Goal: Feedback & Contribution: Contribute content

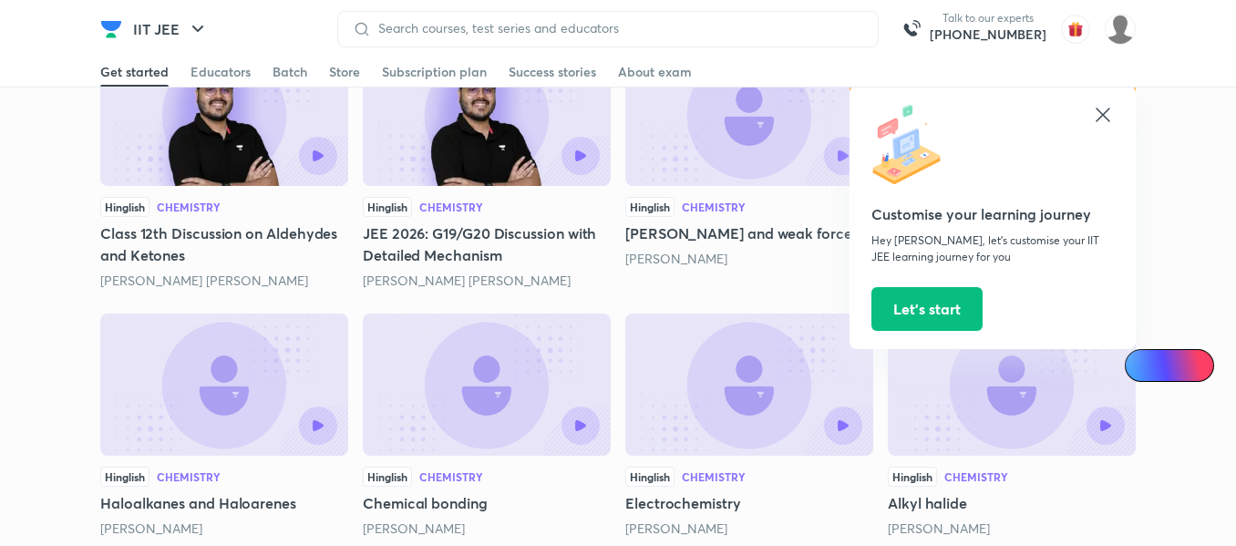
scroll to position [3008, 0]
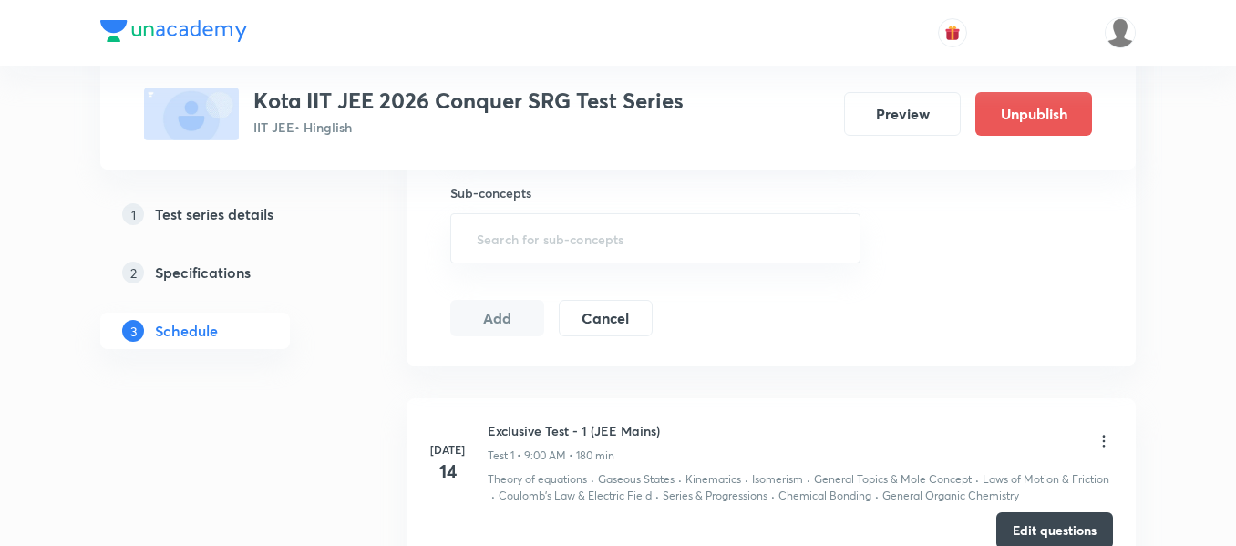
scroll to position [1121, 0]
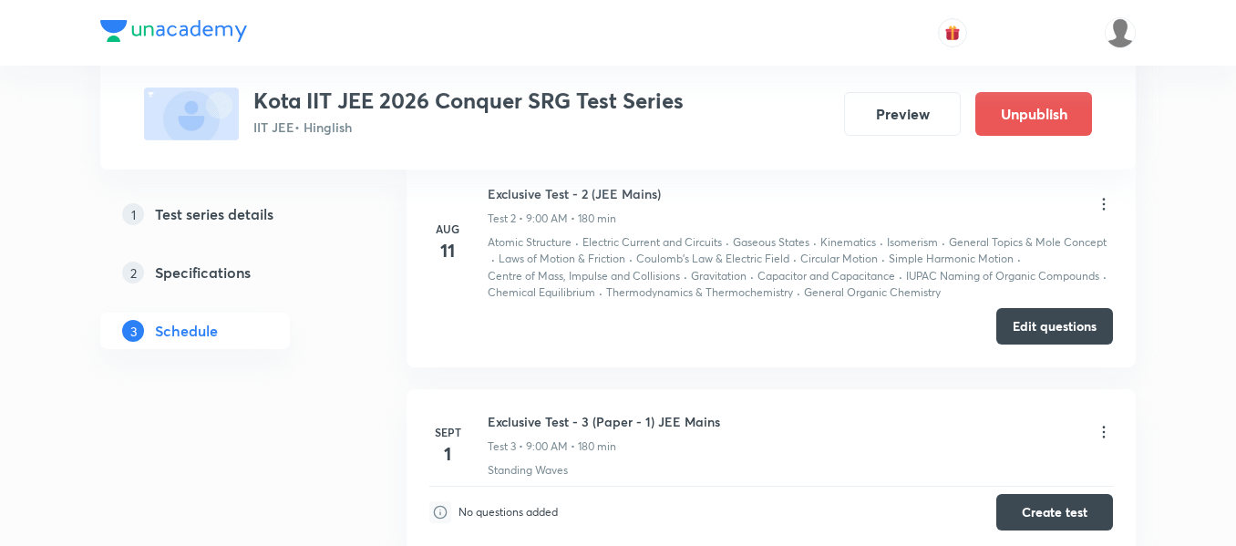
scroll to position [1486, 0]
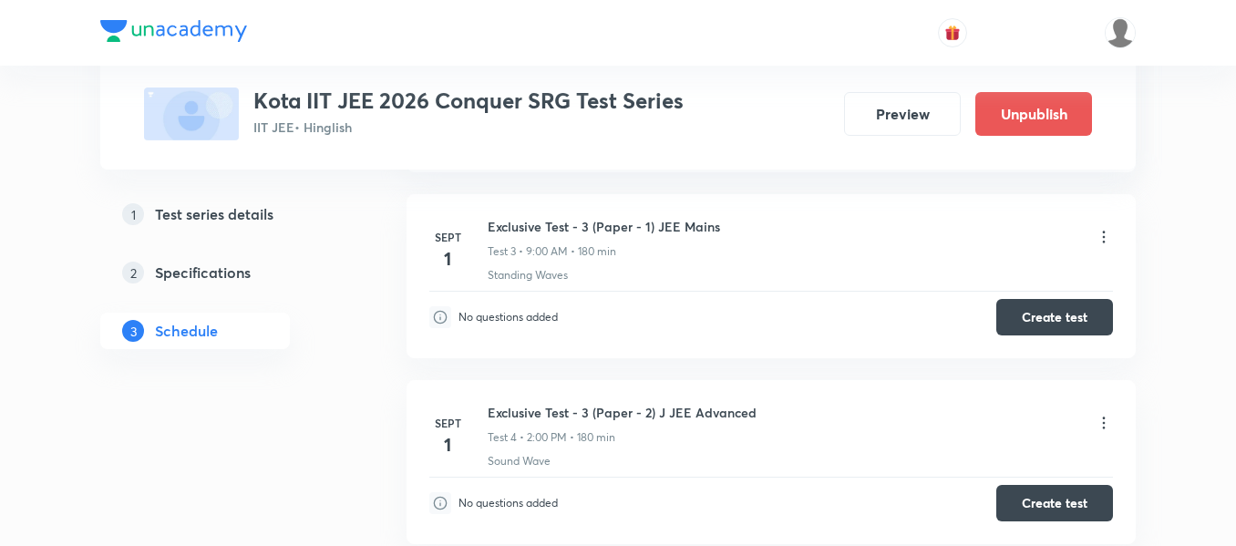
scroll to position [1732, 0]
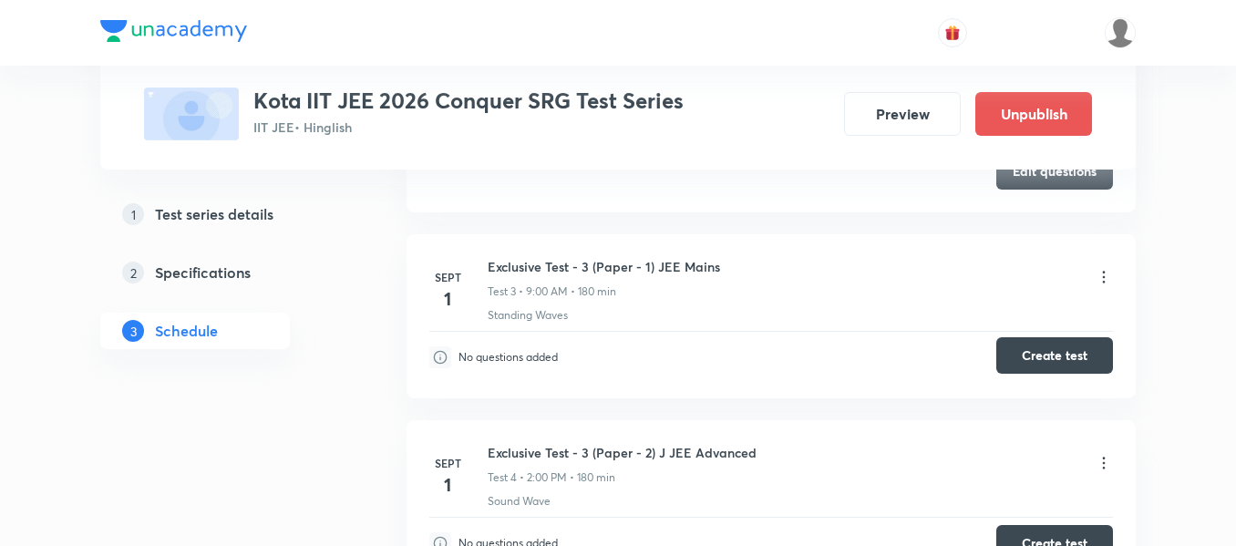
click at [1050, 361] on button "Create test" at bounding box center [1054, 355] width 117 height 36
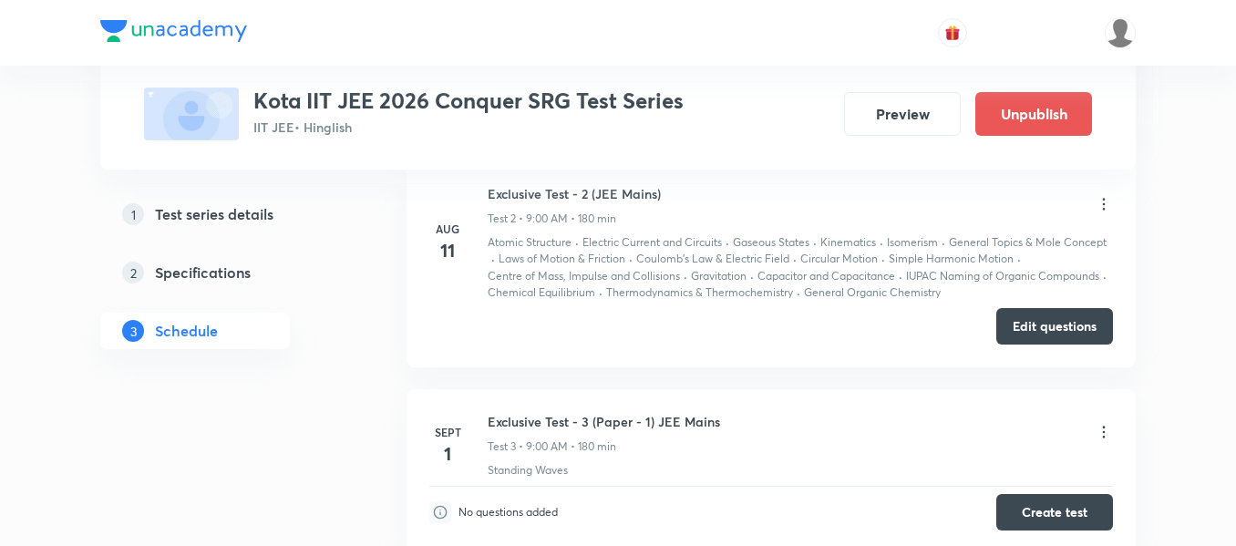
scroll to position [1486, 0]
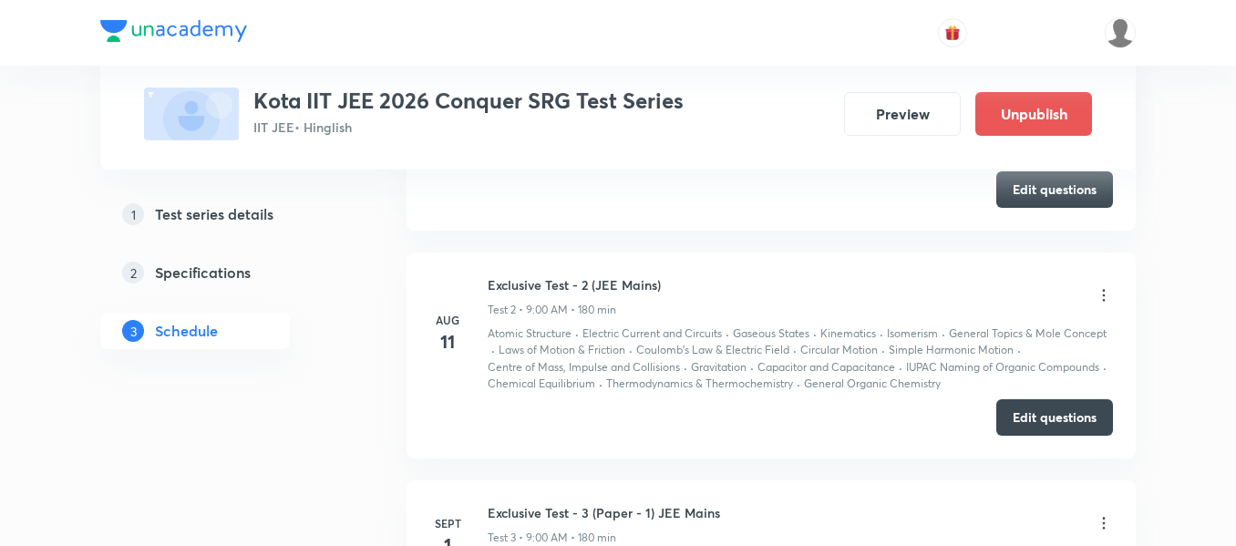
click at [1102, 296] on icon at bounding box center [1104, 295] width 18 height 18
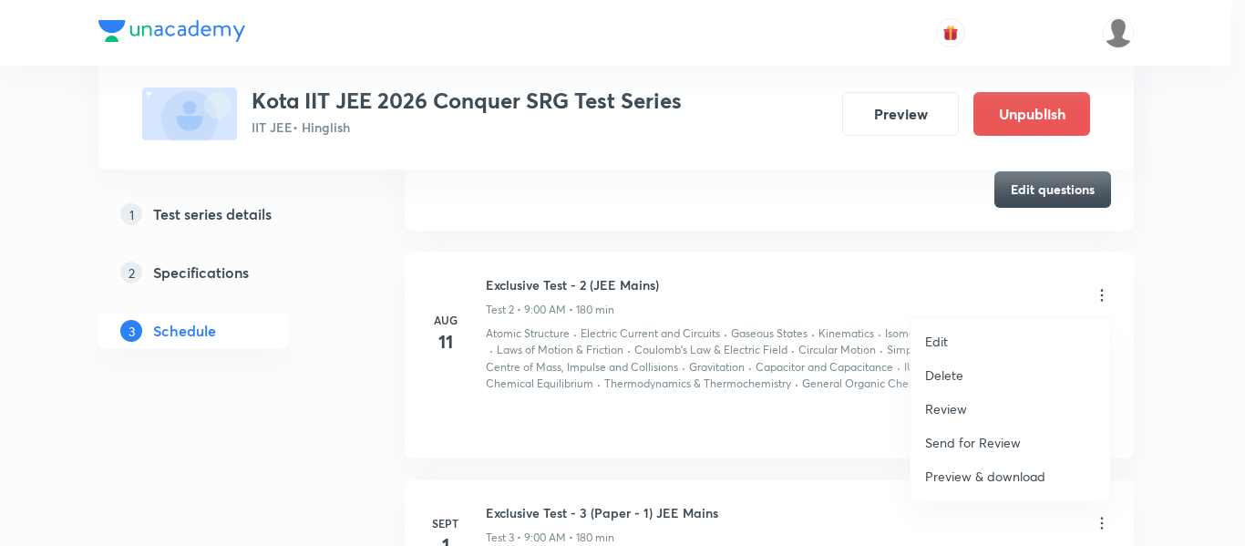
click at [968, 409] on li "Review" at bounding box center [1011, 409] width 200 height 34
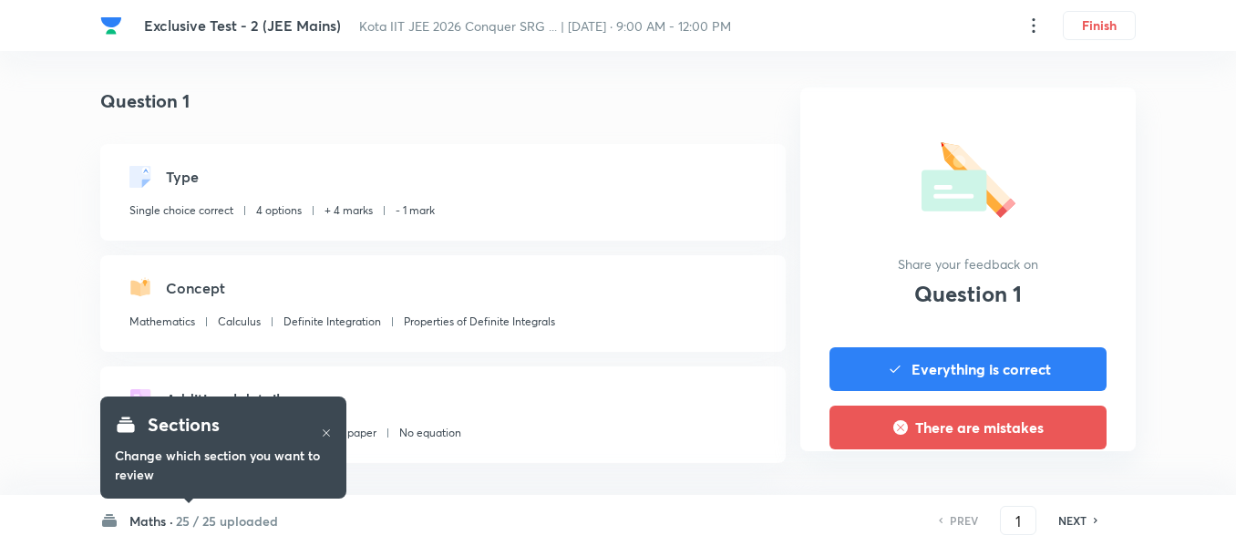
click at [1036, 29] on icon at bounding box center [1034, 26] width 22 height 22
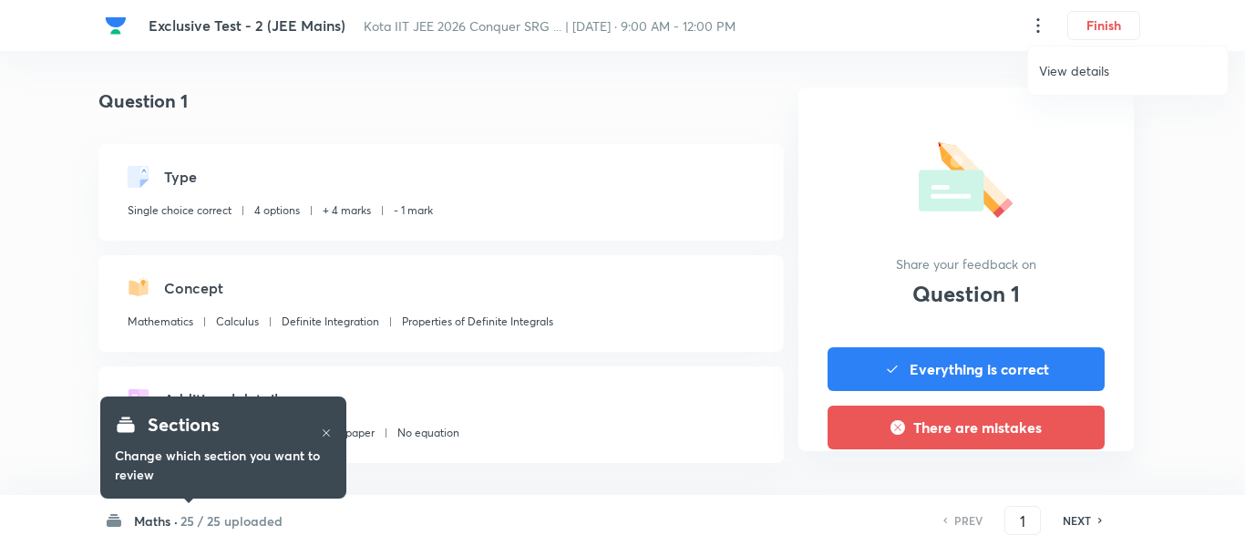
click at [1046, 70] on span "View details" at bounding box center [1128, 70] width 178 height 19
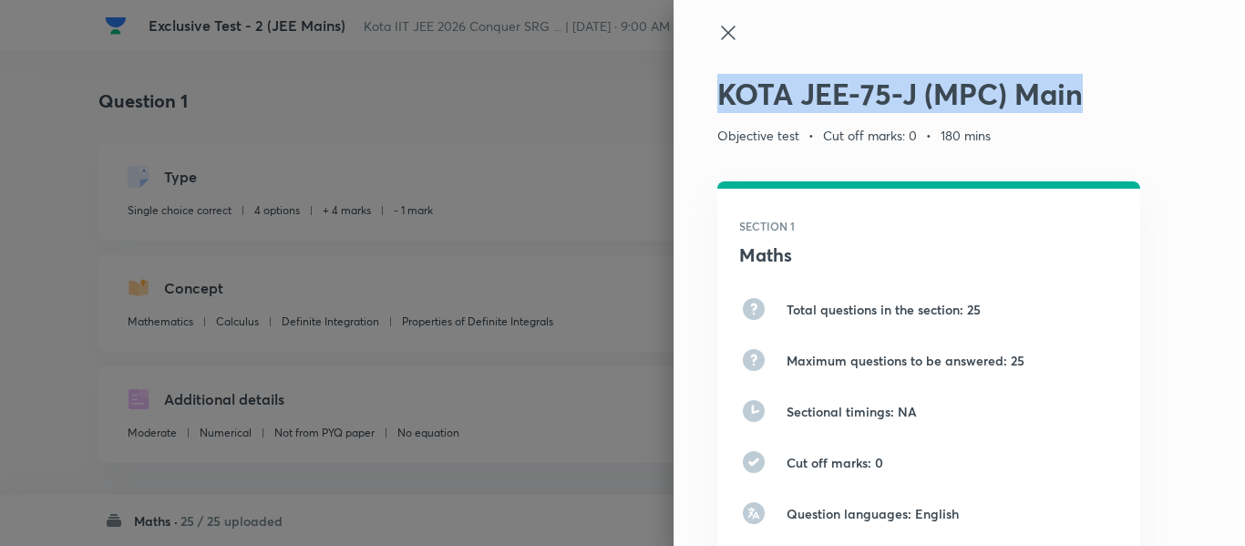
drag, startPoint x: 707, startPoint y: 97, endPoint x: 1102, endPoint y: 99, distance: 394.7
click at [1102, 99] on h2 "KOTA JEE-75-J (MPC) Main" at bounding box center [928, 94] width 423 height 35
copy h2 "KOTA JEE-75-J (MPC) Main"
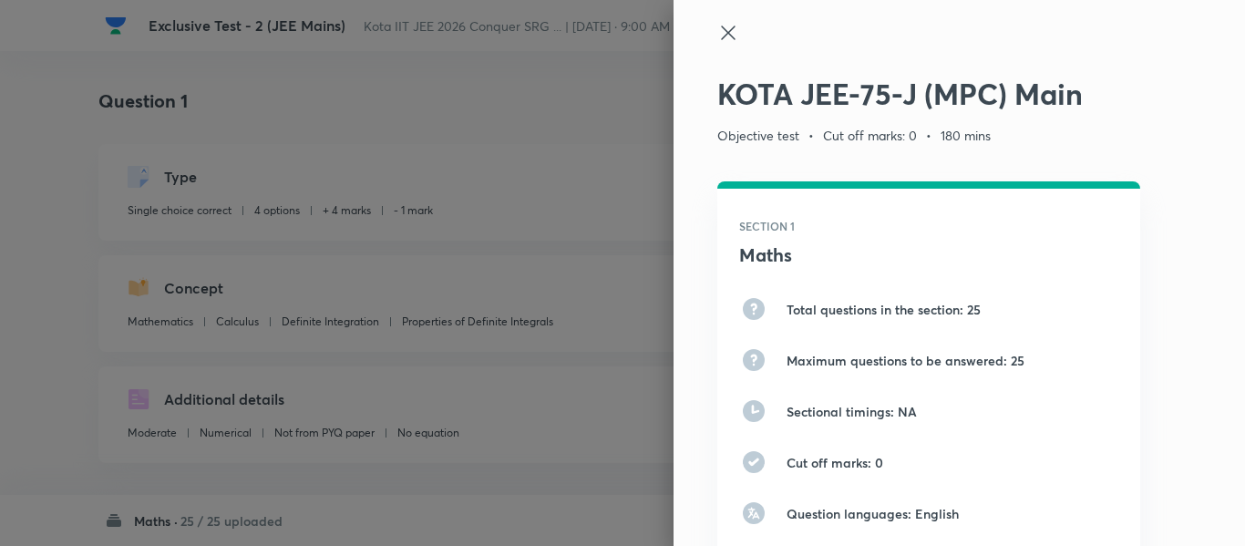
click at [721, 30] on icon at bounding box center [728, 33] width 14 height 14
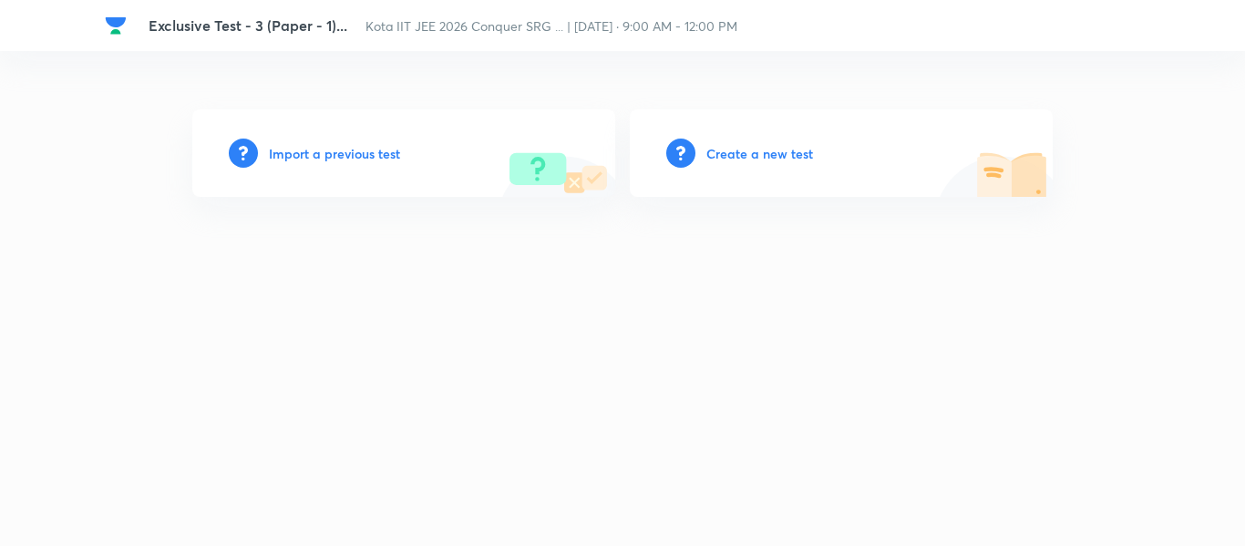
click at [737, 157] on h6 "Create a new test" at bounding box center [759, 153] width 107 height 19
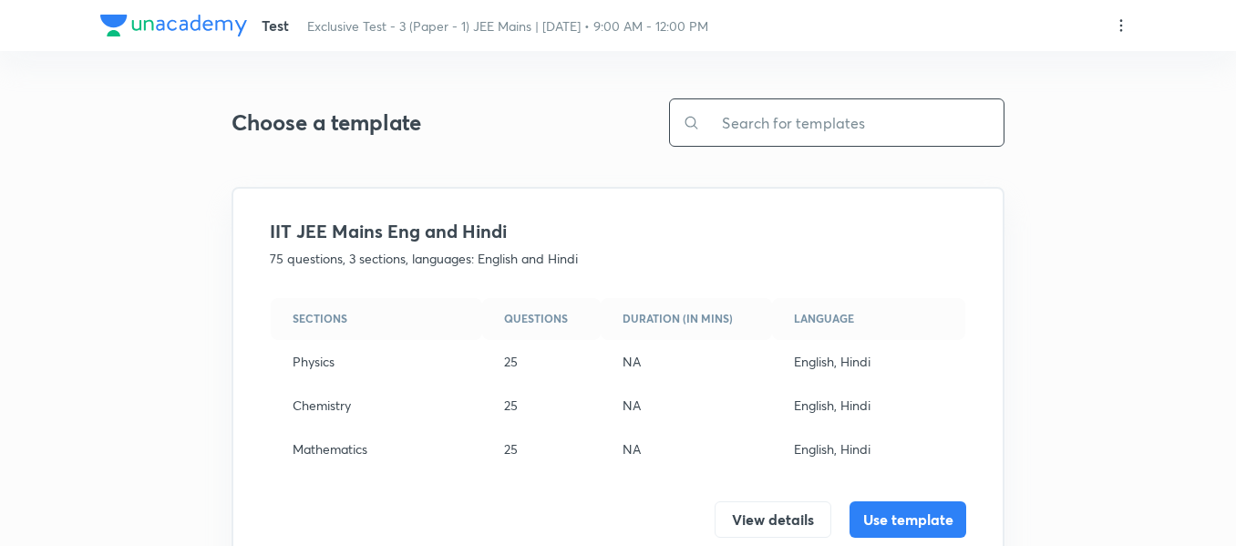
click at [790, 116] on input "text" at bounding box center [852, 122] width 304 height 46
paste input "KOTA JEE-75-J (MPC) Main"
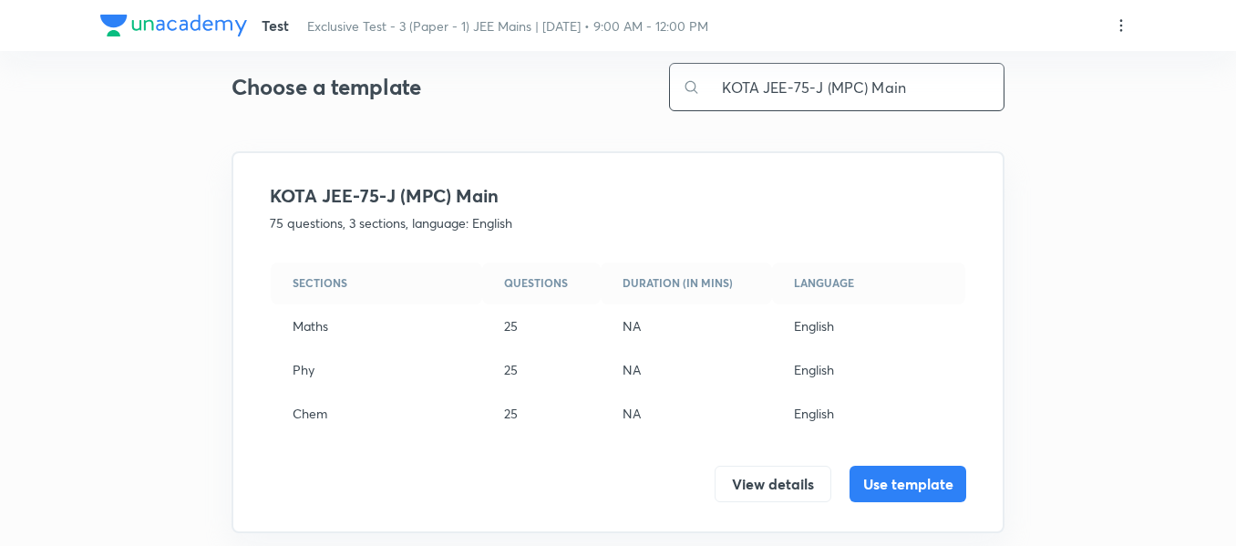
scroll to position [56, 0]
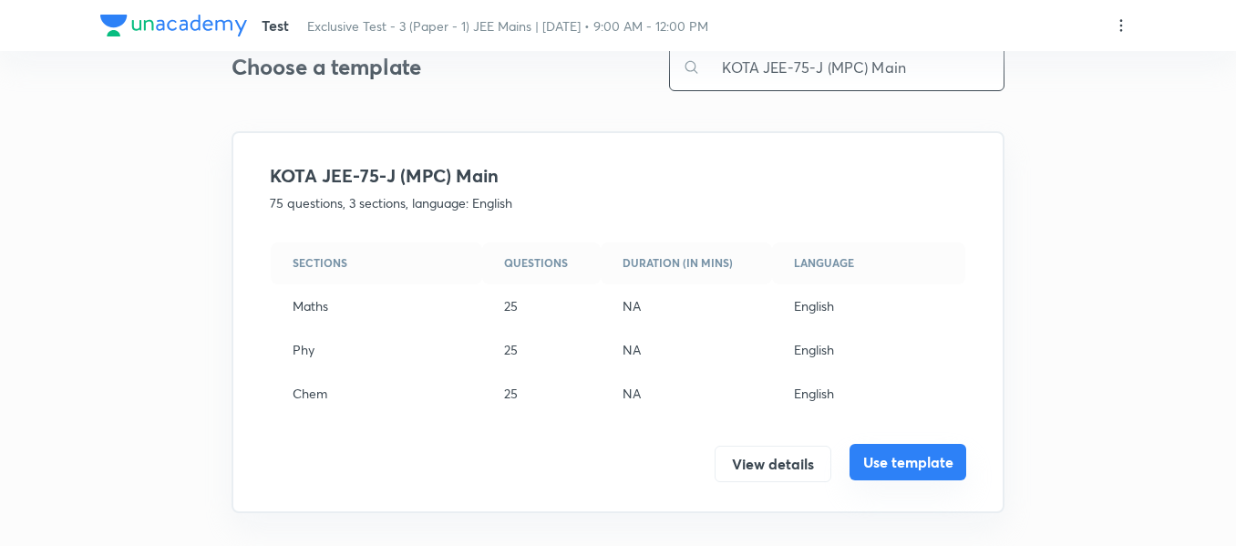
type input "KOTA JEE-75-J (MPC) Main"
click at [906, 466] on button "Use template" at bounding box center [908, 462] width 117 height 36
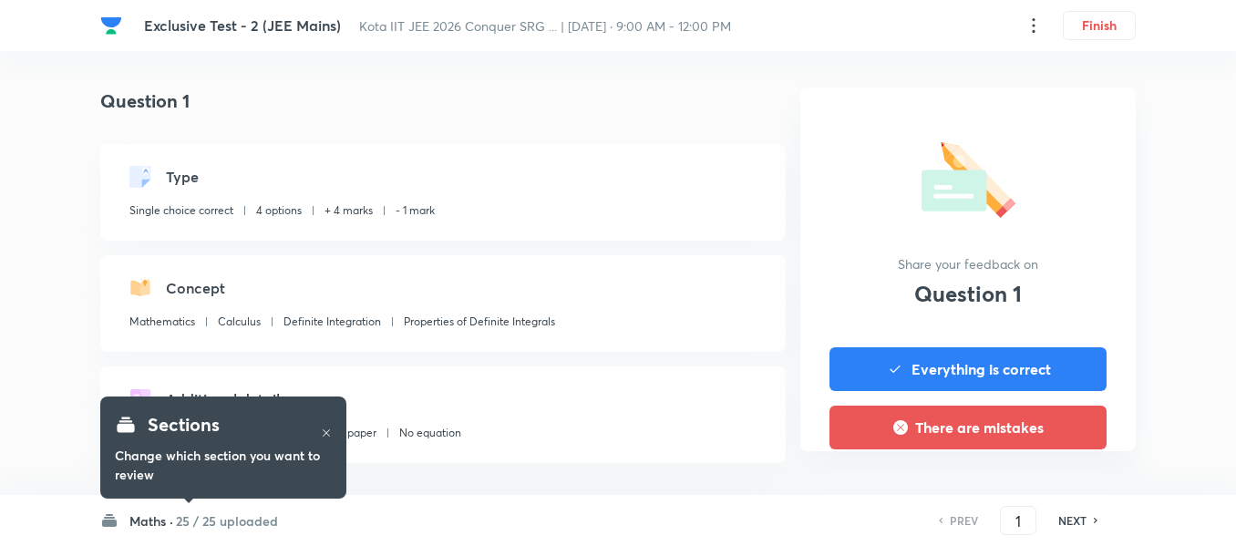
click at [180, 530] on h6 "25 / 25 uploaded" at bounding box center [227, 520] width 102 height 19
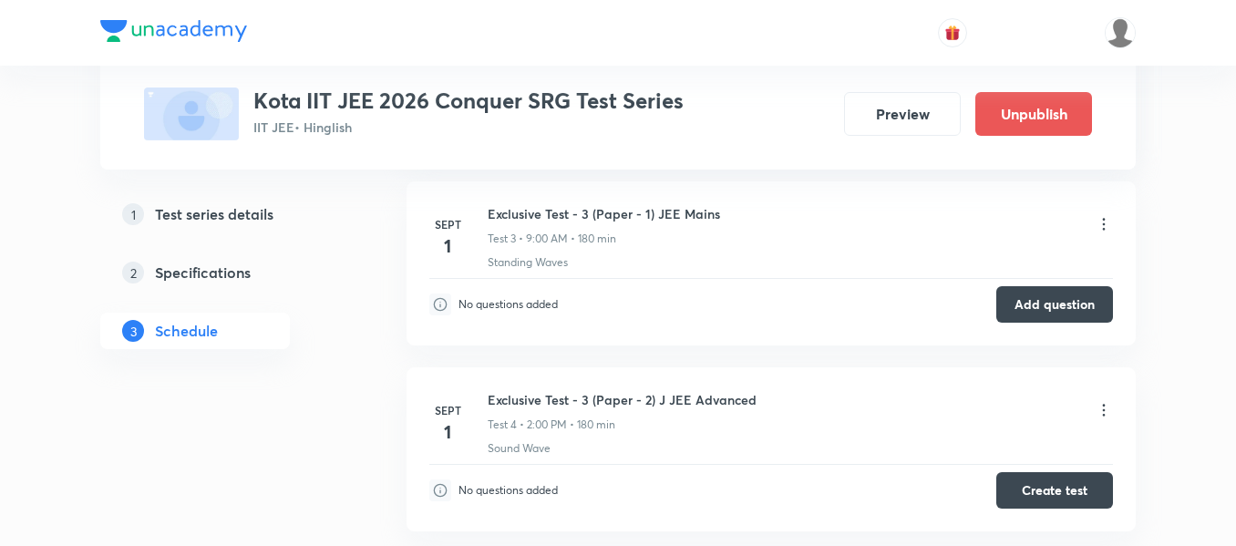
scroll to position [1759, 0]
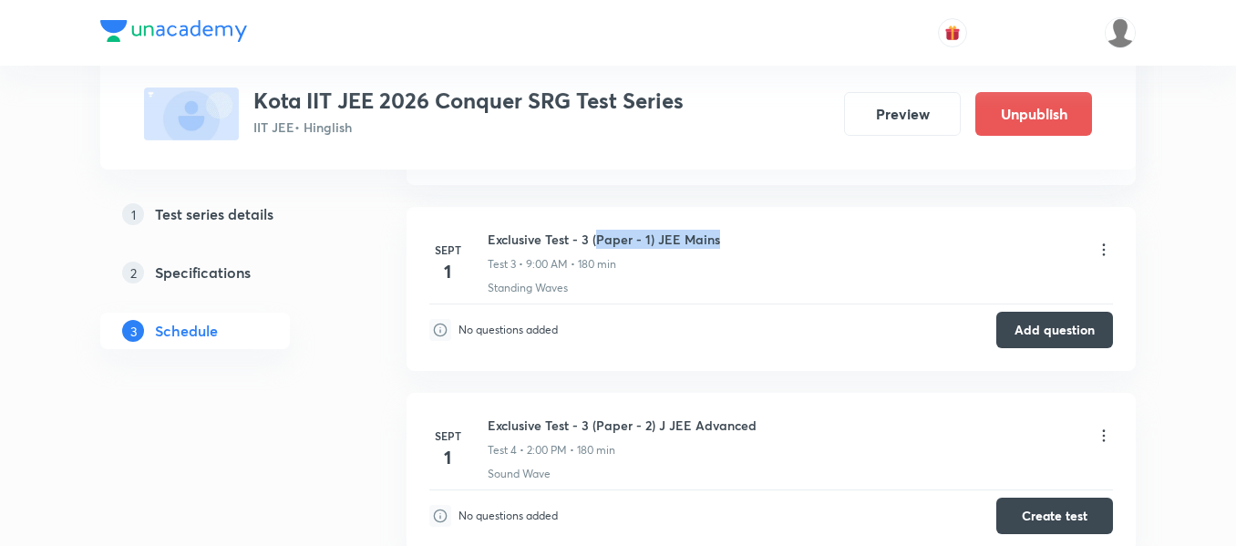
drag, startPoint x: 597, startPoint y: 242, endPoint x: 716, endPoint y: 246, distance: 119.5
click at [716, 246] on h6 "Exclusive Test - 3 (Paper - 1) JEE Mains" at bounding box center [604, 239] width 232 height 19
click at [653, 280] on div "Standing Waves" at bounding box center [800, 288] width 625 height 16
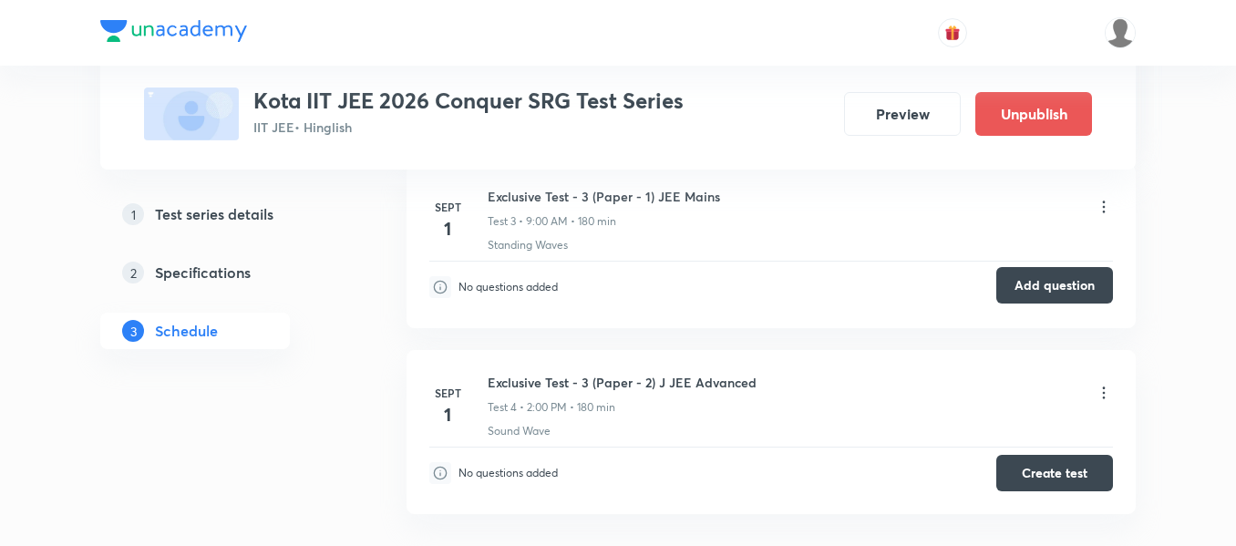
scroll to position [1850, 0]
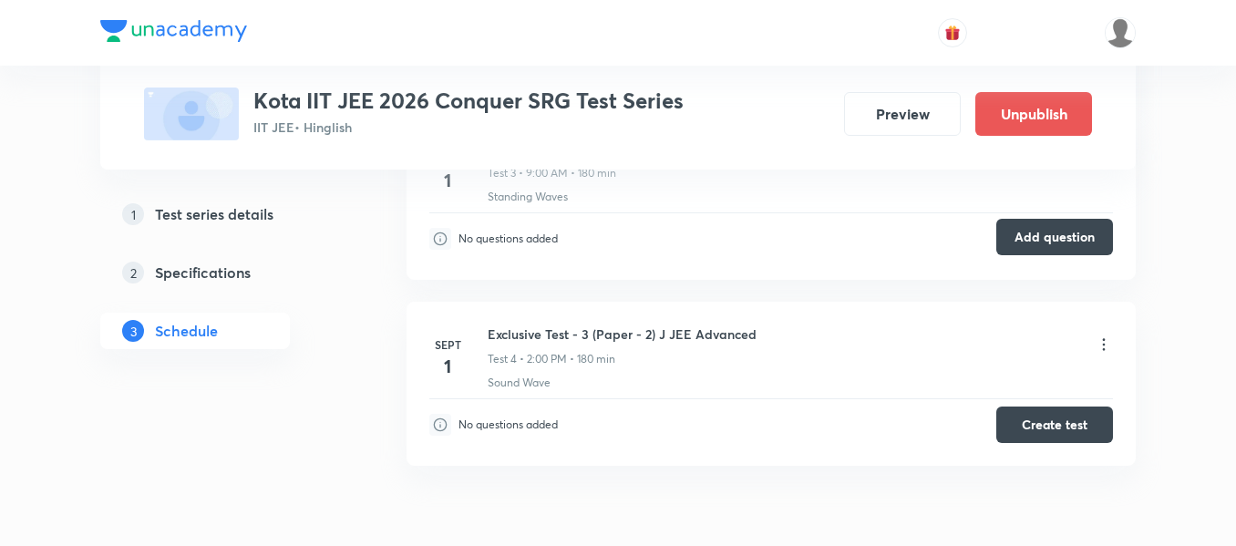
click at [1023, 243] on button "Add question" at bounding box center [1054, 237] width 117 height 36
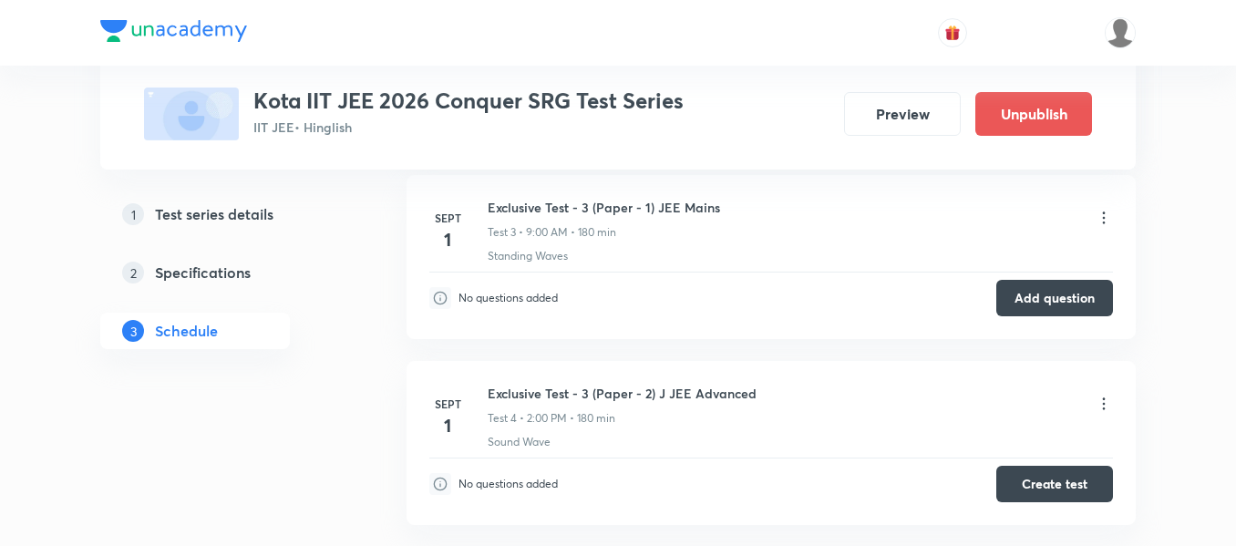
scroll to position [1759, 0]
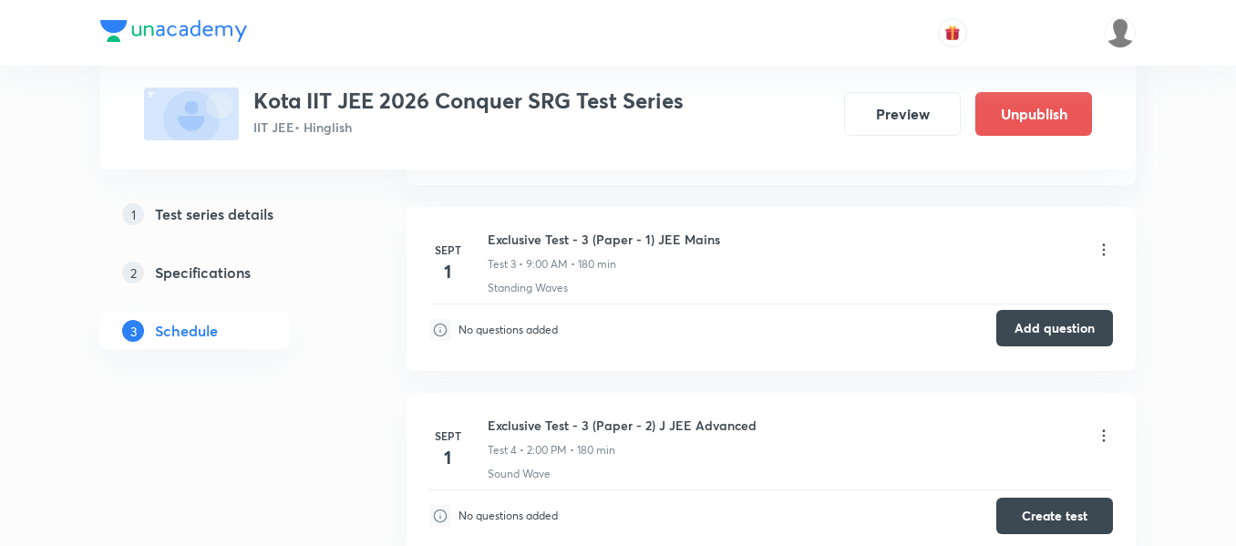
click at [1044, 323] on button "Add question" at bounding box center [1054, 328] width 117 height 36
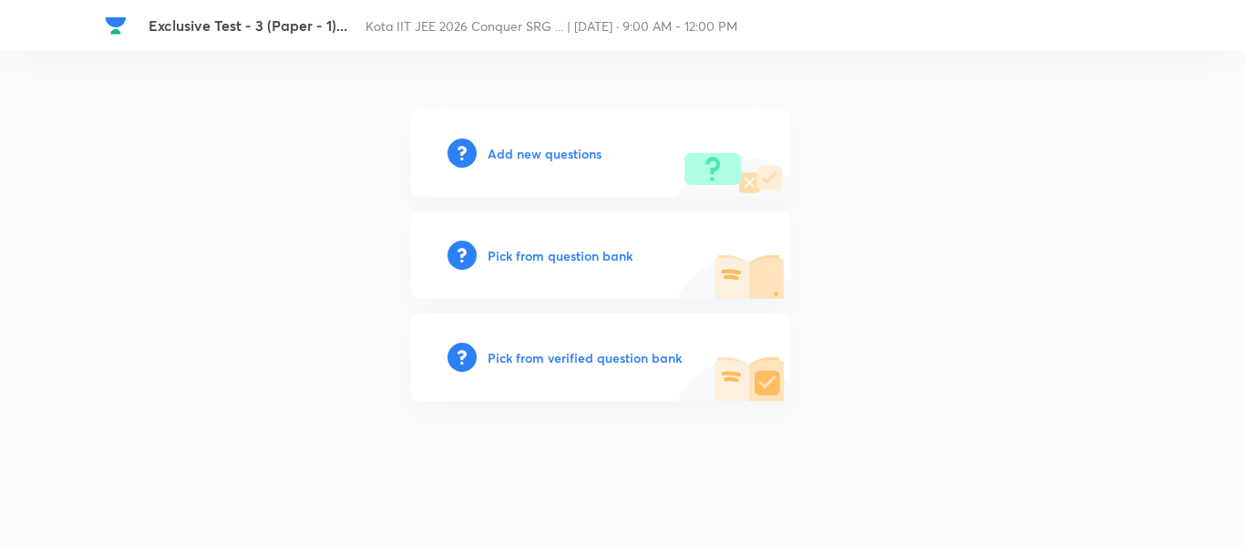
click at [501, 154] on h6 "Add new questions" at bounding box center [545, 153] width 114 height 19
click at [545, 147] on h6 "Add new questions" at bounding box center [545, 153] width 114 height 19
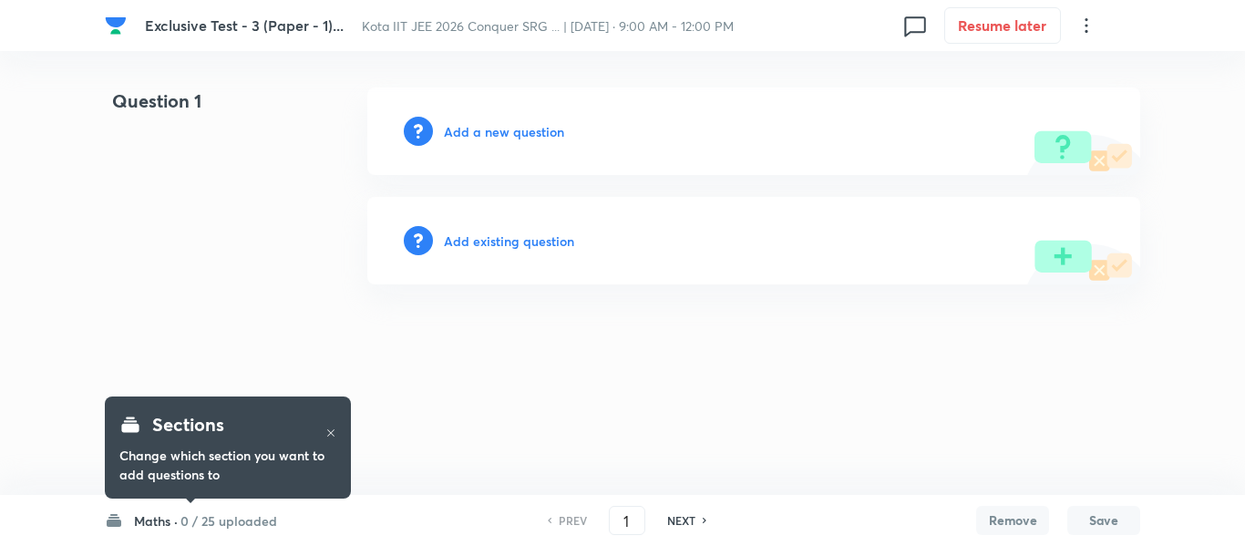
click at [532, 137] on h6 "Add a new question" at bounding box center [504, 131] width 120 height 19
click at [532, 136] on h6 "Choose a question type" at bounding box center [514, 131] width 140 height 19
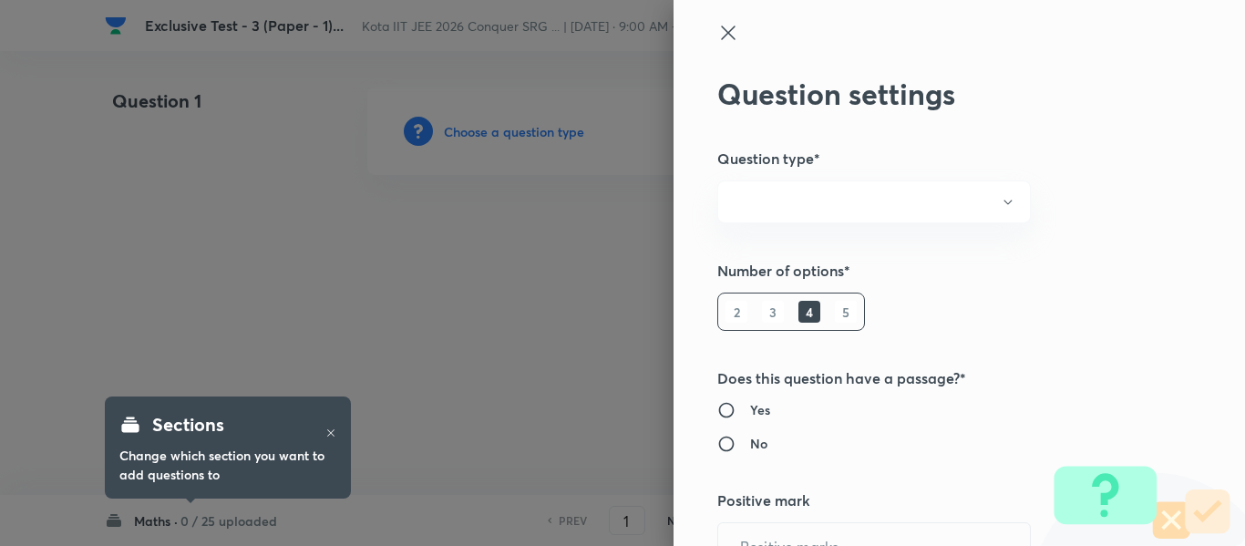
radio input "true"
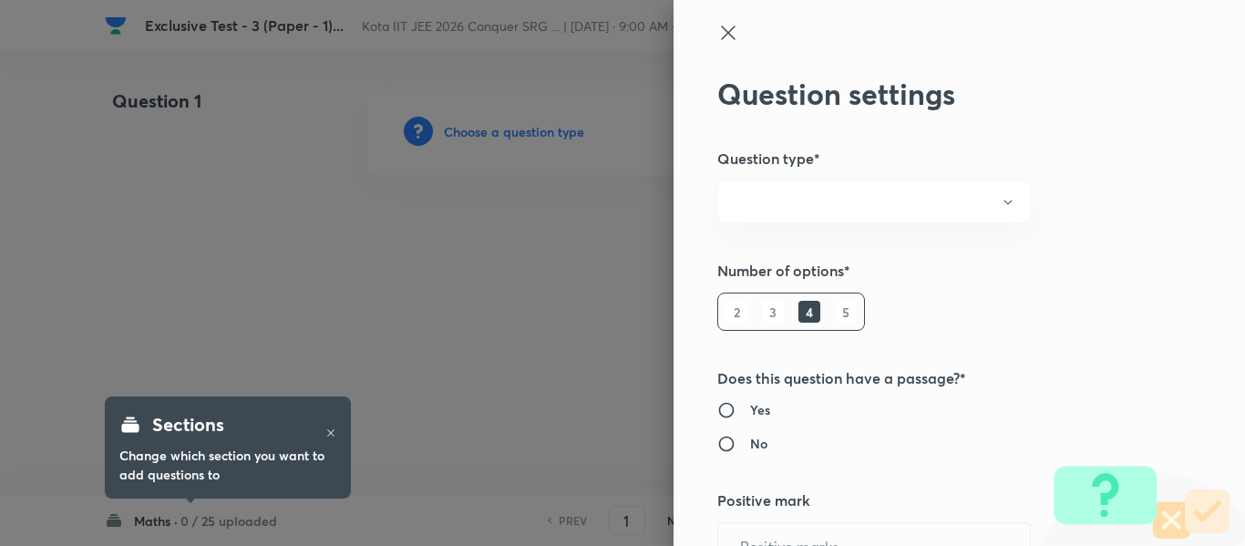
radio input "true"
type input "1"
type input "0"
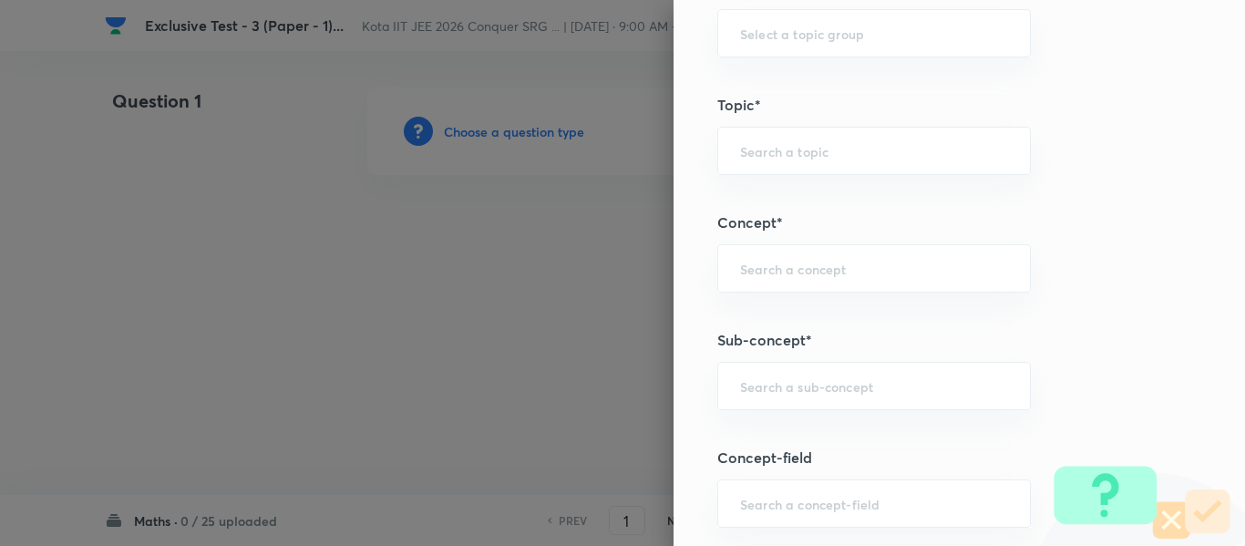
scroll to position [1003, 0]
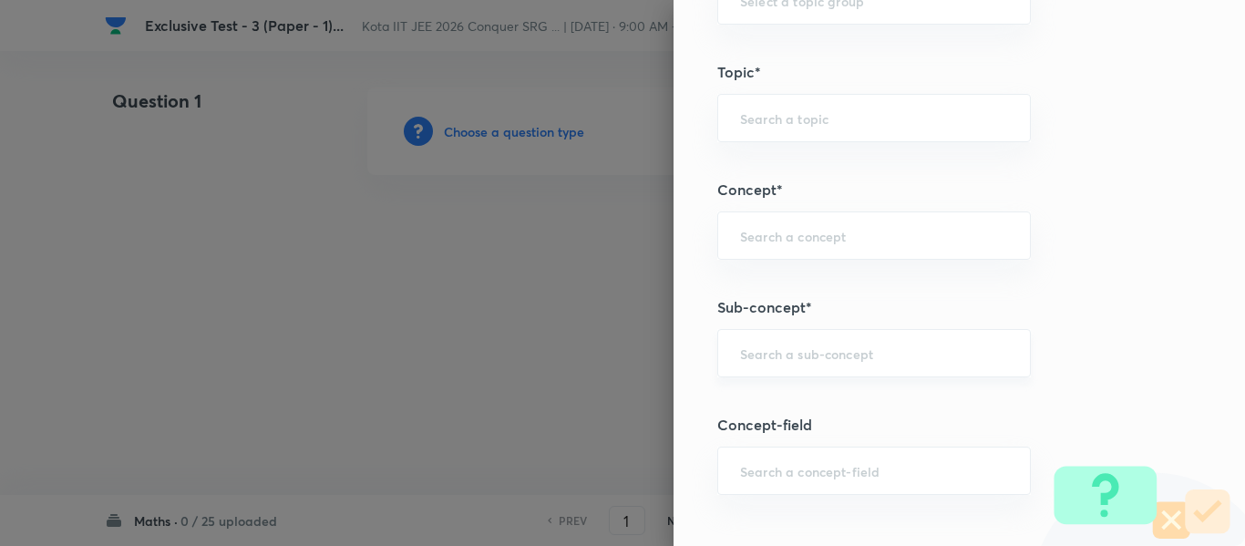
click at [774, 358] on input "text" at bounding box center [874, 353] width 268 height 17
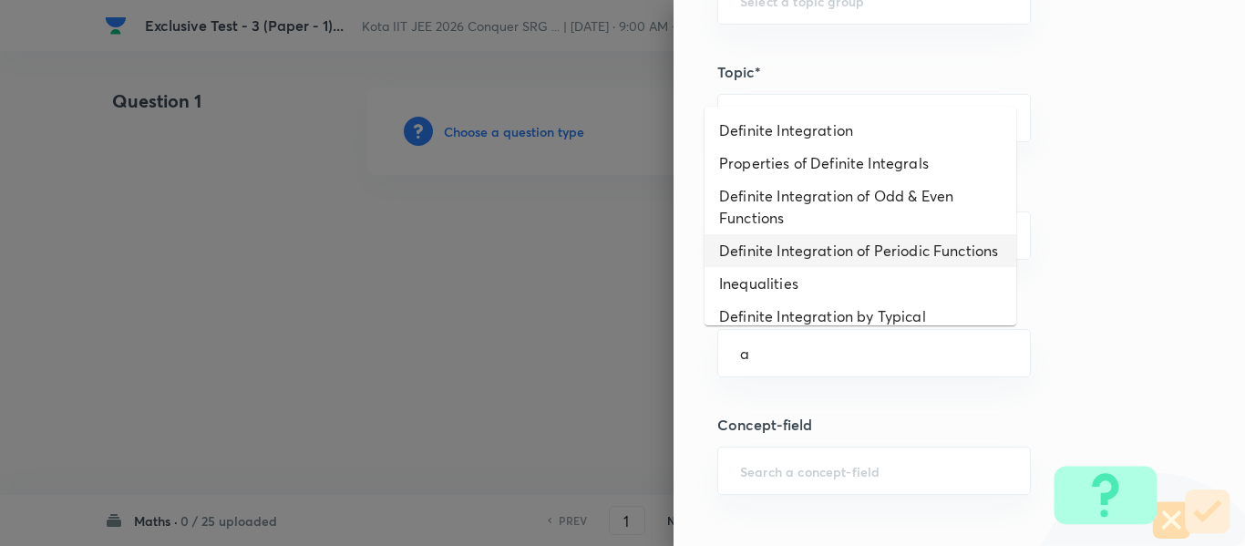
click at [771, 258] on li "Definite Integration of Periodic Functions" at bounding box center [861, 250] width 312 height 33
type input "Definite Integration of Periodic Functions"
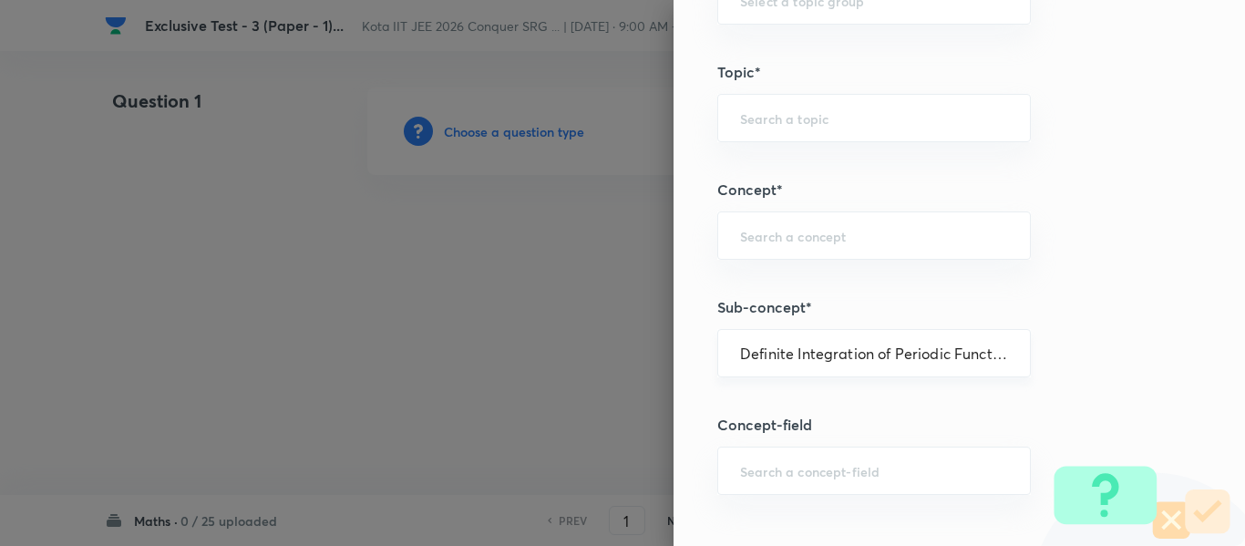
type input "Mathematics"
type input "Calculus"
type input "Definite Integration"
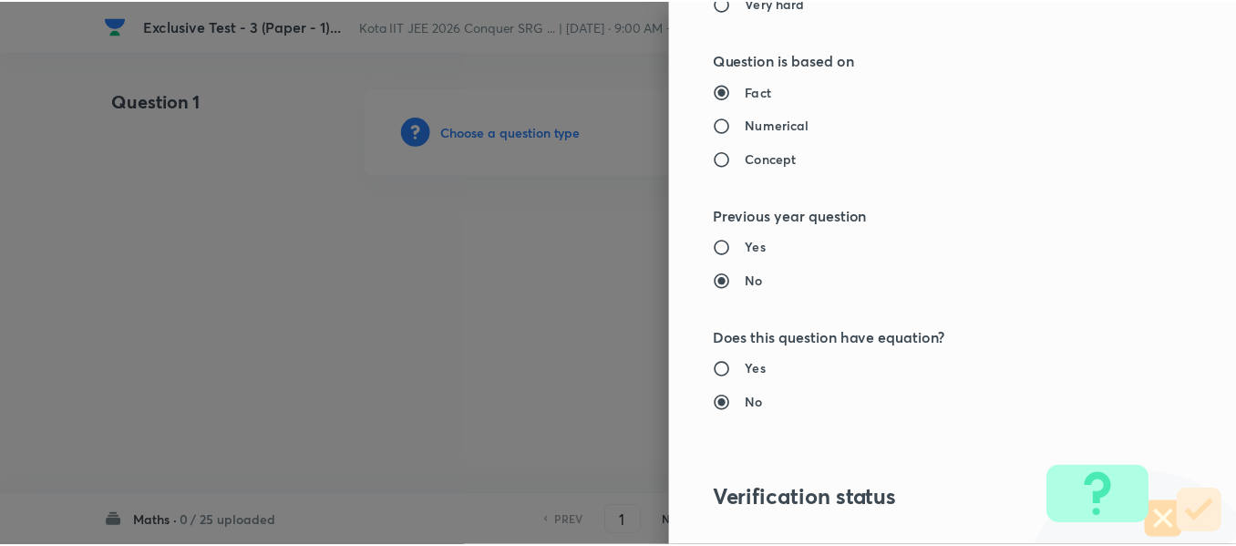
scroll to position [2061, 0]
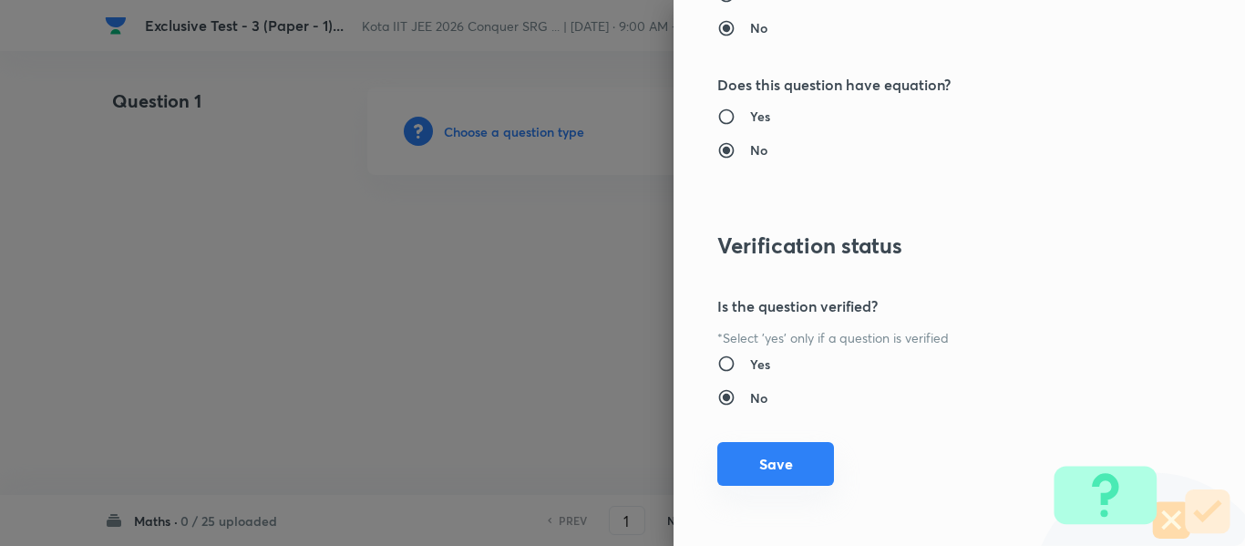
click at [774, 481] on button "Save" at bounding box center [775, 464] width 117 height 44
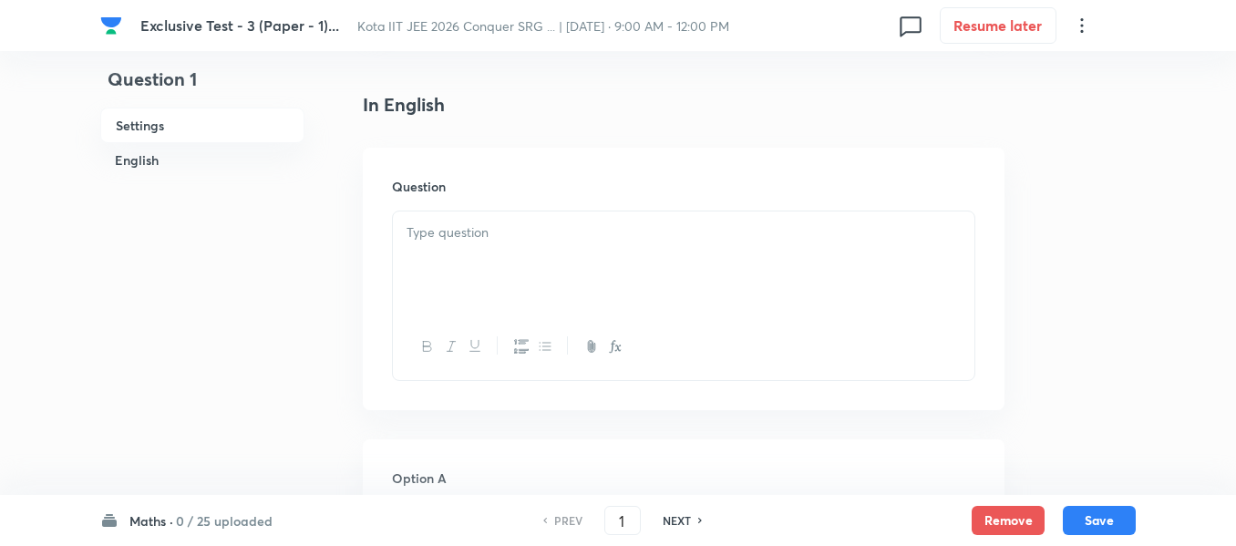
scroll to position [456, 0]
click at [458, 240] on div at bounding box center [684, 252] width 582 height 102
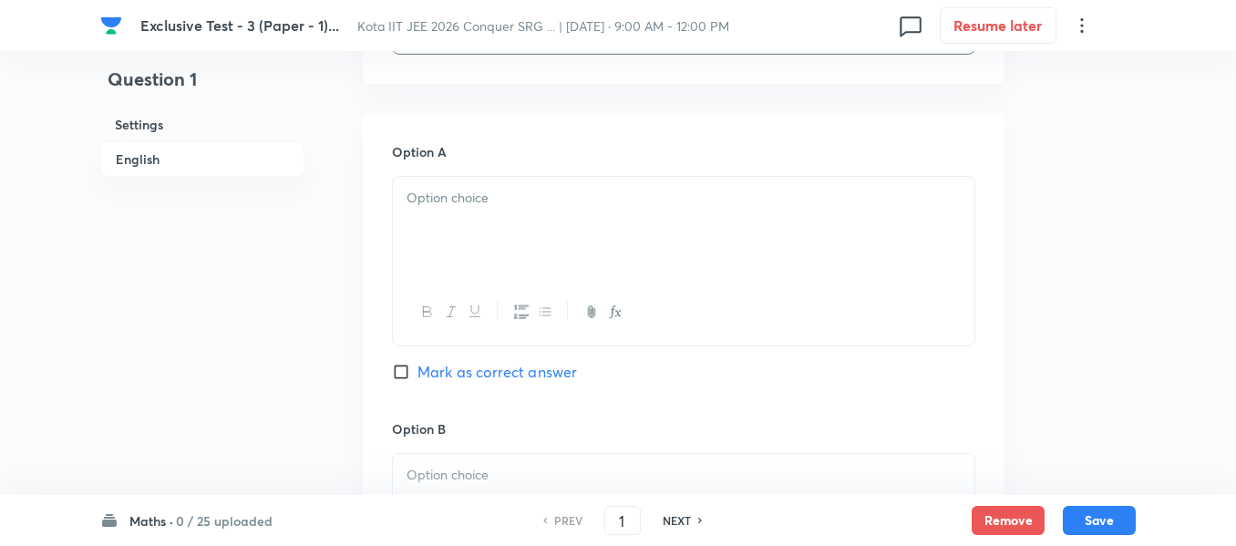
scroll to position [912, 0]
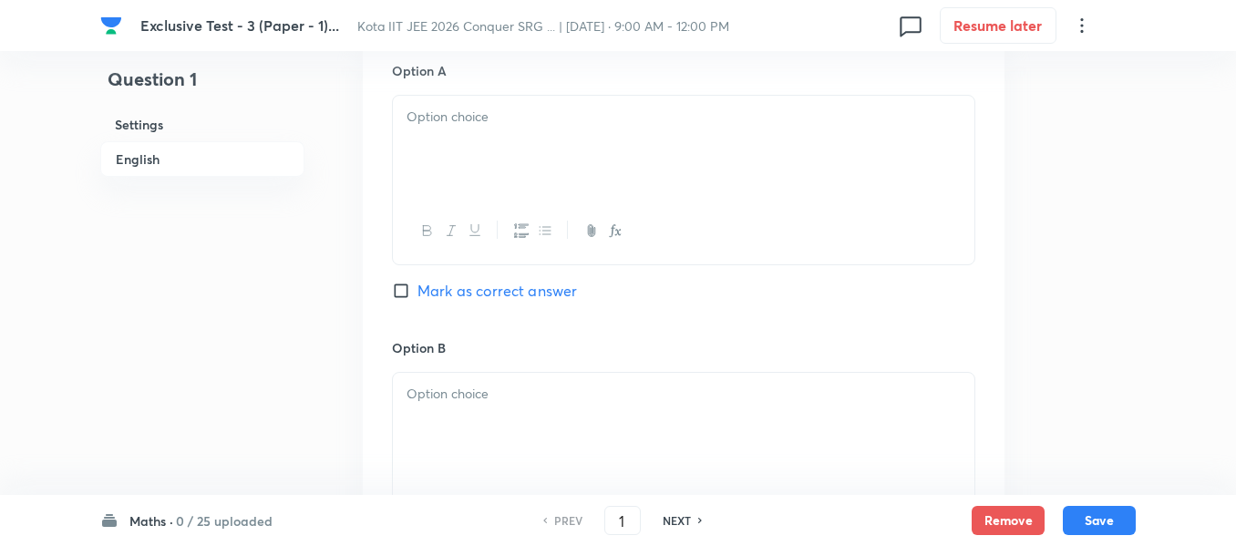
click at [445, 143] on div at bounding box center [684, 147] width 582 height 102
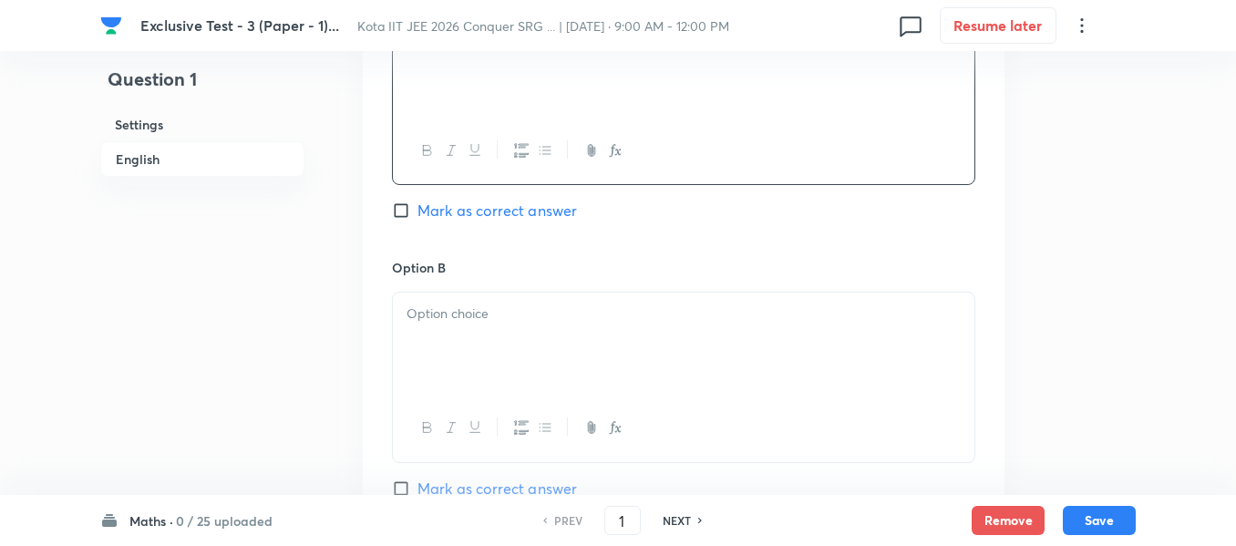
scroll to position [1094, 0]
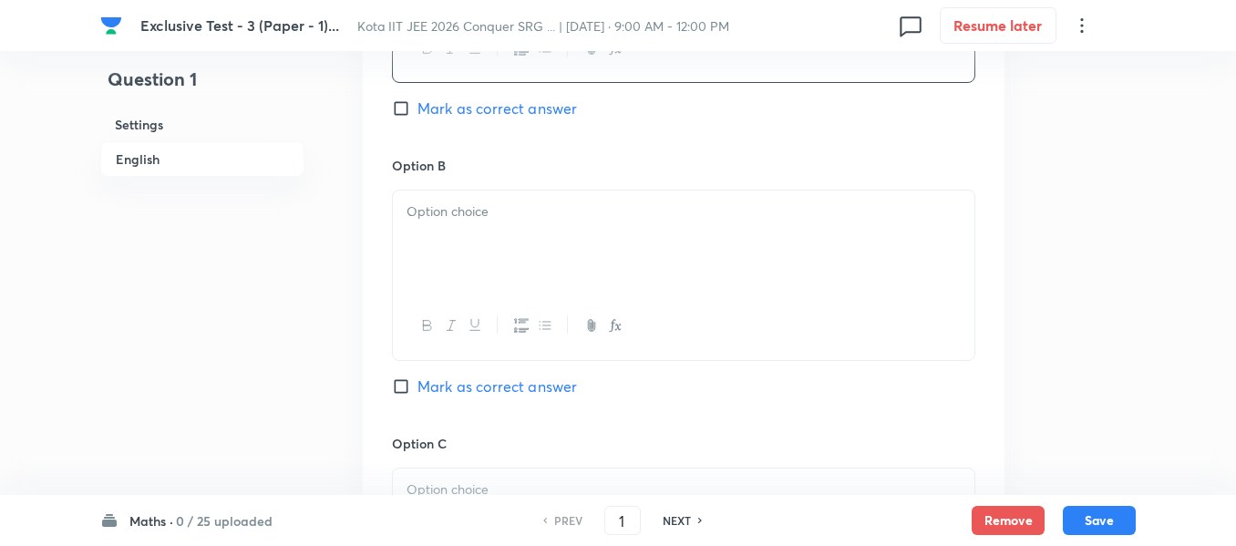
click at [462, 221] on p at bounding box center [684, 211] width 554 height 21
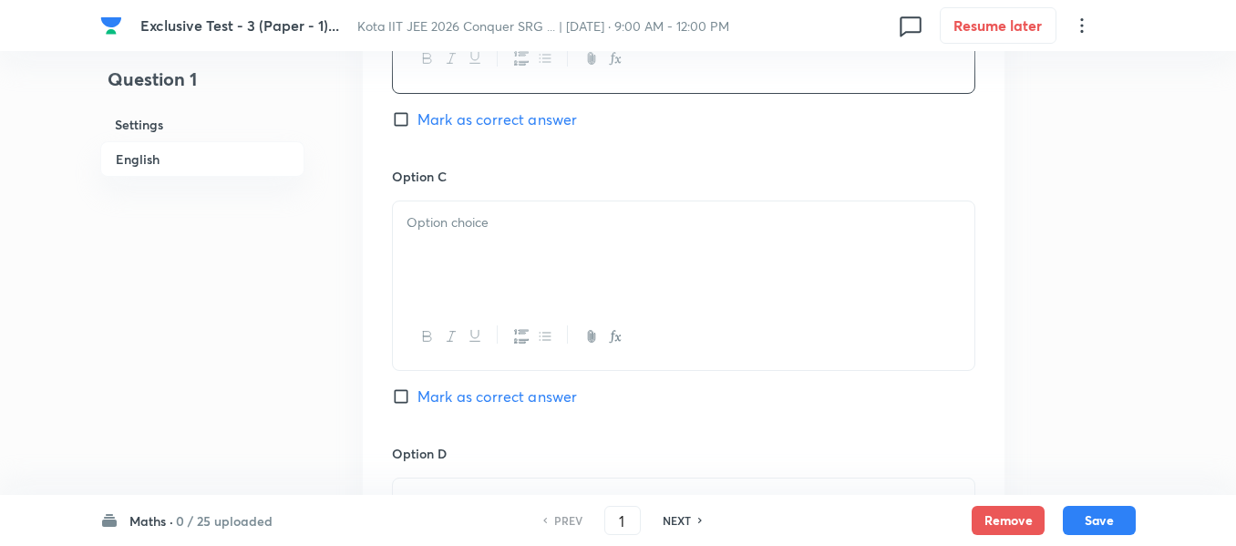
scroll to position [1367, 0]
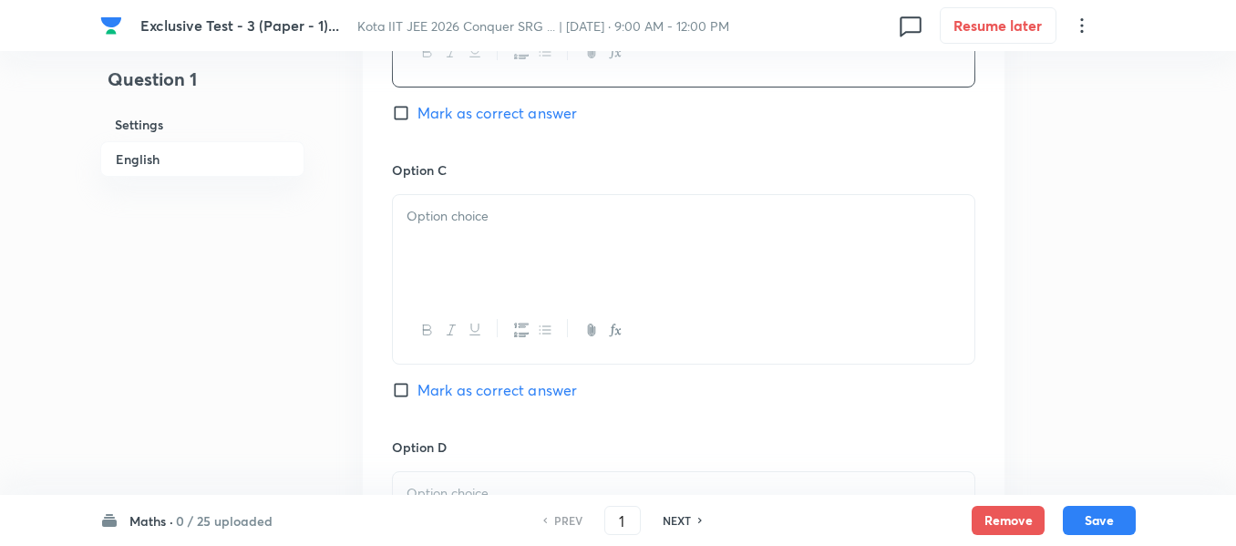
click at [460, 240] on div at bounding box center [684, 246] width 582 height 102
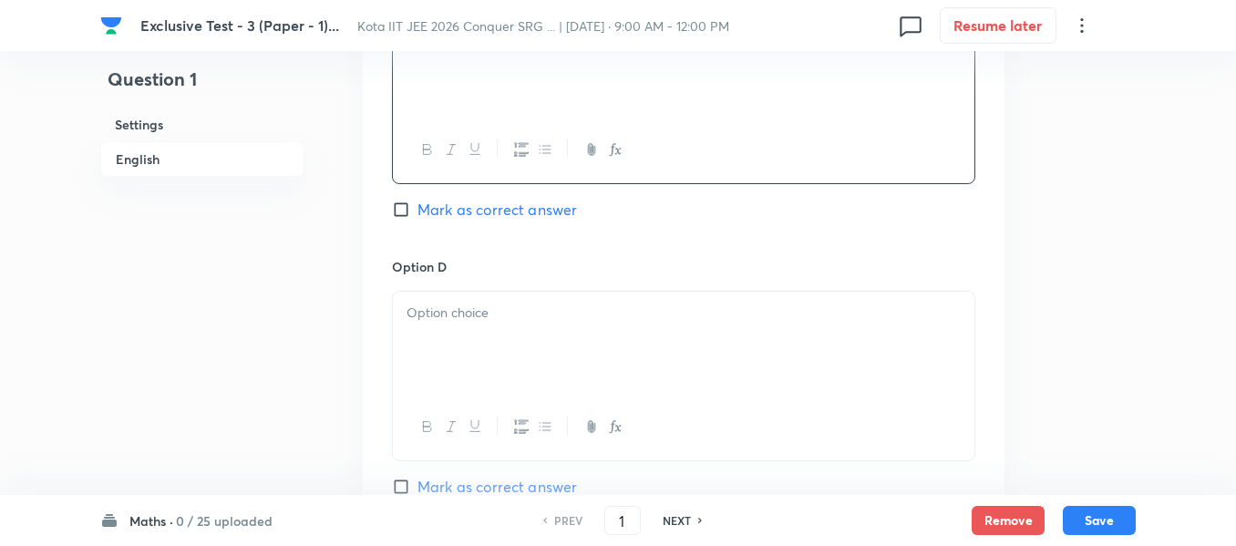
scroll to position [1550, 0]
click at [456, 307] on p at bounding box center [684, 311] width 554 height 21
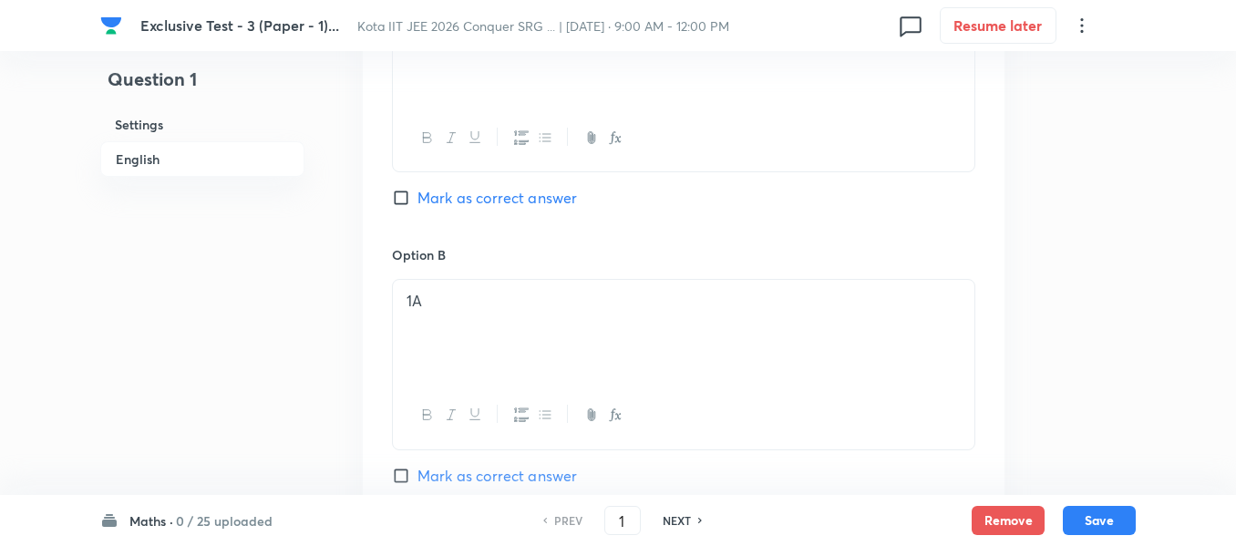
scroll to position [1003, 0]
click at [404, 199] on input "Mark as correct answer" at bounding box center [405, 200] width 26 height 18
checkbox input "true"
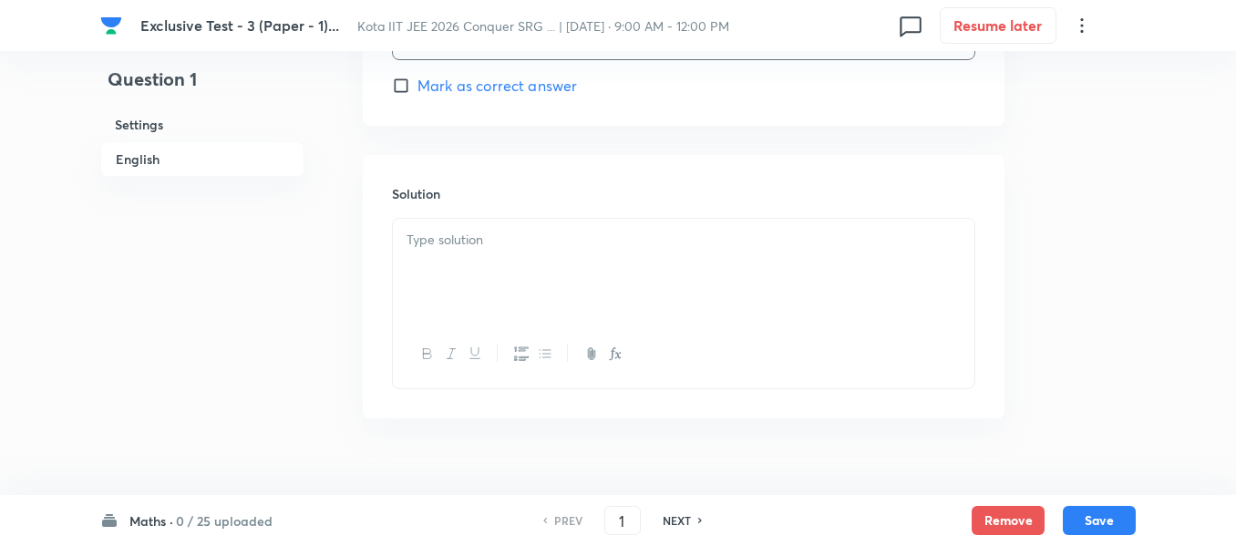
scroll to position [1982, 0]
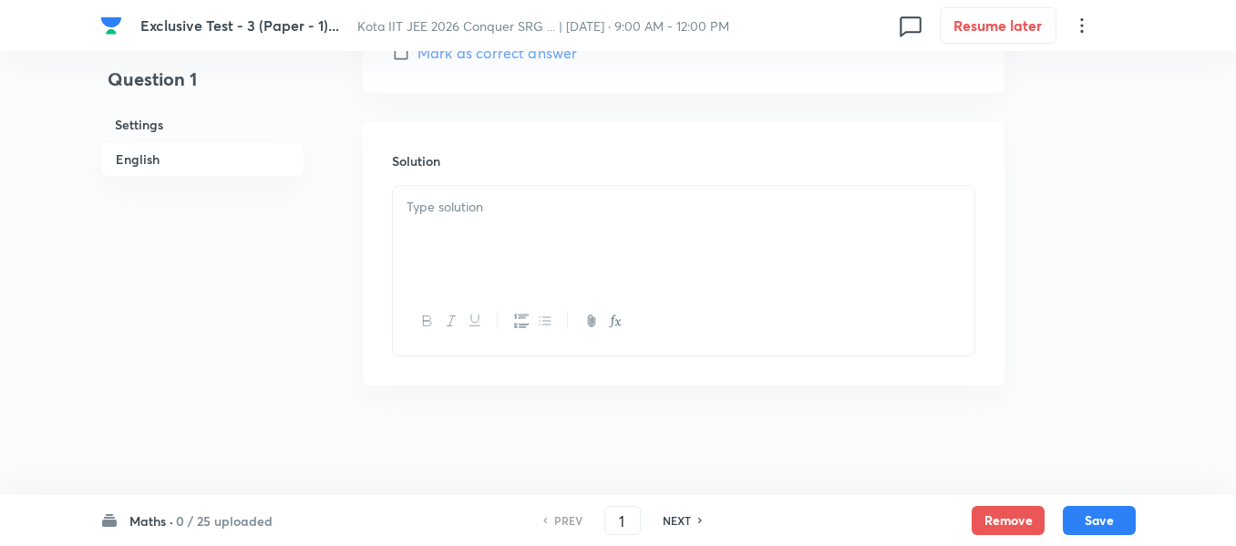
click at [438, 215] on p at bounding box center [684, 207] width 554 height 21
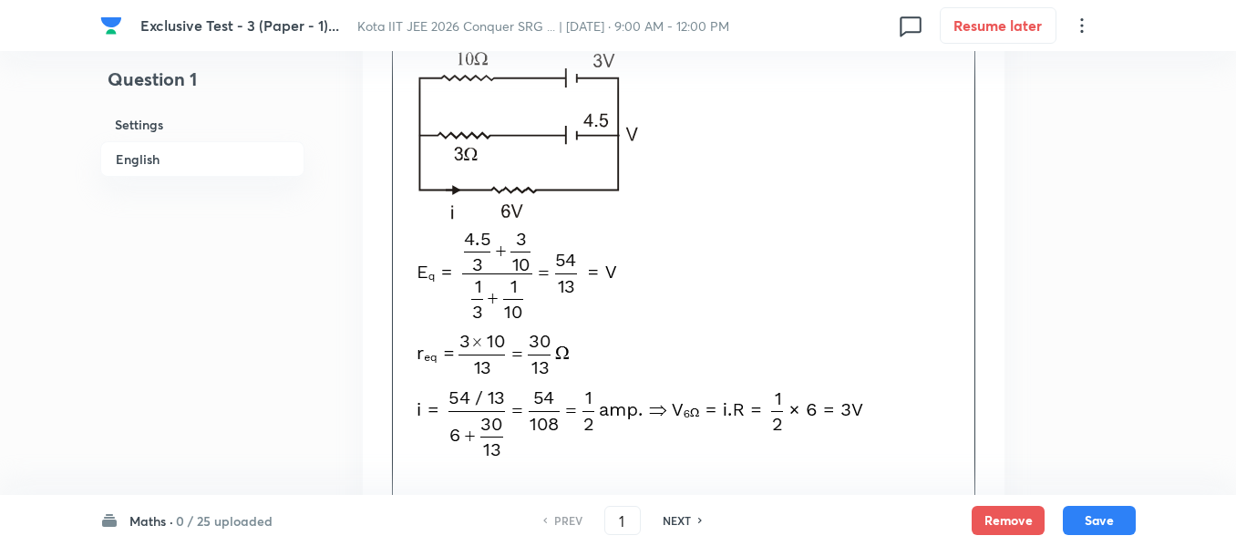
scroll to position [2319, 0]
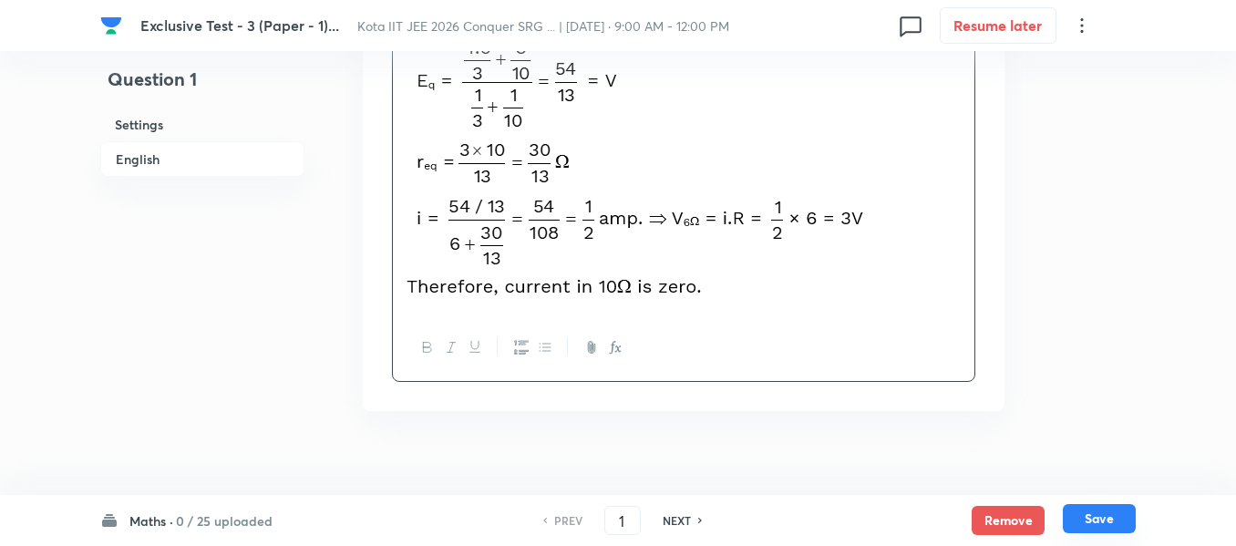
click at [1110, 519] on button "Save" at bounding box center [1099, 518] width 73 height 29
type input "2"
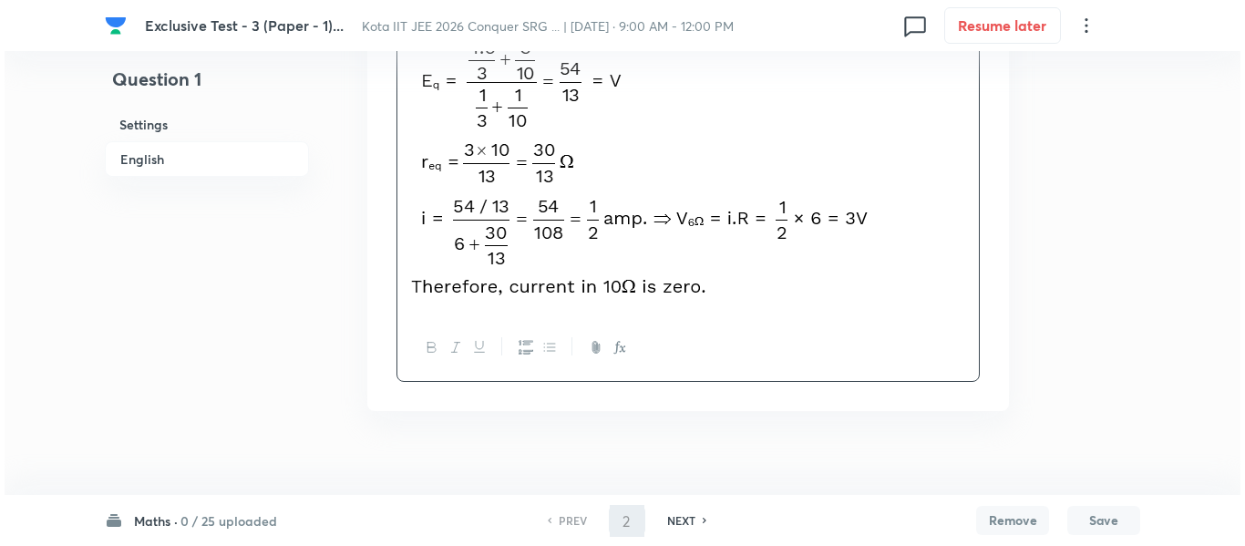
scroll to position [0, 0]
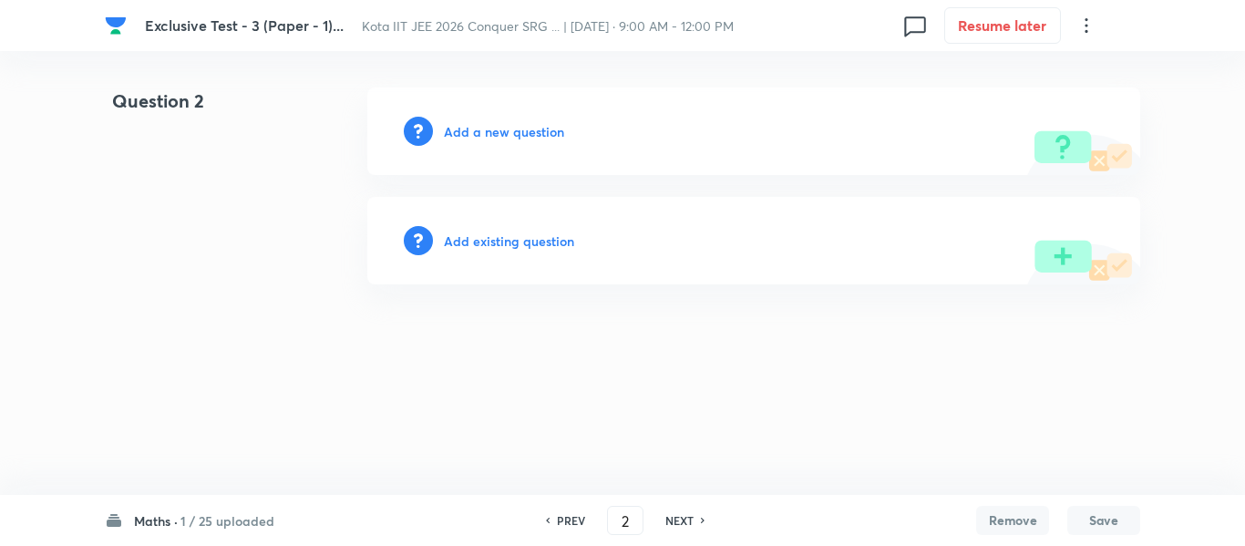
click at [541, 130] on h6 "Add a new question" at bounding box center [504, 131] width 120 height 19
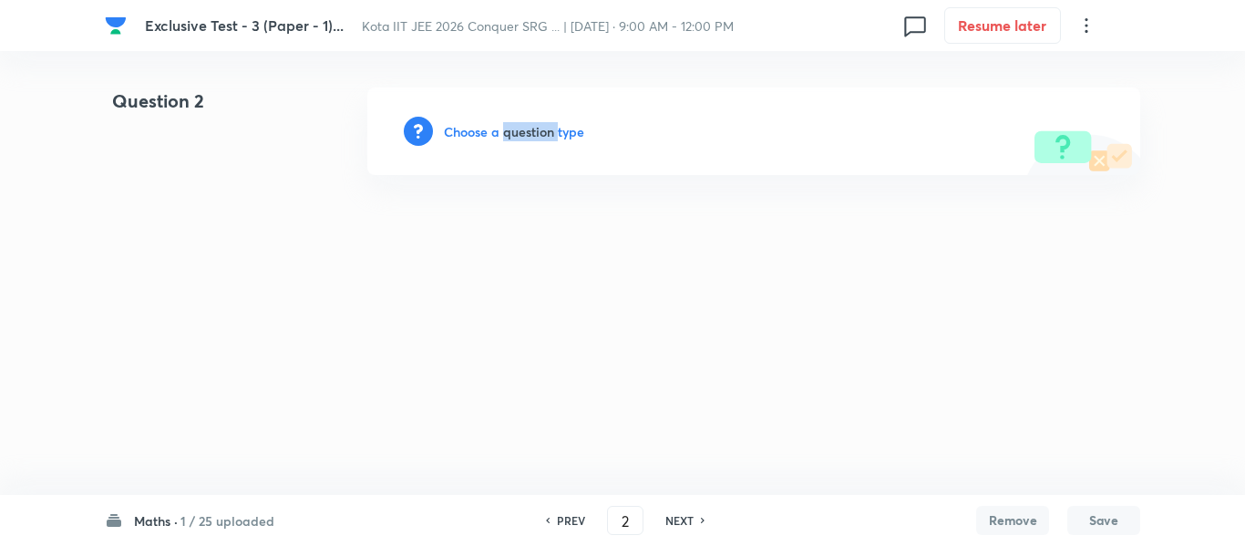
click at [541, 130] on h6 "Choose a question type" at bounding box center [514, 131] width 140 height 19
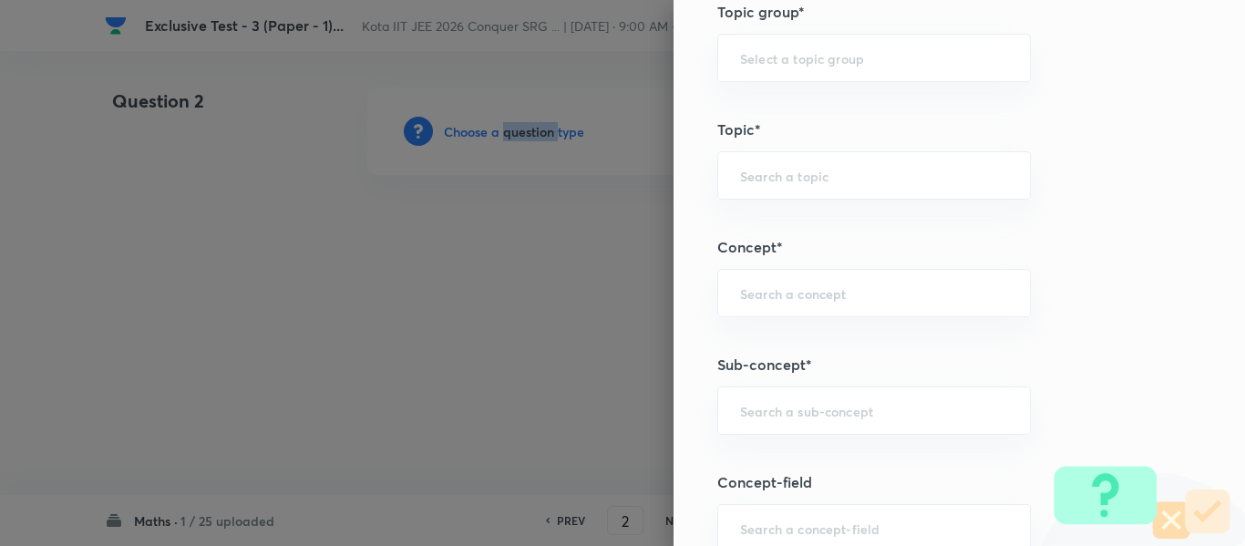
scroll to position [1094, 0]
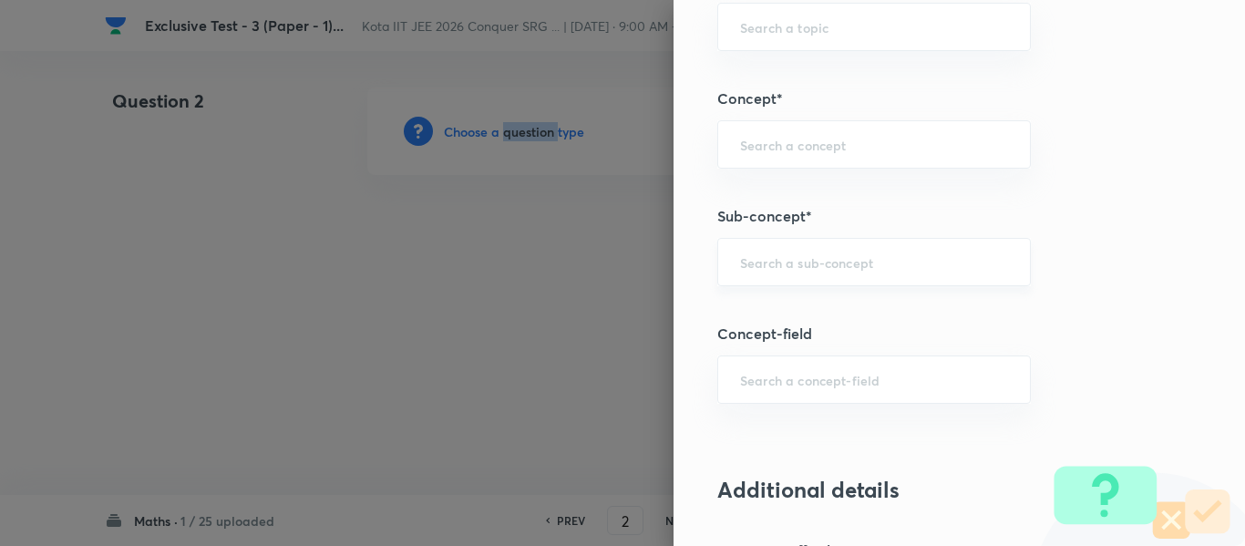
click at [763, 251] on div "​" at bounding box center [874, 262] width 314 height 48
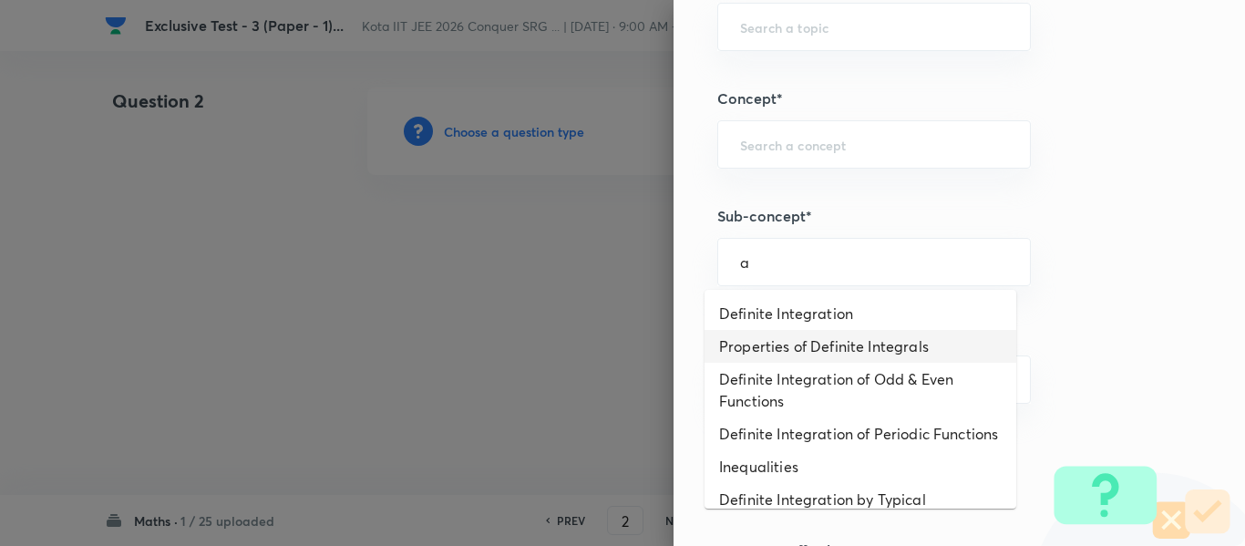
click at [761, 341] on li "Properties of Definite Integrals" at bounding box center [861, 346] width 312 height 33
type input "Properties of Definite Integrals"
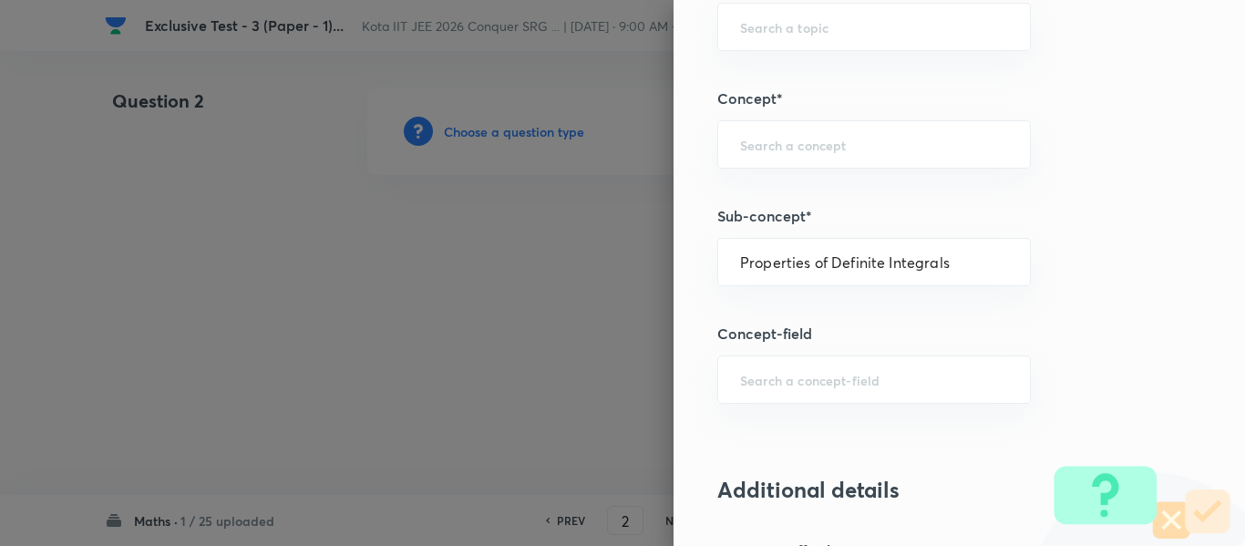
type input "Mathematics"
type input "Calculus"
type input "Definite Integration"
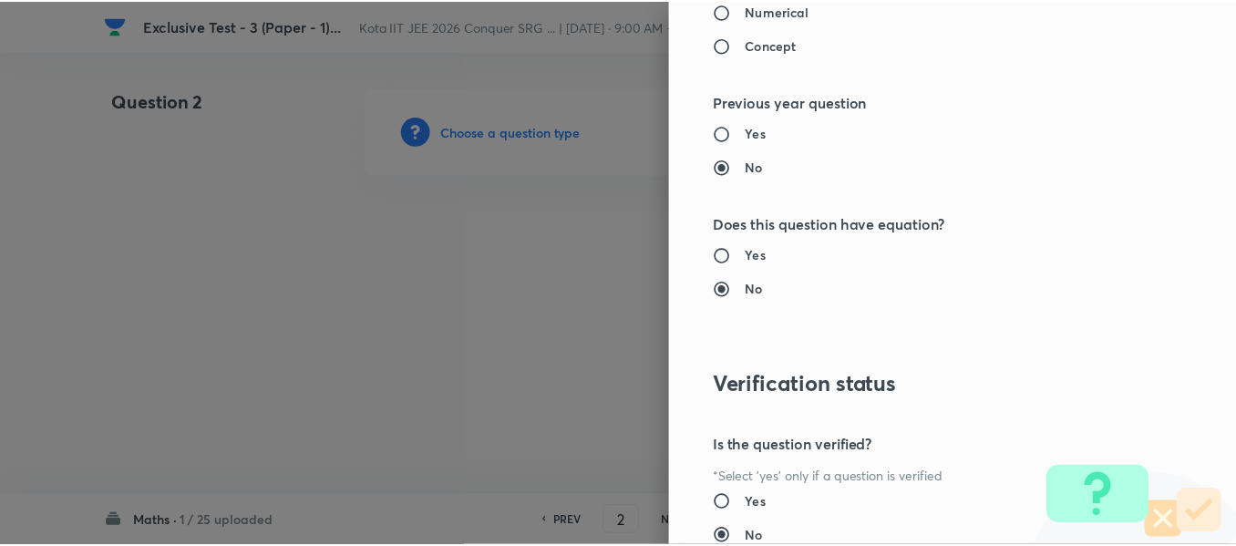
scroll to position [2061, 0]
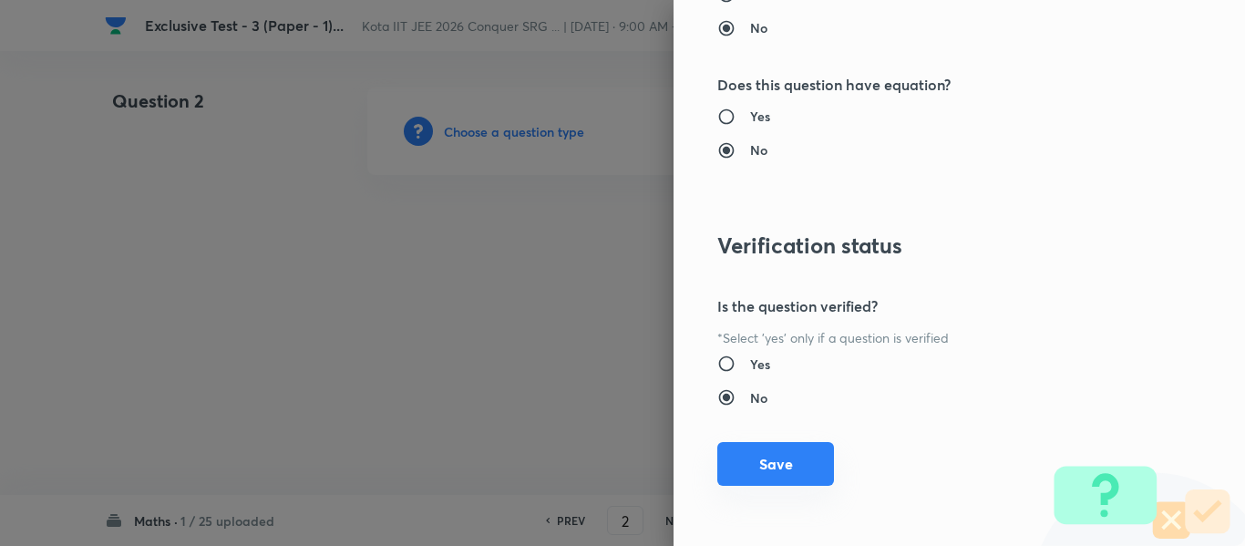
click at [739, 458] on button "Save" at bounding box center [775, 464] width 117 height 44
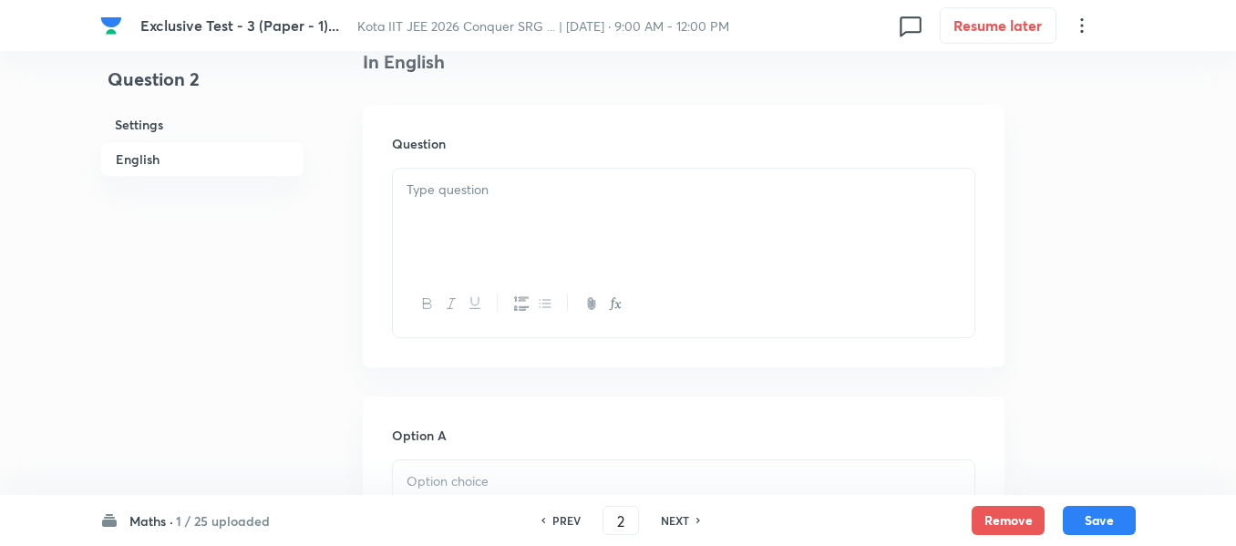
scroll to position [456, 0]
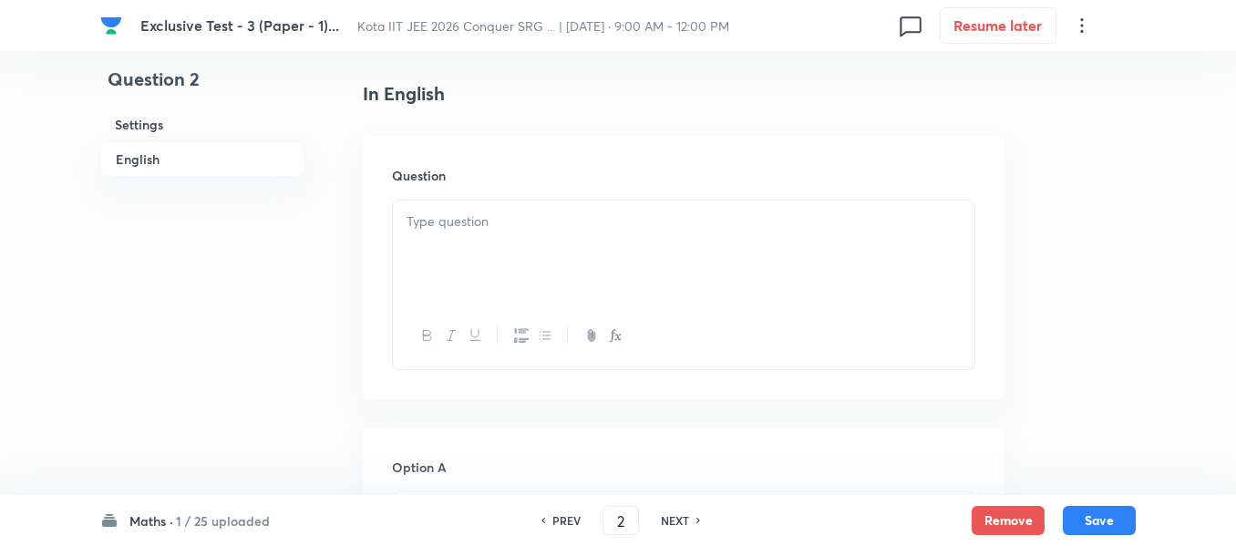
click at [472, 215] on p at bounding box center [684, 221] width 554 height 21
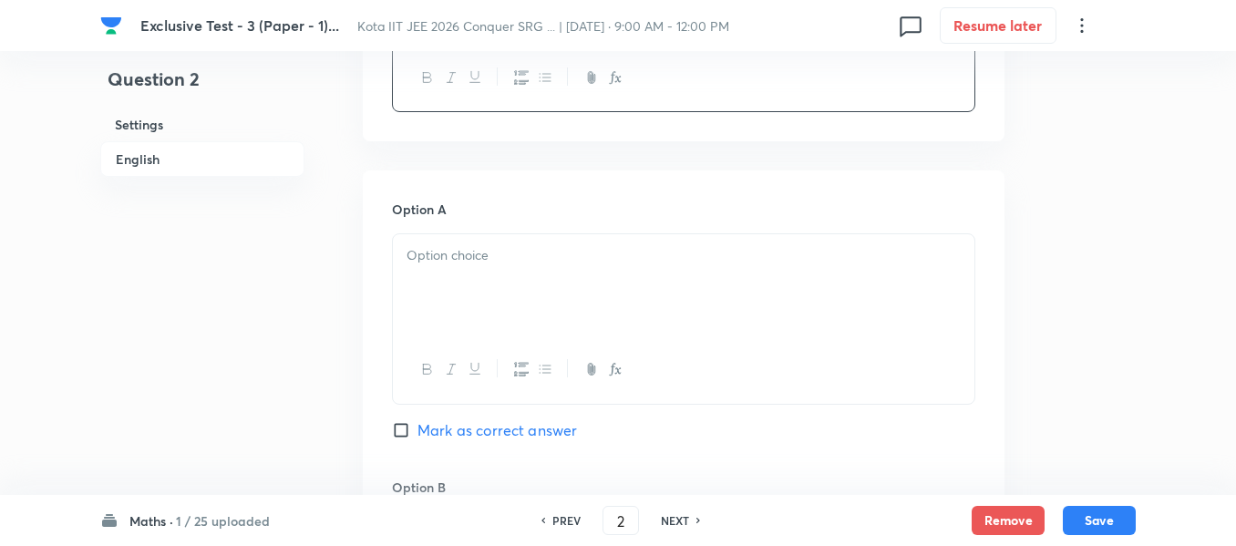
scroll to position [820, 0]
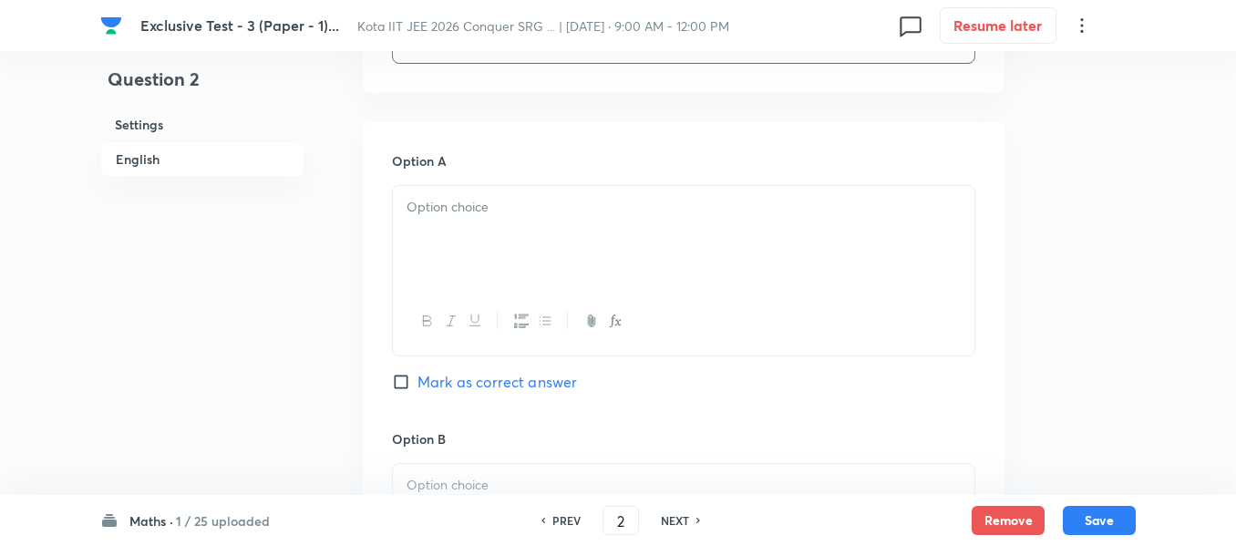
click at [436, 226] on div at bounding box center [684, 237] width 582 height 102
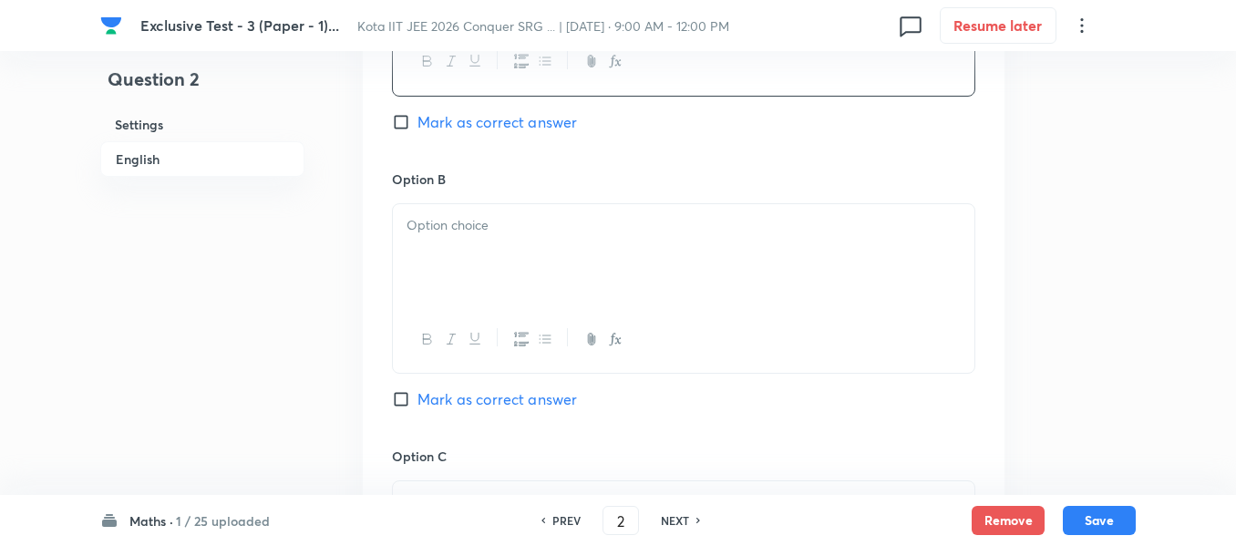
scroll to position [1094, 0]
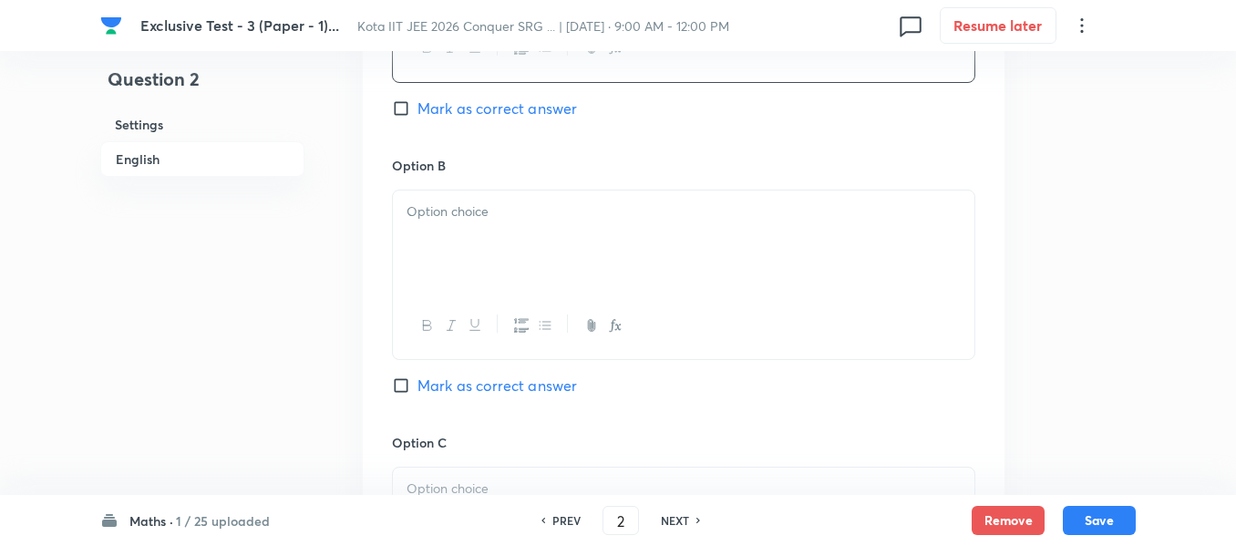
click at [419, 211] on p at bounding box center [684, 211] width 554 height 21
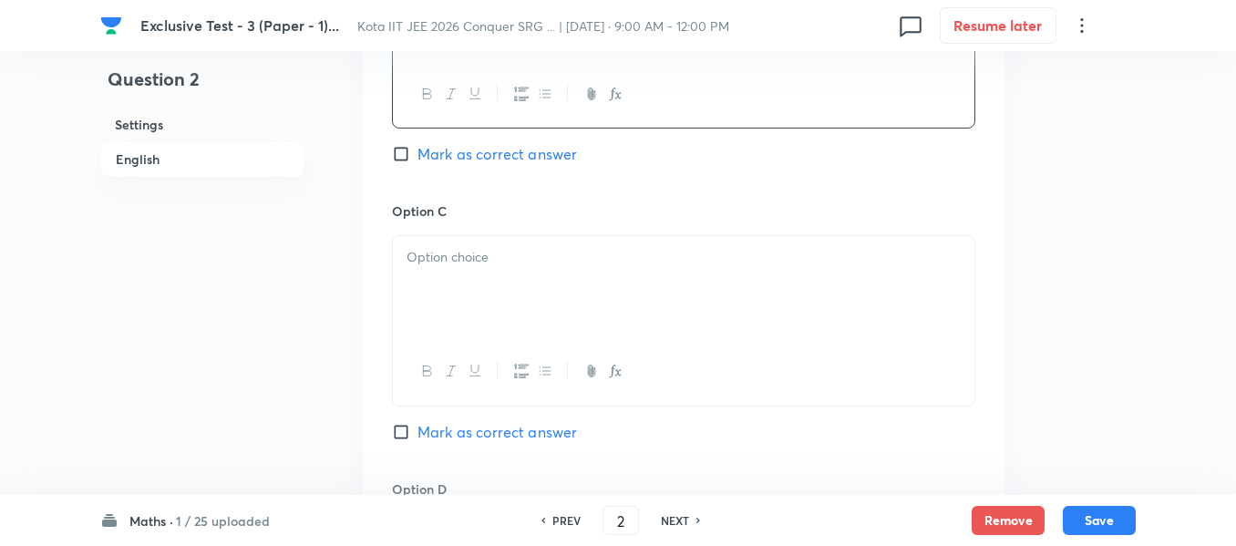
scroll to position [1367, 0]
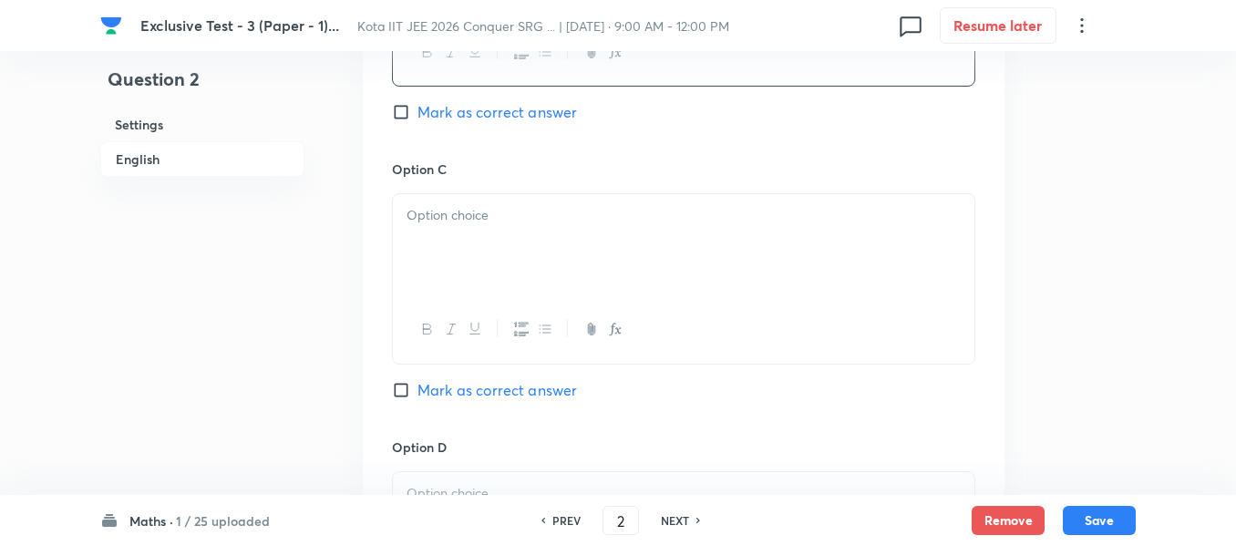
click at [436, 233] on div at bounding box center [684, 245] width 582 height 102
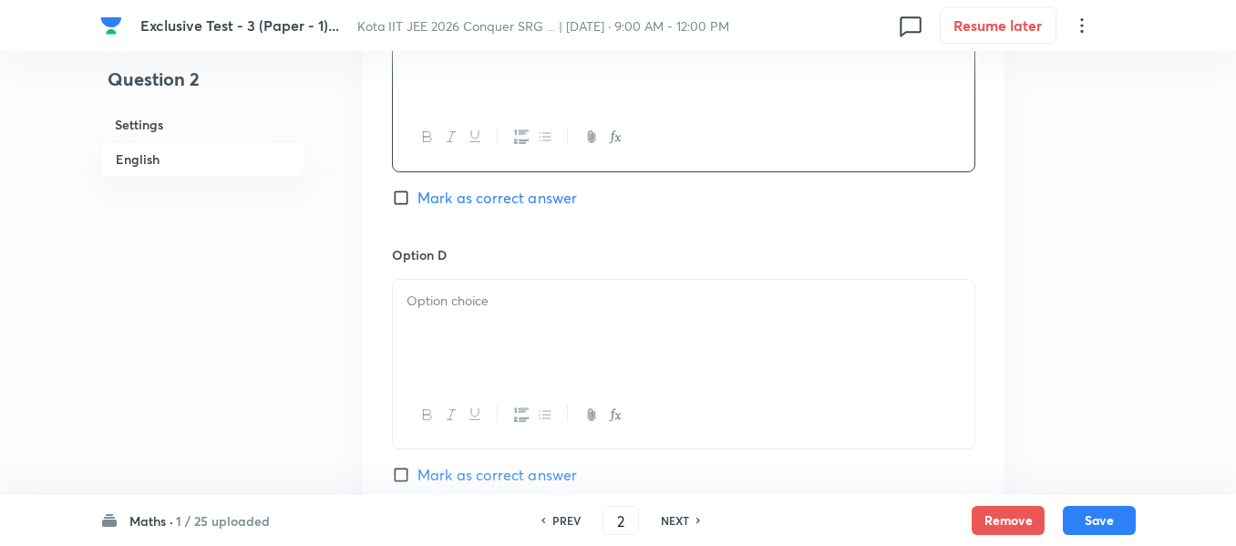
scroll to position [1641, 0]
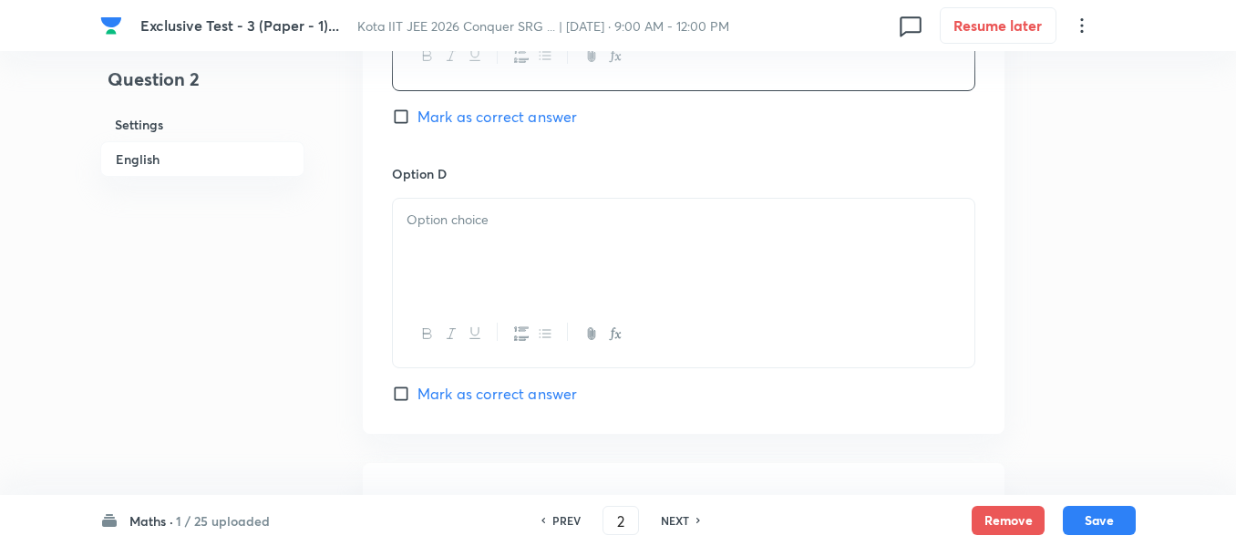
click at [444, 233] on div at bounding box center [684, 250] width 582 height 102
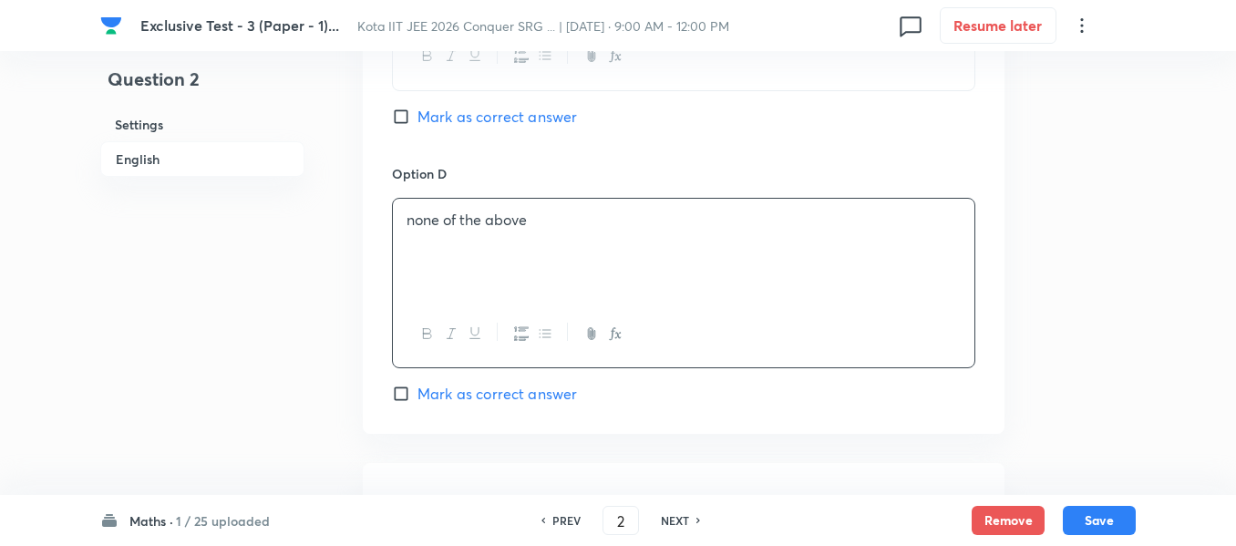
click at [403, 119] on input "Mark as correct answer" at bounding box center [405, 117] width 26 height 18
checkbox input "true"
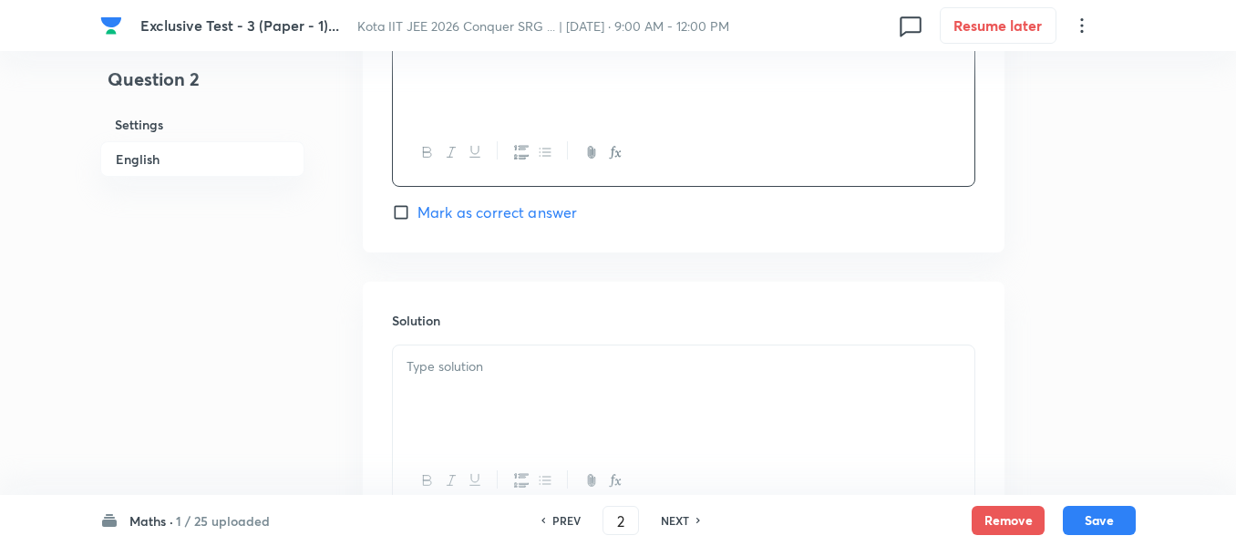
scroll to position [1823, 0]
click at [489, 380] on div at bounding box center [684, 396] width 582 height 102
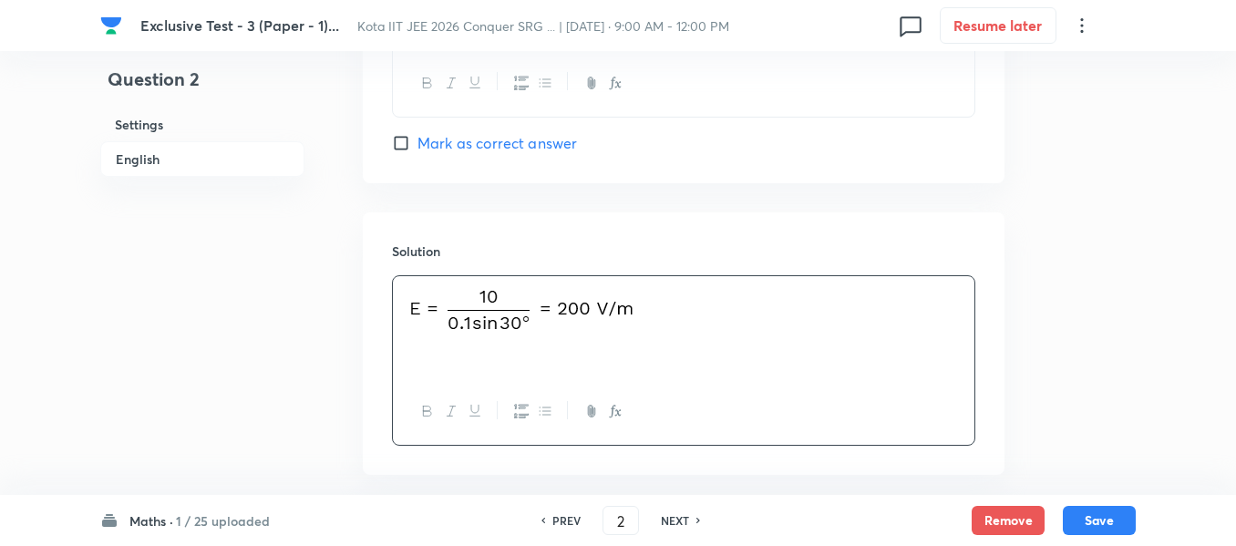
scroll to position [1981, 0]
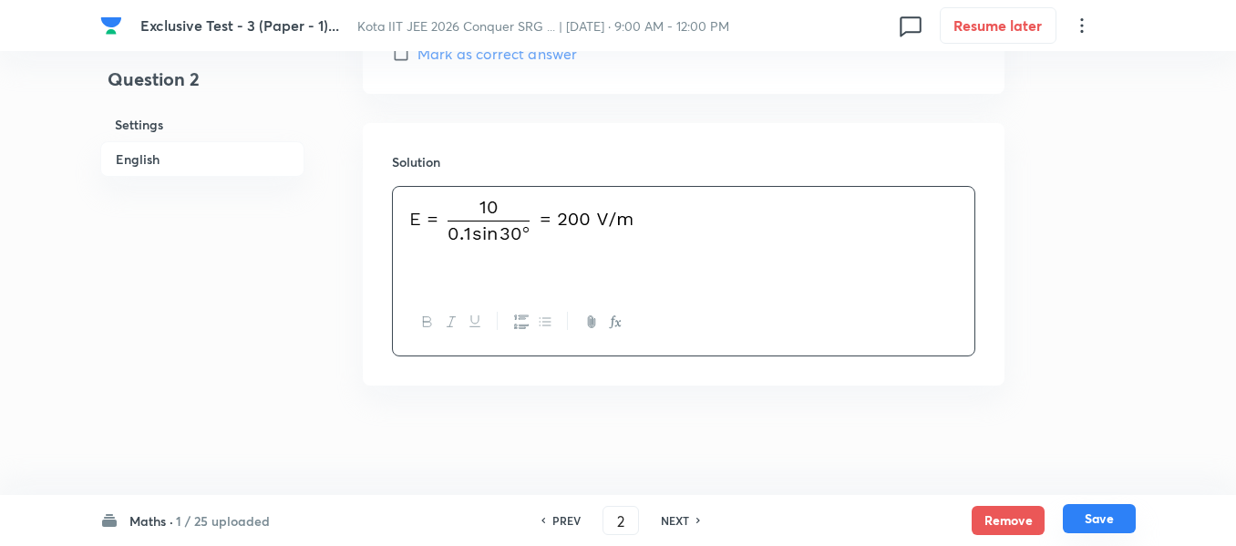
click at [1095, 520] on button "Save" at bounding box center [1099, 518] width 73 height 29
type input "3"
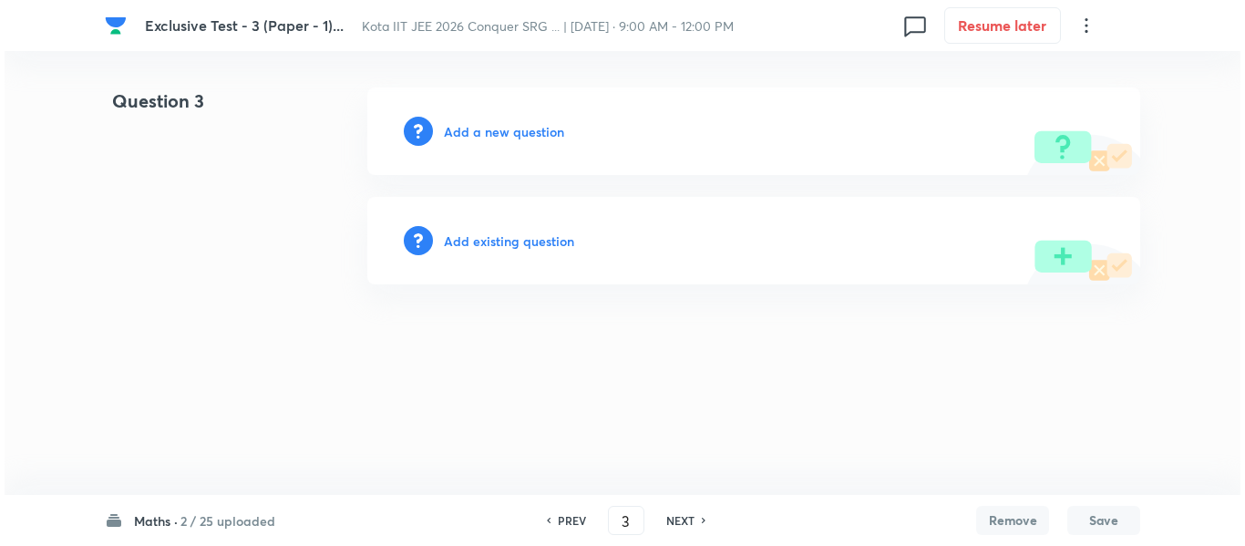
scroll to position [0, 0]
click at [521, 136] on h6 "Add a new question" at bounding box center [504, 131] width 120 height 19
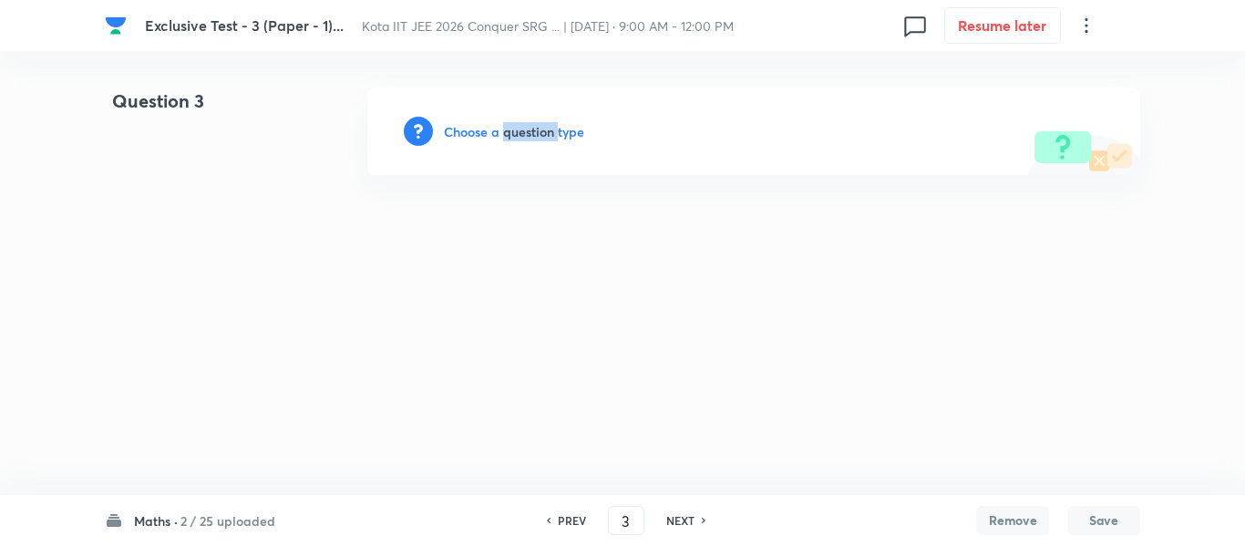
click at [521, 136] on h6 "Choose a question type" at bounding box center [514, 131] width 140 height 19
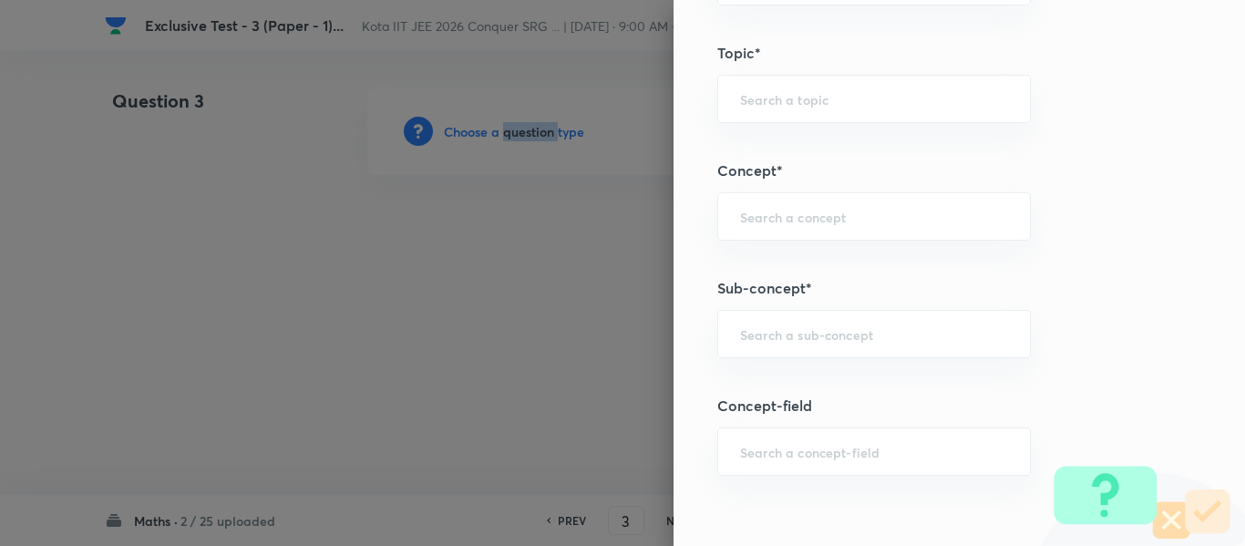
scroll to position [1185, 0]
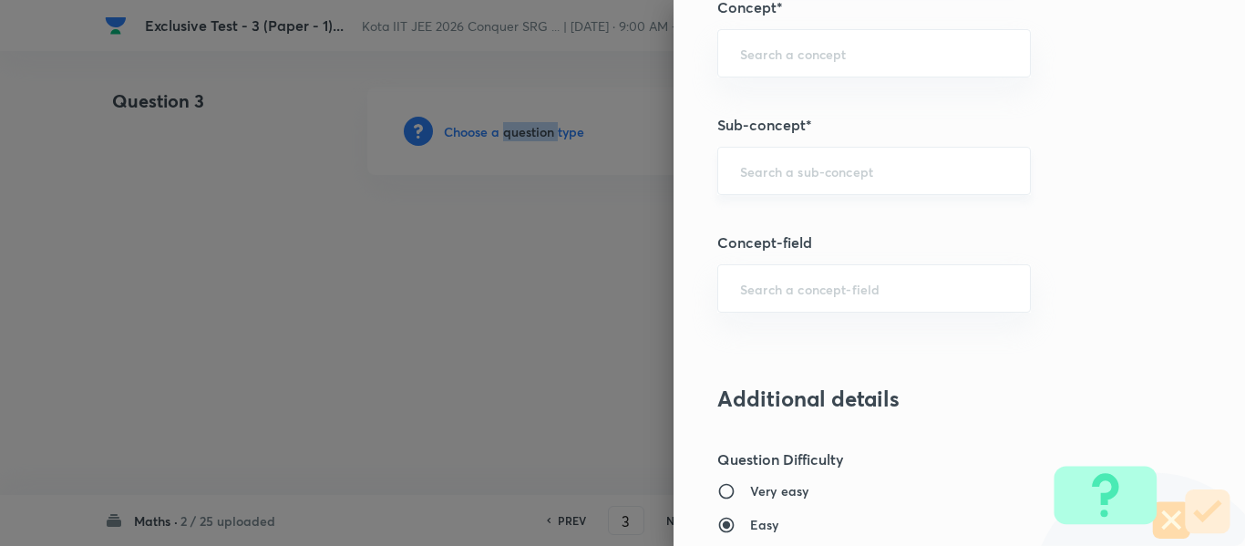
click at [785, 192] on div "​" at bounding box center [874, 171] width 314 height 48
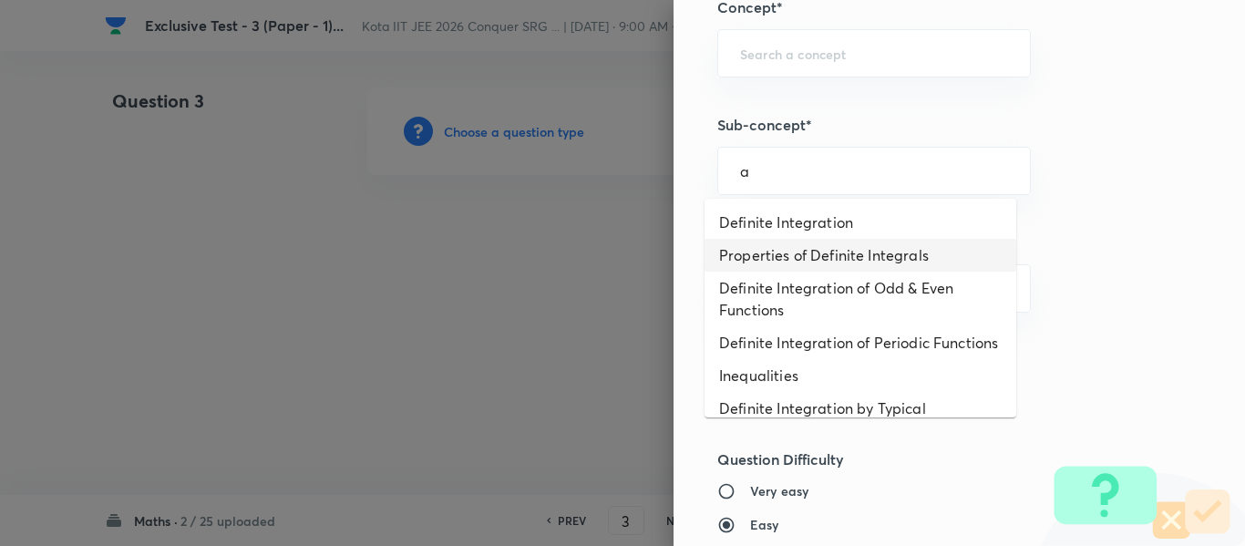
click at [776, 266] on li "Properties of Definite Integrals" at bounding box center [861, 255] width 312 height 33
type input "Properties of Definite Integrals"
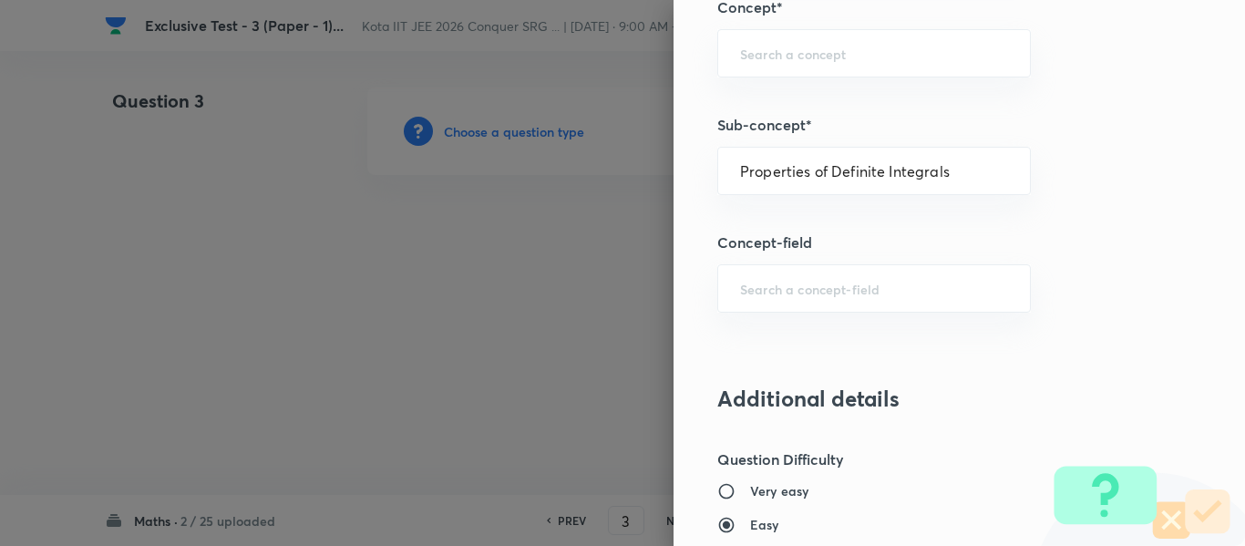
type input "Mathematics"
type input "Calculus"
type input "Definite Integration"
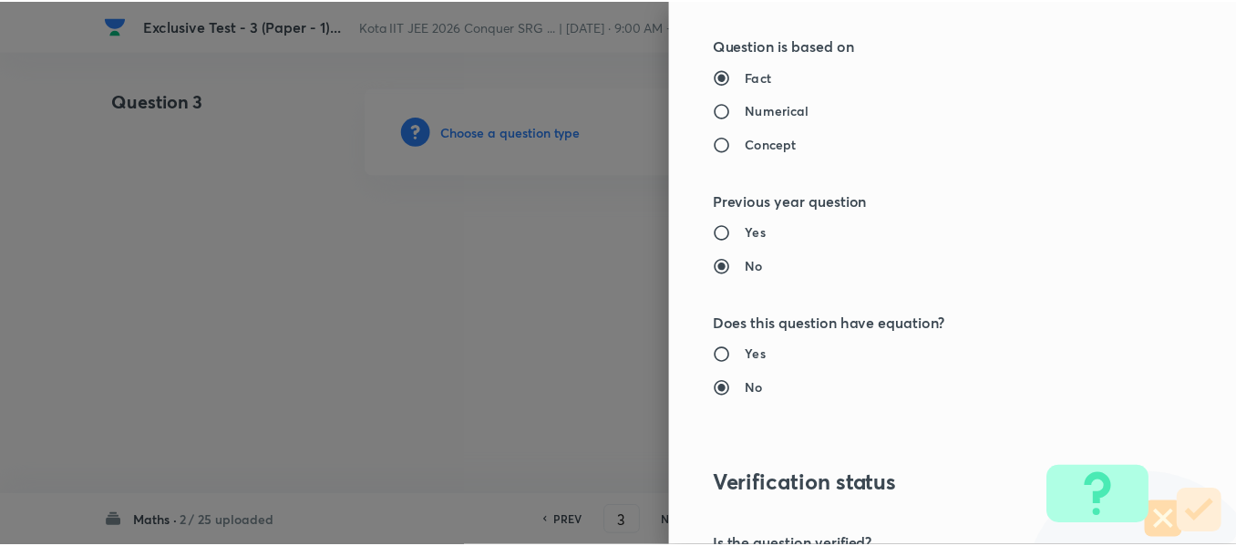
scroll to position [2061, 0]
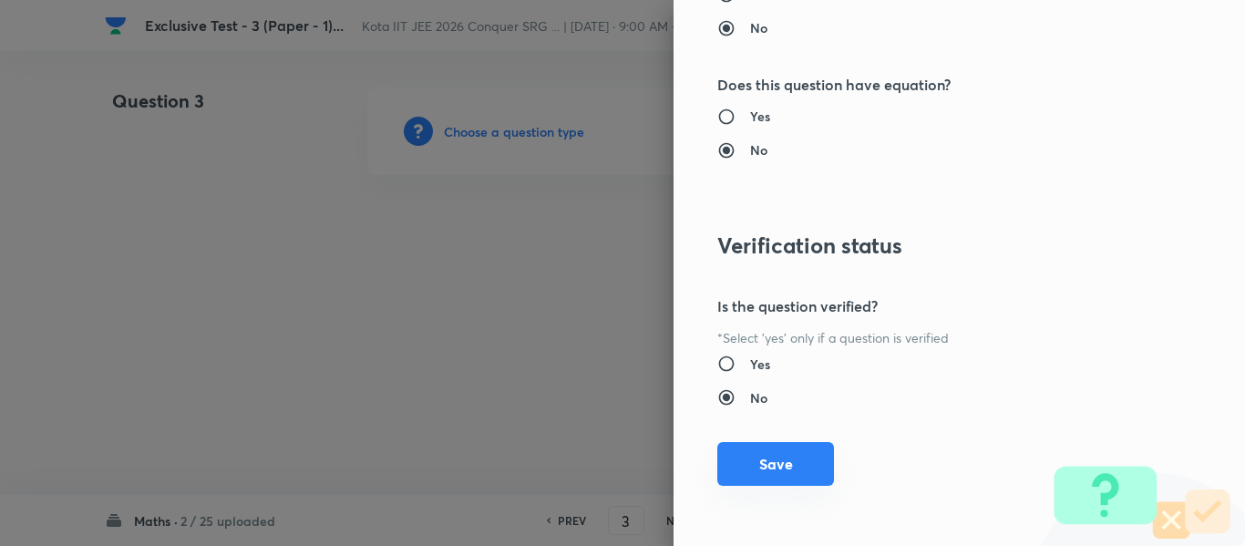
click at [769, 458] on button "Save" at bounding box center [775, 464] width 117 height 44
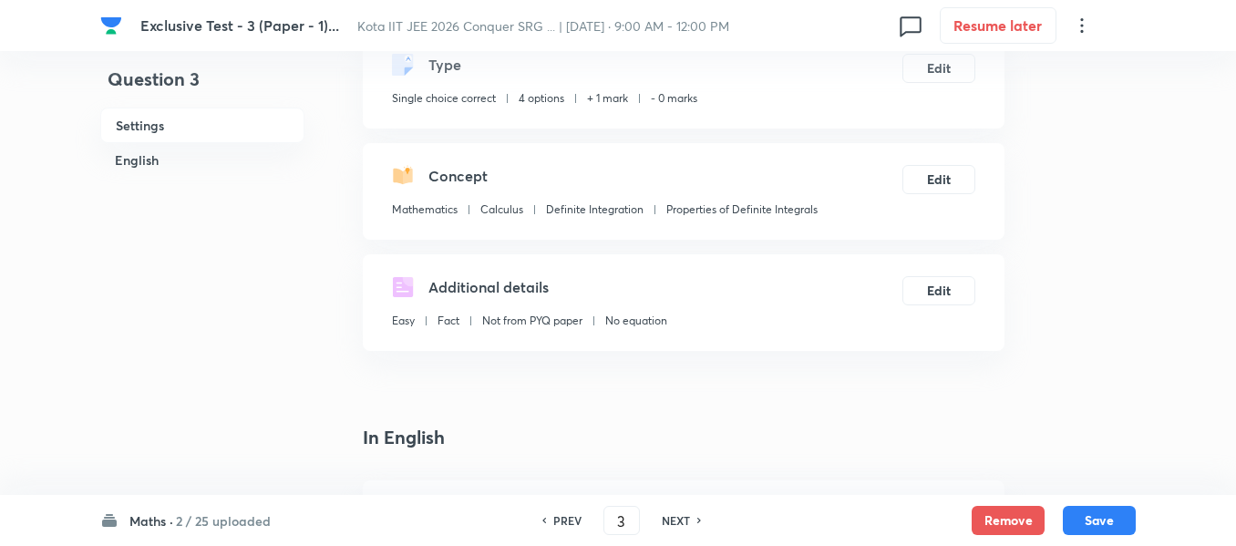
scroll to position [365, 0]
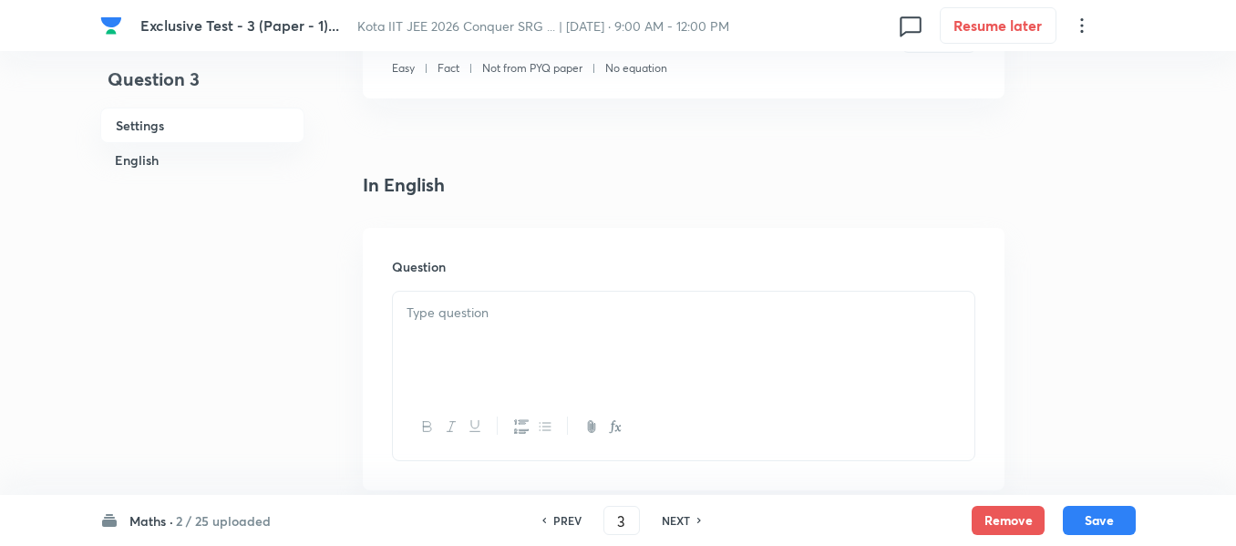
click at [461, 328] on div at bounding box center [684, 343] width 582 height 102
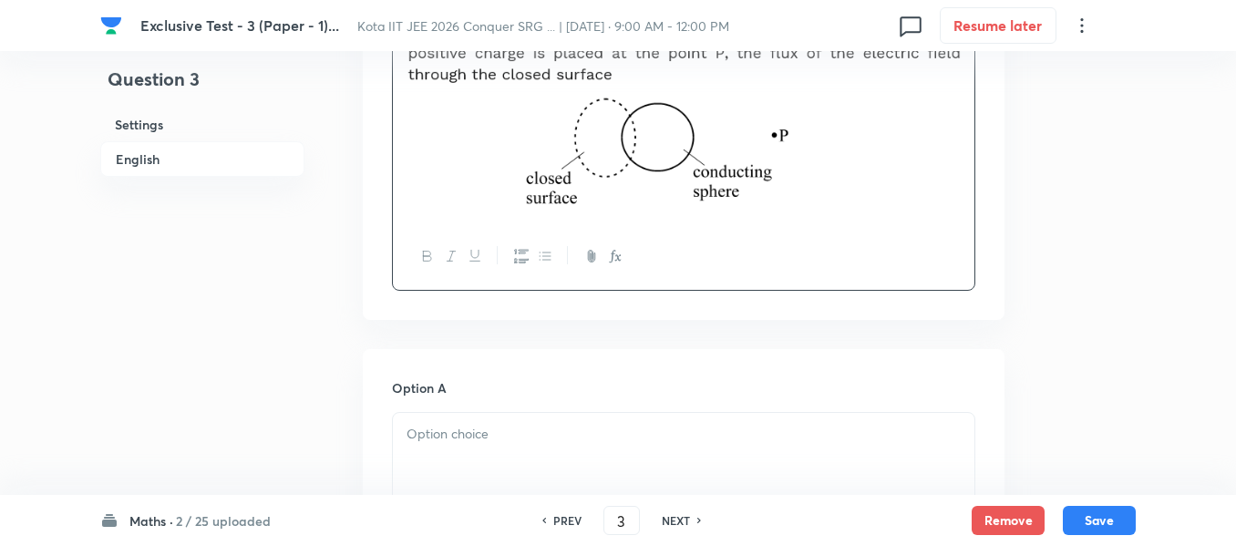
scroll to position [729, 0]
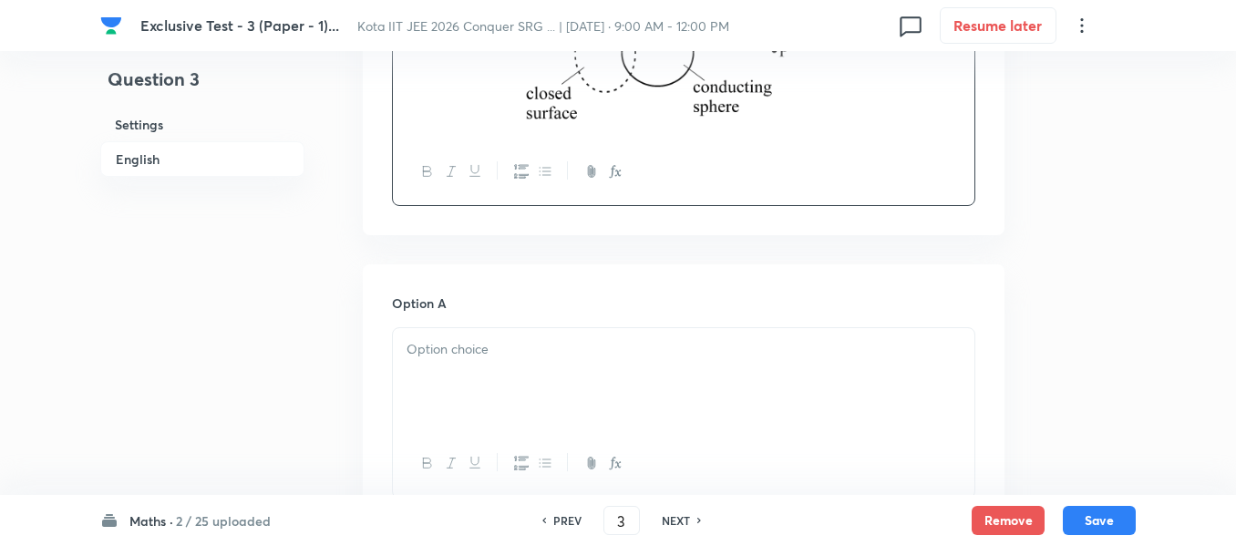
click at [454, 374] on div at bounding box center [684, 379] width 582 height 102
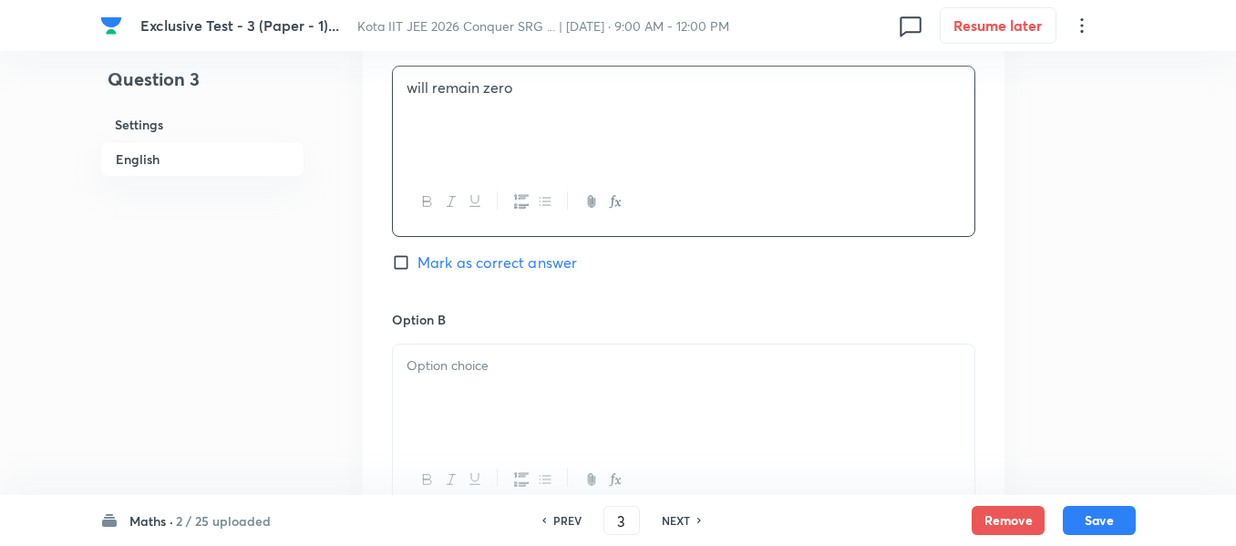
scroll to position [1185, 0]
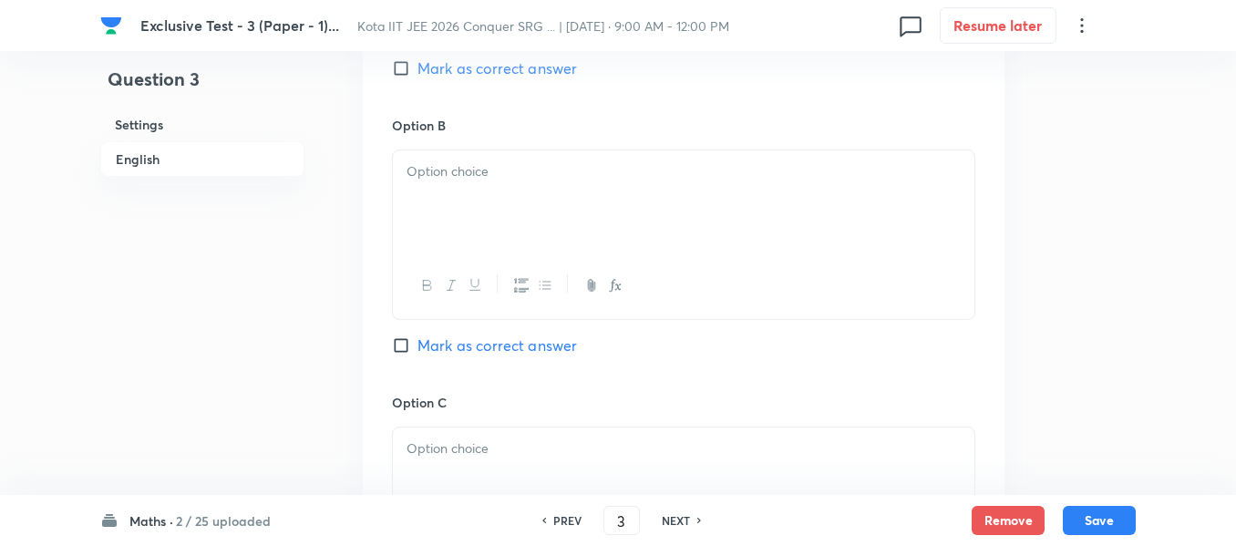
click at [431, 176] on p at bounding box center [684, 171] width 554 height 21
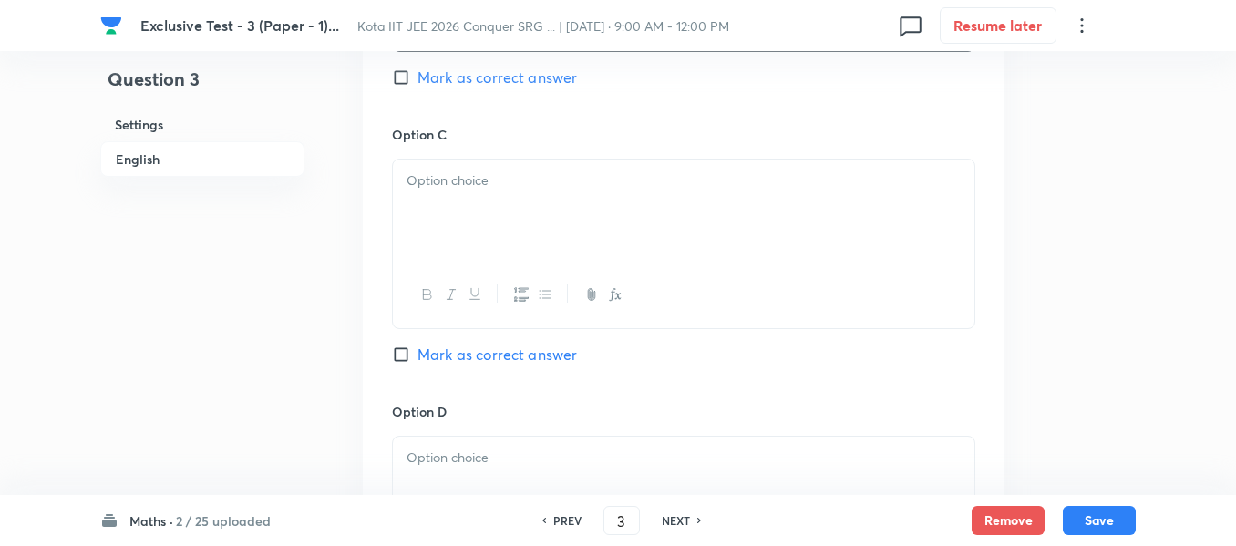
scroll to position [1459, 0]
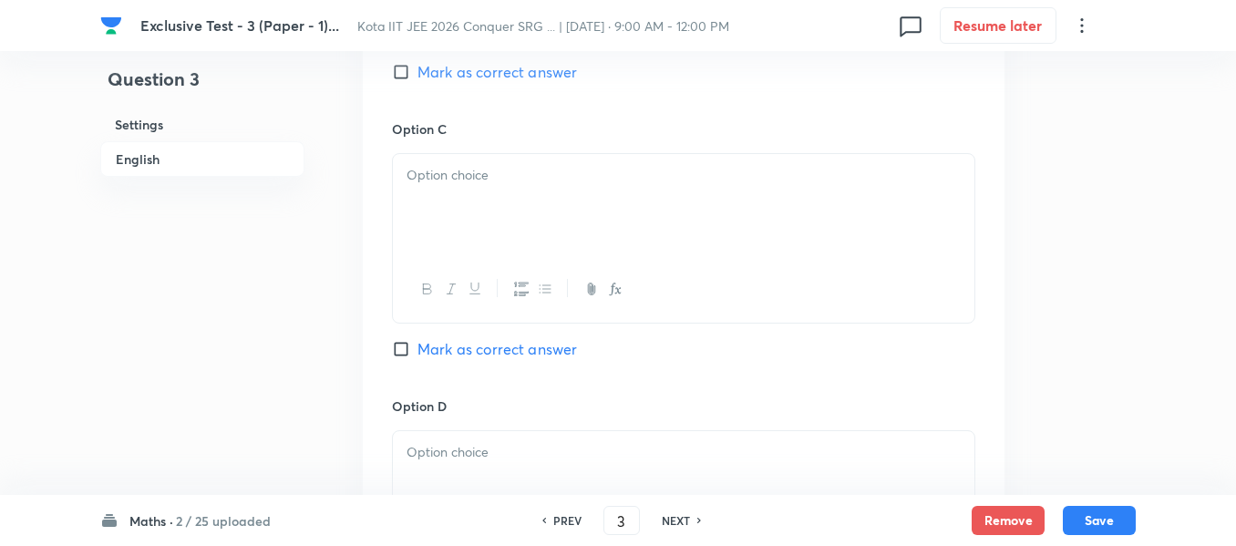
click at [440, 196] on div at bounding box center [684, 205] width 582 height 102
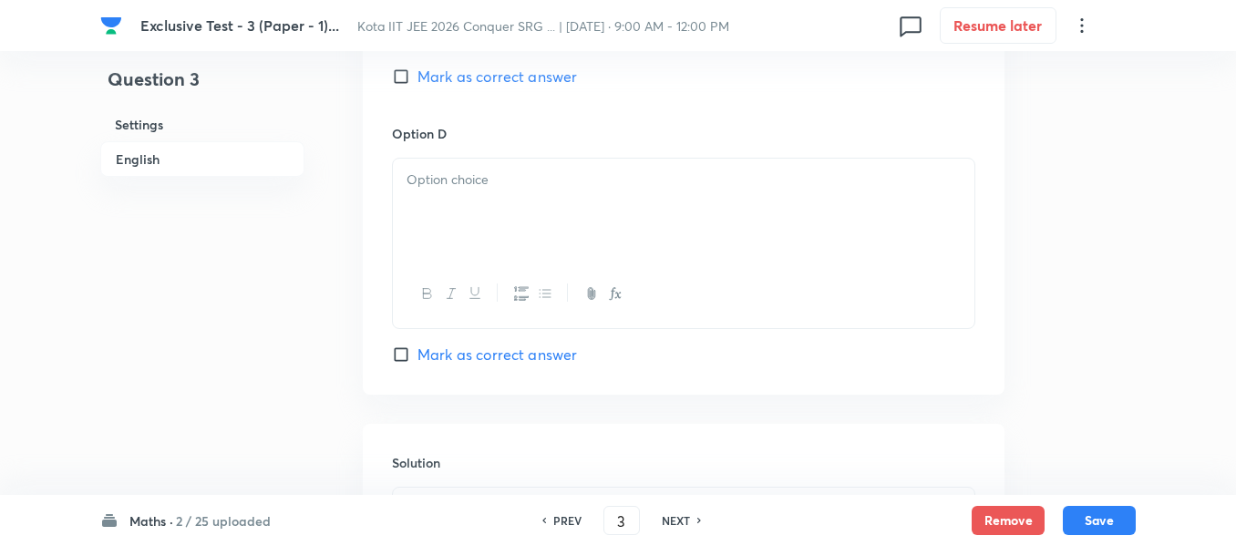
scroll to position [1732, 0]
click at [434, 201] on div at bounding box center [684, 209] width 582 height 102
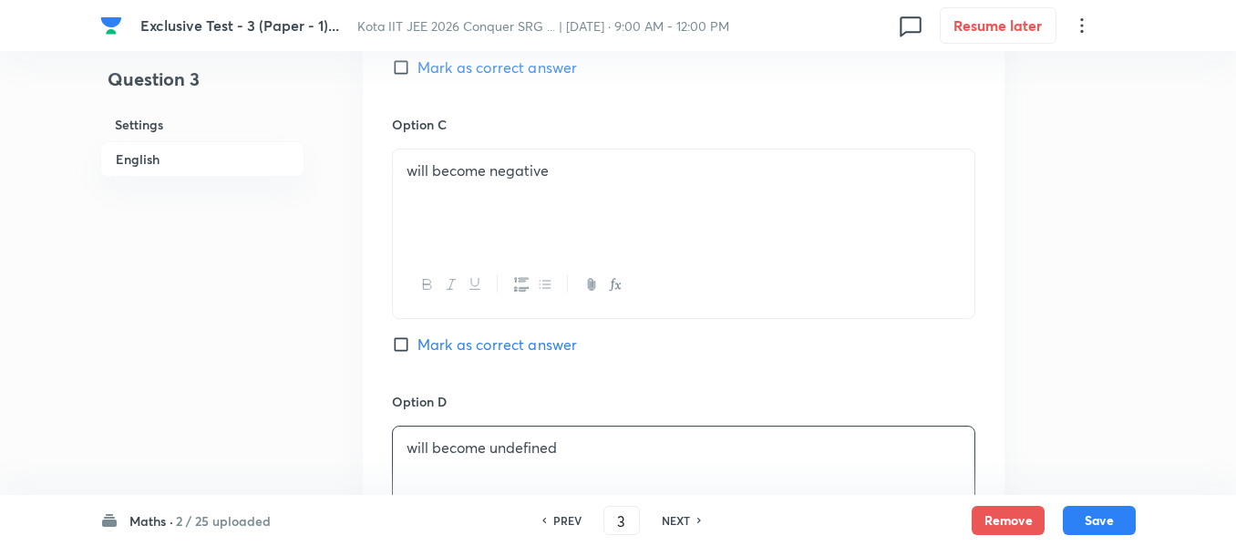
scroll to position [1459, 0]
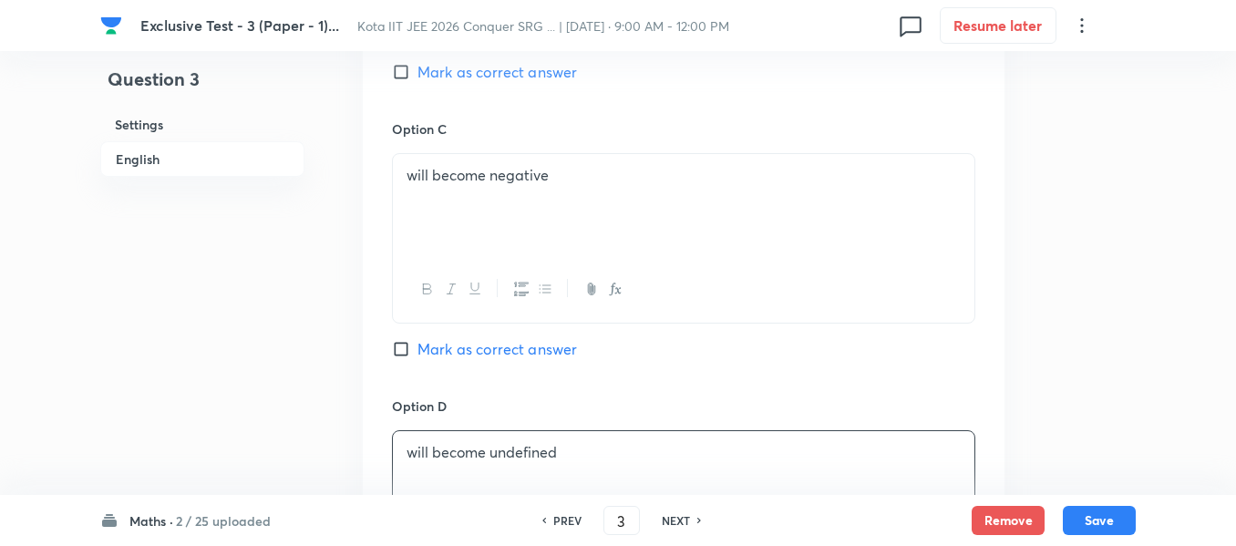
click at [402, 71] on input "Mark as correct answer" at bounding box center [405, 72] width 26 height 18
checkbox input "true"
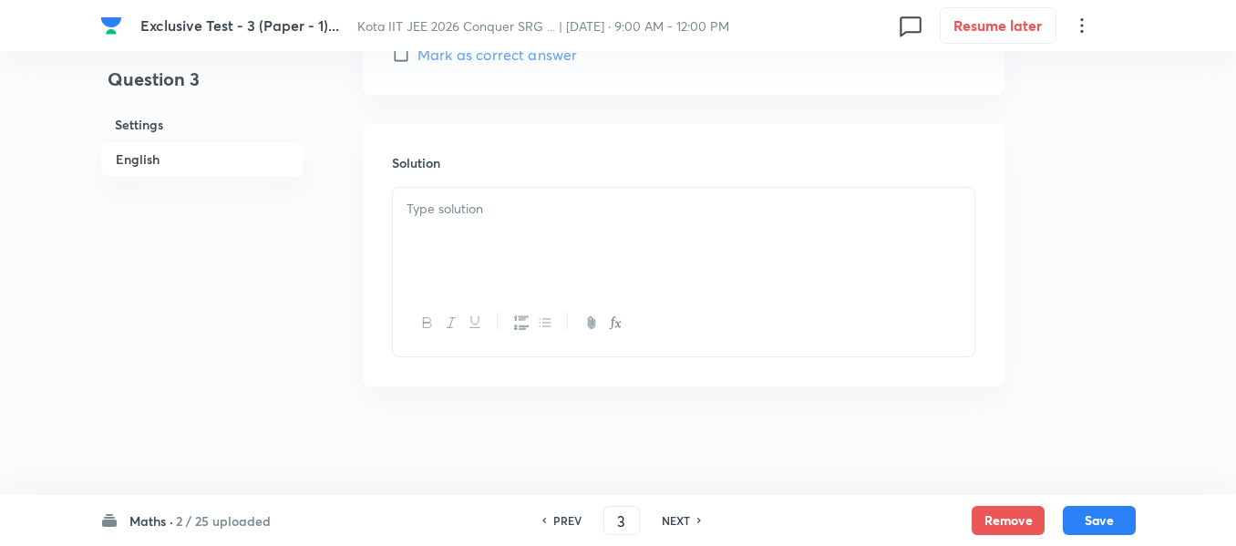
scroll to position [2032, 0]
click at [449, 211] on p at bounding box center [684, 208] width 554 height 21
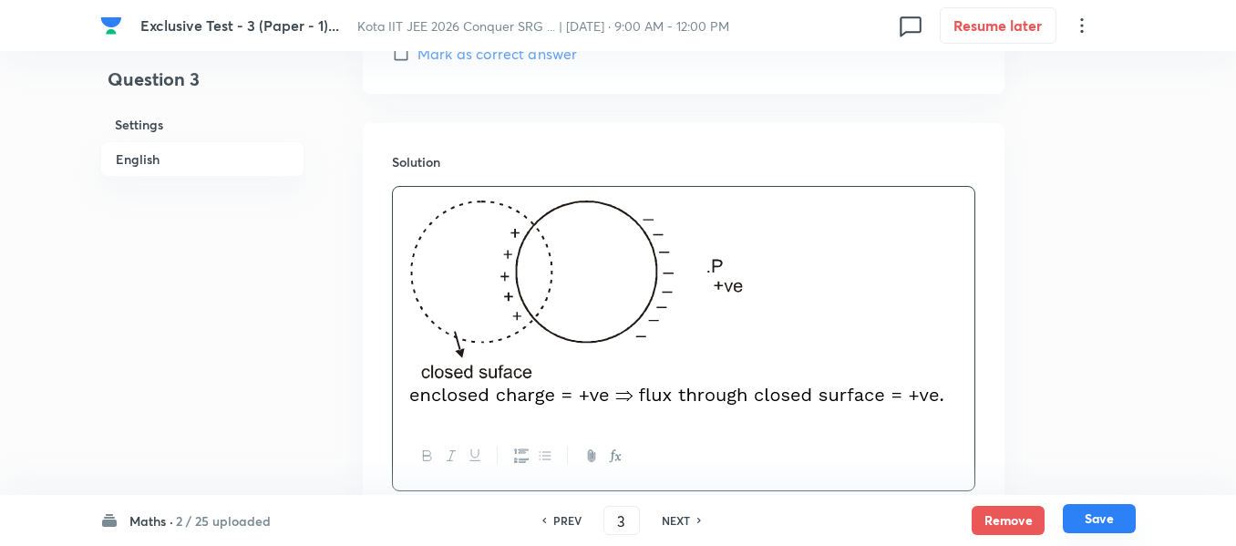
click at [1101, 520] on button "Save" at bounding box center [1099, 518] width 73 height 29
type input "4"
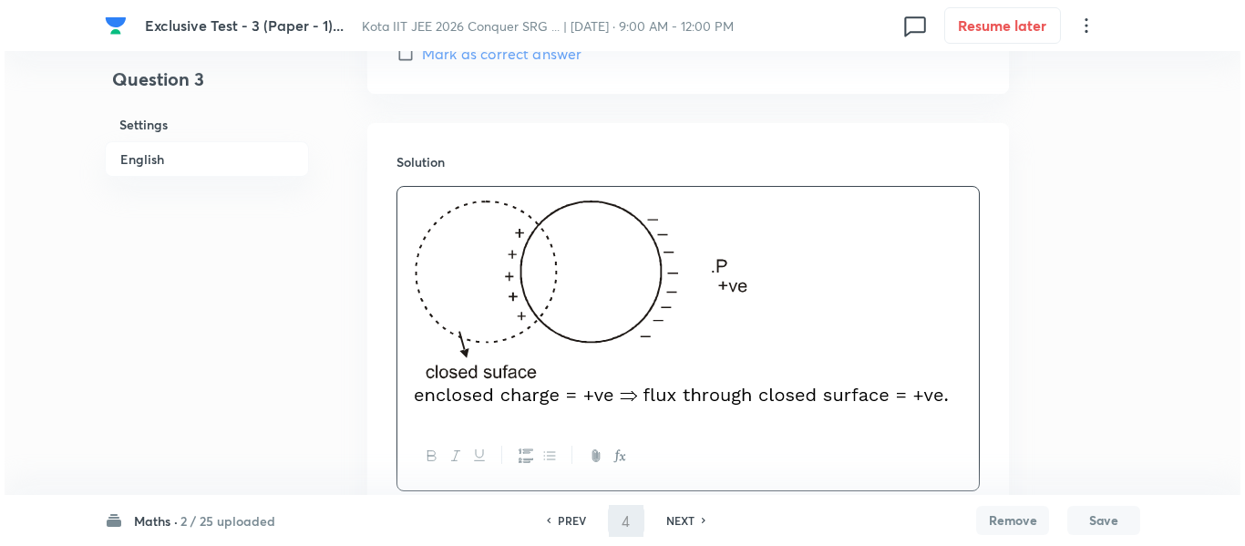
scroll to position [0, 0]
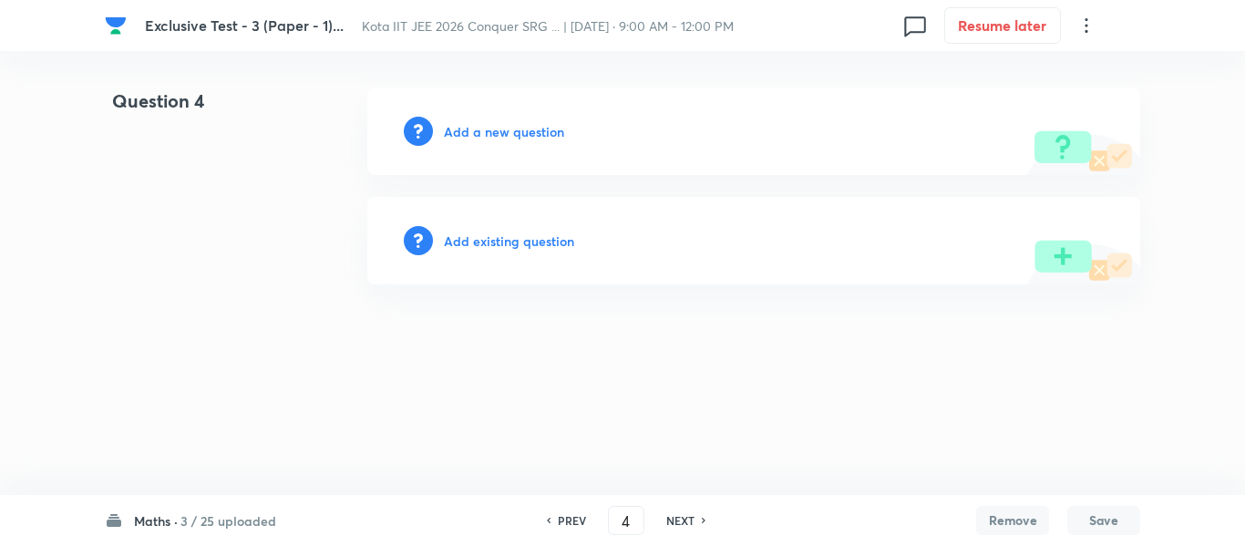
click at [503, 130] on h6 "Add a new question" at bounding box center [504, 131] width 120 height 19
click at [503, 130] on h6 "Choose a question type" at bounding box center [514, 131] width 140 height 19
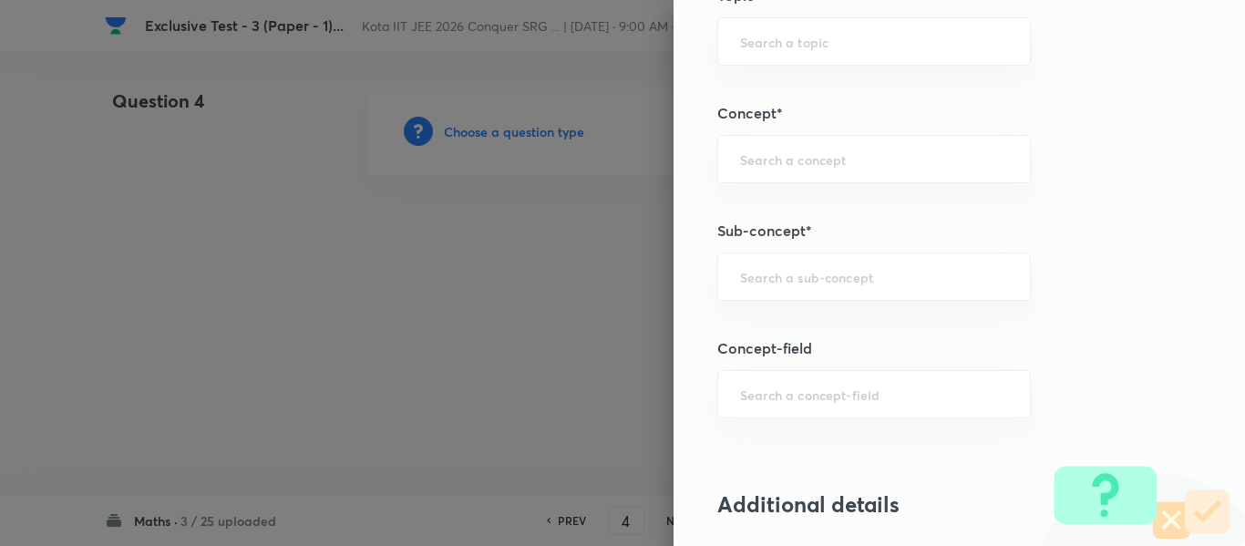
scroll to position [1094, 0]
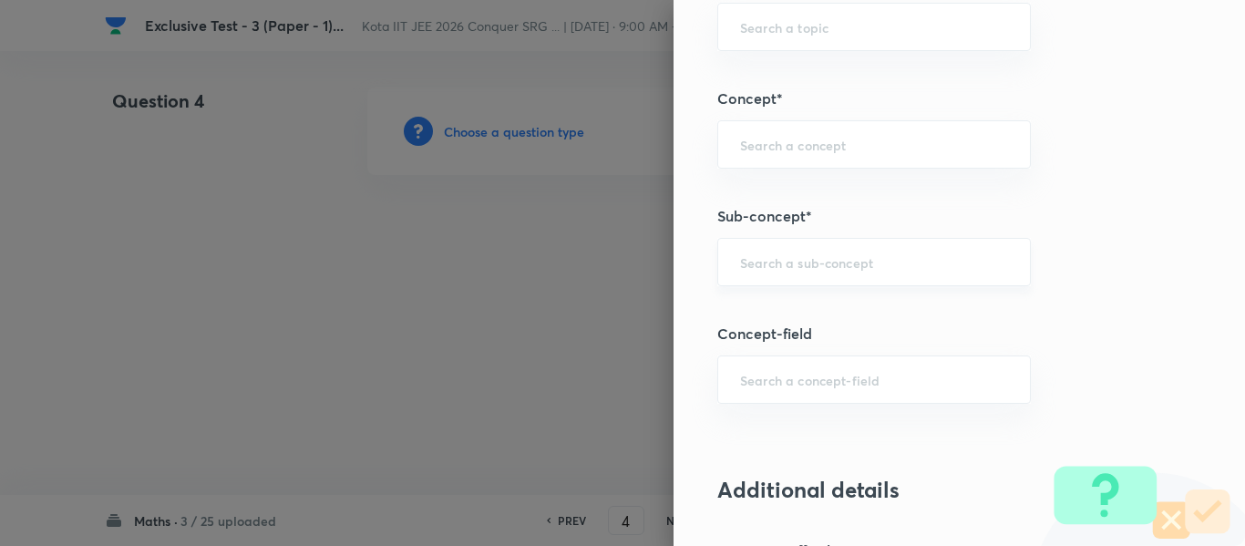
click at [767, 273] on div "​" at bounding box center [874, 262] width 314 height 48
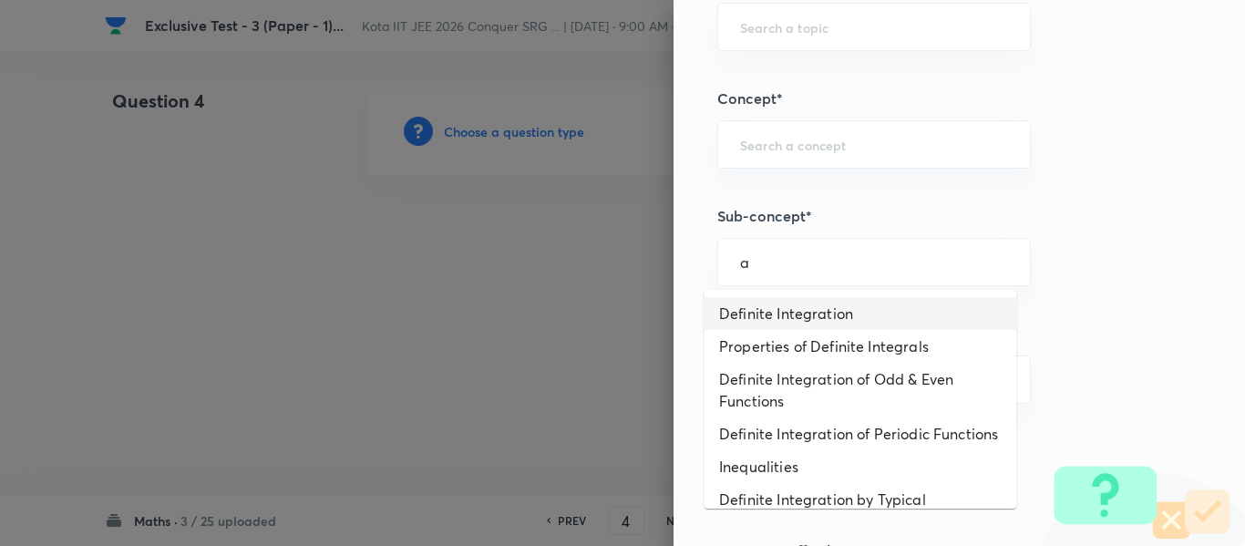
click at [767, 319] on li "Definite Integration" at bounding box center [861, 313] width 312 height 33
type input "Definite Integration"
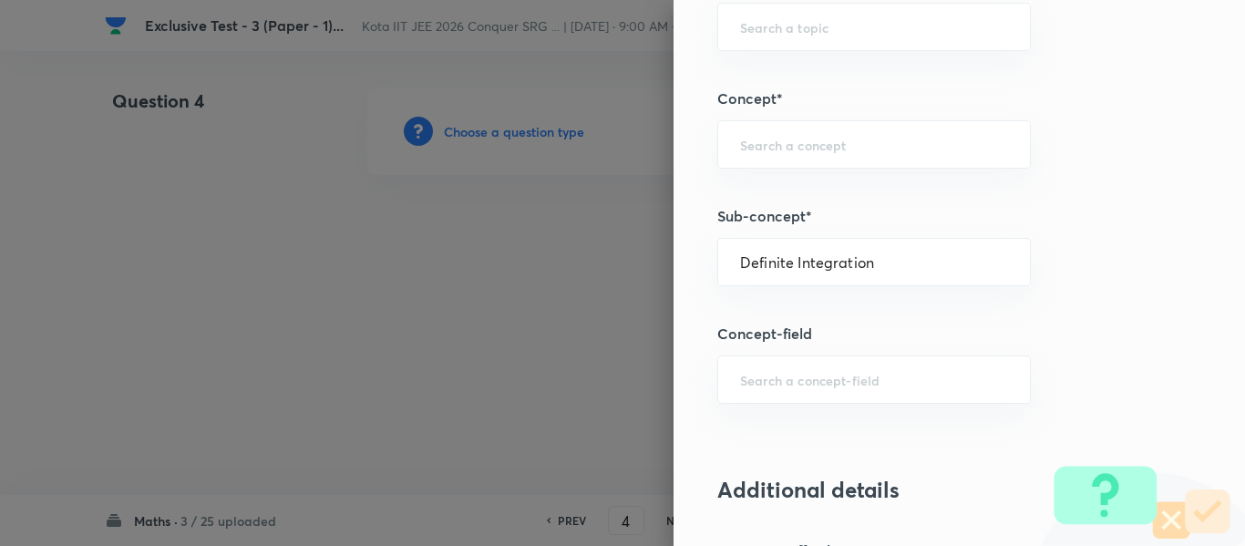
type input "Mathematics"
type input "Calculus"
type input "Definite Integration"
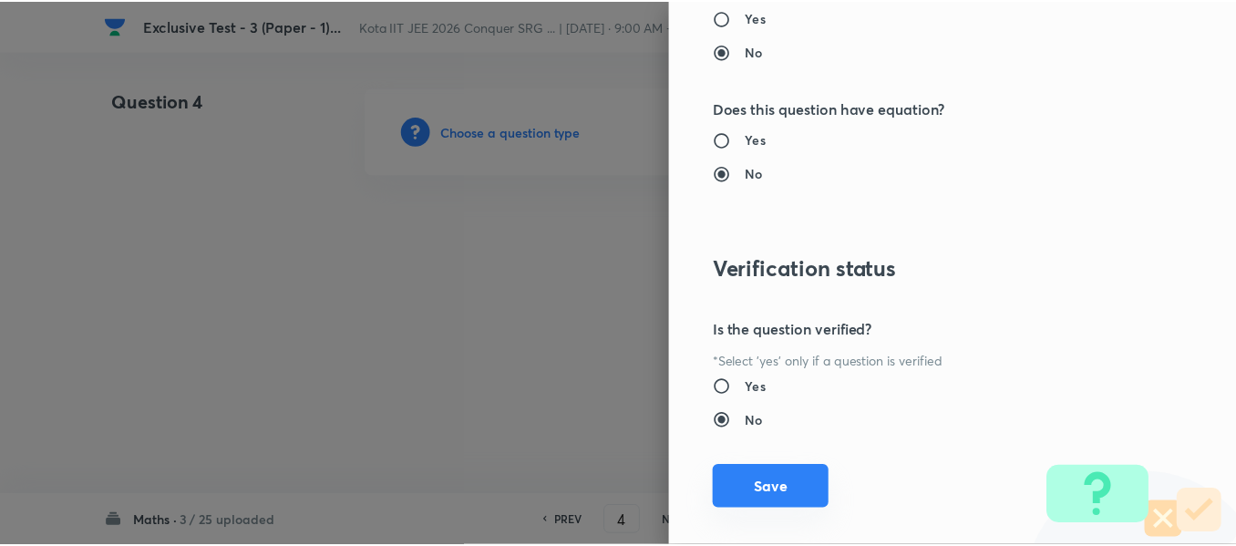
scroll to position [2061, 0]
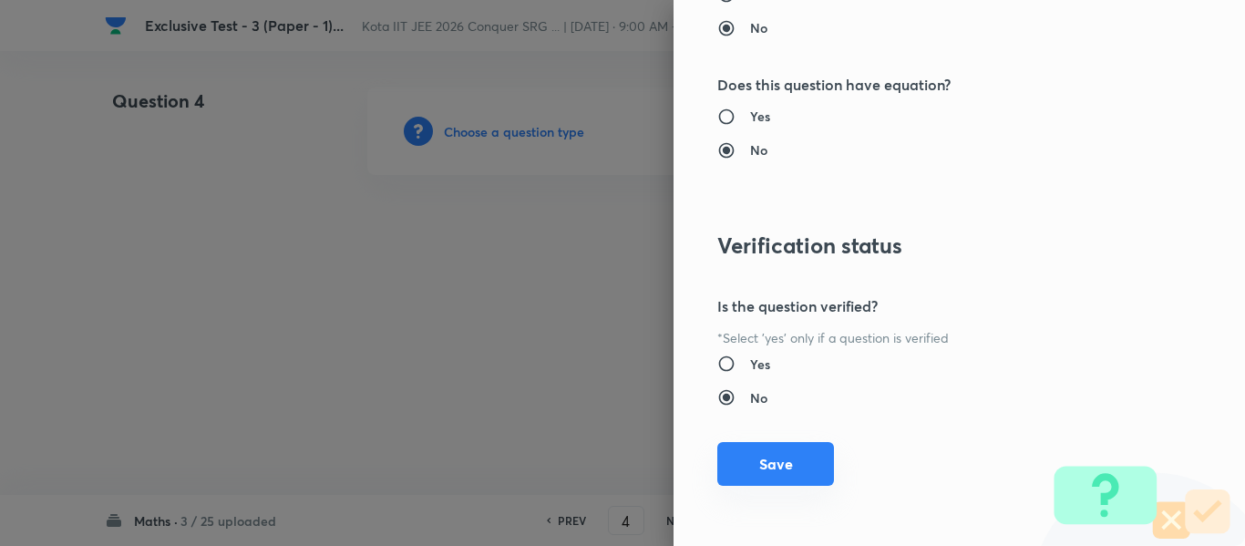
click at [758, 466] on button "Save" at bounding box center [775, 464] width 117 height 44
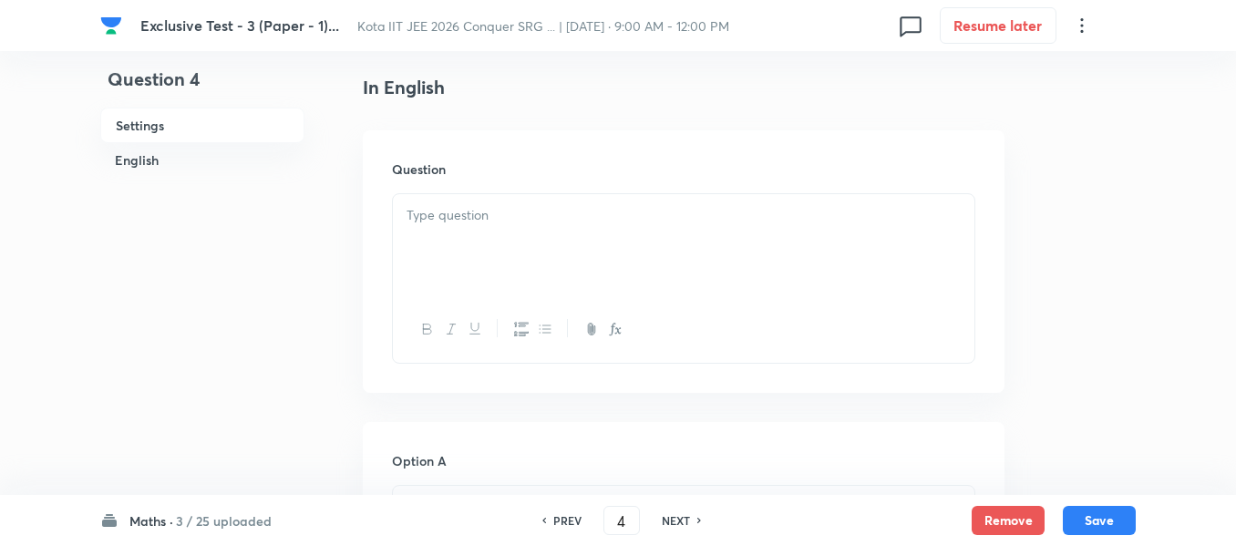
scroll to position [547, 0]
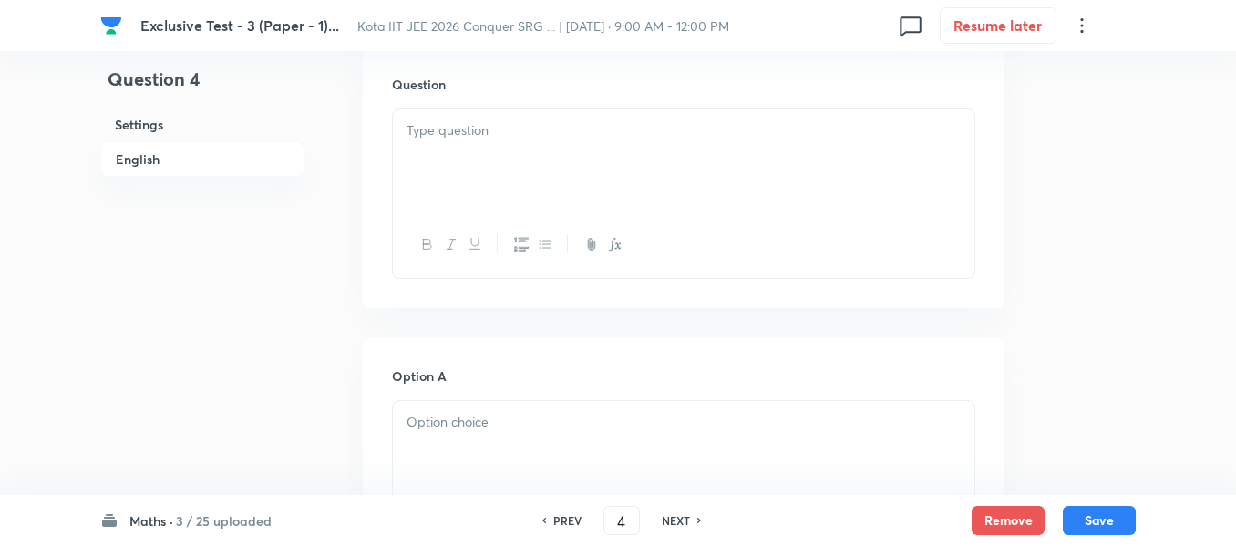
click at [448, 129] on p at bounding box center [684, 130] width 554 height 21
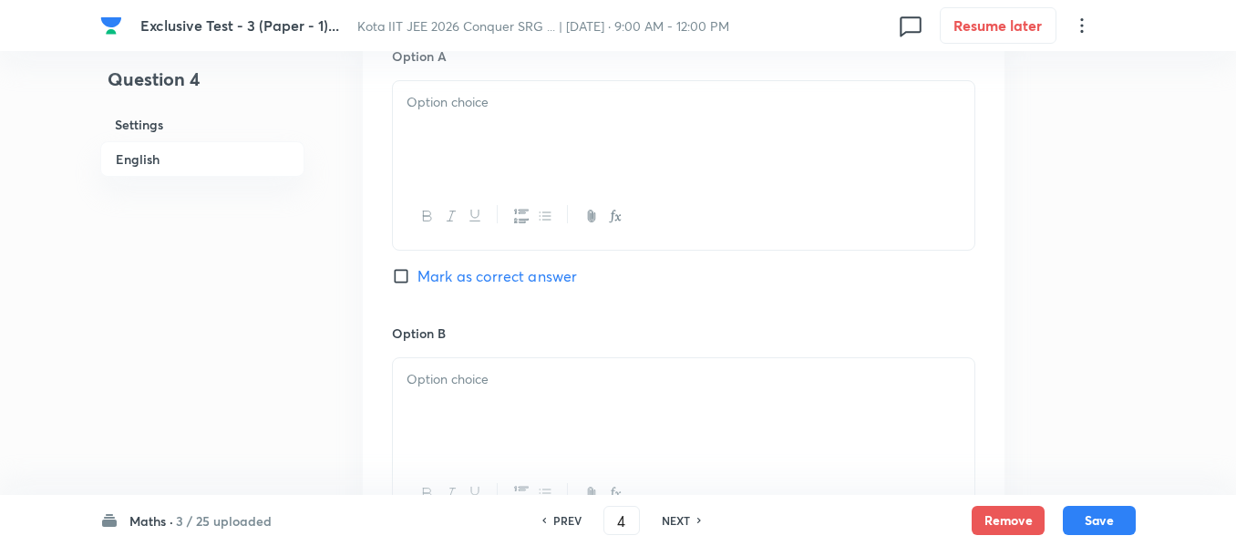
scroll to position [1003, 0]
click at [428, 110] on div at bounding box center [684, 126] width 582 height 102
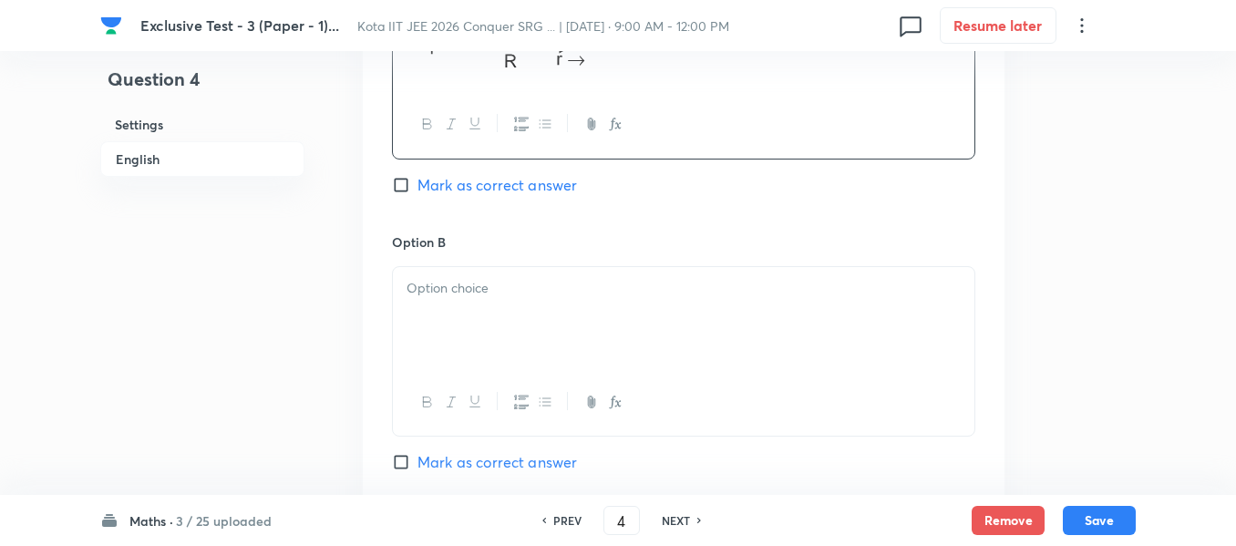
scroll to position [1185, 0]
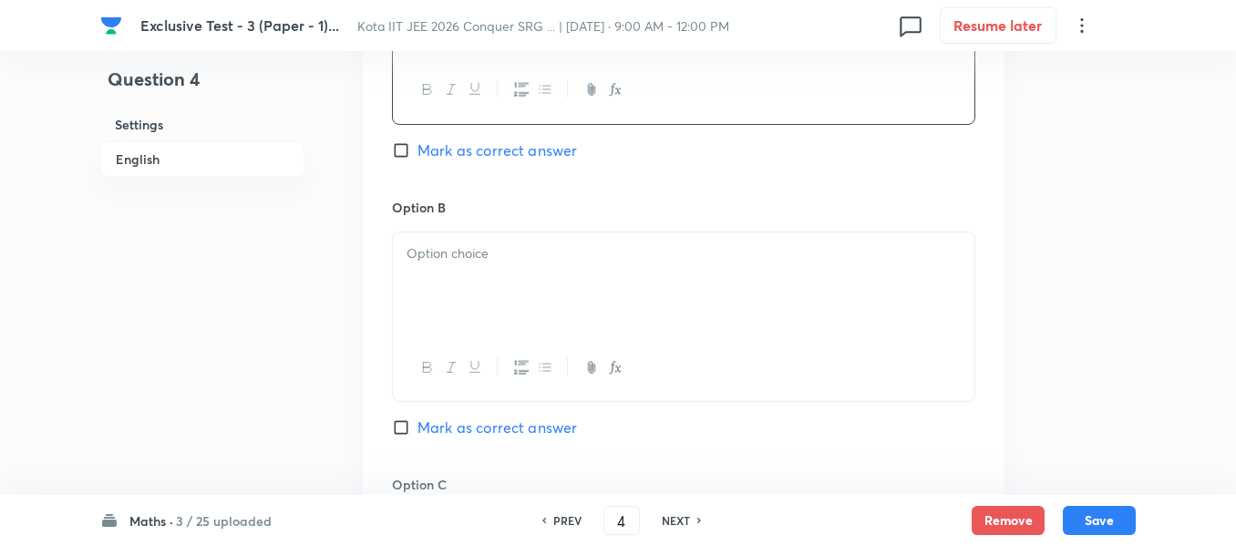
click at [461, 283] on div at bounding box center [684, 283] width 582 height 102
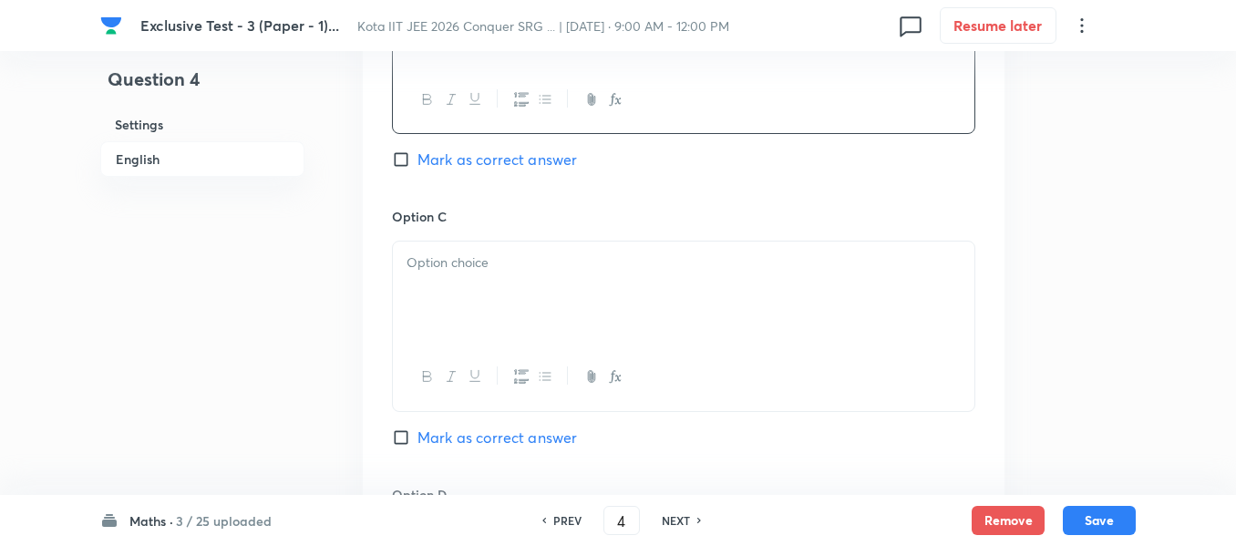
scroll to position [1459, 0]
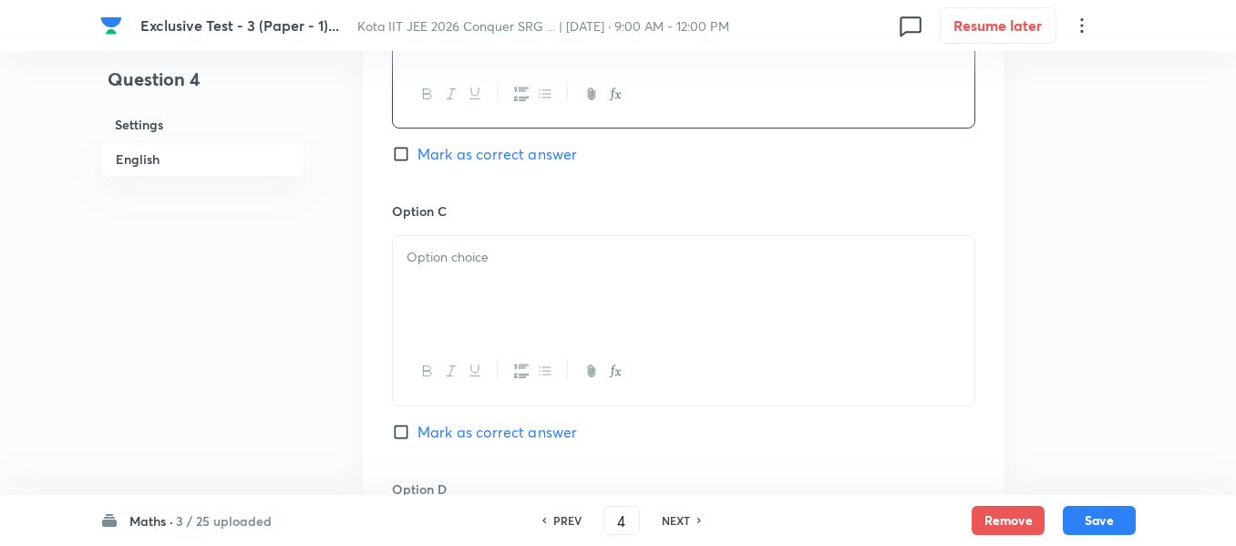
click at [417, 321] on div at bounding box center [684, 287] width 582 height 102
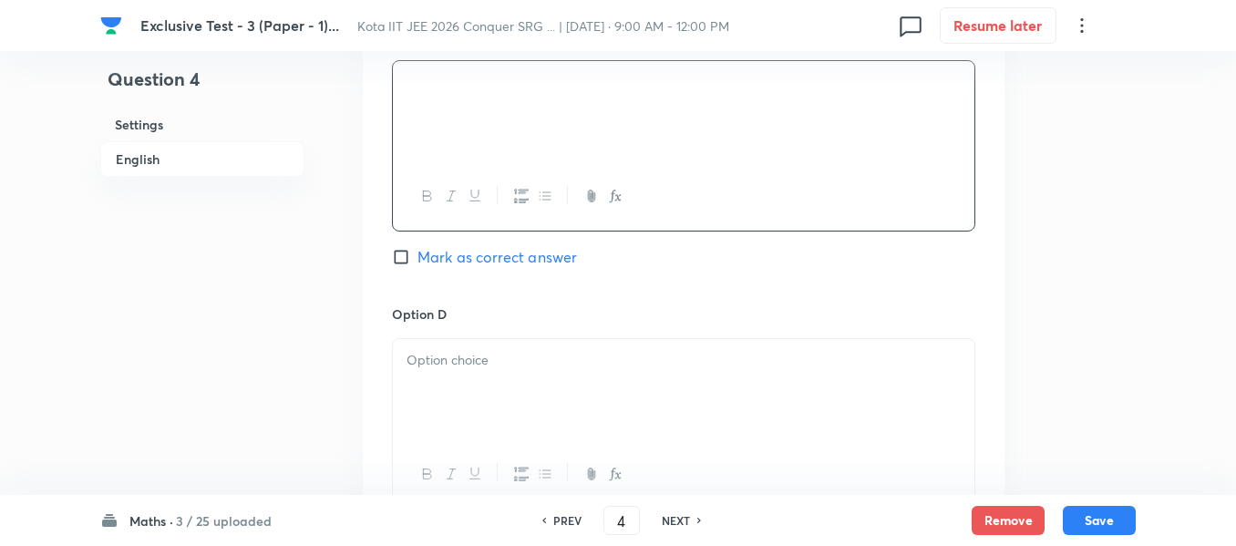
scroll to position [1641, 0]
click at [449, 364] on p at bounding box center [684, 353] width 554 height 21
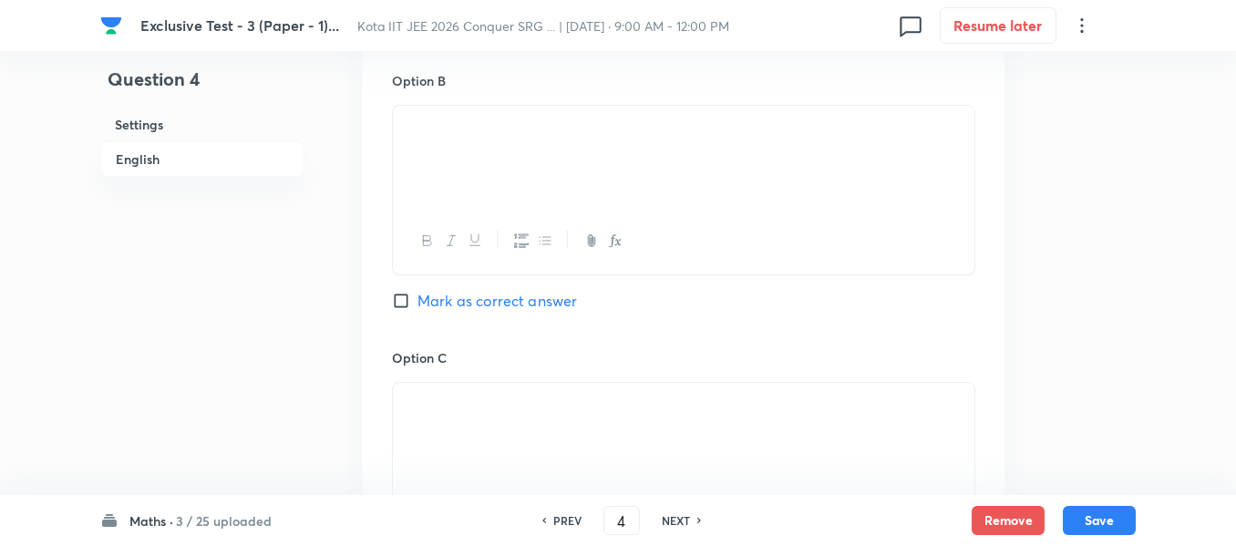
scroll to position [1276, 0]
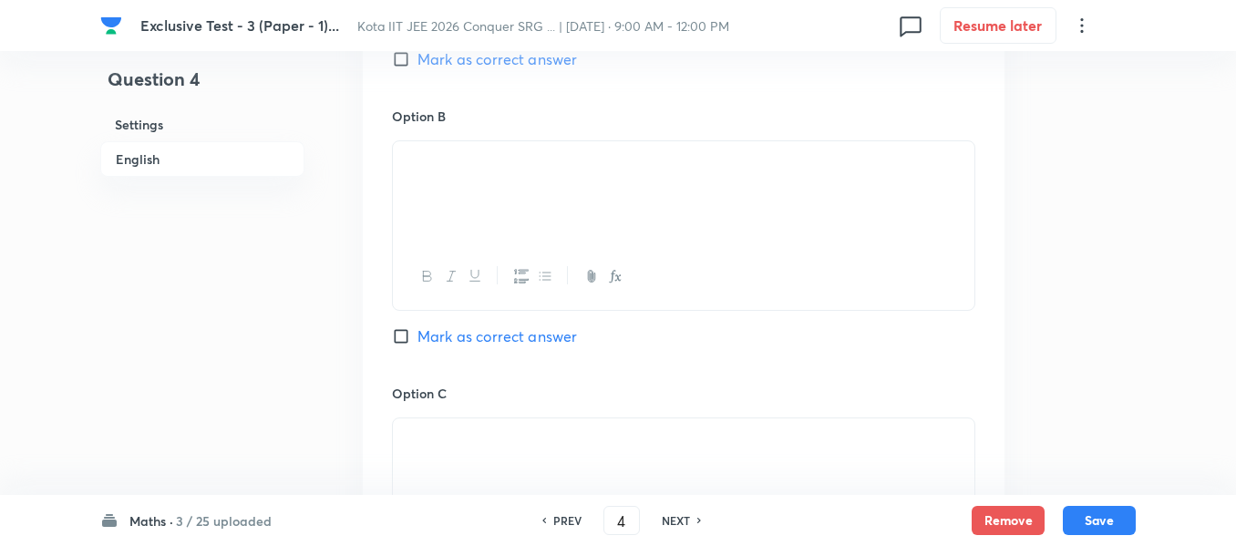
click at [404, 65] on input "Mark as correct answer" at bounding box center [405, 59] width 26 height 18
checkbox input "true"
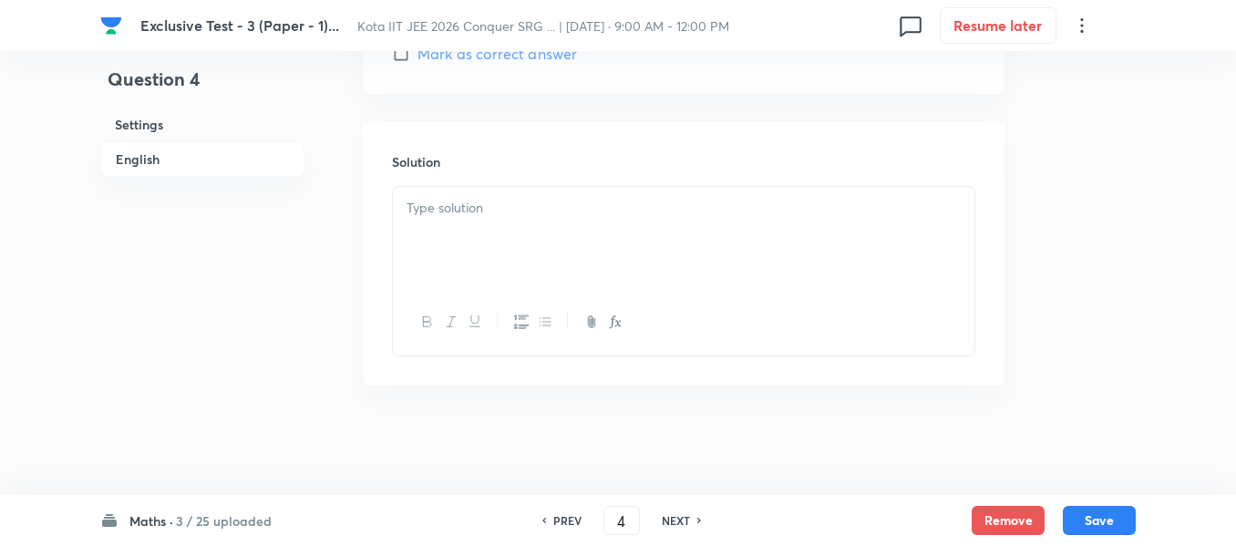
scroll to position [2279, 0]
click at [461, 219] on p at bounding box center [684, 208] width 554 height 21
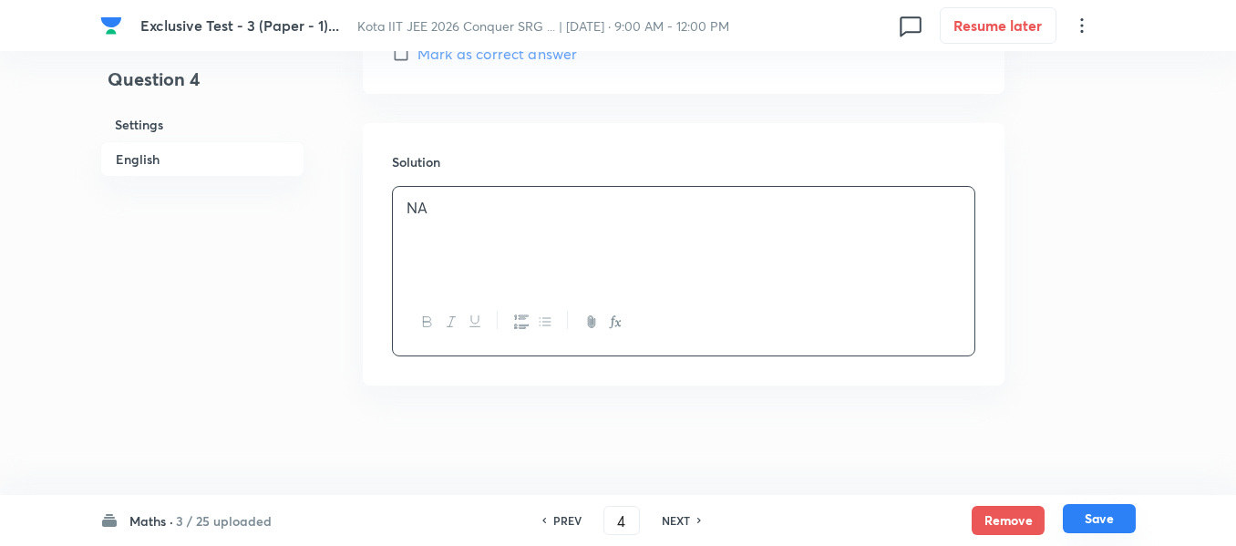
click at [1086, 522] on button "Save" at bounding box center [1099, 518] width 73 height 29
type input "5"
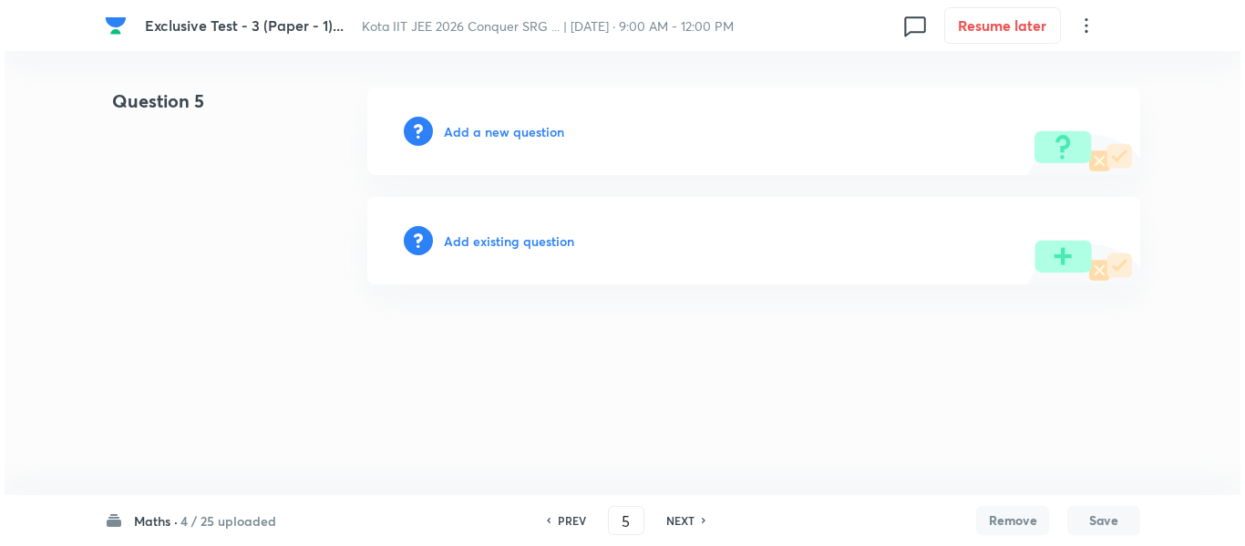
scroll to position [0, 0]
click at [476, 136] on h6 "Add a new question" at bounding box center [504, 131] width 120 height 19
click at [476, 133] on h6 "Choose a question type" at bounding box center [514, 131] width 140 height 19
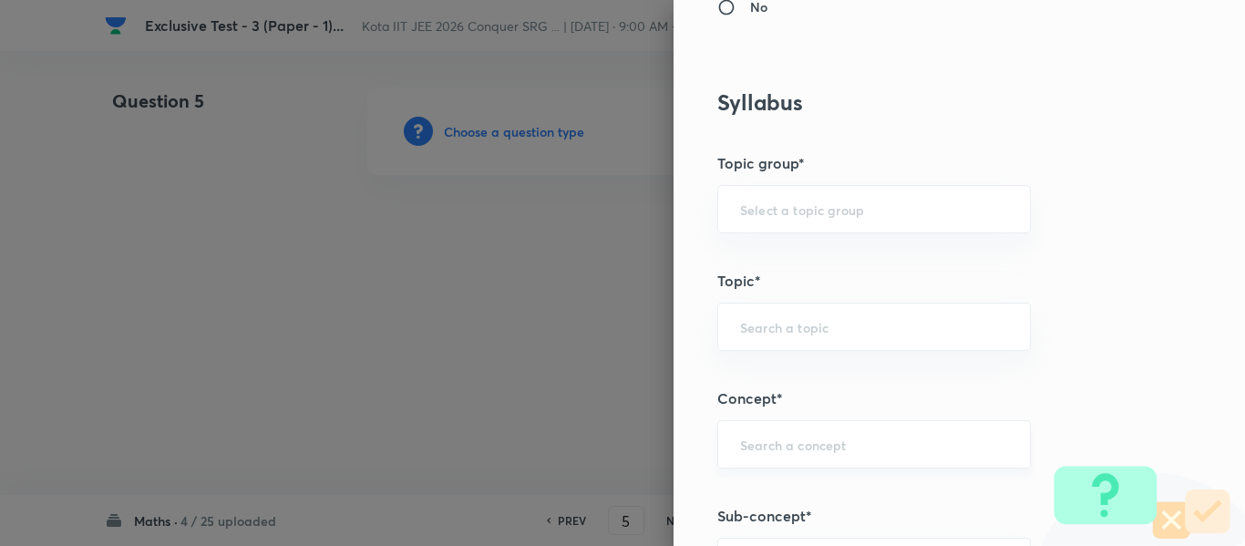
scroll to position [912, 0]
click at [759, 429] on div "​" at bounding box center [874, 444] width 314 height 48
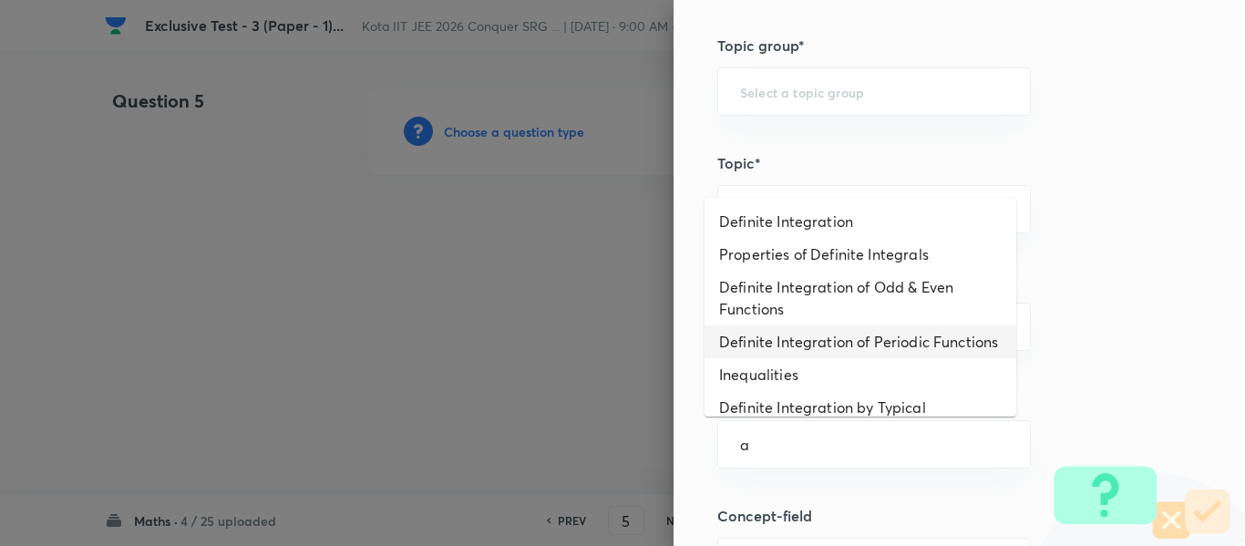
click at [758, 358] on li "Definite Integration of Periodic Functions" at bounding box center [861, 341] width 312 height 33
type input "Definite Integration of Periodic Functions"
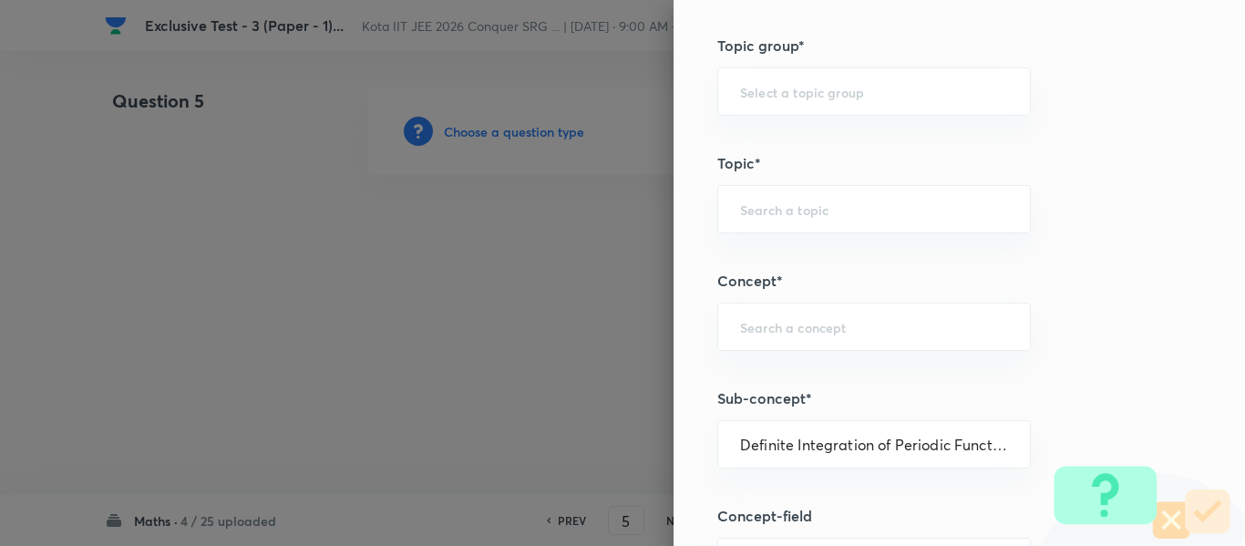
type input "Mathematics"
type input "Calculus"
type input "Definite Integration"
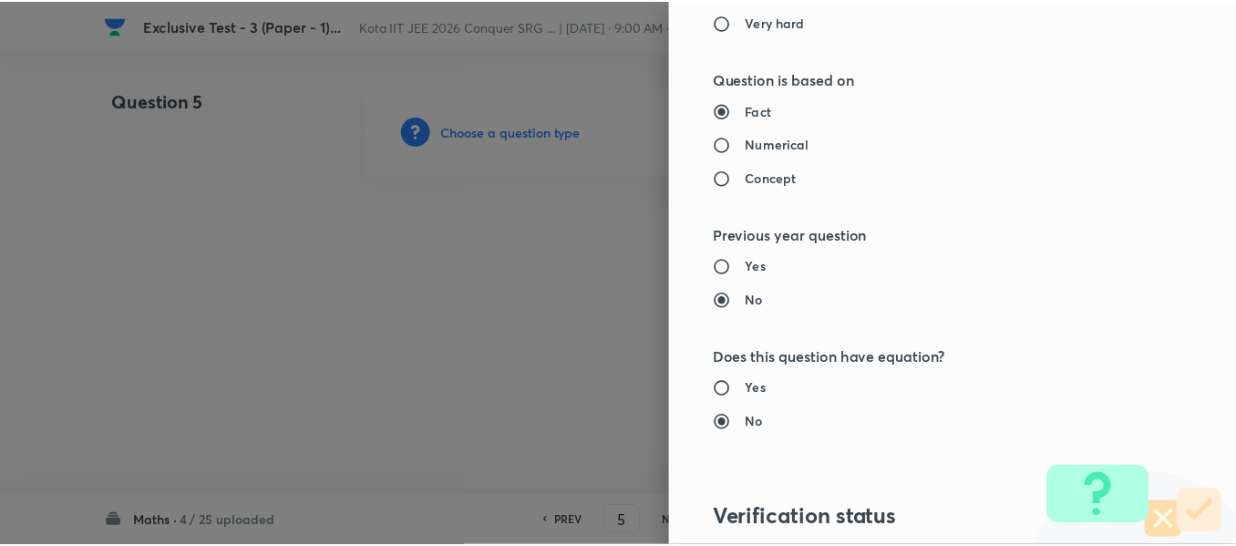
scroll to position [2061, 0]
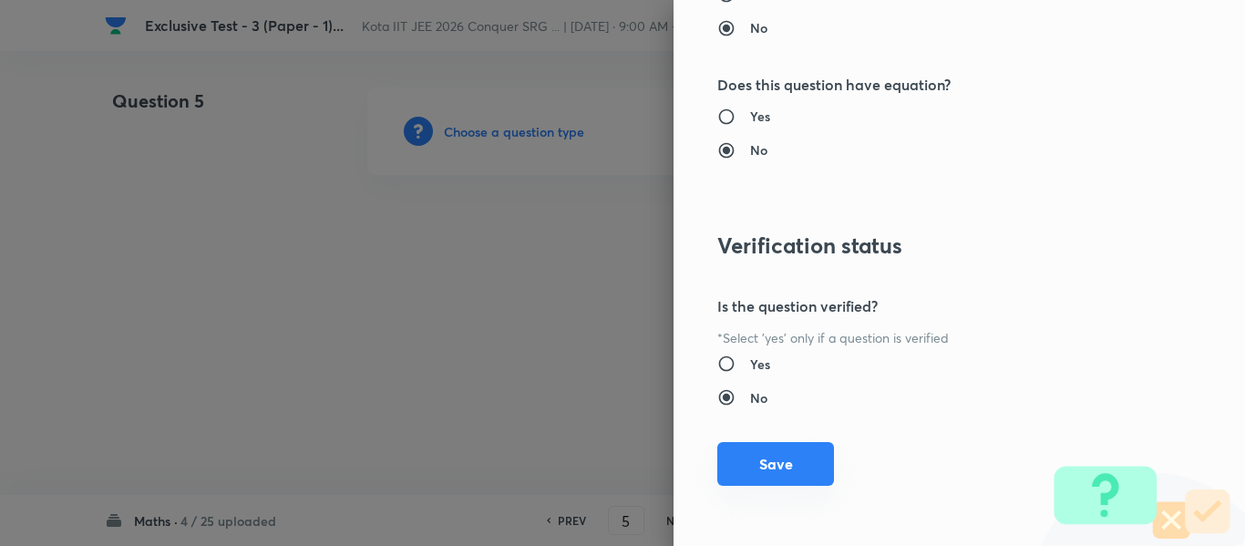
click at [743, 468] on button "Save" at bounding box center [775, 464] width 117 height 44
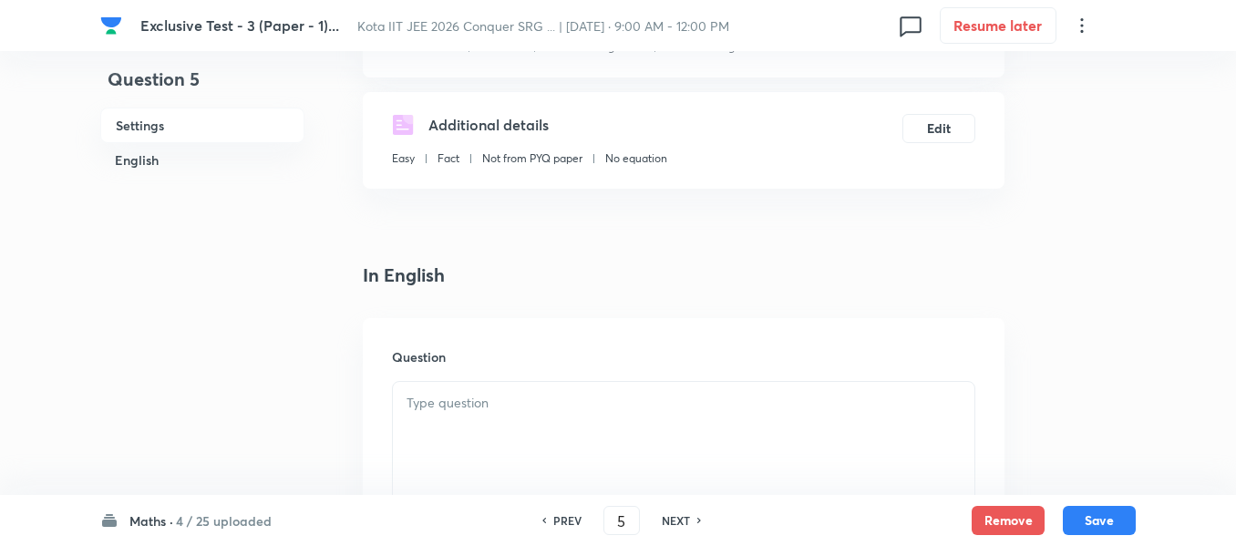
scroll to position [365, 0]
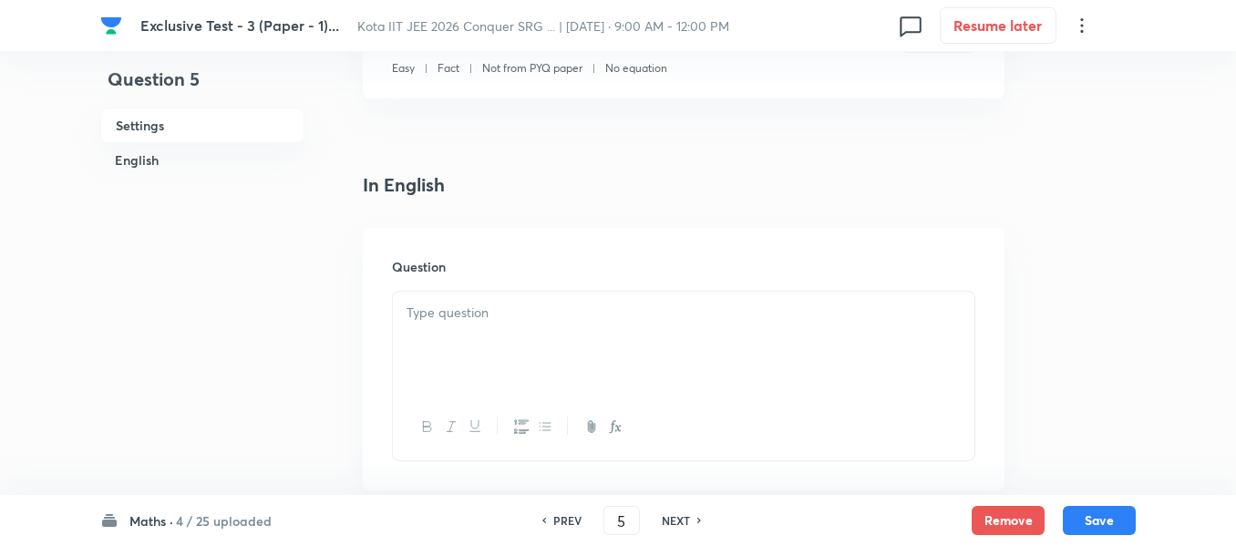
click at [485, 299] on div at bounding box center [684, 343] width 582 height 102
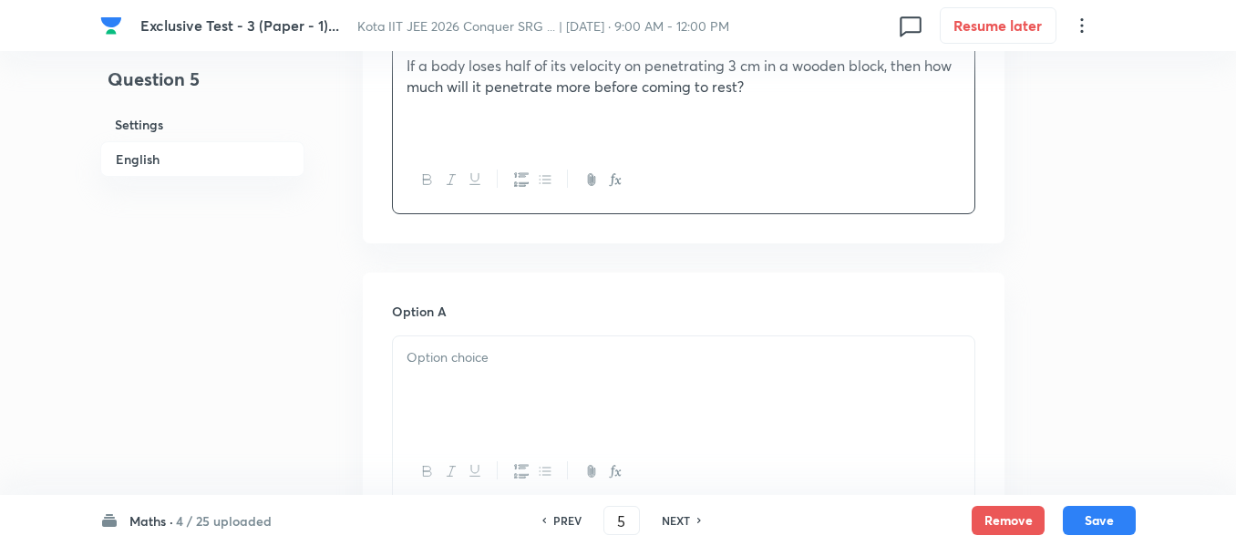
scroll to position [638, 0]
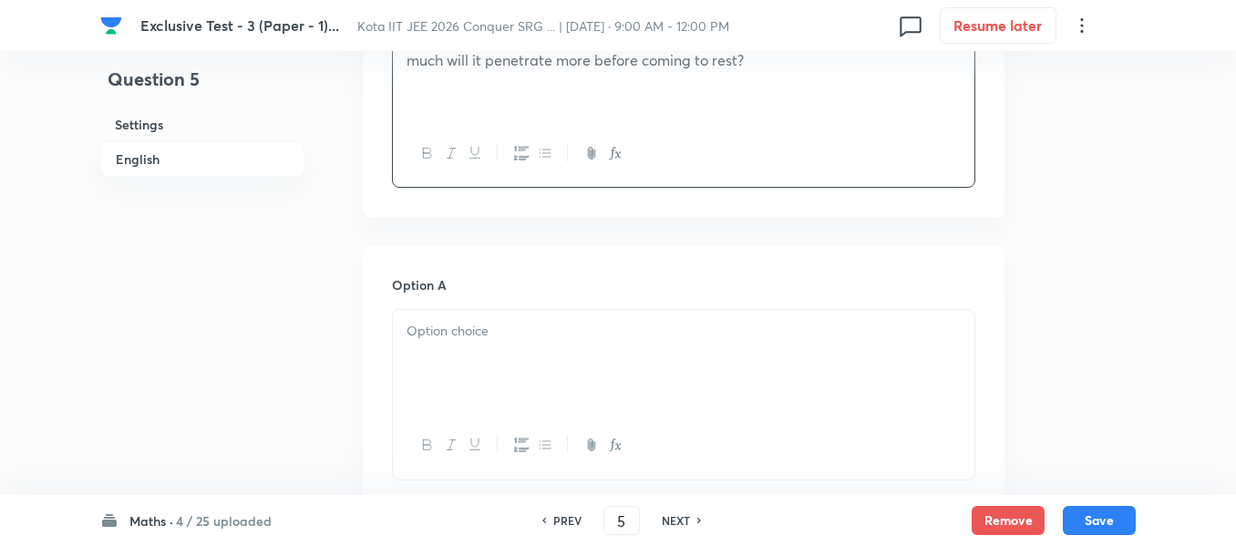
click at [442, 360] on div at bounding box center [684, 361] width 582 height 102
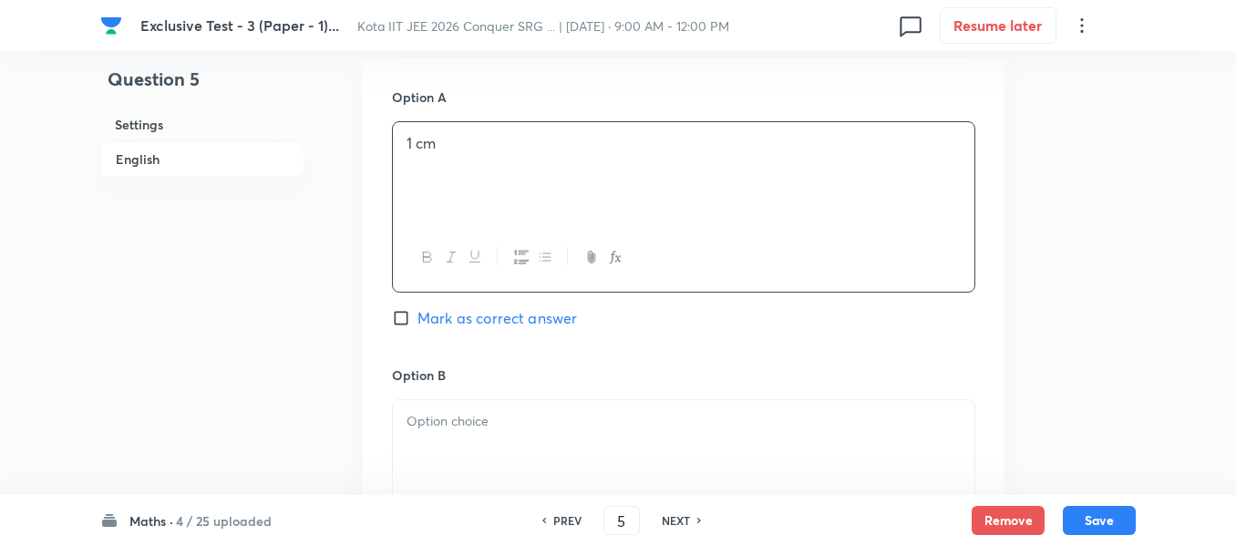
scroll to position [912, 0]
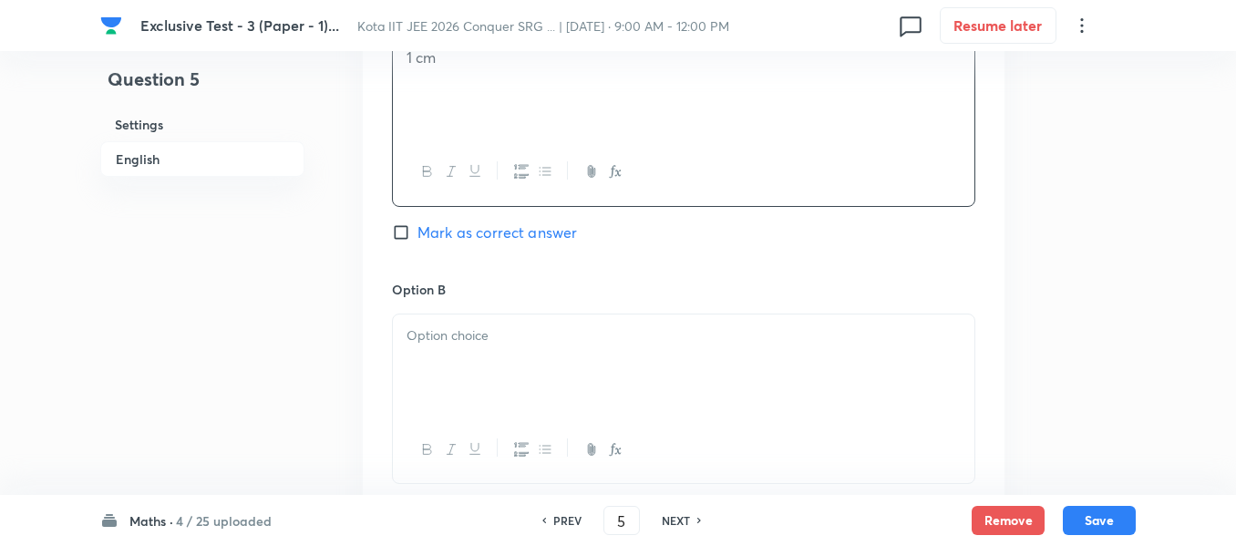
click at [434, 369] on div at bounding box center [684, 365] width 582 height 102
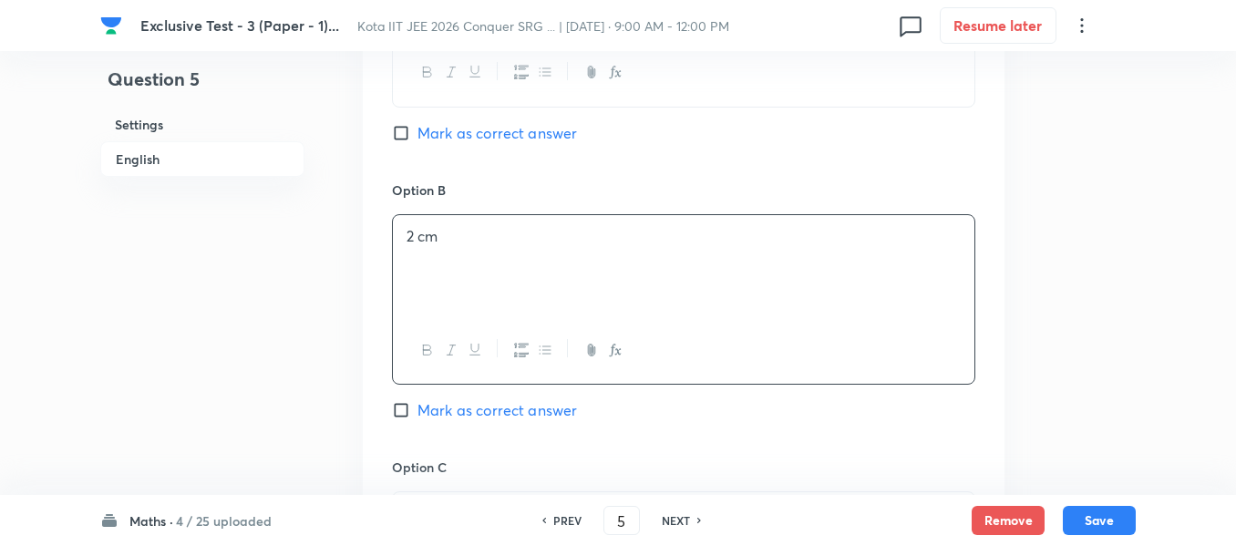
scroll to position [1185, 0]
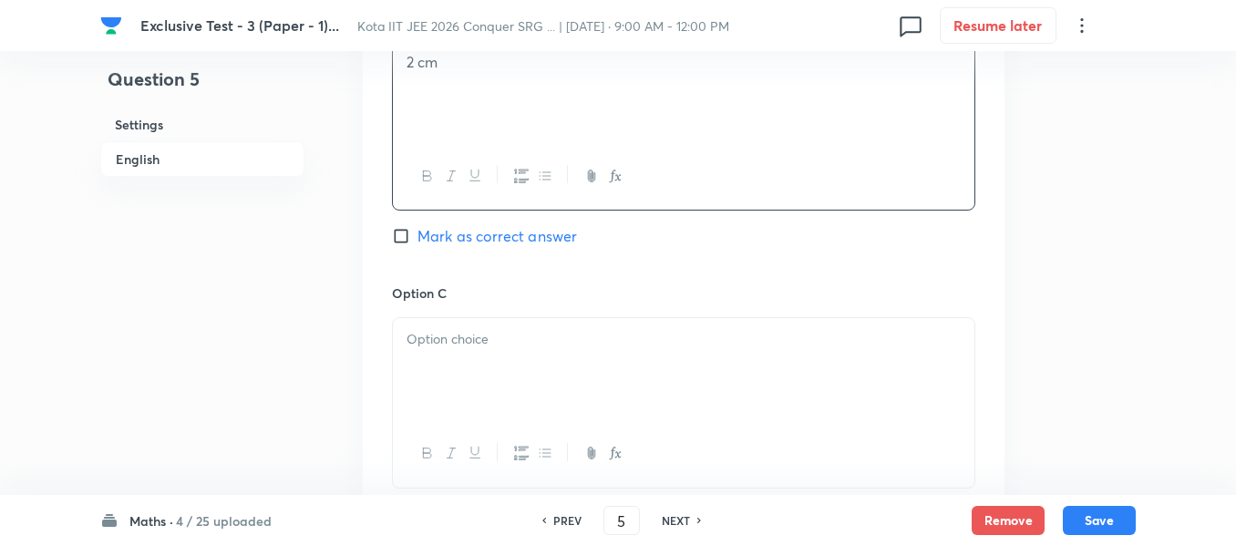
click at [426, 354] on div at bounding box center [684, 369] width 582 height 102
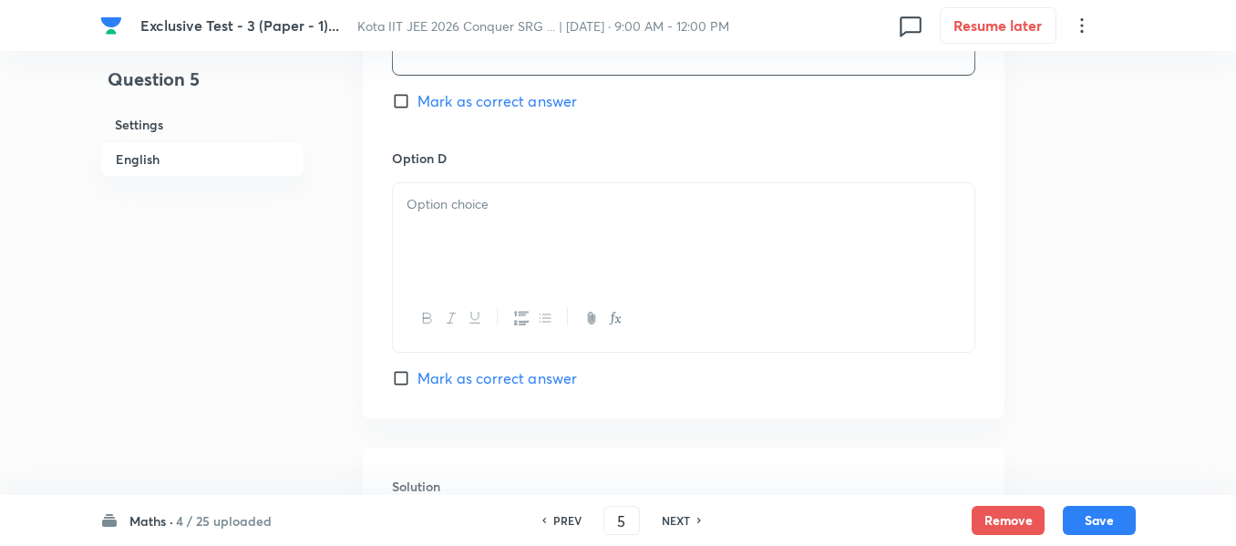
scroll to position [1641, 0]
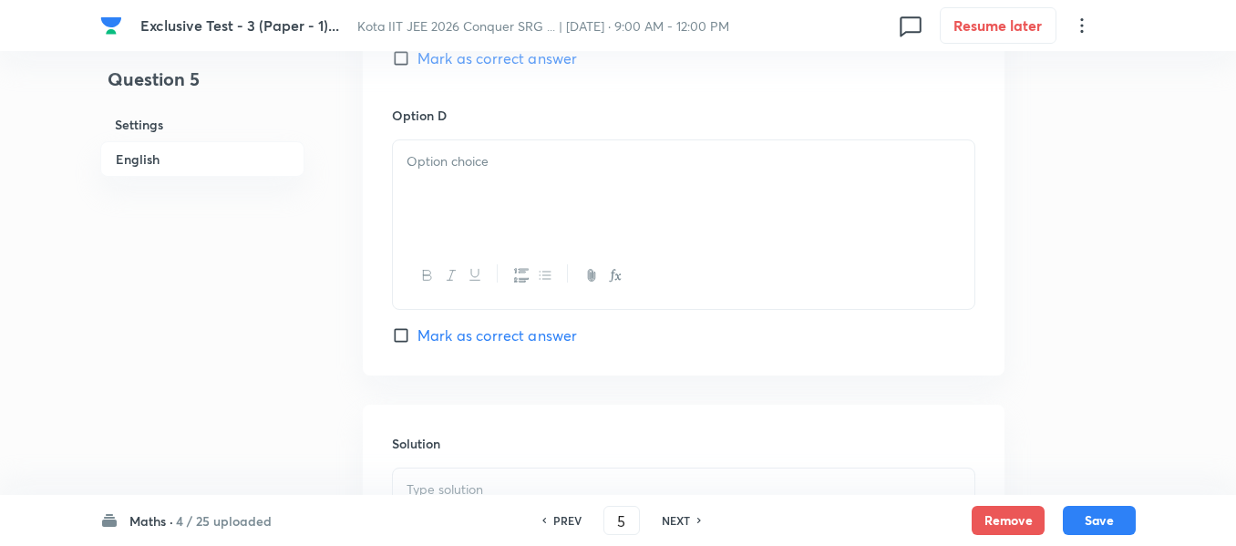
click at [439, 170] on p at bounding box center [684, 161] width 554 height 21
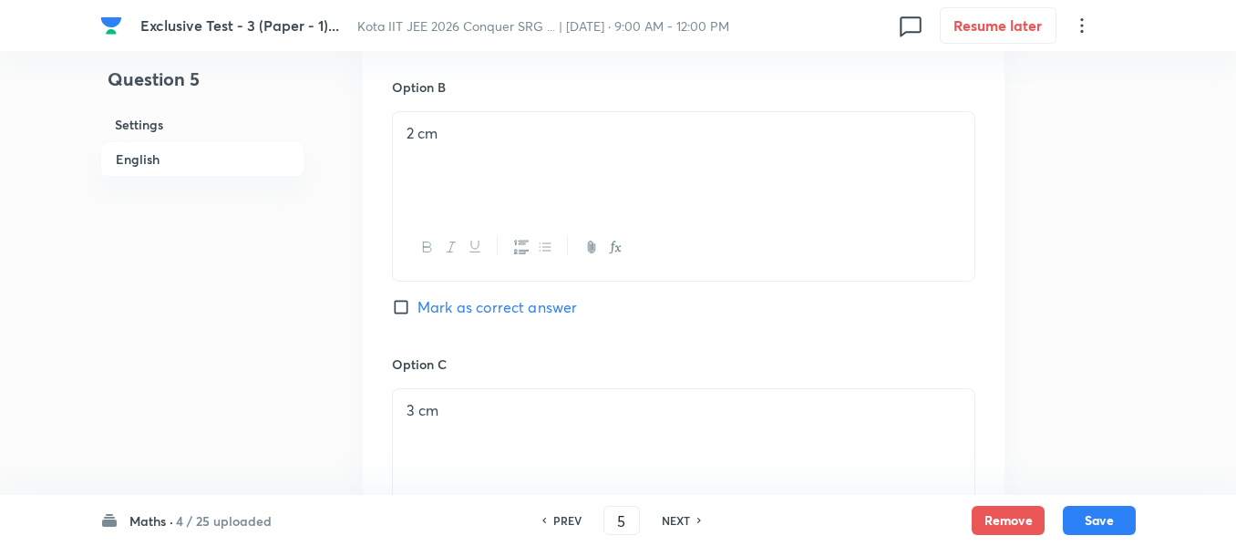
scroll to position [1094, 0]
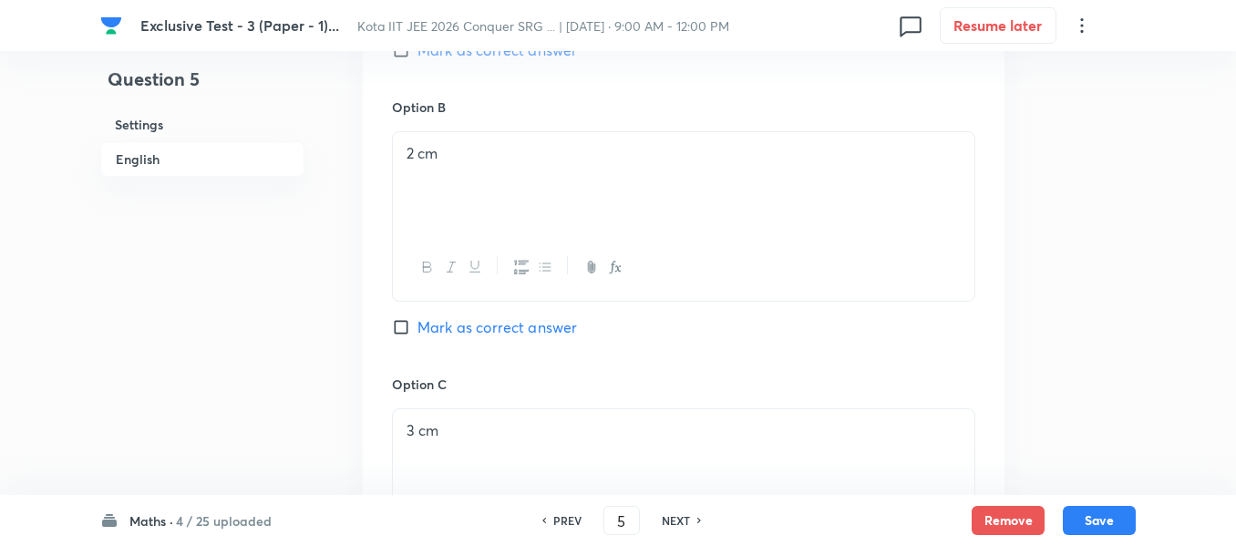
click at [398, 57] on input "Mark as correct answer" at bounding box center [405, 50] width 26 height 18
checkbox input "true"
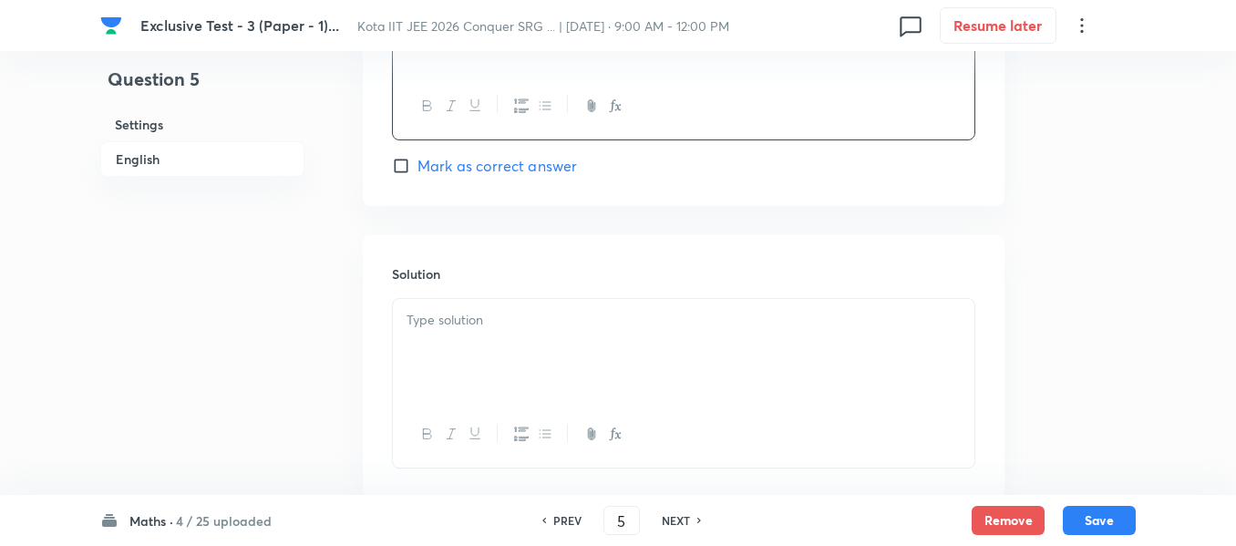
scroll to position [1823, 0]
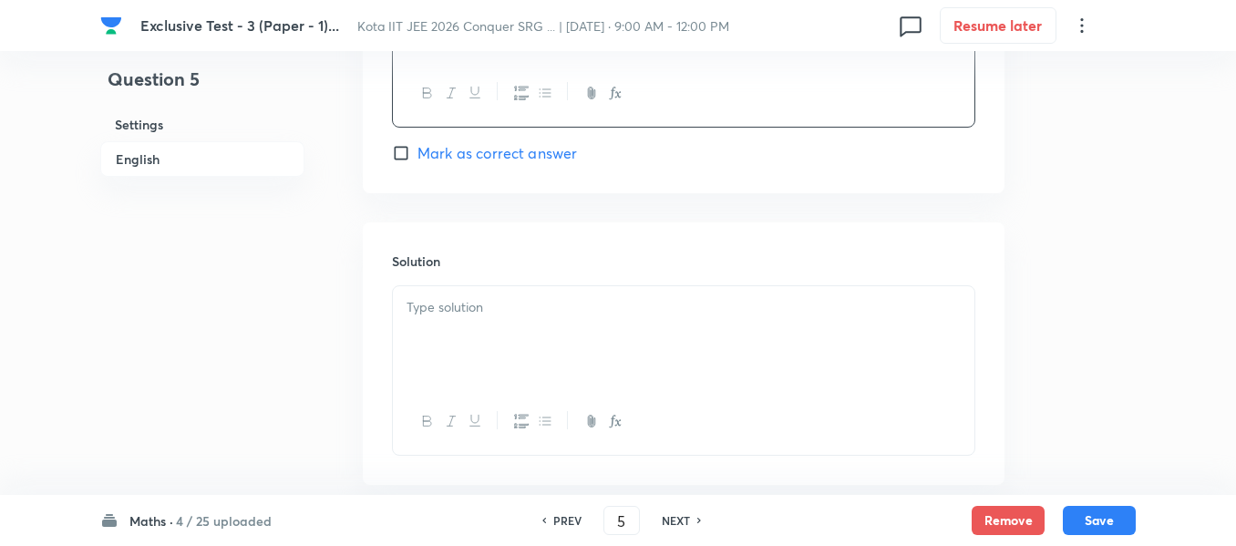
click at [440, 300] on p at bounding box center [684, 307] width 554 height 21
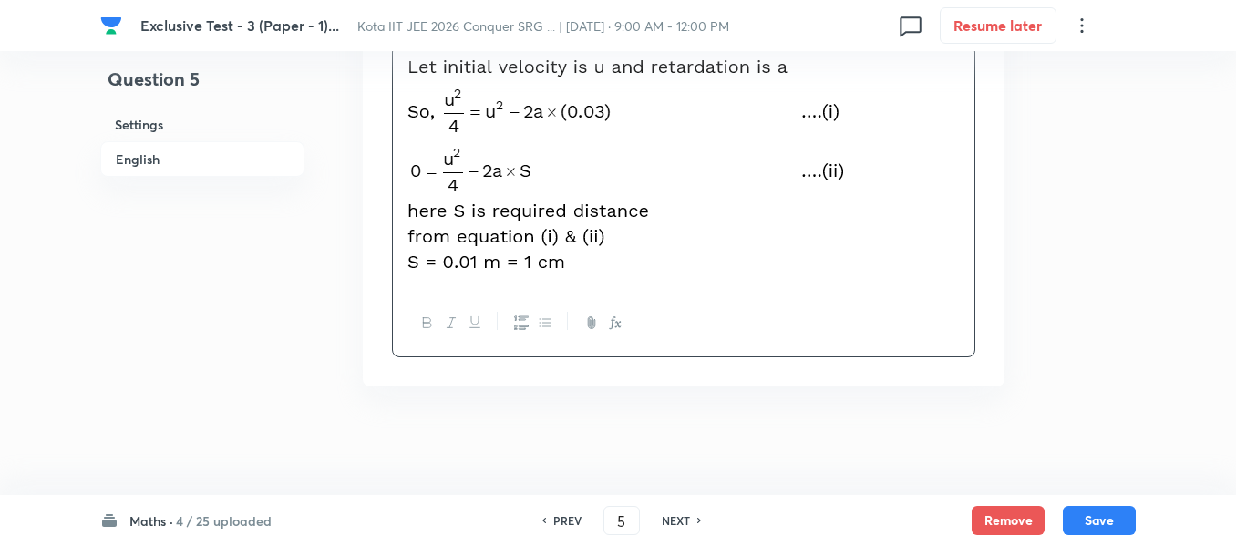
scroll to position [2065, 0]
click at [1088, 523] on button "Save" at bounding box center [1099, 518] width 73 height 29
type input "6"
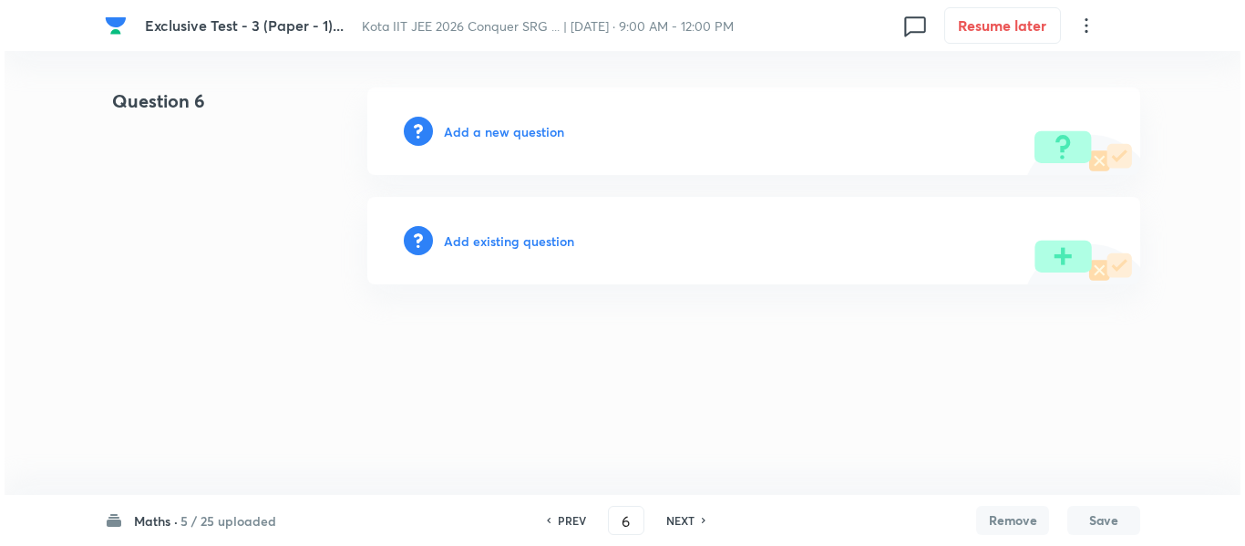
scroll to position [0, 0]
click at [481, 129] on h6 "Add a new question" at bounding box center [504, 131] width 120 height 19
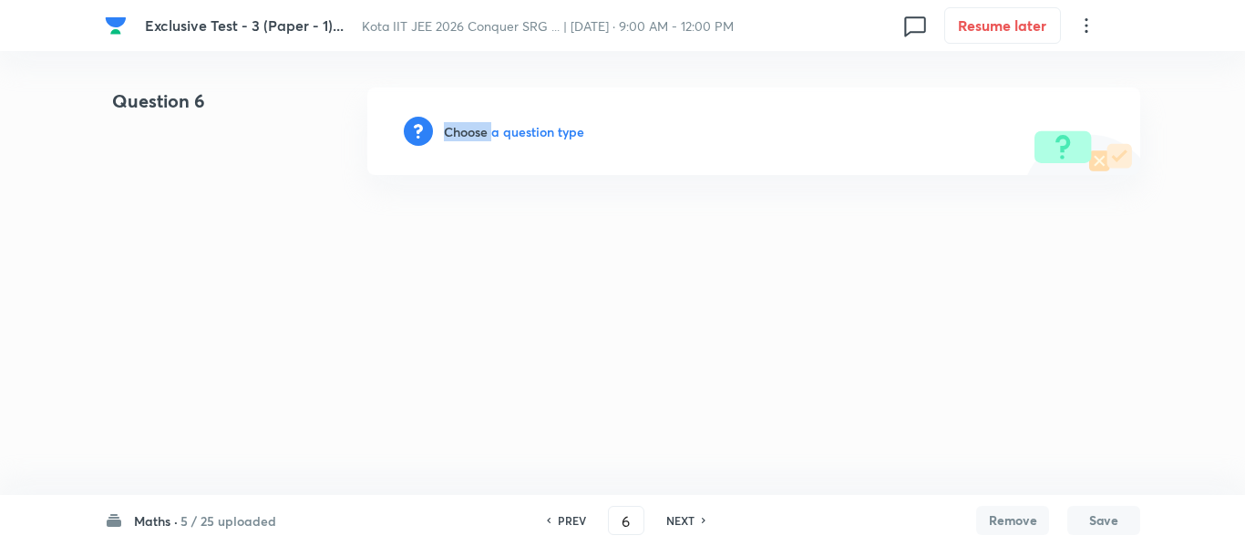
click at [481, 129] on h6 "Choose a question type" at bounding box center [514, 131] width 140 height 19
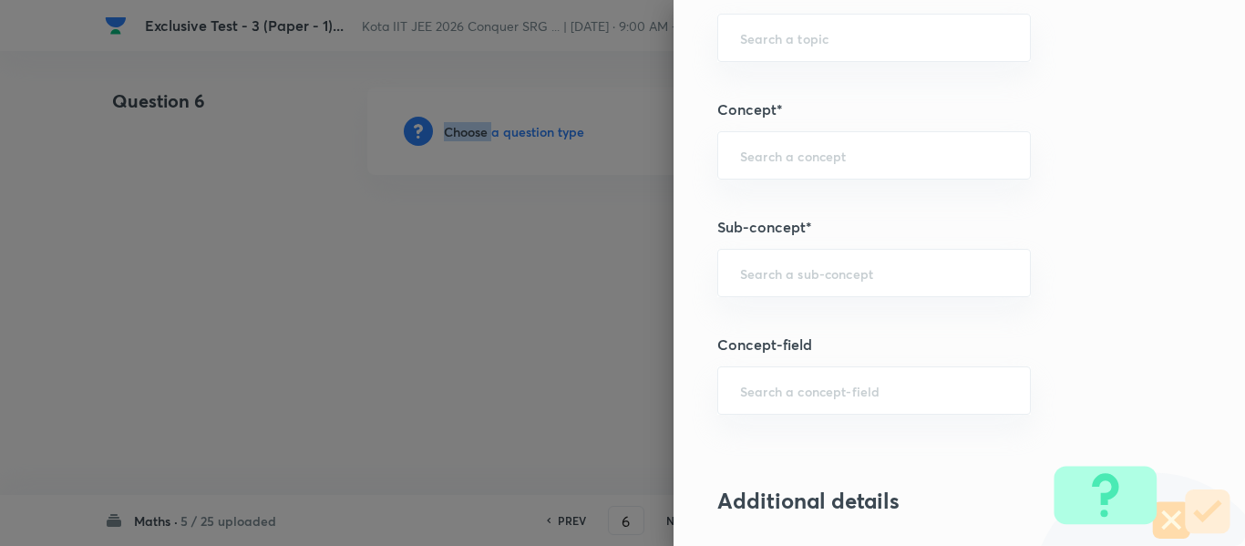
scroll to position [1094, 0]
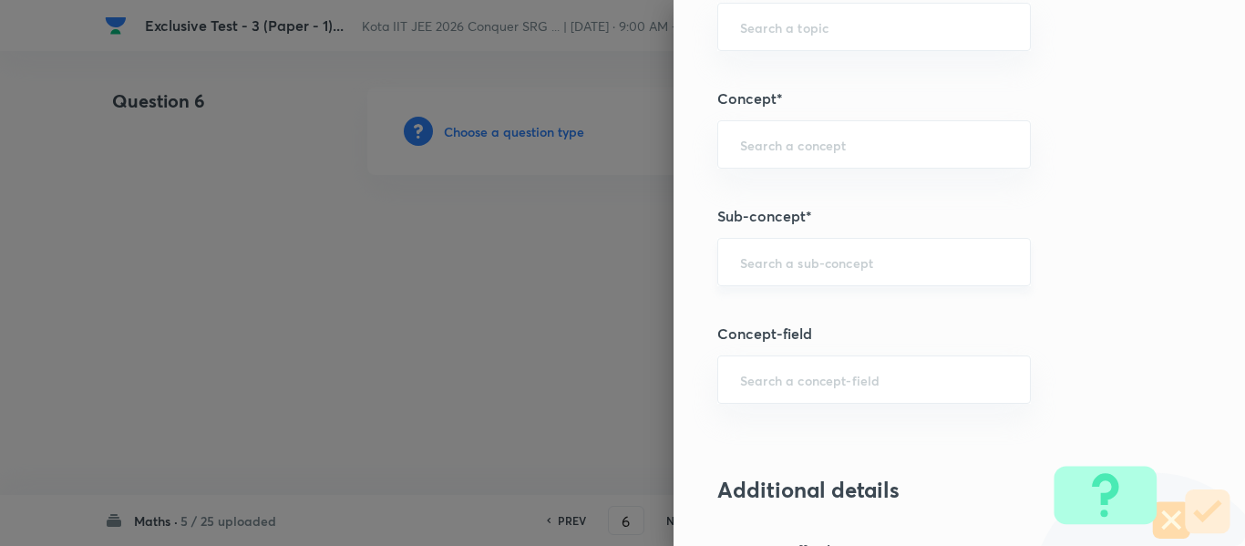
click at [779, 265] on input "text" at bounding box center [874, 261] width 268 height 17
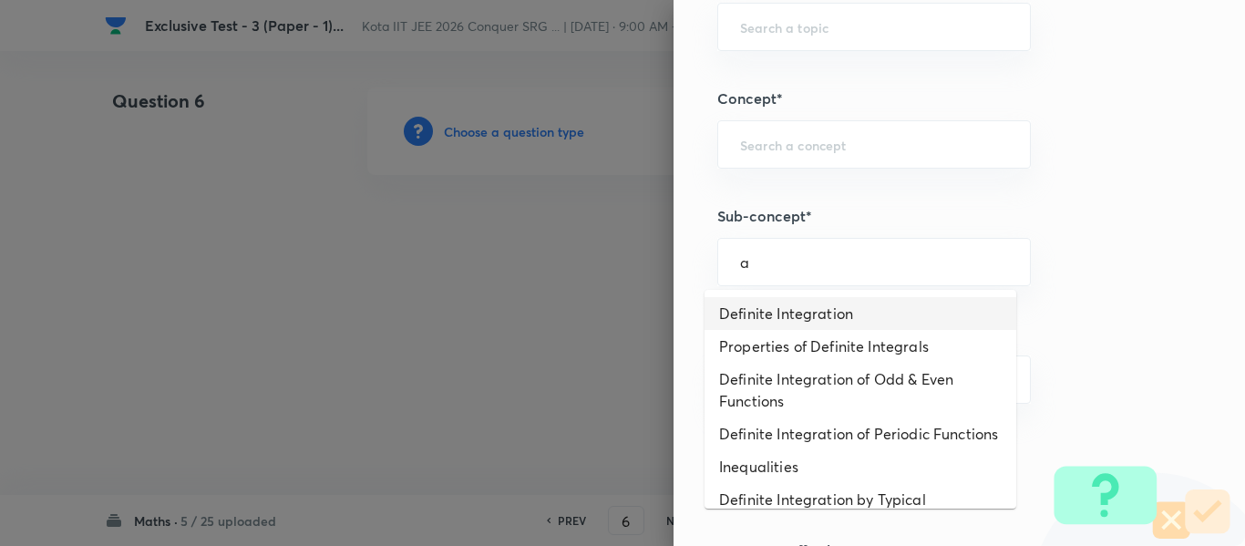
click at [767, 314] on li "Definite Integration" at bounding box center [861, 313] width 312 height 33
type input "Definite Integration"
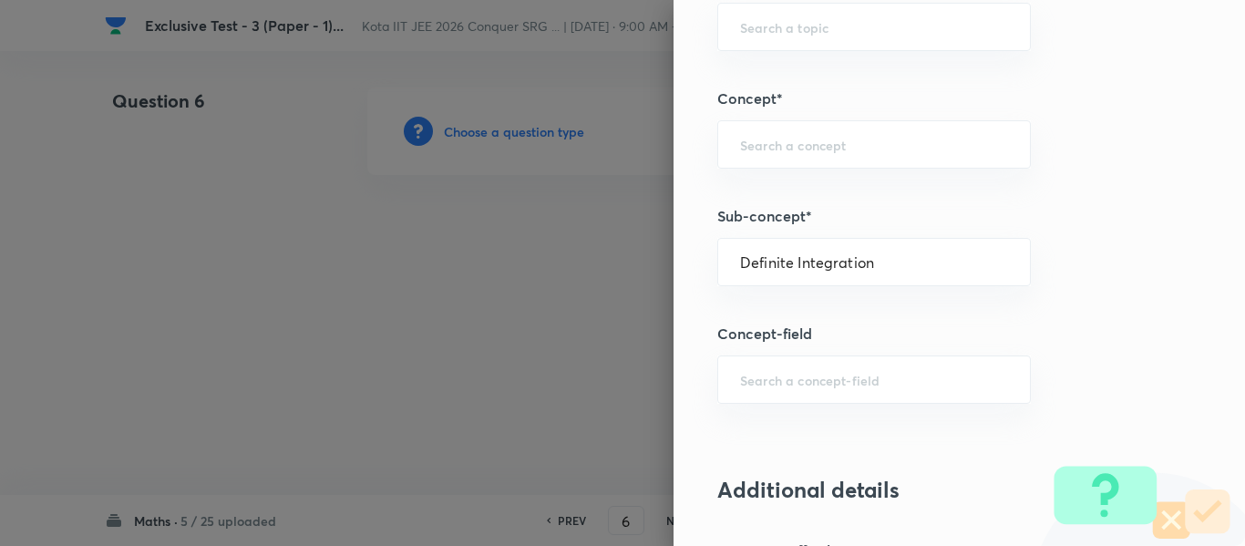
type input "Mathematics"
type input "Calculus"
type input "Definite Integration"
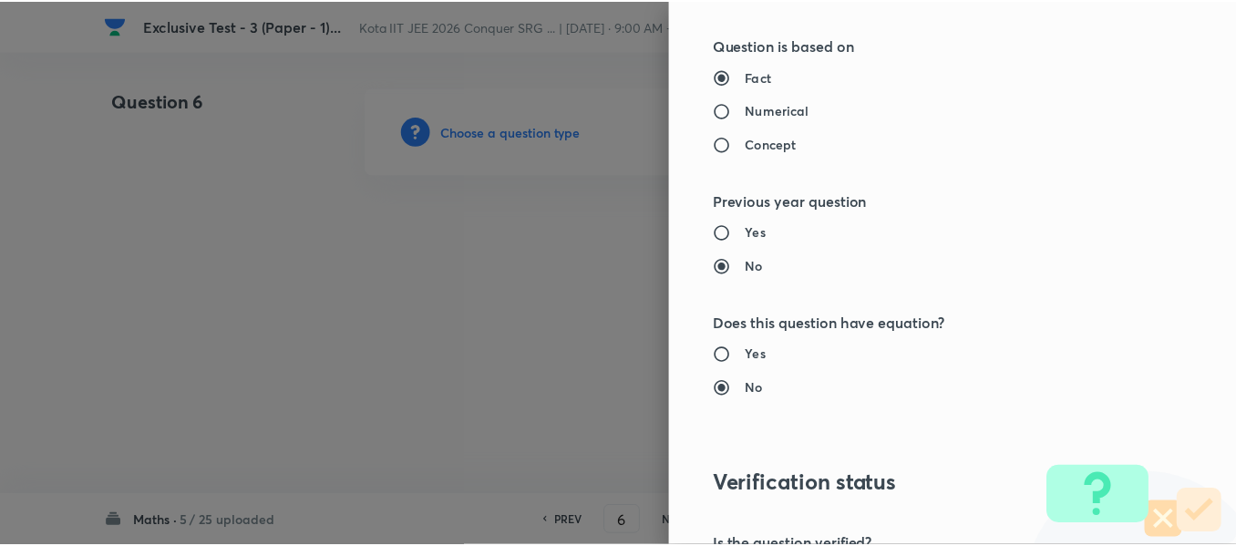
scroll to position [2061, 0]
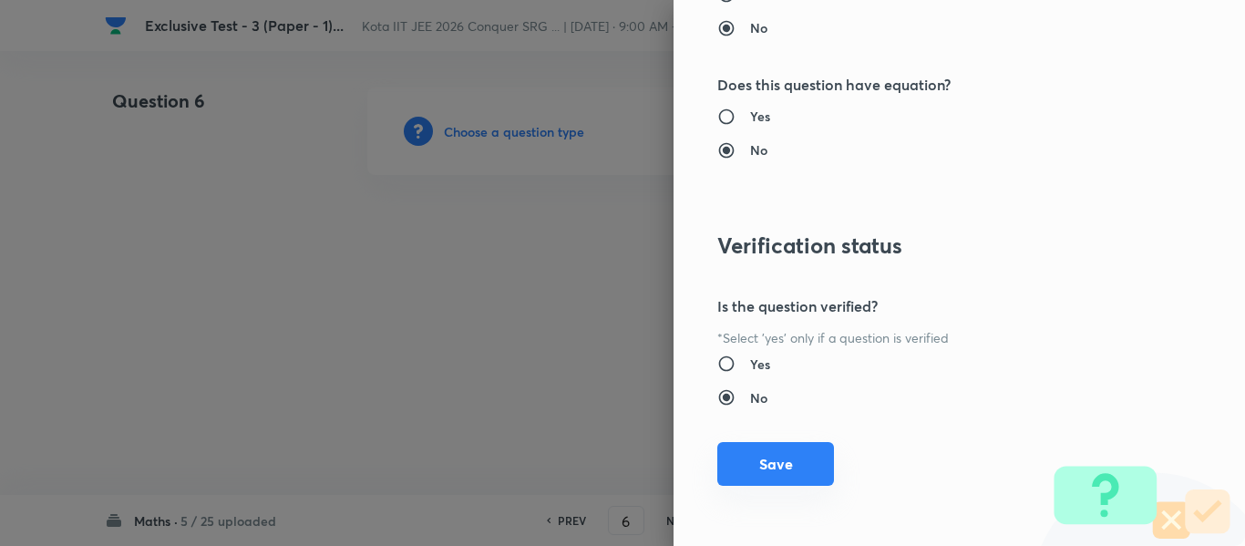
click at [767, 459] on button "Save" at bounding box center [775, 464] width 117 height 44
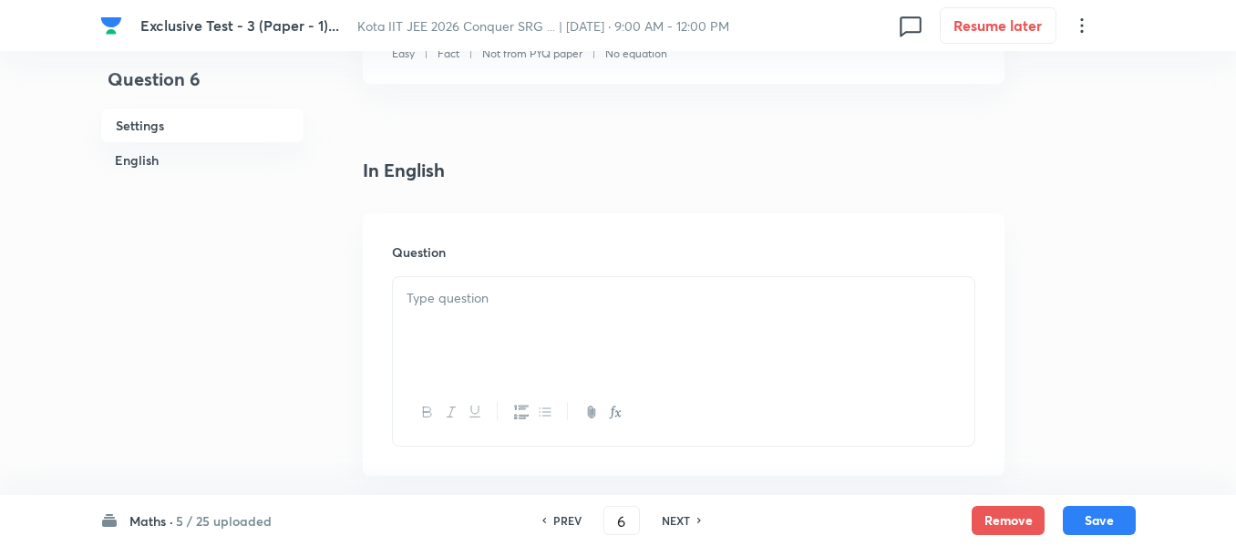
scroll to position [365, 0]
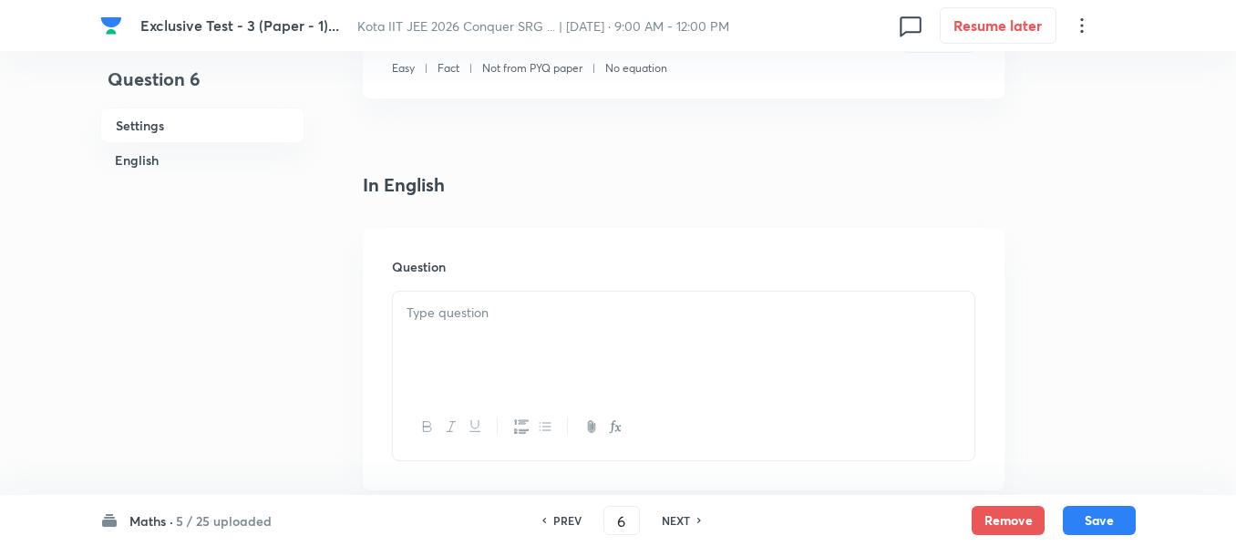
click at [479, 319] on p at bounding box center [684, 313] width 554 height 21
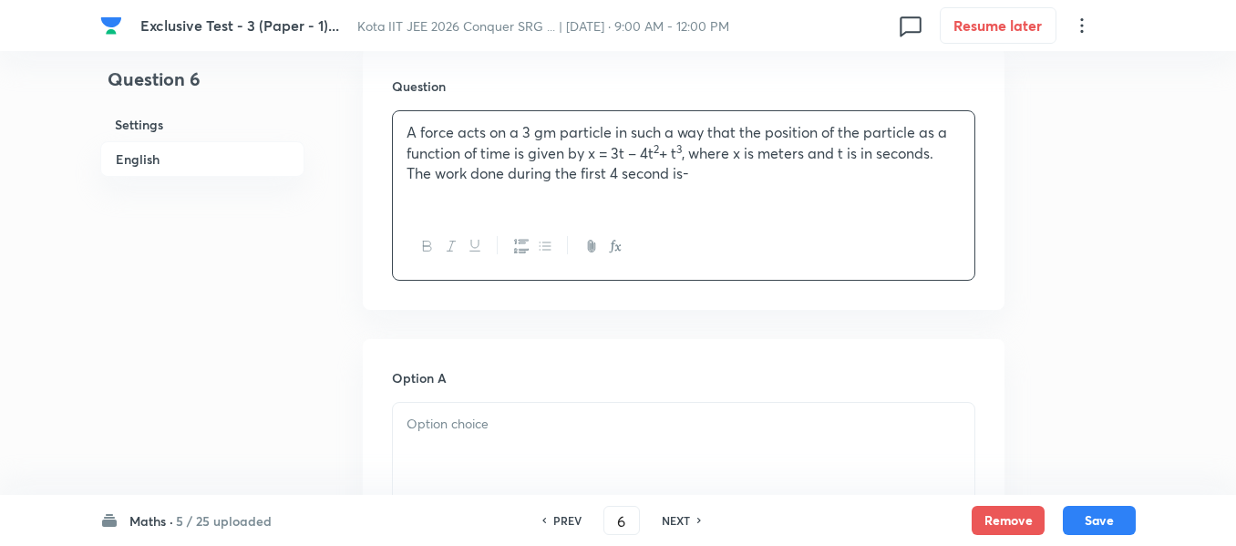
scroll to position [729, 0]
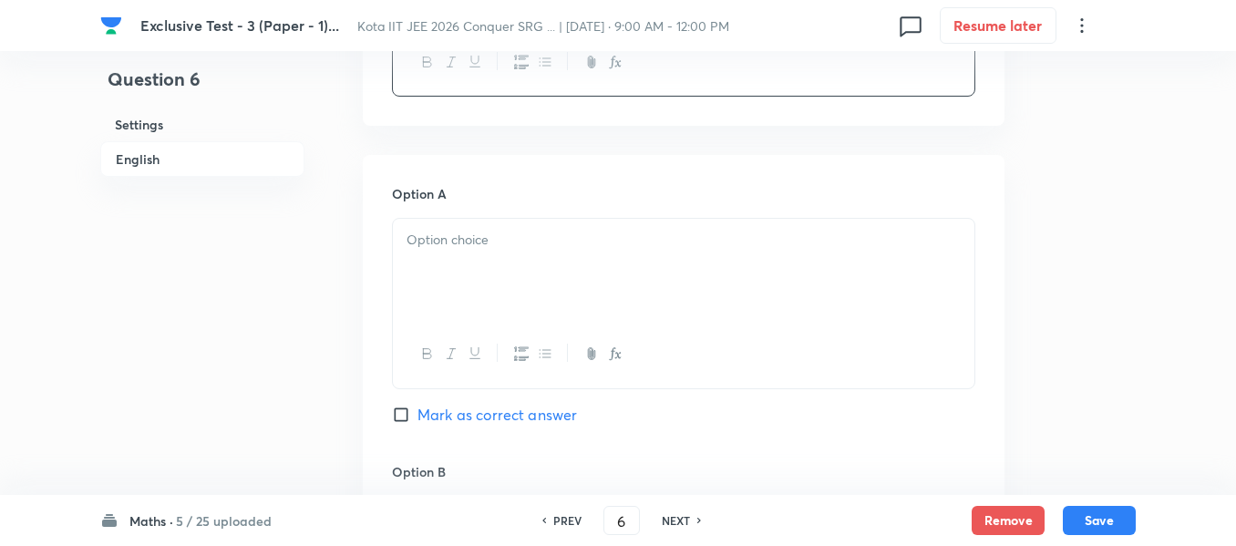
click at [416, 262] on div at bounding box center [684, 270] width 582 height 102
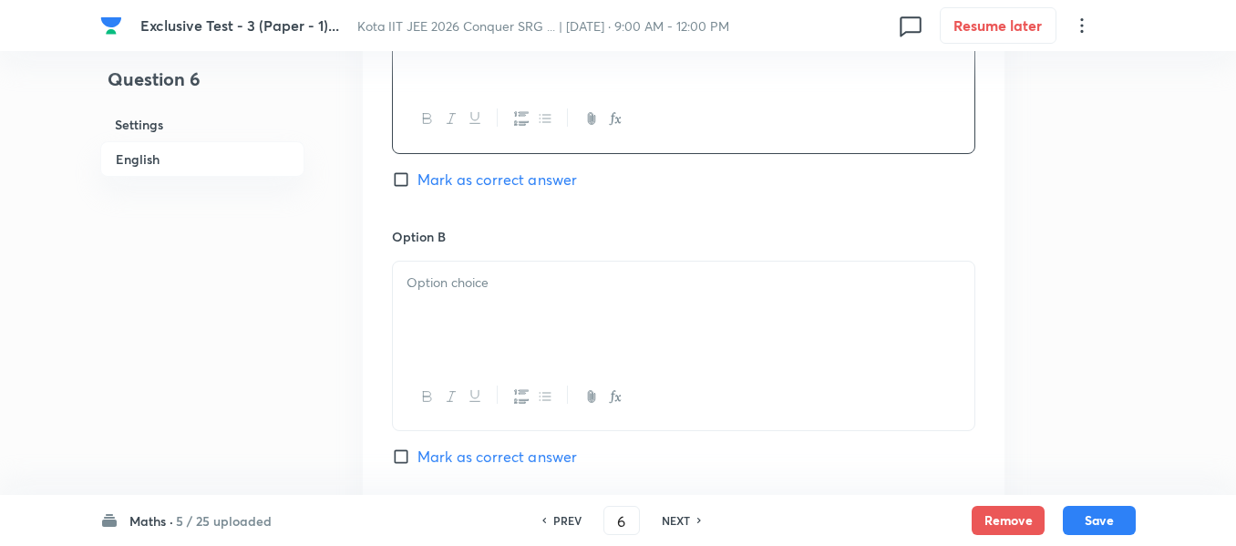
scroll to position [1094, 0]
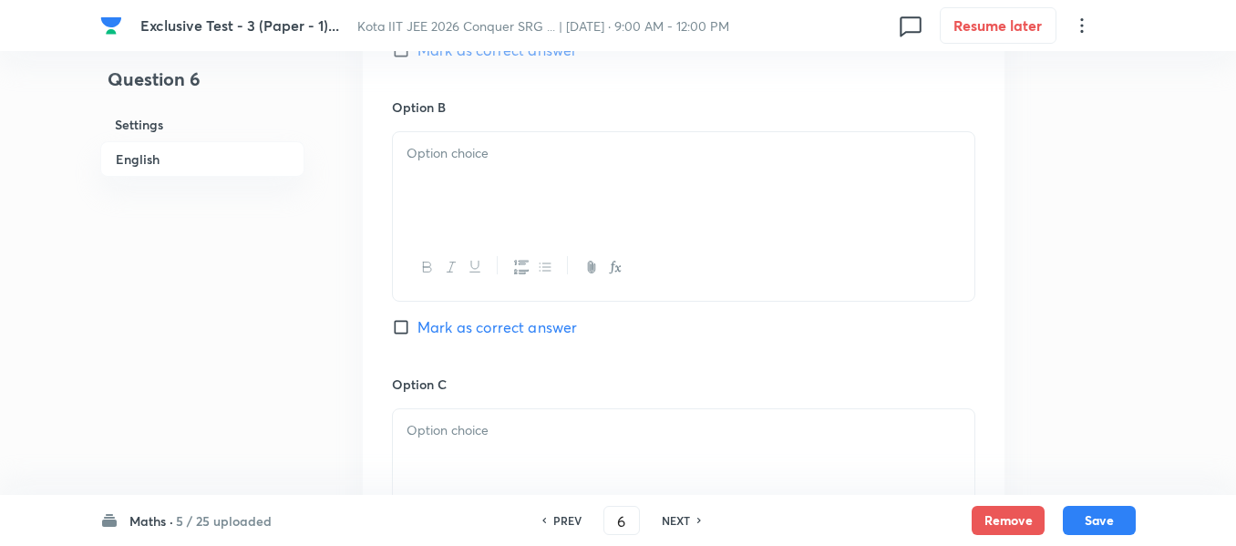
click at [451, 185] on div at bounding box center [684, 183] width 582 height 102
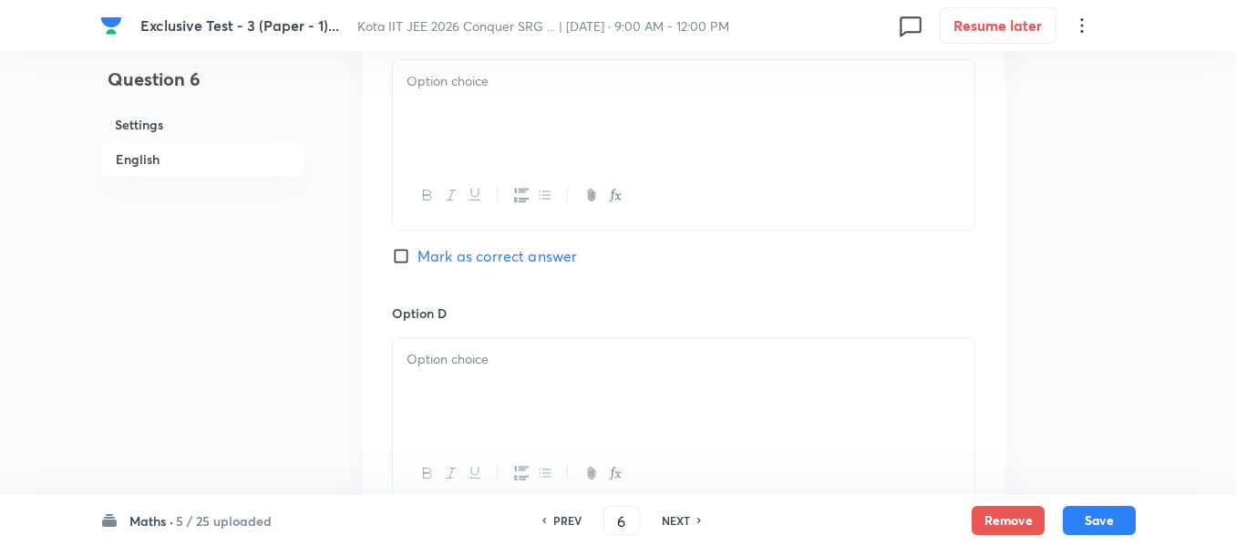
scroll to position [1459, 0]
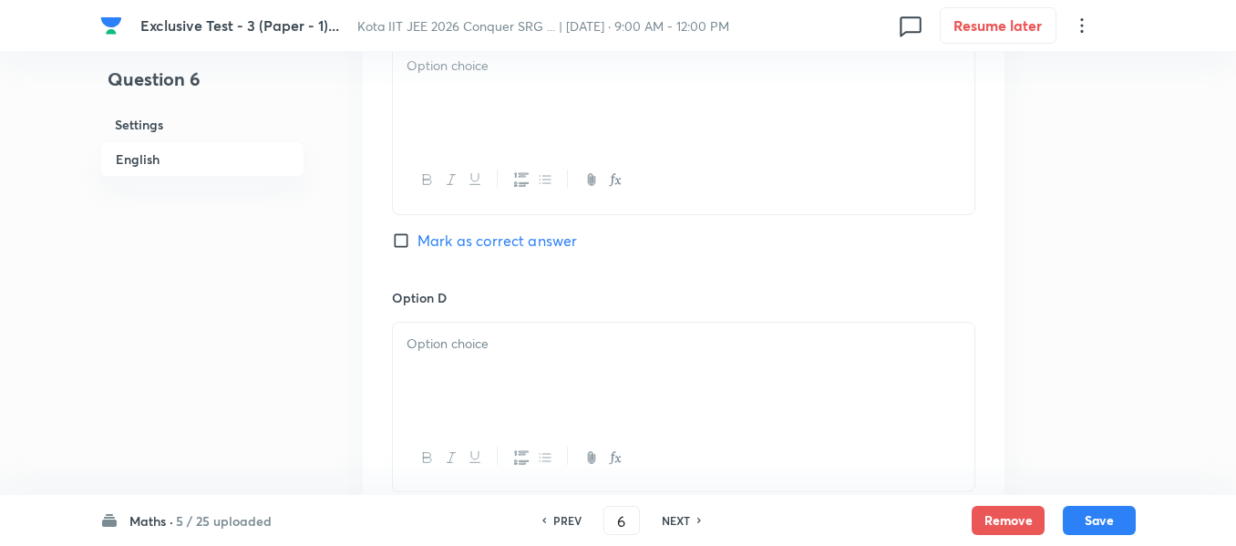
click at [451, 92] on div at bounding box center [684, 96] width 582 height 102
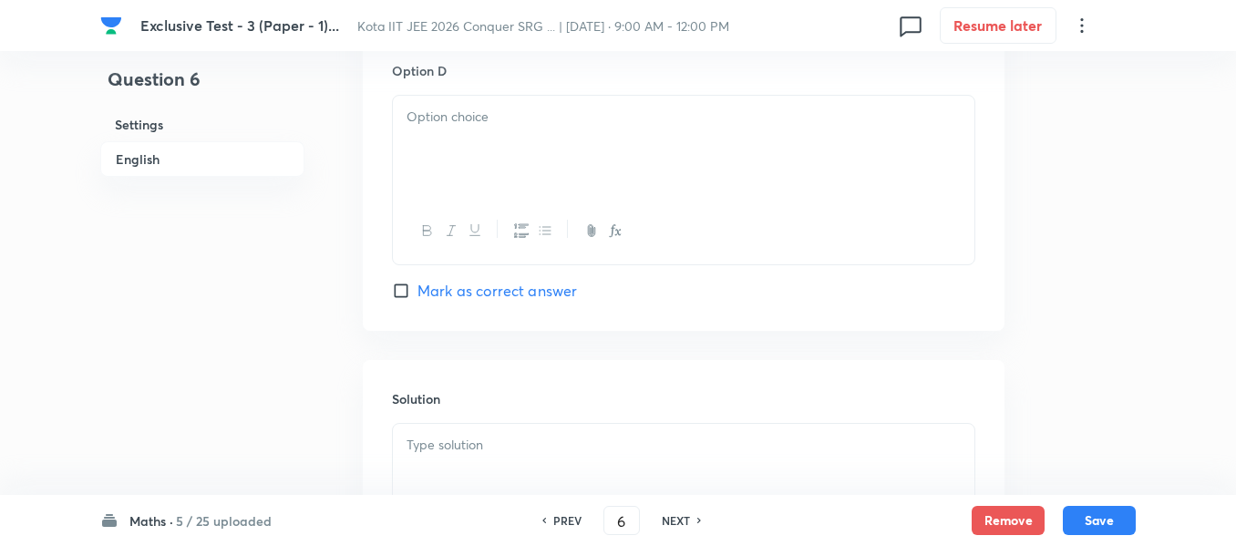
scroll to position [1732, 0]
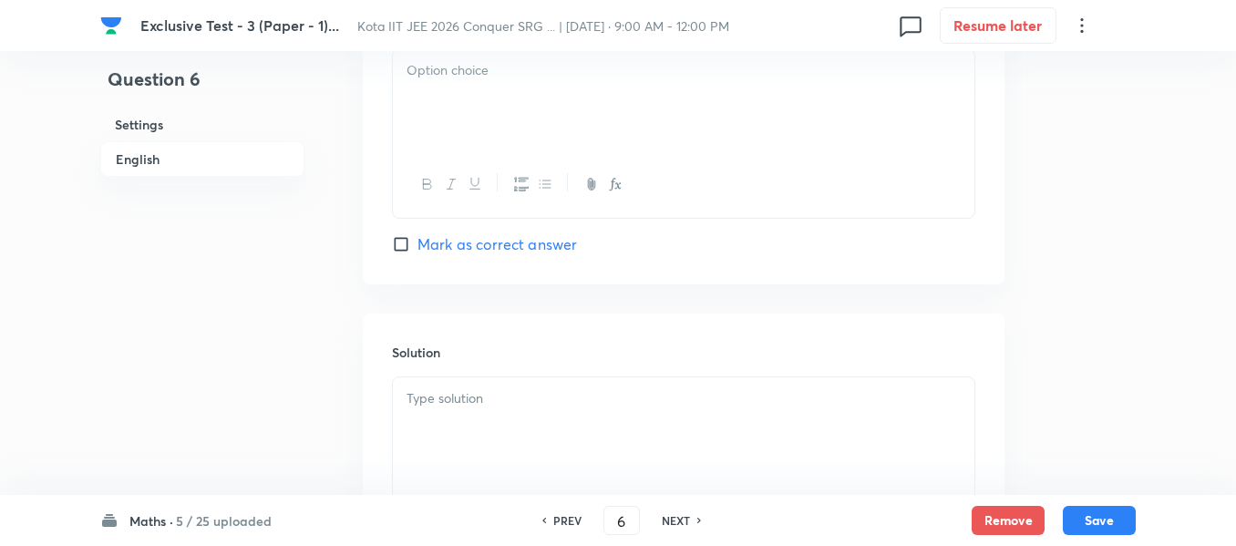
click at [464, 88] on div at bounding box center [684, 100] width 582 height 102
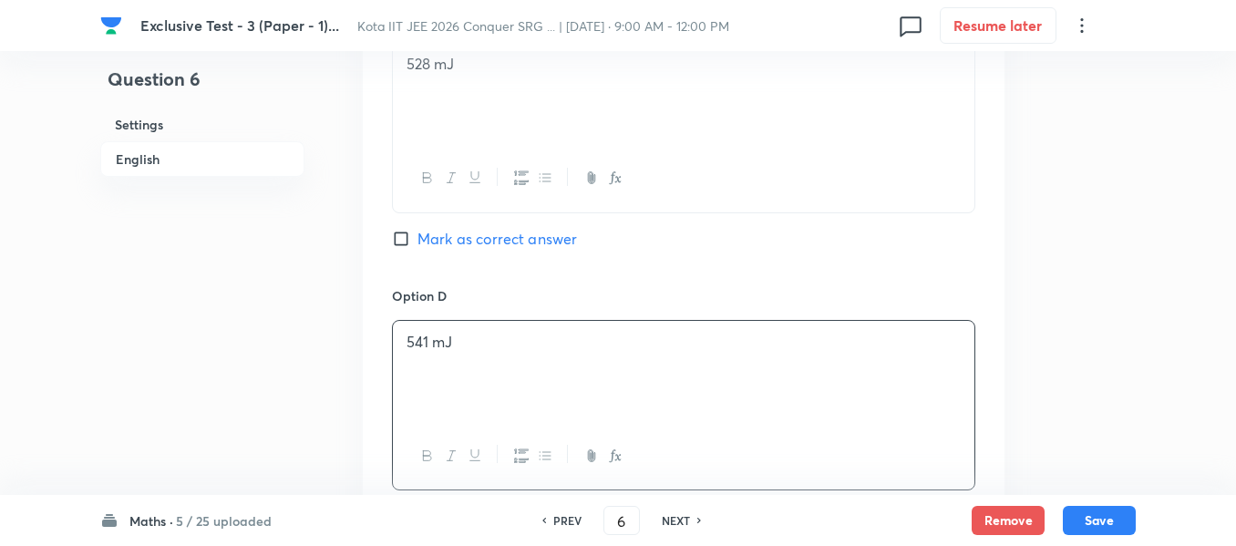
scroll to position [1459, 0]
click at [402, 238] on input "Mark as correct answer" at bounding box center [405, 241] width 26 height 18
checkbox input "true"
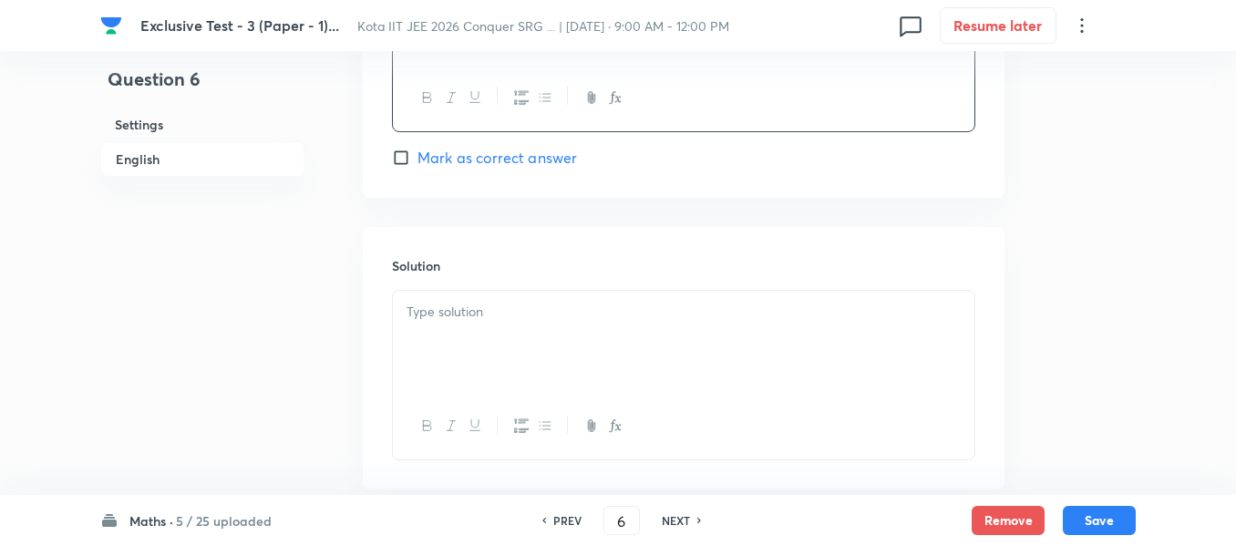
scroll to position [1914, 0]
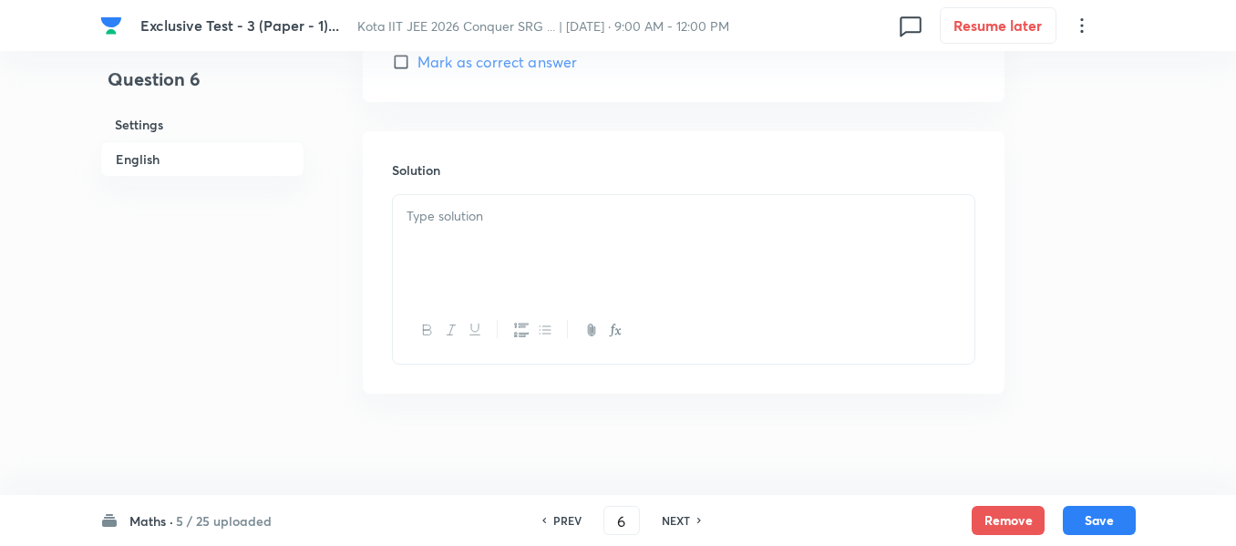
click at [442, 225] on p at bounding box center [684, 216] width 554 height 21
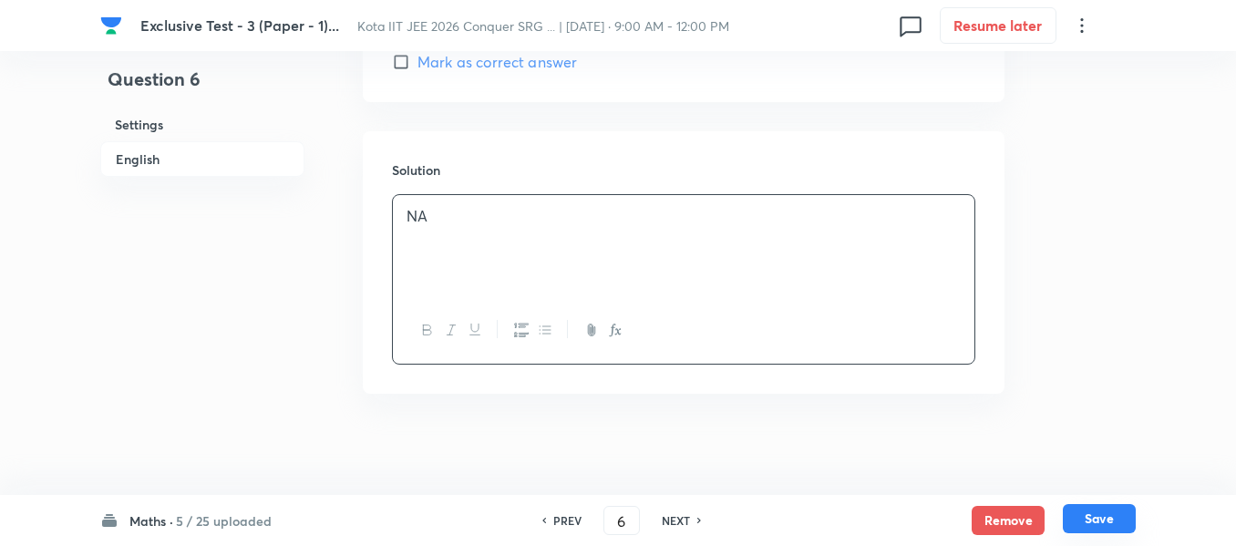
click at [1080, 519] on button "Save" at bounding box center [1099, 518] width 73 height 29
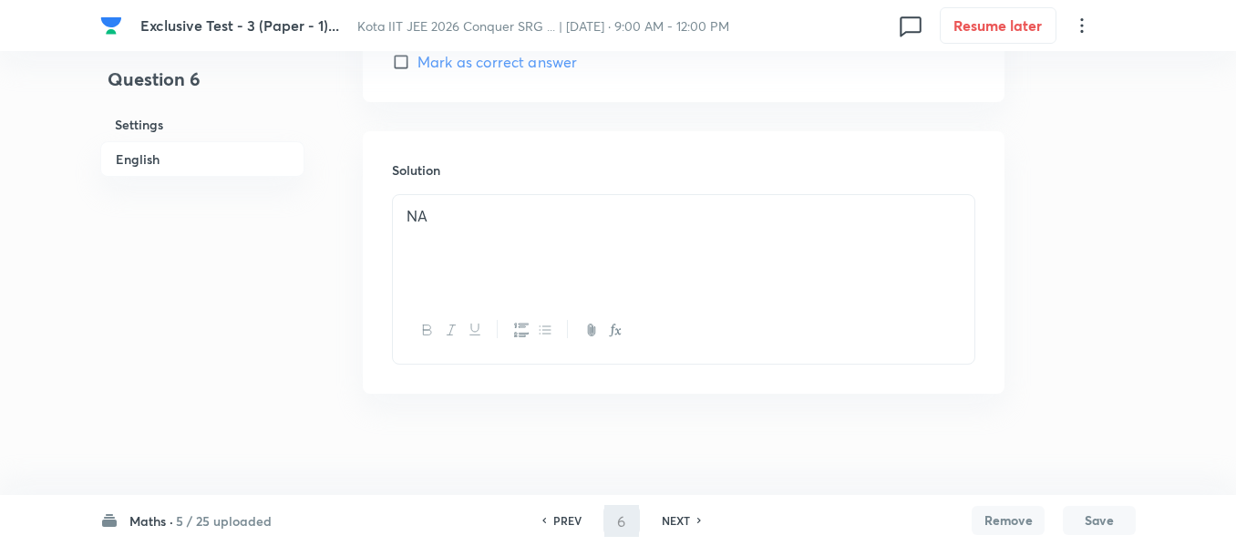
type input "7"
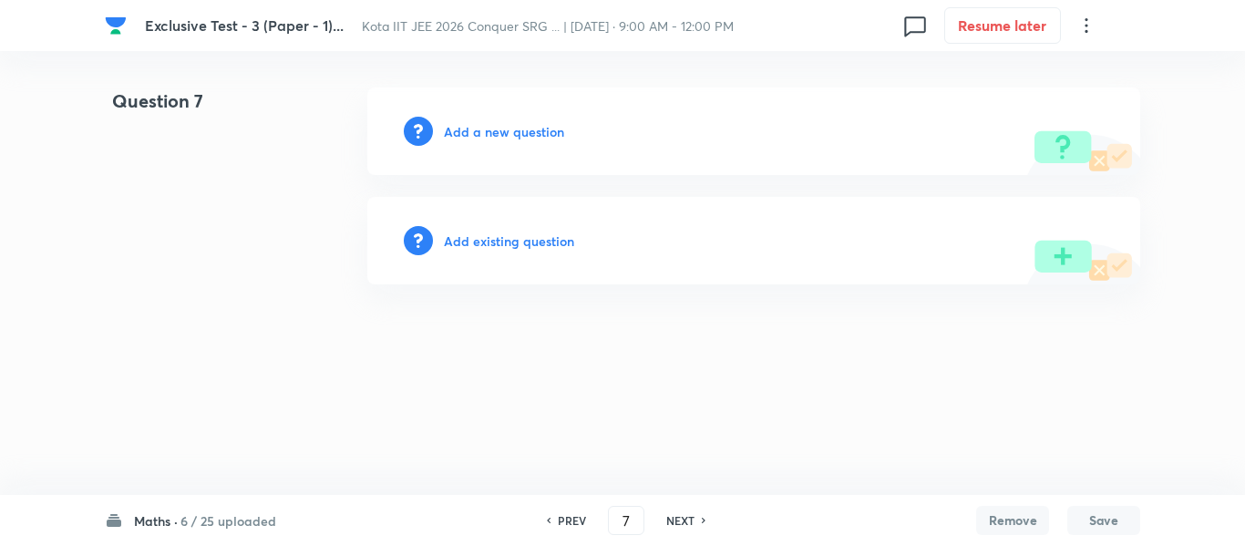
click at [504, 131] on h6 "Add a new question" at bounding box center [504, 131] width 120 height 19
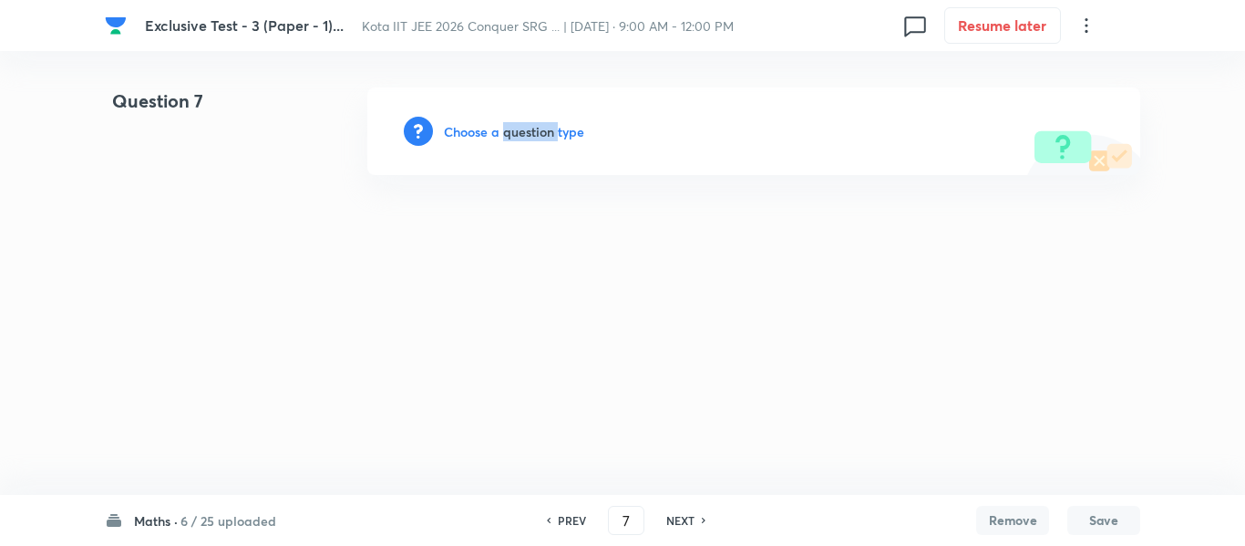
click at [504, 131] on h6 "Choose a question type" at bounding box center [514, 131] width 140 height 19
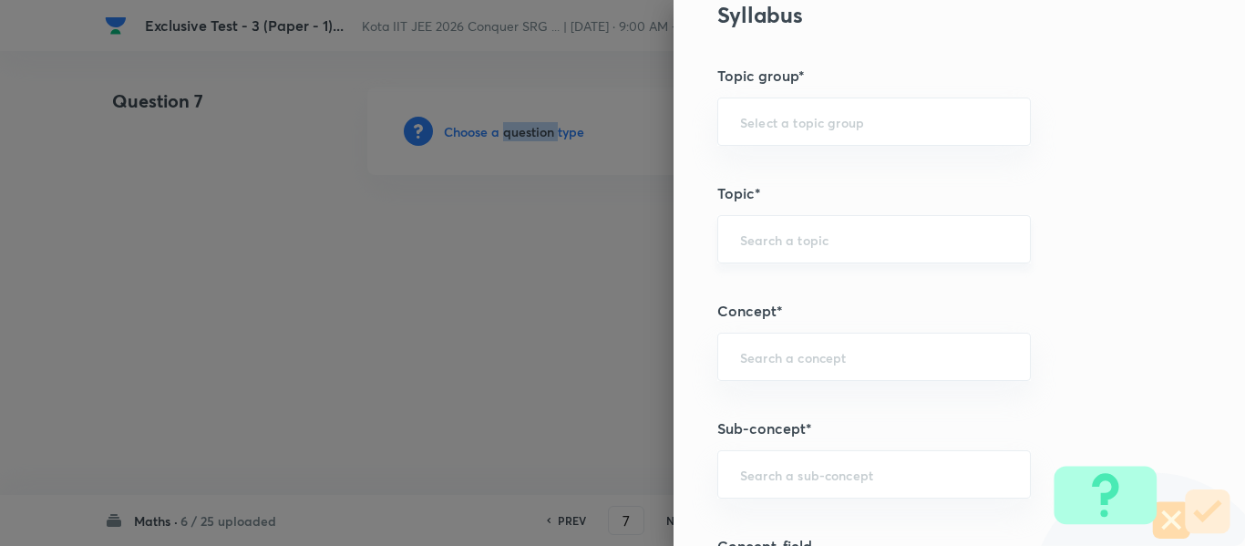
scroll to position [1003, 0]
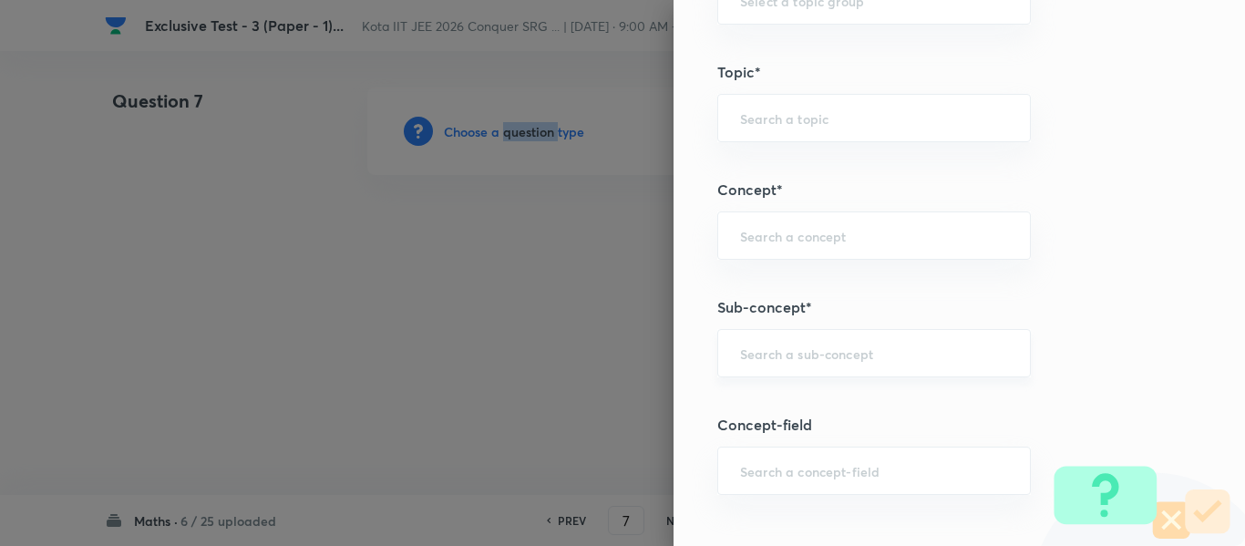
click at [747, 368] on div "​" at bounding box center [874, 353] width 314 height 48
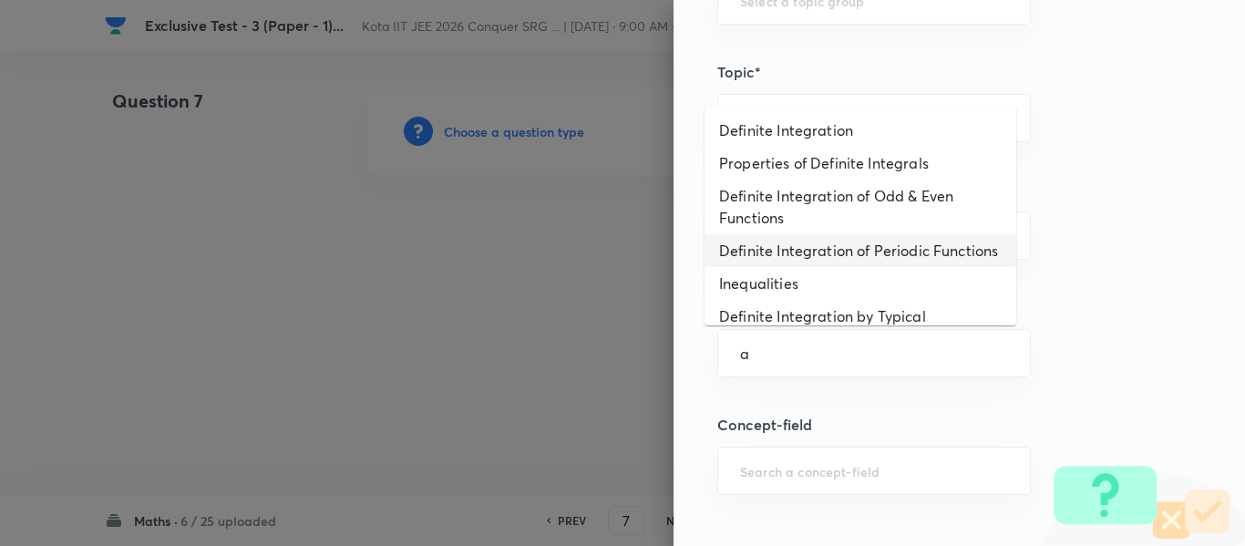
click at [762, 260] on li "Definite Integration of Periodic Functions" at bounding box center [861, 250] width 312 height 33
type input "Definite Integration of Periodic Functions"
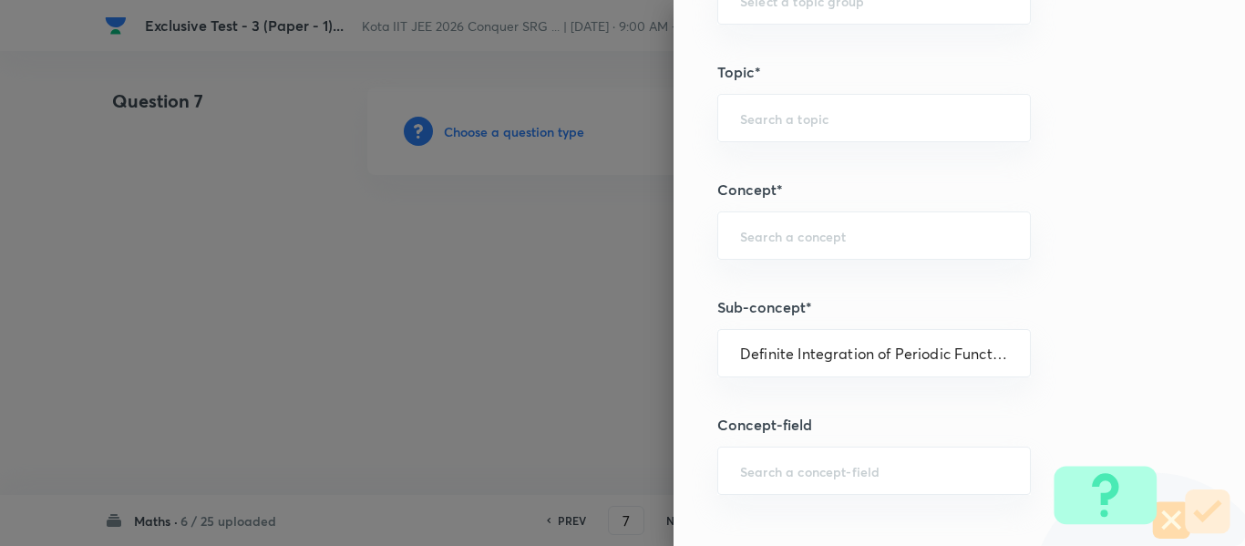
type input "Mathematics"
type input "Calculus"
type input "Definite Integration"
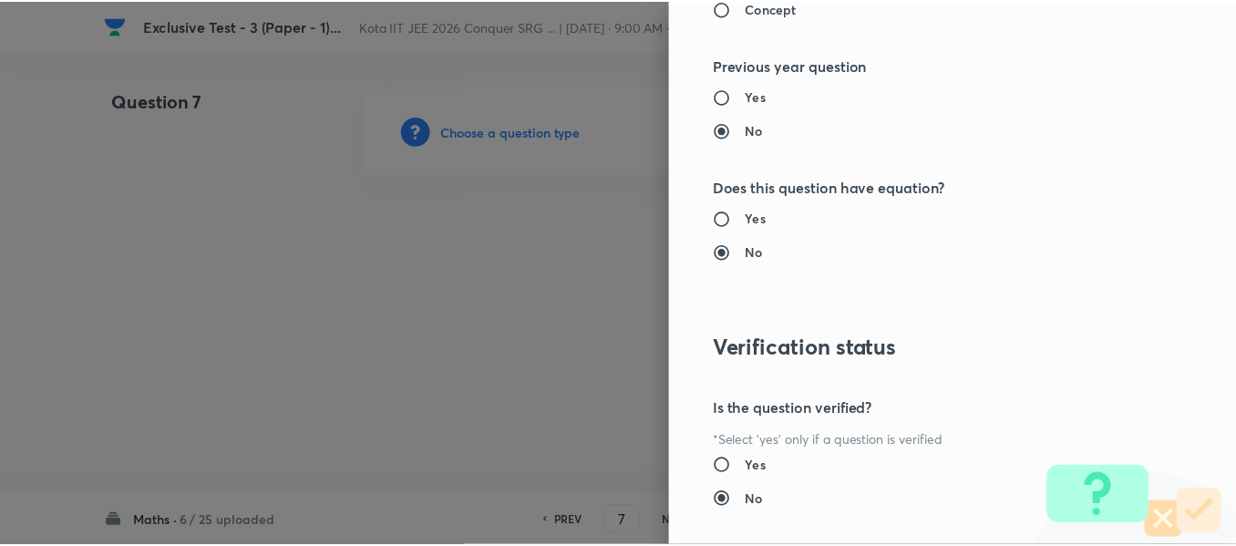
scroll to position [2061, 0]
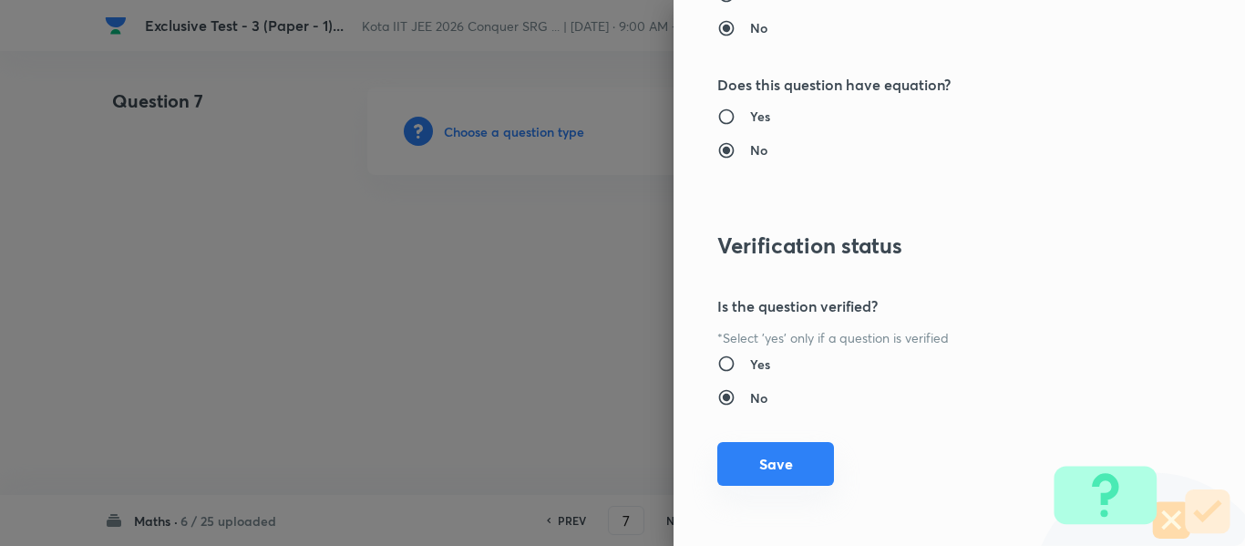
click at [768, 463] on button "Save" at bounding box center [775, 464] width 117 height 44
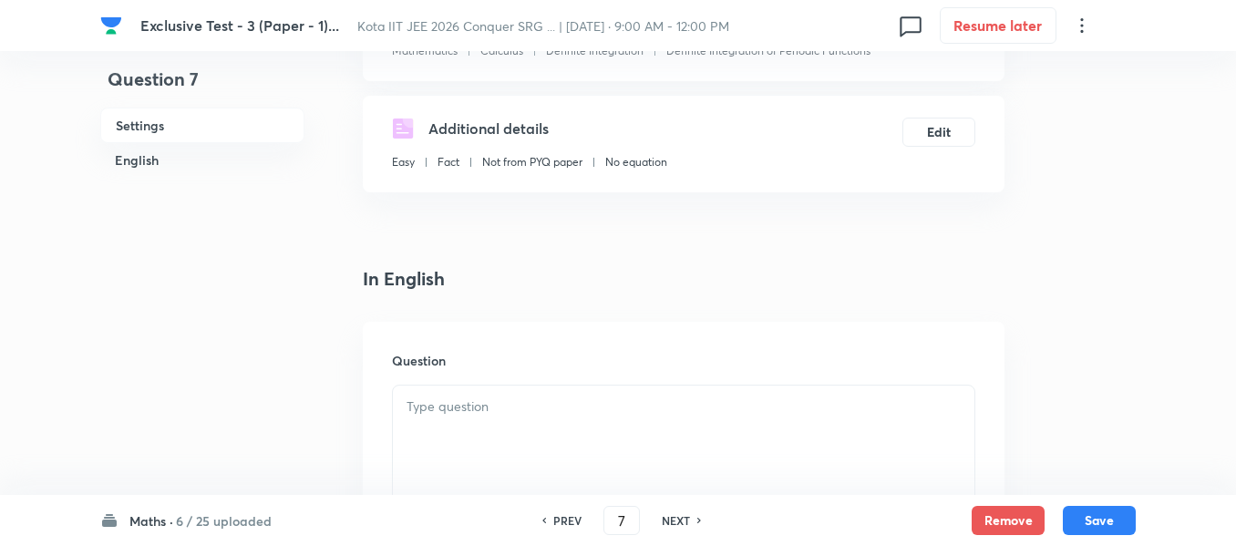
scroll to position [365, 0]
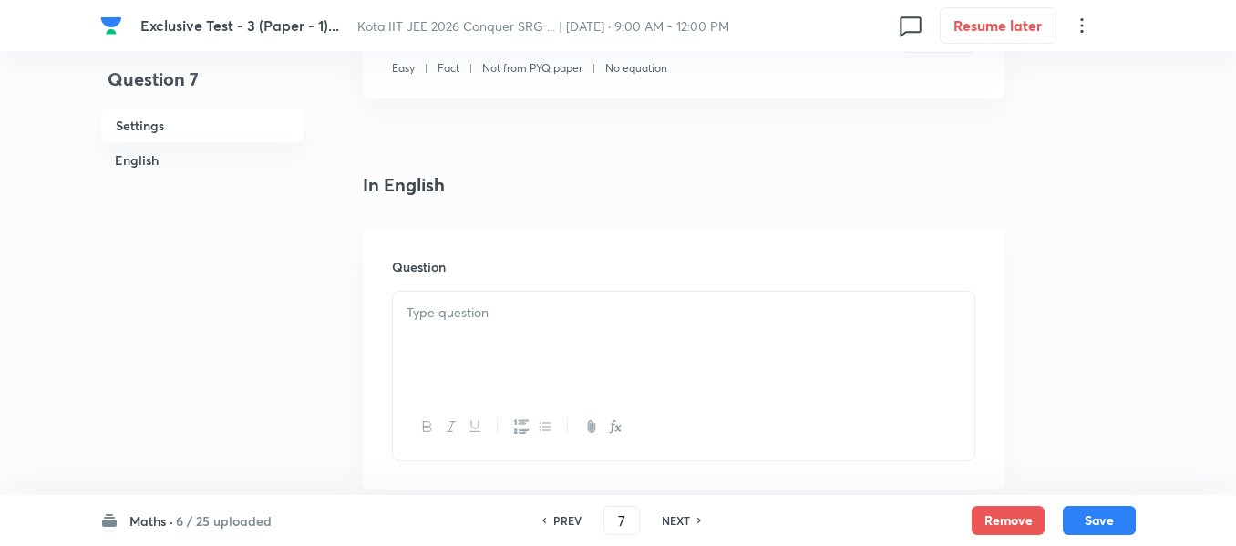
click at [484, 324] on div at bounding box center [684, 343] width 582 height 102
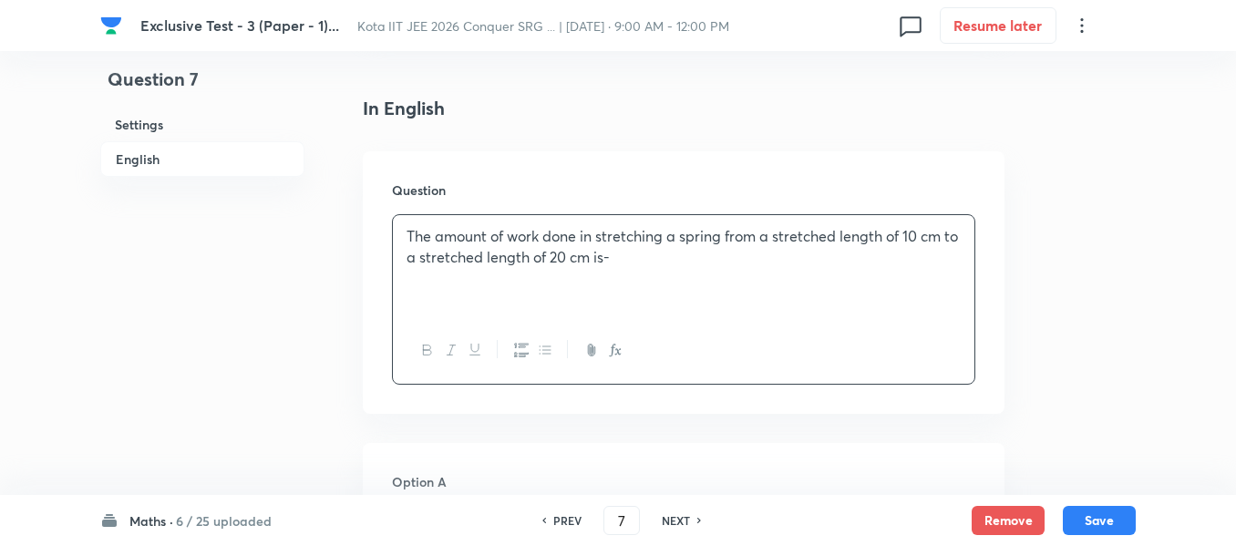
scroll to position [547, 0]
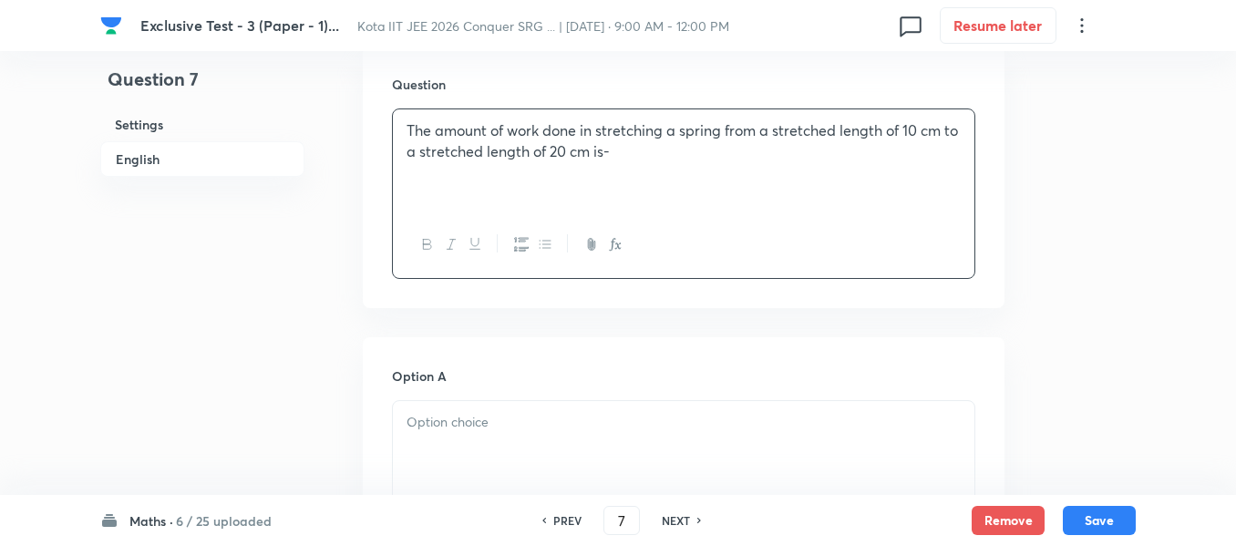
click at [424, 416] on p at bounding box center [684, 422] width 554 height 21
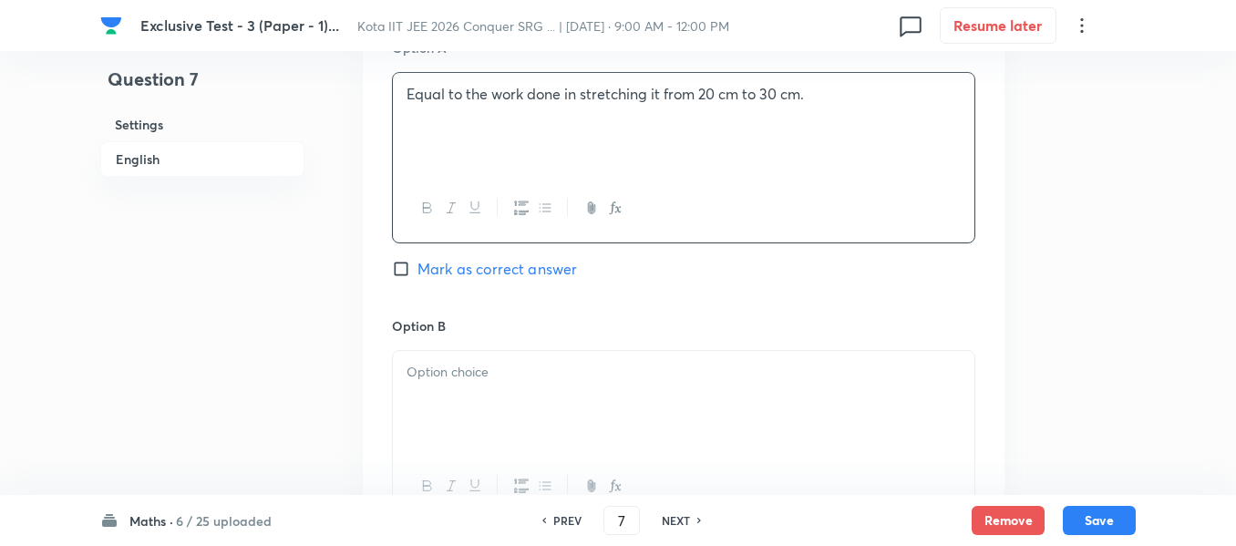
scroll to position [912, 0]
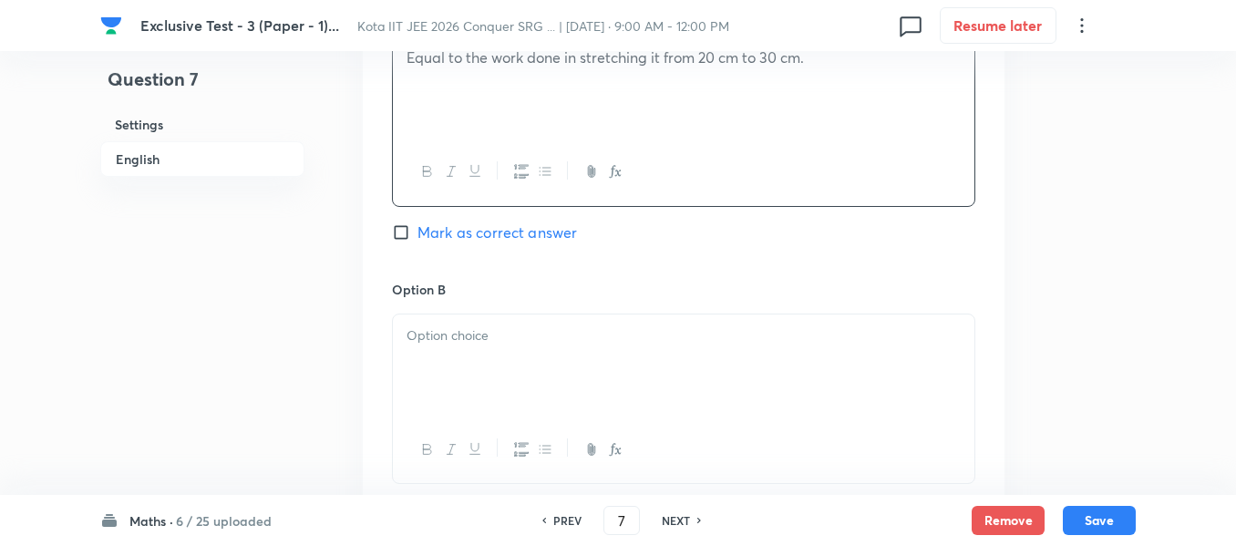
click at [442, 328] on p at bounding box center [684, 335] width 554 height 21
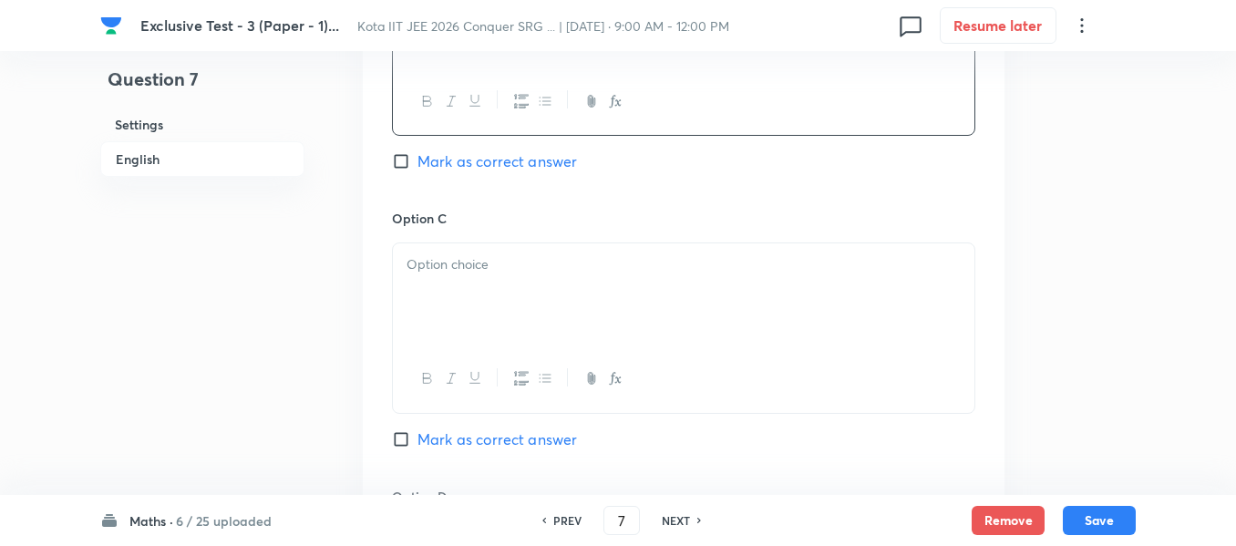
scroll to position [1276, 0]
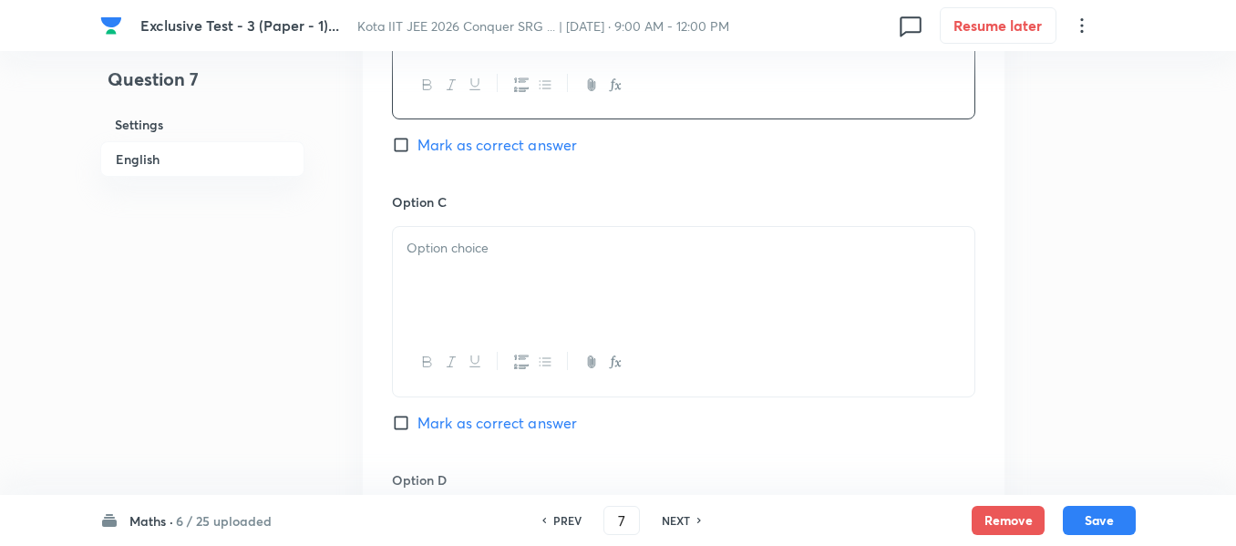
click at [428, 263] on div at bounding box center [684, 278] width 582 height 102
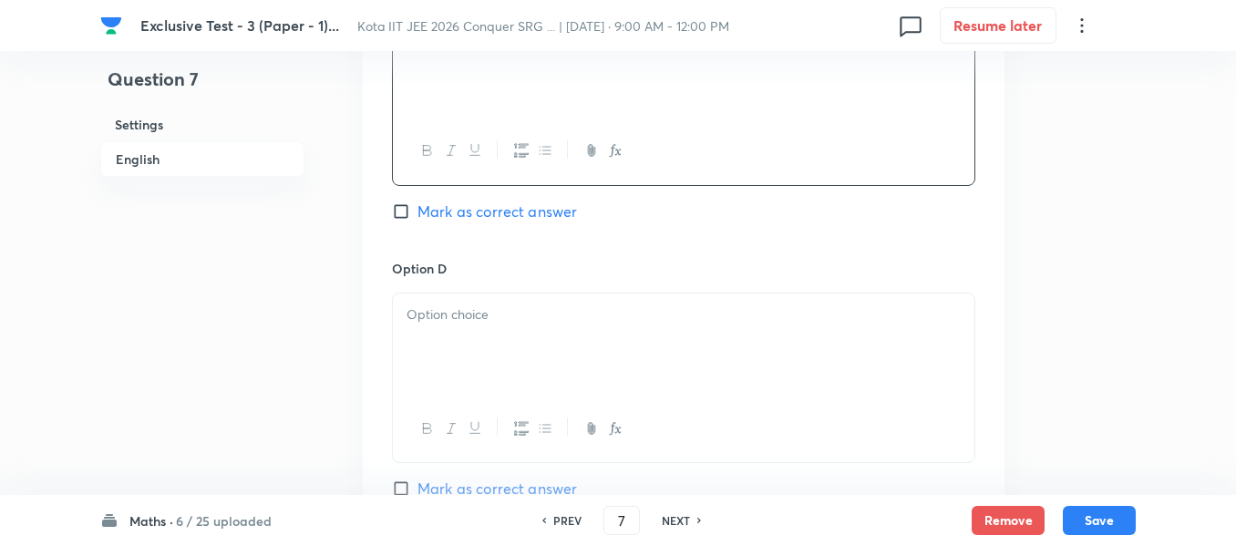
scroll to position [1550, 0]
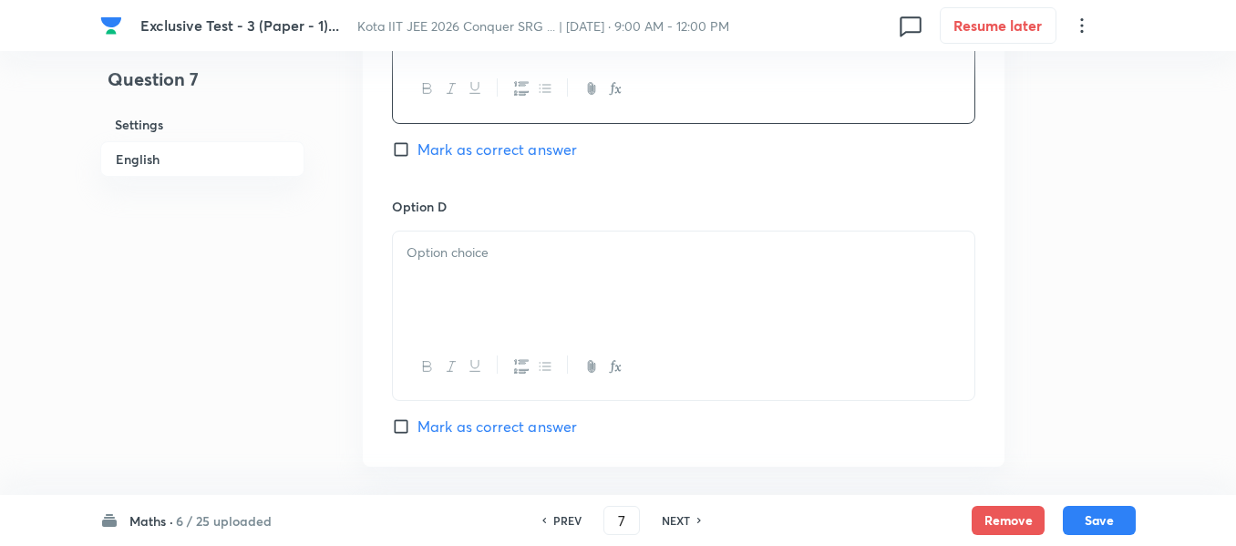
click at [435, 264] on div at bounding box center [684, 283] width 582 height 102
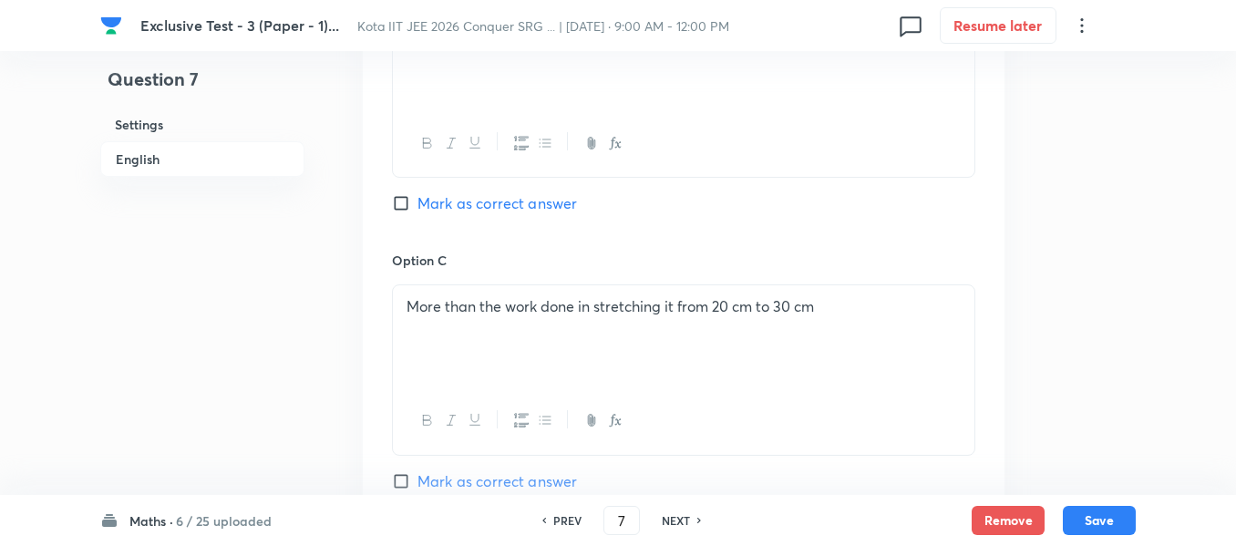
scroll to position [1185, 0]
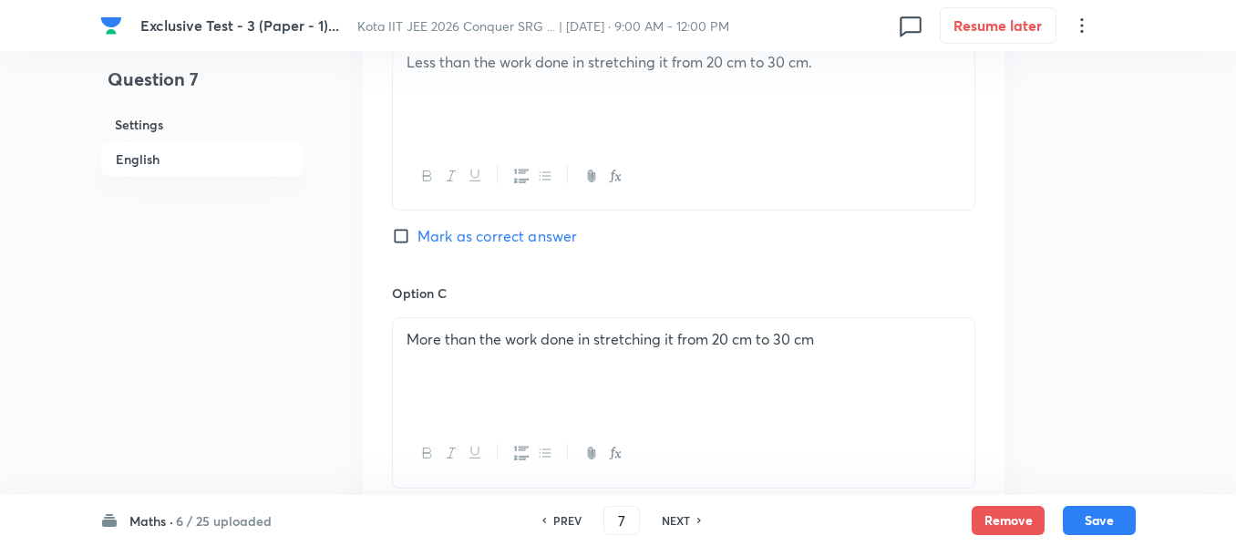
click at [399, 236] on input "Mark as correct answer" at bounding box center [405, 236] width 26 height 18
checkbox input "true"
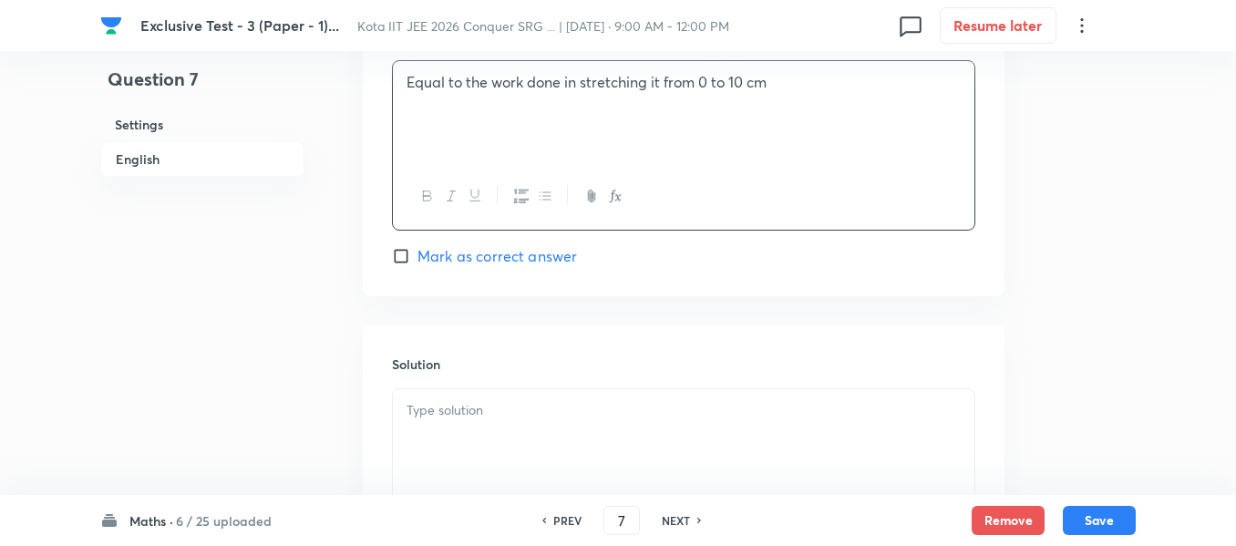
scroll to position [1823, 0]
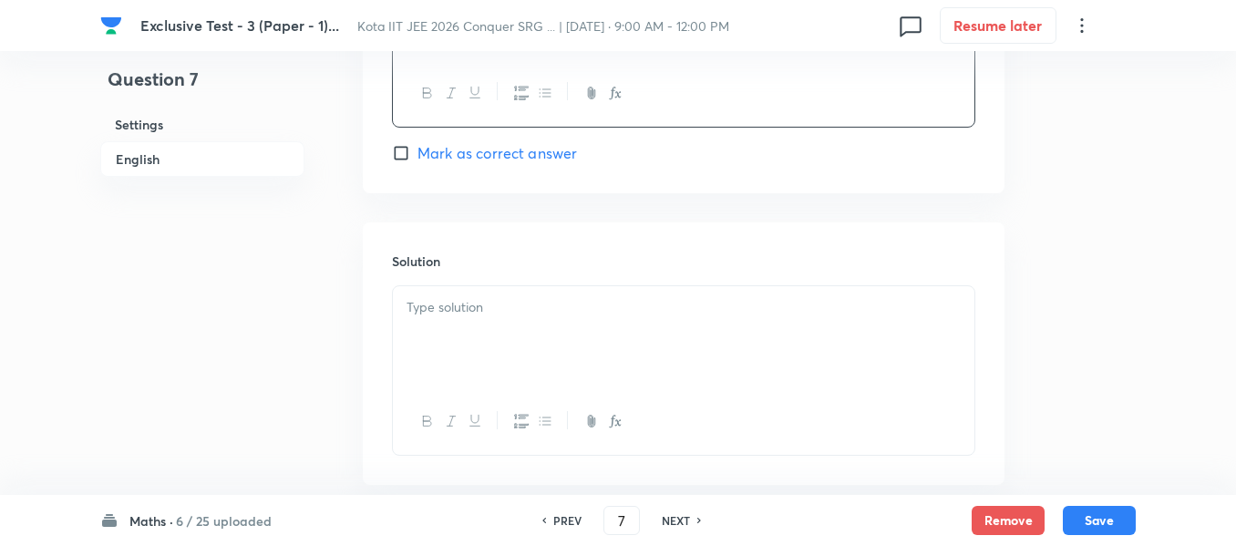
click at [450, 312] on p at bounding box center [684, 307] width 554 height 21
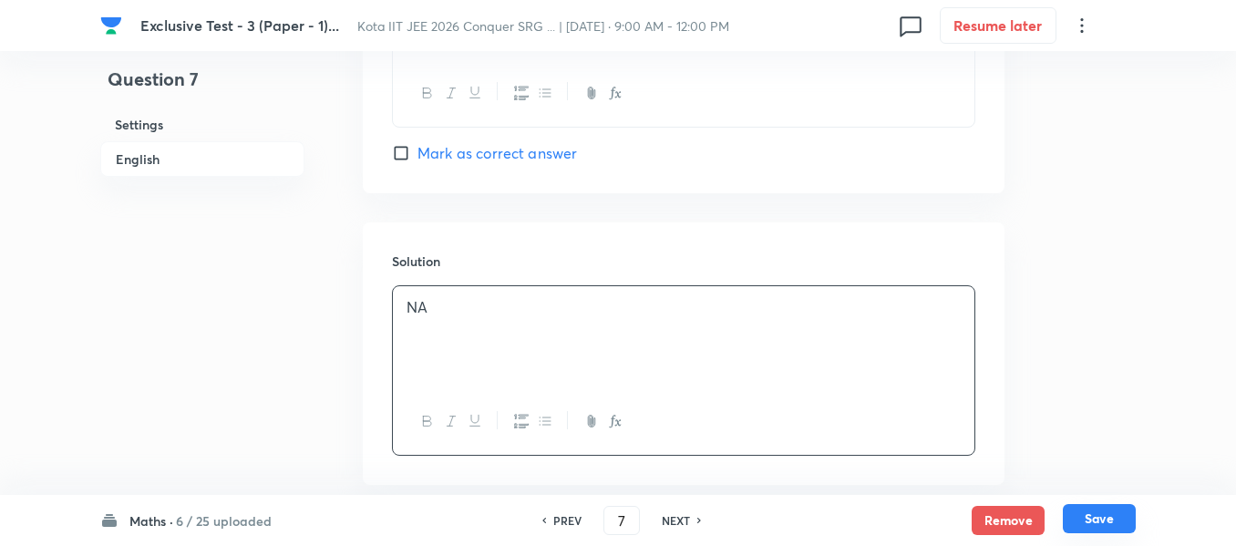
click at [1078, 518] on button "Save" at bounding box center [1099, 518] width 73 height 29
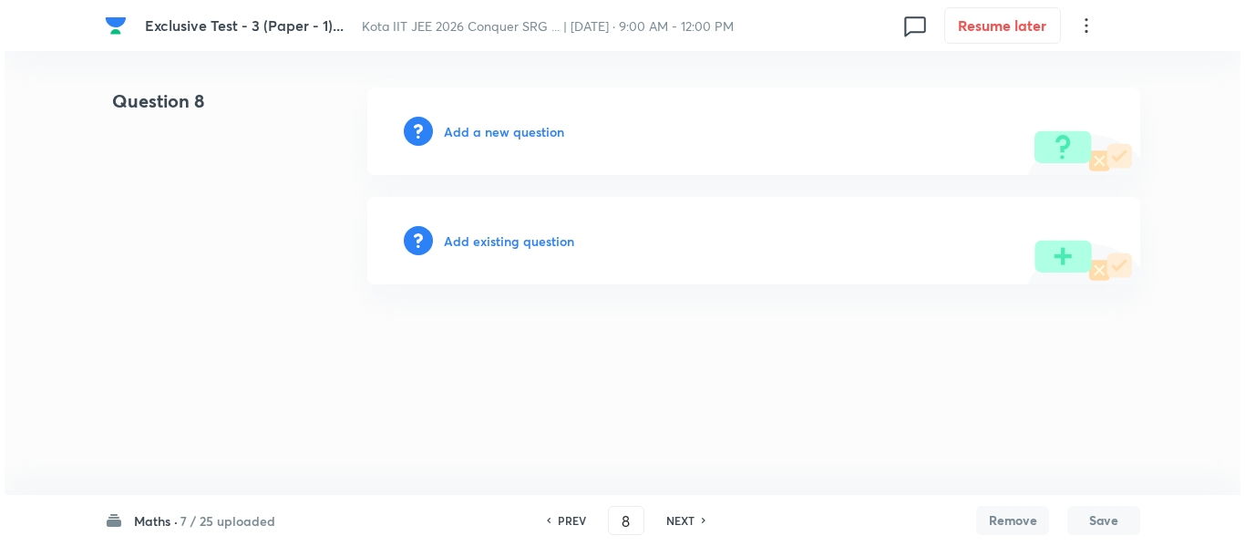
scroll to position [0, 0]
click at [484, 129] on h6 "Add a new question" at bounding box center [504, 131] width 120 height 19
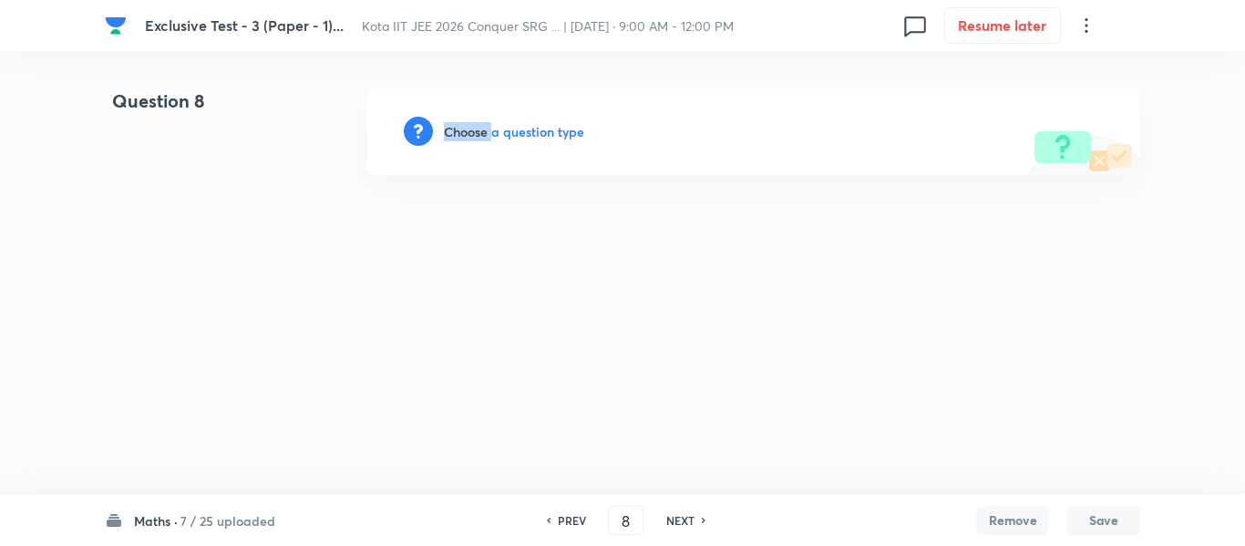
click at [484, 128] on h6 "Choose a question type" at bounding box center [514, 131] width 140 height 19
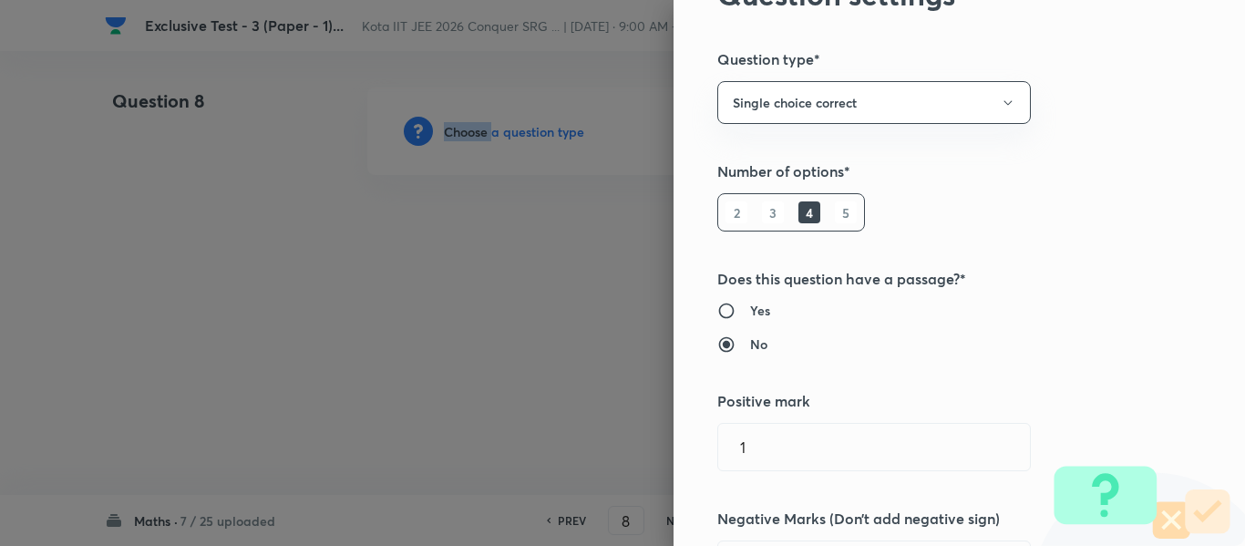
scroll to position [547, 0]
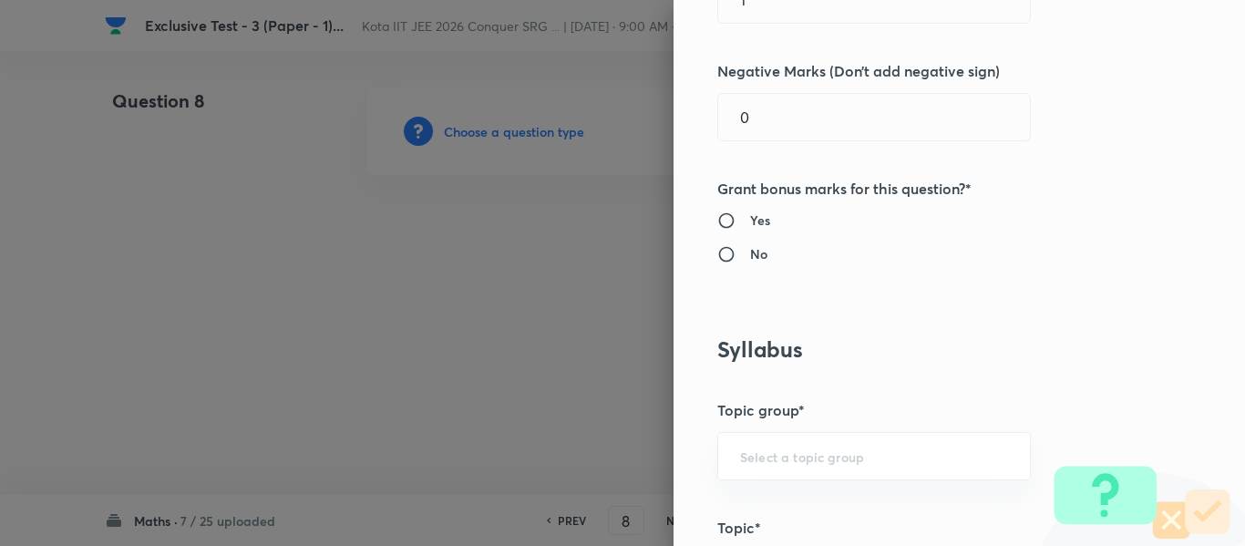
click at [551, 335] on div at bounding box center [622, 273] width 1245 height 546
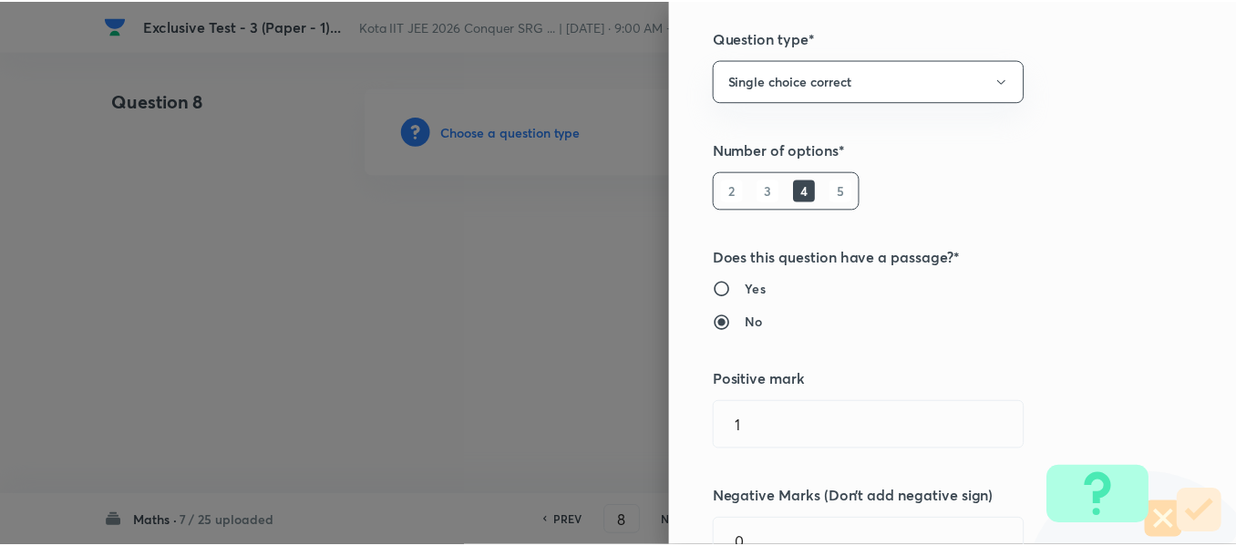
scroll to position [0, 0]
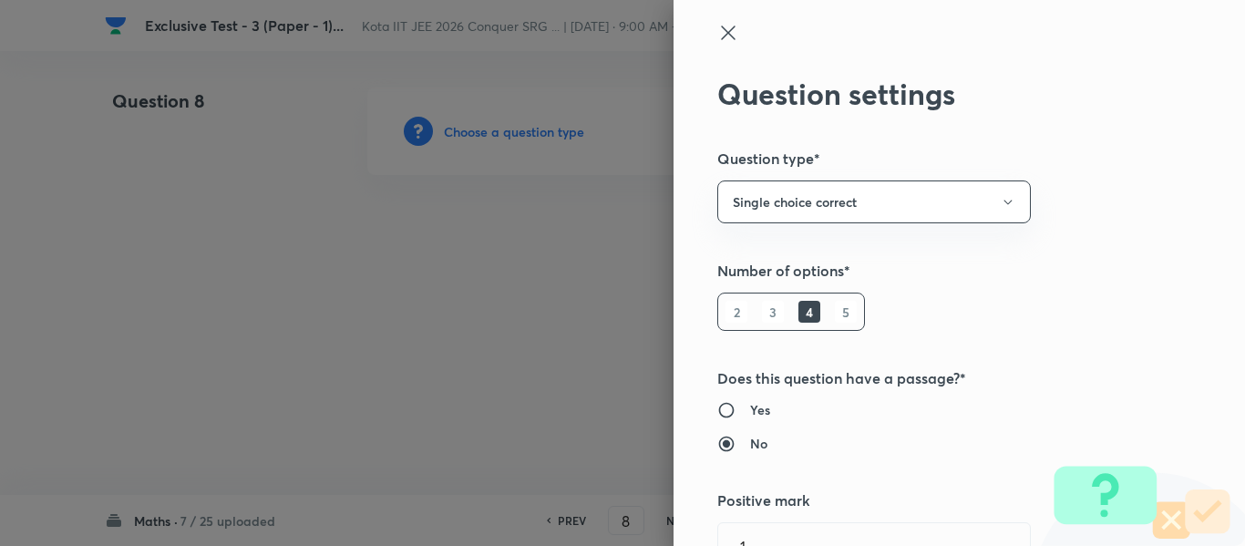
click at [721, 35] on icon at bounding box center [728, 33] width 14 height 14
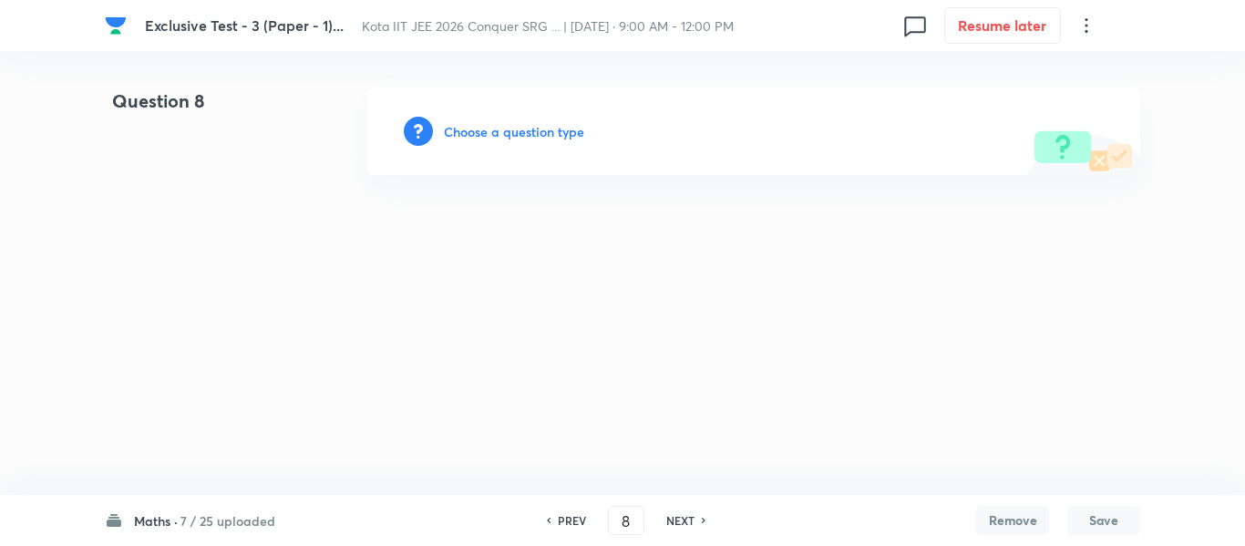
click at [152, 521] on h6 "Maths ·" at bounding box center [156, 520] width 44 height 19
click at [171, 178] on p "7 / 25 uploaded" at bounding box center [218, 184] width 166 height 16
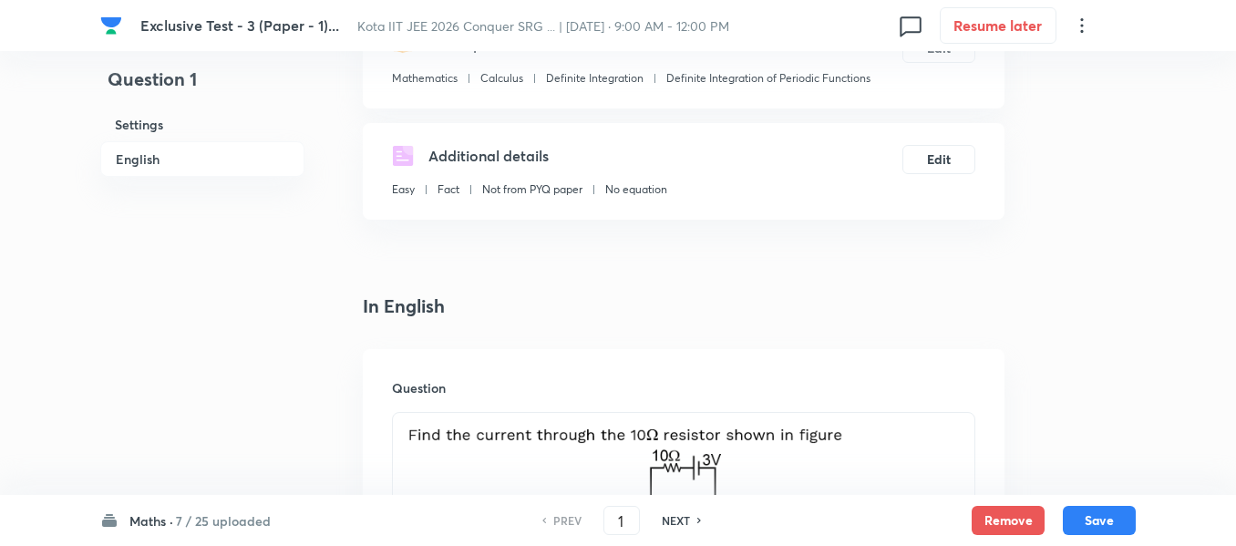
scroll to position [456, 0]
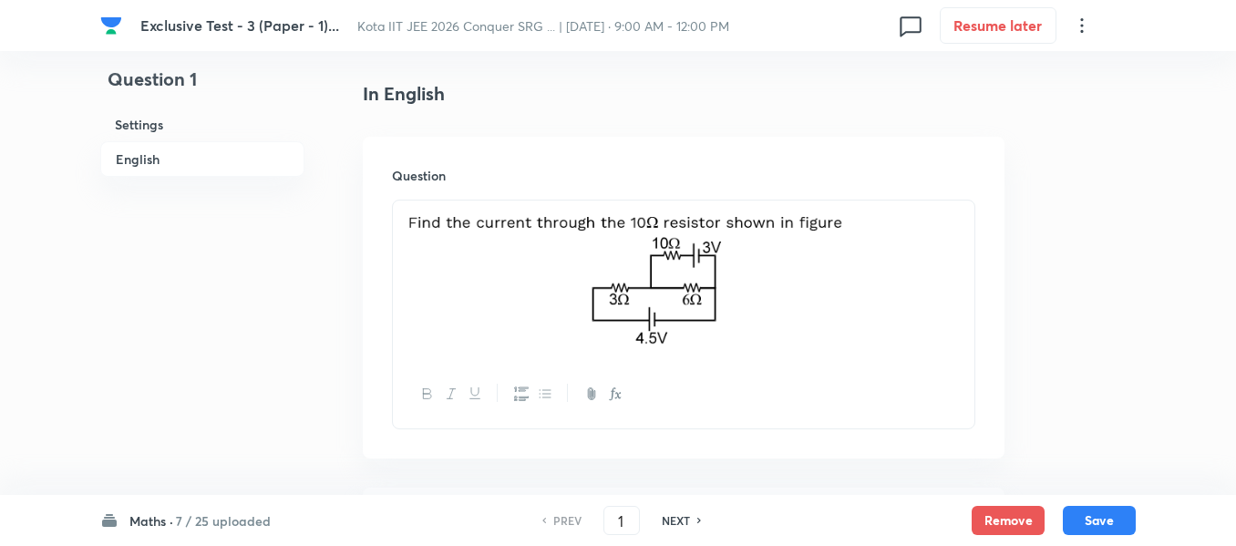
click at [583, 265] on img at bounding box center [684, 278] width 554 height 134
drag, startPoint x: 839, startPoint y: 256, endPoint x: 615, endPoint y: 254, distance: 223.3
click at [615, 254] on img at bounding box center [684, 278] width 554 height 134
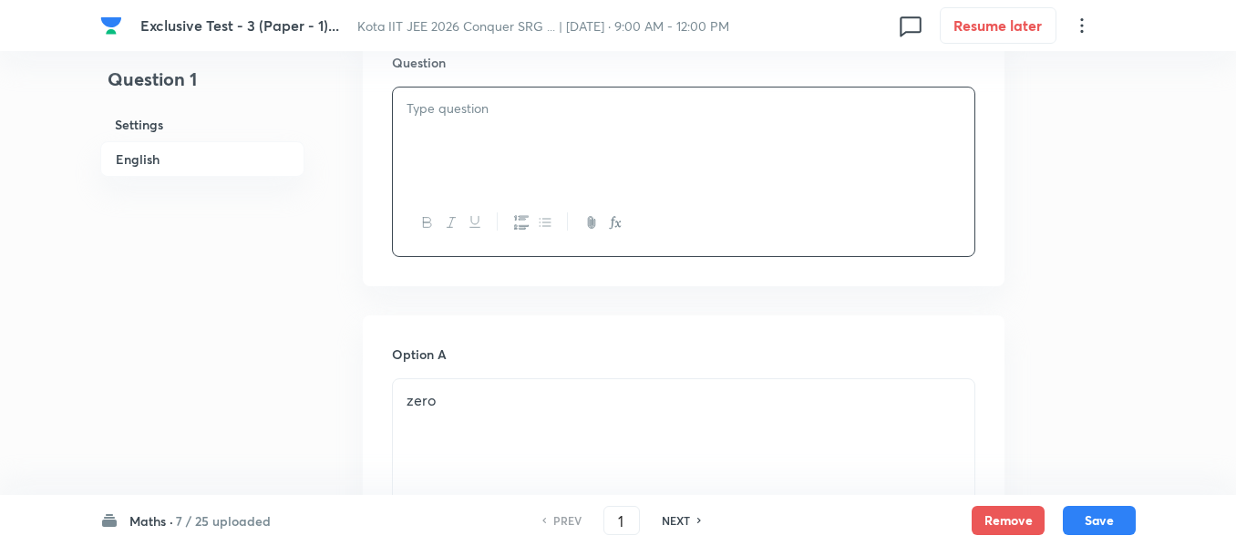
scroll to position [820, 0]
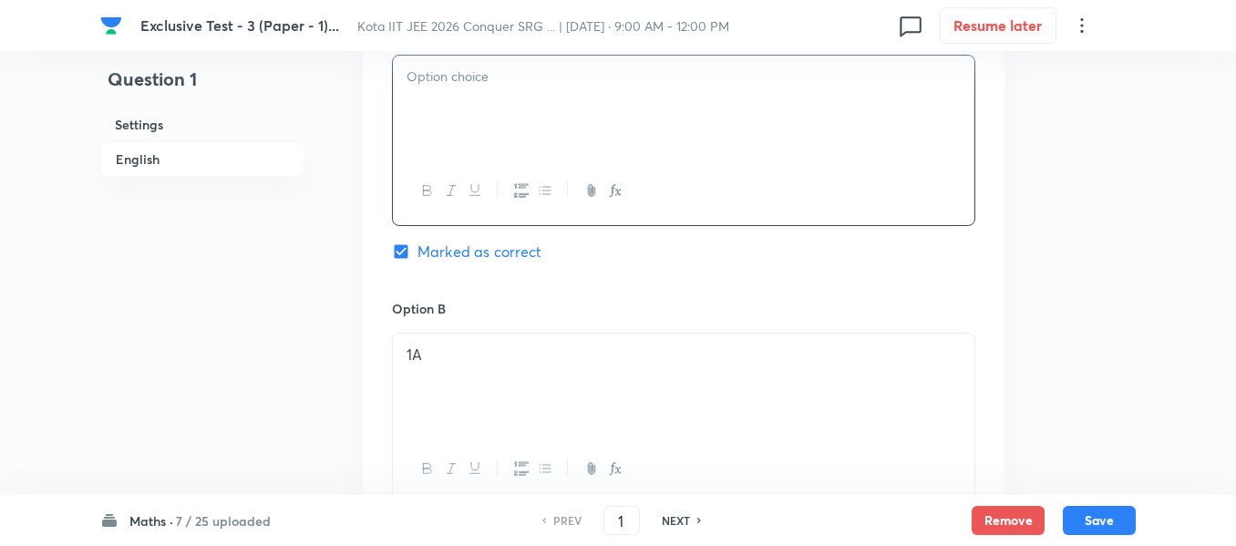
scroll to position [1003, 0]
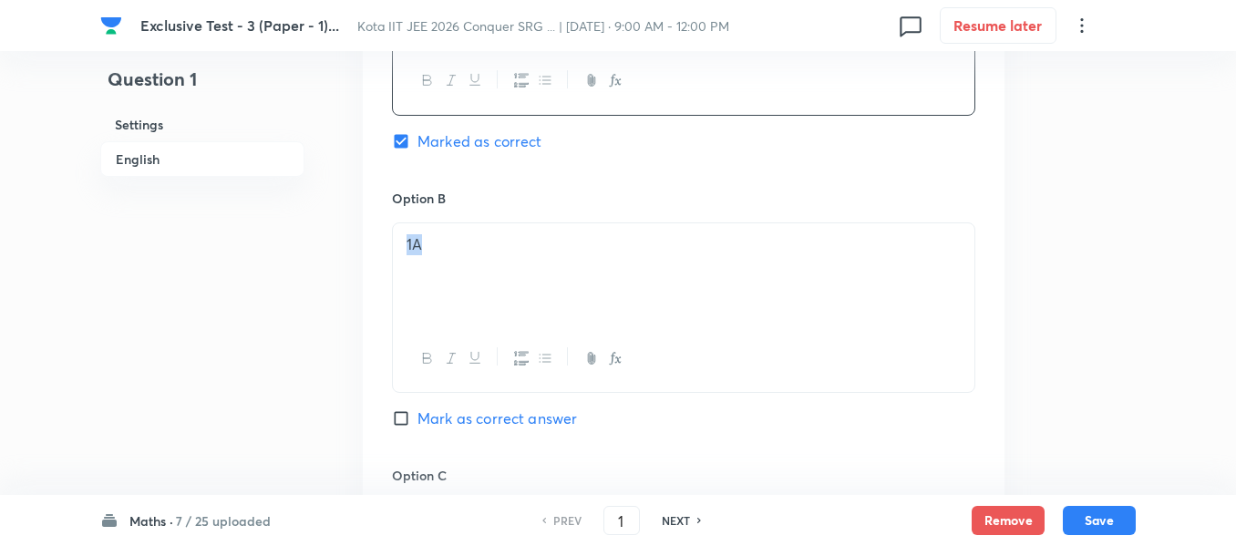
drag, startPoint x: 407, startPoint y: 243, endPoint x: 393, endPoint y: 244, distance: 14.6
click at [393, 244] on div "1A" at bounding box center [684, 274] width 582 height 102
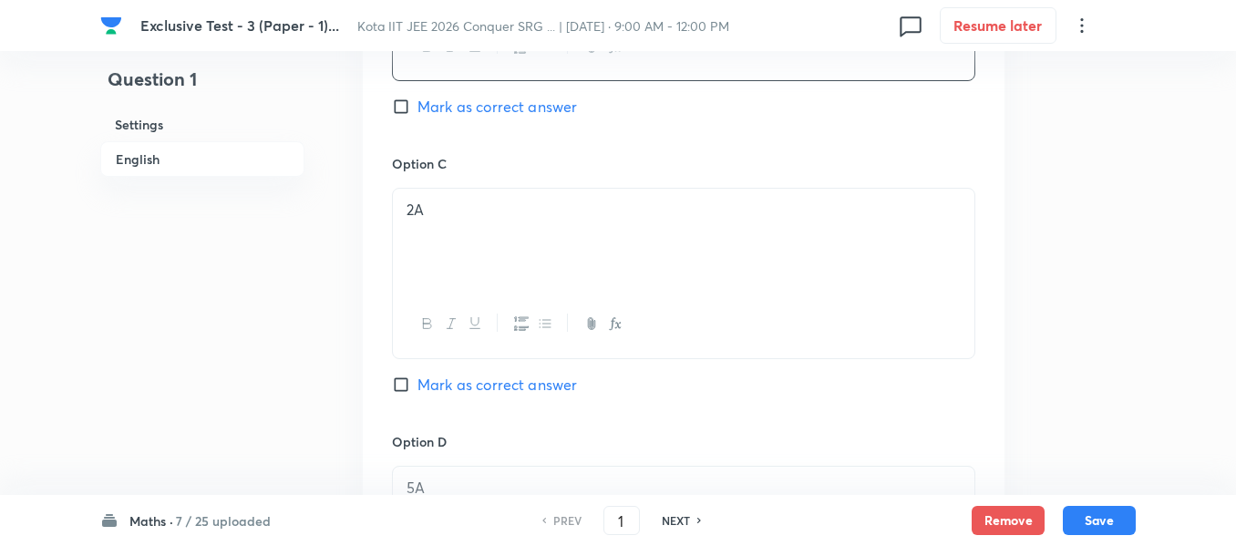
scroll to position [1367, 0]
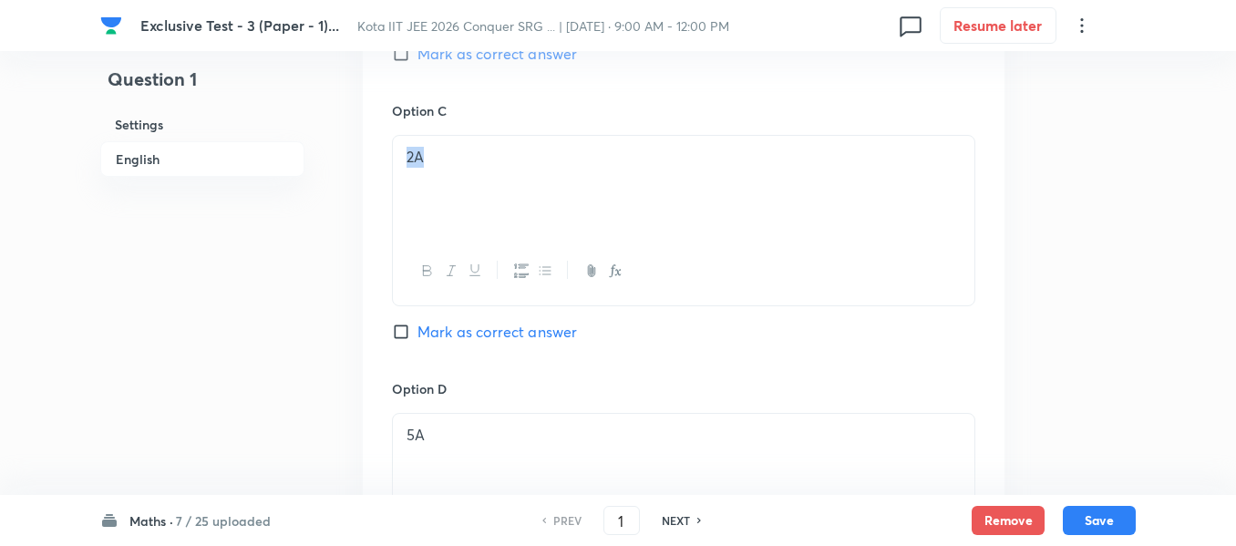
drag, startPoint x: 441, startPoint y: 155, endPoint x: 402, endPoint y: 158, distance: 39.3
click at [401, 156] on div "2A" at bounding box center [684, 187] width 582 height 102
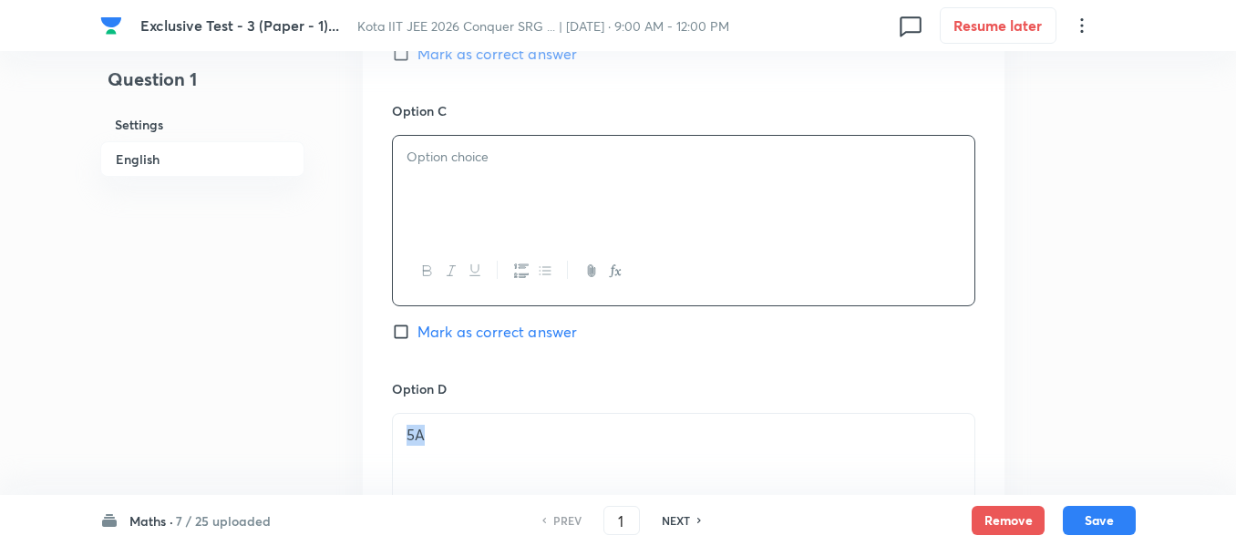
drag, startPoint x: 441, startPoint y: 433, endPoint x: 395, endPoint y: 433, distance: 46.5
click at [395, 433] on div "5A" at bounding box center [684, 465] width 582 height 102
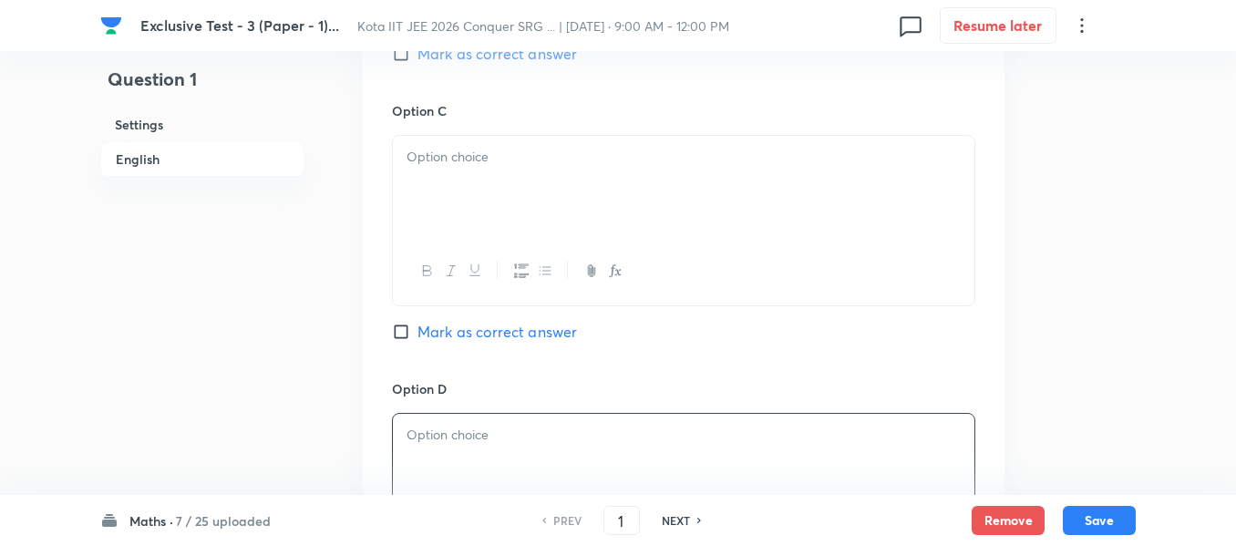
click at [675, 523] on h6 "NEXT" at bounding box center [676, 520] width 28 height 16
type input "2"
checkbox input "false"
checkbox input "true"
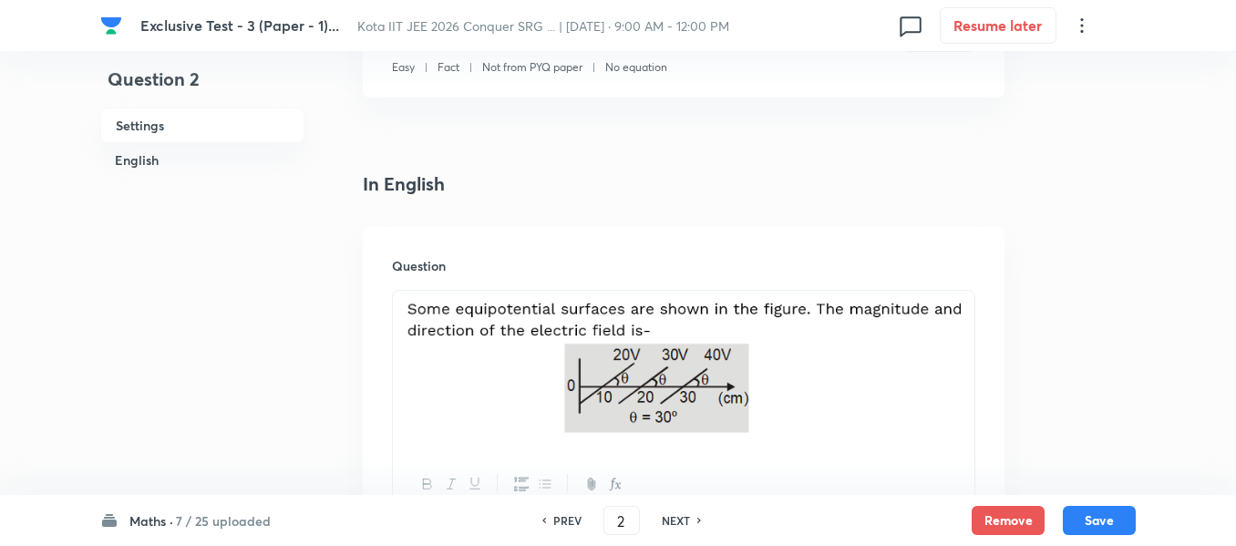
scroll to position [365, 0]
drag, startPoint x: 805, startPoint y: 375, endPoint x: 554, endPoint y: 304, distance: 260.6
click at [554, 304] on img at bounding box center [684, 369] width 554 height 133
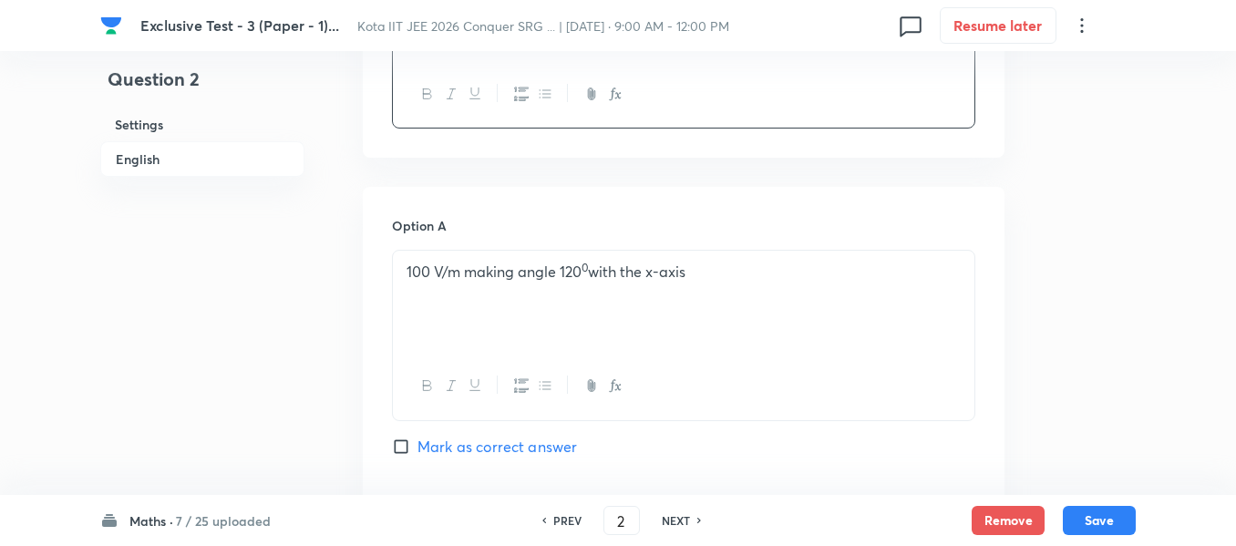
scroll to position [820, 0]
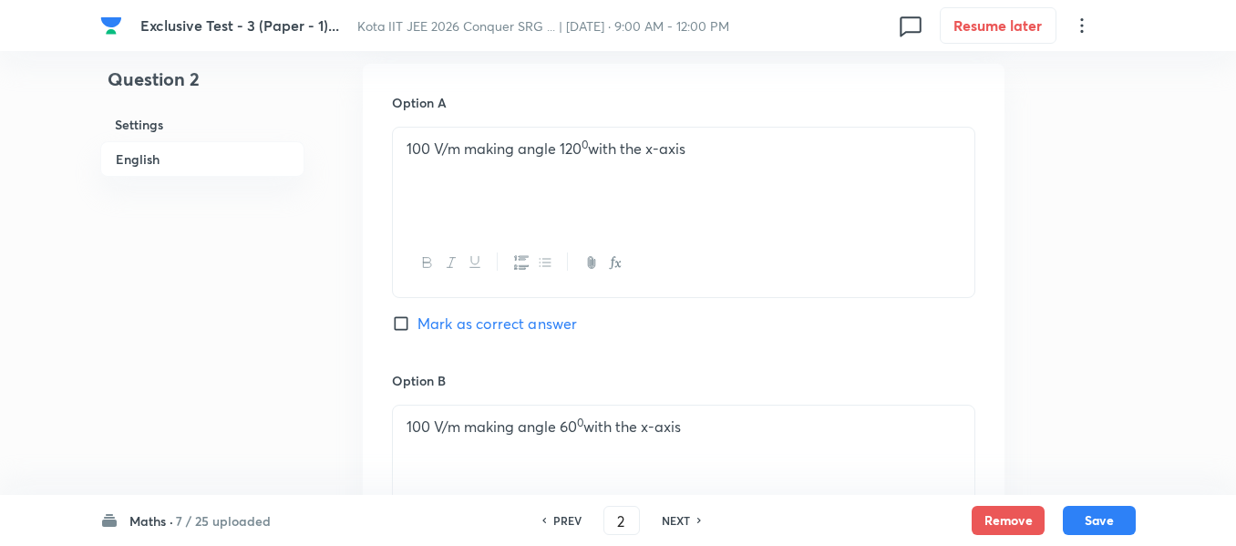
drag, startPoint x: 506, startPoint y: 149, endPoint x: 407, endPoint y: 149, distance: 99.4
click at [407, 149] on p "100 V/m making angle 120 0 with the x-axis" at bounding box center [684, 149] width 554 height 21
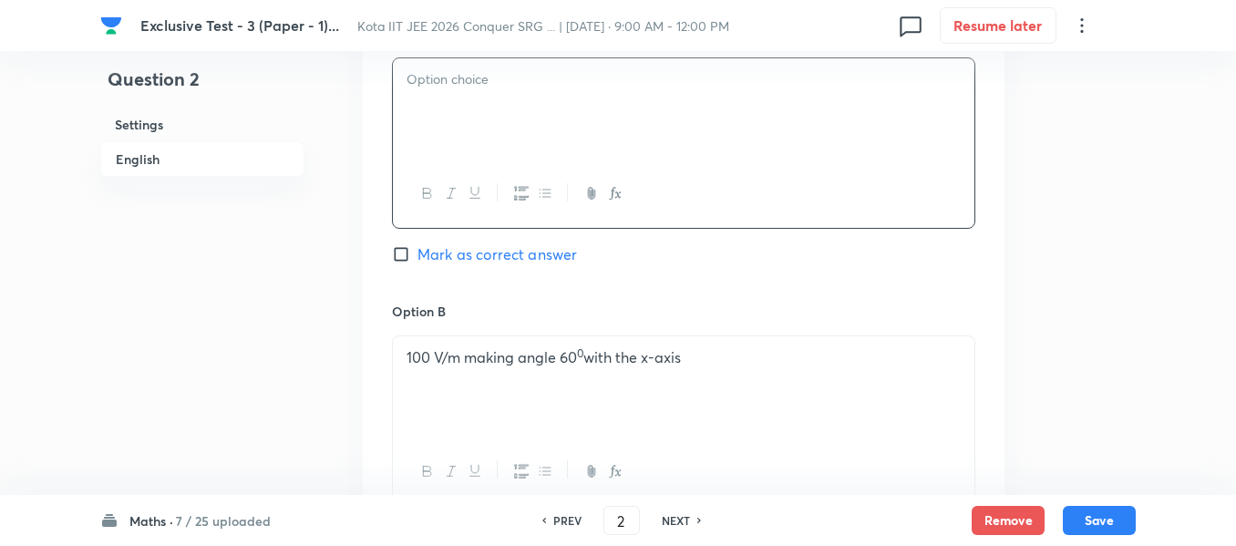
scroll to position [1094, 0]
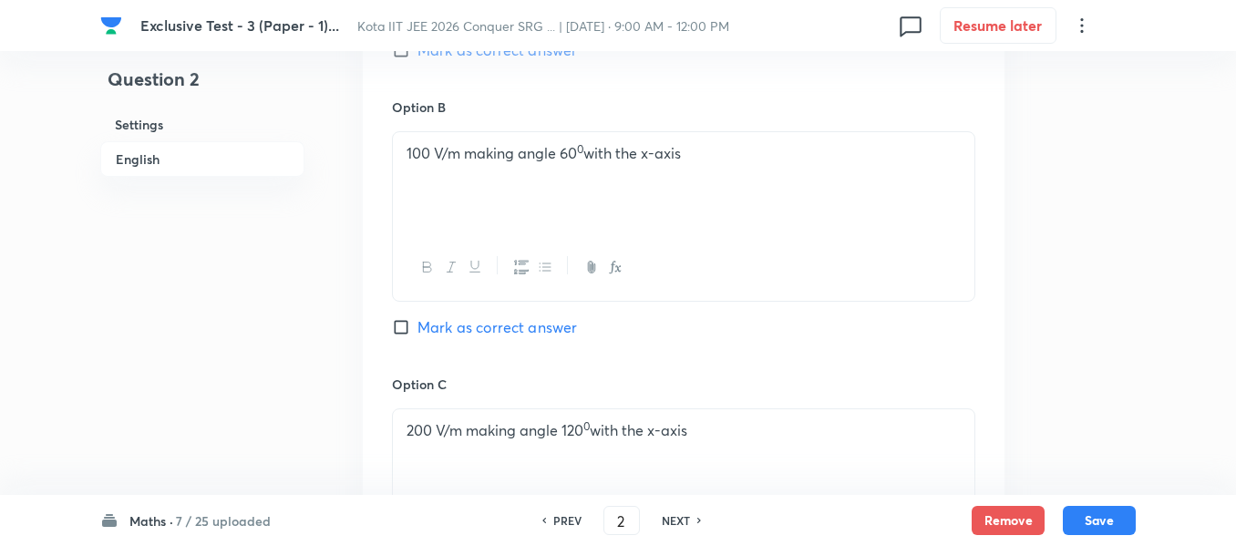
drag, startPoint x: 680, startPoint y: 152, endPoint x: 385, endPoint y: 158, distance: 295.4
click at [383, 157] on div "Option A Mark as correct answer Option B 100 V/m making angle 60 0 with the x-a…" at bounding box center [684, 356] width 642 height 1132
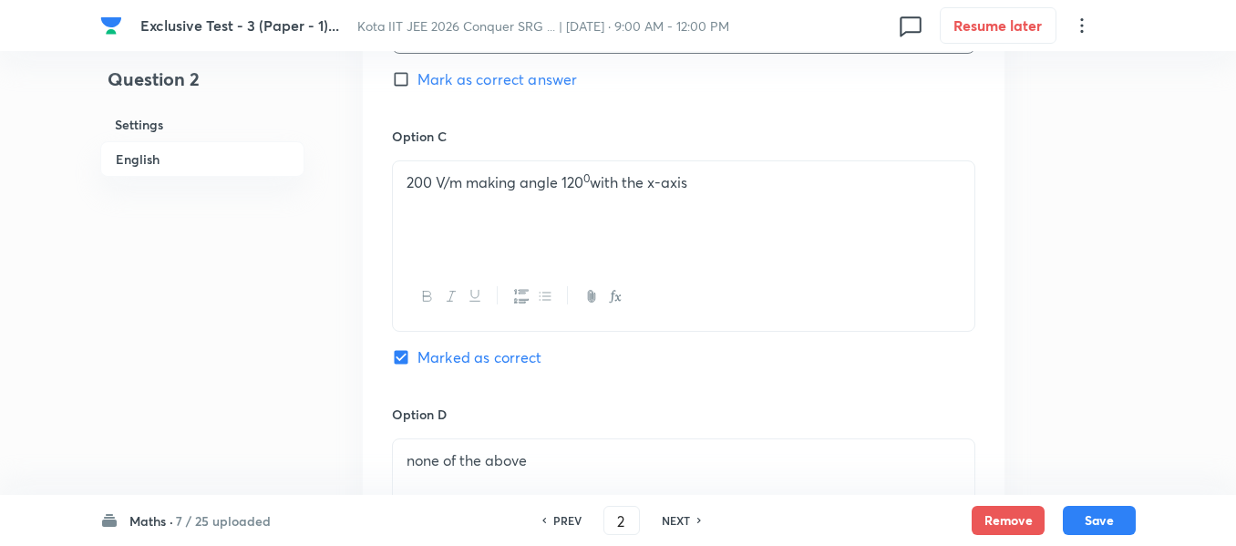
scroll to position [1367, 0]
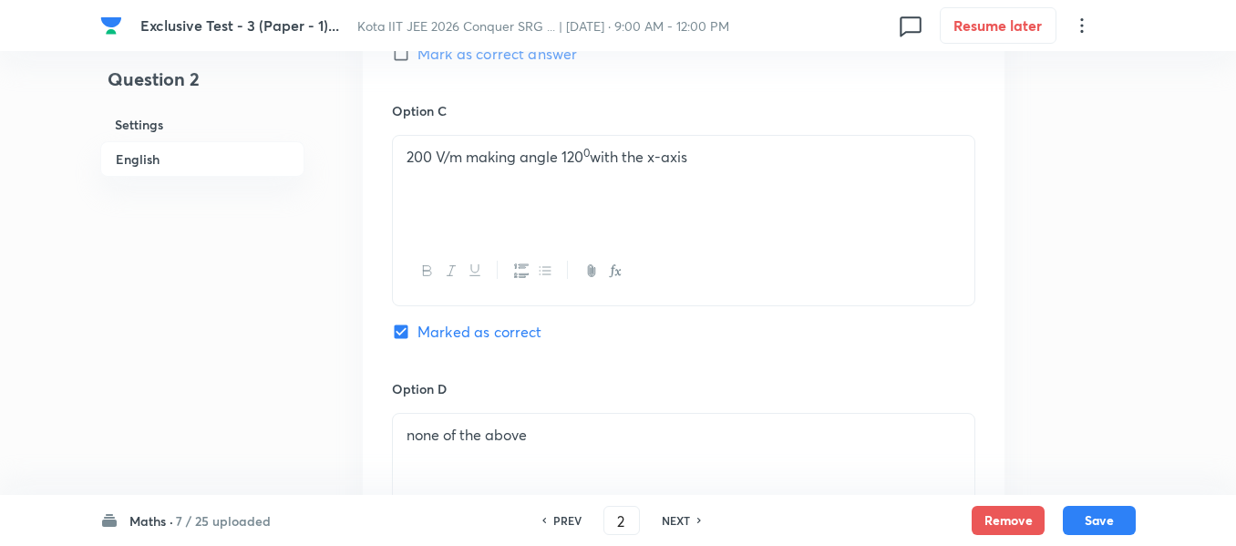
drag, startPoint x: 673, startPoint y: 153, endPoint x: 391, endPoint y: 151, distance: 281.7
click at [391, 151] on div "Option A Mark as correct answer Option B Mark as correct answer Option C 200 V/…" at bounding box center [684, 83] width 642 height 1132
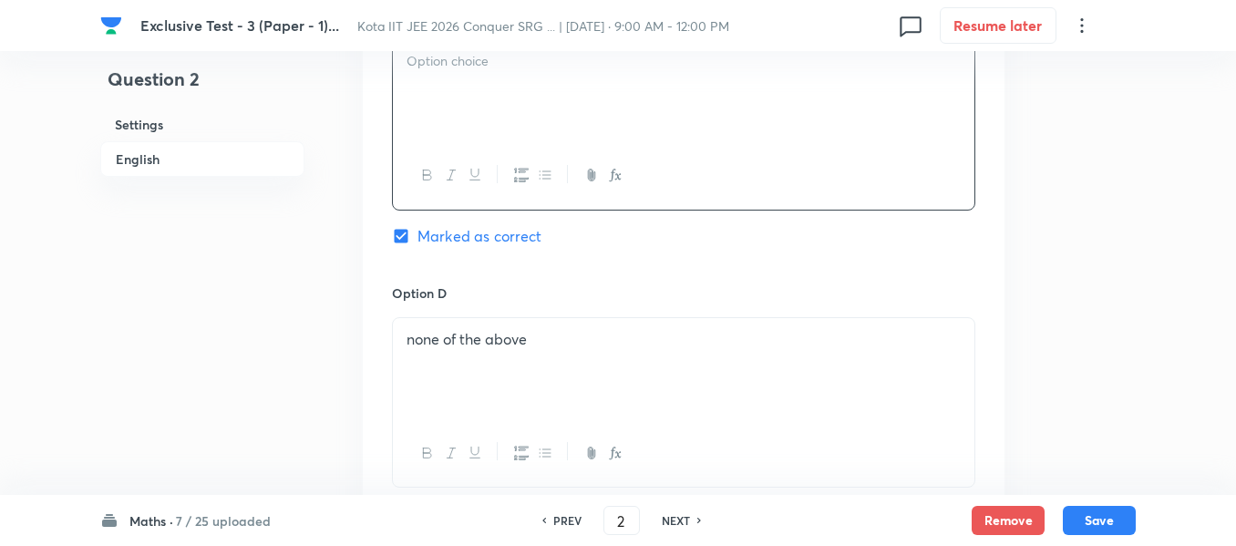
scroll to position [1550, 0]
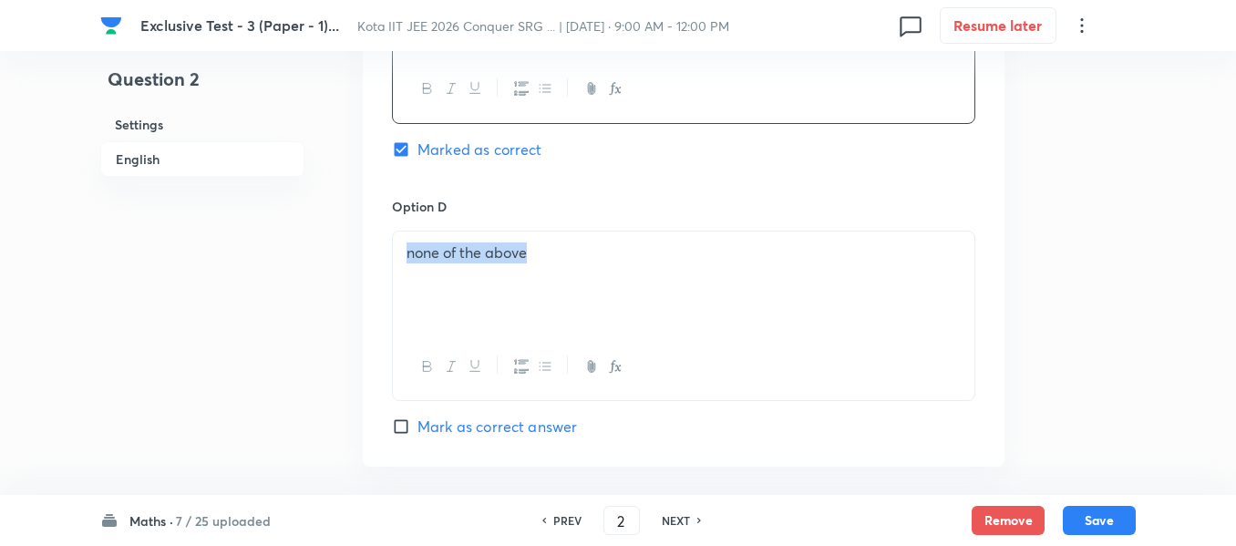
drag, startPoint x: 418, startPoint y: 247, endPoint x: 388, endPoint y: 248, distance: 30.1
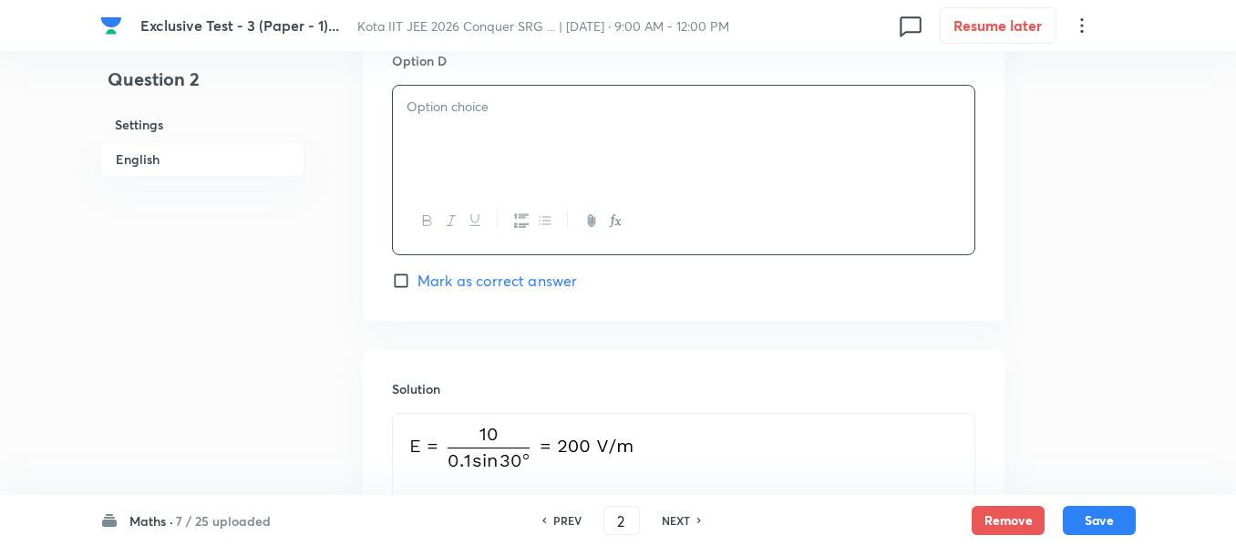
scroll to position [1732, 0]
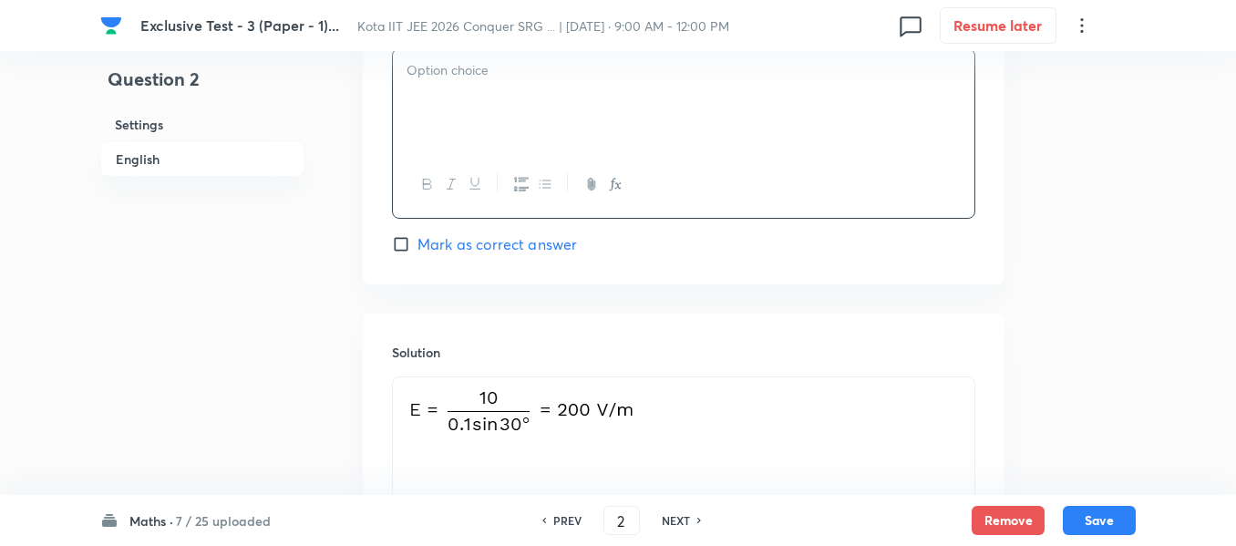
drag, startPoint x: 653, startPoint y: 409, endPoint x: 407, endPoint y: 408, distance: 246.1
click at [407, 408] on p at bounding box center [684, 419] width 554 height 62
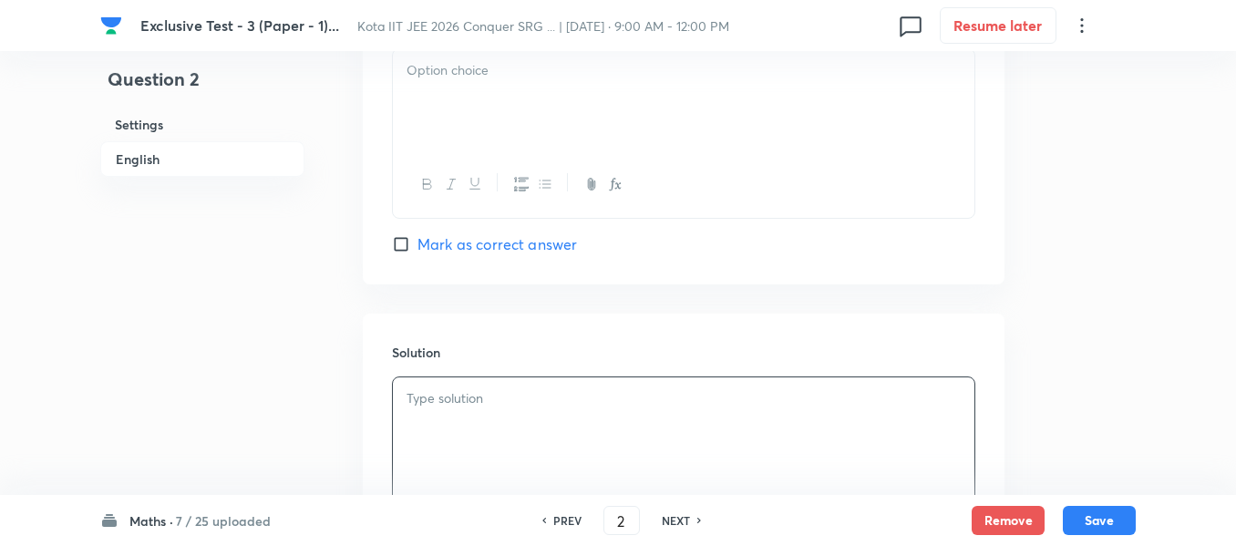
click at [669, 521] on h6 "NEXT" at bounding box center [676, 520] width 28 height 16
type input "3"
checkbox input "false"
checkbox input "true"
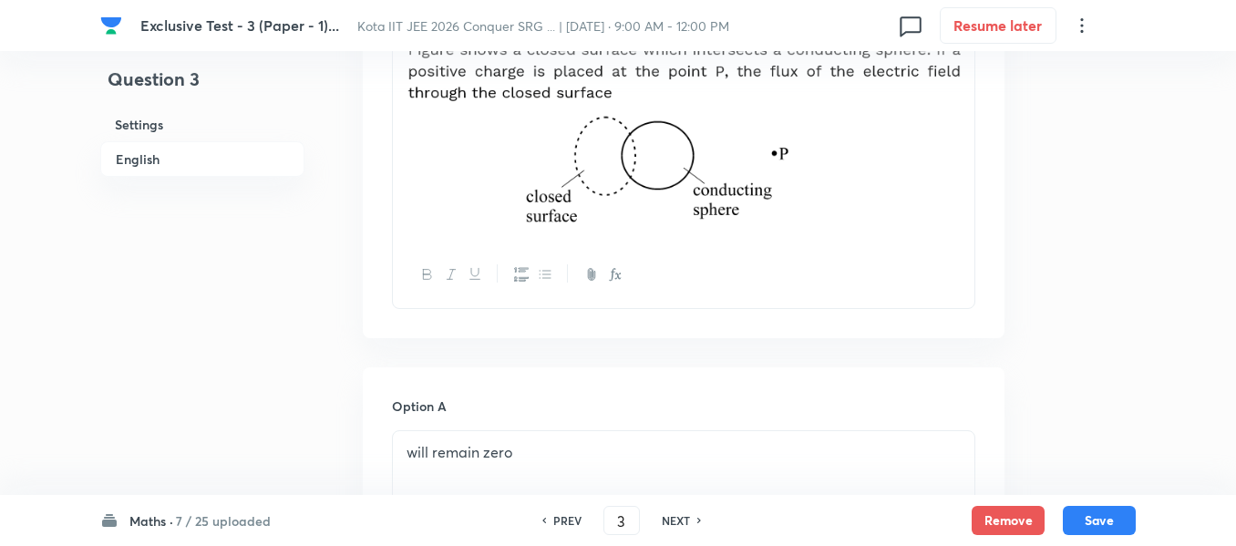
scroll to position [547, 0]
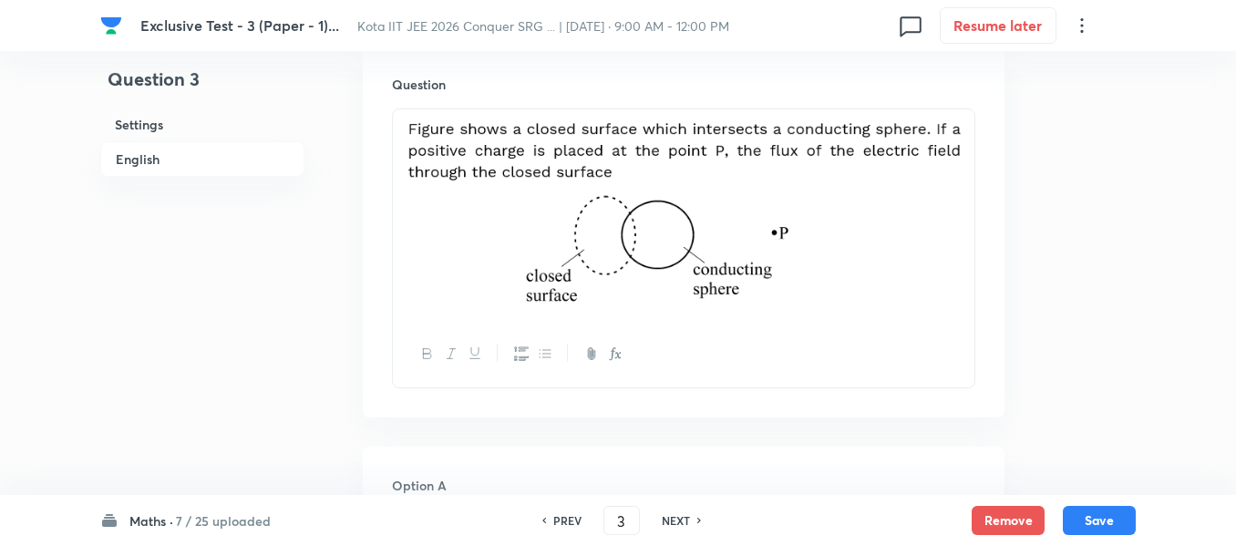
drag, startPoint x: 847, startPoint y: 249, endPoint x: 560, endPoint y: 183, distance: 294.5
click at [560, 183] on img at bounding box center [684, 212] width 554 height 184
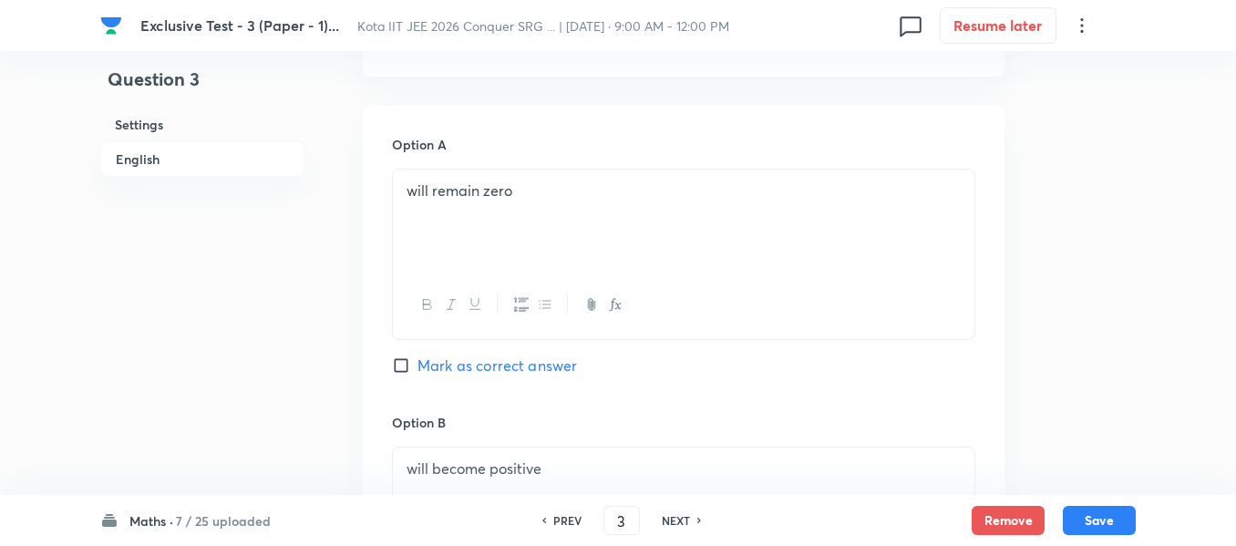
scroll to position [820, 0]
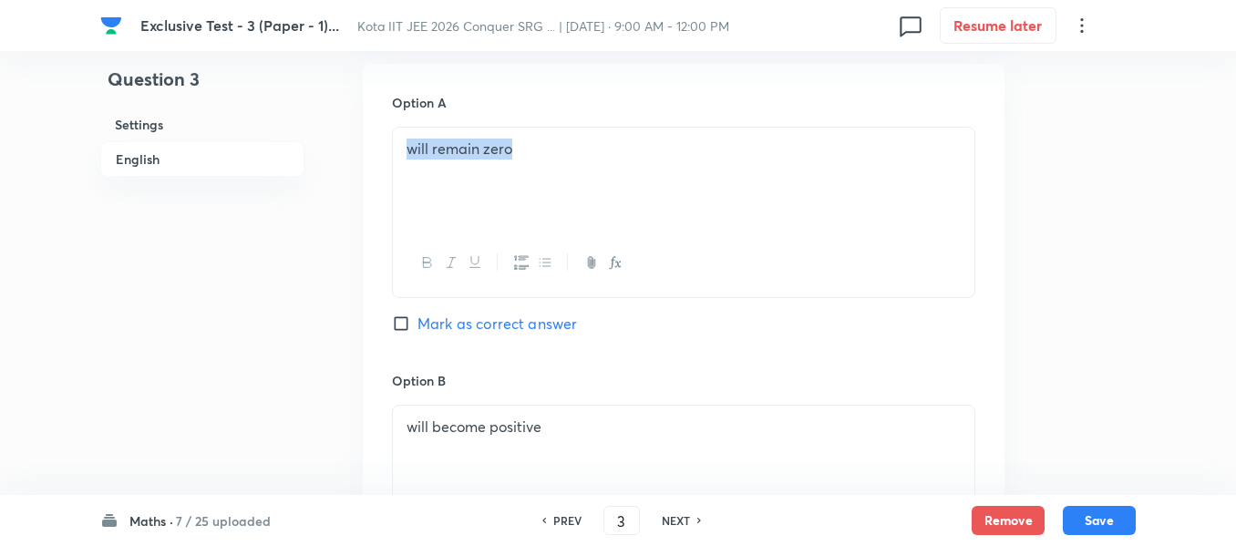
drag, startPoint x: 531, startPoint y: 156, endPoint x: 387, endPoint y: 155, distance: 144.0
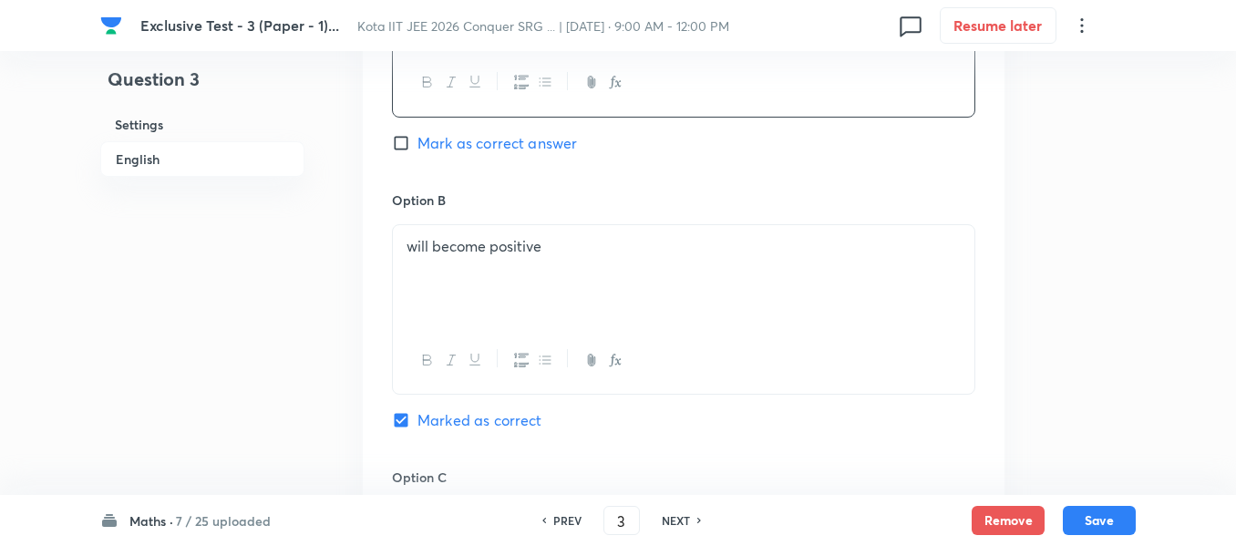
scroll to position [1003, 0]
drag, startPoint x: 569, startPoint y: 245, endPoint x: 375, endPoint y: 245, distance: 194.2
click at [375, 245] on div "Option A Mark as correct answer Option B will become positive Marked as correct…" at bounding box center [684, 447] width 642 height 1132
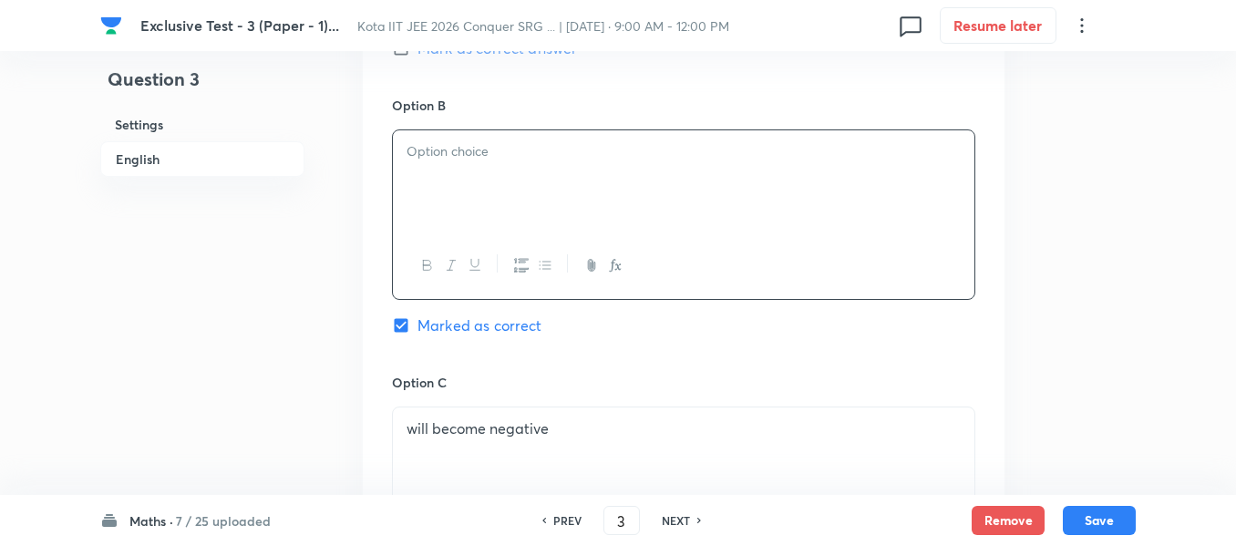
scroll to position [1276, 0]
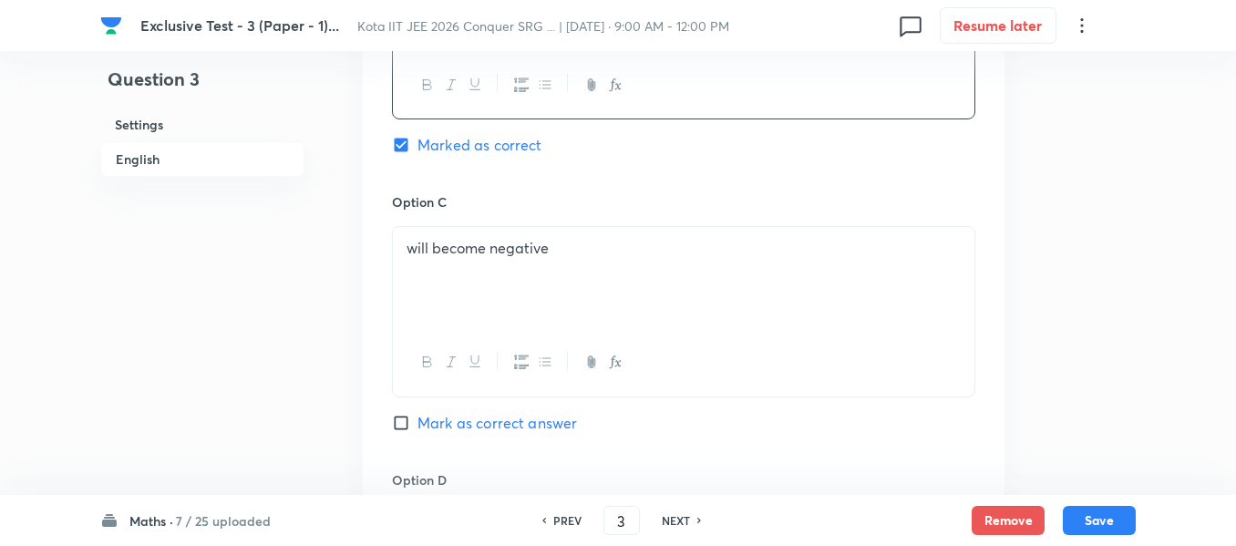
drag, startPoint x: 531, startPoint y: 253, endPoint x: 393, endPoint y: 250, distance: 138.6
click at [393, 250] on div "will become negative" at bounding box center [684, 278] width 582 height 102
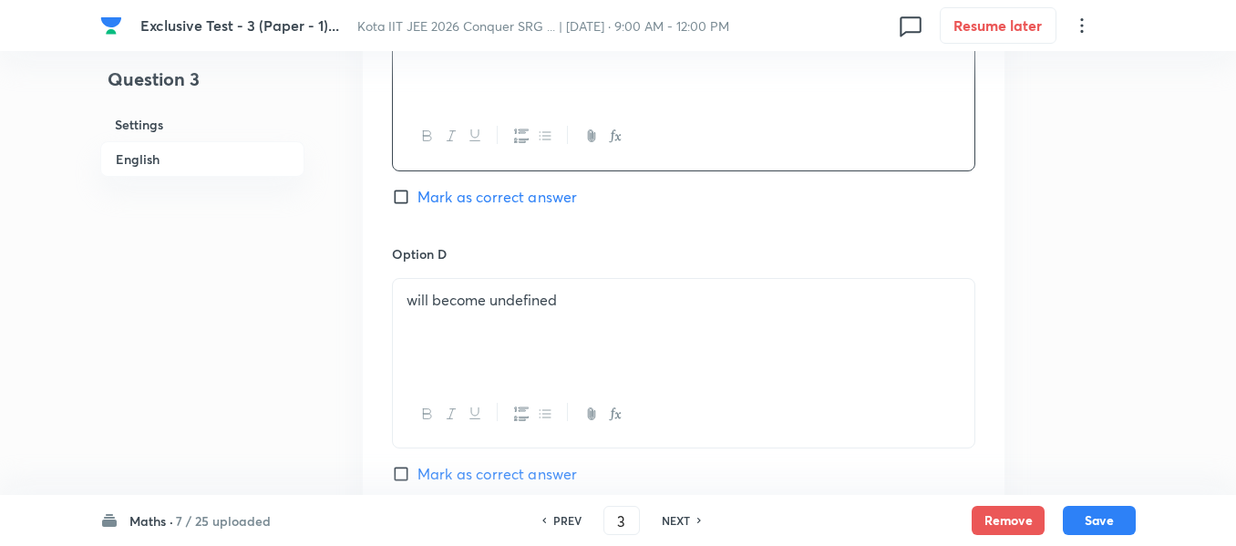
scroll to position [1550, 0]
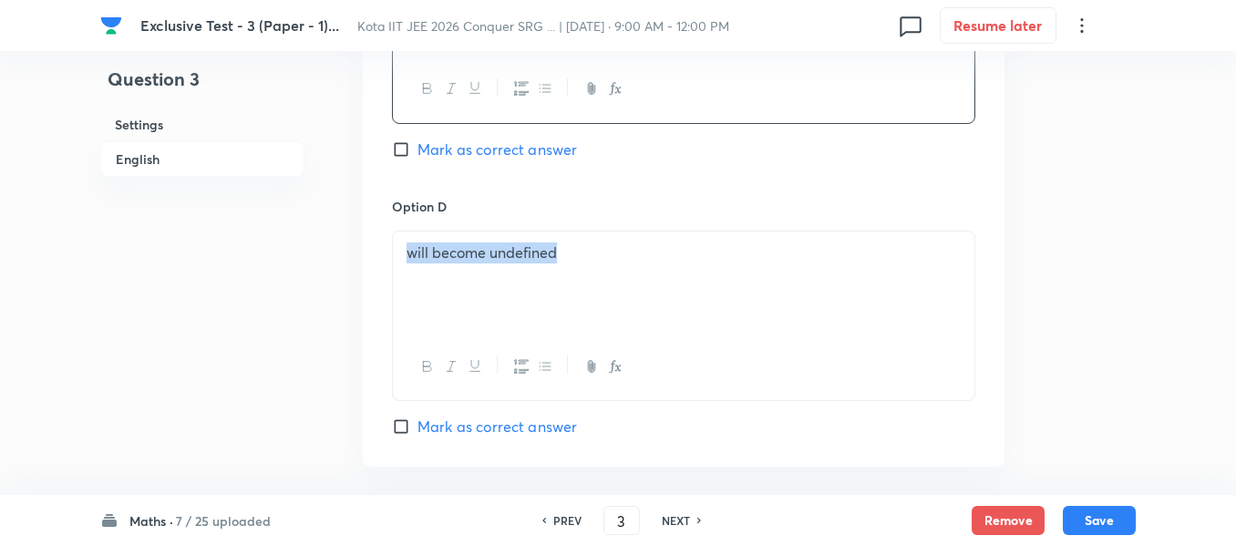
drag, startPoint x: 585, startPoint y: 255, endPoint x: 378, endPoint y: 253, distance: 206.9
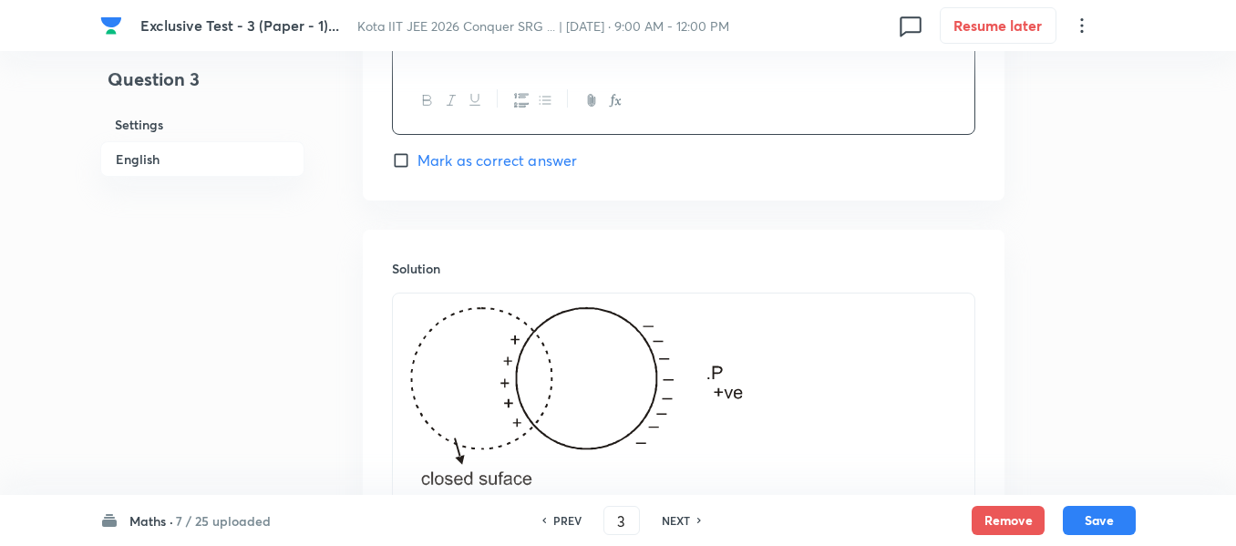
scroll to position [1823, 0]
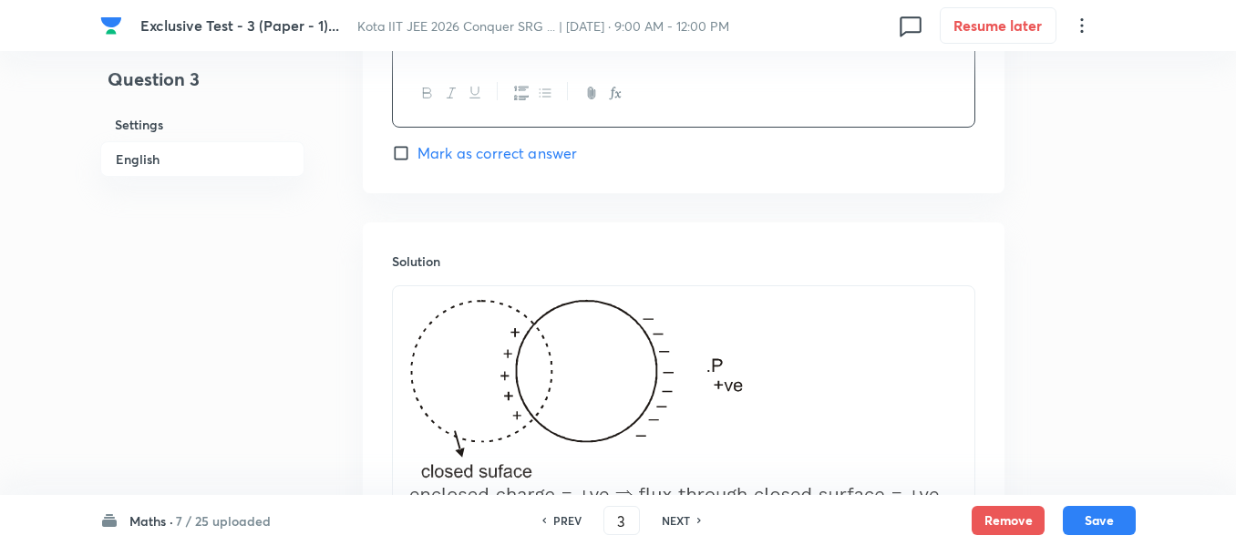
drag, startPoint x: 802, startPoint y: 359, endPoint x: 433, endPoint y: 366, distance: 369.2
click at [433, 366] on img at bounding box center [676, 402] width 538 height 210
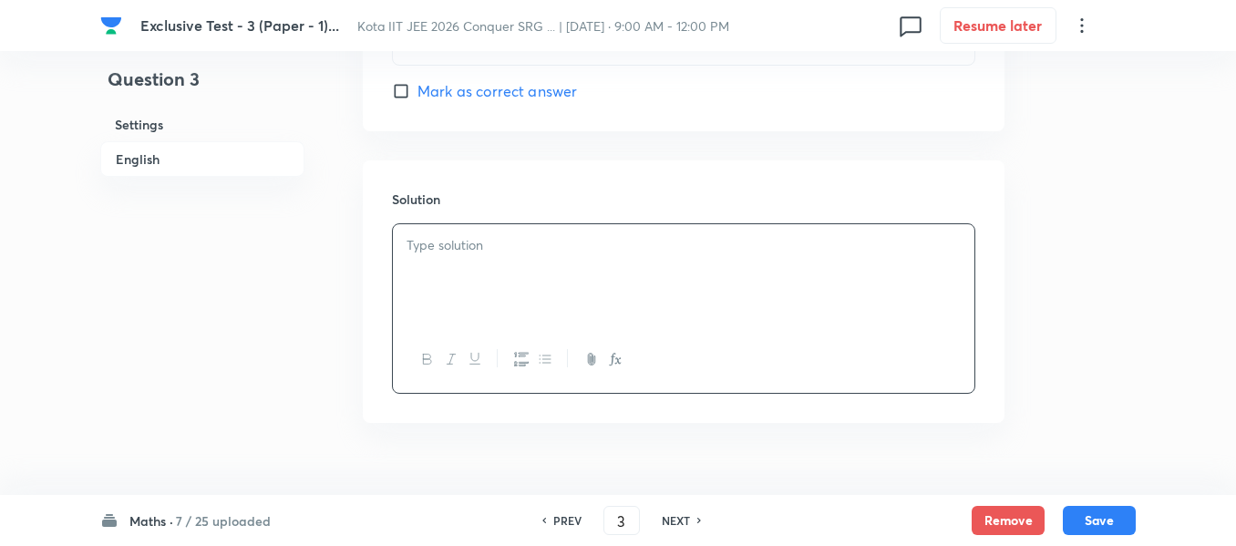
scroll to position [1922, 0]
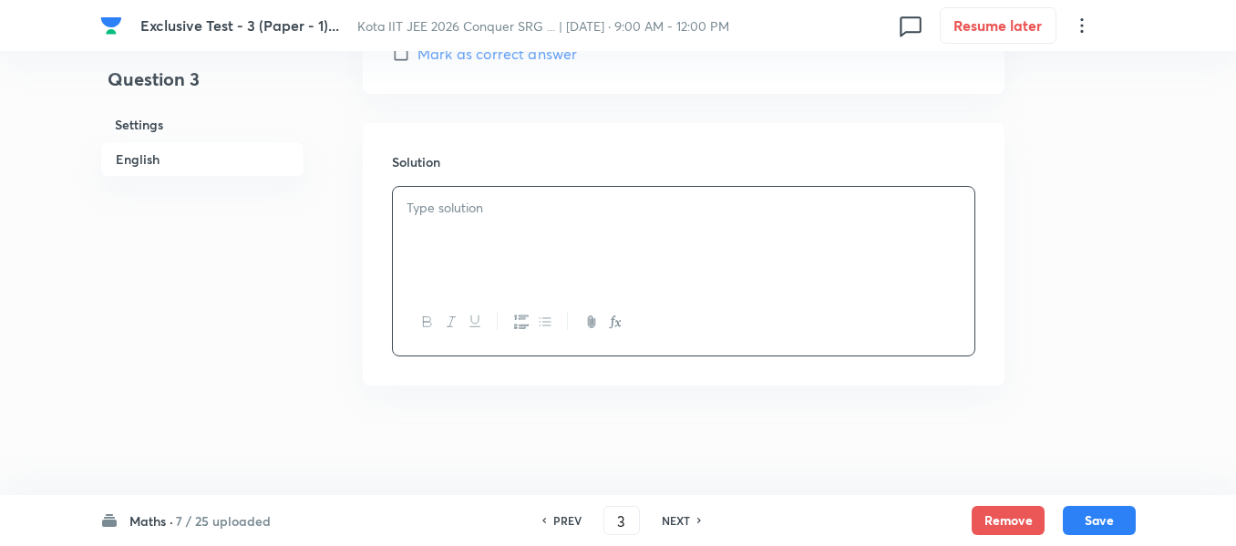
click at [667, 523] on h6 "NEXT" at bounding box center [676, 520] width 28 height 16
type input "4"
checkbox input "false"
checkbox input "true"
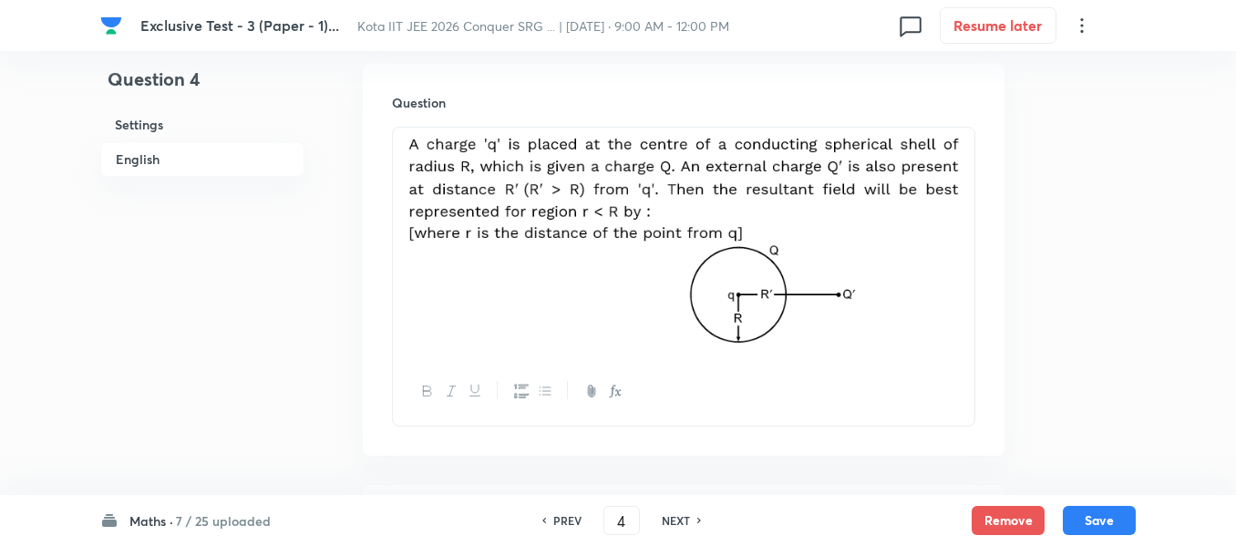
scroll to position [555, 0]
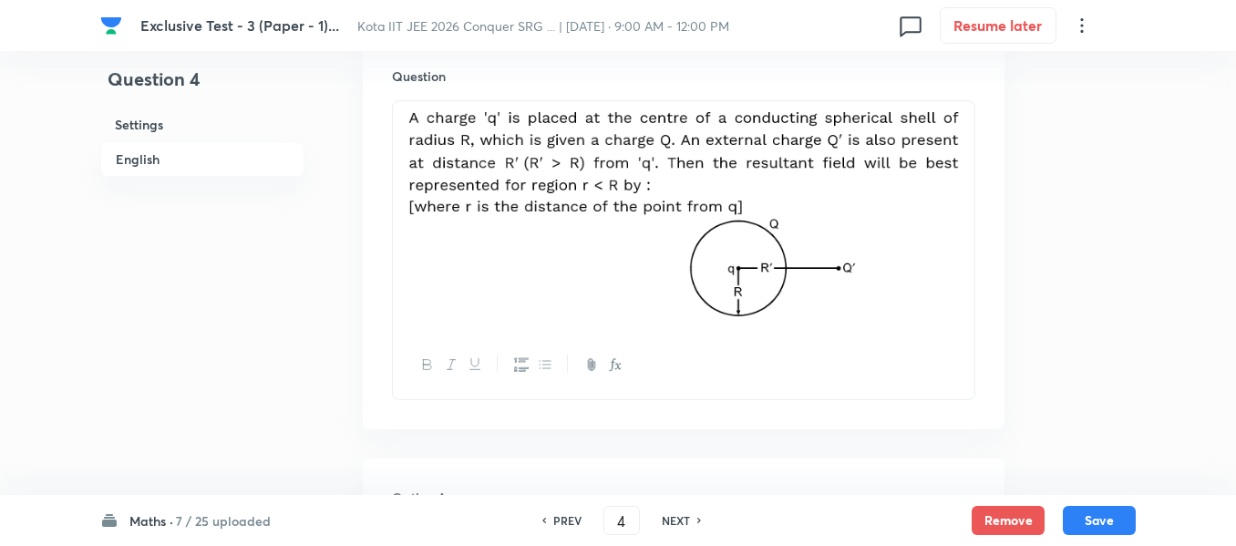
drag, startPoint x: 872, startPoint y: 284, endPoint x: 631, endPoint y: 192, distance: 258.5
click at [631, 192] on img at bounding box center [684, 214] width 554 height 204
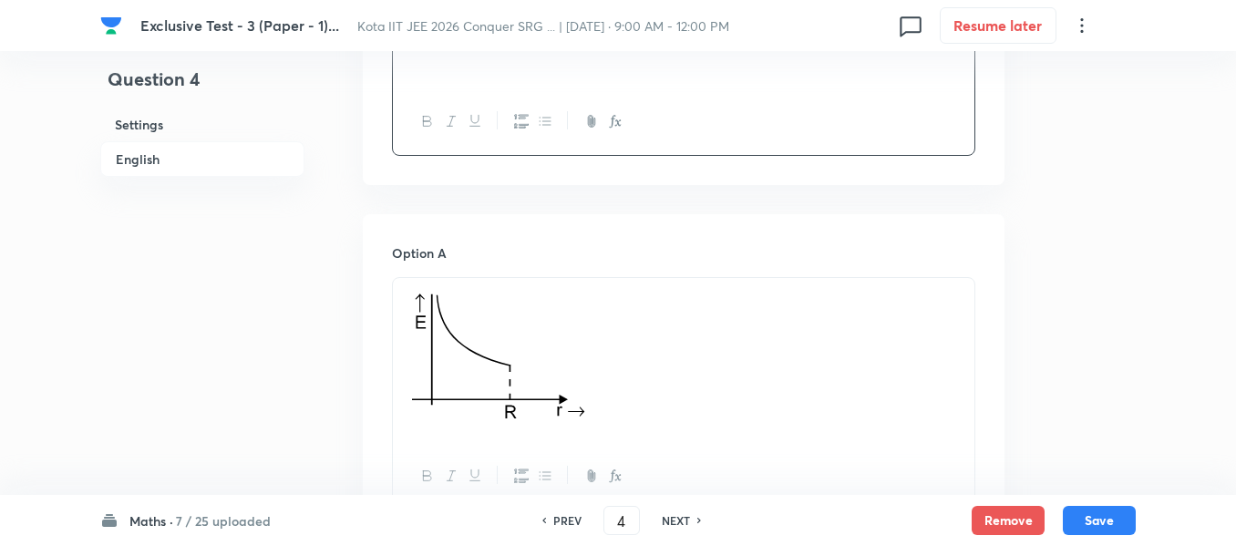
scroll to position [829, 0]
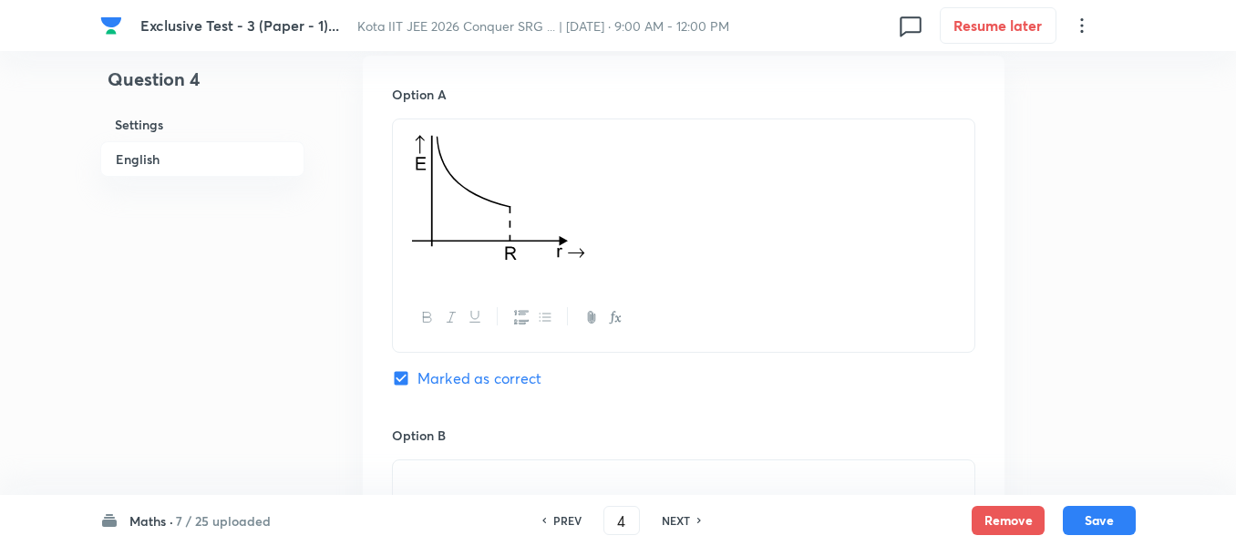
drag, startPoint x: 478, startPoint y: 235, endPoint x: 436, endPoint y: 235, distance: 41.9
click at [433, 233] on p at bounding box center [684, 201] width 554 height 143
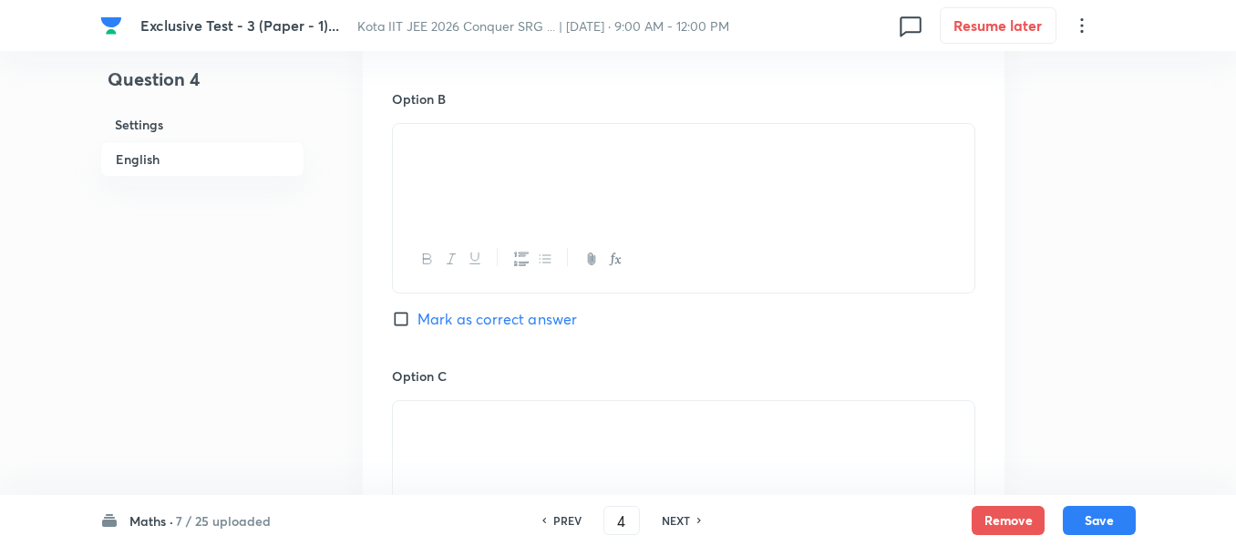
drag, startPoint x: 446, startPoint y: 255, endPoint x: 428, endPoint y: 255, distance: 18.2
click at [428, 156] on p at bounding box center [684, 145] width 554 height 21
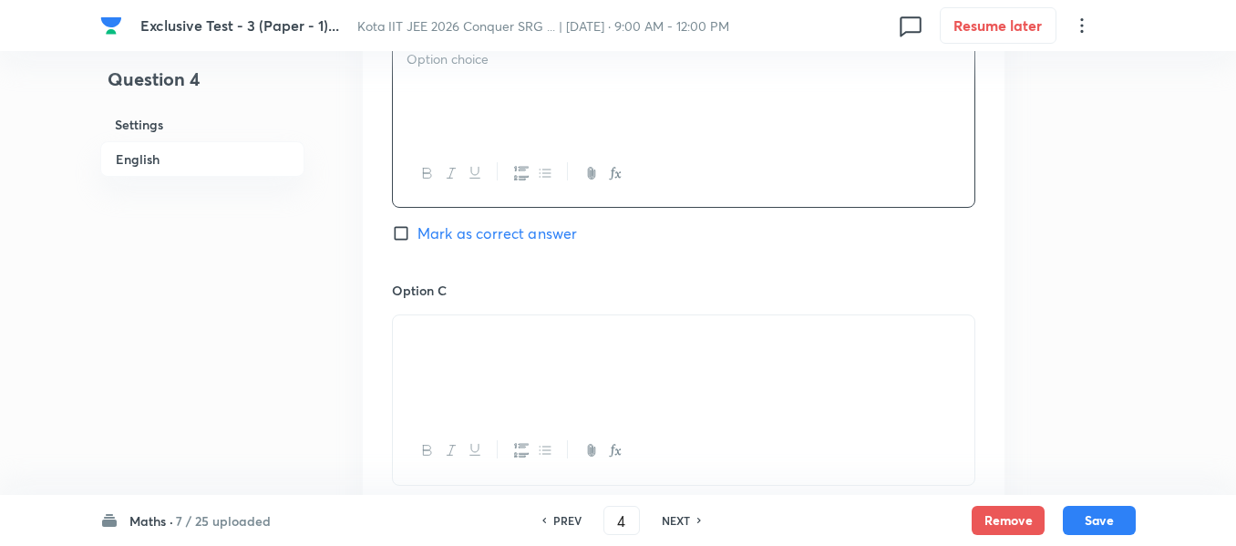
scroll to position [1376, 0]
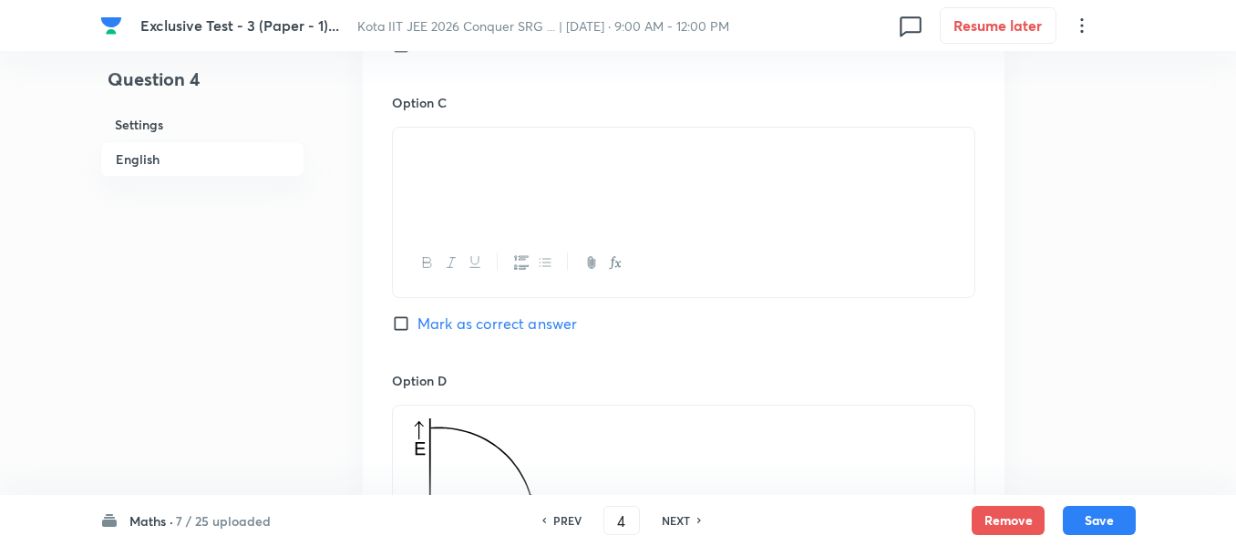
drag, startPoint x: 662, startPoint y: 270, endPoint x: 397, endPoint y: 256, distance: 265.6
click at [397, 230] on div at bounding box center [684, 179] width 582 height 102
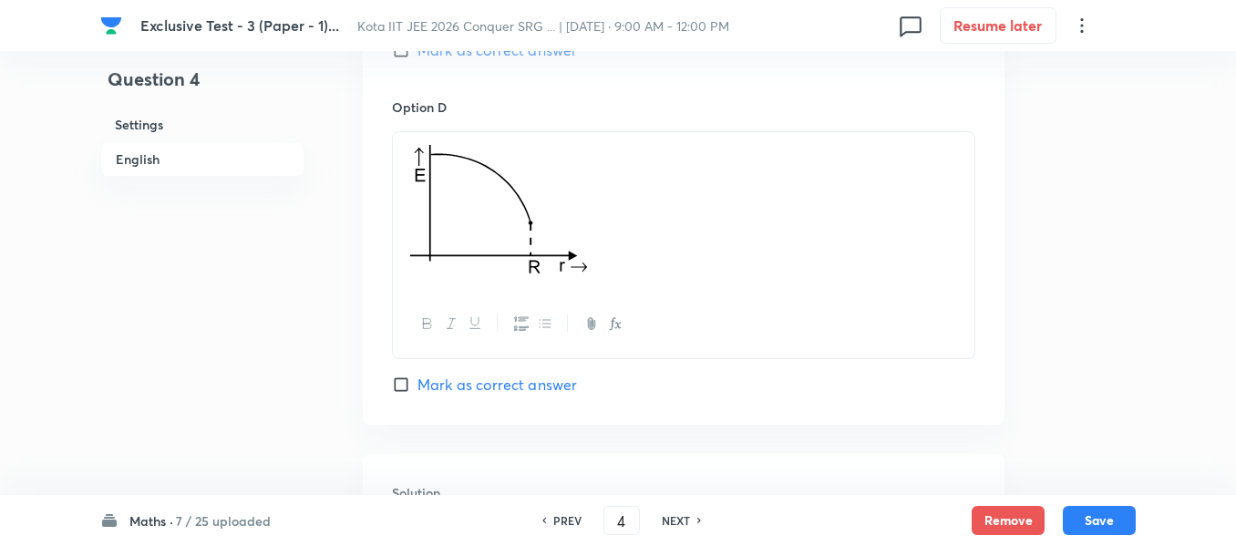
drag, startPoint x: 636, startPoint y: 265, endPoint x: 394, endPoint y: 254, distance: 242.7
click at [393, 254] on div at bounding box center [684, 212] width 582 height 160
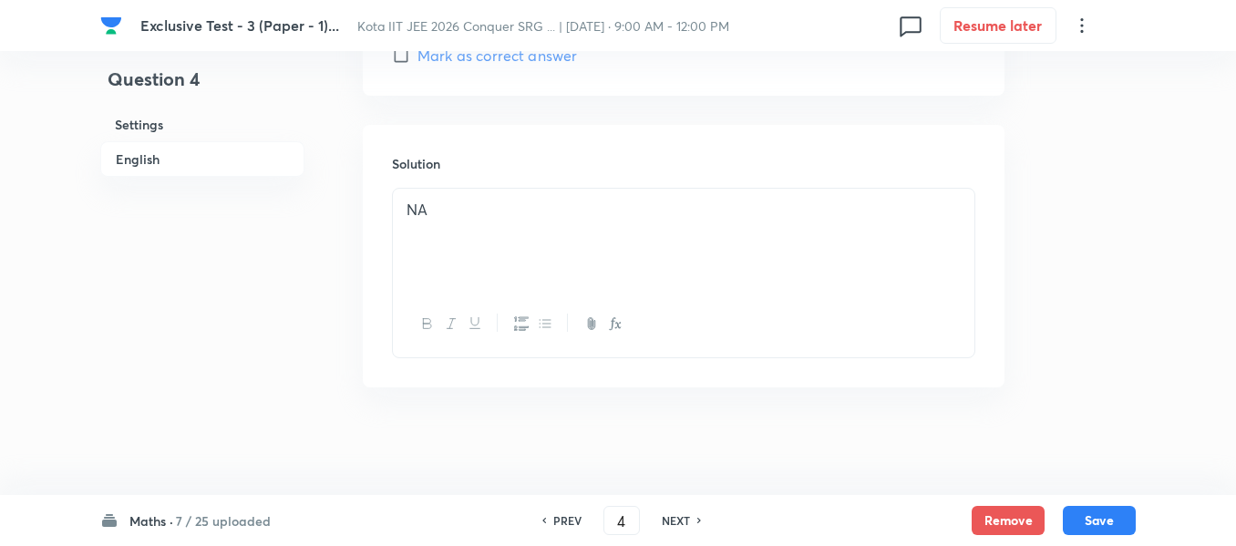
scroll to position [1922, 0]
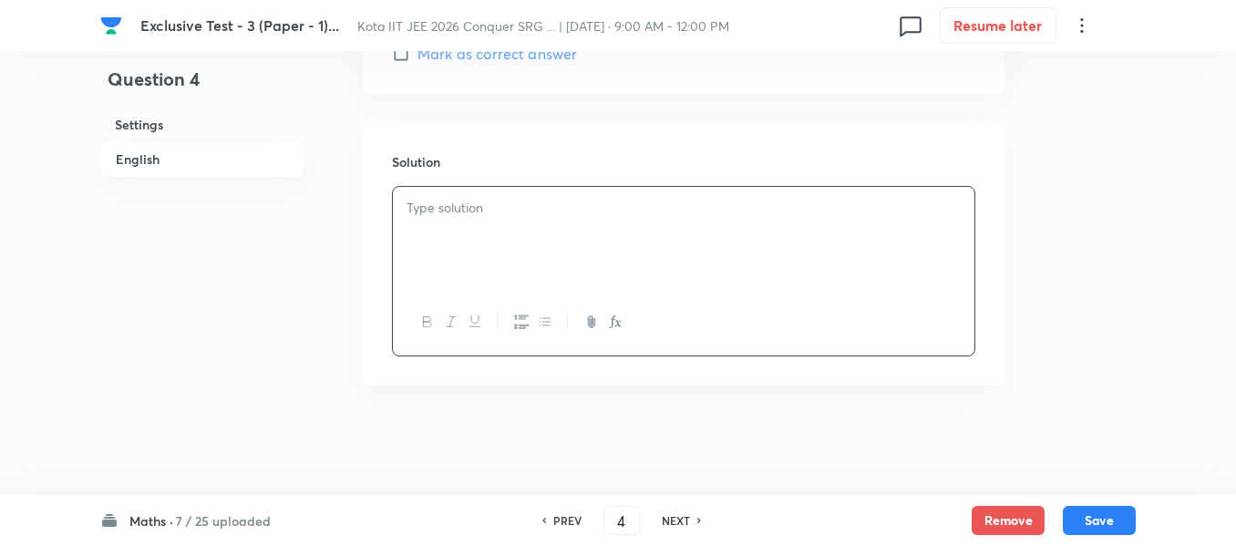
click at [670, 518] on h6 "NEXT" at bounding box center [676, 520] width 28 height 16
type input "5"
checkbox input "true"
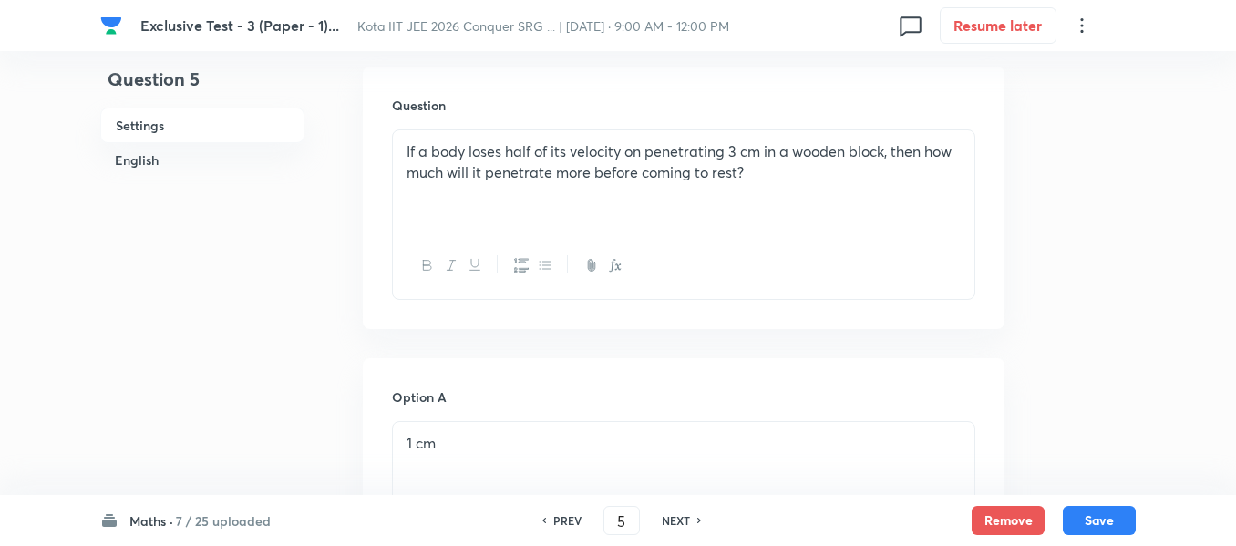
scroll to position [282, 0]
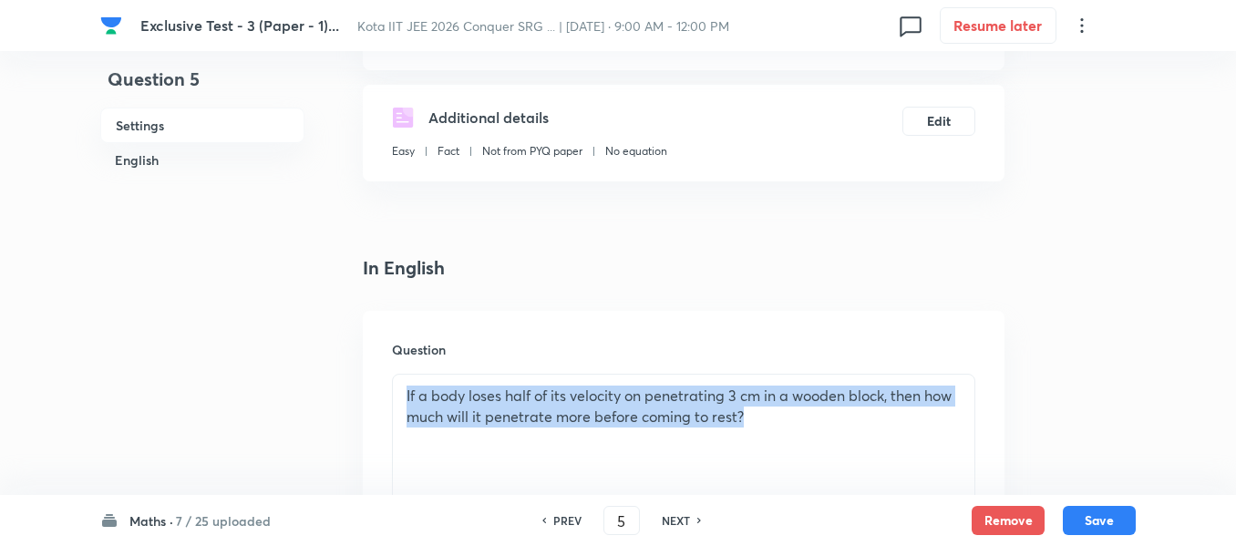
drag, startPoint x: 797, startPoint y: 423, endPoint x: 400, endPoint y: 385, distance: 398.4
click at [400, 385] on div "If a body loses half of its velocity on penetrating 3 cm in a wooden block, the…" at bounding box center [684, 426] width 582 height 102
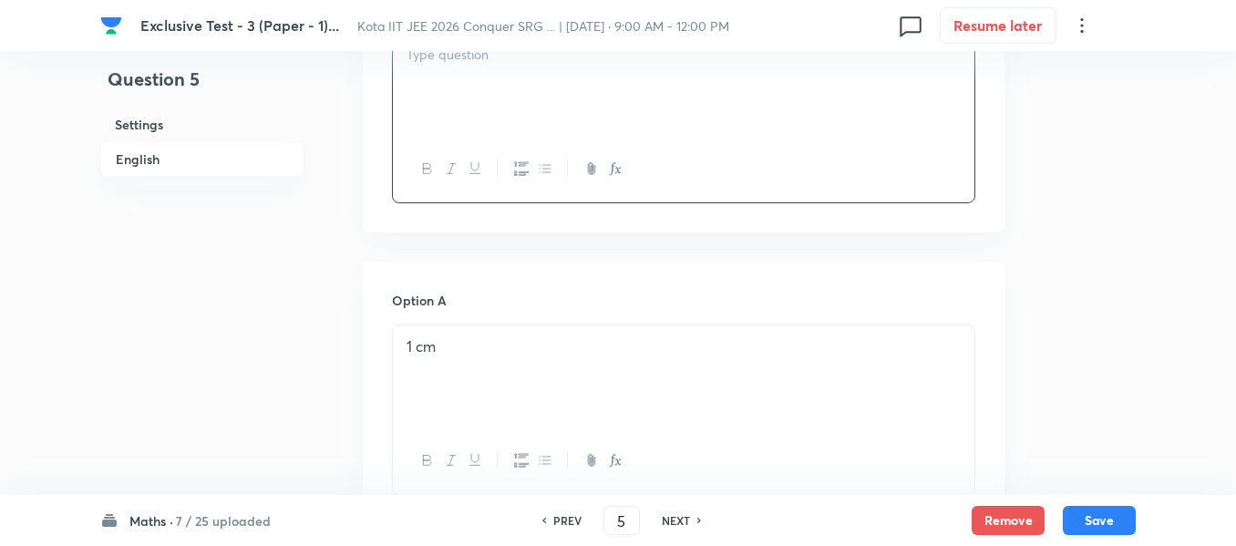
scroll to position [646, 0]
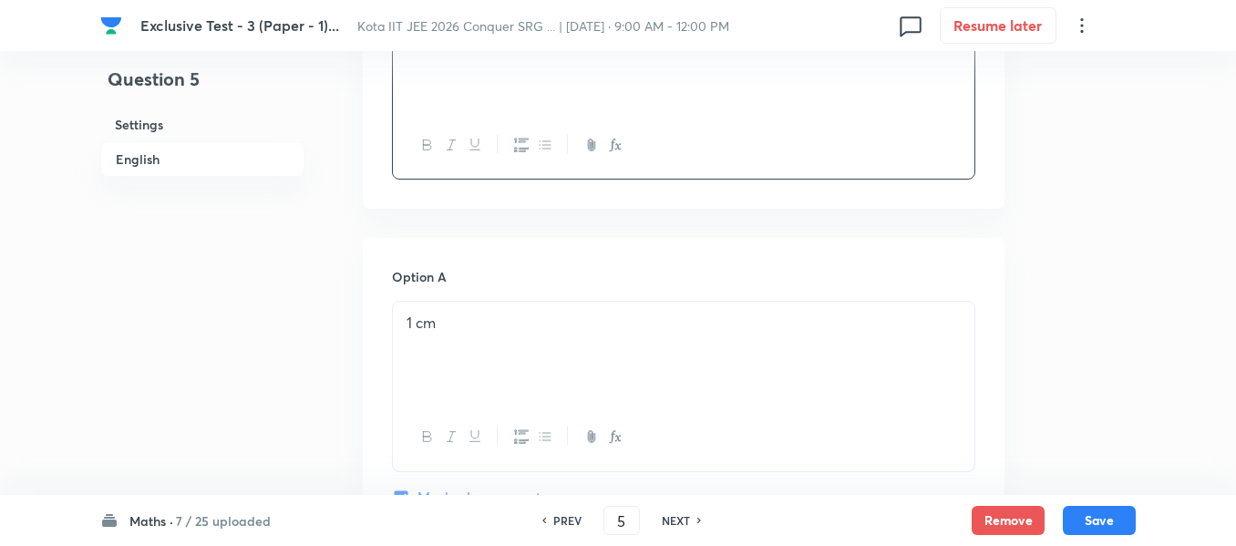
drag, startPoint x: 487, startPoint y: 310, endPoint x: 399, endPoint y: 323, distance: 88.4
drag, startPoint x: 444, startPoint y: 321, endPoint x: 361, endPoint y: 333, distance: 83.8
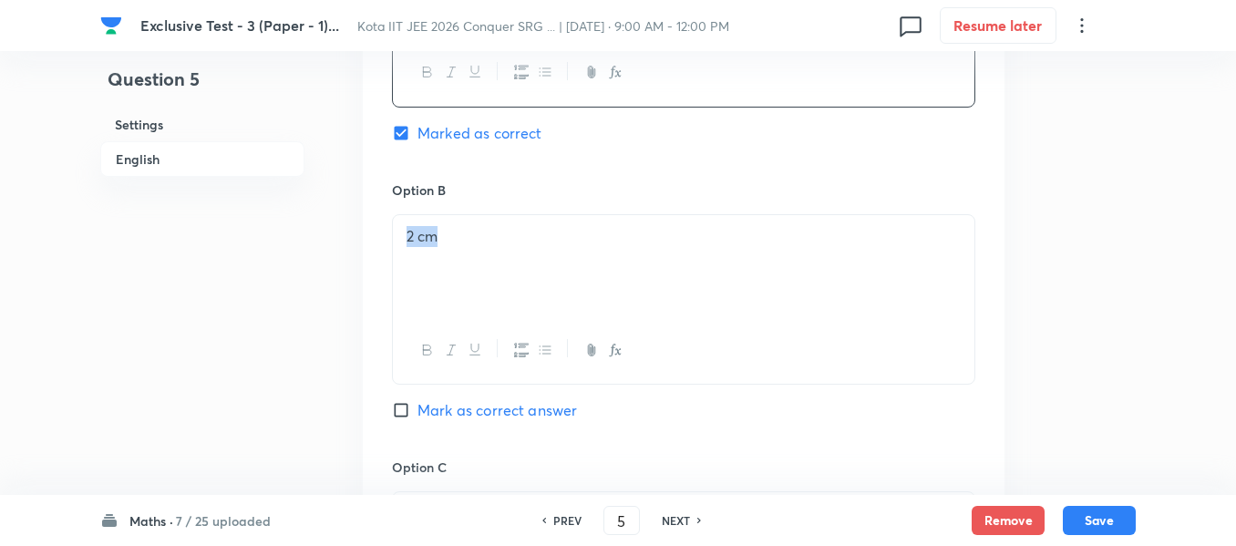
drag, startPoint x: 510, startPoint y: 238, endPoint x: 383, endPoint y: 238, distance: 127.6
click at [383, 238] on div "Option A Marked as correct Option B 2 cm Mark as correct answer Option C 3 cm M…" at bounding box center [684, 439] width 642 height 1132
drag, startPoint x: 442, startPoint y: 253, endPoint x: 363, endPoint y: 253, distance: 79.3
click at [363, 253] on div "Option A Marked as correct Option B Mark as correct answer Option C 3 cm Mark a…" at bounding box center [684, 166] width 642 height 1132
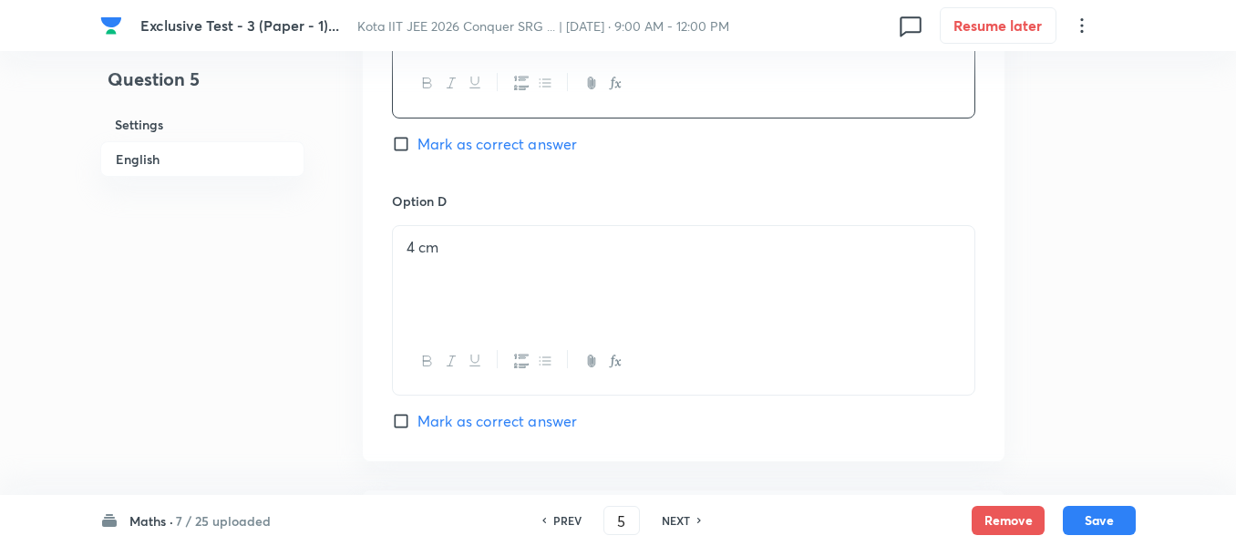
scroll to position [1558, 0]
drag, startPoint x: 479, startPoint y: 246, endPoint x: 374, endPoint y: 246, distance: 104.8
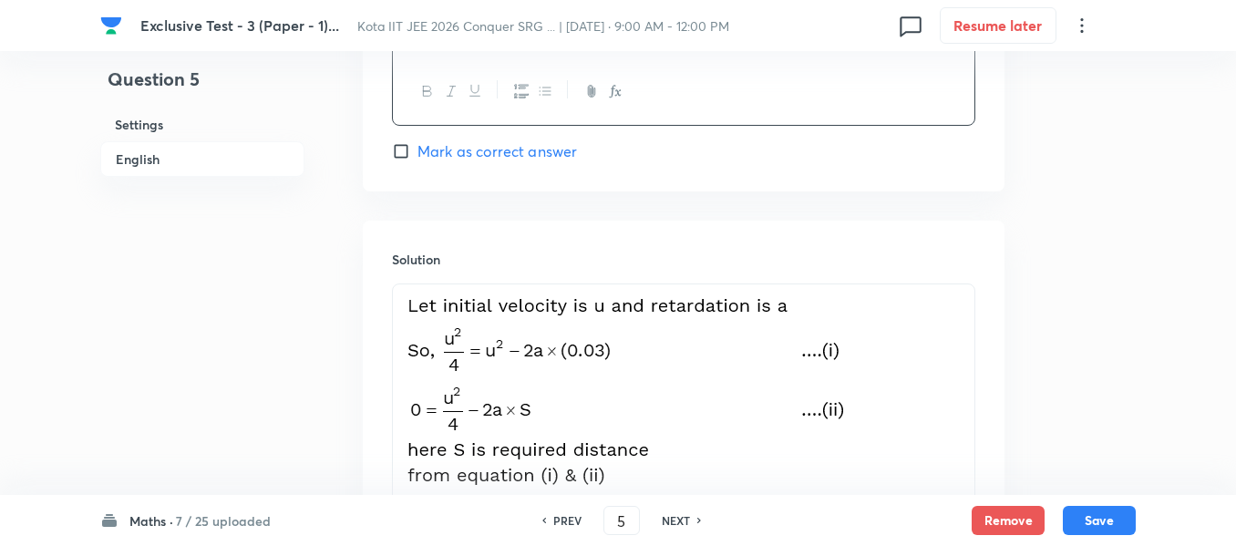
scroll to position [1831, 0]
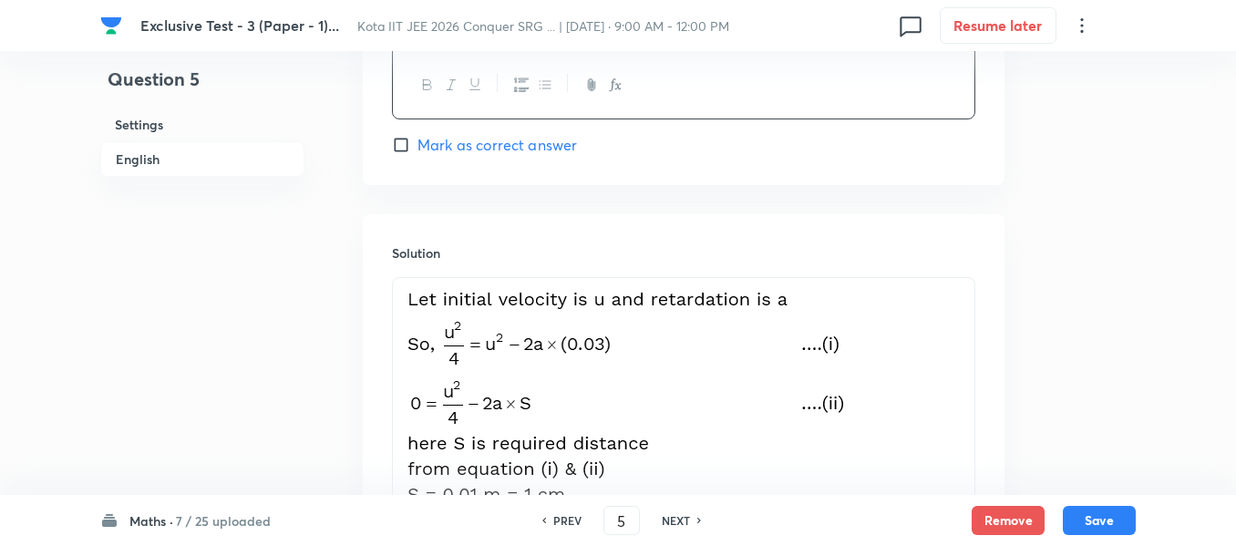
drag, startPoint x: 409, startPoint y: 302, endPoint x: 645, endPoint y: 473, distance: 291.7
click at [645, 473] on img at bounding box center [629, 397] width 445 height 217
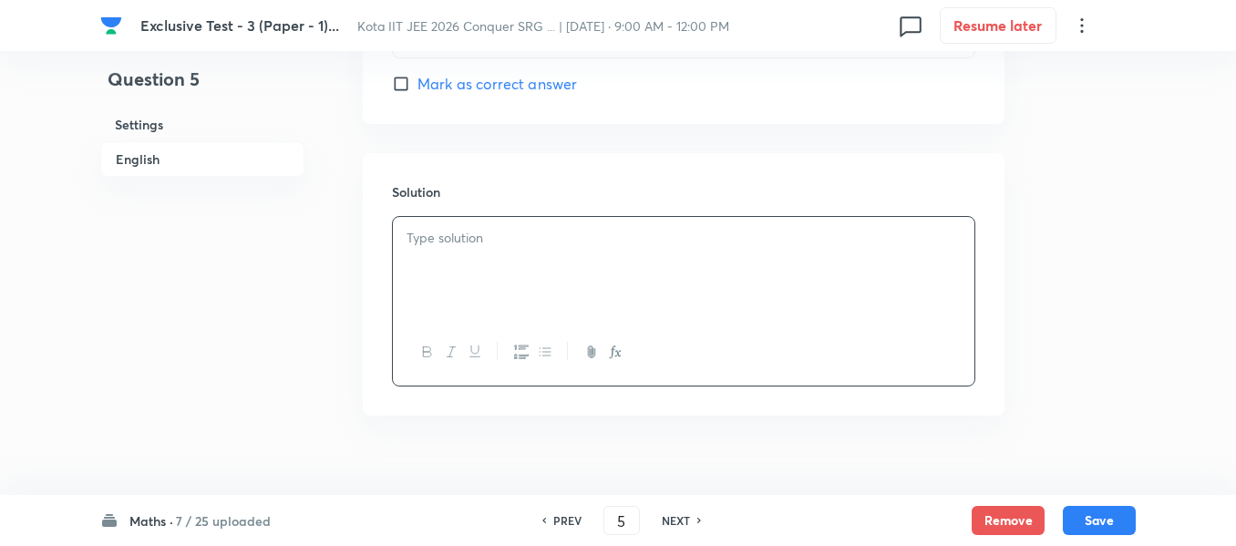
scroll to position [1922, 0]
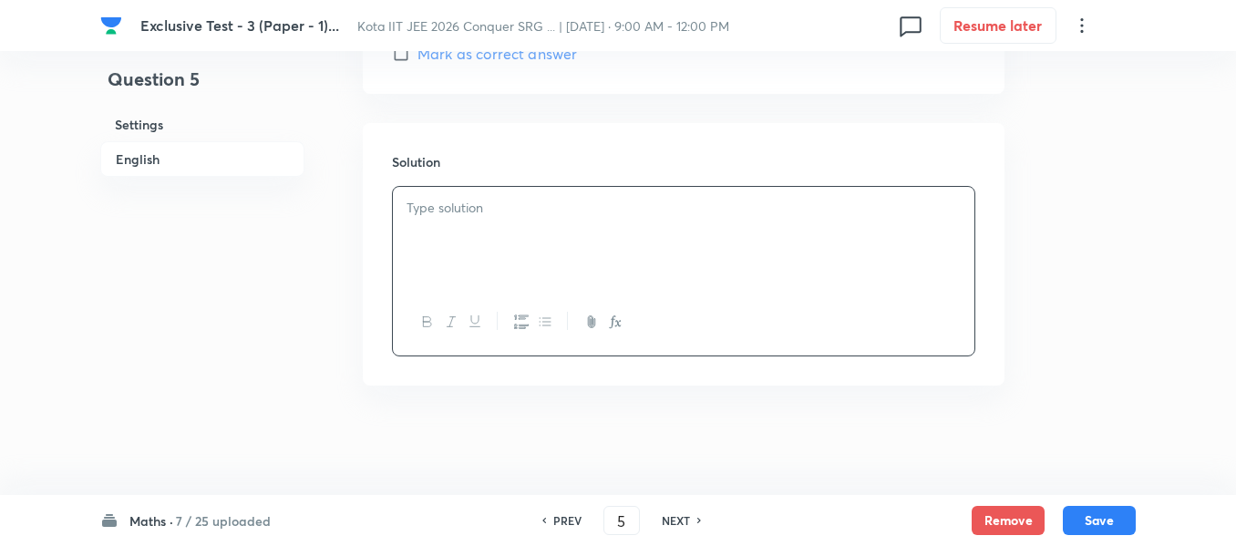
click at [671, 518] on h6 "NEXT" at bounding box center [676, 520] width 28 height 16
type input "6"
checkbox input "false"
checkbox input "true"
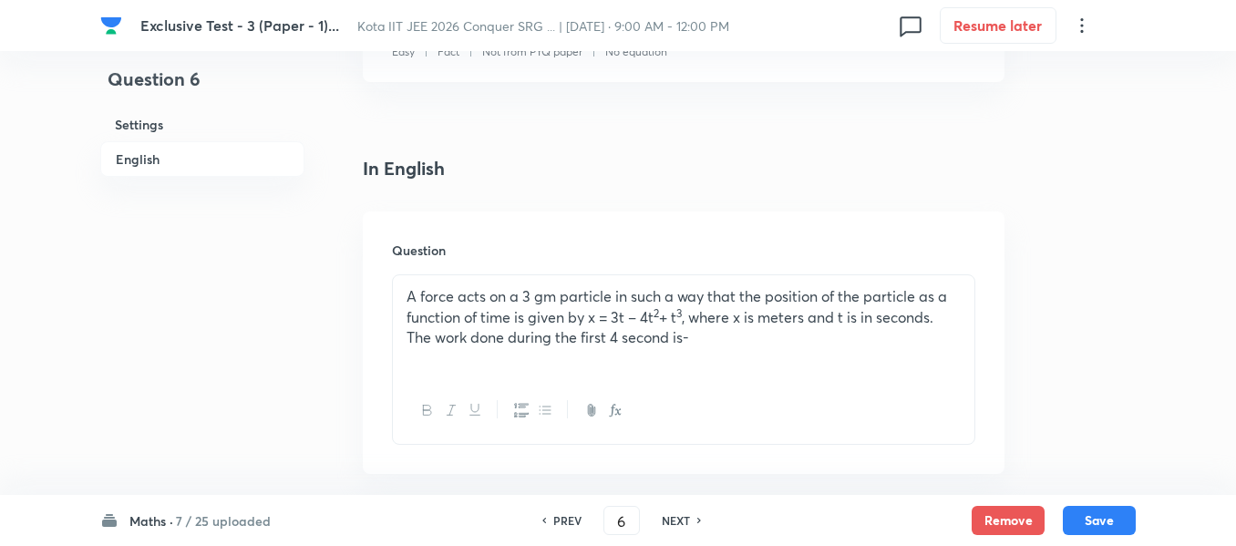
scroll to position [282, 0]
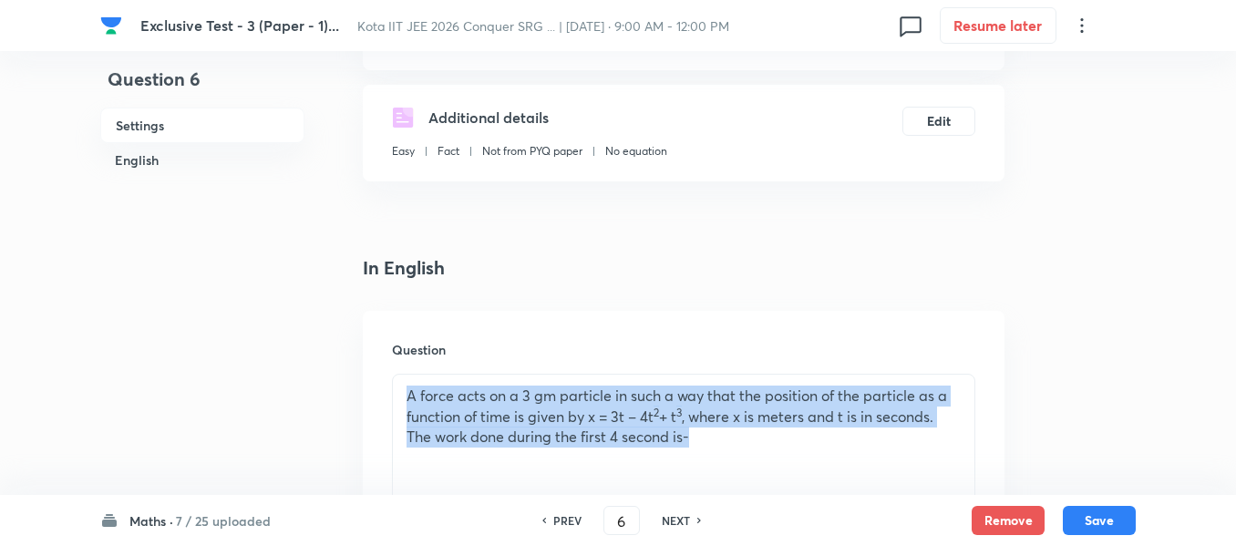
drag, startPoint x: 716, startPoint y: 440, endPoint x: 397, endPoint y: 392, distance: 322.7
click at [397, 392] on div "A force acts on a 3 gm particle in such a way that the position of the particle…" at bounding box center [684, 426] width 582 height 102
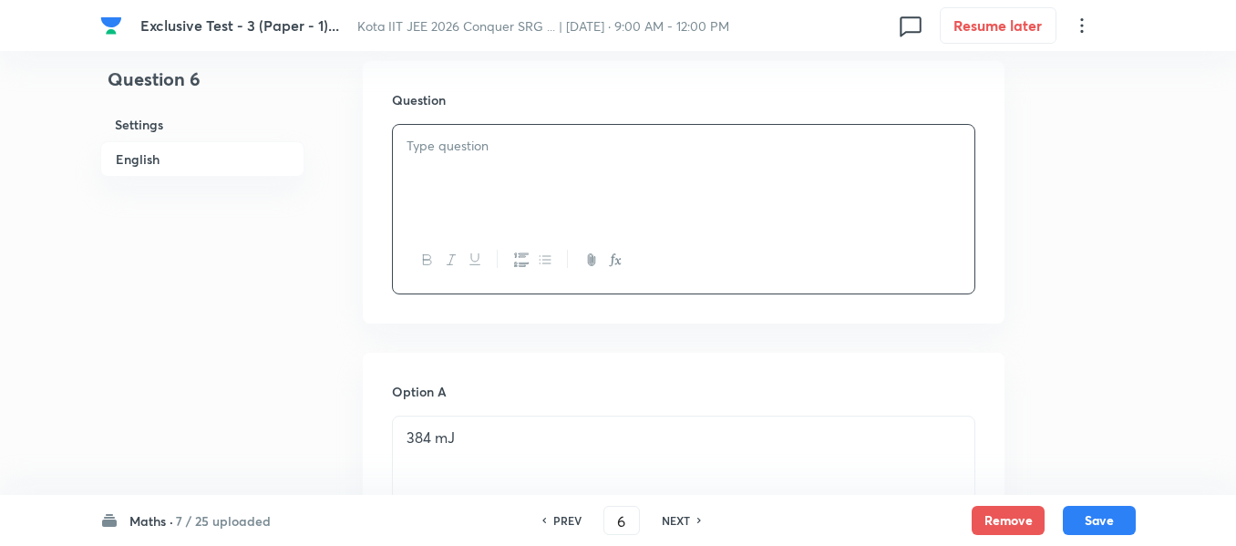
scroll to position [555, 0]
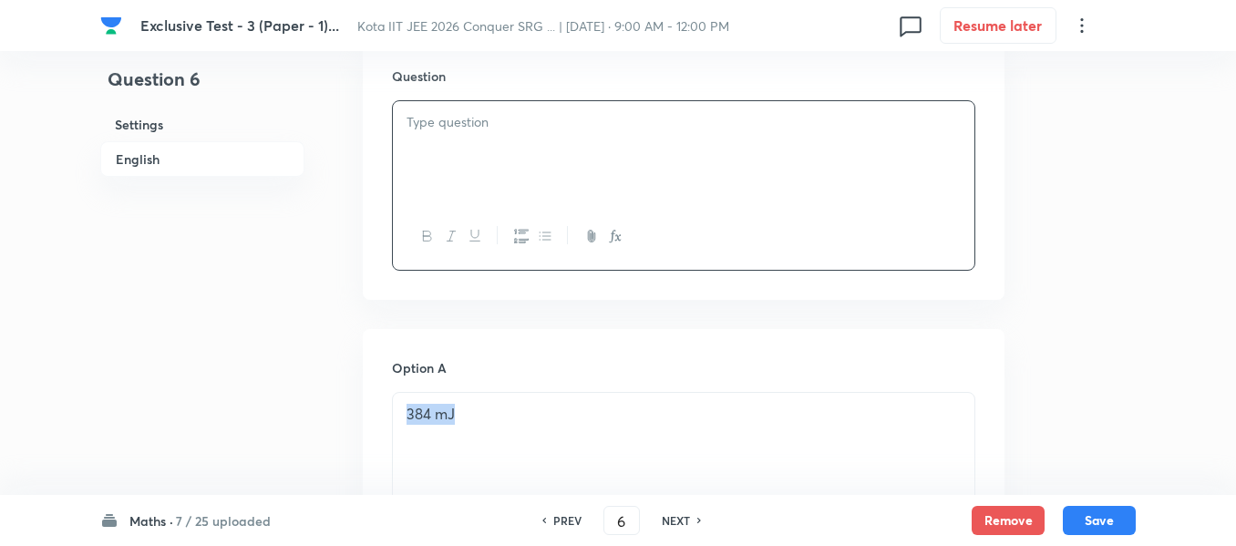
drag, startPoint x: 422, startPoint y: 413, endPoint x: 406, endPoint y: 413, distance: 16.4
click at [406, 413] on div "384 mJ" at bounding box center [684, 444] width 582 height 102
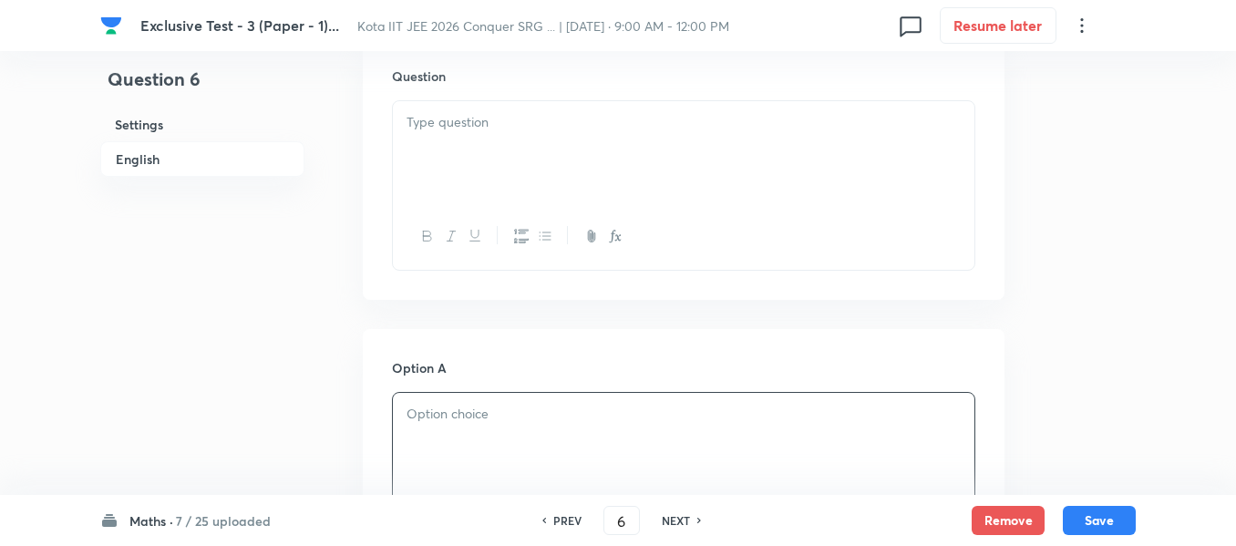
scroll to position [829, 0]
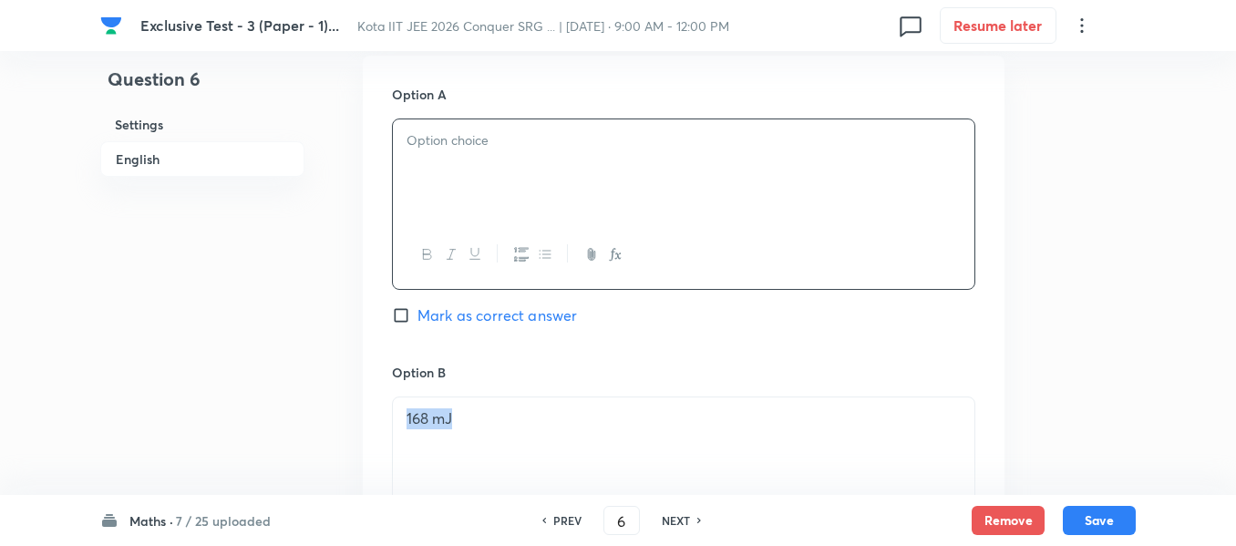
drag, startPoint x: 533, startPoint y: 415, endPoint x: 387, endPoint y: 416, distance: 146.8
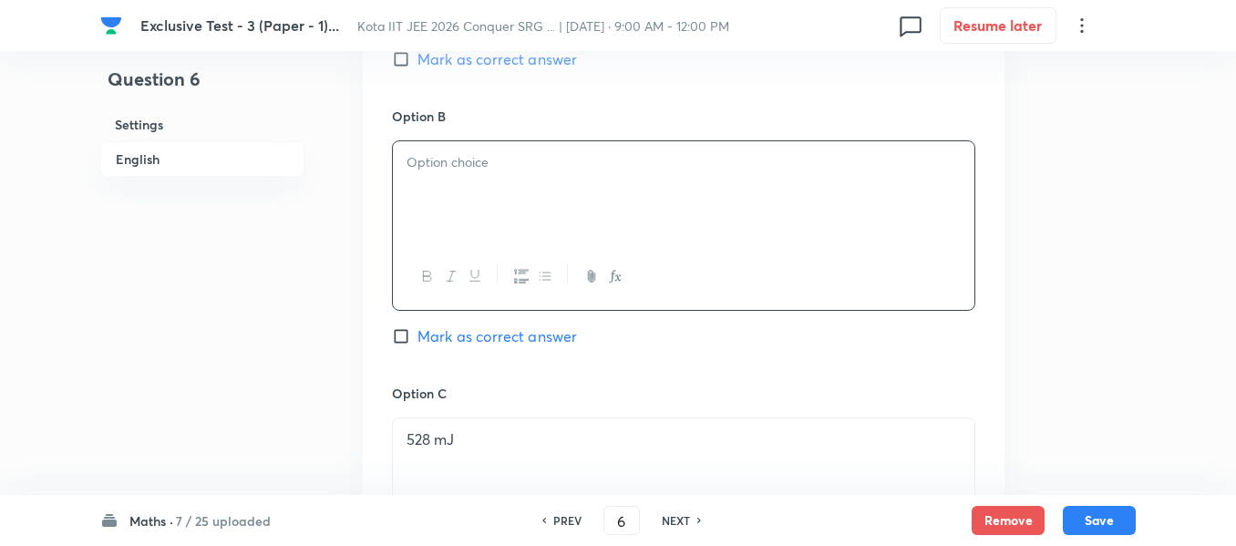
scroll to position [1102, 0]
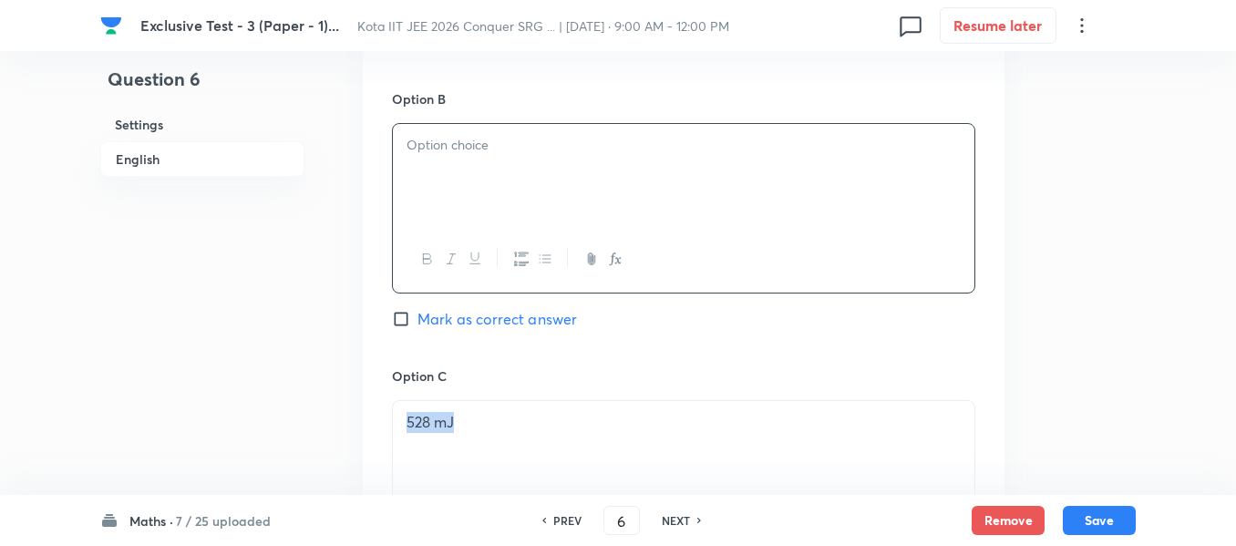
drag, startPoint x: 450, startPoint y: 423, endPoint x: 407, endPoint y: 423, distance: 42.8
click at [407, 423] on p "528 mJ" at bounding box center [684, 422] width 554 height 21
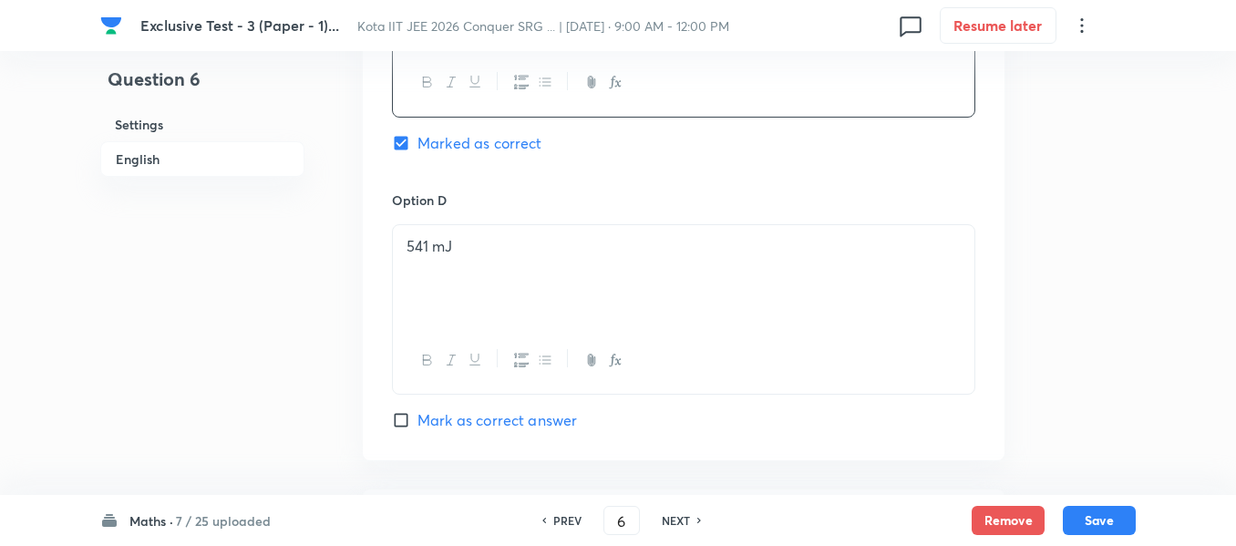
scroll to position [1558, 0]
drag, startPoint x: 467, startPoint y: 247, endPoint x: 388, endPoint y: 254, distance: 78.7
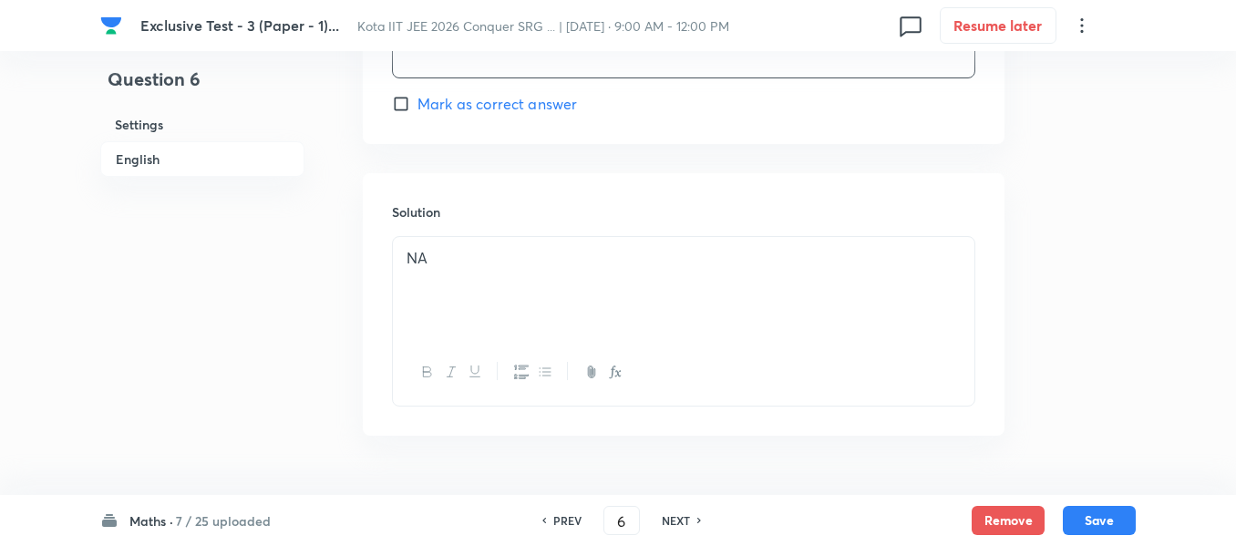
scroll to position [1922, 0]
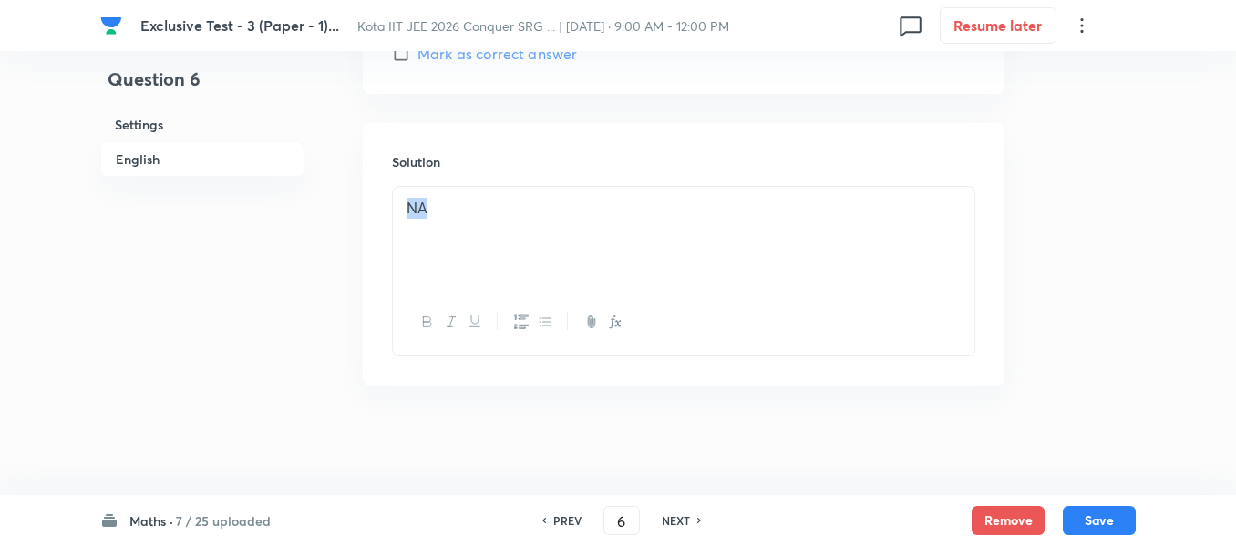
drag, startPoint x: 410, startPoint y: 210, endPoint x: 388, endPoint y: 215, distance: 22.6
click at [387, 211] on div "Solution NA" at bounding box center [684, 254] width 642 height 263
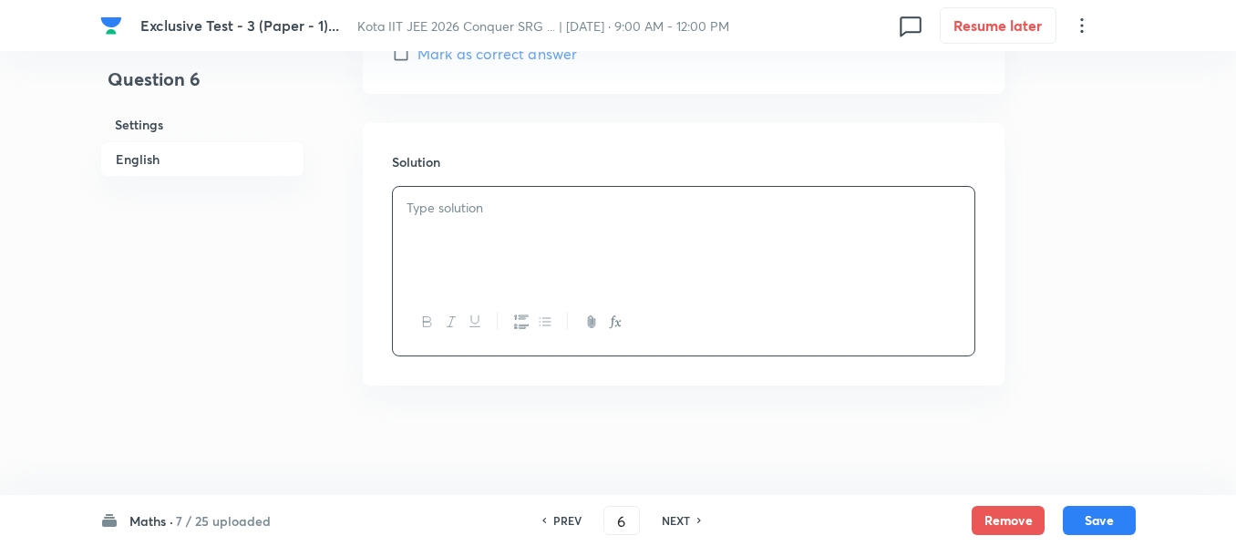
click at [679, 521] on h6 "NEXT" at bounding box center [676, 520] width 28 height 16
type input "7"
checkbox input "false"
checkbox input "true"
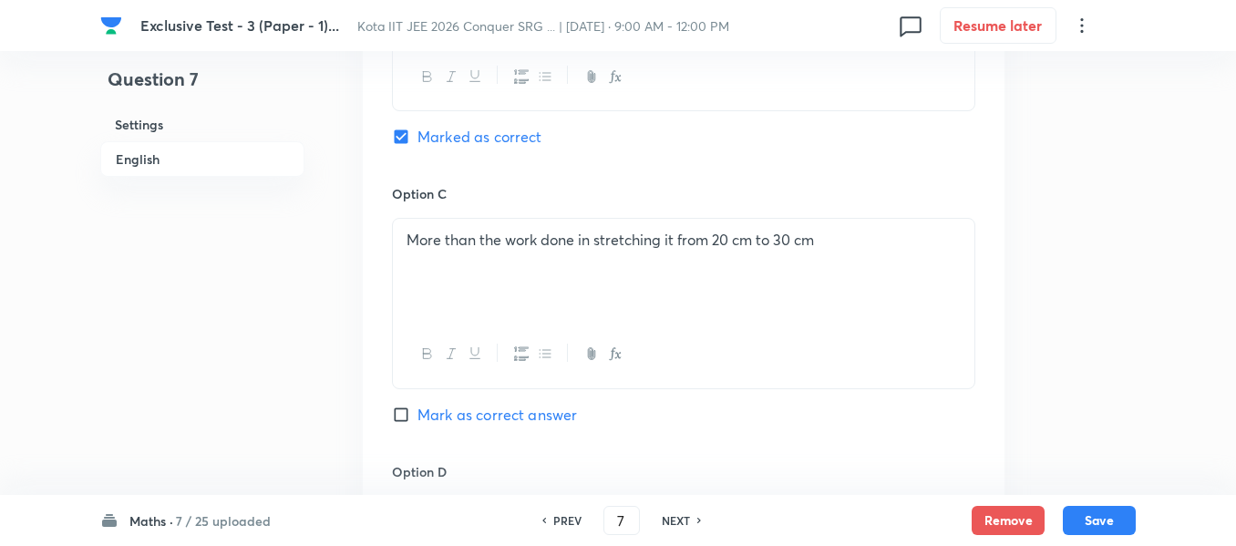
scroll to position [555, 0]
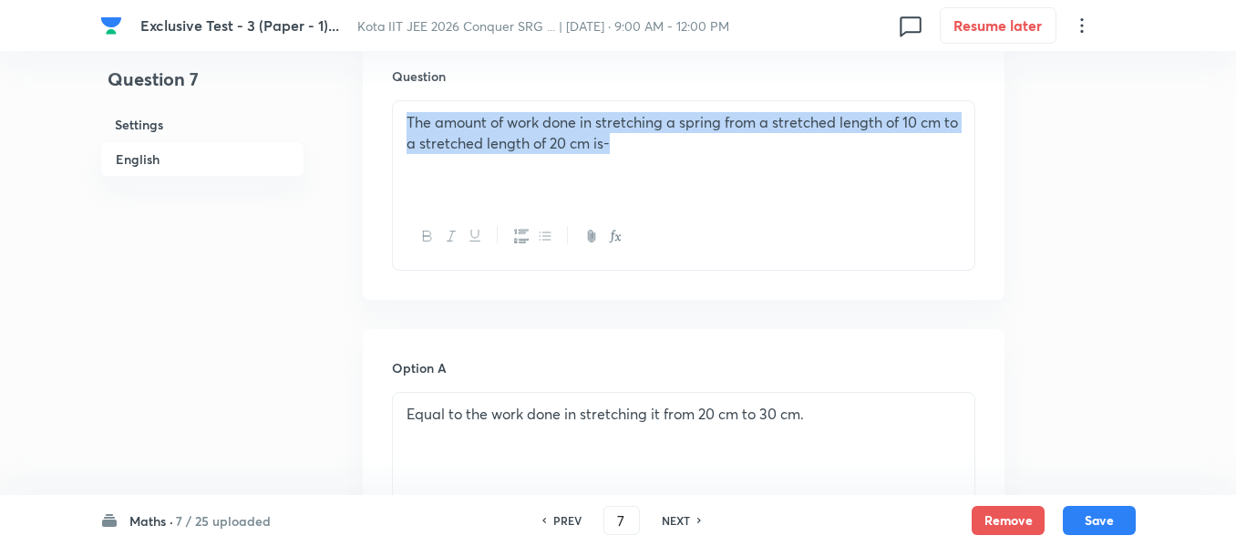
drag, startPoint x: 660, startPoint y: 140, endPoint x: 395, endPoint y: 115, distance: 266.5
click at [395, 115] on div "The amount of work done in stretching a spring from a stretched length of 10 cm…" at bounding box center [684, 152] width 582 height 102
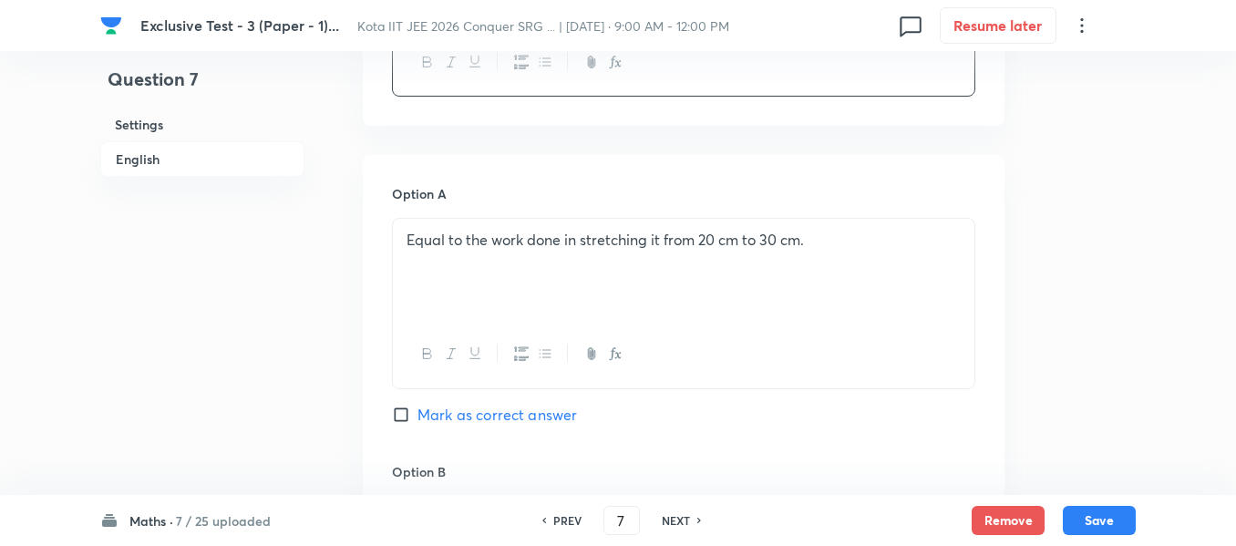
scroll to position [737, 0]
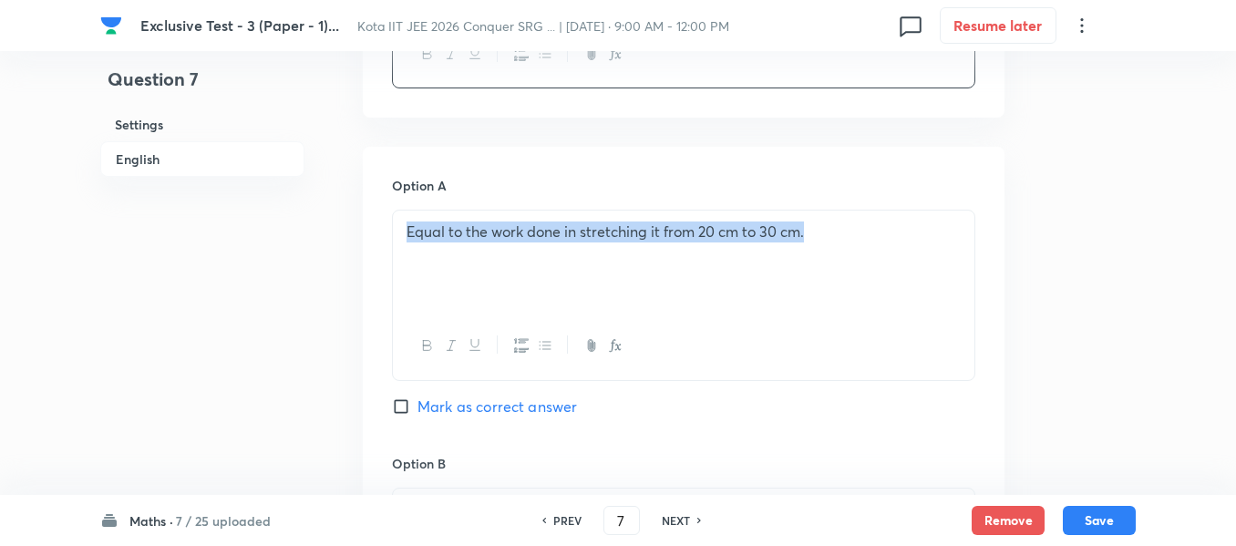
drag, startPoint x: 682, startPoint y: 230, endPoint x: 378, endPoint y: 229, distance: 303.6
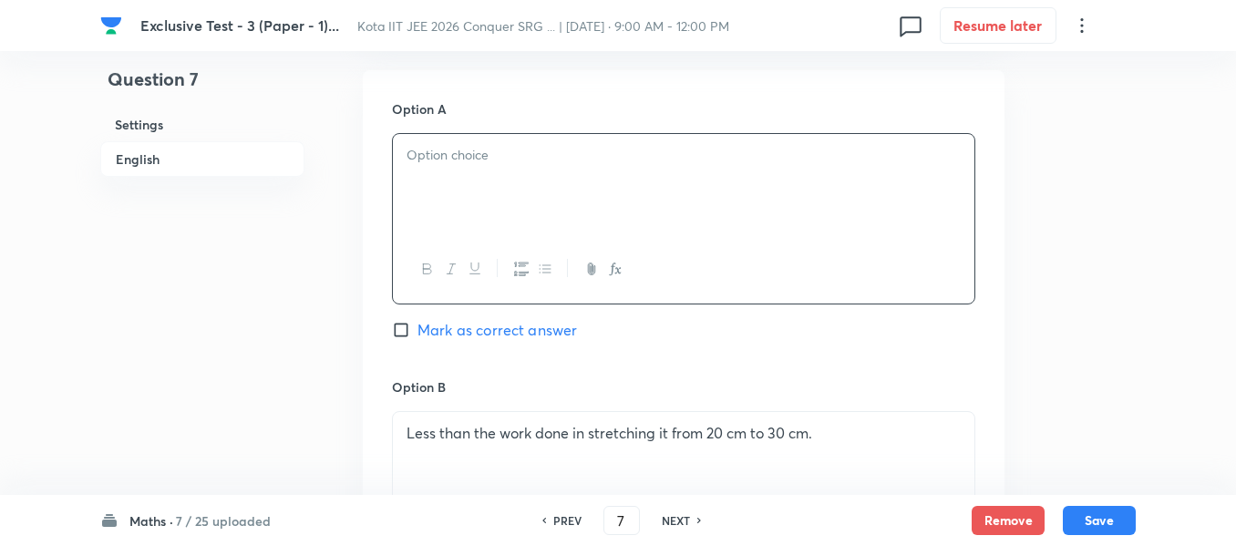
scroll to position [920, 0]
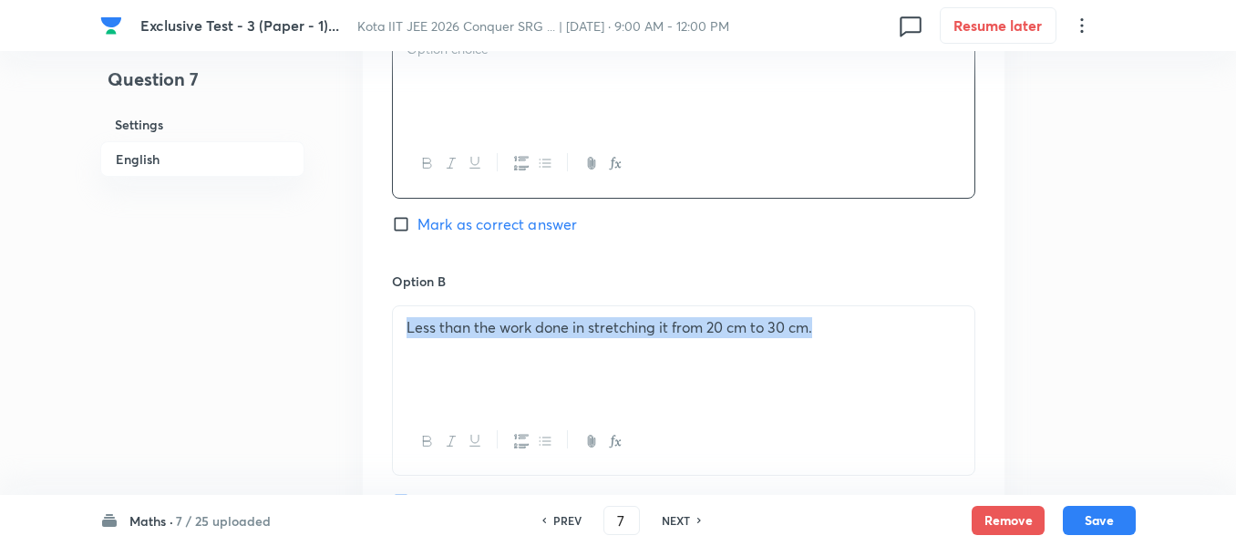
drag, startPoint x: 841, startPoint y: 332, endPoint x: 401, endPoint y: 323, distance: 440.4
click at [401, 323] on div "Less than the work done in stretching it from 20 cm to 30 cm." at bounding box center [684, 357] width 582 height 102
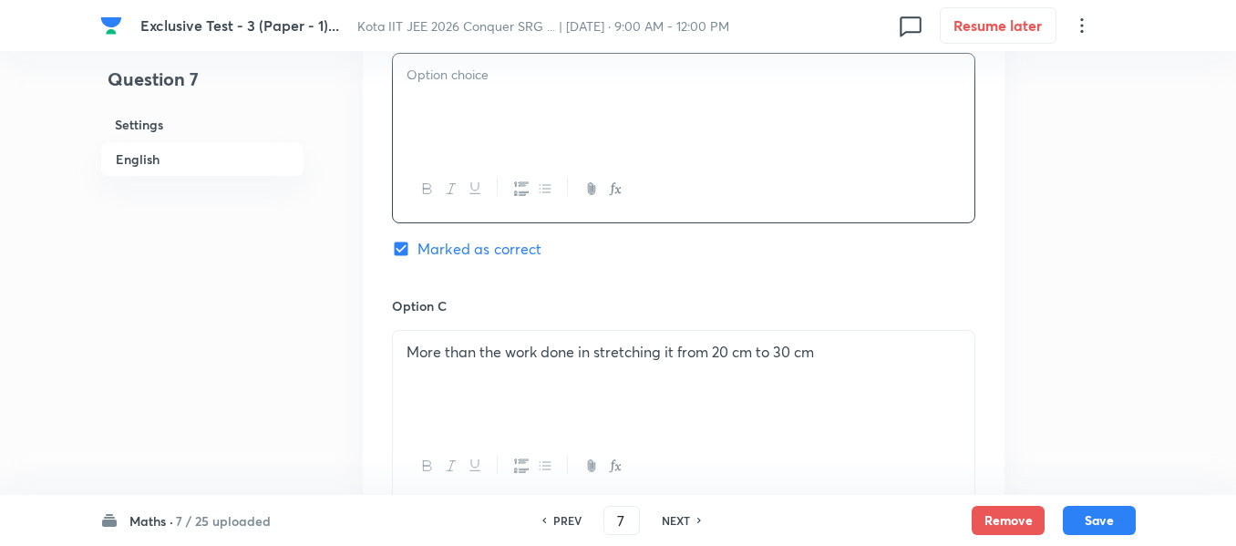
scroll to position [1193, 0]
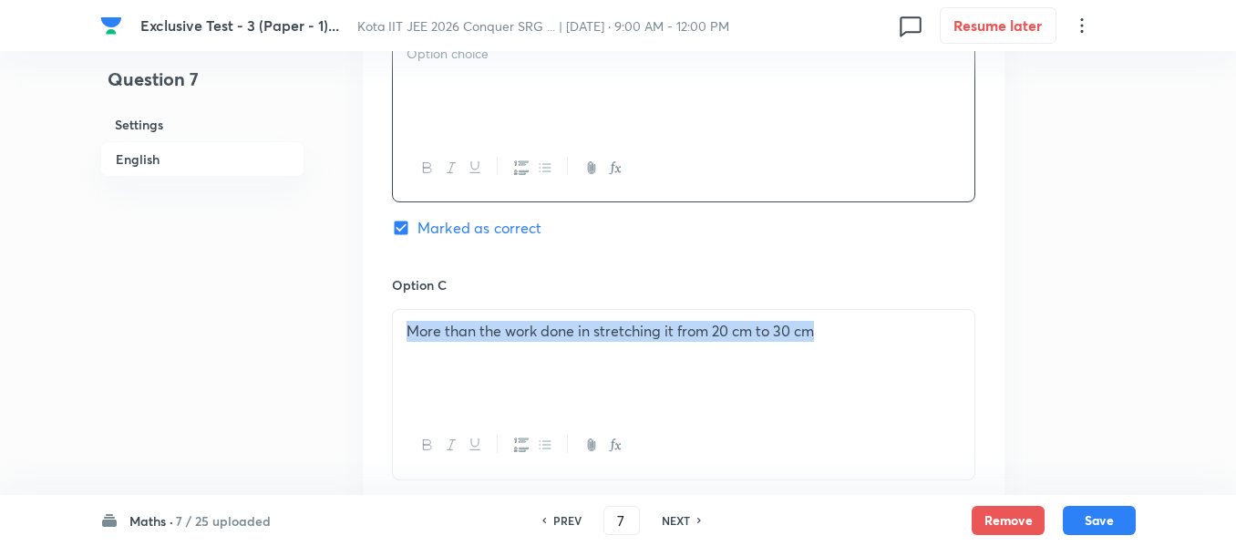
drag, startPoint x: 781, startPoint y: 331, endPoint x: 371, endPoint y: 331, distance: 410.2
click at [371, 331] on div "Option A Mark as correct answer Option B Marked as correct Option C More than t…" at bounding box center [684, 257] width 642 height 1132
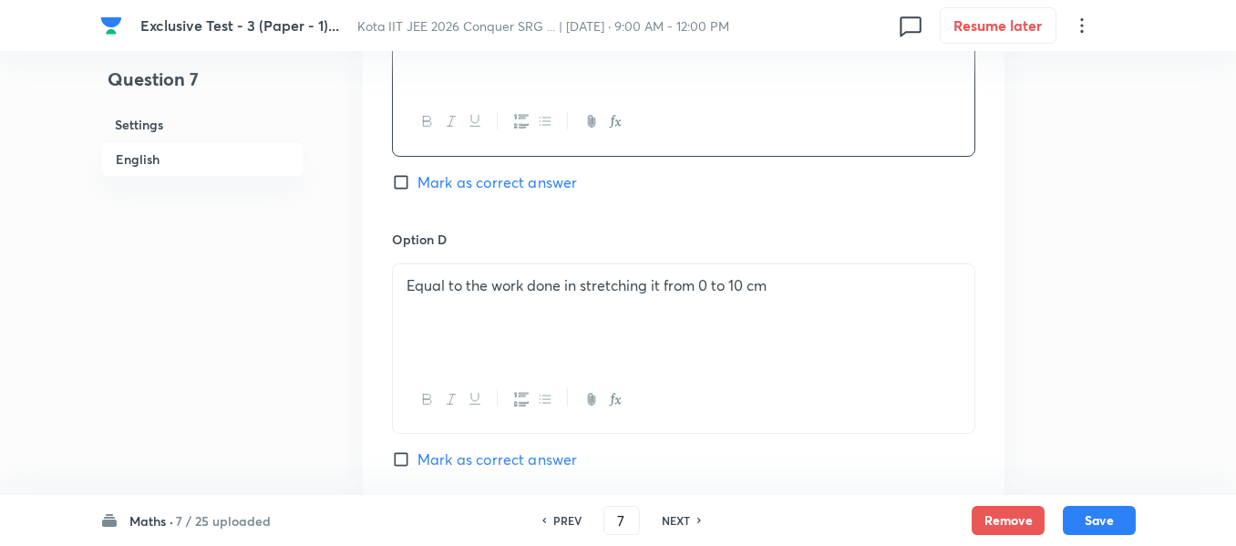
scroll to position [1558, 0]
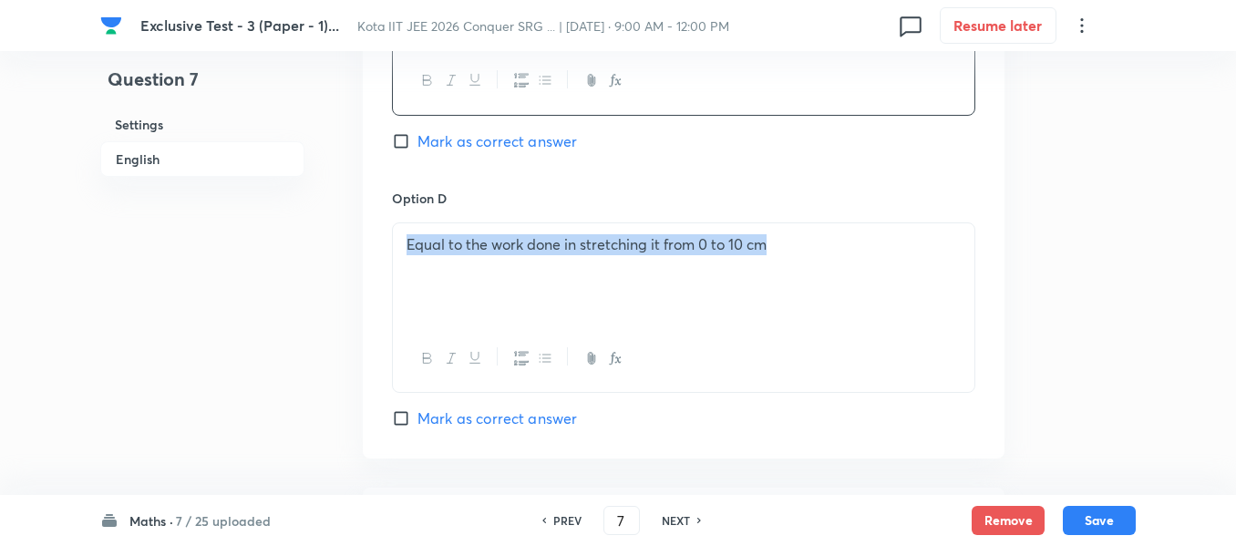
drag, startPoint x: 683, startPoint y: 247, endPoint x: 322, endPoint y: 244, distance: 361.0
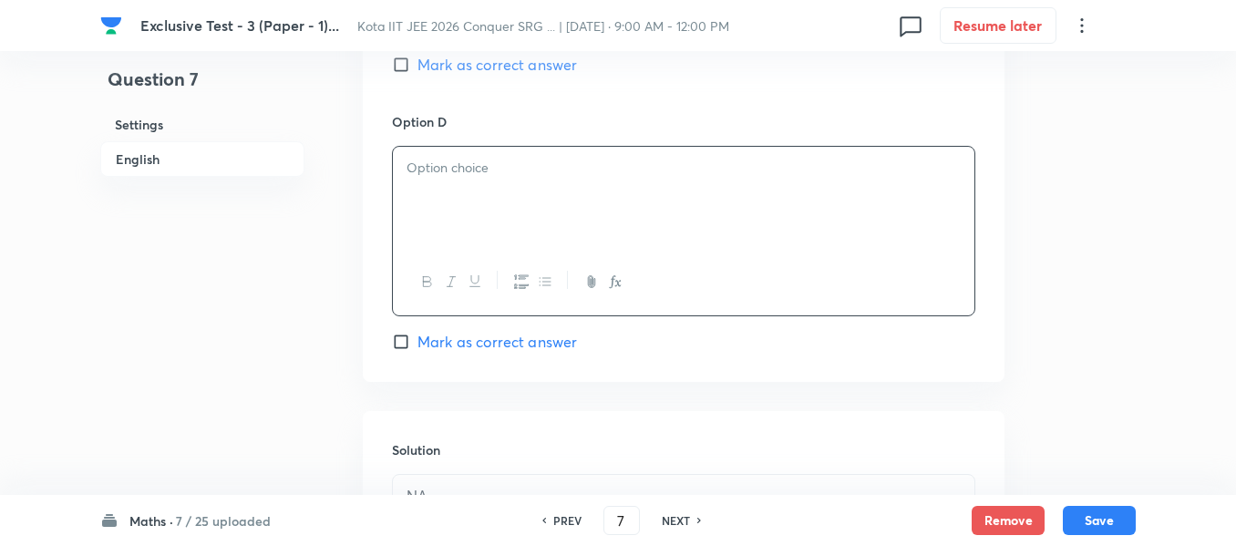
scroll to position [1831, 0]
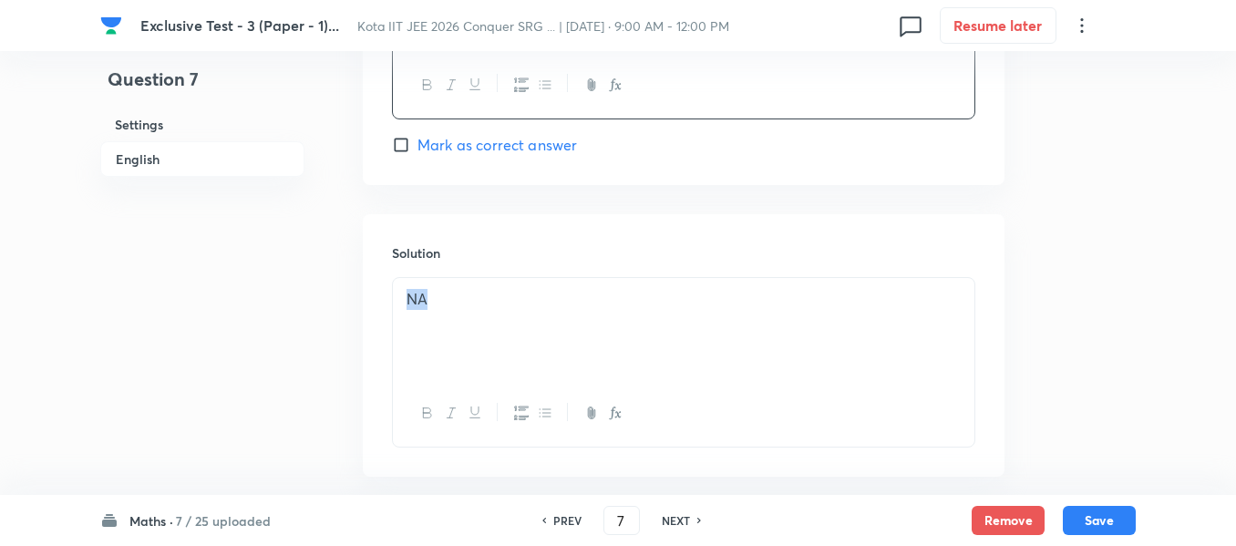
drag, startPoint x: 449, startPoint y: 305, endPoint x: 371, endPoint y: 302, distance: 78.5
click at [370, 302] on div "Solution NA" at bounding box center [684, 345] width 642 height 263
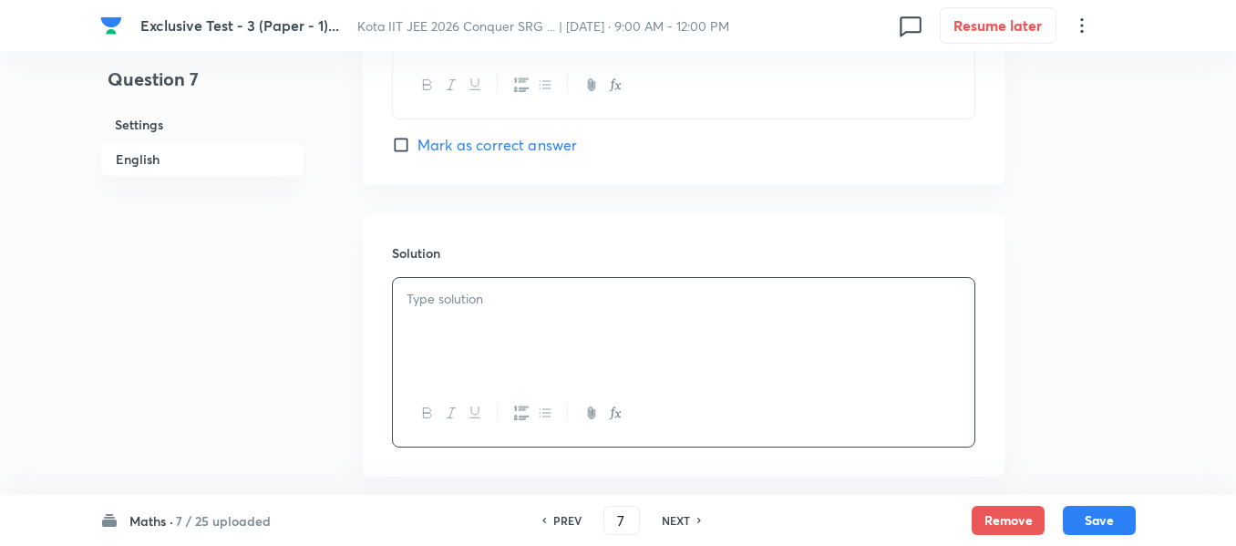
click at [671, 527] on h6 "NEXT" at bounding box center [676, 520] width 28 height 16
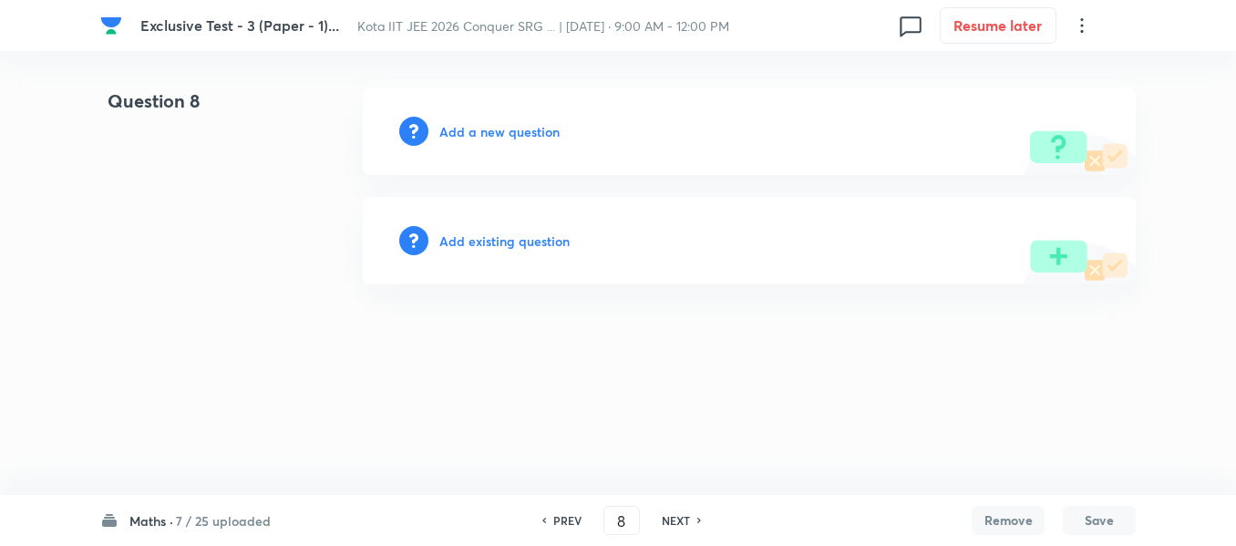
scroll to position [0, 0]
click at [189, 519] on h6 "7 / 25 uploaded" at bounding box center [227, 520] width 95 height 19
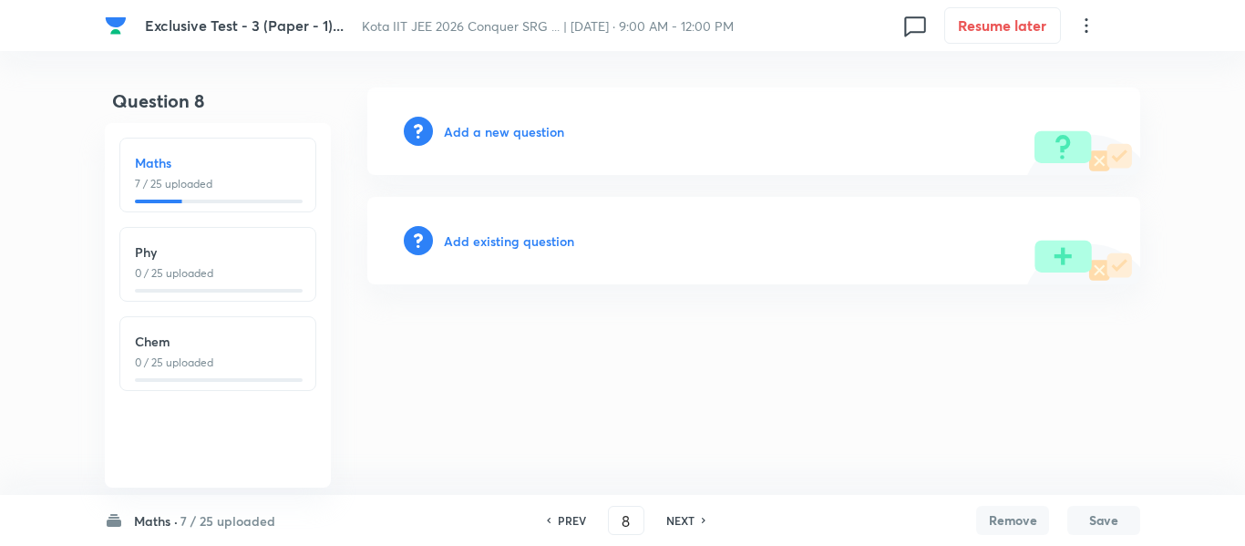
click at [174, 252] on h6 "Phy" at bounding box center [218, 251] width 166 height 19
click at [183, 520] on h6 "0 / 25 uploaded" at bounding box center [214, 520] width 97 height 19
click at [179, 188] on p "7 / 25 uploaded" at bounding box center [218, 184] width 166 height 16
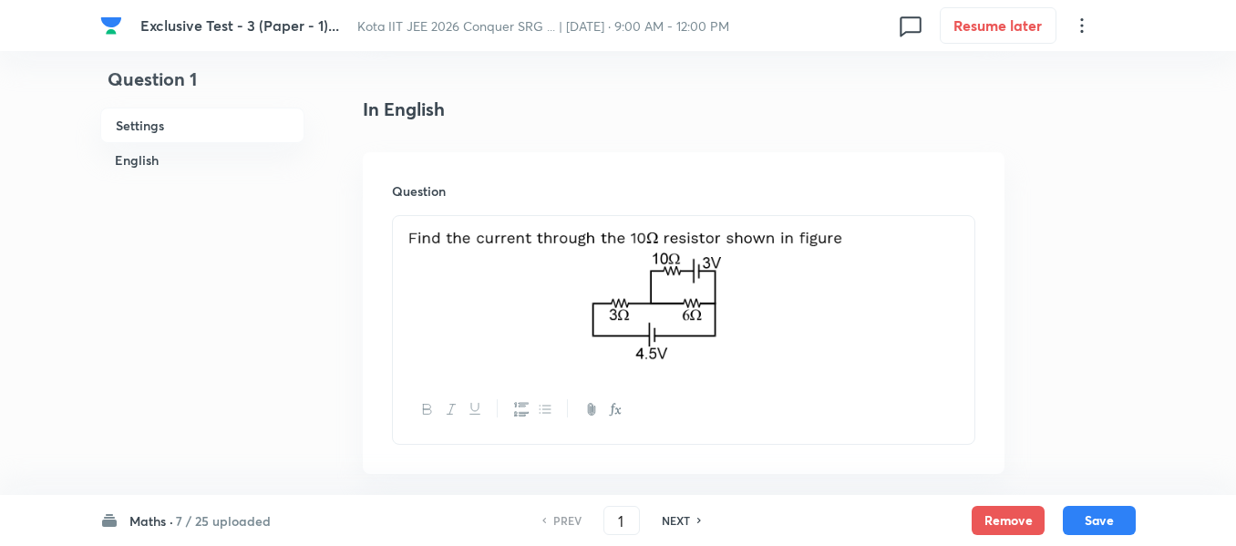
scroll to position [456, 0]
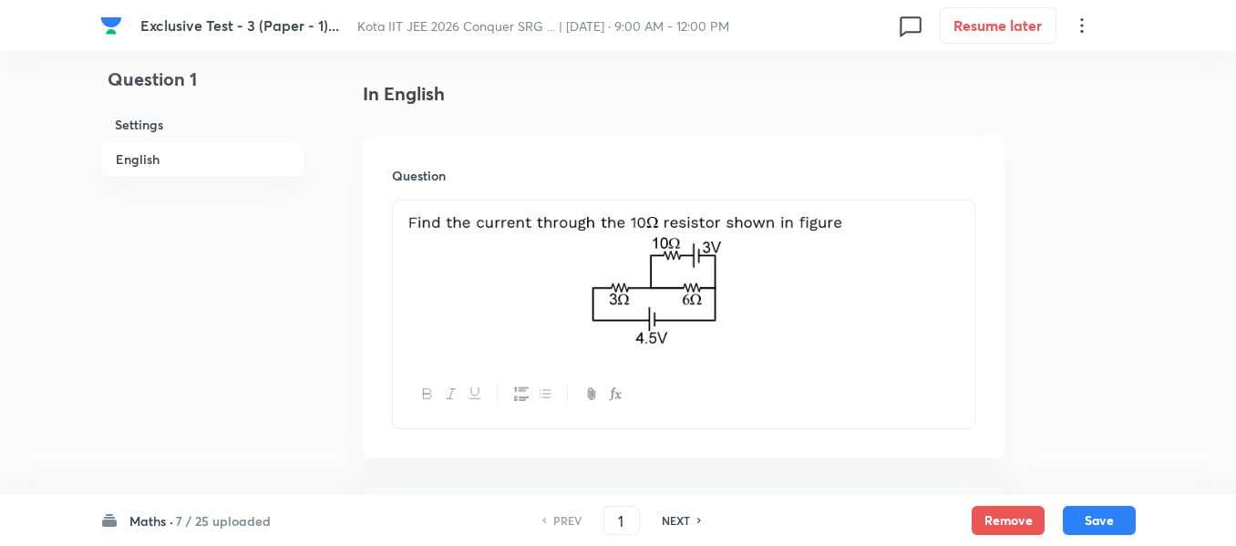
drag, startPoint x: 679, startPoint y: 266, endPoint x: 541, endPoint y: 238, distance: 141.4
click at [541, 238] on img at bounding box center [684, 278] width 554 height 134
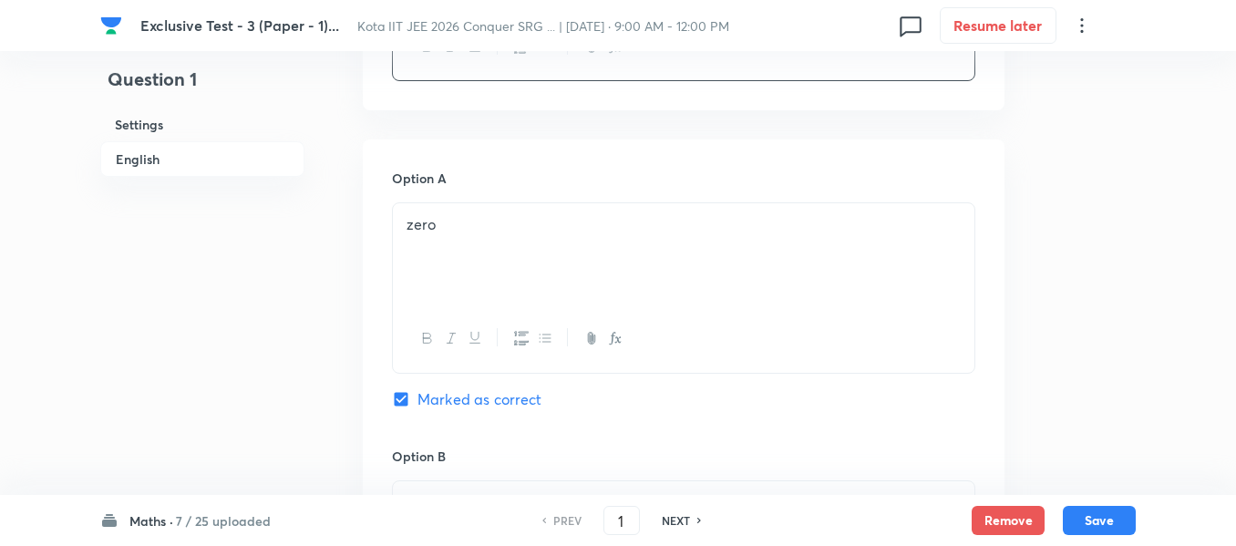
scroll to position [729, 0]
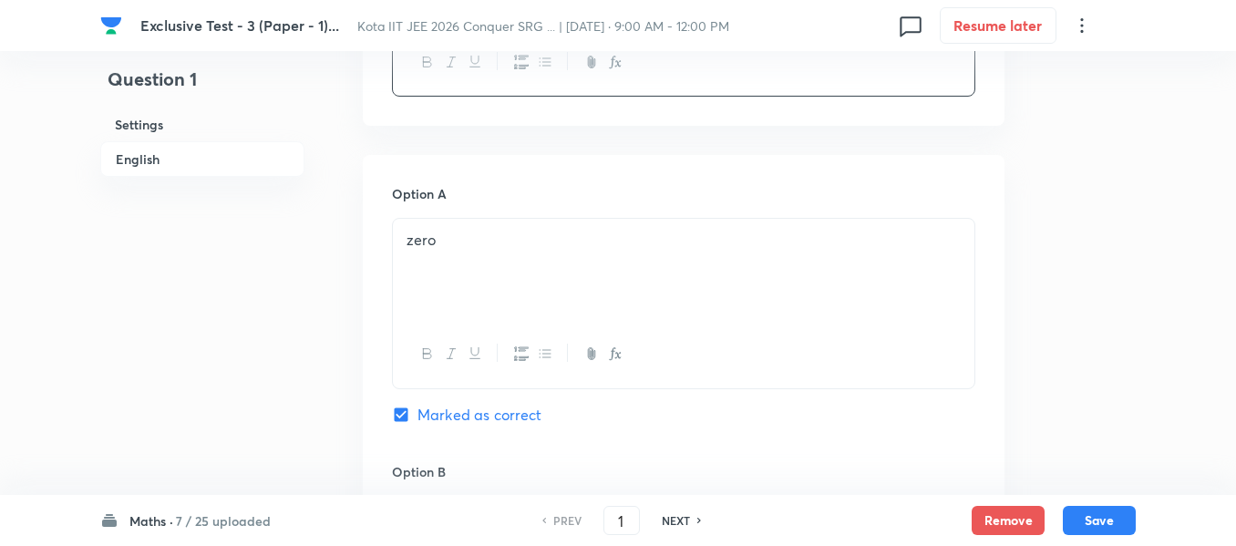
drag, startPoint x: 454, startPoint y: 238, endPoint x: 383, endPoint y: 238, distance: 71.1
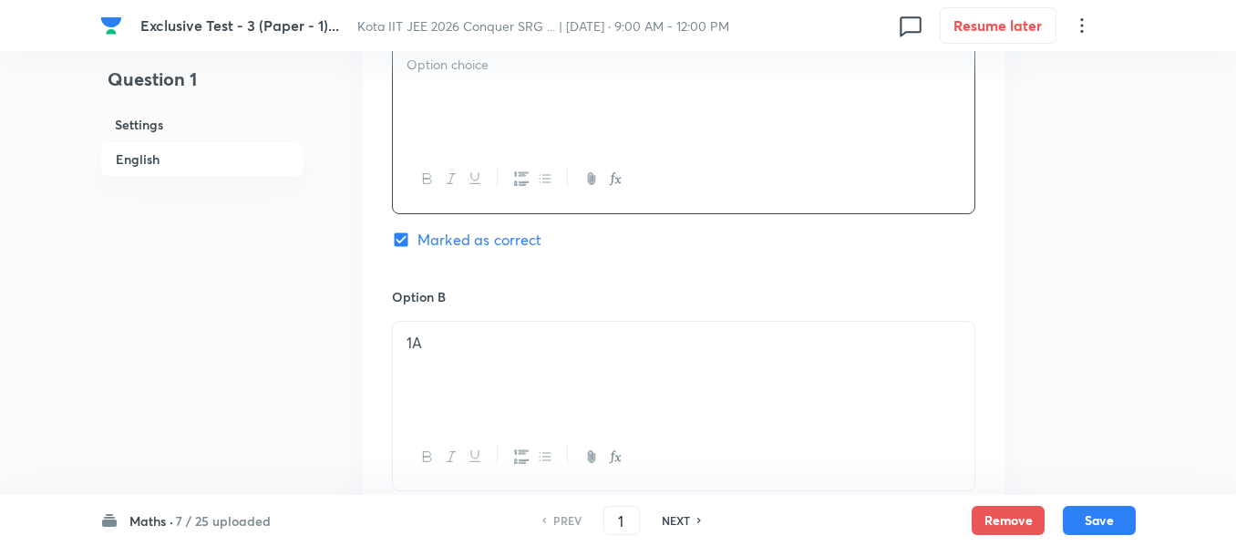
scroll to position [912, 0]
drag, startPoint x: 441, startPoint y: 335, endPoint x: 397, endPoint y: 334, distance: 44.7
click at [397, 334] on div "1A" at bounding box center [684, 365] width 582 height 102
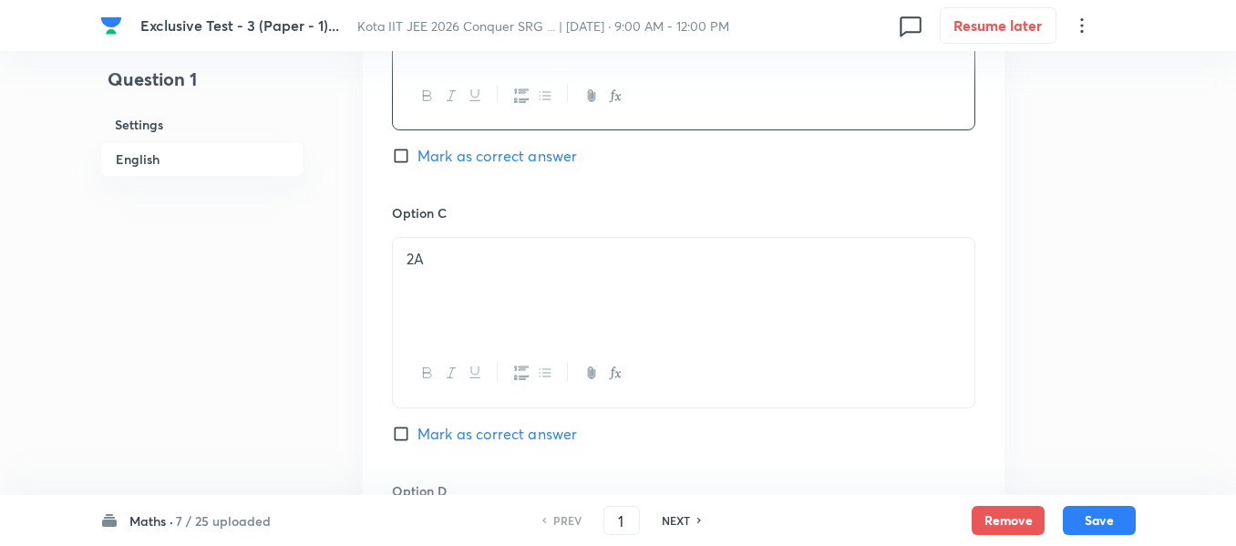
scroll to position [1367, 0]
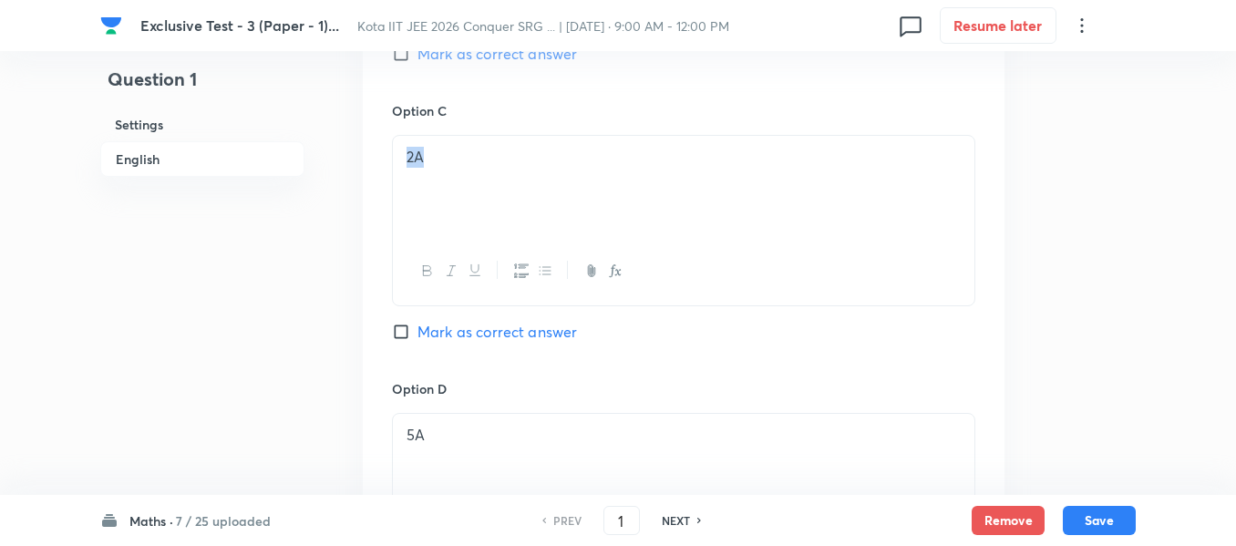
drag, startPoint x: 445, startPoint y: 155, endPoint x: 386, endPoint y: 155, distance: 59.3
click at [386, 154] on div "Option A Marked as correct Option B Mark as correct answer Option C 2A Mark as …" at bounding box center [684, 83] width 642 height 1132
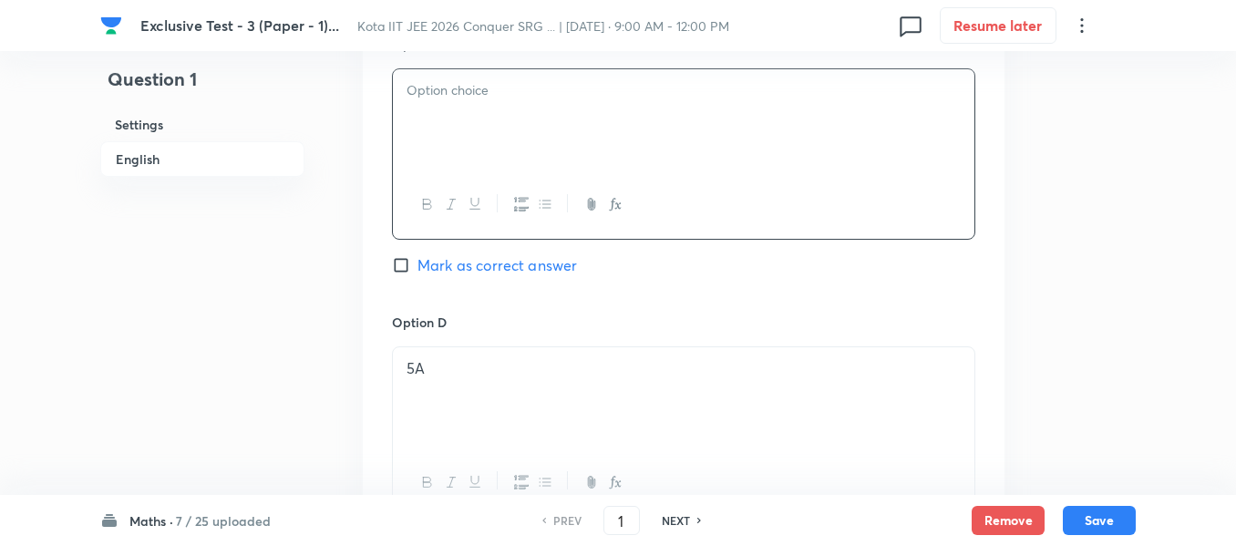
scroll to position [1550, 0]
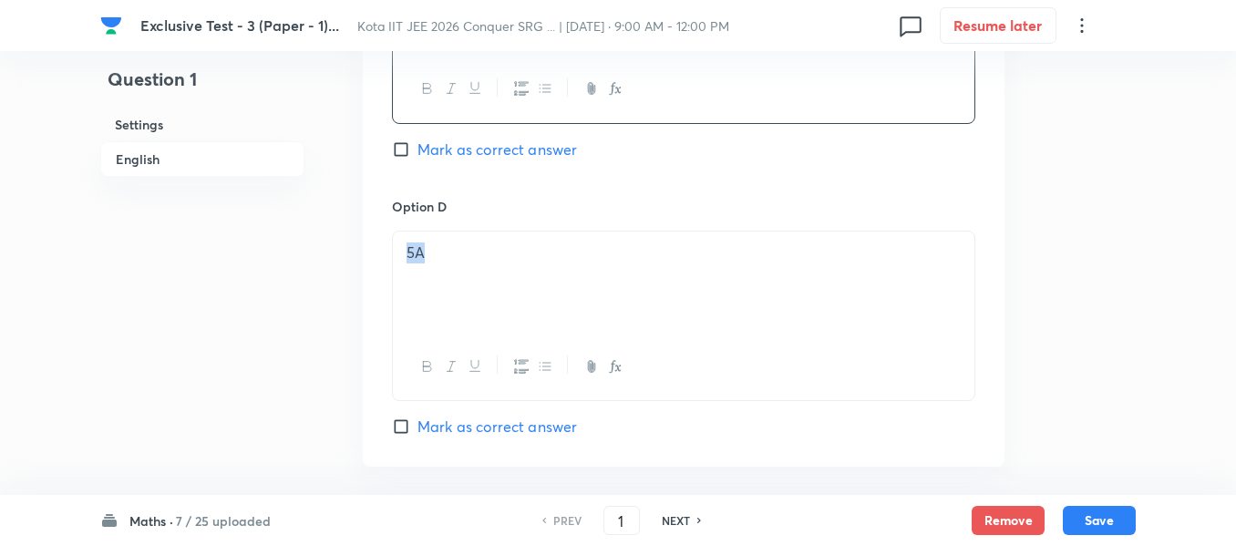
drag, startPoint x: 436, startPoint y: 253, endPoint x: 384, endPoint y: 249, distance: 52.2
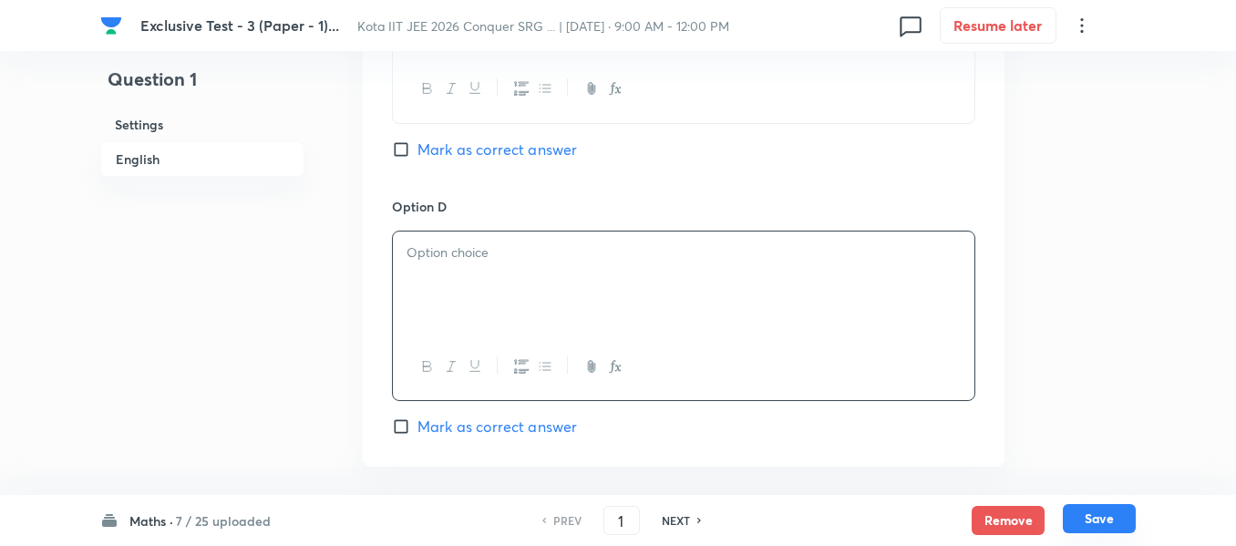
click at [1114, 521] on button "Save" at bounding box center [1099, 518] width 73 height 29
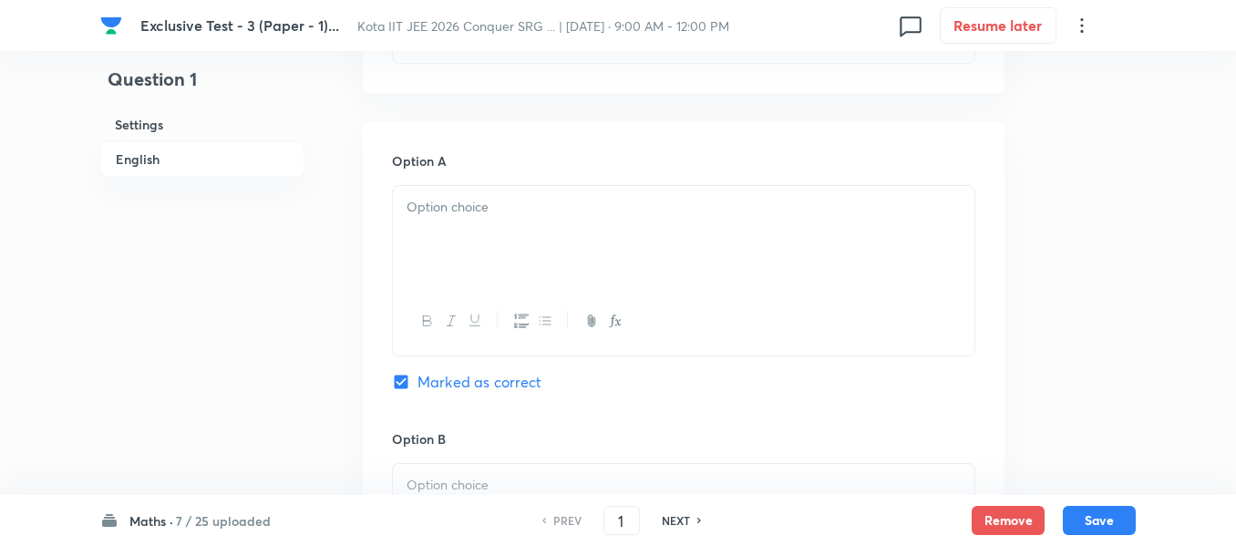
scroll to position [820, 0]
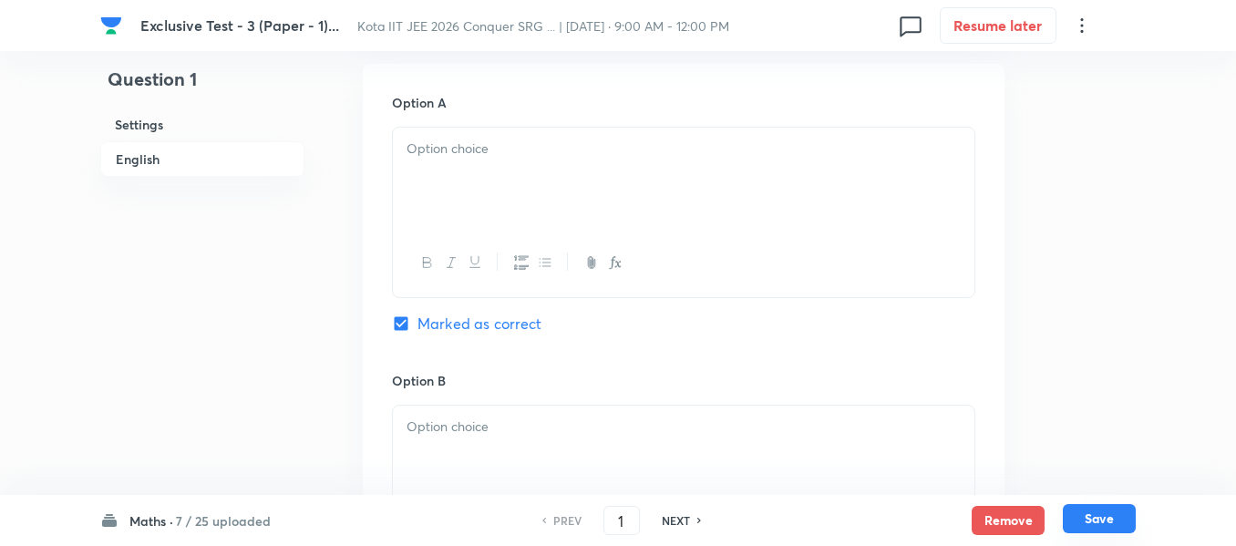
click at [1095, 518] on button "Save" at bounding box center [1099, 518] width 73 height 29
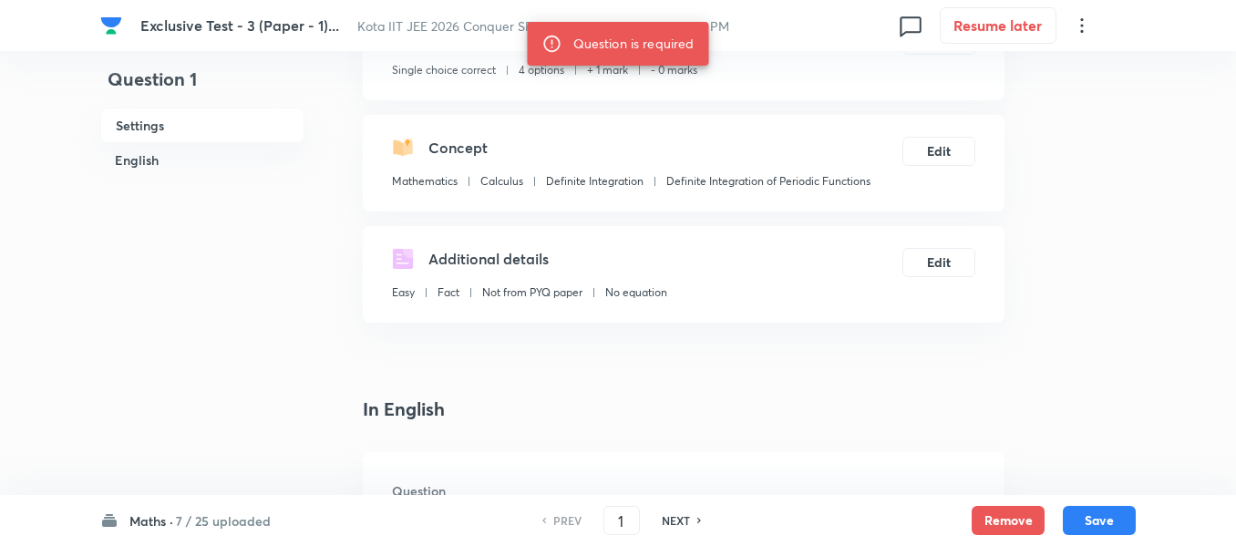
scroll to position [365, 0]
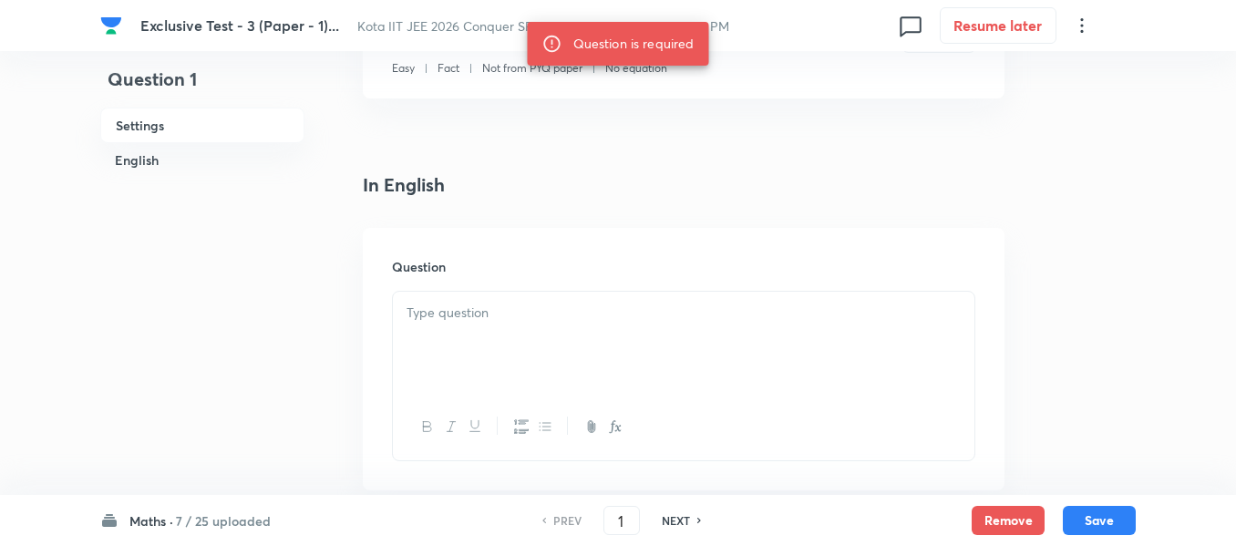
click at [673, 521] on h6 "NEXT" at bounding box center [676, 520] width 28 height 16
type input "2"
checkbox input "false"
checkbox input "true"
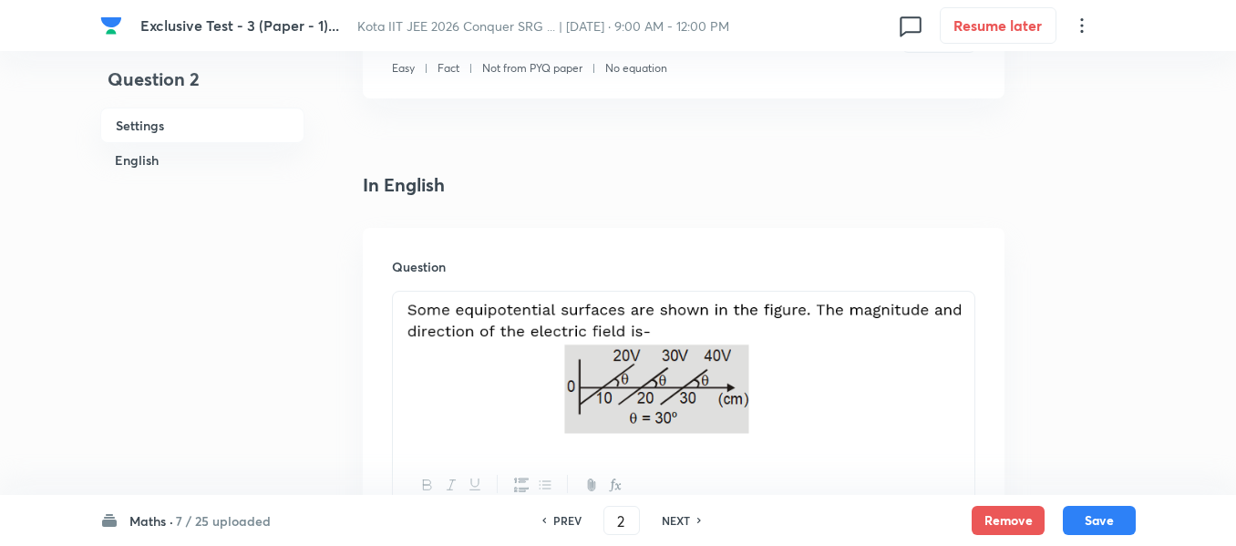
drag, startPoint x: 758, startPoint y: 395, endPoint x: 564, endPoint y: 369, distance: 195.8
click at [564, 369] on img at bounding box center [684, 369] width 554 height 133
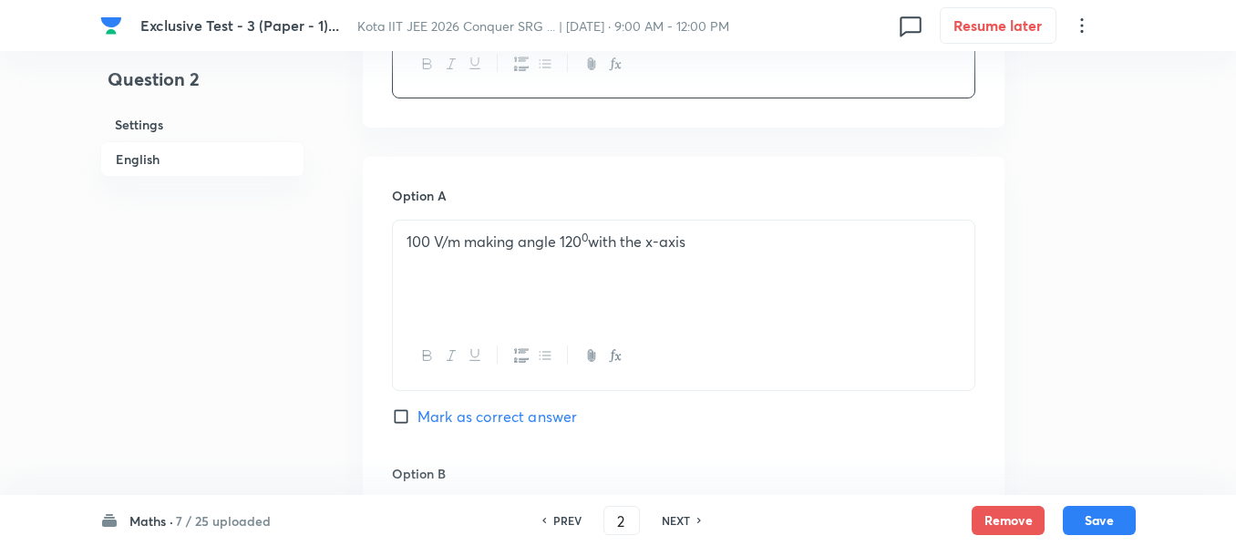
scroll to position [729, 0]
drag, startPoint x: 707, startPoint y: 242, endPoint x: 381, endPoint y: 254, distance: 326.6
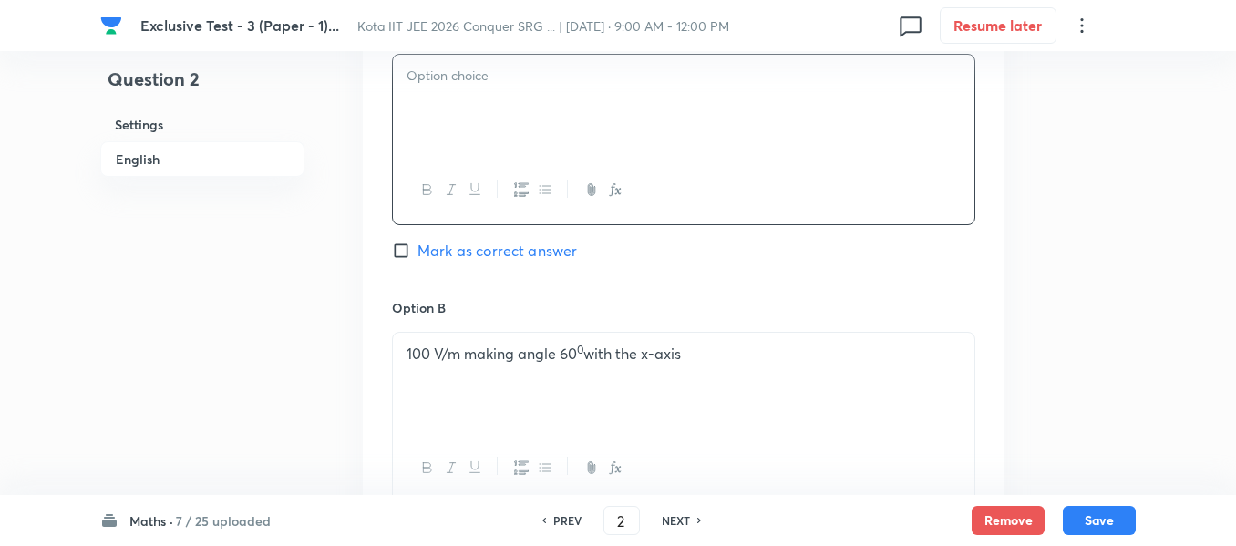
scroll to position [912, 0]
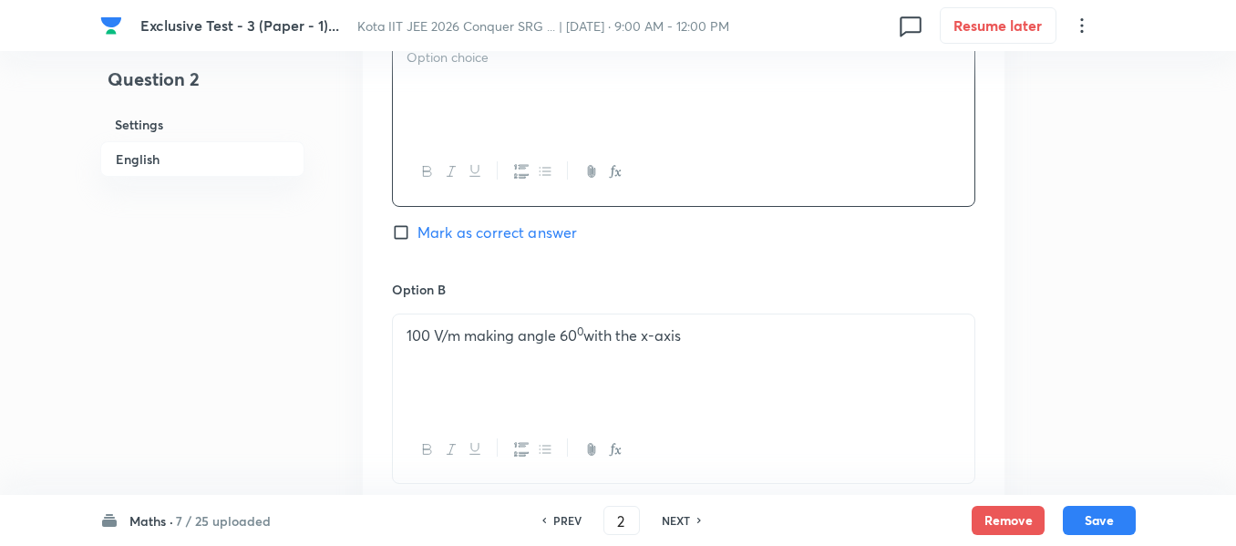
drag, startPoint x: 717, startPoint y: 343, endPoint x: 384, endPoint y: 337, distance: 333.7
click at [383, 336] on div "Option A Mark as correct answer Option B 100 V/m making angle 60 0 with the x-a…" at bounding box center [684, 539] width 642 height 1132
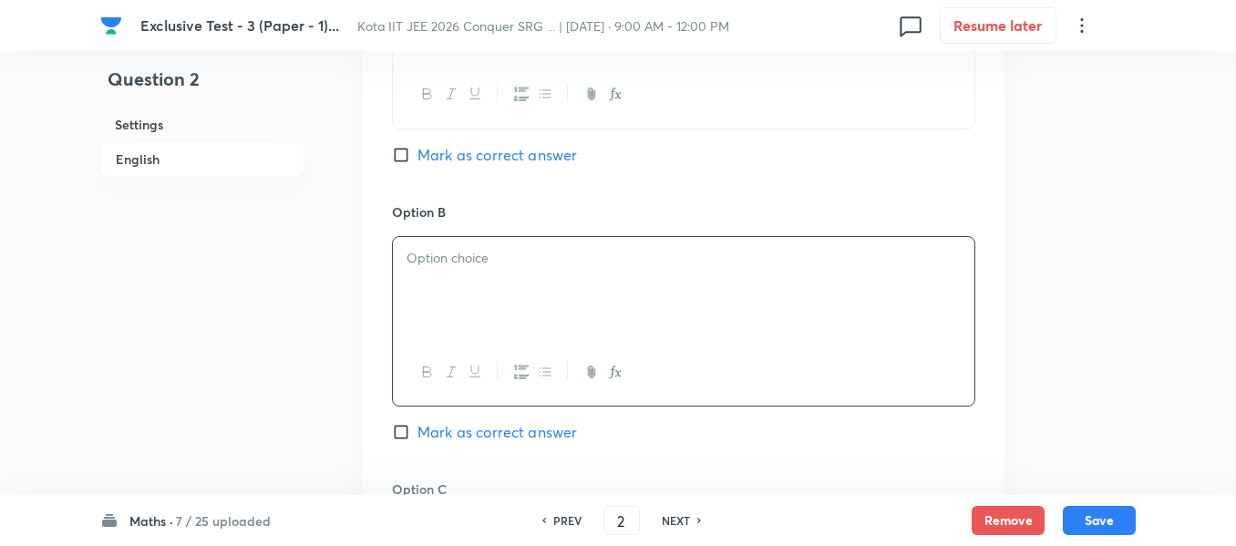
scroll to position [1185, 0]
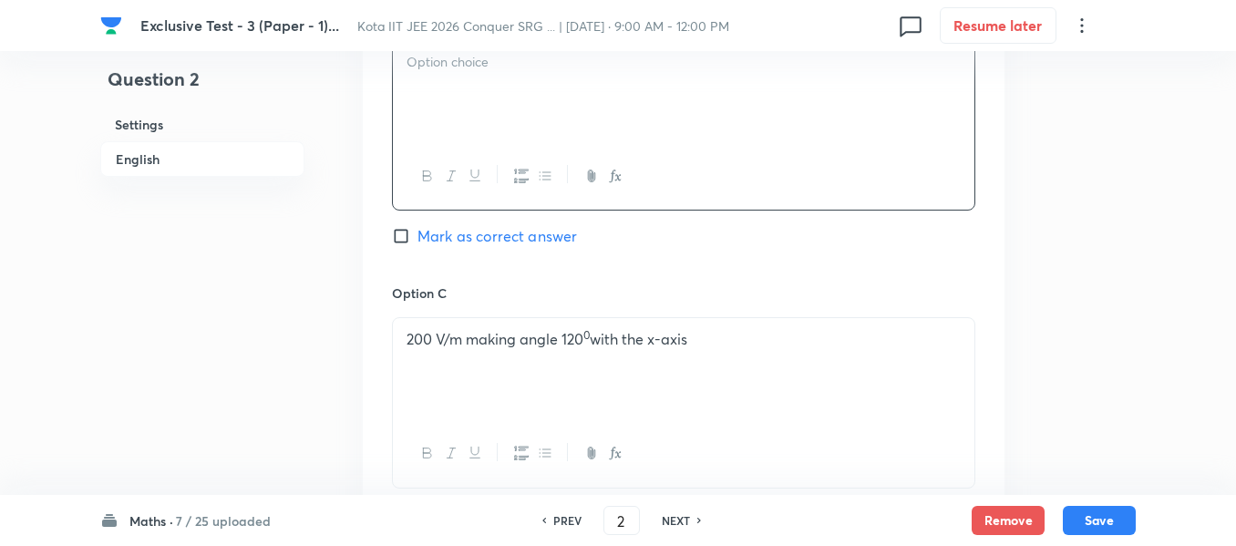
drag, startPoint x: 692, startPoint y: 343, endPoint x: 387, endPoint y: 343, distance: 304.5
click at [387, 343] on div "Option A Mark as correct answer Option B Mark as correct answer Option C 200 V/…" at bounding box center [684, 265] width 642 height 1132
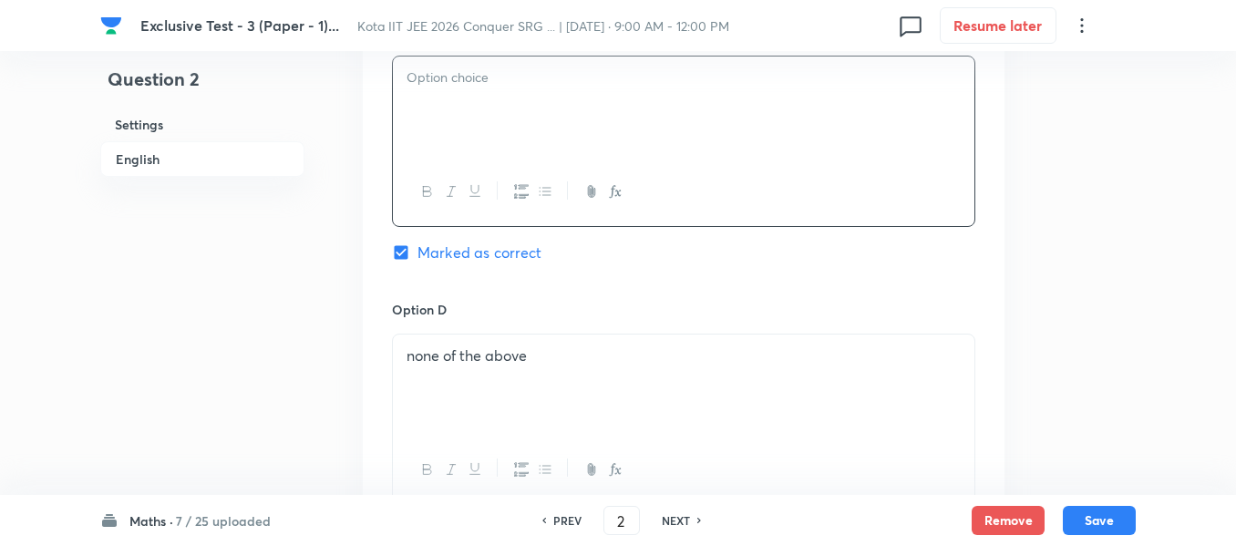
scroll to position [1459, 0]
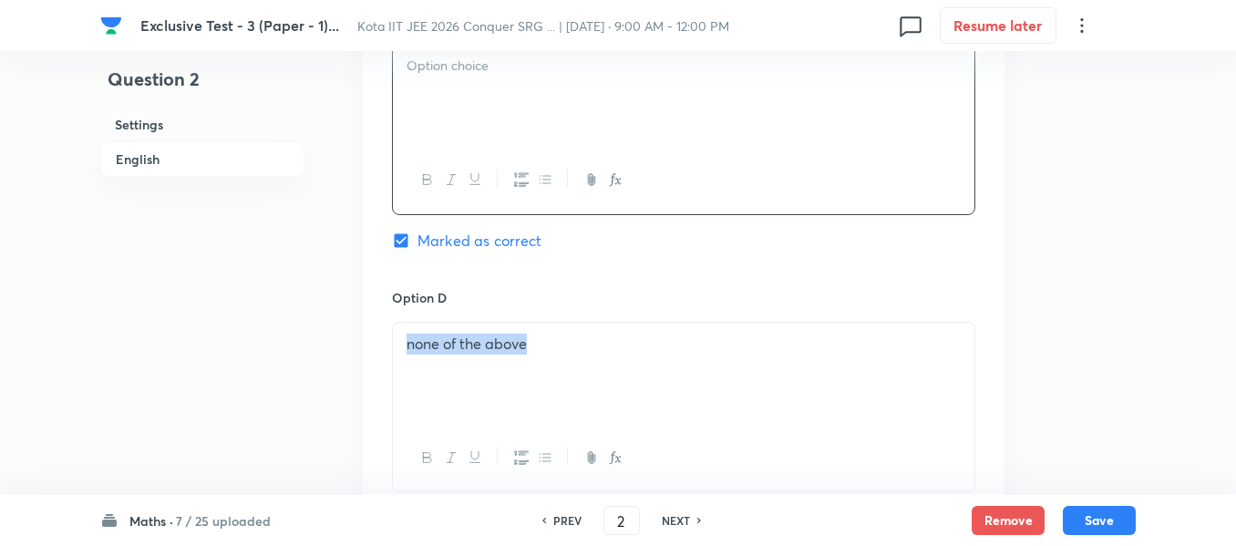
drag, startPoint x: 557, startPoint y: 343, endPoint x: 457, endPoint y: 366, distance: 102.8
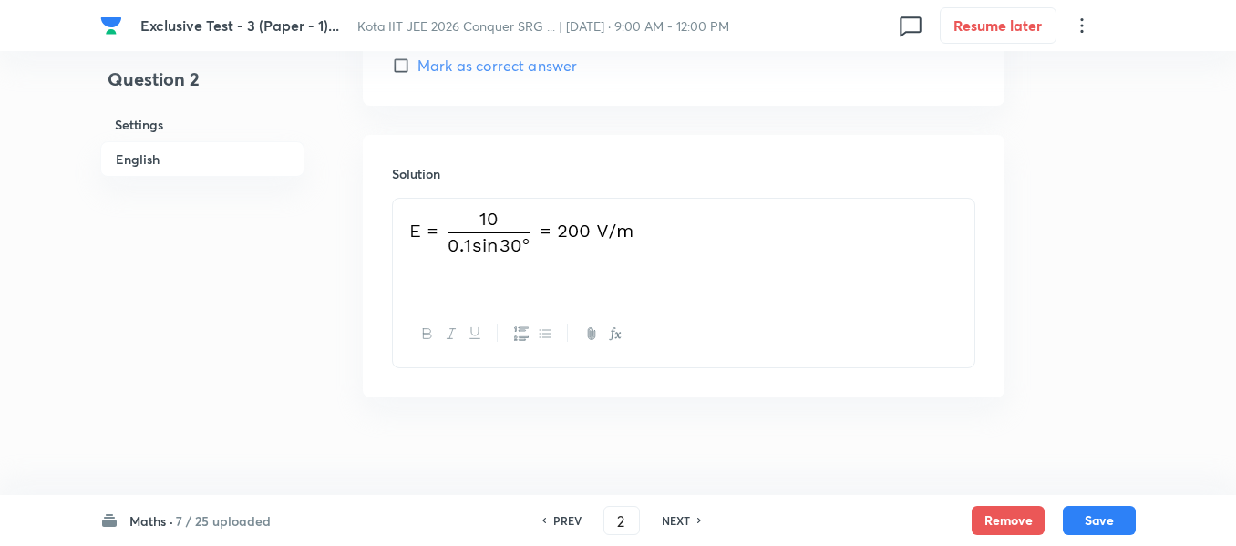
scroll to position [1914, 0]
drag, startPoint x: 657, startPoint y: 231, endPoint x: 389, endPoint y: 243, distance: 268.3
click at [387, 241] on div "Solution" at bounding box center [684, 262] width 642 height 263
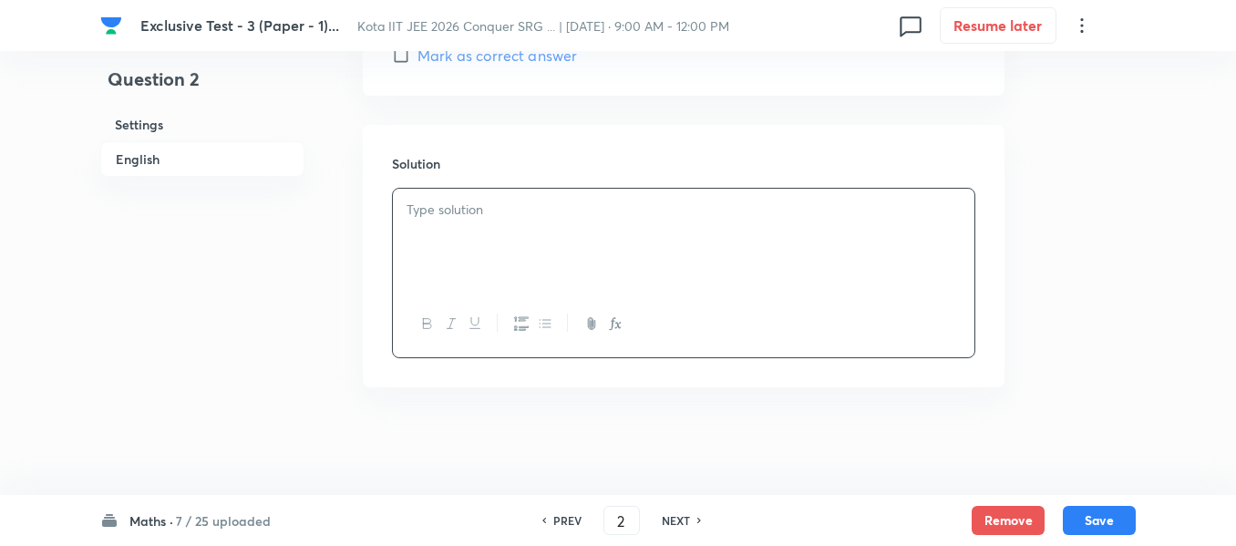
scroll to position [1922, 0]
click at [1108, 529] on button "Save" at bounding box center [1099, 518] width 73 height 29
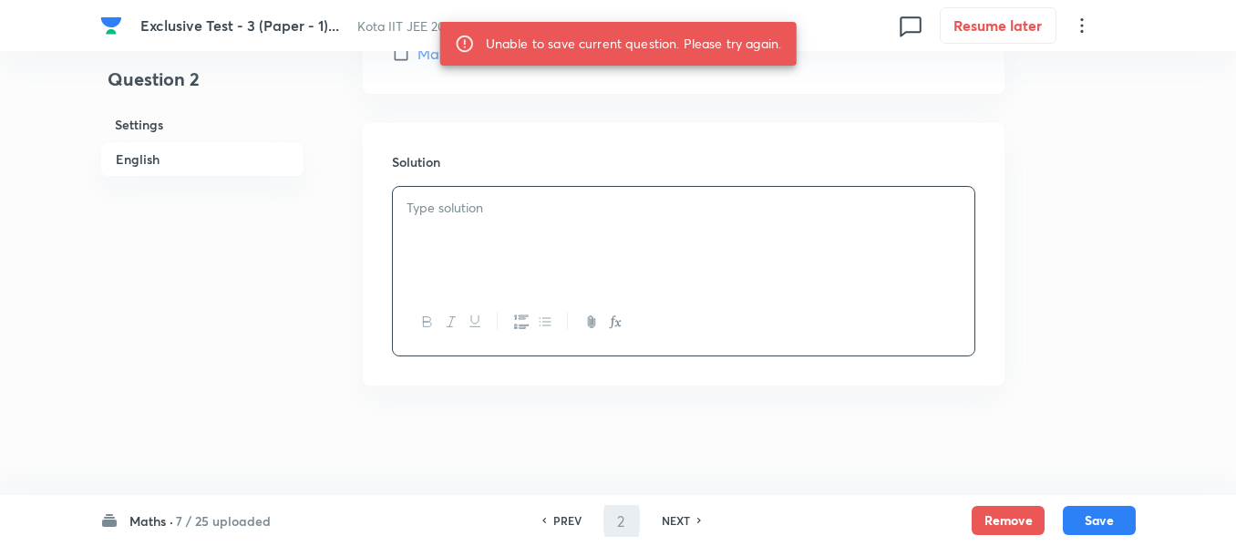
click at [562, 524] on h6 "PREV" at bounding box center [567, 520] width 28 height 16
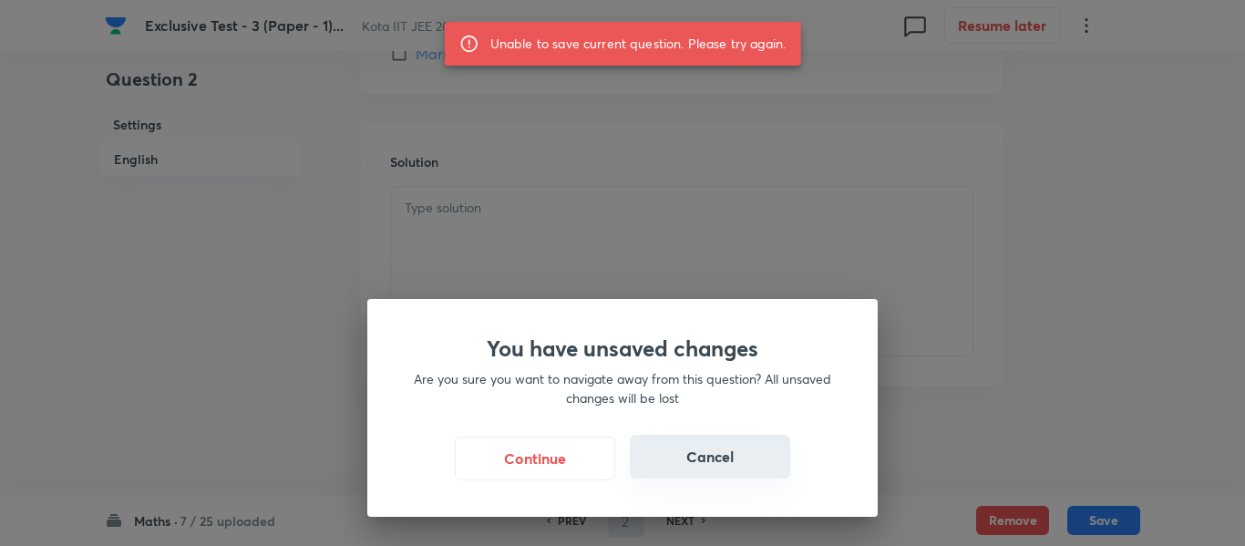
click at [705, 465] on button "Cancel" at bounding box center [710, 457] width 160 height 44
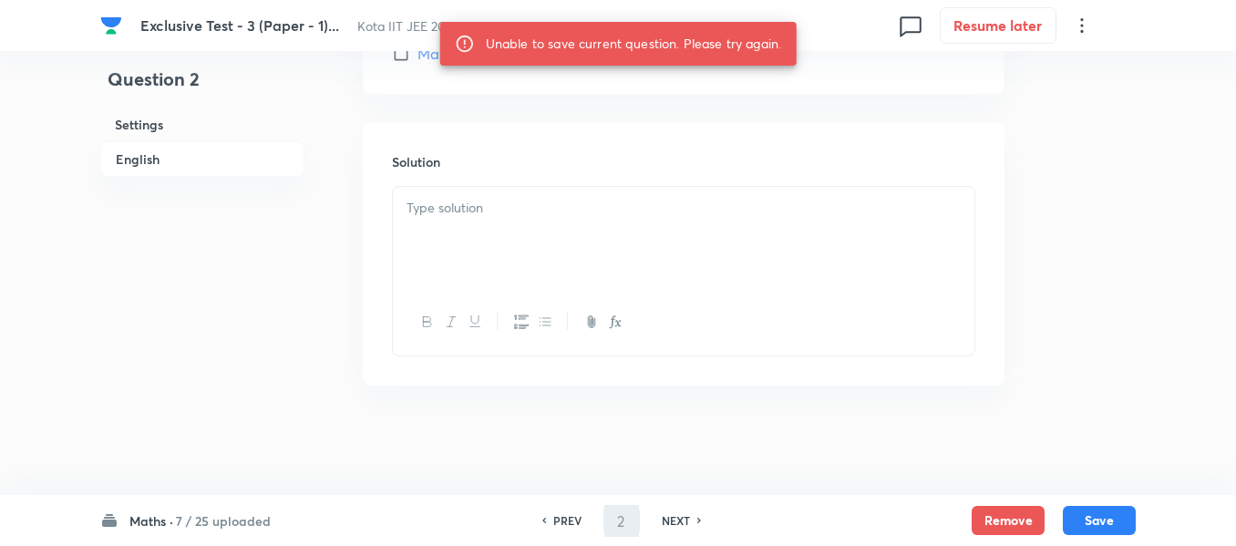
click at [676, 517] on h6 "NEXT" at bounding box center [676, 520] width 28 height 16
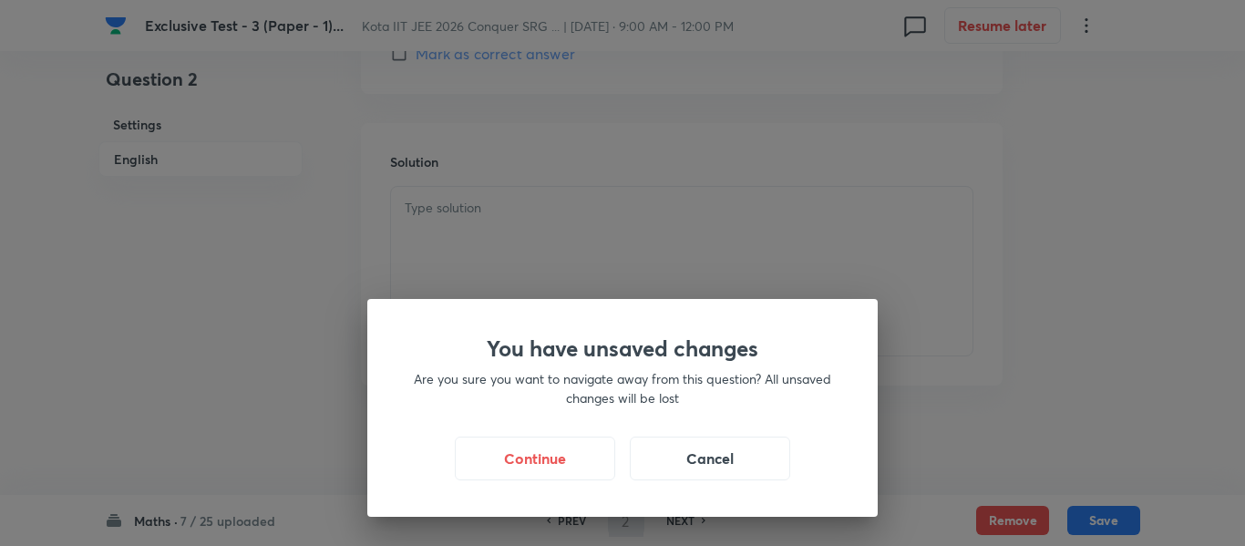
click at [973, 348] on div "You have unsaved changes Are you sure you want to navigate away from this quest…" at bounding box center [622, 273] width 1245 height 546
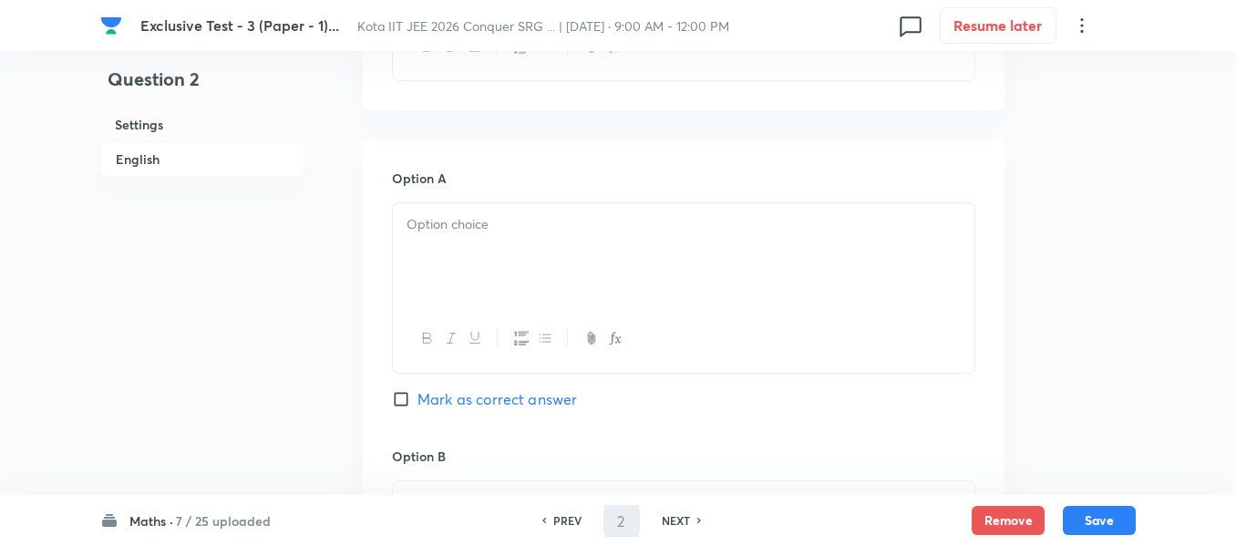
scroll to position [737, 0]
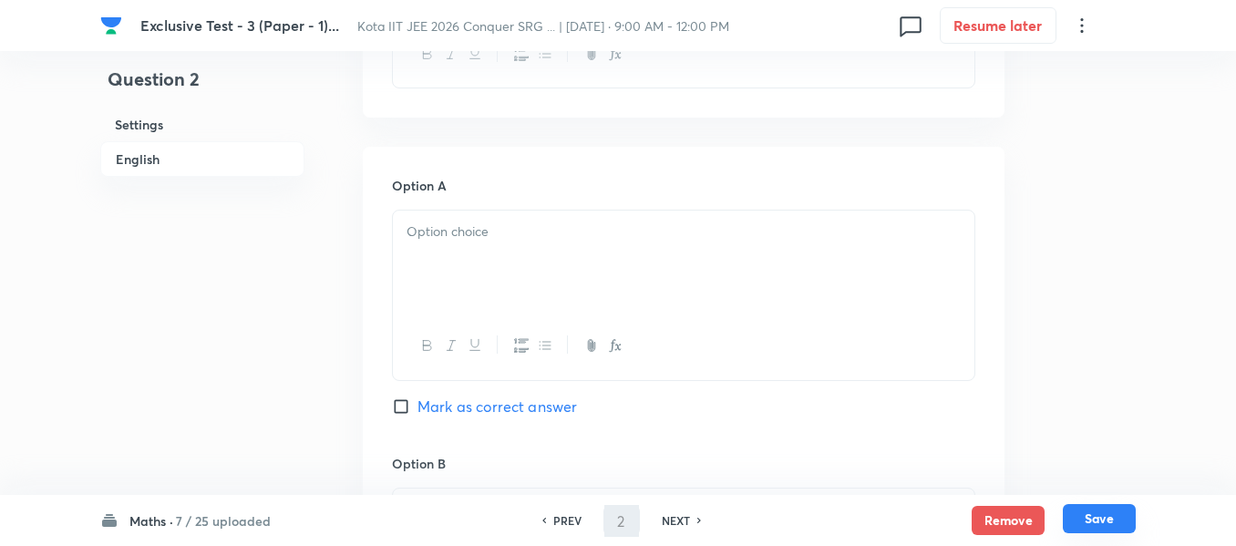
click at [1123, 521] on button "Save" at bounding box center [1099, 518] width 73 height 29
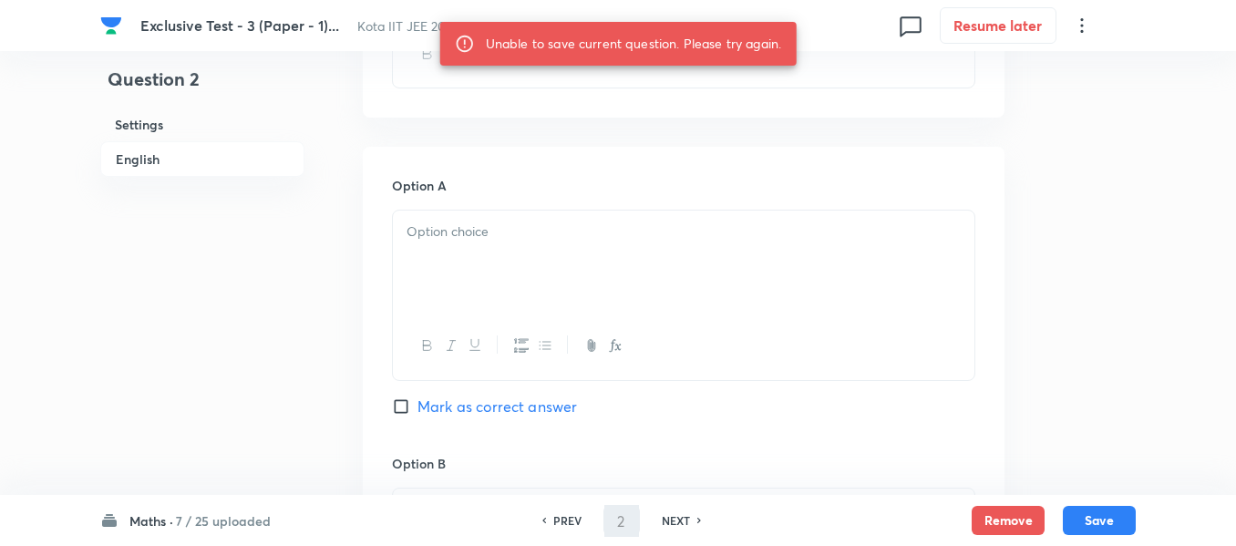
click at [681, 520] on h6 "NEXT" at bounding box center [676, 520] width 28 height 16
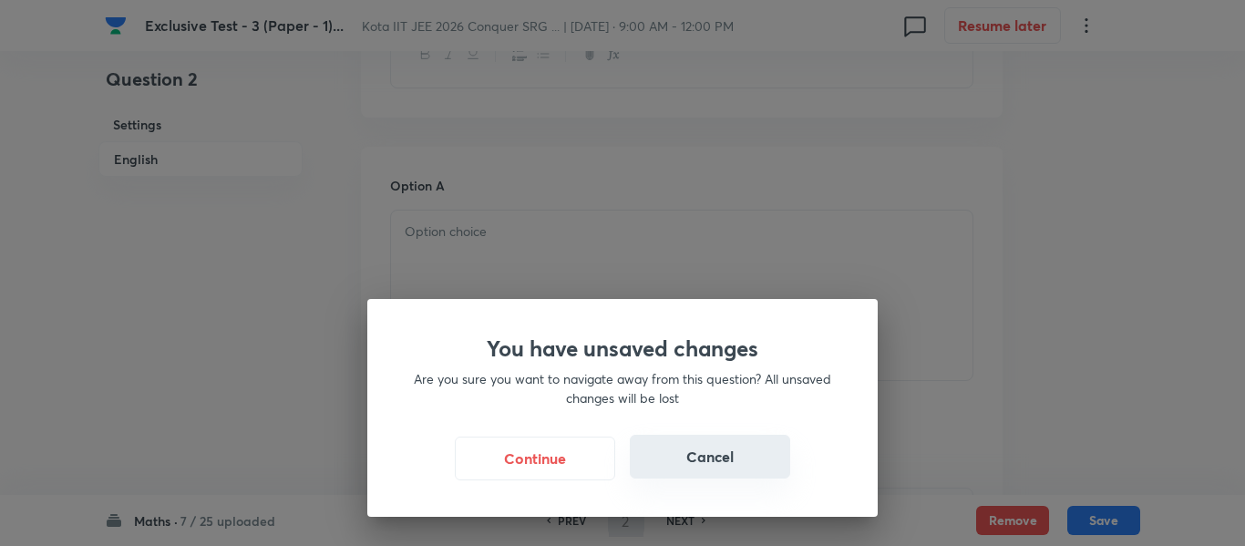
click at [730, 454] on button "Cancel" at bounding box center [710, 457] width 160 height 44
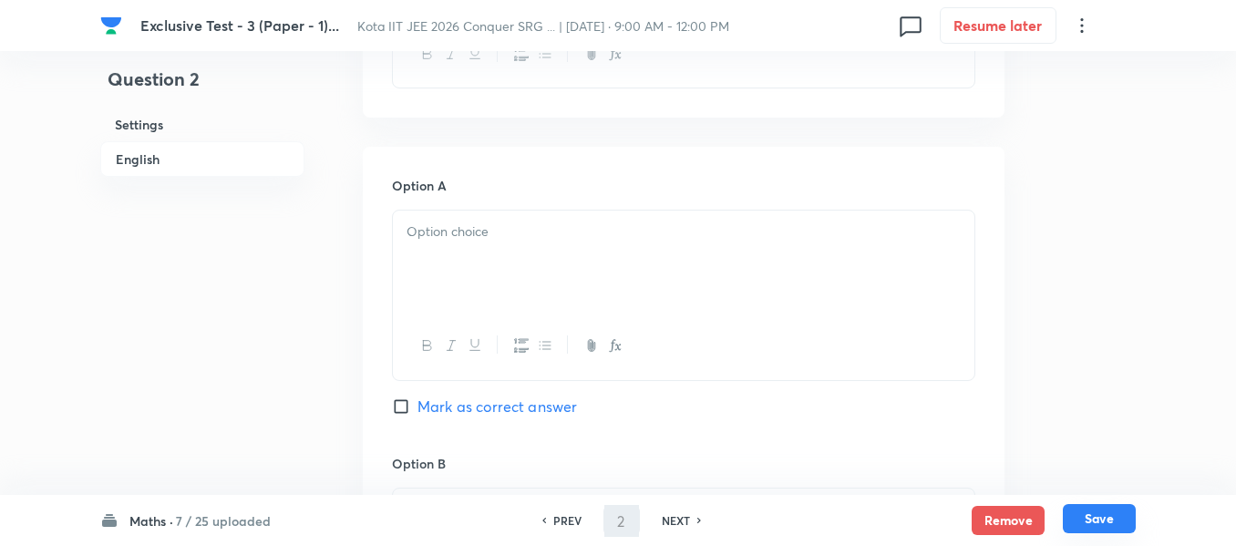
click at [1100, 518] on button "Save" at bounding box center [1099, 518] width 73 height 29
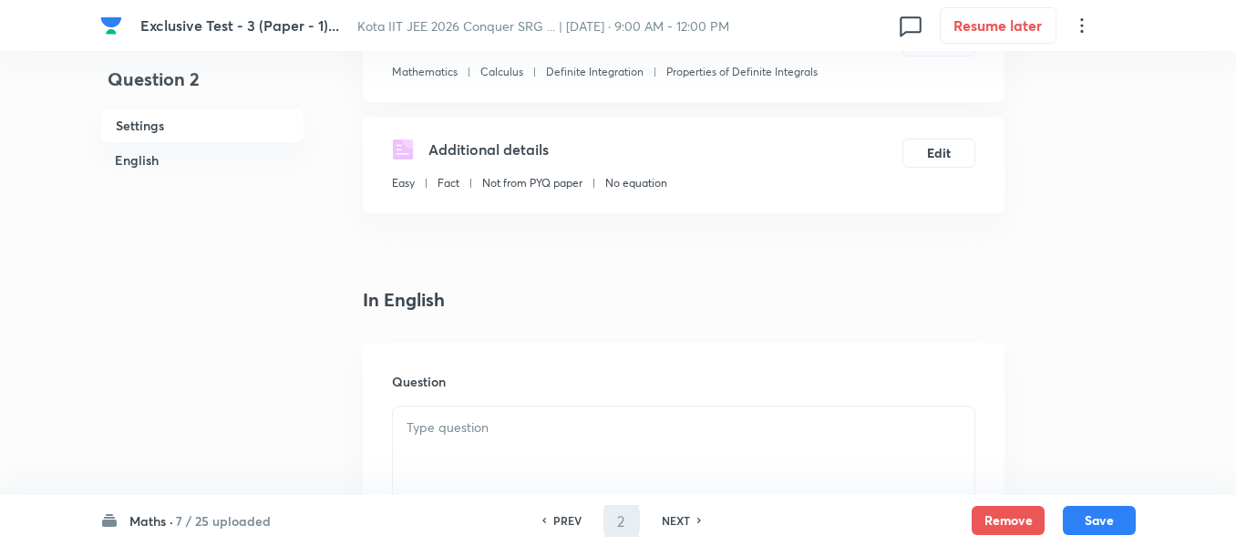
scroll to position [273, 0]
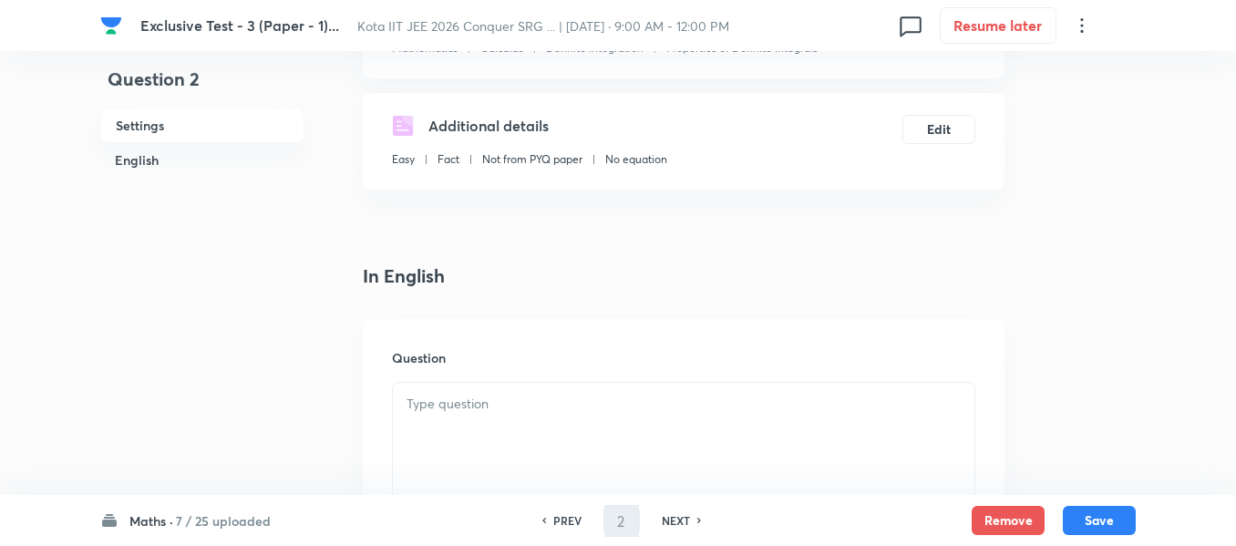
click at [677, 517] on h6 "NEXT" at bounding box center [676, 520] width 28 height 16
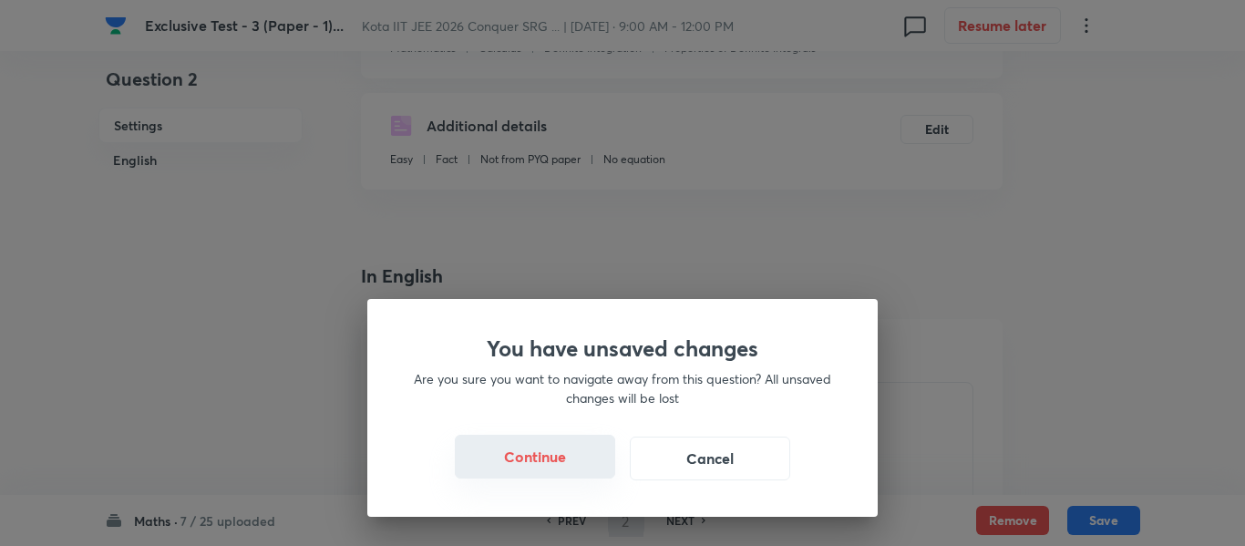
click at [576, 464] on button "Continue" at bounding box center [535, 457] width 160 height 44
type input "3"
checkbox input "false"
checkbox input "true"
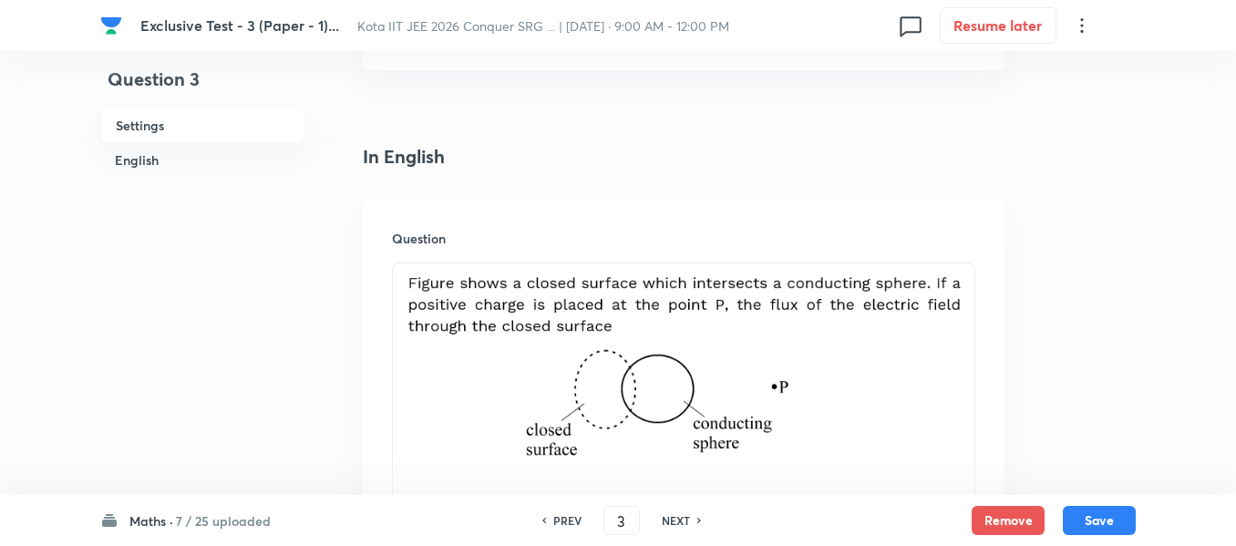
scroll to position [547, 0]
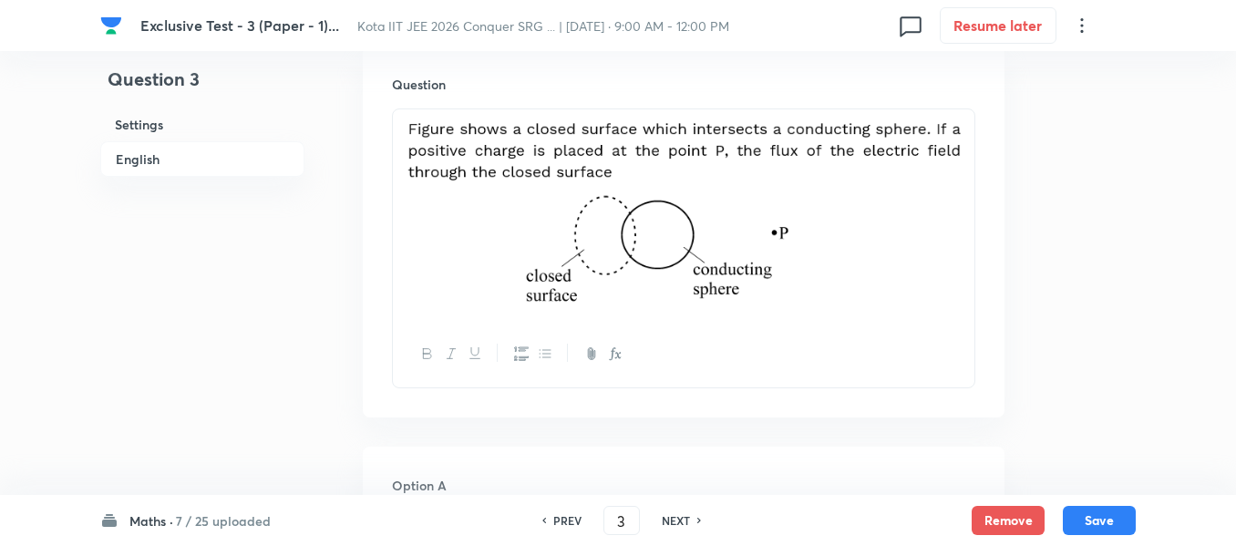
drag, startPoint x: 845, startPoint y: 276, endPoint x: 519, endPoint y: 191, distance: 337.2
click at [519, 191] on img at bounding box center [684, 212] width 554 height 184
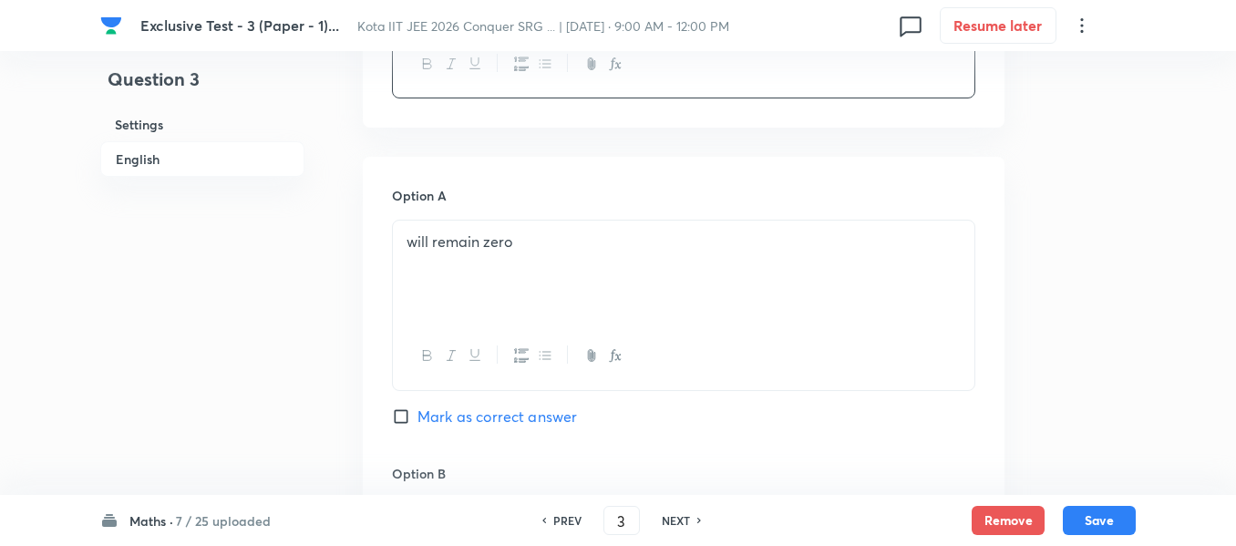
scroll to position [729, 0]
drag, startPoint x: 469, startPoint y: 254, endPoint x: 422, endPoint y: 336, distance: 94.3
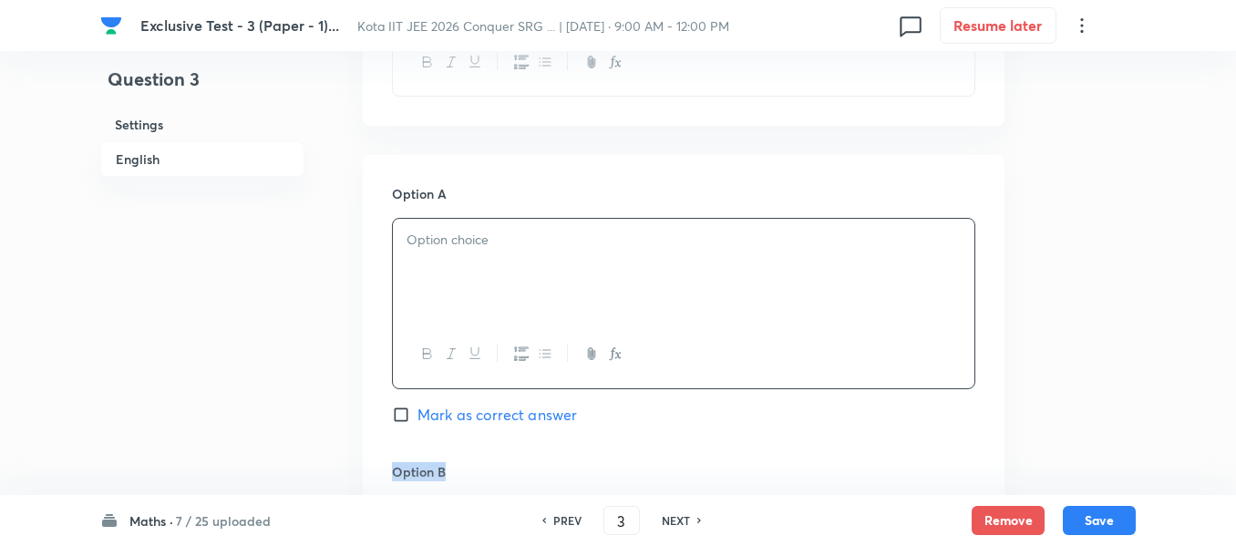
drag, startPoint x: 467, startPoint y: 466, endPoint x: 369, endPoint y: 469, distance: 97.6
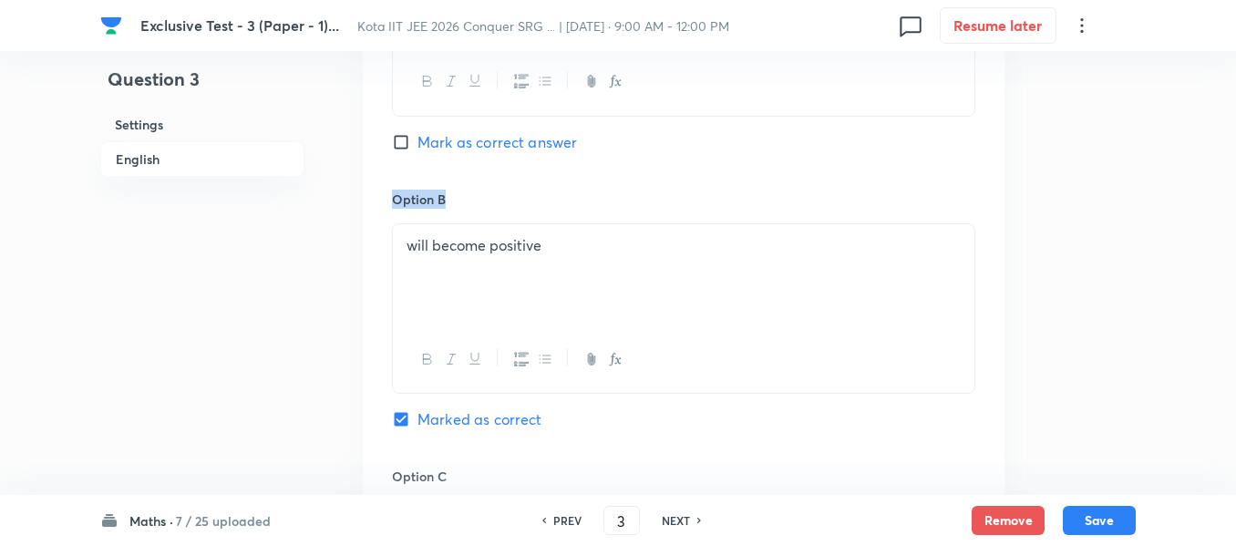
scroll to position [1003, 0]
drag, startPoint x: 572, startPoint y: 248, endPoint x: 370, endPoint y: 248, distance: 202.4
click at [370, 248] on div "Option A Mark as correct answer Option B will become positive Marked as correct…" at bounding box center [684, 447] width 642 height 1132
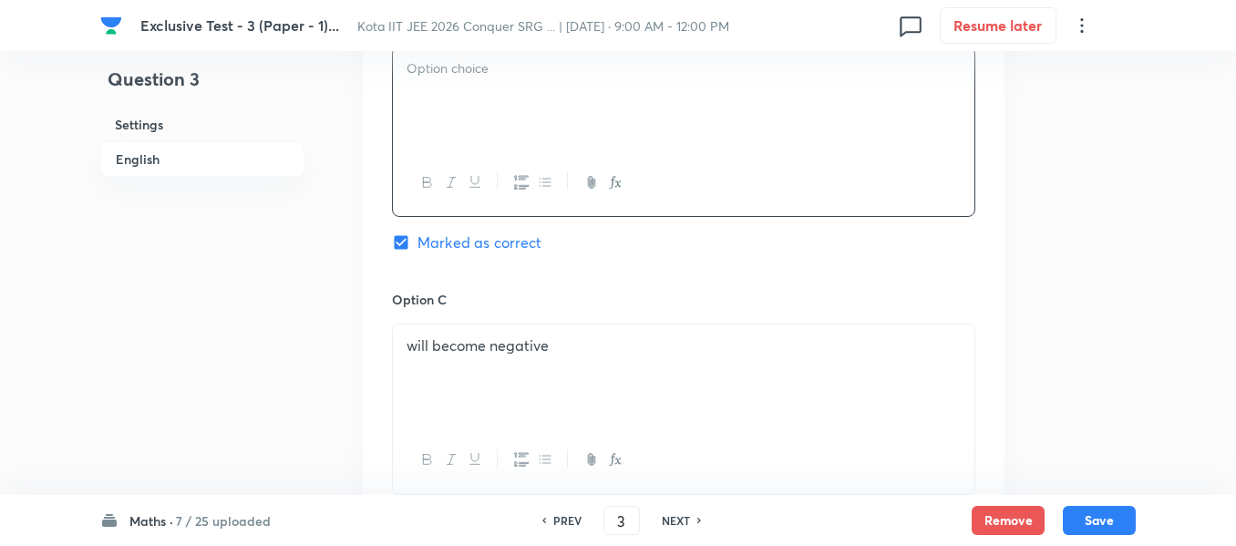
scroll to position [1185, 0]
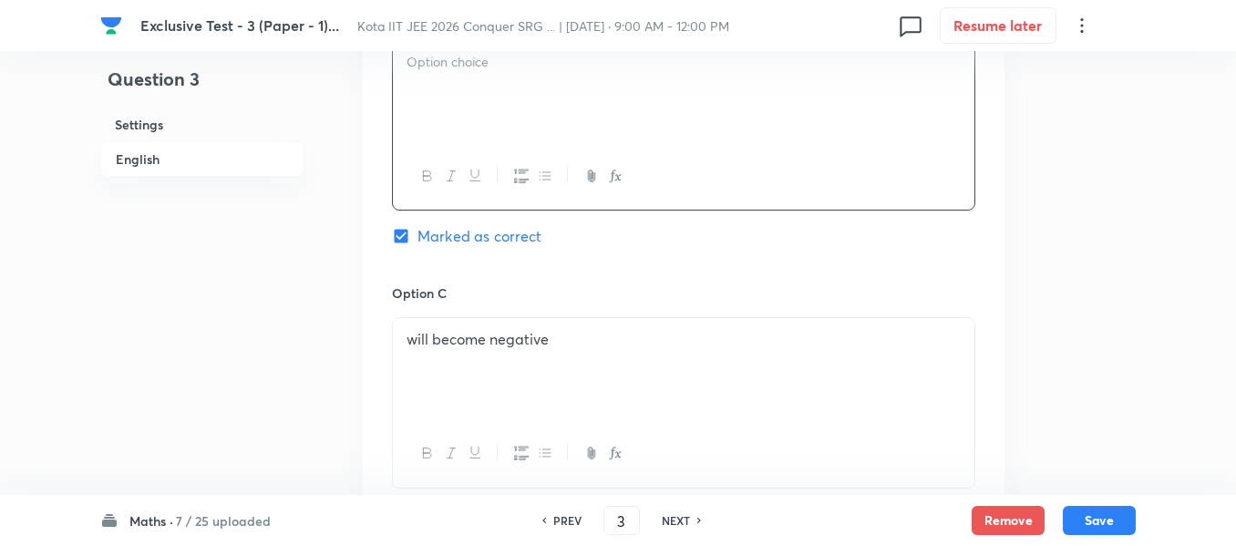
drag, startPoint x: 582, startPoint y: 342, endPoint x: 389, endPoint y: 360, distance: 194.1
click at [371, 340] on div "Option A Mark as correct answer Option B Marked as correct Option C will become…" at bounding box center [684, 265] width 642 height 1132
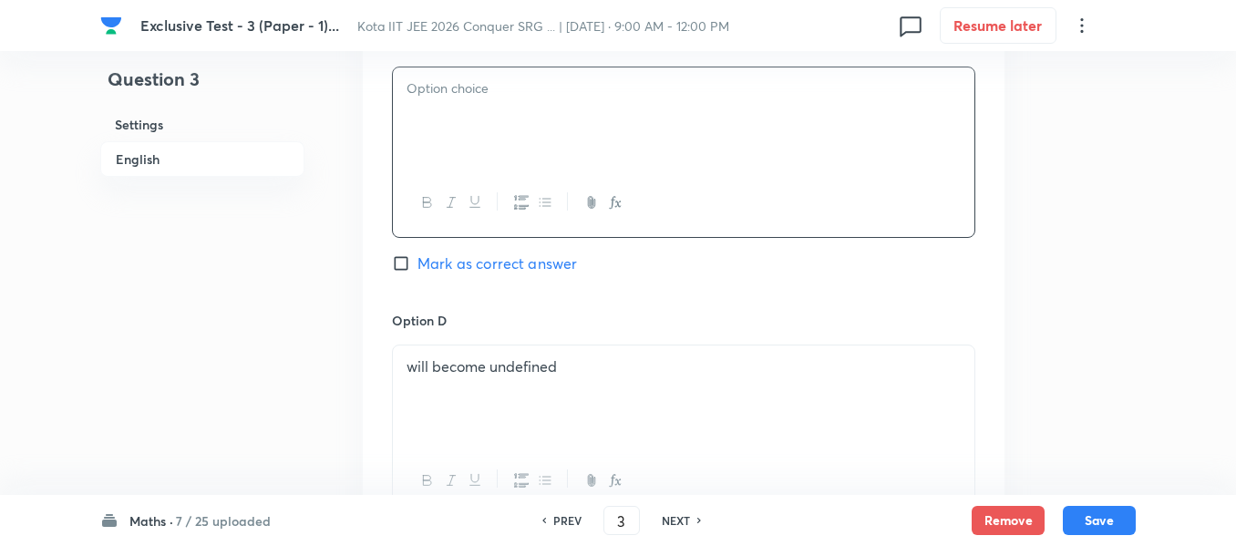
scroll to position [1459, 0]
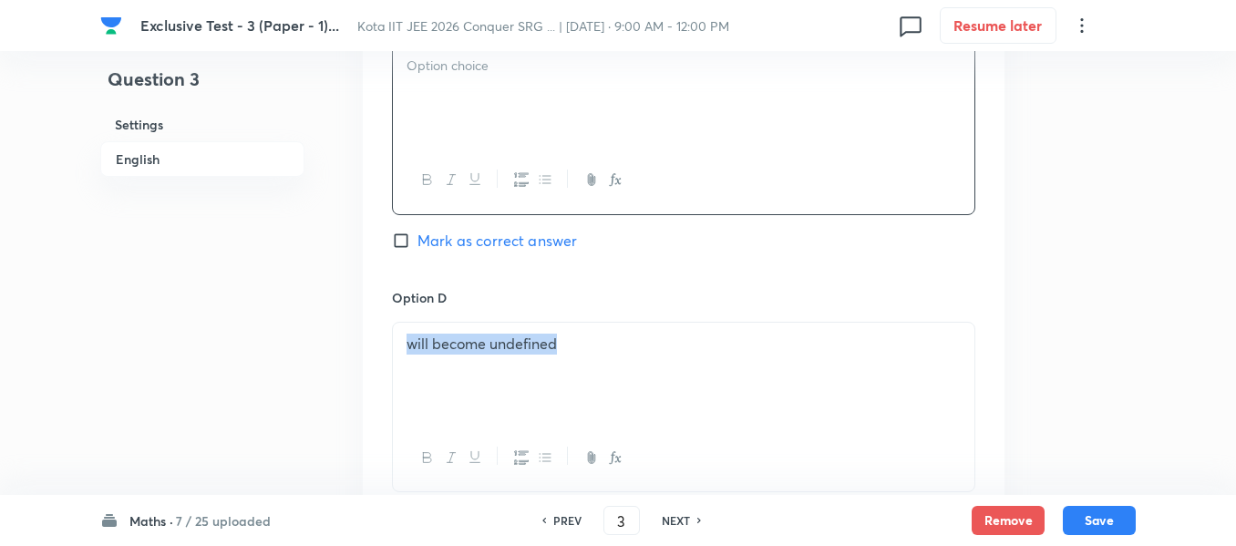
drag, startPoint x: 577, startPoint y: 348, endPoint x: 364, endPoint y: 353, distance: 213.4
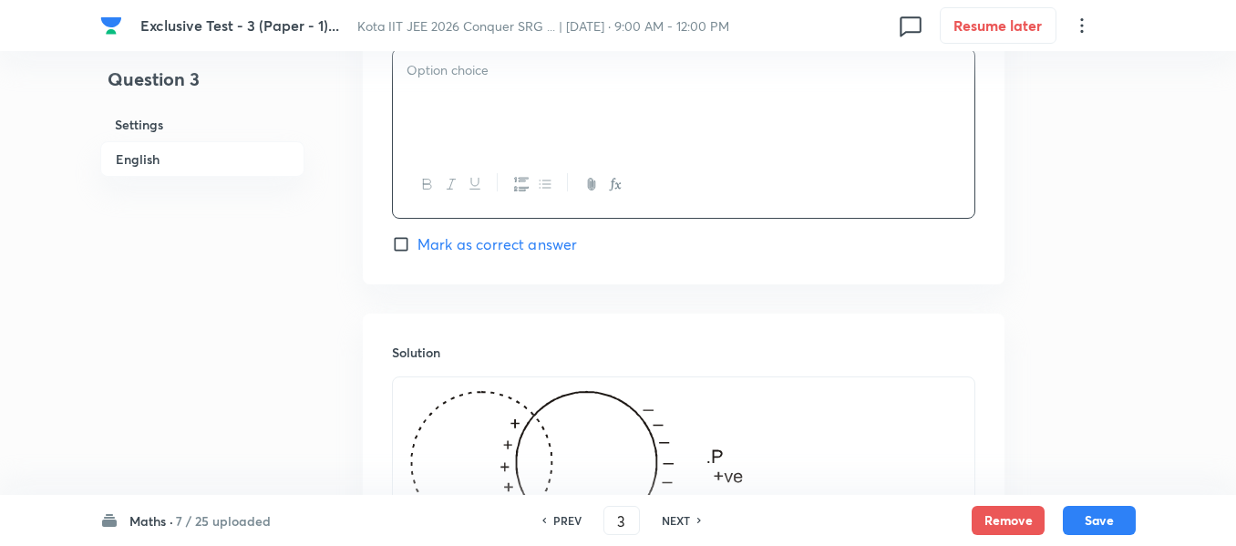
scroll to position [2005, 0]
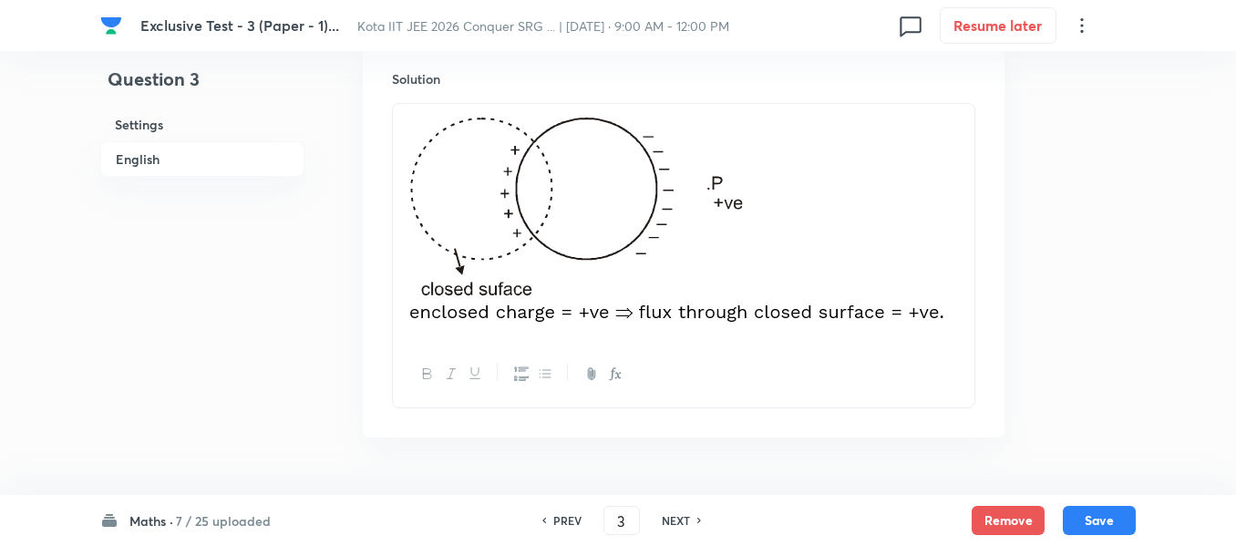
drag, startPoint x: 885, startPoint y: 302, endPoint x: 605, endPoint y: 240, distance: 286.6
click at [605, 240] on img at bounding box center [676, 220] width 538 height 210
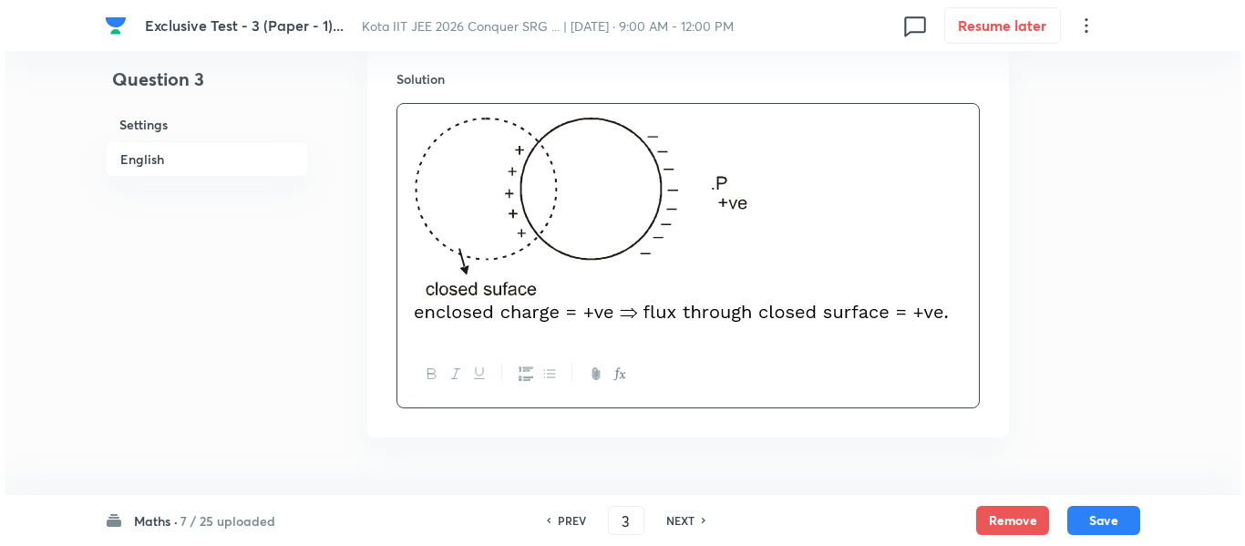
scroll to position [1922, 0]
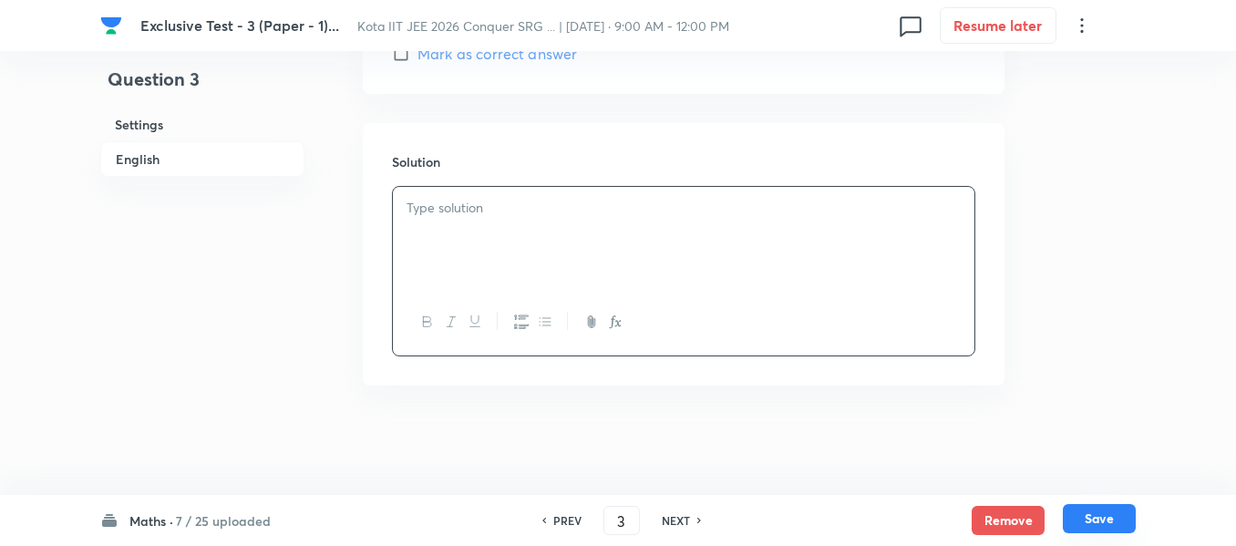
click at [1110, 526] on button "Save" at bounding box center [1099, 518] width 73 height 29
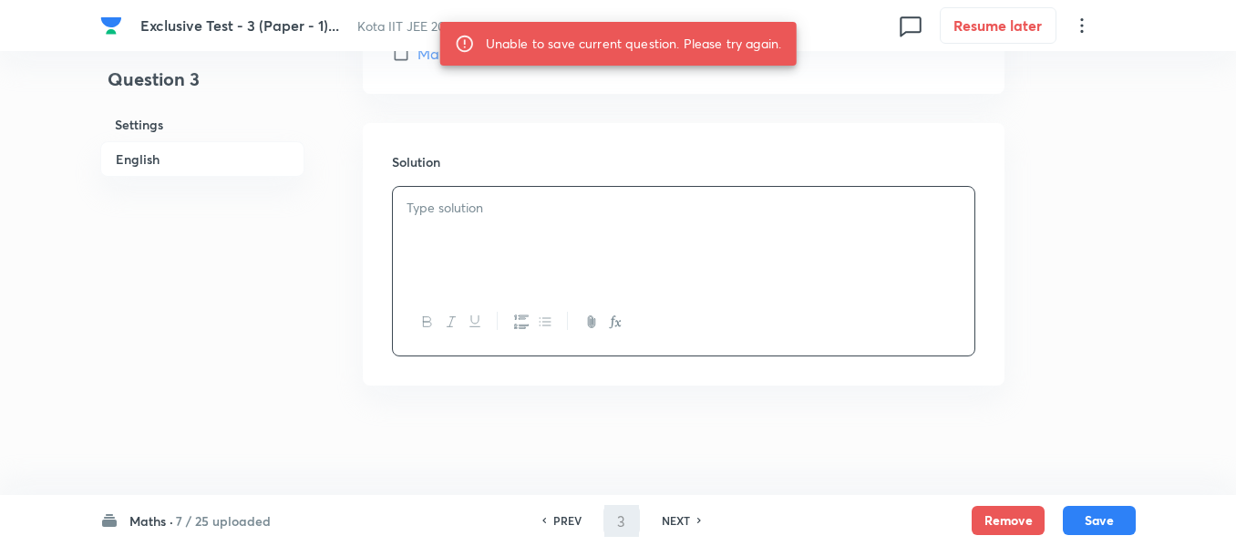
click at [569, 521] on h6 "PREV" at bounding box center [567, 520] width 28 height 16
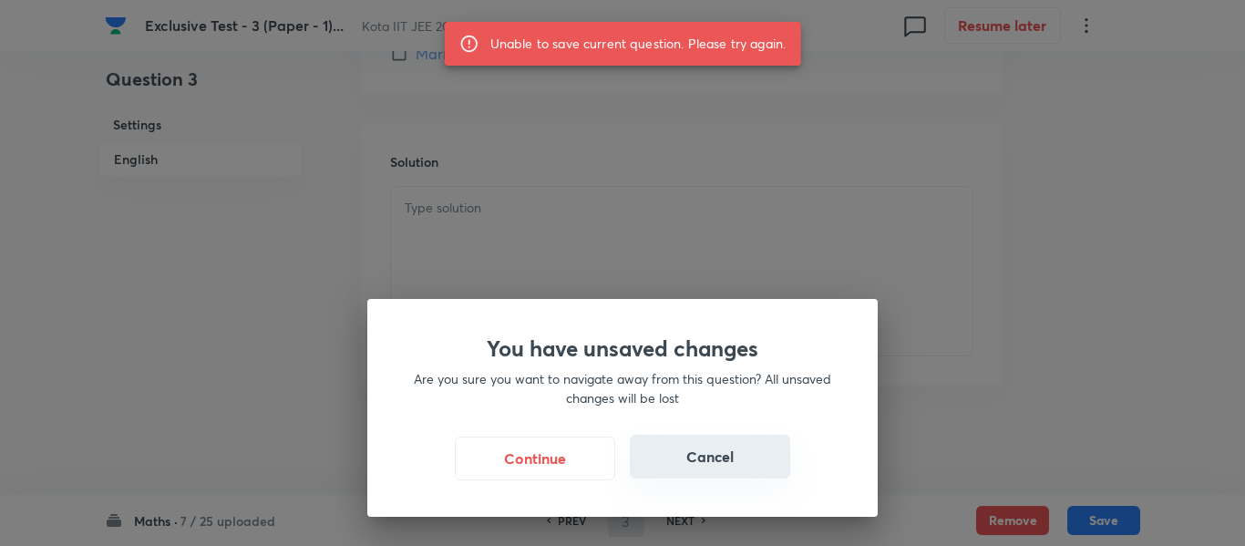
click at [726, 460] on button "Cancel" at bounding box center [710, 457] width 160 height 44
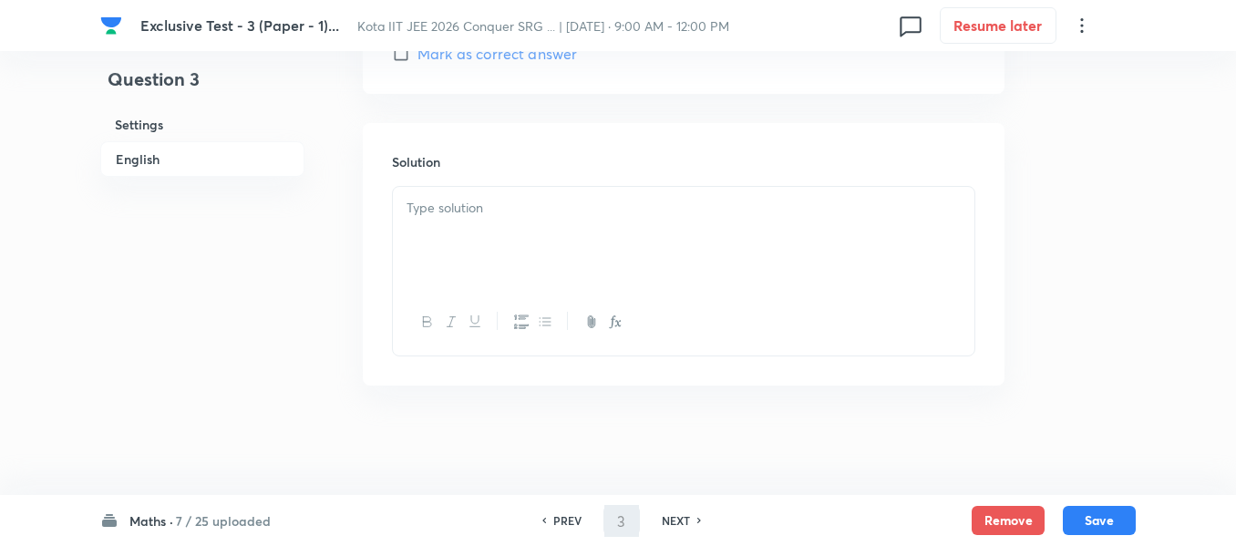
click at [168, 522] on h6 "Maths ·" at bounding box center [151, 520] width 44 height 19
click at [192, 254] on h6 "Phy" at bounding box center [213, 251] width 166 height 19
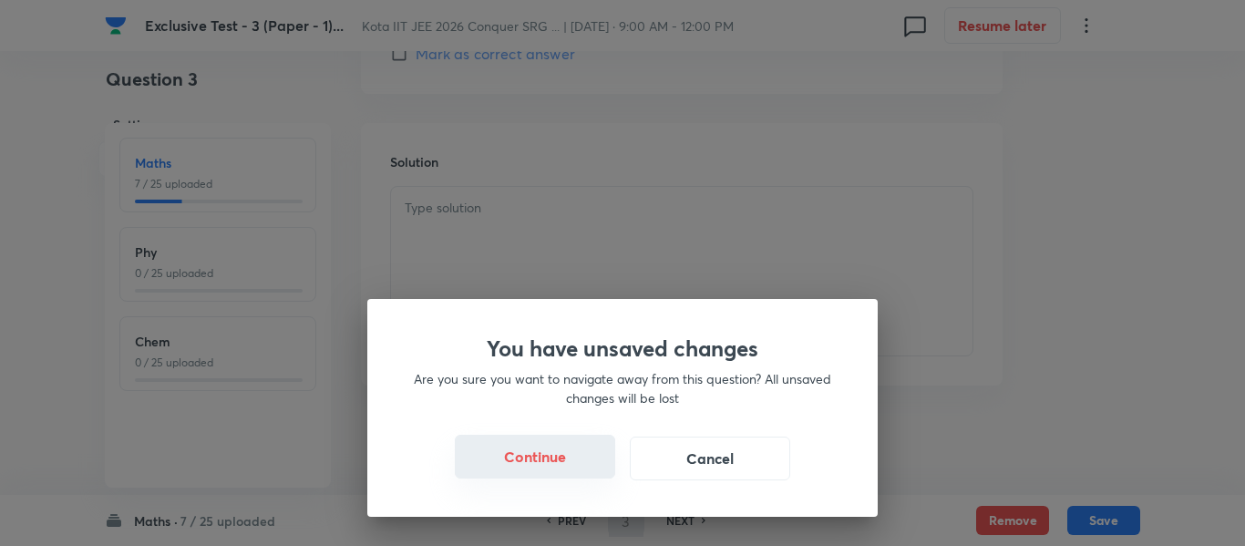
click at [567, 459] on button "Continue" at bounding box center [535, 457] width 160 height 44
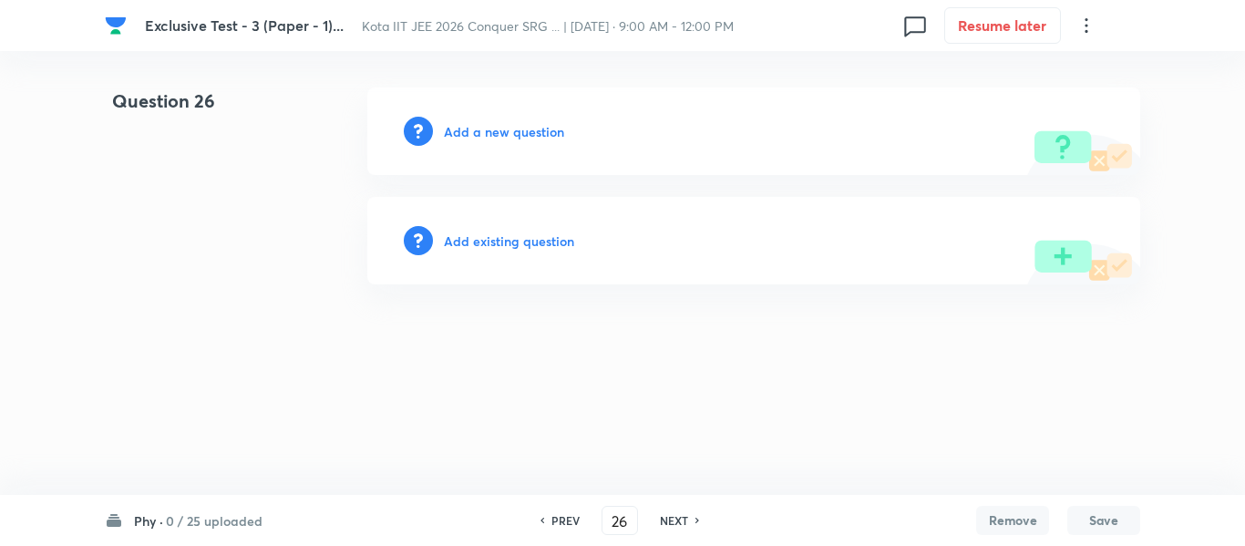
scroll to position [0, 0]
click at [681, 520] on h6 "NEXT" at bounding box center [674, 520] width 28 height 16
click at [172, 525] on h6 "0 / 25 uploaded" at bounding box center [214, 520] width 97 height 19
click at [193, 267] on p "0 / 25 uploaded" at bounding box center [218, 273] width 166 height 16
click at [672, 523] on h6 "NEXT" at bounding box center [674, 520] width 28 height 16
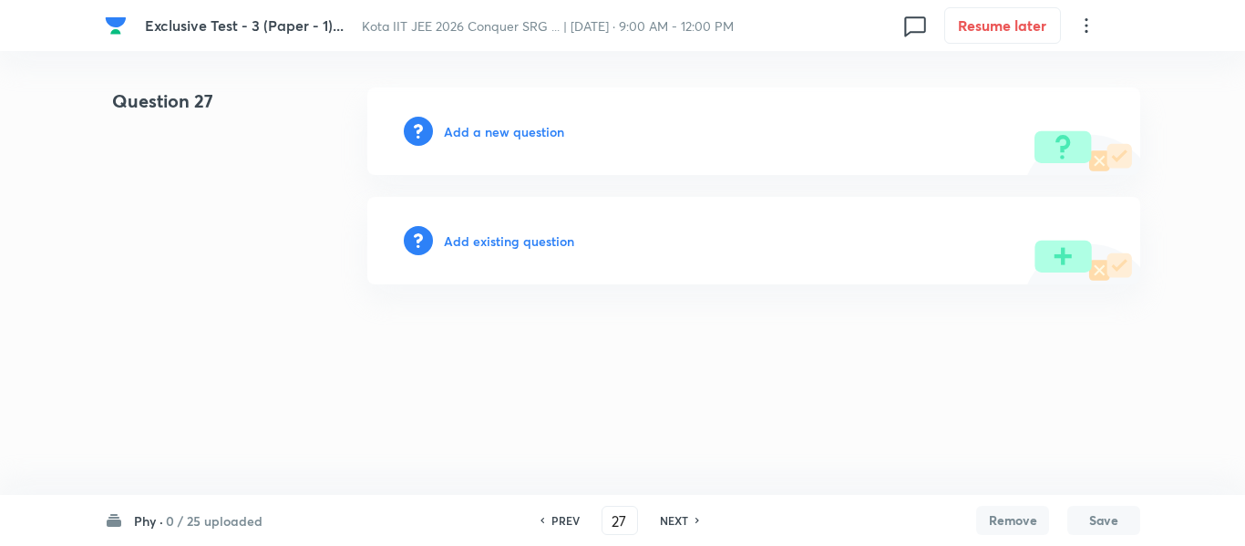
click at [672, 523] on h6 "NEXT" at bounding box center [674, 520] width 28 height 16
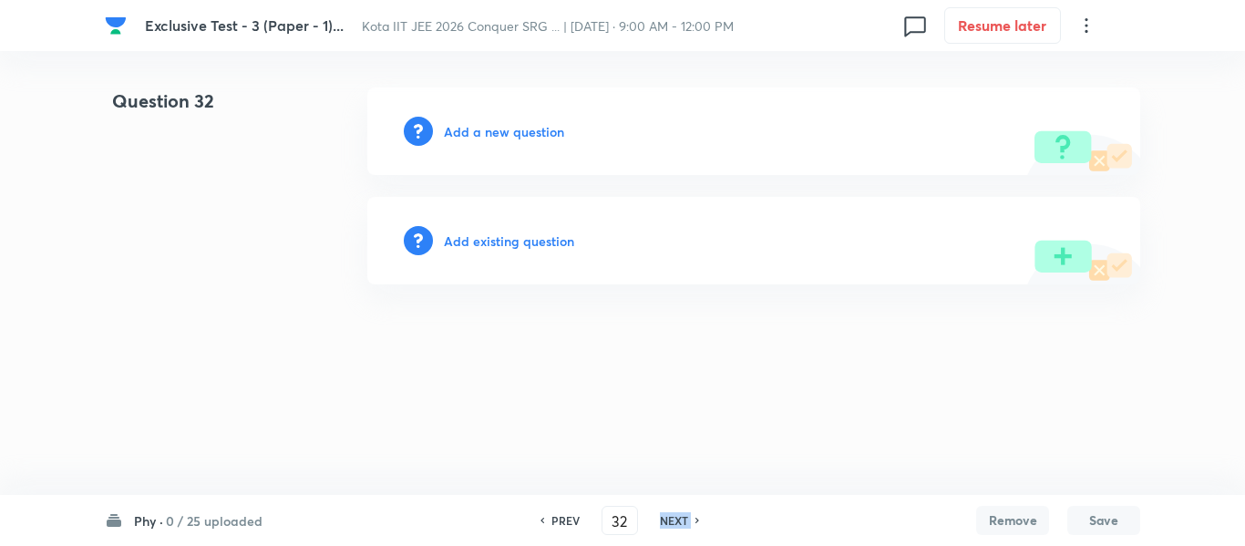
click at [672, 523] on h6 "NEXT" at bounding box center [674, 520] width 28 height 16
type input "33"
click at [510, 135] on h6 "Add a new question" at bounding box center [504, 131] width 120 height 19
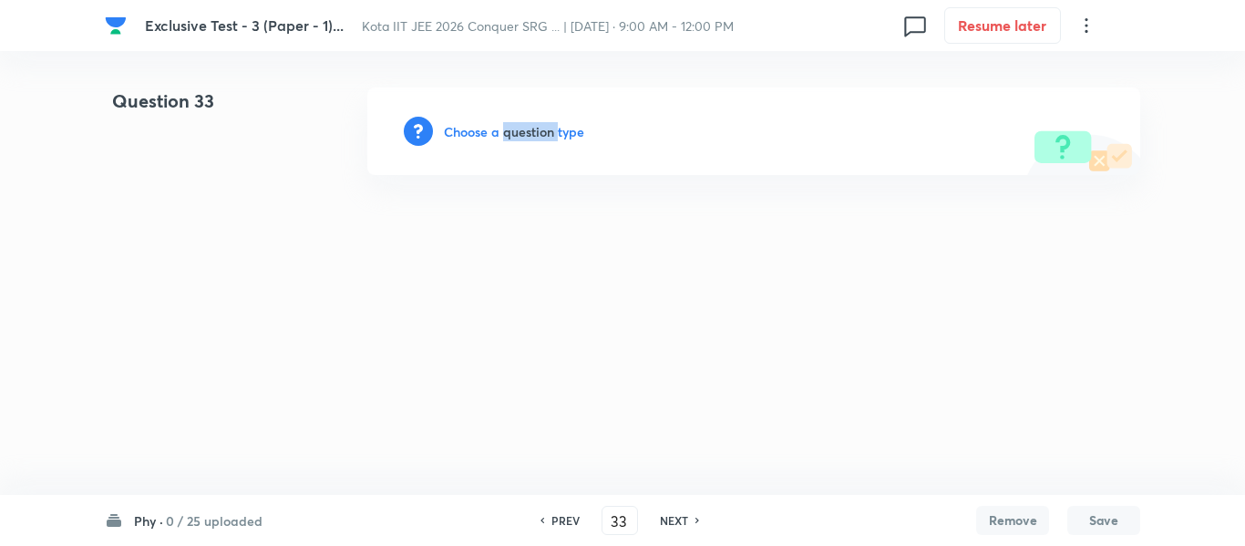
click at [510, 135] on h6 "Choose a question type" at bounding box center [514, 131] width 140 height 19
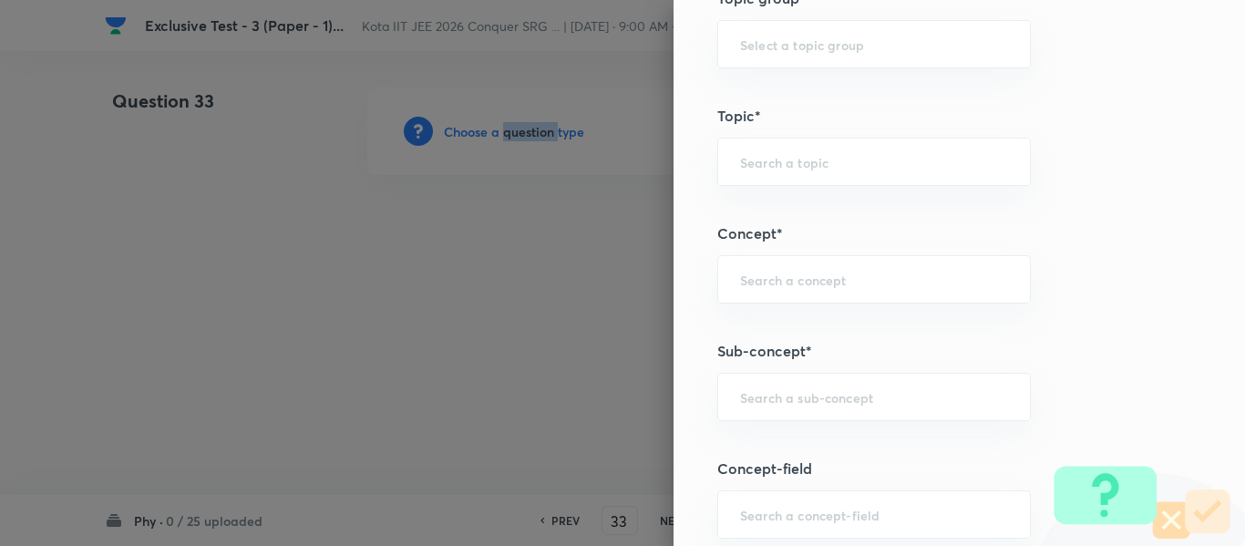
scroll to position [1003, 0]
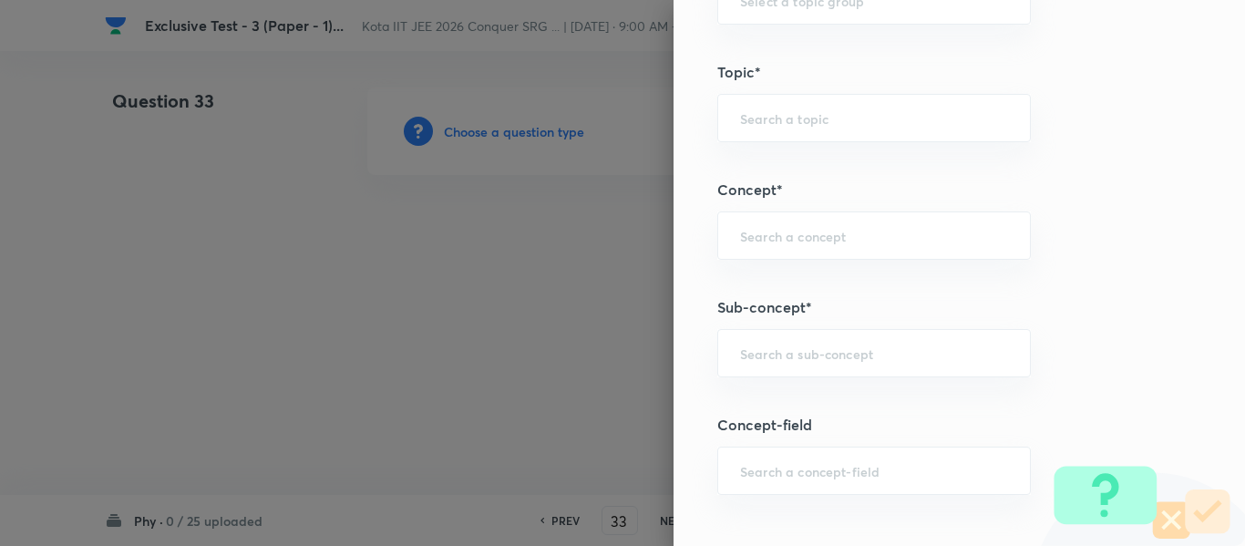
click at [786, 378] on div "Question settings Question type* Single choice correct Number of options* 2 3 4…" at bounding box center [960, 273] width 572 height 546
click at [775, 360] on input "text" at bounding box center [874, 353] width 268 height 17
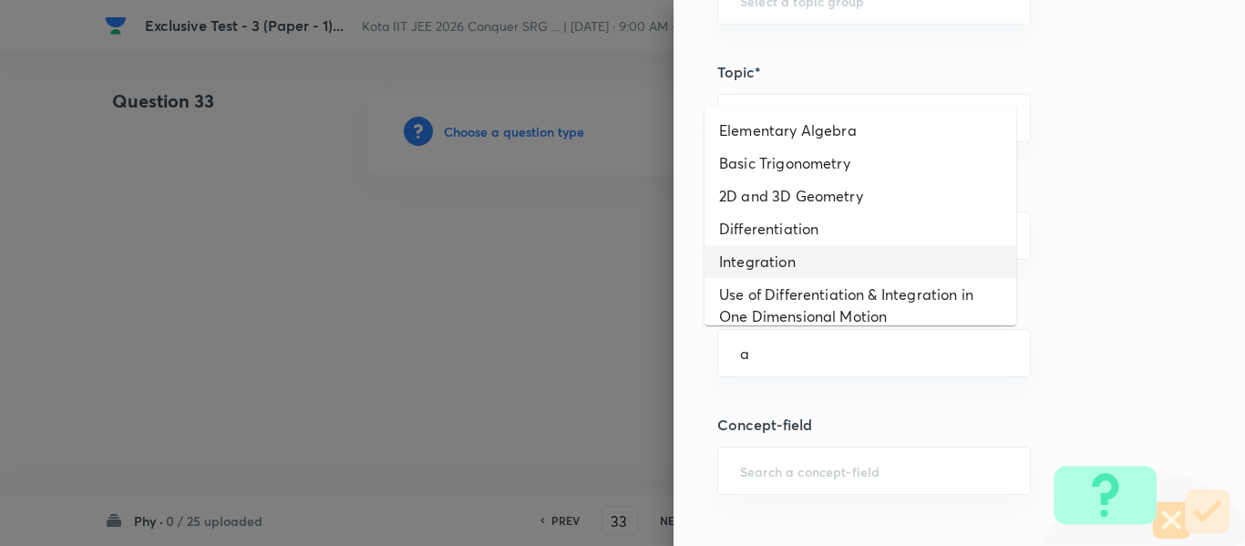
click at [758, 264] on li "Integration" at bounding box center [861, 261] width 312 height 33
type input "Integration"
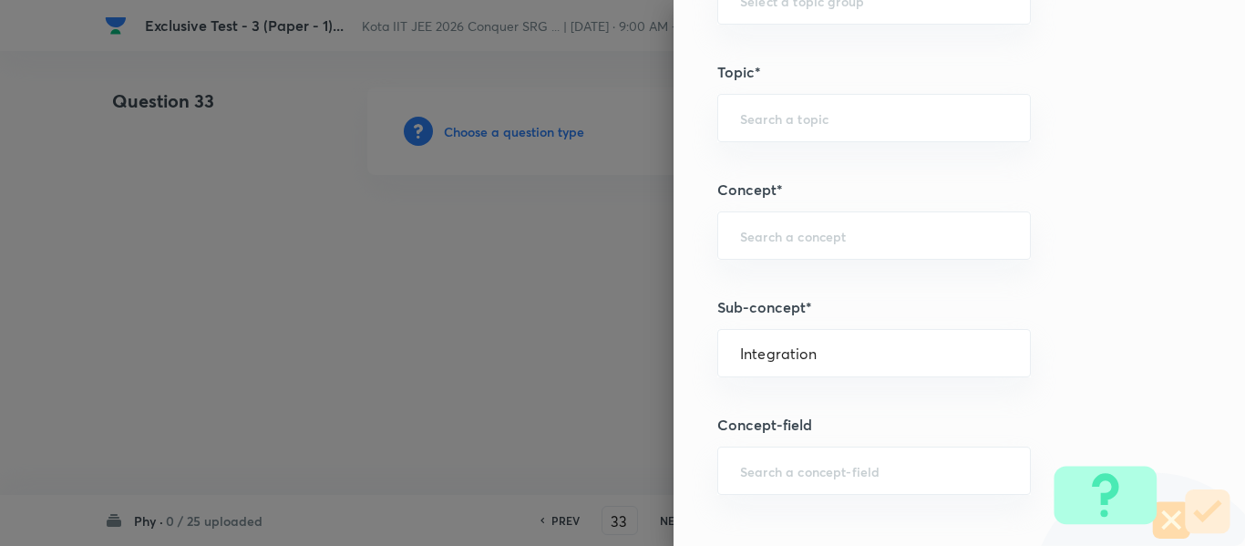
type input "Physics"
type input "Basics & Laboratory"
type input "Mathematical Tools"
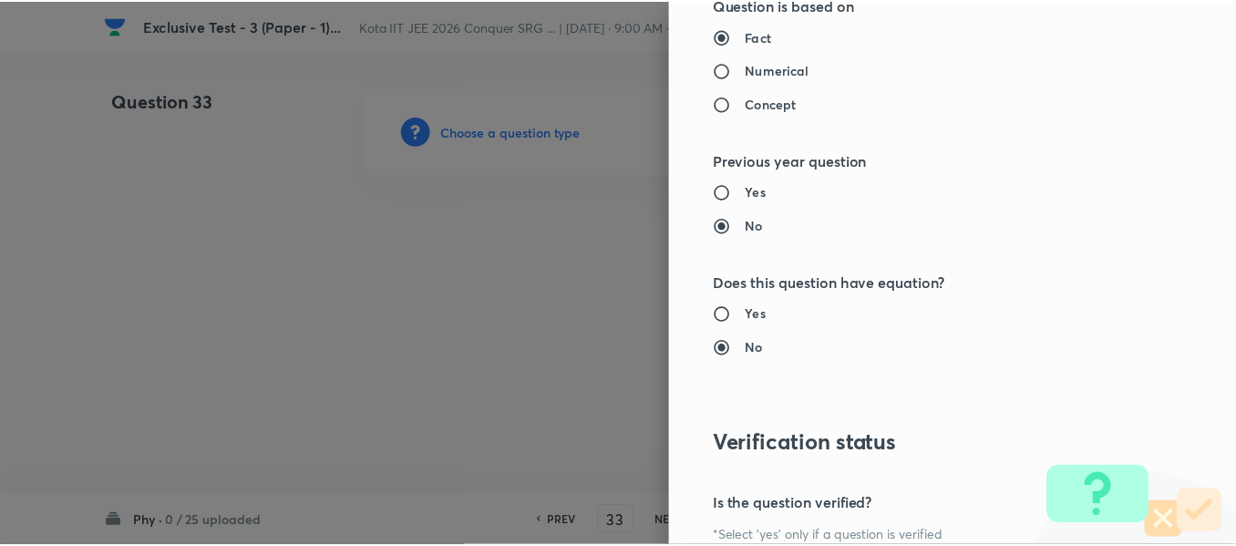
scroll to position [2061, 0]
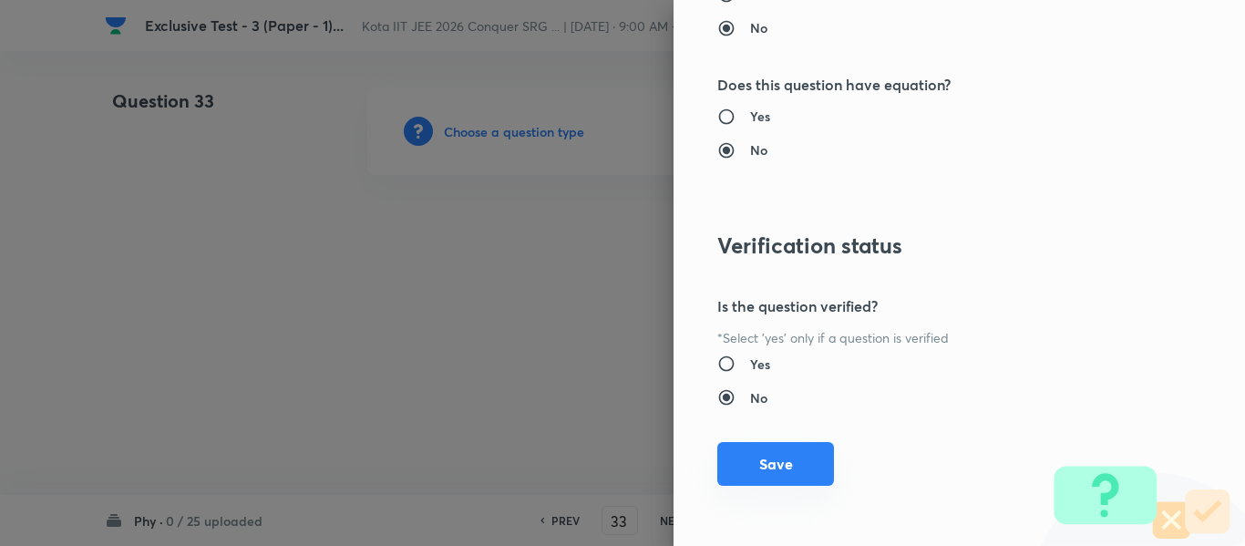
click at [755, 467] on button "Save" at bounding box center [775, 464] width 117 height 44
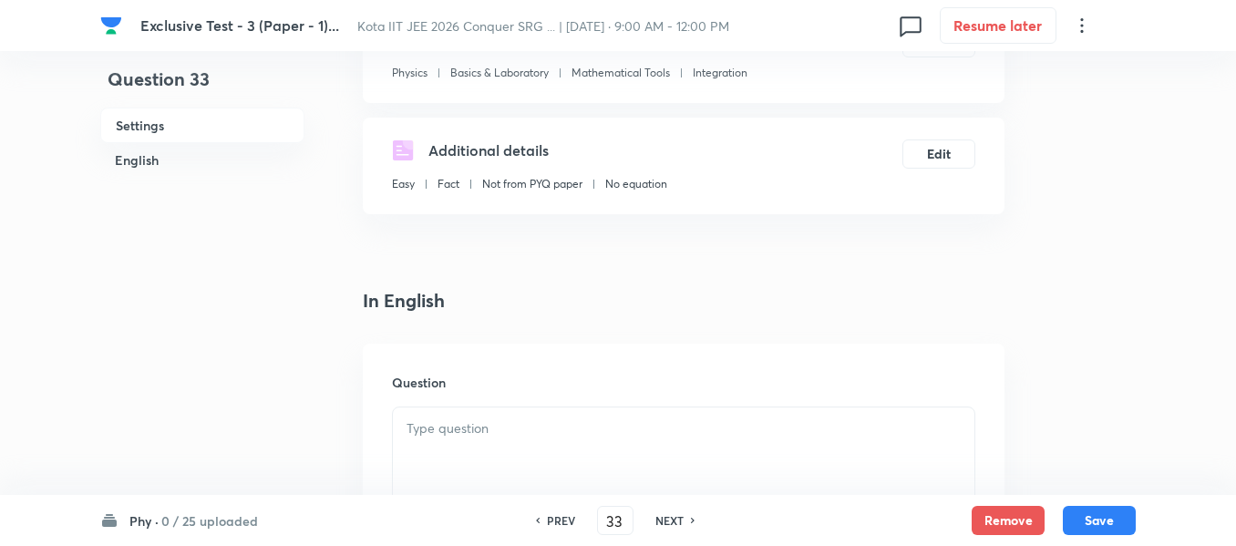
scroll to position [273, 0]
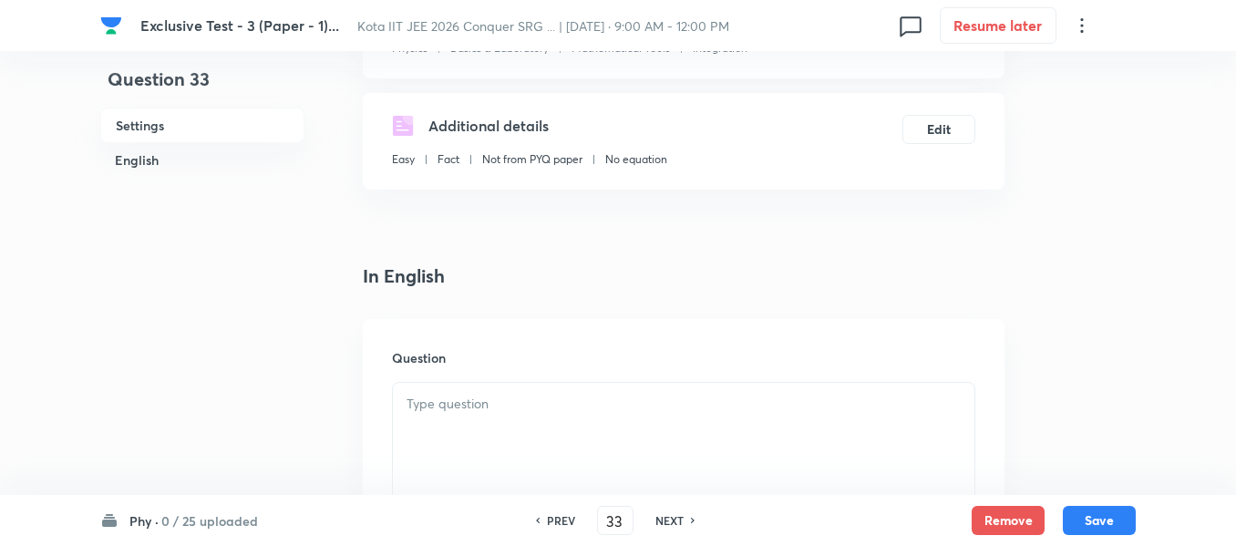
click at [441, 404] on p at bounding box center [684, 404] width 554 height 21
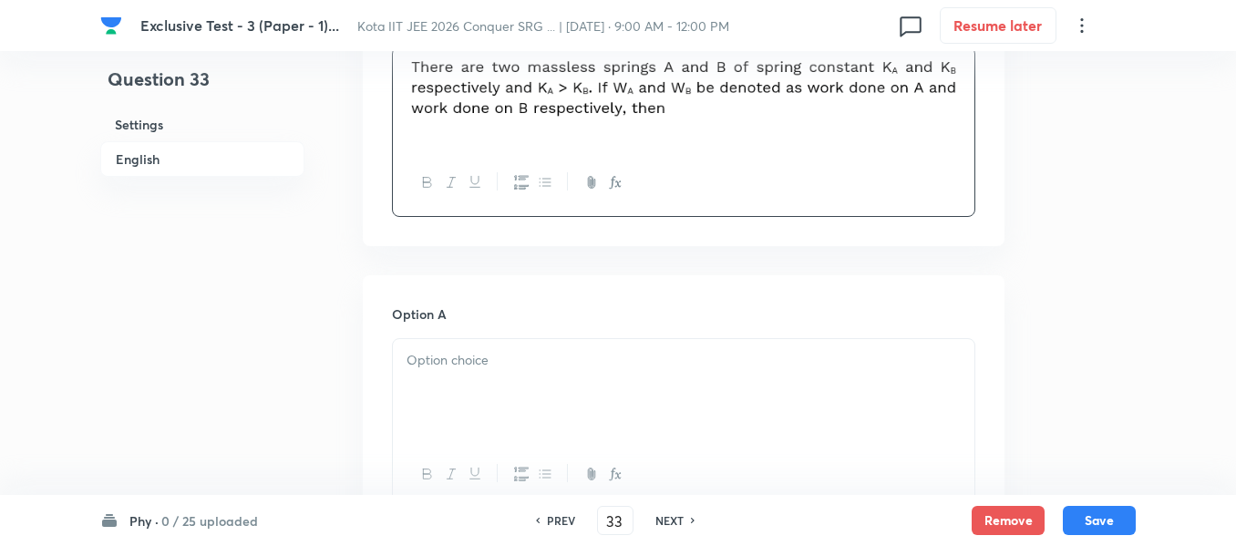
scroll to position [638, 0]
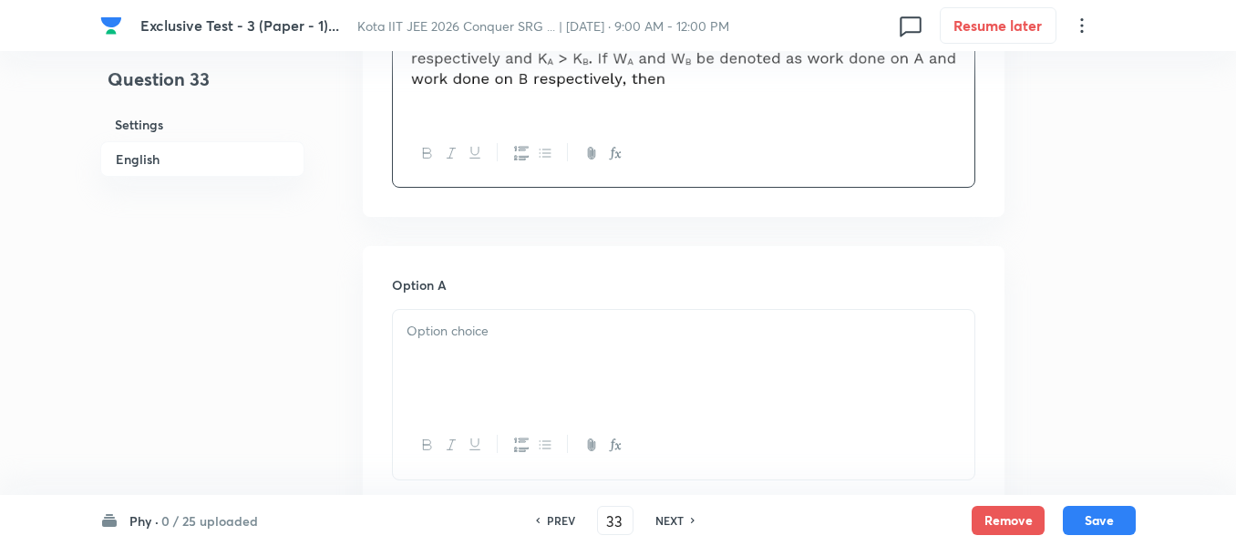
click at [438, 335] on p at bounding box center [684, 331] width 554 height 21
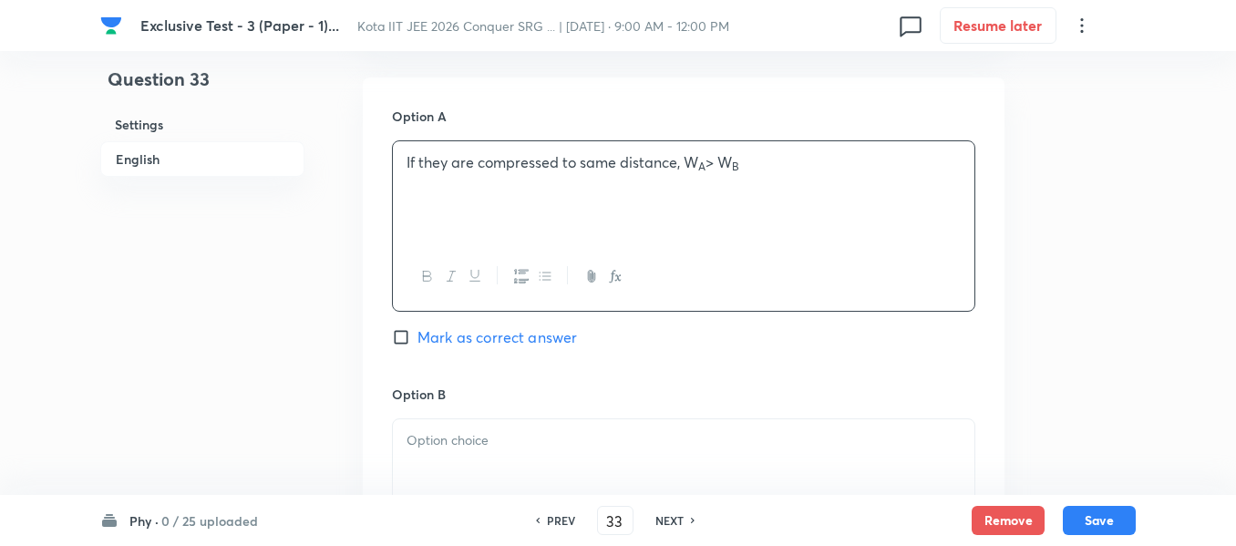
scroll to position [820, 0]
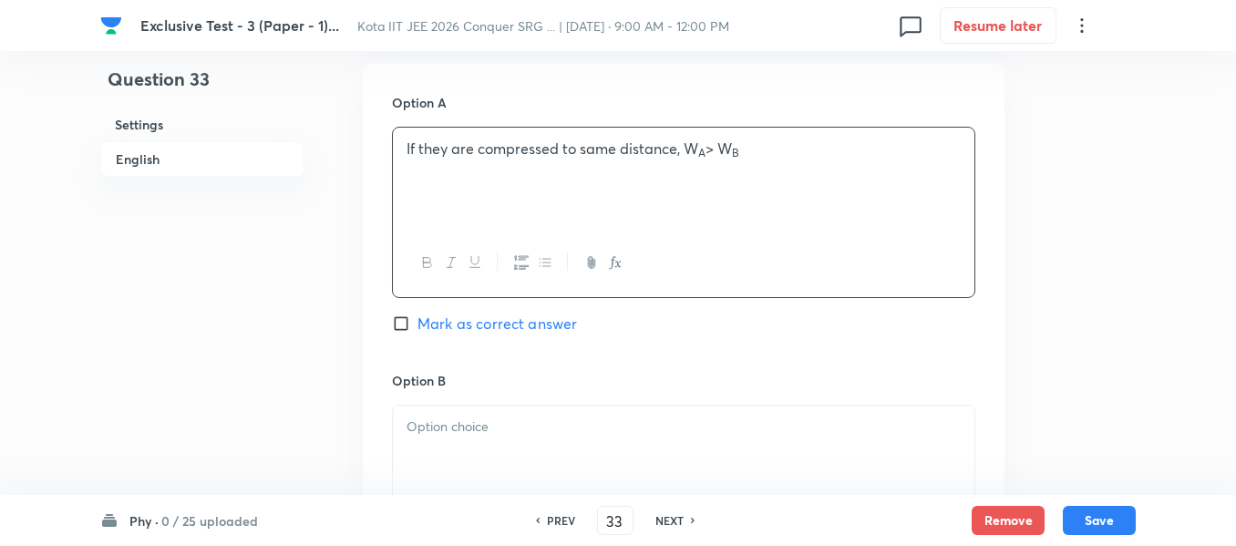
click at [444, 439] on div at bounding box center [684, 457] width 582 height 102
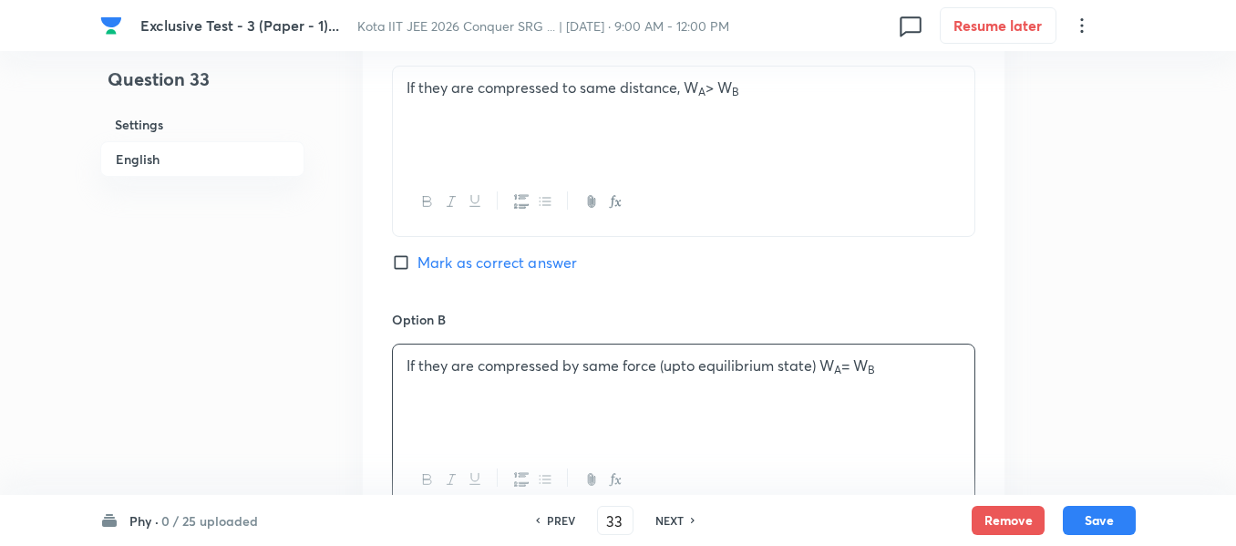
scroll to position [1094, 0]
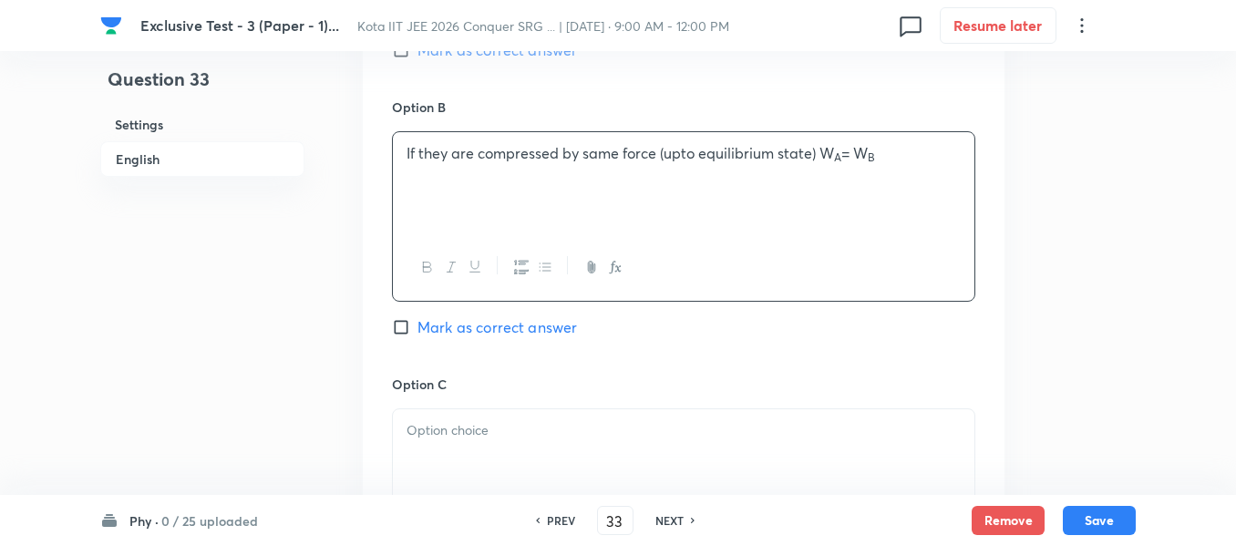
click at [411, 450] on div at bounding box center [684, 460] width 582 height 102
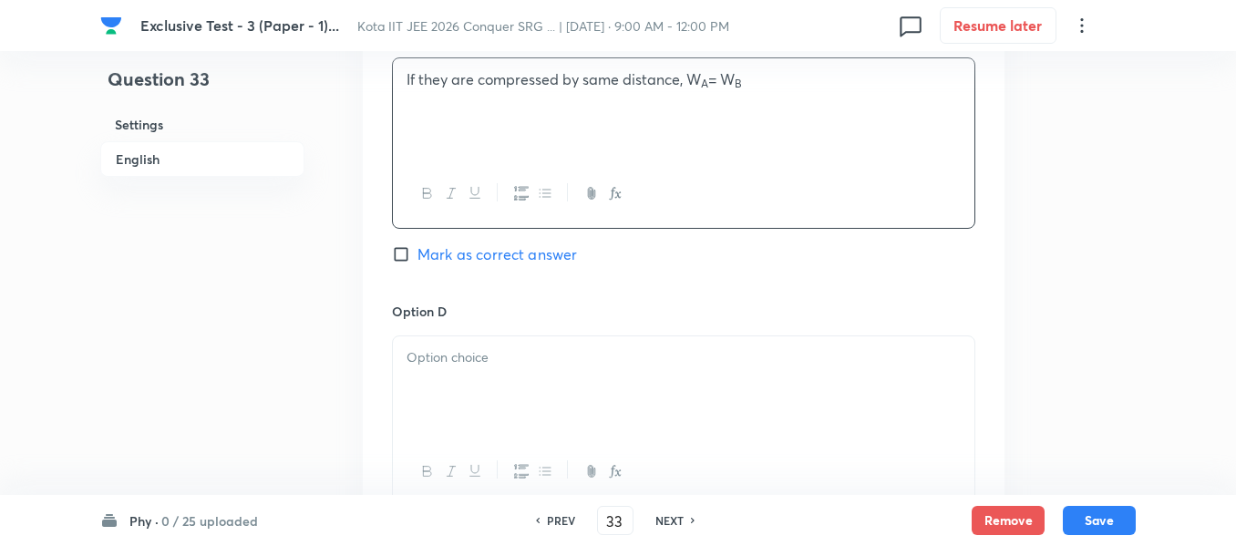
scroll to position [1459, 0]
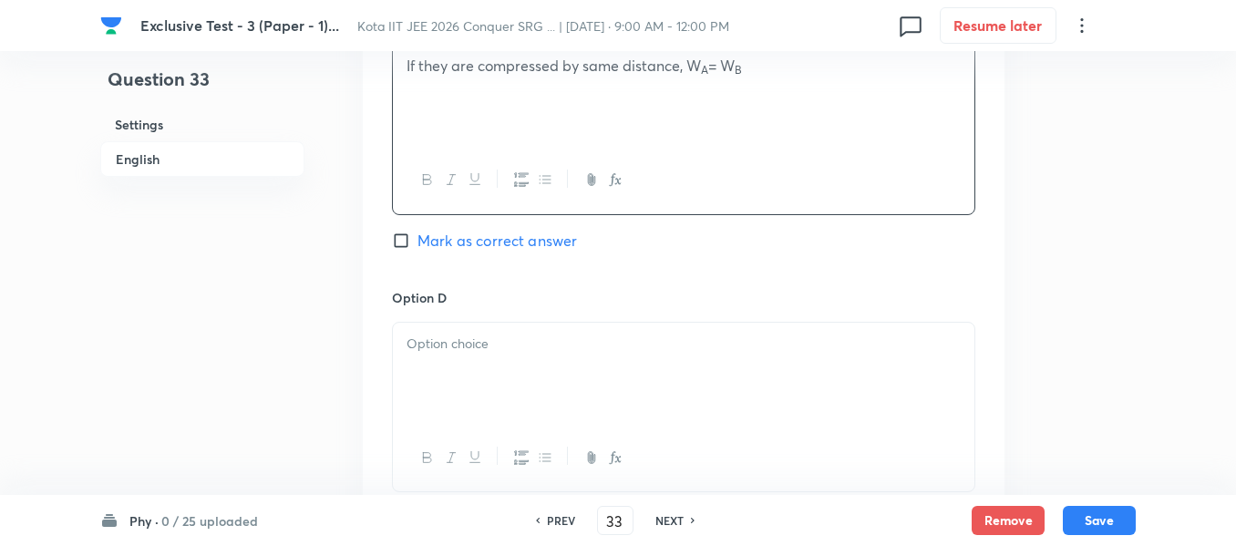
click at [452, 363] on div at bounding box center [684, 374] width 582 height 102
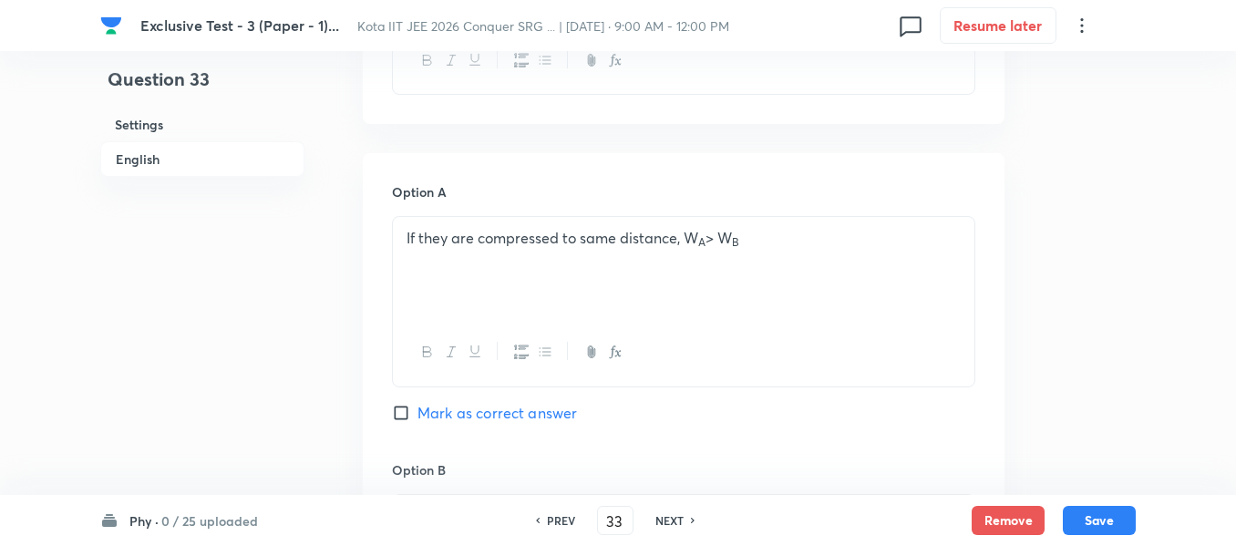
scroll to position [729, 0]
click at [404, 413] on input "Mark as correct answer" at bounding box center [405, 415] width 26 height 18
checkbox input "true"
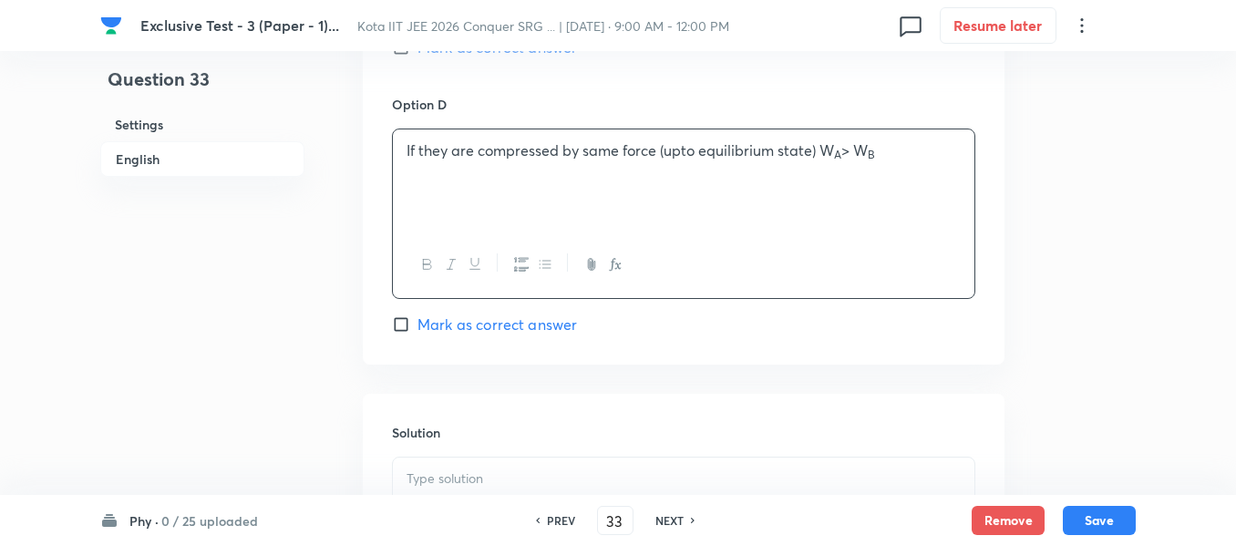
scroll to position [1914, 0]
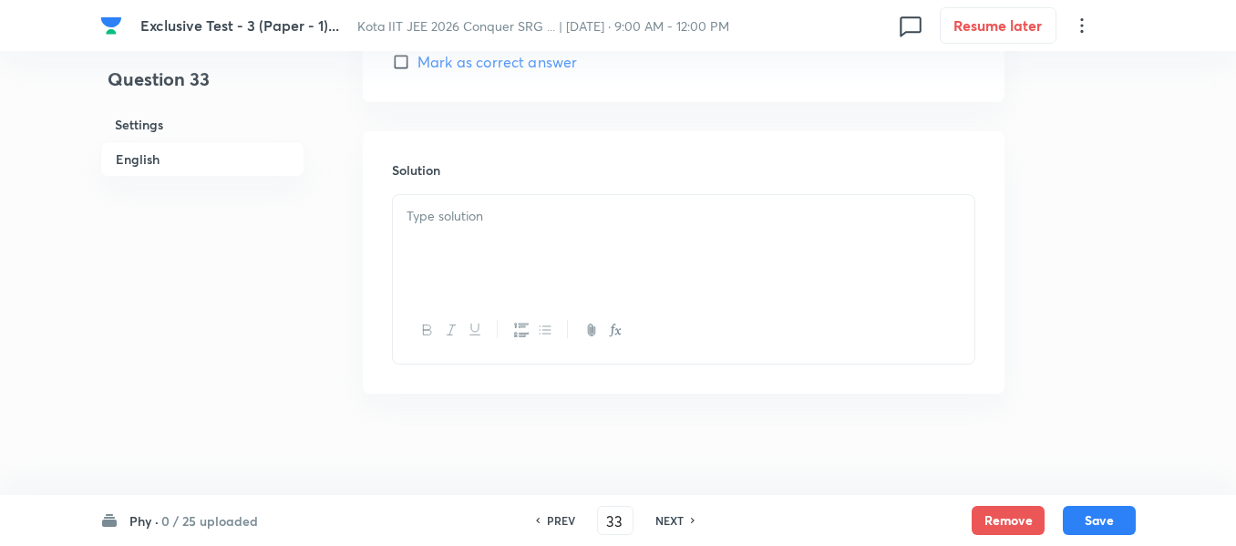
click at [419, 237] on div at bounding box center [684, 246] width 582 height 102
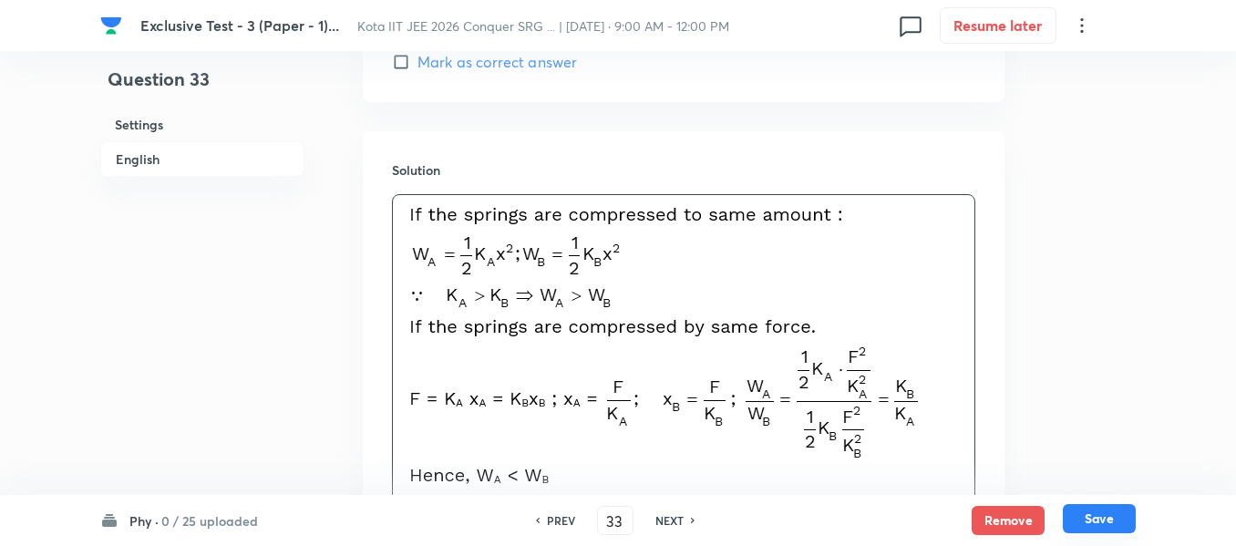
click at [1085, 520] on button "Save" at bounding box center [1099, 518] width 73 height 29
type input "34"
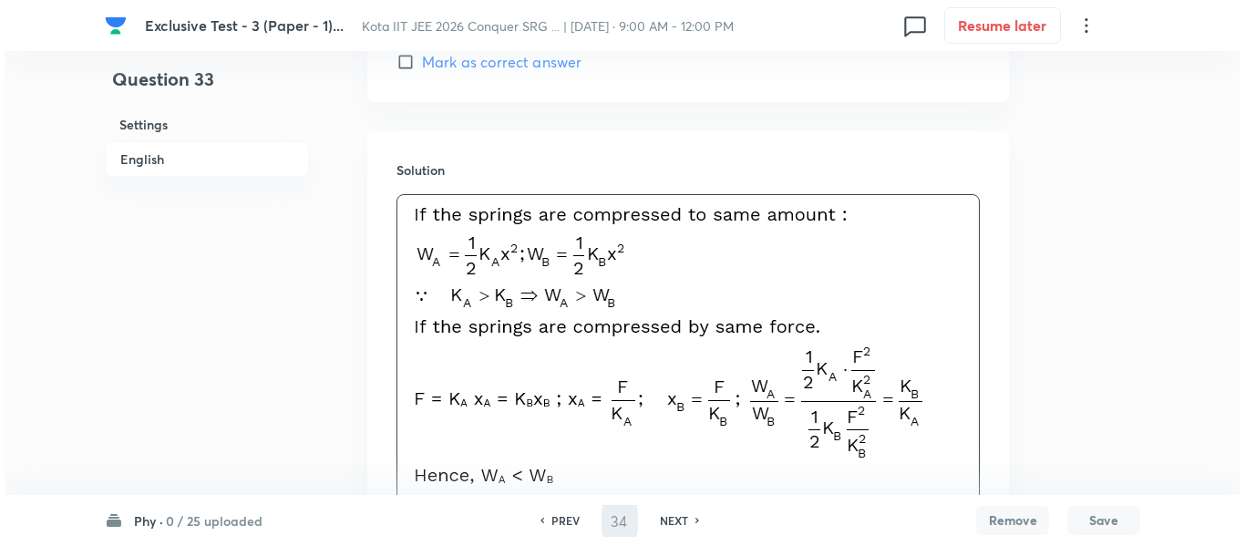
scroll to position [0, 0]
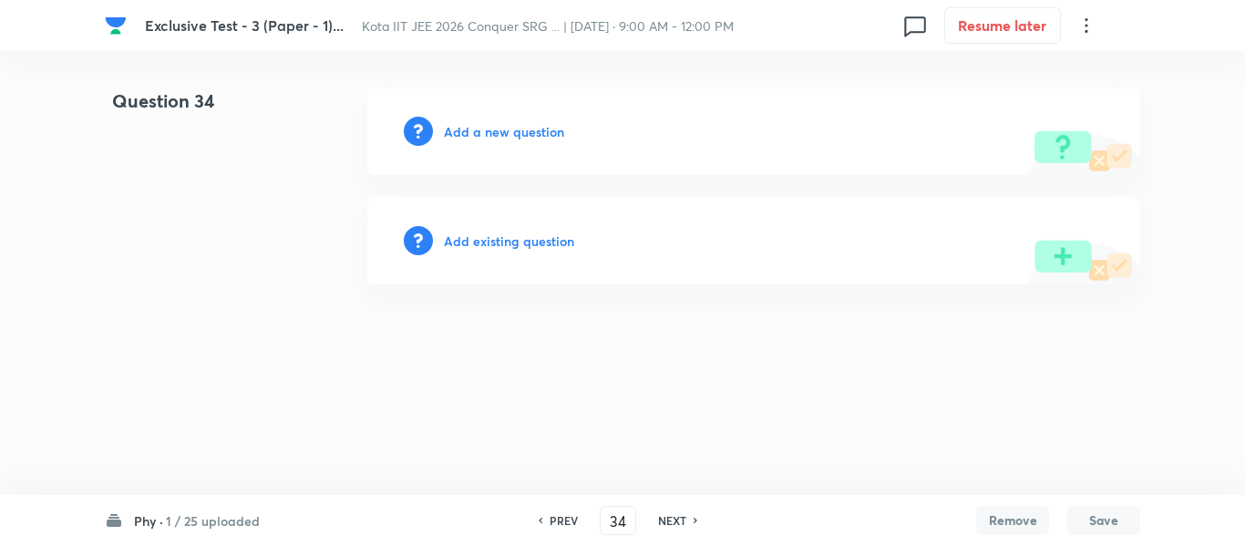
click at [509, 134] on h6 "Add a new question" at bounding box center [504, 131] width 120 height 19
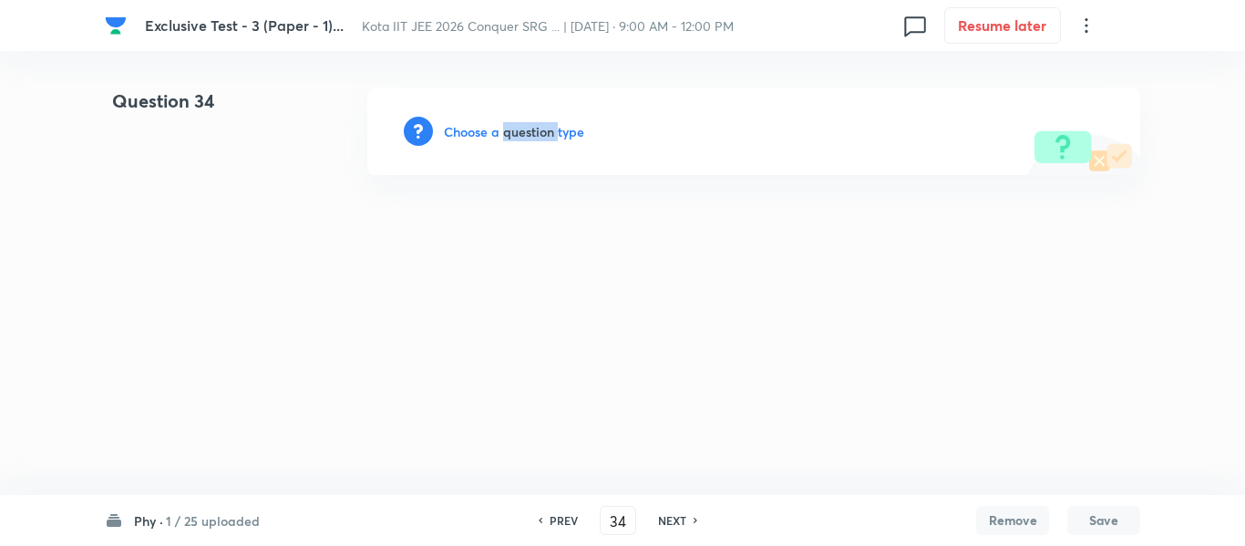
click at [508, 134] on h6 "Choose a question type" at bounding box center [514, 131] width 140 height 19
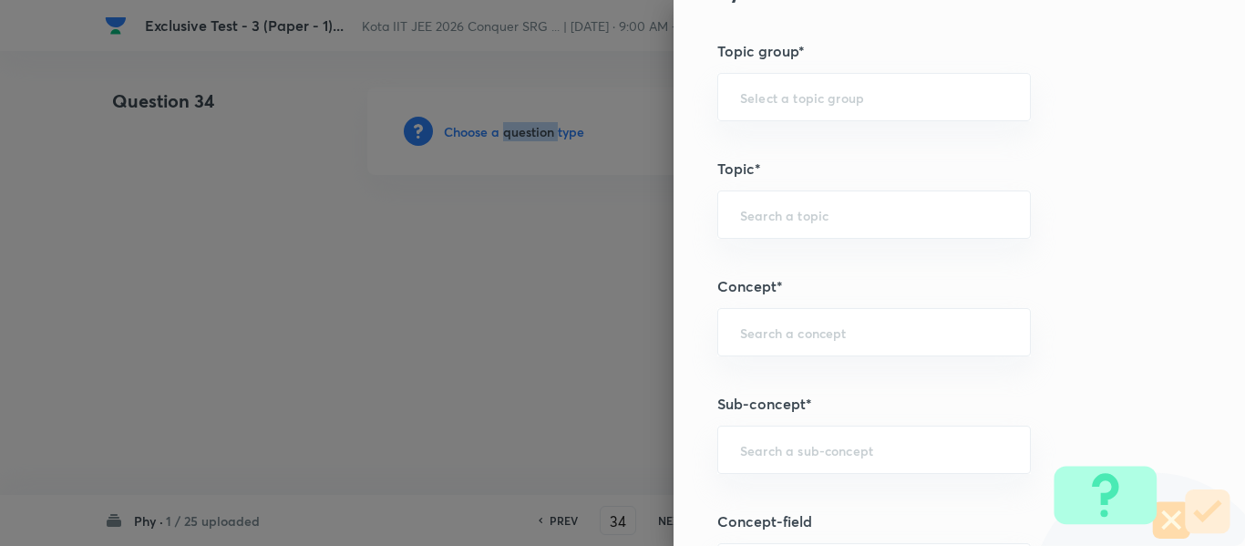
scroll to position [1003, 0]
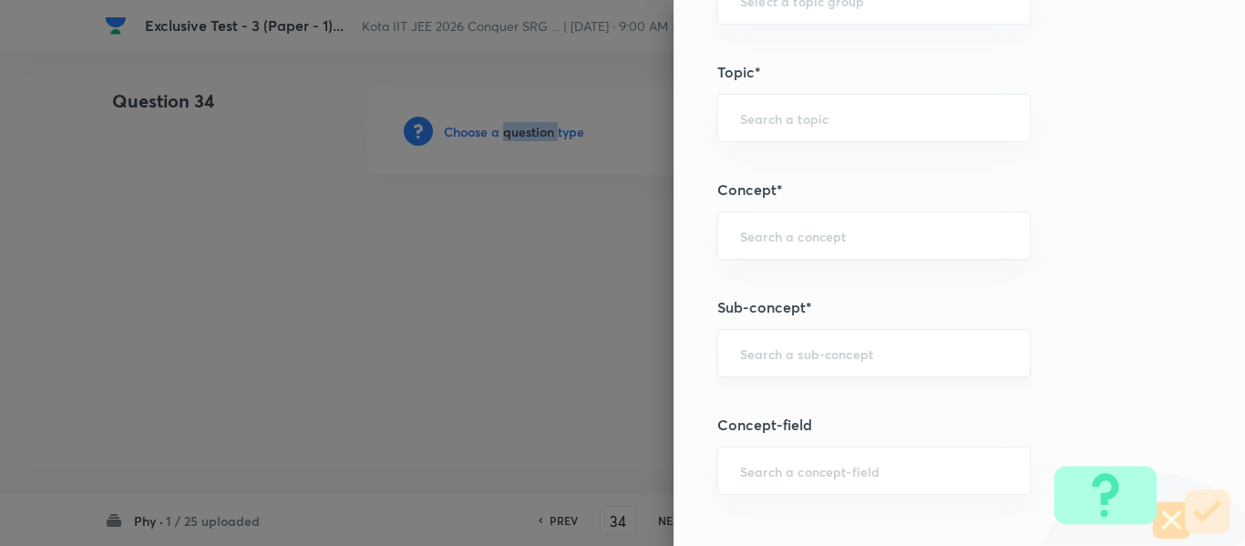
click at [758, 365] on div "​" at bounding box center [874, 353] width 314 height 48
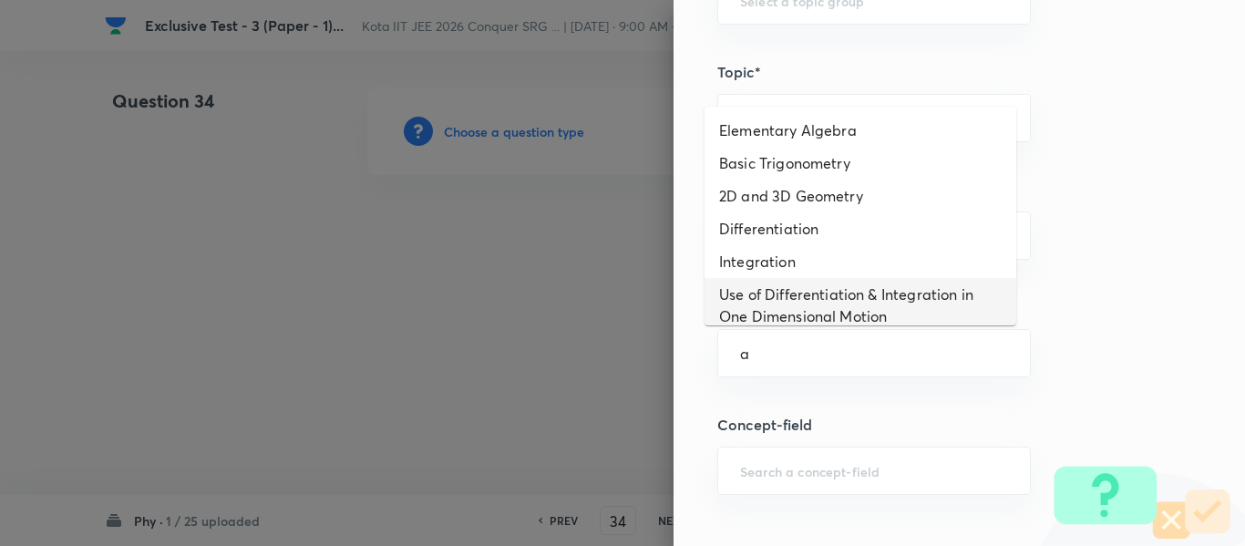
click at [779, 302] on li "Use of Differentiation & Integration in One Dimensional Motion" at bounding box center [861, 305] width 312 height 55
type input "Use of Differentiation & Integration in One Dimensional Motion"
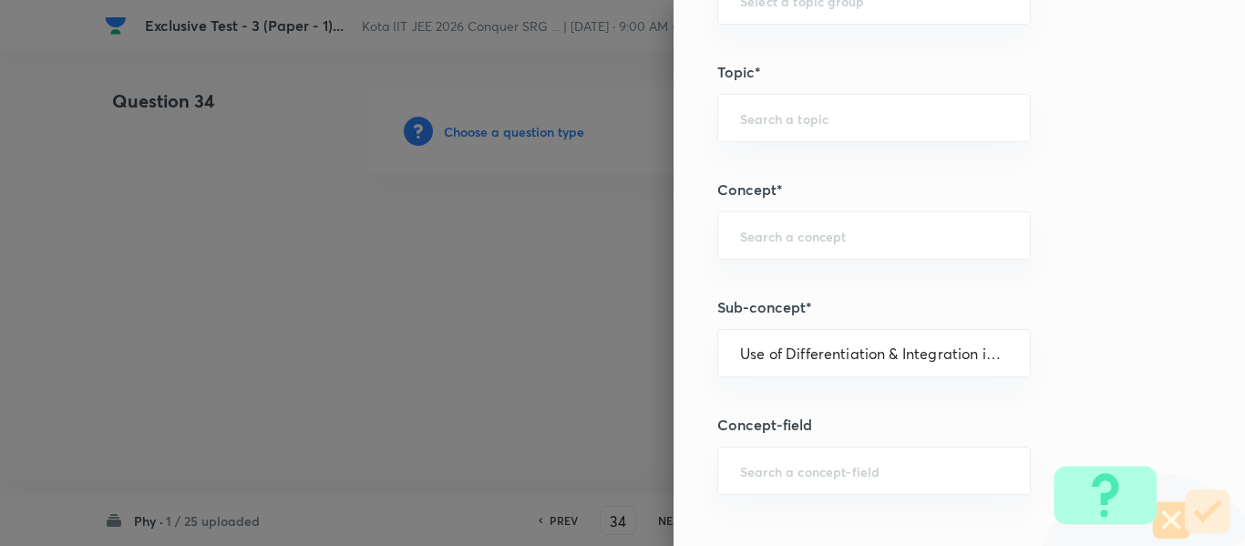
type input "Physics"
type input "Basics & Laboratory"
type input "Mathematical Tools"
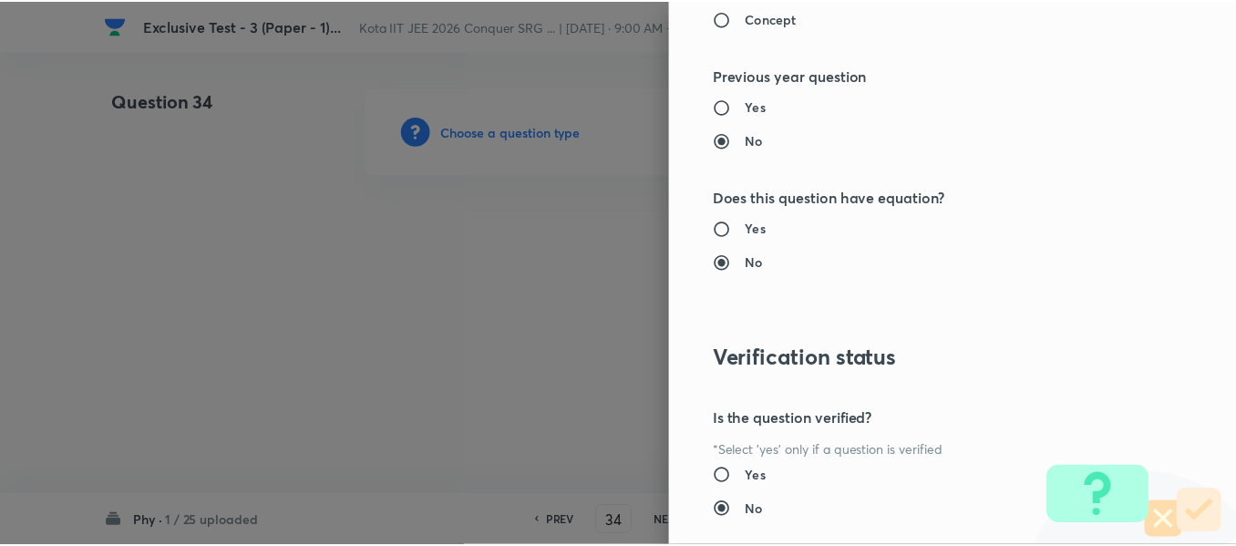
scroll to position [2061, 0]
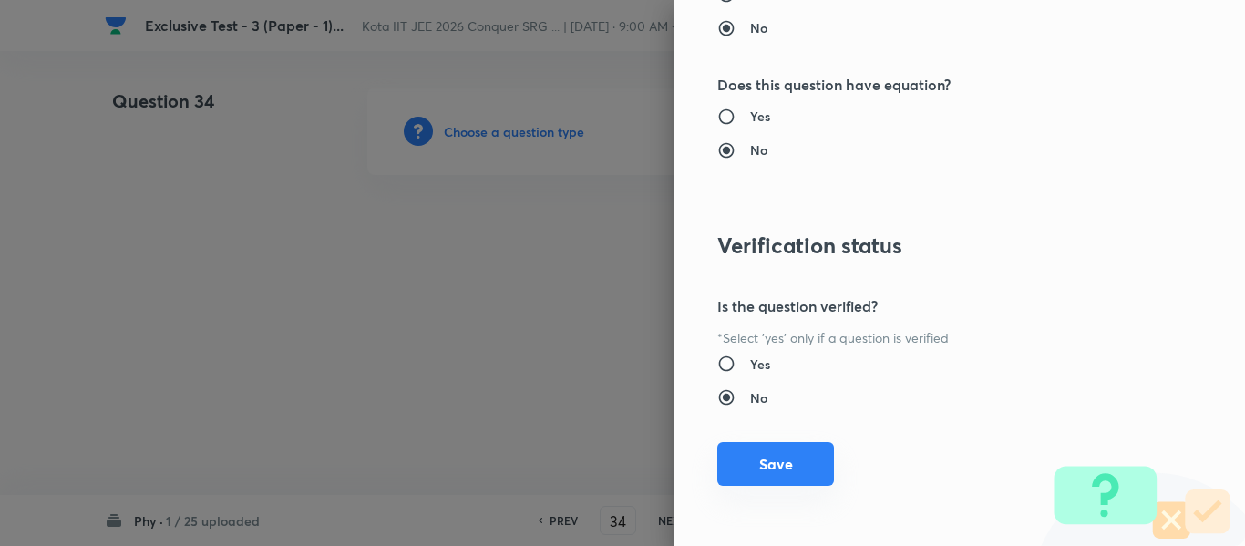
click at [756, 466] on button "Save" at bounding box center [775, 464] width 117 height 44
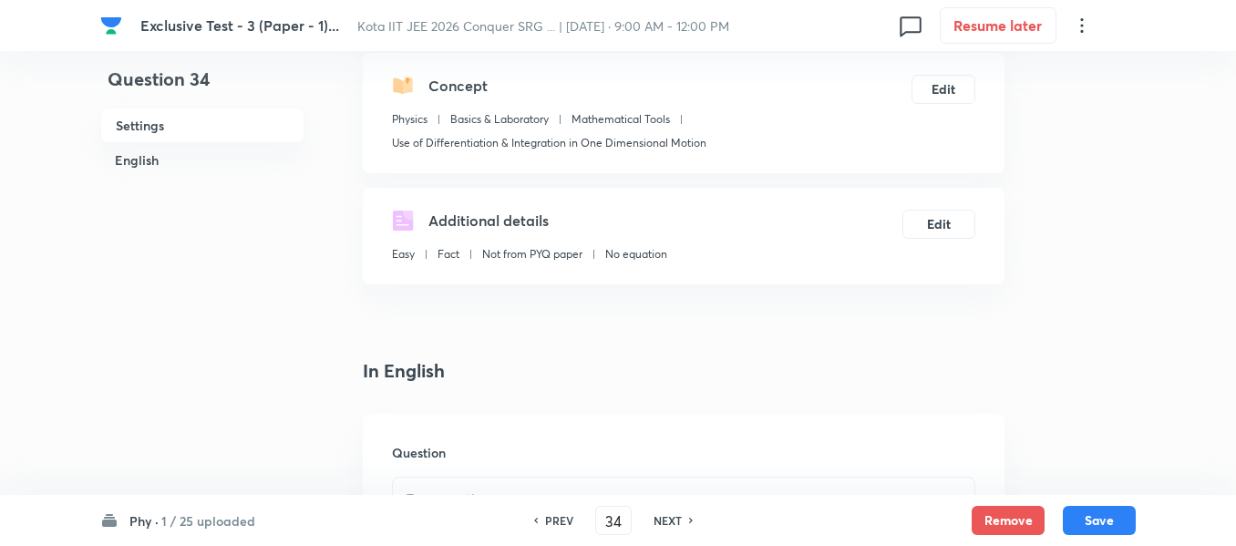
scroll to position [365, 0]
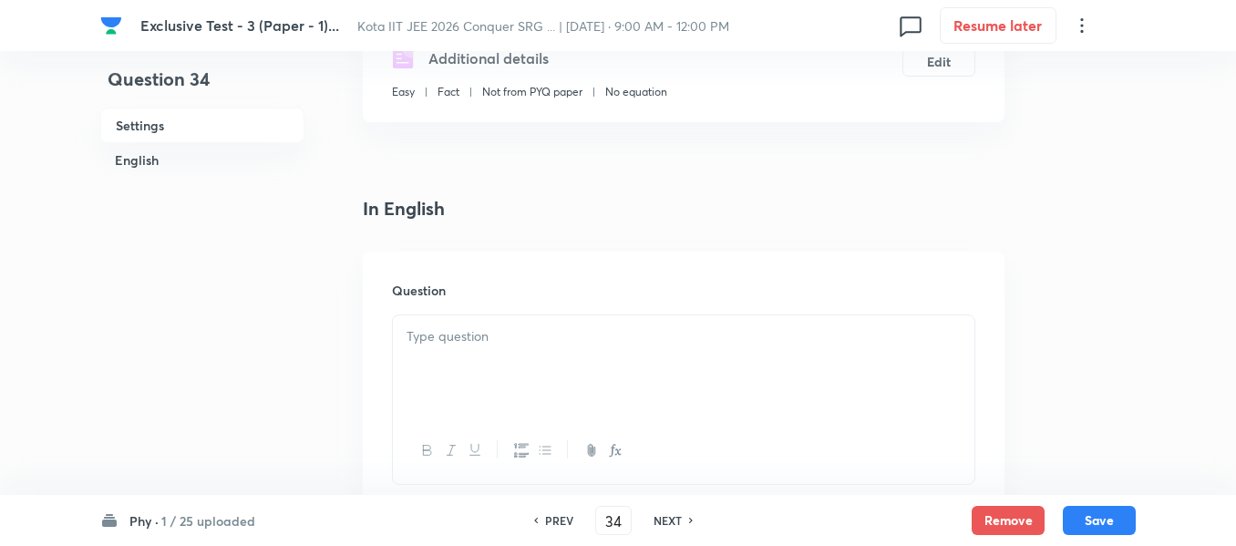
click at [482, 345] on p at bounding box center [684, 336] width 554 height 21
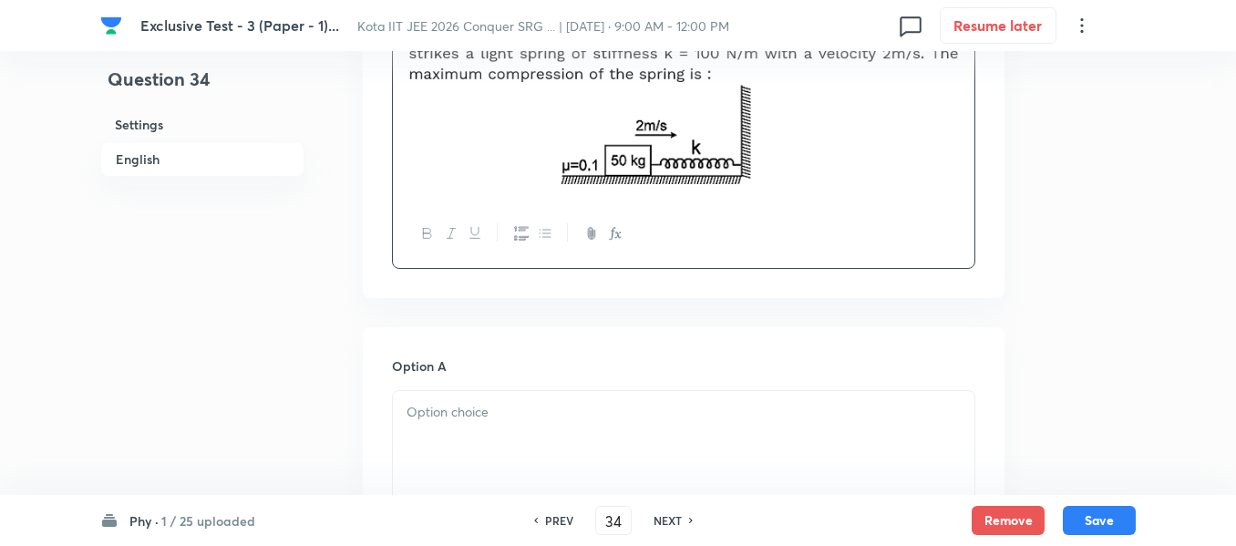
scroll to position [820, 0]
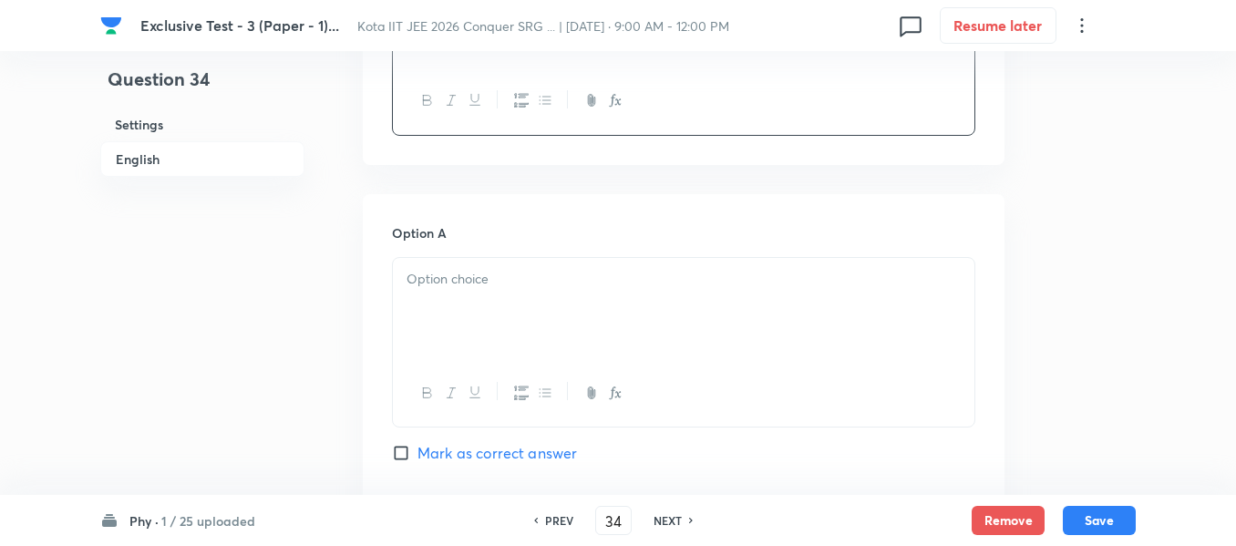
click at [479, 299] on div at bounding box center [684, 309] width 582 height 102
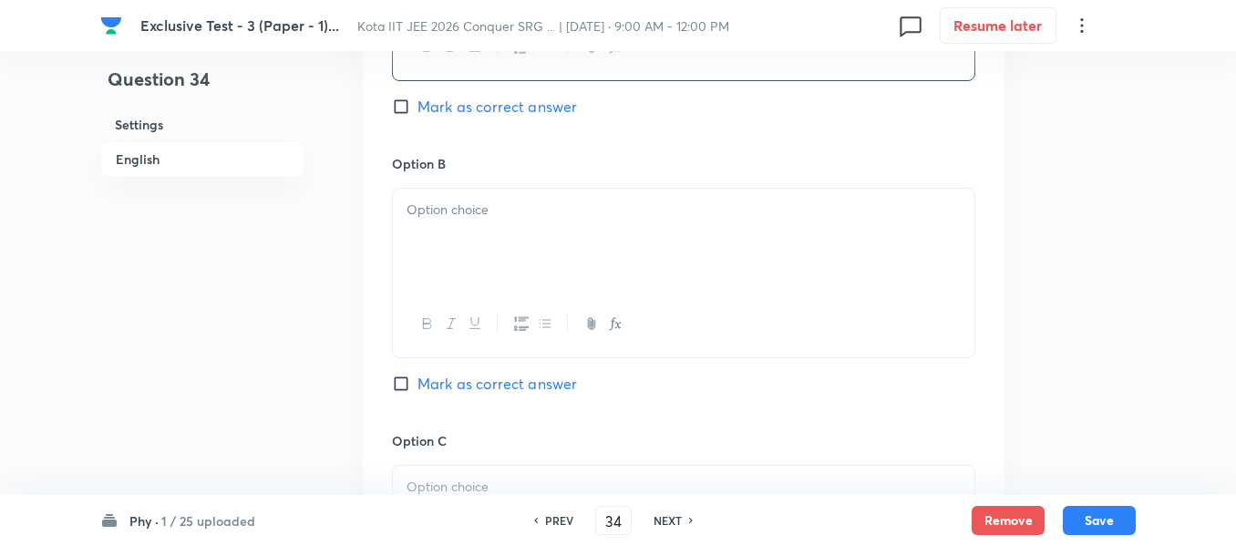
scroll to position [1185, 0]
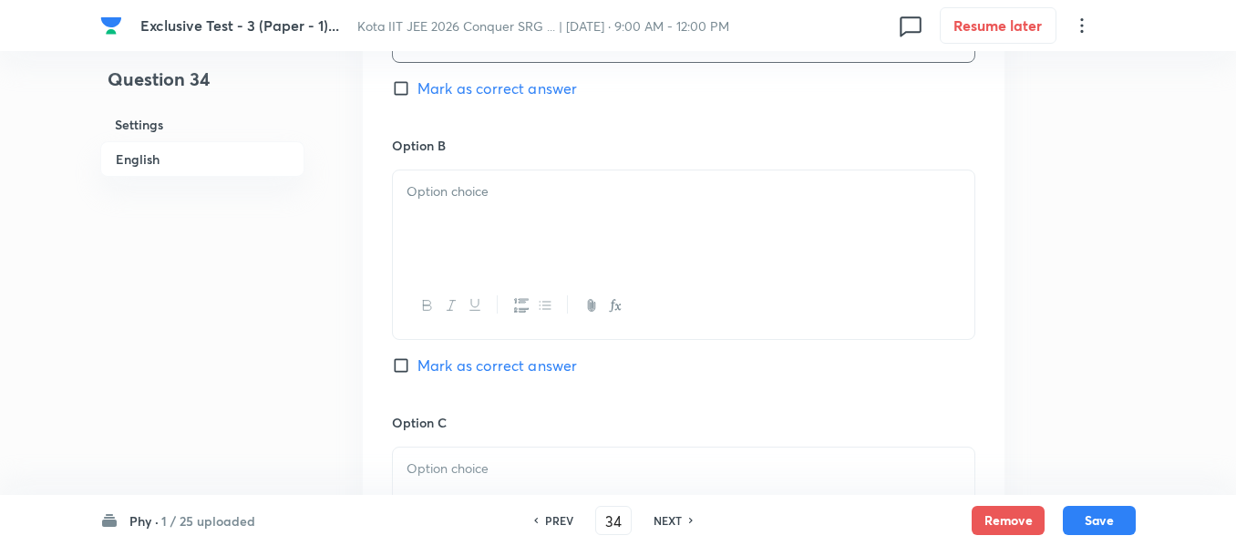
click at [463, 219] on div at bounding box center [684, 221] width 582 height 102
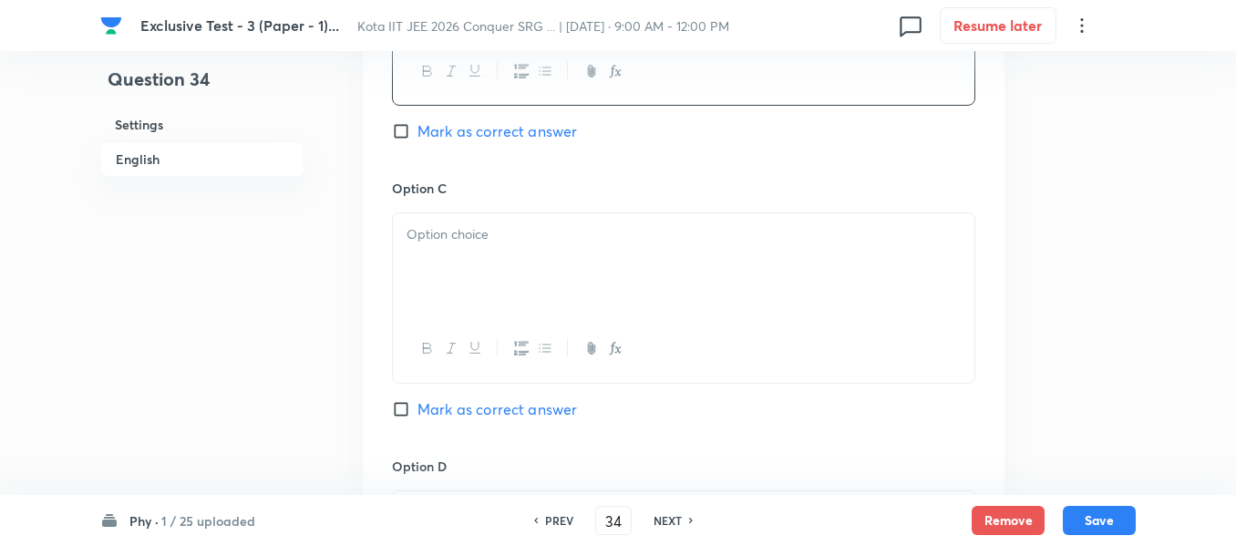
scroll to position [1459, 0]
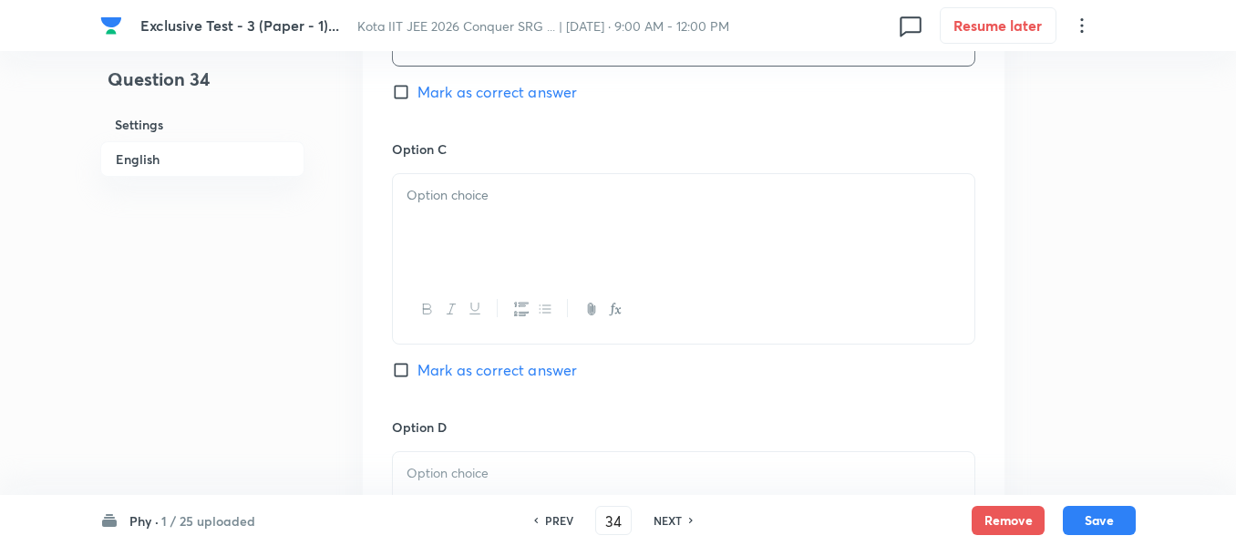
click at [459, 207] on div at bounding box center [684, 225] width 582 height 102
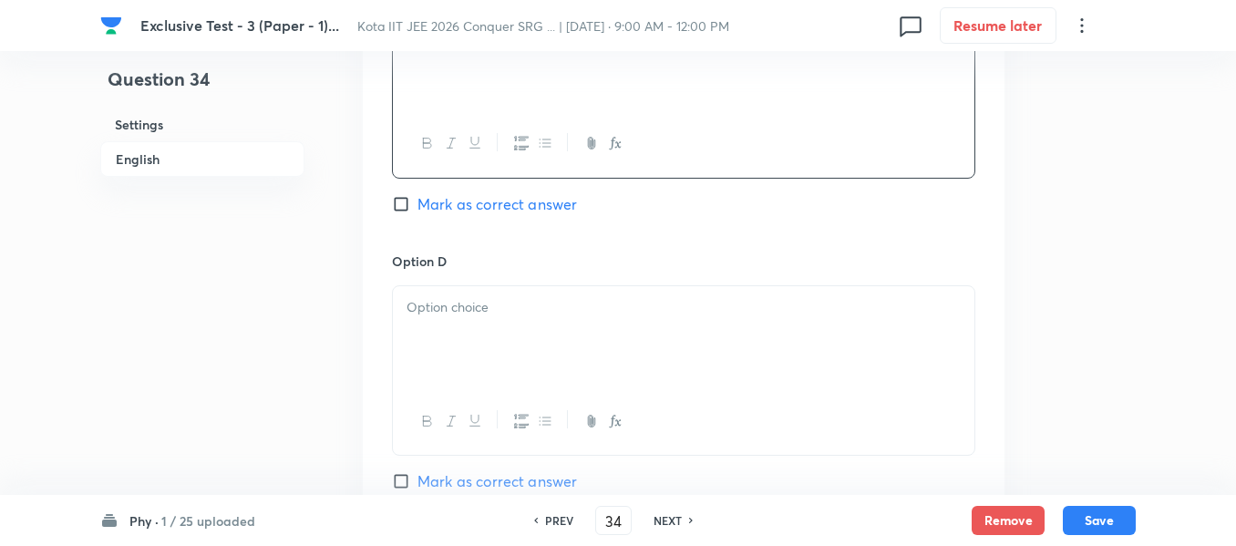
scroll to position [1732, 0]
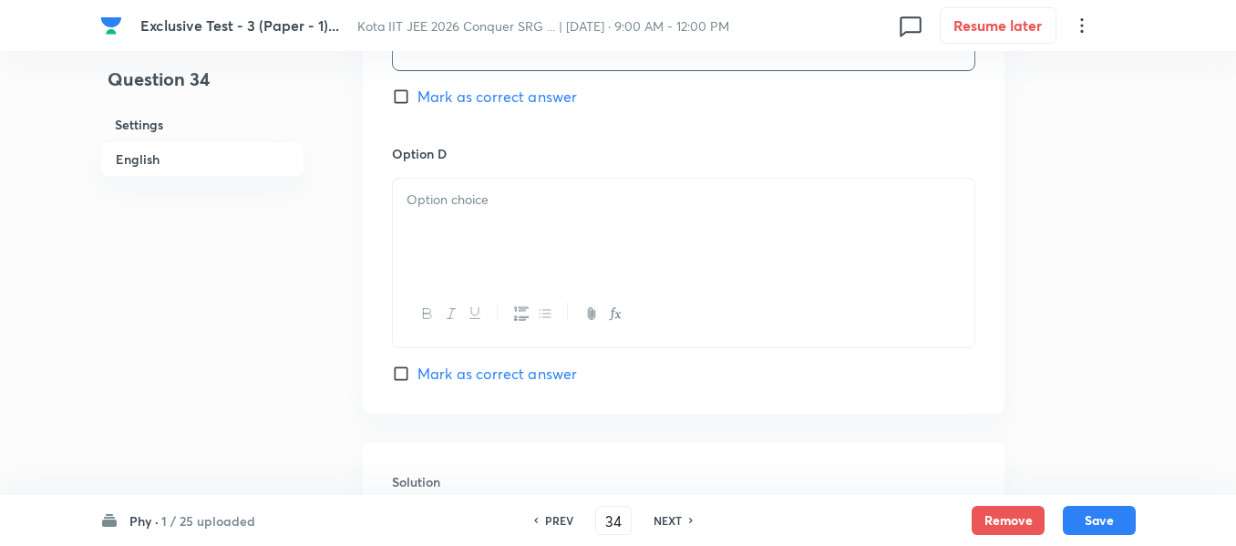
click at [439, 239] on div at bounding box center [684, 230] width 582 height 102
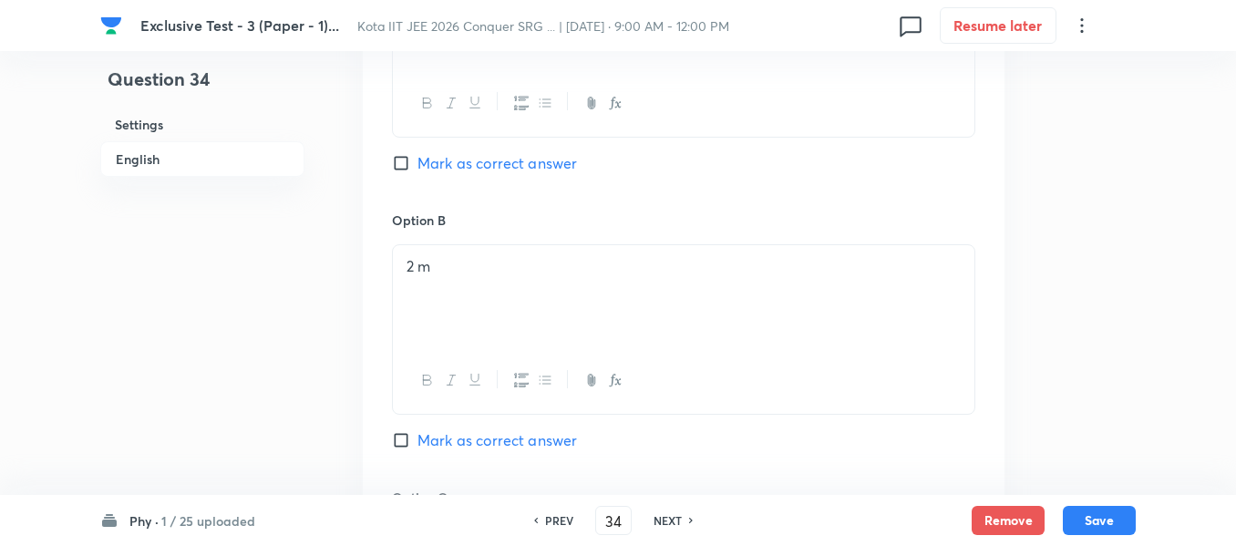
scroll to position [1094, 0]
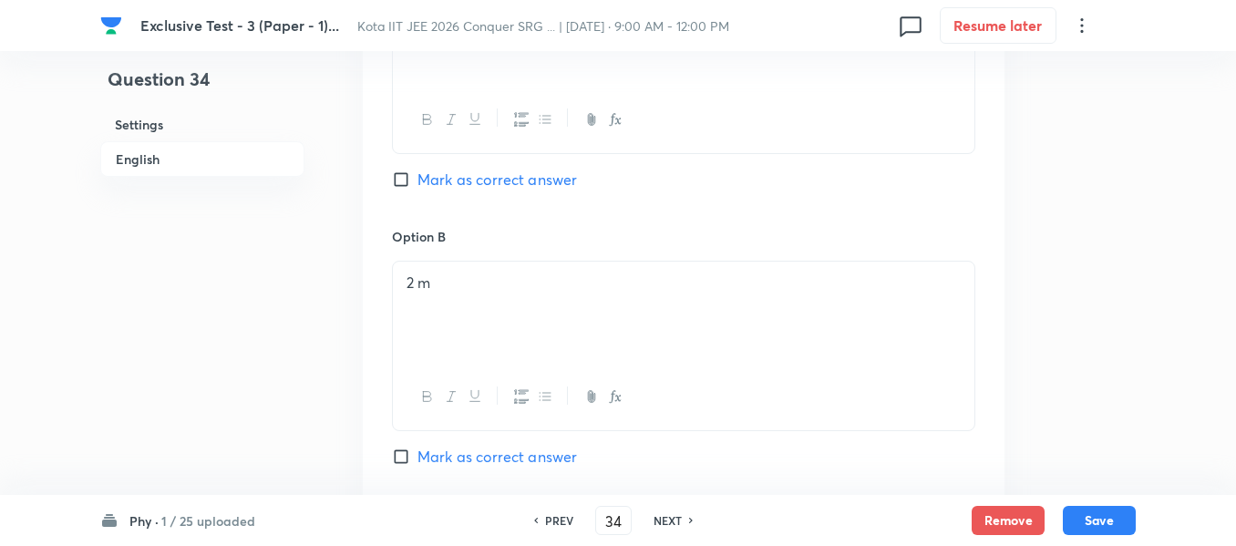
click at [398, 180] on input "Mark as correct answer" at bounding box center [405, 179] width 26 height 18
checkbox input "true"
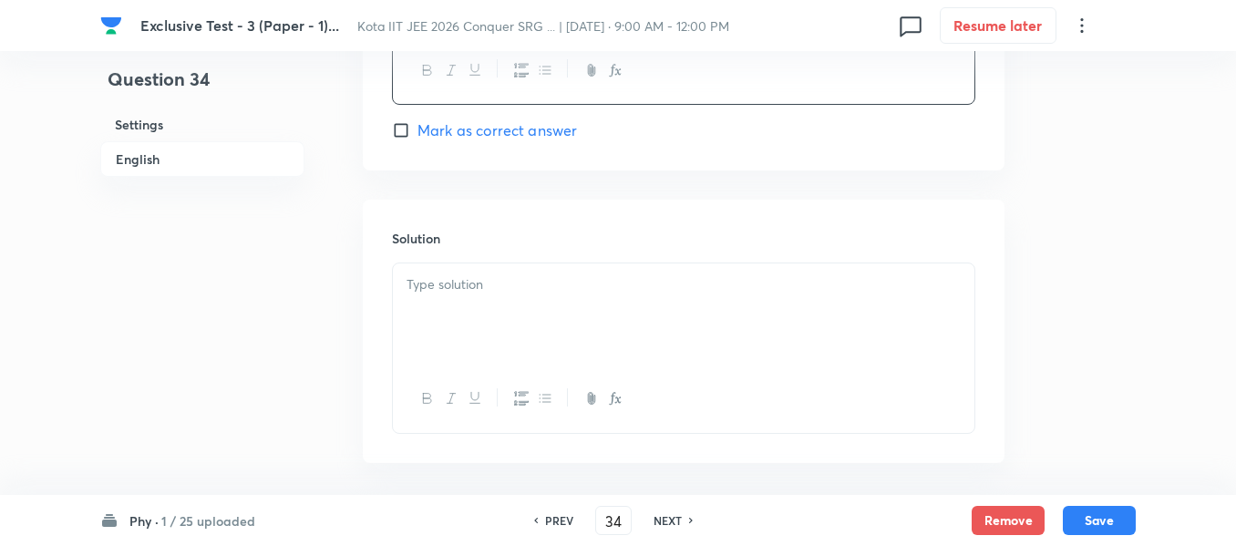
scroll to position [2053, 0]
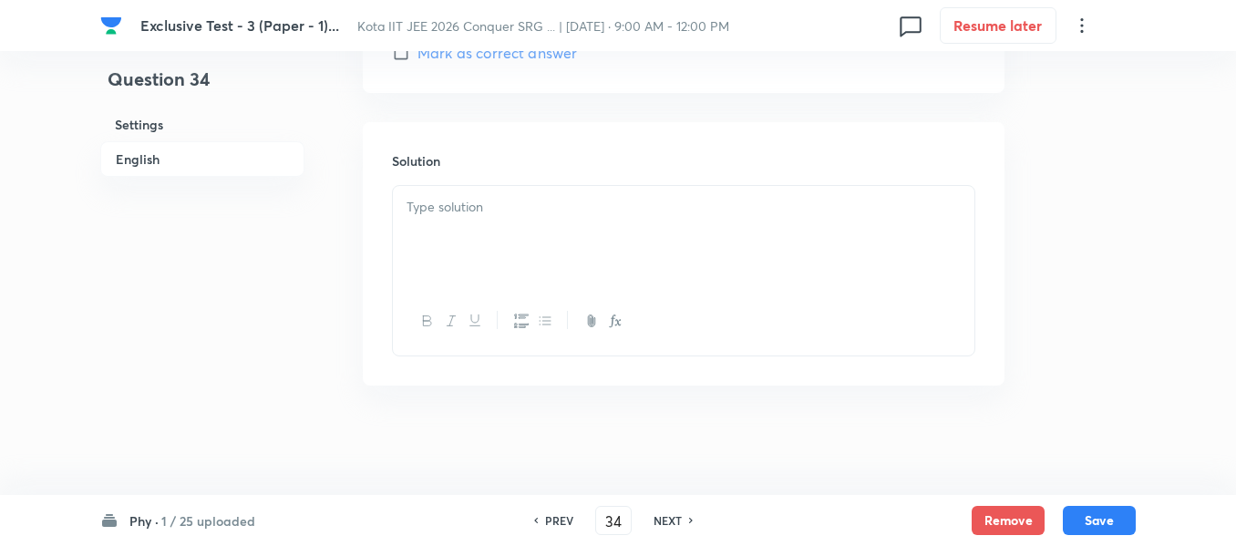
click at [461, 223] on div at bounding box center [684, 237] width 582 height 102
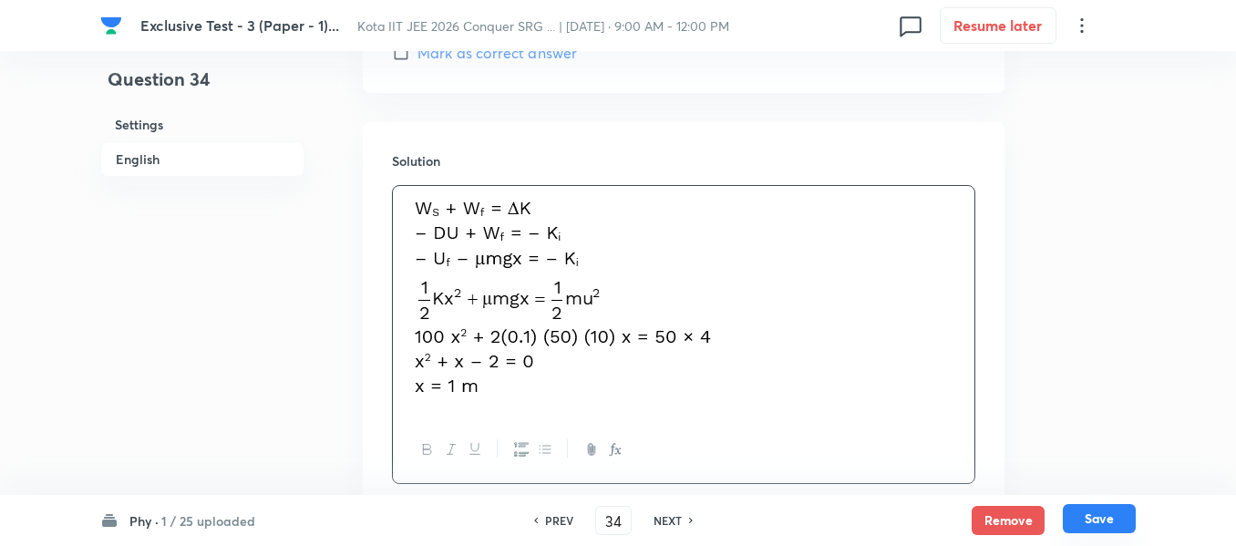
click at [1102, 519] on button "Save" at bounding box center [1099, 518] width 73 height 29
type input "35"
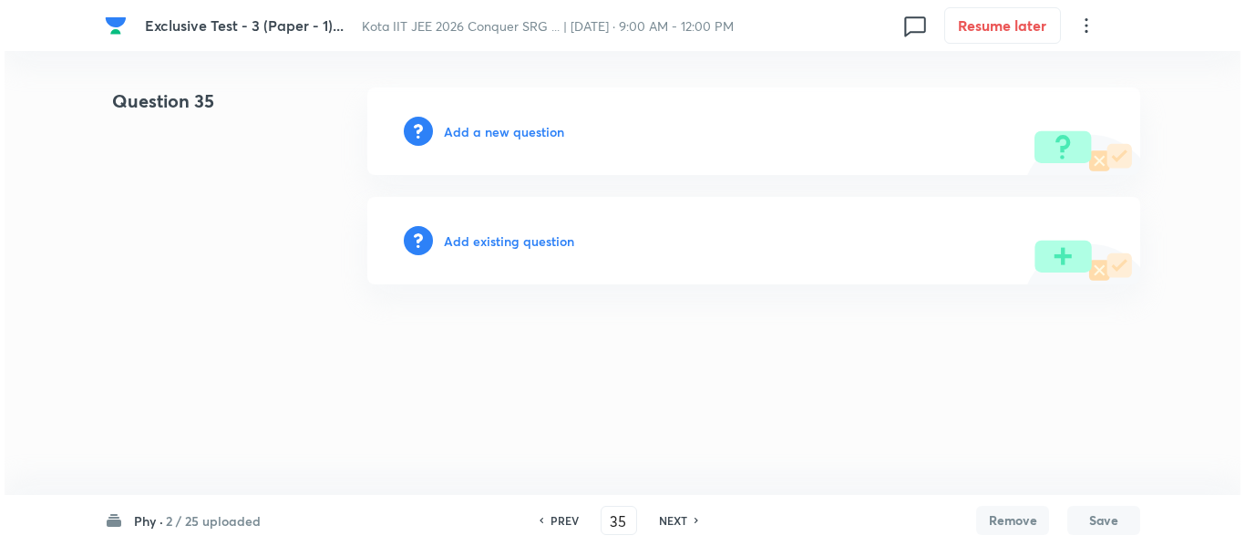
scroll to position [0, 0]
click at [551, 136] on h6 "Add a new question" at bounding box center [504, 131] width 120 height 19
click at [551, 136] on h6 "Choose a question type" at bounding box center [514, 131] width 140 height 19
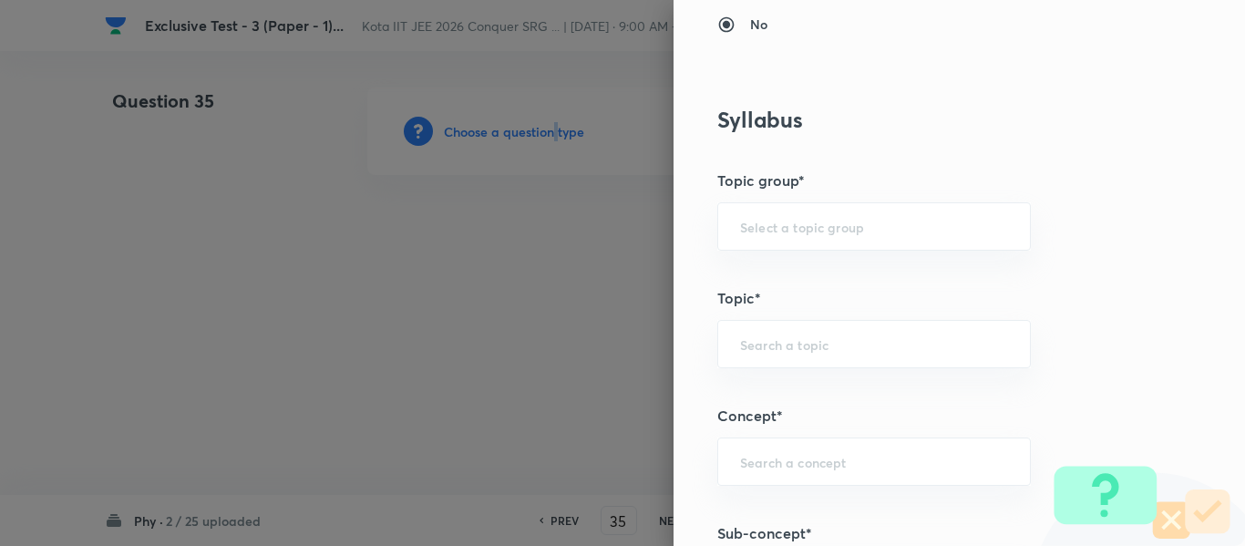
scroll to position [1003, 0]
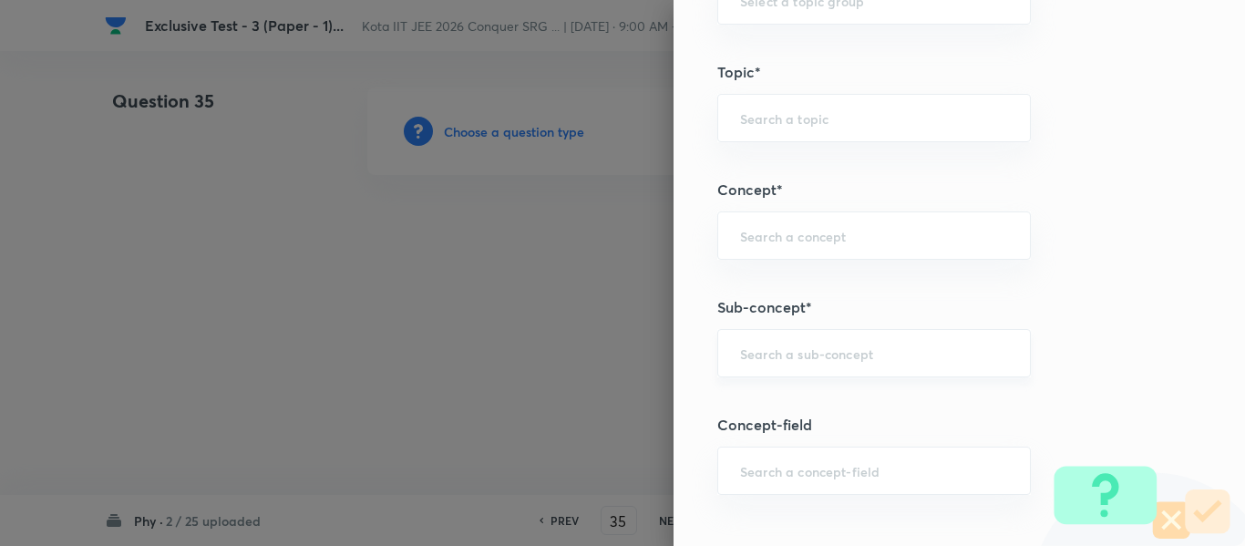
click at [769, 362] on input "text" at bounding box center [874, 353] width 268 height 17
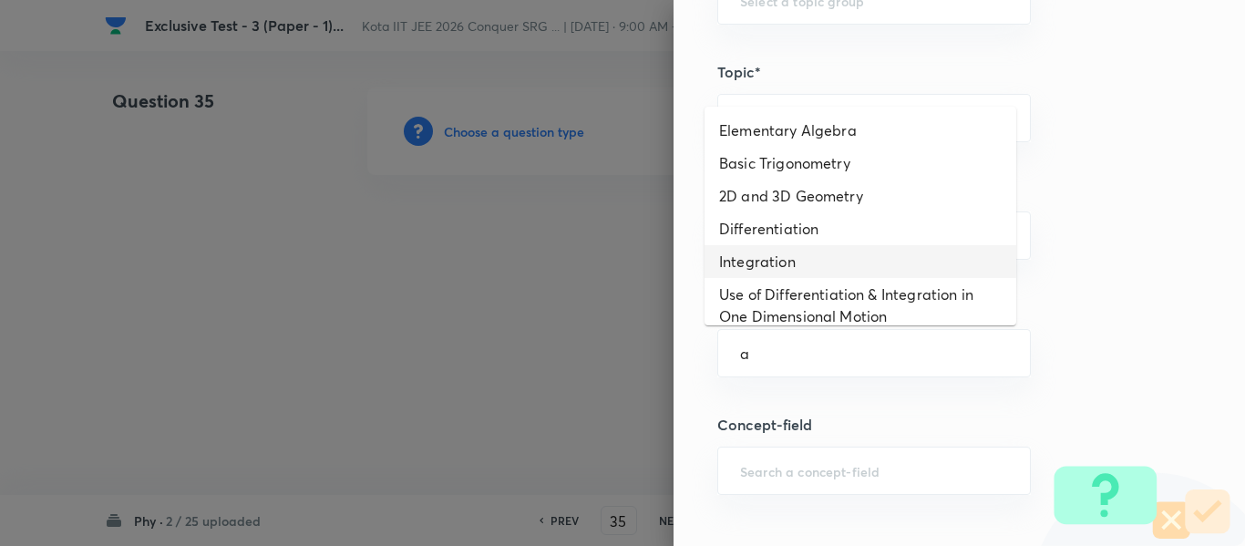
click at [763, 276] on li "Integration" at bounding box center [861, 261] width 312 height 33
type input "Integration"
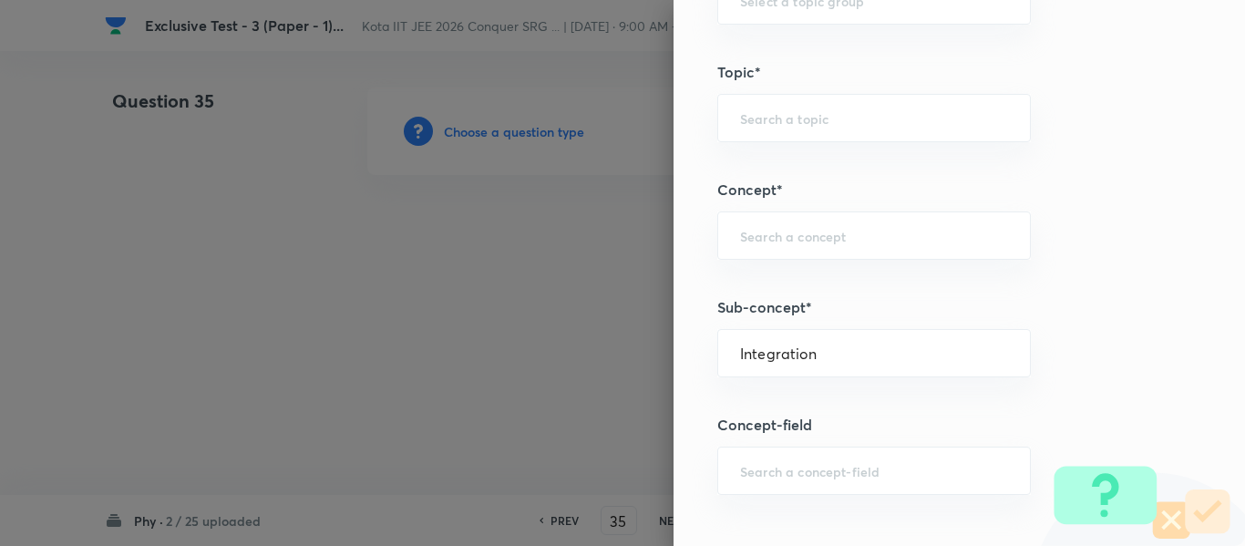
type input "Physics"
type input "Basics & Laboratory"
type input "Mathematical Tools"
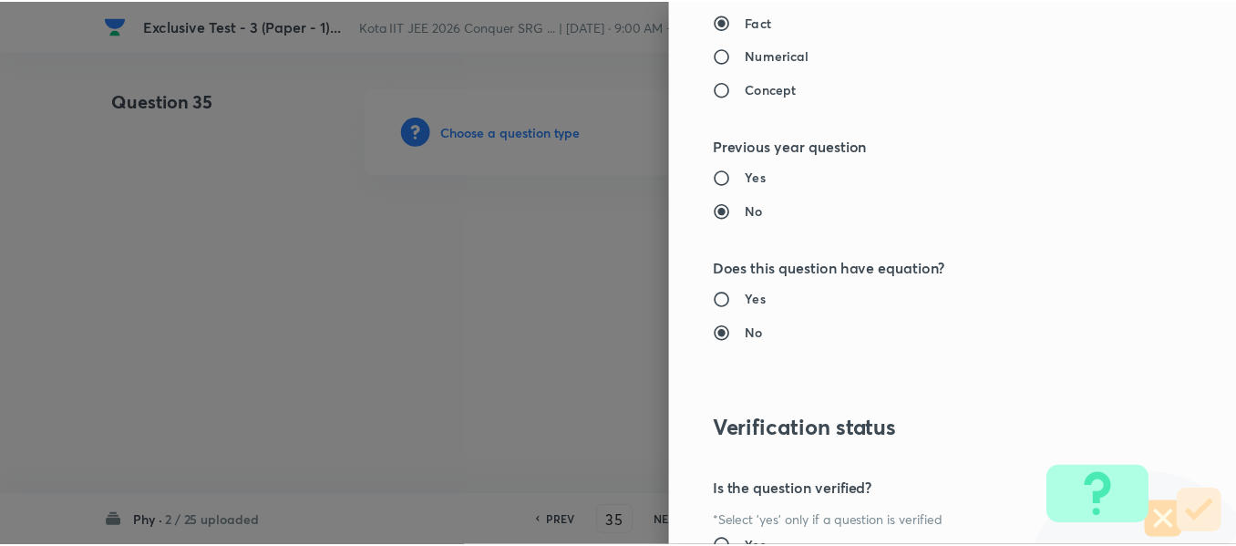
scroll to position [2061, 0]
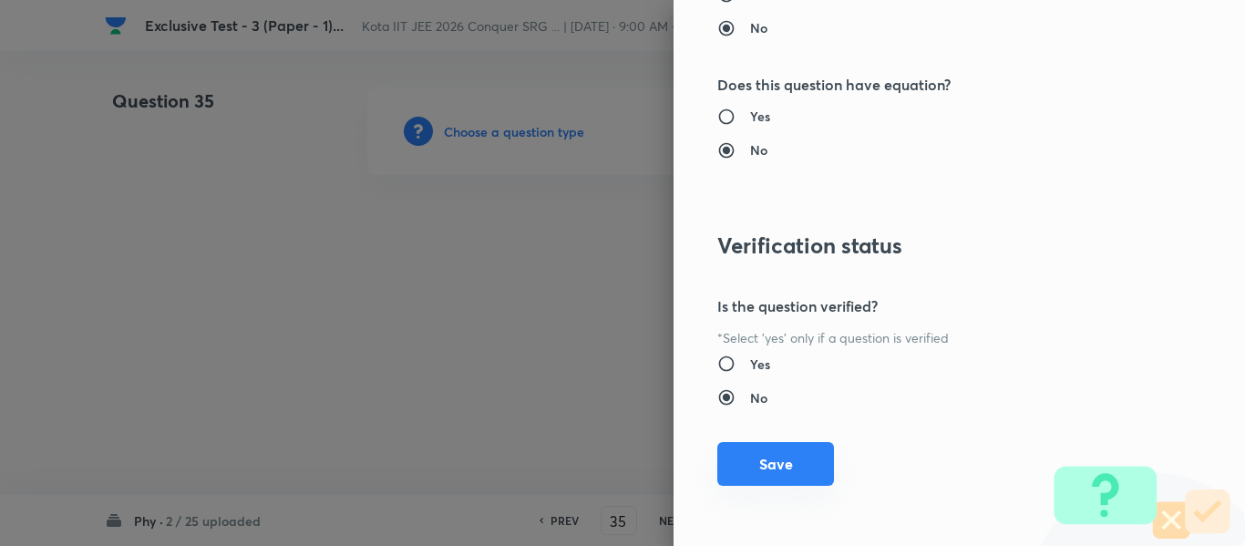
click at [773, 467] on button "Save" at bounding box center [775, 464] width 117 height 44
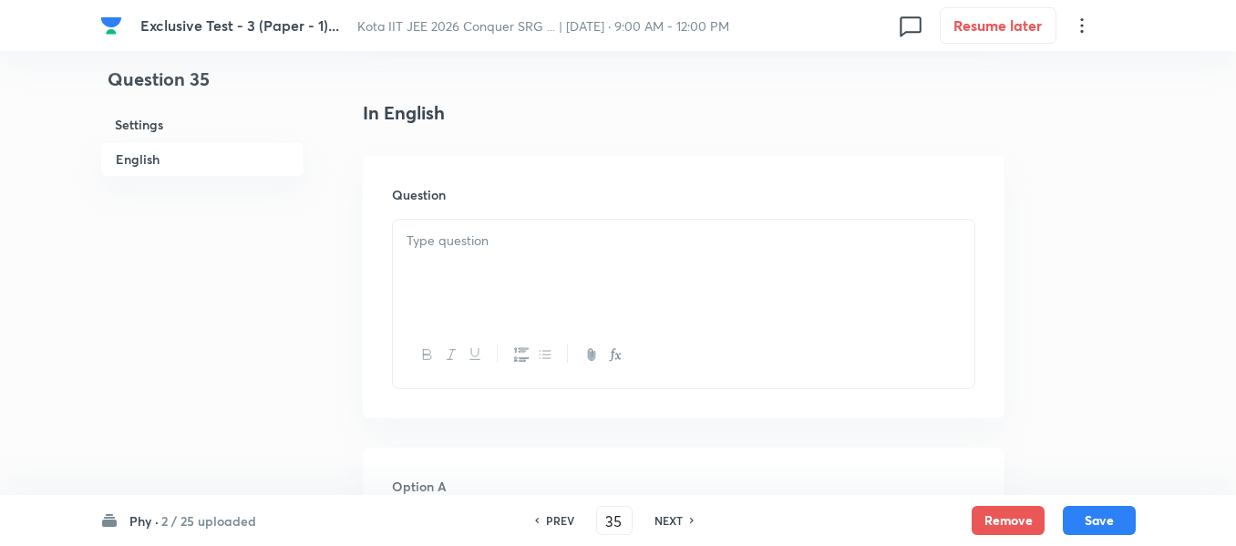
scroll to position [456, 0]
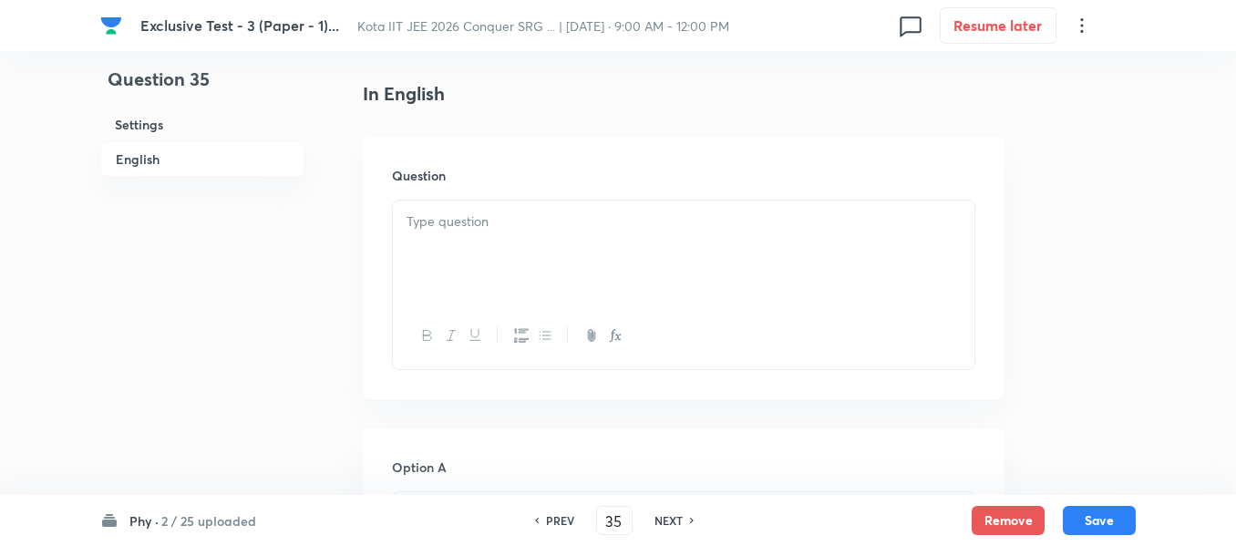
click at [450, 248] on div at bounding box center [684, 252] width 582 height 102
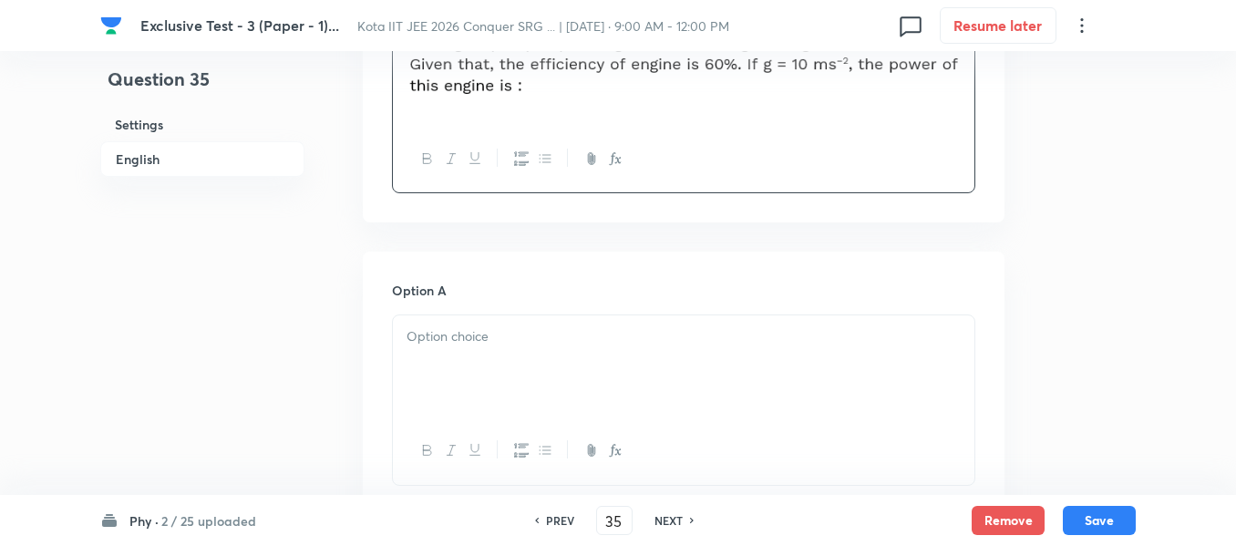
scroll to position [638, 0]
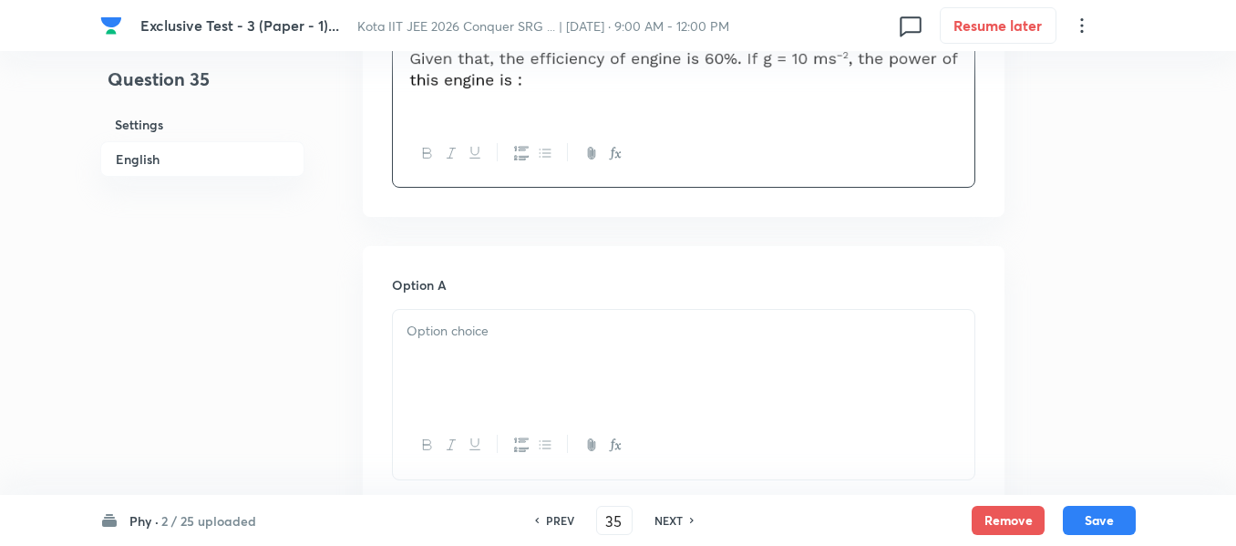
click at [457, 330] on p at bounding box center [684, 331] width 554 height 21
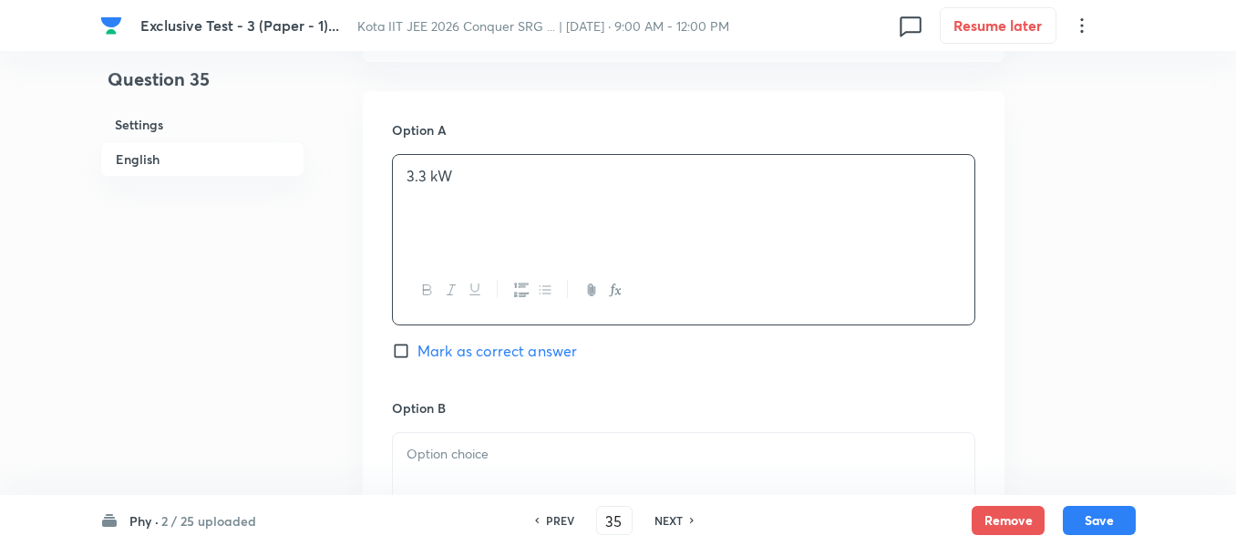
scroll to position [820, 0]
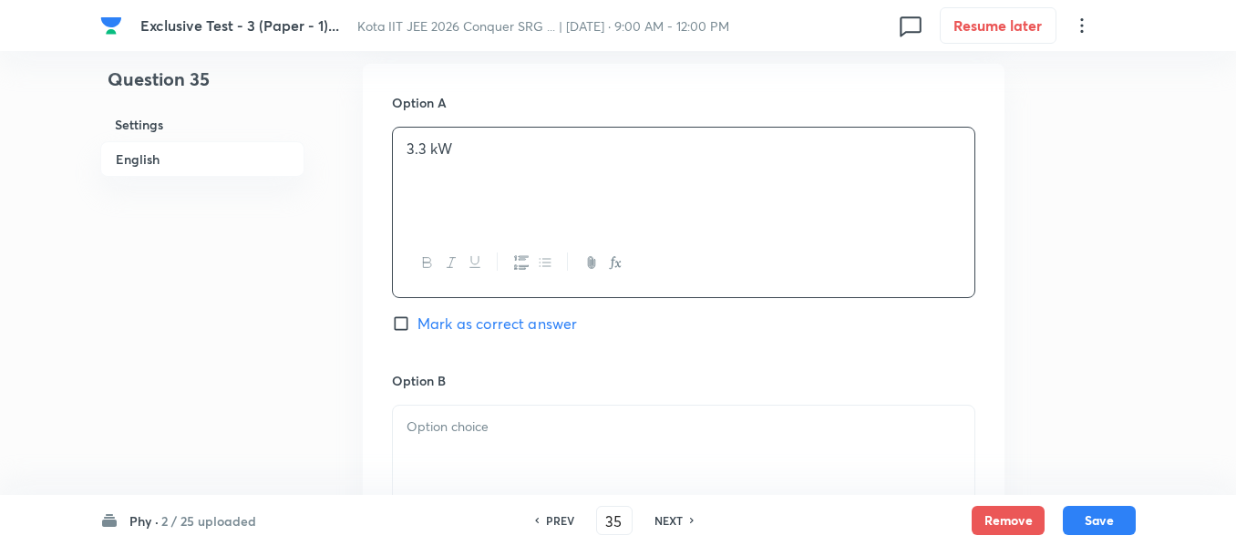
click at [443, 434] on p at bounding box center [684, 427] width 554 height 21
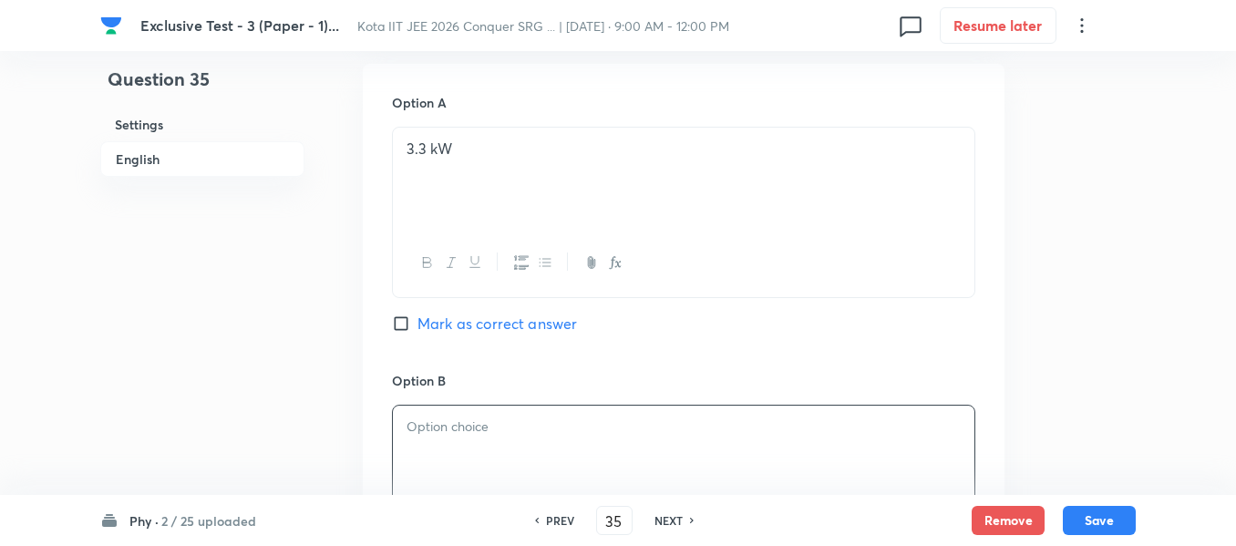
paste div
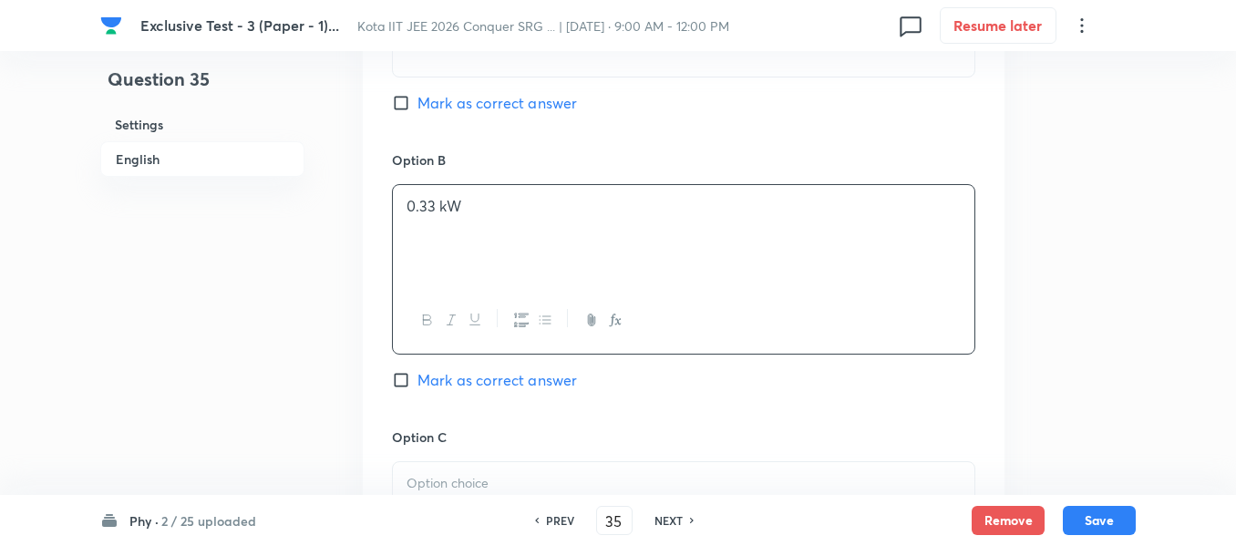
scroll to position [1094, 0]
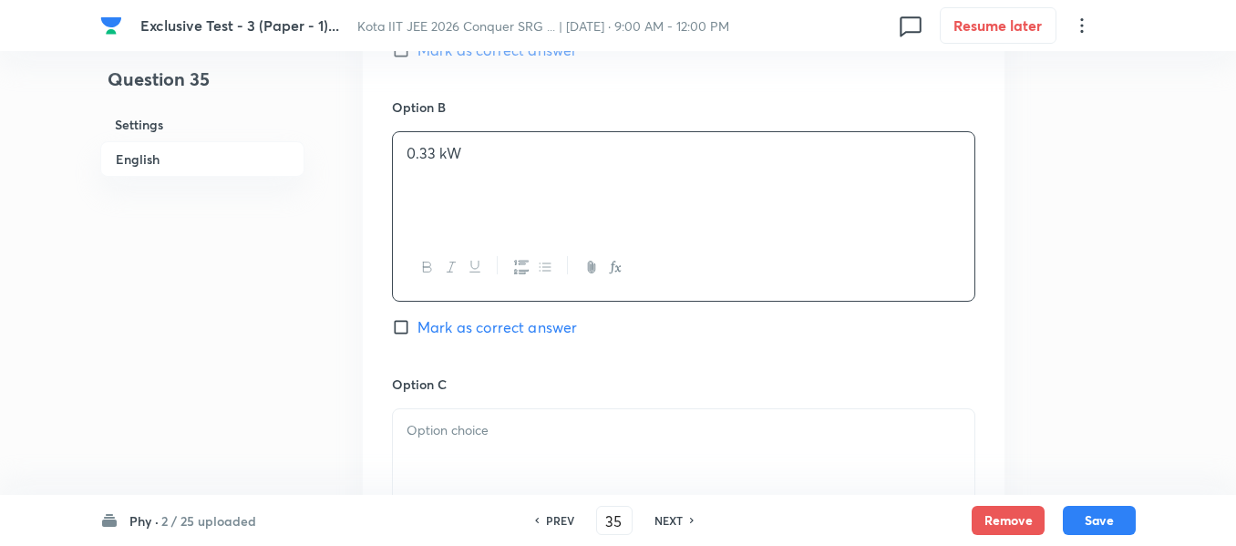
click at [439, 450] on div at bounding box center [684, 460] width 582 height 102
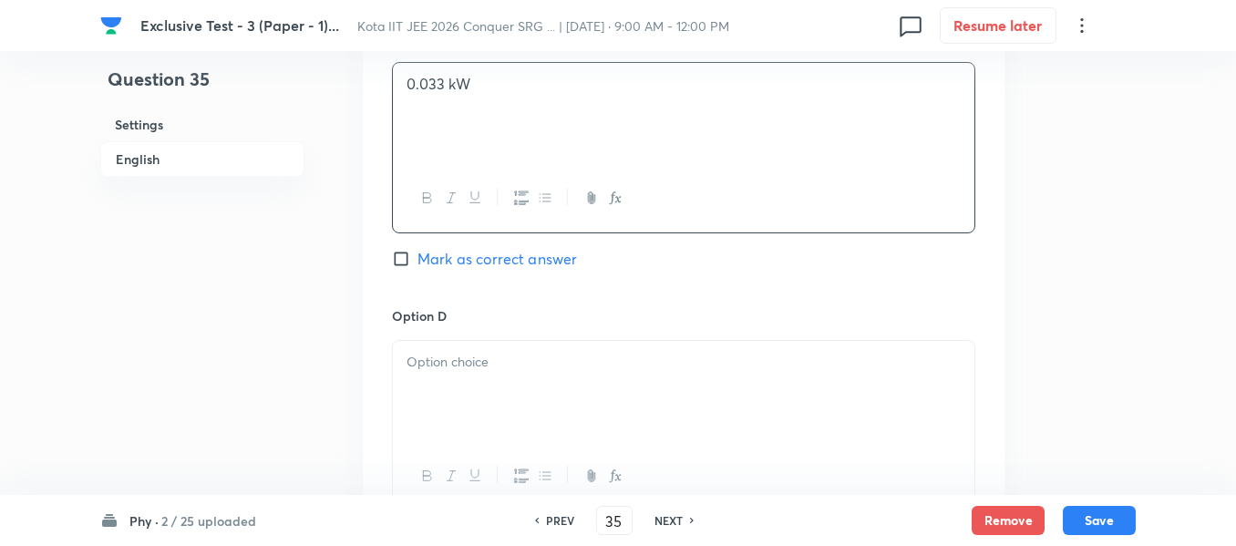
scroll to position [1459, 0]
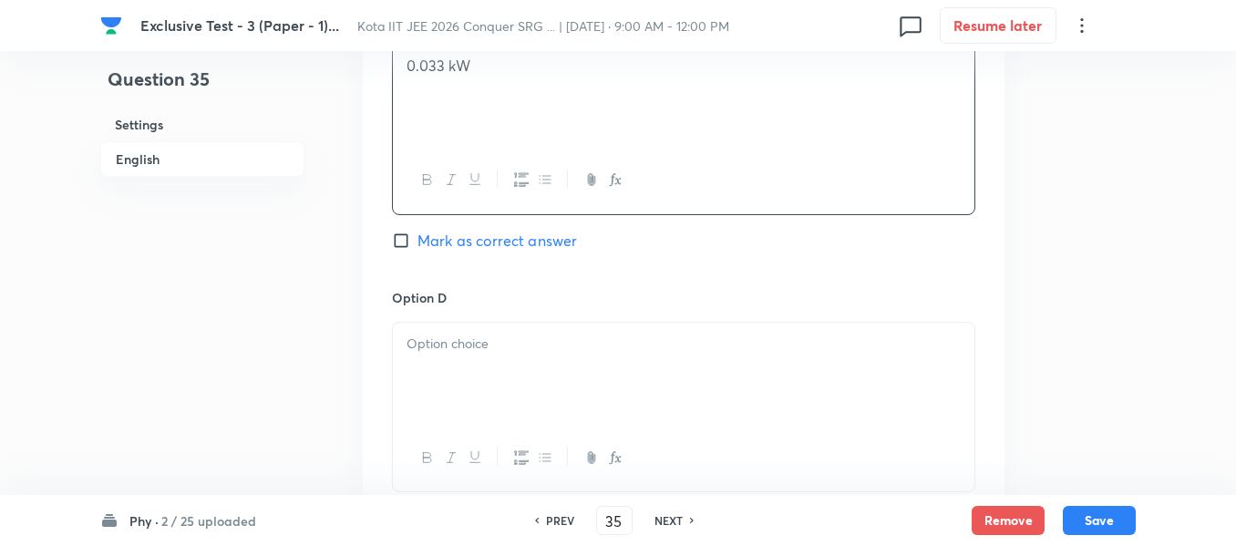
click at [487, 361] on div at bounding box center [684, 374] width 582 height 102
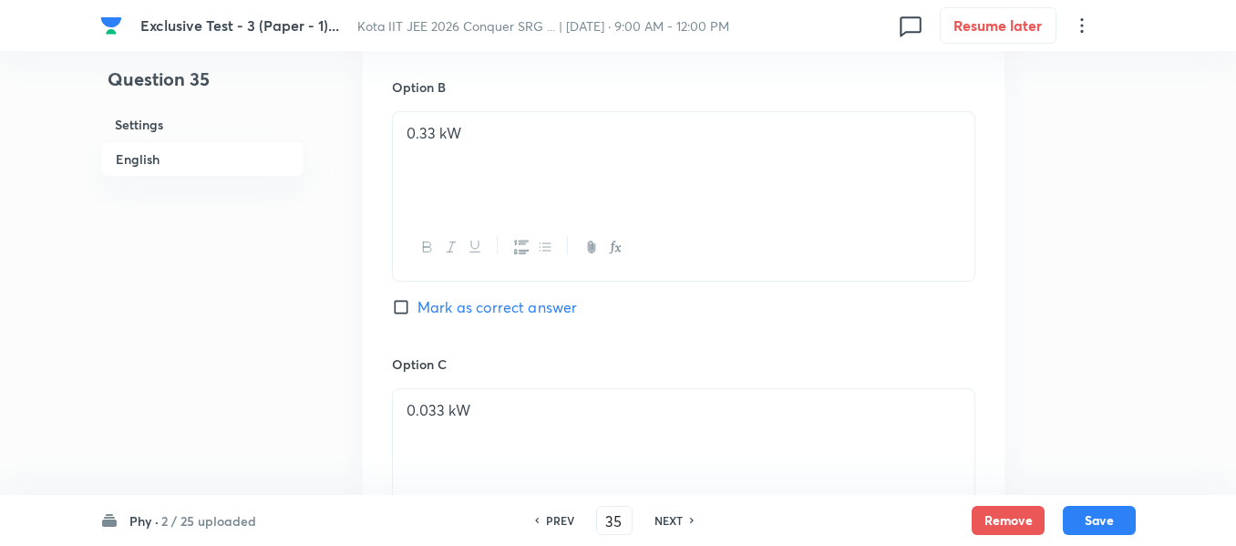
scroll to position [912, 0]
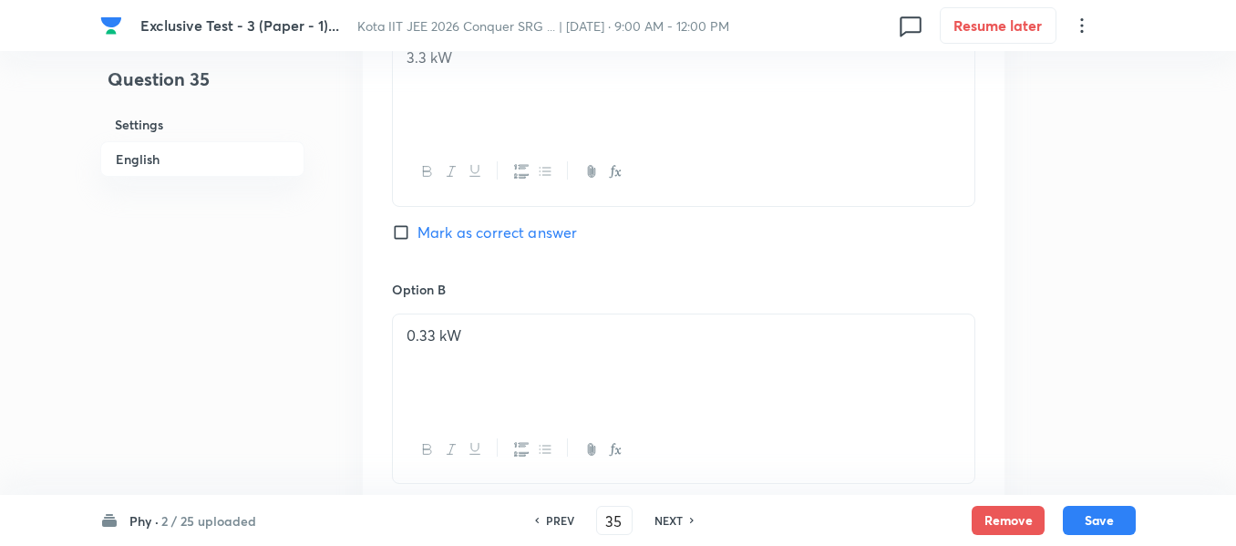
click at [401, 232] on input "Mark as correct answer" at bounding box center [405, 232] width 26 height 18
checkbox input "true"
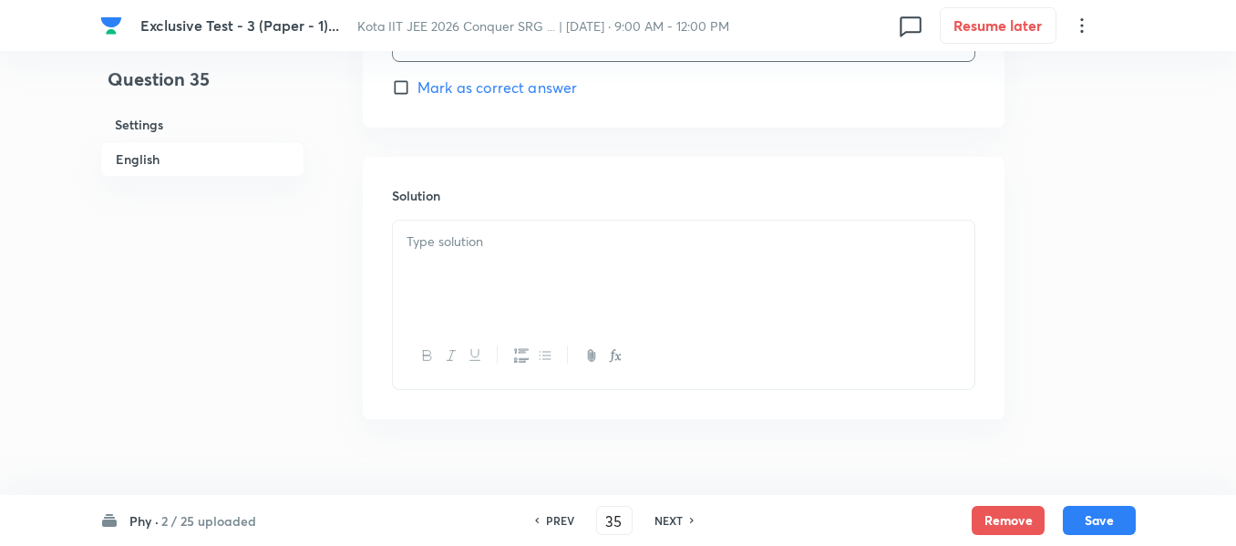
scroll to position [1914, 0]
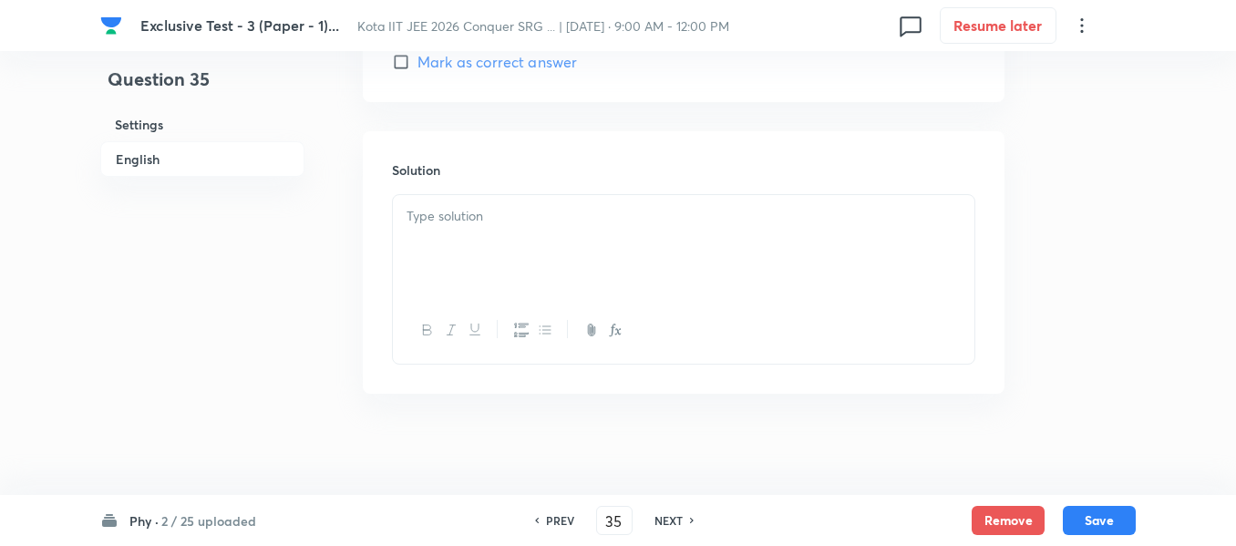
click at [432, 244] on div at bounding box center [684, 246] width 582 height 102
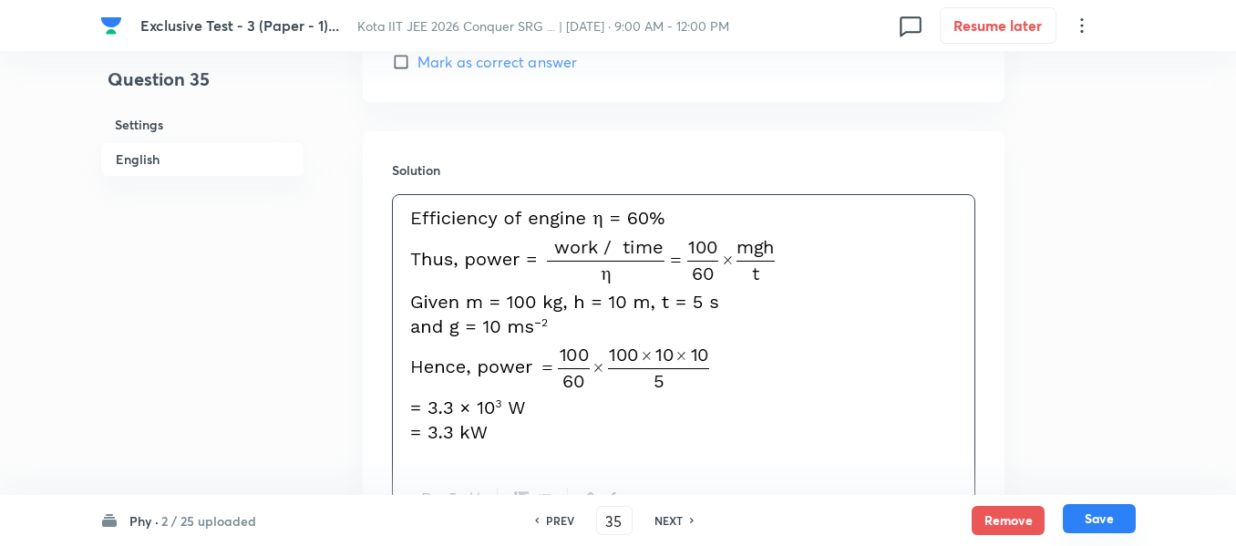
click at [1101, 524] on button "Save" at bounding box center [1099, 518] width 73 height 29
type input "36"
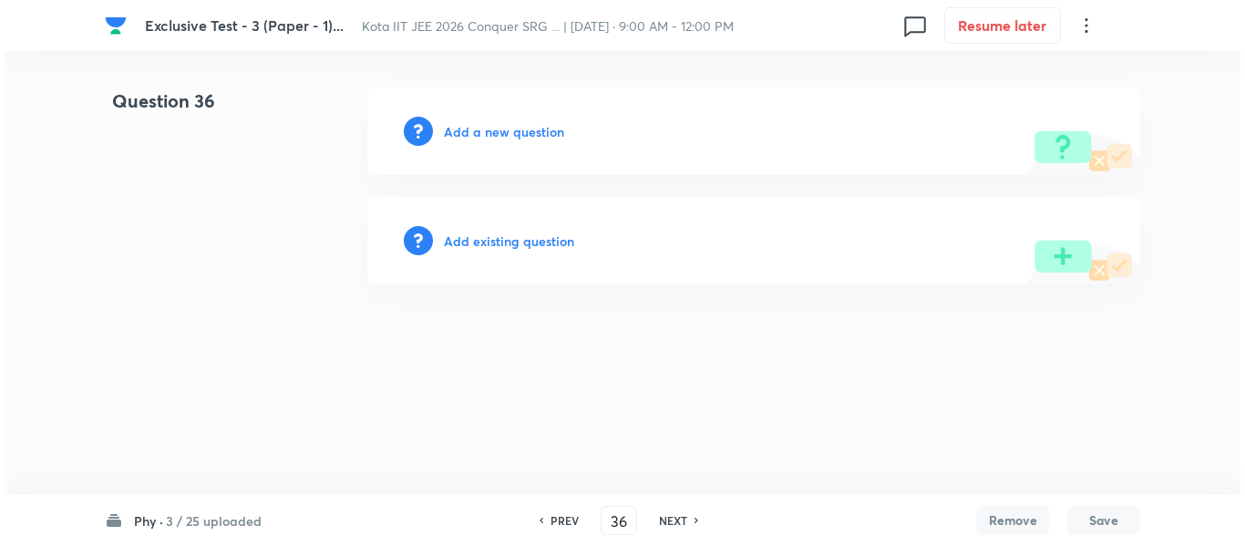
scroll to position [0, 0]
click at [540, 137] on h6 "Add a new question" at bounding box center [504, 131] width 120 height 19
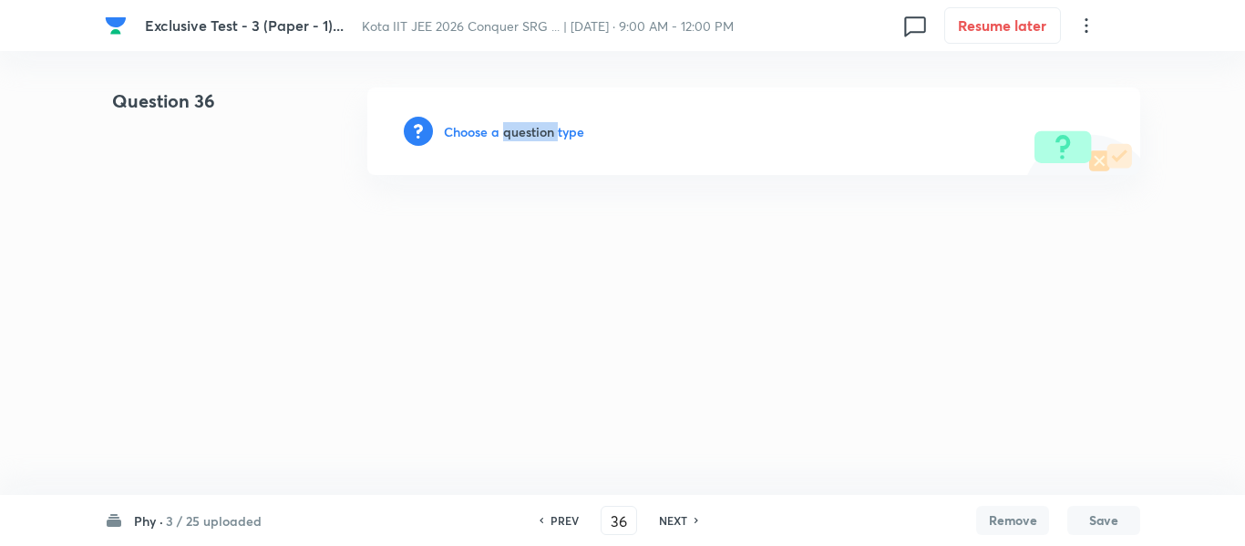
click at [540, 137] on h6 "Choose a question type" at bounding box center [514, 131] width 140 height 19
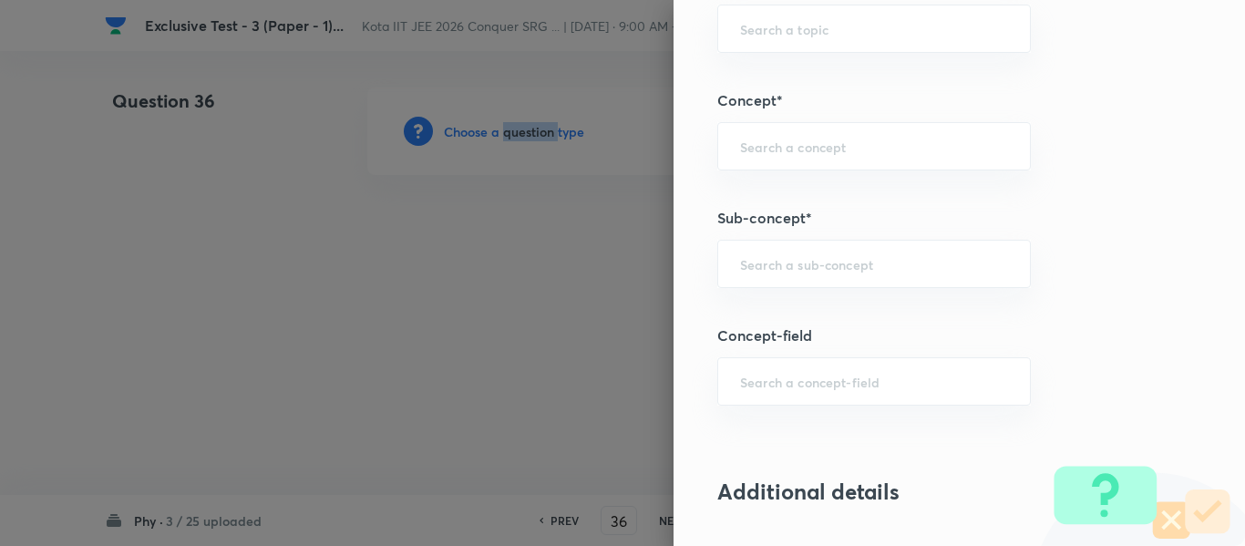
scroll to position [1094, 0]
click at [769, 278] on div "​" at bounding box center [874, 262] width 314 height 48
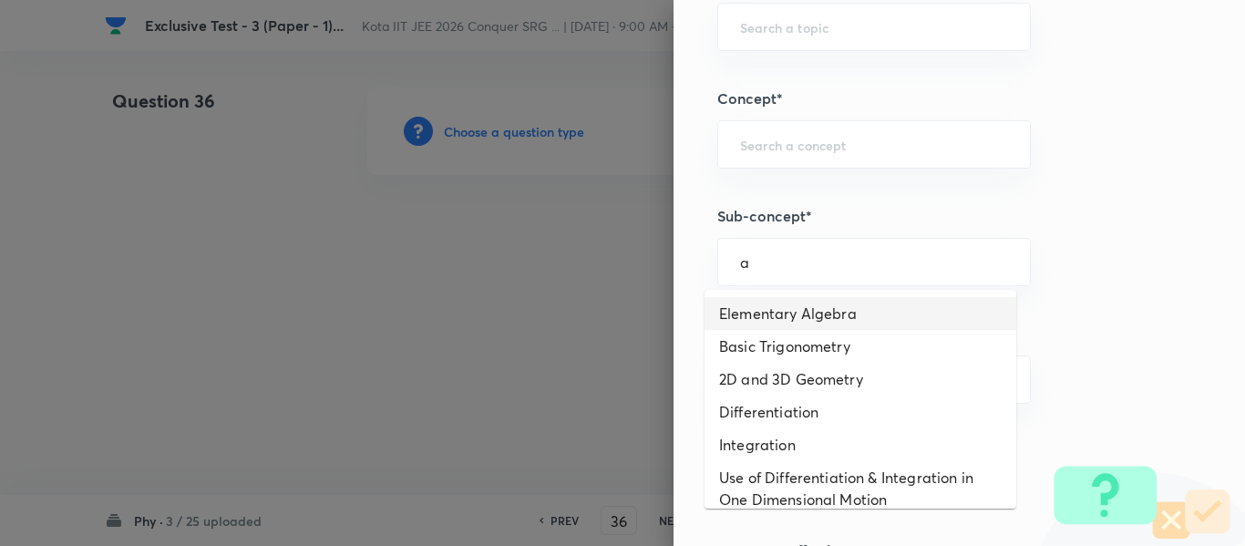
click at [767, 326] on li "Elementary Algebra" at bounding box center [861, 313] width 312 height 33
type input "Elementary Algebra"
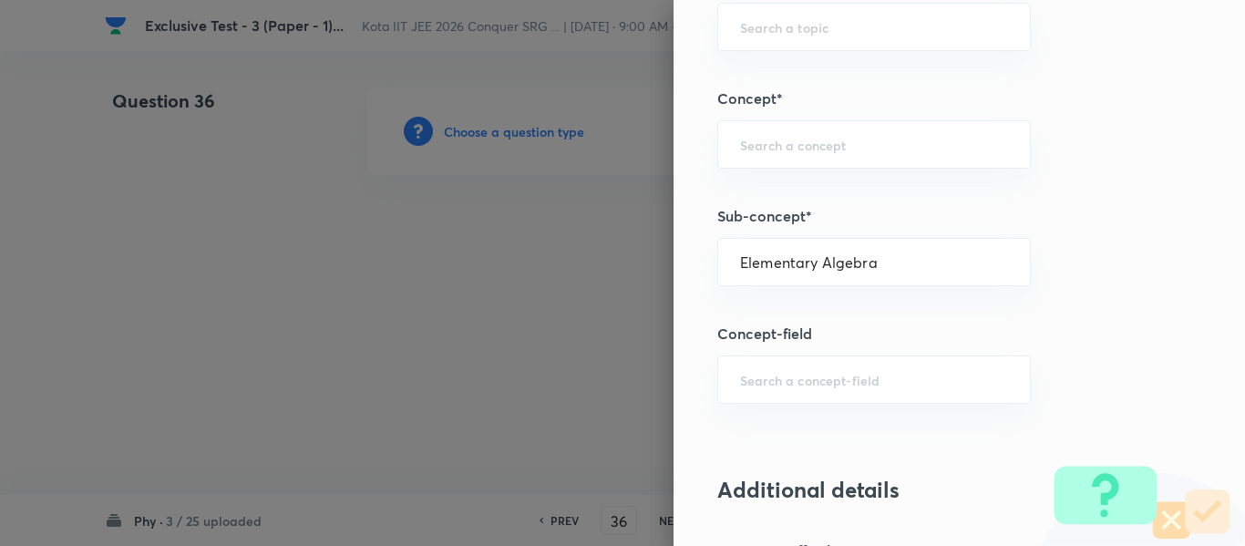
type input "Physics"
type input "Basics & Laboratory"
type input "Mathematical Tools"
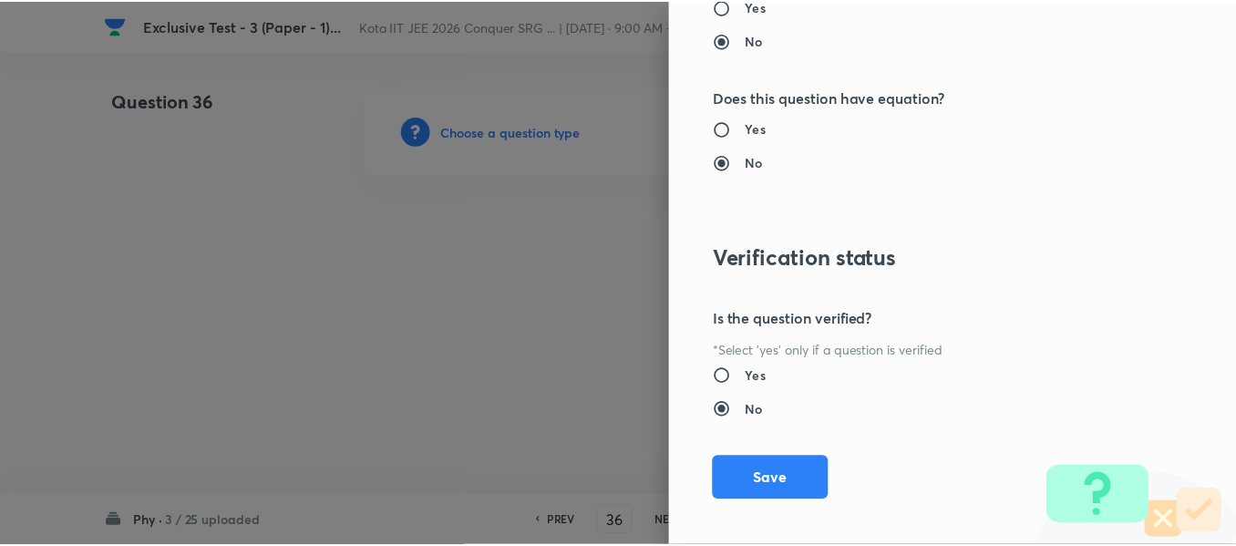
scroll to position [2061, 0]
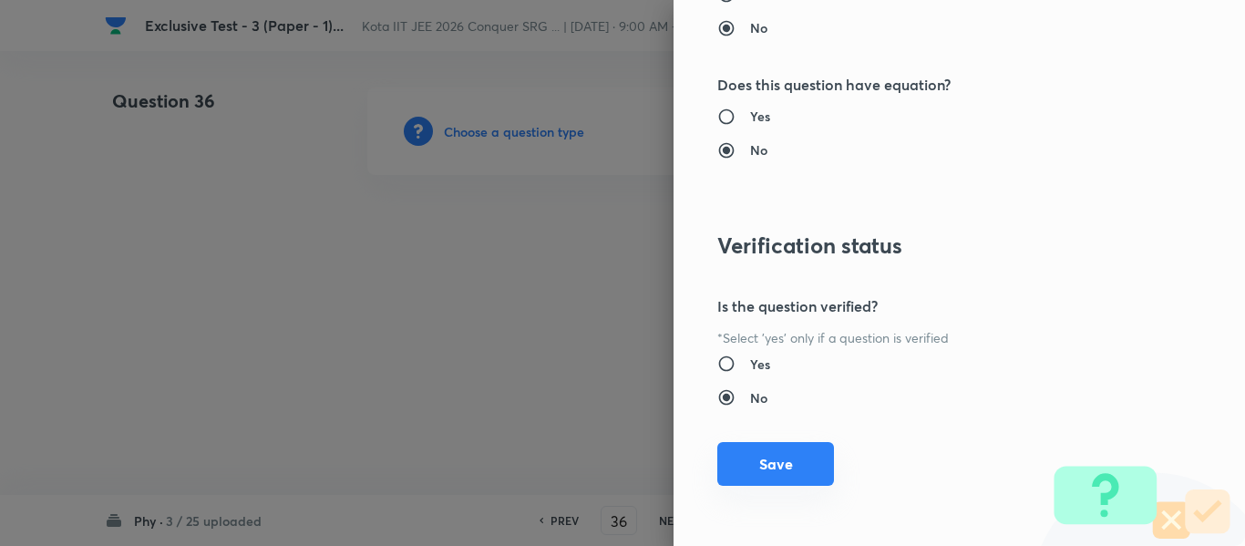
click at [757, 462] on button "Save" at bounding box center [775, 464] width 117 height 44
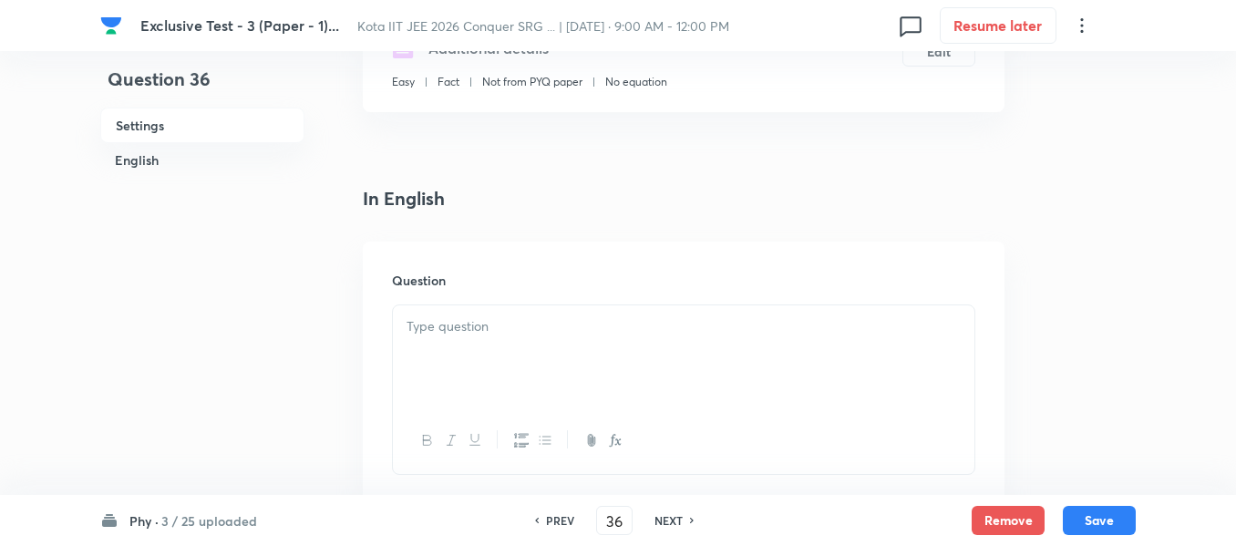
scroll to position [365, 0]
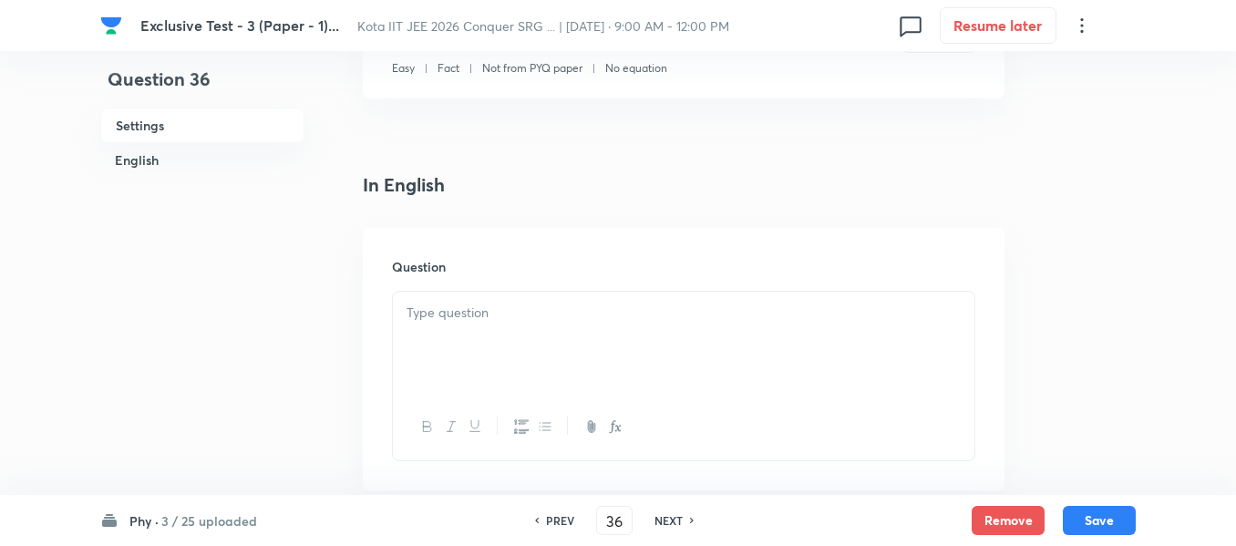
click at [485, 307] on p at bounding box center [684, 313] width 554 height 21
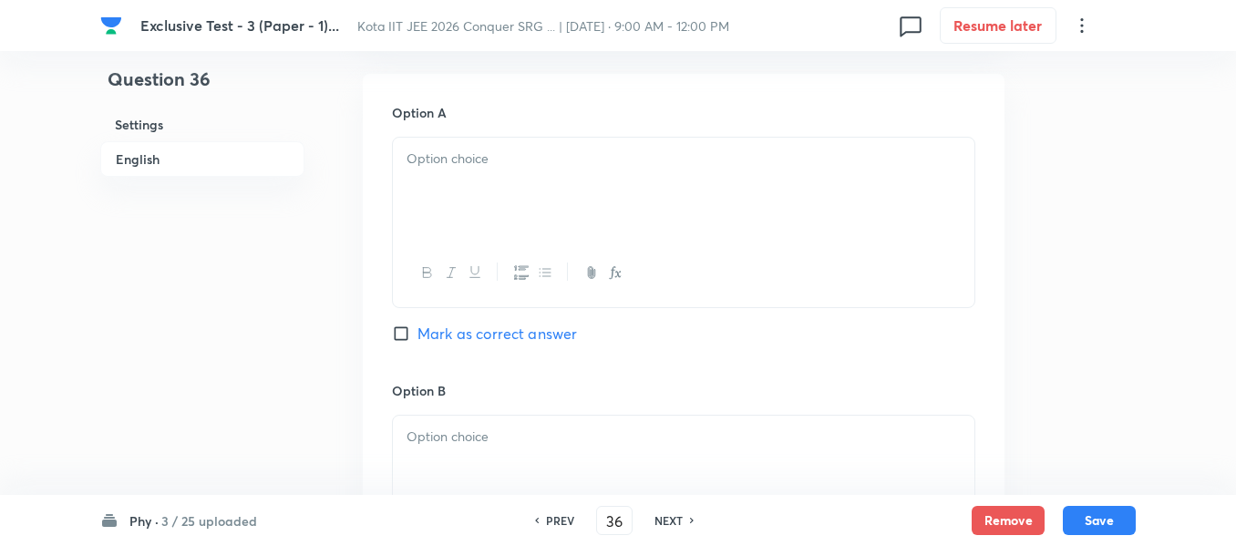
scroll to position [729, 0]
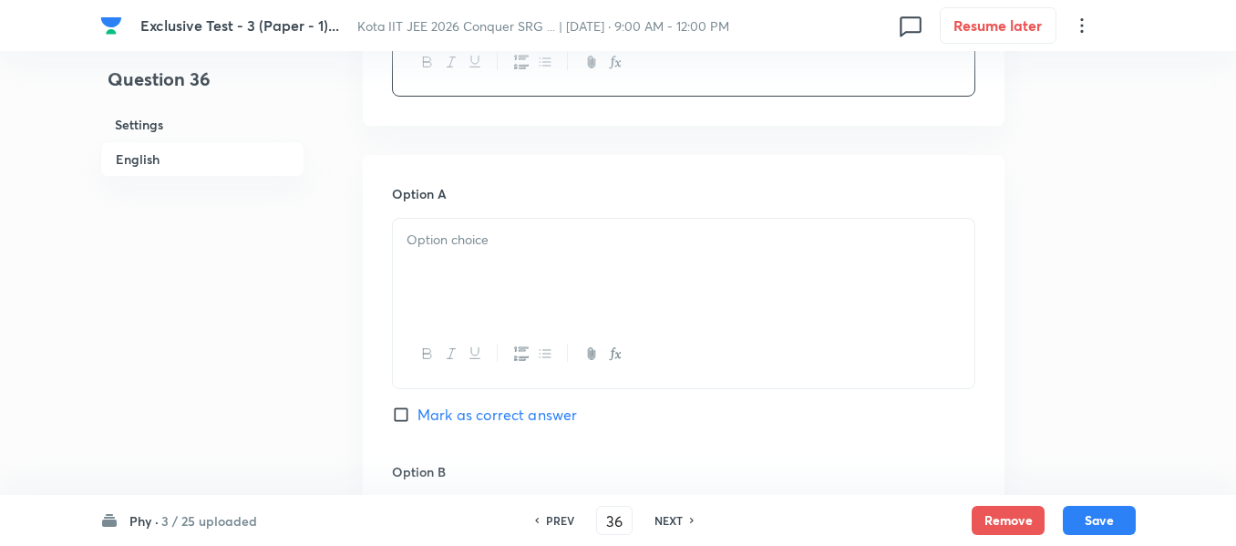
drag, startPoint x: 448, startPoint y: 182, endPoint x: 444, endPoint y: 234, distance: 52.2
click at [442, 249] on p at bounding box center [684, 240] width 554 height 21
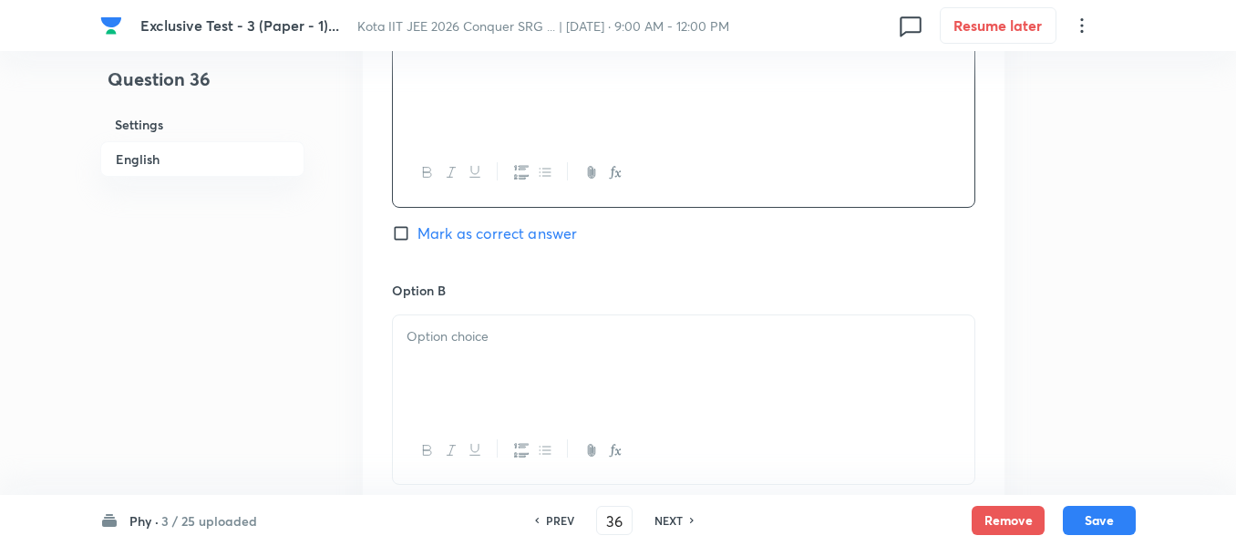
scroll to position [912, 0]
click at [485, 356] on div at bounding box center [684, 365] width 582 height 102
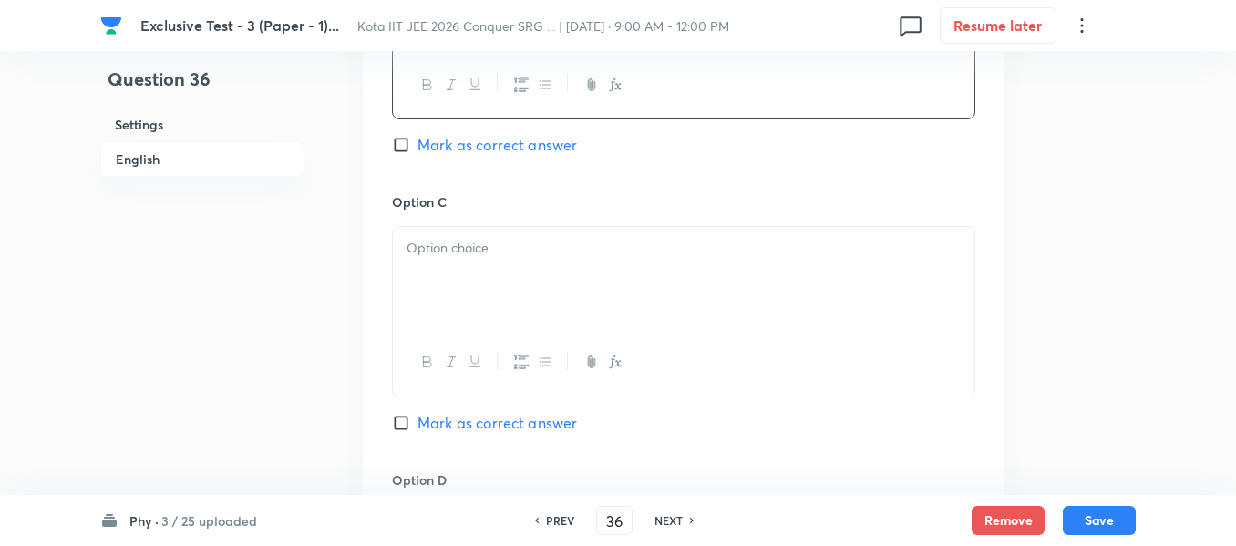
click at [459, 265] on div at bounding box center [684, 278] width 582 height 102
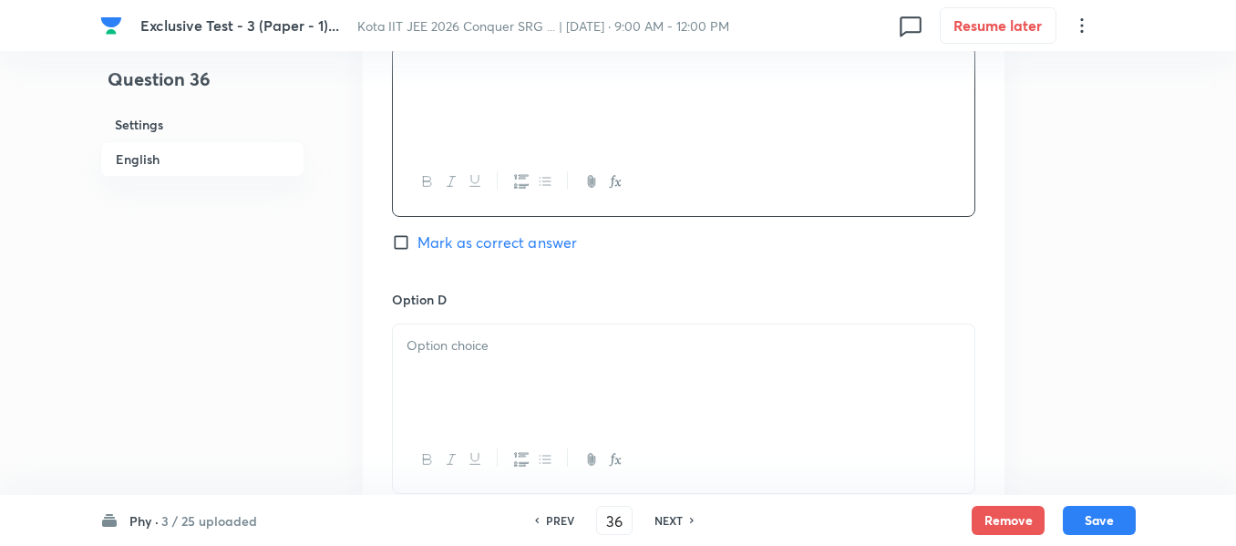
scroll to position [1459, 0]
click at [477, 342] on p at bounding box center [684, 344] width 554 height 21
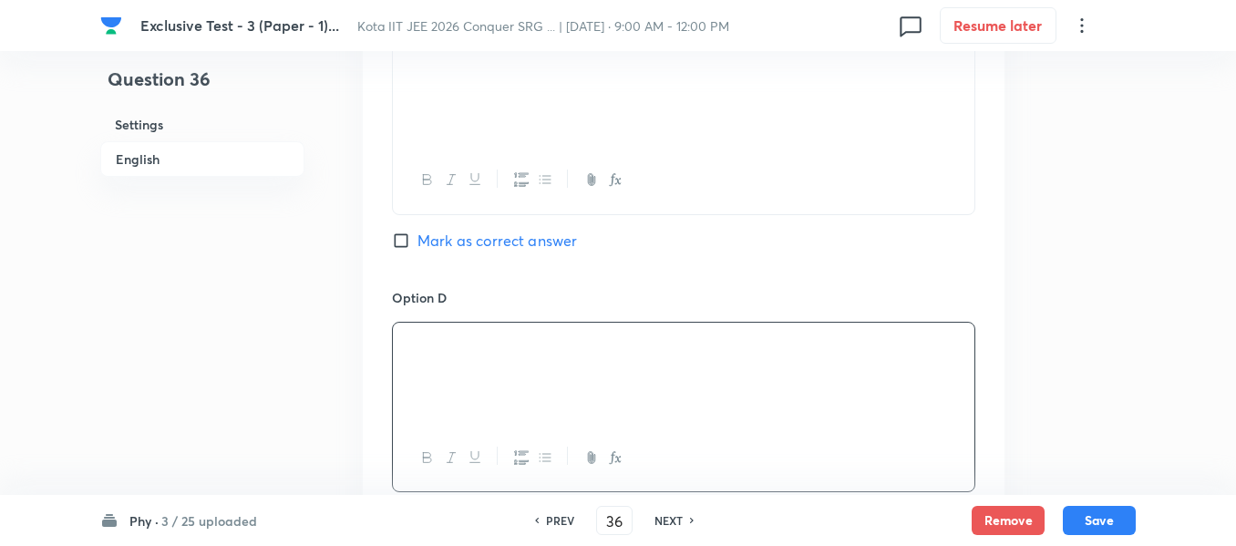
click at [399, 238] on input "Mark as correct answer" at bounding box center [405, 241] width 26 height 18
checkbox input "true"
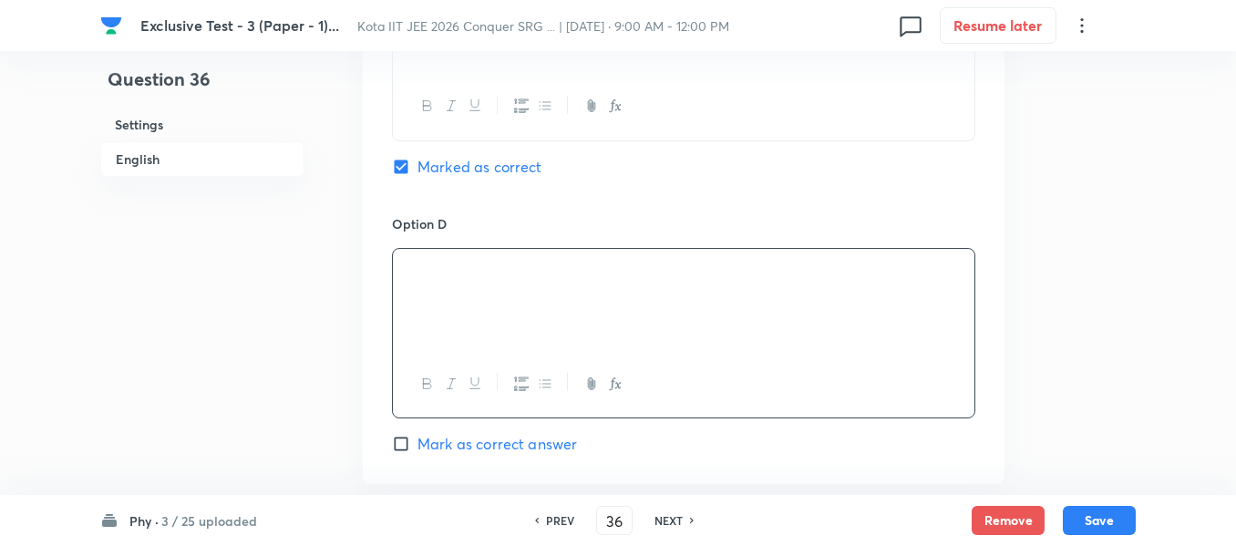
scroll to position [1732, 0]
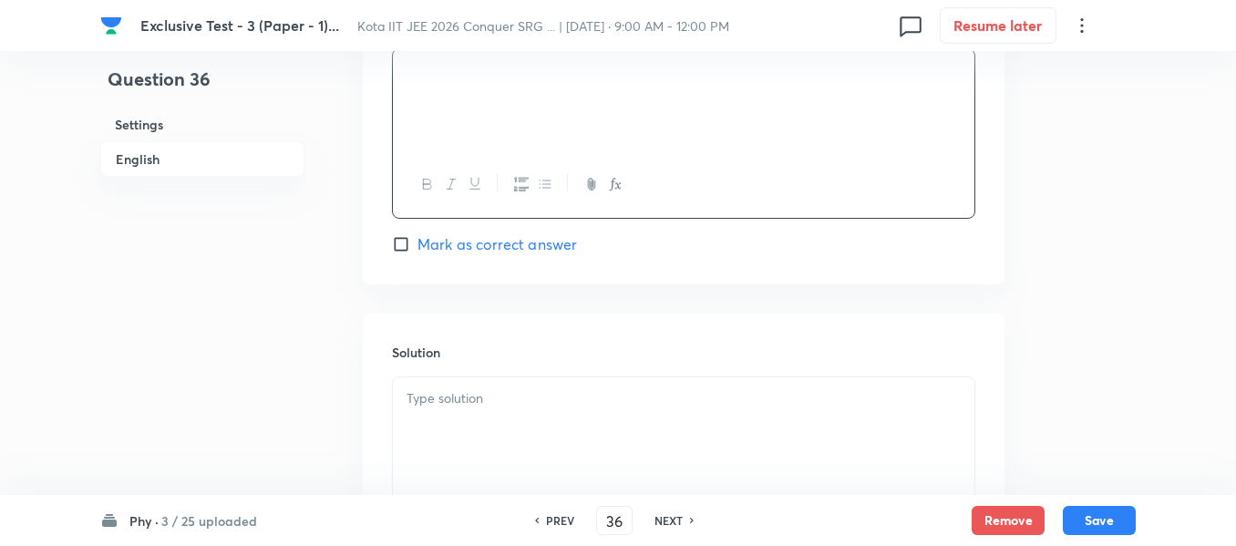
click at [469, 414] on div at bounding box center [684, 428] width 582 height 102
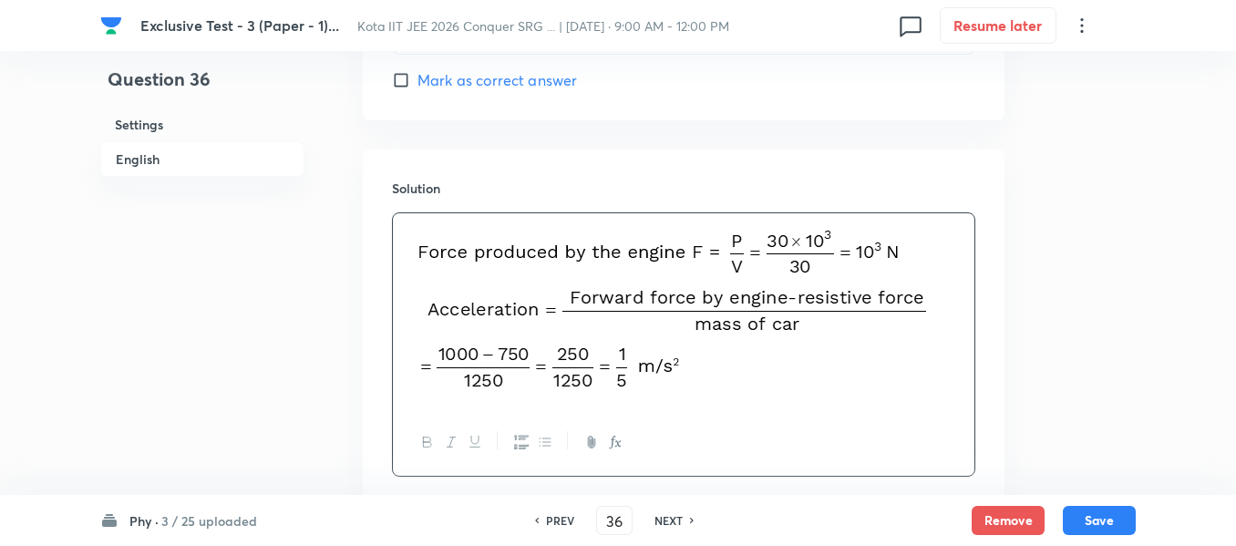
scroll to position [2016, 0]
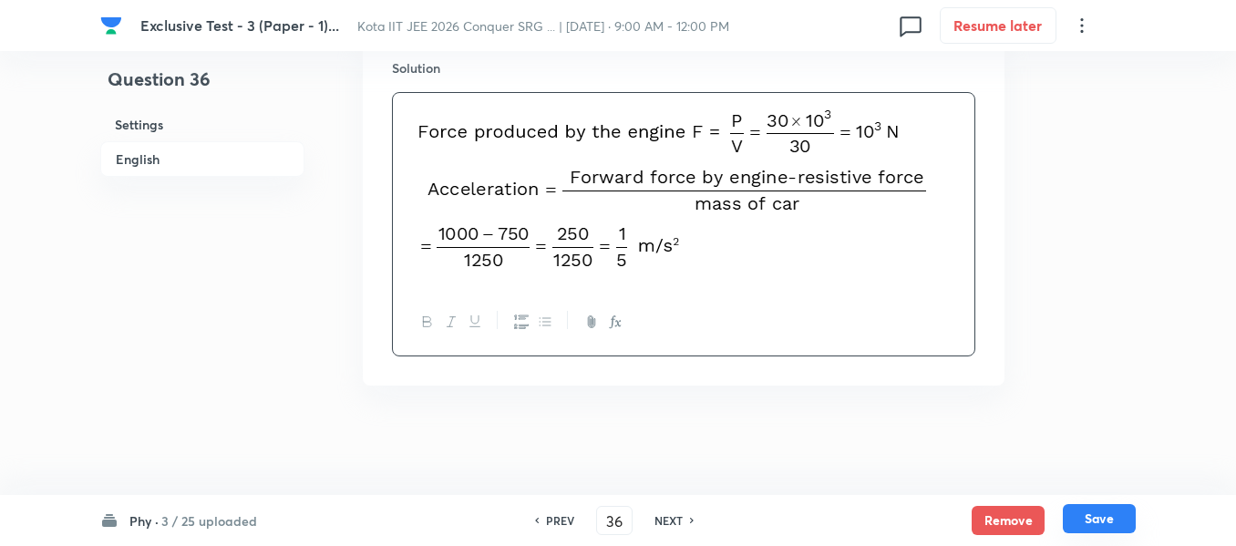
click at [1097, 521] on button "Save" at bounding box center [1099, 518] width 73 height 29
type input "37"
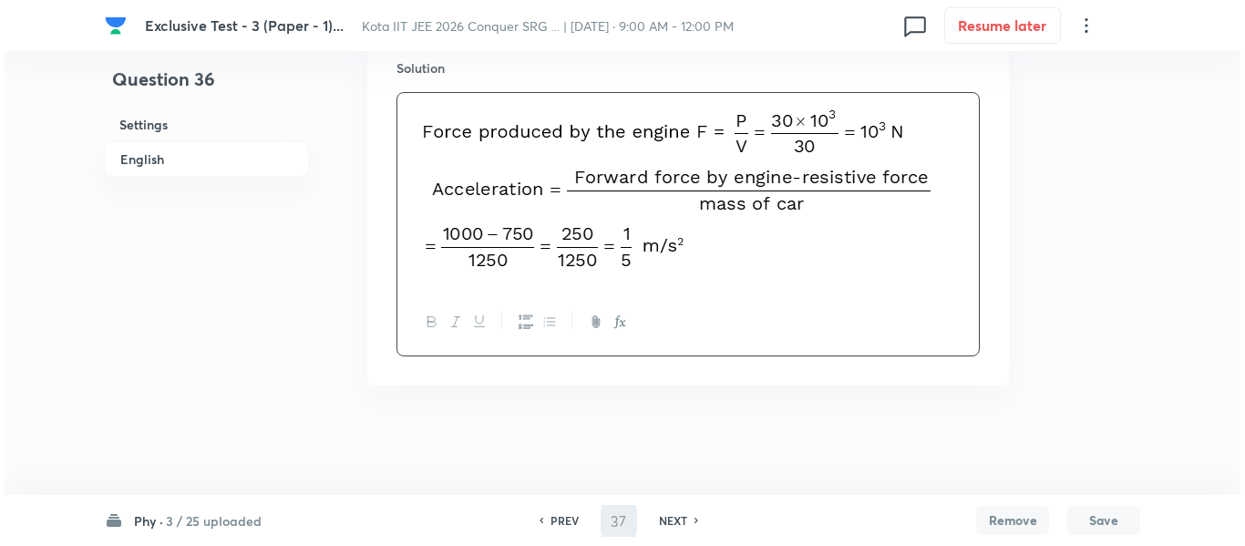
scroll to position [0, 0]
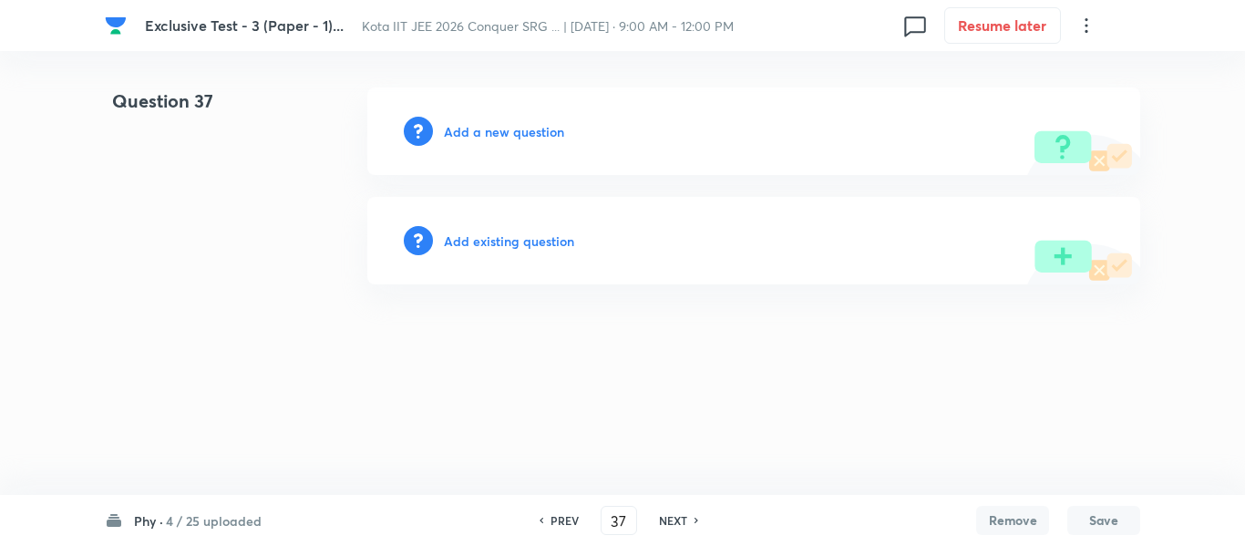
click at [530, 135] on h6 "Add a new question" at bounding box center [504, 131] width 120 height 19
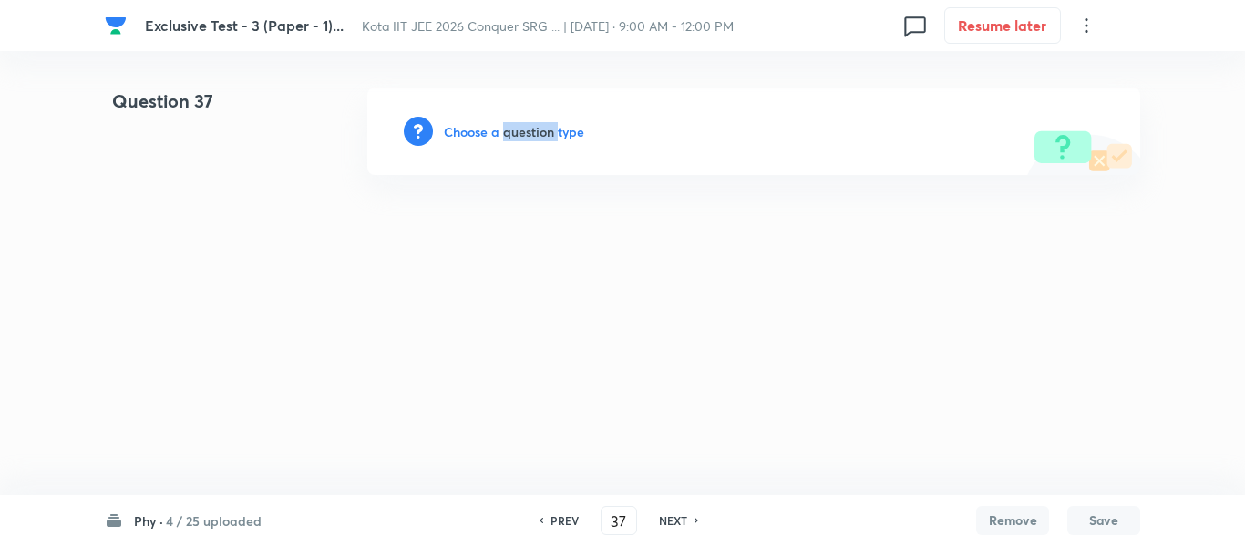
click at [530, 134] on h6 "Choose a question type" at bounding box center [514, 131] width 140 height 19
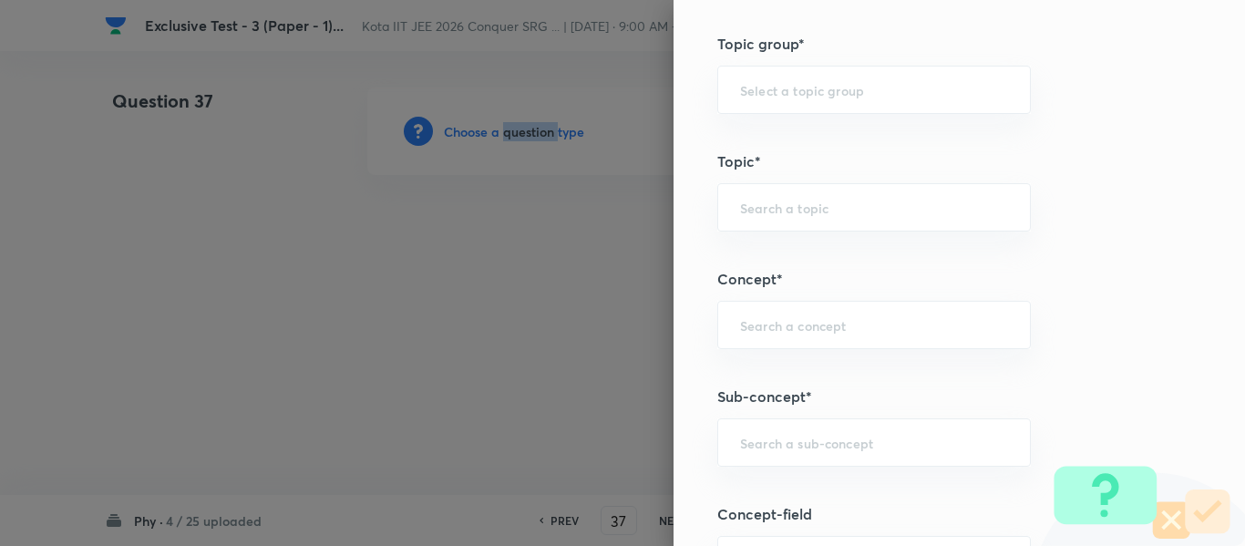
scroll to position [1003, 0]
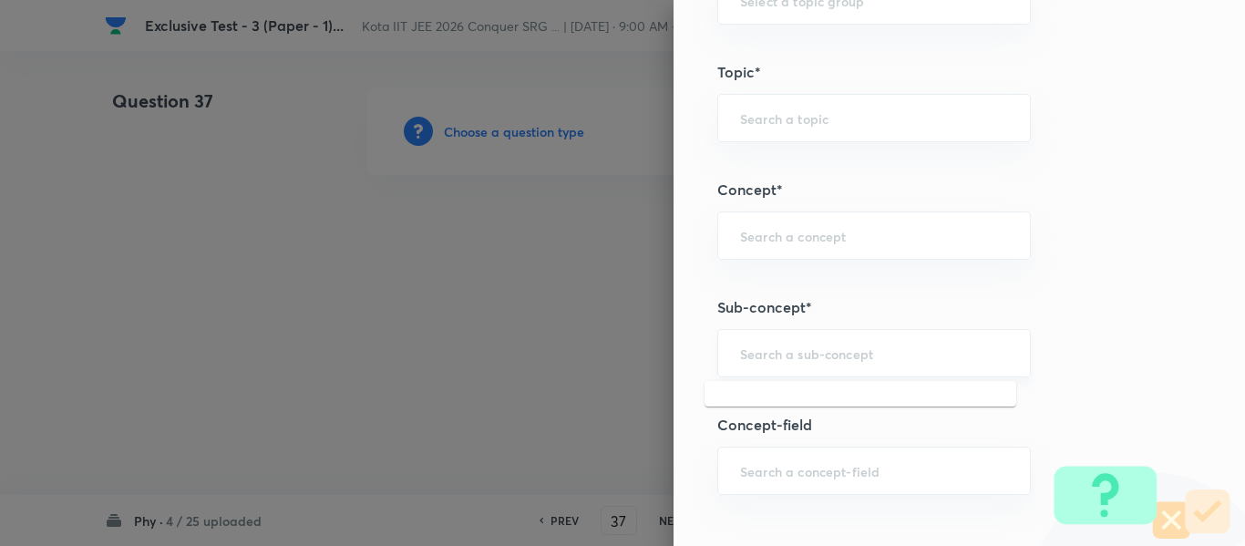
click at [760, 352] on input "text" at bounding box center [874, 353] width 268 height 17
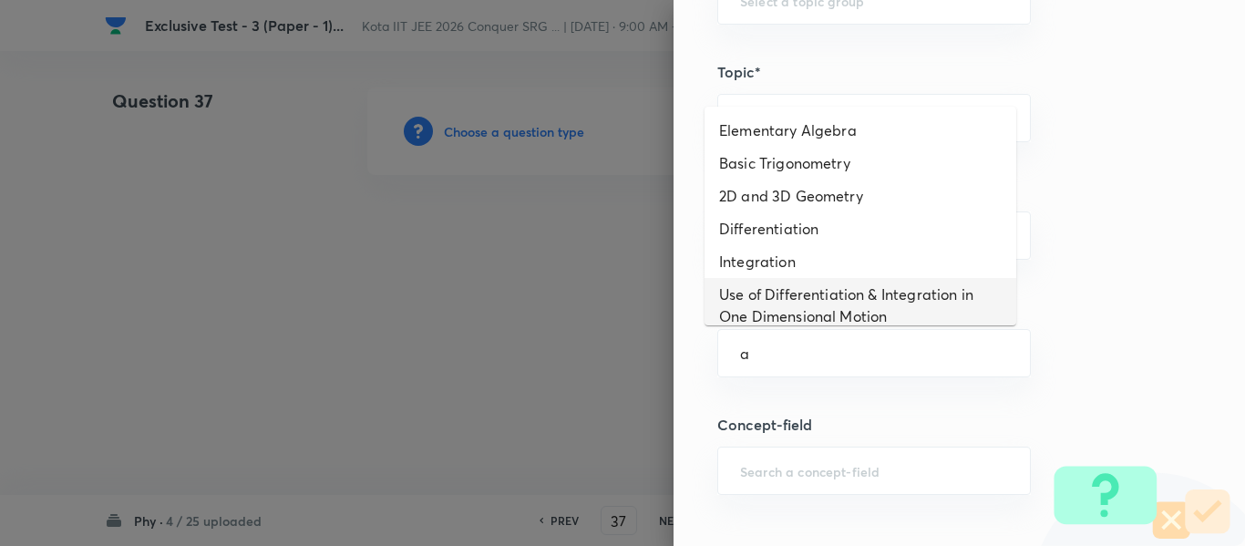
click at [768, 307] on li "Use of Differentiation & Integration in One Dimensional Motion" at bounding box center [861, 305] width 312 height 55
type input "Use of Differentiation & Integration in One Dimensional Motion"
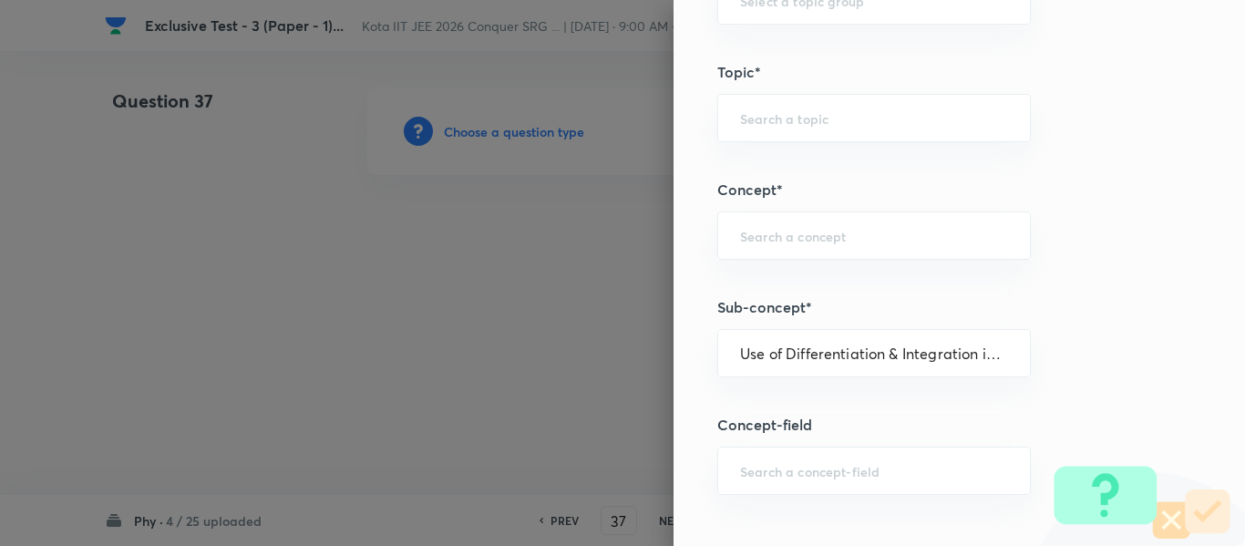
type input "Physics"
type input "Basics & Laboratory"
type input "Mathematical Tools"
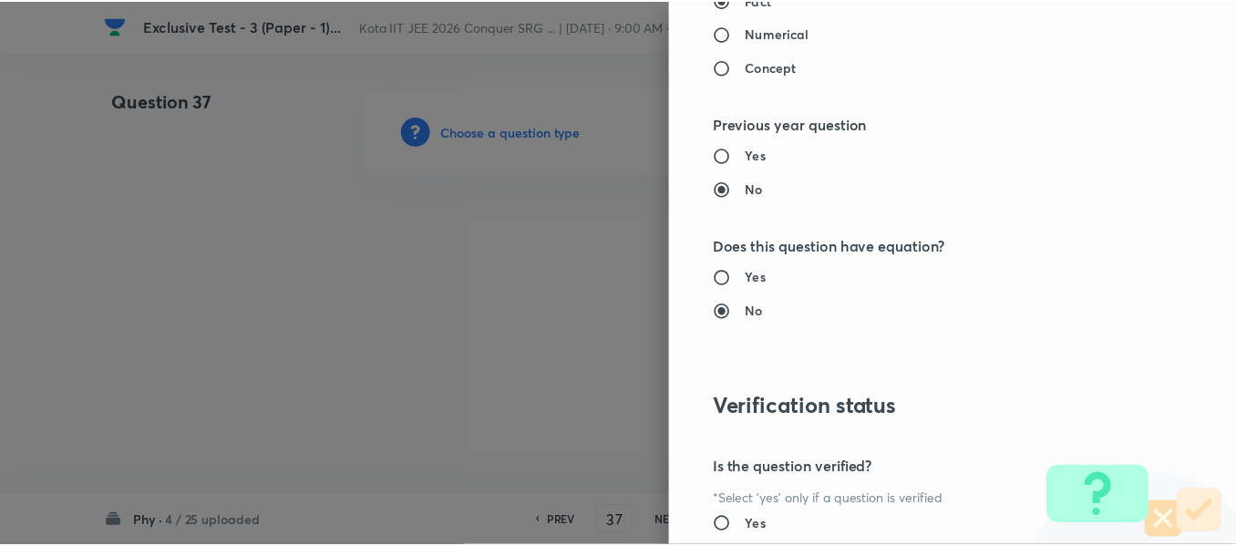
scroll to position [2061, 0]
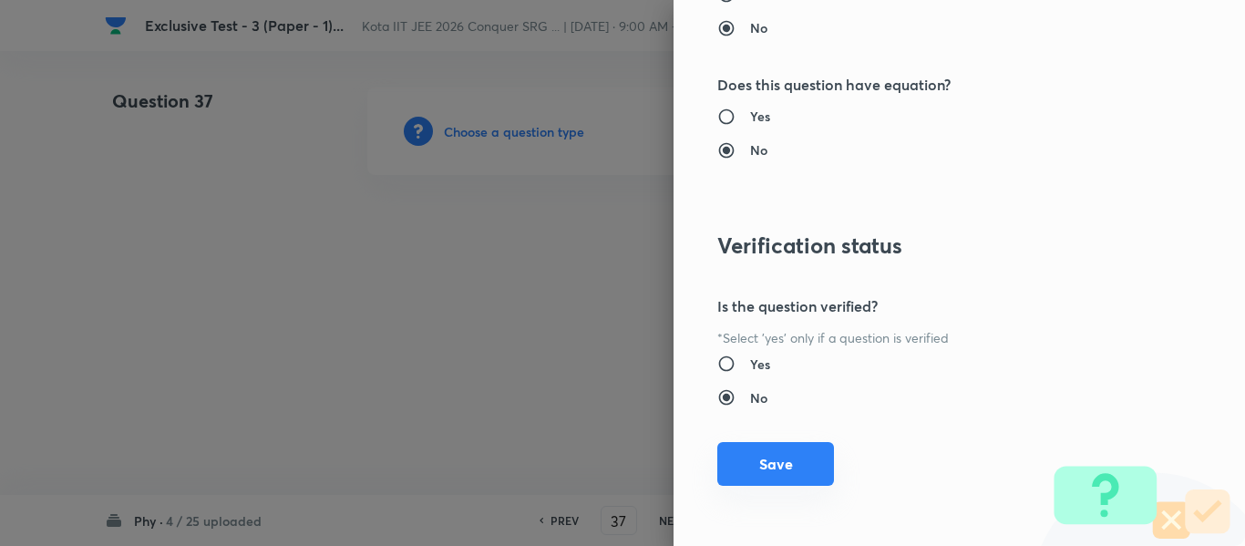
click at [748, 463] on button "Save" at bounding box center [775, 464] width 117 height 44
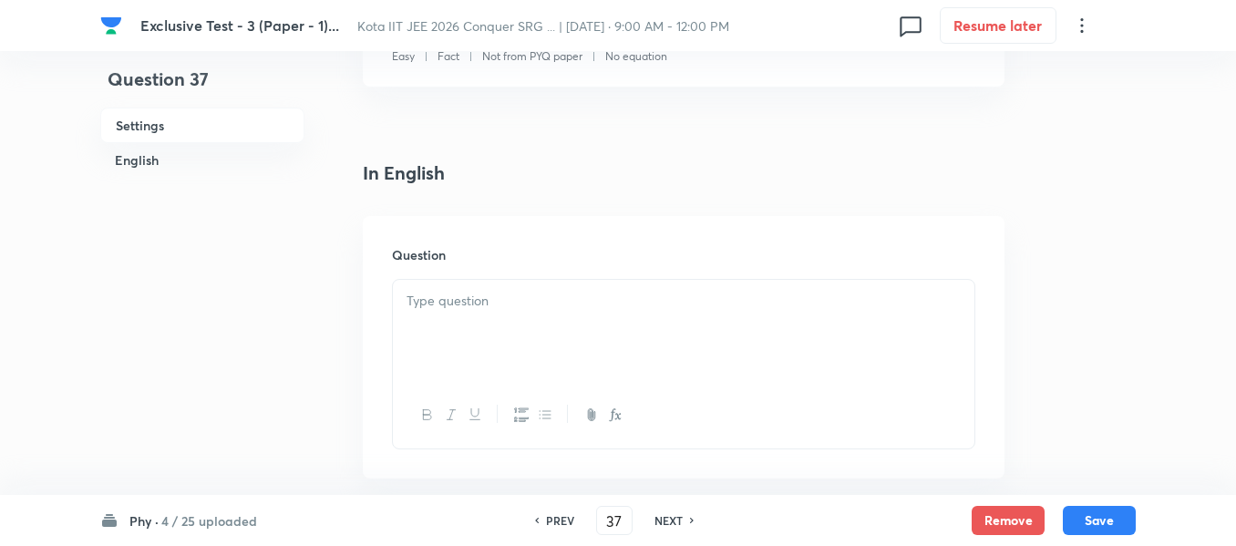
scroll to position [456, 0]
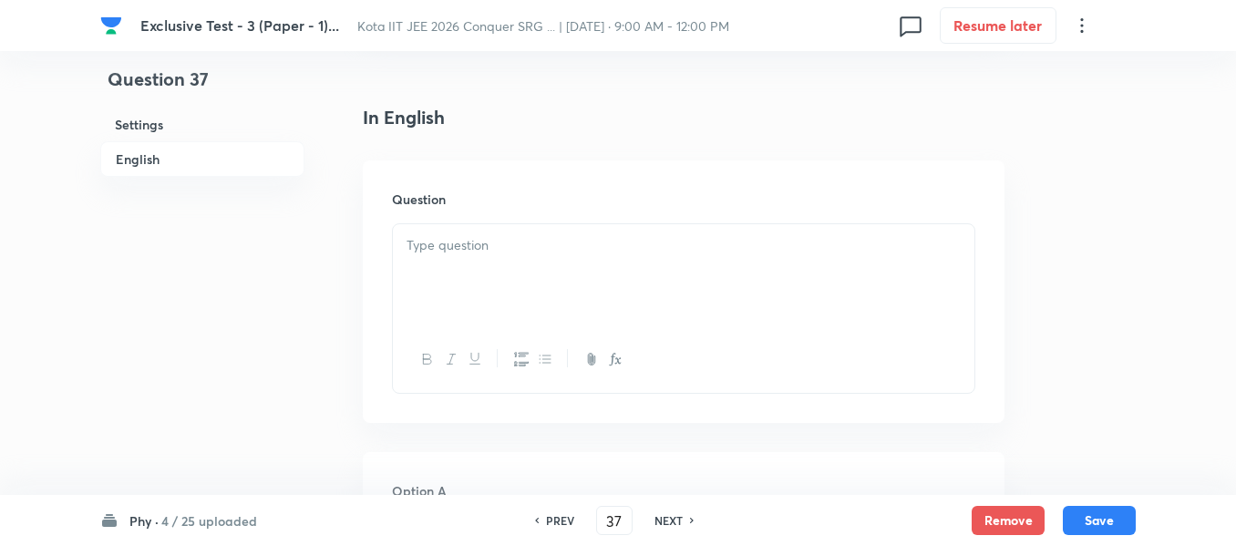
click at [489, 265] on div at bounding box center [684, 275] width 582 height 102
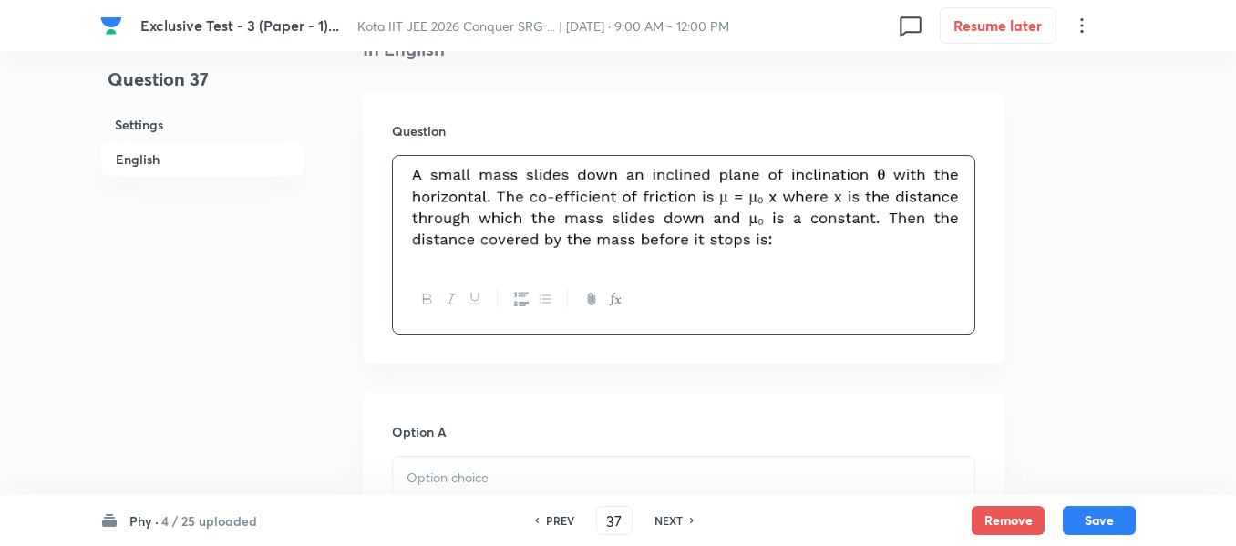
scroll to position [729, 0]
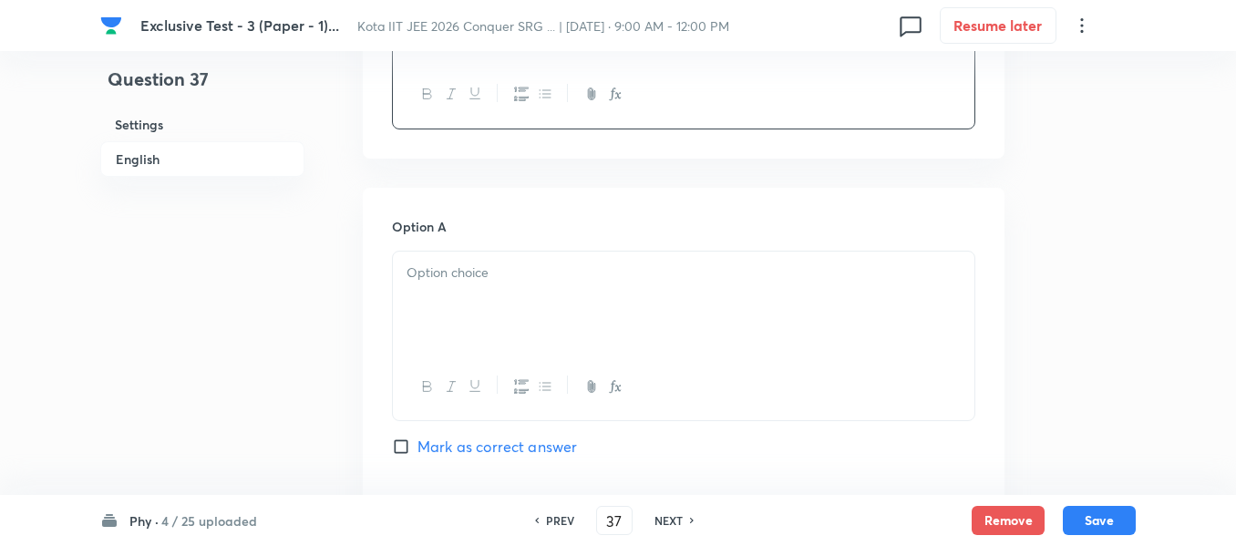
click at [468, 296] on div at bounding box center [684, 303] width 582 height 102
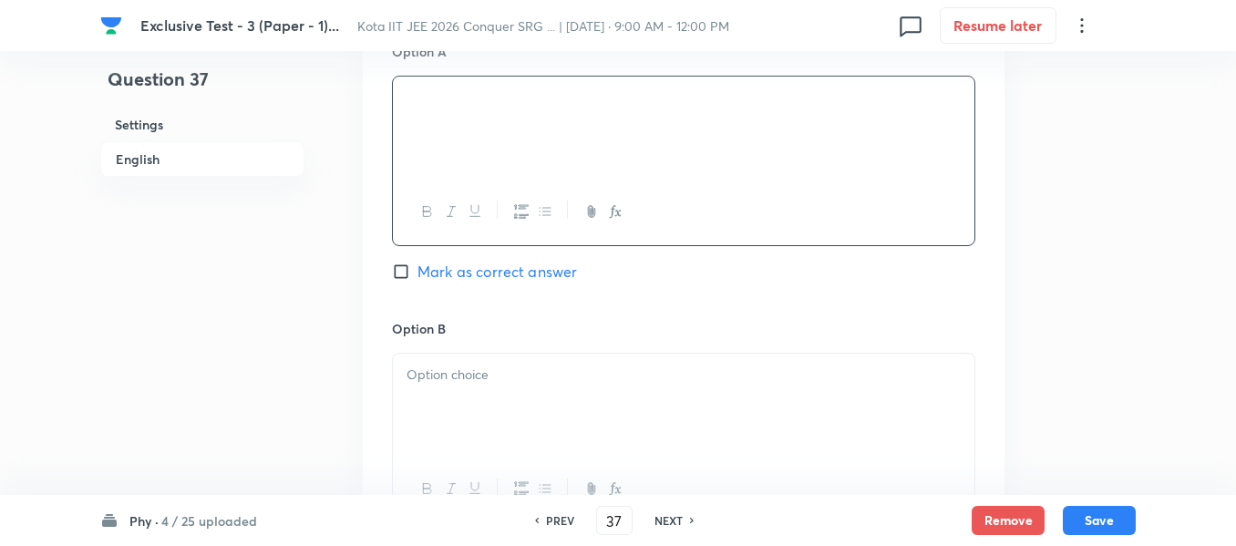
scroll to position [912, 0]
click at [479, 359] on p at bounding box center [684, 367] width 554 height 21
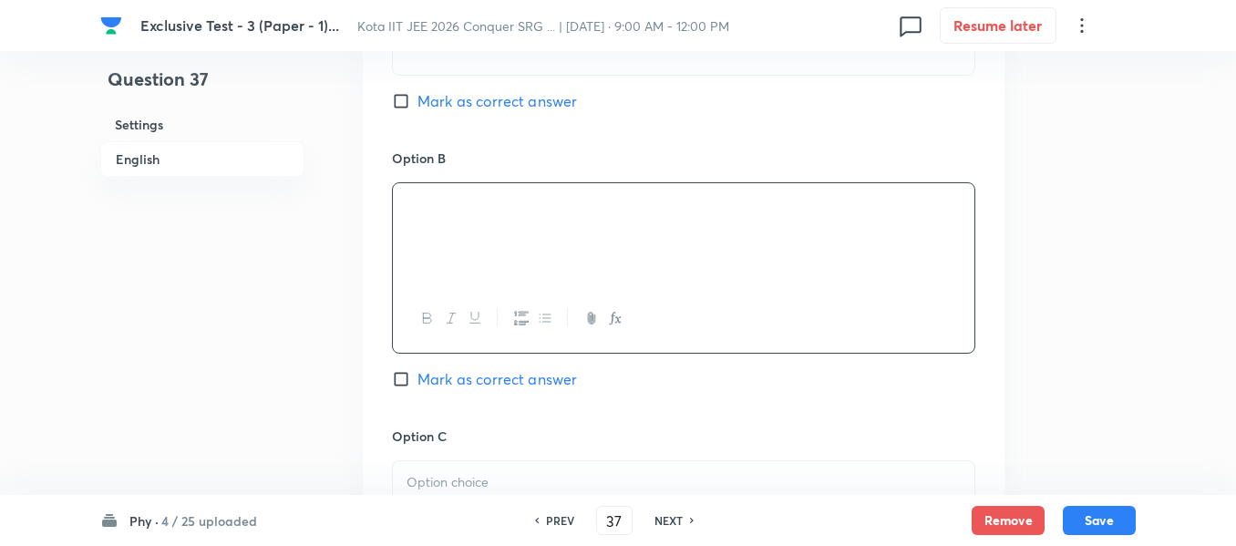
scroll to position [1185, 0]
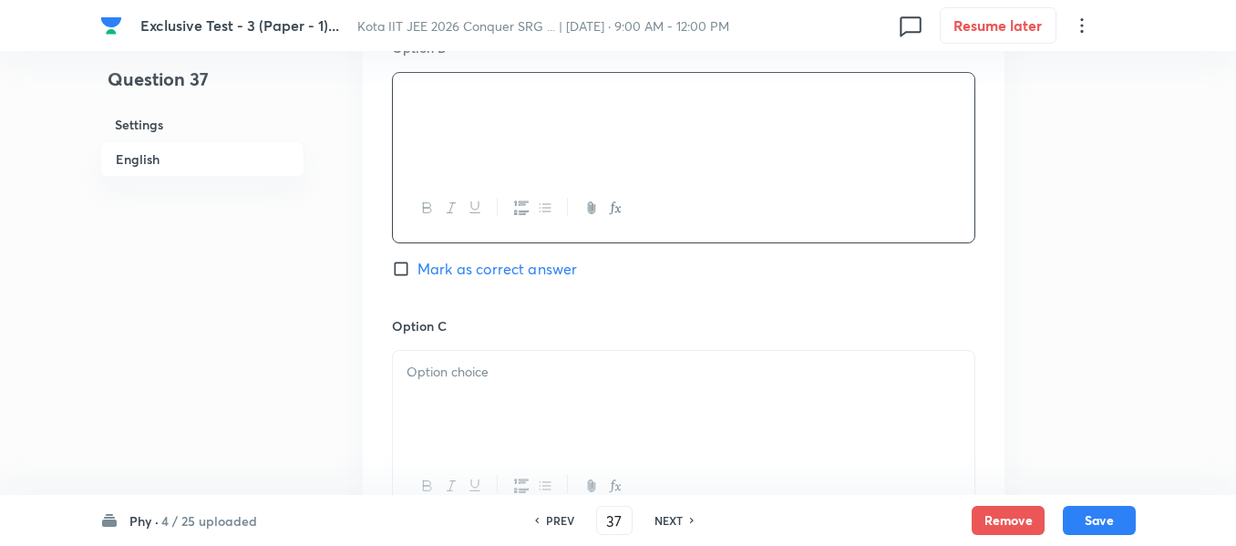
click at [483, 389] on div at bounding box center [684, 402] width 582 height 102
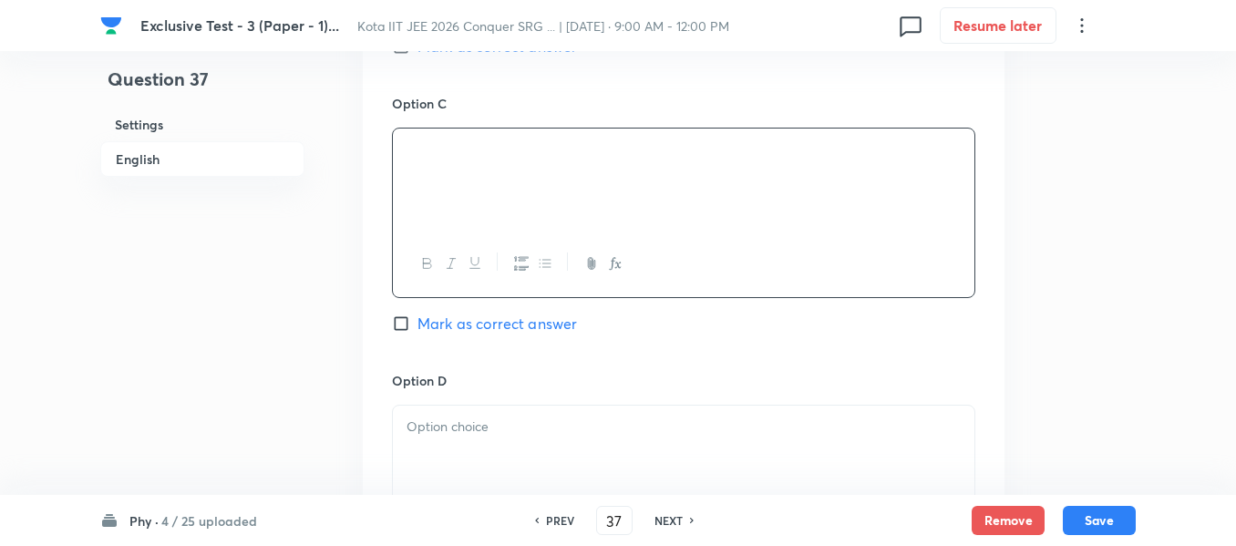
scroll to position [1459, 0]
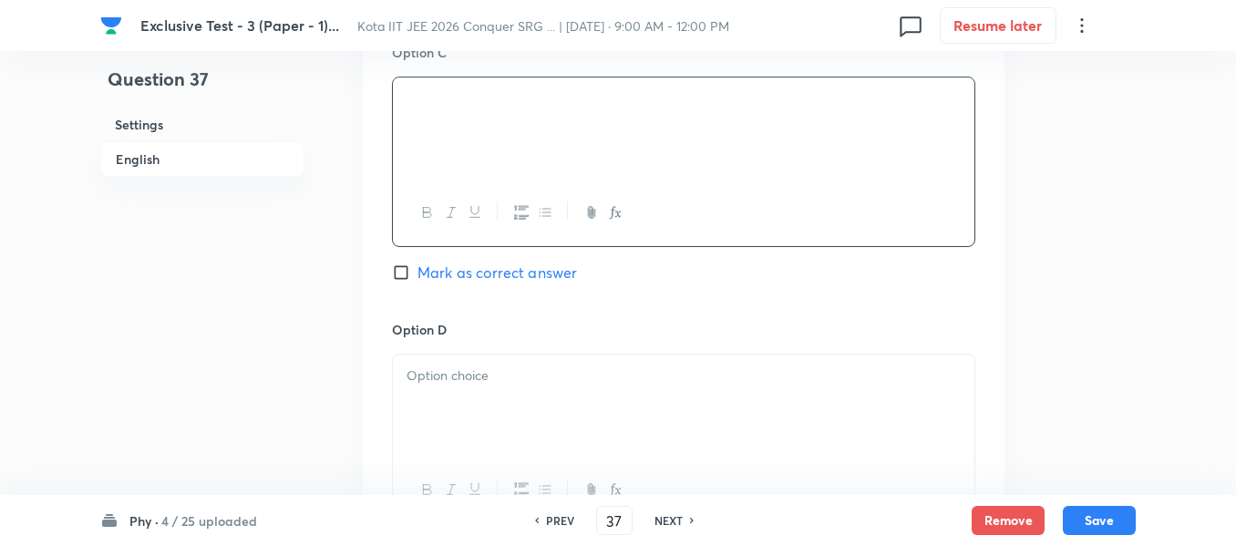
click at [449, 382] on p at bounding box center [684, 376] width 554 height 21
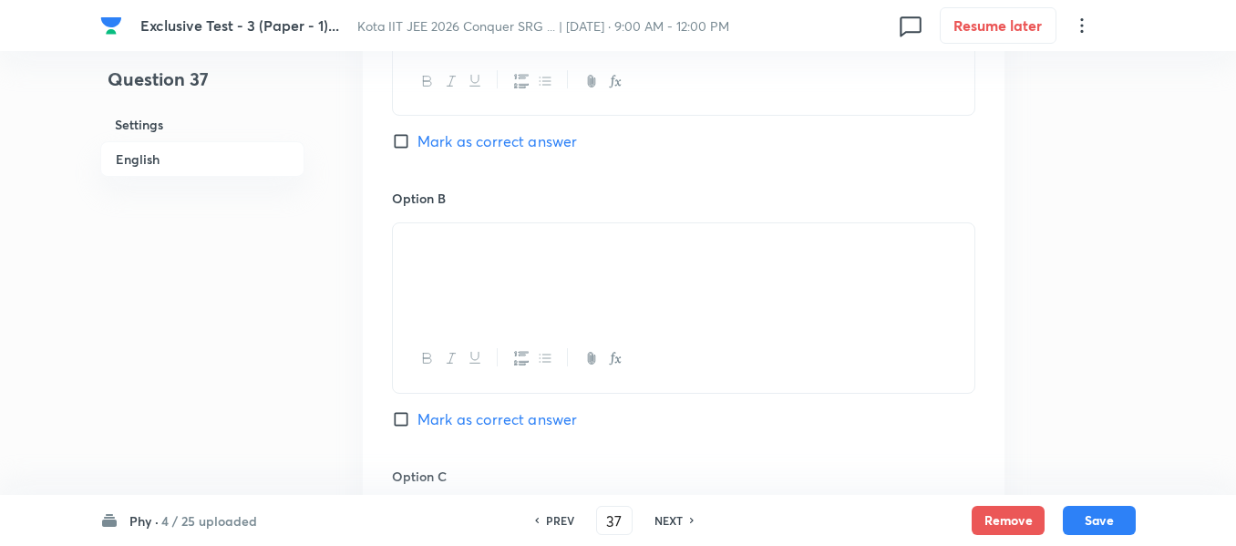
scroll to position [1003, 0]
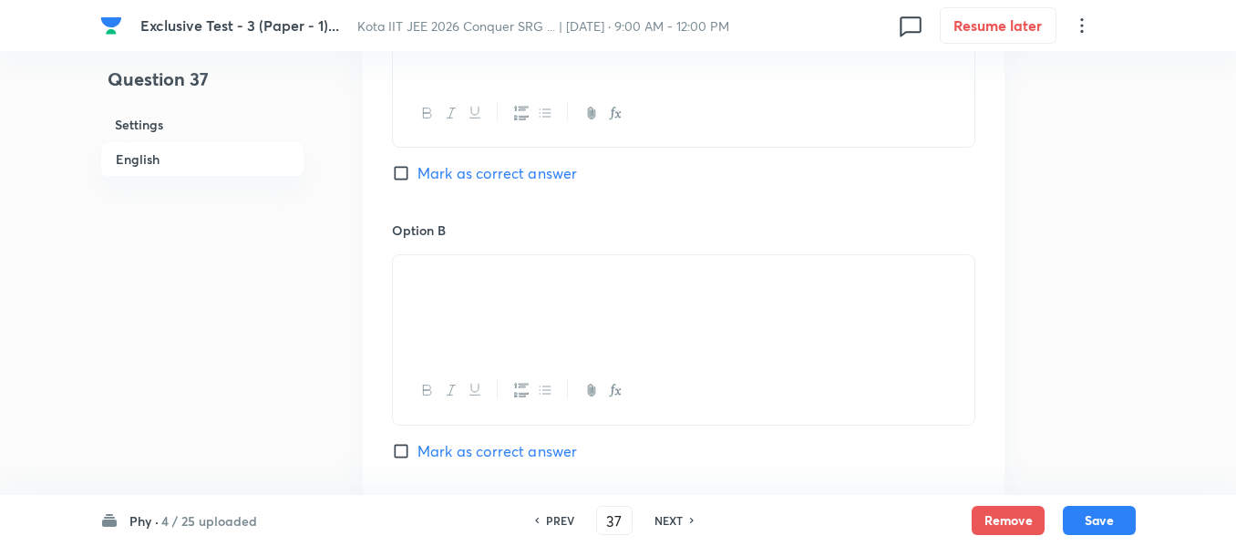
click at [405, 177] on input "Mark as correct answer" at bounding box center [405, 173] width 26 height 18
checkbox input "true"
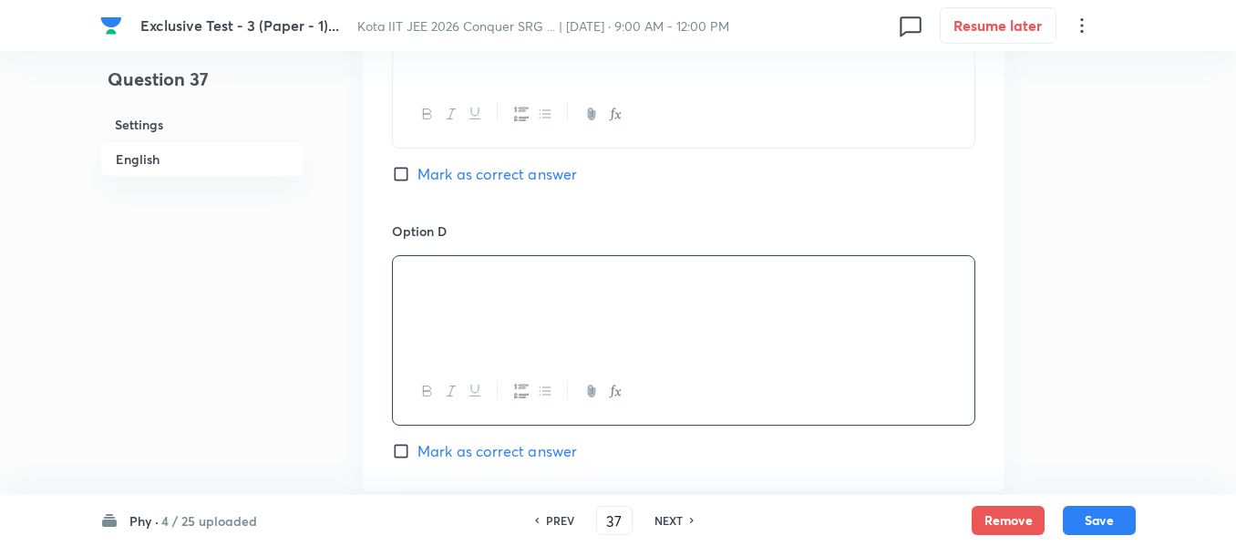
scroll to position [1732, 0]
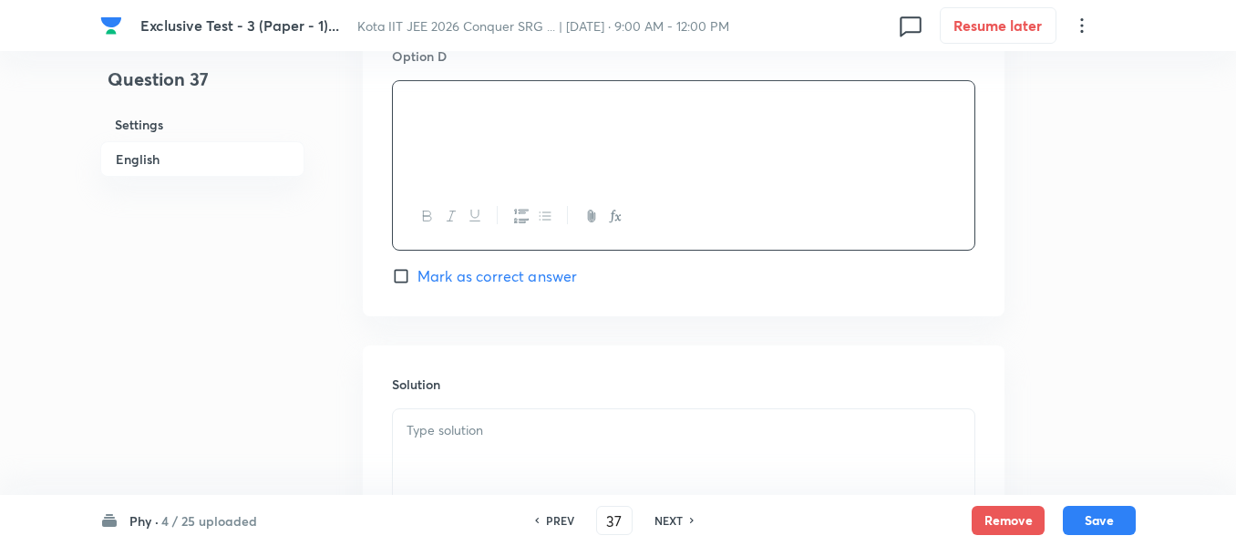
click at [426, 445] on div at bounding box center [684, 460] width 582 height 102
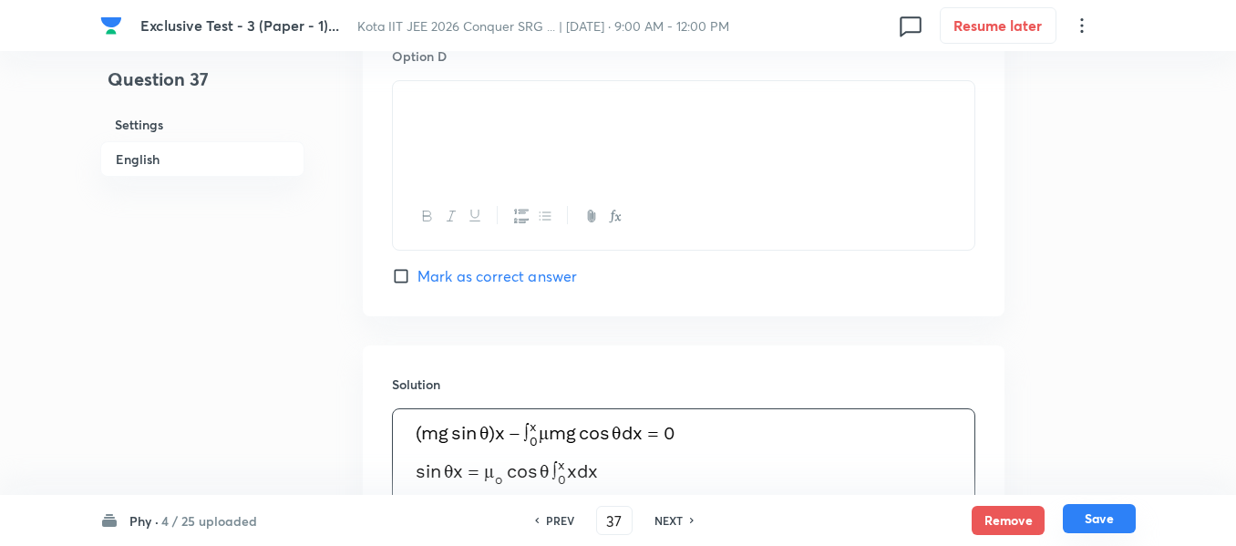
click at [1089, 513] on button "Save" at bounding box center [1099, 518] width 73 height 29
type input "38"
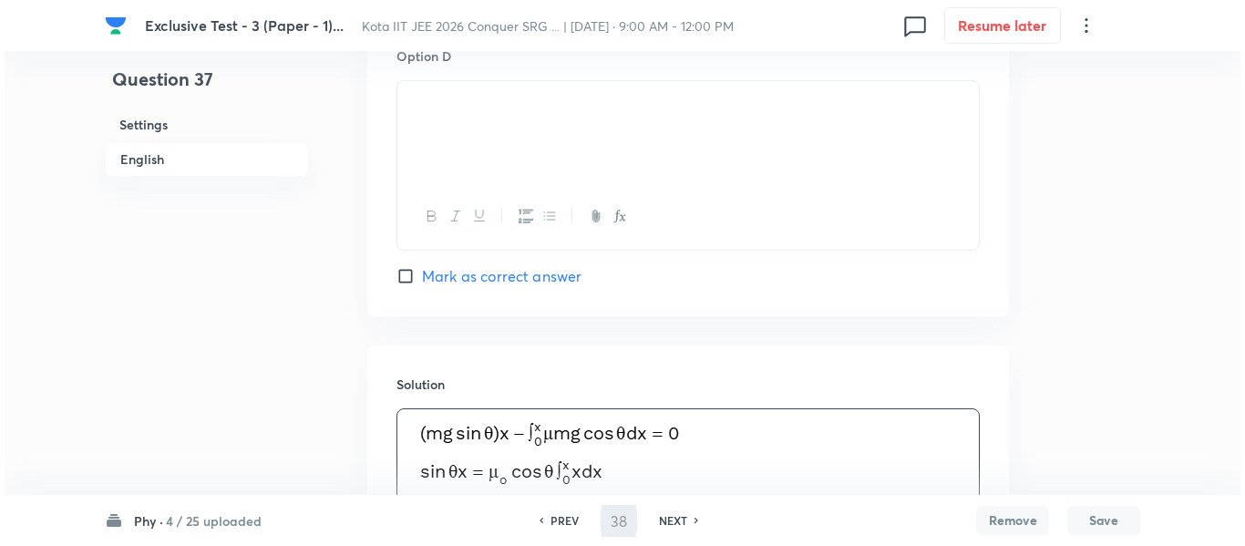
scroll to position [0, 0]
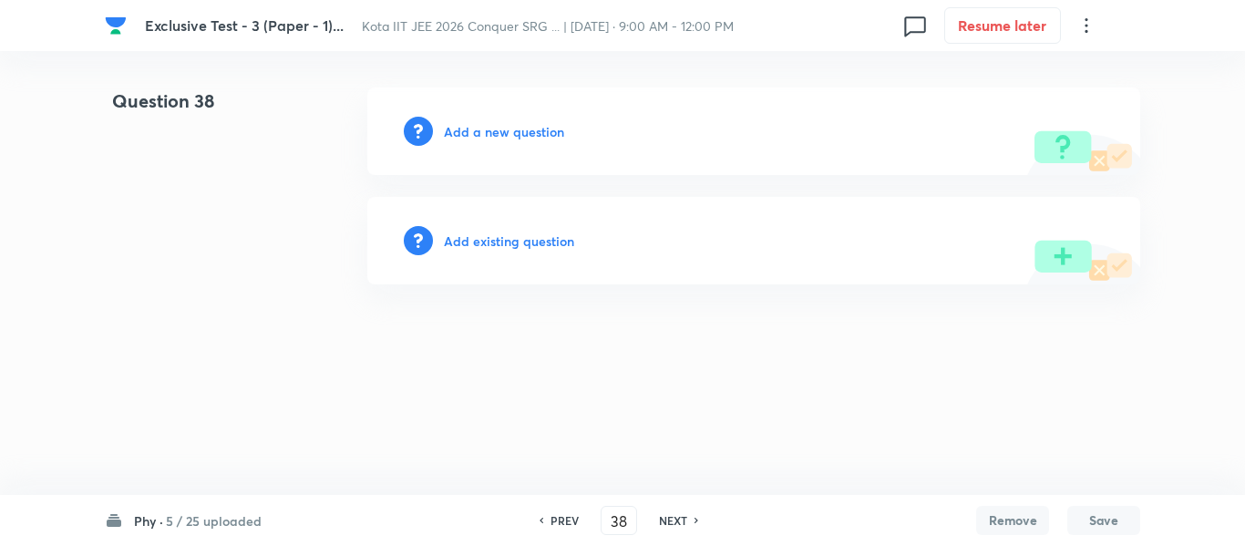
click at [503, 130] on h6 "Add a new question" at bounding box center [504, 131] width 120 height 19
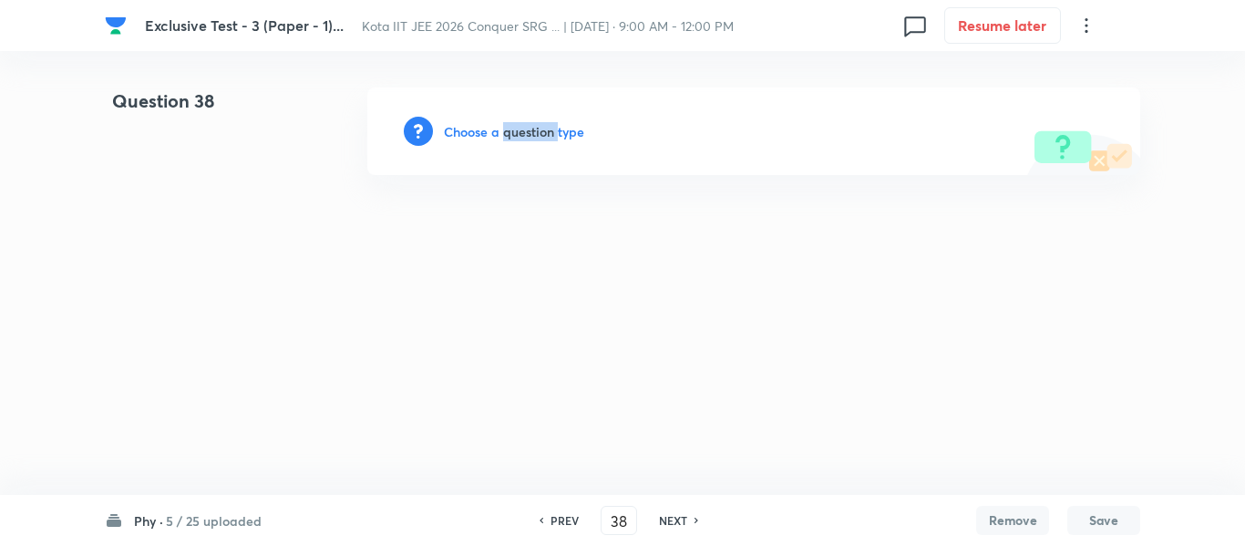
click at [503, 130] on h6 "Choose a question type" at bounding box center [514, 131] width 140 height 19
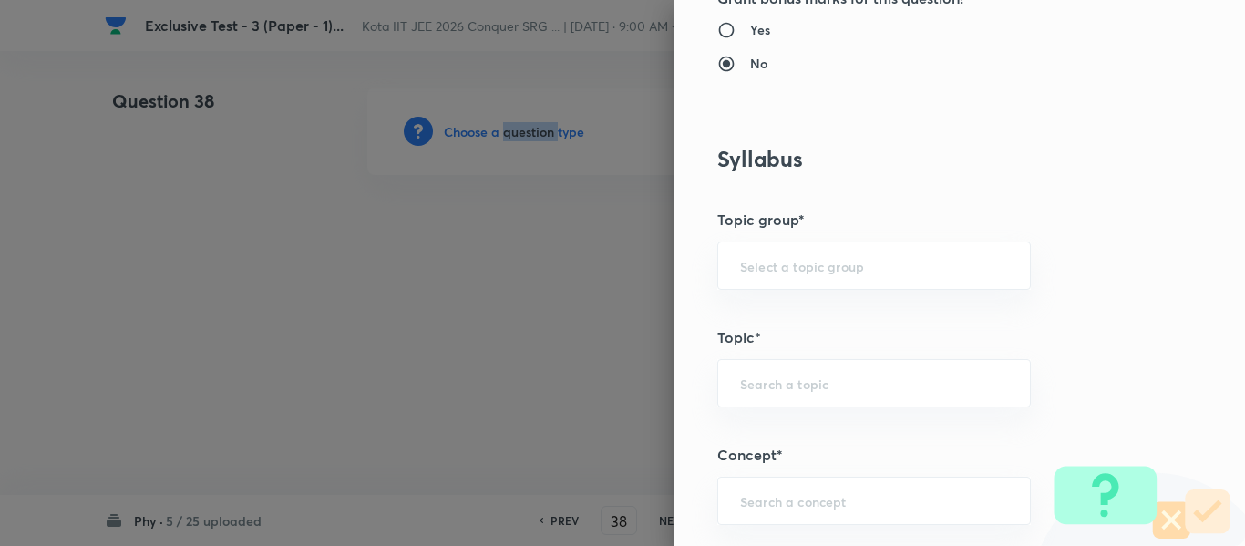
scroll to position [912, 0]
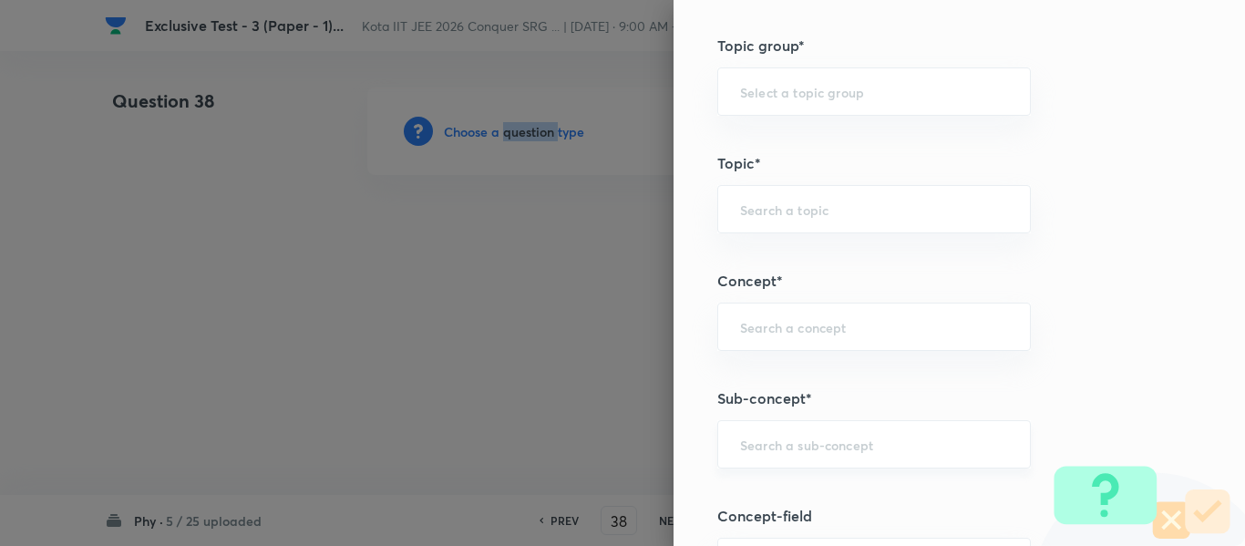
click at [739, 456] on div "​" at bounding box center [874, 444] width 314 height 48
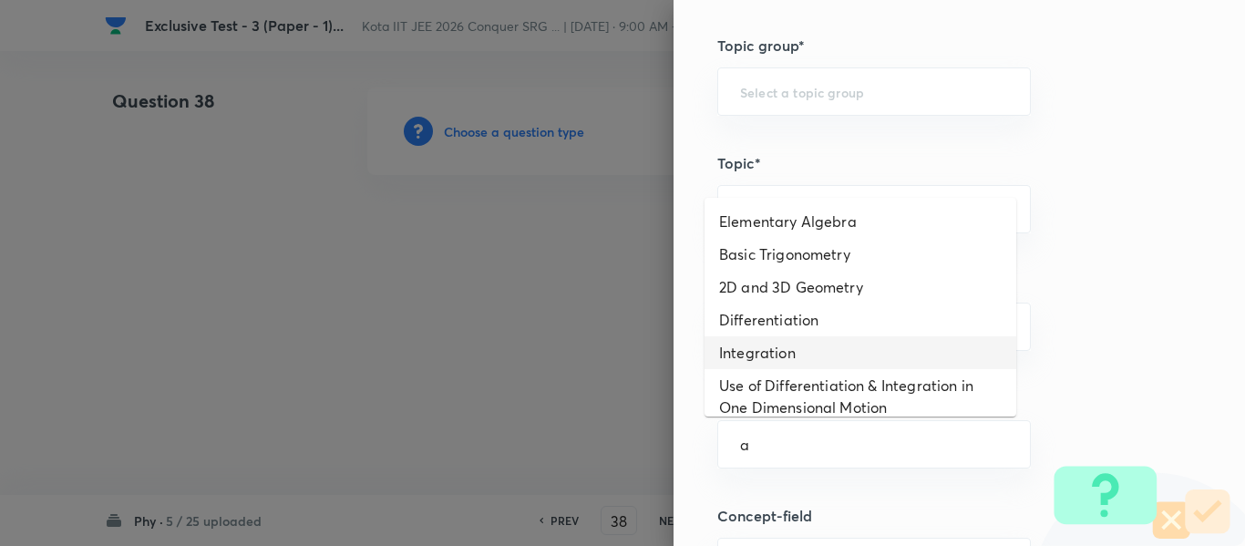
click at [779, 353] on li "Integration" at bounding box center [861, 352] width 312 height 33
type input "Integration"
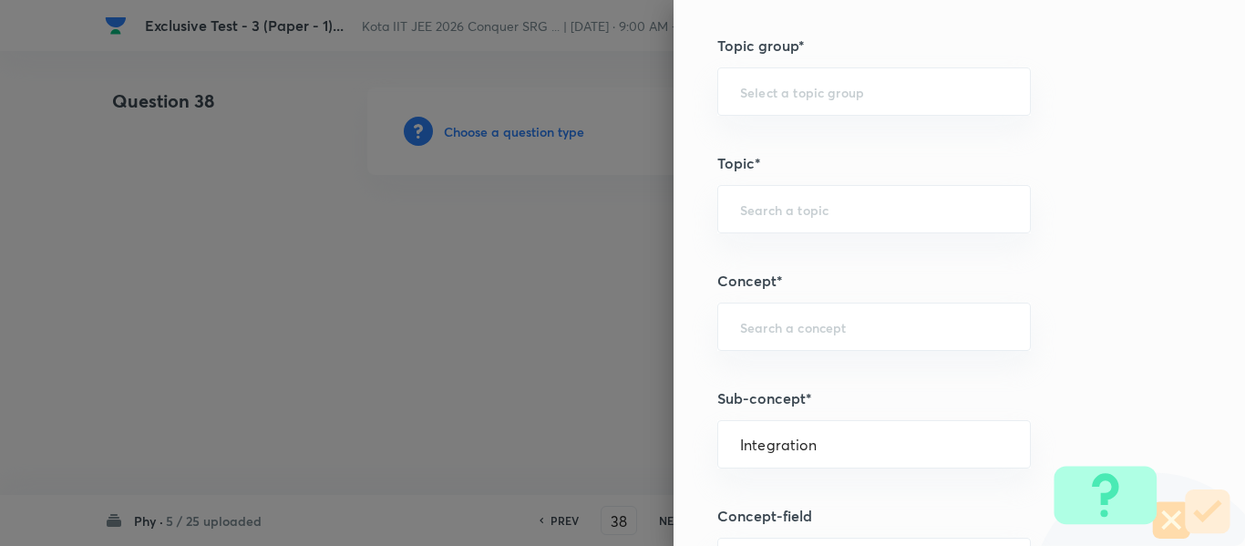
type input "Physics"
type input "Basics & Laboratory"
type input "Mathematical Tools"
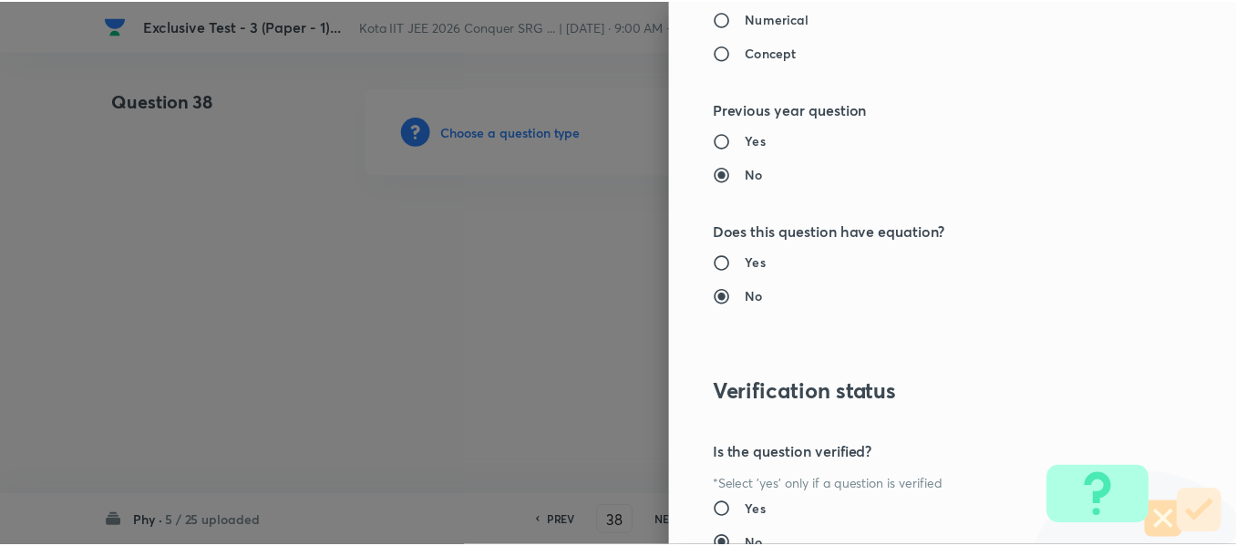
scroll to position [2061, 0]
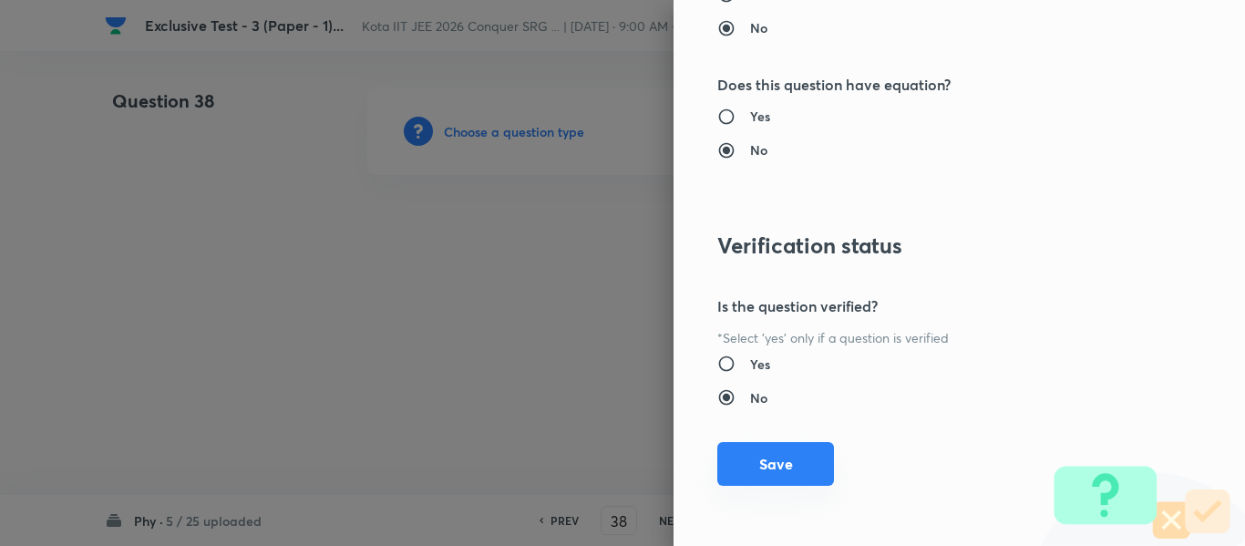
click at [760, 468] on button "Save" at bounding box center [775, 464] width 117 height 44
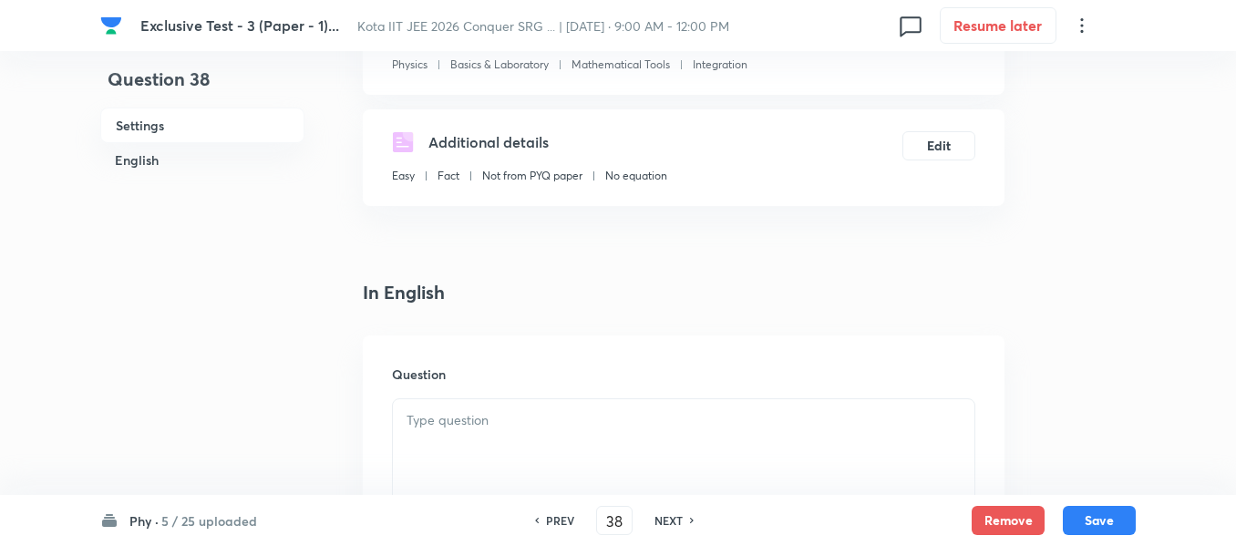
scroll to position [365, 0]
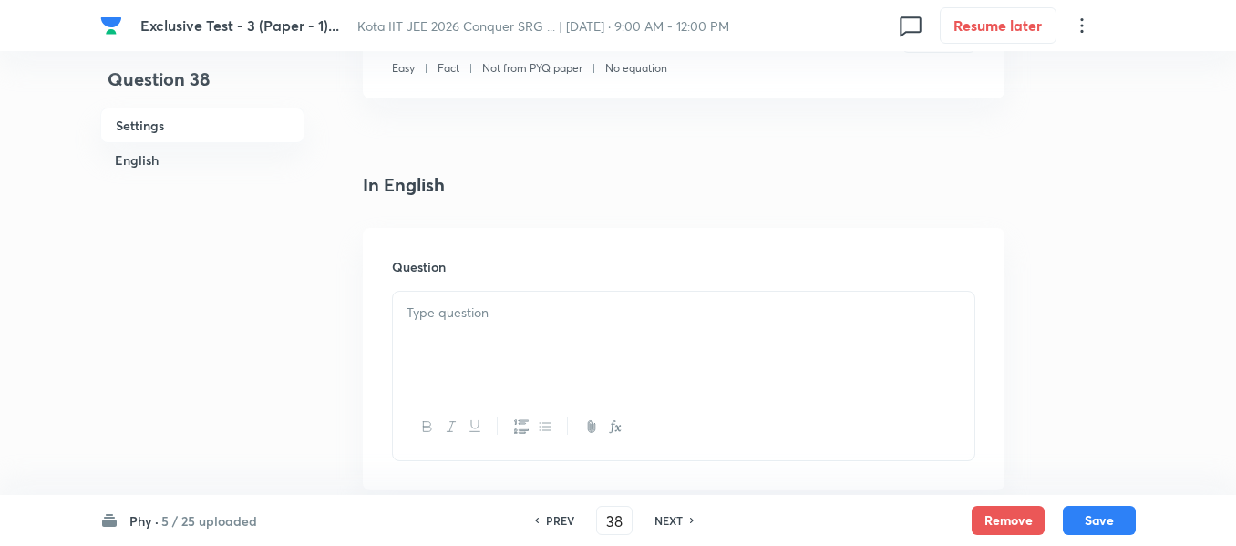
click at [460, 318] on p at bounding box center [684, 313] width 554 height 21
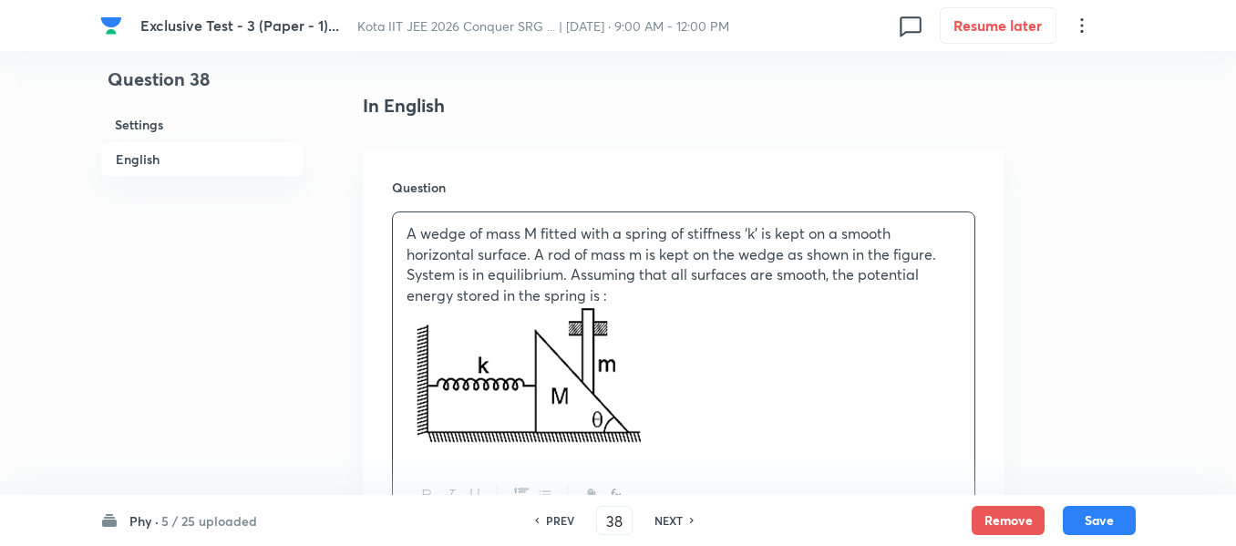
scroll to position [729, 0]
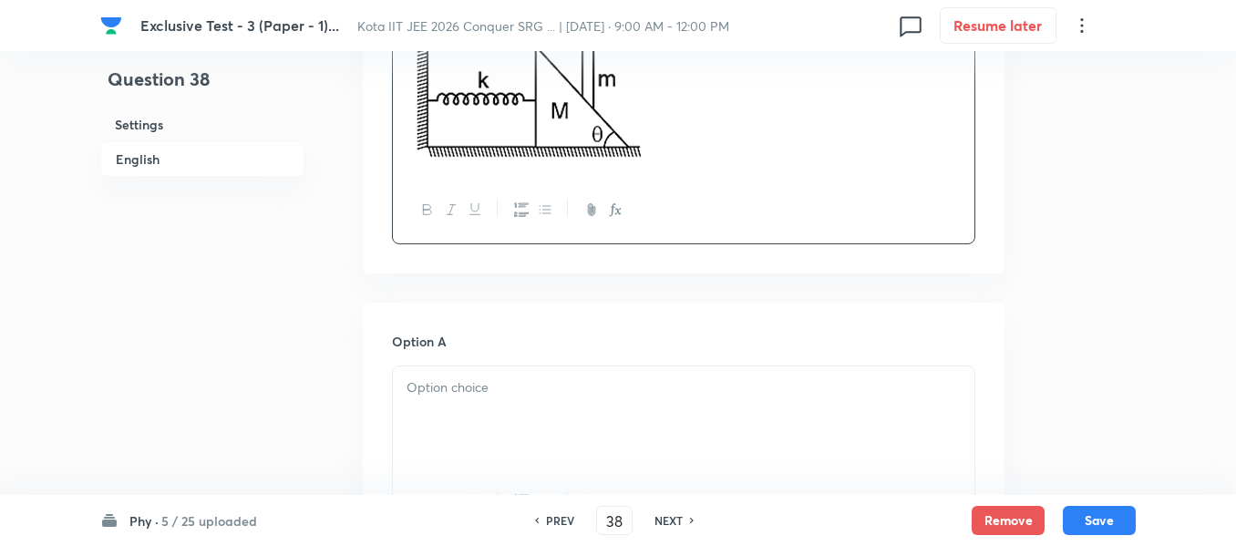
click at [448, 385] on p at bounding box center [684, 387] width 554 height 21
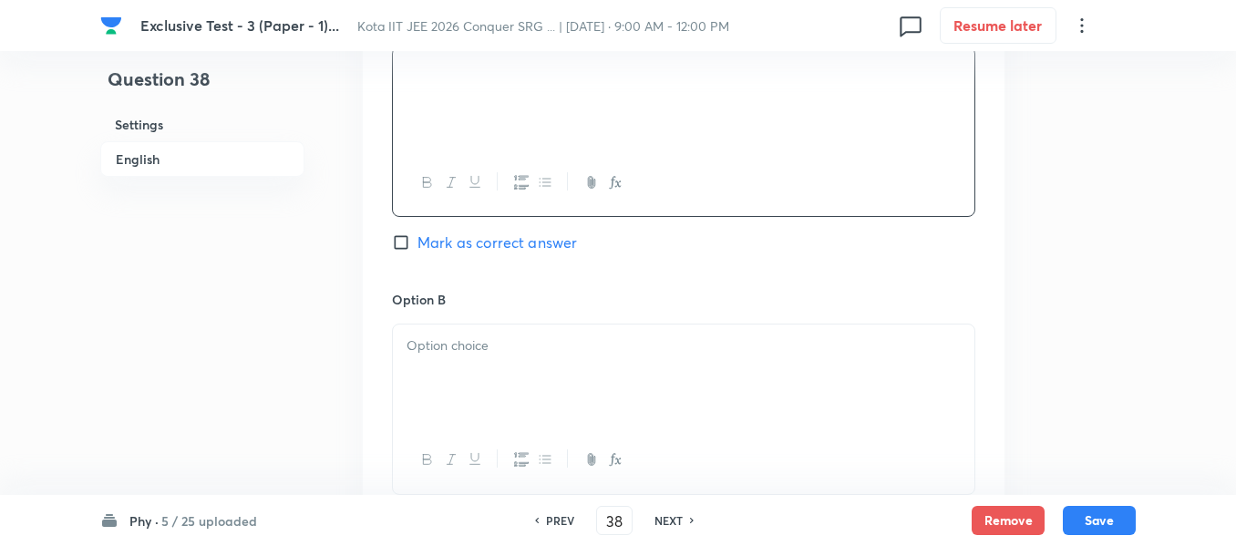
scroll to position [1094, 0]
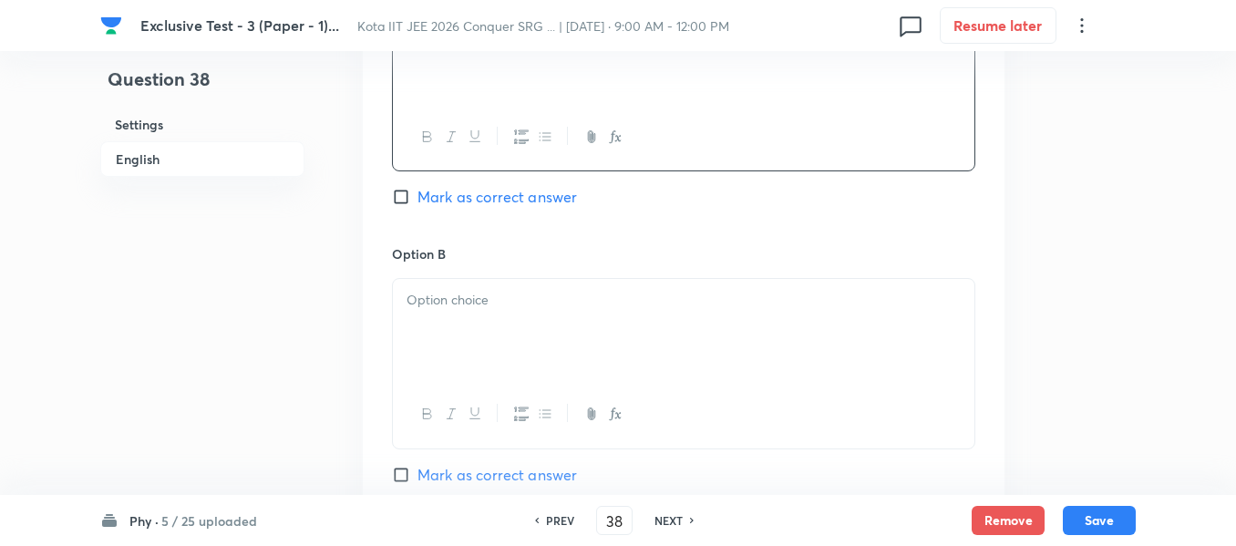
click at [461, 318] on div at bounding box center [684, 330] width 582 height 102
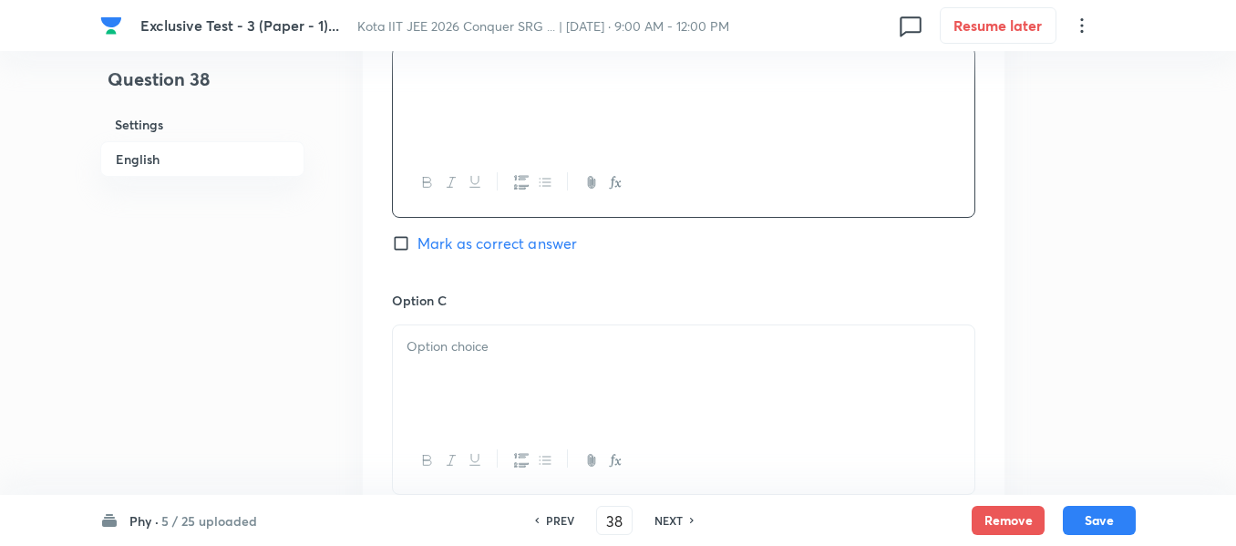
scroll to position [1367, 0]
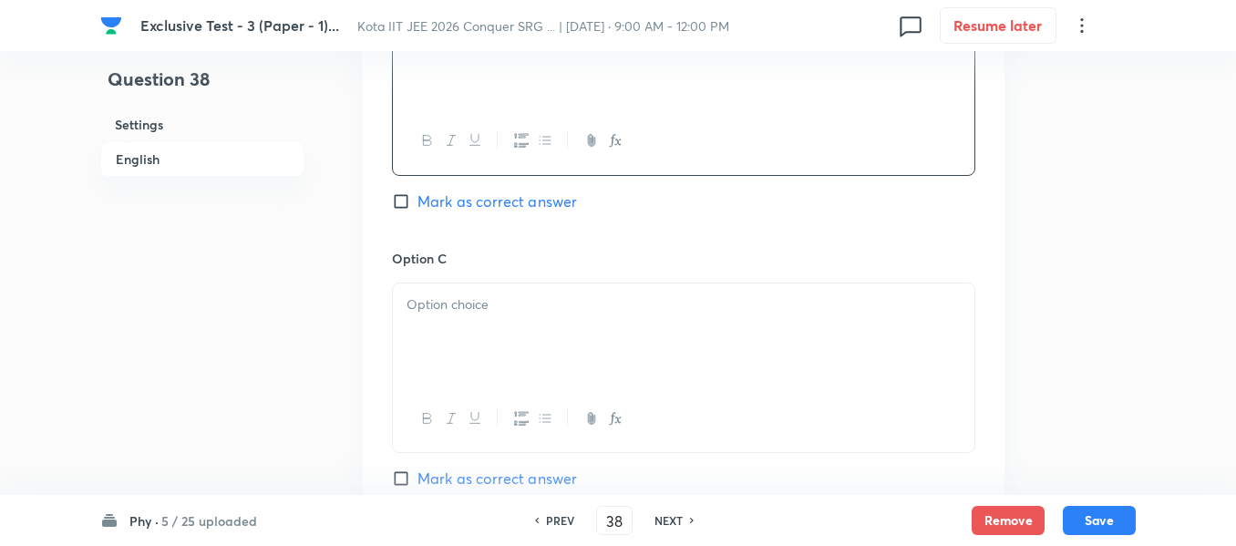
click at [476, 318] on div at bounding box center [684, 334] width 582 height 102
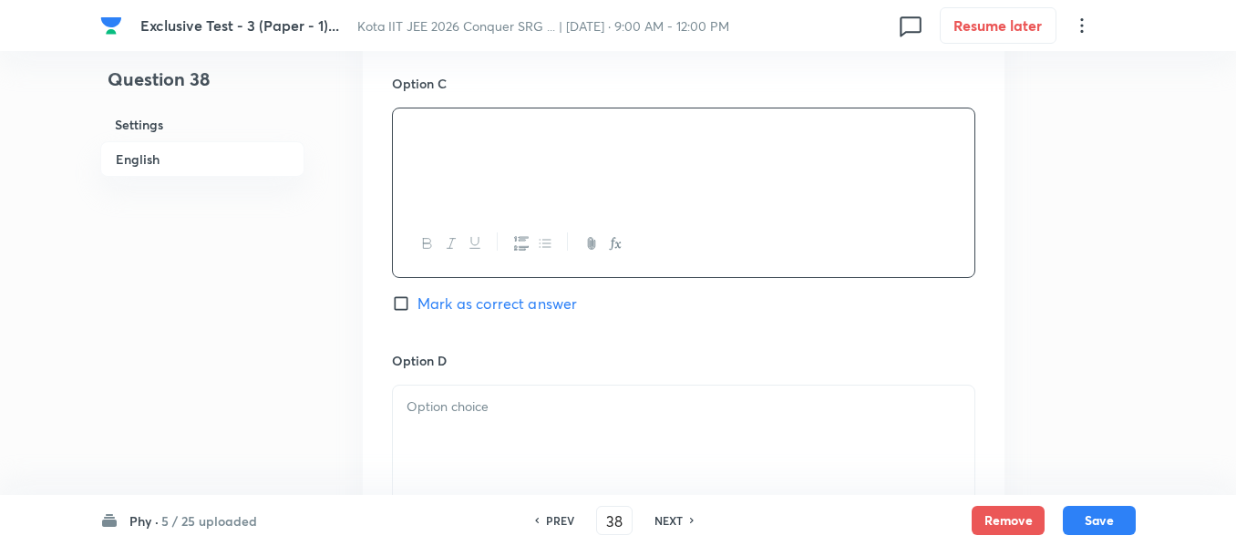
scroll to position [1550, 0]
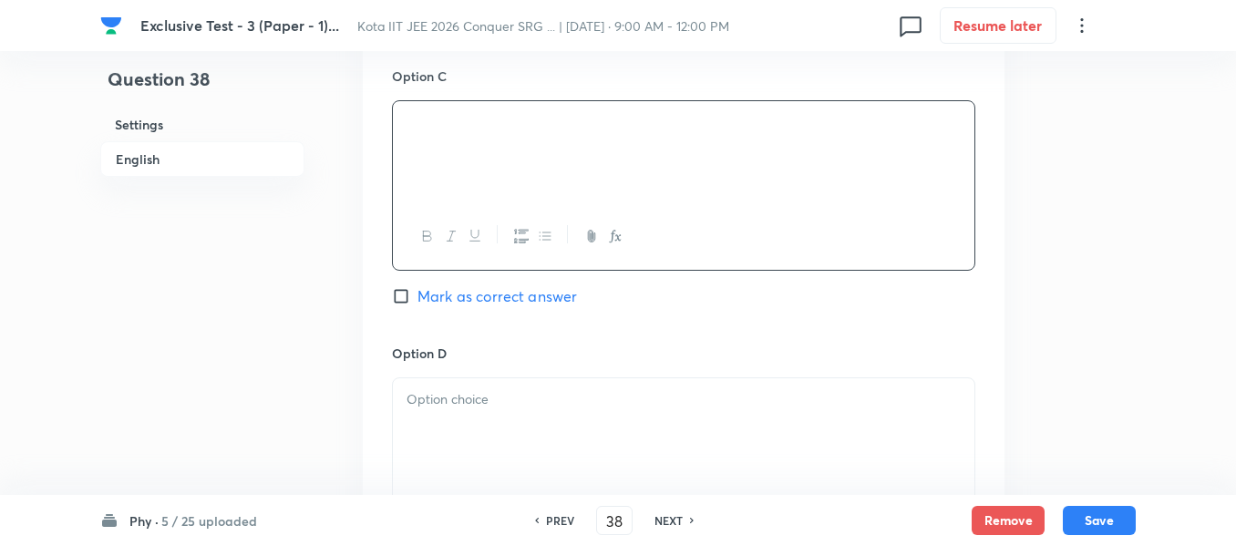
click at [446, 417] on div at bounding box center [684, 429] width 582 height 102
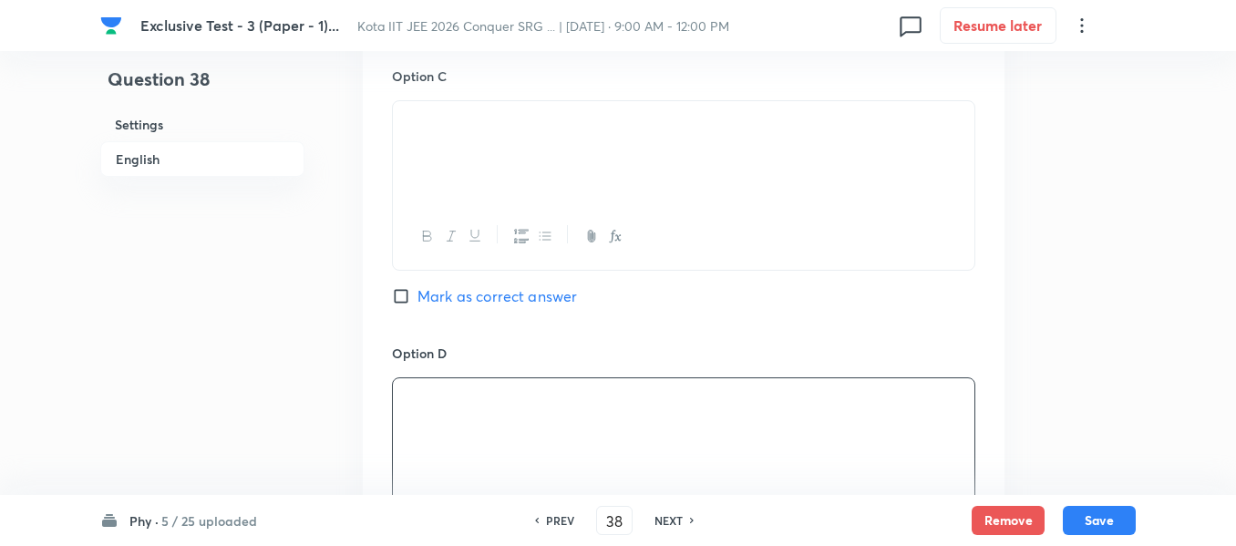
click at [406, 297] on input "Mark as correct answer" at bounding box center [405, 296] width 26 height 18
checkbox input "true"
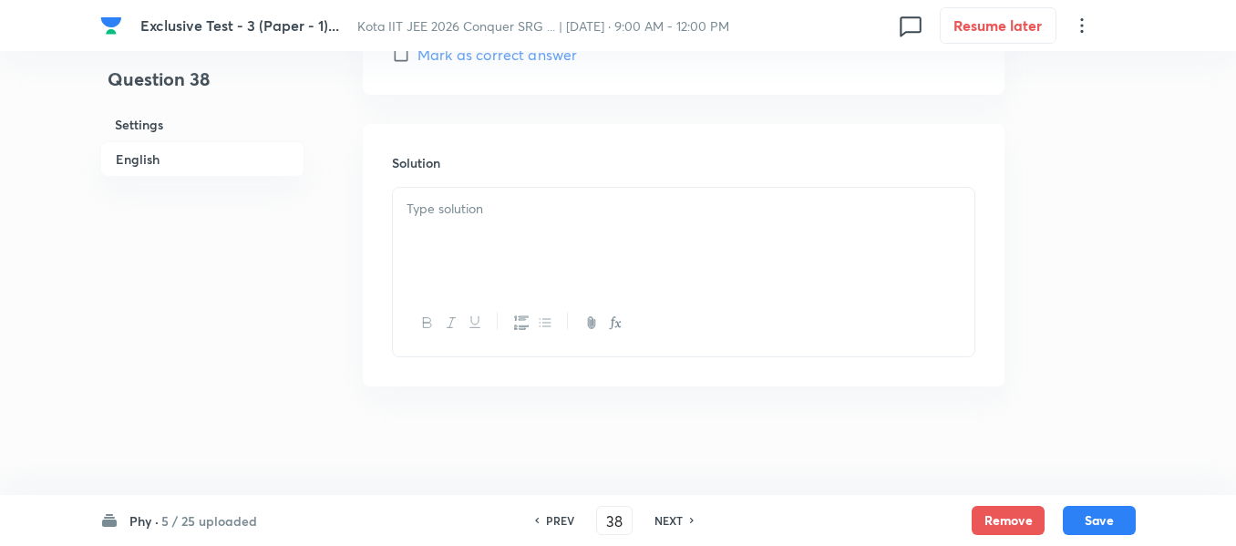
scroll to position [2070, 0]
click at [434, 226] on div at bounding box center [684, 238] width 582 height 102
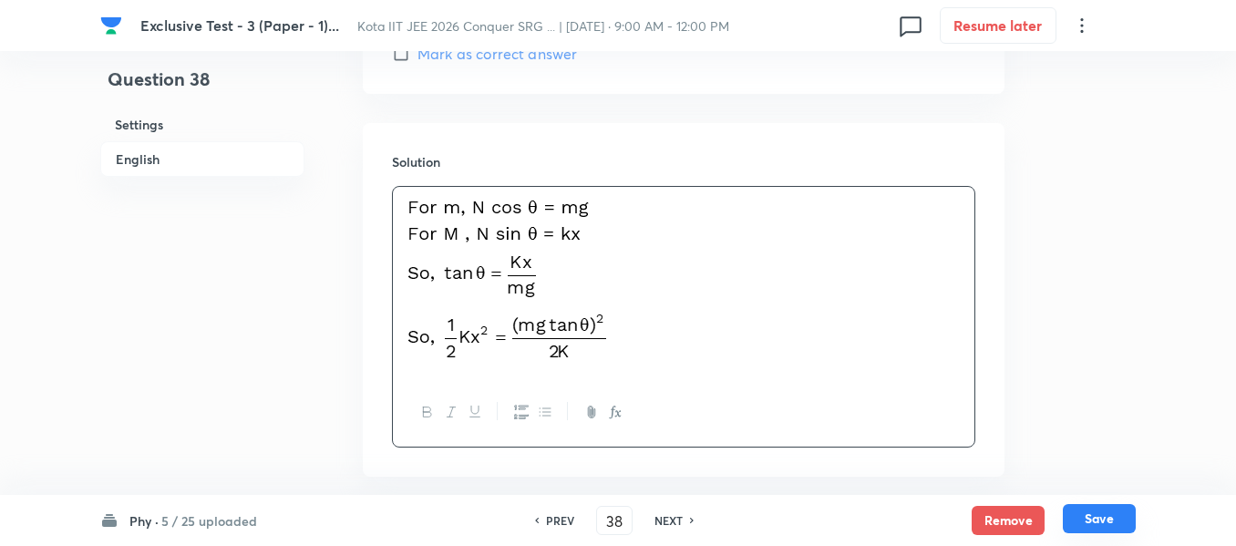
click at [1081, 518] on button "Save" at bounding box center [1099, 518] width 73 height 29
type input "39"
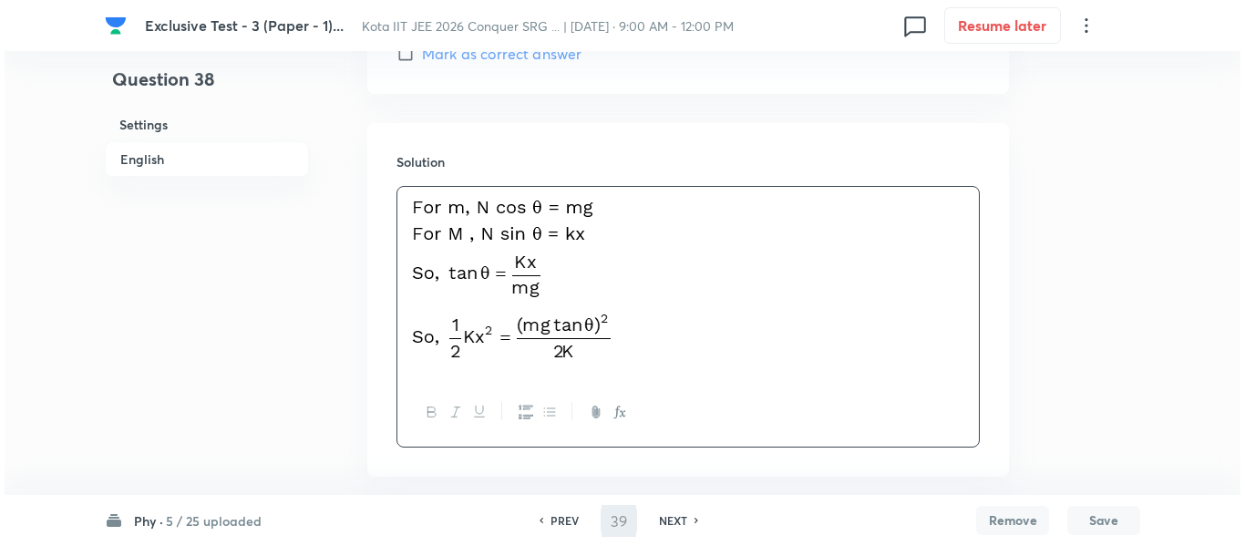
scroll to position [0, 0]
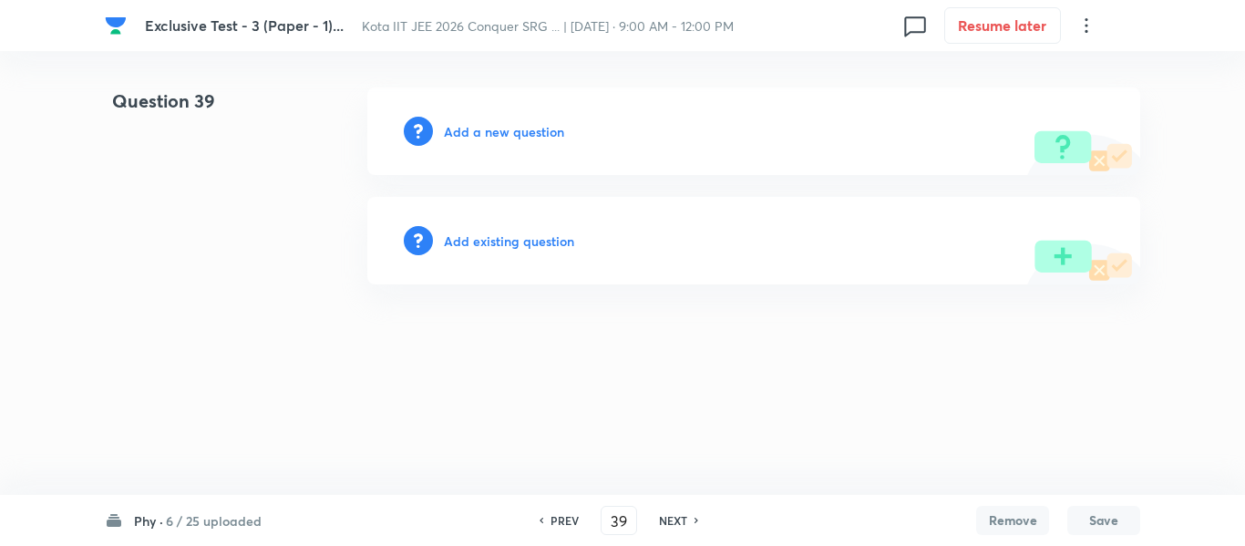
click at [483, 136] on h6 "Add a new question" at bounding box center [504, 131] width 120 height 19
click at [483, 136] on h6 "Choose a question type" at bounding box center [514, 131] width 140 height 19
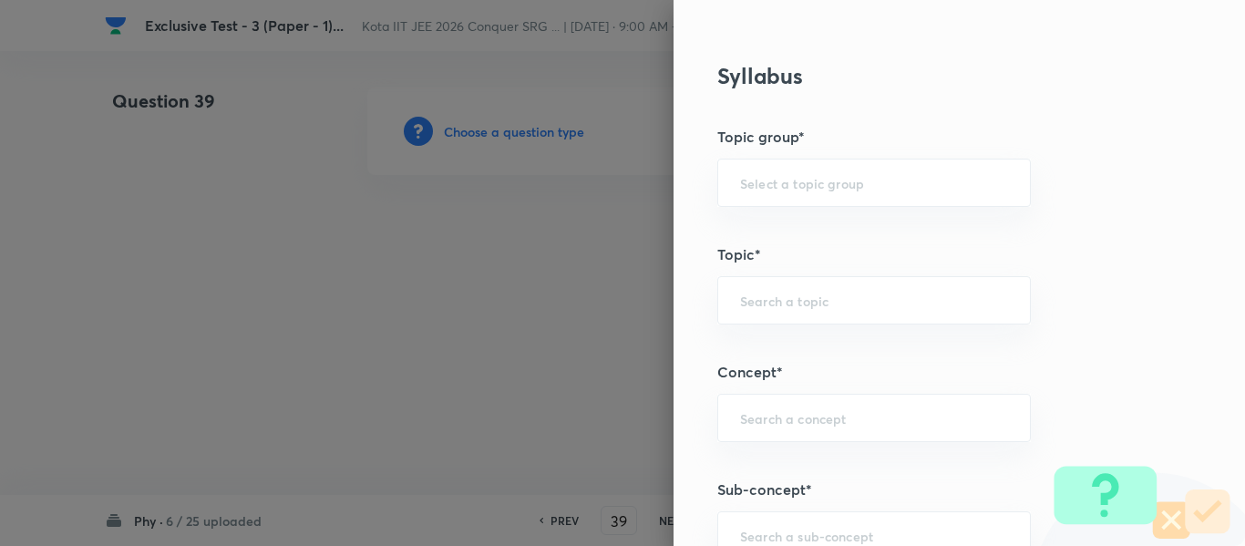
scroll to position [1094, 0]
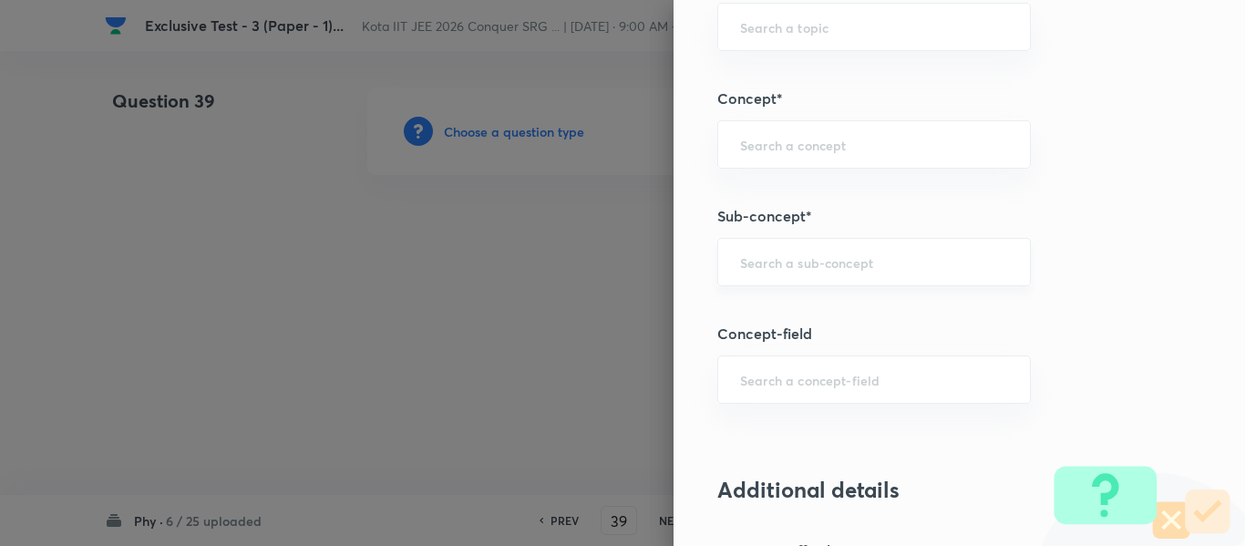
click at [747, 266] on input "text" at bounding box center [874, 261] width 268 height 17
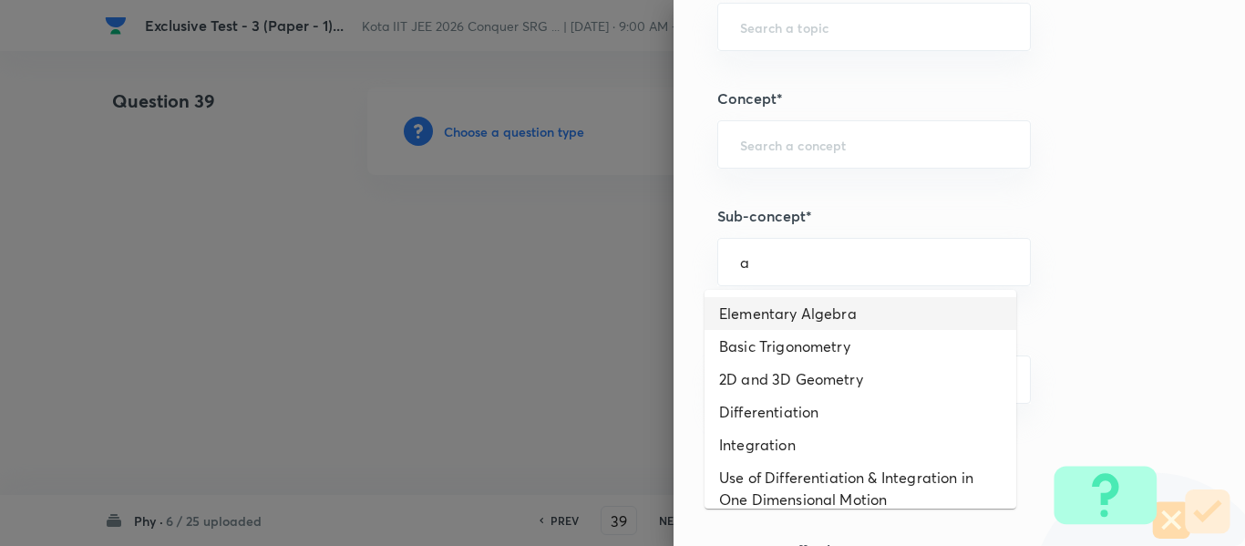
click at [763, 324] on li "Elementary Algebra" at bounding box center [861, 313] width 312 height 33
type input "Elementary Algebra"
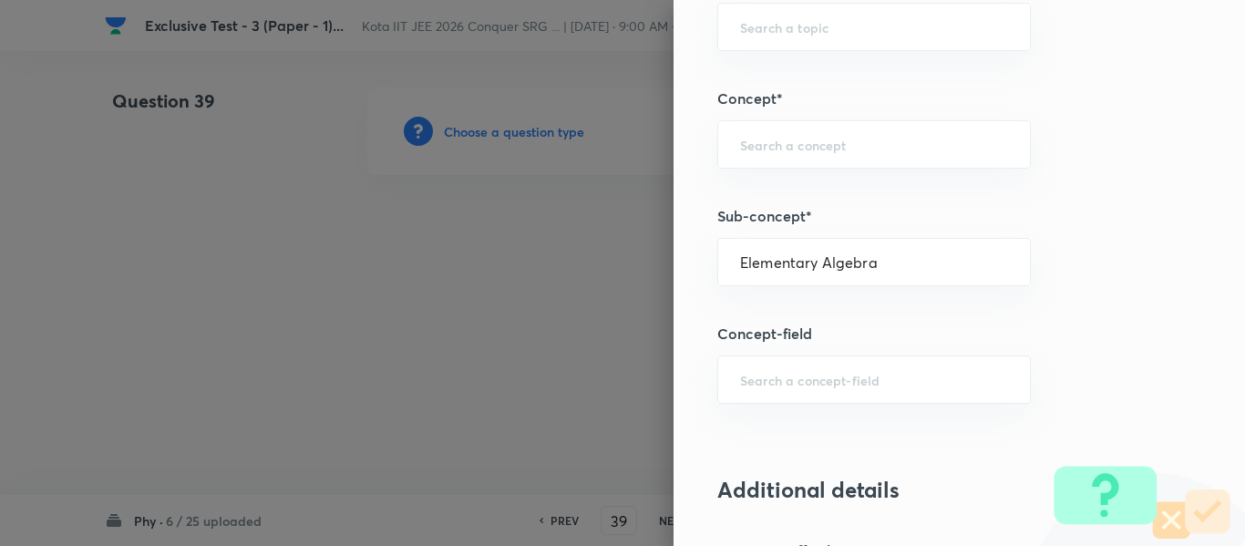
type input "Physics"
type input "Basics & Laboratory"
type input "Mathematical Tools"
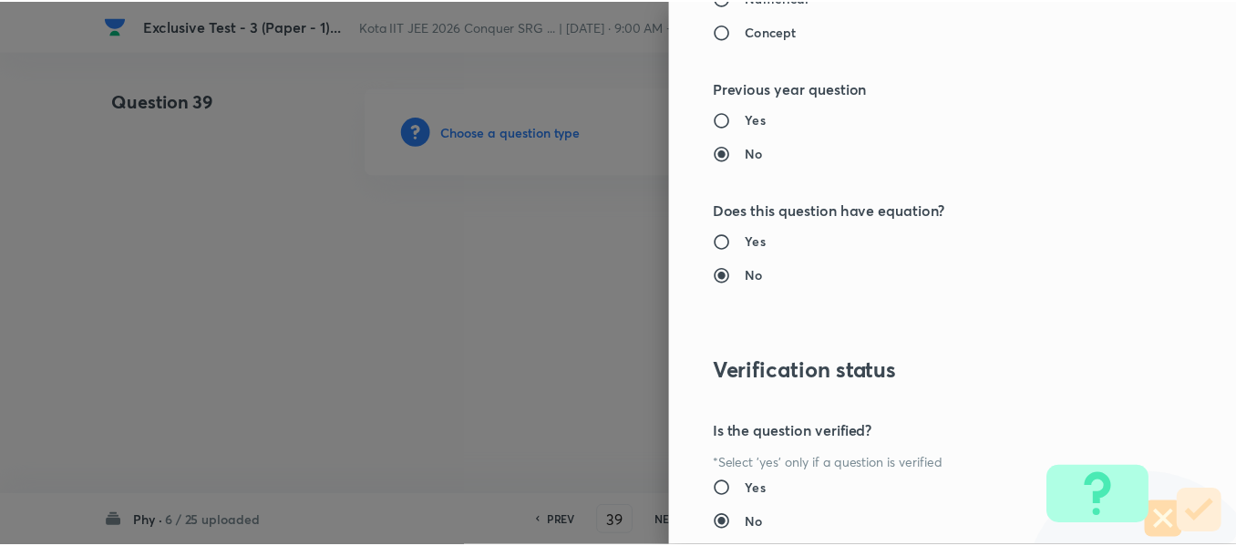
scroll to position [2061, 0]
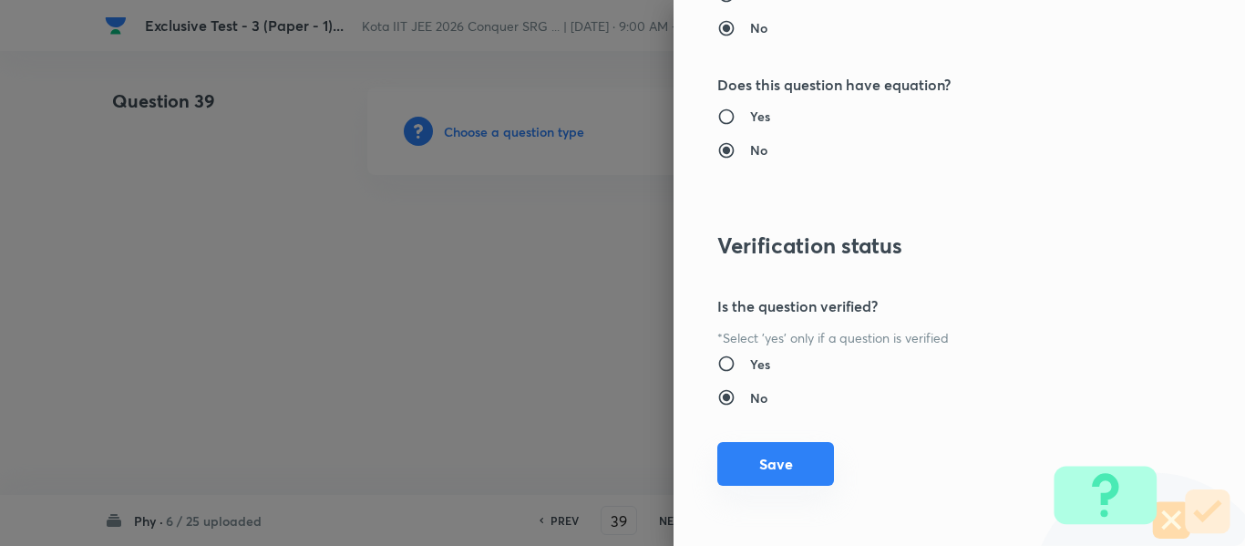
click at [768, 462] on button "Save" at bounding box center [775, 464] width 117 height 44
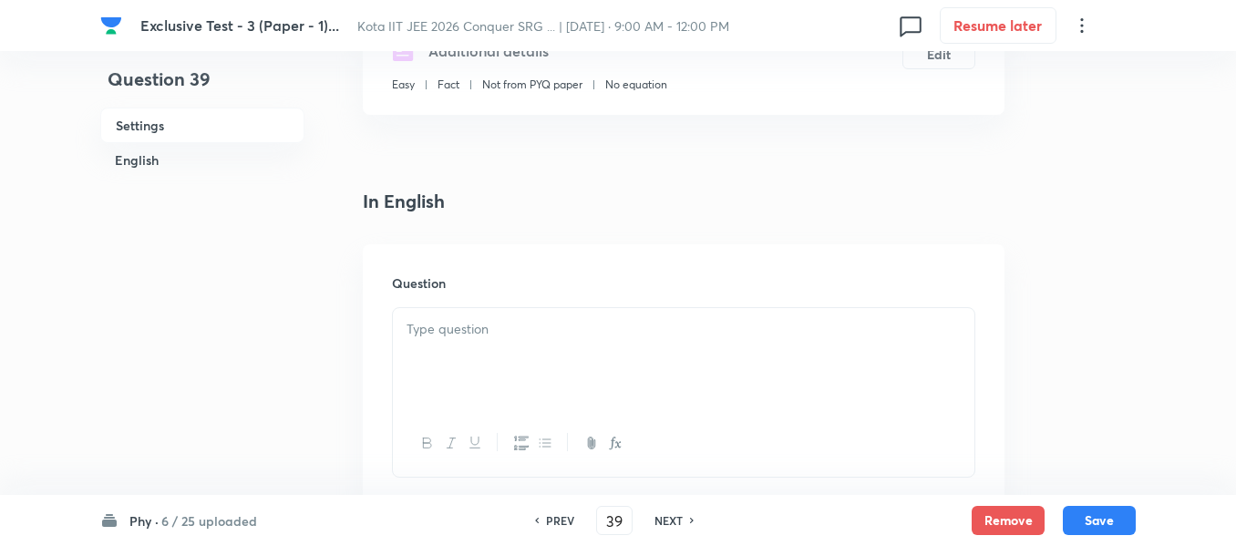
scroll to position [456, 0]
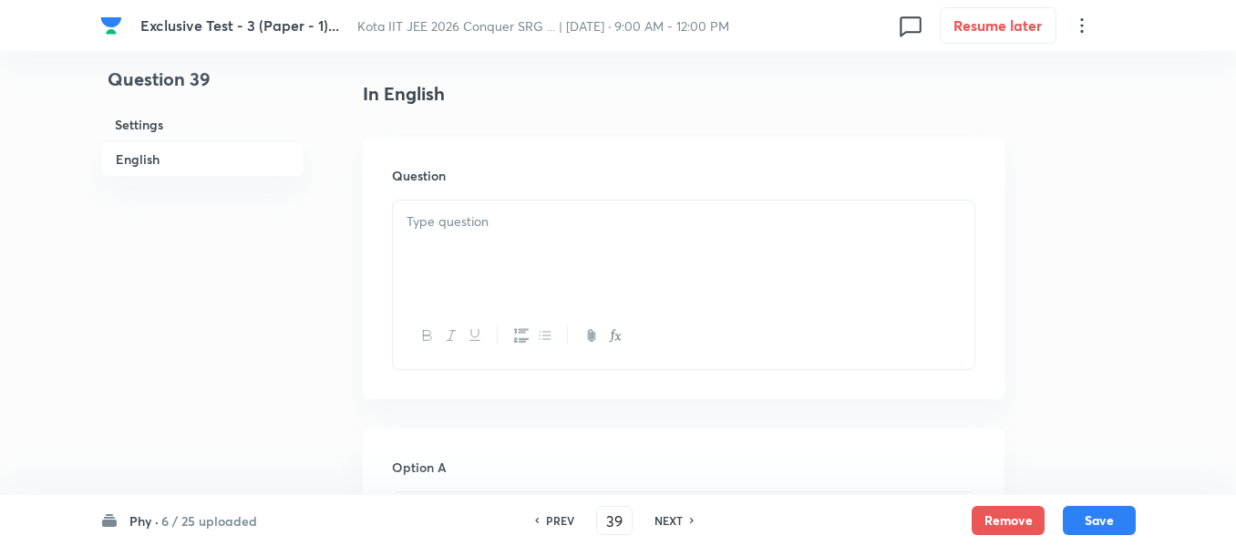
click at [452, 251] on div at bounding box center [684, 252] width 582 height 102
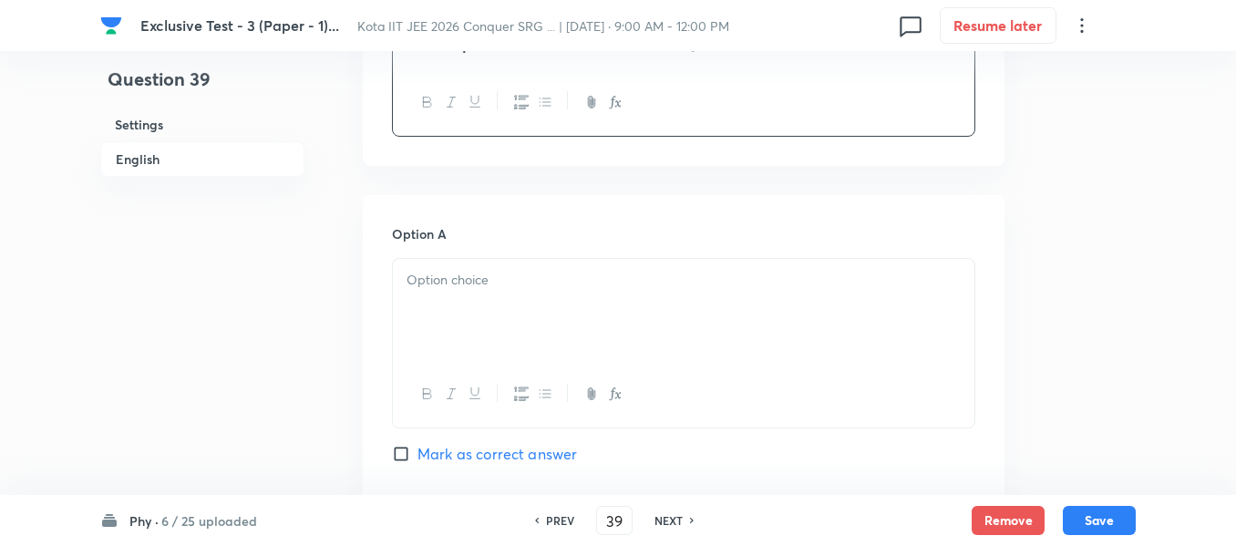
scroll to position [912, 0]
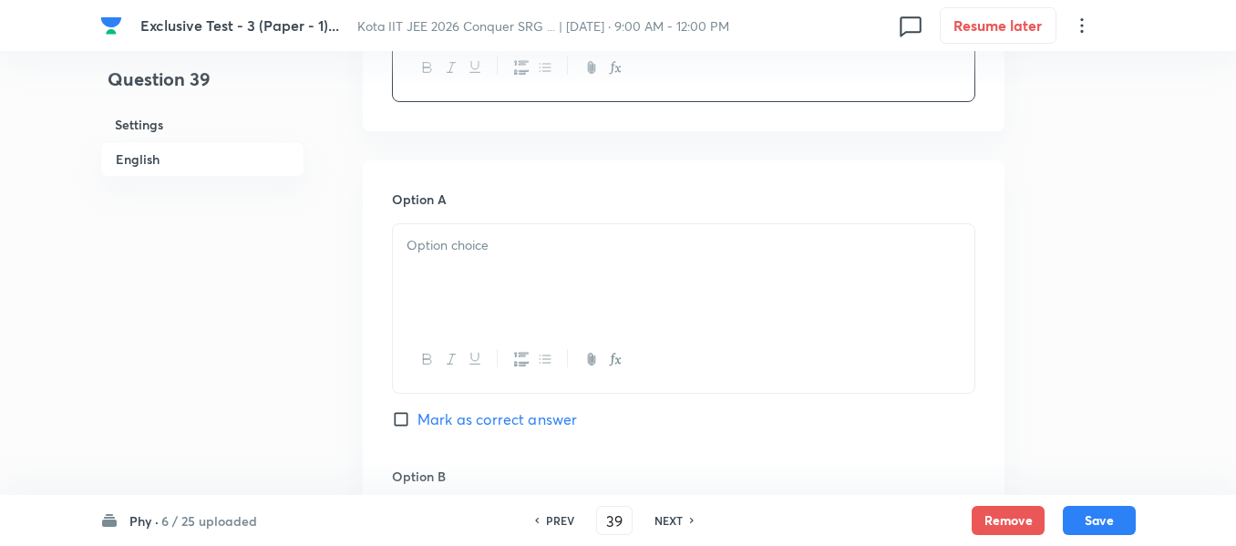
click at [447, 271] on div at bounding box center [684, 275] width 582 height 102
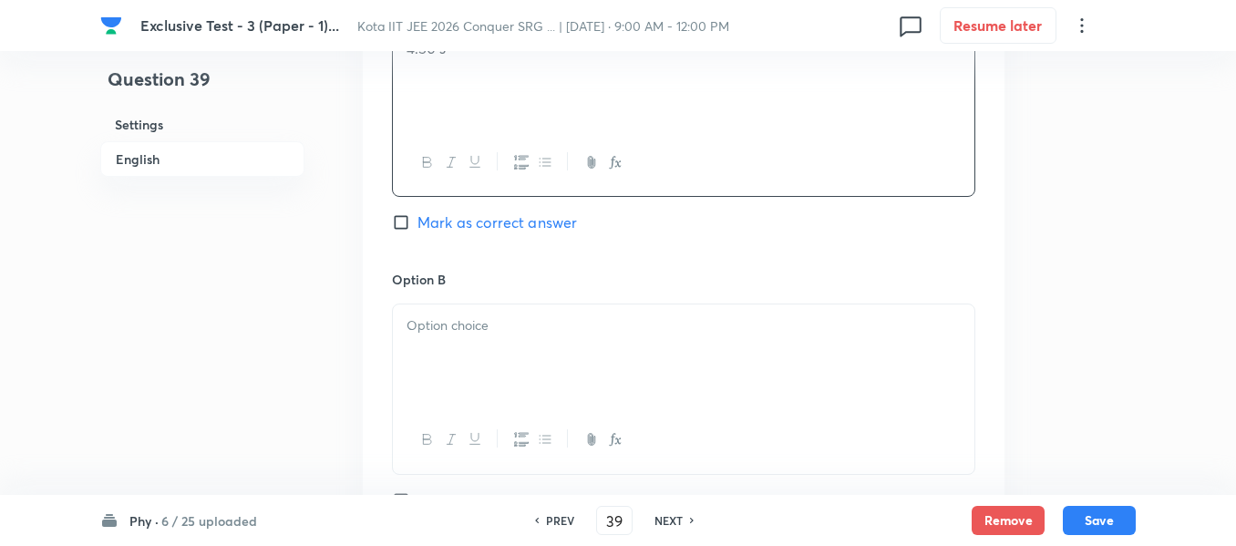
scroll to position [1185, 0]
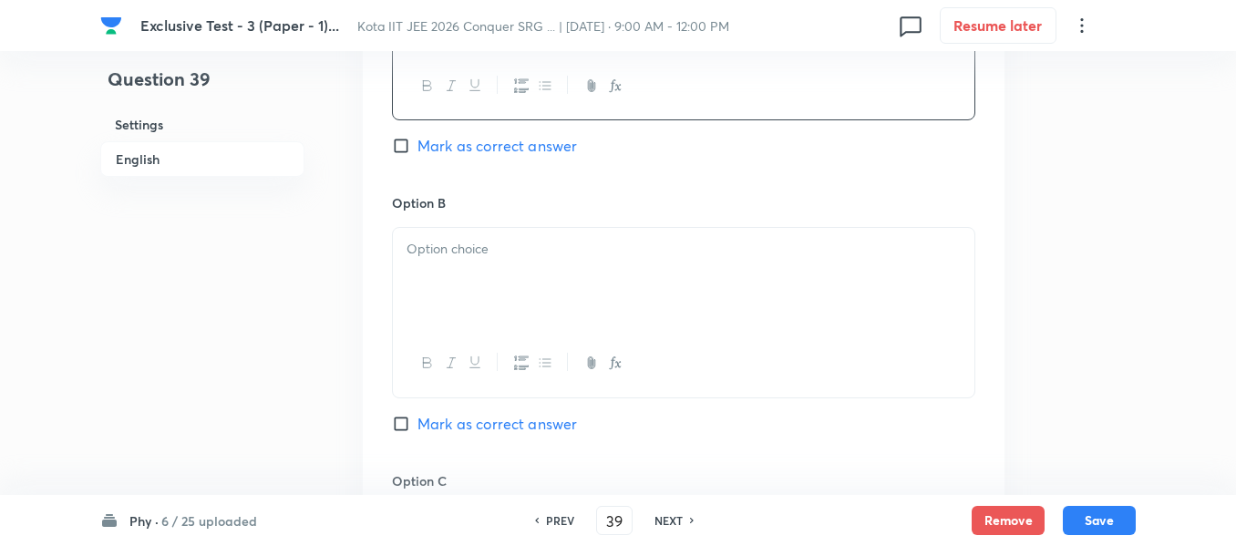
click at [434, 274] on div at bounding box center [684, 279] width 582 height 102
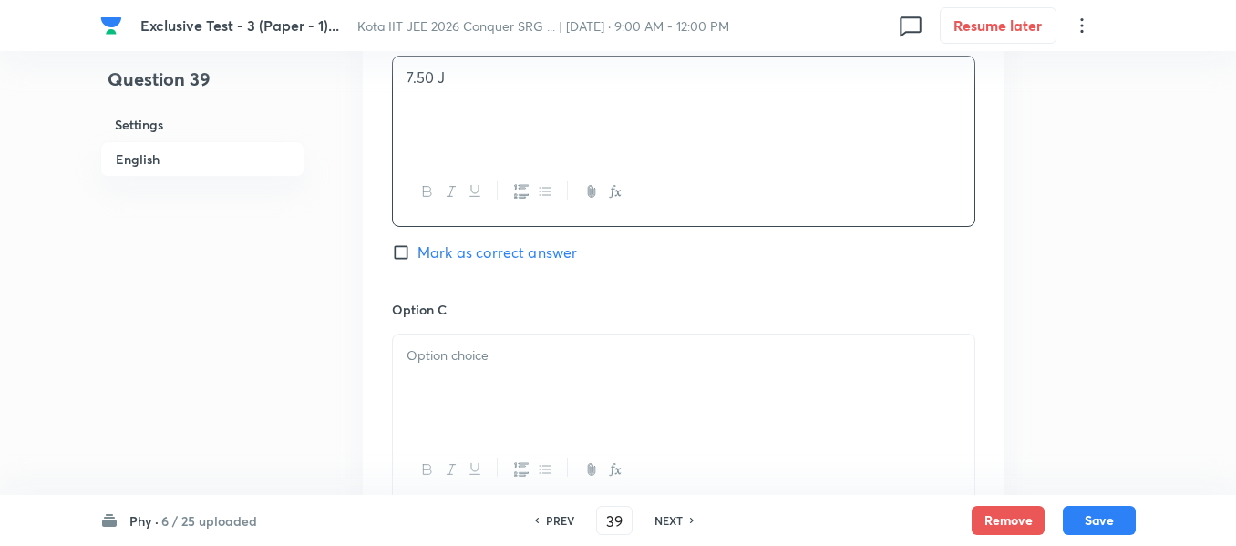
scroll to position [1459, 0]
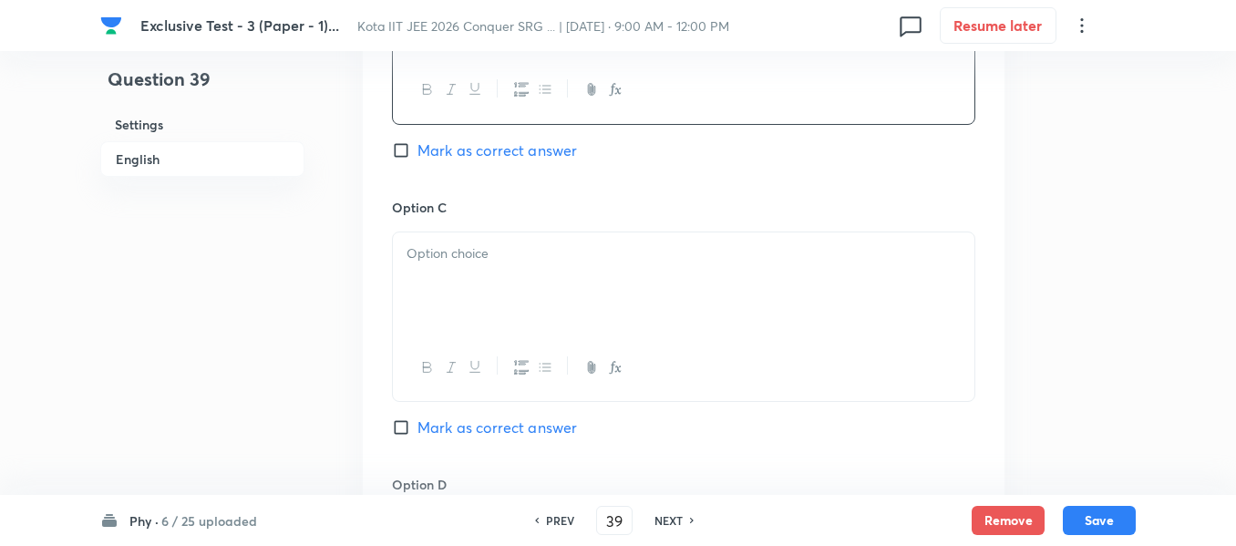
click at [450, 256] on p at bounding box center [684, 253] width 554 height 21
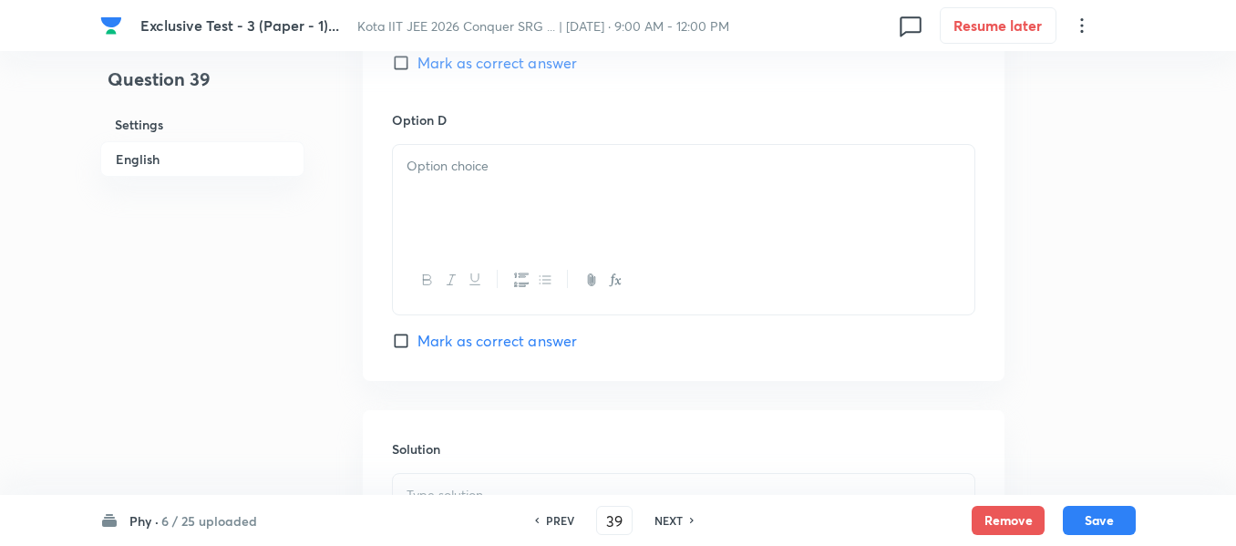
click at [431, 170] on p at bounding box center [684, 166] width 554 height 21
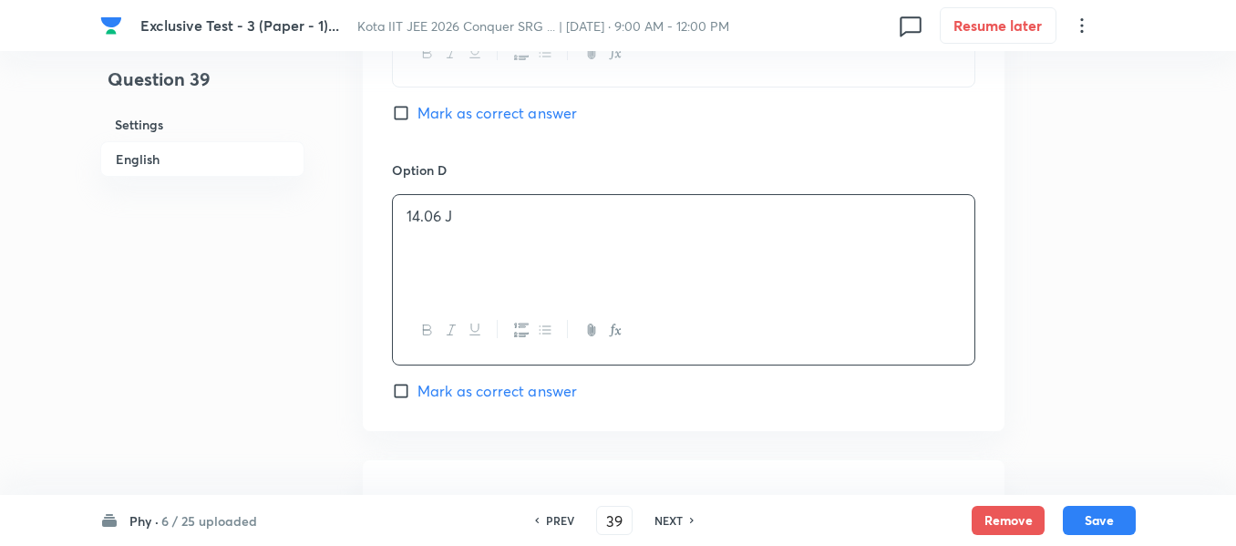
scroll to position [1732, 0]
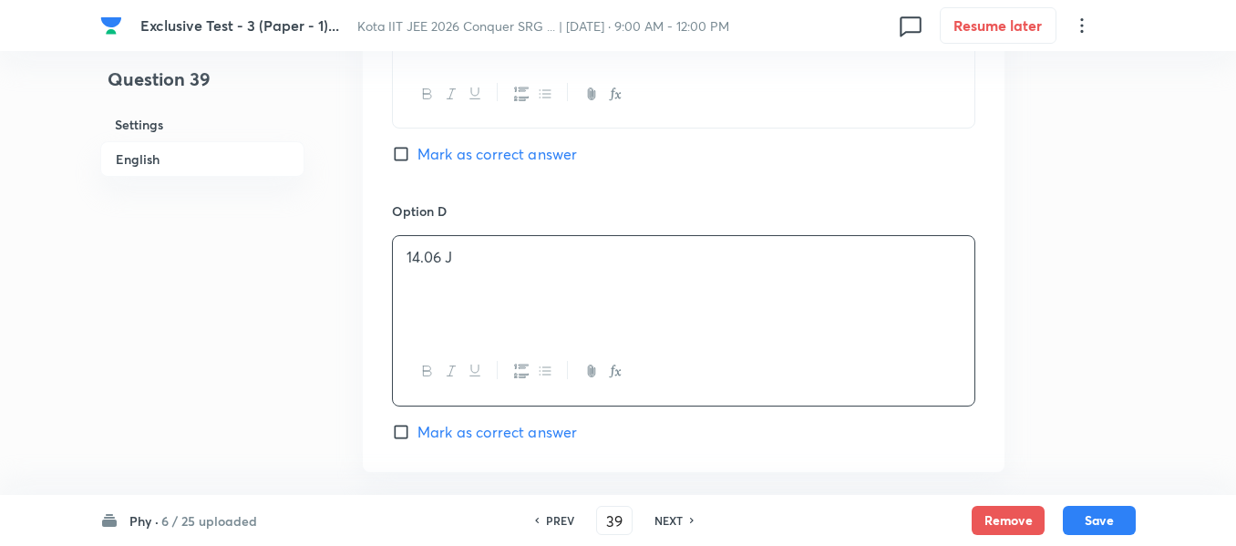
click at [399, 157] on input "Mark as correct answer" at bounding box center [405, 154] width 26 height 18
checkbox input "true"
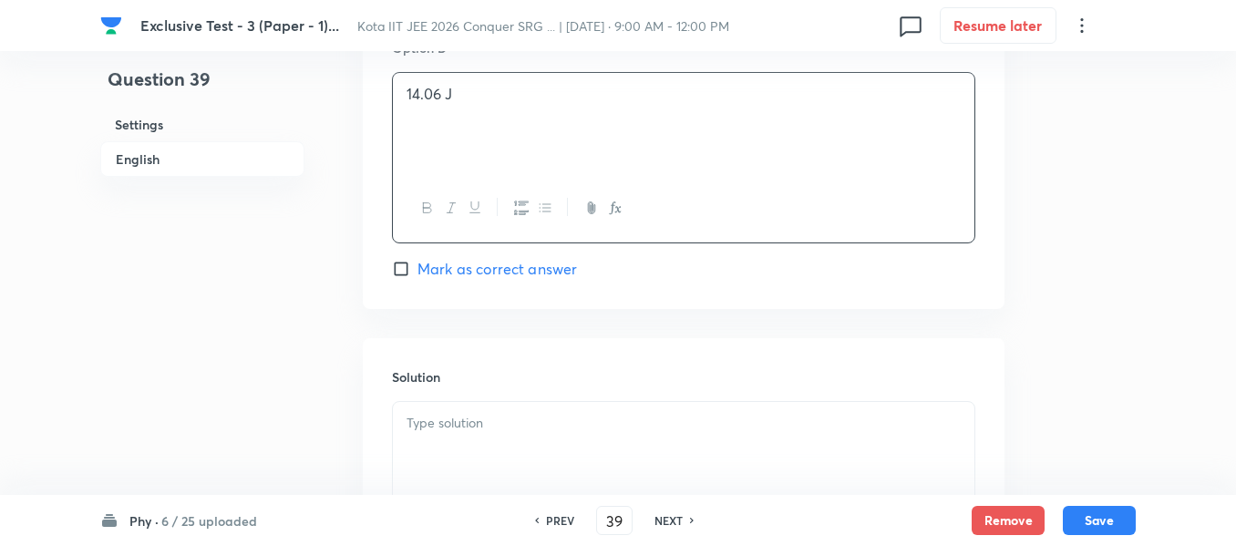
scroll to position [2005, 0]
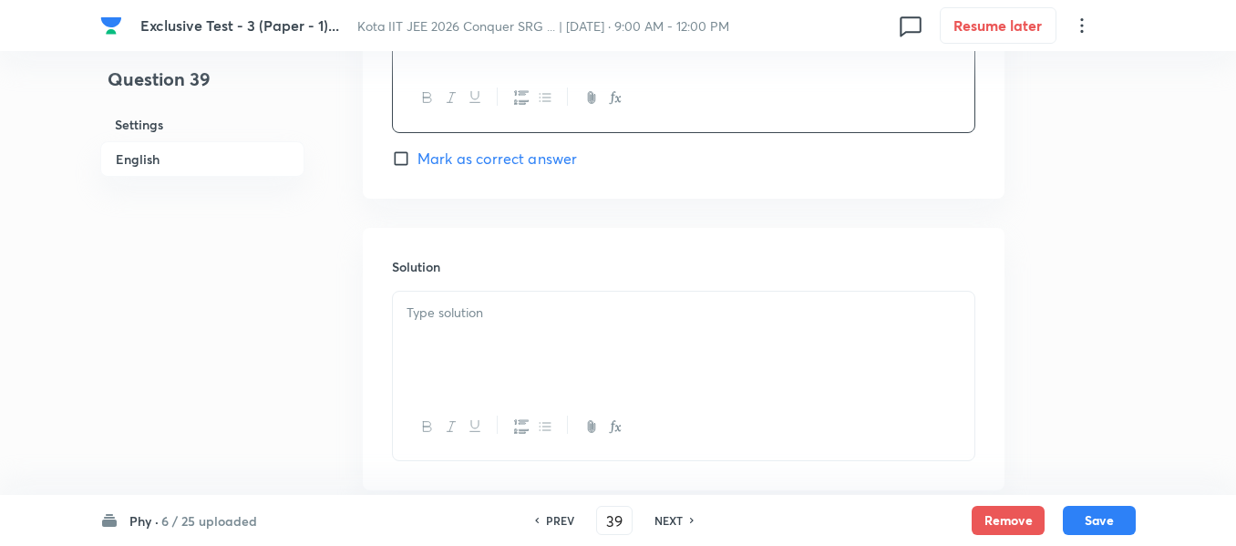
click at [432, 337] on div at bounding box center [684, 343] width 582 height 102
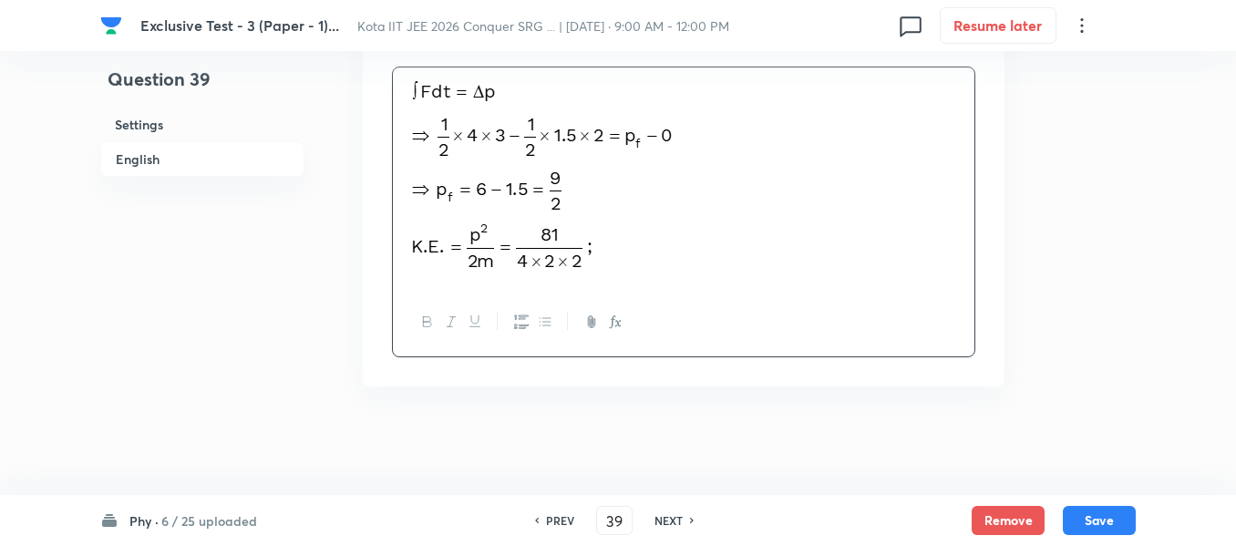
scroll to position [2231, 0]
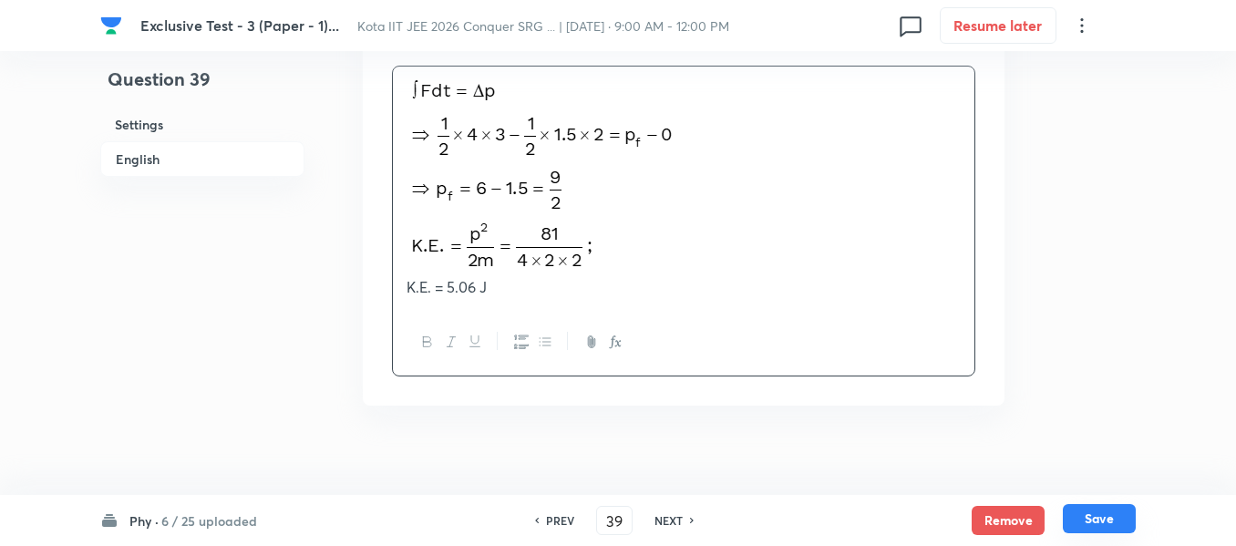
click at [1099, 518] on button "Save" at bounding box center [1099, 518] width 73 height 29
type input "40"
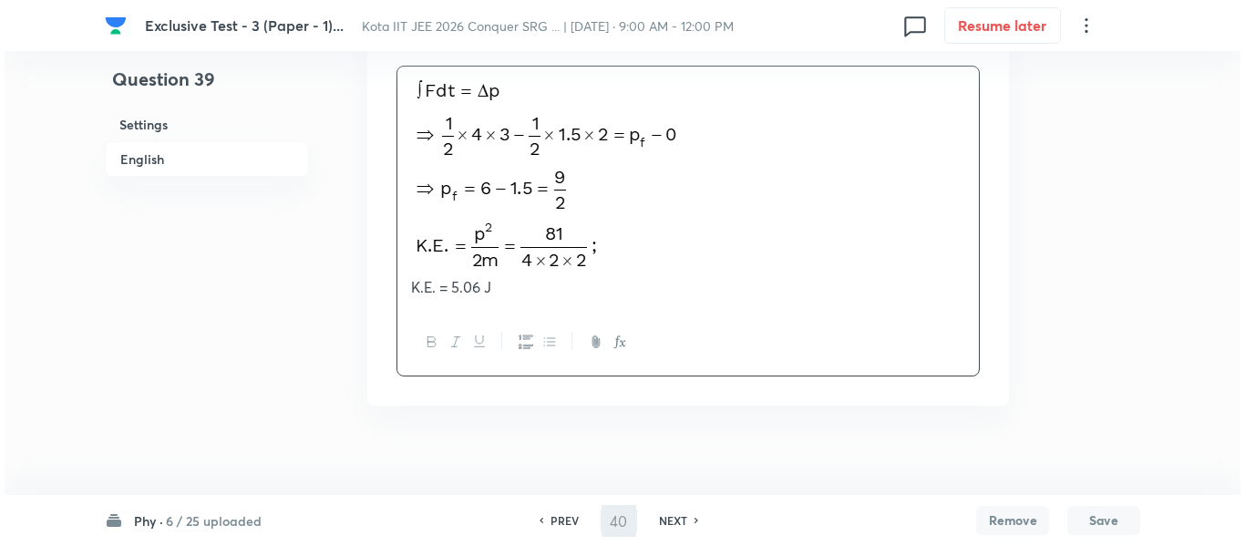
scroll to position [0, 0]
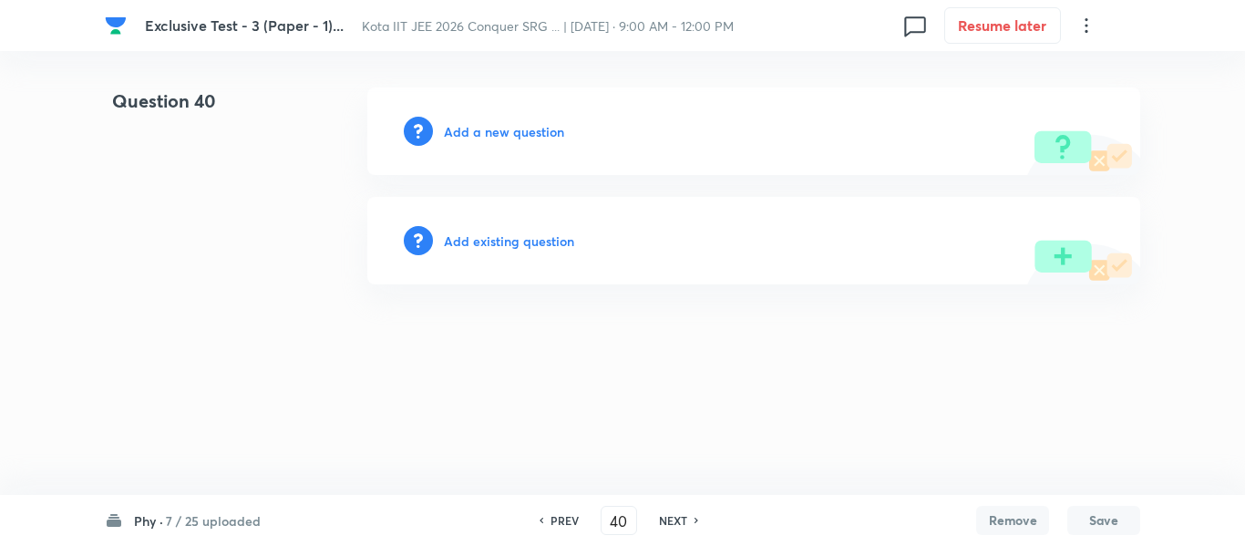
click at [500, 132] on h6 "Add a new question" at bounding box center [504, 131] width 120 height 19
click at [500, 132] on h6 "Choose a question type" at bounding box center [514, 131] width 140 height 19
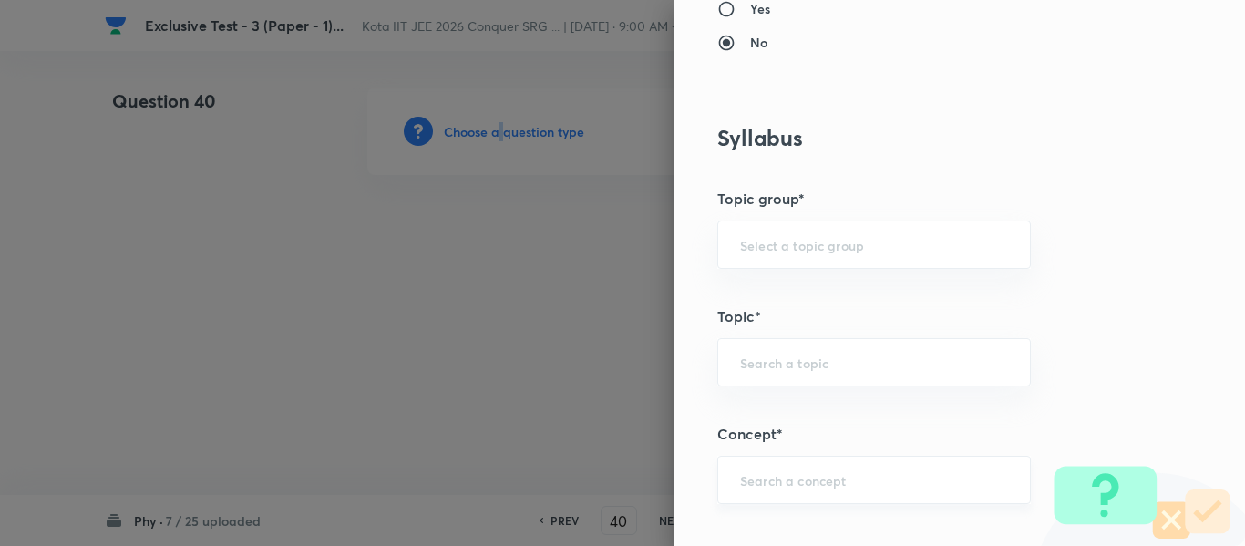
scroll to position [912, 0]
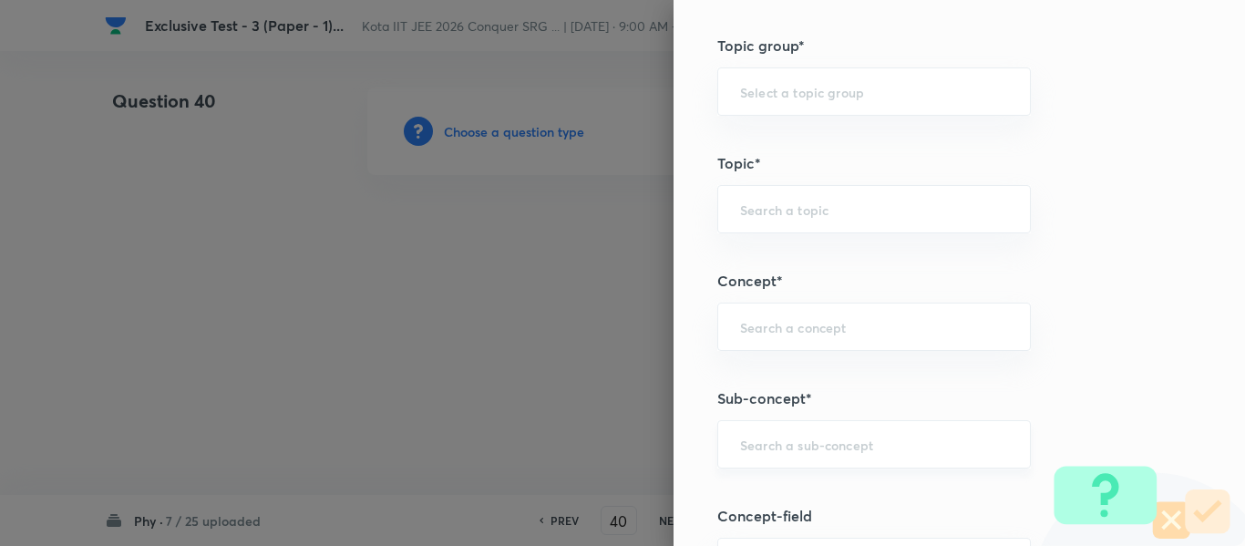
click at [763, 453] on input "text" at bounding box center [874, 444] width 268 height 17
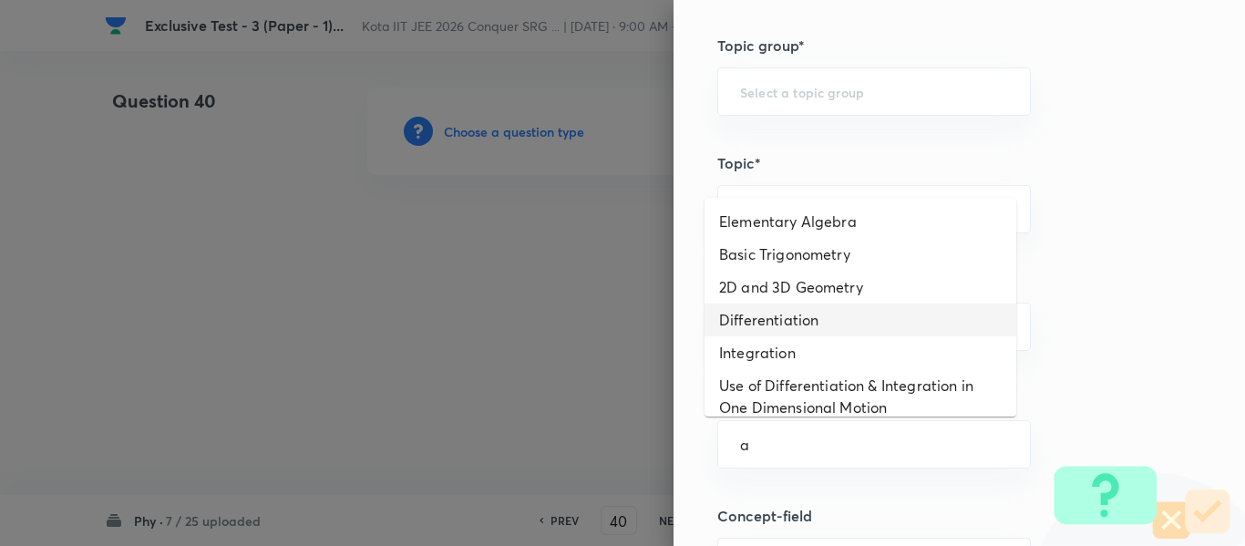
click at [775, 314] on li "Differentiation" at bounding box center [861, 320] width 312 height 33
type input "Differentiation"
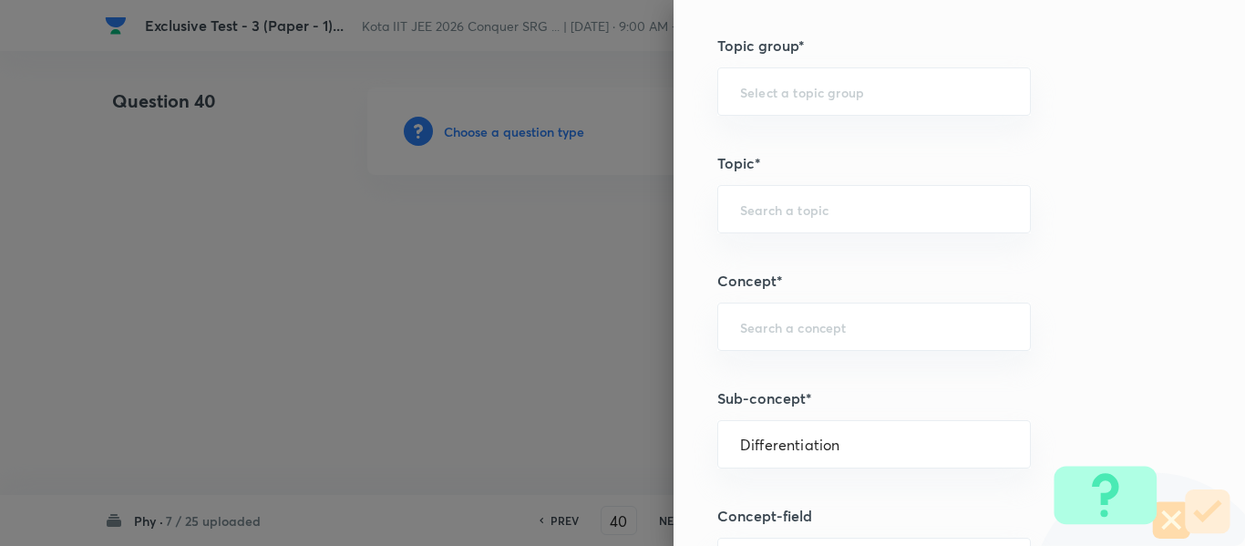
type input "Physics"
type input "Basics & Laboratory"
type input "Mathematical Tools"
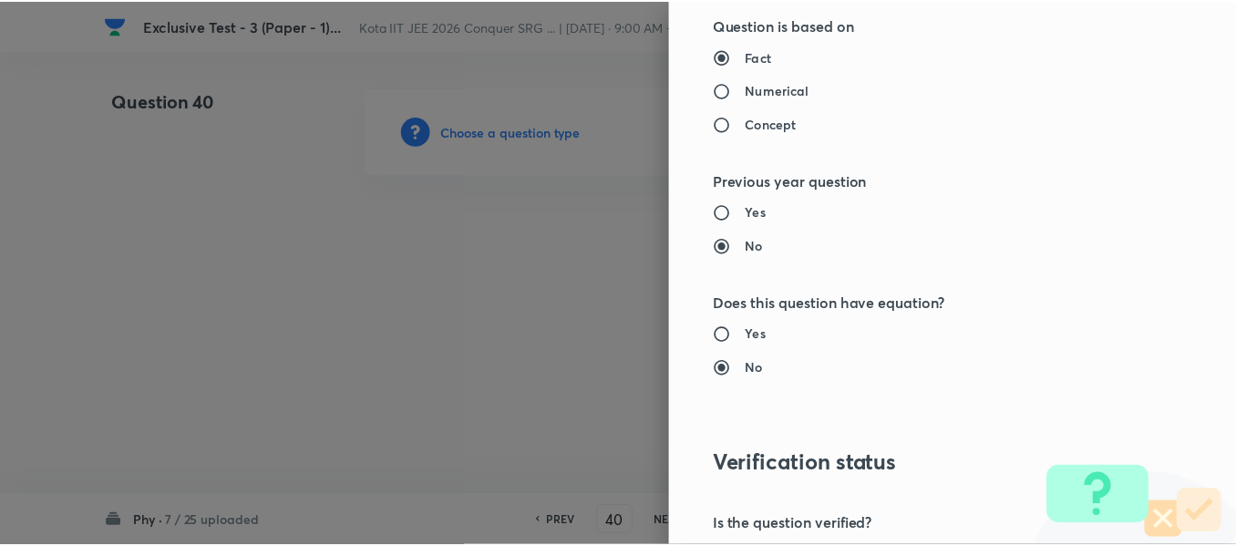
scroll to position [2061, 0]
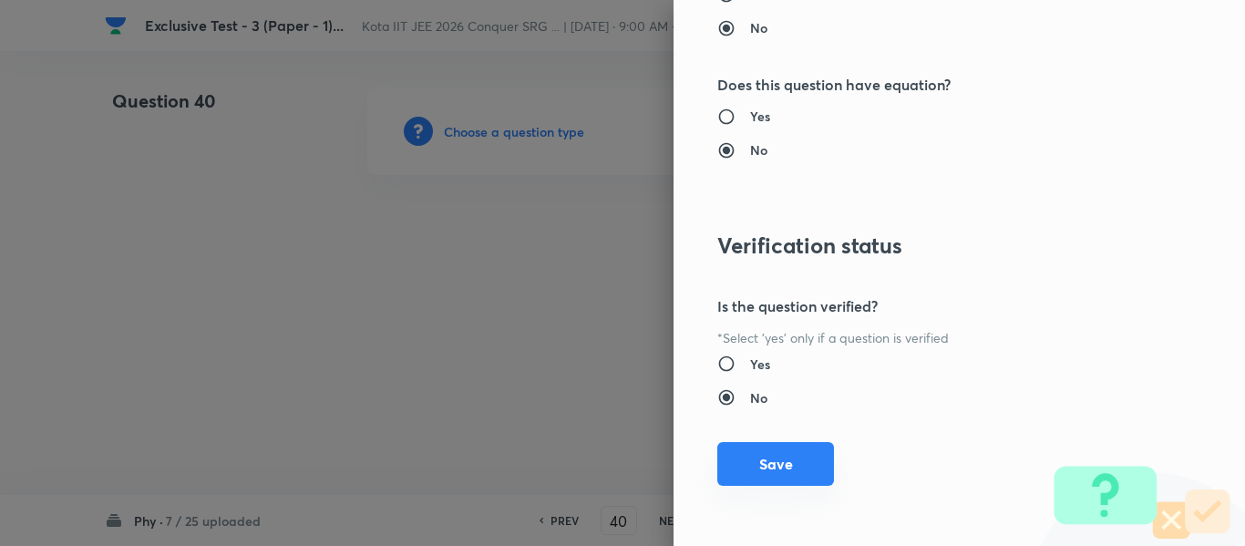
click at [762, 470] on button "Save" at bounding box center [775, 464] width 117 height 44
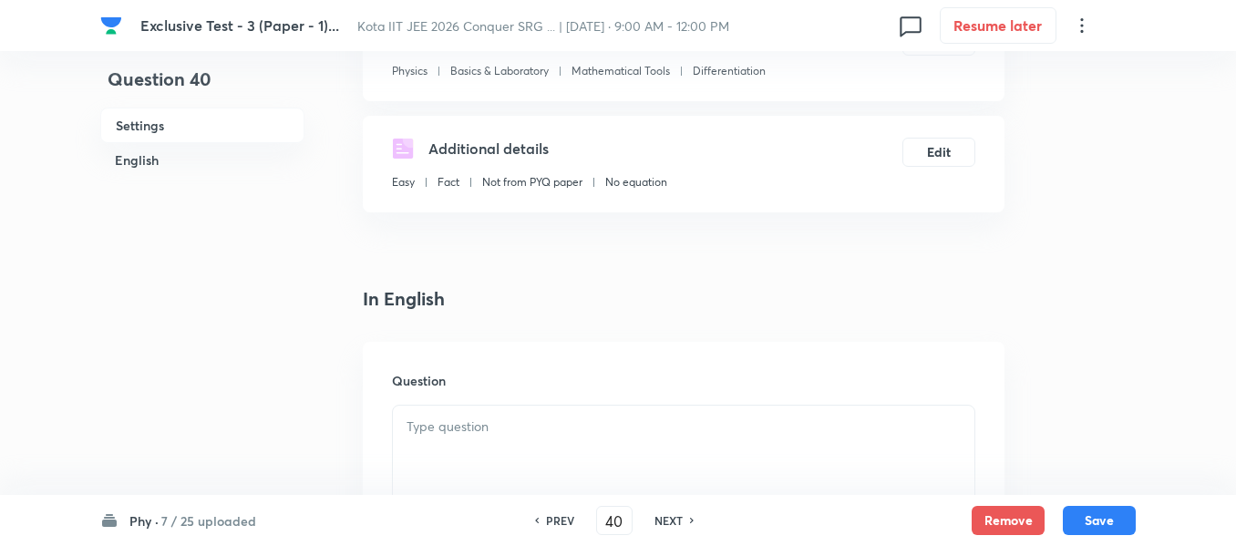
scroll to position [273, 0]
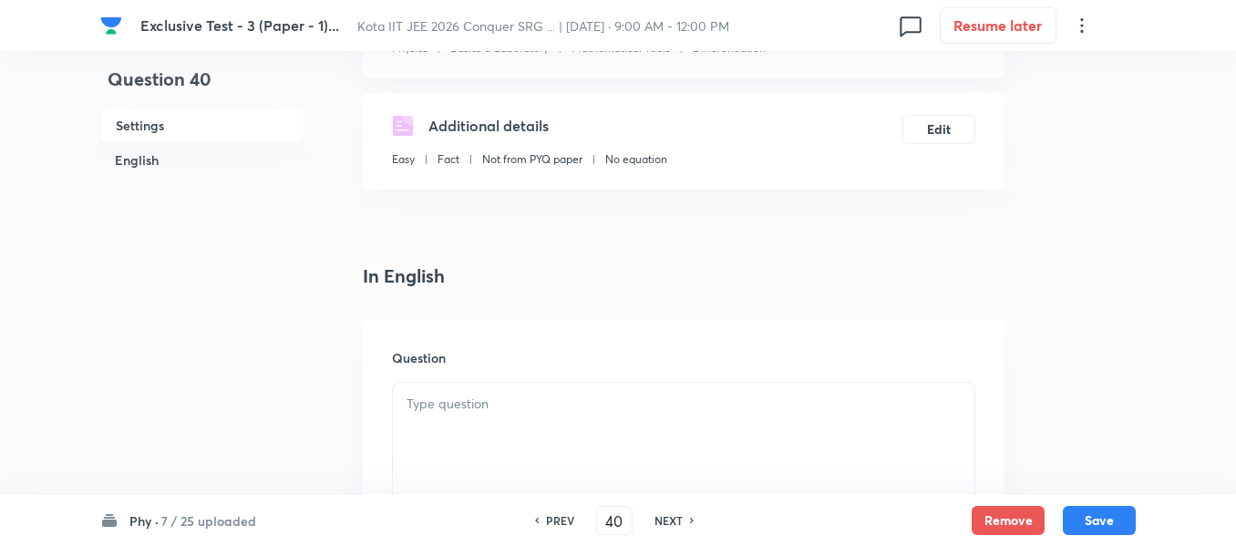
click at [479, 401] on p at bounding box center [684, 404] width 554 height 21
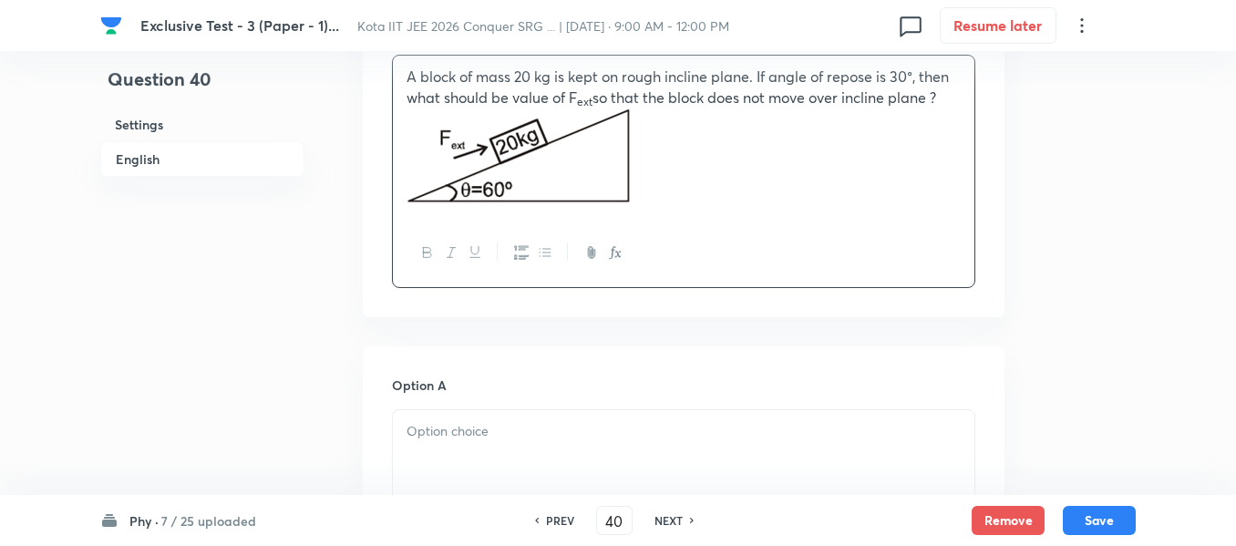
scroll to position [729, 0]
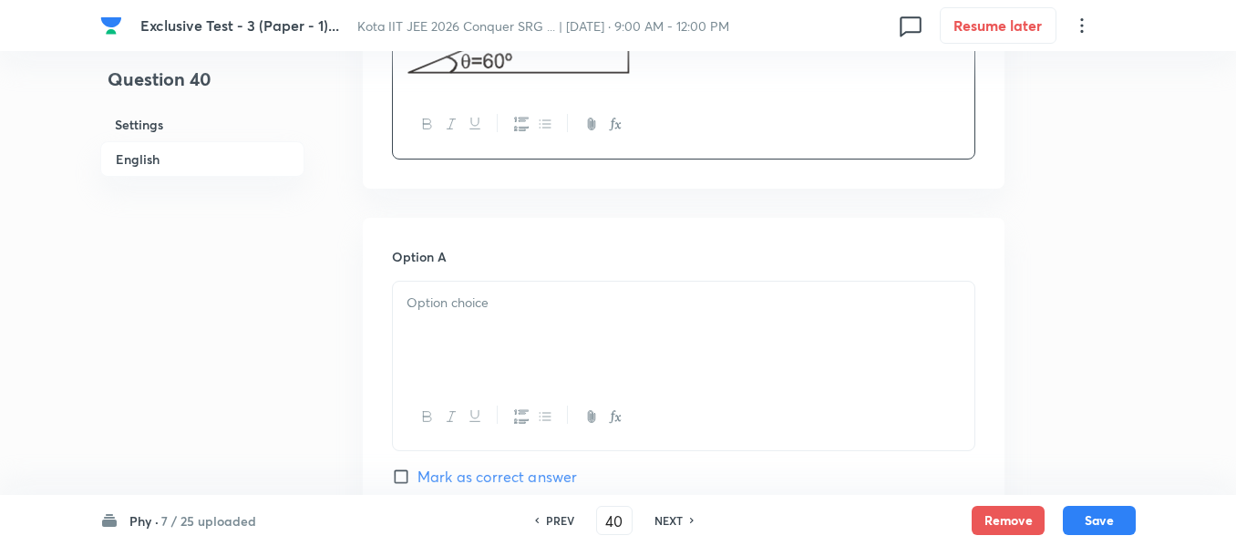
click at [476, 329] on div at bounding box center [684, 333] width 582 height 102
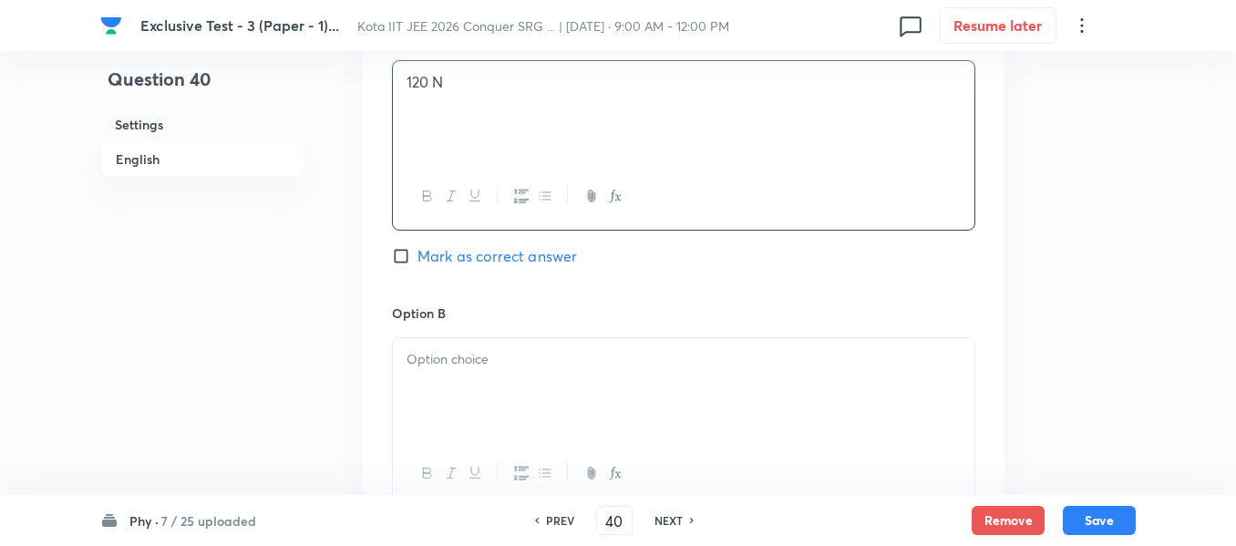
scroll to position [1003, 0]
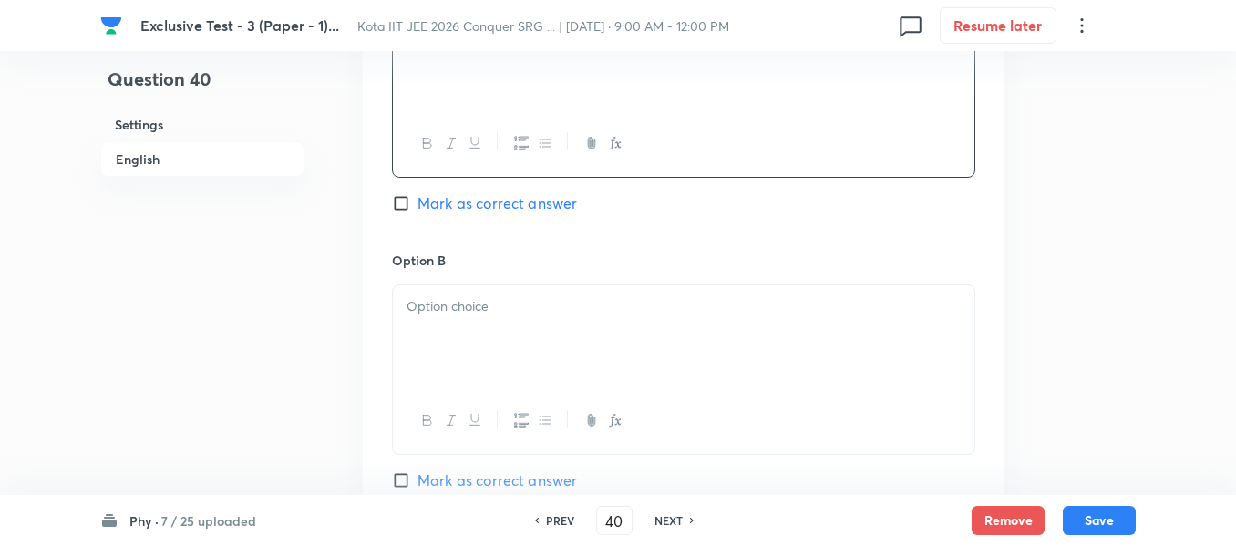
click at [495, 325] on div at bounding box center [684, 336] width 582 height 102
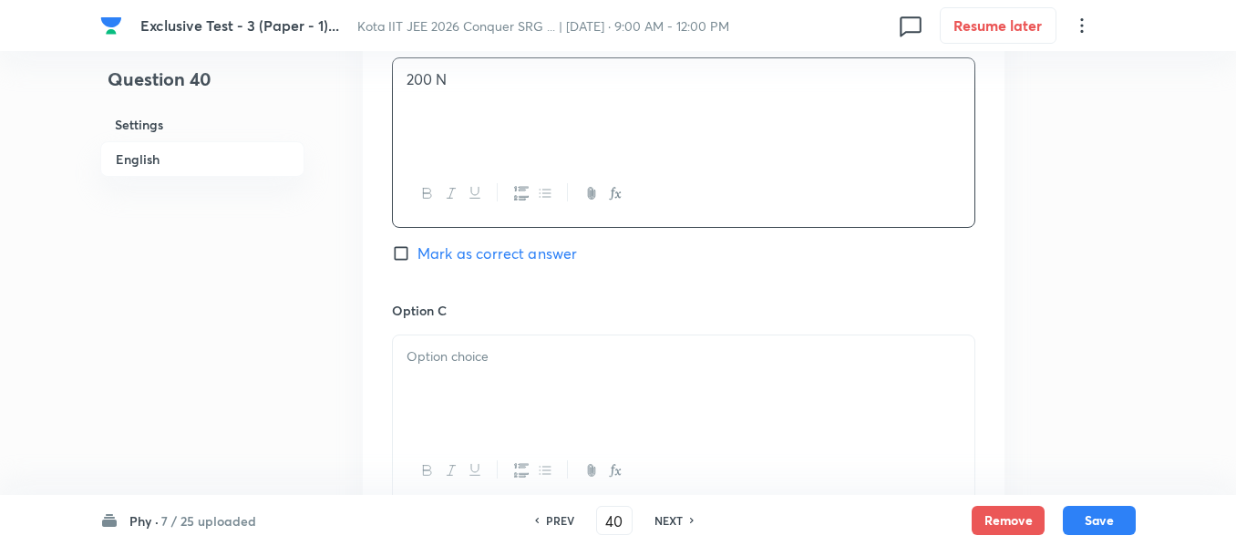
scroll to position [1276, 0]
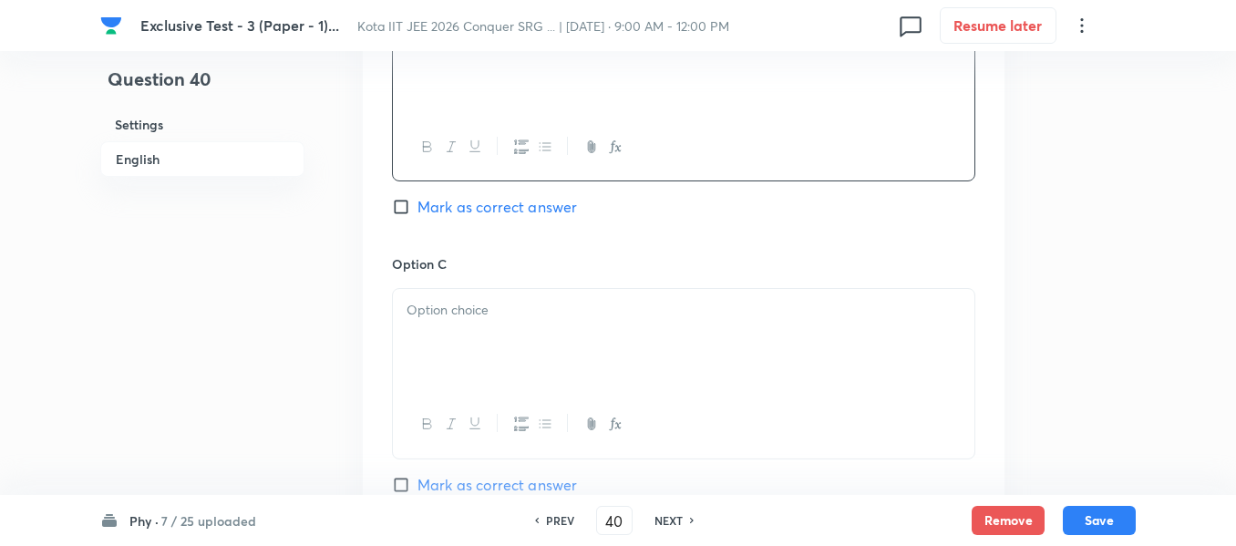
click at [516, 308] on p at bounding box center [684, 310] width 554 height 21
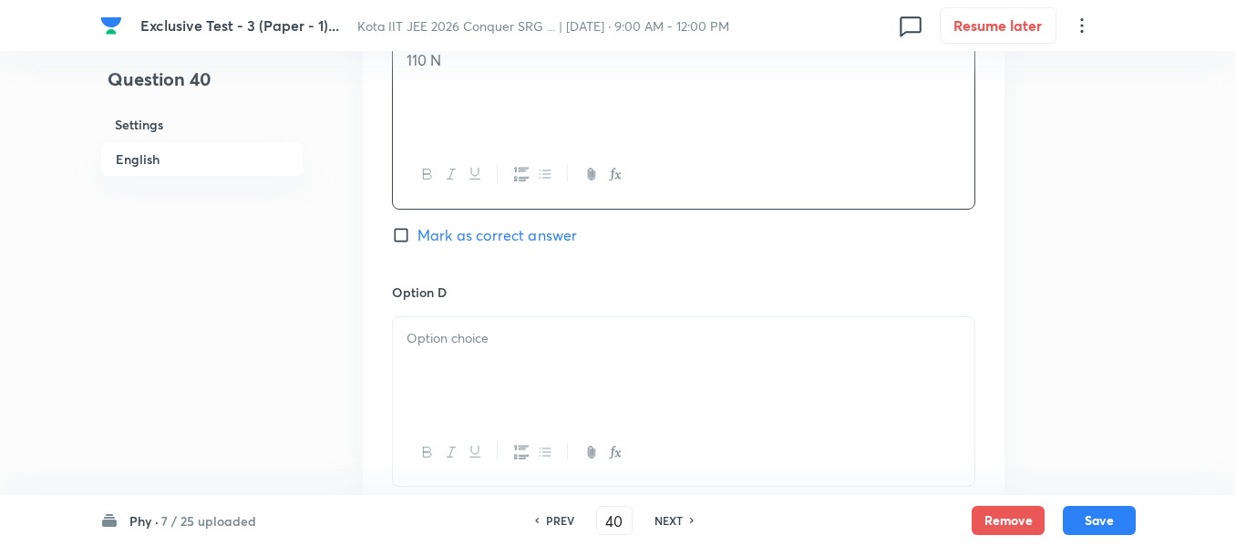
scroll to position [1550, 0]
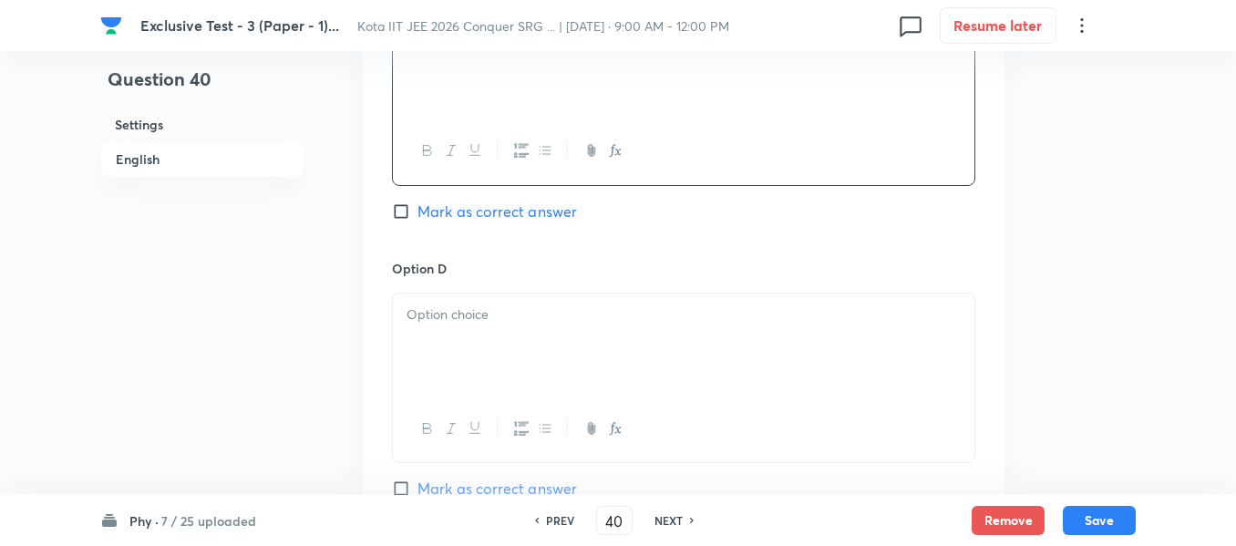
click at [435, 342] on div at bounding box center [684, 345] width 582 height 102
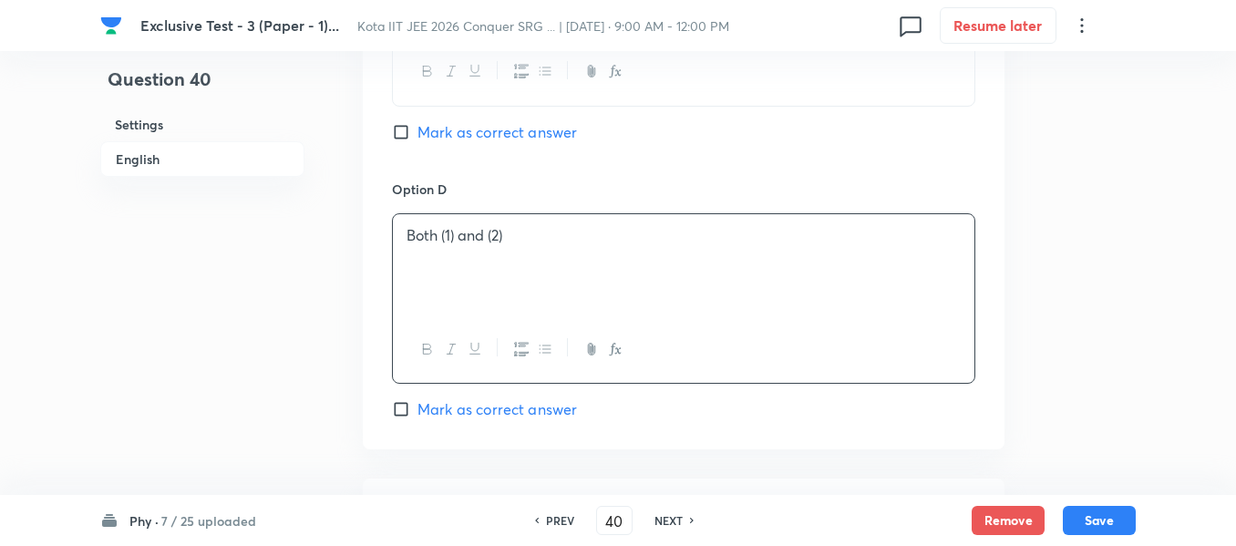
scroll to position [1732, 0]
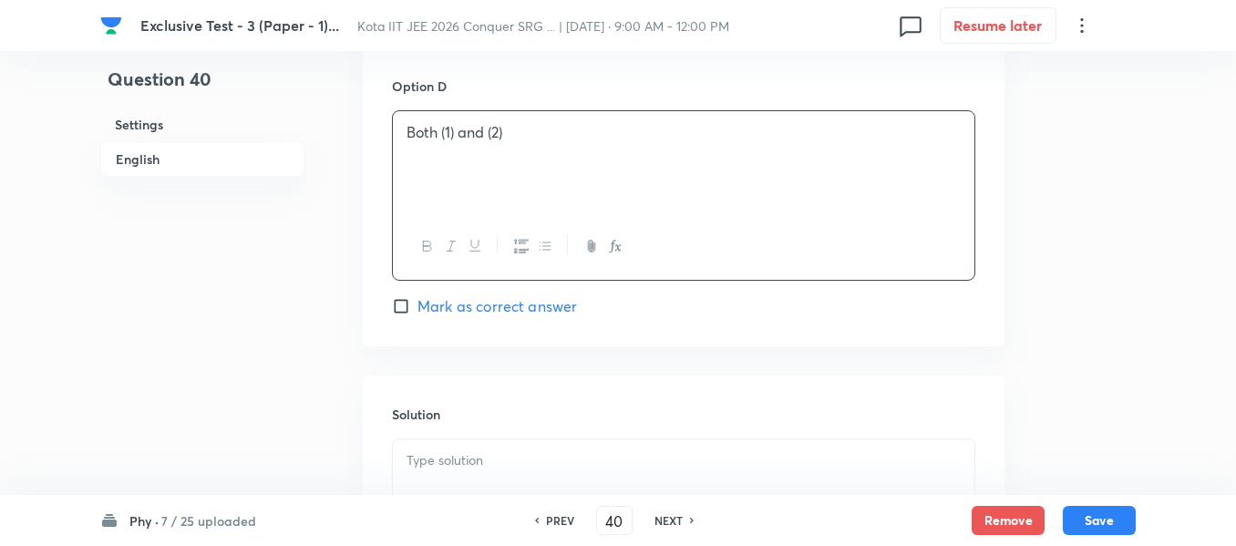
click at [409, 307] on input "Mark as correct answer" at bounding box center [405, 306] width 26 height 18
checkbox input "true"
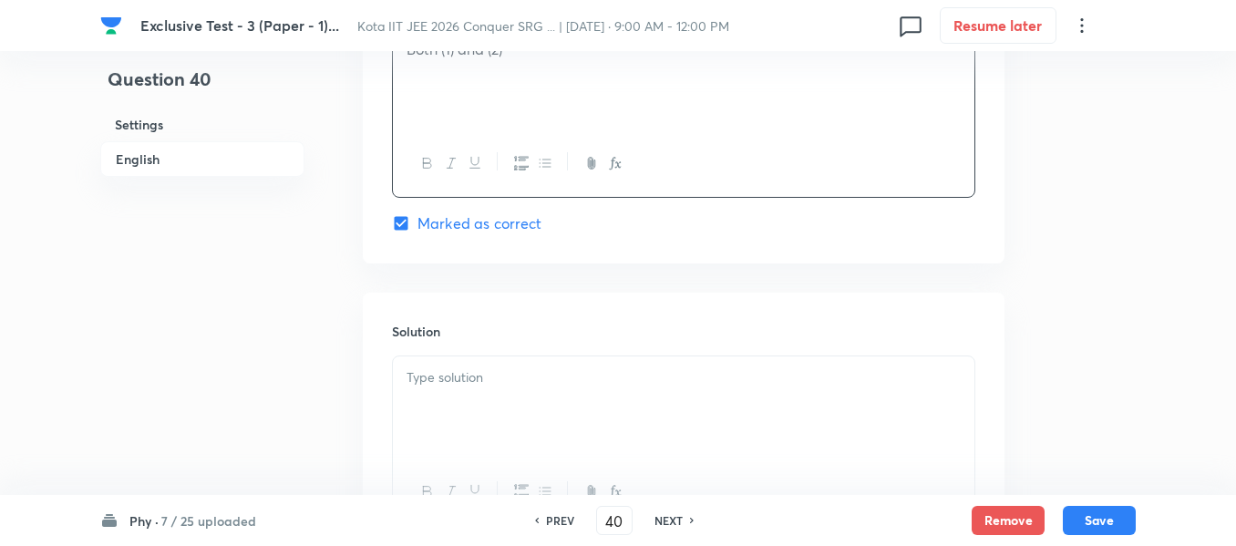
scroll to position [1914, 0]
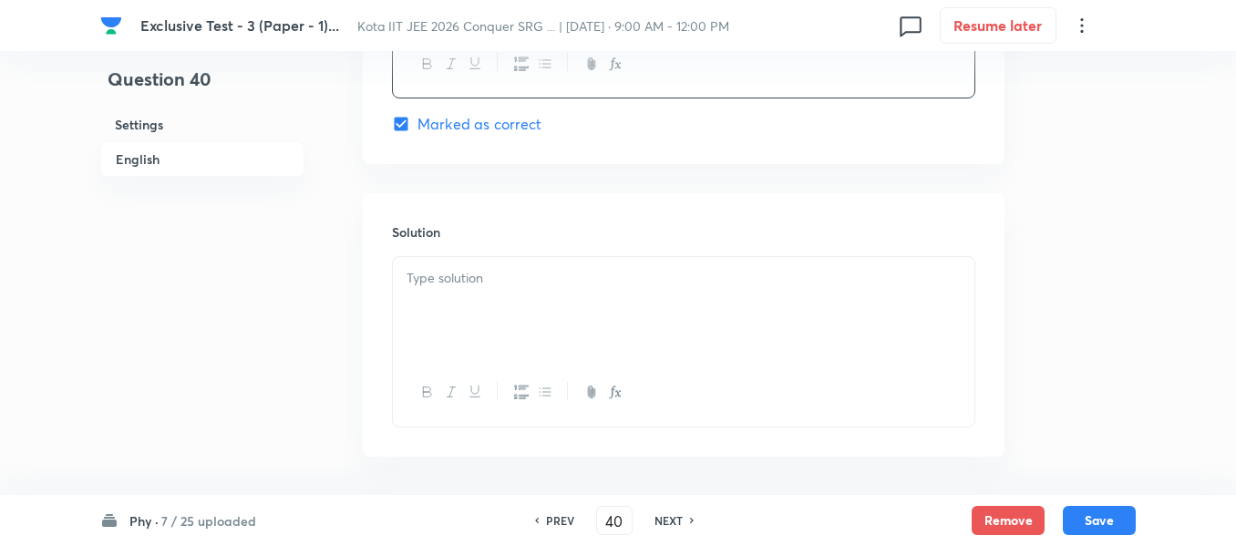
click at [422, 273] on p at bounding box center [684, 278] width 554 height 21
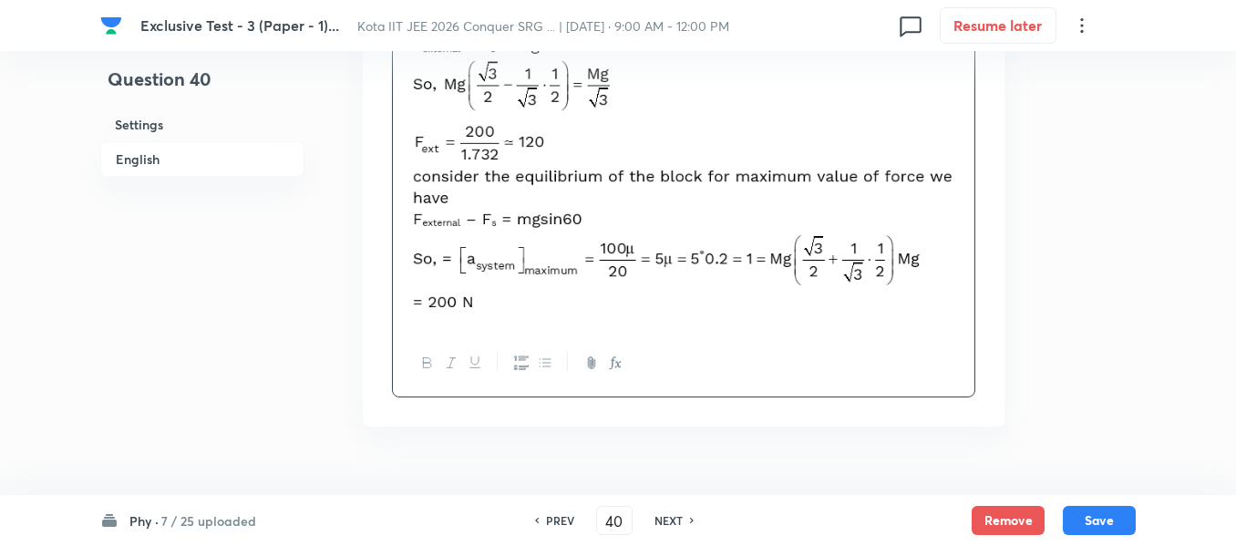
scroll to position [2230, 0]
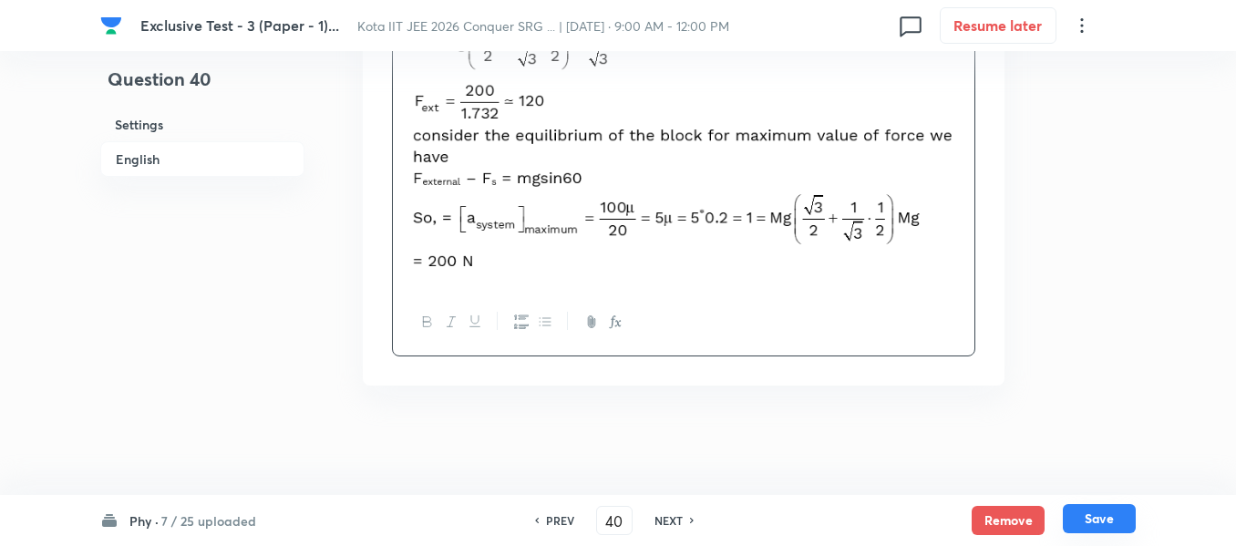
click at [1106, 520] on button "Save" at bounding box center [1099, 518] width 73 height 29
type input "41"
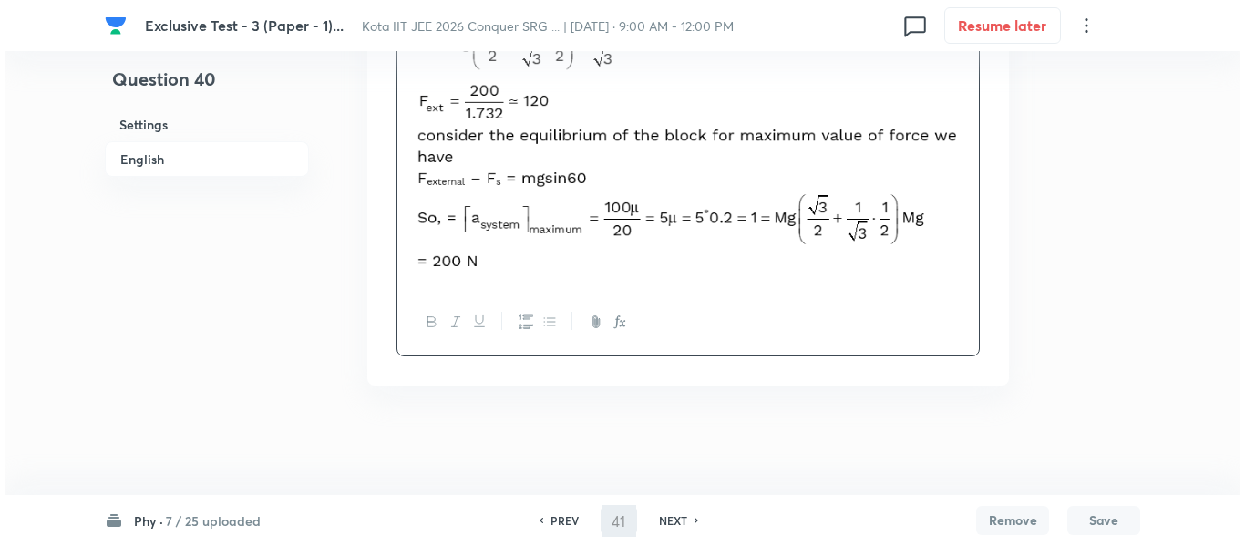
scroll to position [0, 0]
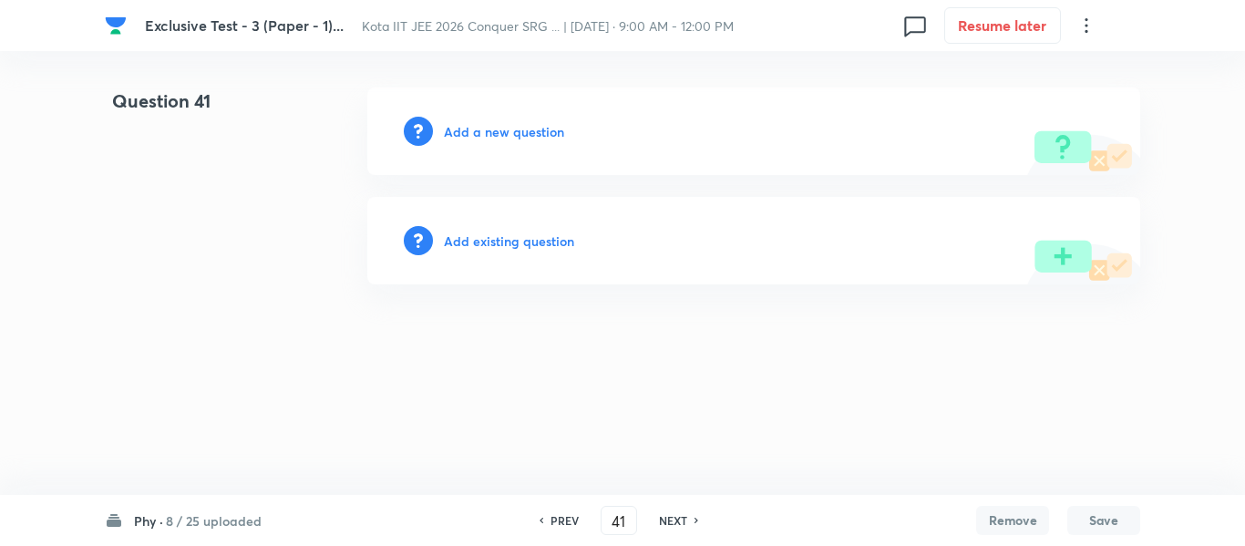
click at [497, 136] on h6 "Add a new question" at bounding box center [504, 131] width 120 height 19
click at [497, 136] on h6 "Choose a question type" at bounding box center [514, 131] width 140 height 19
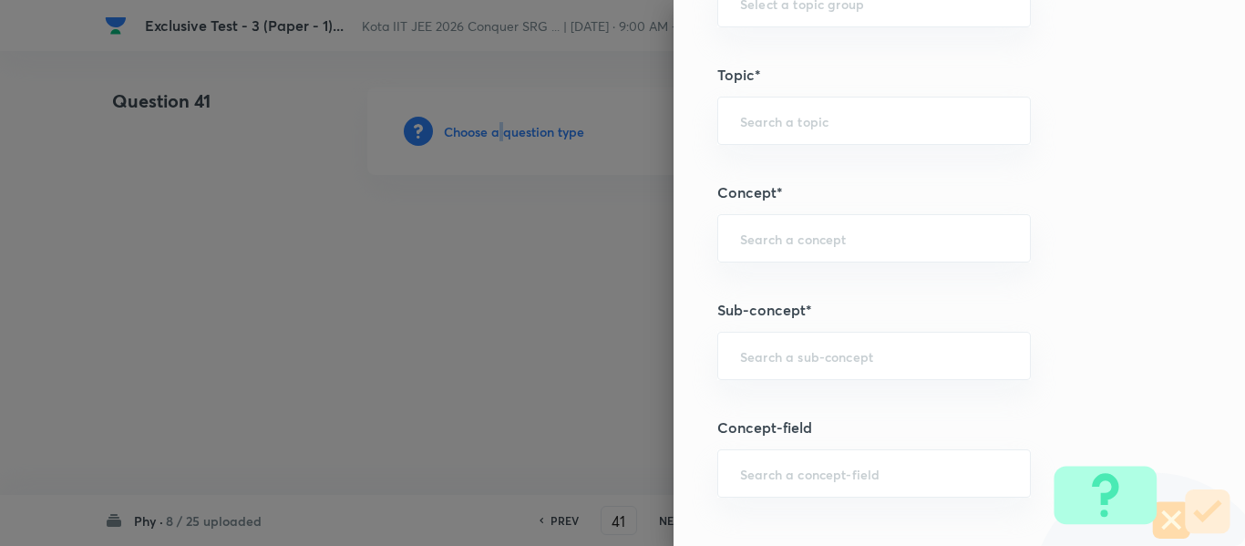
scroll to position [1003, 0]
click at [758, 366] on div "​" at bounding box center [874, 353] width 314 height 48
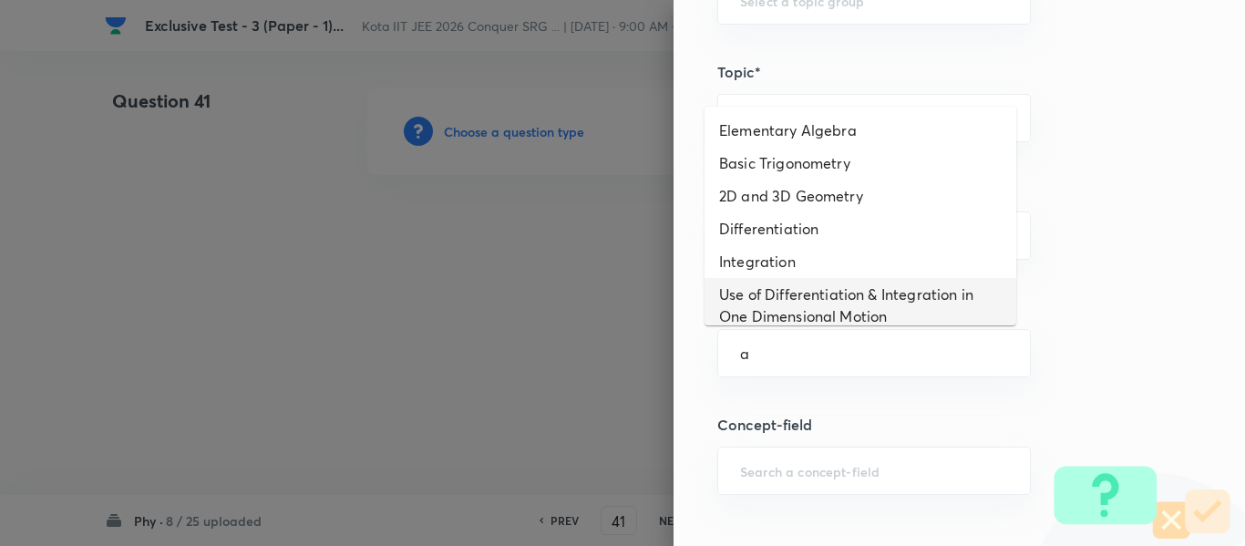
click at [766, 305] on li "Use of Differentiation & Integration in One Dimensional Motion" at bounding box center [861, 305] width 312 height 55
type input "Use of Differentiation & Integration in One Dimensional Motion"
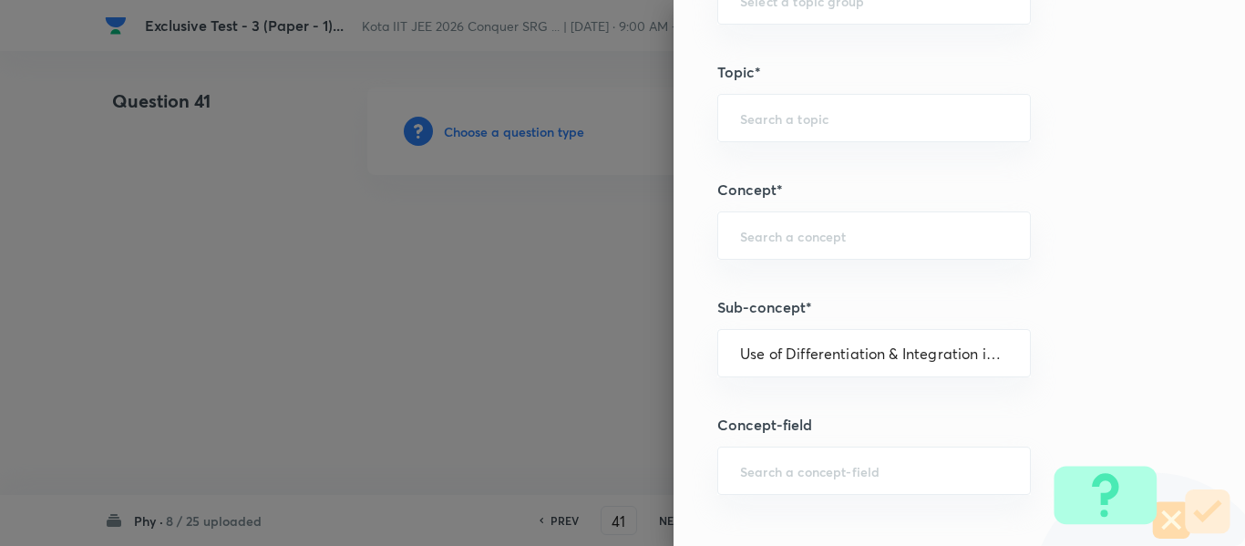
type input "Physics"
type input "Basics & Laboratory"
type input "Mathematical Tools"
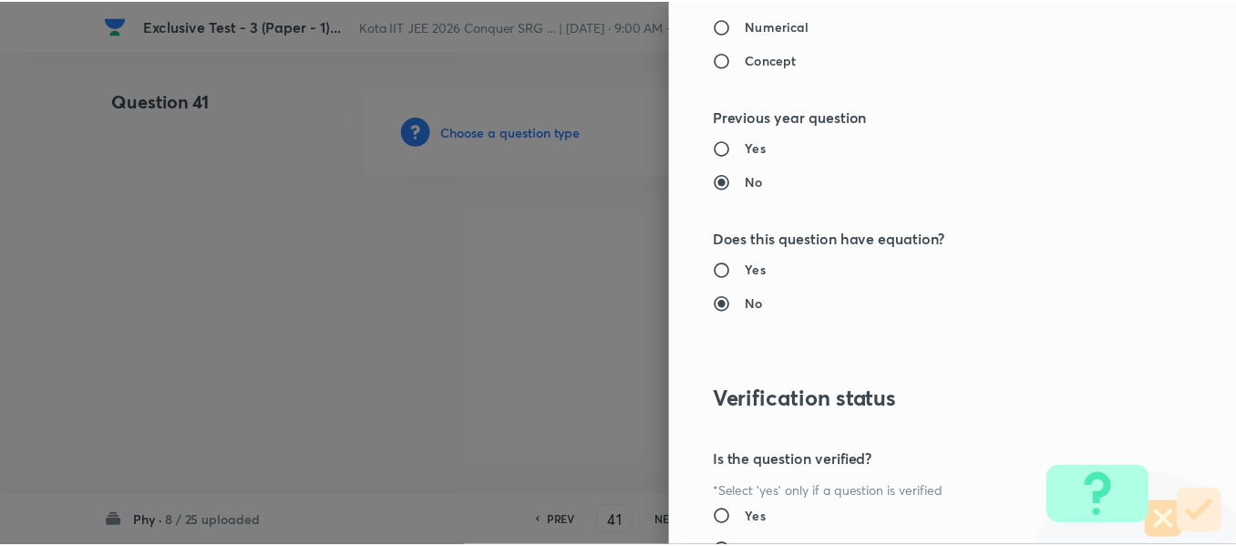
scroll to position [2061, 0]
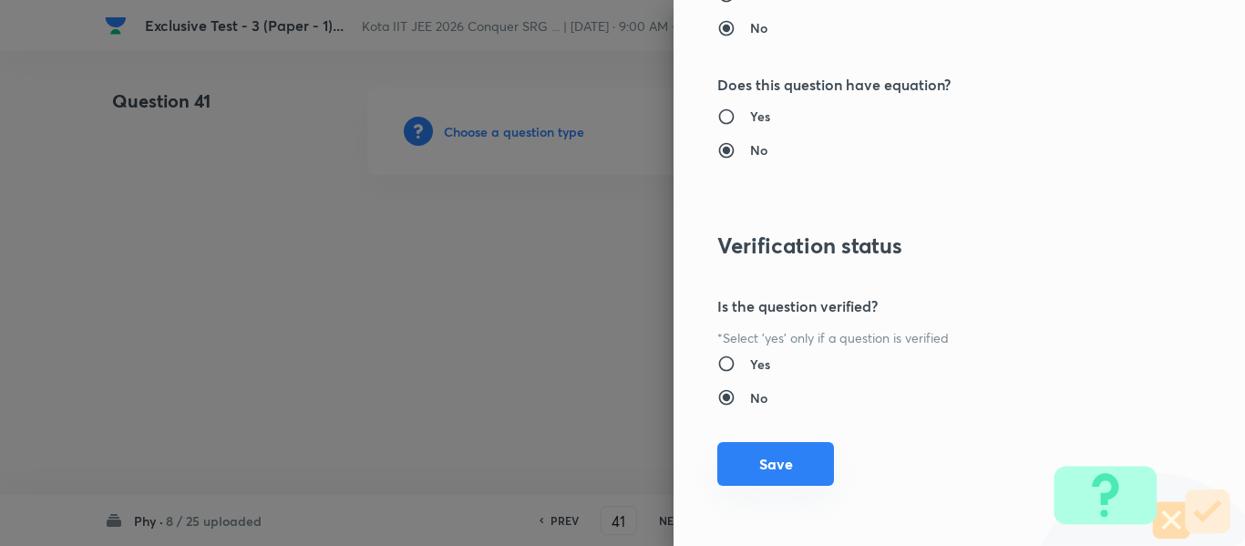
click at [760, 461] on button "Save" at bounding box center [775, 464] width 117 height 44
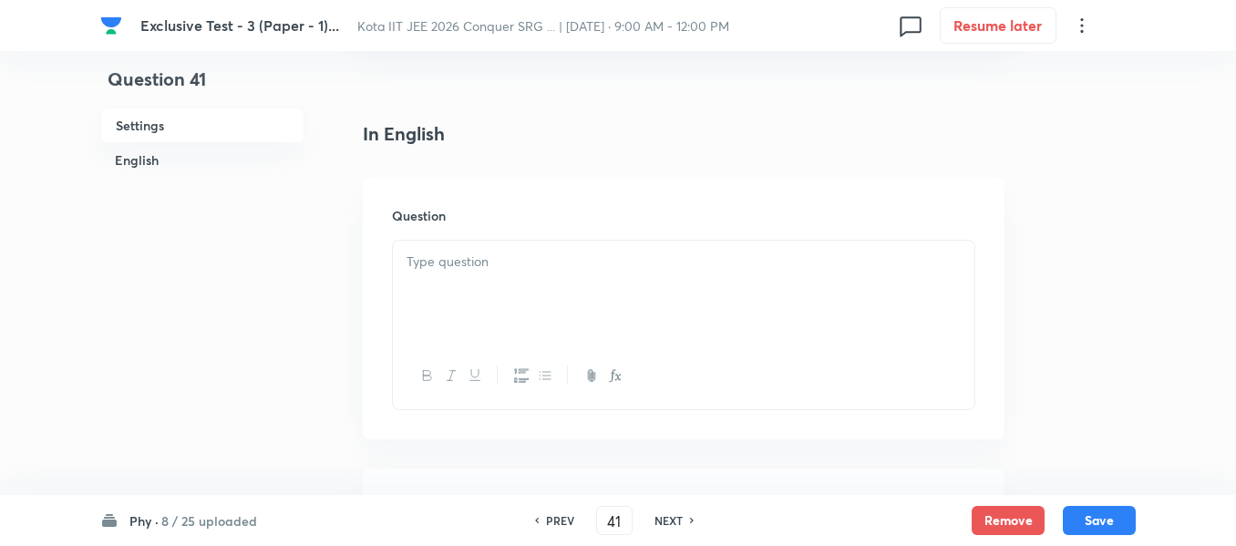
scroll to position [456, 0]
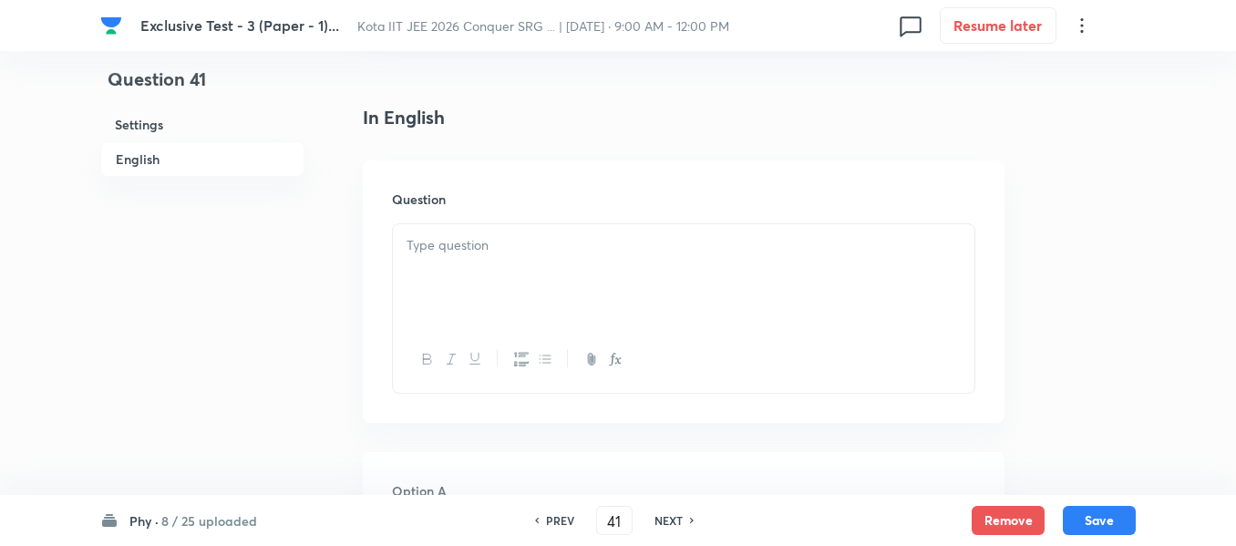
click at [453, 261] on div at bounding box center [684, 275] width 582 height 102
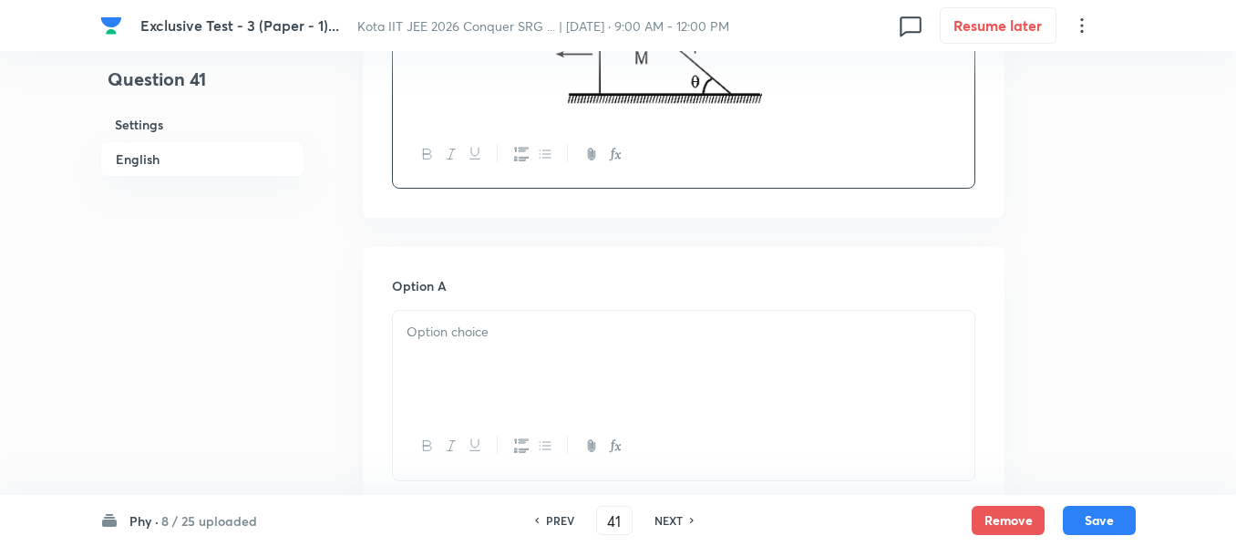
scroll to position [820, 0]
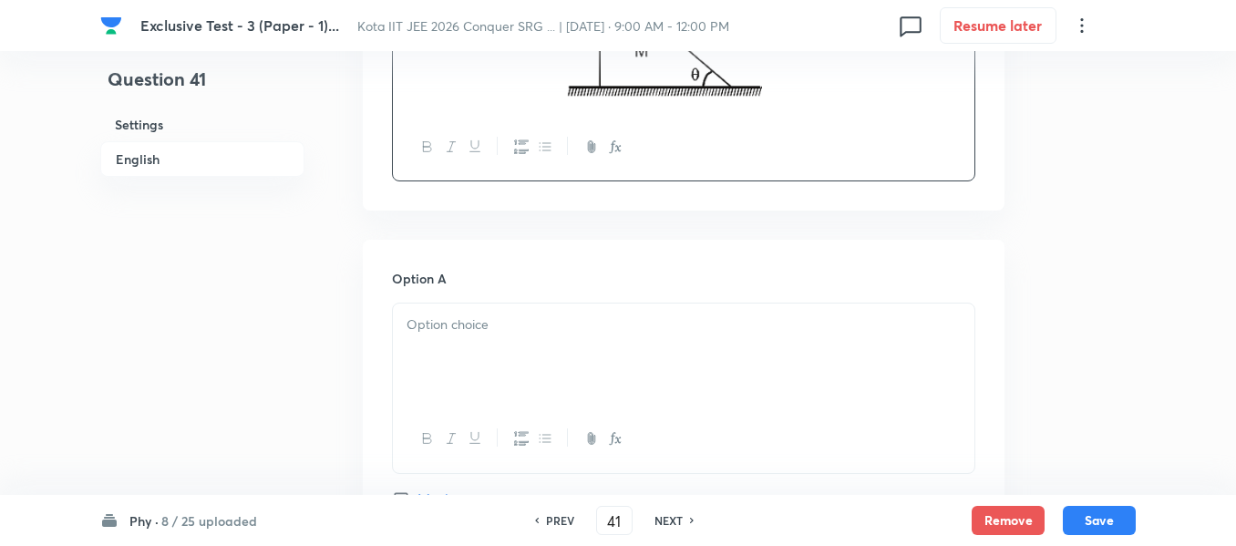
click at [445, 326] on p at bounding box center [684, 324] width 554 height 21
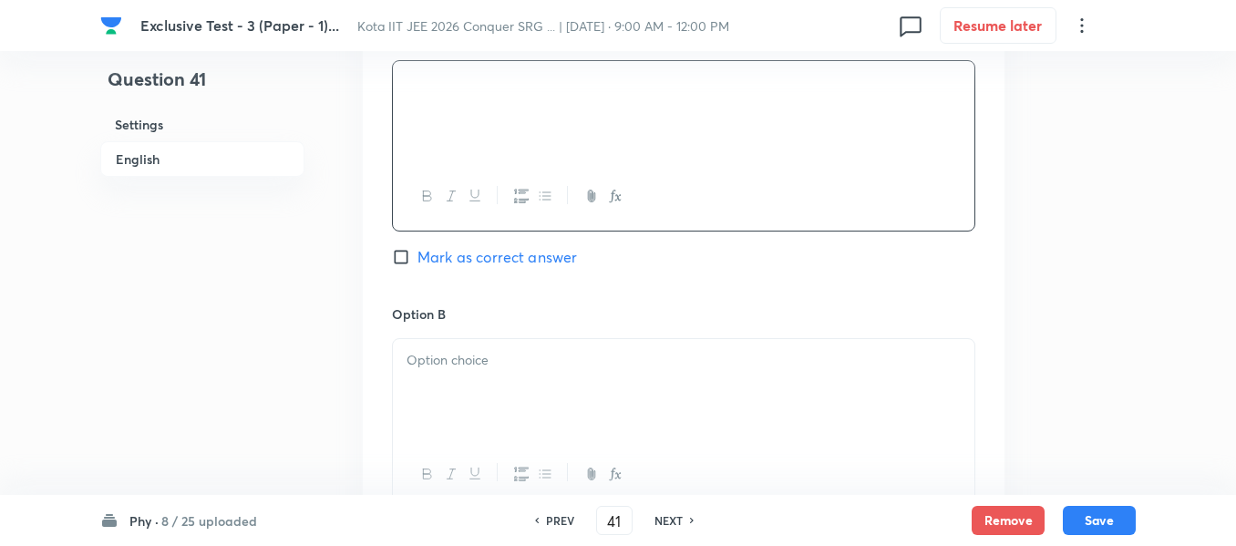
scroll to position [1094, 0]
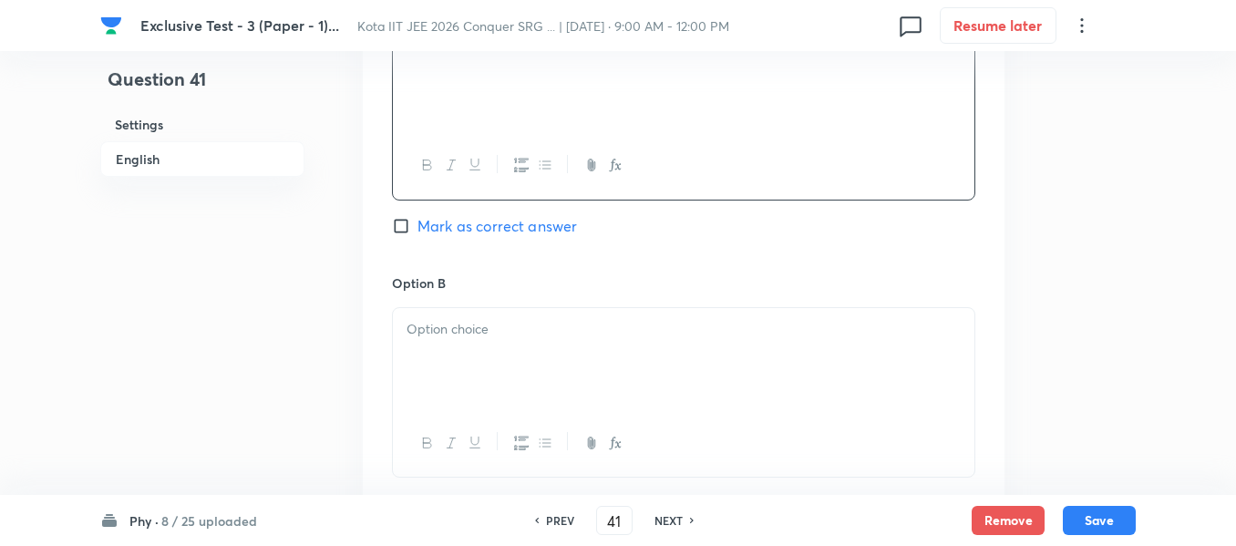
click at [428, 343] on div at bounding box center [684, 359] width 582 height 102
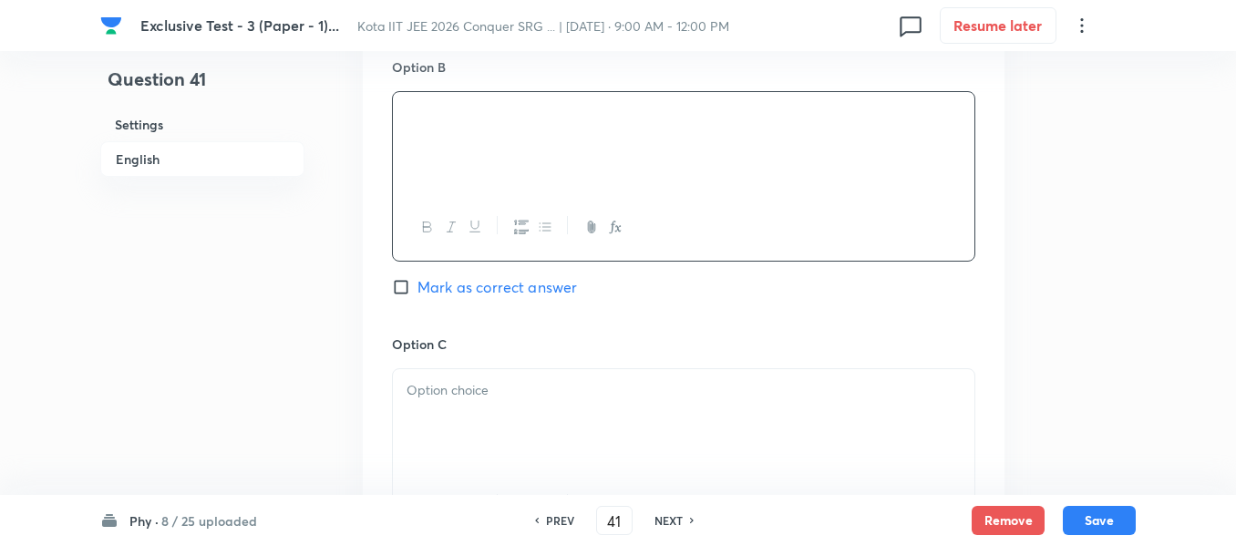
scroll to position [1367, 0]
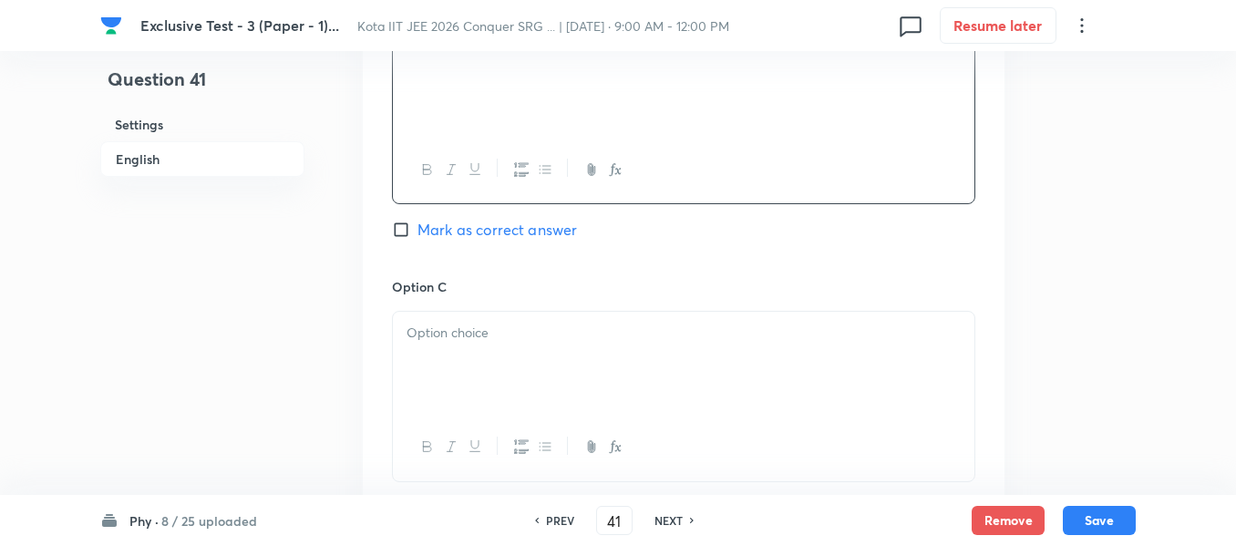
click at [453, 355] on div at bounding box center [684, 363] width 582 height 102
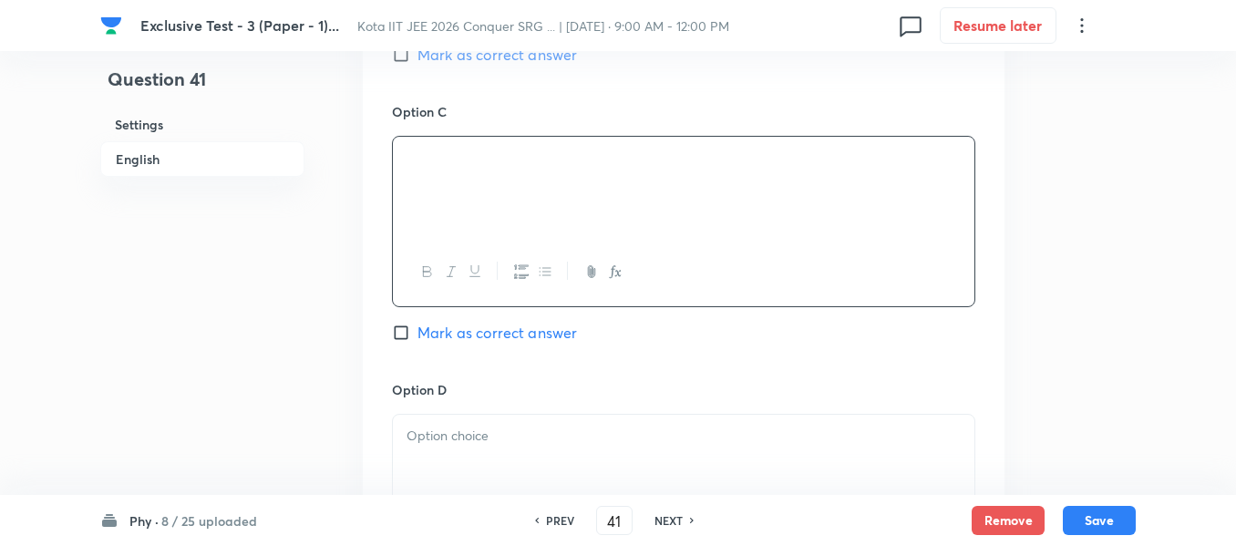
scroll to position [1550, 0]
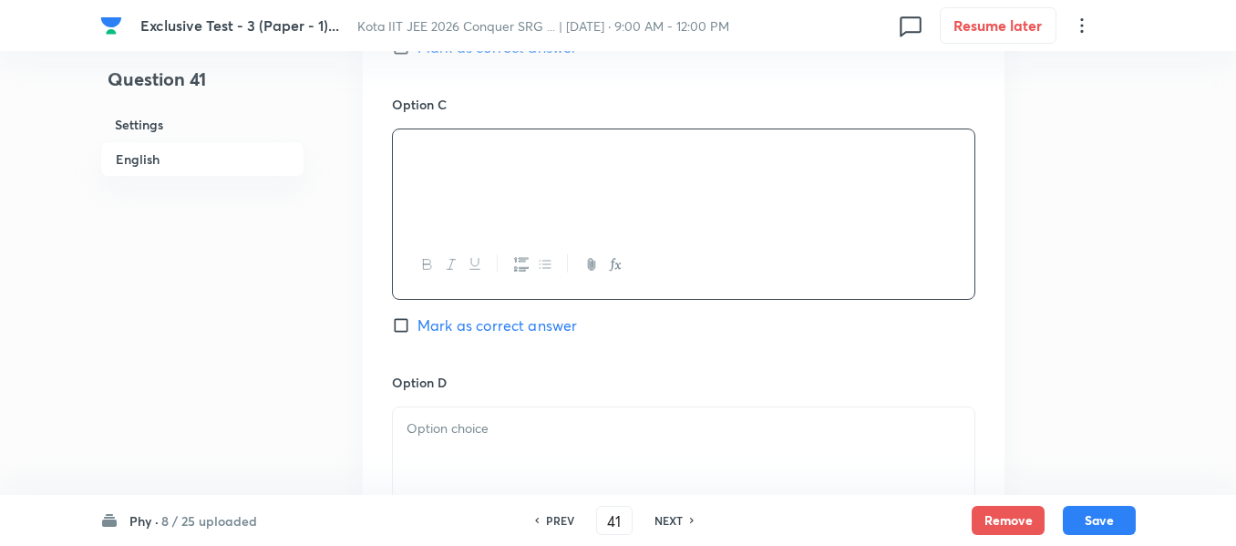
click at [429, 454] on div at bounding box center [684, 458] width 582 height 102
click at [401, 325] on input "Mark as correct answer" at bounding box center [405, 325] width 26 height 18
checkbox input "true"
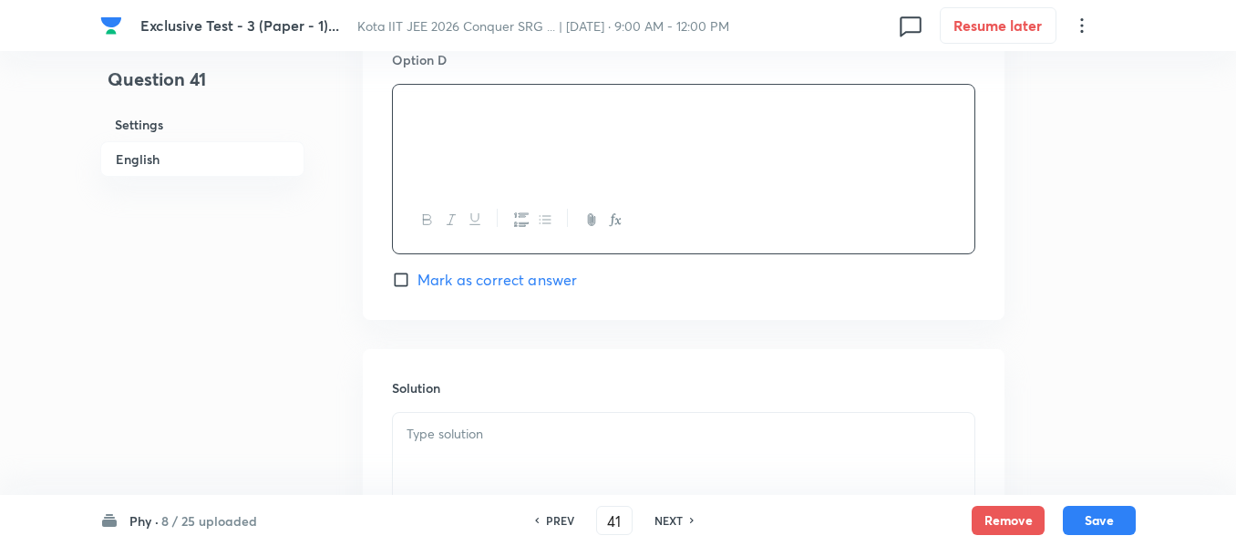
scroll to position [1914, 0]
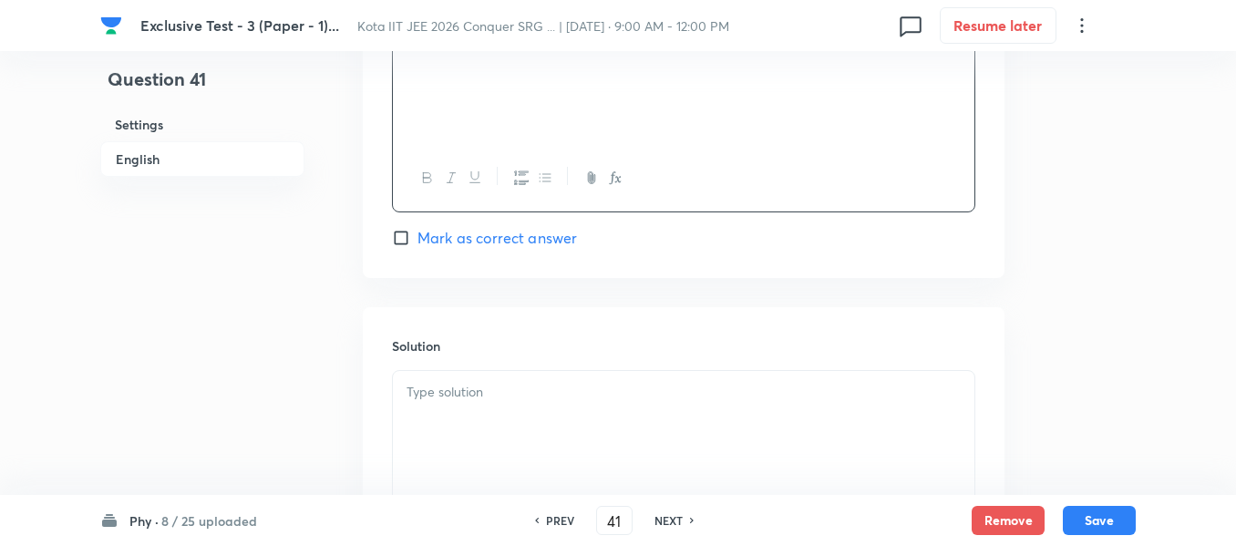
click at [453, 404] on div at bounding box center [684, 422] width 582 height 102
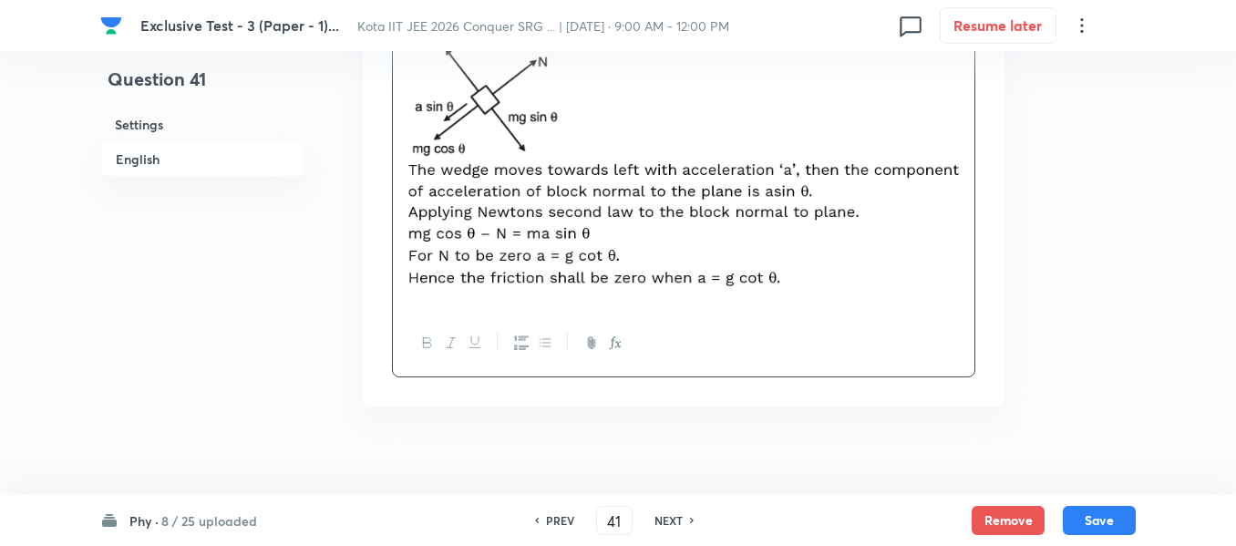
scroll to position [2310, 0]
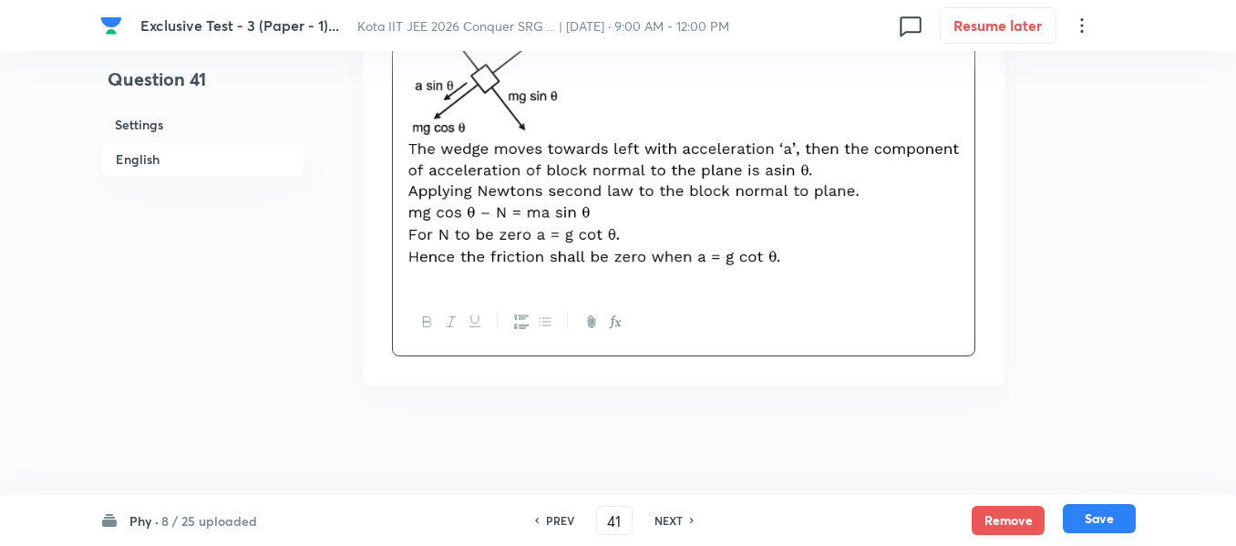
click at [1082, 519] on button "Save" at bounding box center [1099, 518] width 73 height 29
type input "42"
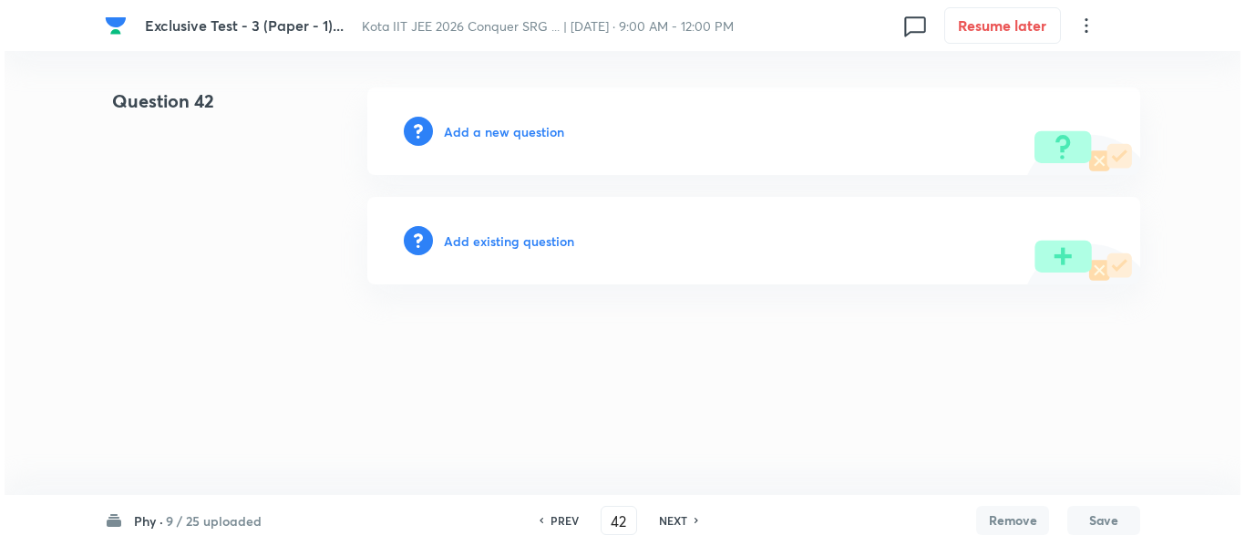
scroll to position [0, 0]
click at [487, 138] on h6 "Add a new question" at bounding box center [504, 131] width 120 height 19
click at [487, 138] on h6 "Choose a question type" at bounding box center [514, 131] width 140 height 19
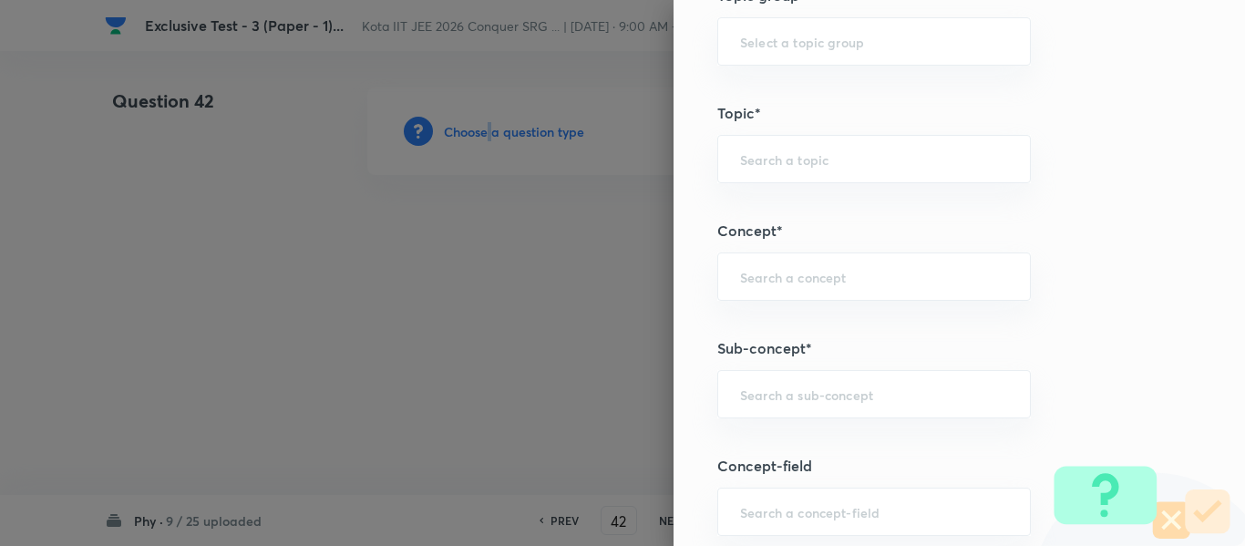
scroll to position [1003, 0]
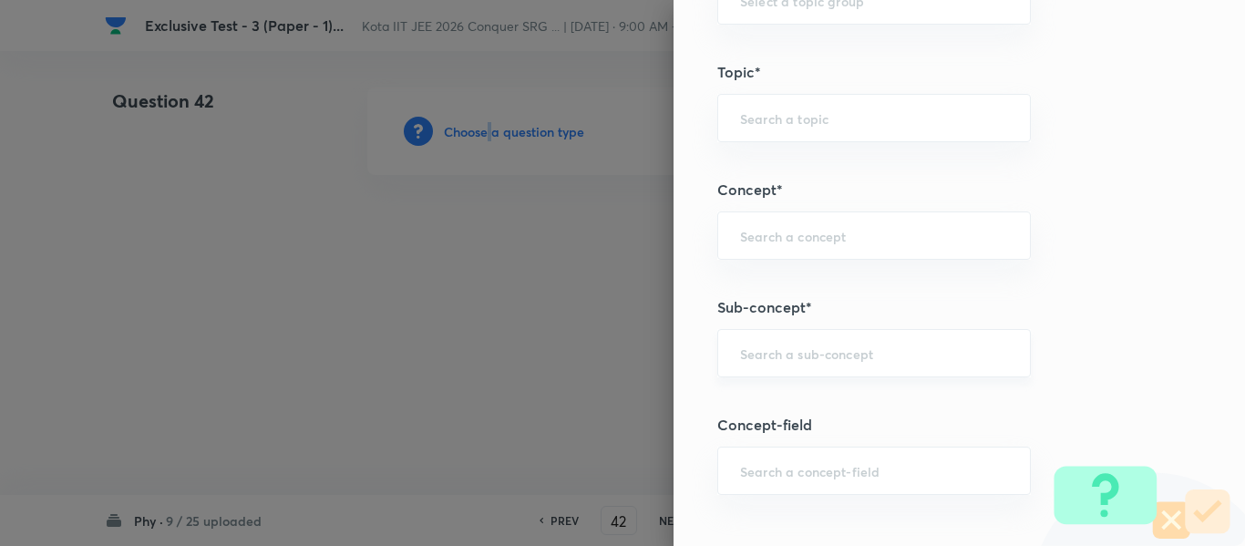
click at [772, 377] on div "​" at bounding box center [874, 353] width 314 height 48
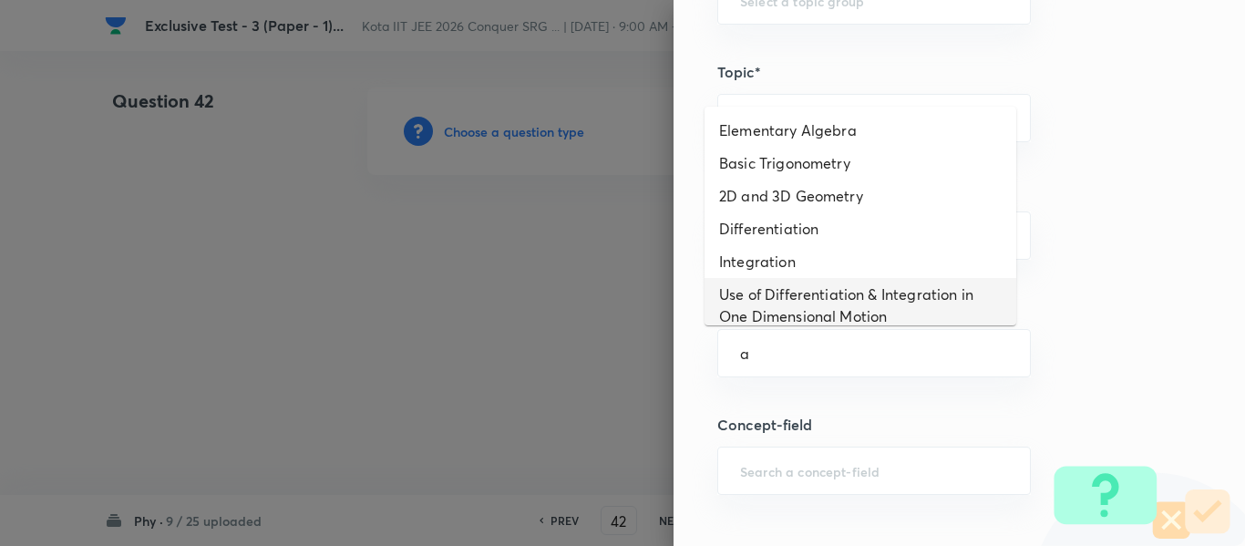
click at [774, 301] on li "Use of Differentiation & Integration in One Dimensional Motion" at bounding box center [861, 305] width 312 height 55
type input "Use of Differentiation & Integration in One Dimensional Motion"
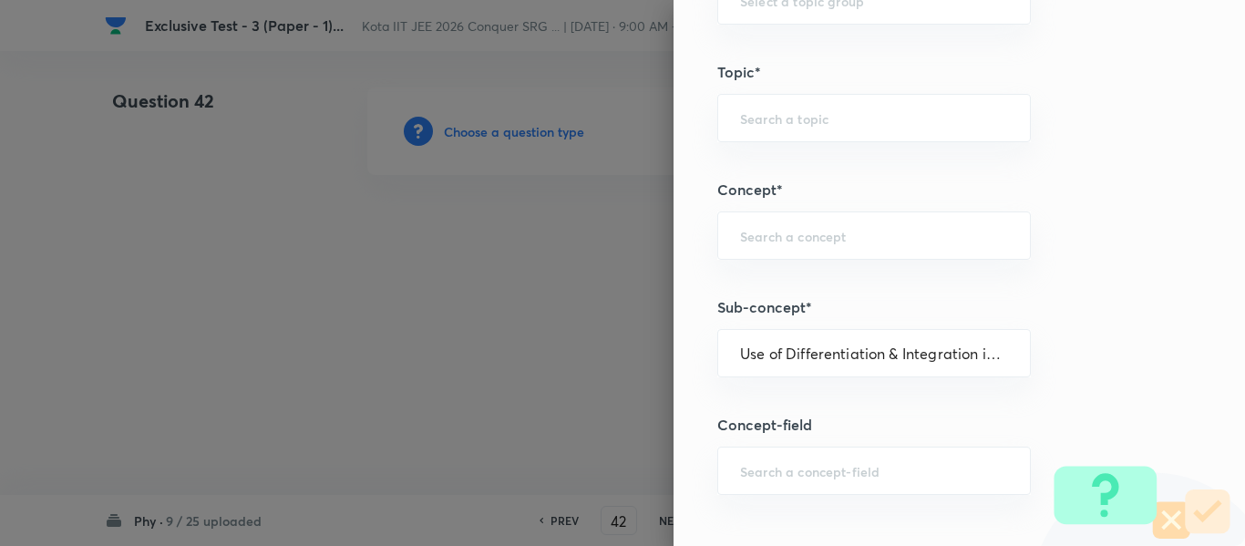
type input "Physics"
type input "Basics & Laboratory"
type input "Mathematical Tools"
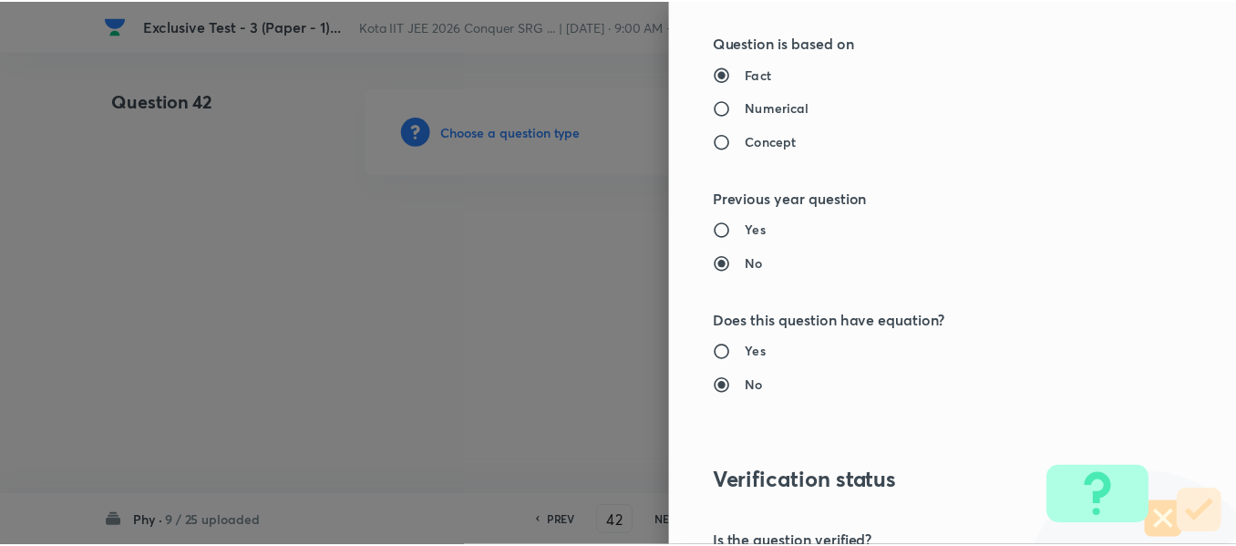
scroll to position [2061, 0]
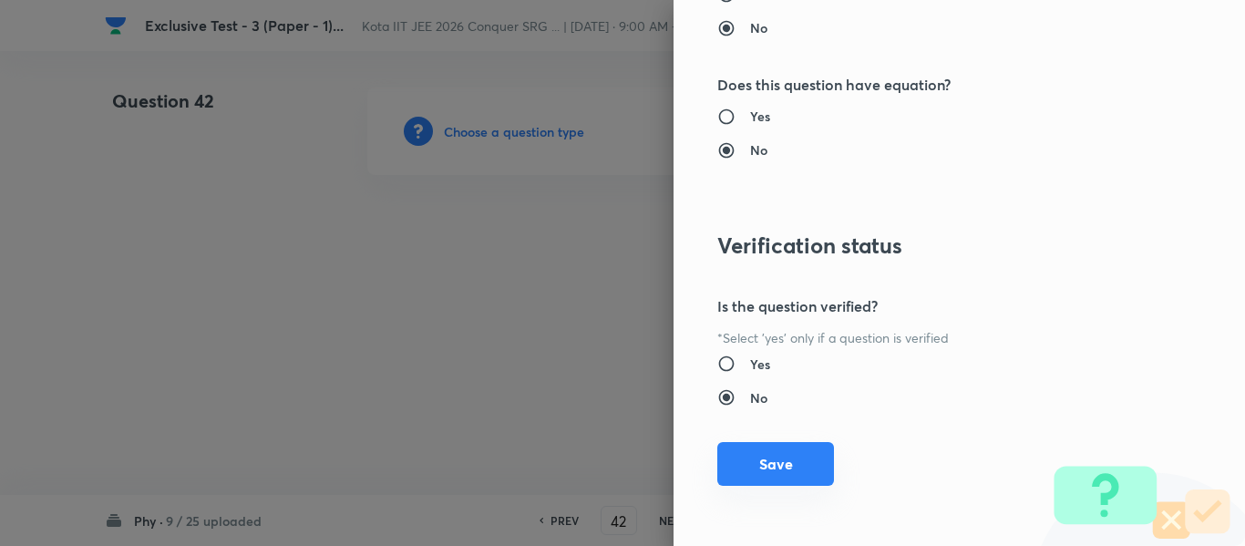
click at [771, 468] on button "Save" at bounding box center [775, 464] width 117 height 44
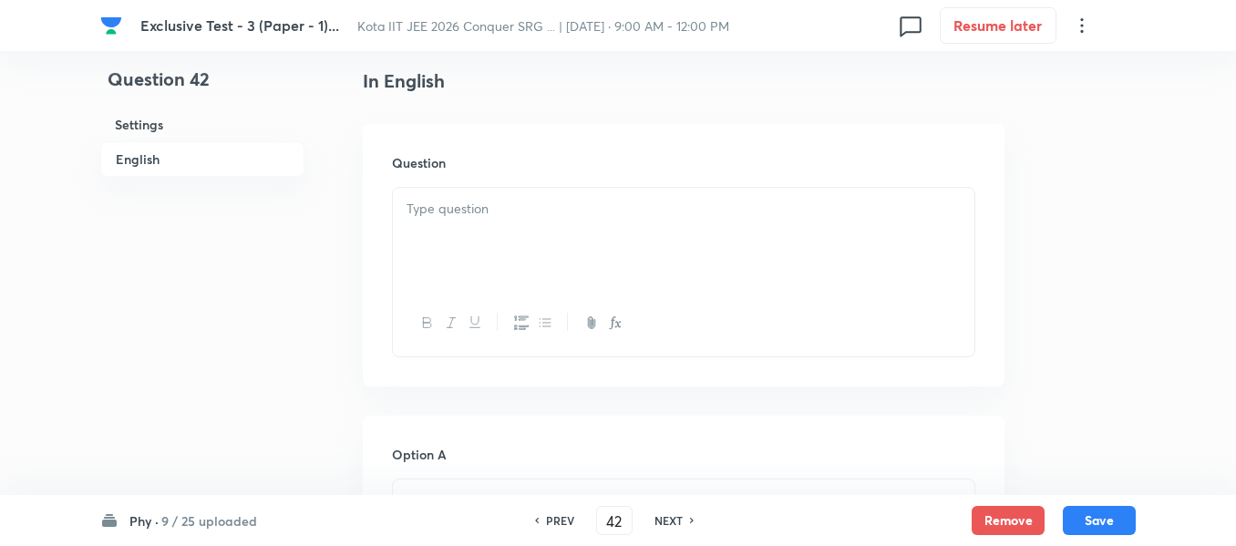
scroll to position [547, 0]
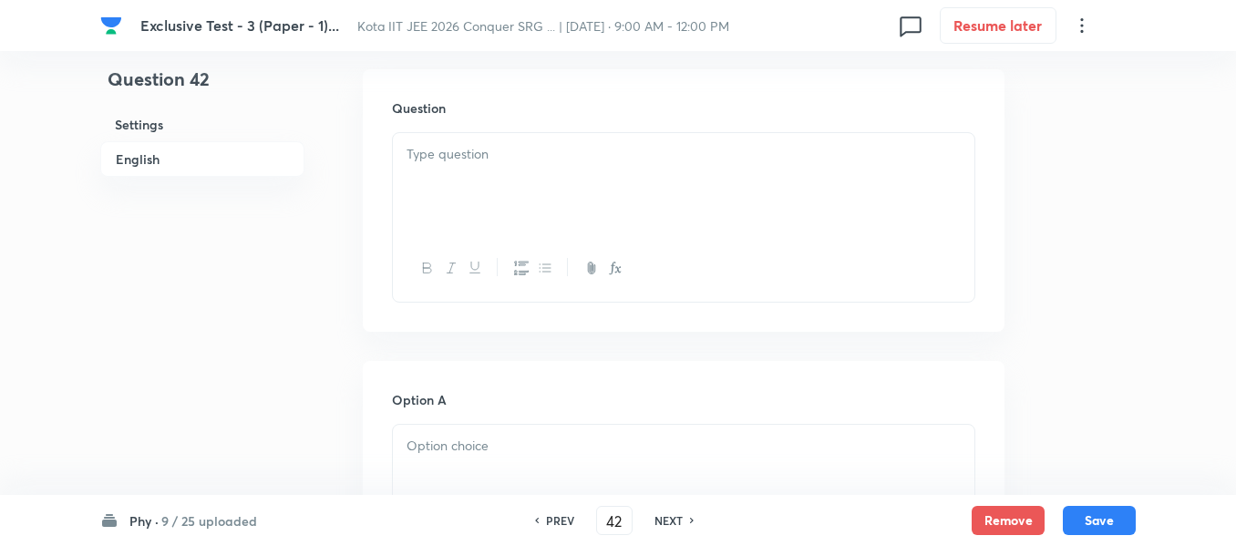
click at [418, 184] on div at bounding box center [684, 184] width 582 height 102
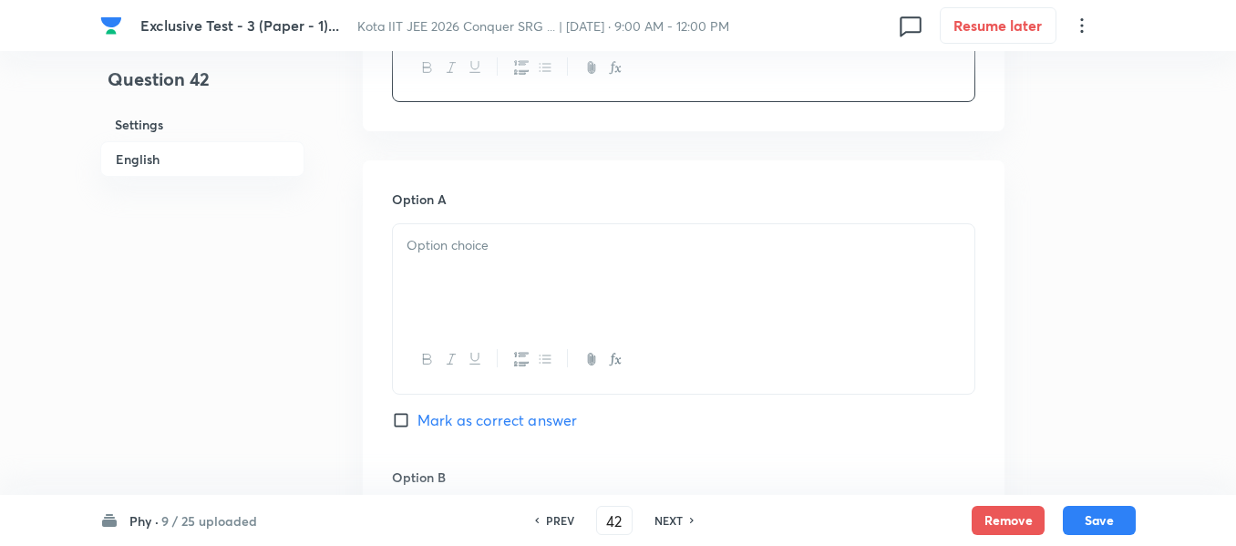
scroll to position [820, 0]
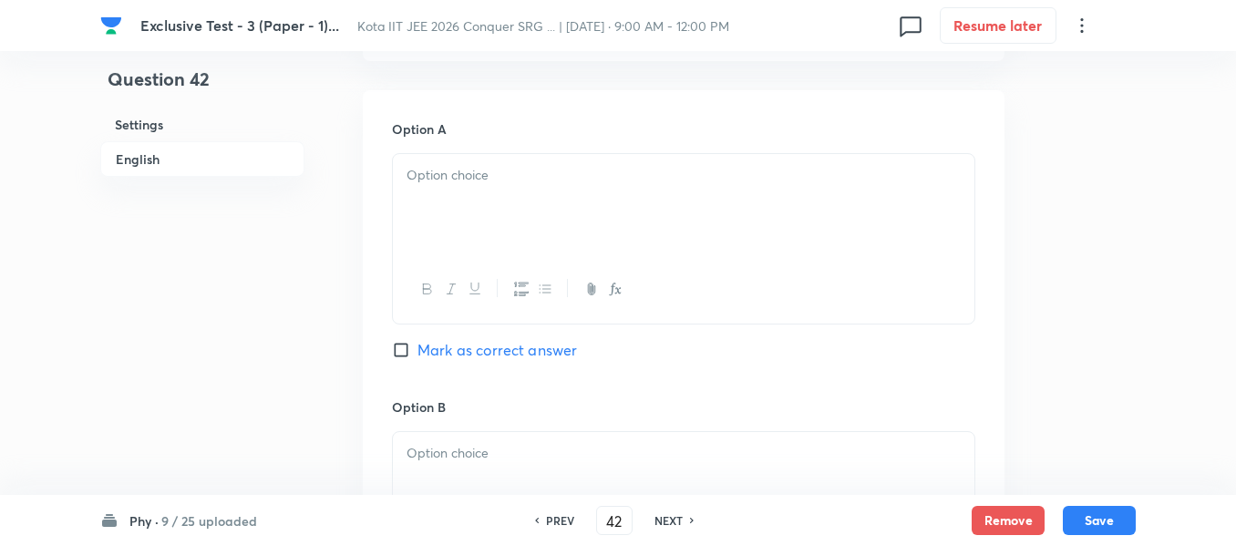
click at [423, 207] on div at bounding box center [684, 205] width 582 height 102
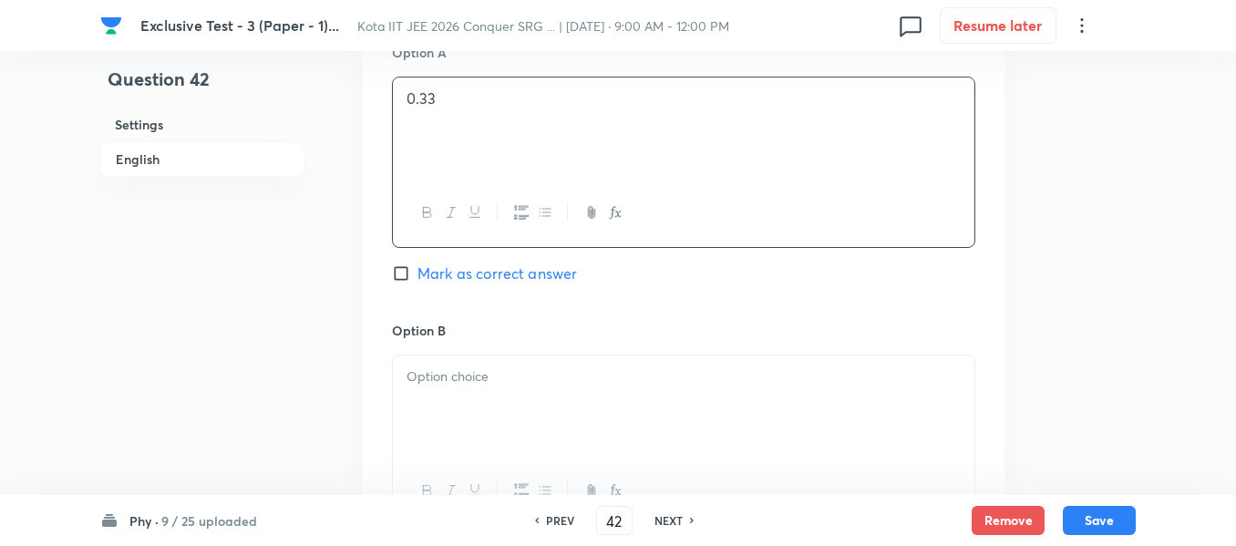
scroll to position [1003, 0]
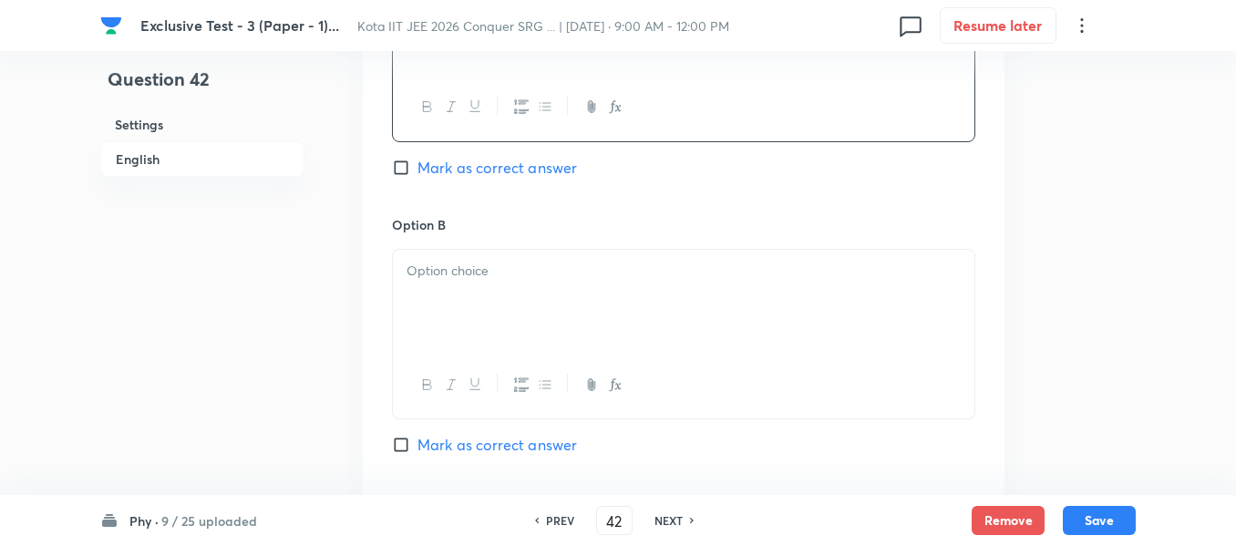
click at [455, 294] on div at bounding box center [684, 301] width 582 height 102
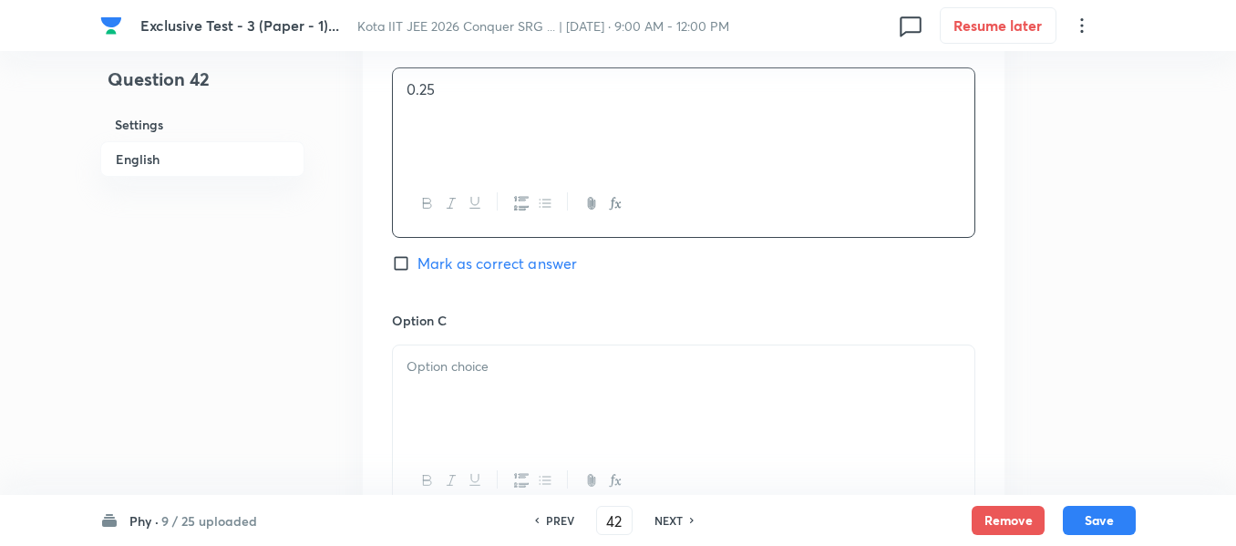
scroll to position [1185, 0]
click at [437, 356] on p at bounding box center [684, 366] width 554 height 21
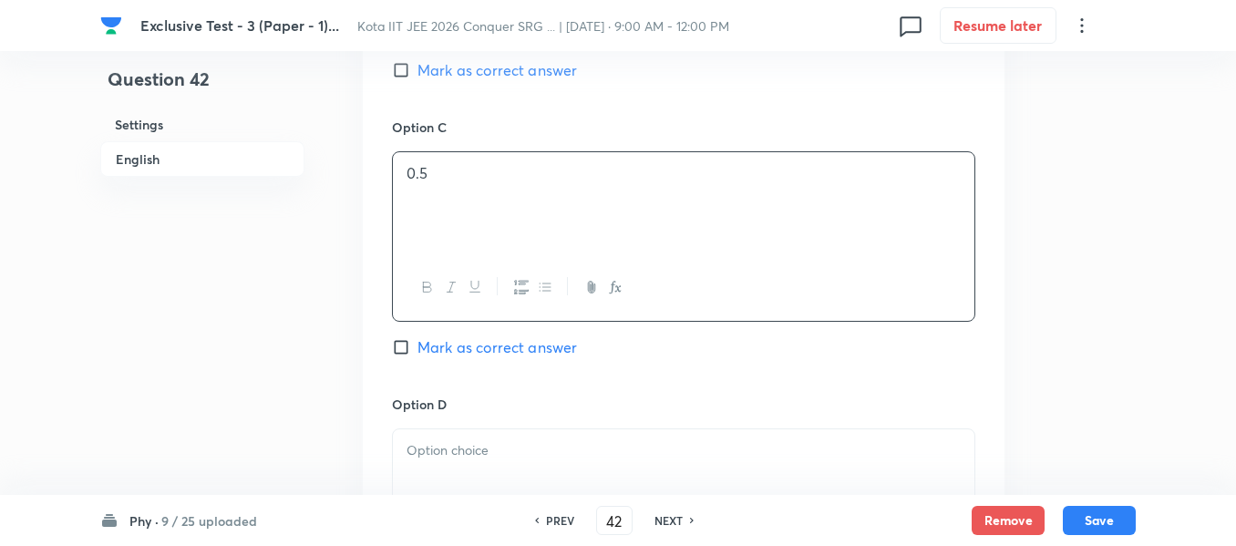
scroll to position [1459, 0]
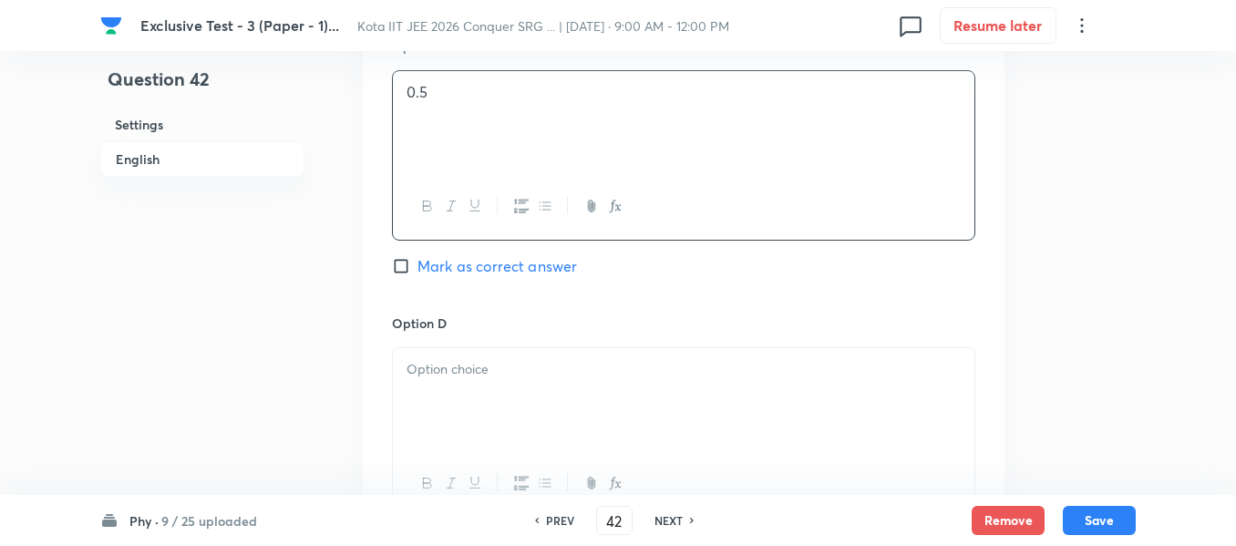
click at [436, 368] on p at bounding box center [684, 369] width 554 height 21
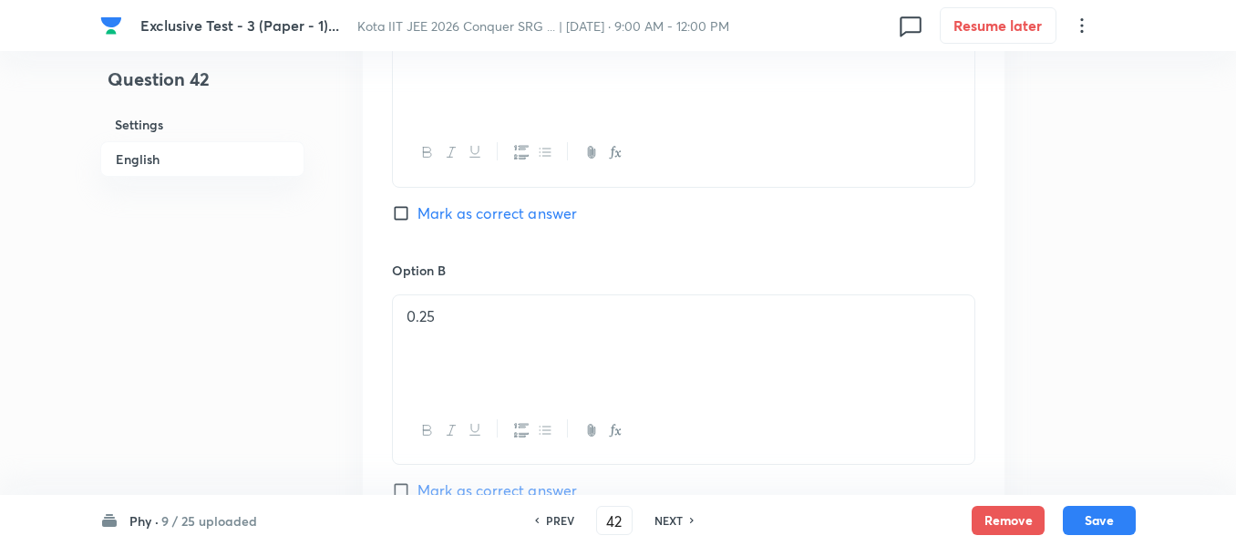
scroll to position [912, 0]
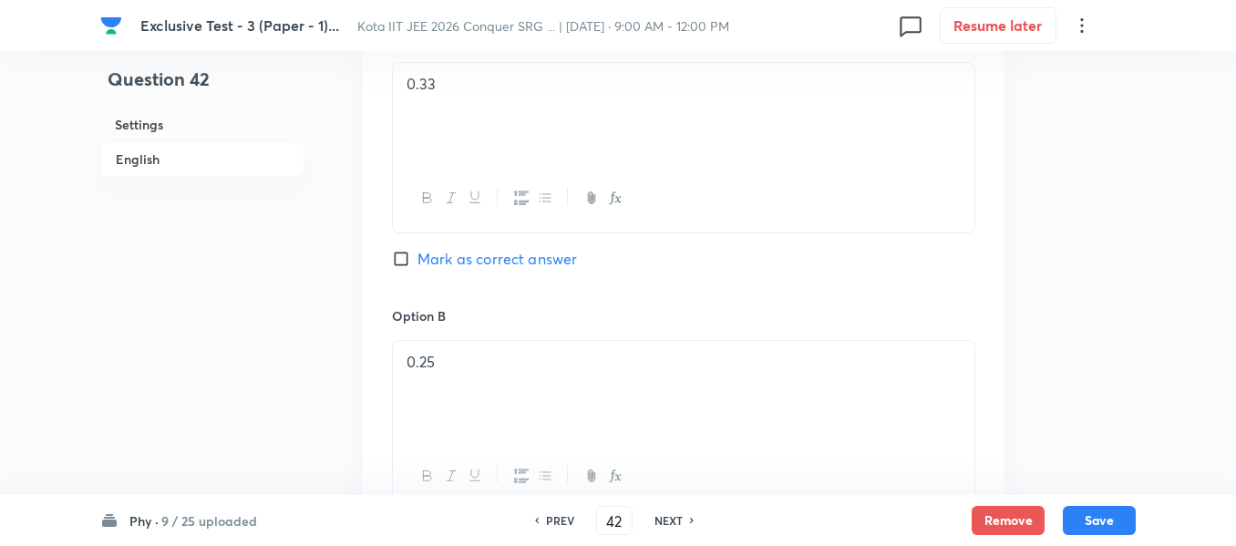
click at [403, 257] on input "Mark as correct answer" at bounding box center [405, 259] width 26 height 18
checkbox input "true"
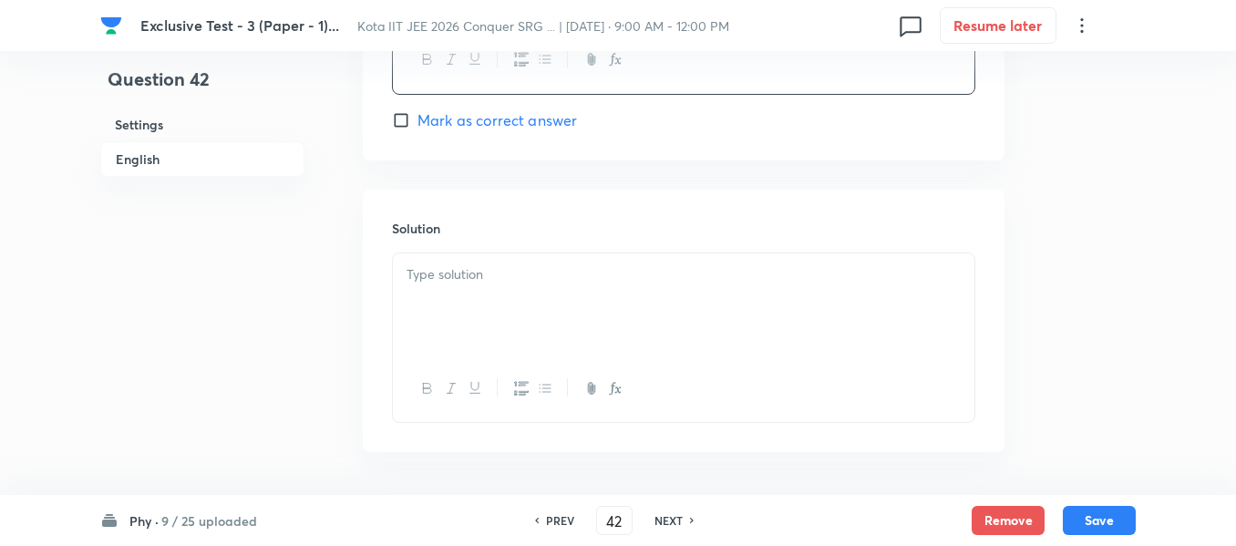
scroll to position [1914, 0]
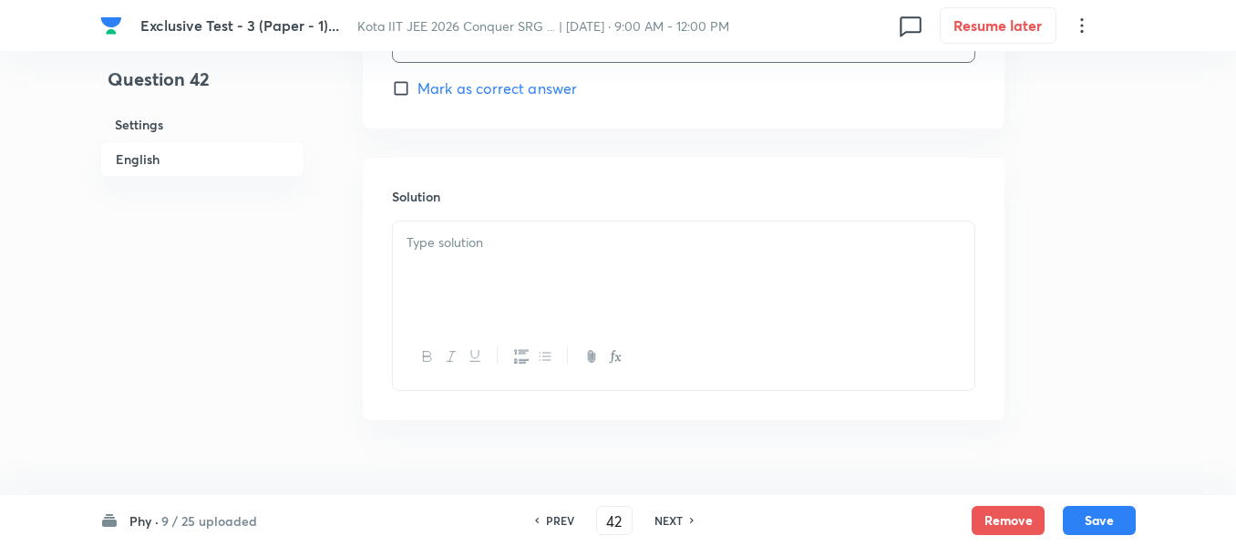
click at [431, 254] on div at bounding box center [684, 273] width 582 height 102
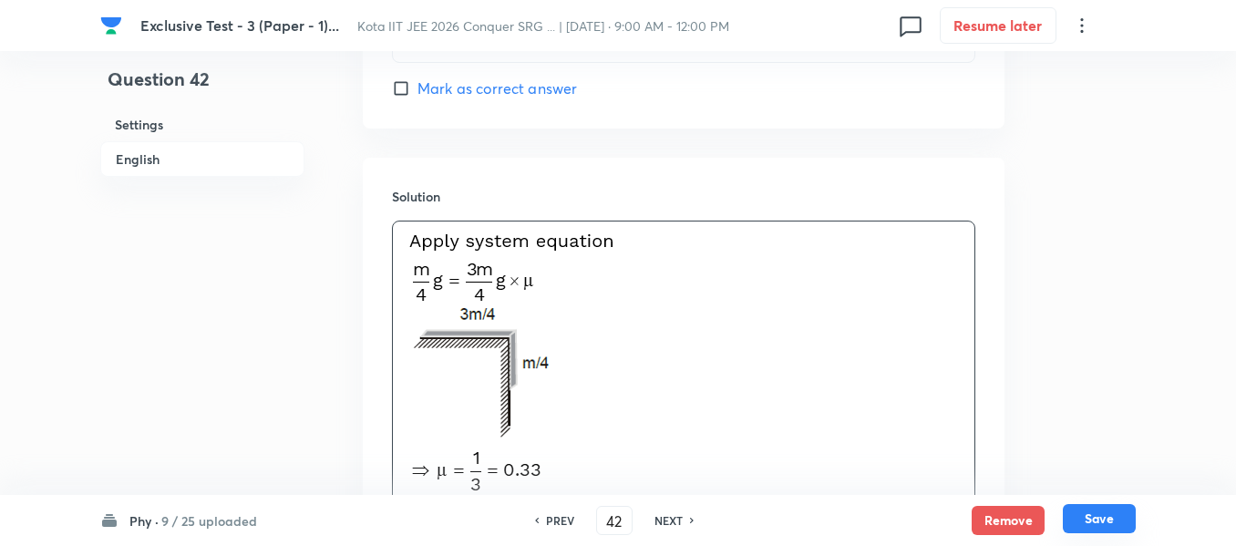
click at [1109, 521] on button "Save" at bounding box center [1099, 518] width 73 height 29
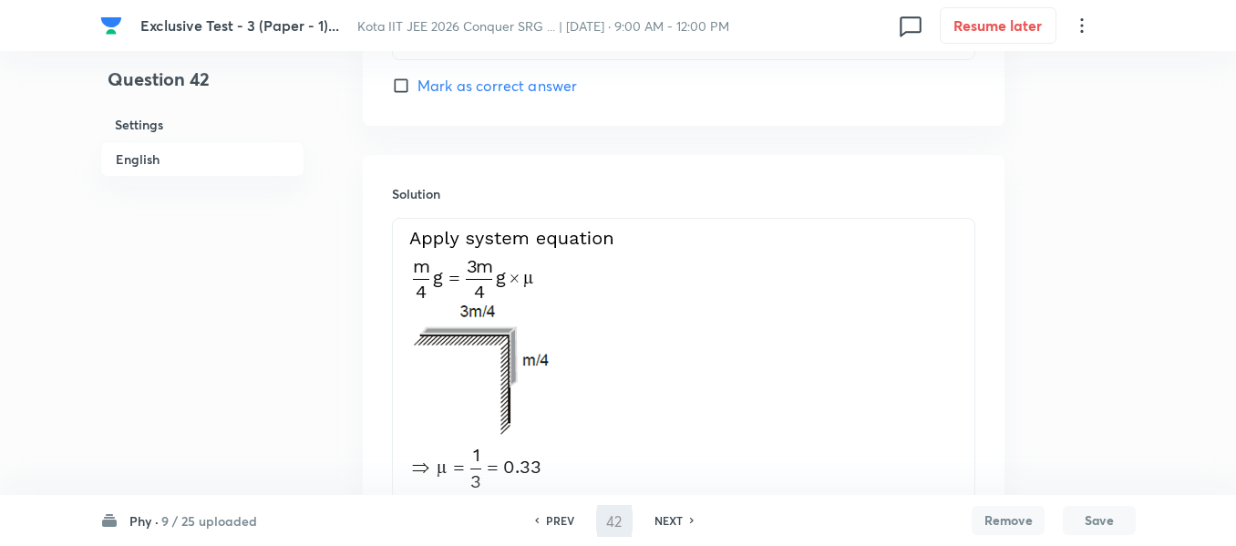
type input "43"
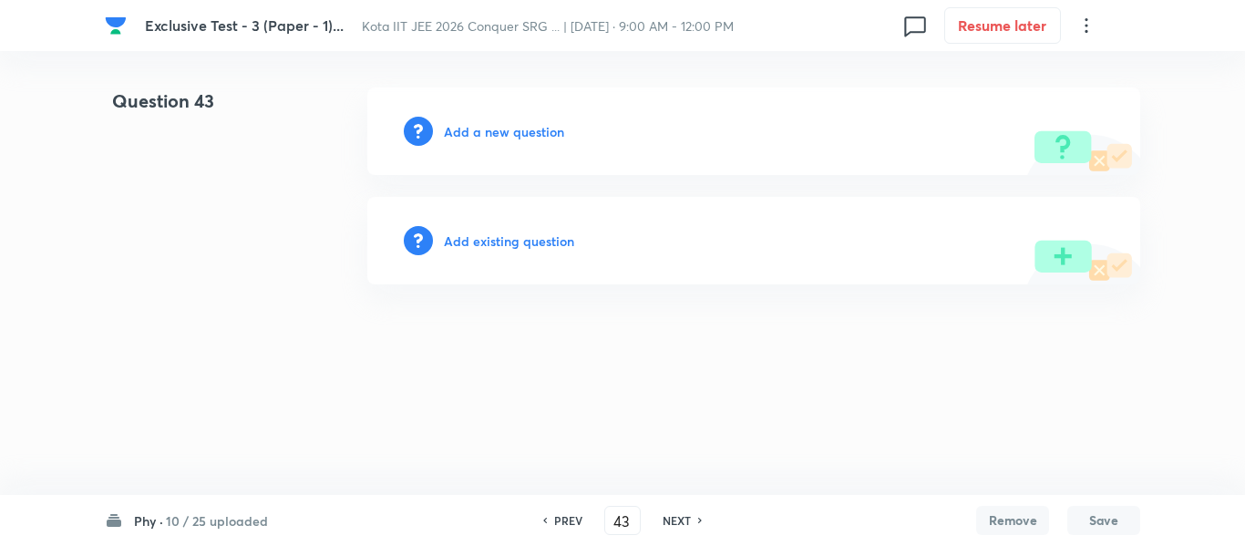
click at [495, 126] on h6 "Add a new question" at bounding box center [504, 131] width 120 height 19
click at [495, 126] on h6 "Choose a question type" at bounding box center [514, 131] width 140 height 19
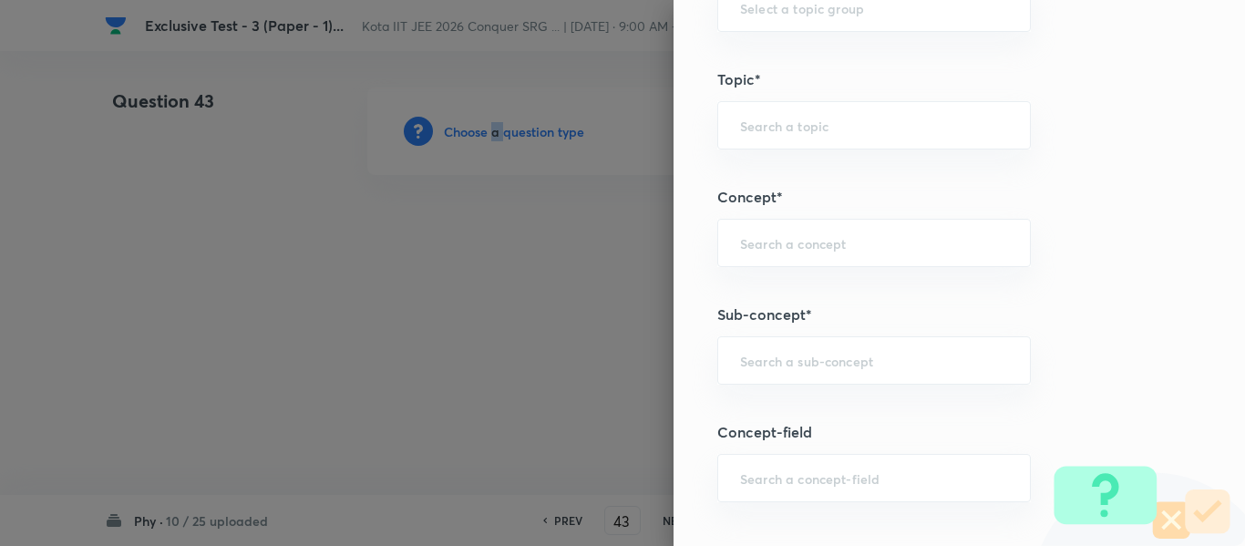
scroll to position [1185, 0]
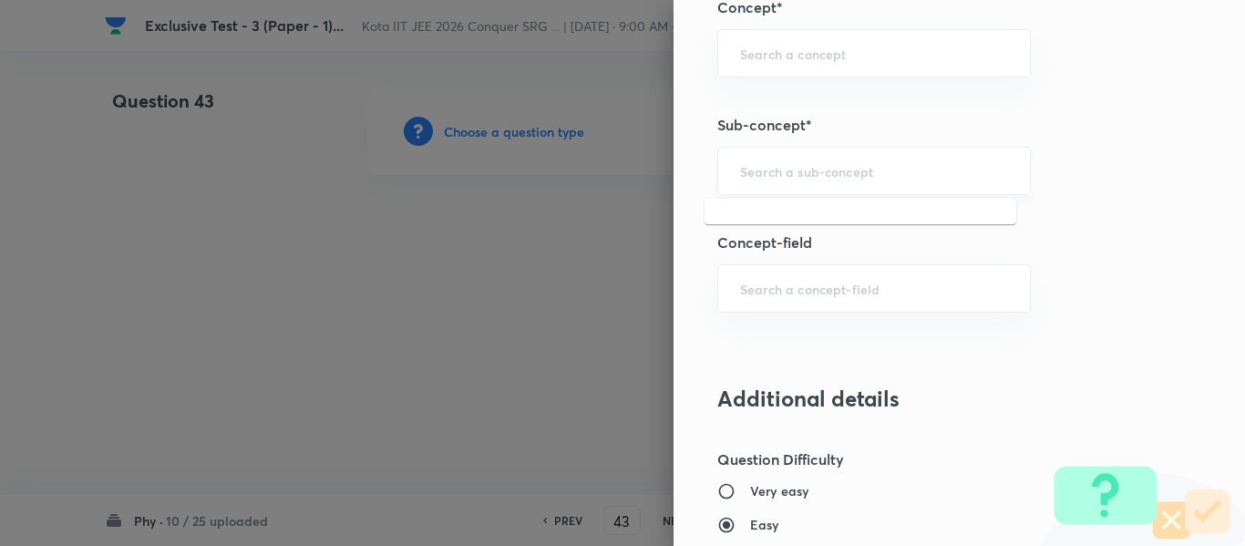
click at [747, 179] on input "text" at bounding box center [874, 170] width 268 height 17
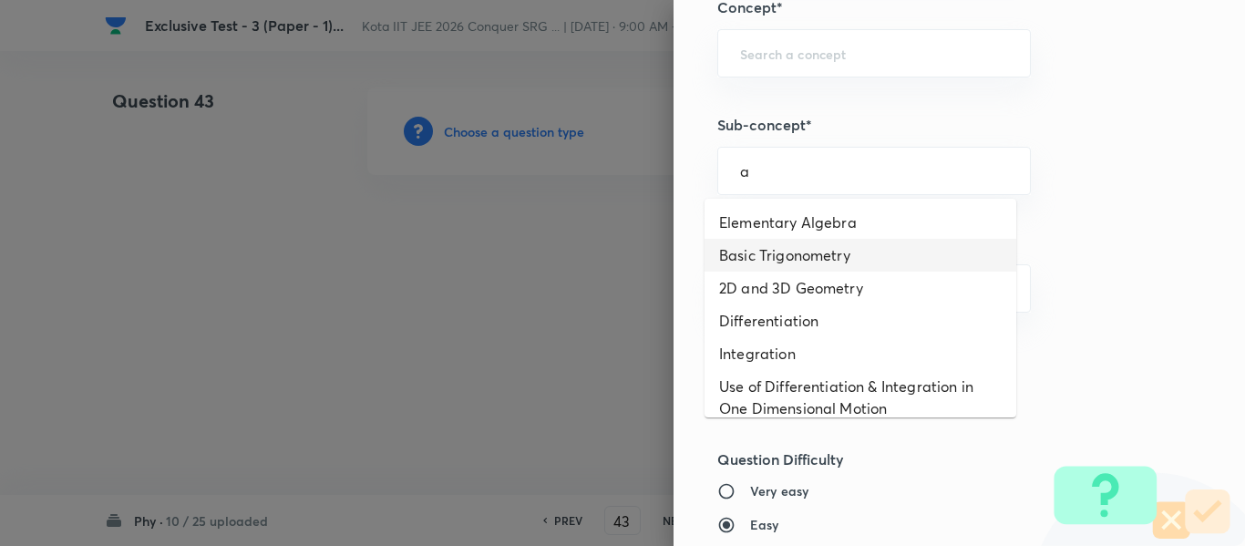
click at [758, 240] on li "Basic Trigonometry" at bounding box center [861, 255] width 312 height 33
type input "Basic Trigonometry"
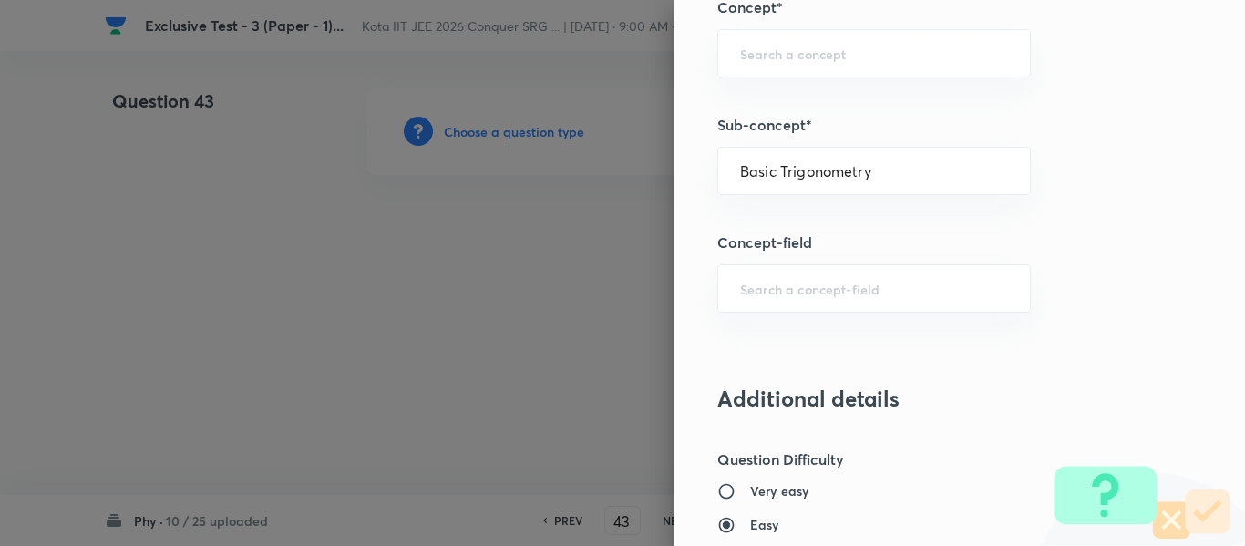
type input "Physics"
type input "Basics & Laboratory"
type input "Mathematical Tools"
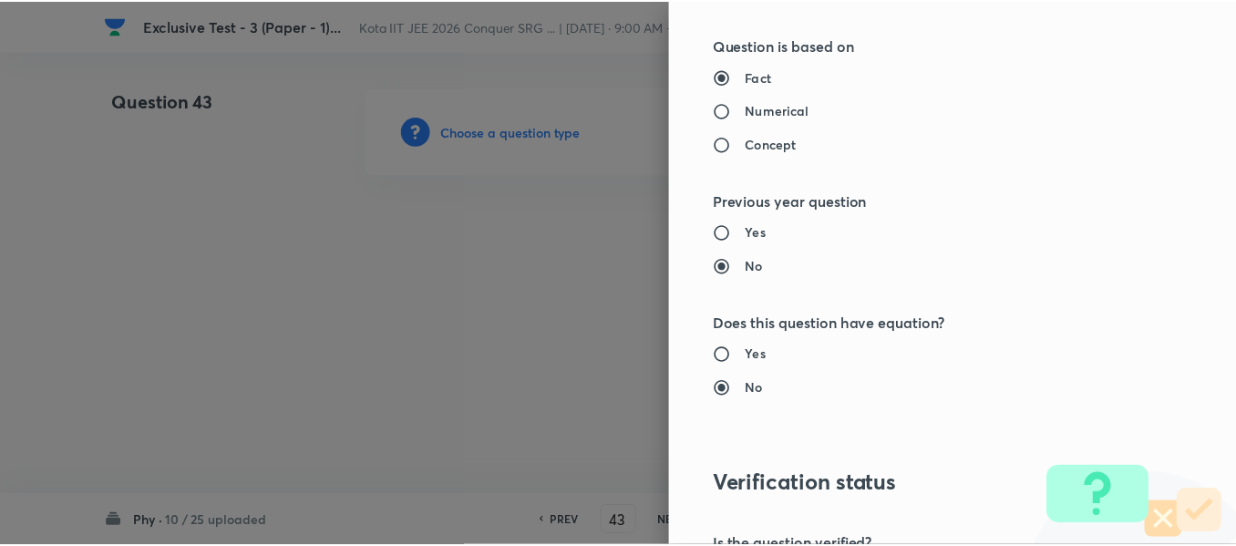
scroll to position [2061, 0]
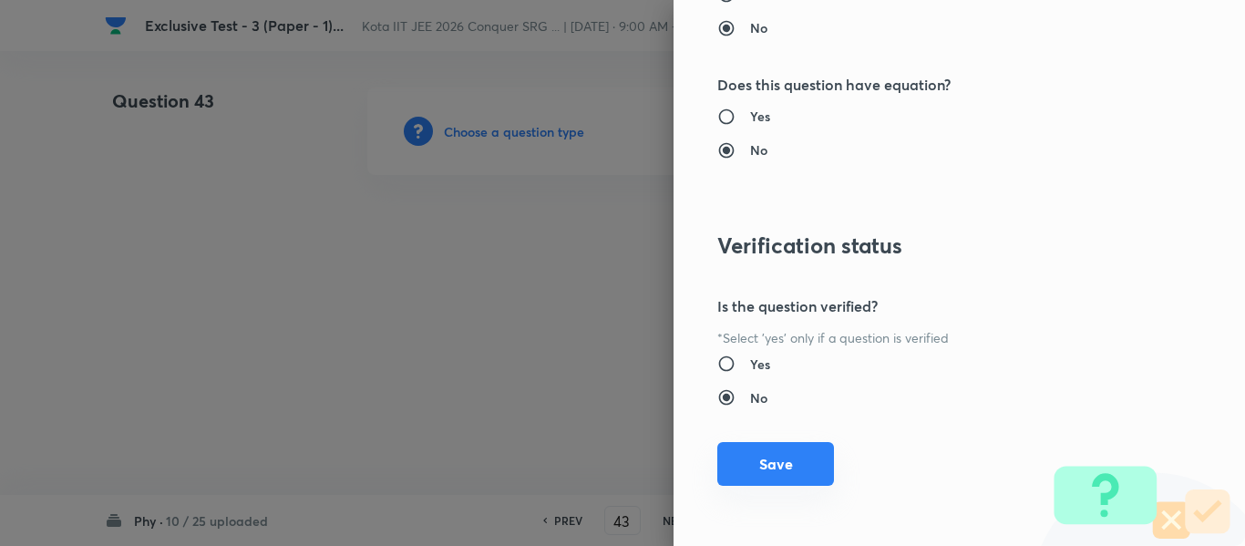
click at [741, 475] on button "Save" at bounding box center [775, 464] width 117 height 44
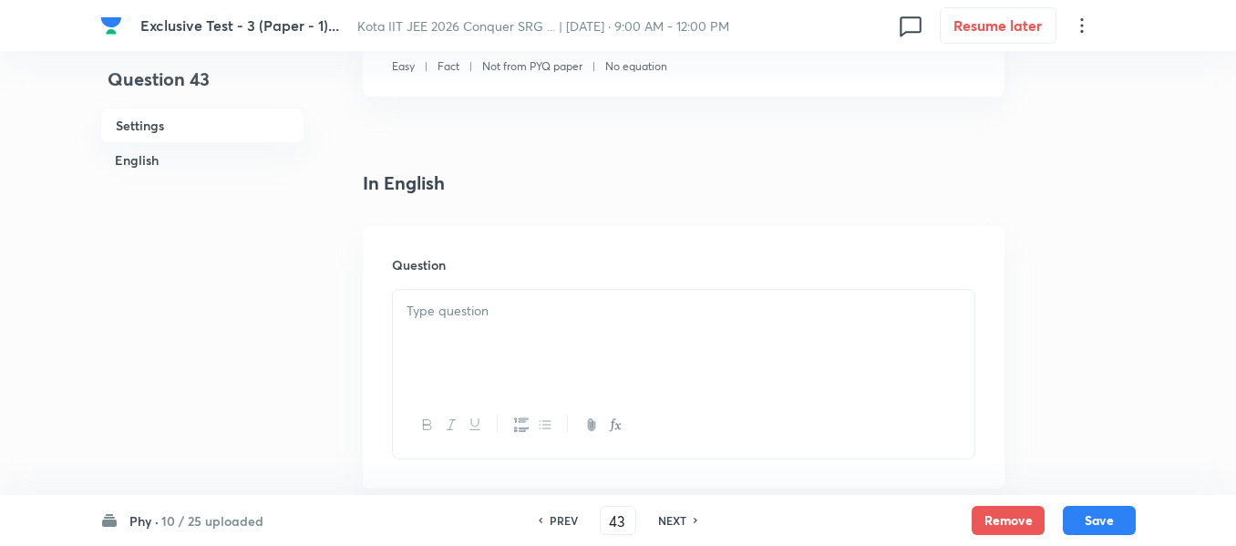
scroll to position [456, 0]
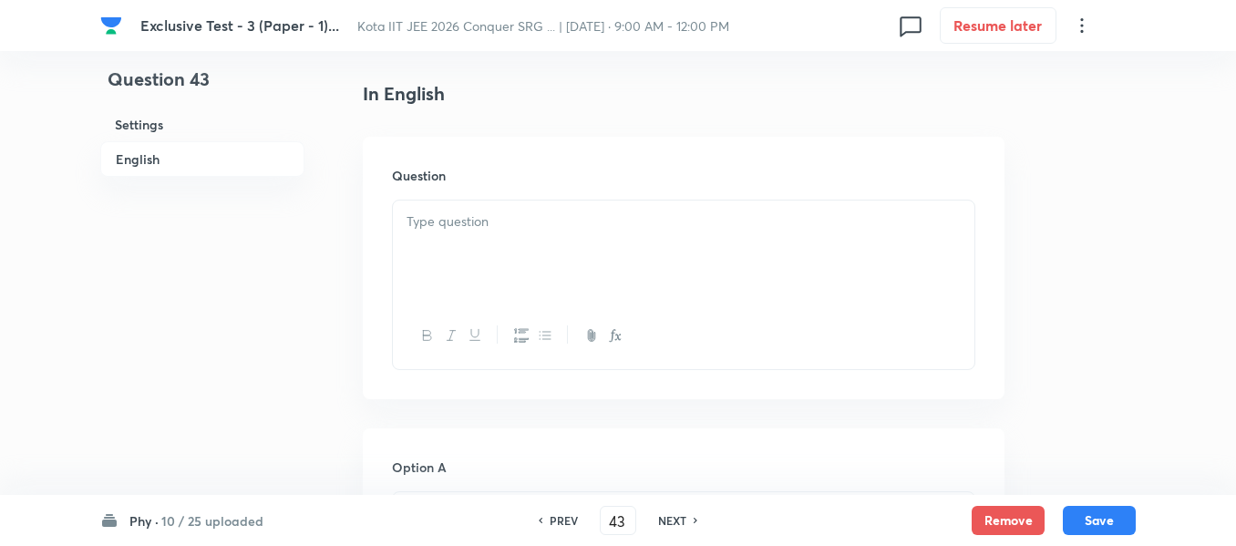
click at [428, 229] on p at bounding box center [684, 221] width 554 height 21
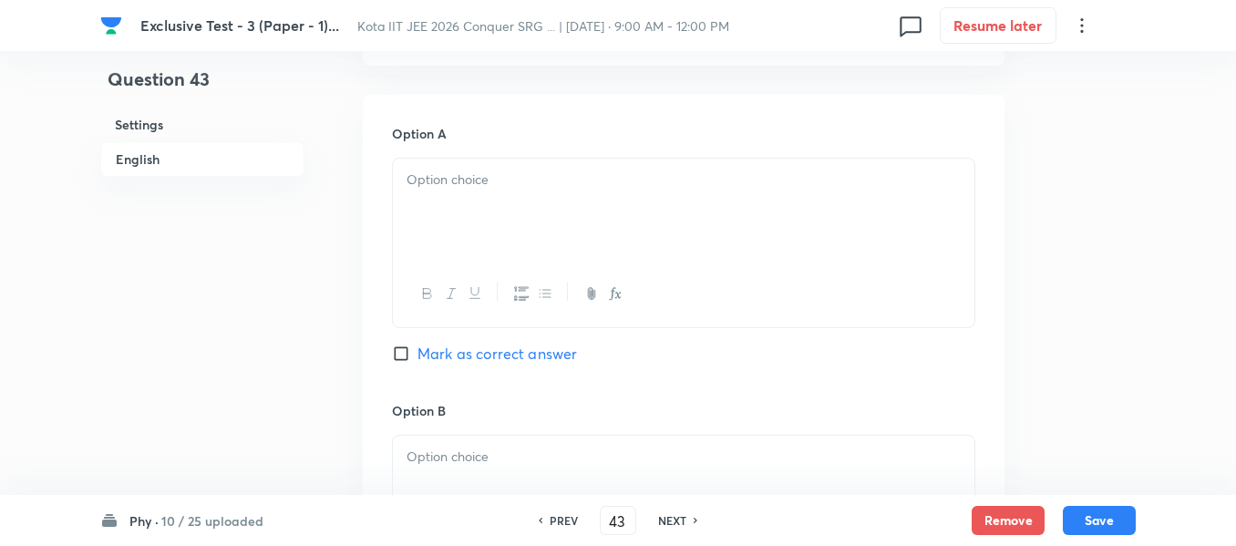
scroll to position [912, 0]
click at [404, 195] on div at bounding box center [684, 209] width 582 height 102
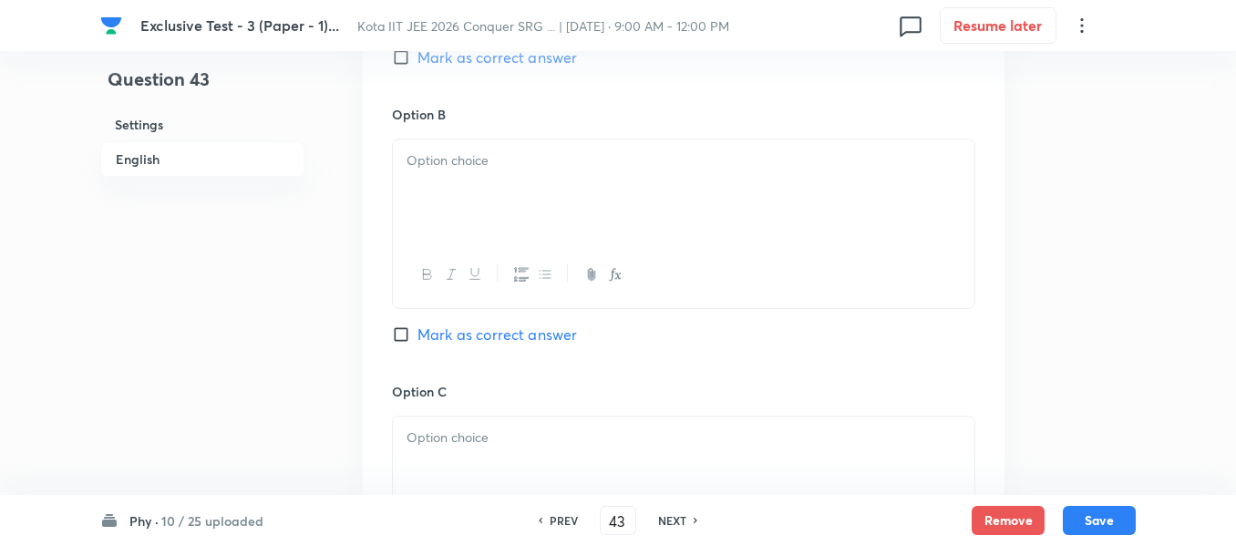
scroll to position [1276, 0]
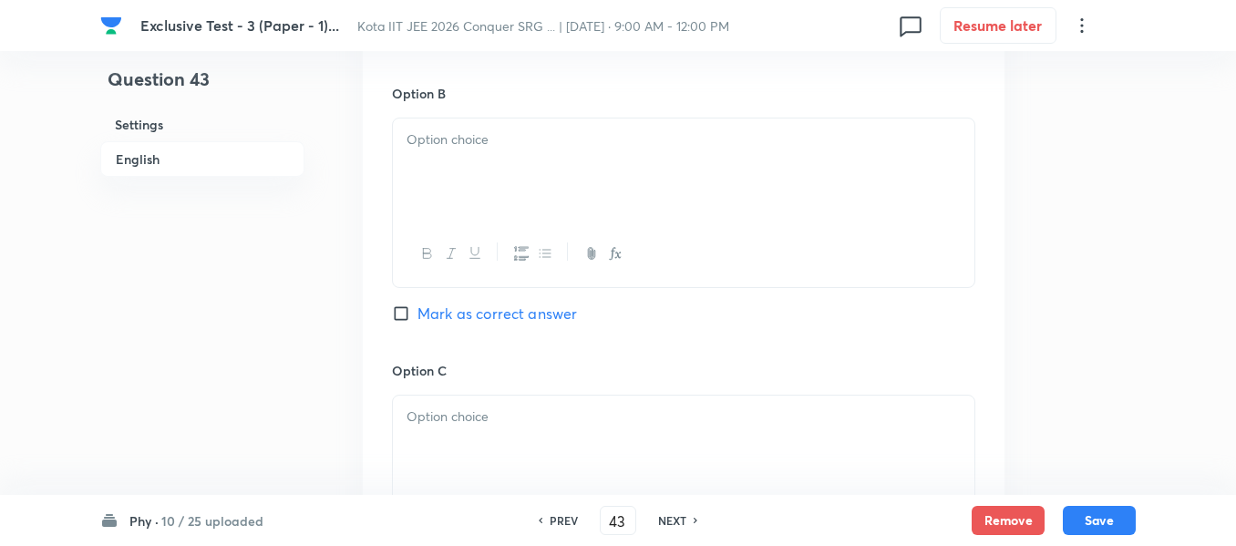
click at [442, 159] on div at bounding box center [684, 170] width 582 height 102
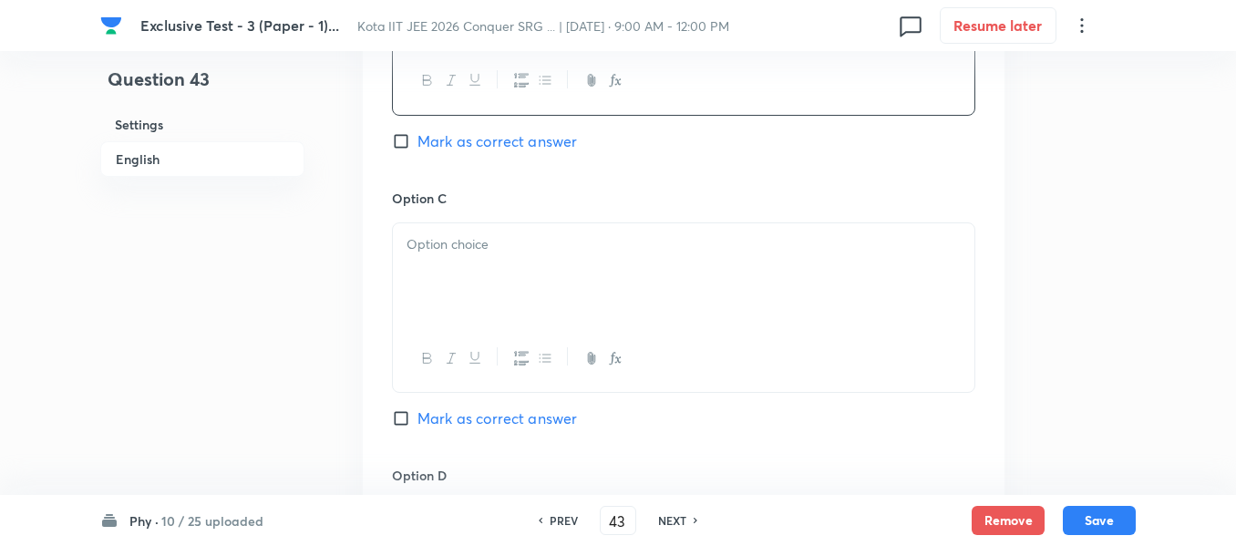
scroll to position [1550, 0]
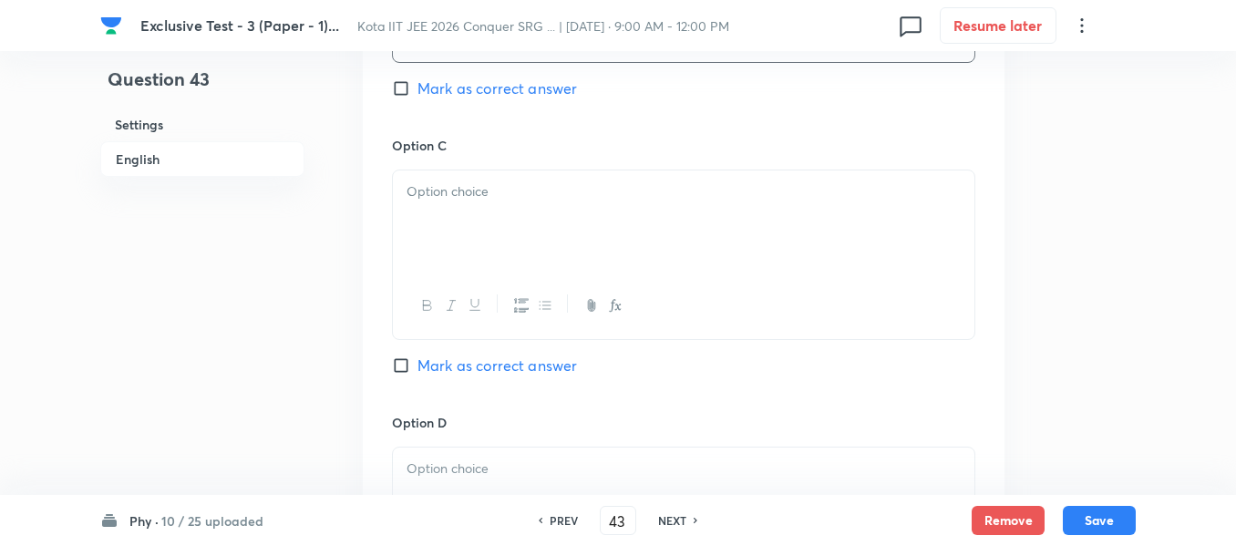
click at [475, 211] on div at bounding box center [684, 221] width 582 height 102
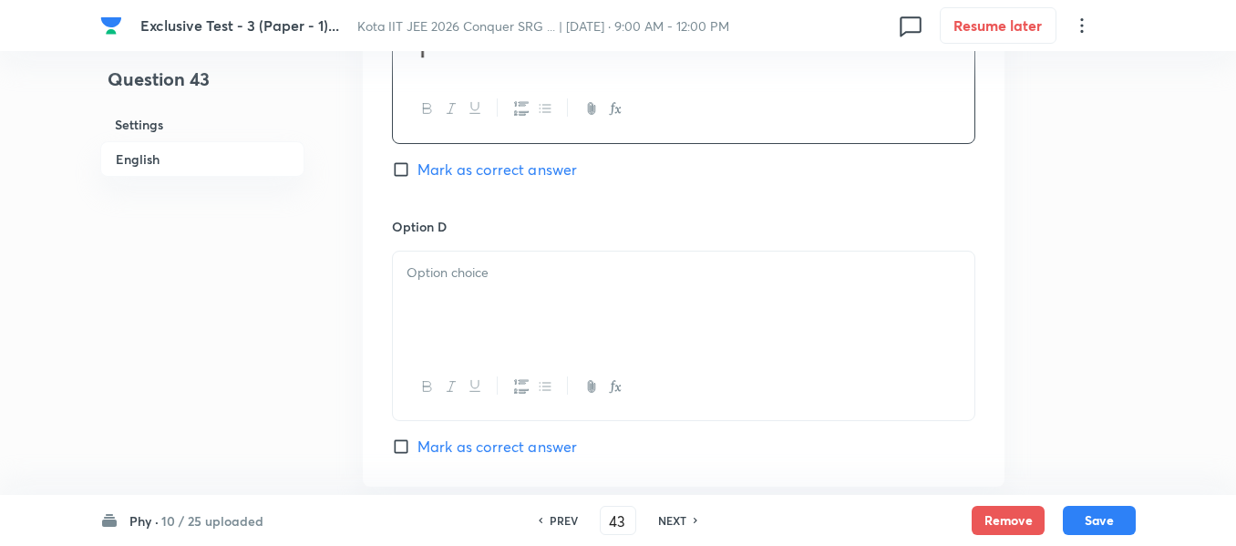
scroll to position [1823, 0]
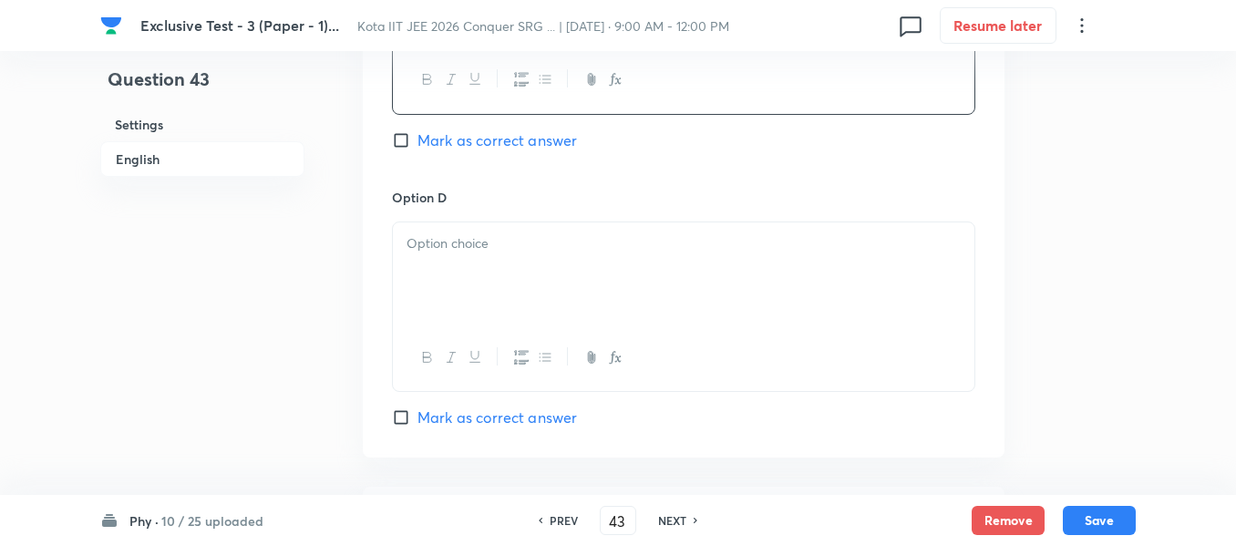
click at [452, 253] on p at bounding box center [684, 243] width 554 height 21
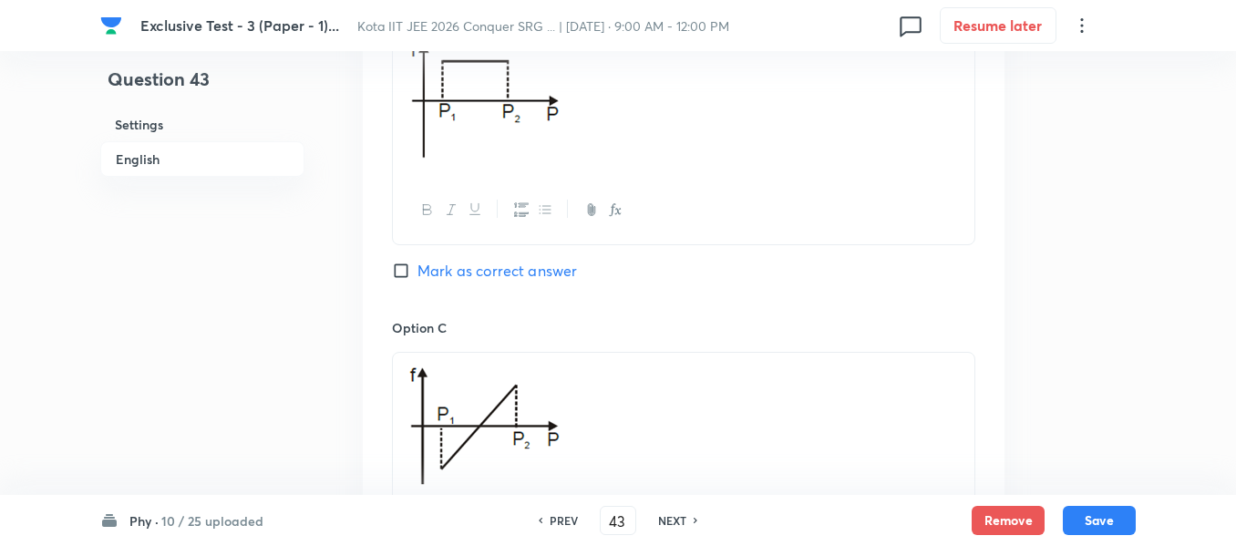
scroll to position [1185, 0]
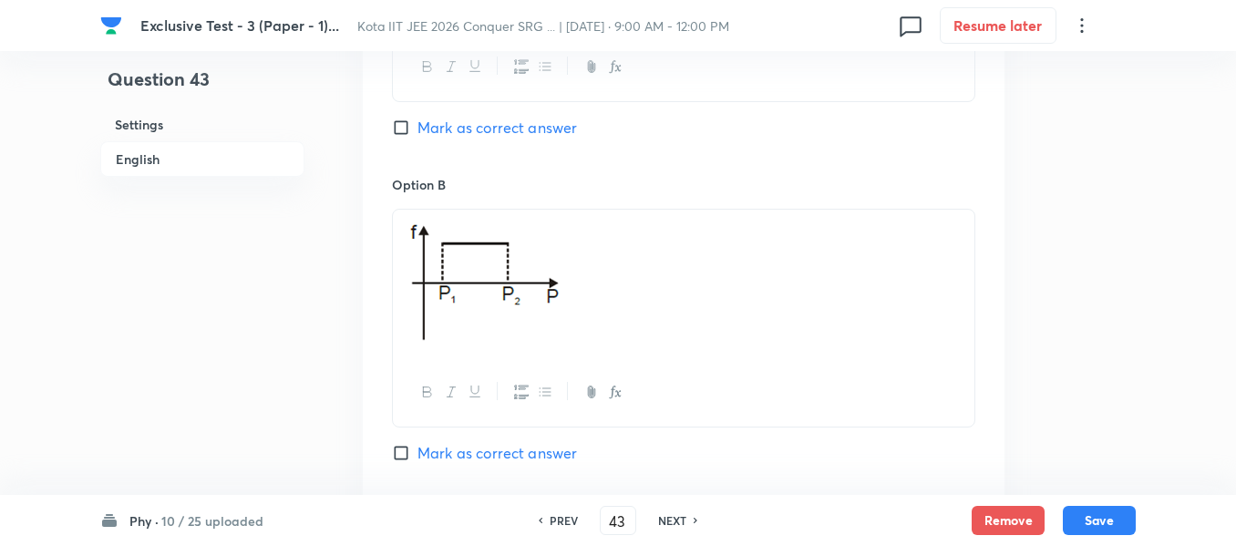
click at [397, 125] on input "Mark as correct answer" at bounding box center [405, 128] width 26 height 18
checkbox input "true"
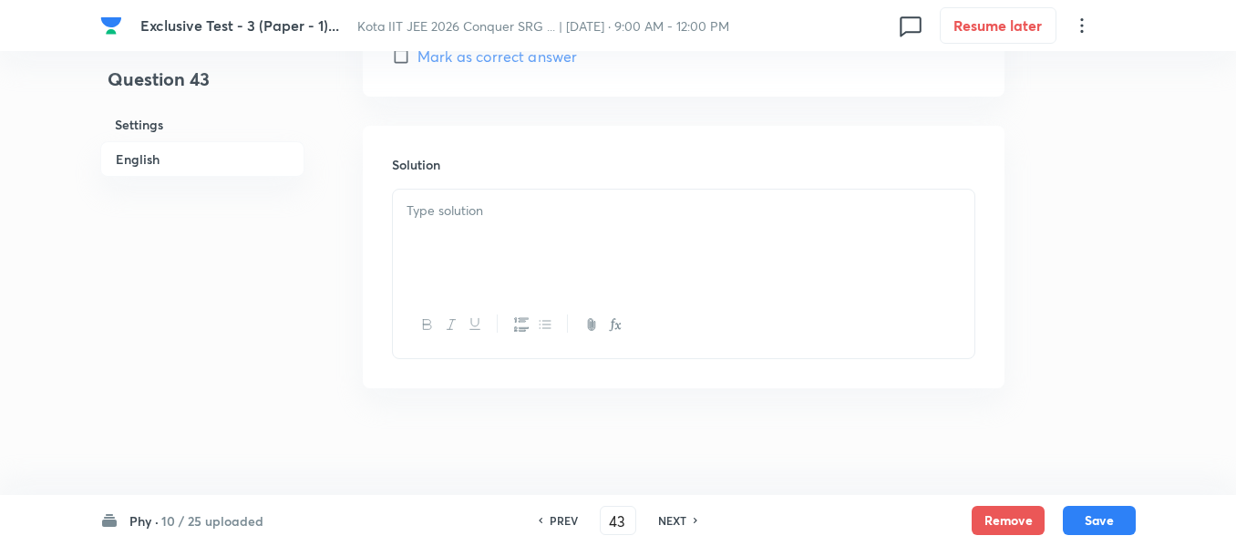
scroll to position [2235, 0]
click at [428, 232] on div at bounding box center [684, 238] width 582 height 102
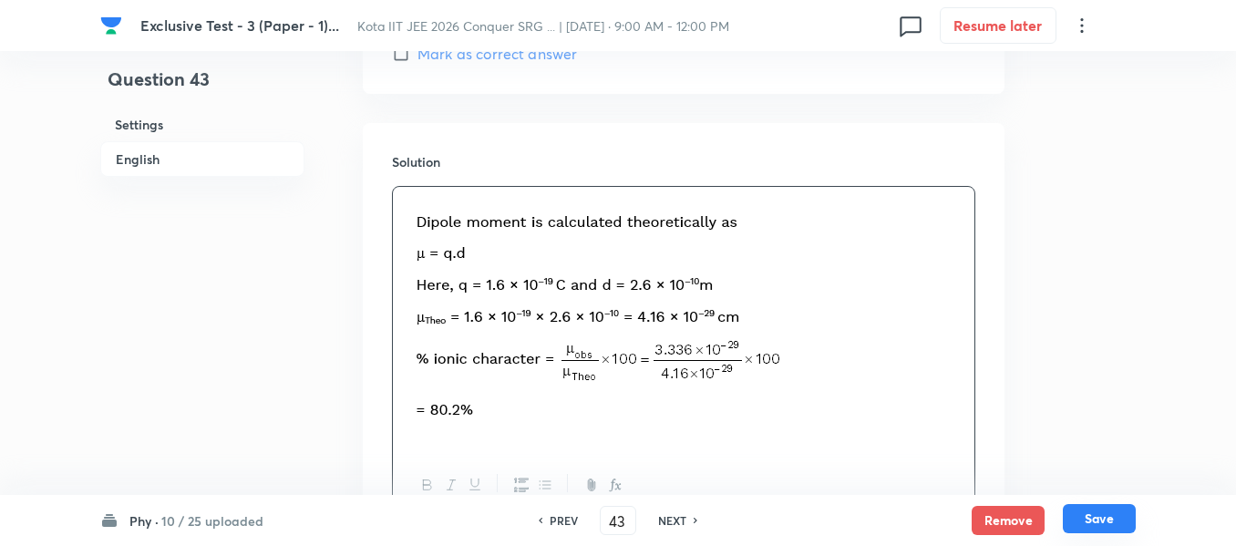
click at [1100, 522] on button "Save" at bounding box center [1099, 518] width 73 height 29
type input "44"
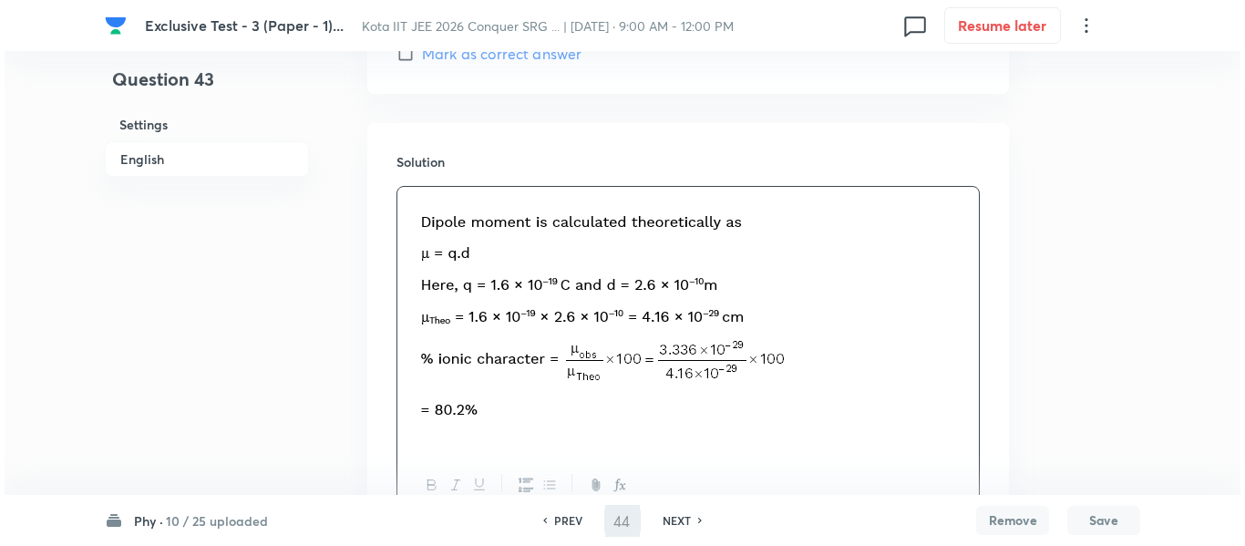
scroll to position [0, 0]
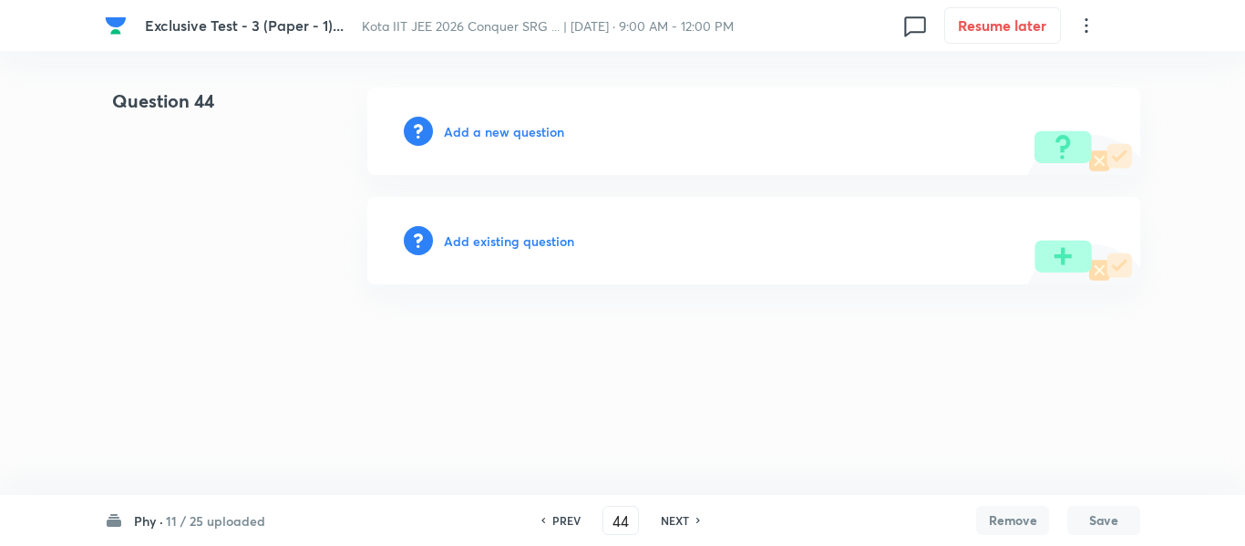
click at [488, 134] on h6 "Add a new question" at bounding box center [504, 131] width 120 height 19
click at [487, 134] on h6 "Choose a question type" at bounding box center [514, 131] width 140 height 19
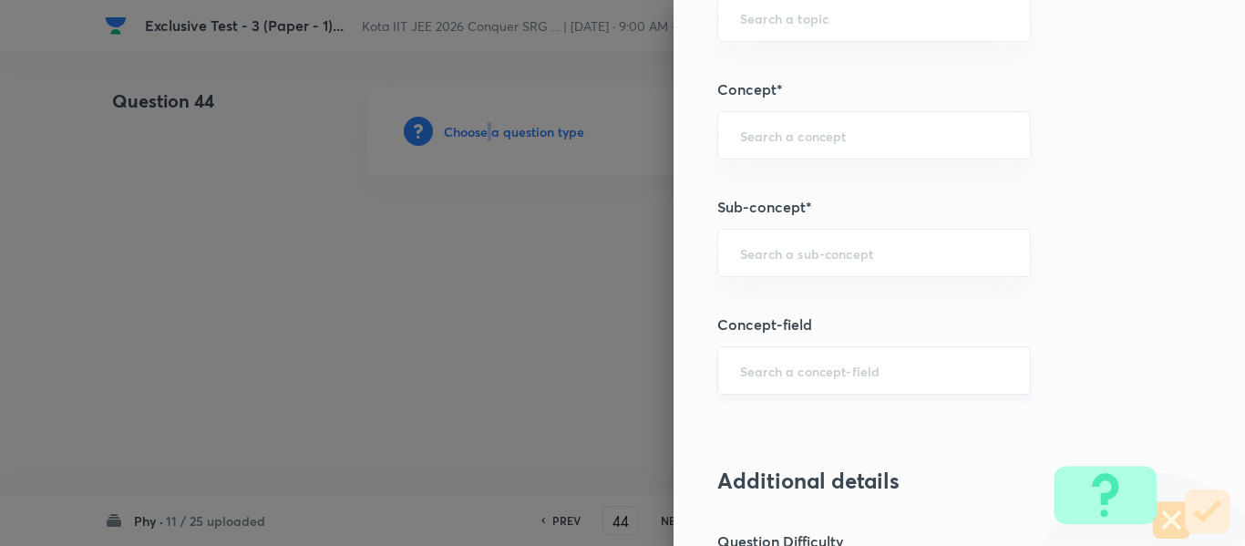
scroll to position [1185, 0]
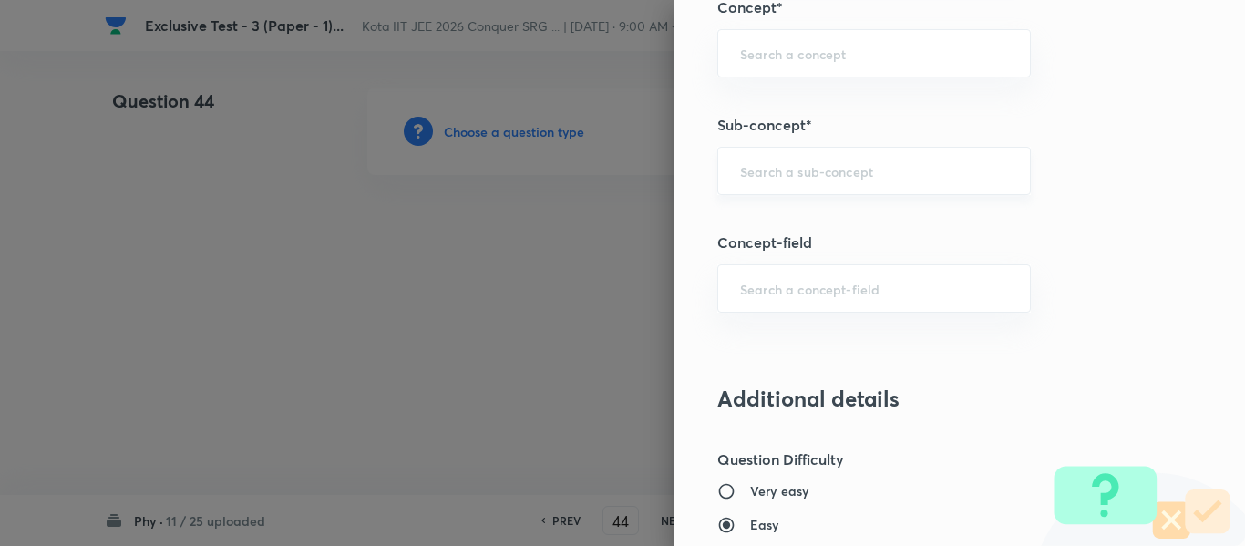
click at [749, 177] on input "text" at bounding box center [874, 170] width 268 height 17
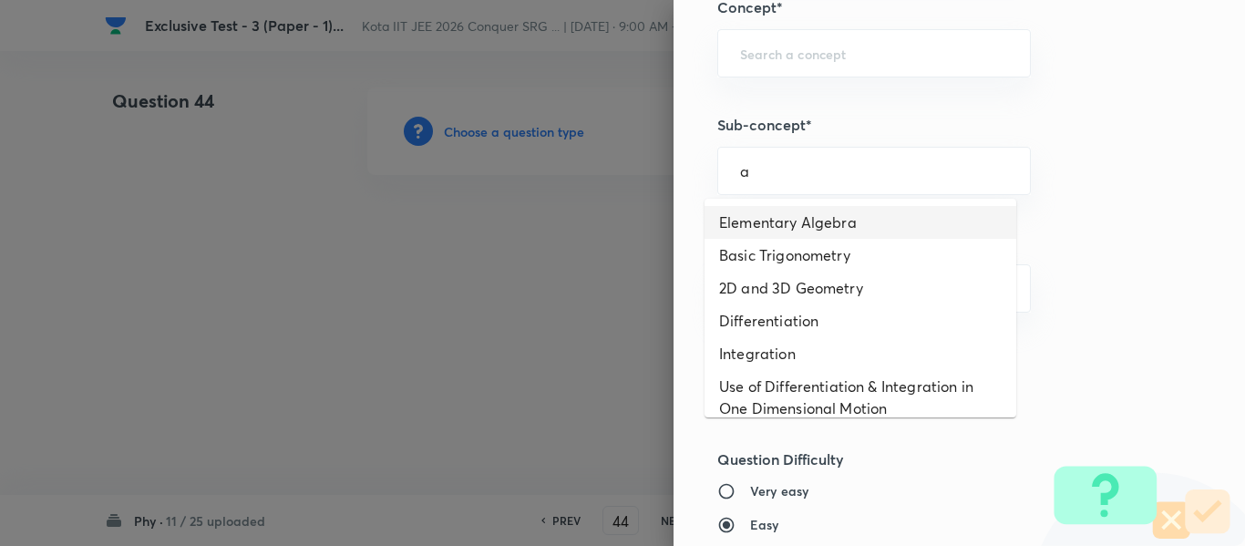
click at [752, 219] on li "Elementary Algebra" at bounding box center [861, 222] width 312 height 33
type input "Elementary Algebra"
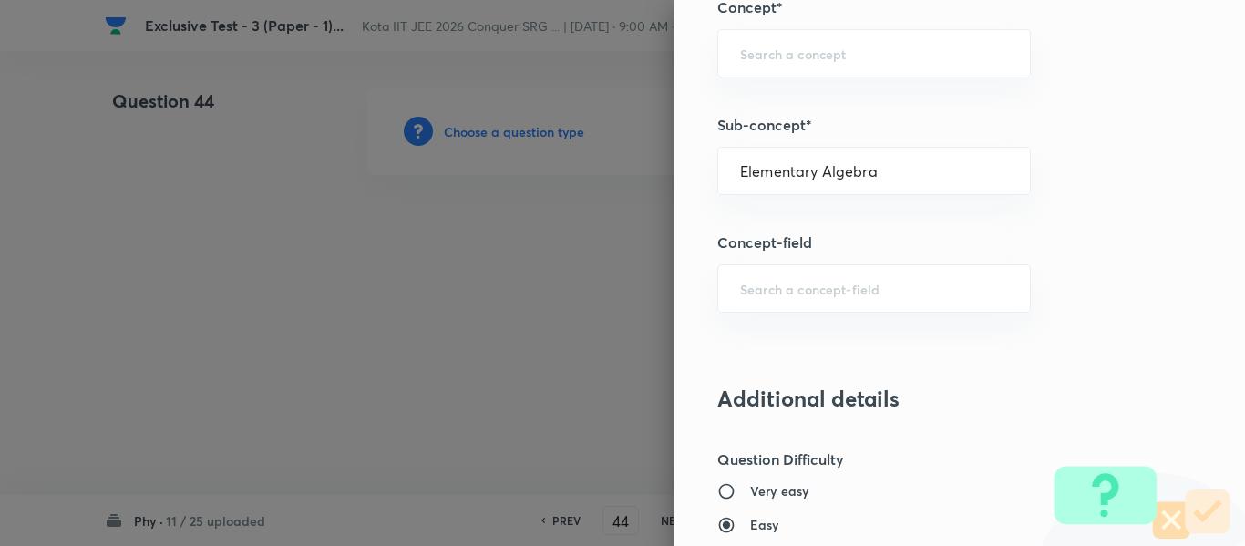
type input "Physics"
type input "Basics & Laboratory"
type input "Mathematical Tools"
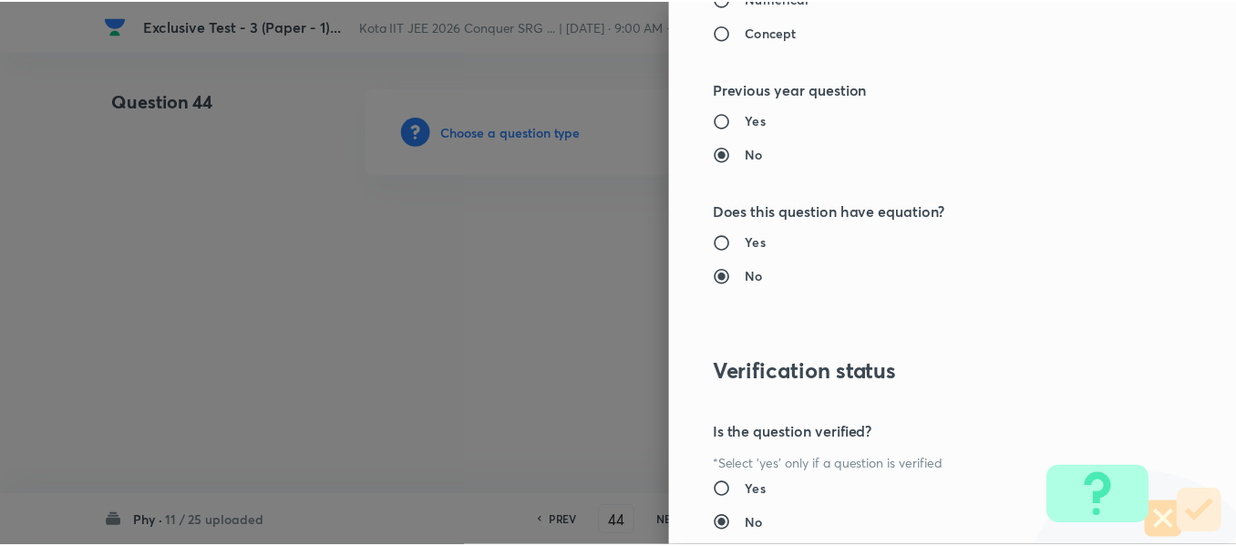
scroll to position [2061, 0]
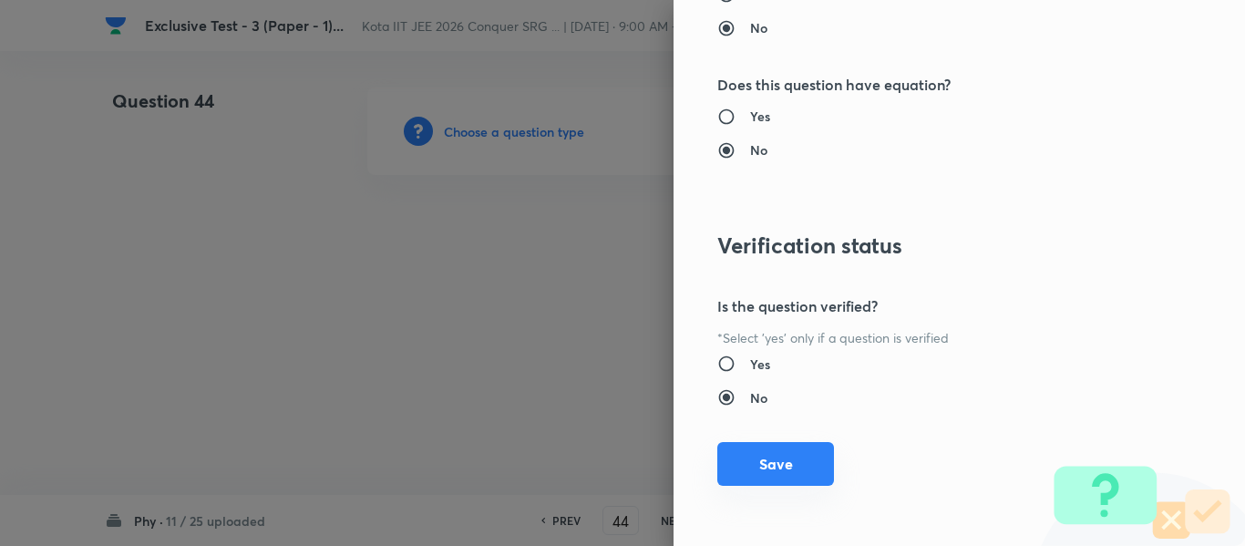
click at [782, 461] on button "Save" at bounding box center [775, 464] width 117 height 44
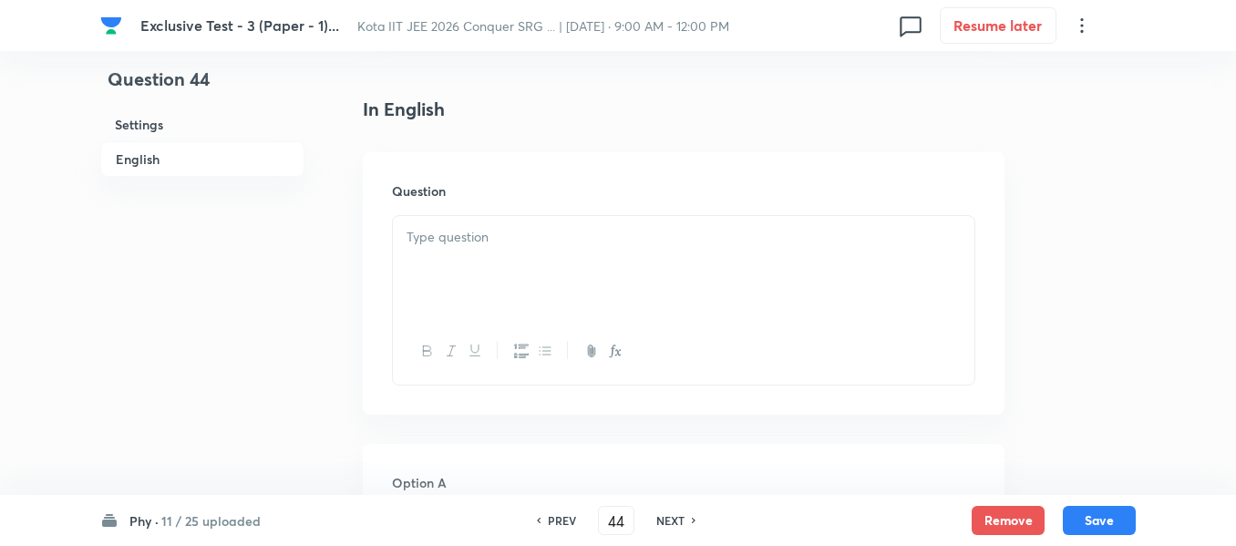
scroll to position [456, 0]
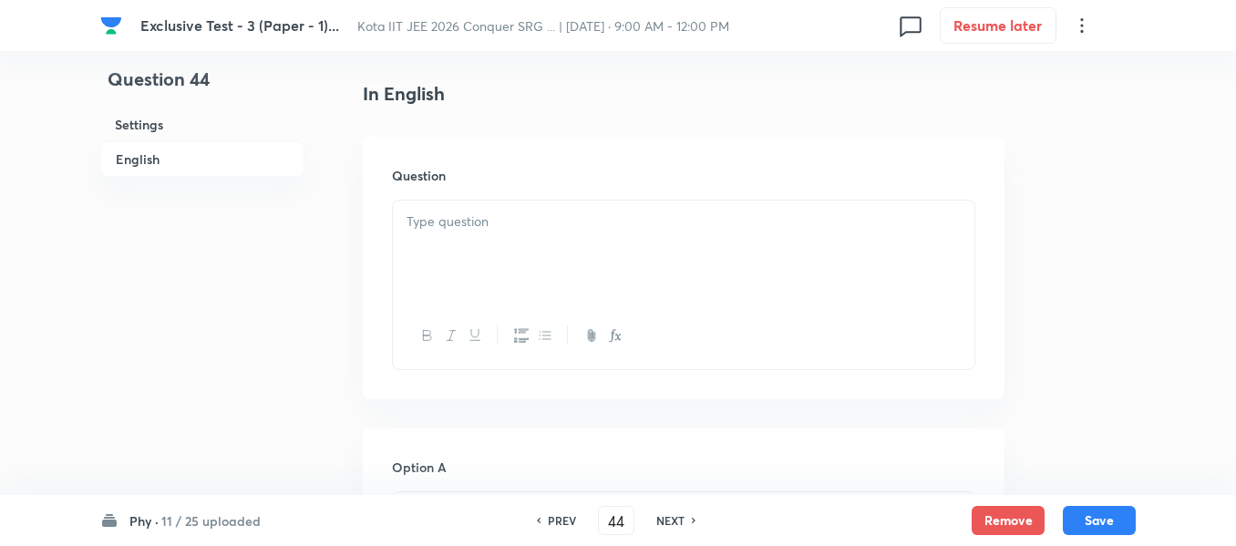
click at [465, 264] on div at bounding box center [684, 252] width 582 height 102
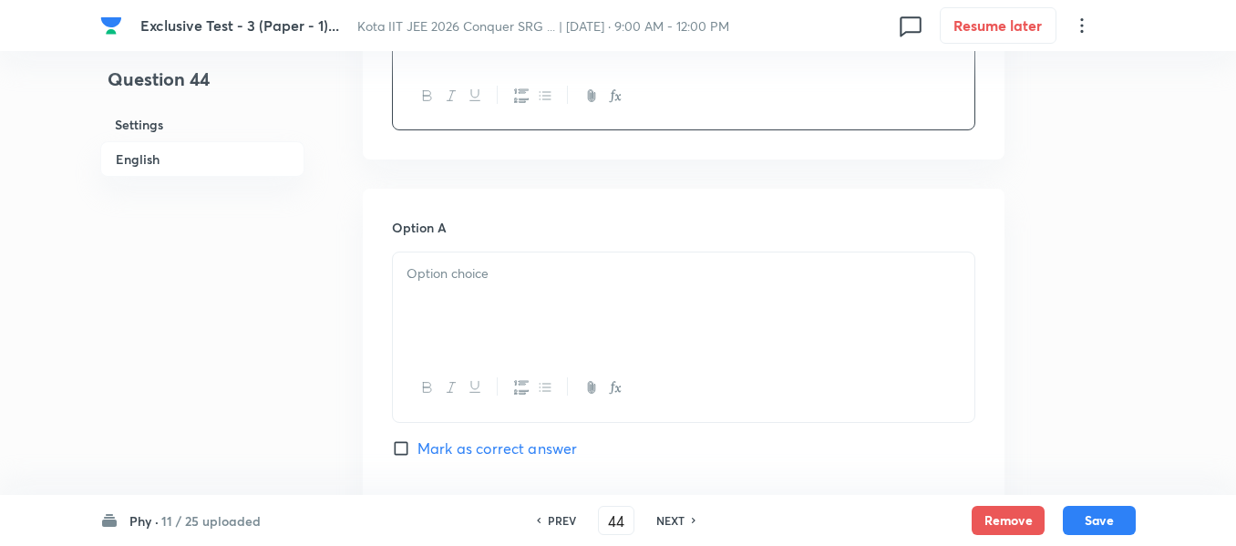
scroll to position [820, 0]
click at [436, 276] on p at bounding box center [684, 270] width 554 height 21
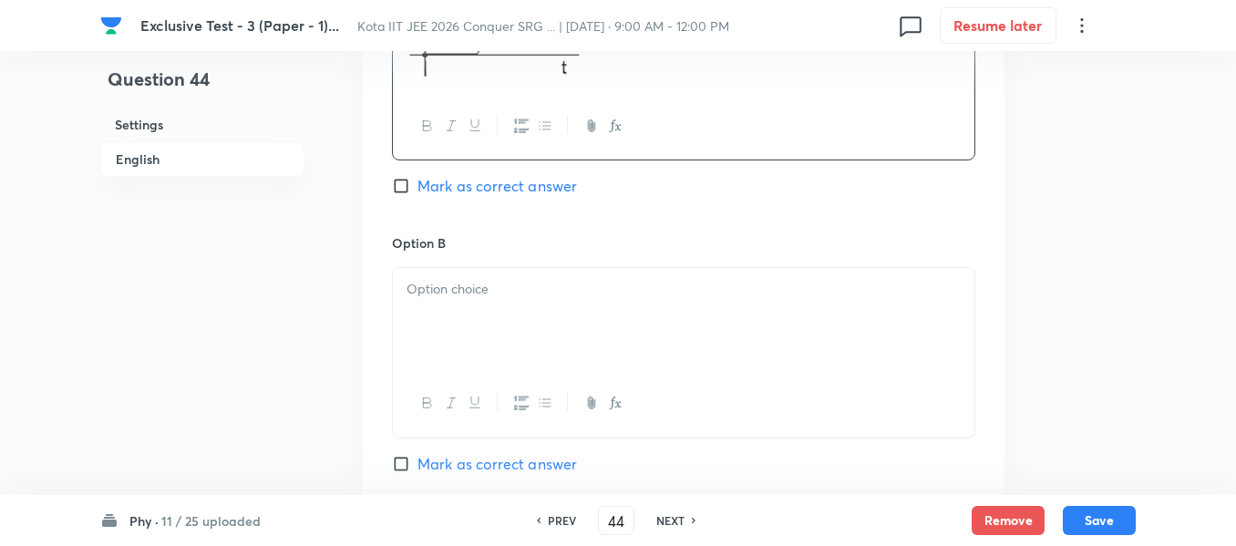
scroll to position [1185, 0]
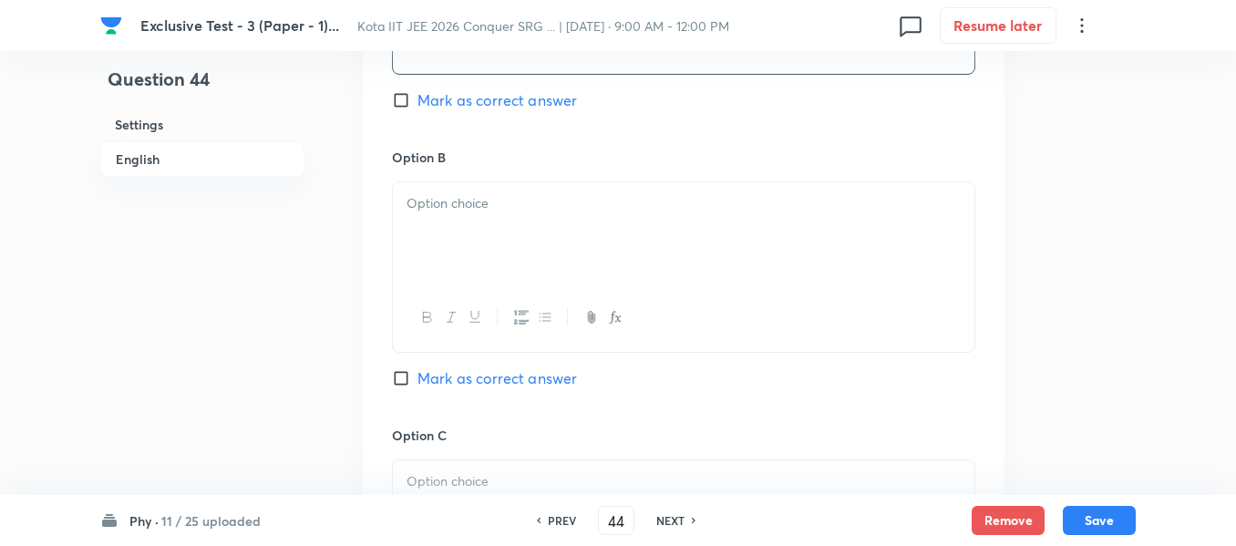
click at [440, 211] on p at bounding box center [684, 203] width 554 height 21
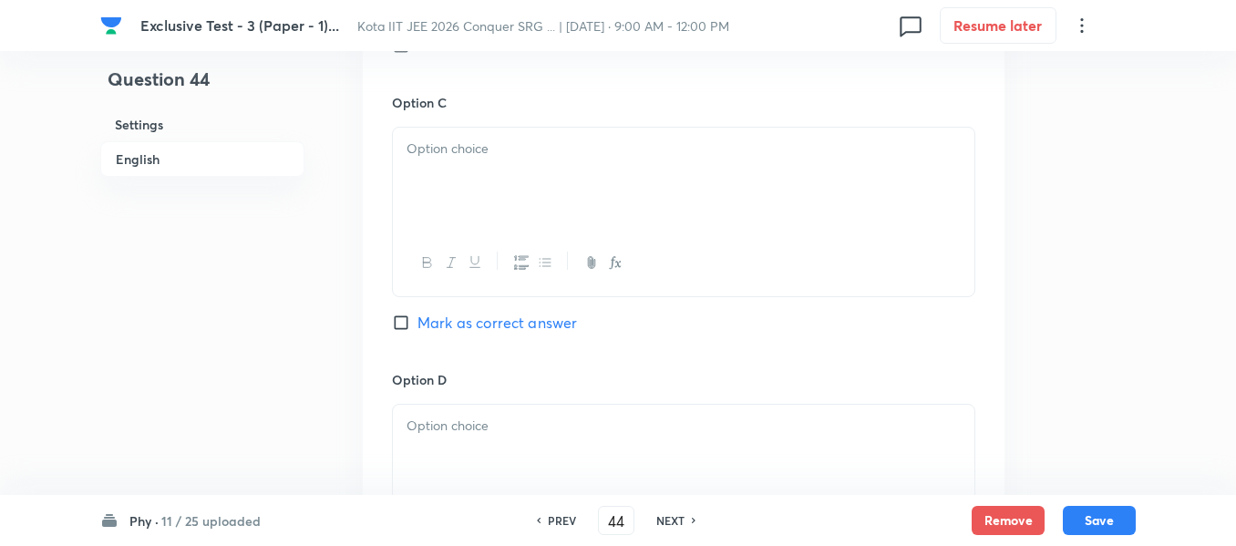
click at [450, 172] on div at bounding box center [684, 179] width 582 height 102
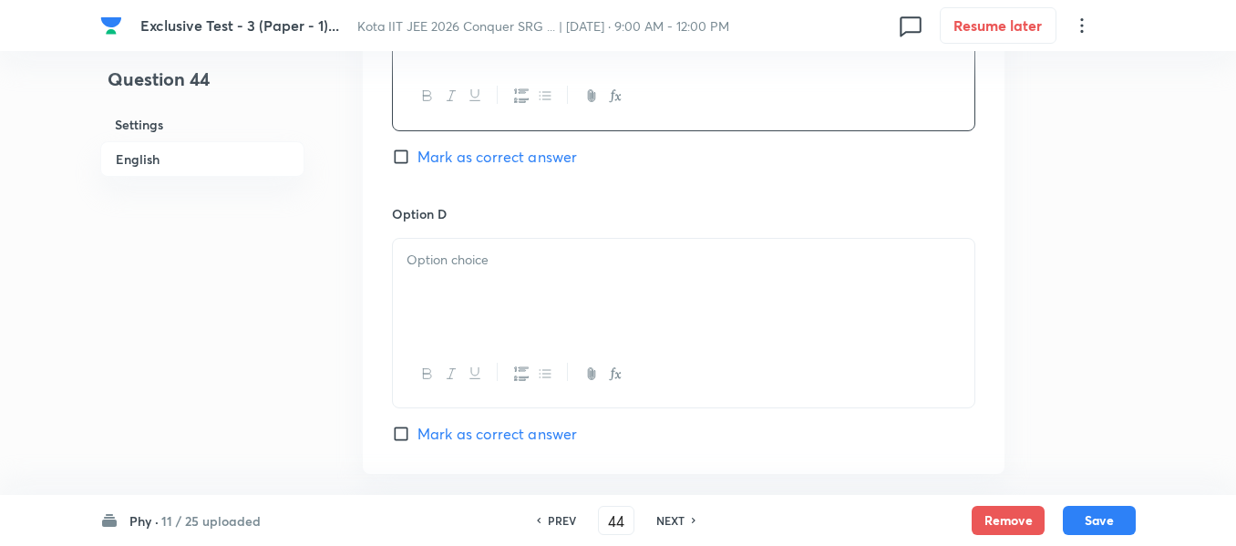
scroll to position [1823, 0]
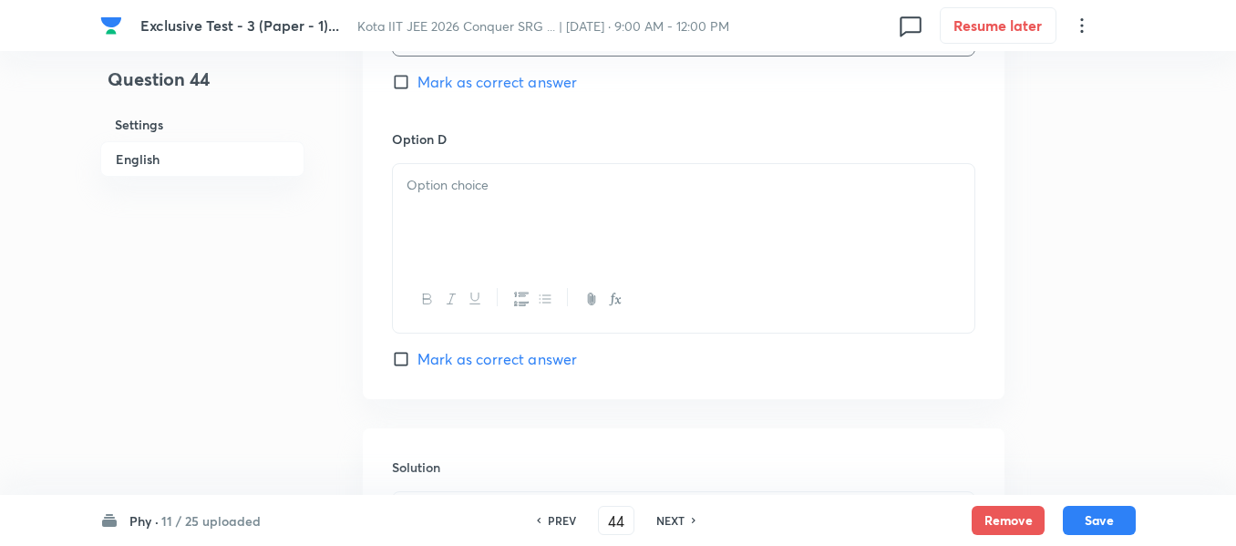
click at [457, 208] on div at bounding box center [684, 215] width 582 height 102
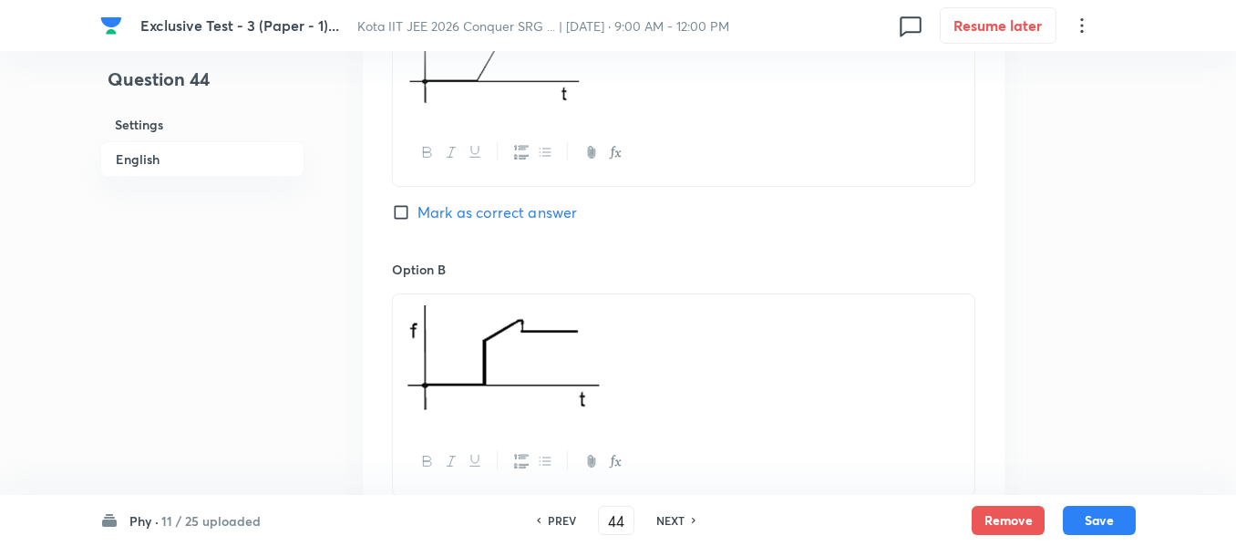
scroll to position [1003, 0]
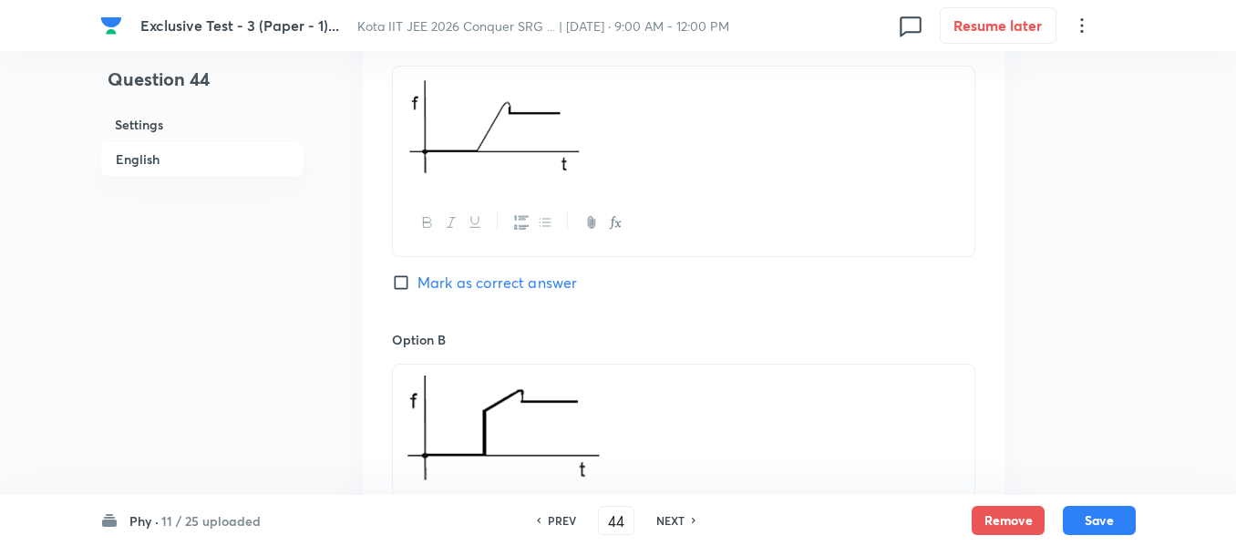
click at [400, 279] on input "Mark as correct answer" at bounding box center [405, 282] width 26 height 18
checkbox input "true"
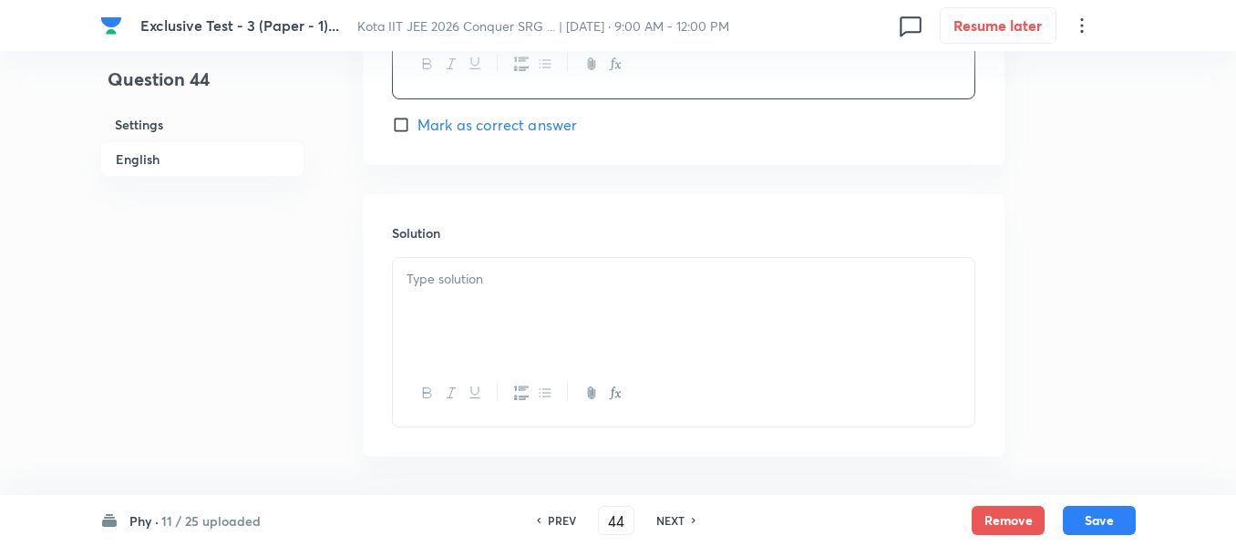
scroll to position [2058, 0]
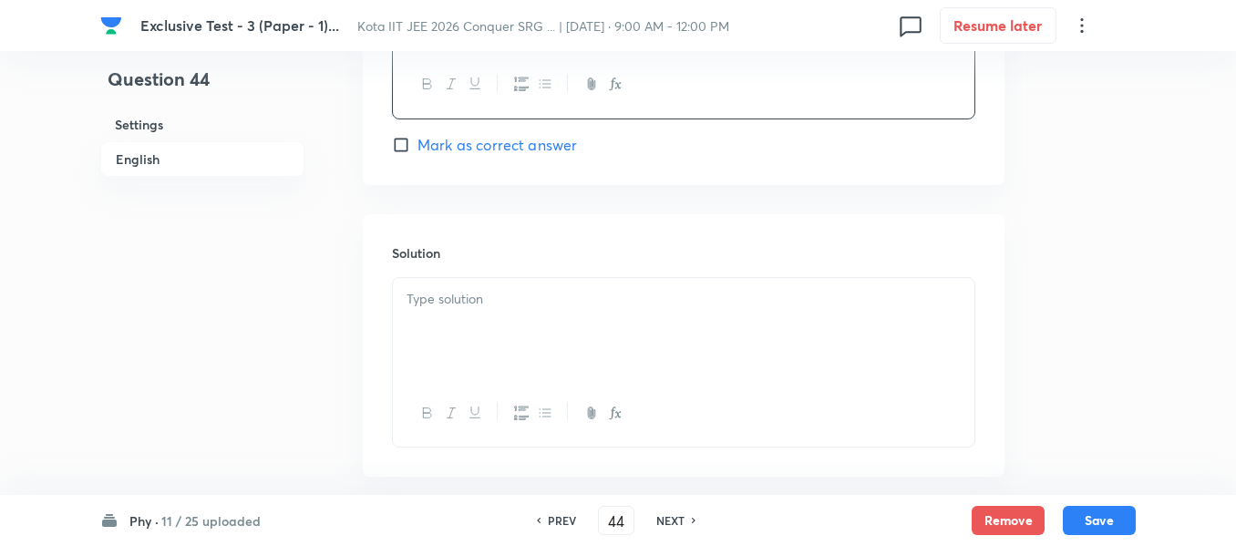
click at [441, 242] on div "Solution" at bounding box center [684, 345] width 642 height 263
click at [434, 296] on p at bounding box center [684, 299] width 554 height 21
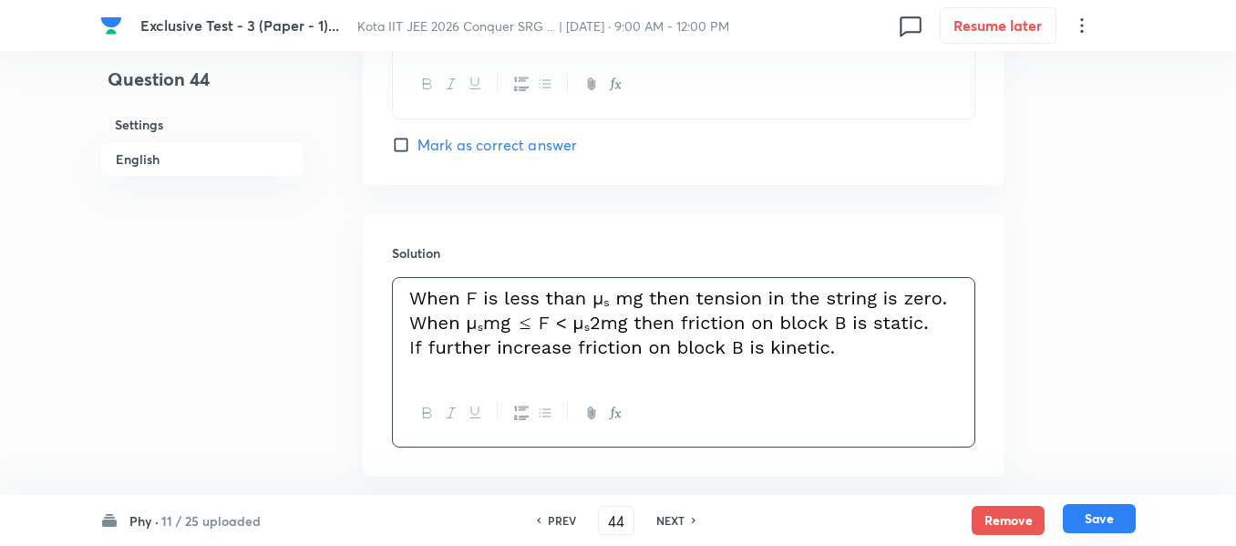
click at [1102, 518] on button "Save" at bounding box center [1099, 518] width 73 height 29
type input "45"
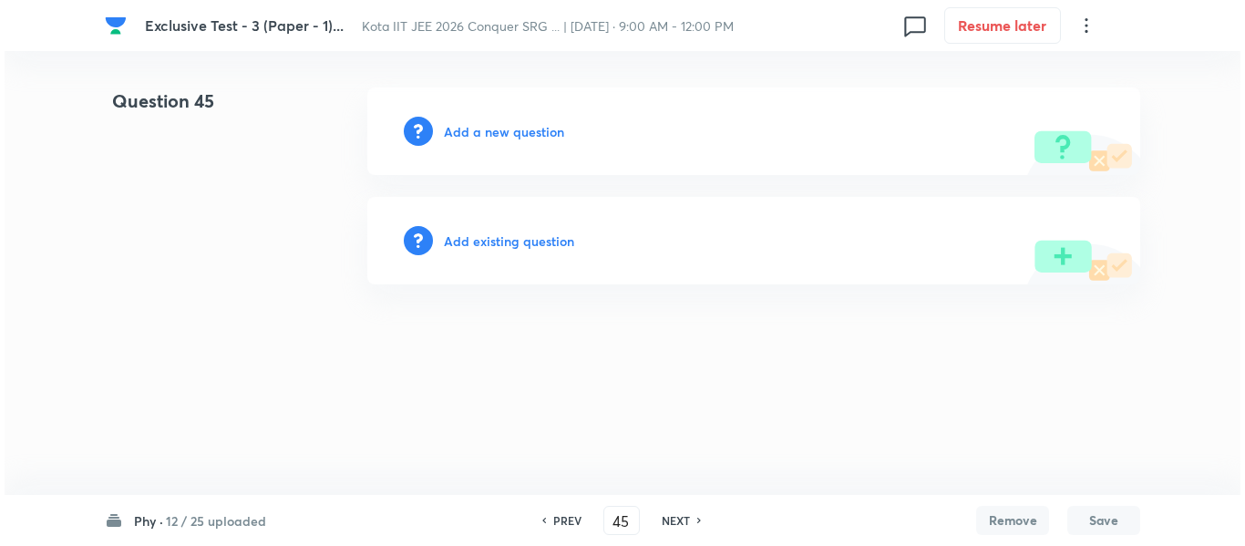
scroll to position [0, 0]
click at [509, 135] on h6 "Add a new question" at bounding box center [504, 131] width 120 height 19
click at [509, 135] on h6 "Choose a question type" at bounding box center [514, 131] width 140 height 19
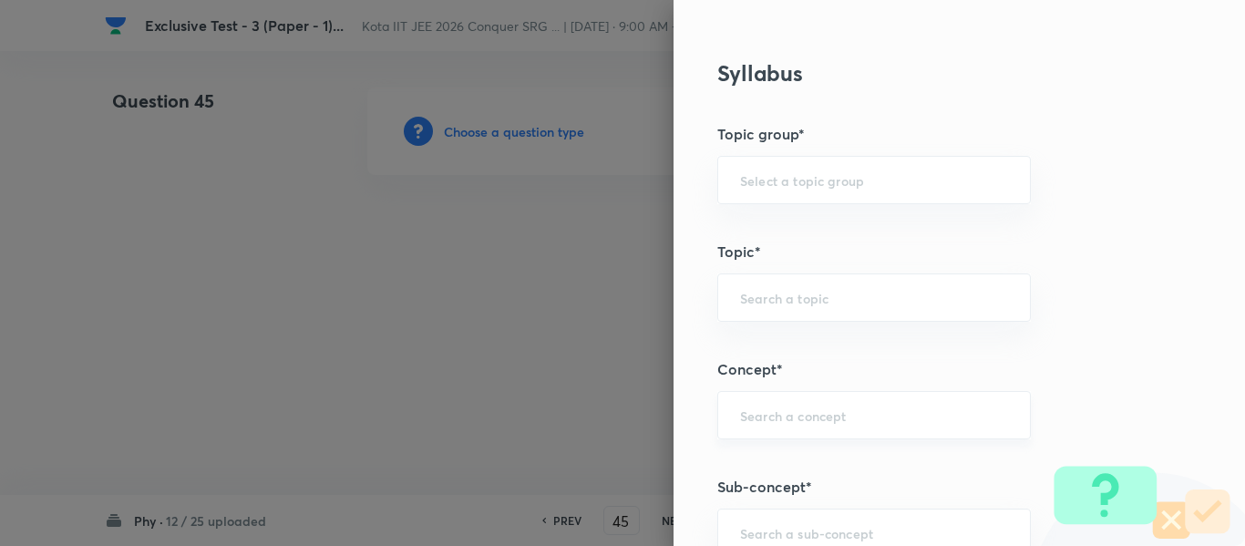
scroll to position [1003, 0]
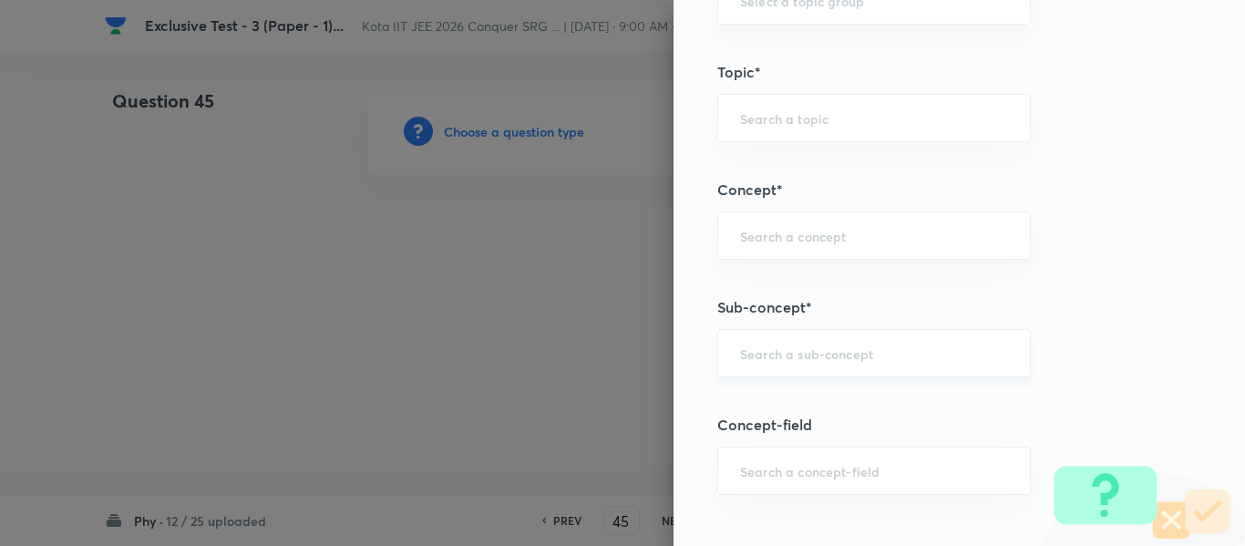
click at [750, 363] on div "​" at bounding box center [874, 353] width 314 height 48
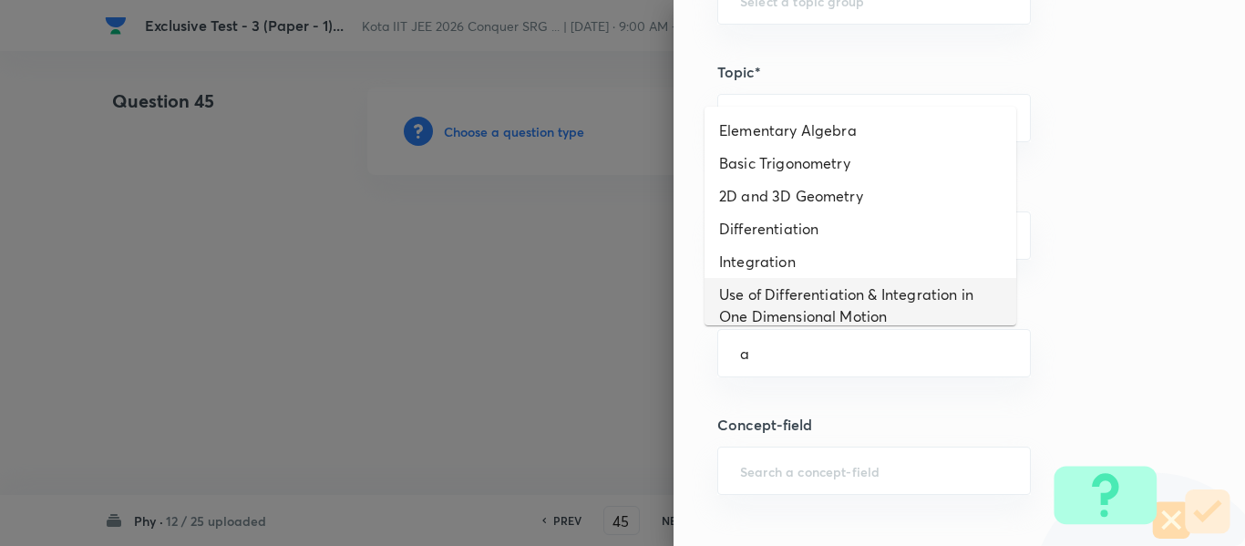
click at [768, 300] on li "Use of Differentiation & Integration in One Dimensional Motion" at bounding box center [861, 305] width 312 height 55
type input "Use of Differentiation & Integration in One Dimensional Motion"
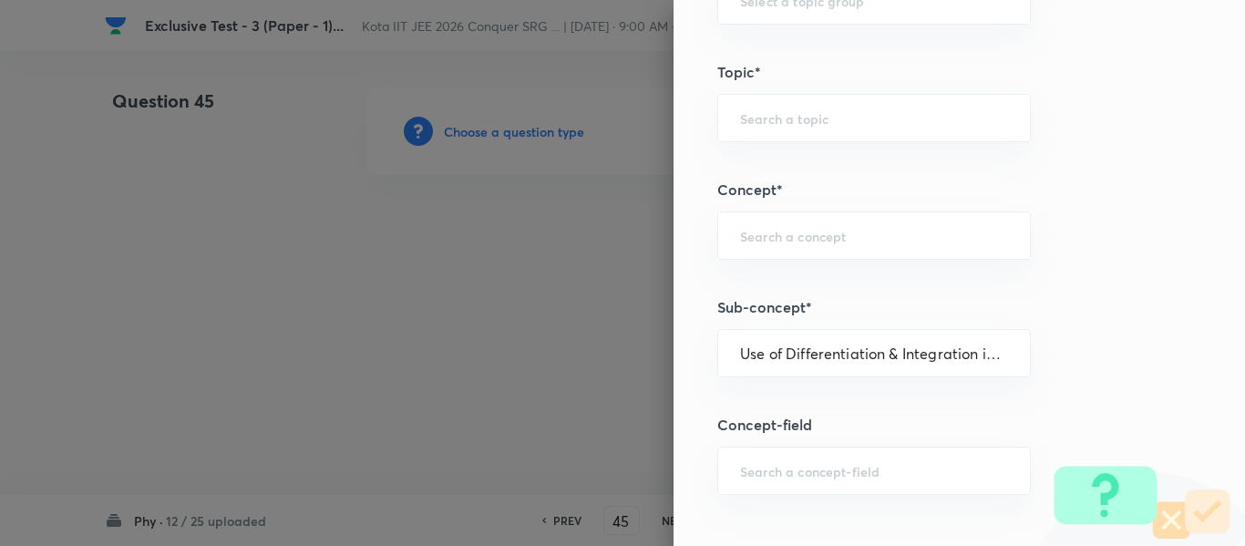
type input "Physics"
type input "Basics & Laboratory"
type input "Mathematical Tools"
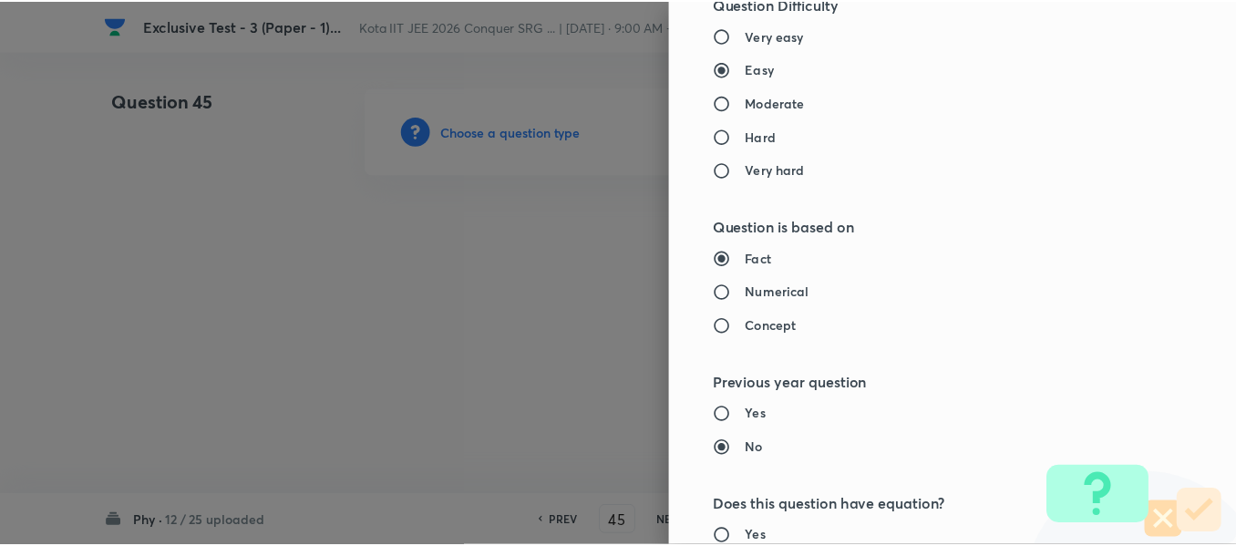
scroll to position [2061, 0]
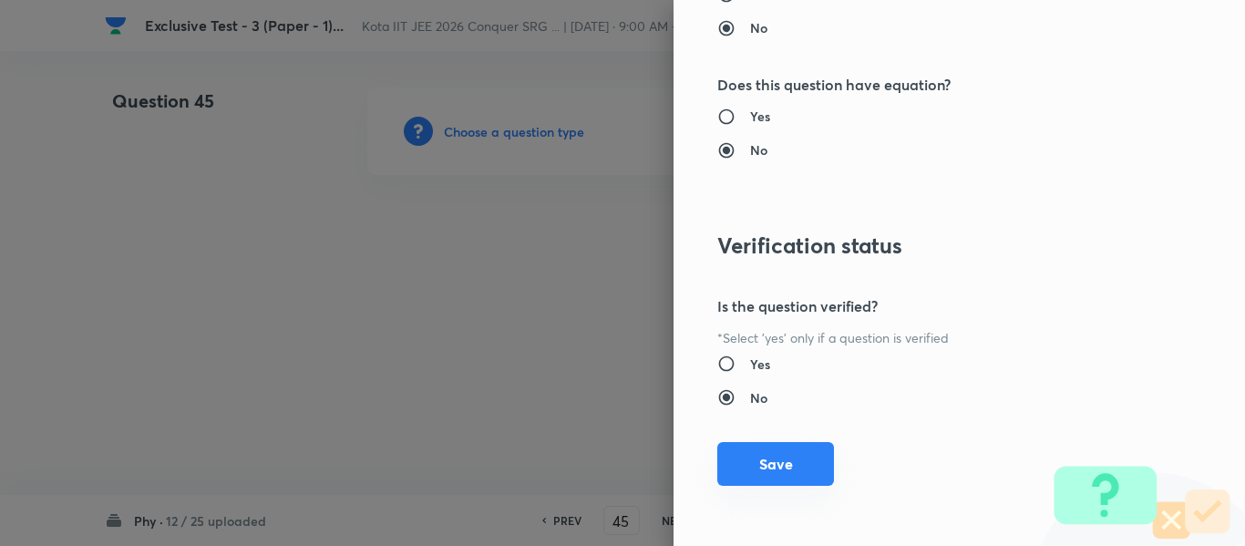
click at [733, 466] on button "Save" at bounding box center [775, 464] width 117 height 44
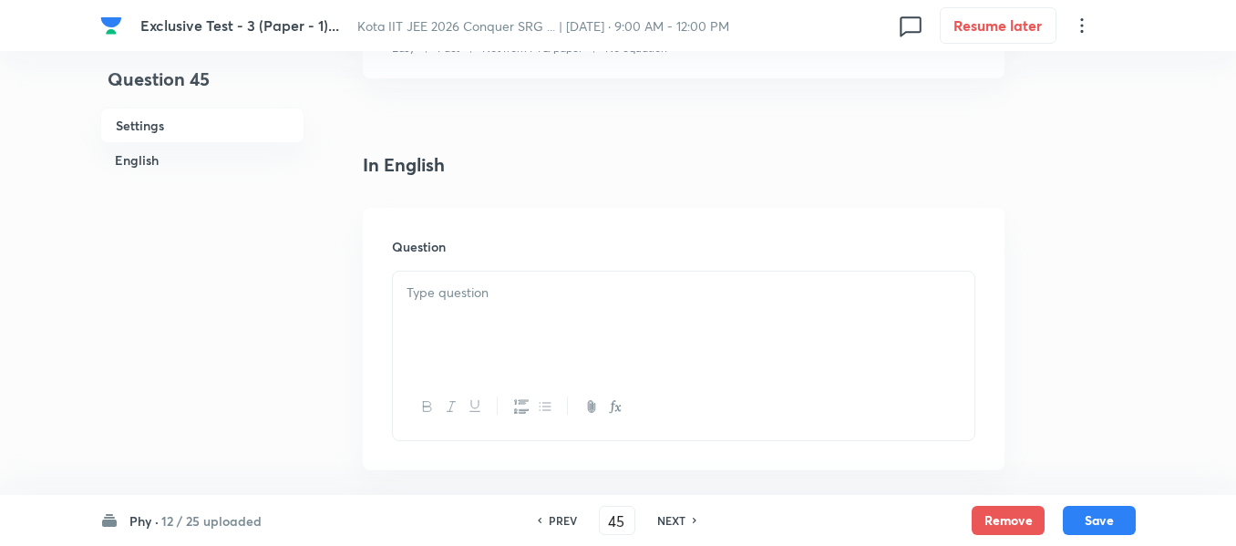
scroll to position [456, 0]
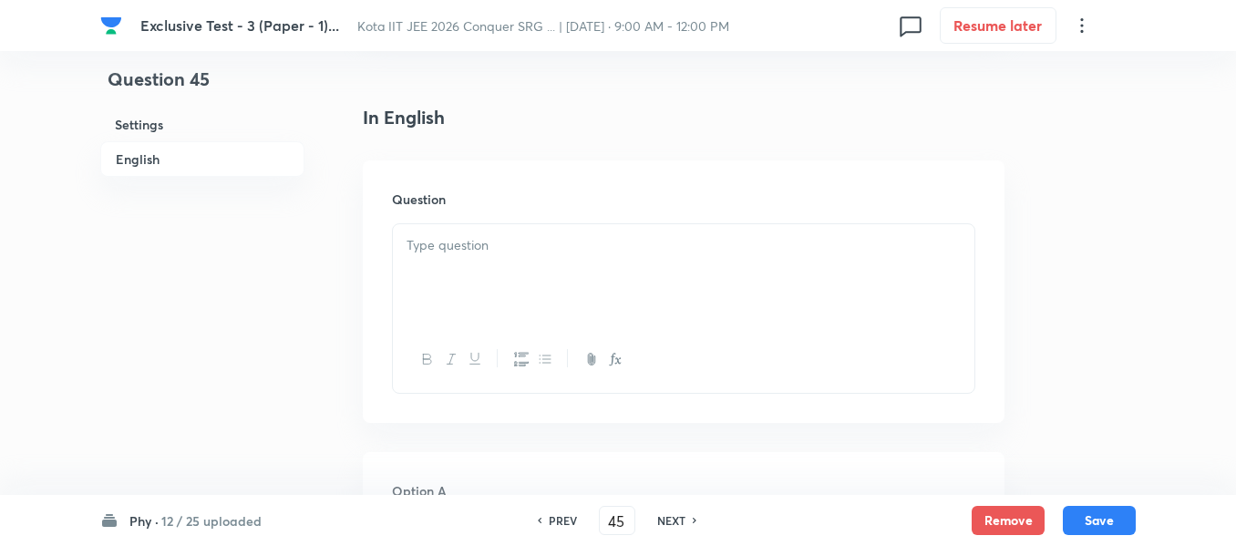
click at [469, 273] on div at bounding box center [684, 275] width 582 height 102
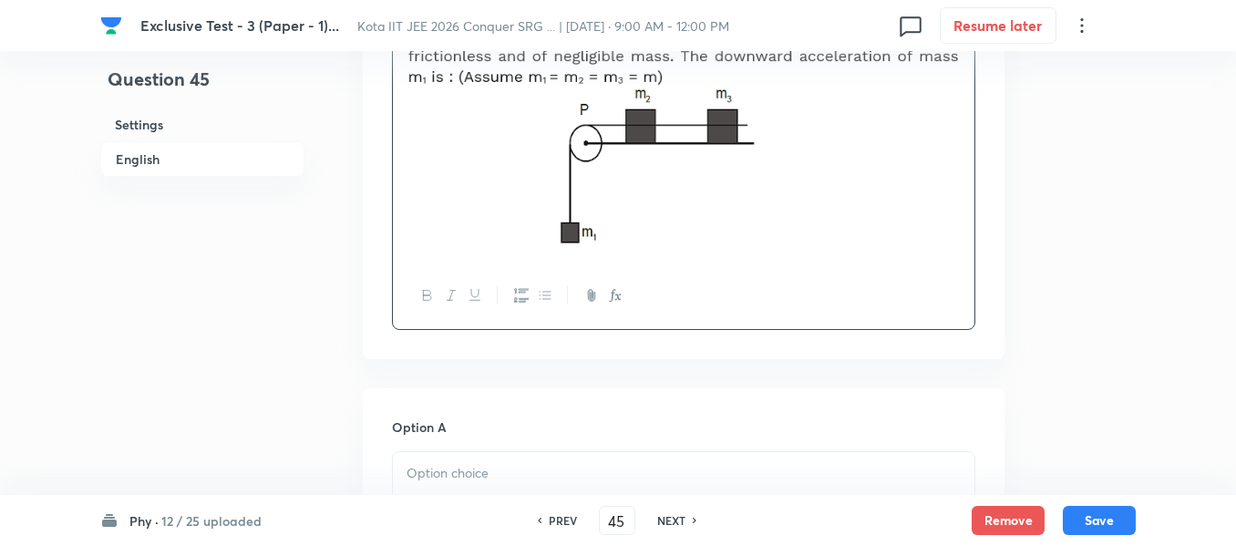
scroll to position [820, 0]
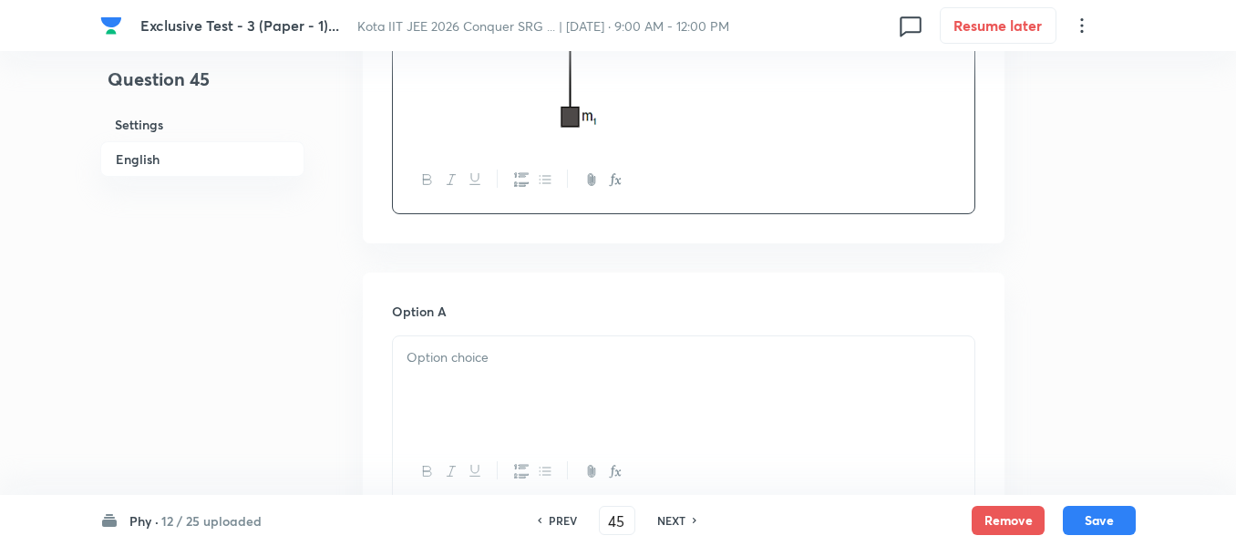
click at [445, 369] on div at bounding box center [684, 387] width 582 height 102
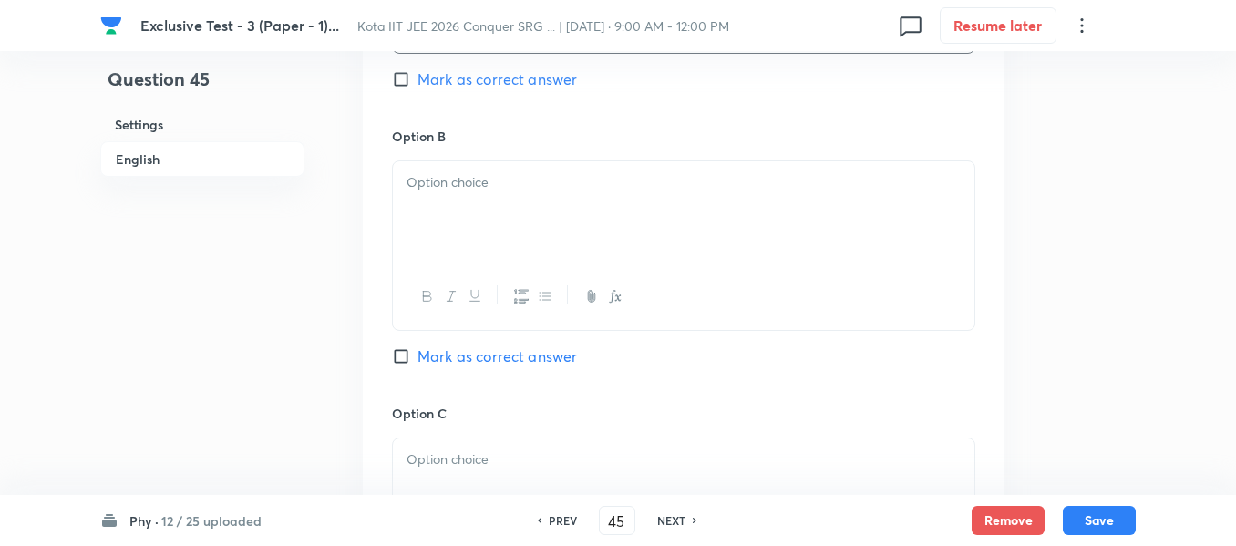
scroll to position [1276, 0]
click at [437, 204] on div at bounding box center [684, 210] width 582 height 102
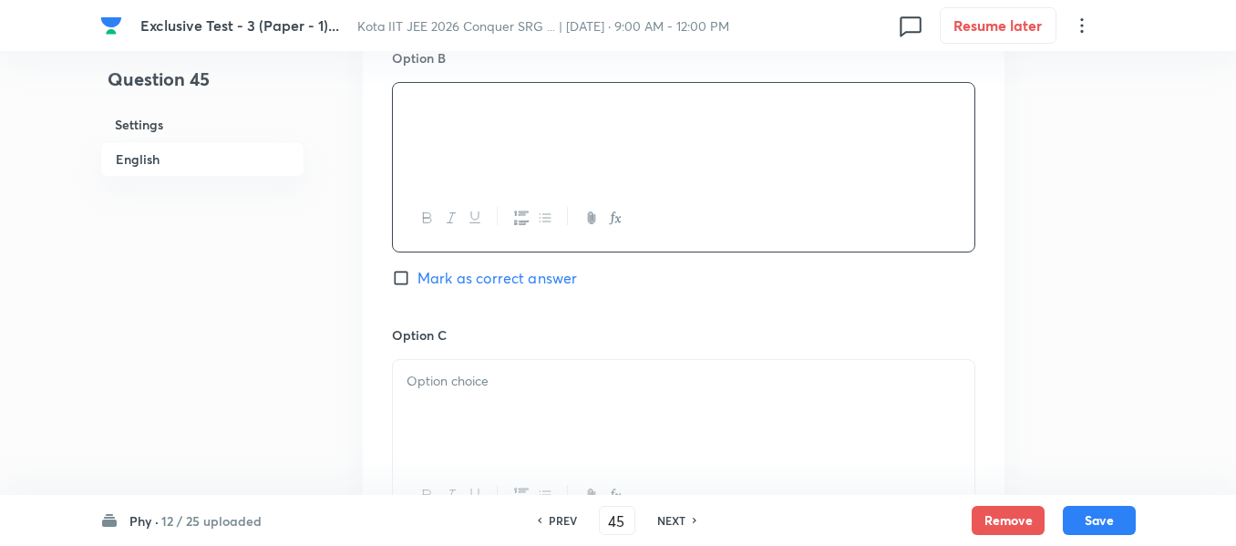
scroll to position [1459, 0]
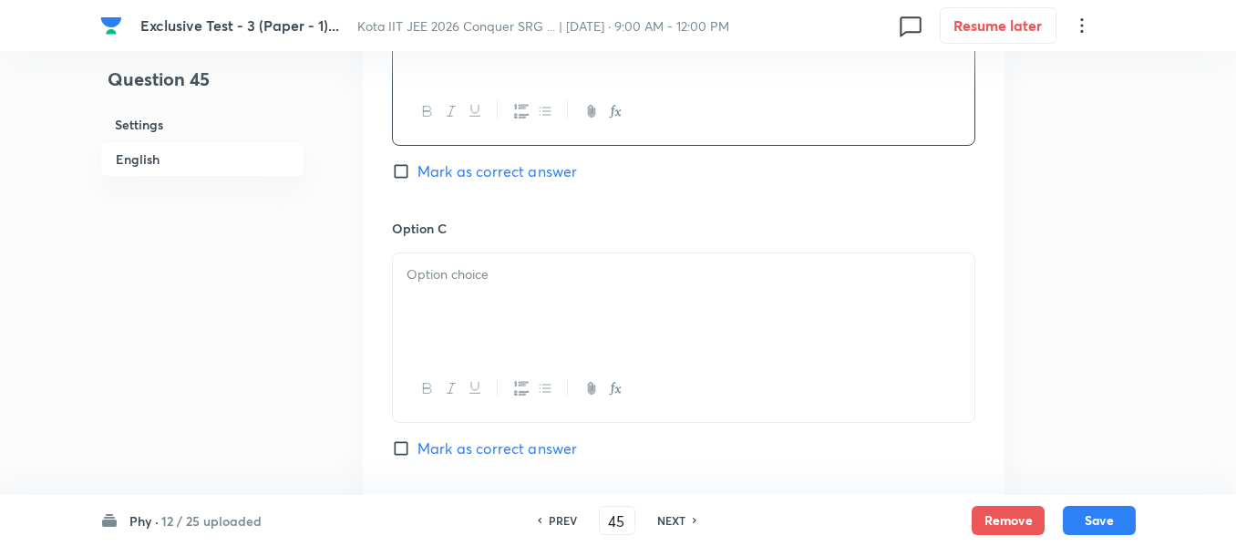
click at [445, 290] on div at bounding box center [684, 304] width 582 height 102
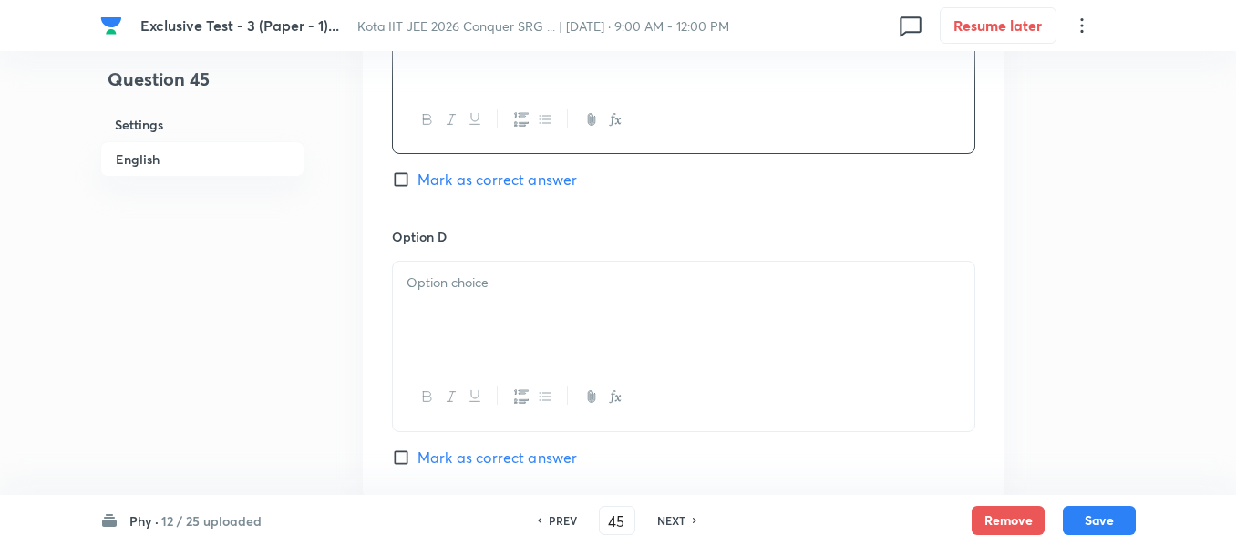
scroll to position [1732, 0]
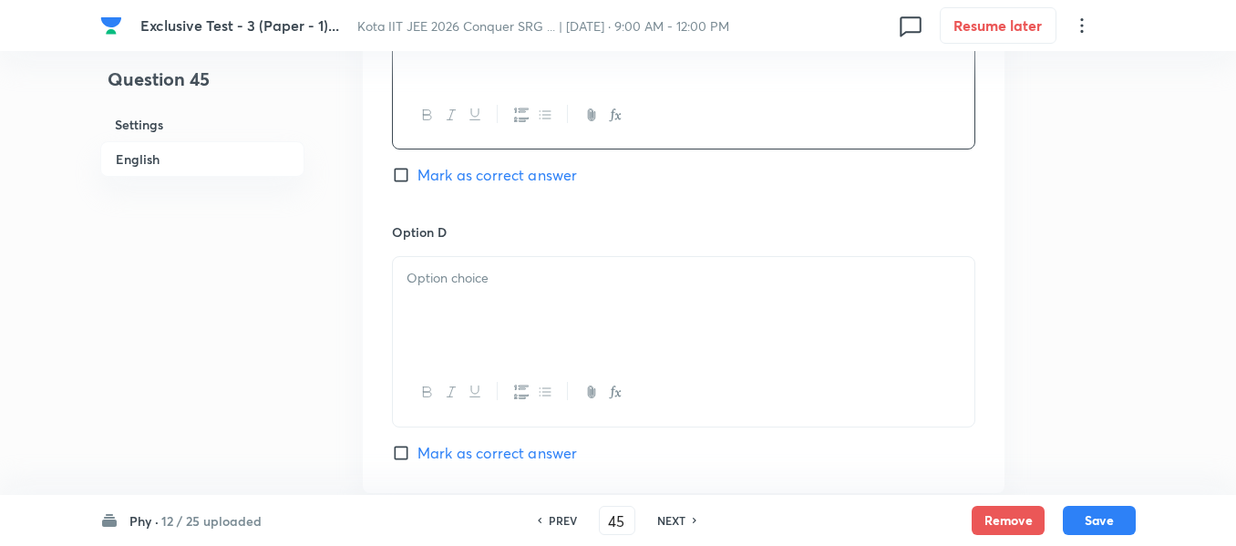
click at [447, 283] on p at bounding box center [684, 278] width 554 height 21
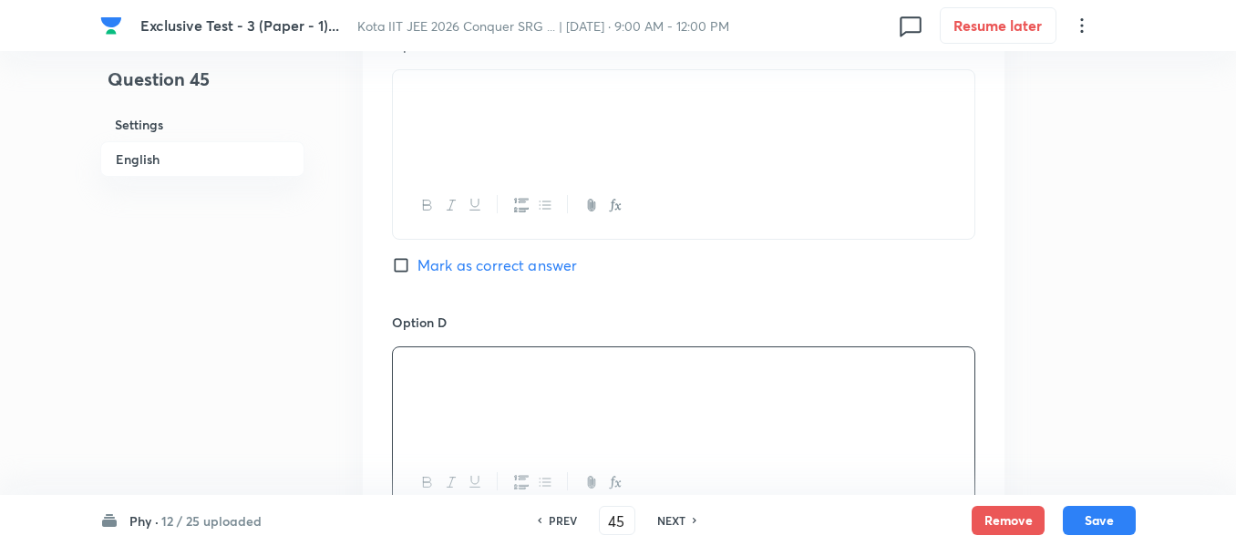
scroll to position [1641, 0]
click at [405, 266] on input "Mark as correct answer" at bounding box center [405, 266] width 26 height 18
checkbox input "true"
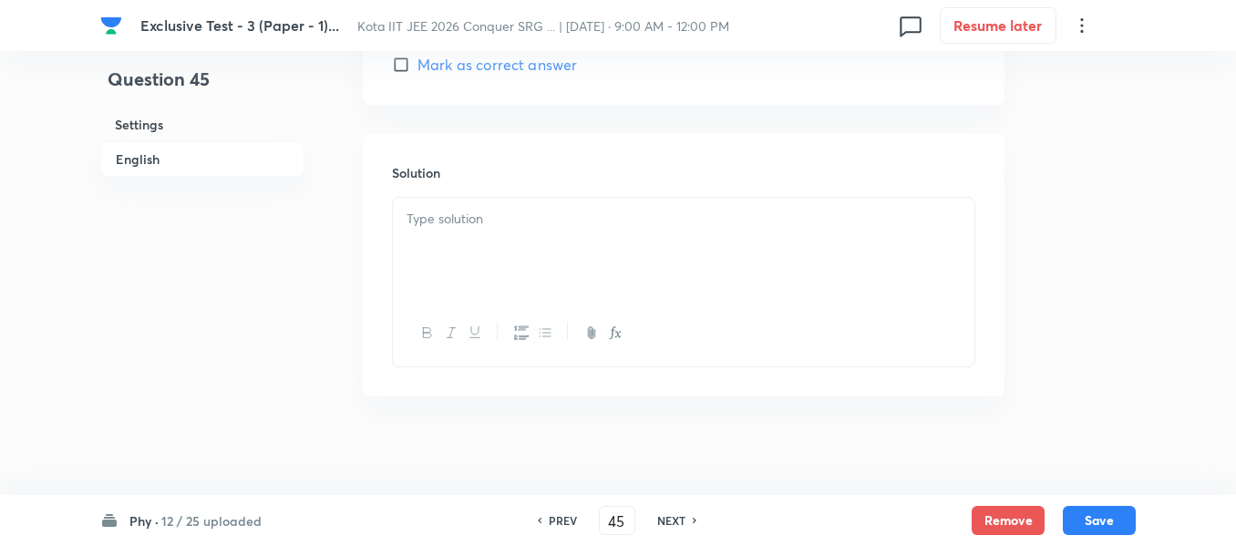
scroll to position [2131, 0]
click at [469, 223] on div at bounding box center [684, 238] width 582 height 102
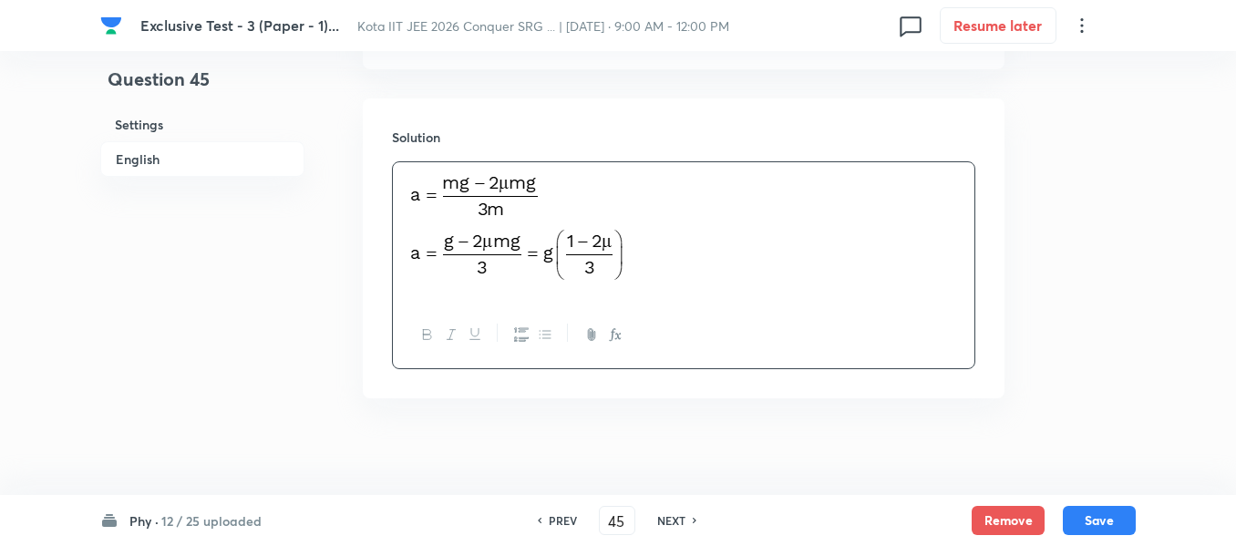
scroll to position [2169, 0]
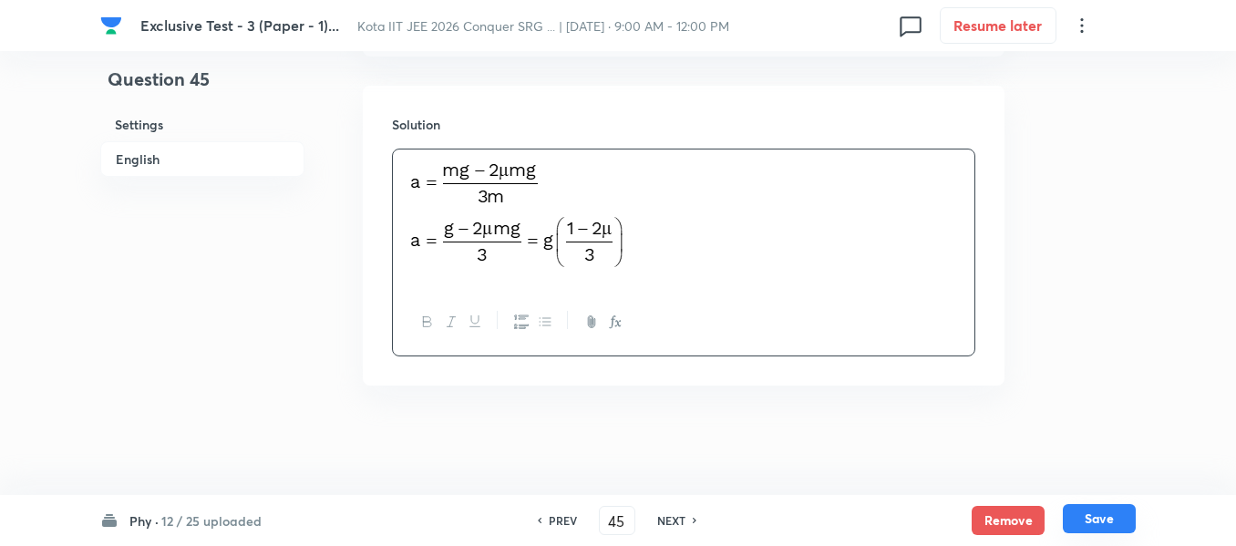
click at [1090, 521] on button "Save" at bounding box center [1099, 518] width 73 height 29
type input "46"
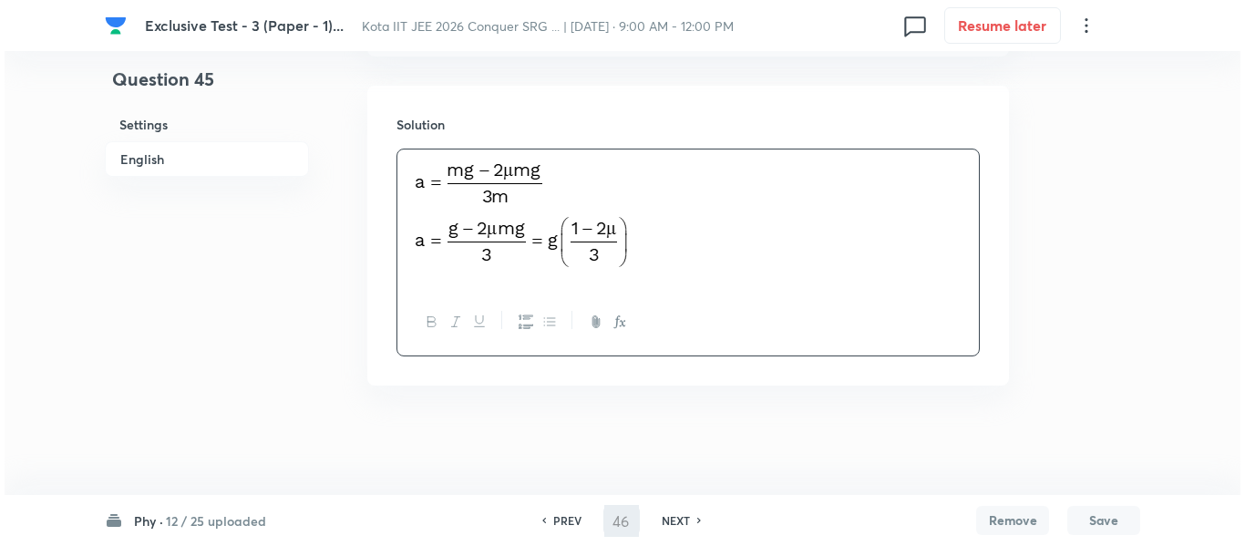
scroll to position [0, 0]
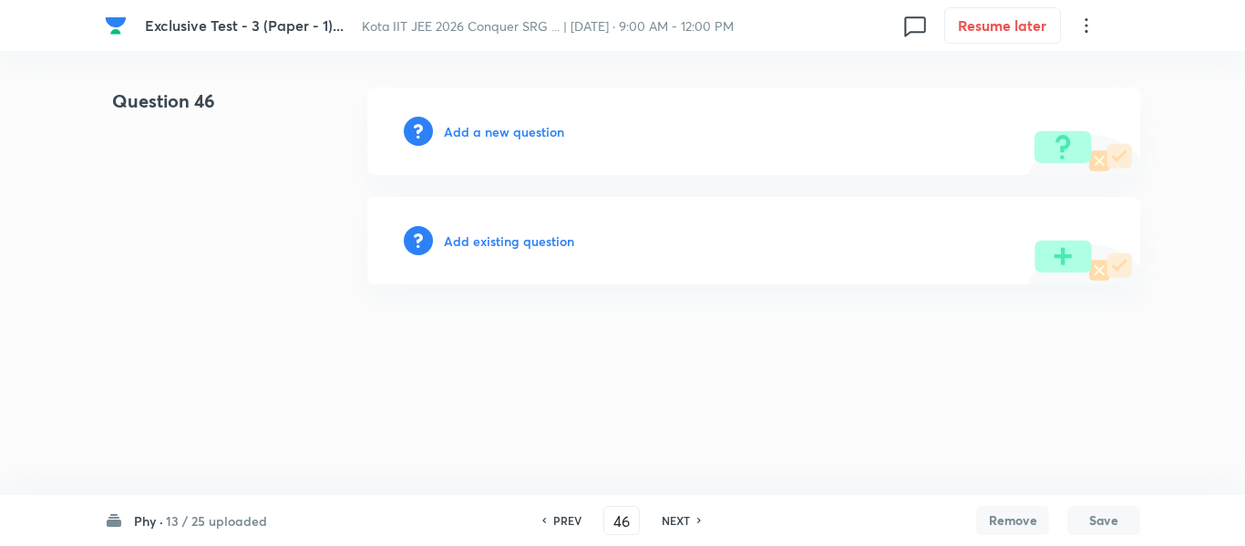
click at [514, 131] on h6 "Add a new question" at bounding box center [504, 131] width 120 height 19
click at [515, 130] on h6 "Choose a question type" at bounding box center [514, 131] width 140 height 19
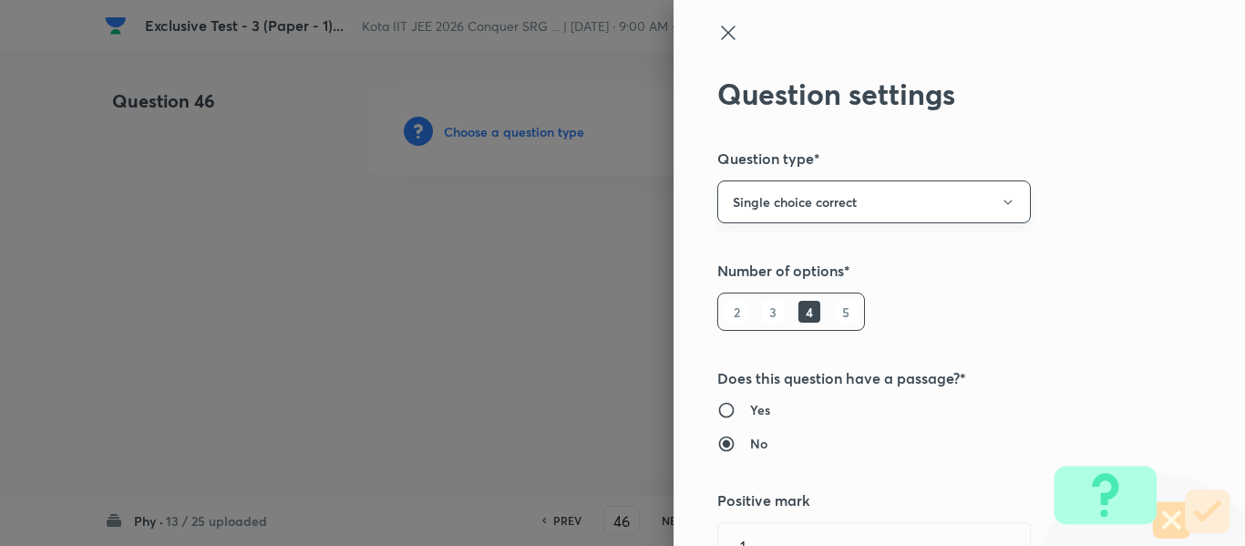
click at [858, 205] on button "Single choice correct" at bounding box center [874, 201] width 314 height 43
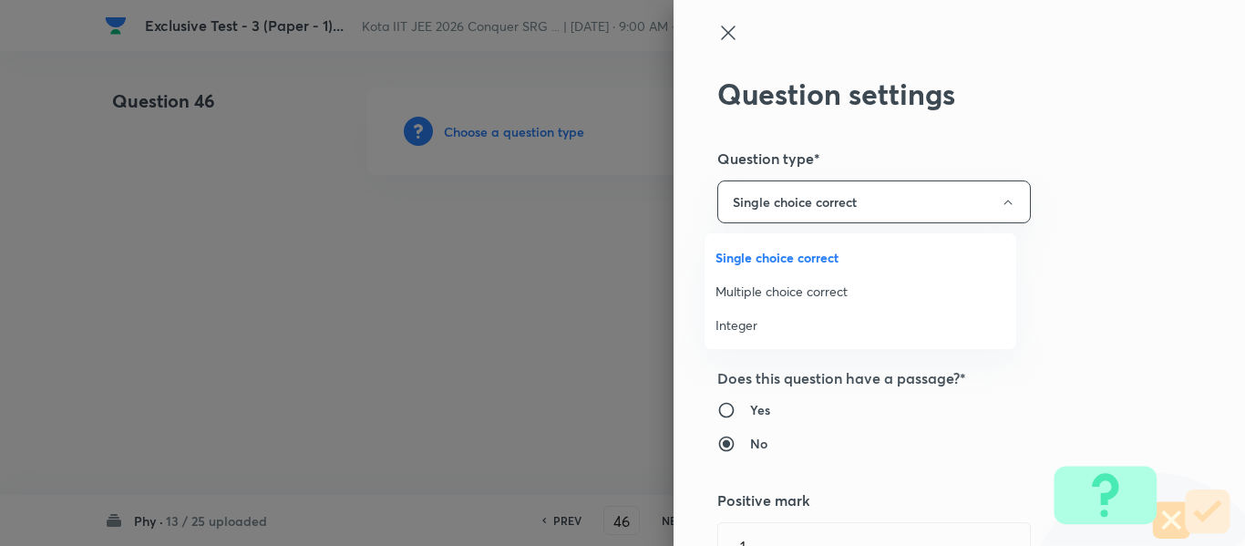
click at [760, 324] on span "Integer" at bounding box center [861, 324] width 290 height 19
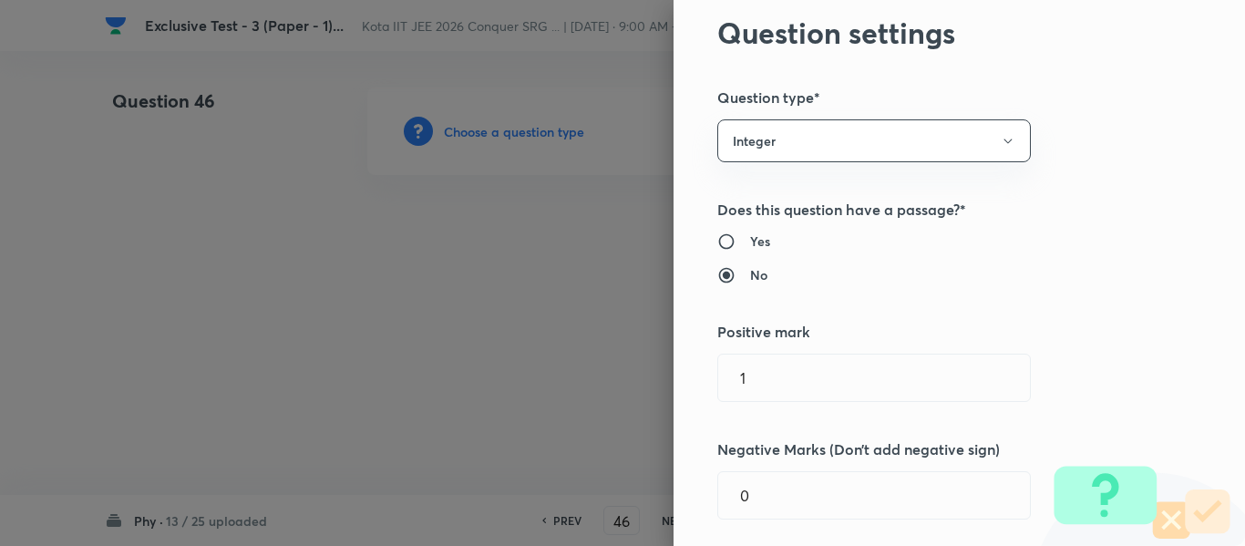
scroll to position [182, 0]
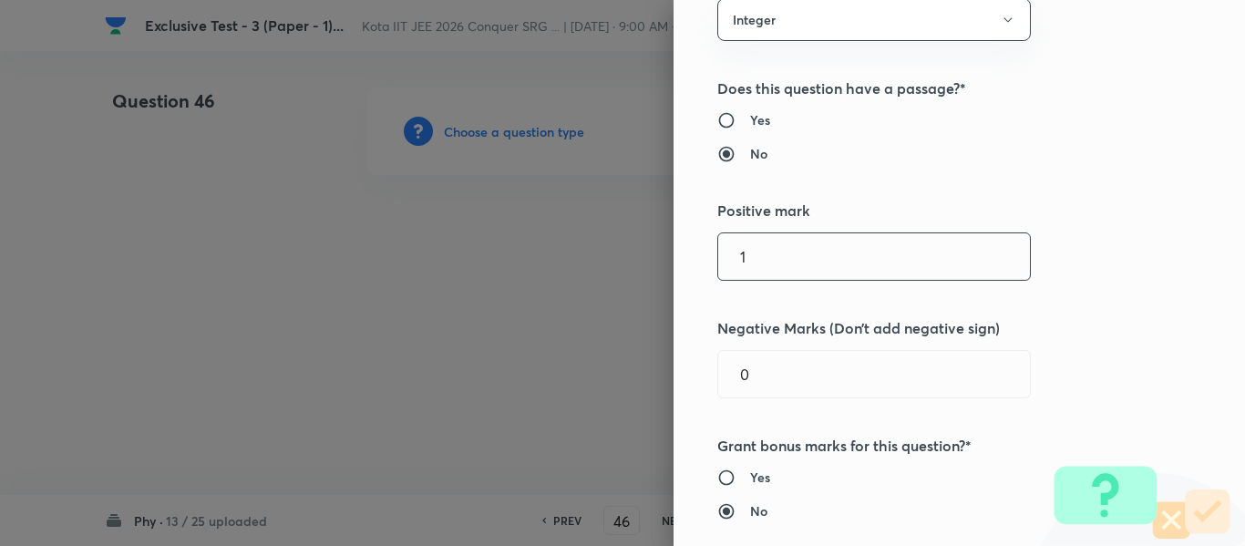
click at [689, 256] on div "Question settings Question type* Integer Does this question have a passage?* Ye…" at bounding box center [960, 273] width 572 height 546
type input "4"
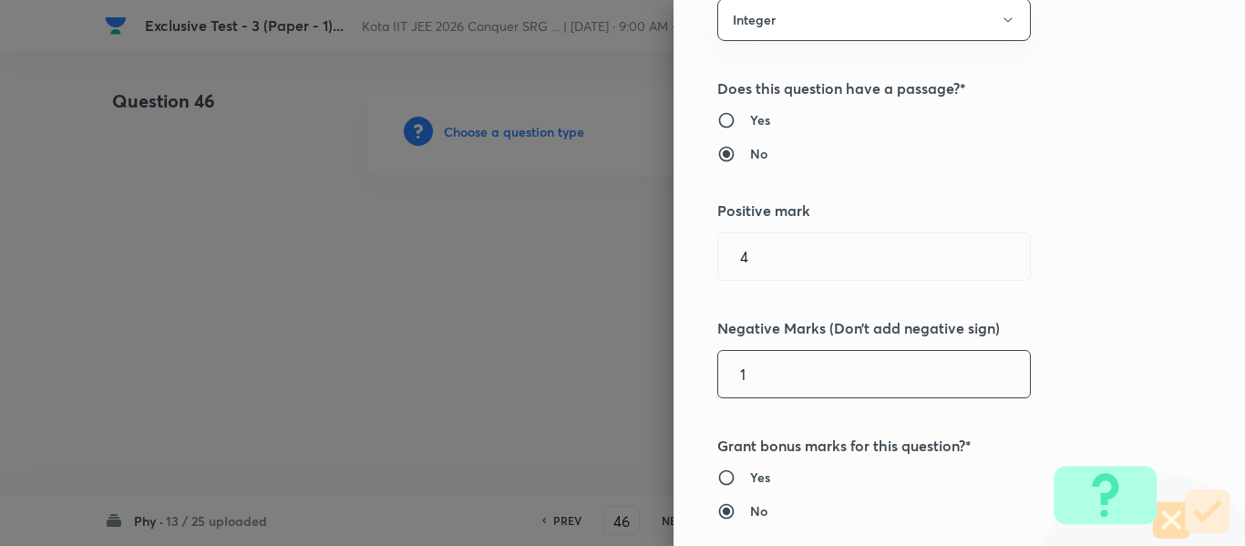
type input "1"
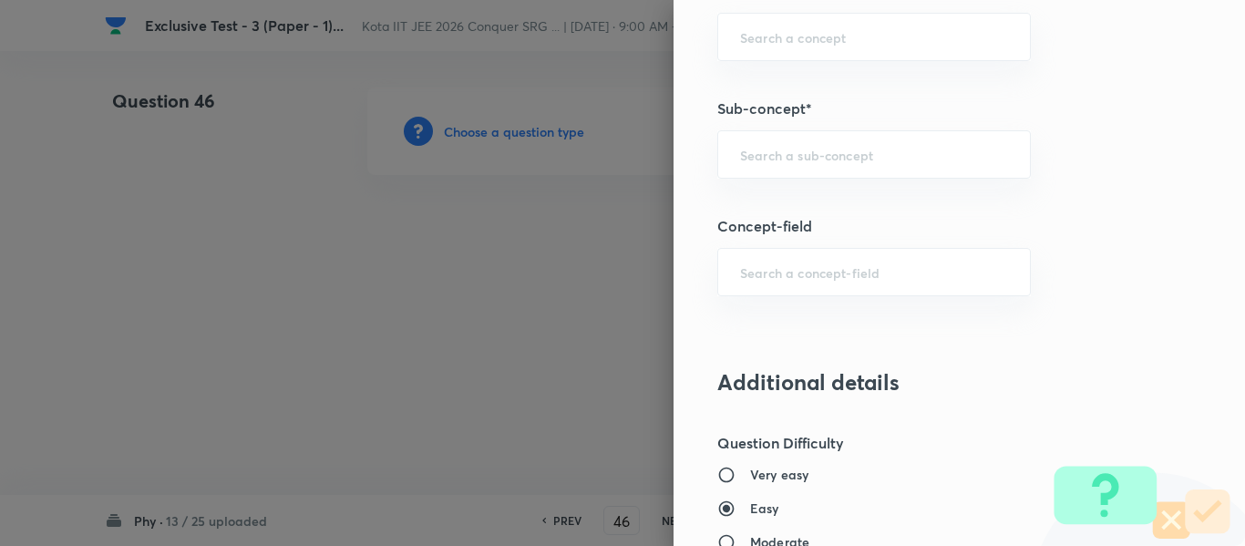
scroll to position [1003, 0]
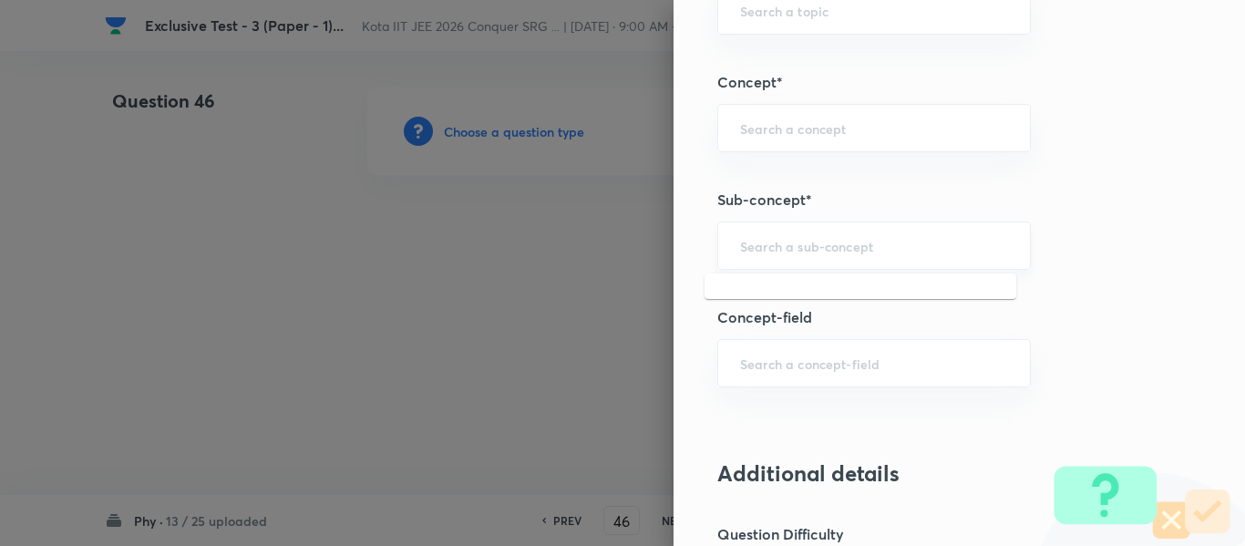
click at [759, 244] on input "text" at bounding box center [874, 245] width 268 height 17
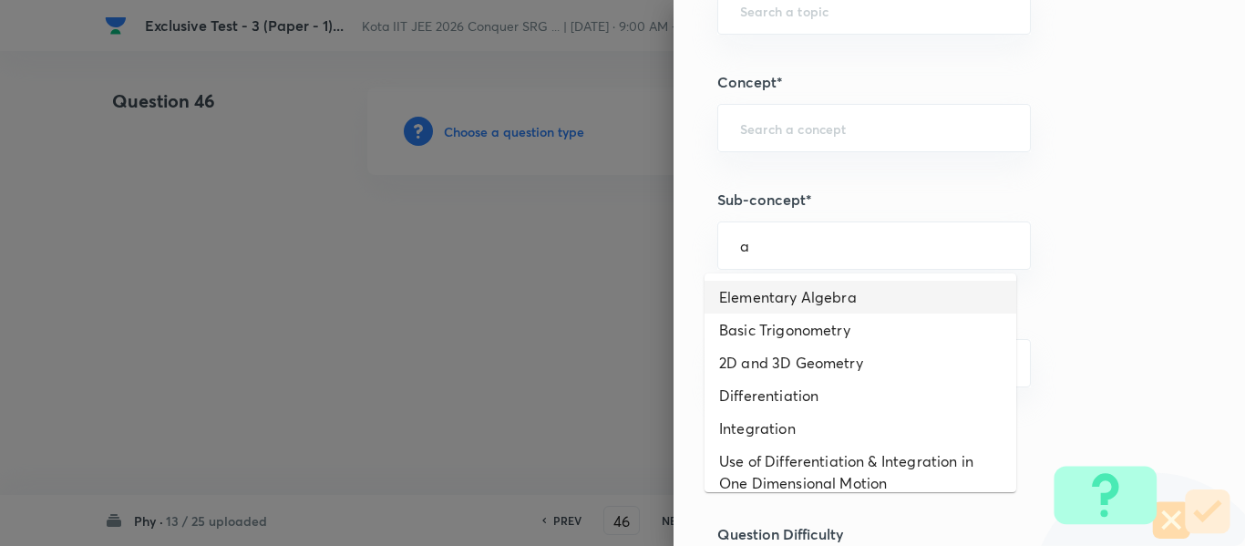
click at [767, 303] on li "Elementary Algebra" at bounding box center [861, 297] width 312 height 33
type input "Elementary Algebra"
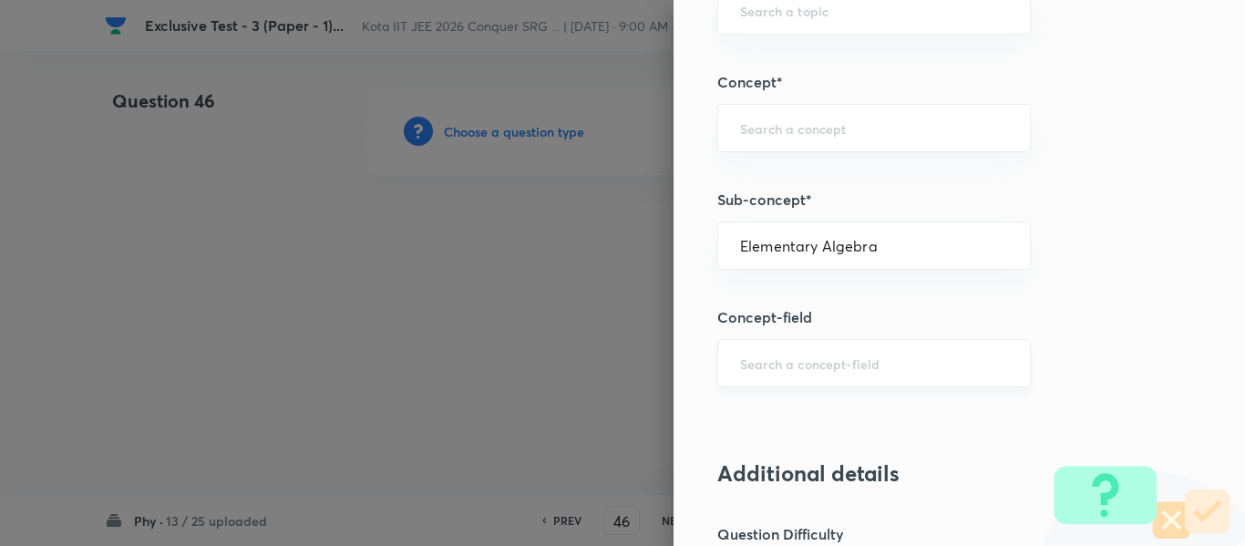
type input "Physics"
type input "Basics & Laboratory"
type input "Mathematical Tools"
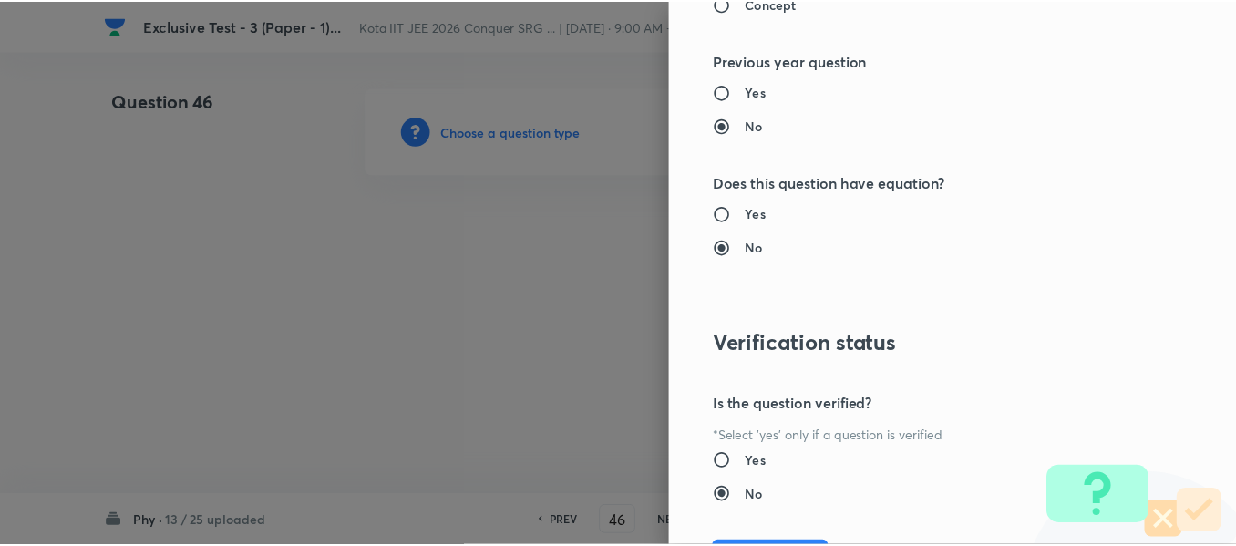
scroll to position [1953, 0]
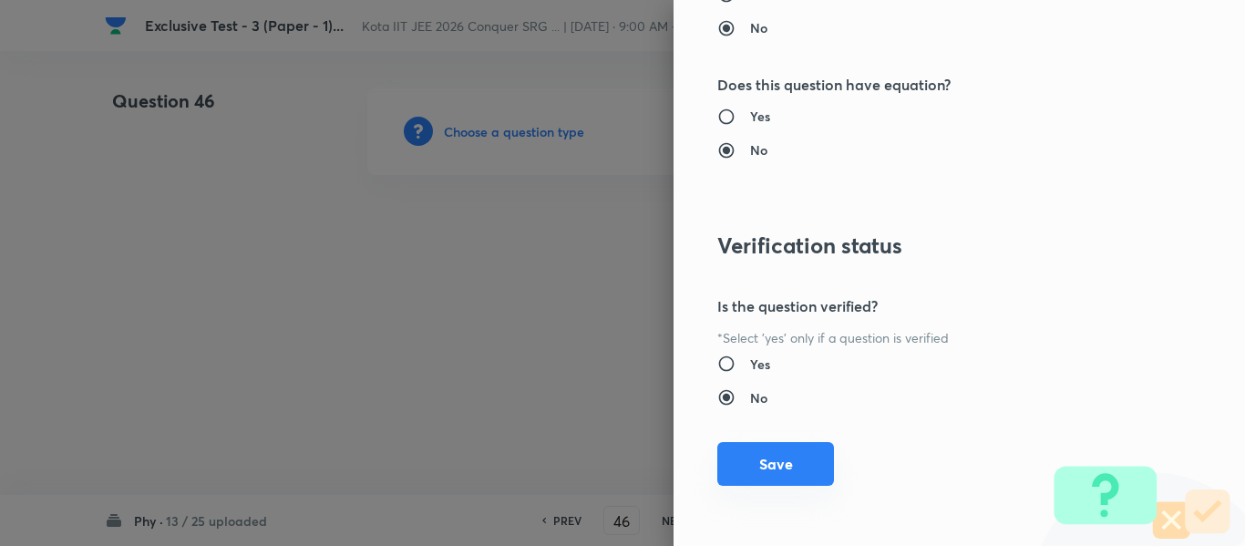
click at [751, 469] on button "Save" at bounding box center [775, 464] width 117 height 44
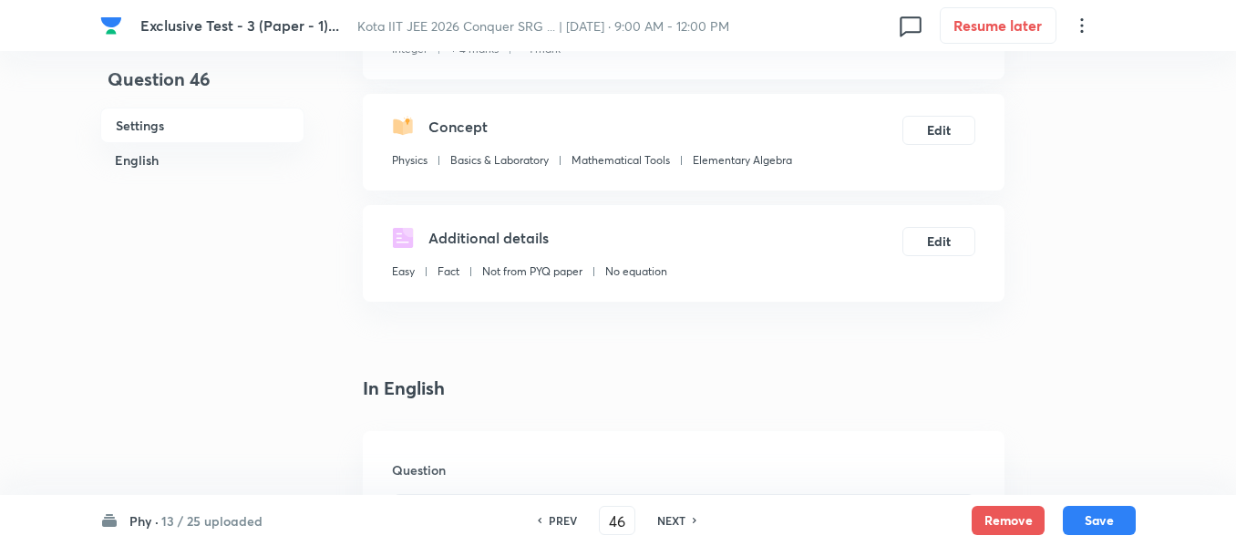
scroll to position [365, 0]
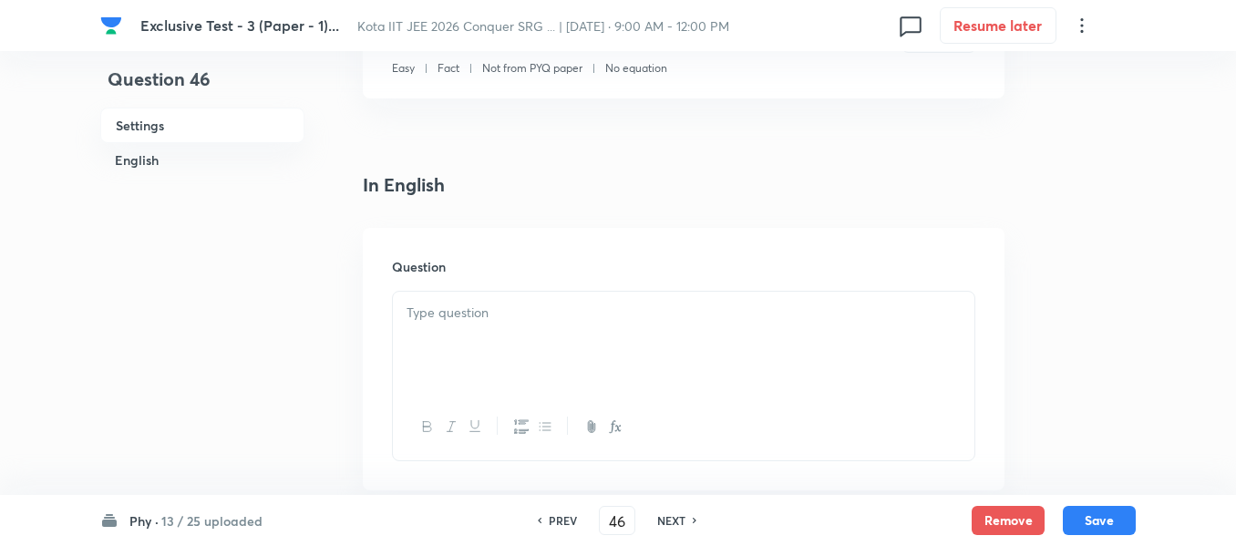
click at [476, 303] on p at bounding box center [684, 313] width 554 height 21
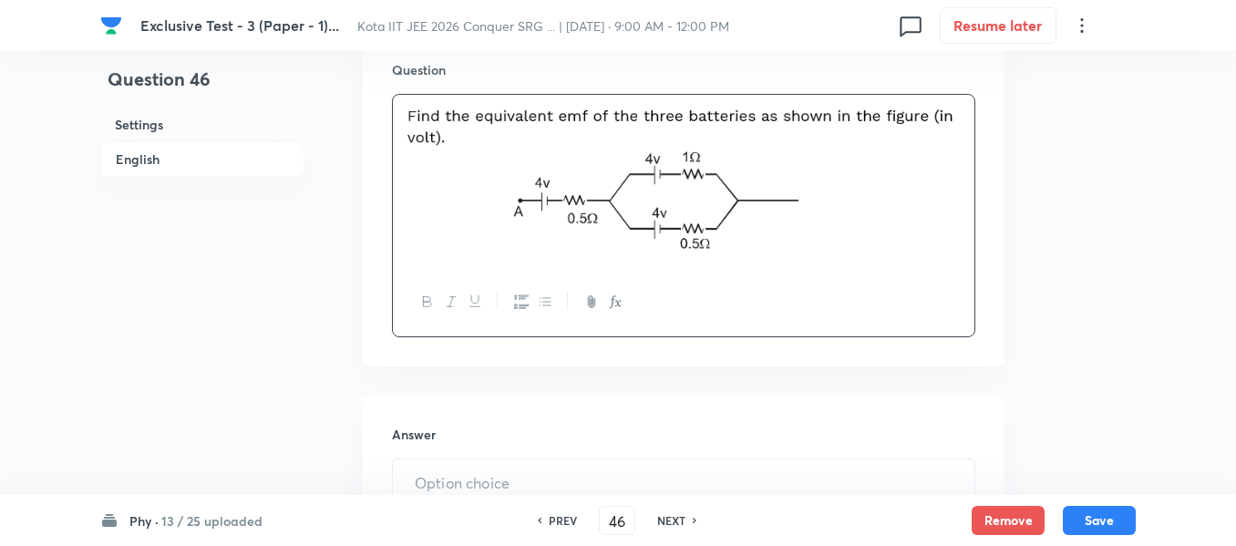
scroll to position [729, 0]
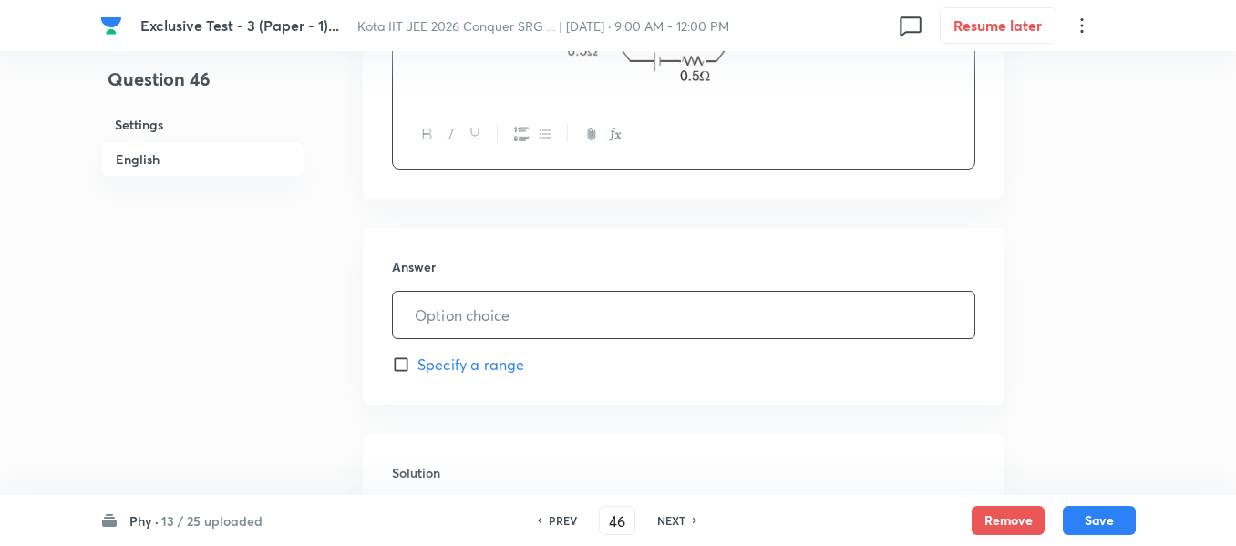
click at [436, 320] on input "text" at bounding box center [684, 315] width 582 height 46
type input "8"
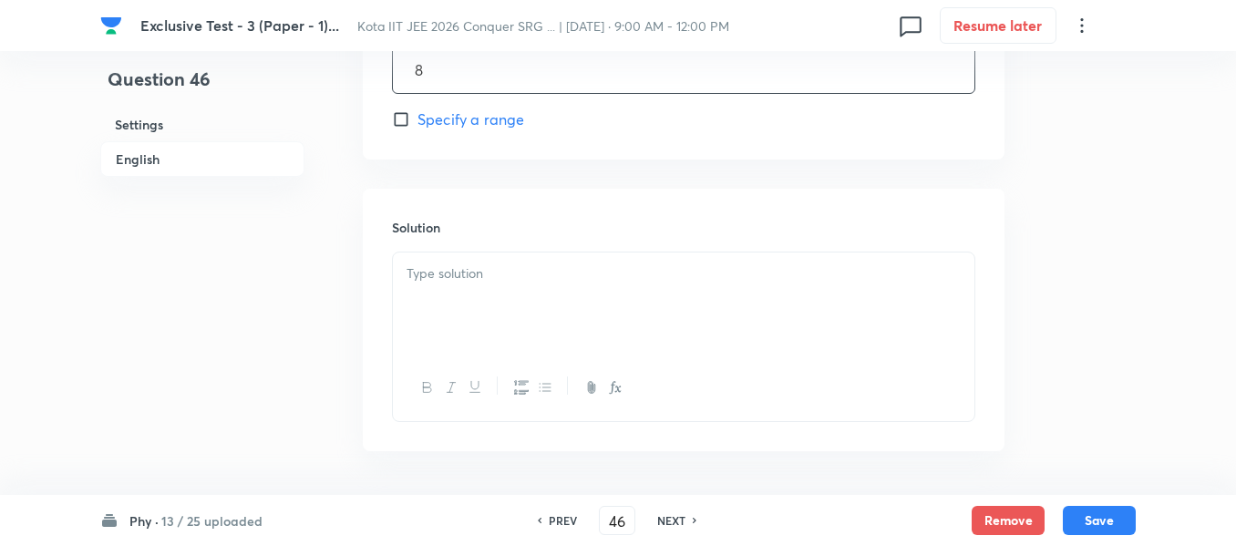
scroll to position [1003, 0]
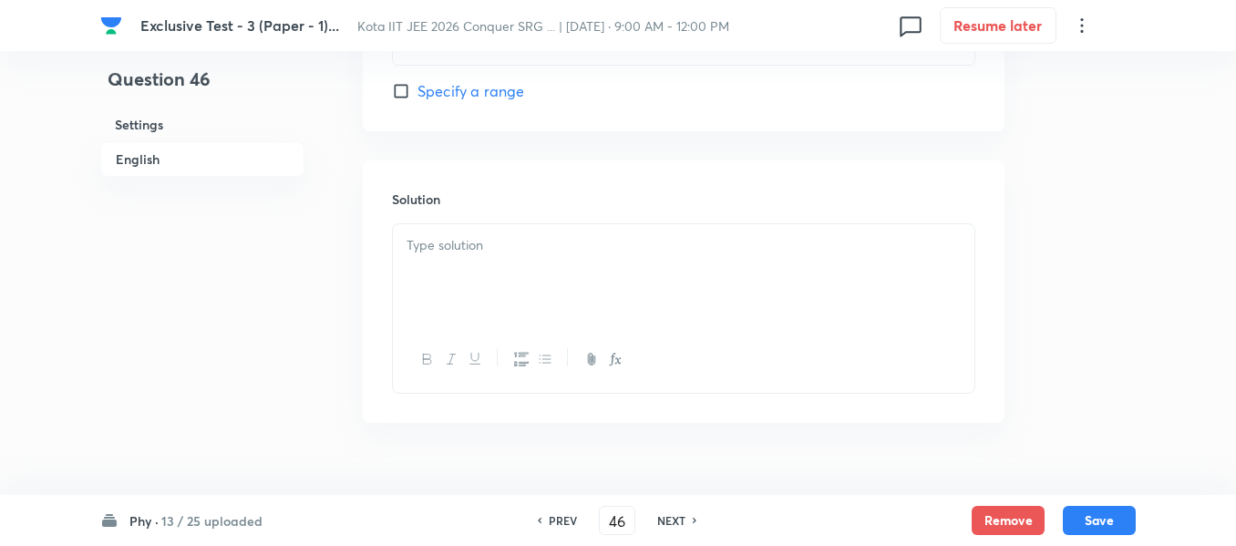
click at [445, 258] on div at bounding box center [684, 275] width 582 height 102
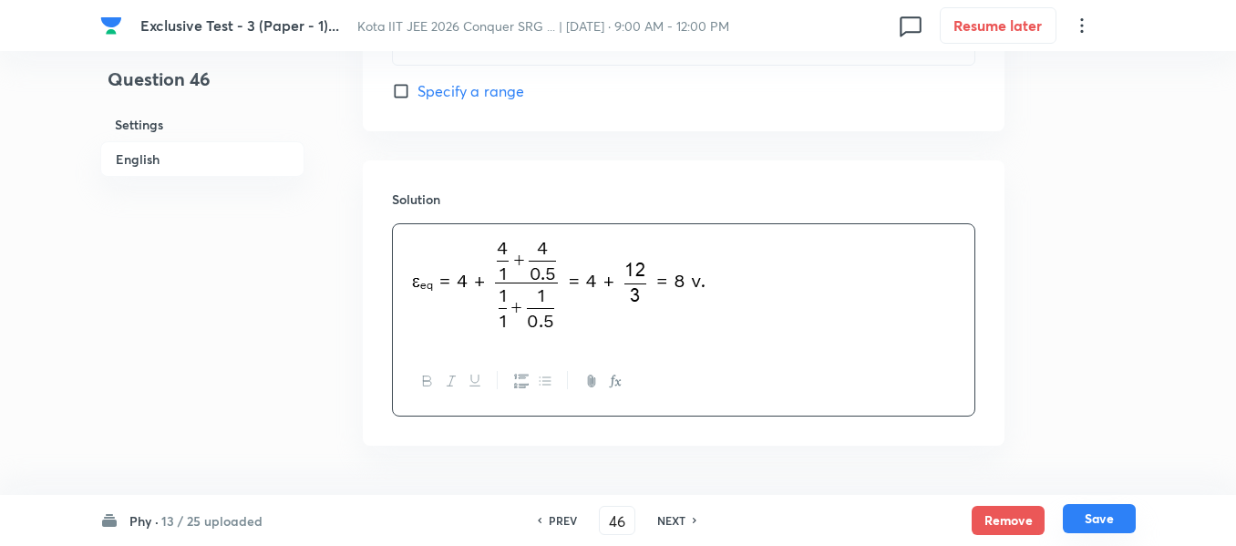
click at [1102, 514] on button "Save" at bounding box center [1099, 518] width 73 height 29
type input "47"
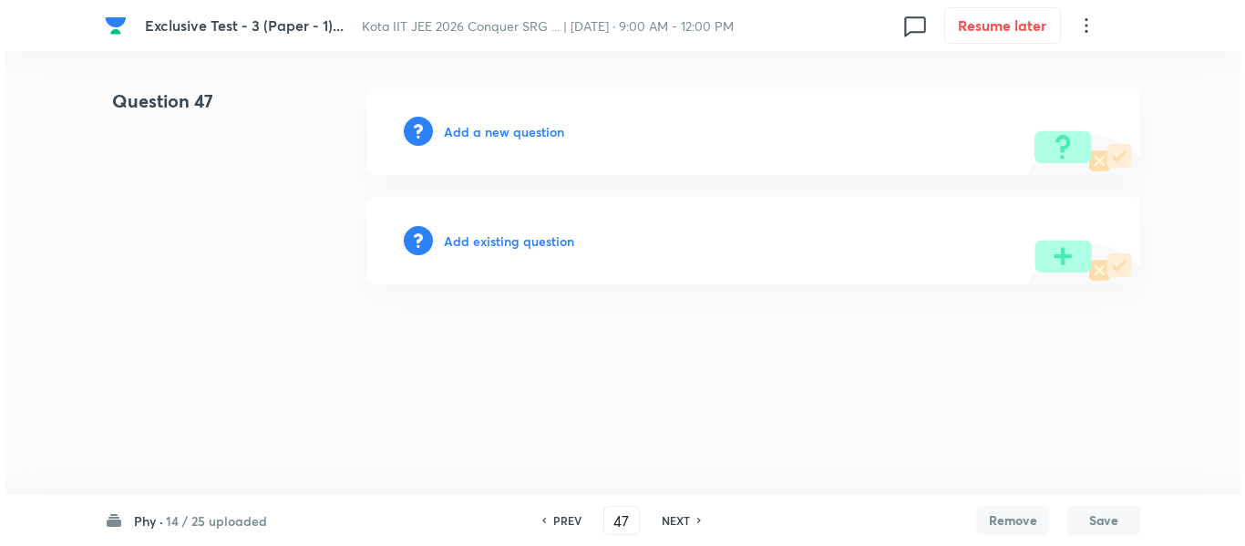
scroll to position [0, 0]
click at [488, 135] on h6 "Add a new question" at bounding box center [504, 131] width 120 height 19
click at [488, 135] on h6 "Choose a question type" at bounding box center [514, 131] width 140 height 19
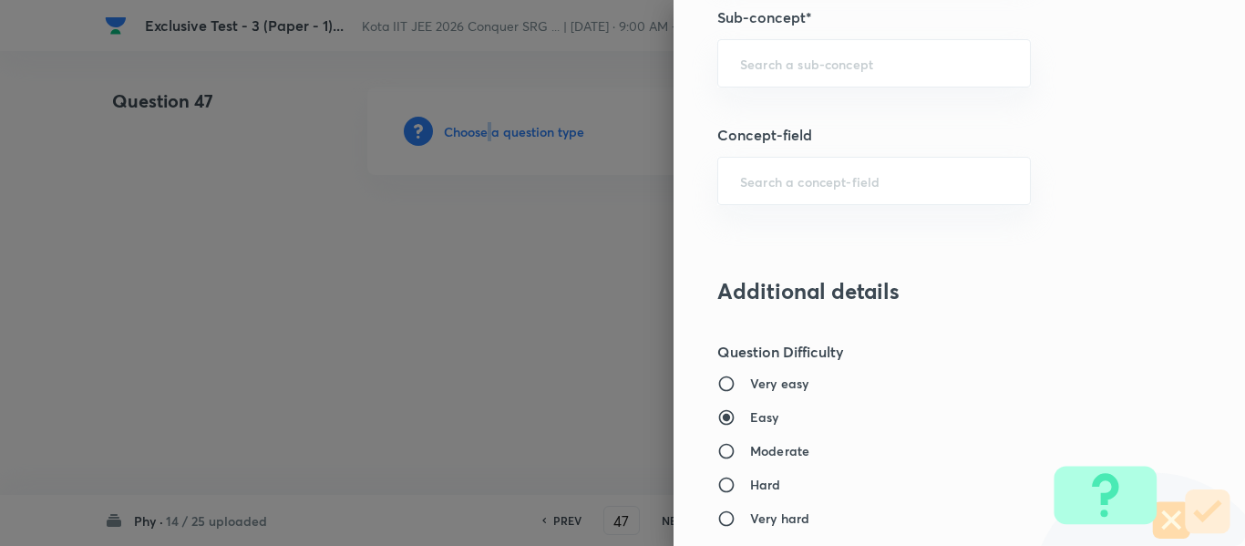
scroll to position [1094, 0]
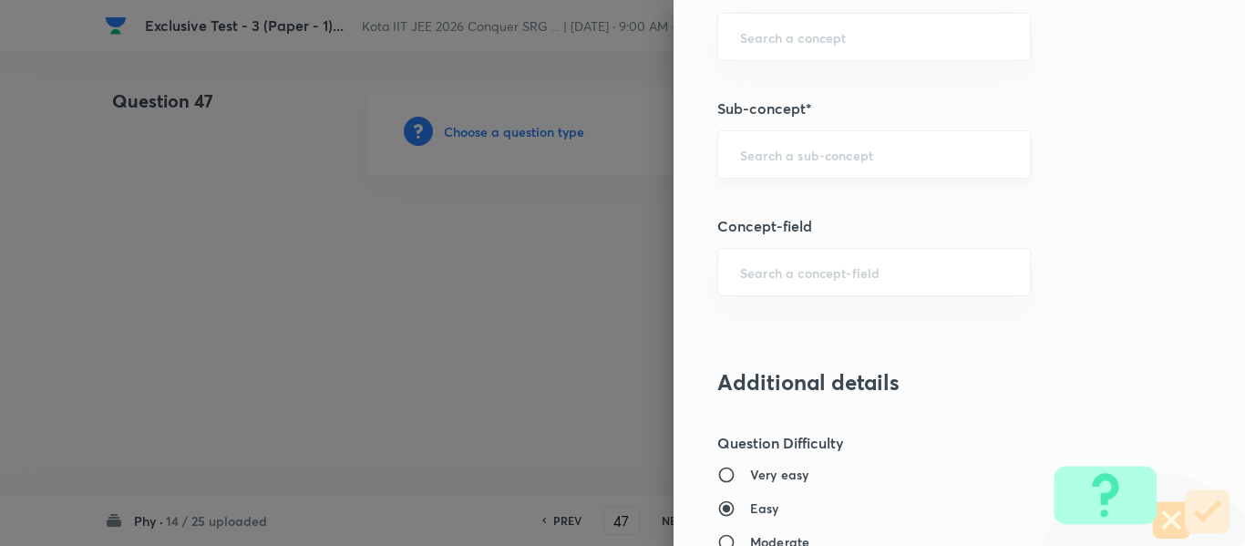
click at [757, 160] on input "text" at bounding box center [874, 154] width 268 height 17
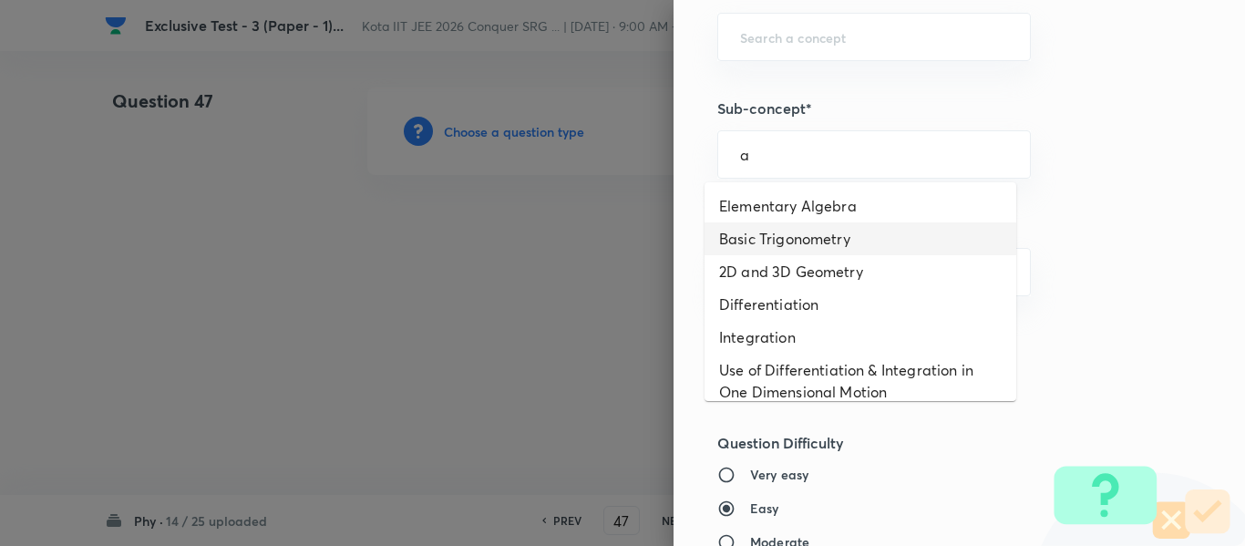
click at [749, 231] on li "Basic Trigonometry" at bounding box center [861, 238] width 312 height 33
type input "Basic Trigonometry"
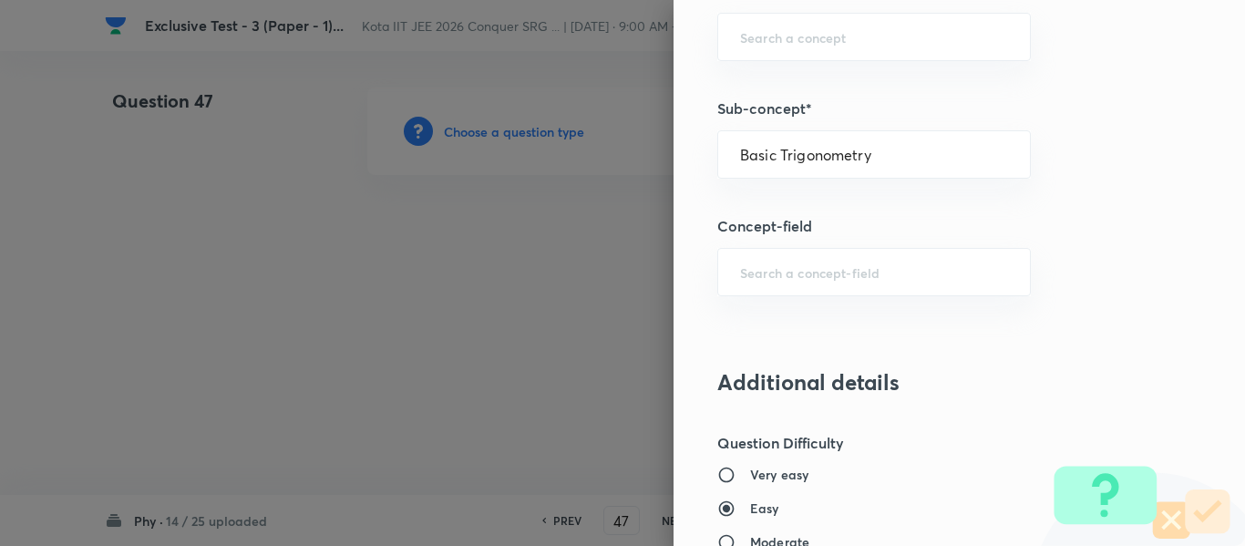
type input "Physics"
type input "Basics & Laboratory"
type input "Mathematical Tools"
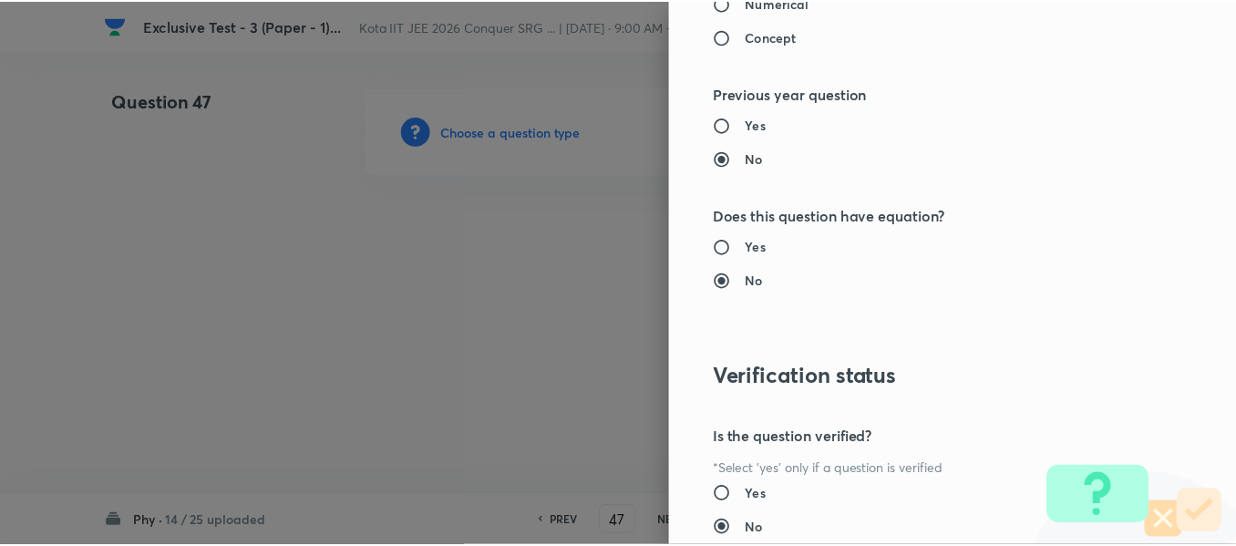
scroll to position [1953, 0]
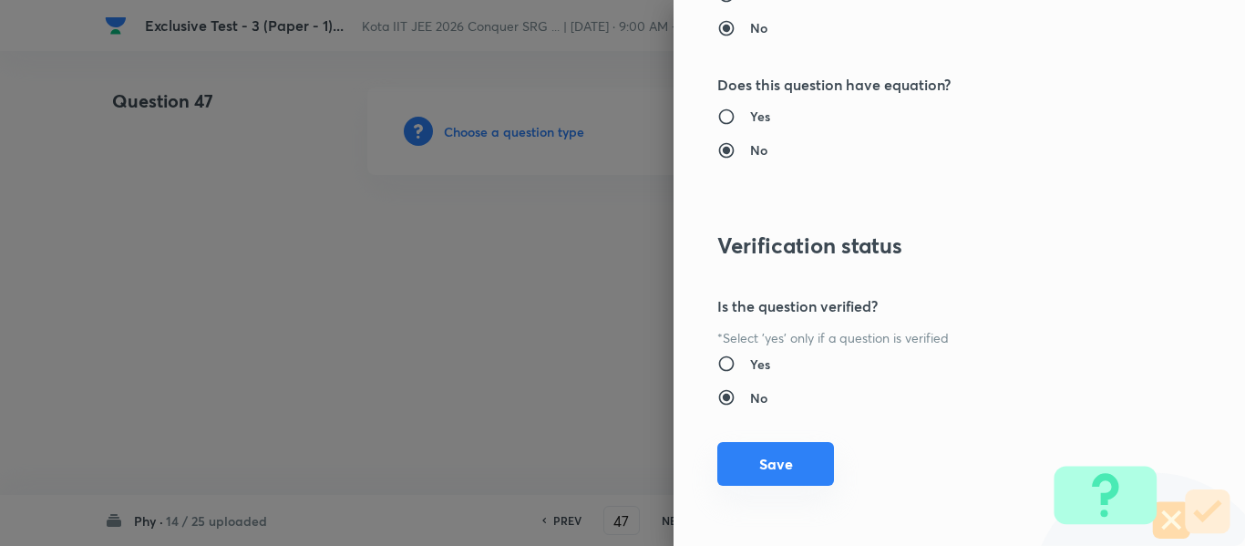
click at [756, 466] on button "Save" at bounding box center [775, 464] width 117 height 44
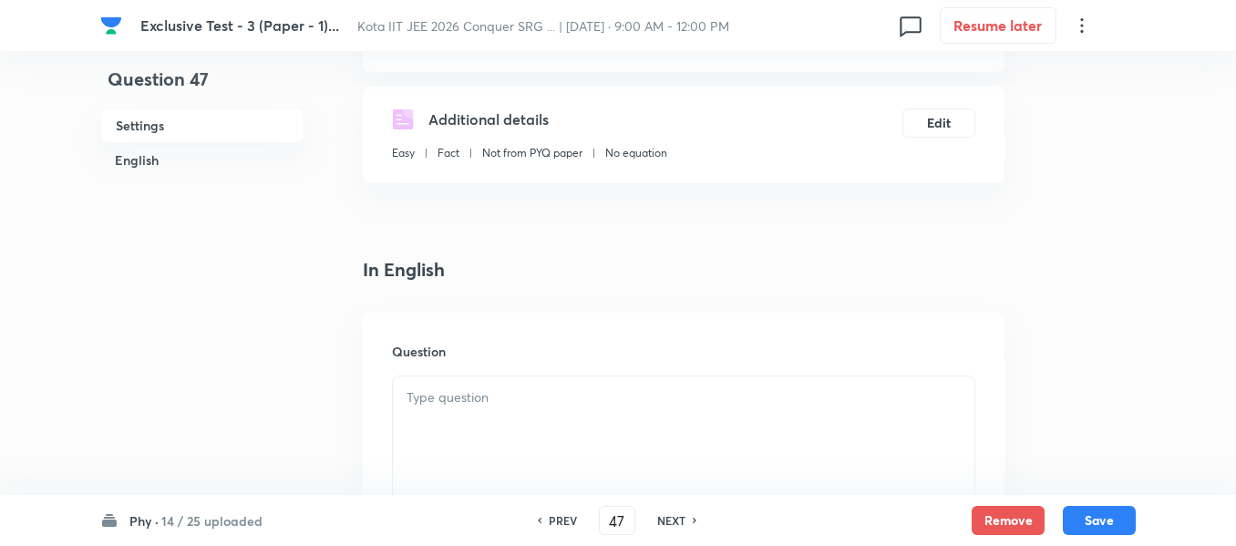
scroll to position [365, 0]
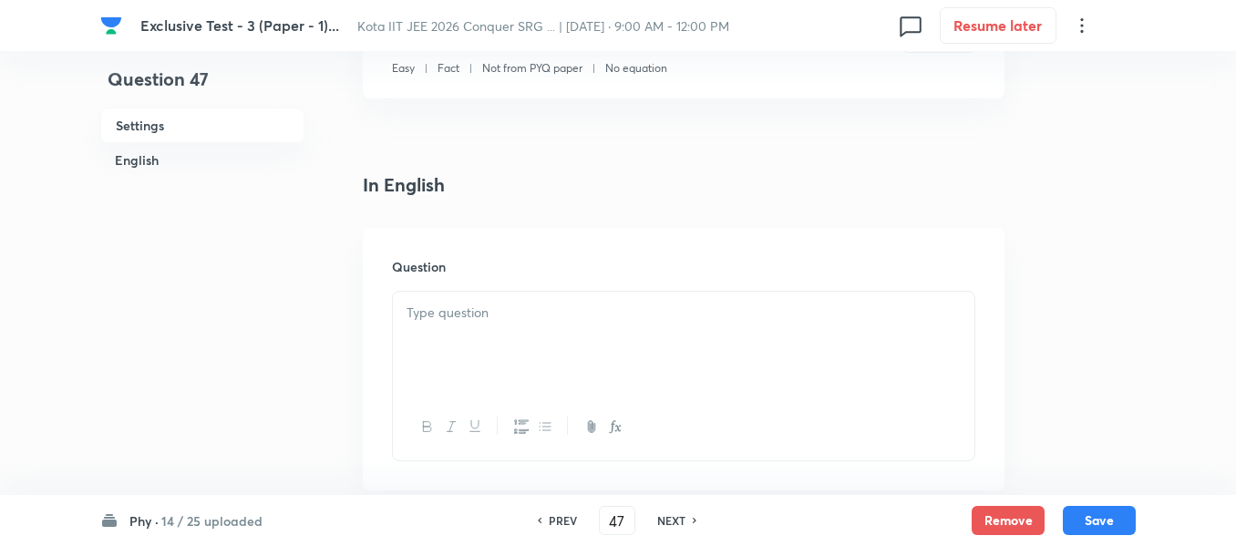
click at [470, 311] on p at bounding box center [684, 313] width 554 height 21
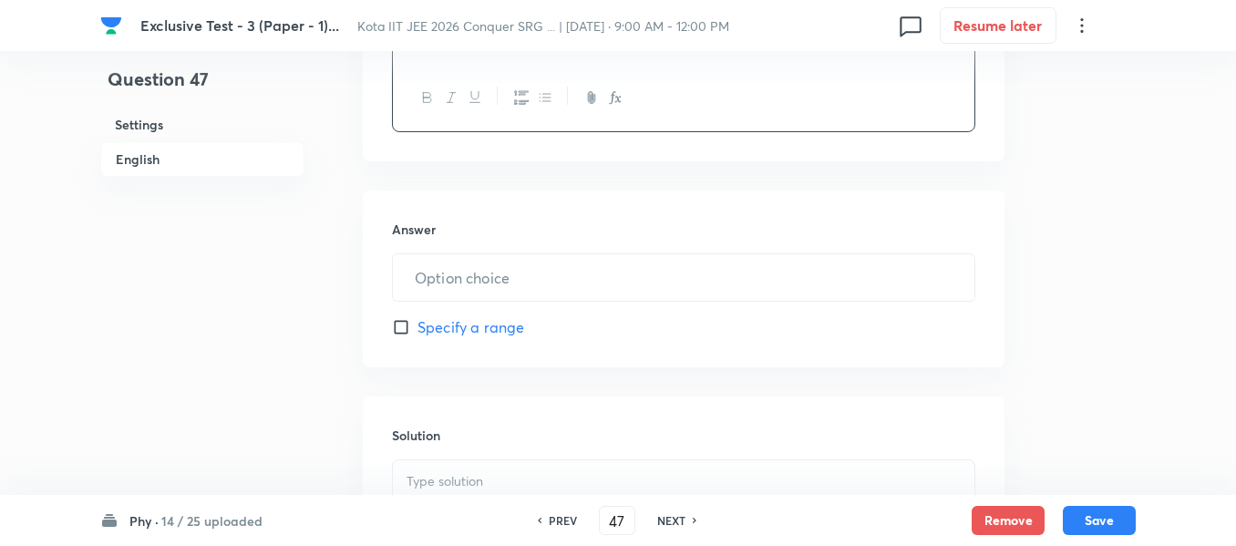
scroll to position [820, 0]
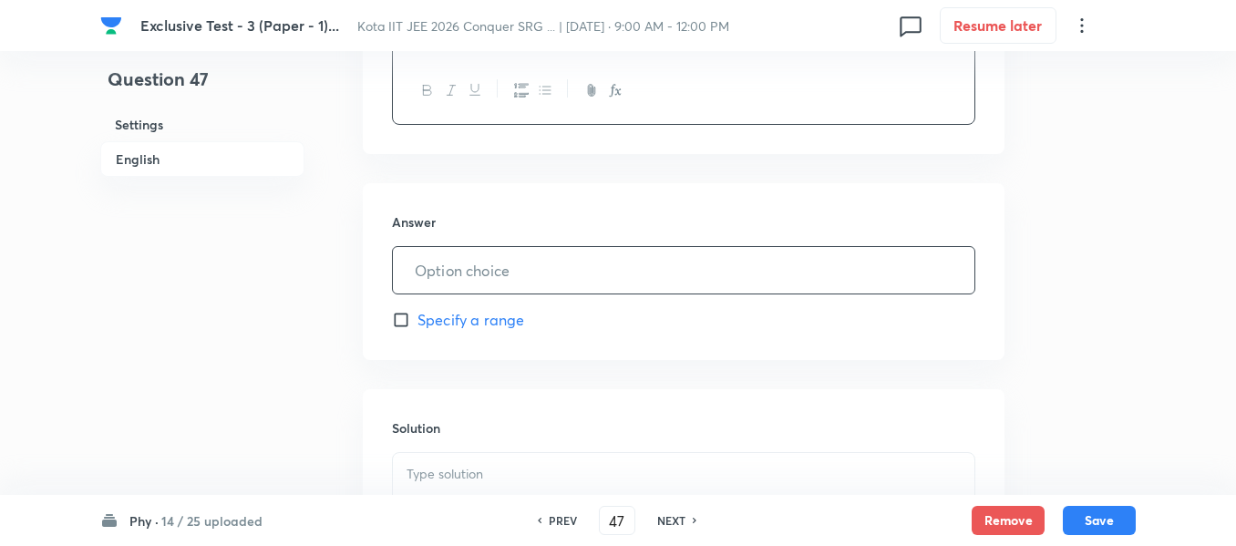
click at [466, 281] on input "text" at bounding box center [684, 270] width 582 height 46
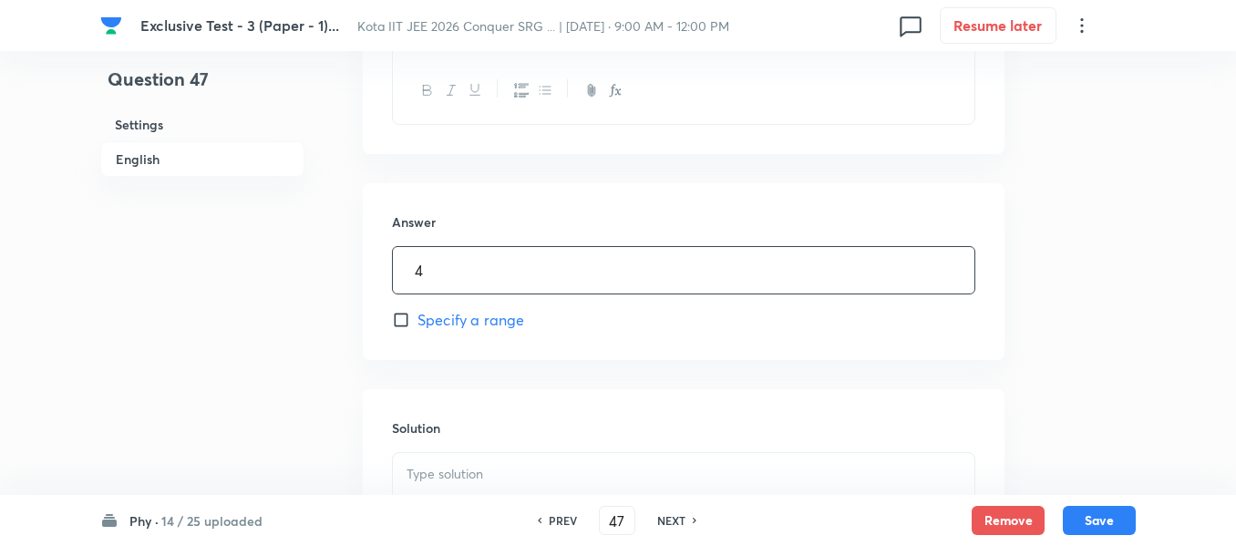
type input "4"
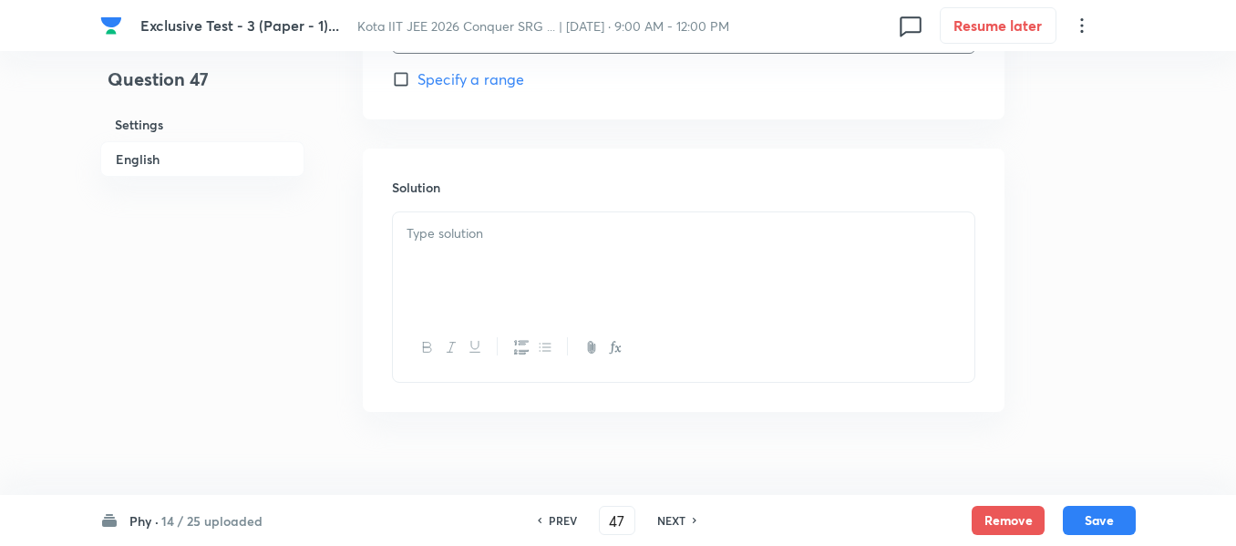
scroll to position [1087, 0]
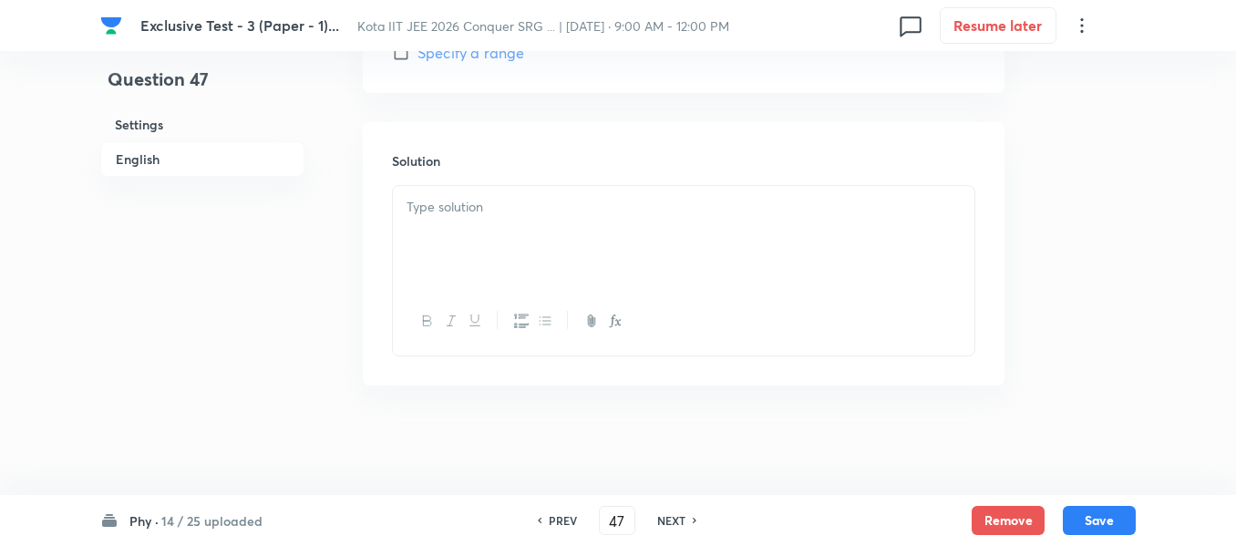
click at [426, 205] on p at bounding box center [684, 207] width 554 height 21
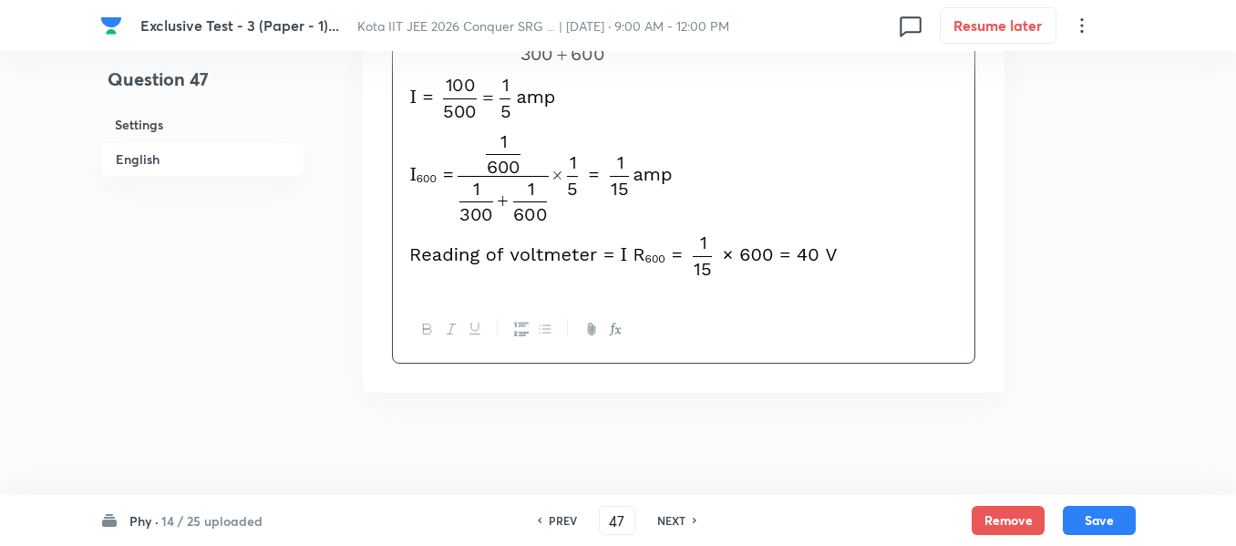
scroll to position [1276, 0]
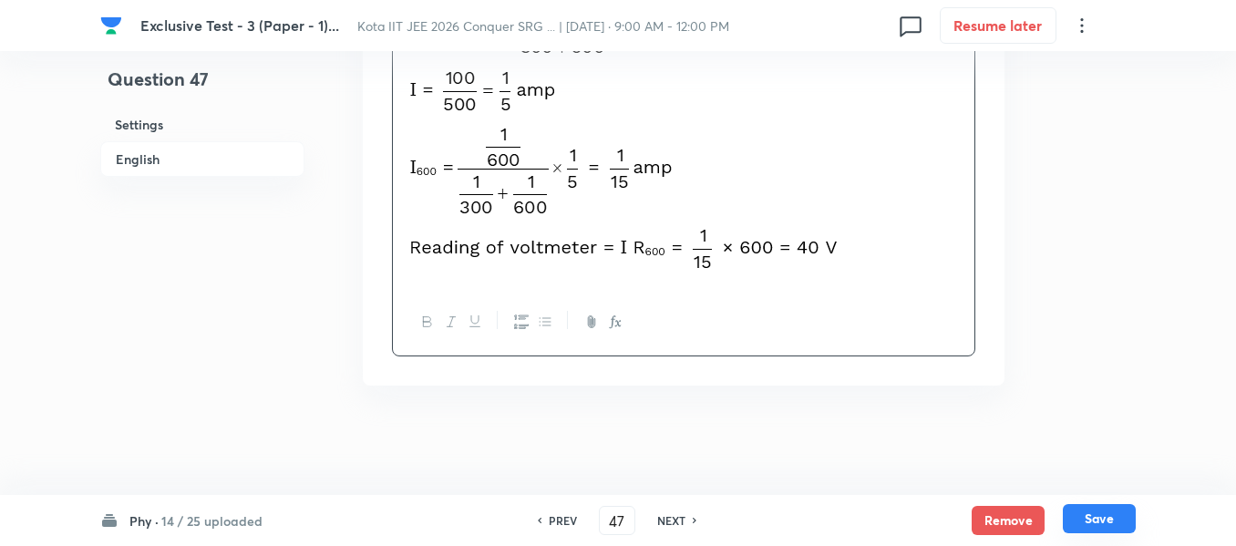
click at [1117, 520] on button "Save" at bounding box center [1099, 518] width 73 height 29
type input "48"
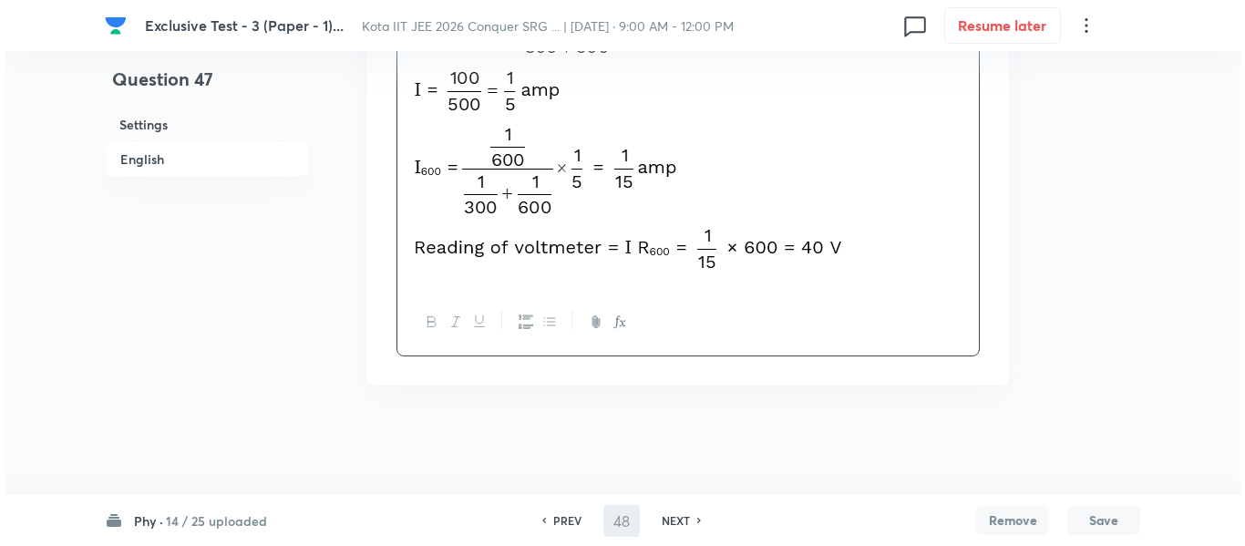
scroll to position [0, 0]
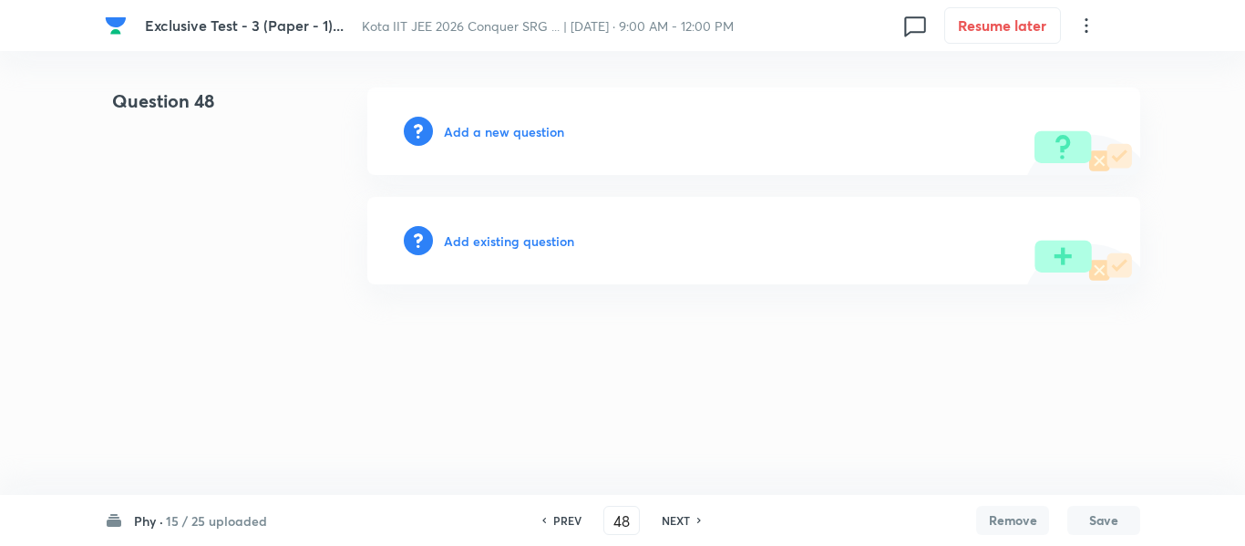
click at [479, 137] on h6 "Add a new question" at bounding box center [504, 131] width 120 height 19
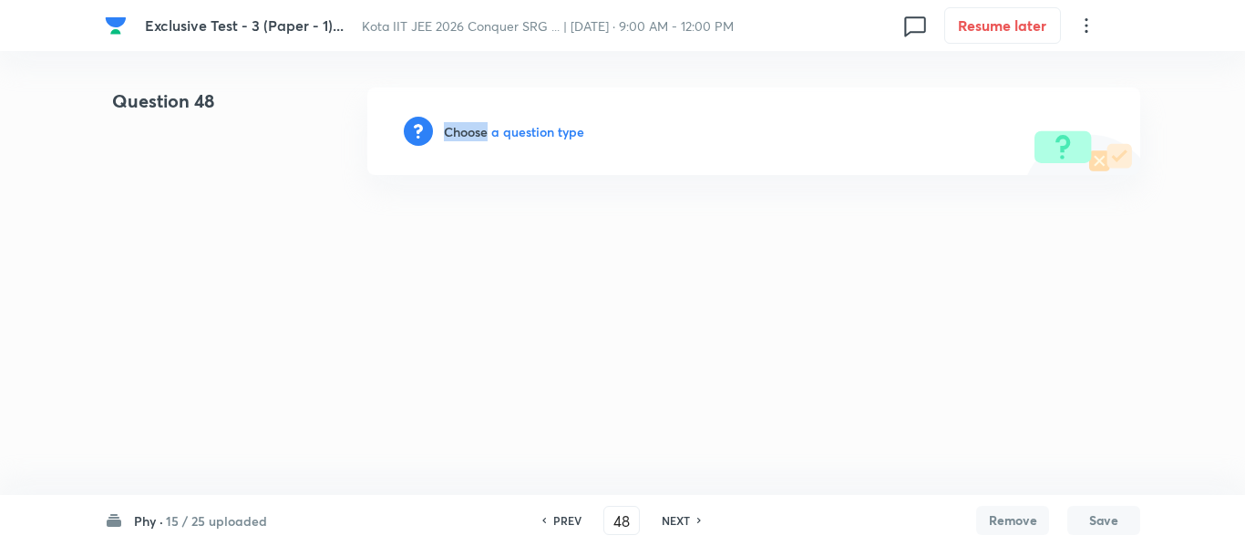
click at [479, 136] on h6 "Choose a question type" at bounding box center [514, 131] width 140 height 19
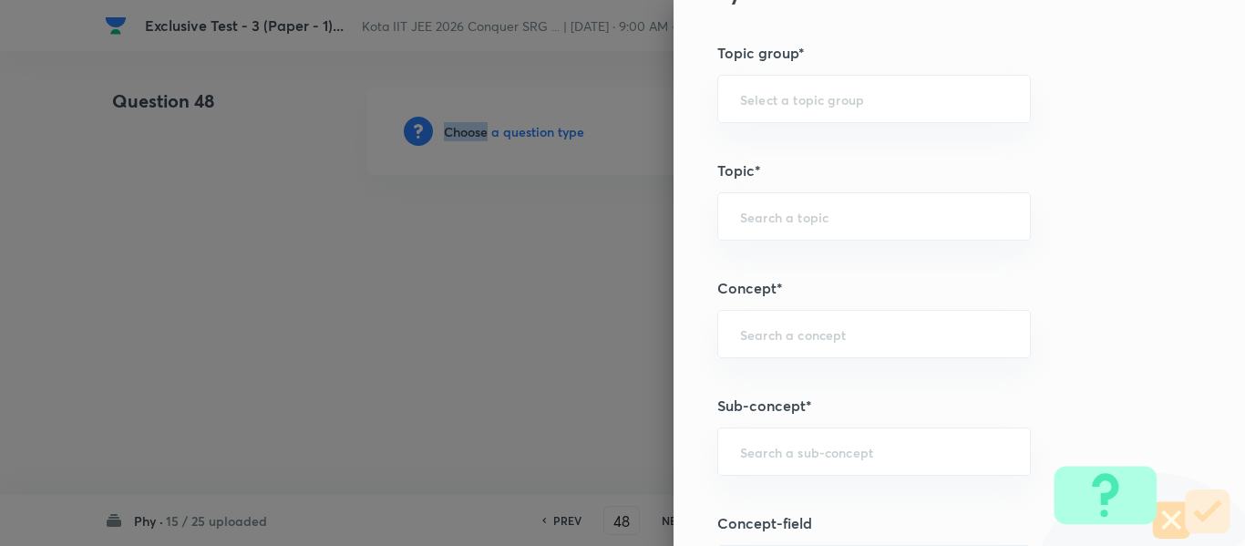
scroll to position [820, 0]
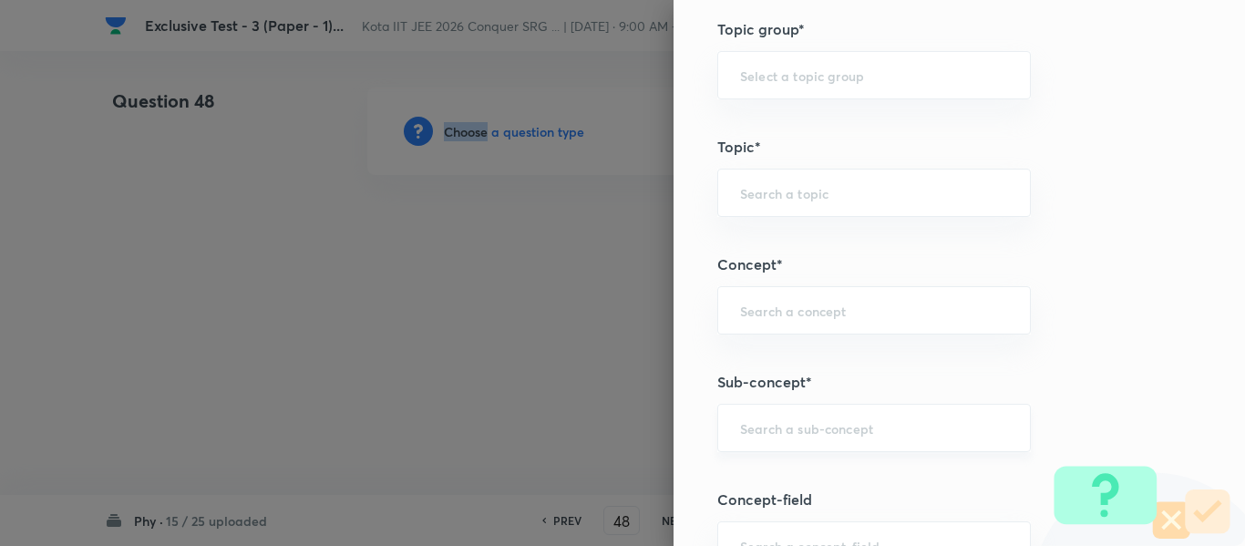
click at [751, 448] on div "​" at bounding box center [874, 428] width 314 height 48
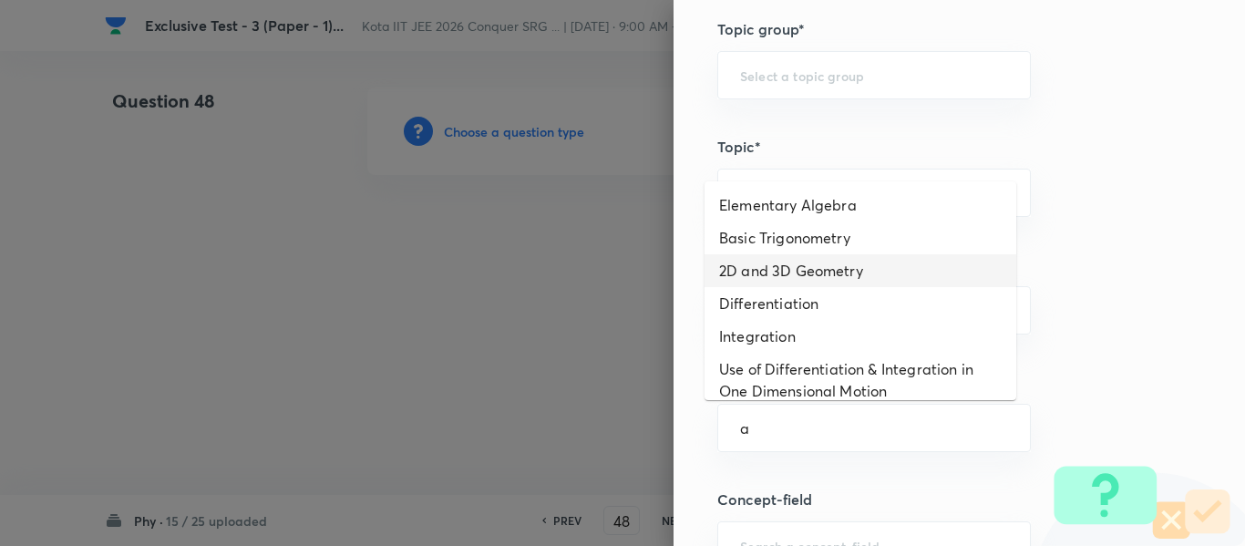
click at [747, 270] on li "2D and 3D Geometry" at bounding box center [861, 270] width 312 height 33
type input "2D and 3D Geometry"
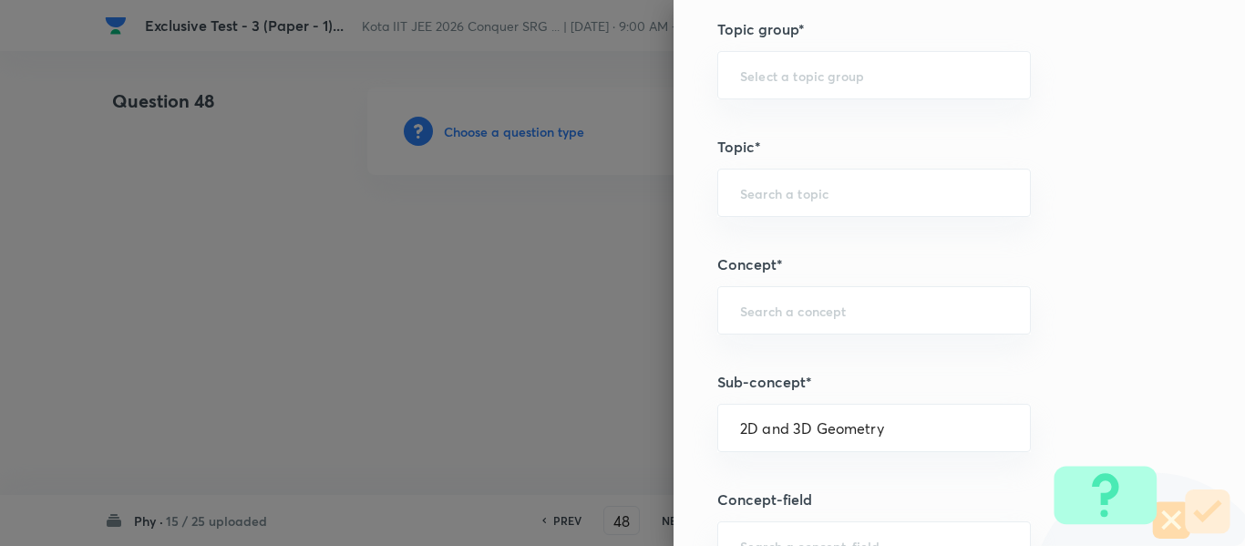
type input "Physics"
type input "Basics & Laboratory"
type input "Mathematical Tools"
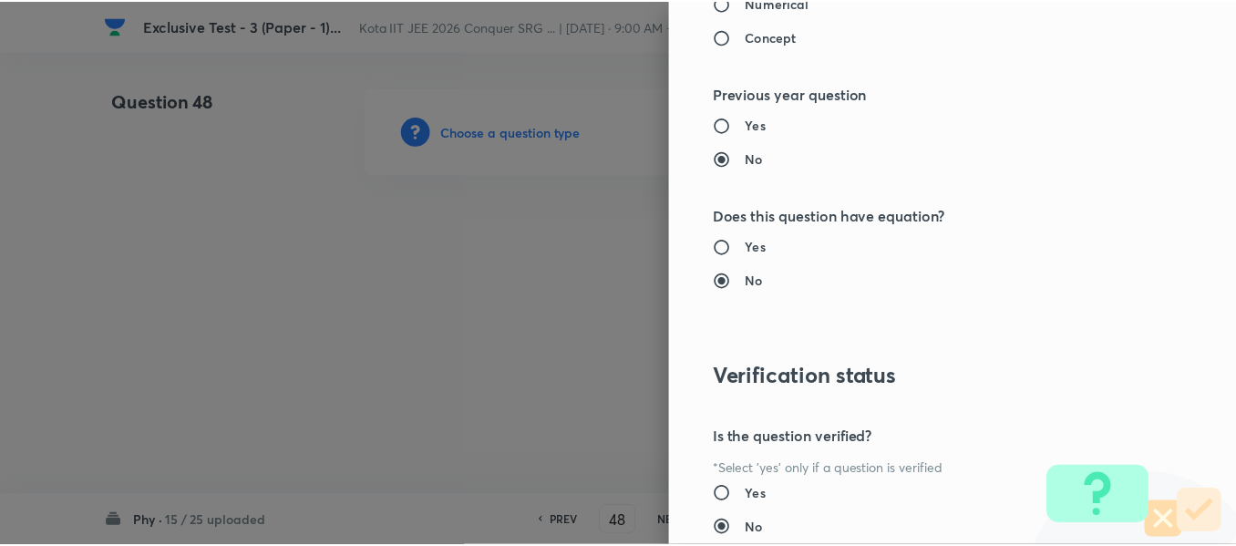
scroll to position [1953, 0]
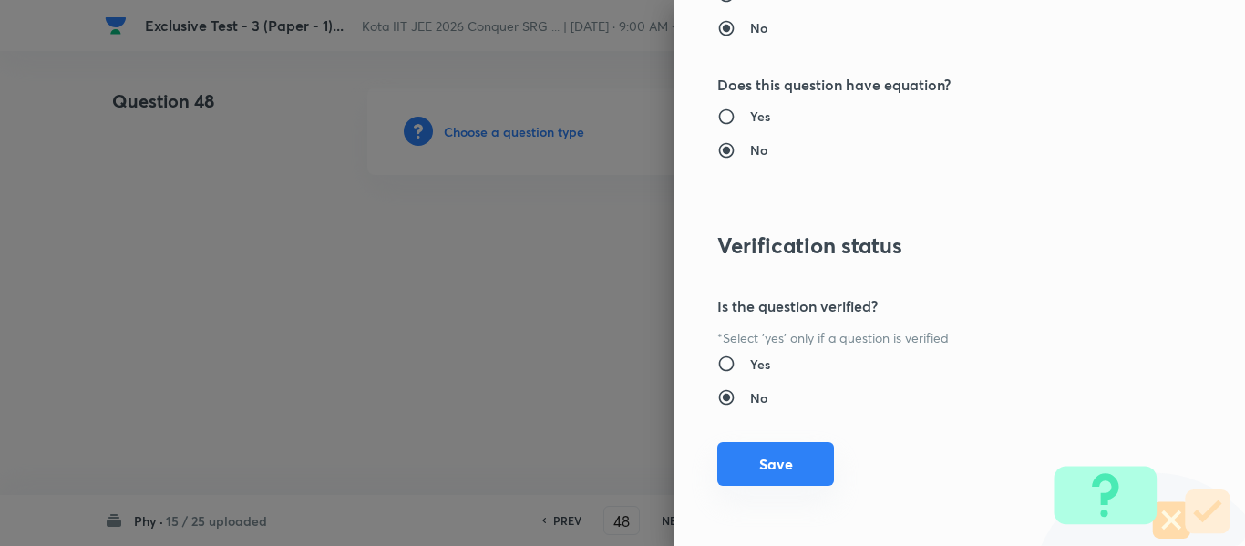
click at [752, 474] on button "Save" at bounding box center [775, 464] width 117 height 44
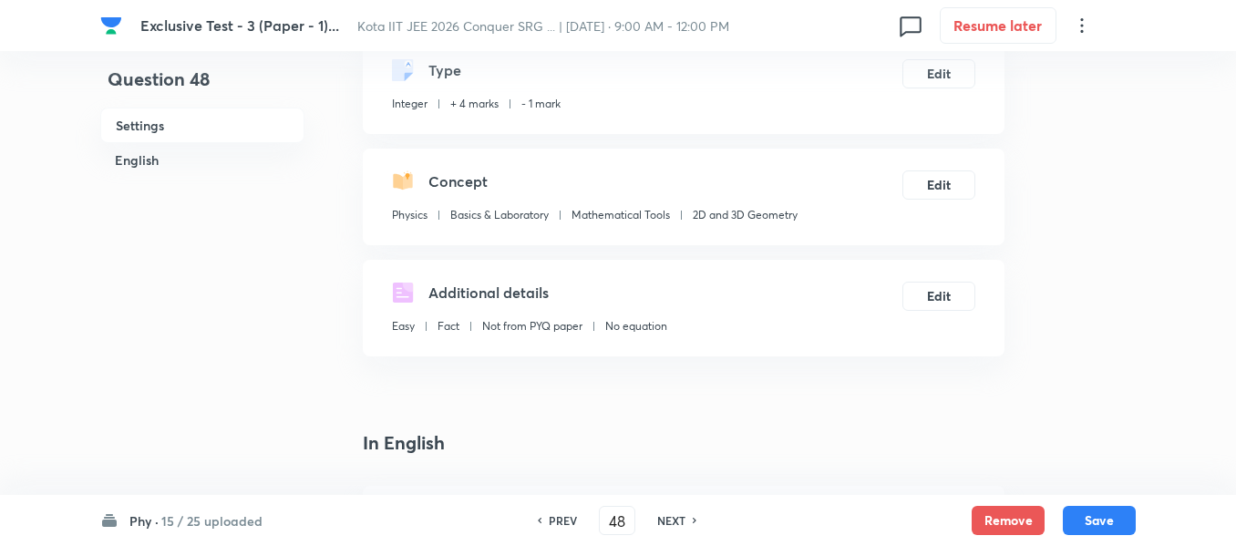
scroll to position [273, 0]
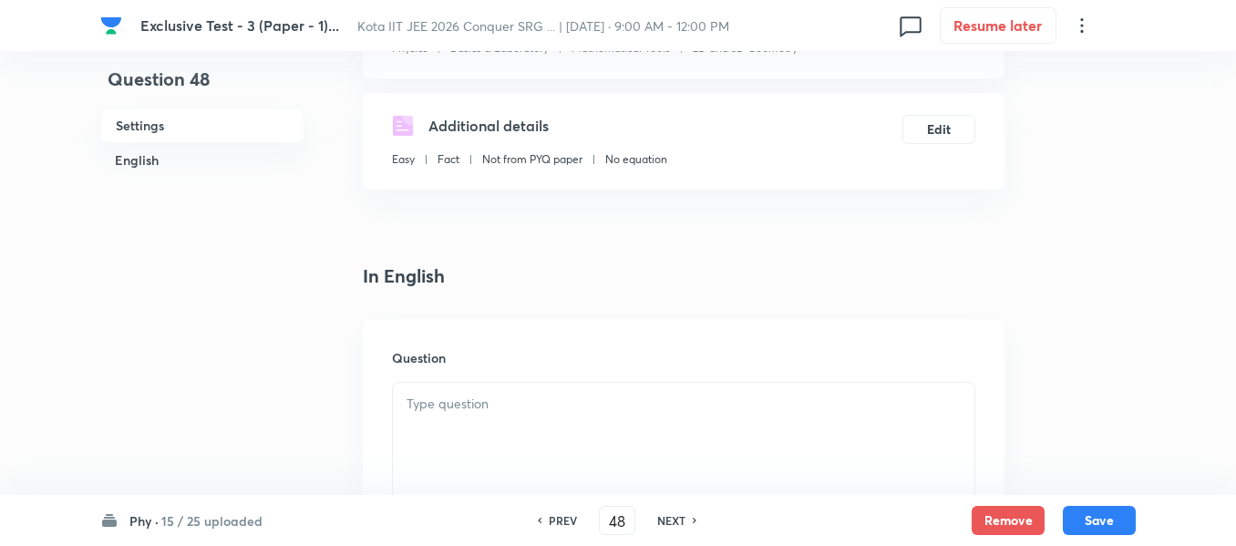
click at [463, 414] on p at bounding box center [684, 404] width 554 height 21
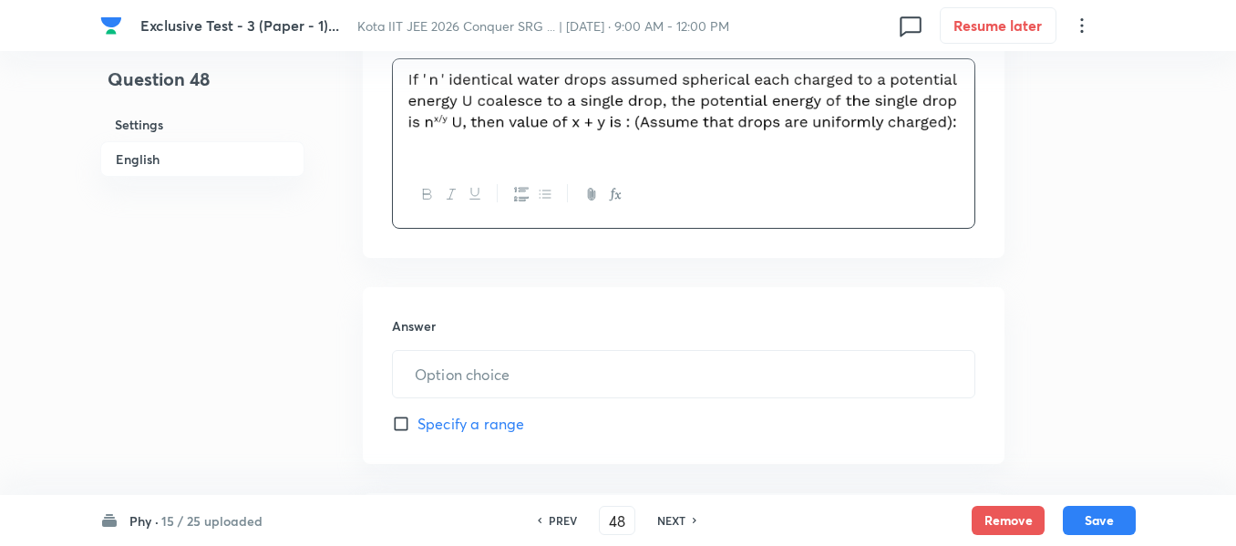
scroll to position [638, 0]
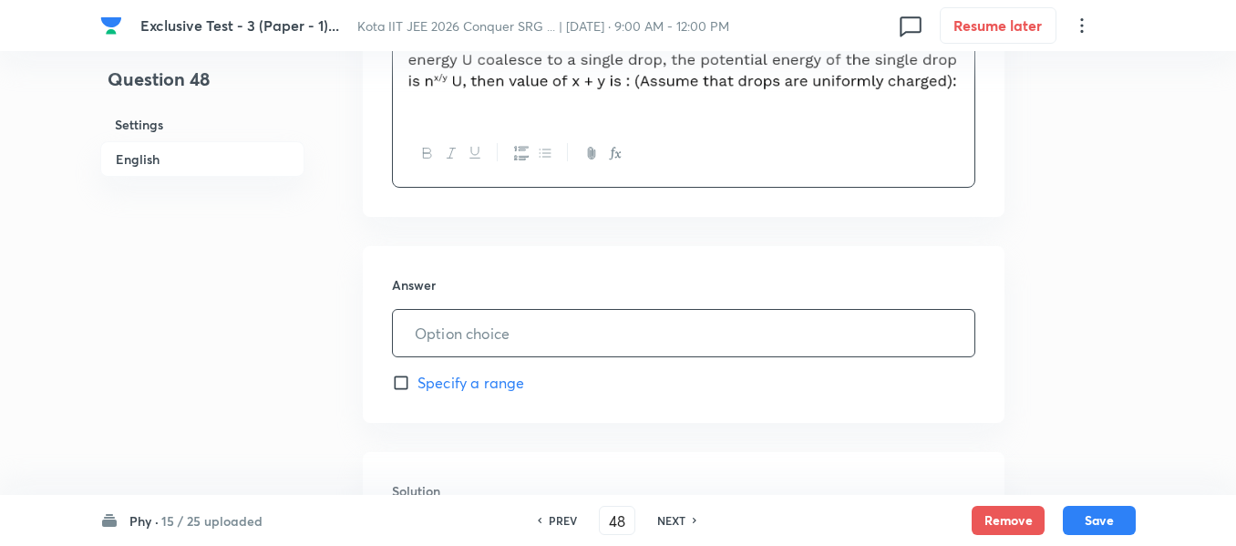
click at [438, 326] on input "text" at bounding box center [684, 333] width 582 height 46
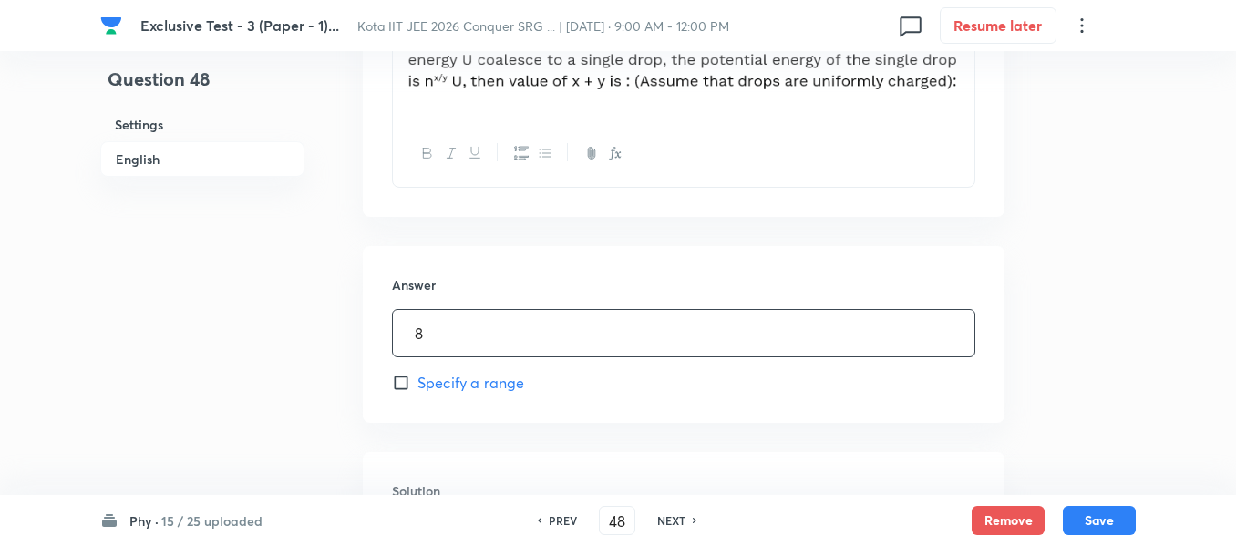
type input "8"
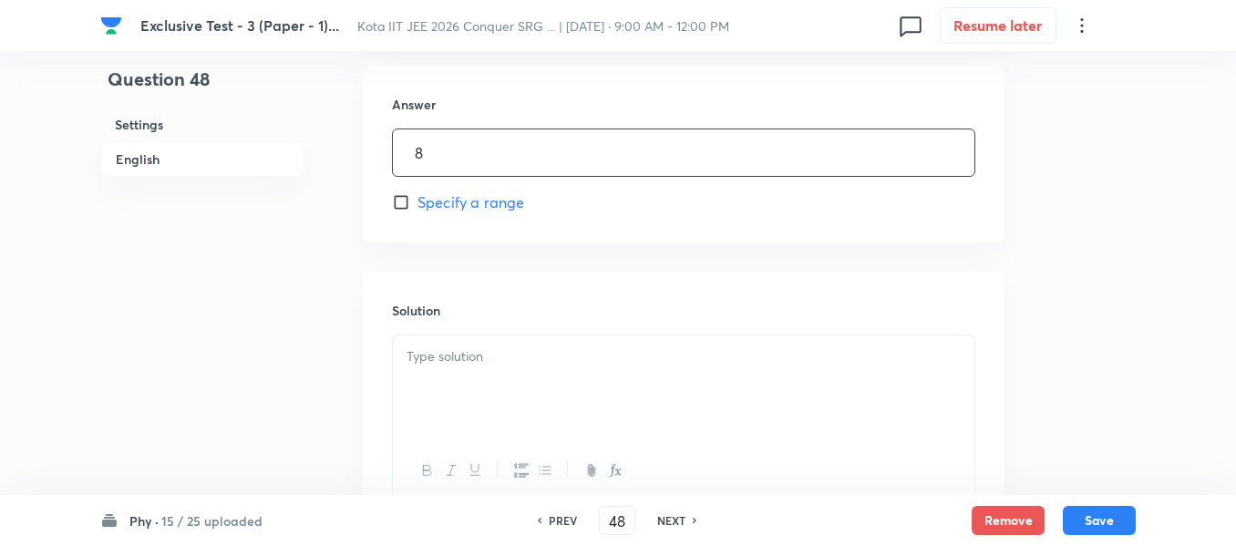
scroll to position [912, 0]
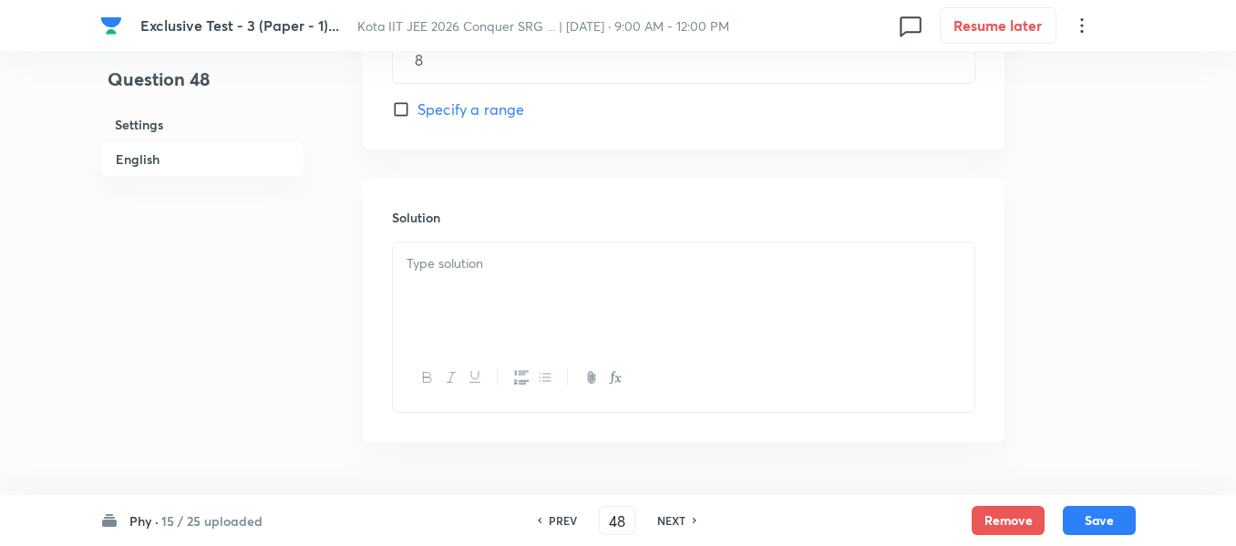
click at [467, 300] on div at bounding box center [684, 293] width 582 height 102
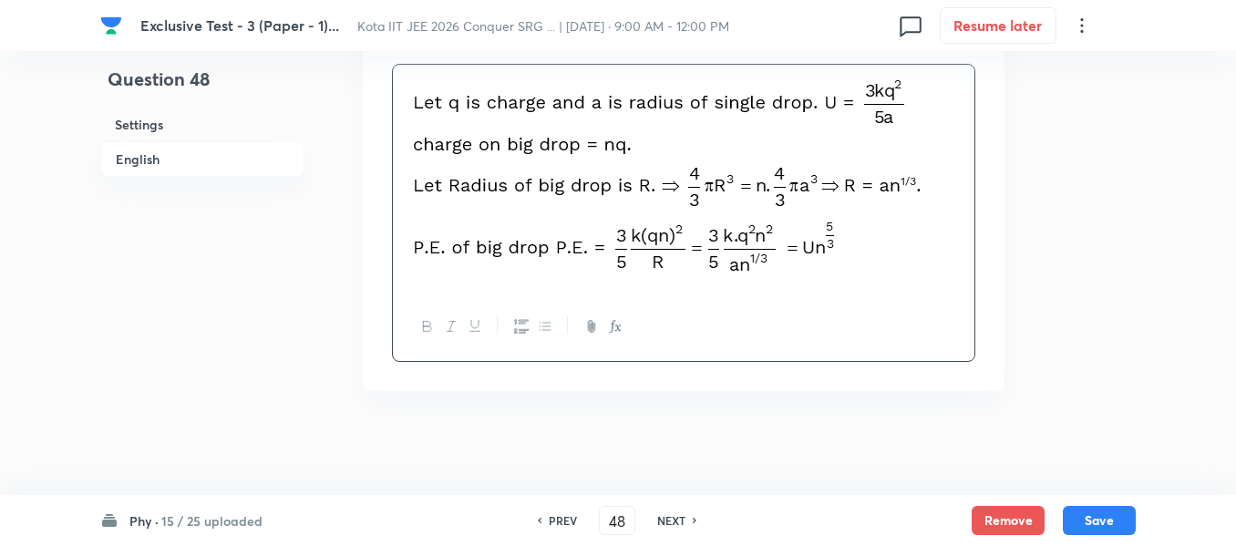
scroll to position [1095, 0]
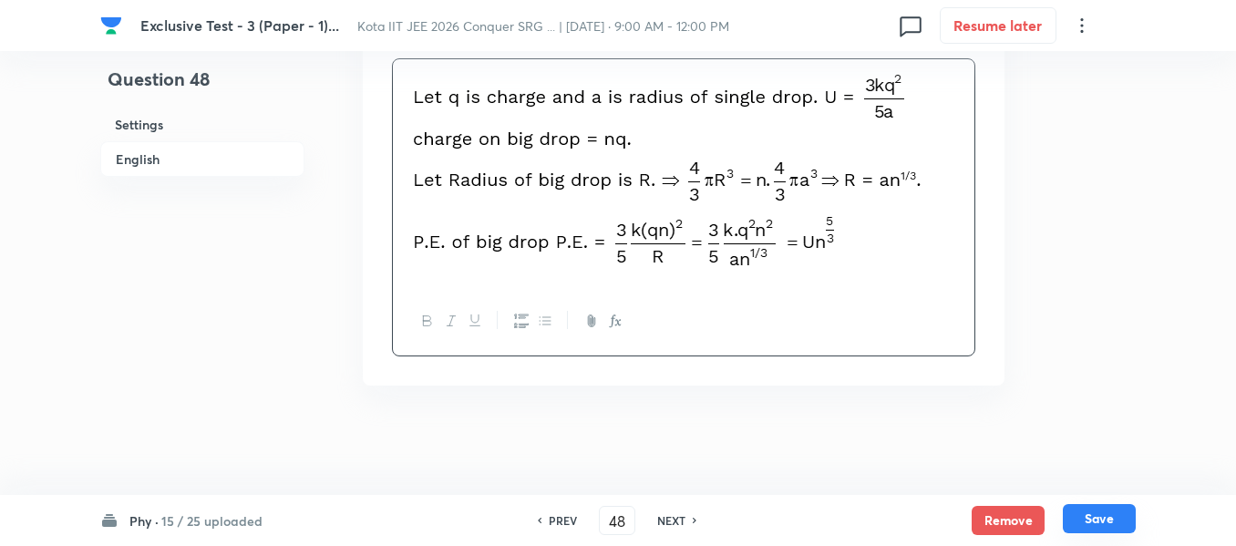
click at [1078, 518] on button "Save" at bounding box center [1099, 518] width 73 height 29
type input "49"
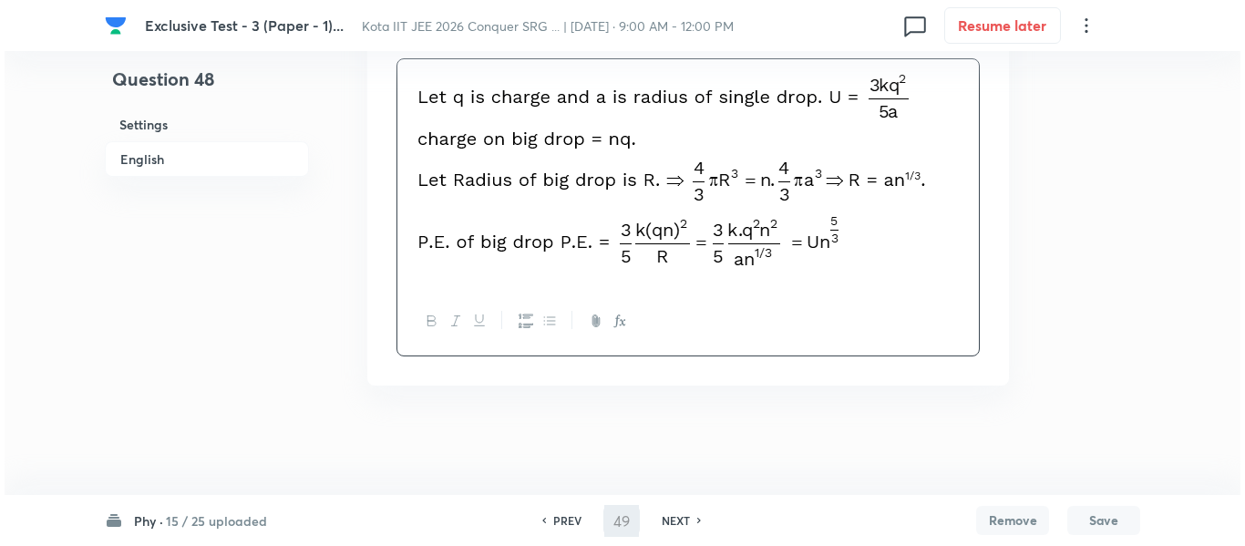
scroll to position [0, 0]
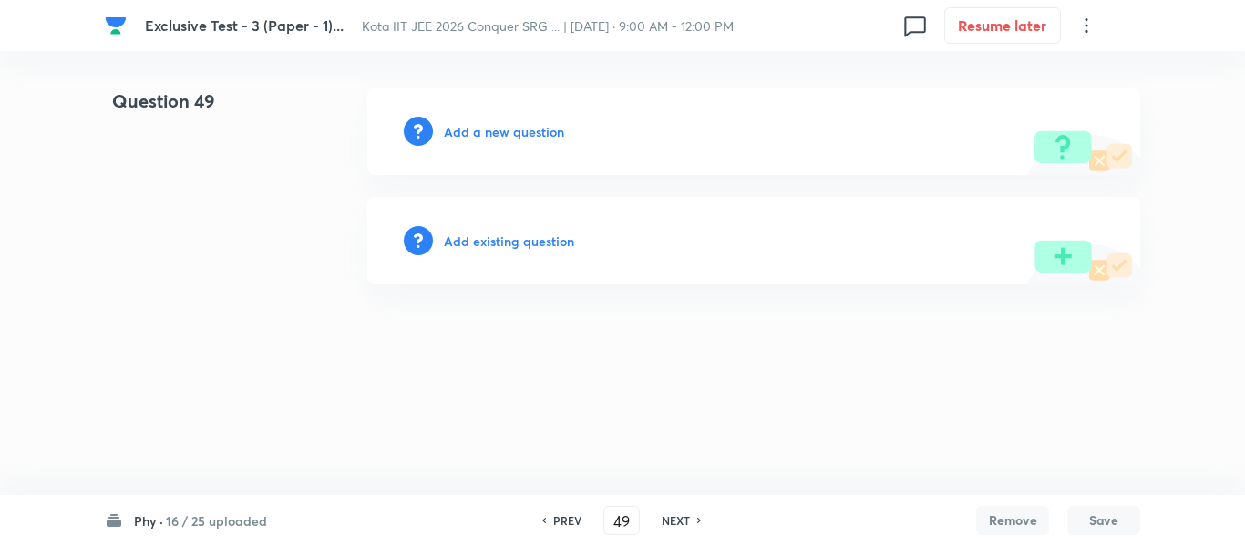
click at [503, 128] on h6 "Add a new question" at bounding box center [504, 131] width 120 height 19
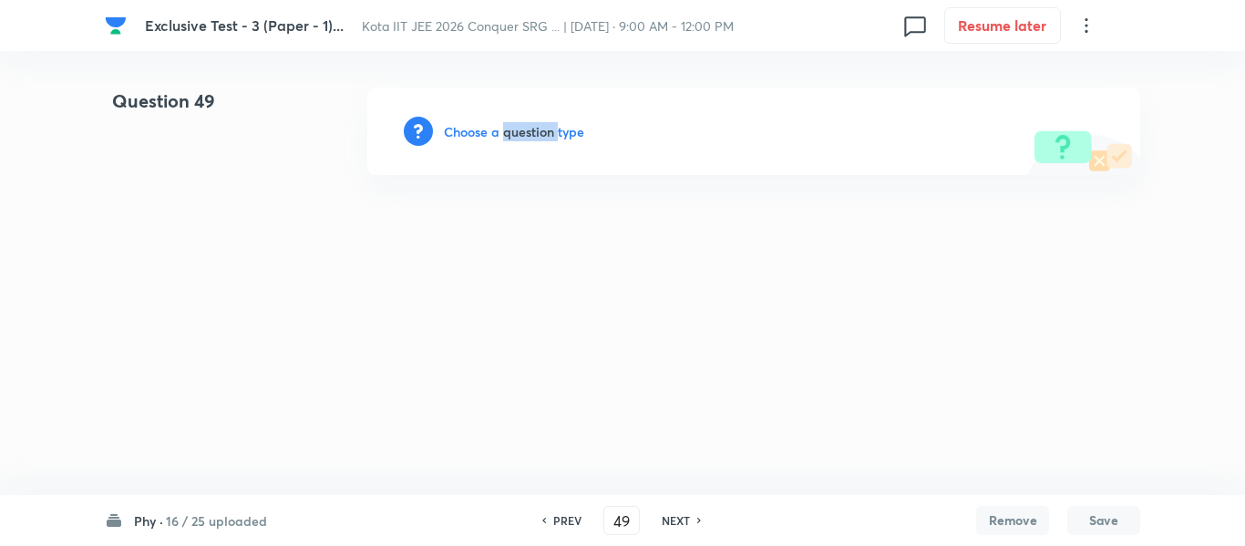
click at [503, 128] on h6 "Choose a question type" at bounding box center [514, 131] width 140 height 19
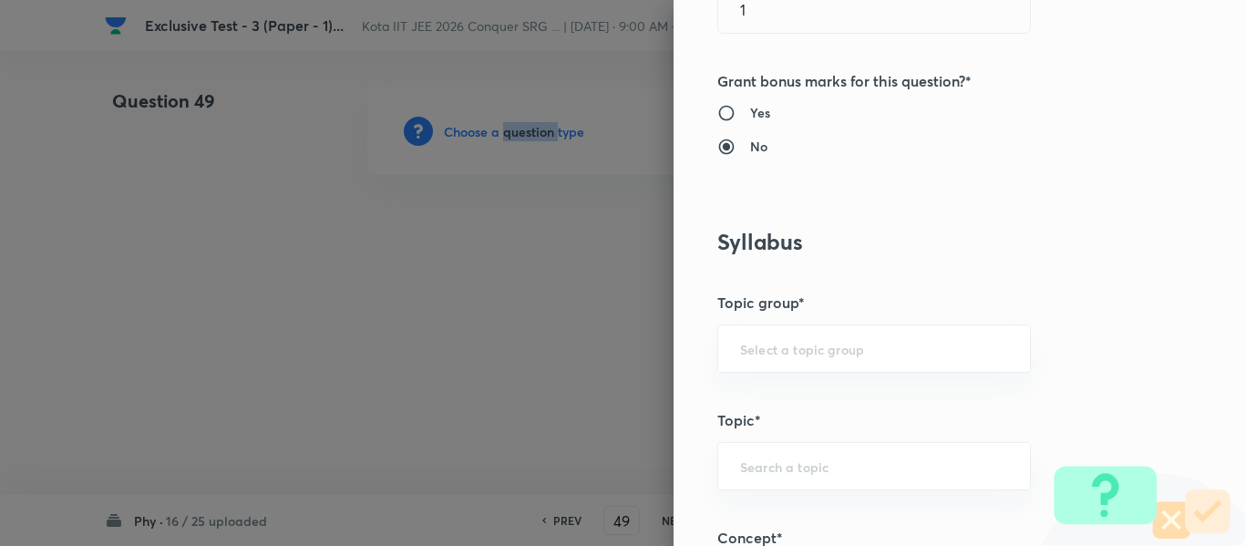
scroll to position [912, 0]
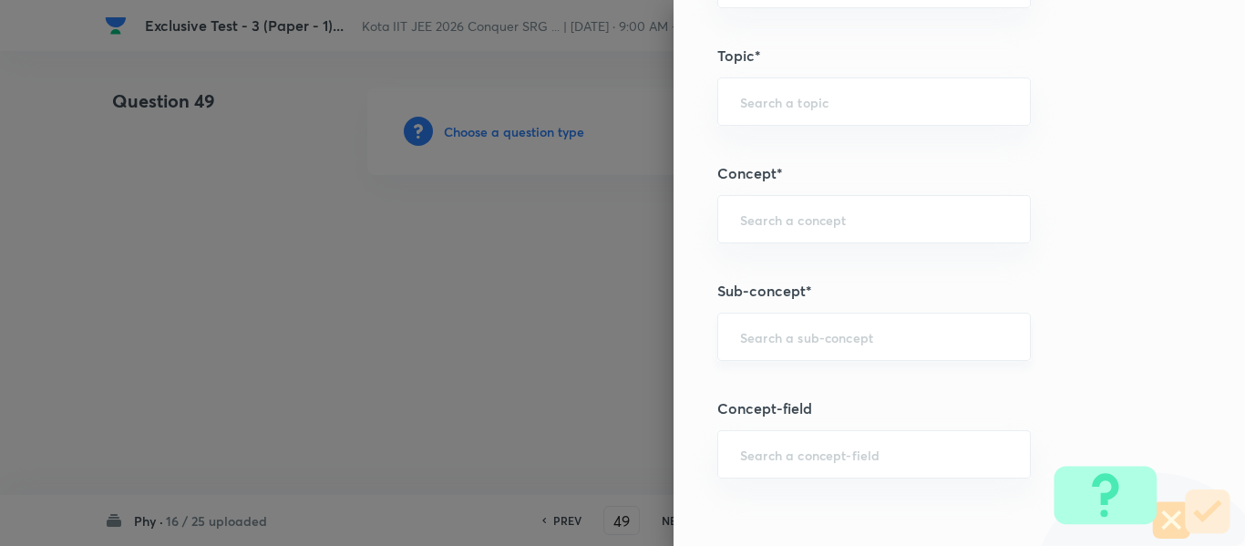
click at [771, 334] on input "text" at bounding box center [874, 336] width 268 height 17
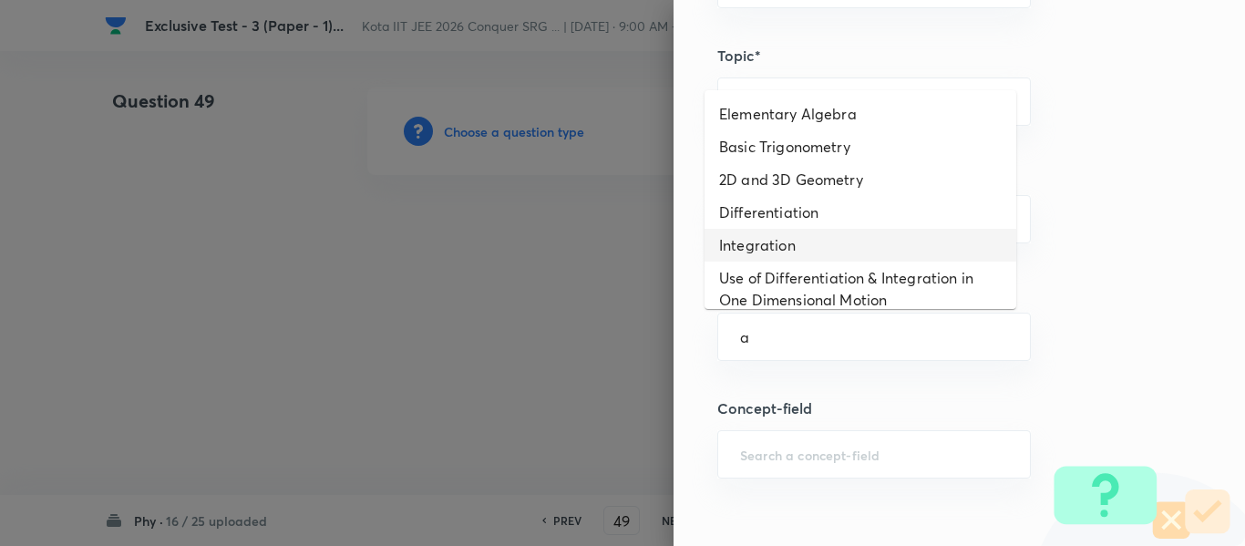
click at [765, 246] on li "Integration" at bounding box center [861, 245] width 312 height 33
type input "Integration"
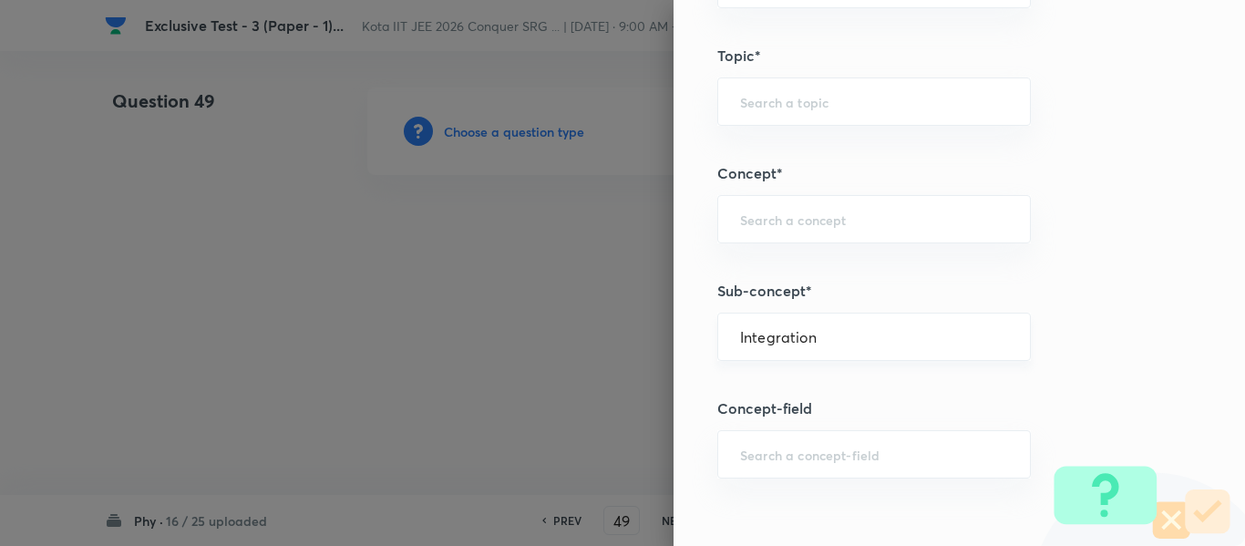
type input "Physics"
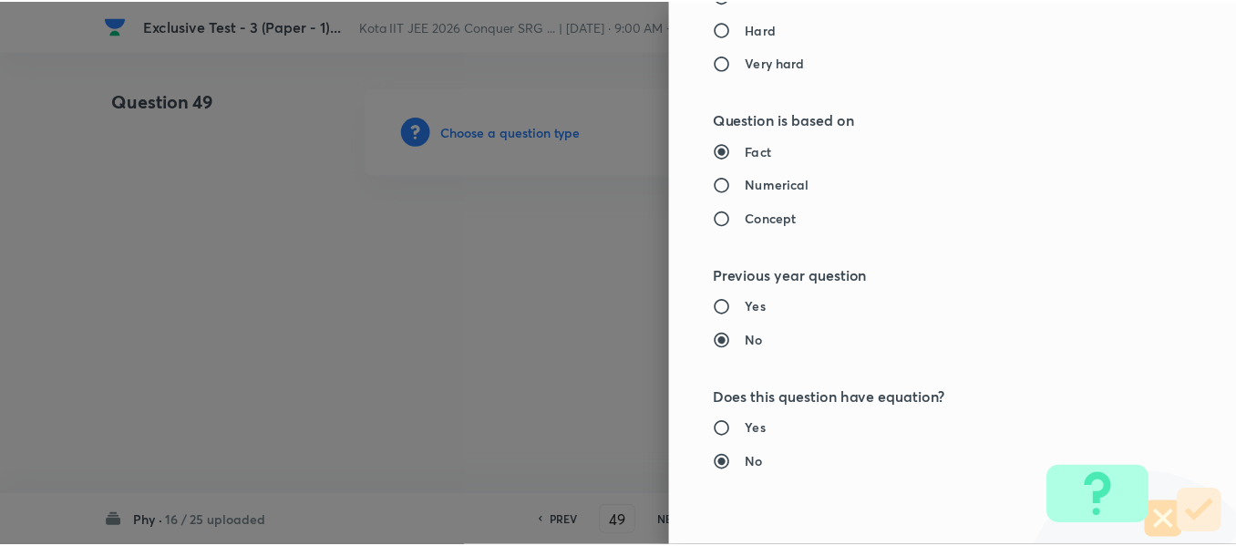
scroll to position [1953, 0]
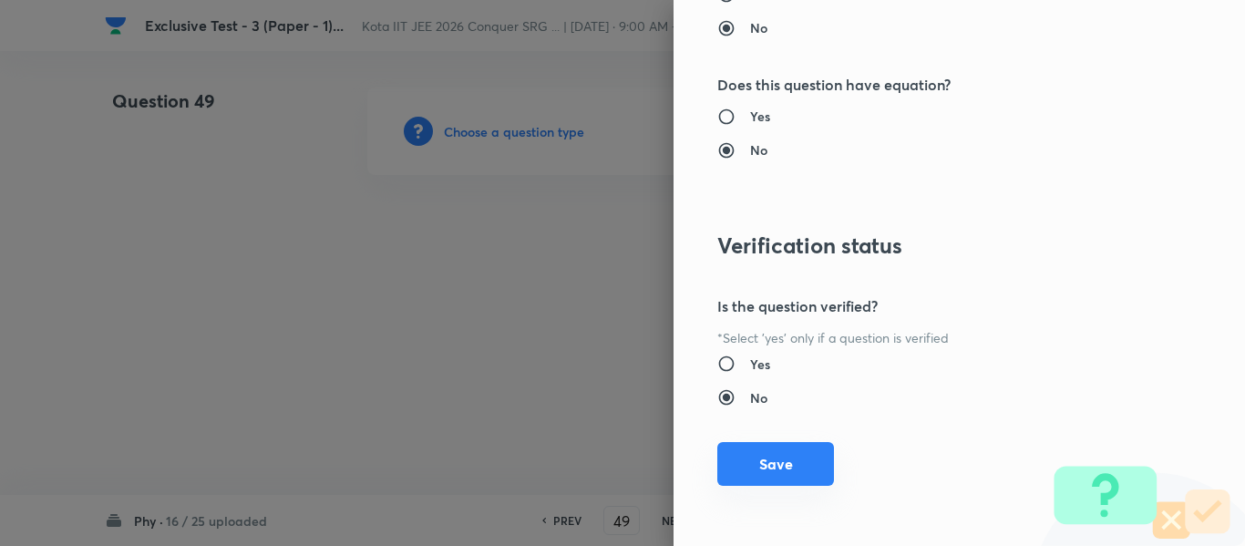
click at [747, 467] on button "Save" at bounding box center [775, 464] width 117 height 44
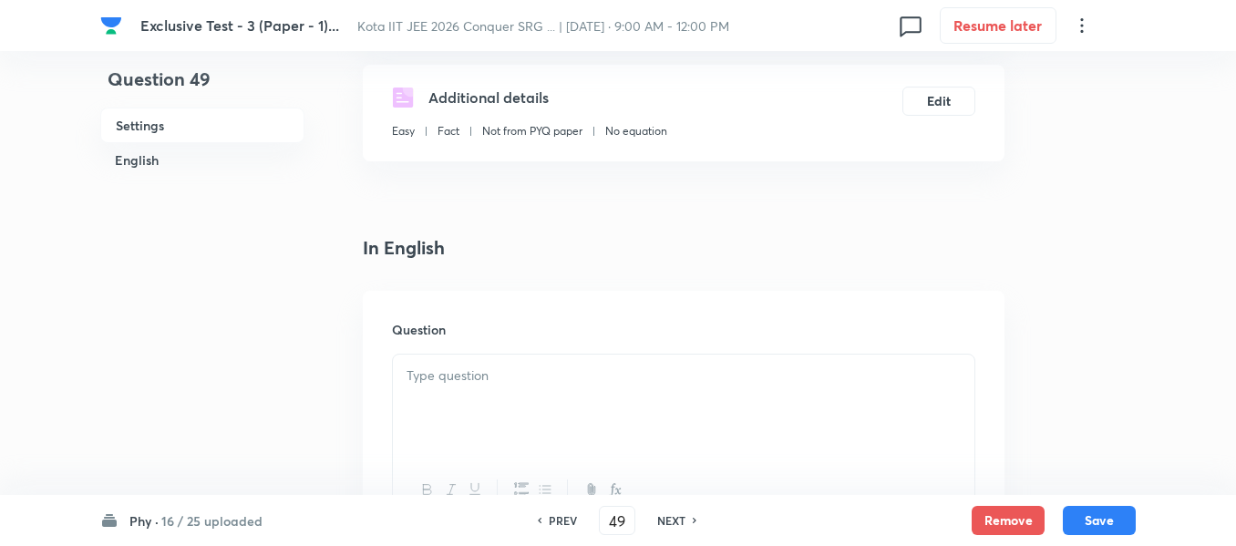
scroll to position [365, 0]
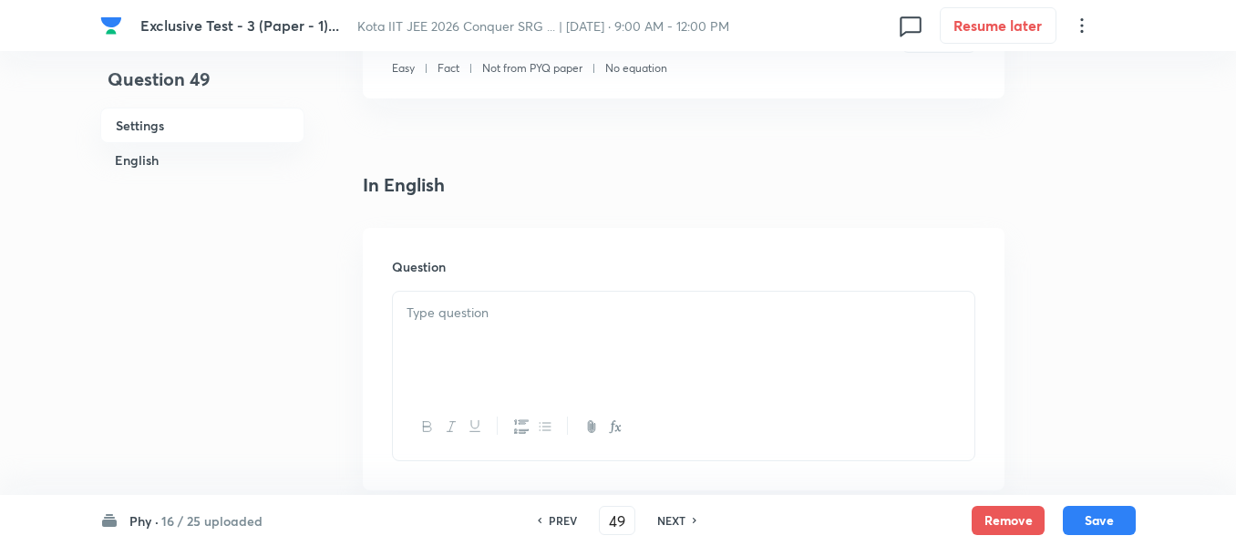
click at [485, 320] on p at bounding box center [684, 313] width 554 height 21
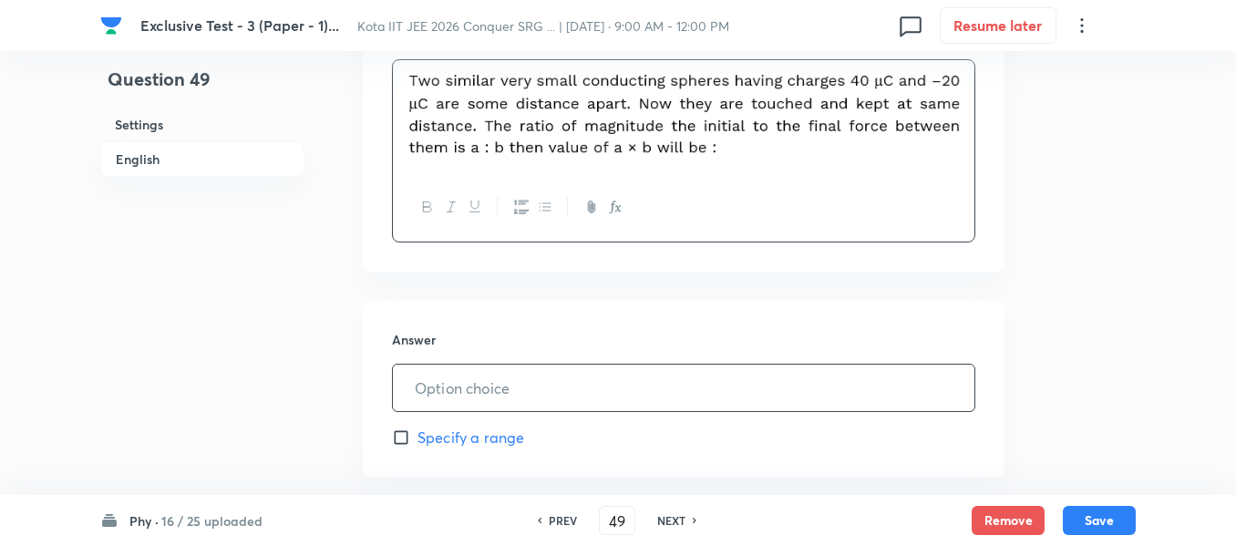
scroll to position [638, 0]
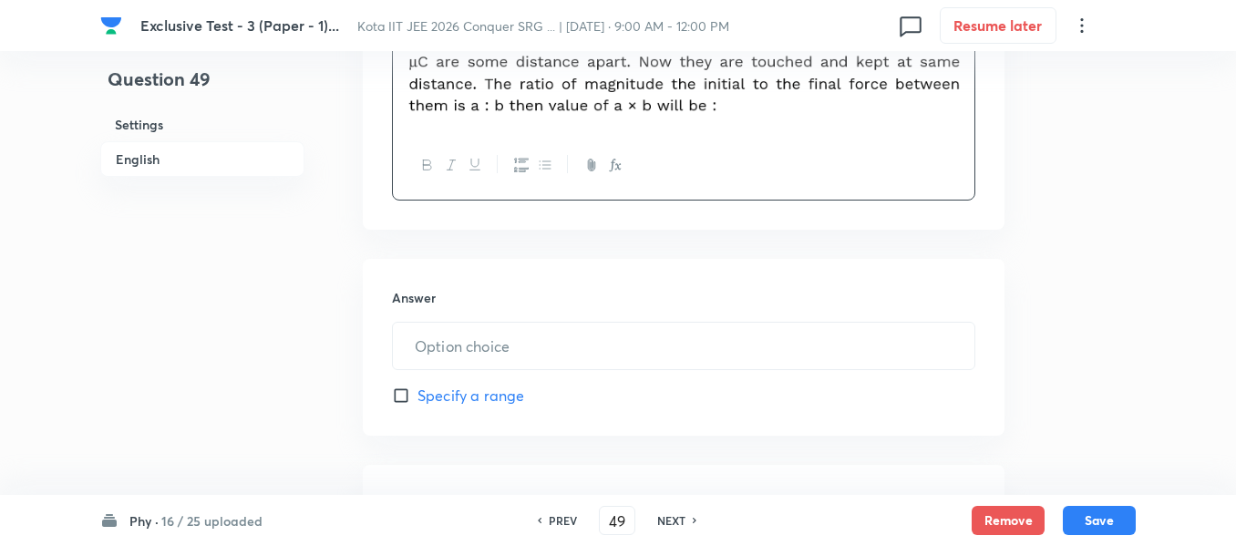
click at [450, 371] on div "Answer ​ Specify a range" at bounding box center [684, 347] width 642 height 177
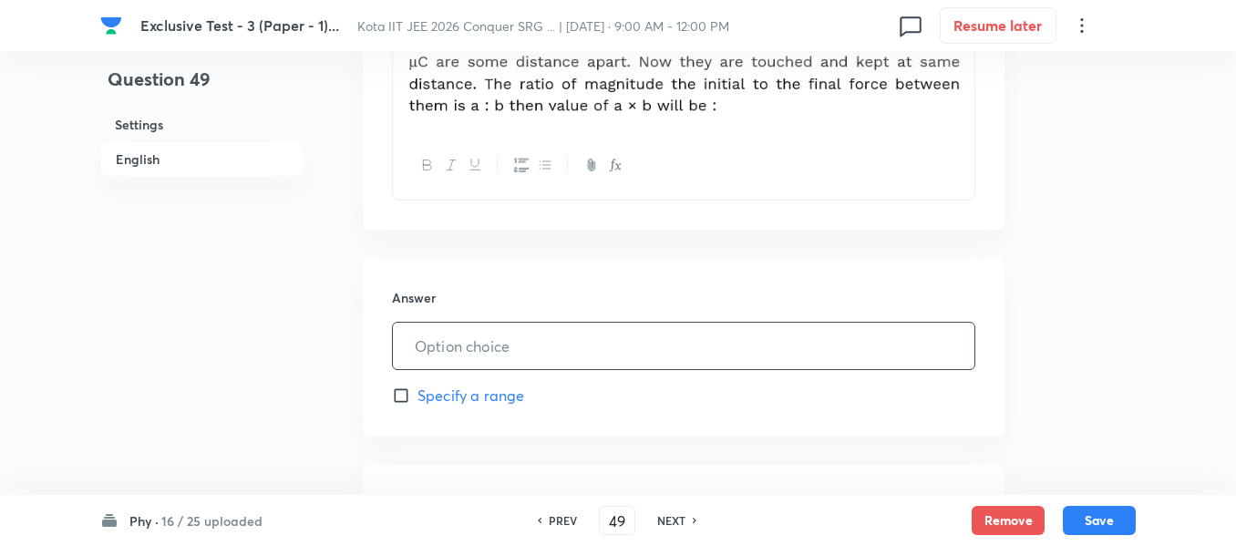
click at [448, 355] on input "text" at bounding box center [684, 346] width 582 height 46
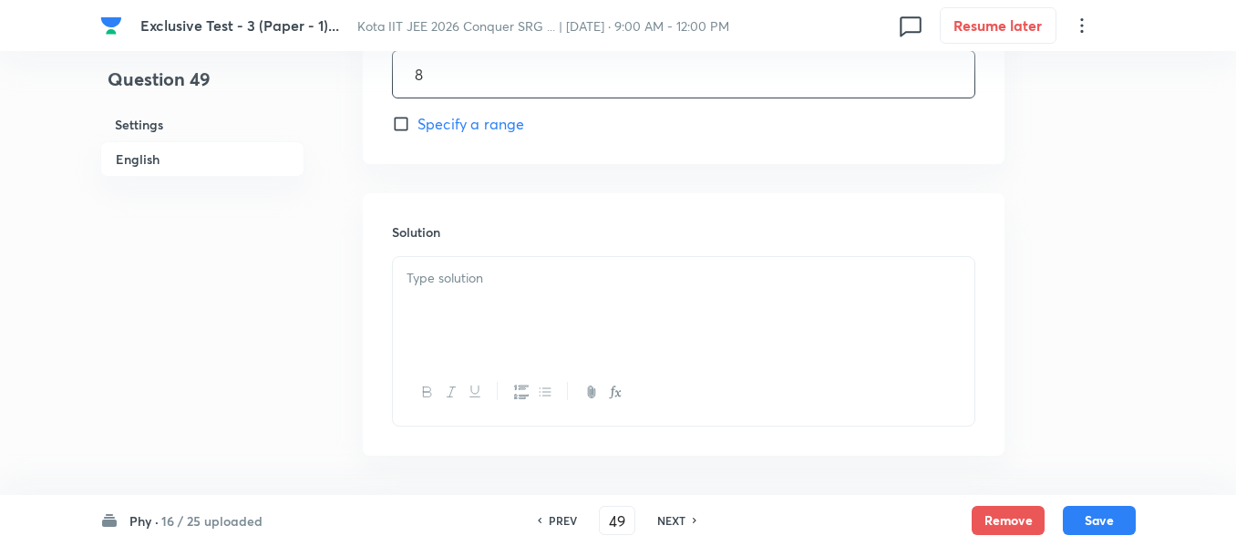
scroll to position [912, 0]
click at [458, 295] on div at bounding box center [684, 306] width 582 height 102
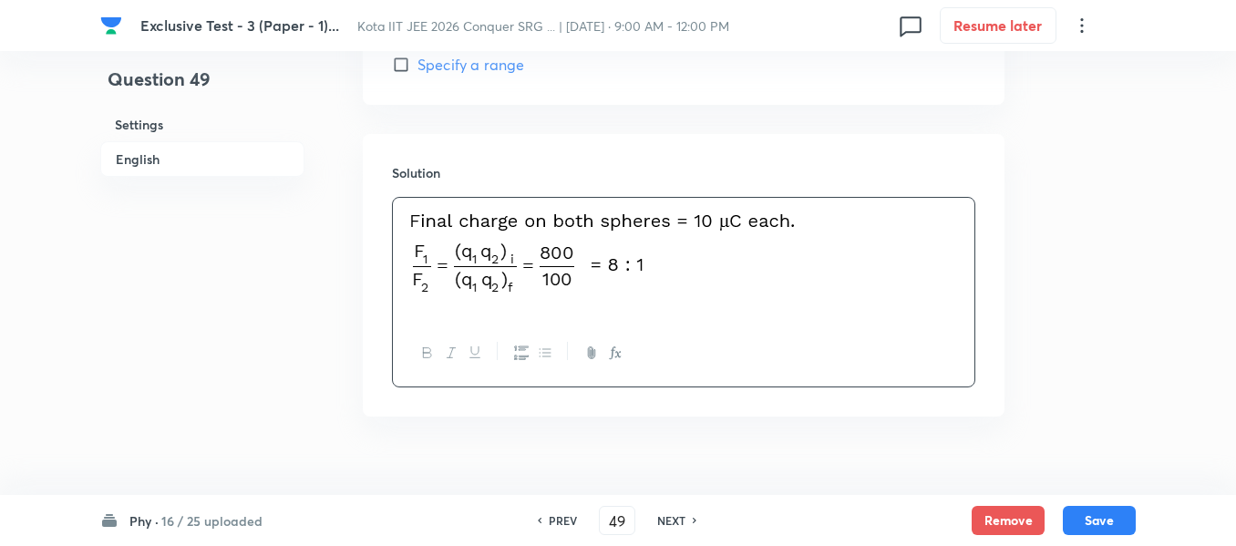
scroll to position [1000, 0]
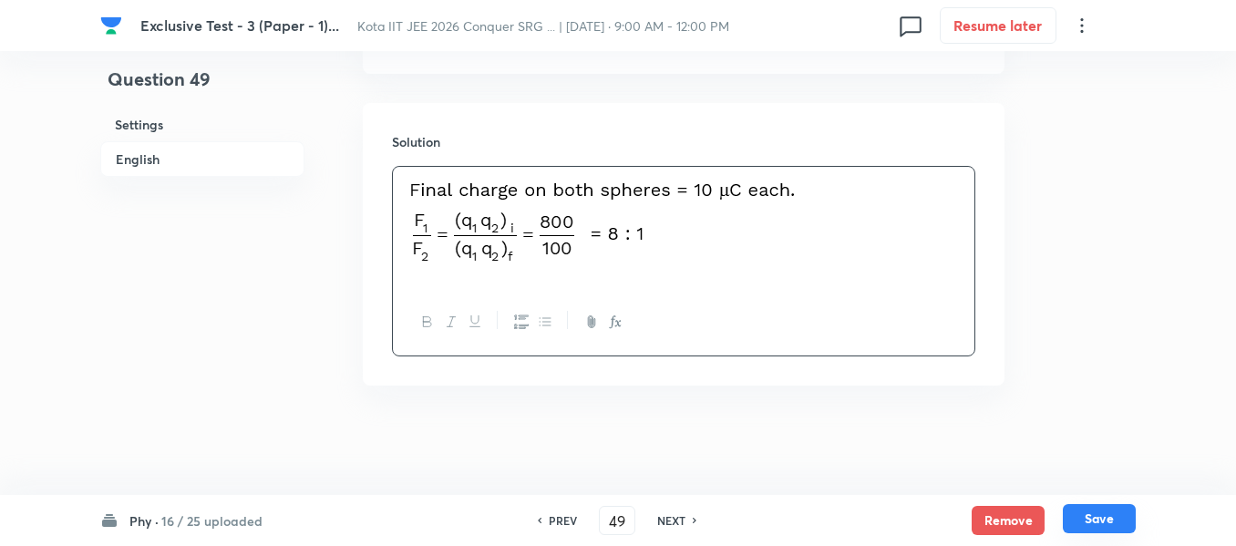
click at [1096, 514] on button "Save" at bounding box center [1099, 518] width 73 height 29
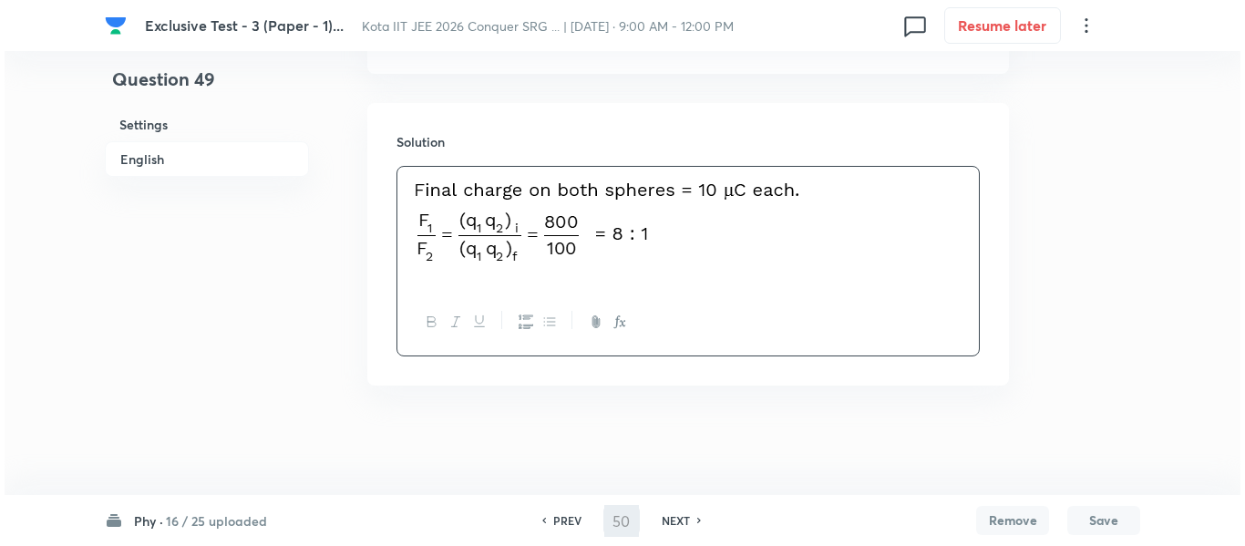
scroll to position [0, 0]
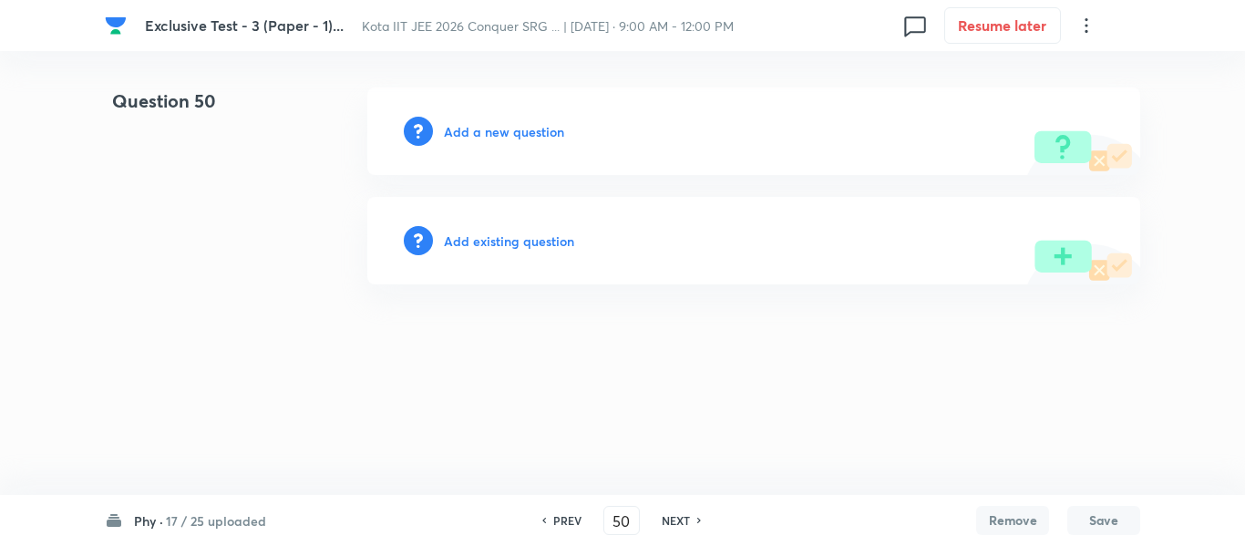
click at [496, 135] on h6 "Add a new question" at bounding box center [504, 131] width 120 height 19
click at [496, 135] on h6 "Choose a question type" at bounding box center [514, 131] width 140 height 19
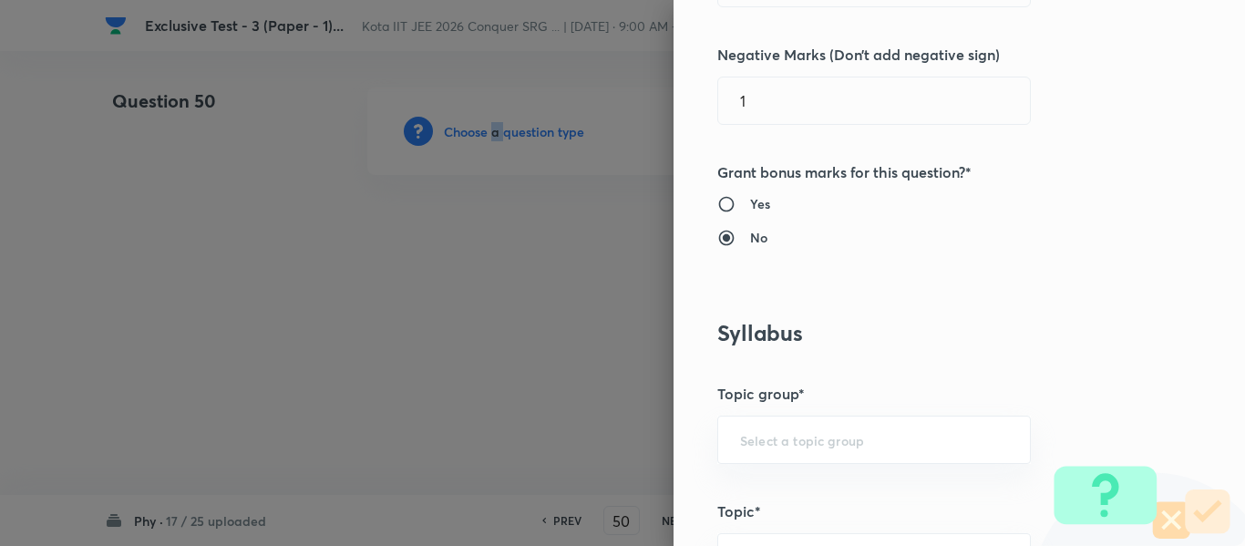
scroll to position [912, 0]
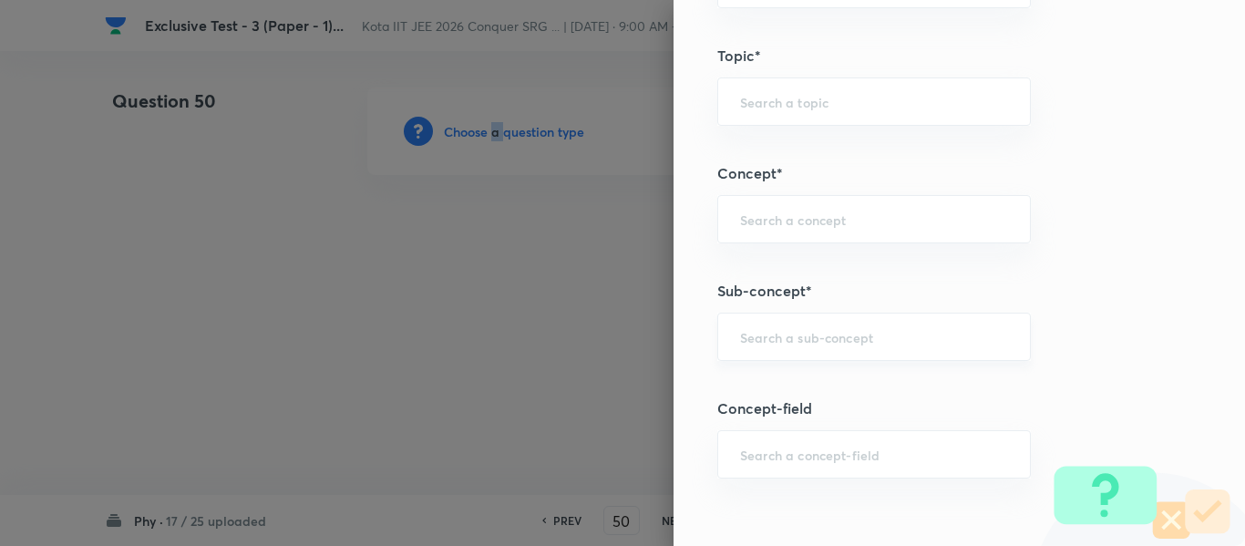
click at [800, 349] on div "​" at bounding box center [874, 337] width 314 height 48
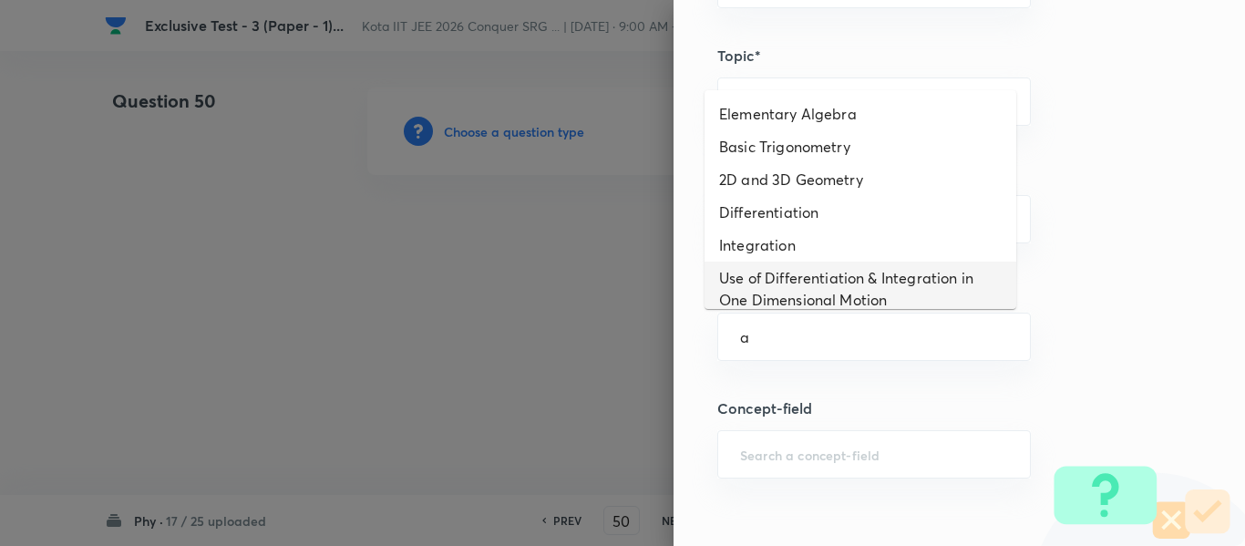
click at [798, 278] on li "Use of Differentiation & Integration in One Dimensional Motion" at bounding box center [861, 289] width 312 height 55
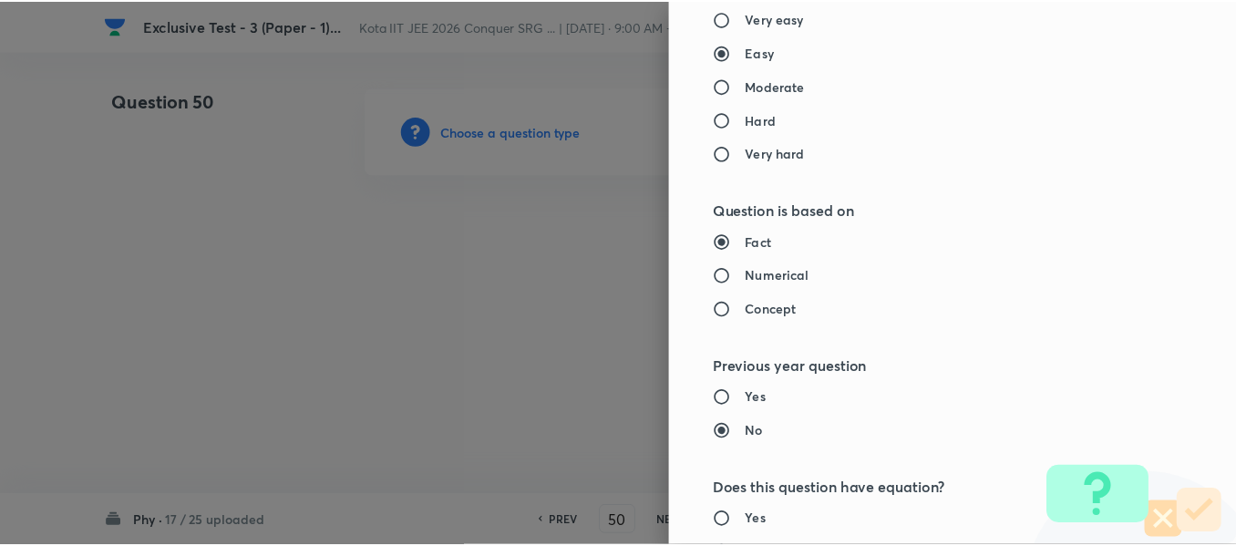
scroll to position [1953, 0]
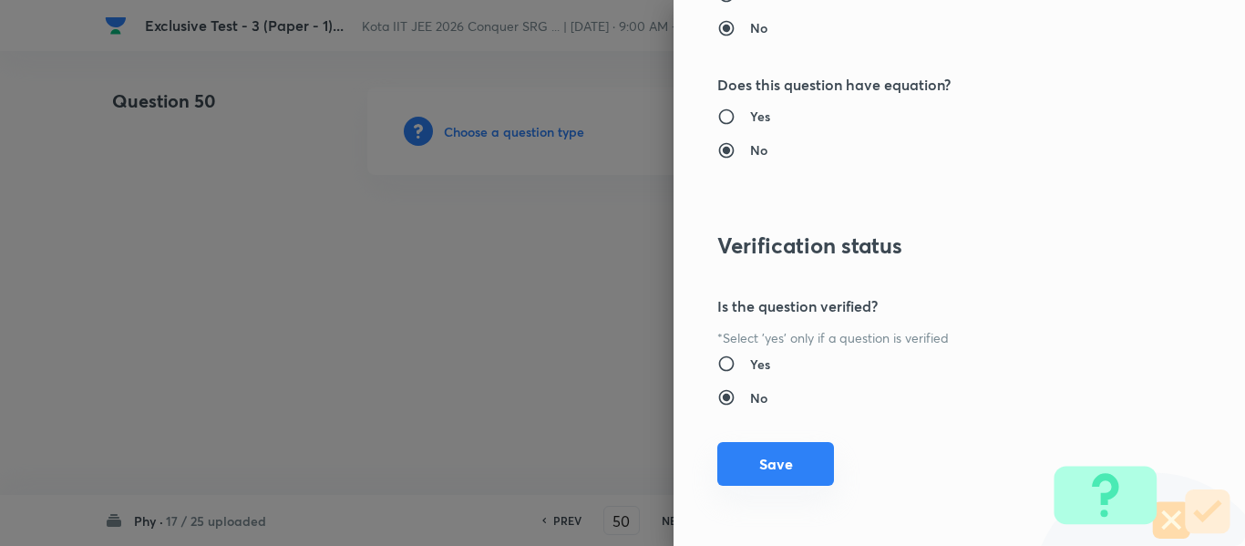
click at [788, 471] on button "Save" at bounding box center [775, 464] width 117 height 44
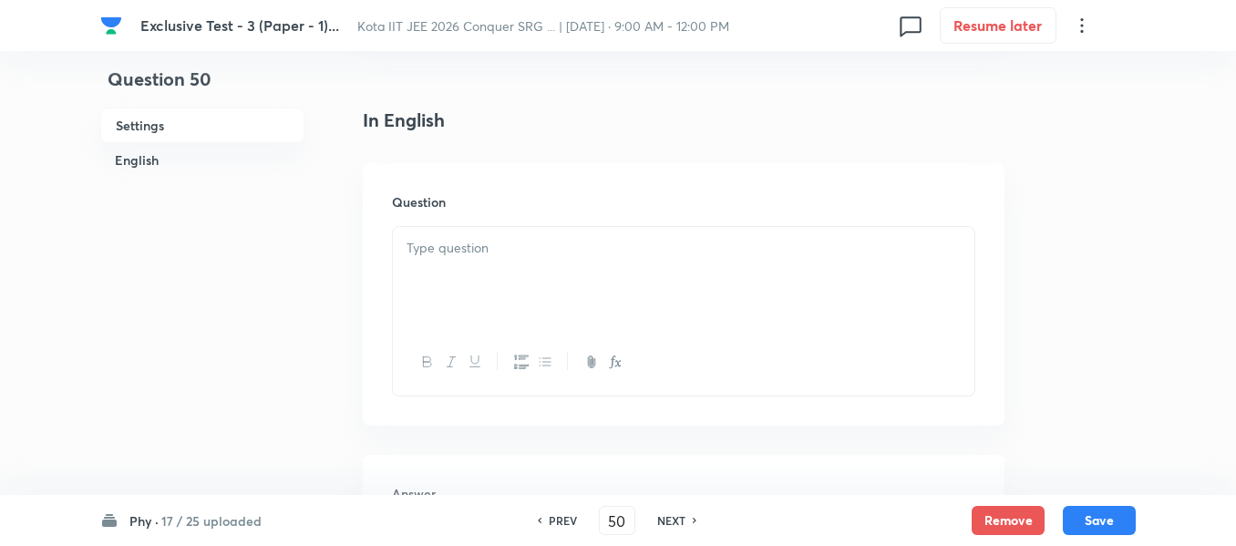
scroll to position [456, 0]
click at [423, 268] on div at bounding box center [684, 275] width 582 height 102
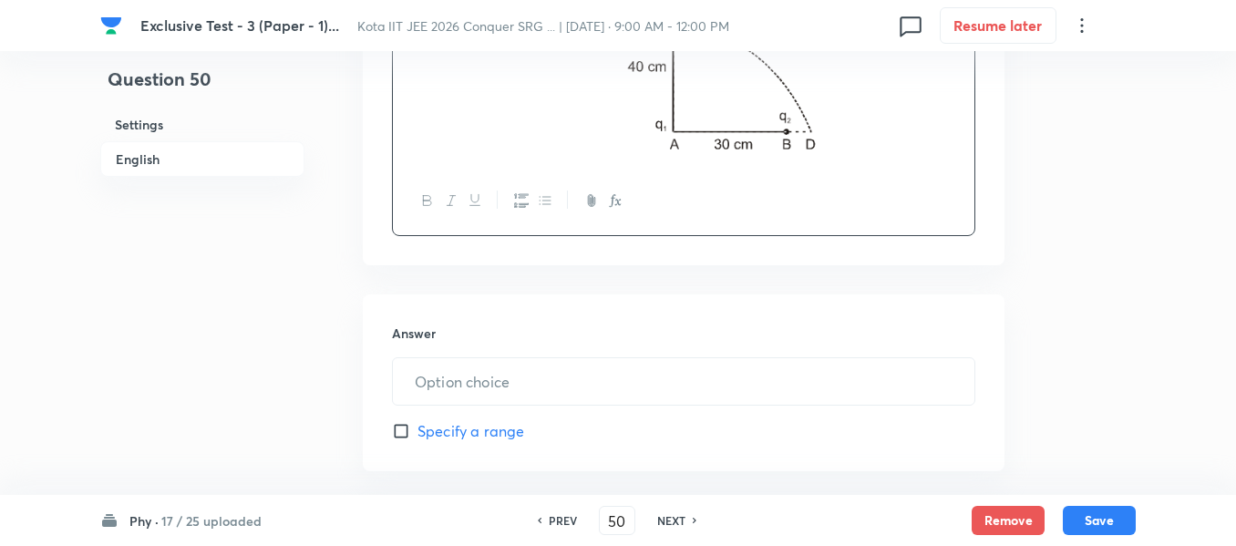
scroll to position [820, 0]
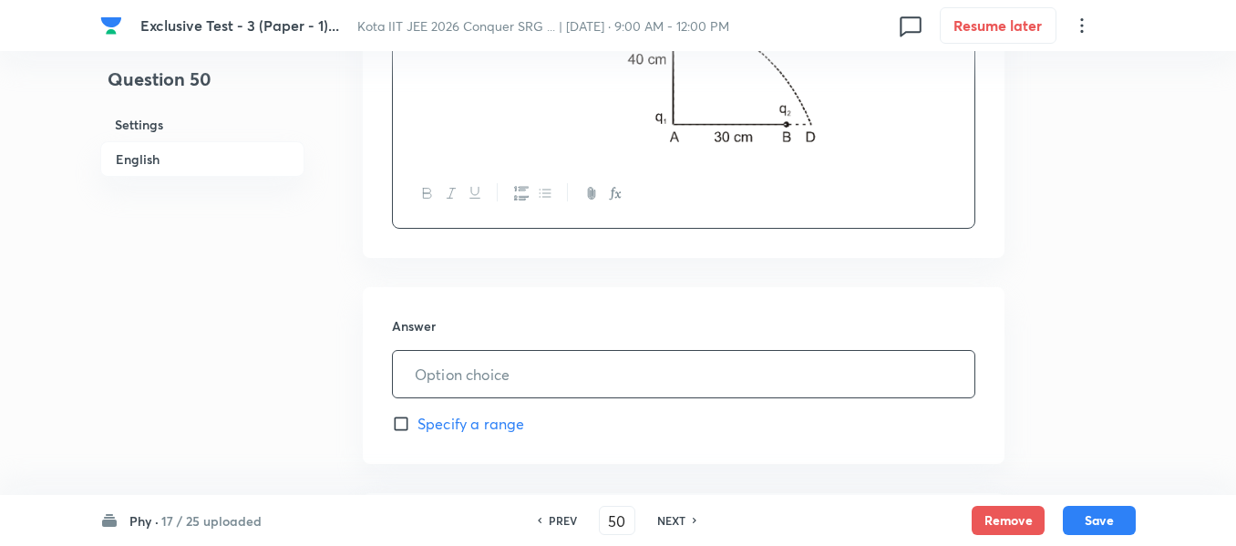
click at [490, 373] on input "text" at bounding box center [684, 374] width 582 height 46
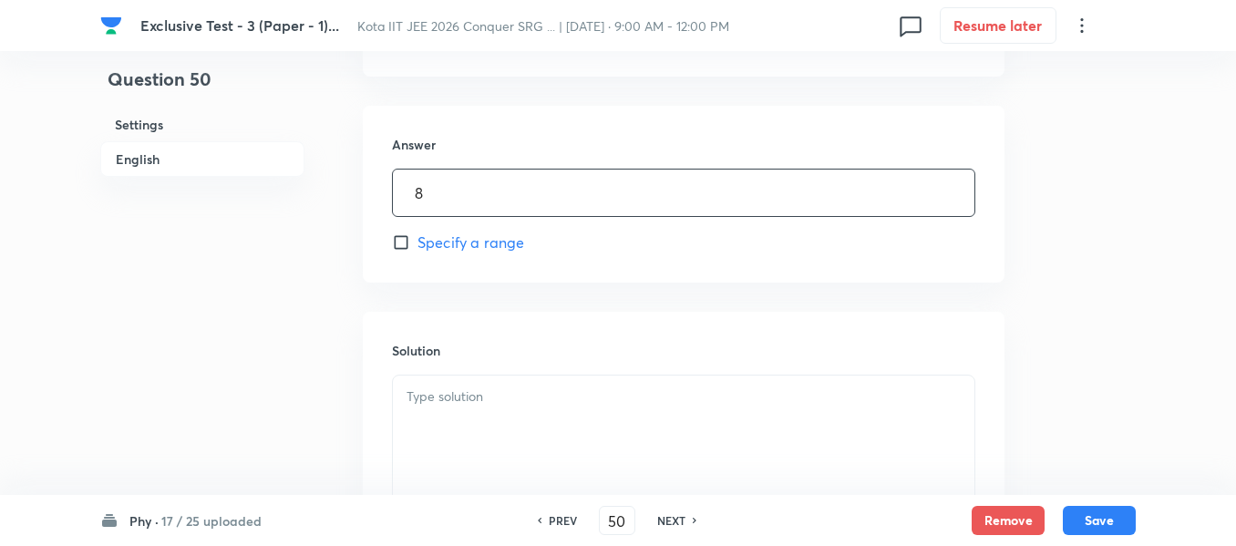
scroll to position [1003, 0]
click at [431, 408] on div at bounding box center [684, 426] width 582 height 102
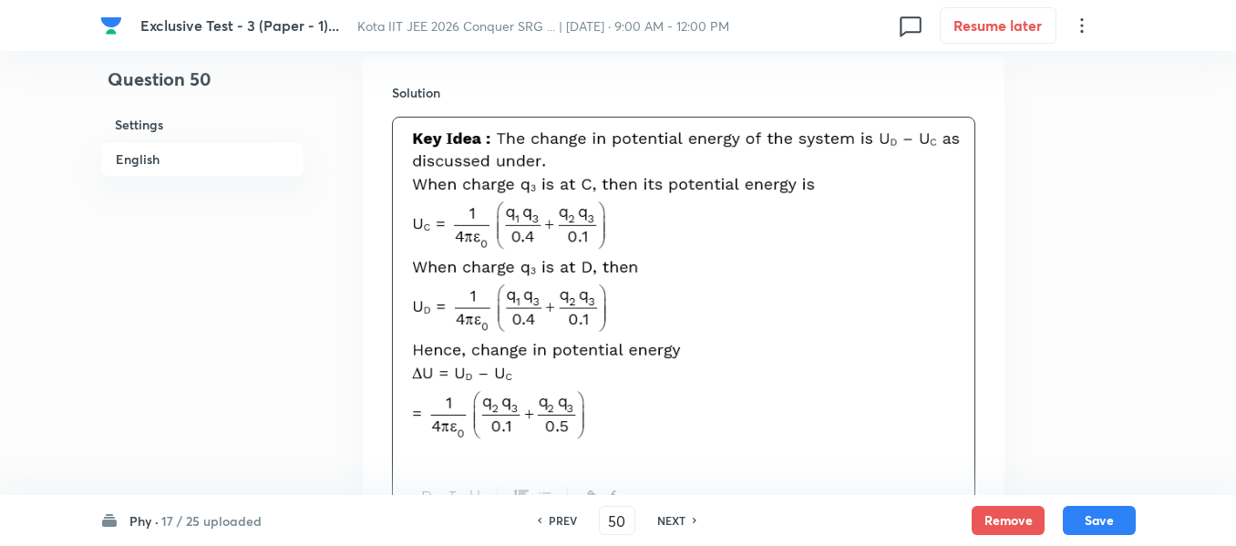
scroll to position [1367, 0]
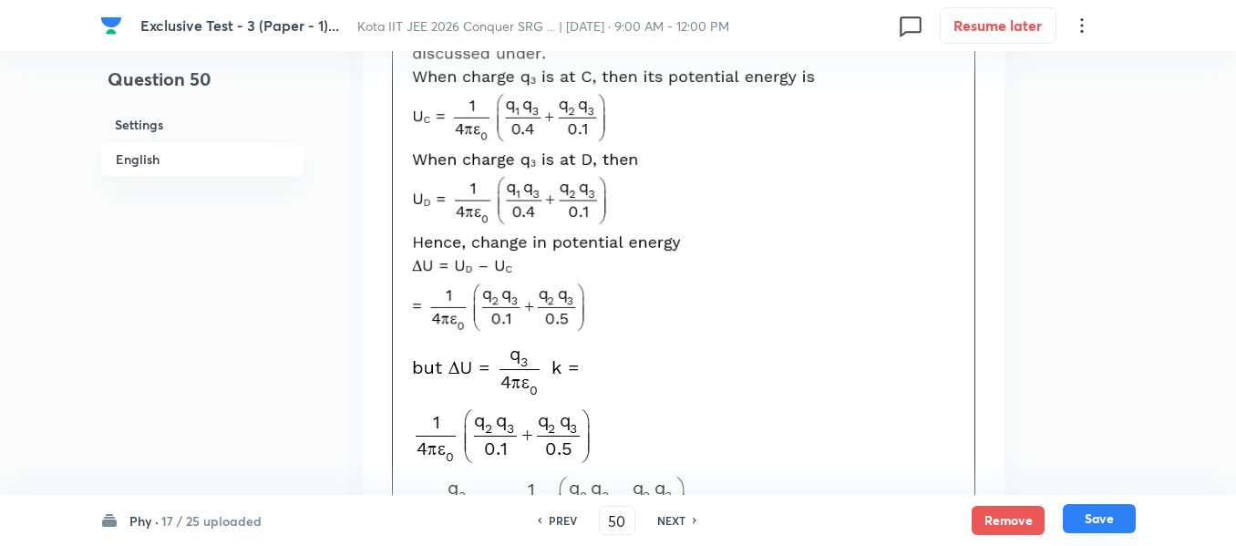
click at [1096, 521] on button "Save" at bounding box center [1099, 518] width 73 height 29
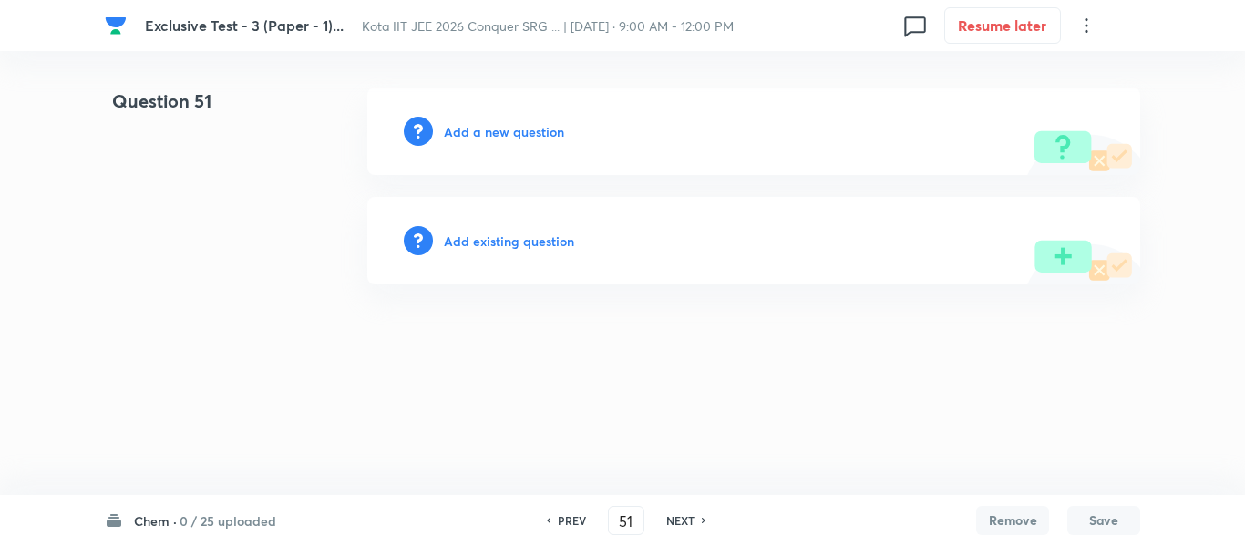
click at [216, 523] on h6 "0 / 25 uploaded" at bounding box center [228, 520] width 97 height 19
click at [174, 191] on p "7 / 25 uploaded" at bounding box center [218, 184] width 166 height 16
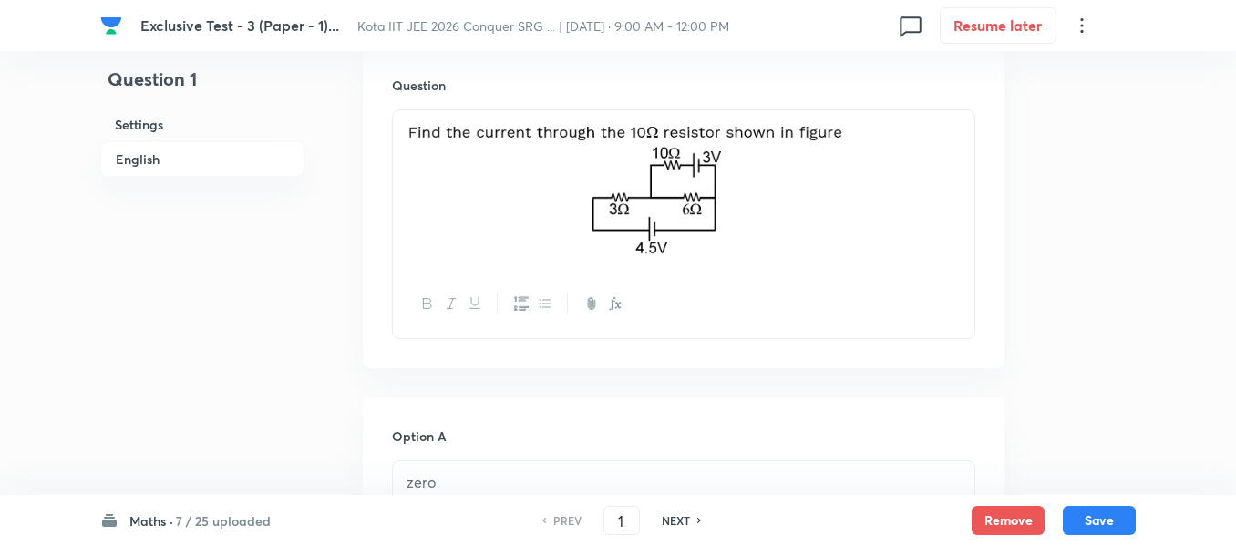
scroll to position [547, 0]
click at [687, 522] on h6 "NEXT" at bounding box center [676, 520] width 28 height 16
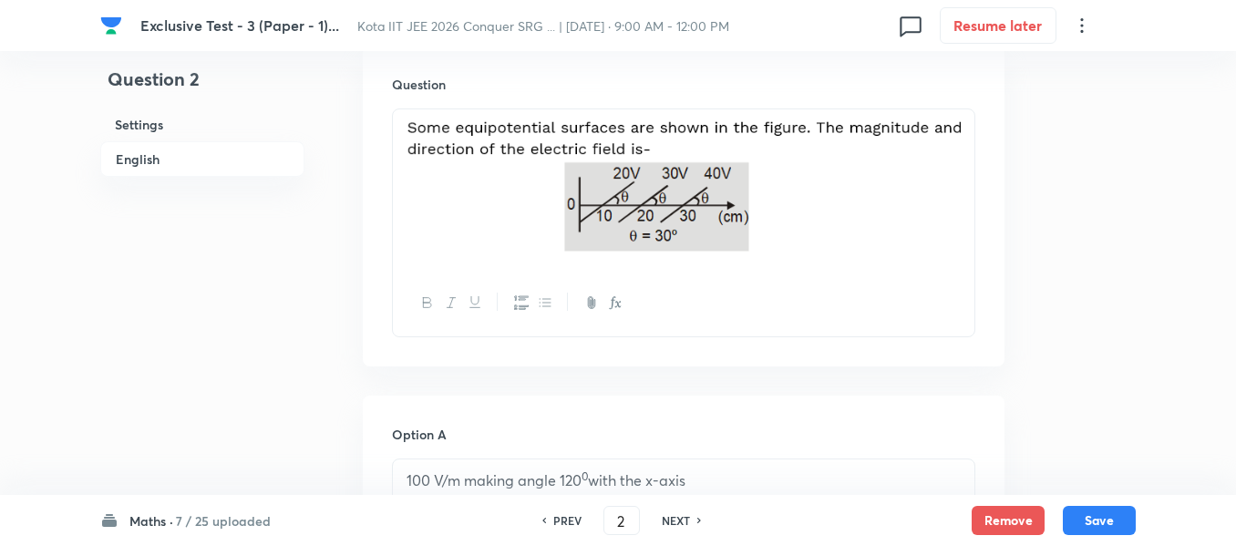
click at [687, 521] on h6 "NEXT" at bounding box center [676, 520] width 28 height 16
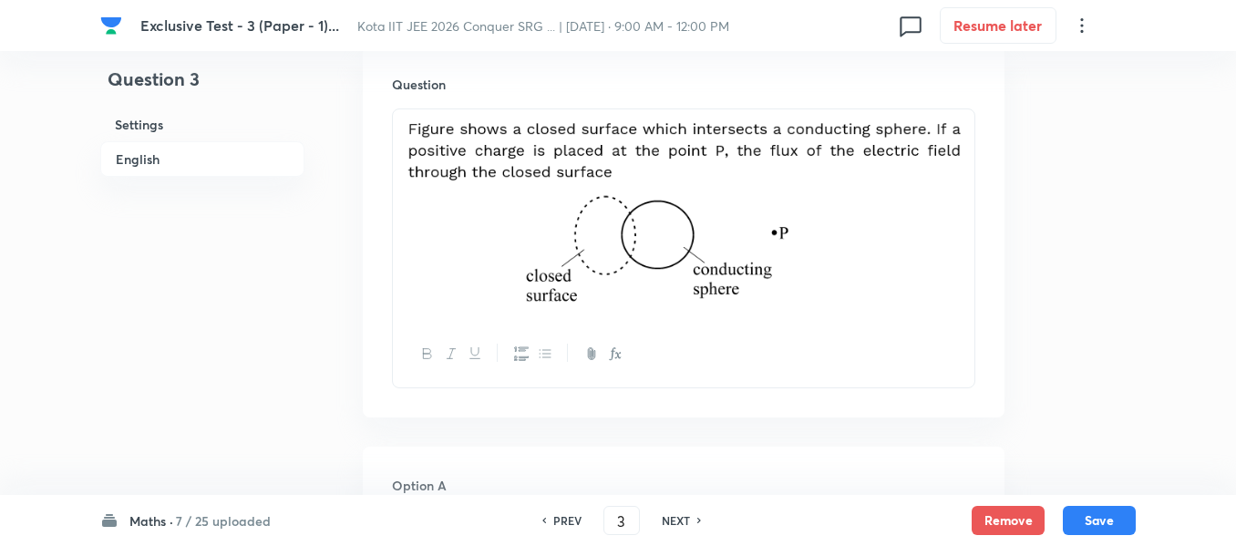
click at [687, 521] on h6 "NEXT" at bounding box center [676, 520] width 28 height 16
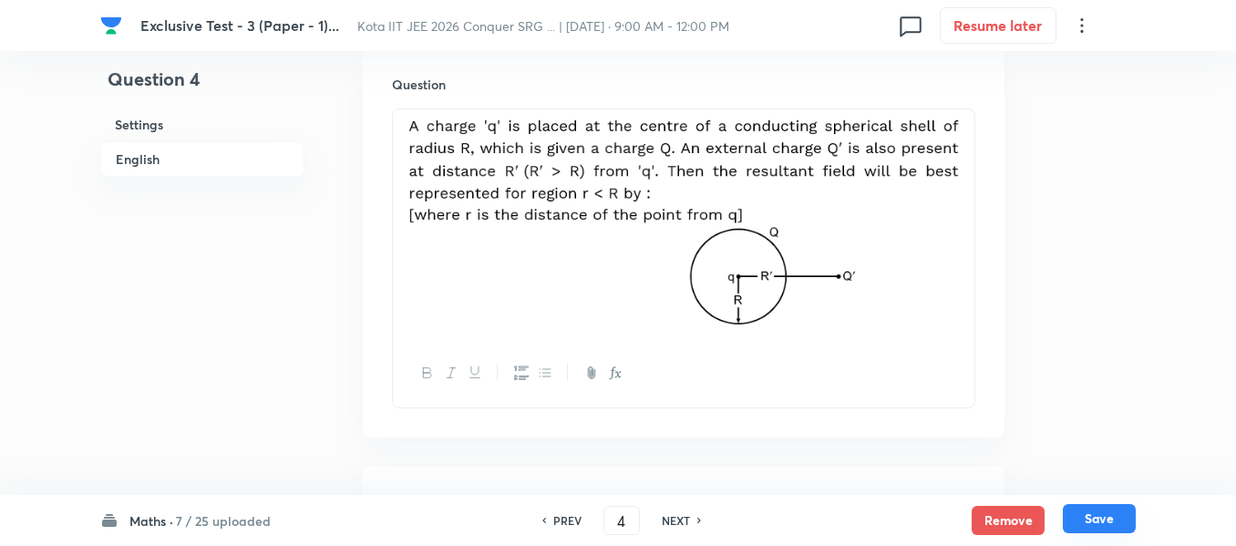
click at [1097, 521] on button "Save" at bounding box center [1099, 518] width 73 height 29
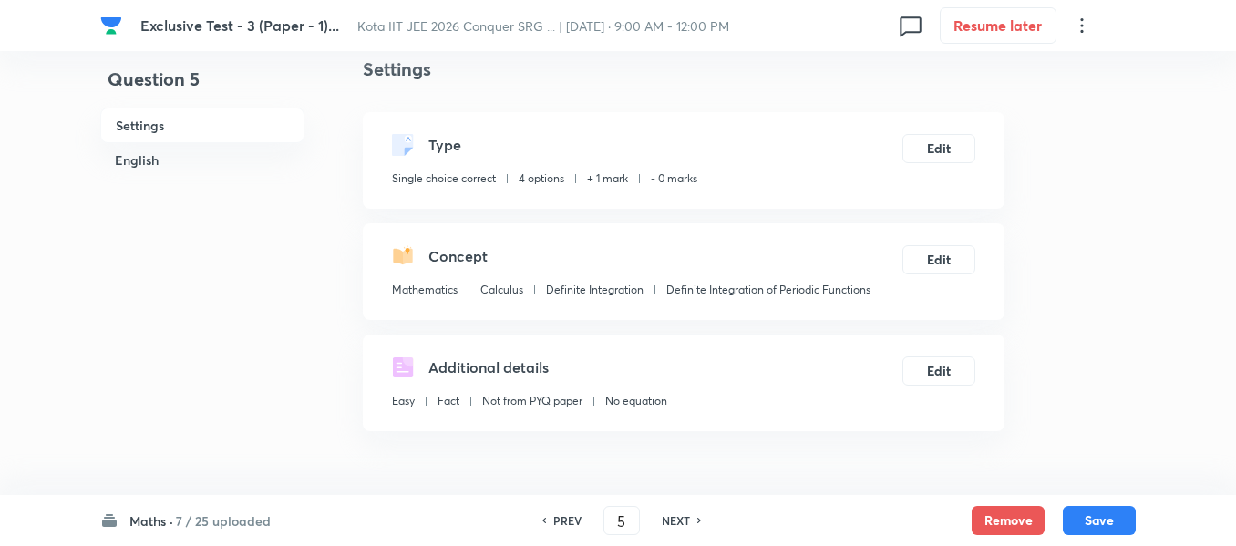
scroll to position [0, 0]
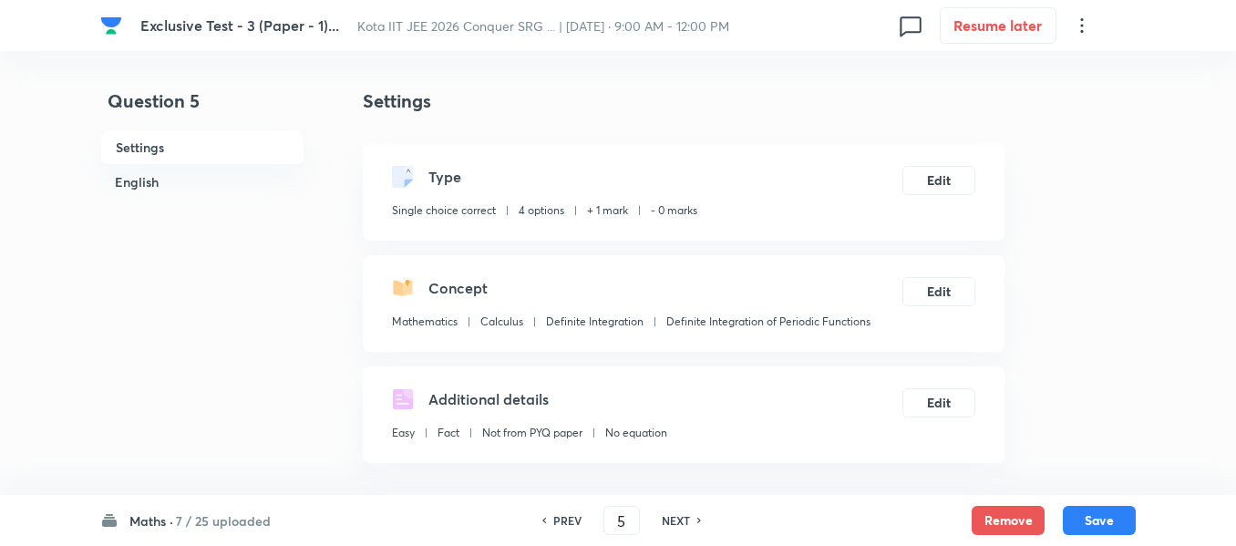
click at [167, 521] on h6 "Maths ·" at bounding box center [151, 520] width 44 height 19
click at [179, 271] on p "18 / 25 uploaded" at bounding box center [213, 273] width 166 height 16
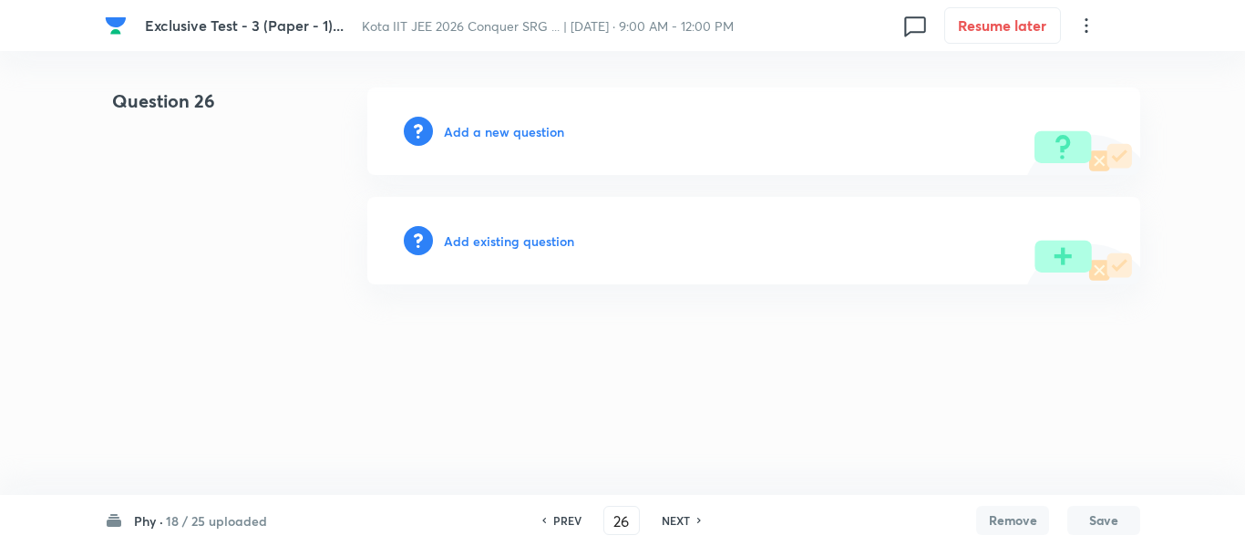
click at [687, 515] on h6 "NEXT" at bounding box center [676, 520] width 28 height 16
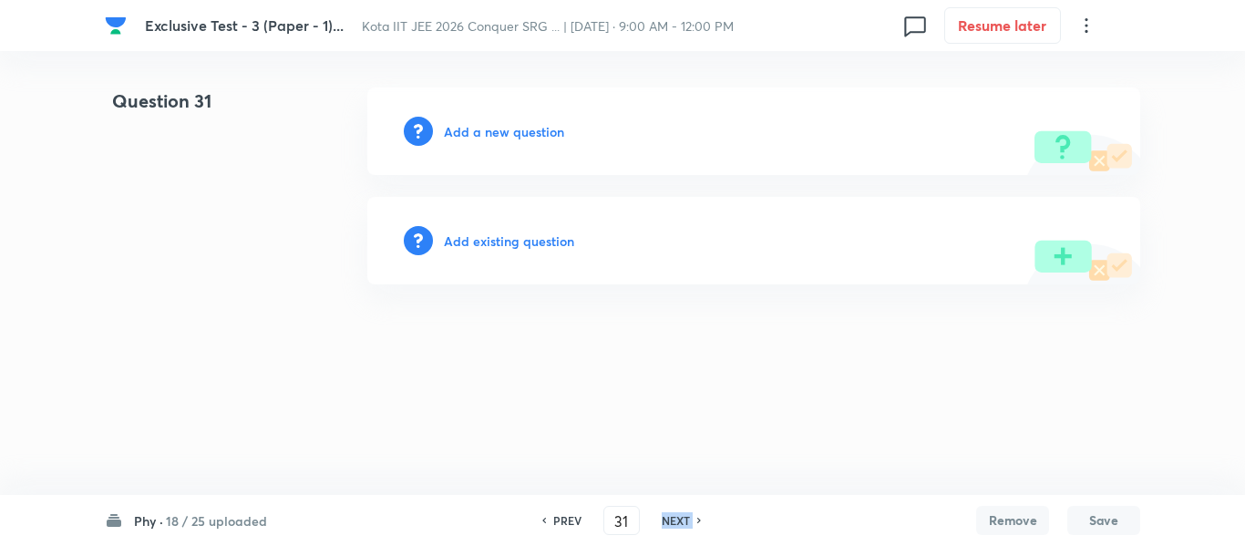
click at [687, 515] on h6 "NEXT" at bounding box center [676, 520] width 28 height 16
click at [687, 515] on div "NEXT" at bounding box center [674, 520] width 48 height 16
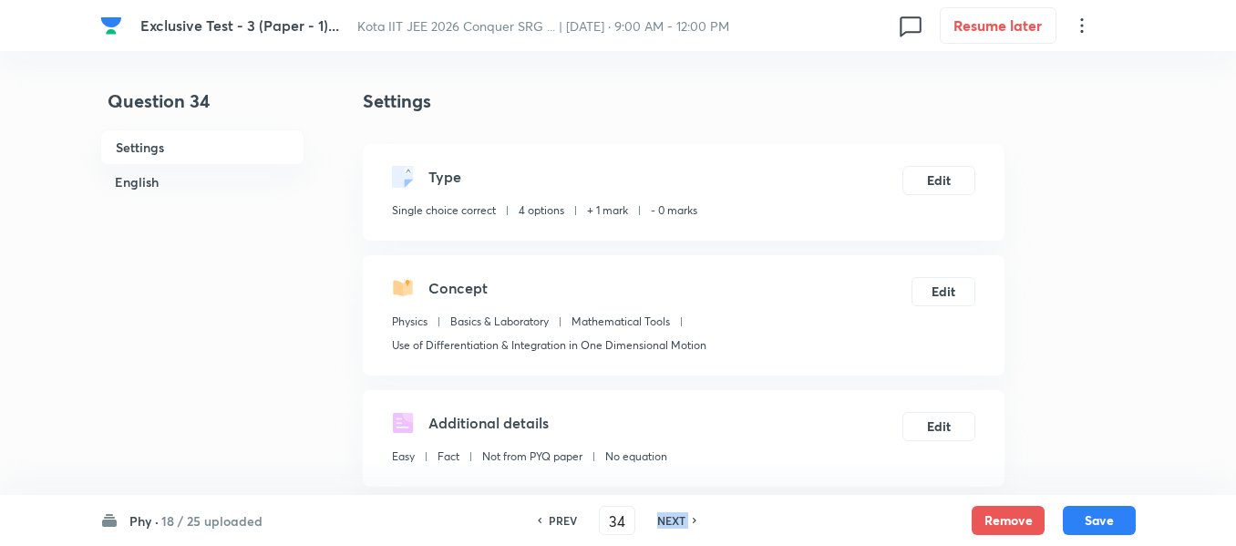
click at [687, 515] on div "NEXT" at bounding box center [674, 520] width 48 height 16
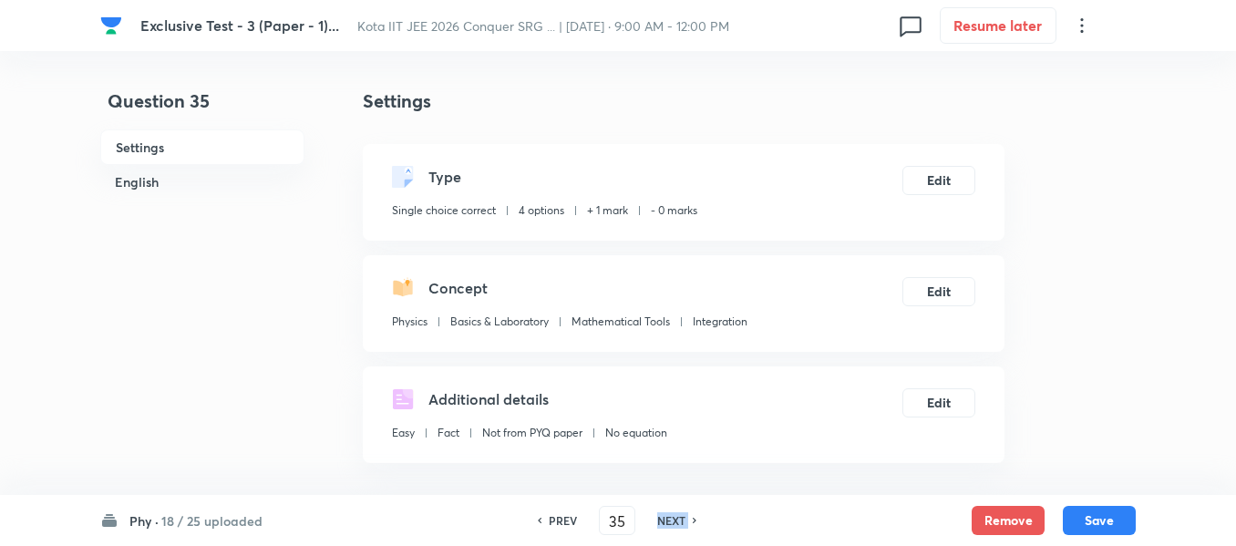
click at [687, 515] on div "NEXT" at bounding box center [674, 520] width 48 height 16
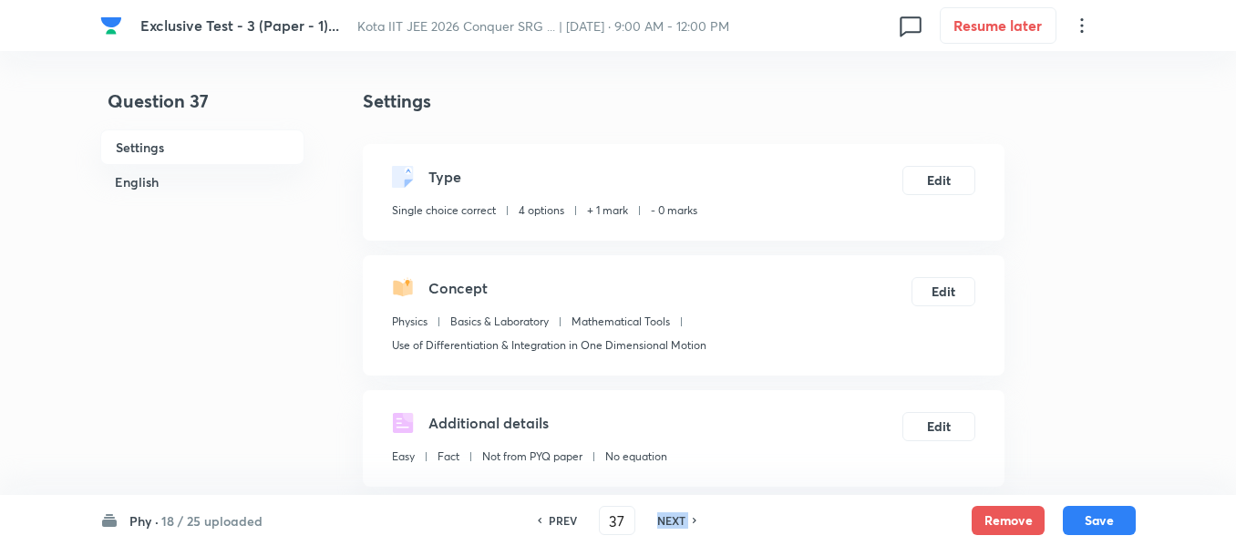
click at [687, 515] on div "NEXT" at bounding box center [674, 520] width 48 height 16
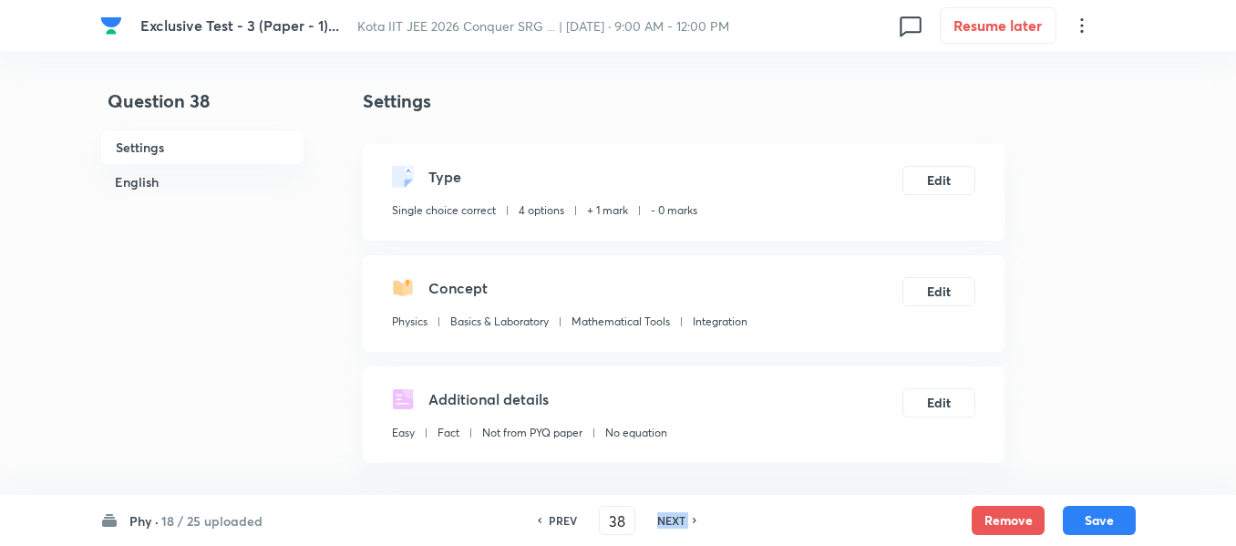
click at [687, 515] on div "NEXT" at bounding box center [674, 520] width 48 height 16
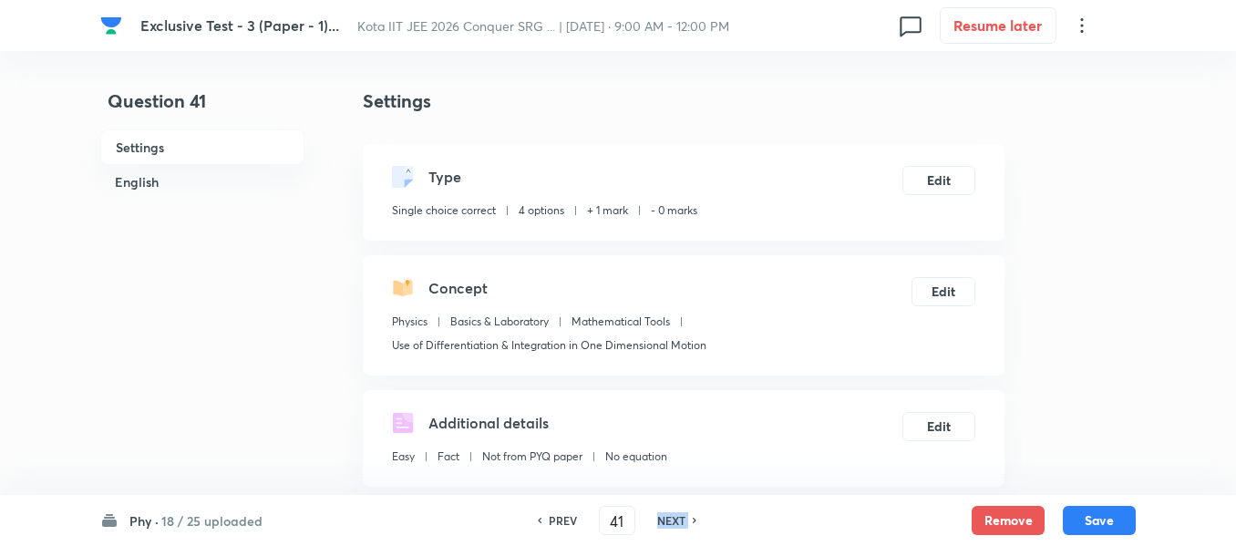
click at [687, 515] on div "NEXT" at bounding box center [674, 520] width 48 height 16
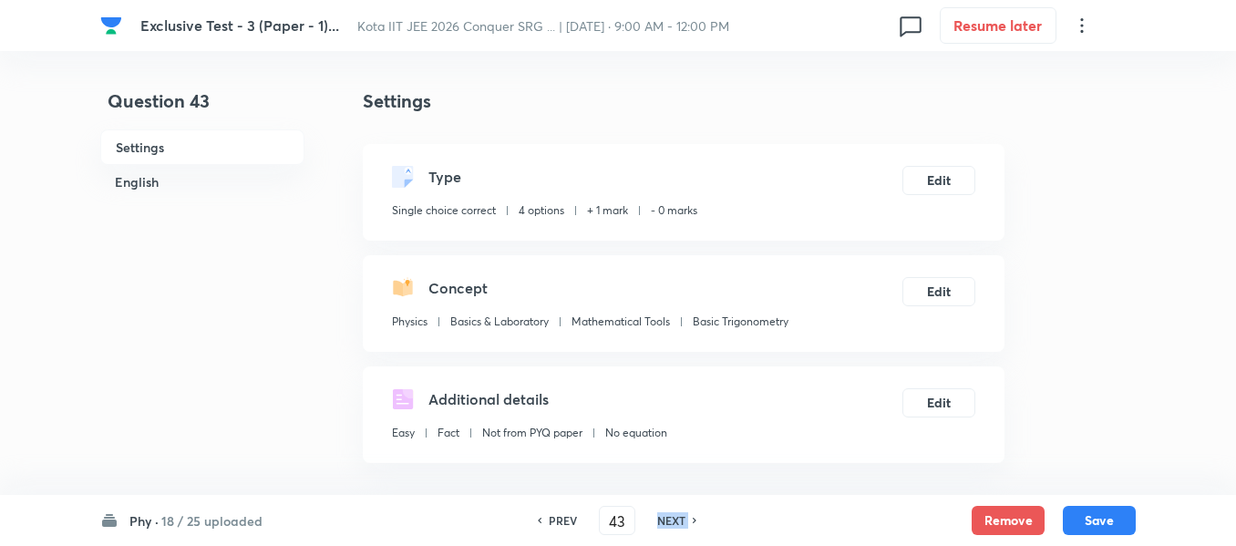
click at [687, 515] on div "NEXT" at bounding box center [674, 520] width 48 height 16
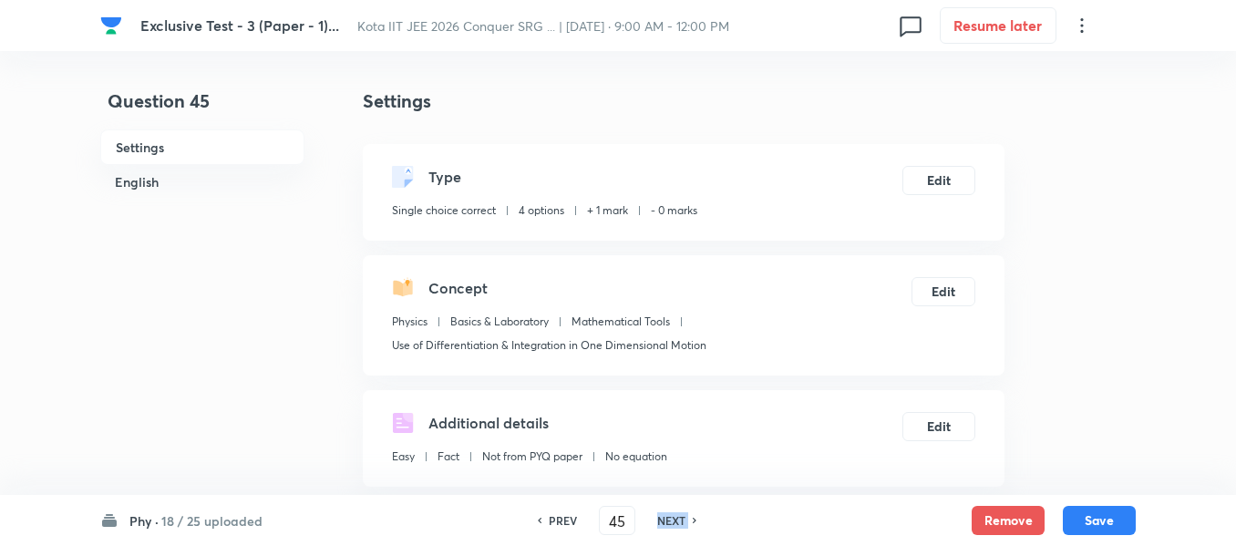
click at [687, 515] on div "NEXT" at bounding box center [674, 520] width 48 height 16
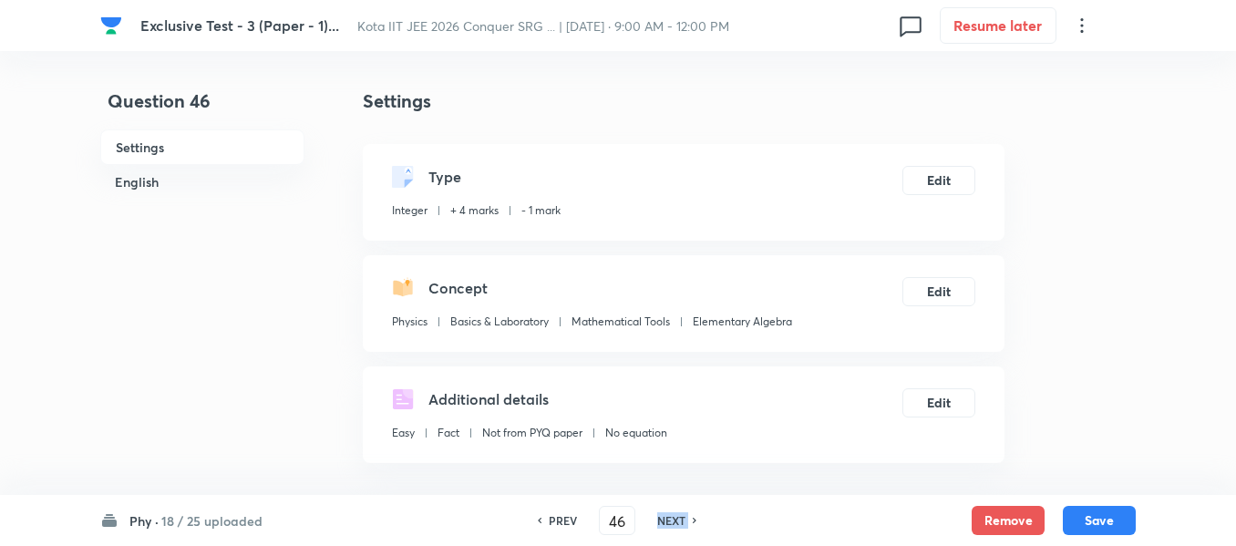
click at [687, 515] on div "NEXT" at bounding box center [674, 520] width 48 height 16
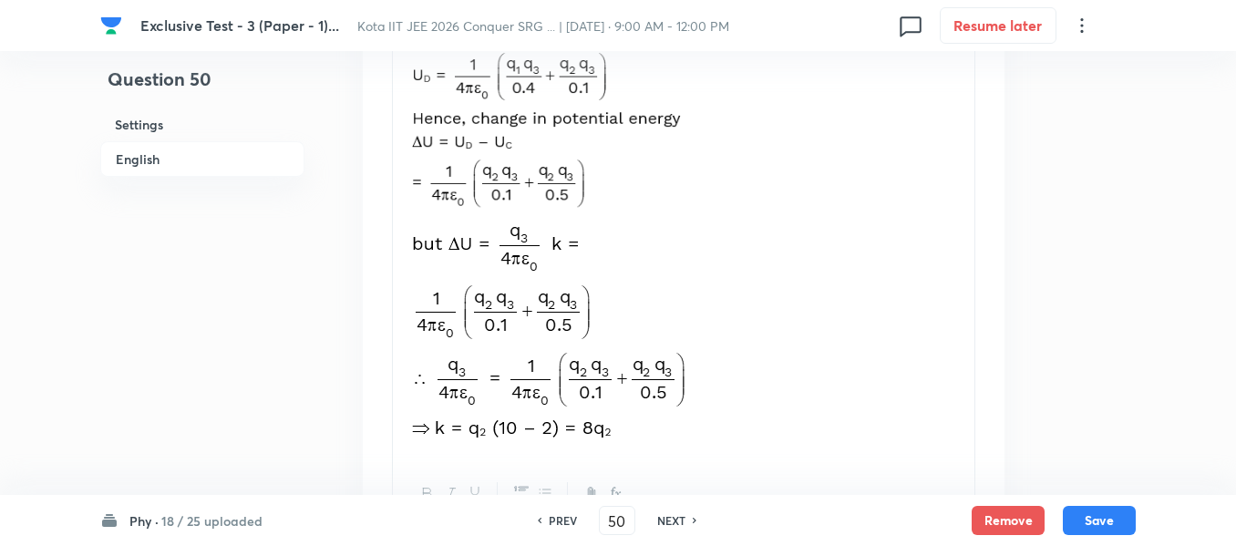
scroll to position [1663, 0]
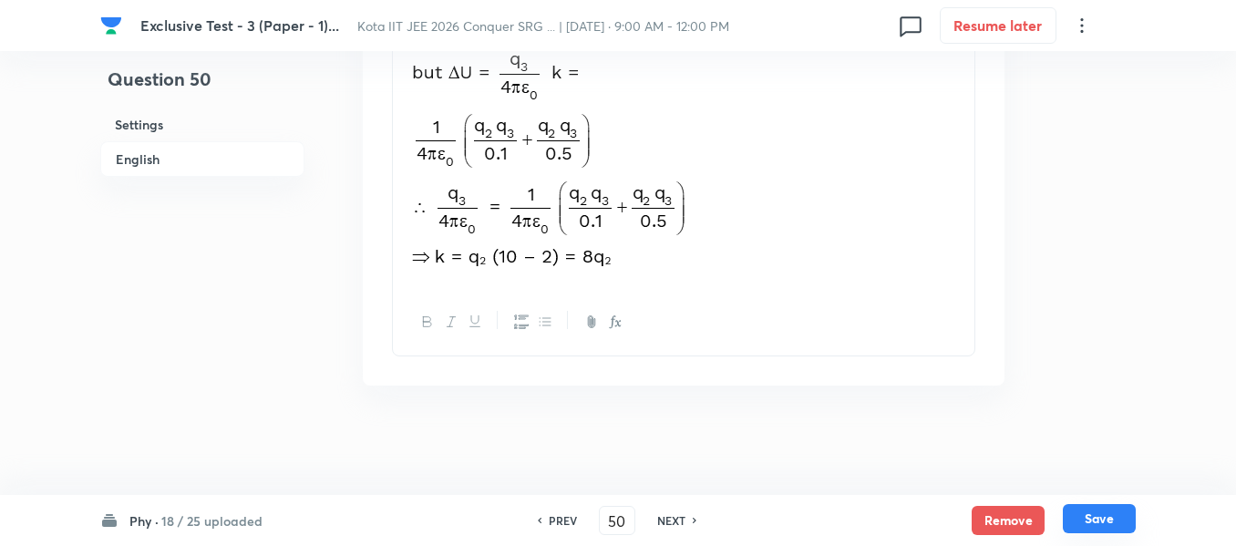
click at [1115, 518] on button "Save" at bounding box center [1099, 518] width 73 height 29
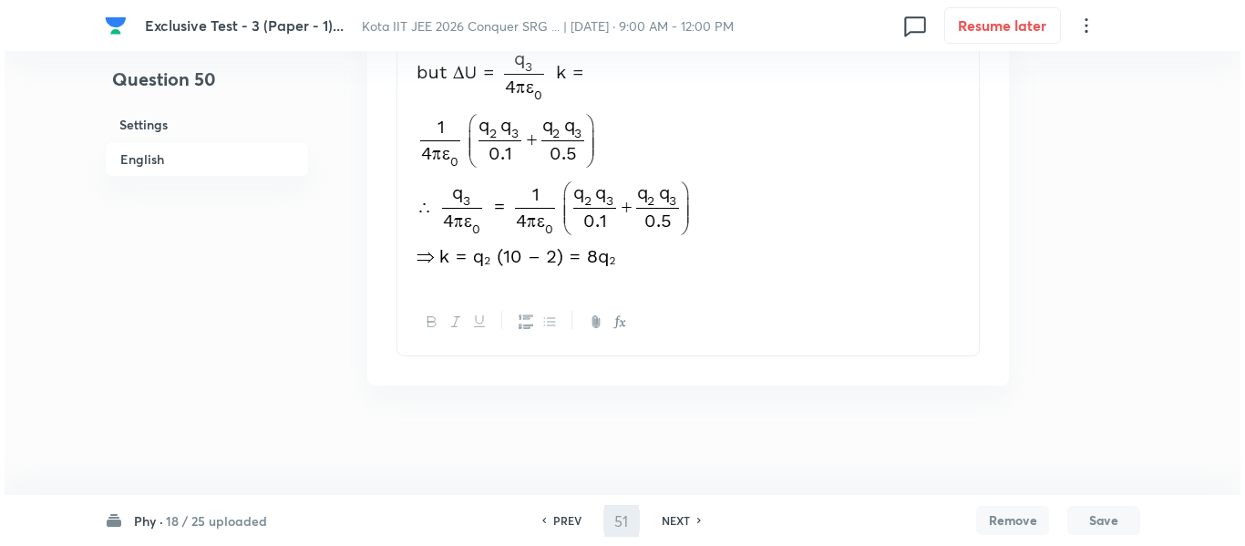
scroll to position [0, 0]
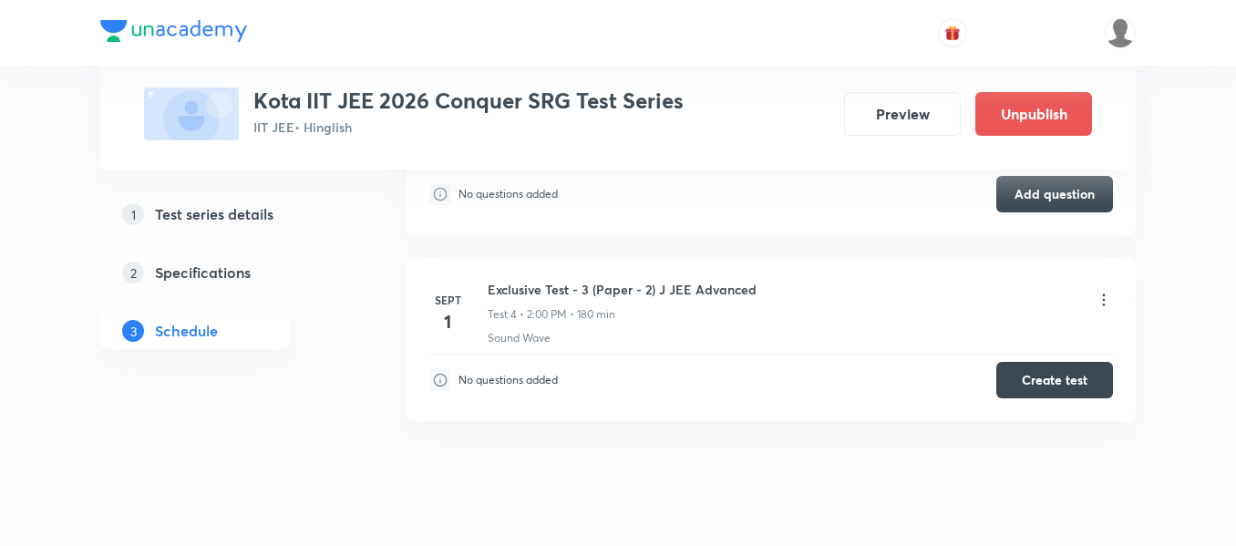
scroll to position [1850, 0]
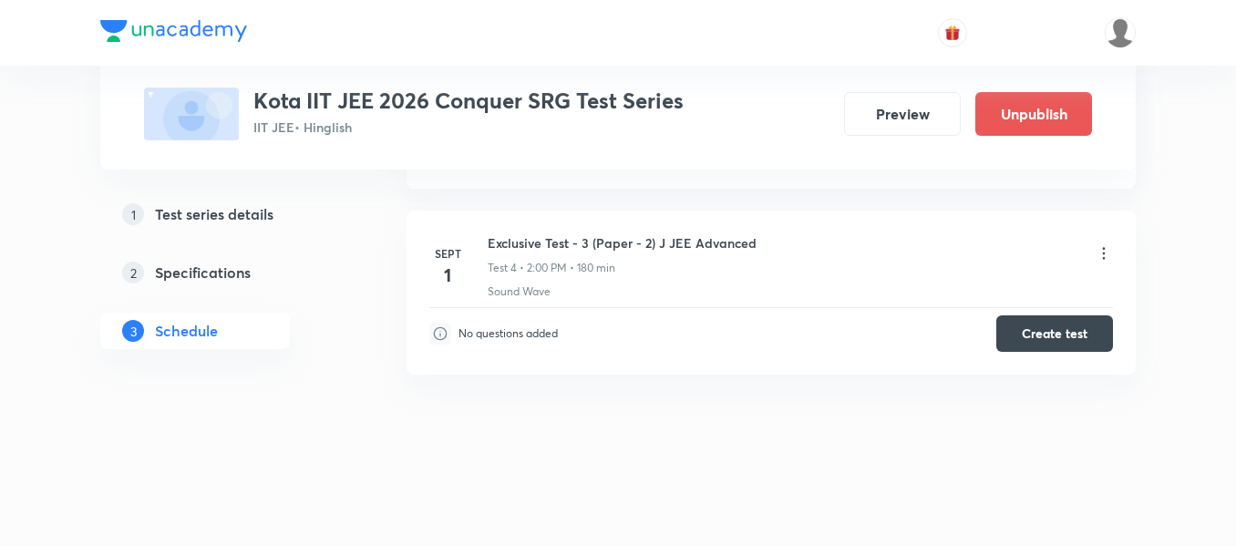
scroll to position [1842, 0]
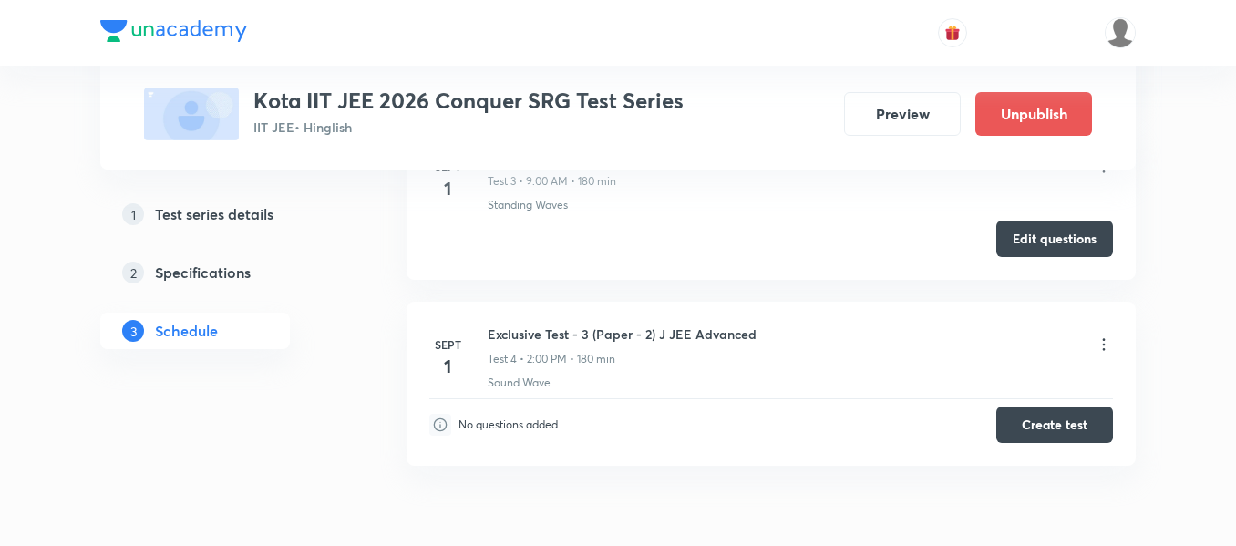
scroll to position [1751, 0]
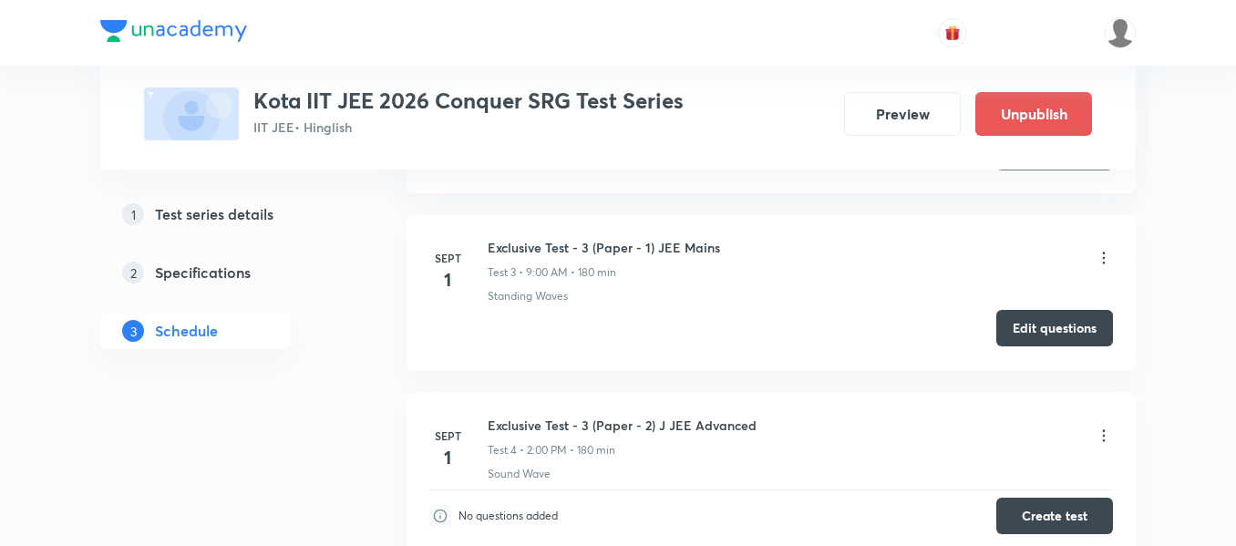
click at [1029, 333] on button "Edit questions" at bounding box center [1054, 328] width 117 height 36
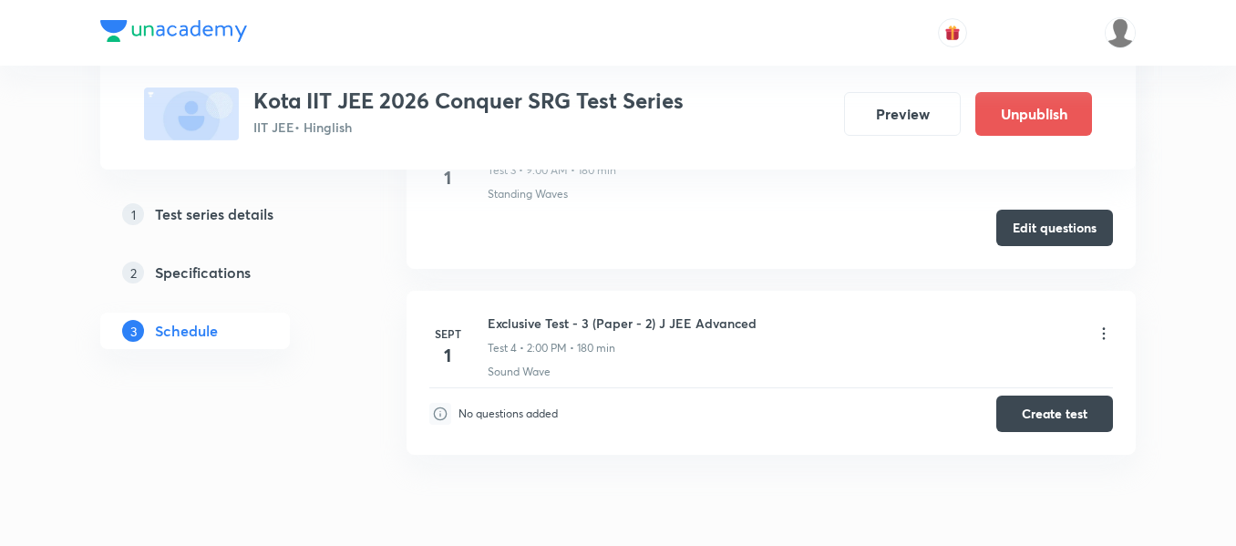
scroll to position [1933, 0]
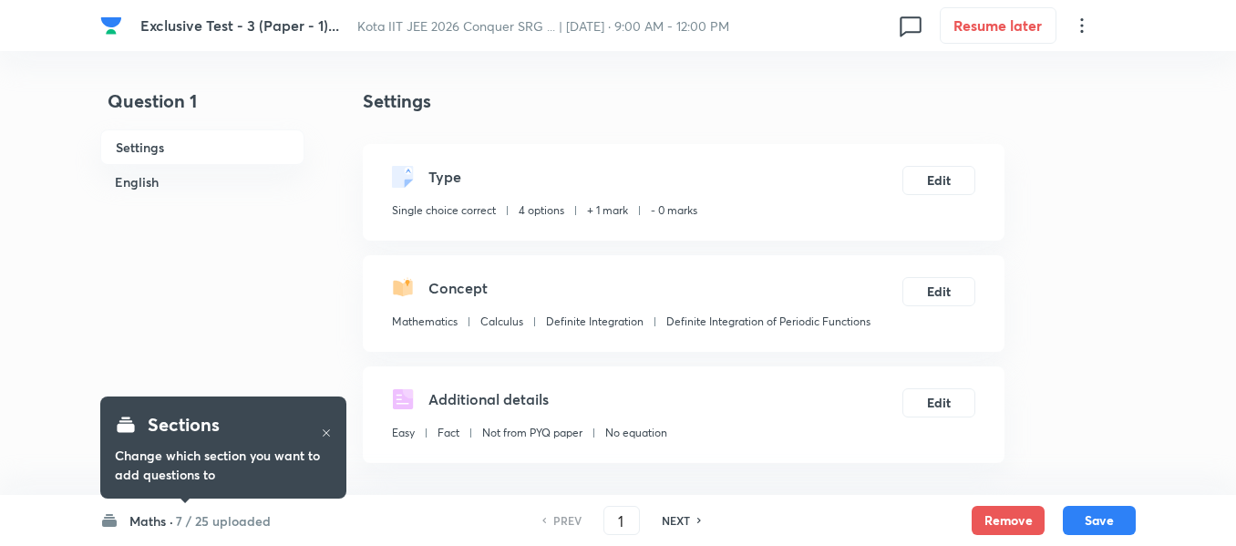
click at [144, 519] on h6 "Maths ·" at bounding box center [151, 520] width 44 height 19
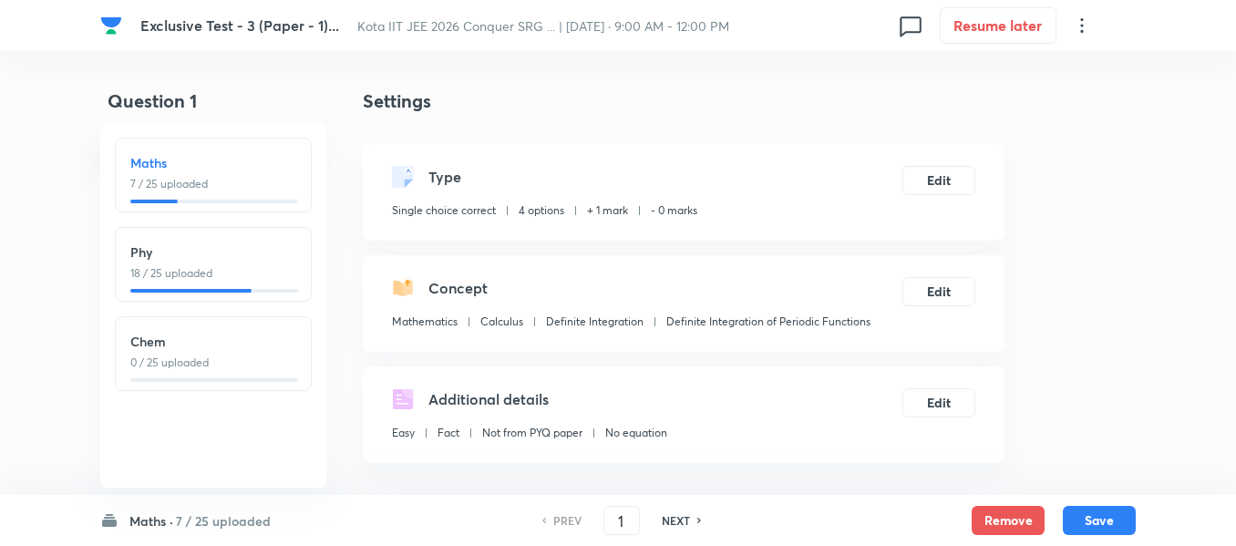
click at [170, 259] on h6 "Phy" at bounding box center [213, 251] width 166 height 19
type input "26"
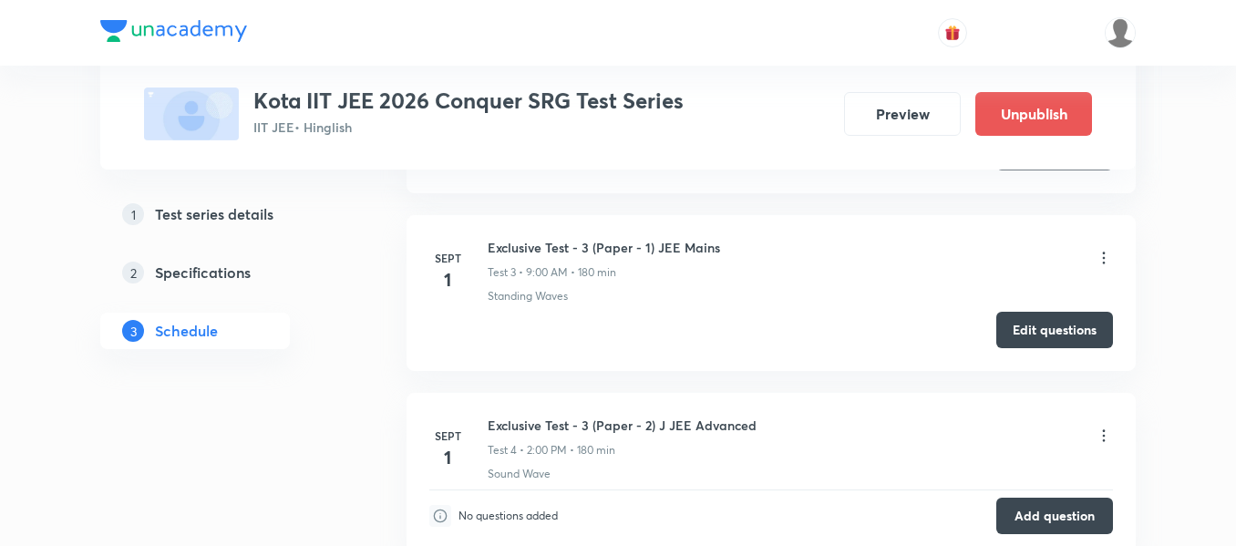
scroll to position [1842, 0]
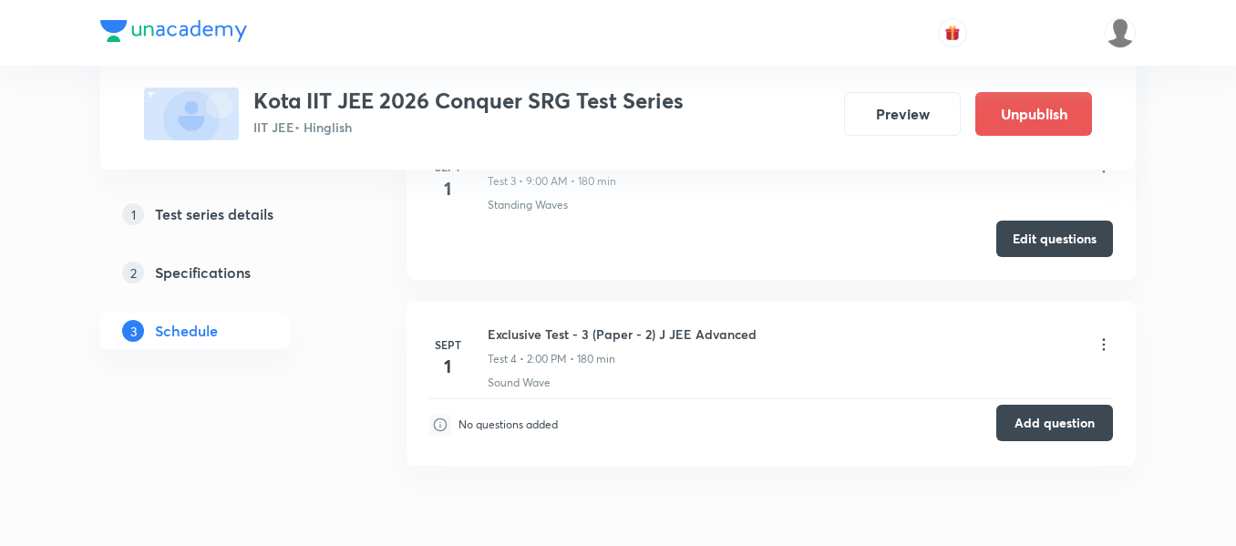
click at [1031, 420] on button "Add question" at bounding box center [1054, 423] width 117 height 36
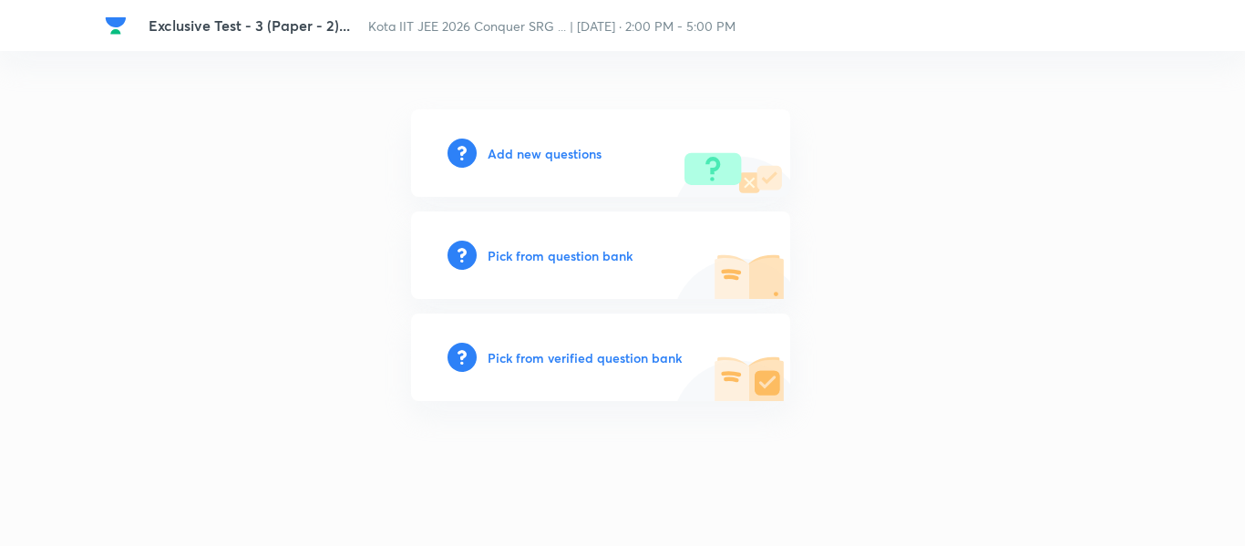
click at [559, 159] on h6 "Add new questions" at bounding box center [545, 153] width 114 height 19
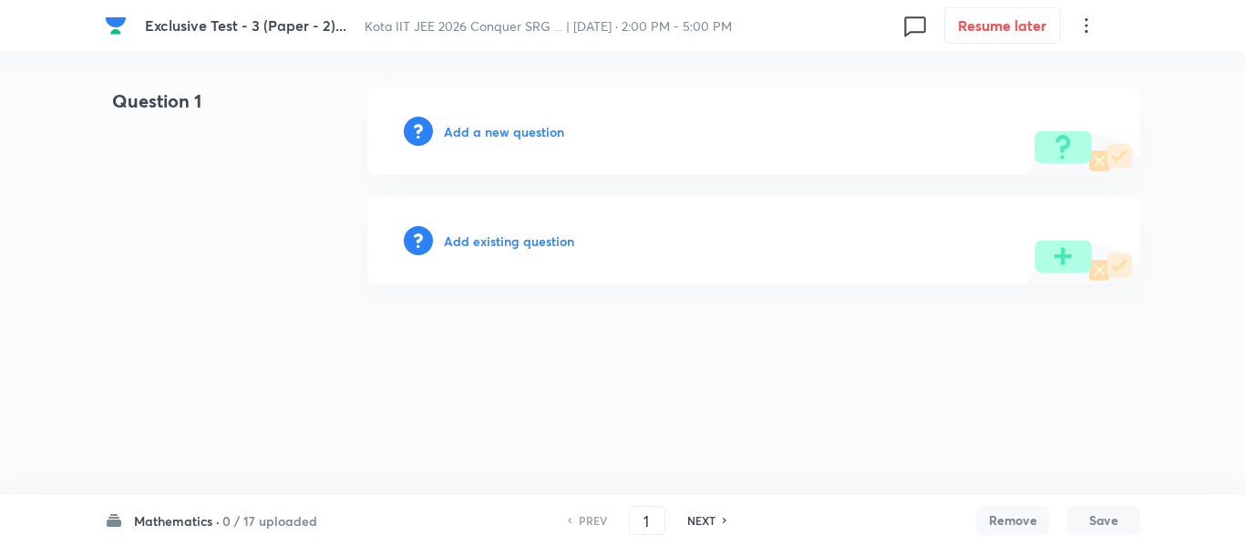
click at [156, 520] on h6 "Mathematics ·" at bounding box center [177, 520] width 86 height 19
click at [193, 255] on h6 "Physics" at bounding box center [218, 251] width 166 height 19
type input "18"
click at [512, 137] on h6 "Add a new question" at bounding box center [504, 131] width 120 height 19
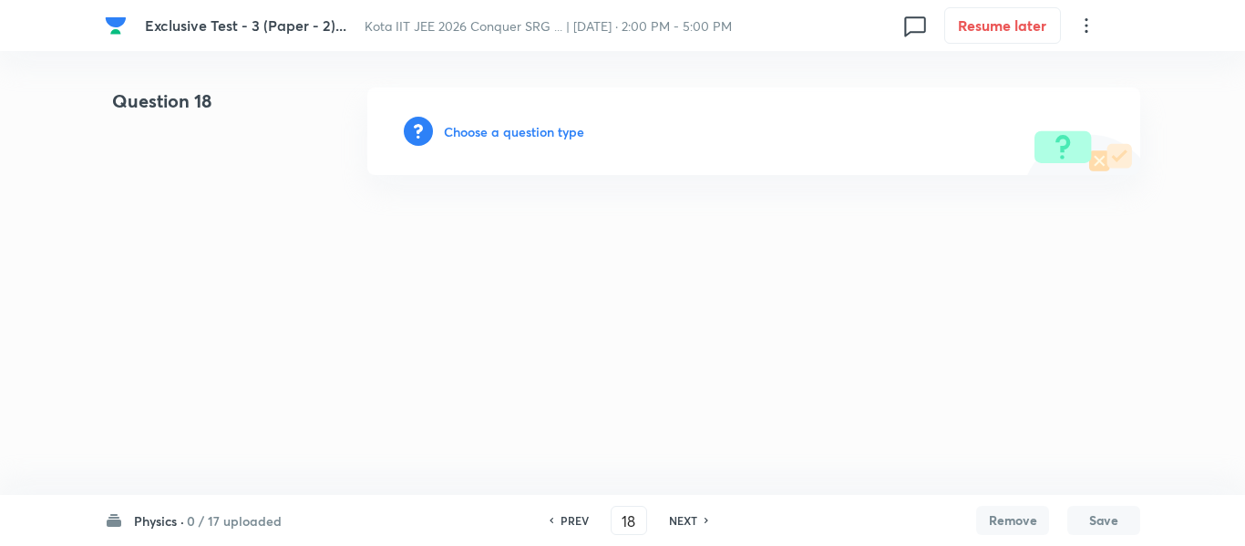
click at [512, 137] on h6 "Choose a question type" at bounding box center [514, 131] width 140 height 19
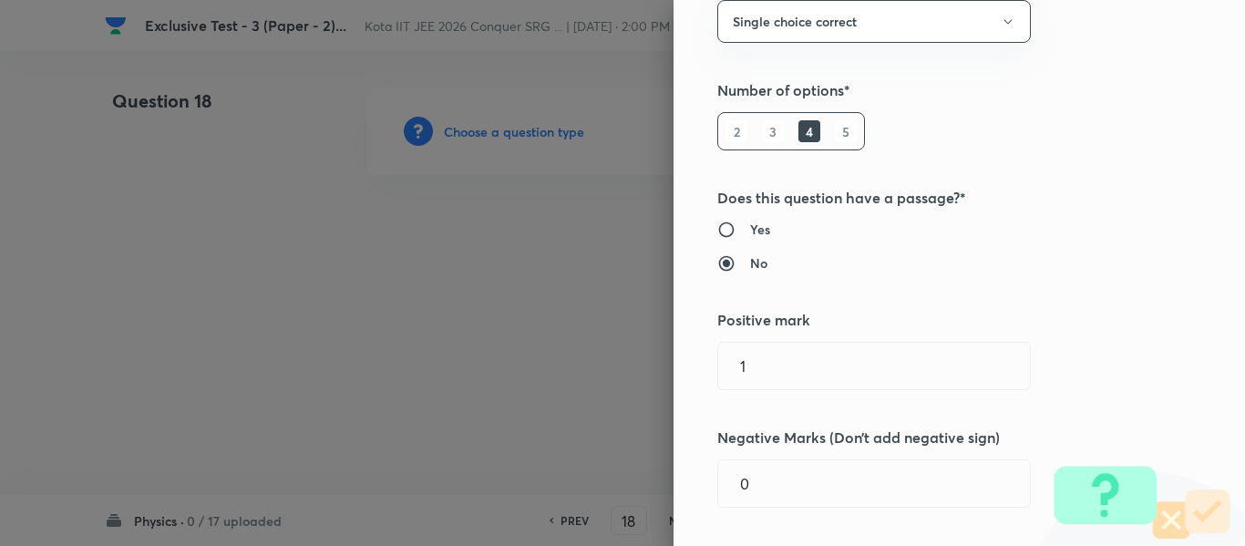
scroll to position [182, 0]
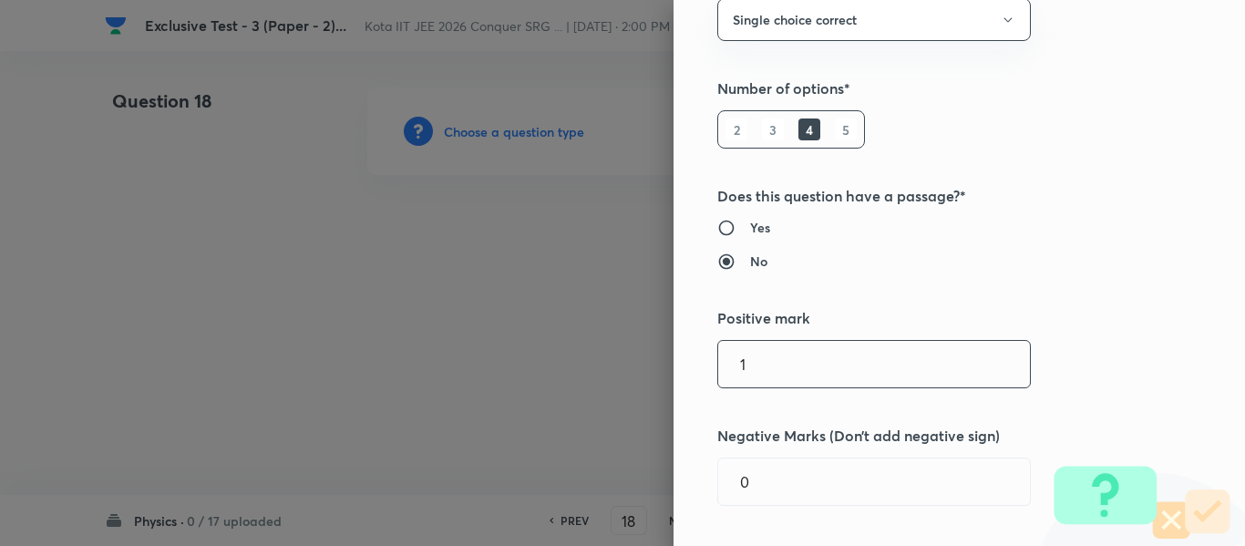
drag, startPoint x: 743, startPoint y: 364, endPoint x: 731, endPoint y: 366, distance: 12.2
click at [732, 366] on input "1" at bounding box center [874, 364] width 312 height 46
type input "3"
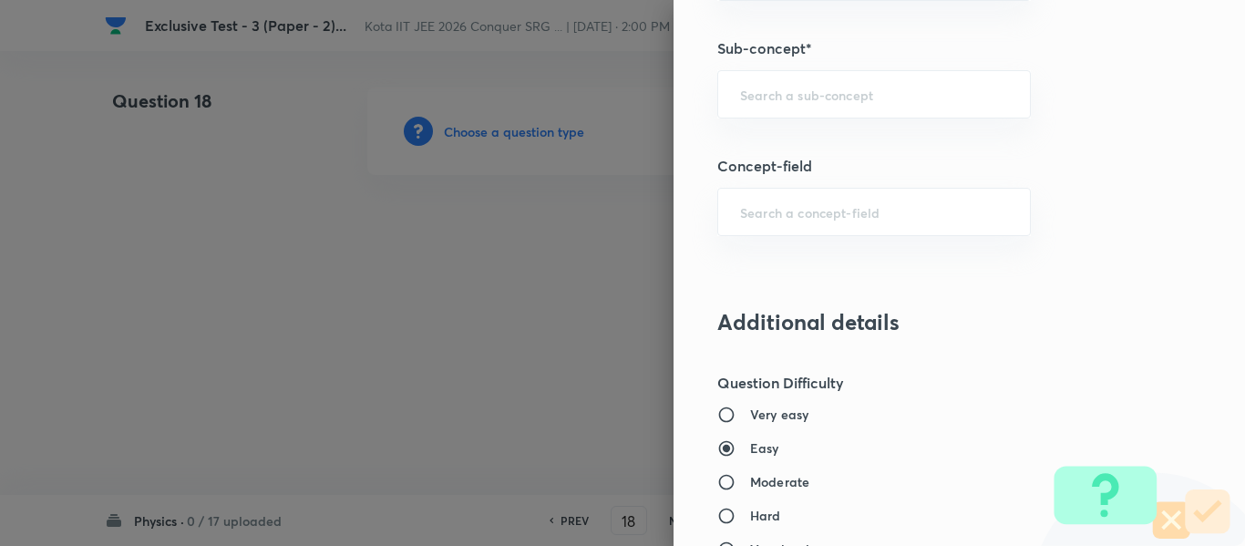
scroll to position [1094, 0]
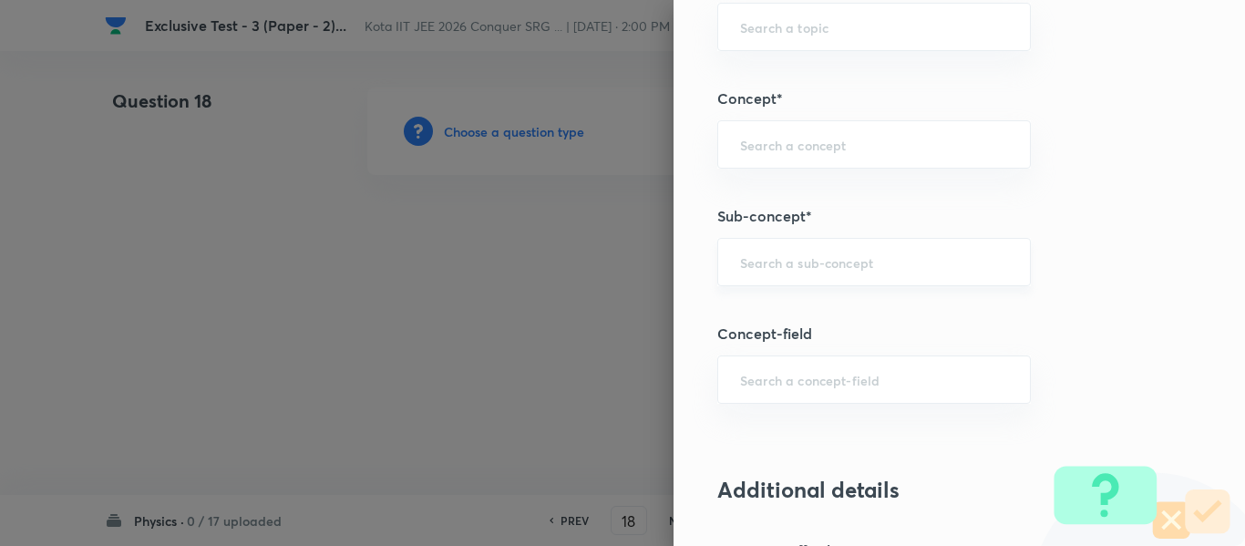
type input "1"
click at [740, 269] on input "text" at bounding box center [874, 261] width 268 height 17
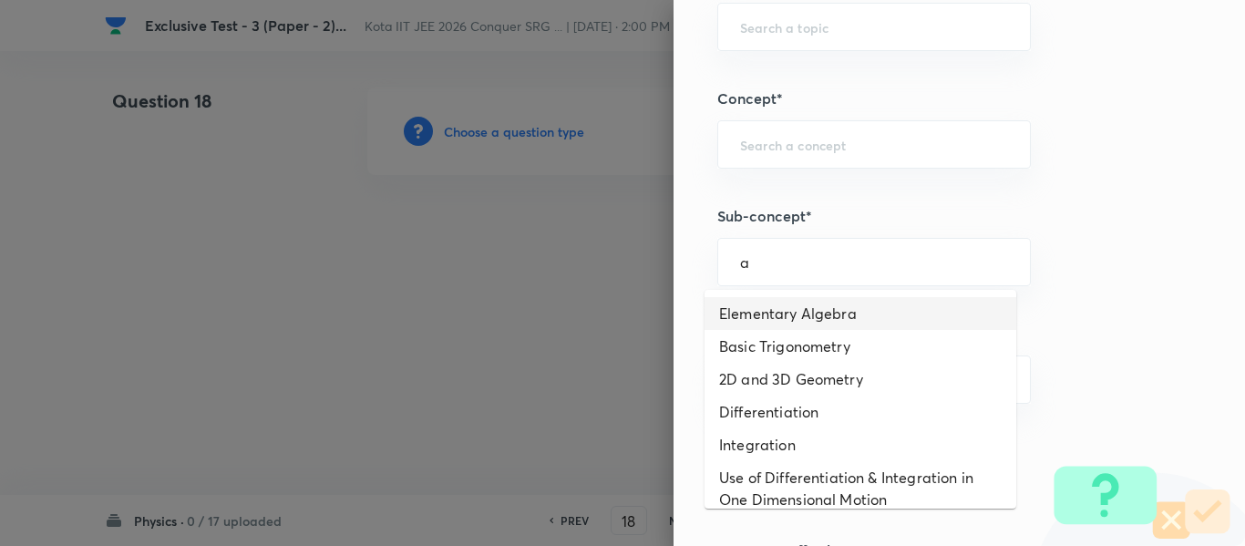
click at [759, 329] on li "Elementary Algebra" at bounding box center [861, 313] width 312 height 33
type input "Elementary Algebra"
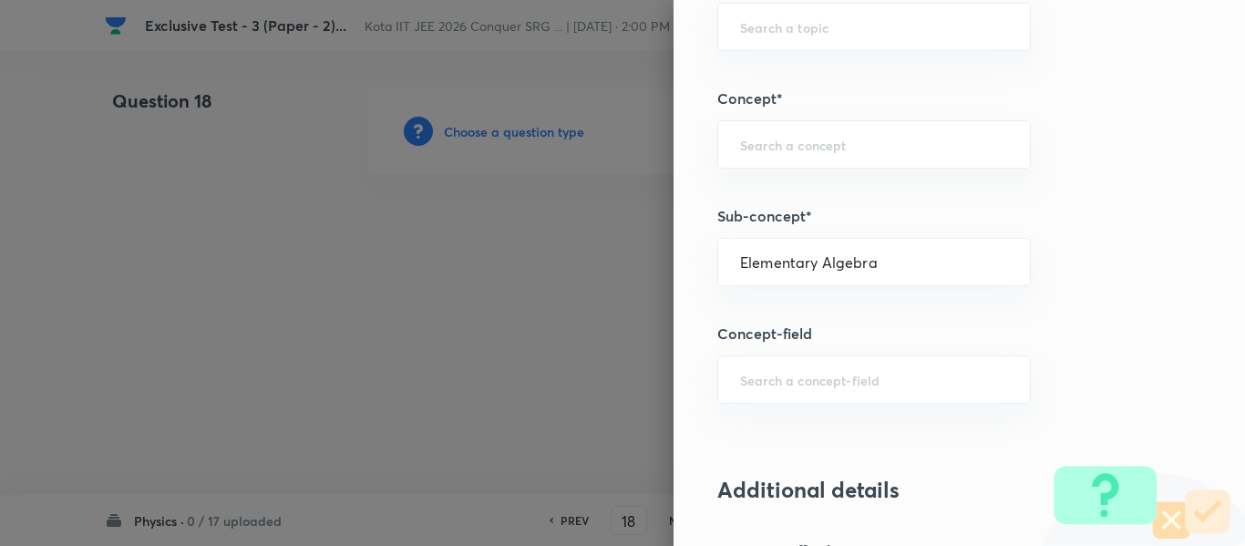
type input "Physics"
type input "Basics & Laboratory"
type input "Mathematical Tools"
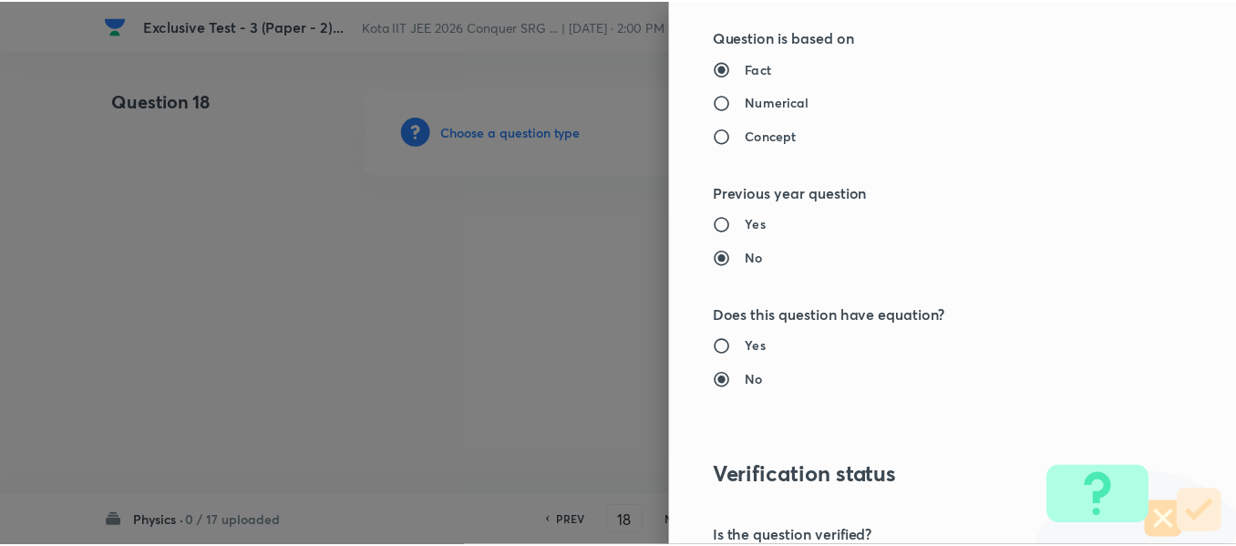
scroll to position [2061, 0]
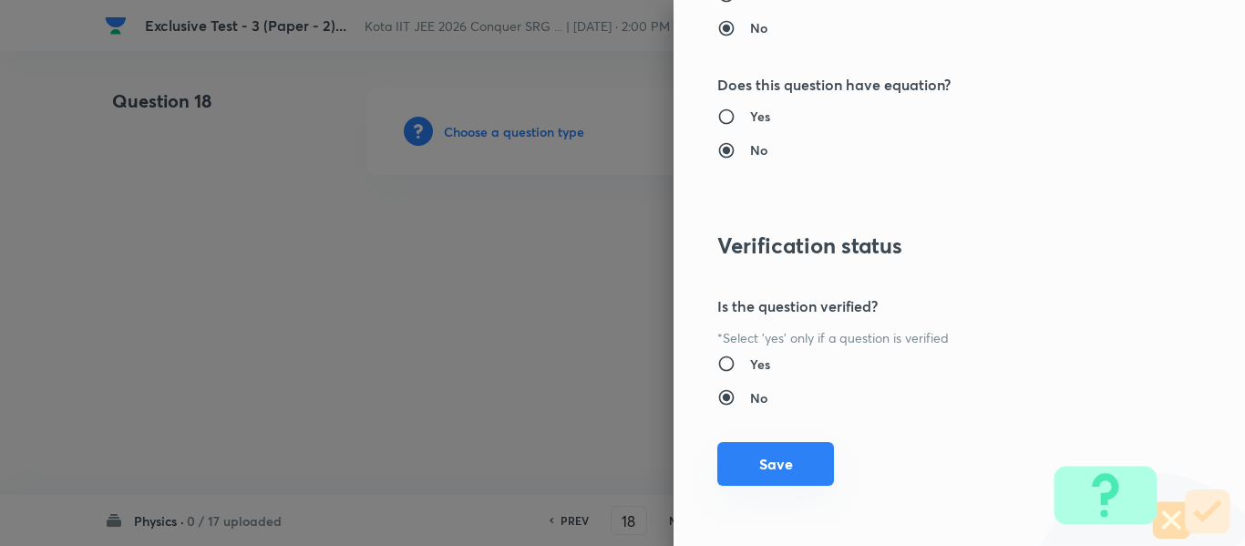
click at [753, 469] on button "Save" at bounding box center [775, 464] width 117 height 44
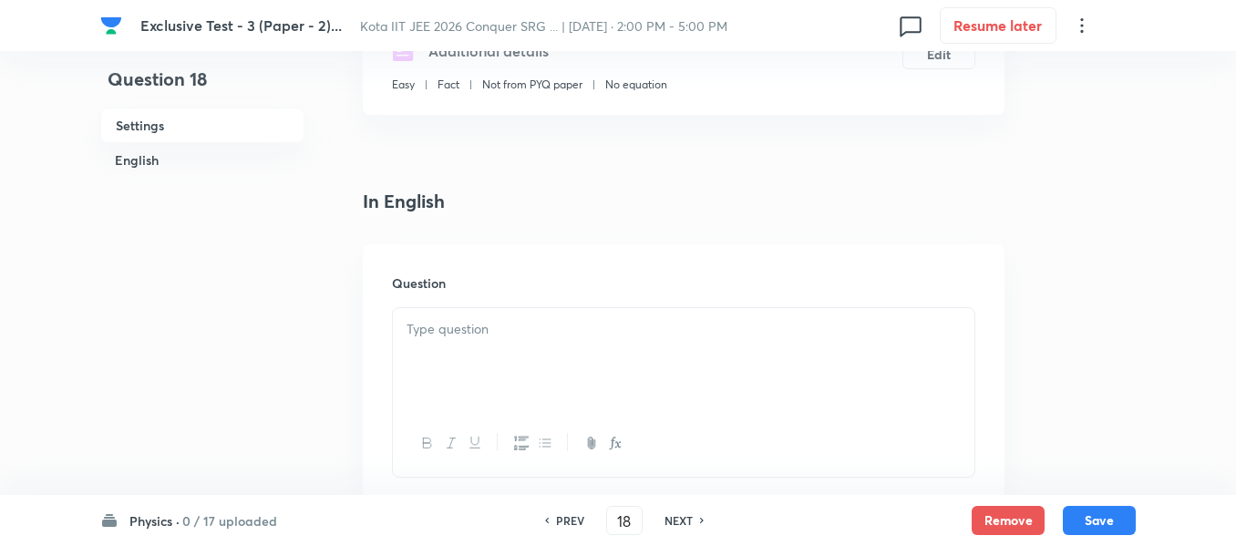
scroll to position [365, 0]
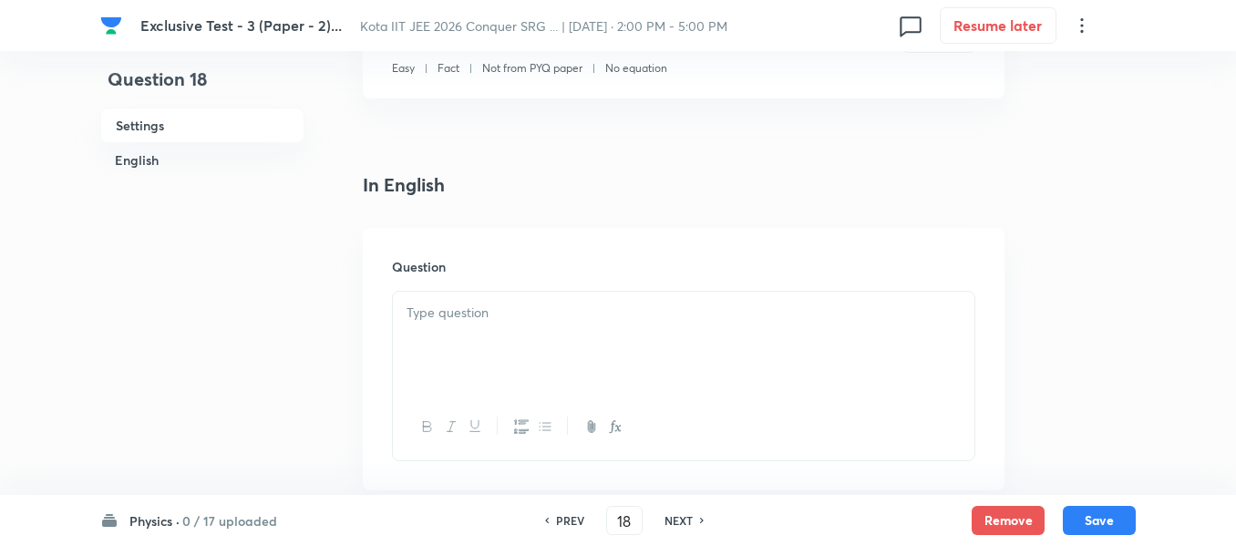
click at [497, 325] on div at bounding box center [684, 343] width 582 height 102
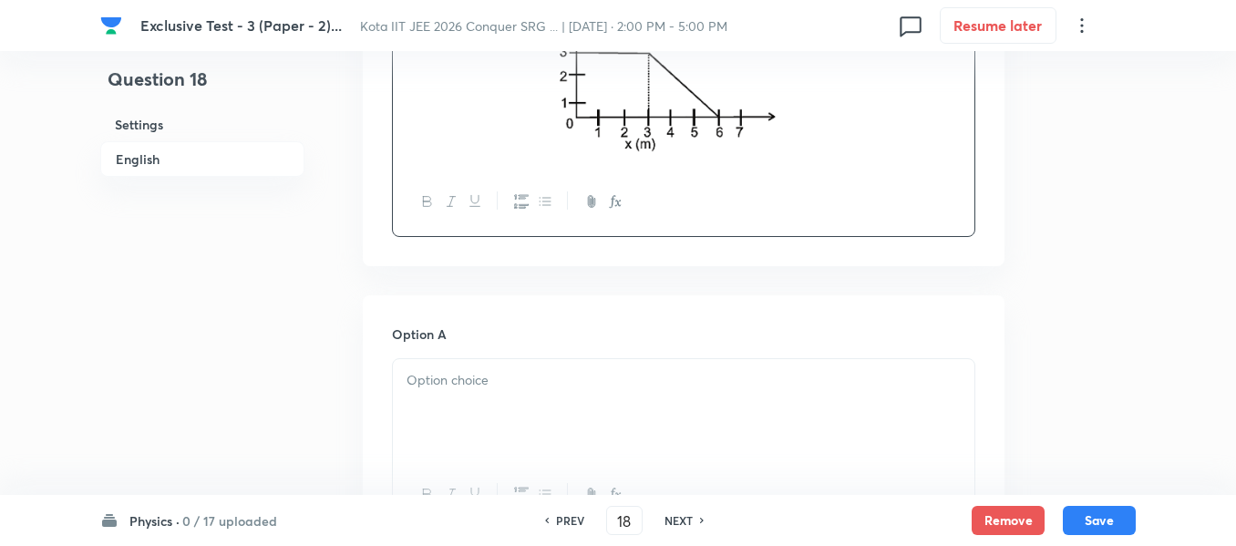
scroll to position [729, 0]
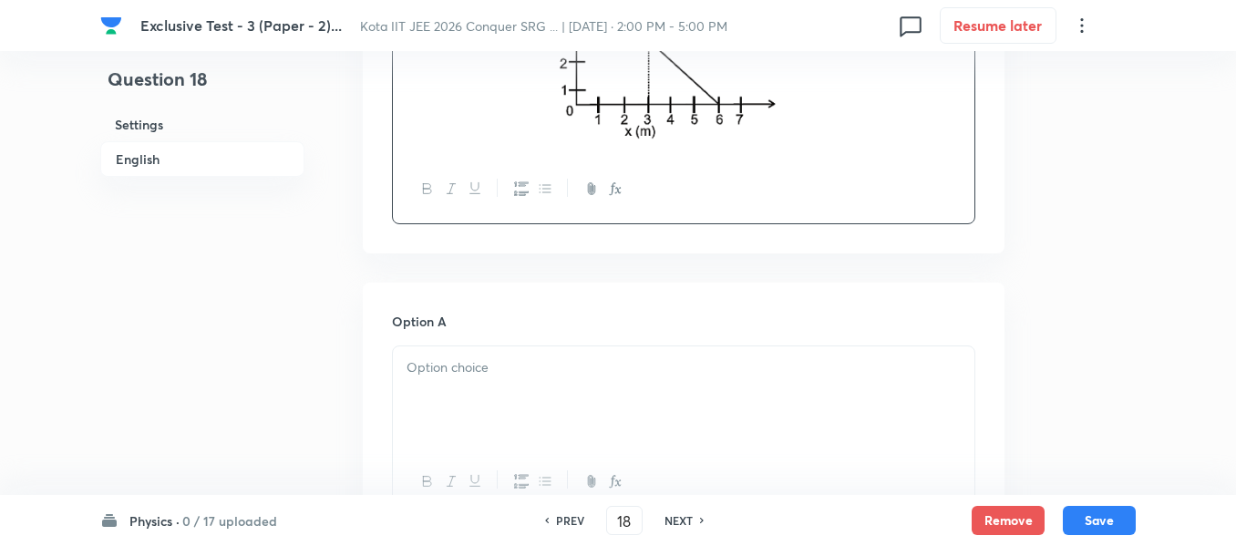
click at [484, 377] on p at bounding box center [684, 367] width 554 height 21
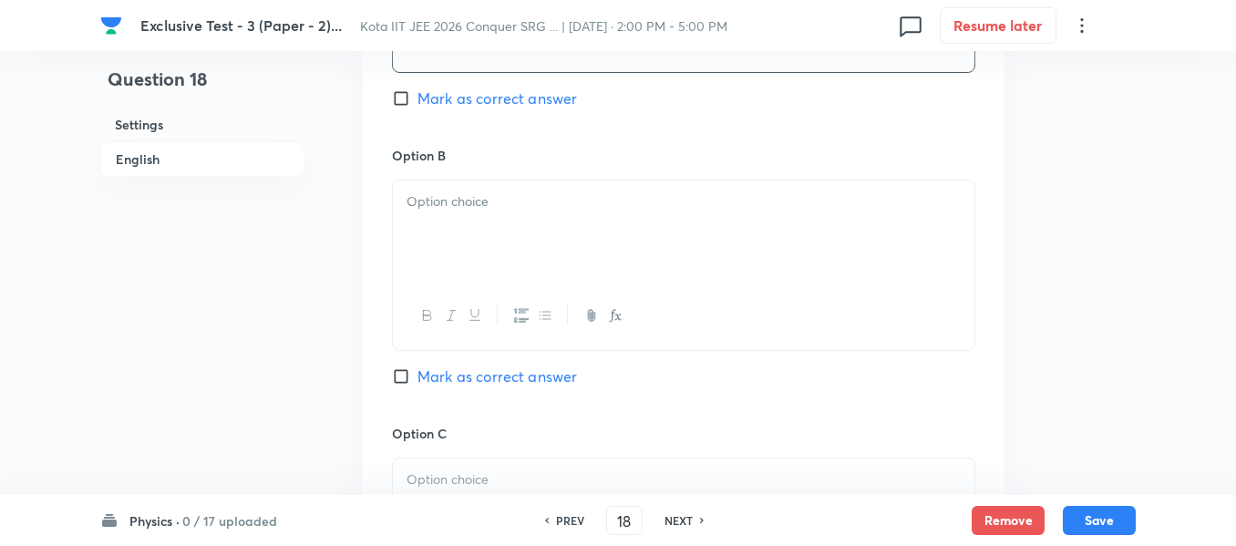
scroll to position [1185, 0]
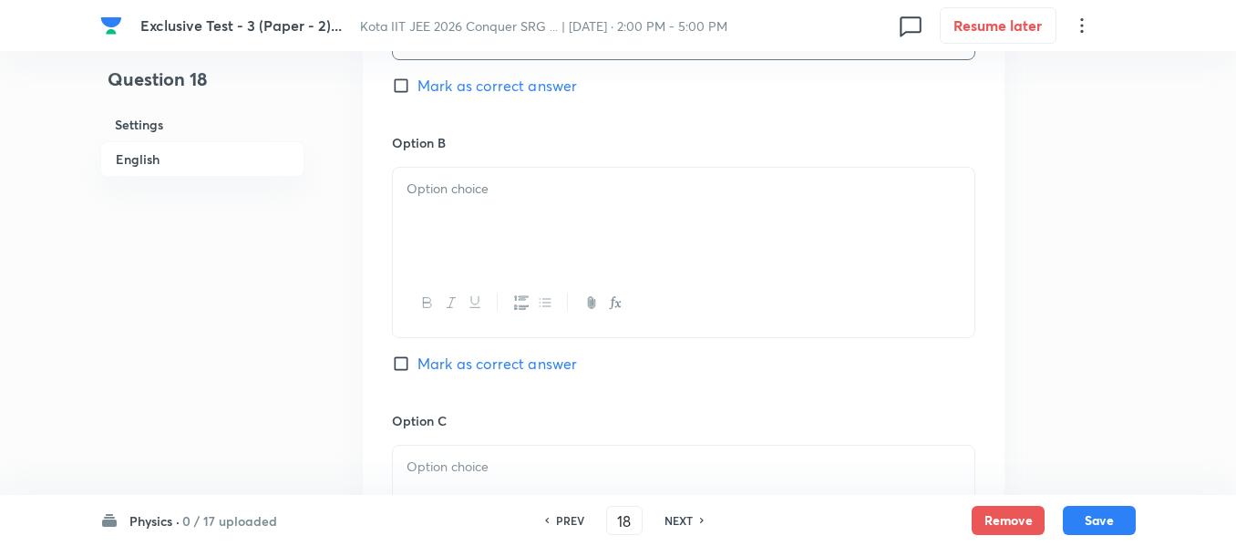
click at [448, 222] on div at bounding box center [684, 219] width 582 height 102
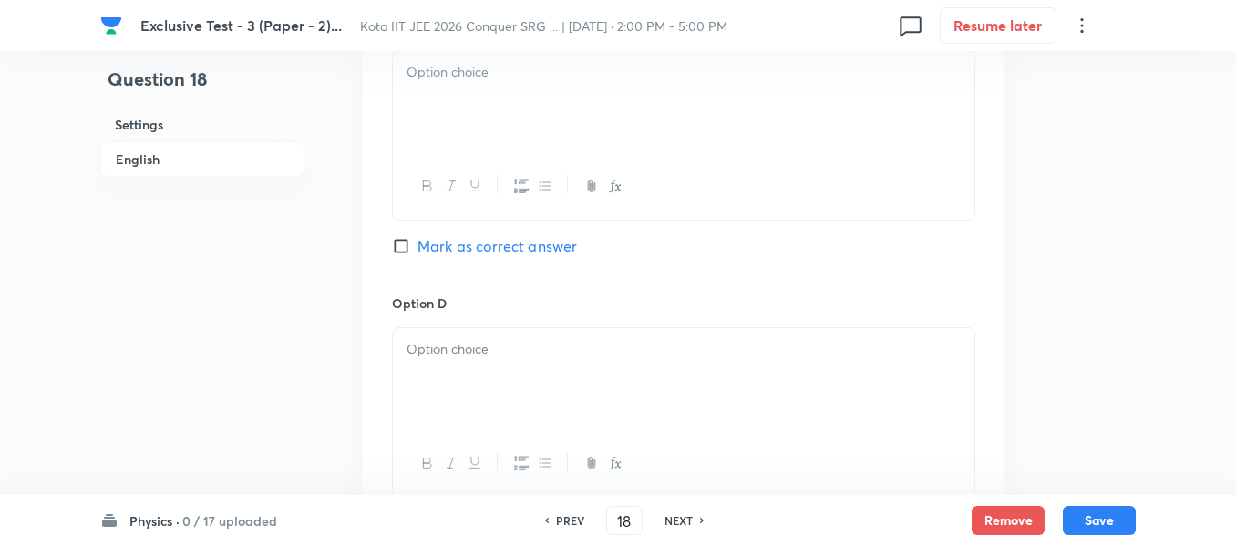
scroll to position [1550, 0]
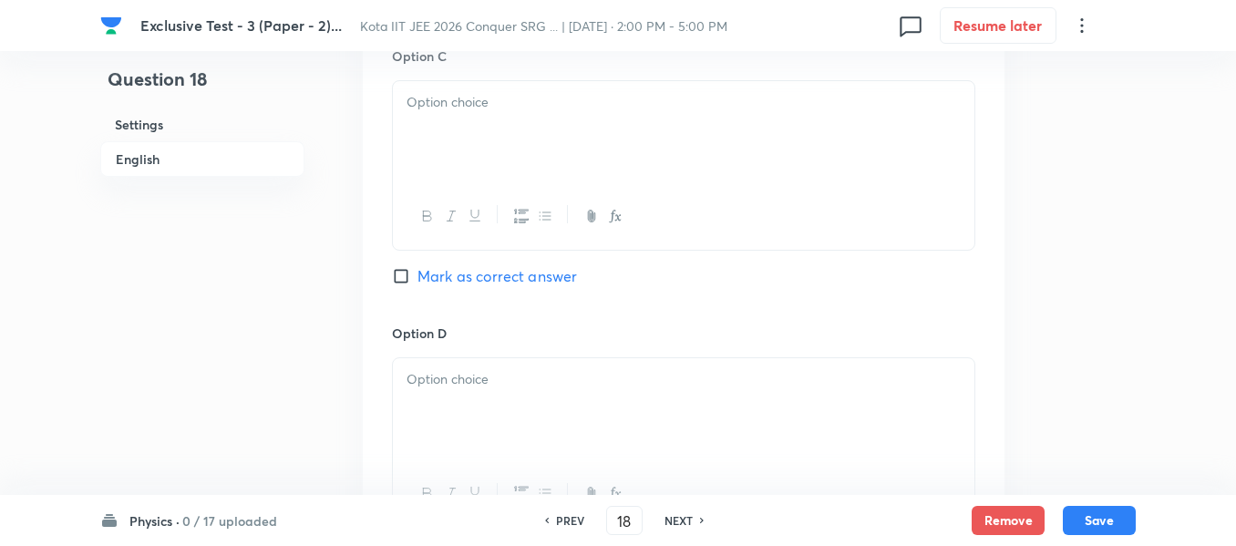
click at [462, 115] on div at bounding box center [684, 132] width 582 height 102
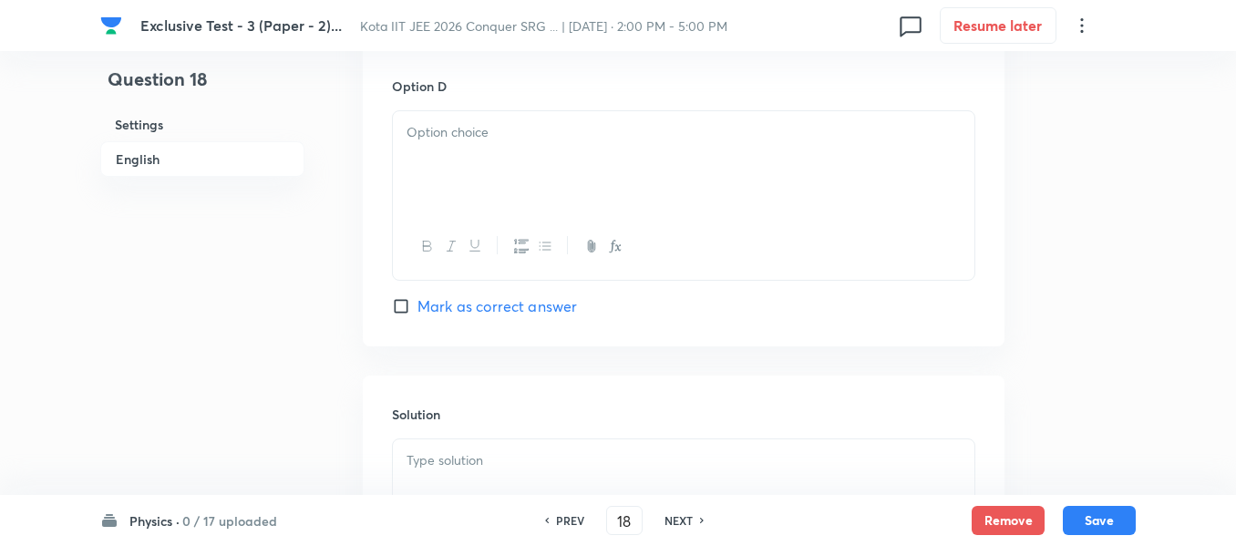
scroll to position [1823, 0]
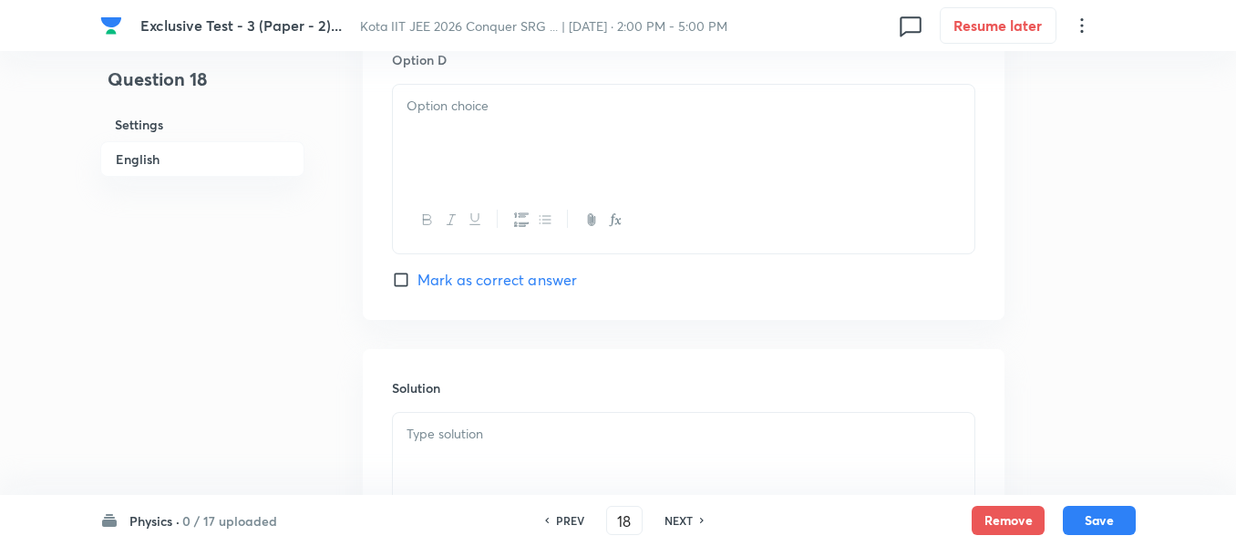
click at [459, 127] on div at bounding box center [684, 136] width 582 height 102
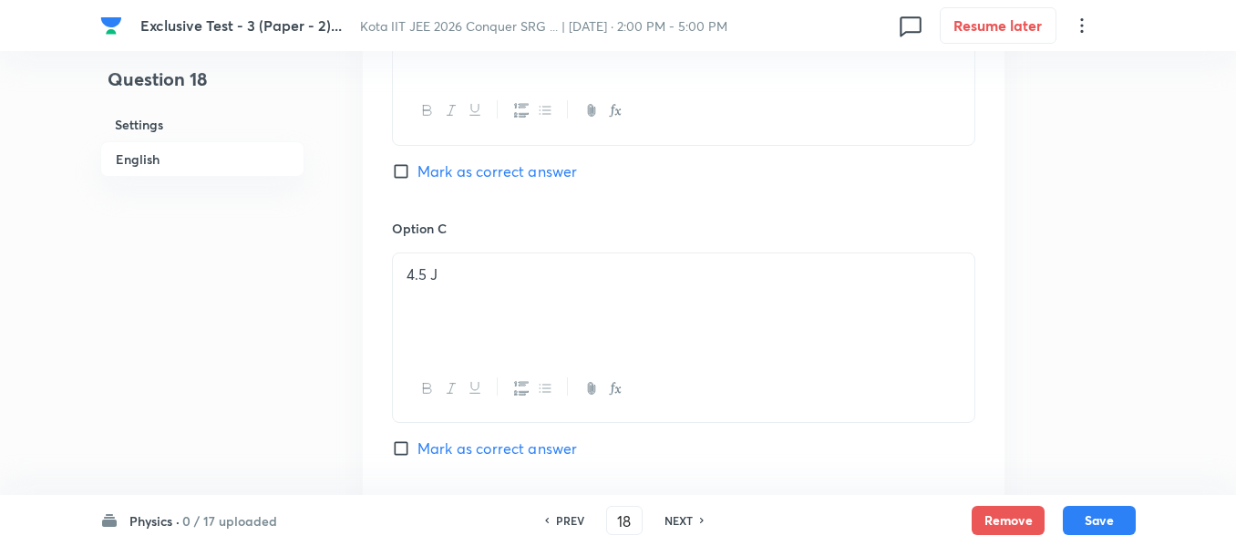
scroll to position [1367, 0]
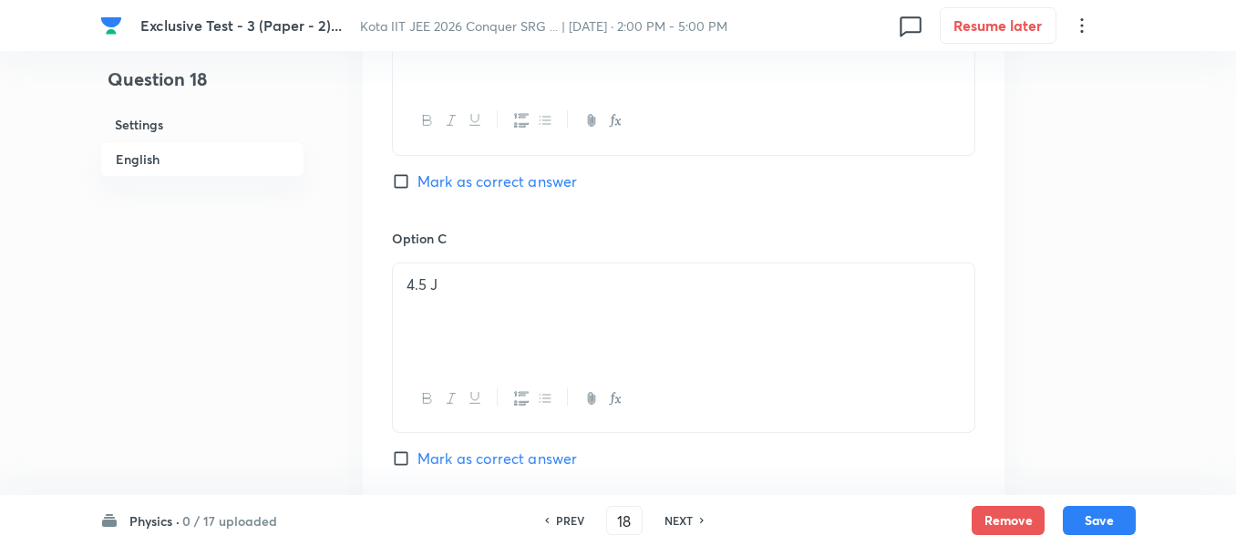
click at [401, 188] on input "Mark as correct answer" at bounding box center [405, 181] width 26 height 18
checkbox input "true"
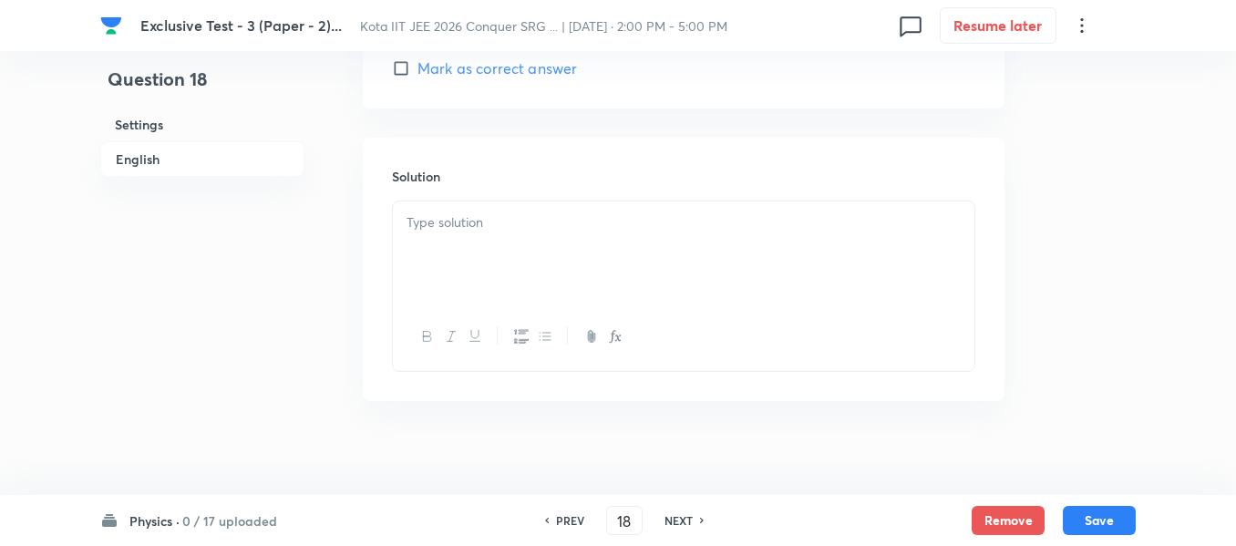
scroll to position [2050, 0]
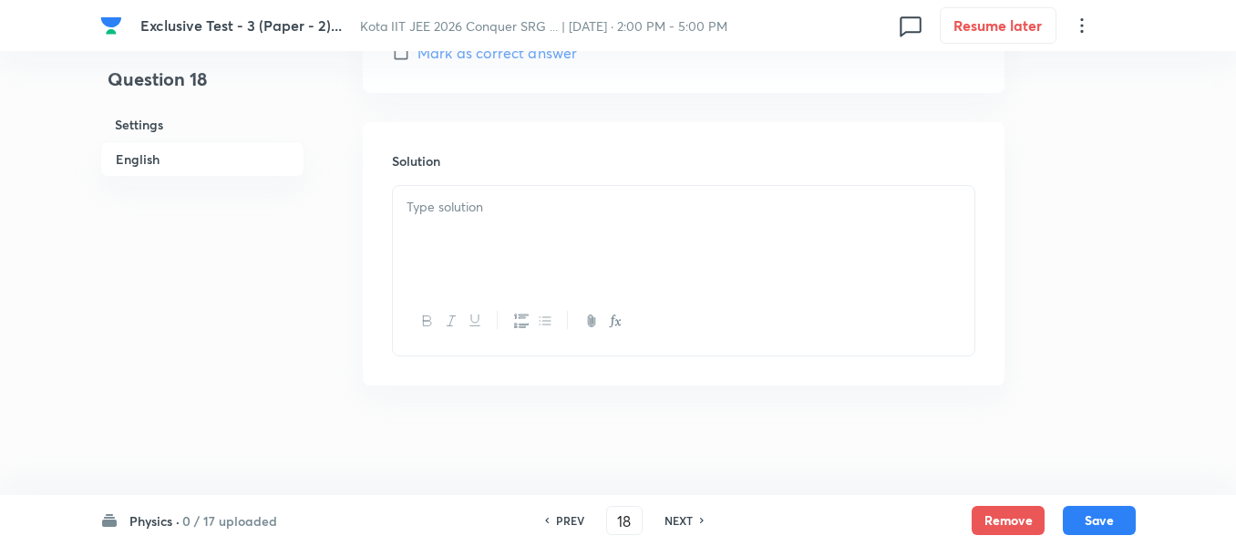
click at [435, 223] on div at bounding box center [684, 237] width 582 height 102
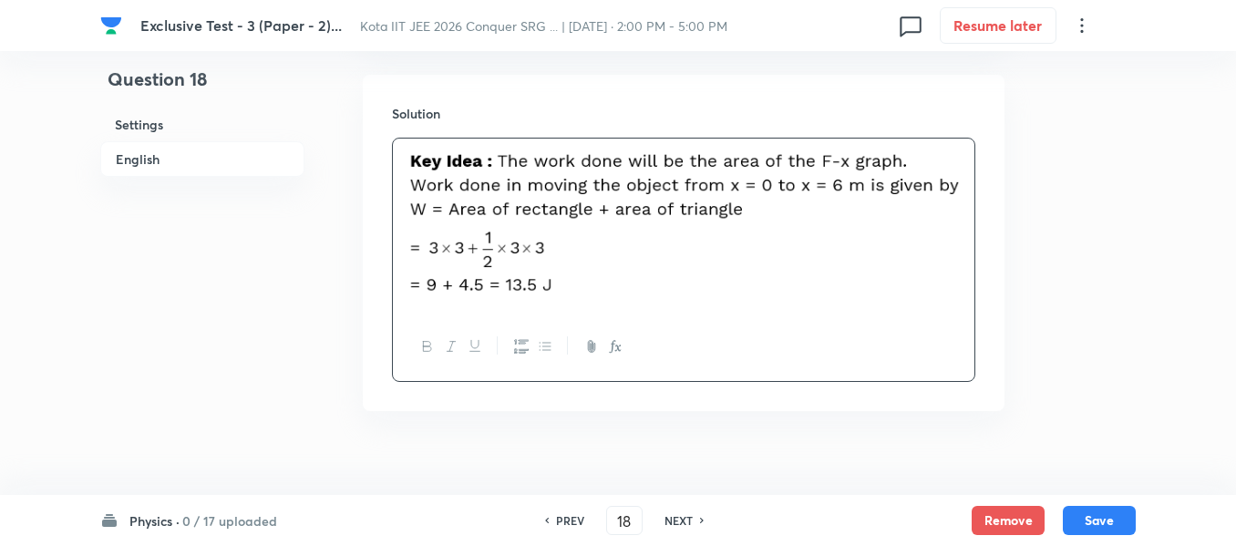
scroll to position [2123, 0]
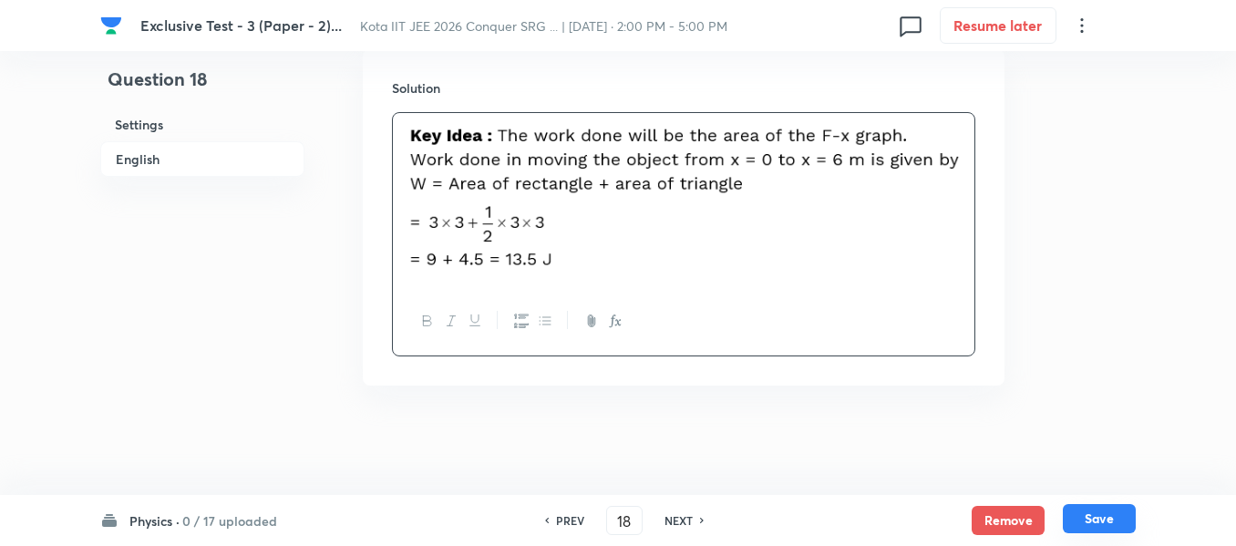
click at [1096, 524] on button "Save" at bounding box center [1099, 518] width 73 height 29
type input "19"
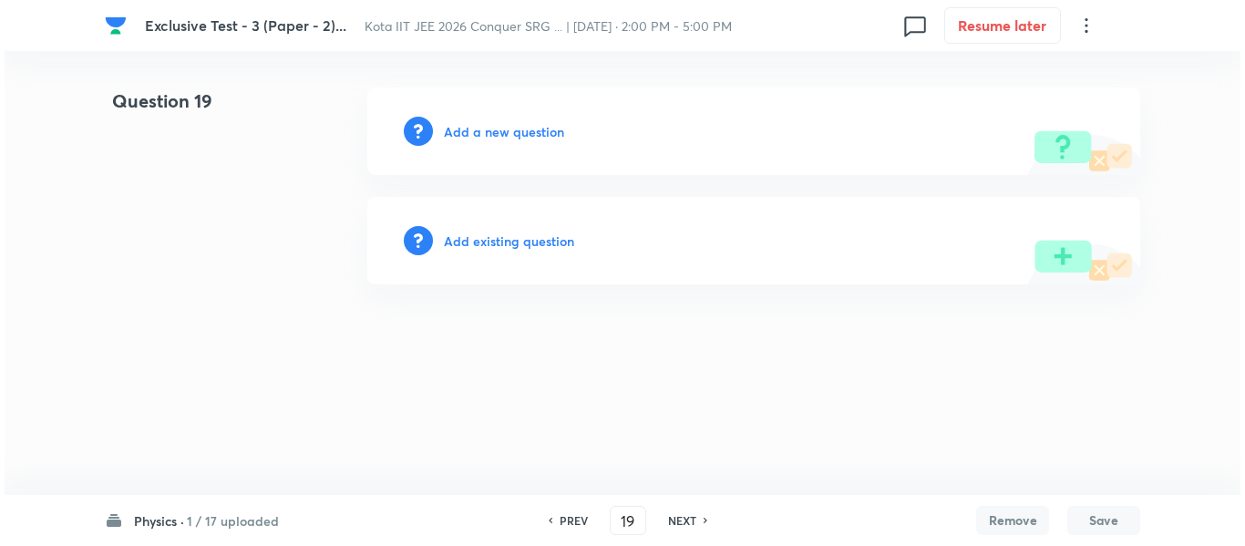
scroll to position [0, 0]
click at [505, 135] on h6 "Add a new question" at bounding box center [504, 131] width 120 height 19
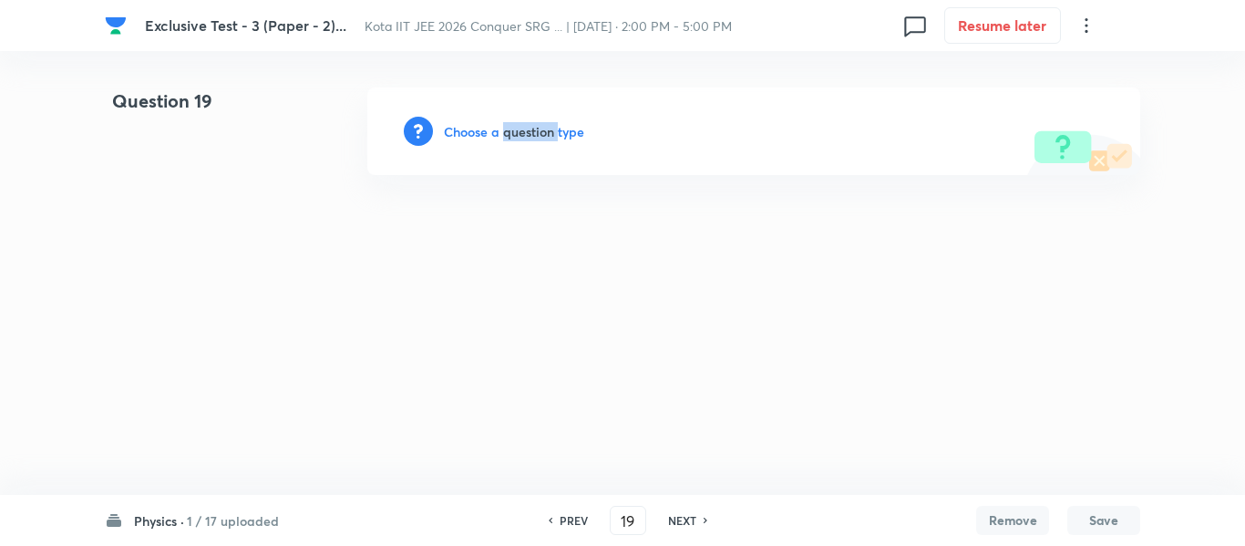
click at [505, 135] on h6 "Choose a question type" at bounding box center [514, 131] width 140 height 19
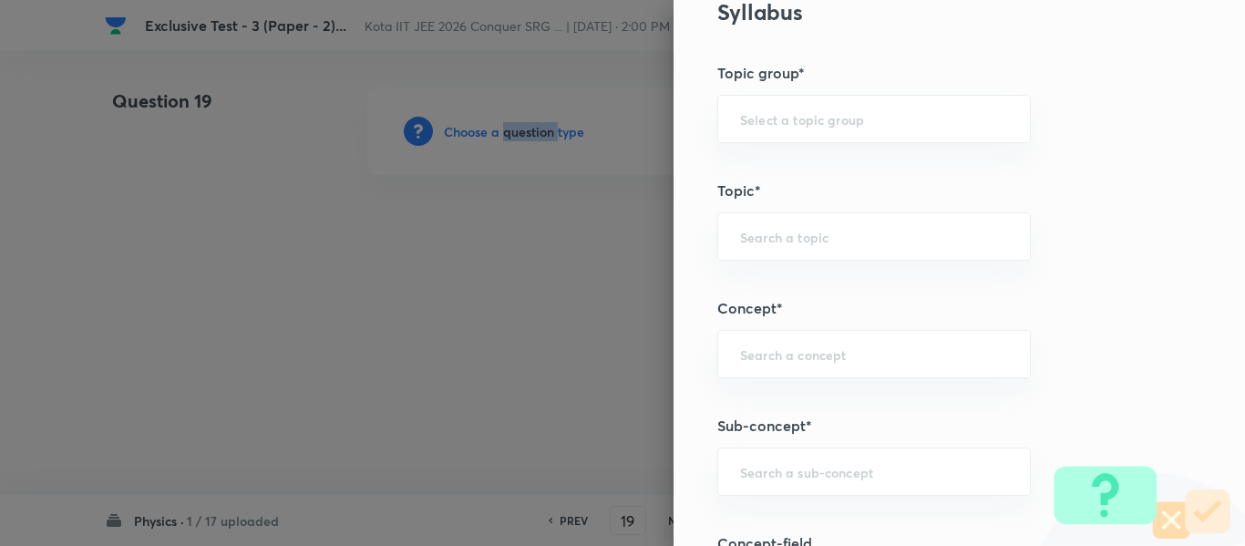
scroll to position [912, 0]
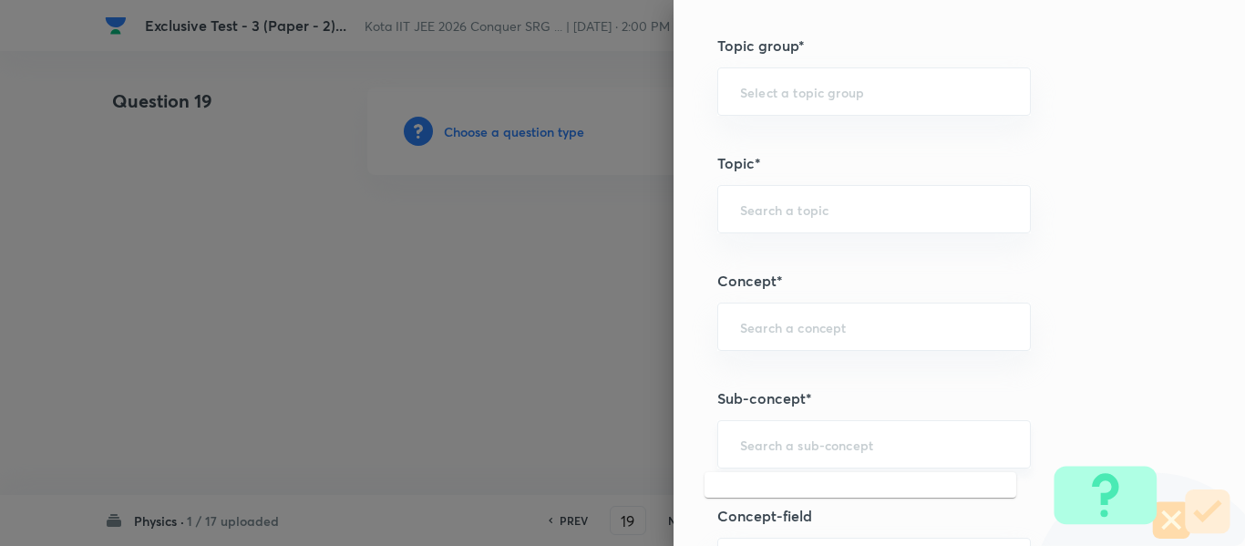
click at [762, 450] on input "text" at bounding box center [874, 444] width 268 height 17
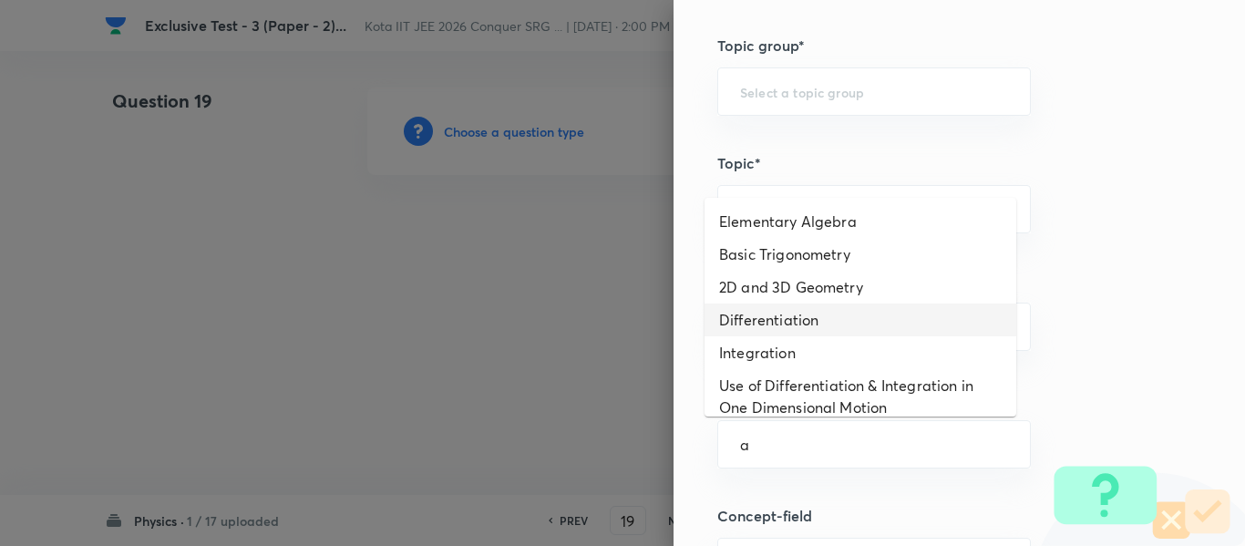
click at [789, 306] on li "Differentiation" at bounding box center [861, 320] width 312 height 33
type input "Differentiation"
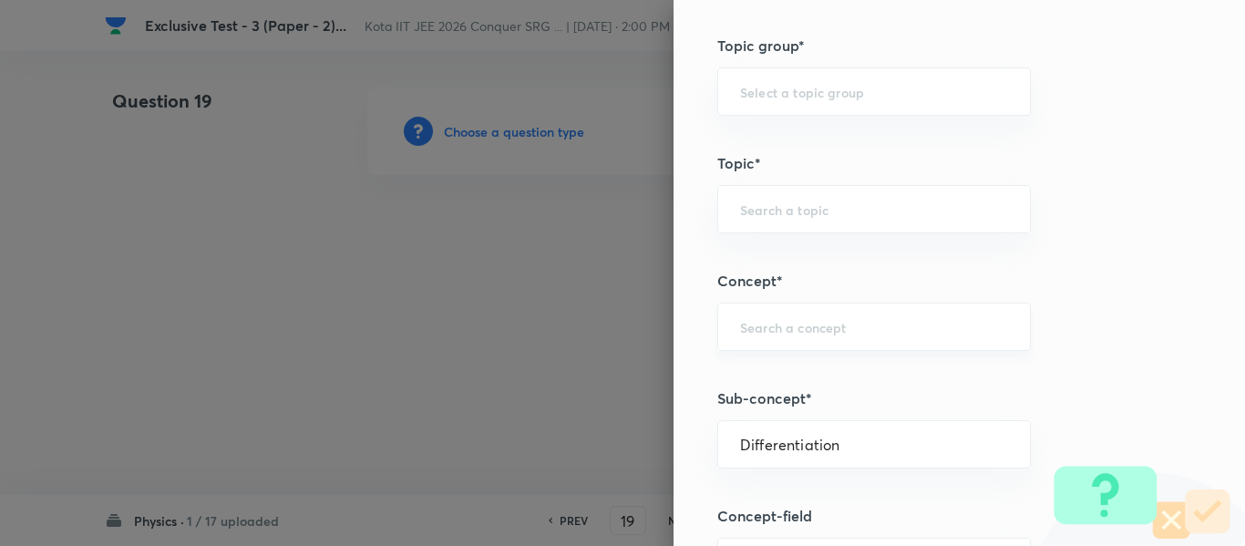
type input "Physics"
type input "Basics & Laboratory"
type input "Mathematical Tools"
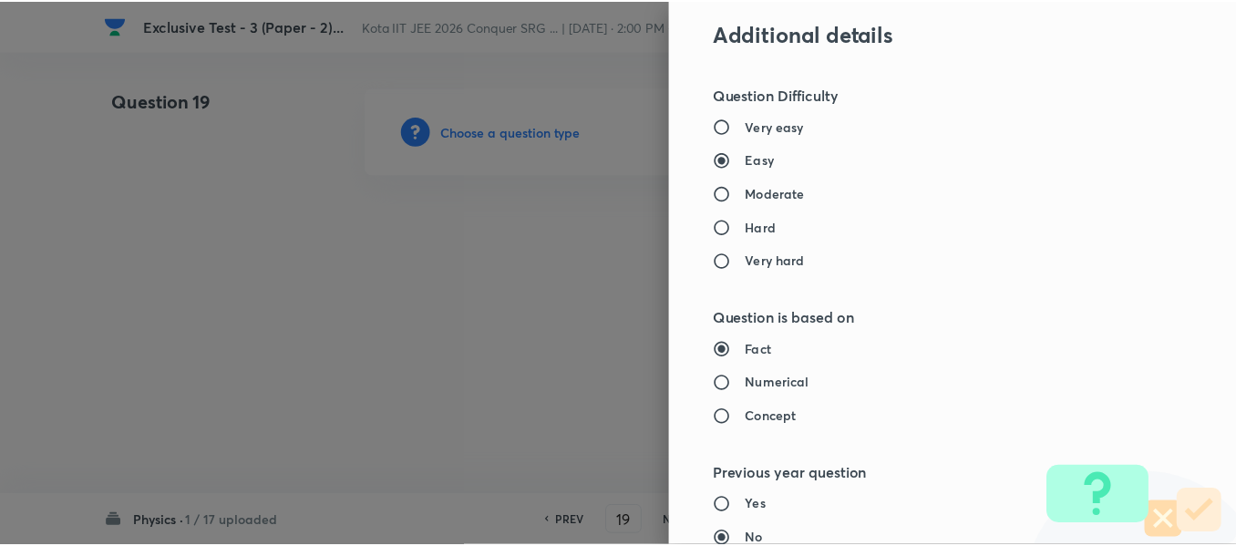
scroll to position [2061, 0]
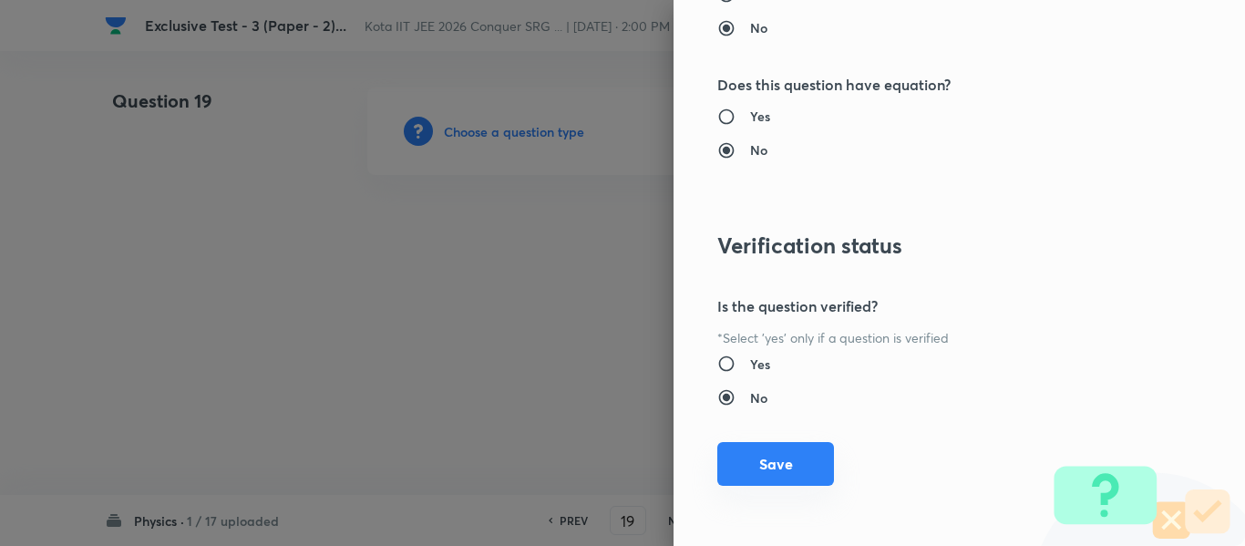
click at [754, 462] on button "Save" at bounding box center [775, 464] width 117 height 44
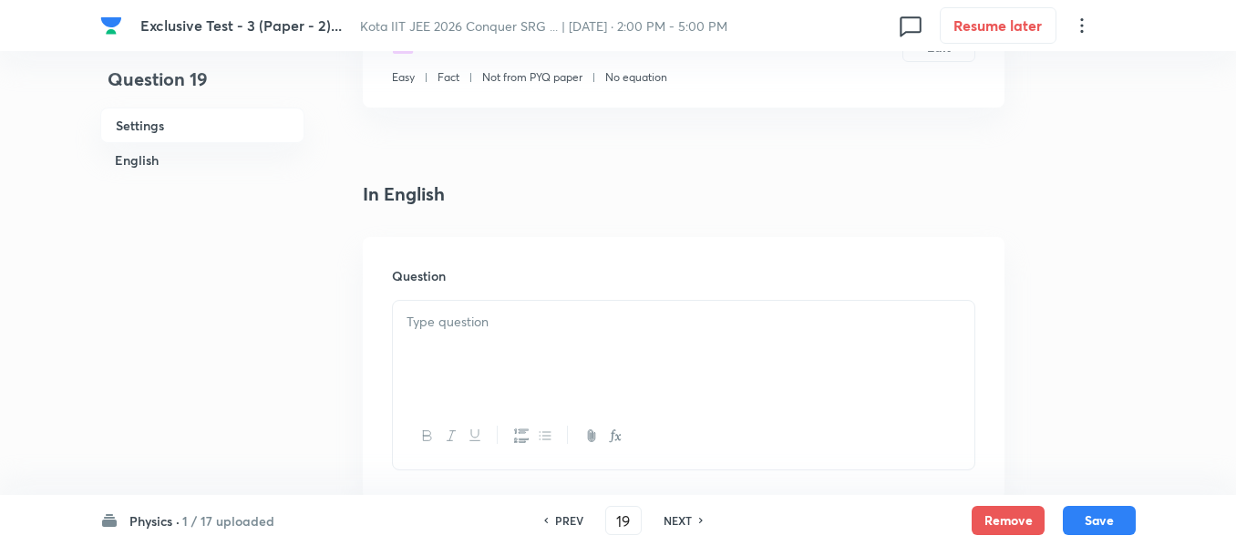
scroll to position [365, 0]
click at [488, 313] on p at bounding box center [684, 313] width 554 height 21
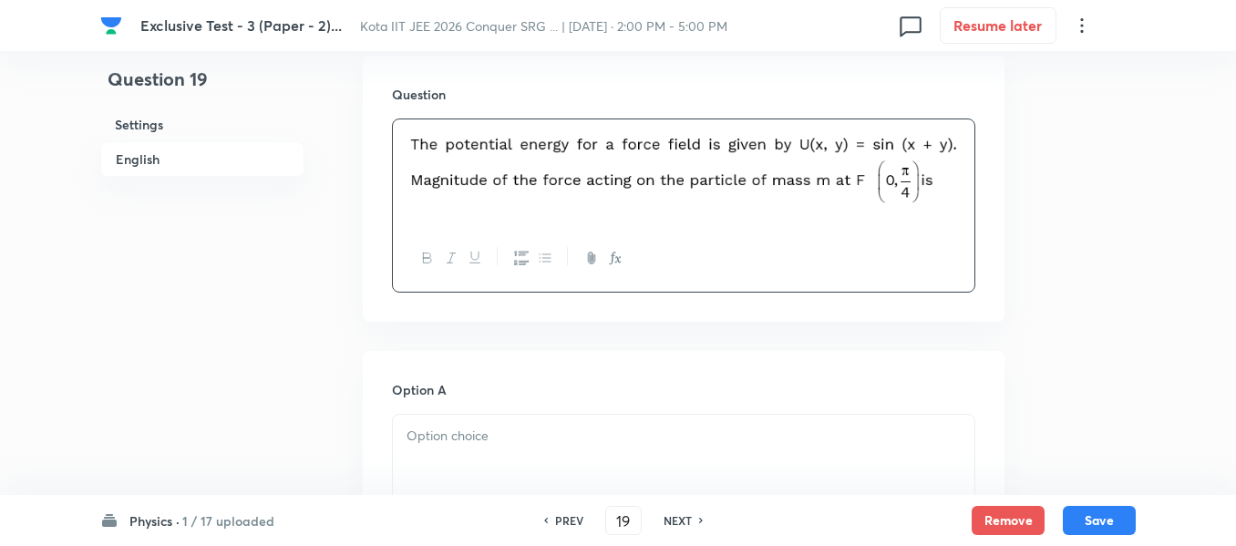
scroll to position [638, 0]
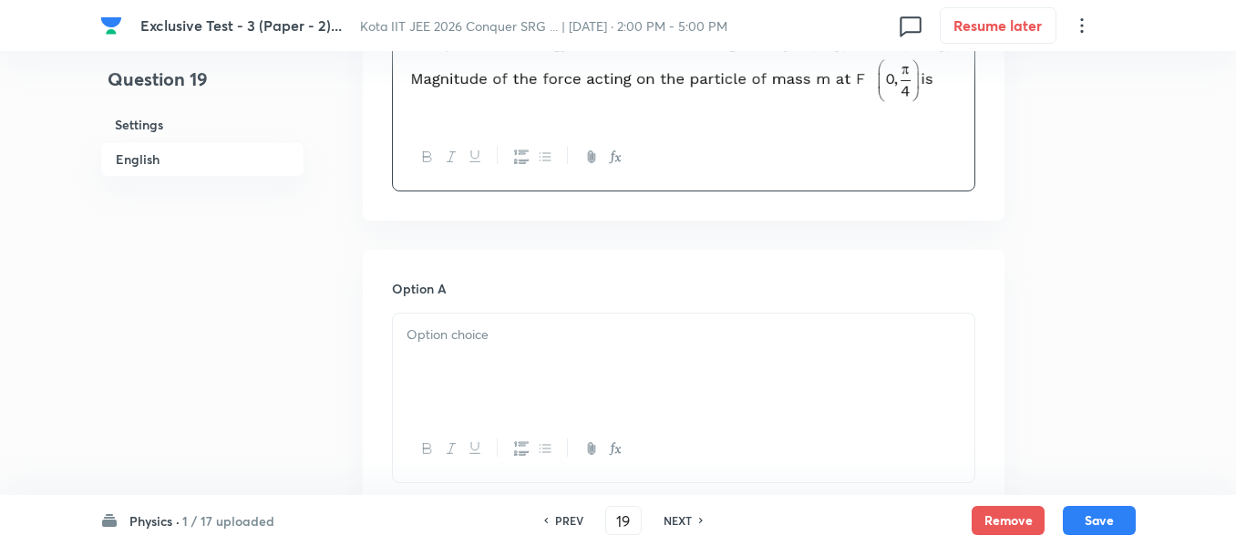
click at [488, 341] on p at bounding box center [684, 335] width 554 height 21
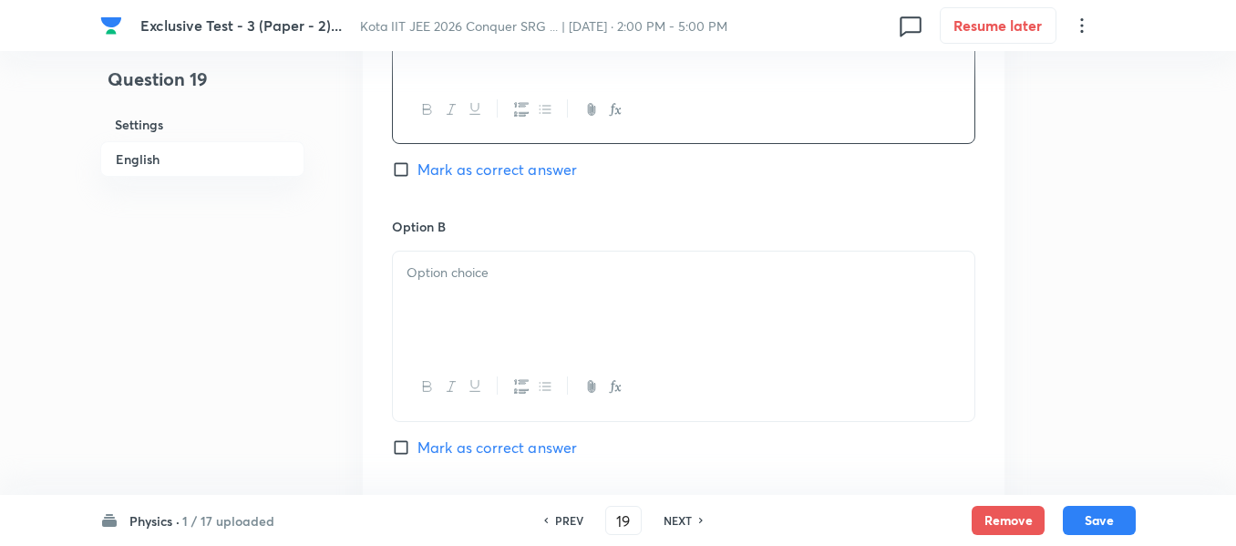
scroll to position [1003, 0]
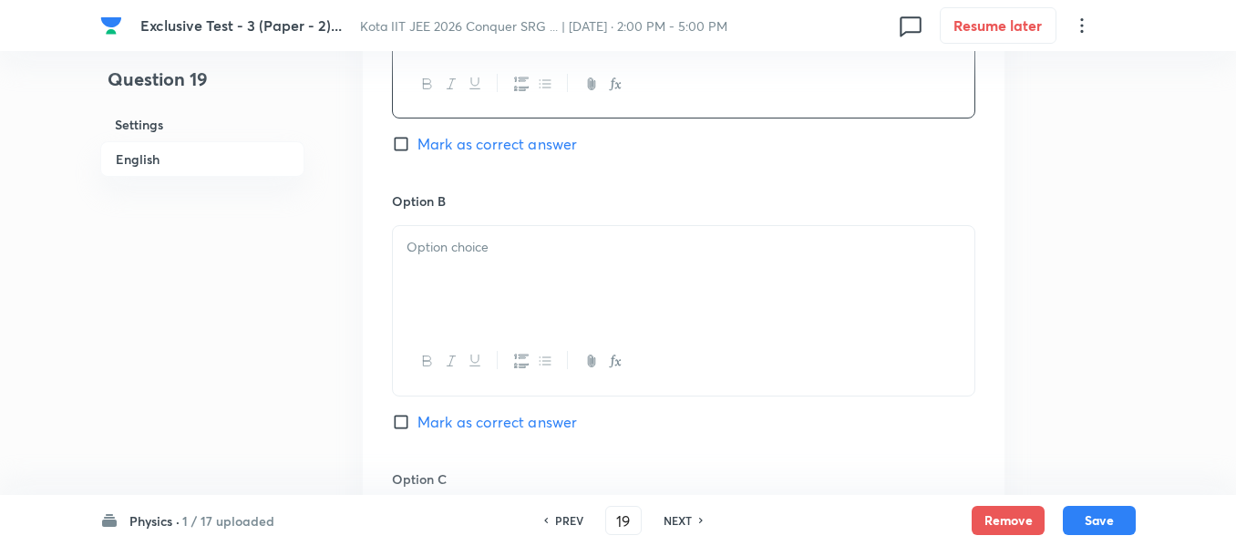
click at [441, 273] on div at bounding box center [684, 277] width 582 height 102
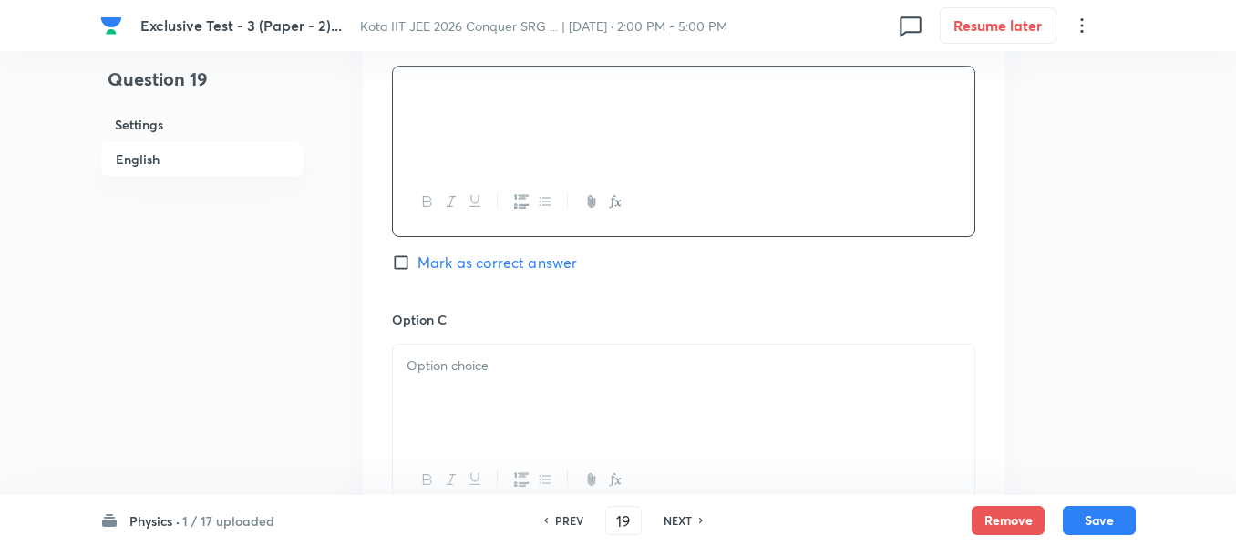
scroll to position [1185, 0]
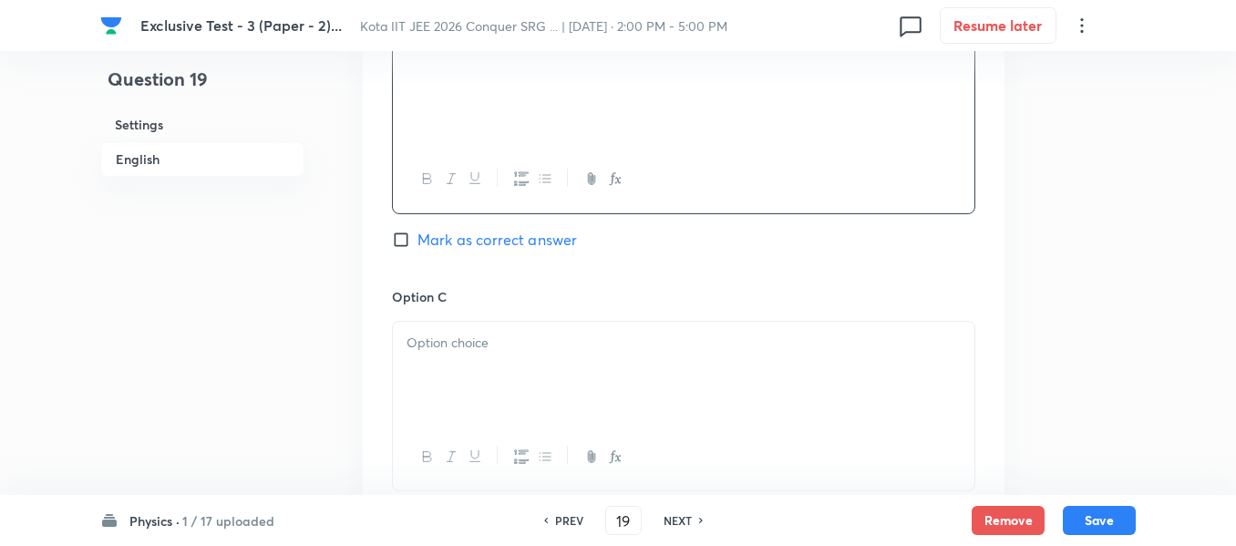
click at [431, 335] on p at bounding box center [684, 343] width 554 height 21
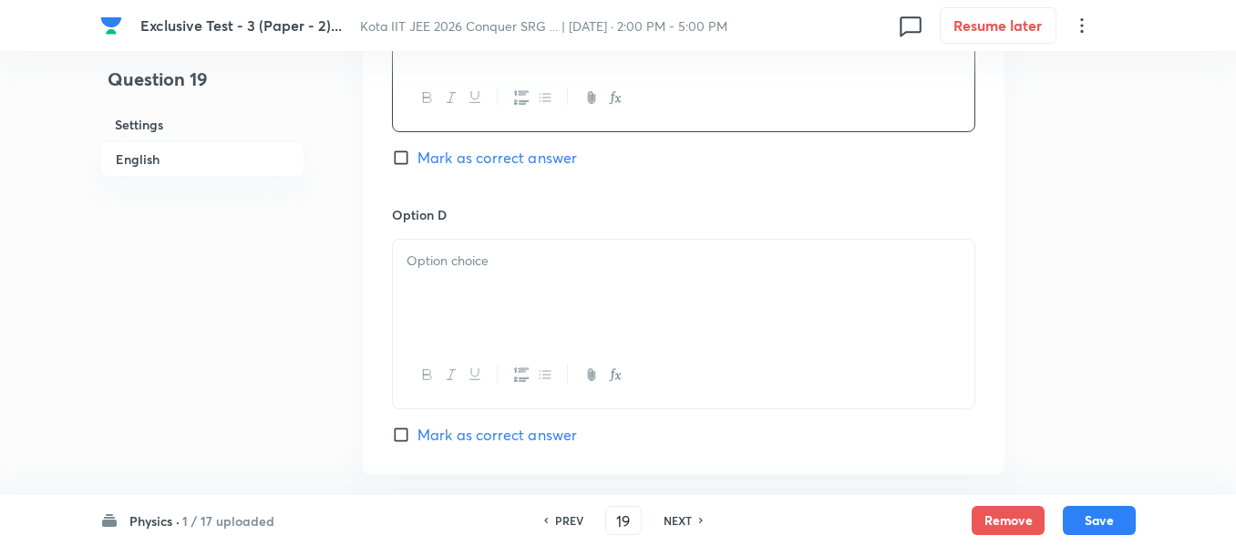
scroll to position [1550, 0]
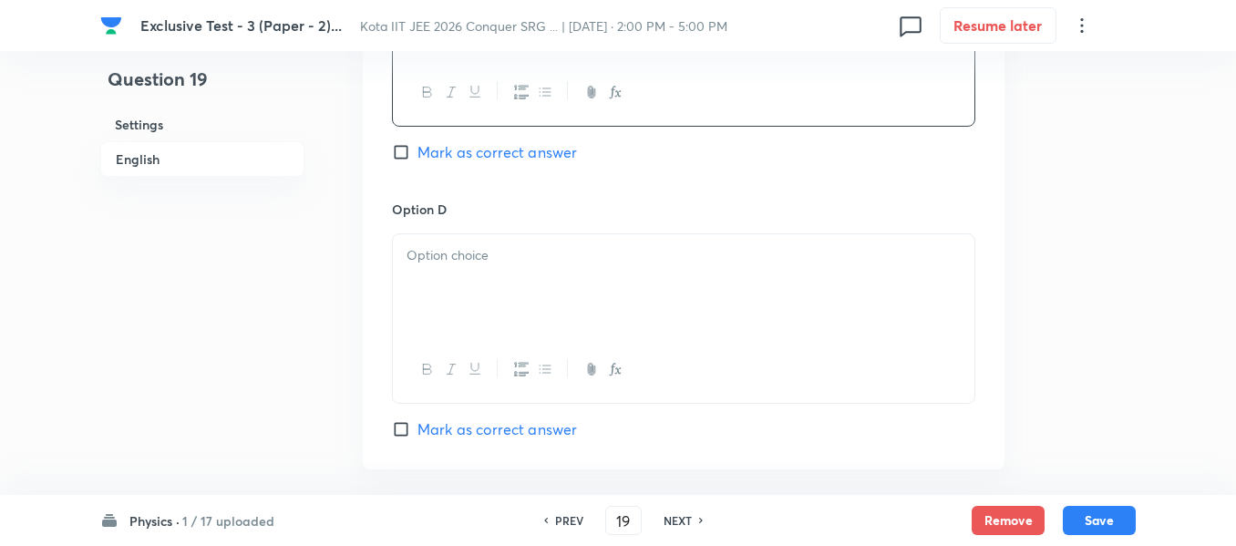
click at [469, 284] on div at bounding box center [684, 285] width 582 height 102
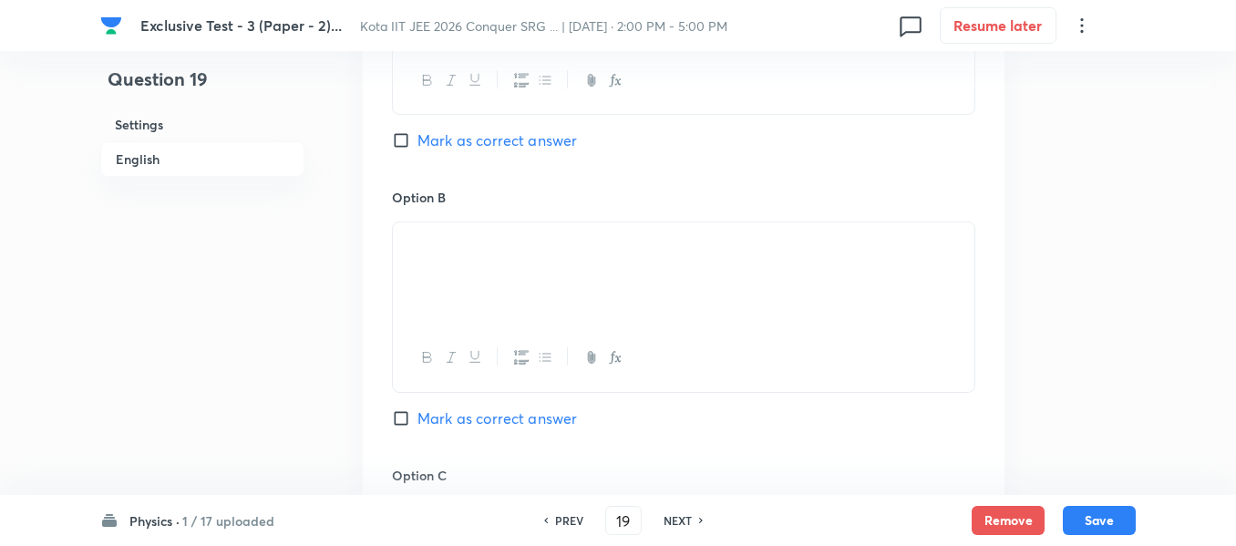
scroll to position [1003, 0]
click at [399, 140] on input "Mark as correct answer" at bounding box center [405, 144] width 26 height 18
checkbox input "true"
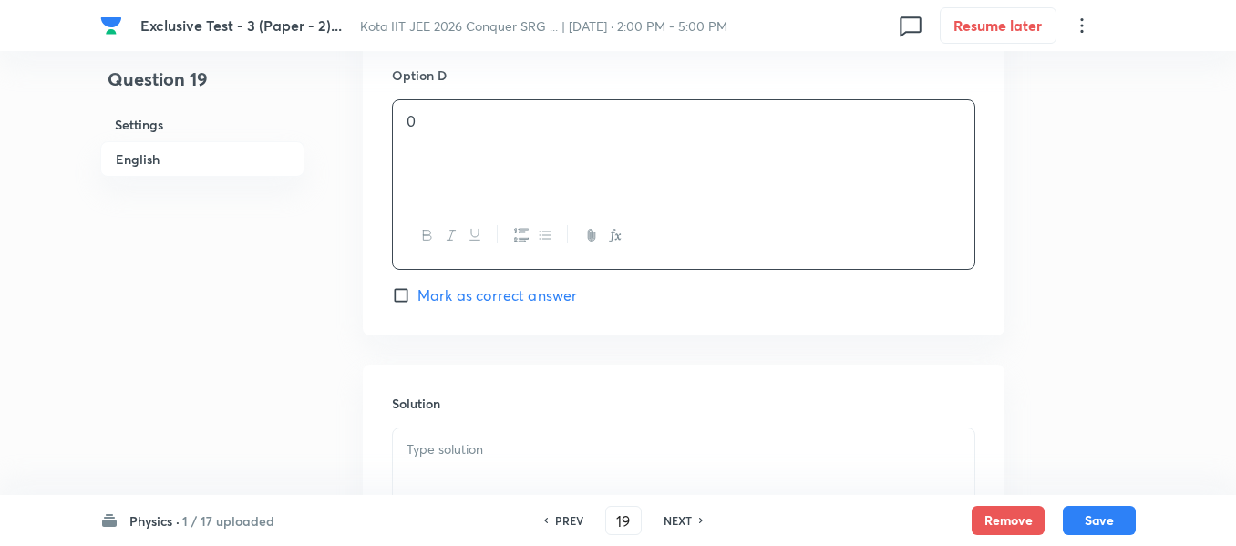
scroll to position [1732, 0]
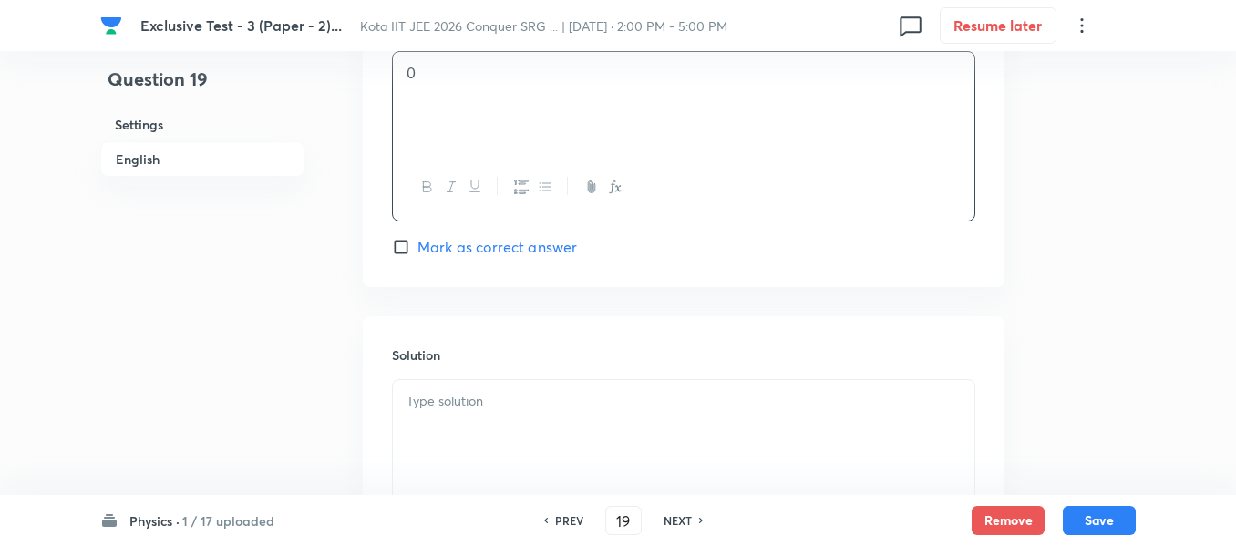
click at [454, 406] on p at bounding box center [684, 401] width 554 height 21
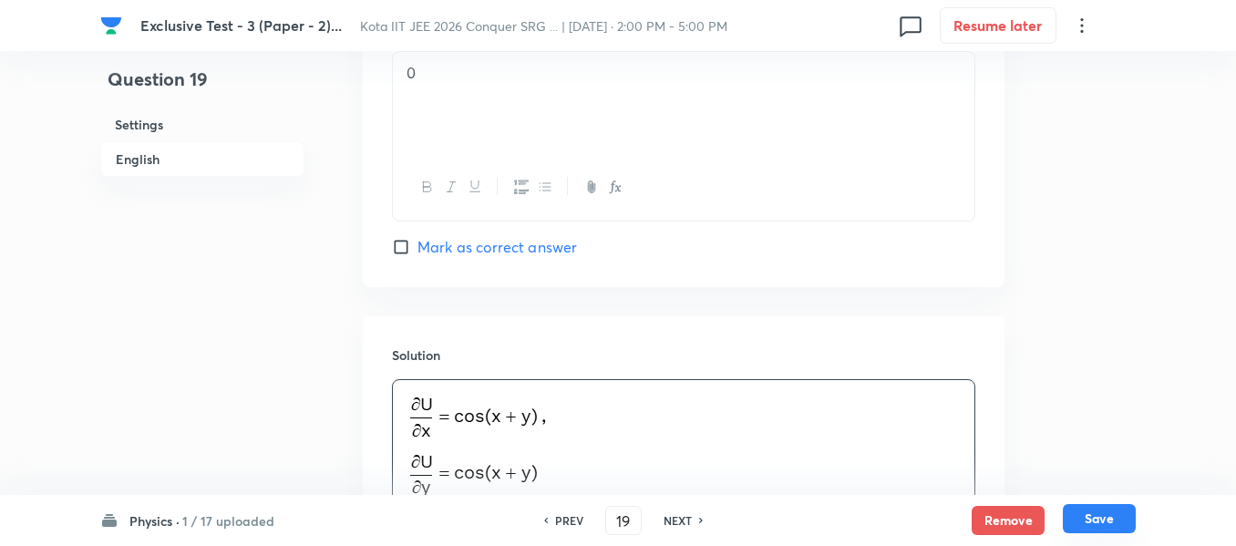
click at [1100, 520] on button "Save" at bounding box center [1099, 518] width 73 height 29
type input "20"
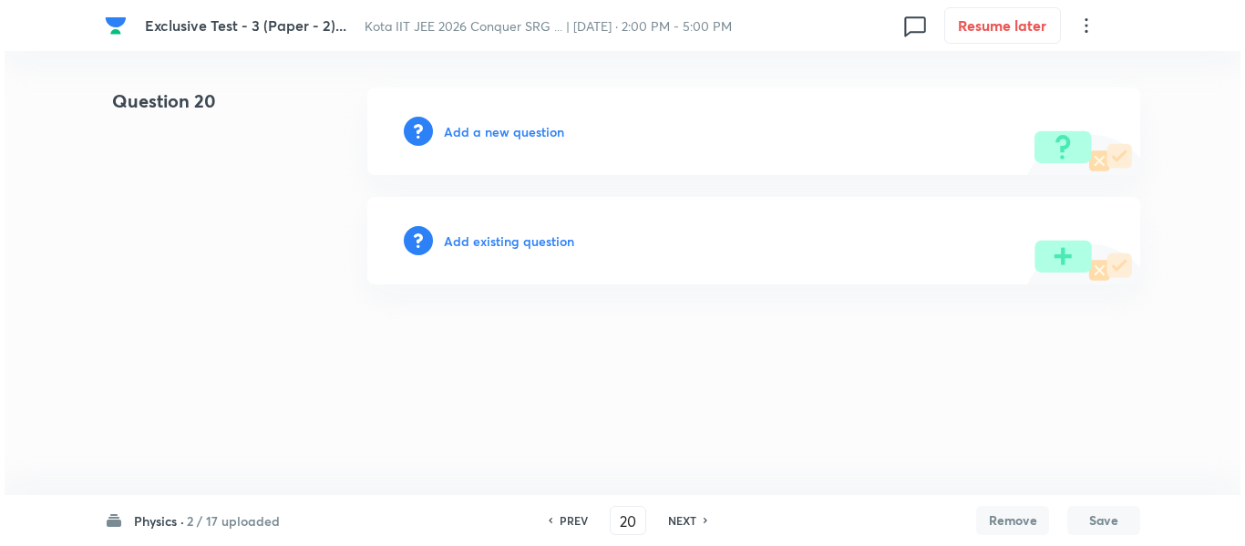
scroll to position [0, 0]
click at [506, 131] on h6 "Add a new question" at bounding box center [504, 131] width 120 height 19
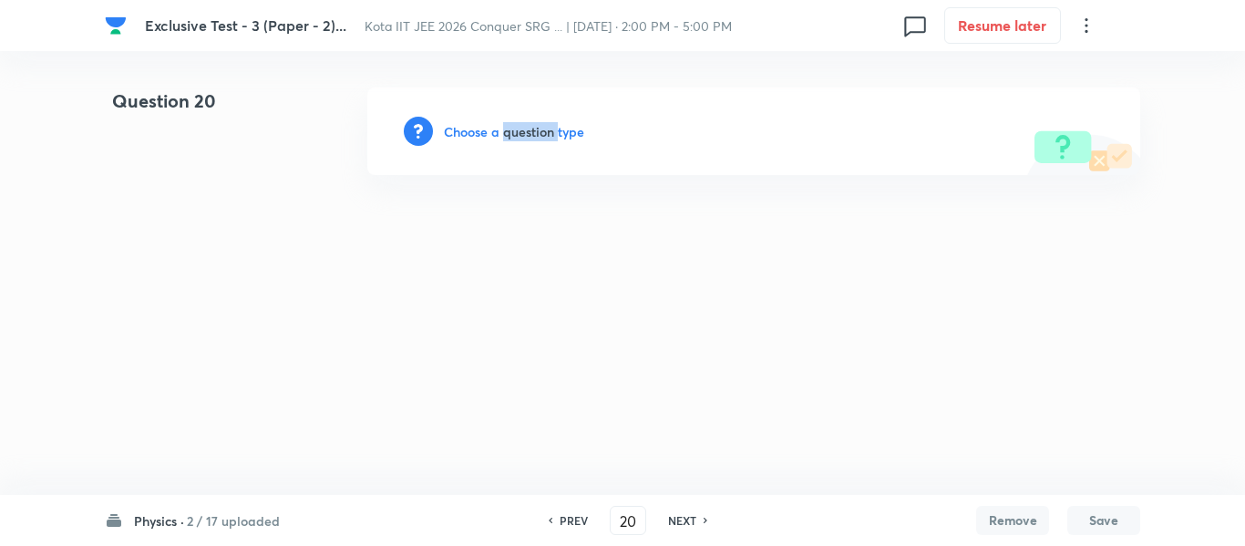
click at [506, 131] on h6 "Choose a question type" at bounding box center [514, 131] width 140 height 19
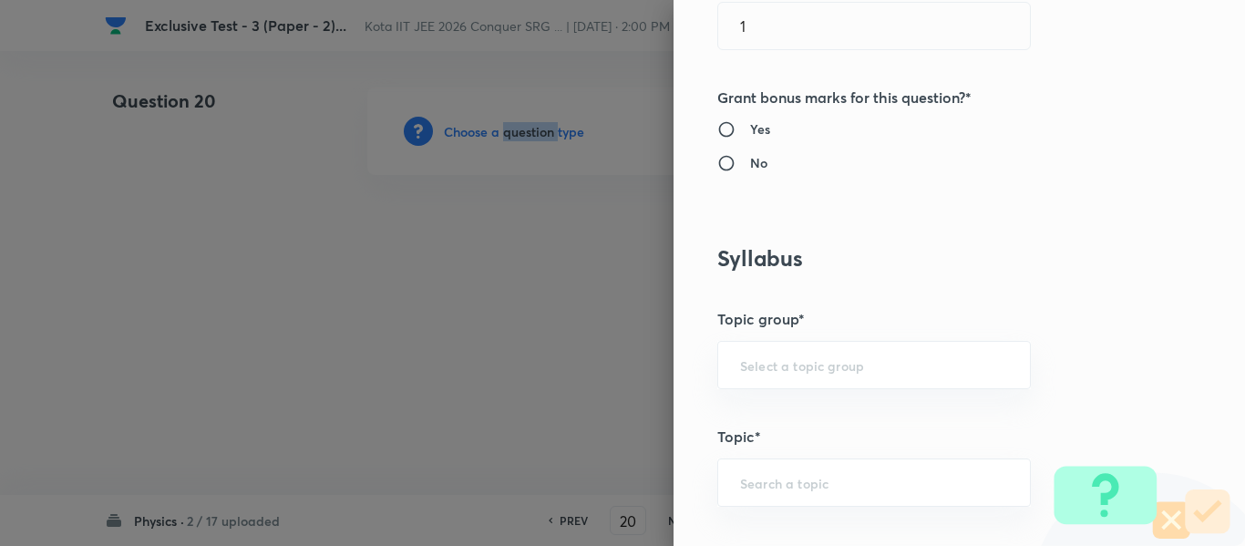
scroll to position [1094, 0]
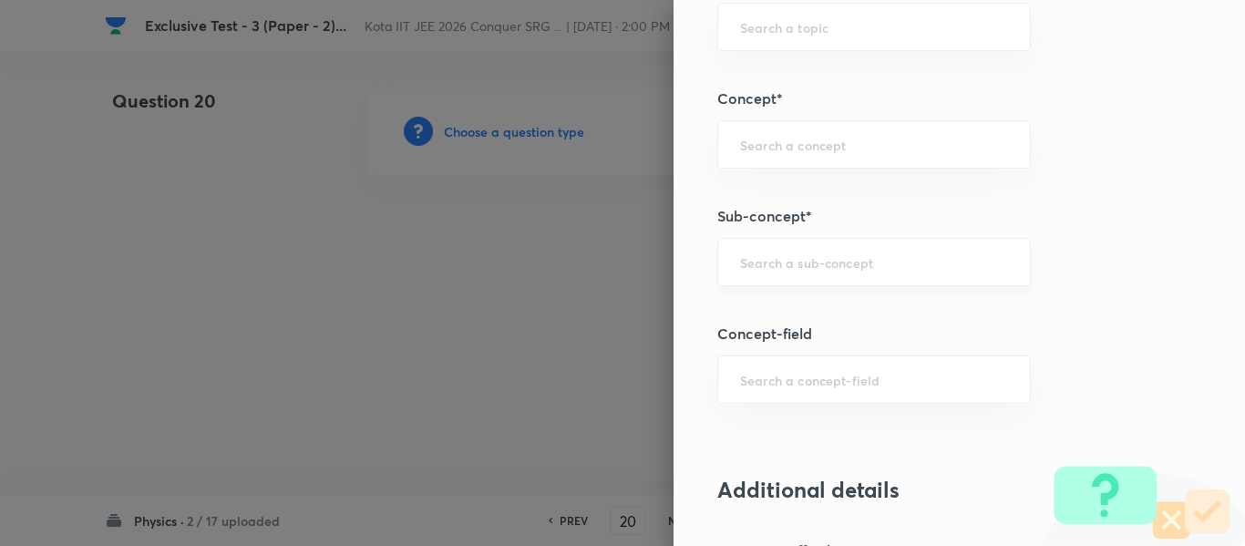
click at [790, 261] on input "text" at bounding box center [874, 261] width 268 height 17
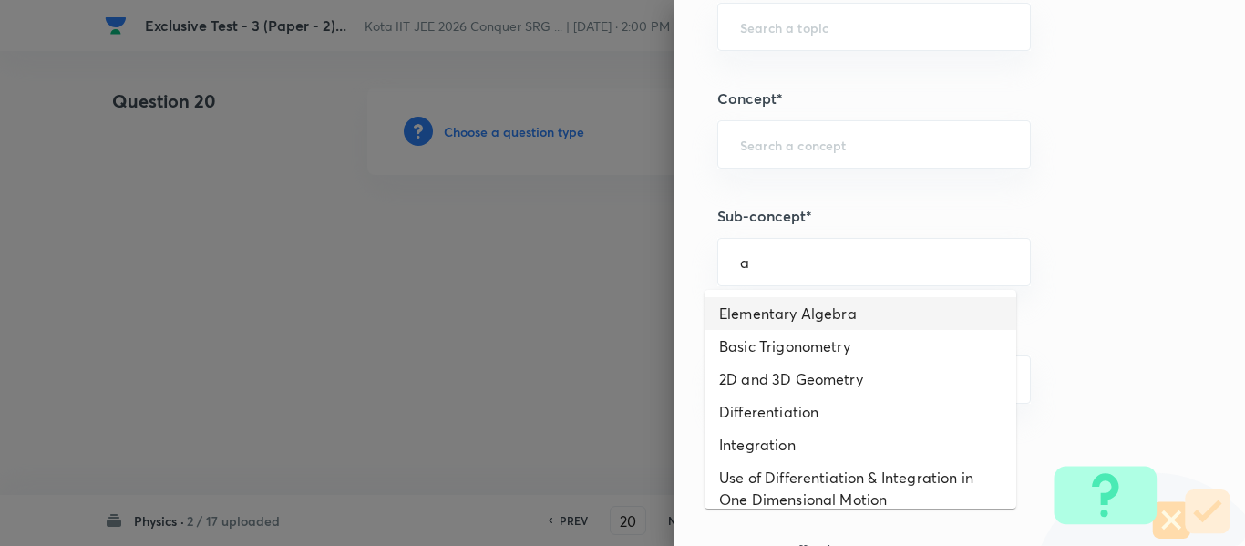
click at [778, 314] on li "Elementary Algebra" at bounding box center [861, 313] width 312 height 33
type input "Elementary Algebra"
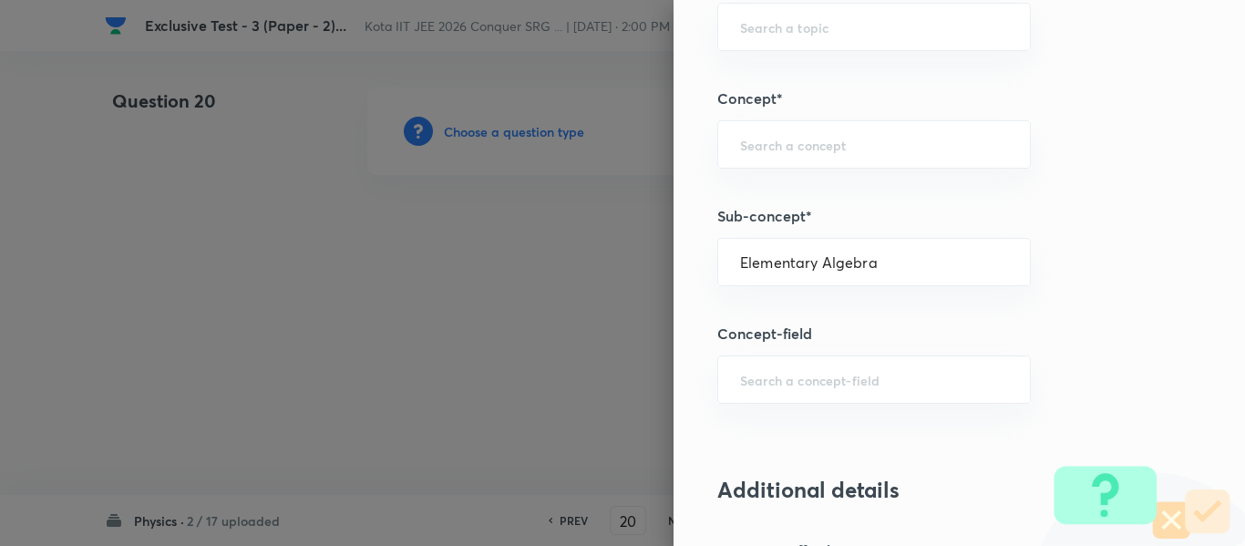
type input "Physics"
type input "Basics & Laboratory"
type input "Mathematical Tools"
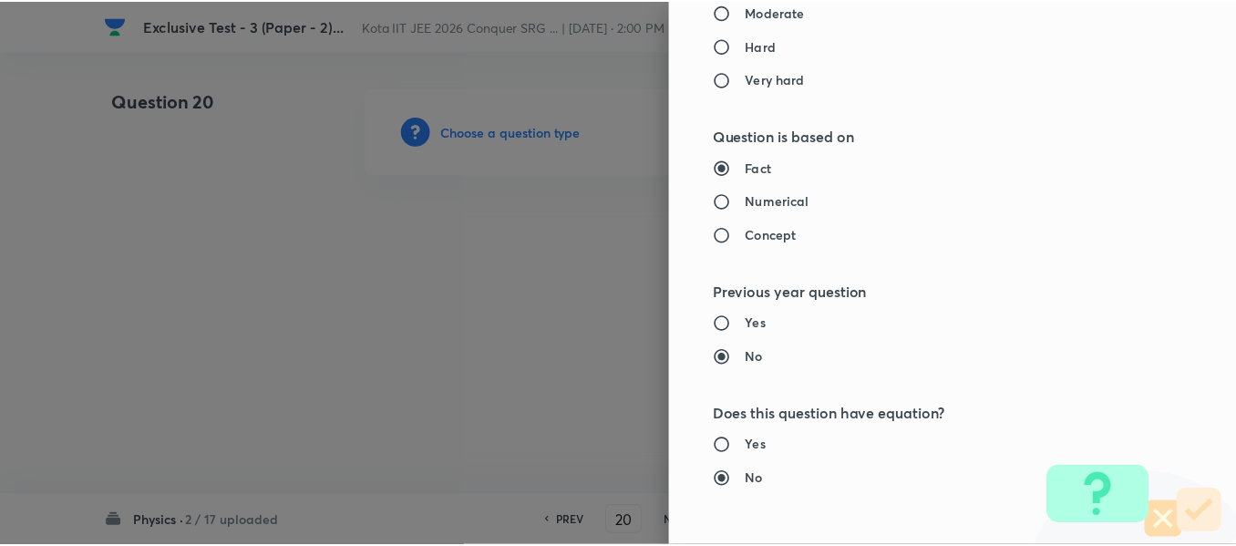
scroll to position [2061, 0]
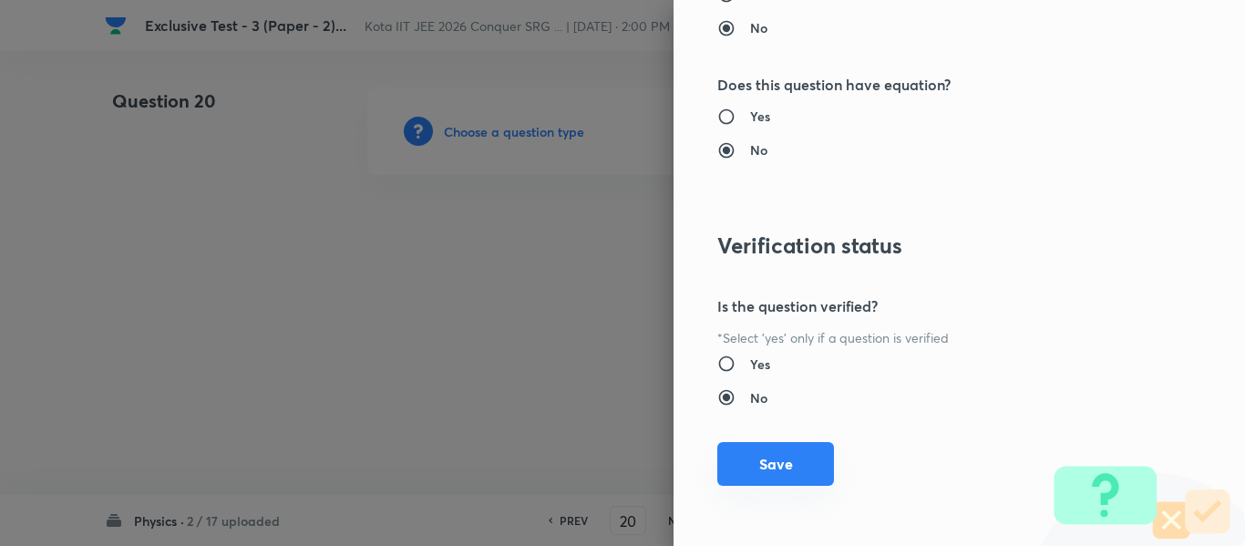
click at [753, 463] on button "Save" at bounding box center [775, 464] width 117 height 44
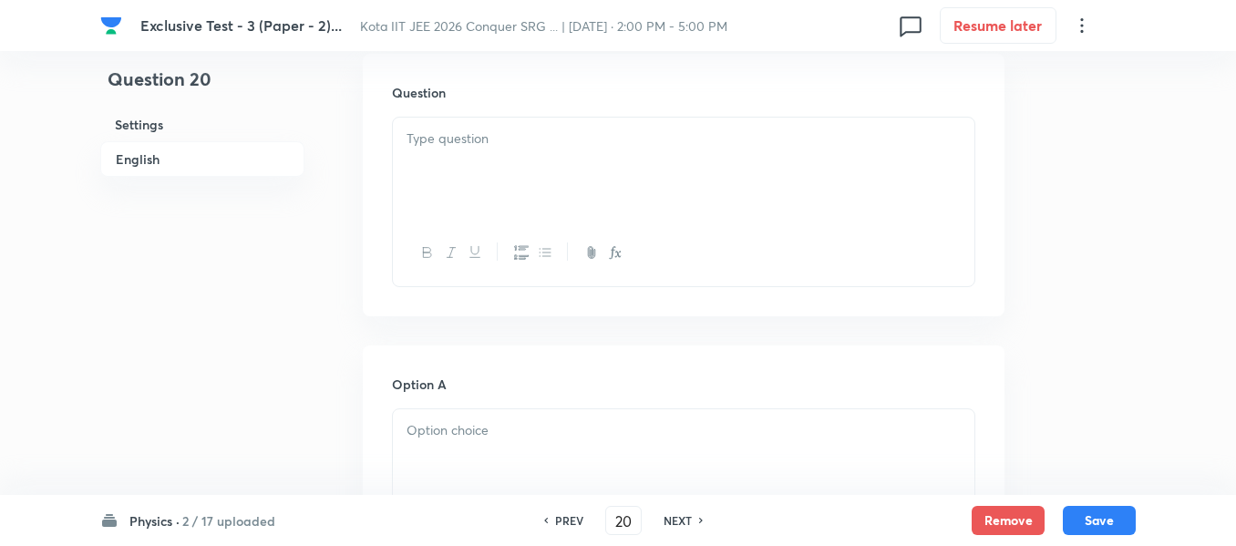
scroll to position [547, 0]
click at [438, 139] on p at bounding box center [684, 130] width 554 height 21
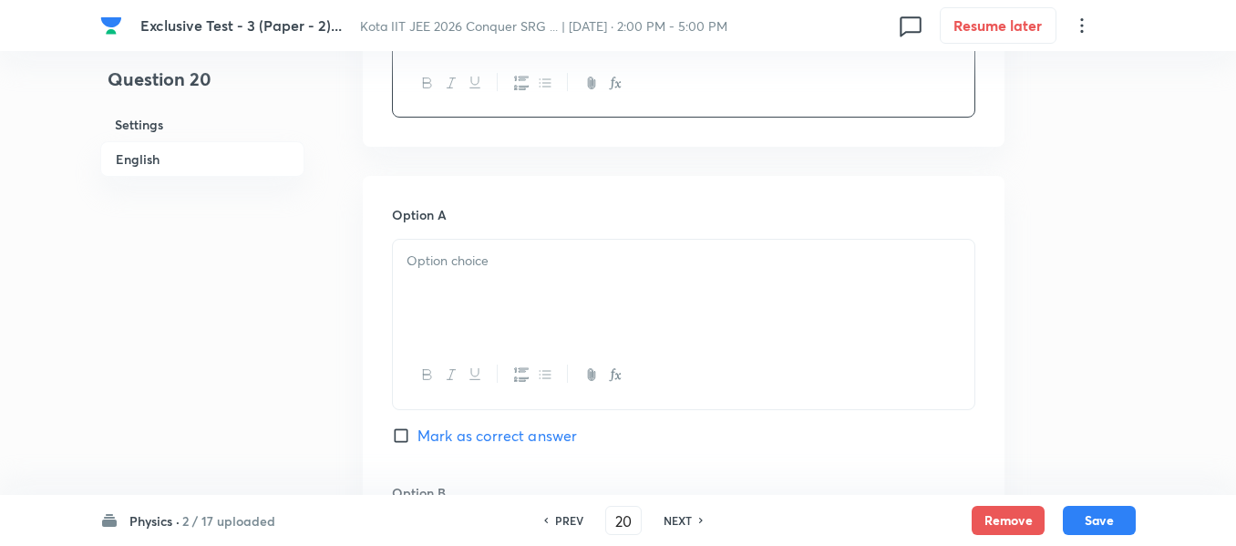
scroll to position [820, 0]
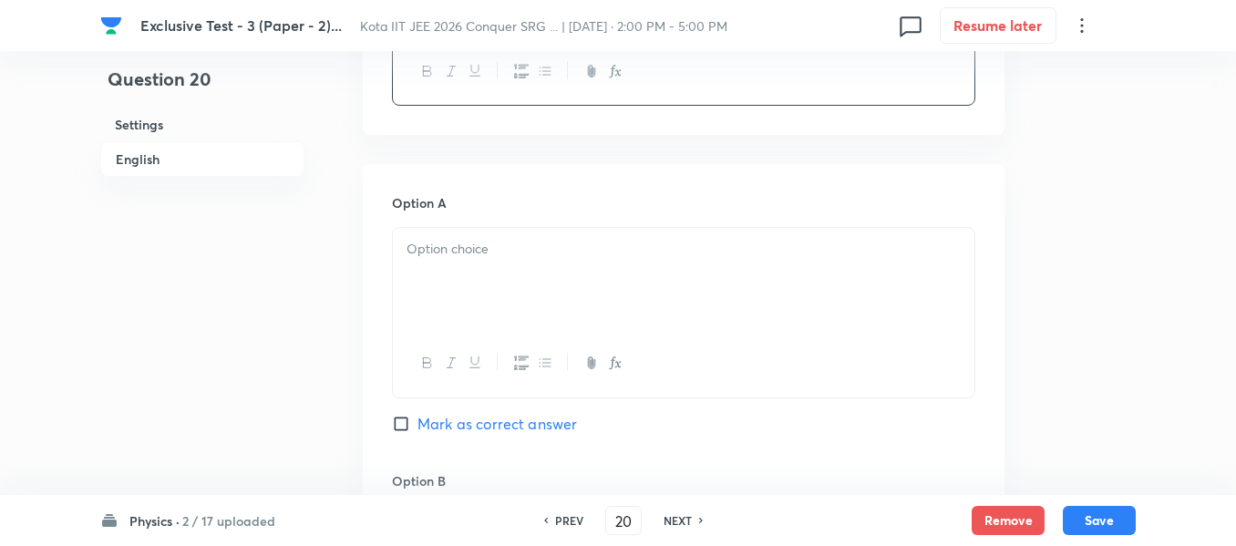
click at [479, 283] on div at bounding box center [684, 279] width 582 height 102
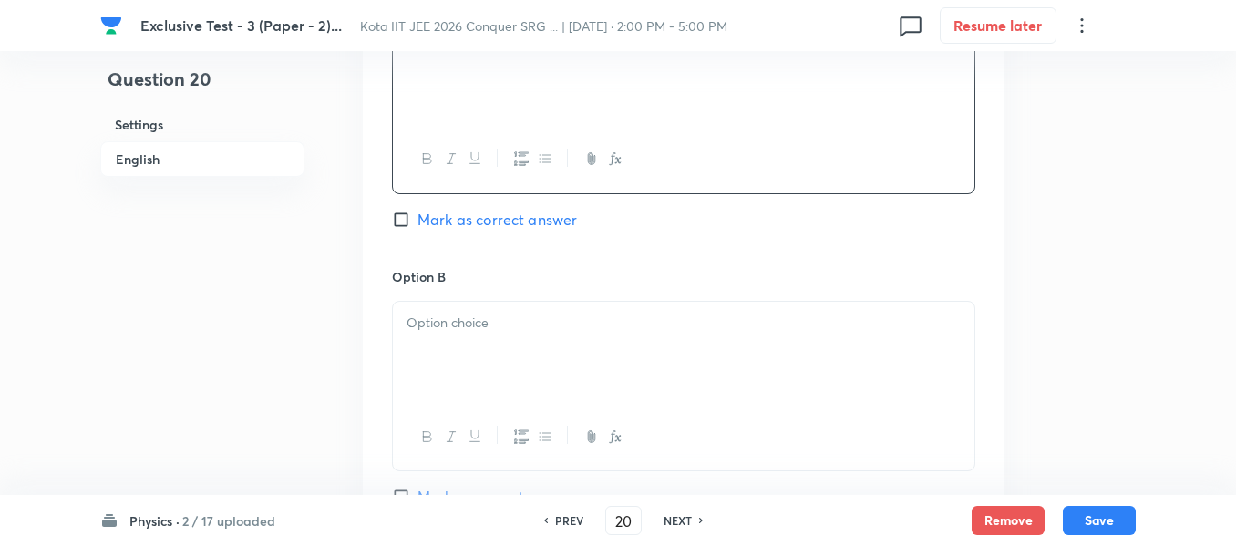
scroll to position [1094, 0]
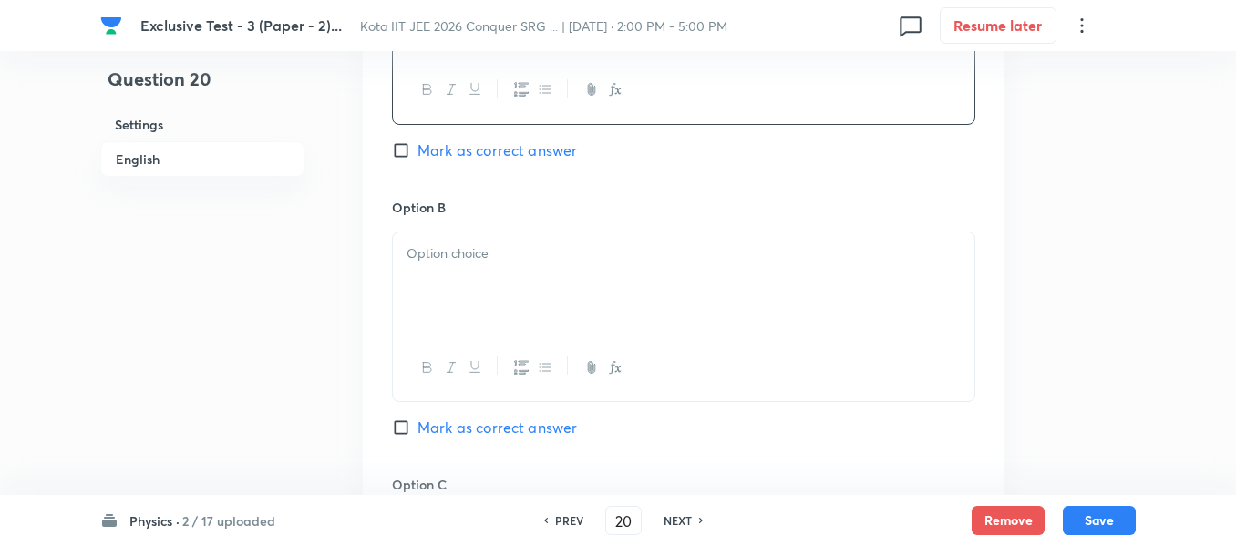
click at [476, 284] on div at bounding box center [684, 283] width 582 height 102
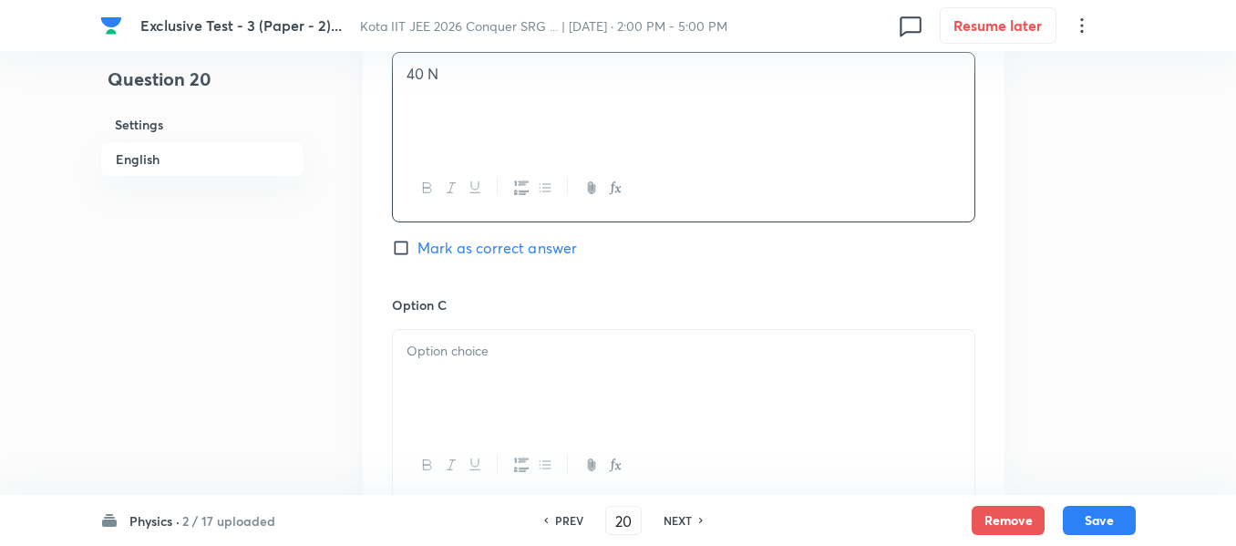
scroll to position [1367, 0]
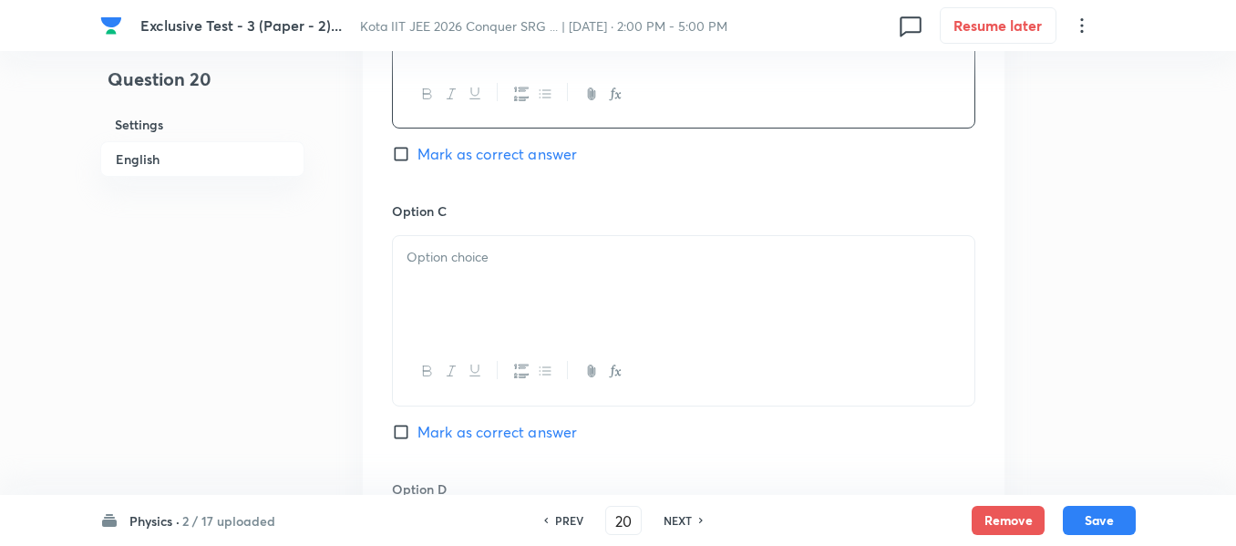
click at [480, 283] on div at bounding box center [684, 287] width 582 height 102
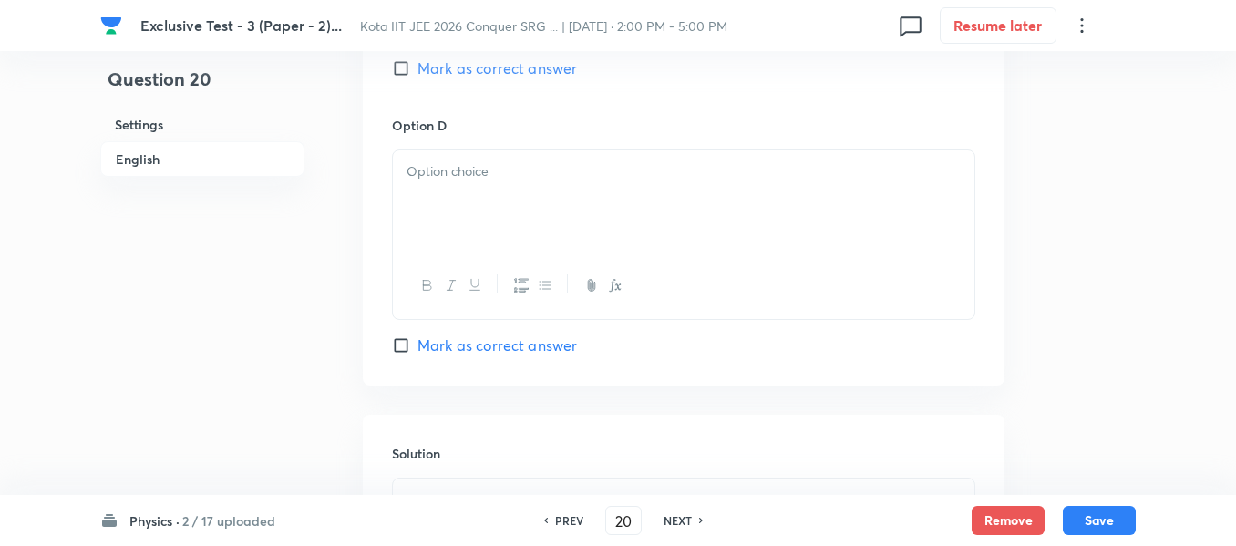
scroll to position [1732, 0]
click at [470, 207] on div at bounding box center [684, 200] width 582 height 102
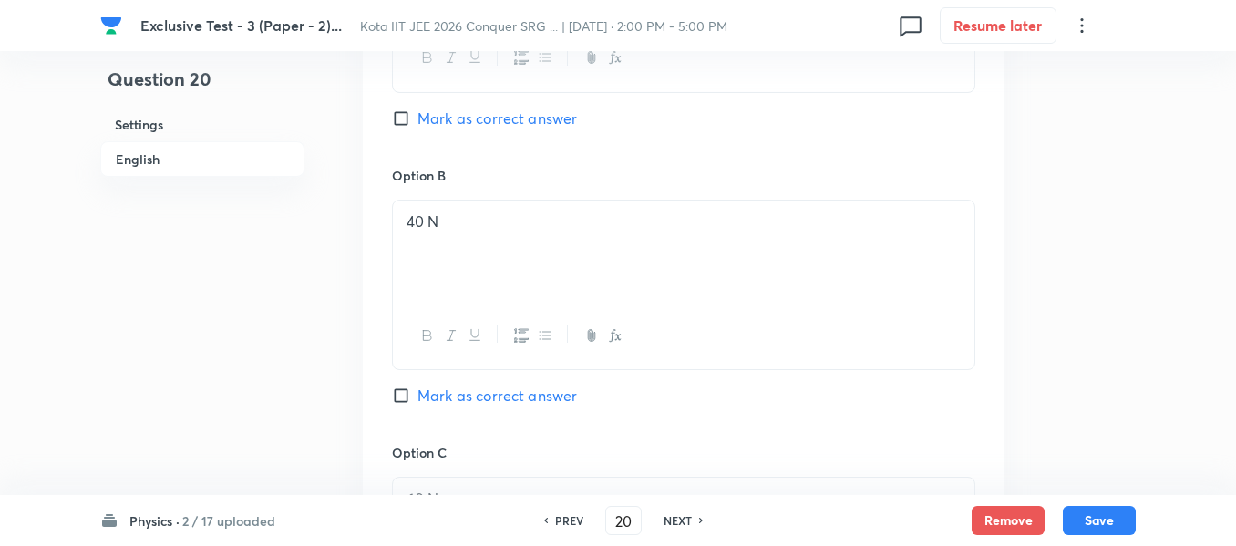
scroll to position [1094, 0]
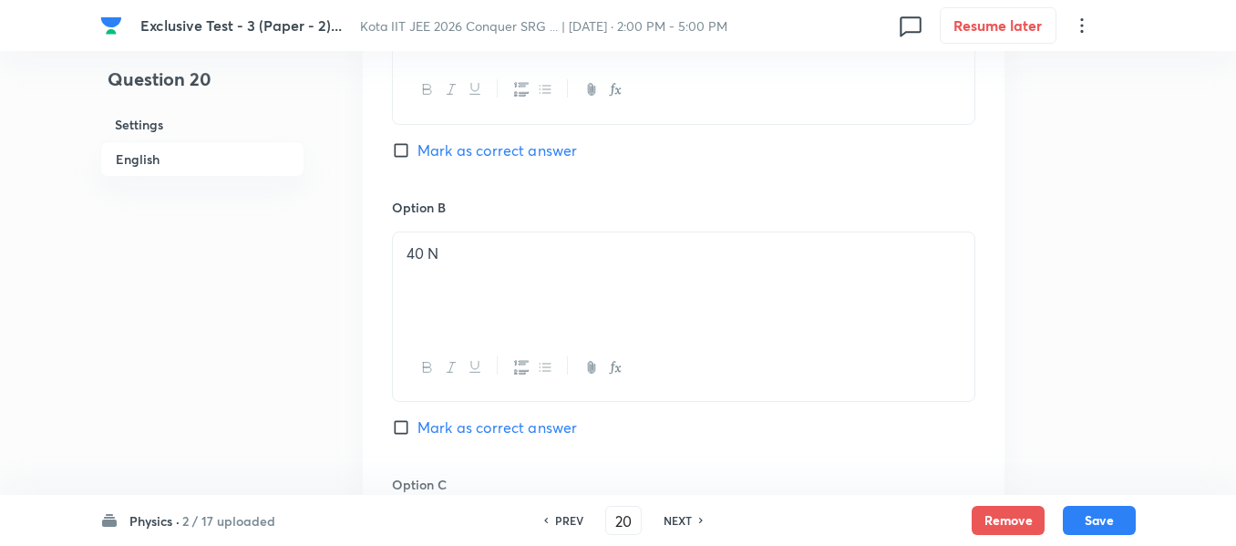
click at [401, 149] on input "Mark as correct answer" at bounding box center [405, 150] width 26 height 18
checkbox input "true"
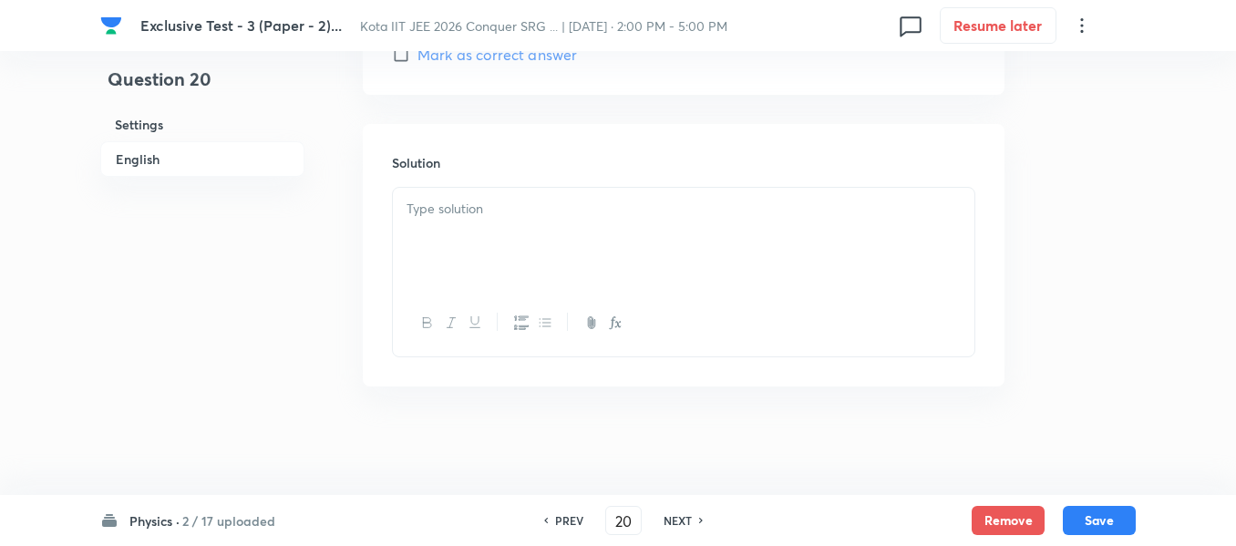
scroll to position [2023, 0]
click at [436, 208] on p at bounding box center [684, 208] width 554 height 21
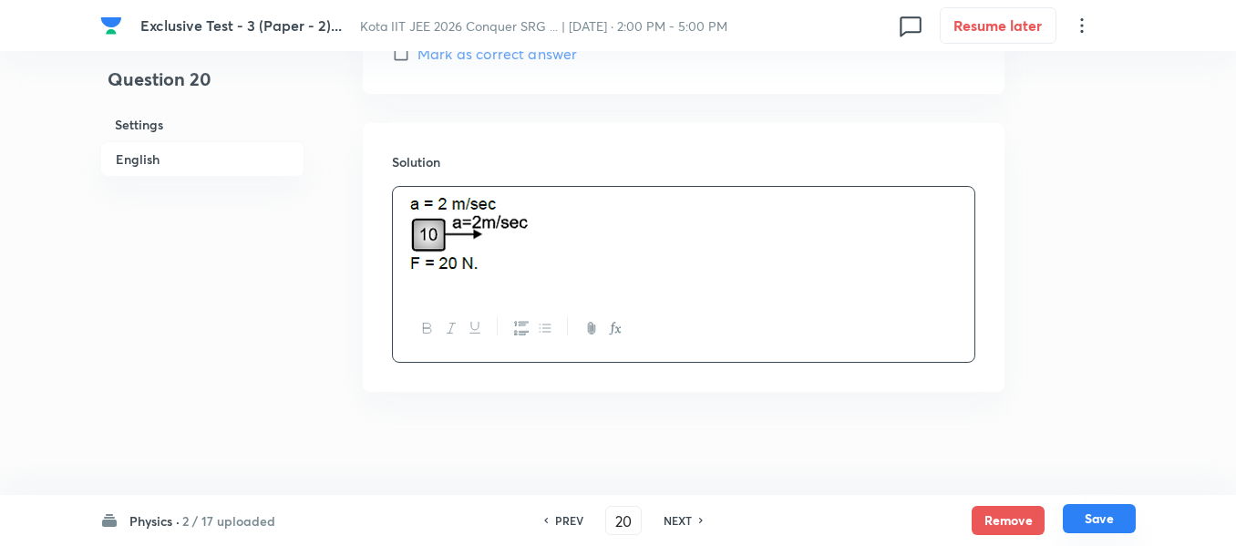
click at [1099, 518] on button "Save" at bounding box center [1099, 518] width 73 height 29
type input "21"
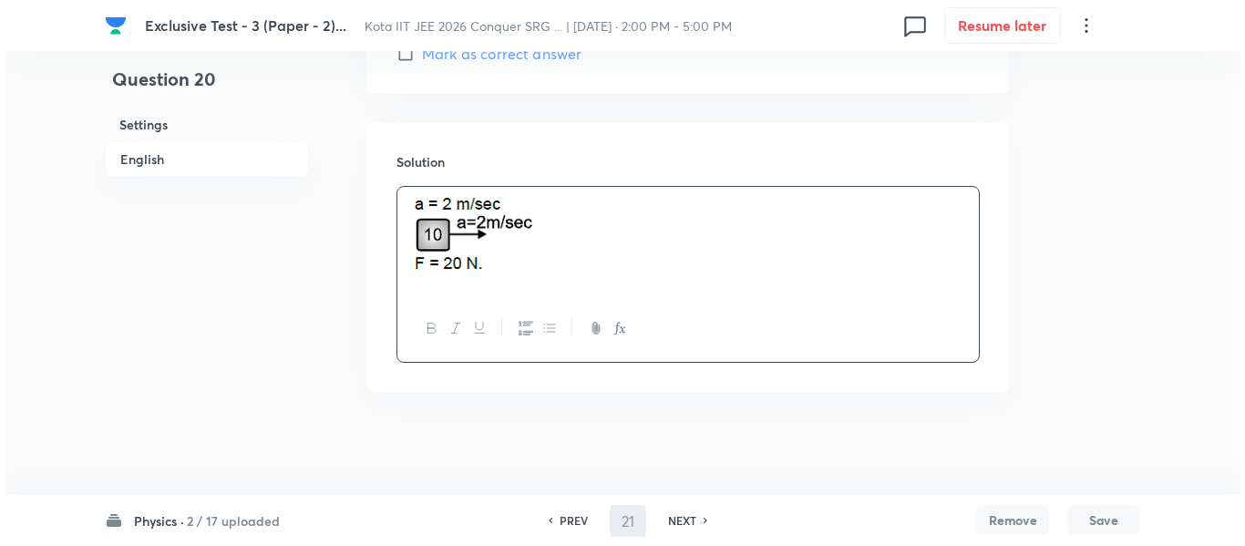
scroll to position [0, 0]
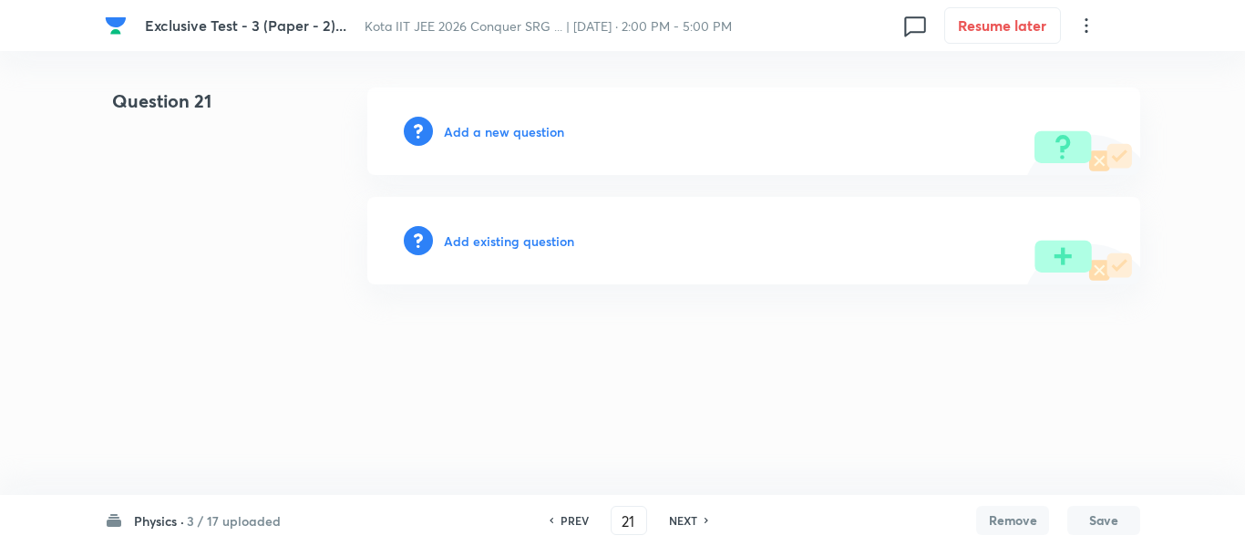
click at [508, 137] on h6 "Add a new question" at bounding box center [504, 131] width 120 height 19
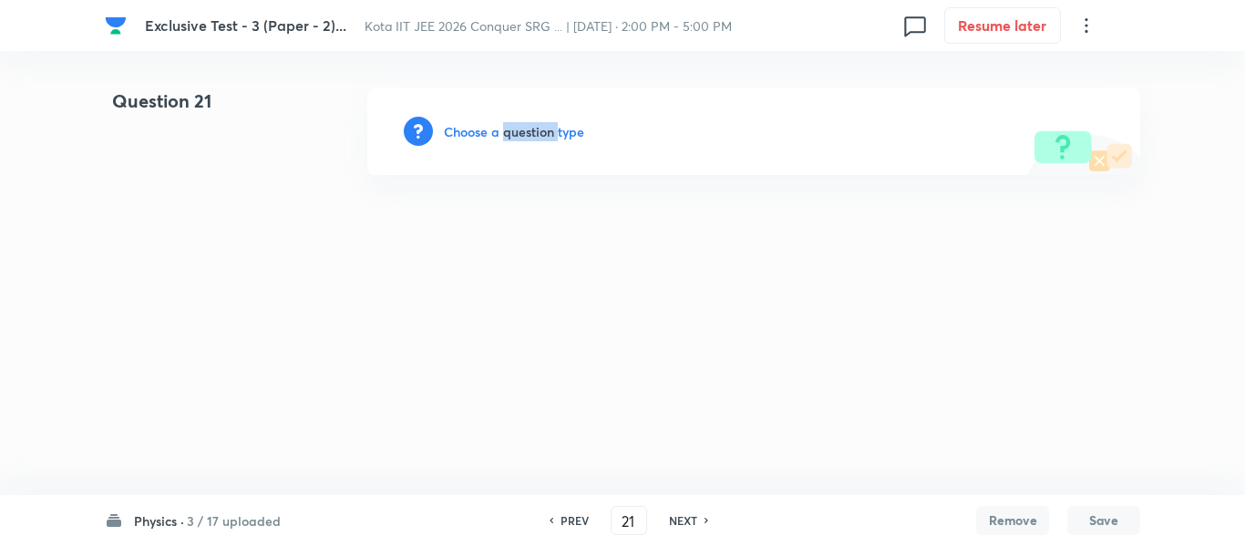
click at [508, 137] on h6 "Choose a question type" at bounding box center [514, 131] width 140 height 19
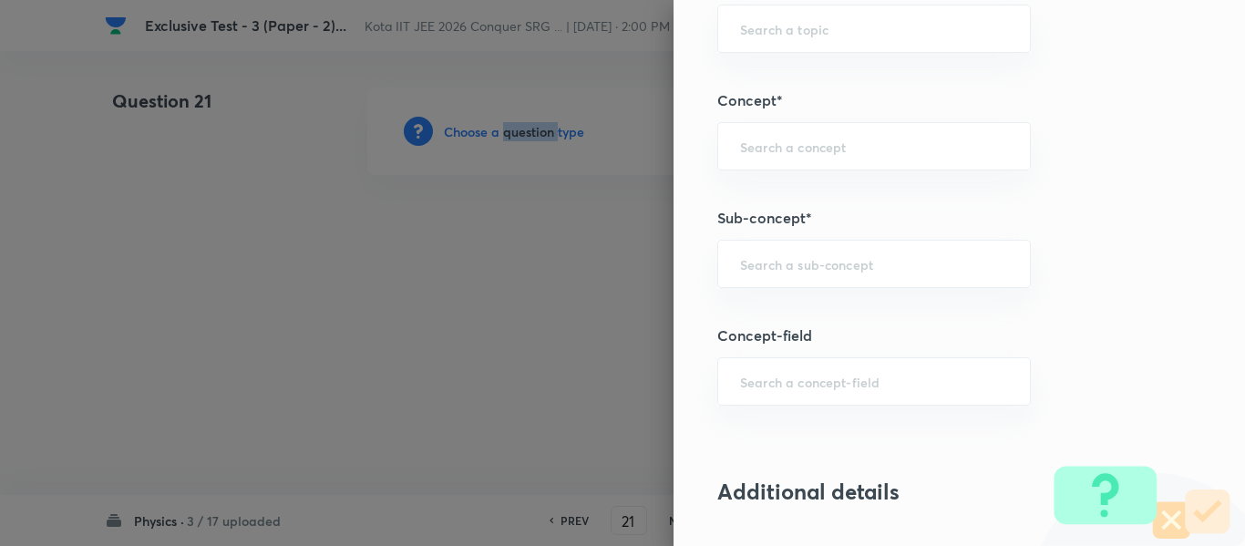
scroll to position [1094, 0]
click at [746, 276] on div "​" at bounding box center [874, 262] width 314 height 48
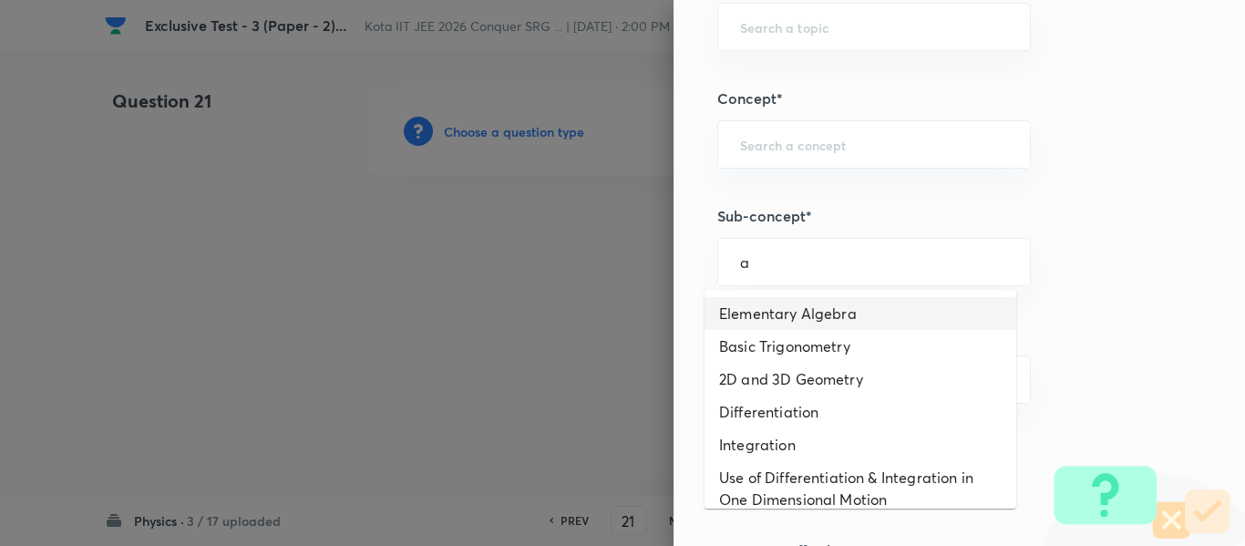
click at [766, 316] on li "Elementary Algebra" at bounding box center [861, 313] width 312 height 33
type input "Elementary Algebra"
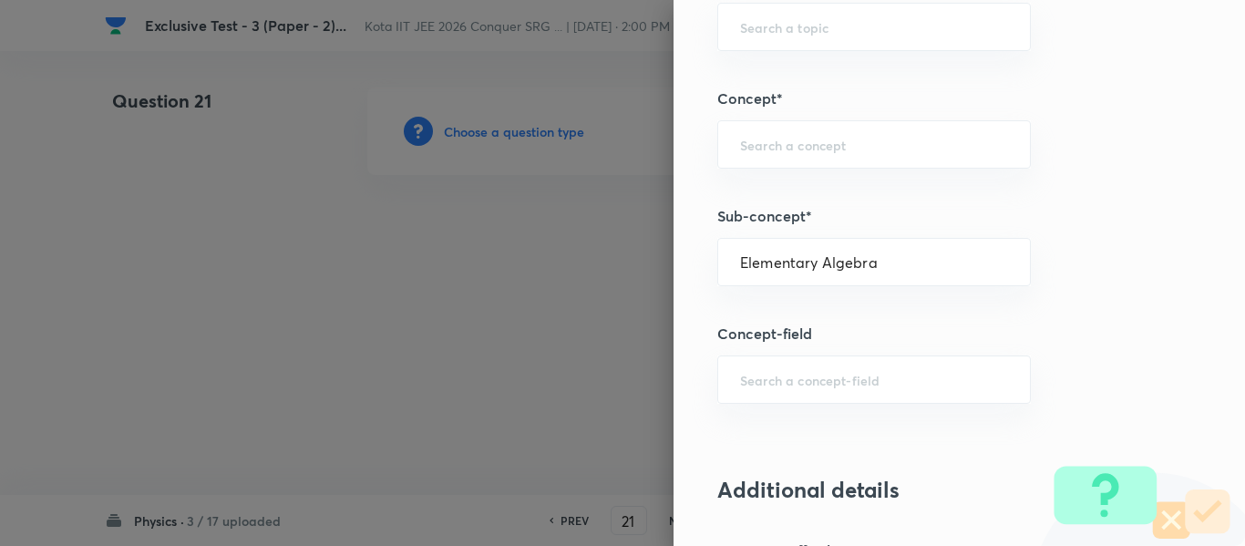
type input "Physics"
type input "Basics & Laboratory"
type input "Mathematical Tools"
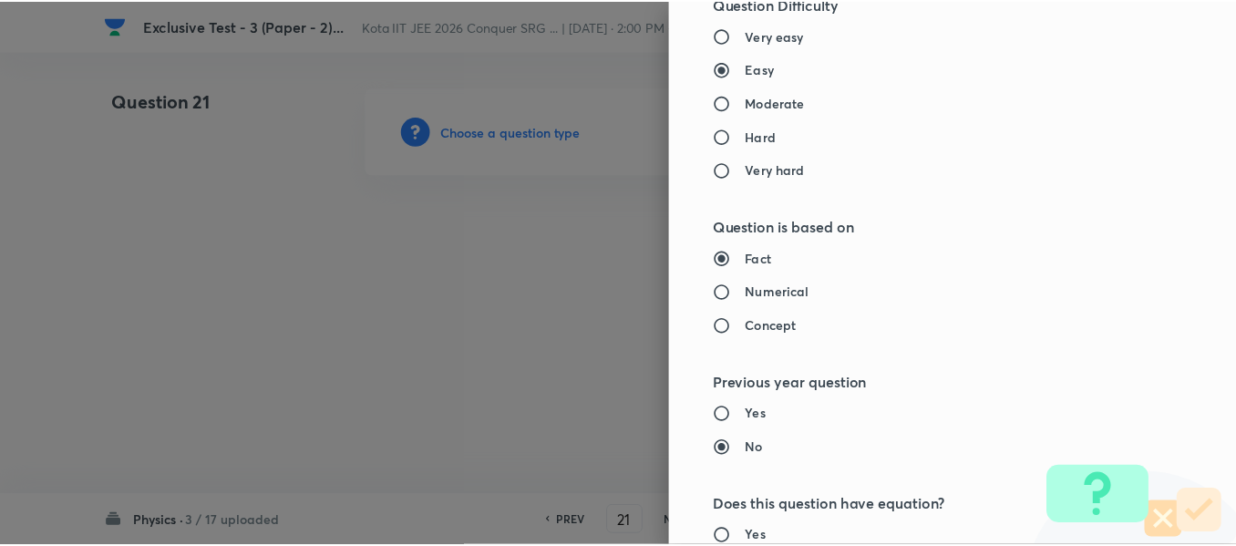
scroll to position [2061, 0]
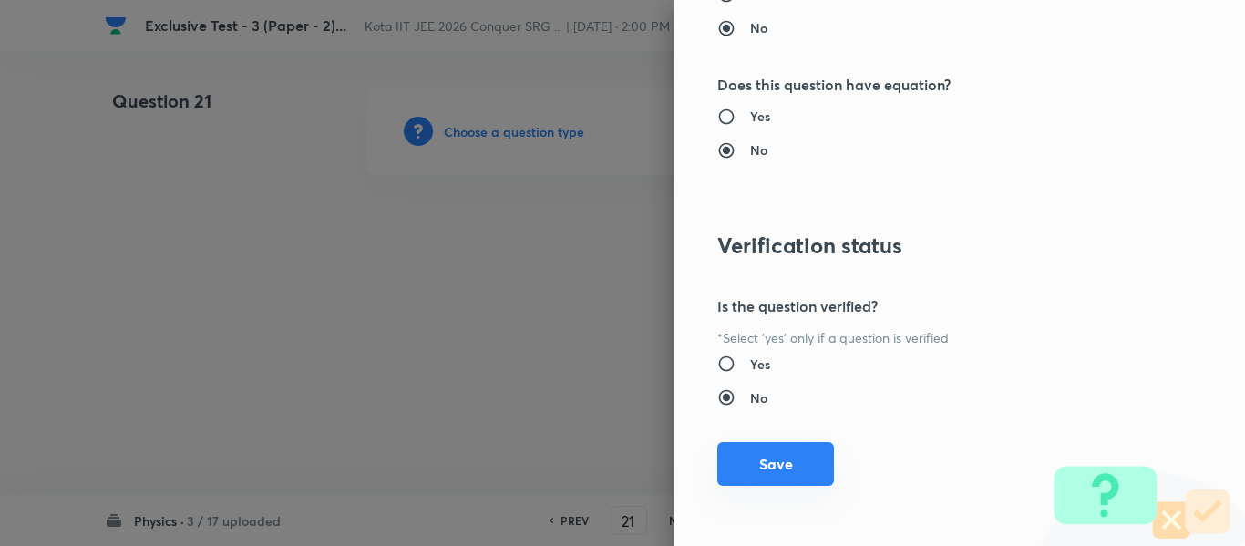
click at [801, 456] on button "Save" at bounding box center [775, 464] width 117 height 44
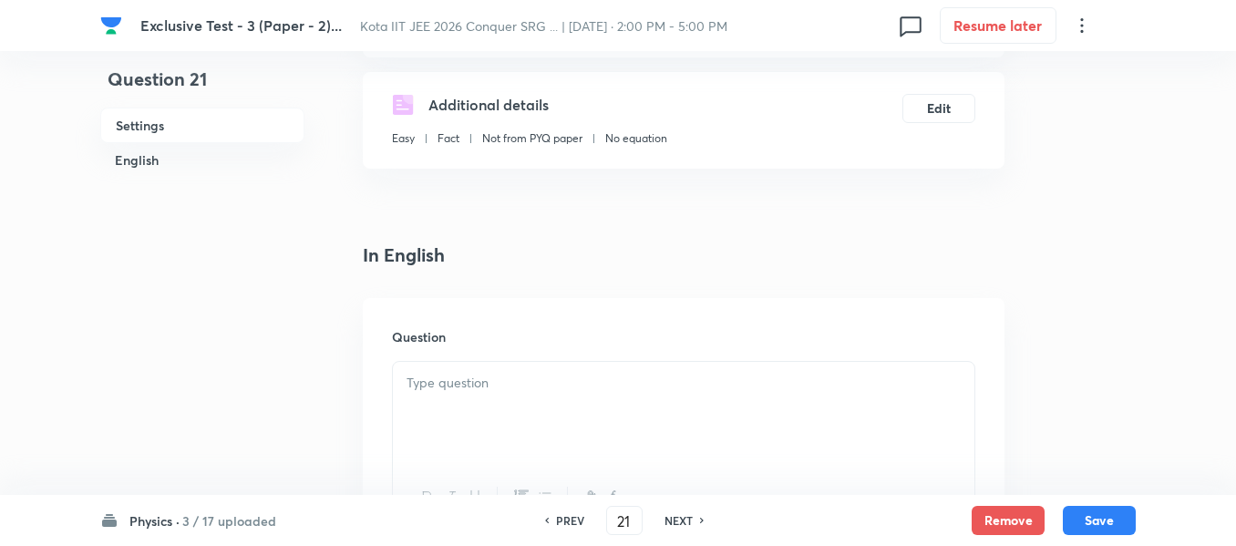
scroll to position [365, 0]
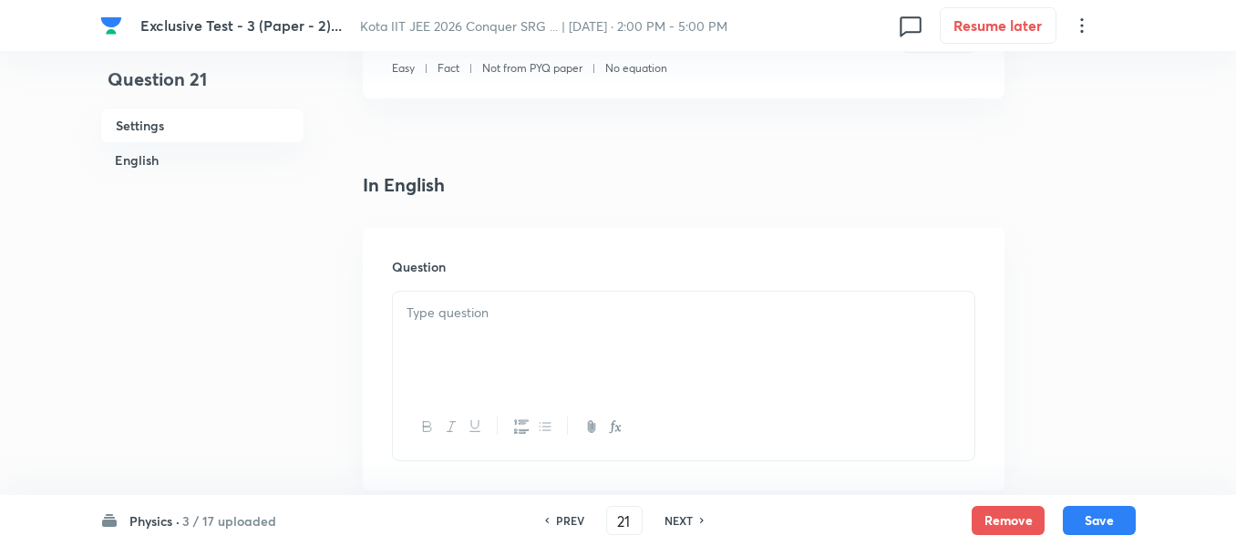
click at [479, 305] on p at bounding box center [684, 313] width 554 height 21
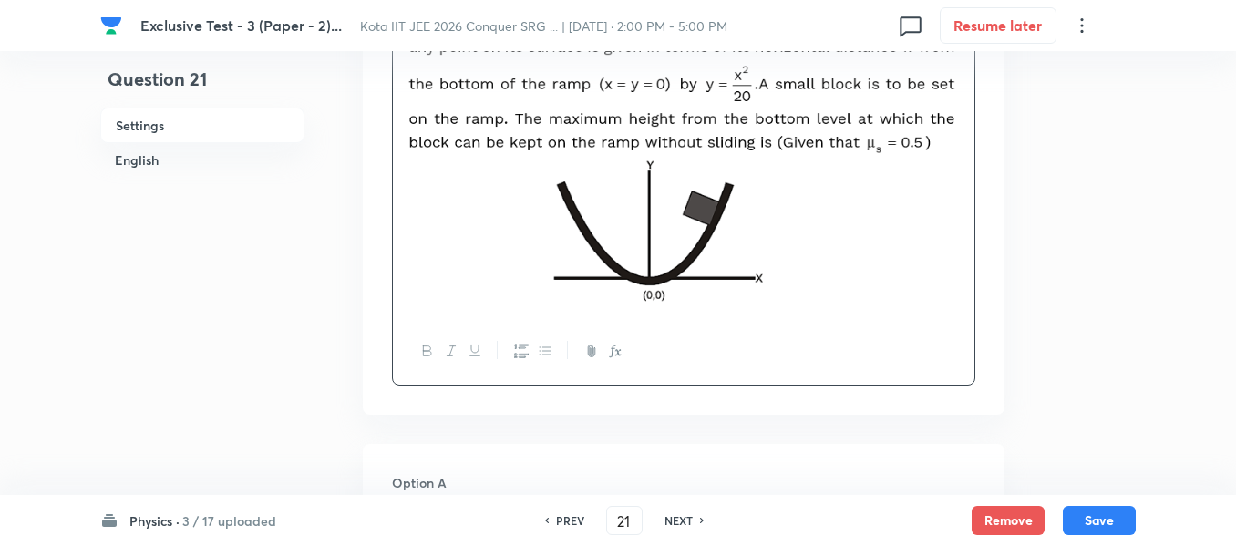
scroll to position [820, 0]
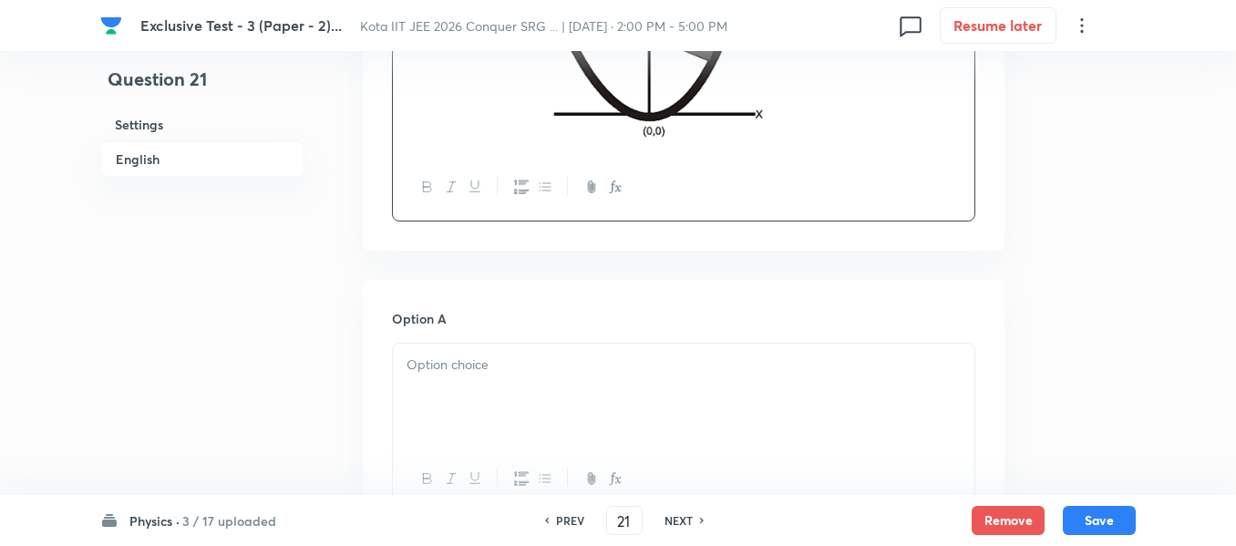
click at [435, 364] on p at bounding box center [684, 365] width 554 height 21
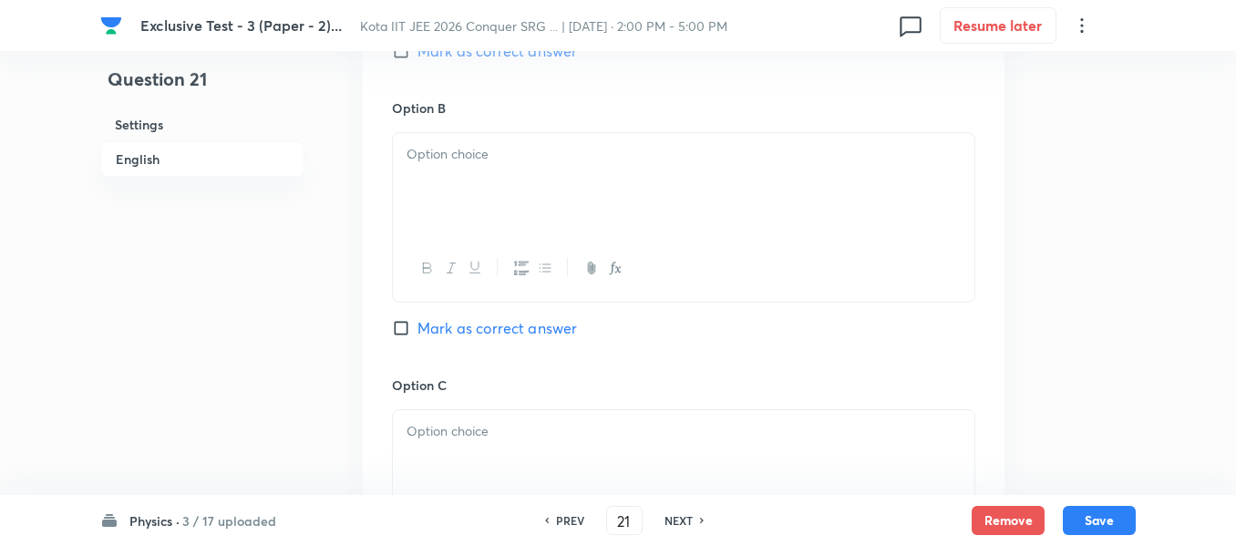
scroll to position [1367, 0]
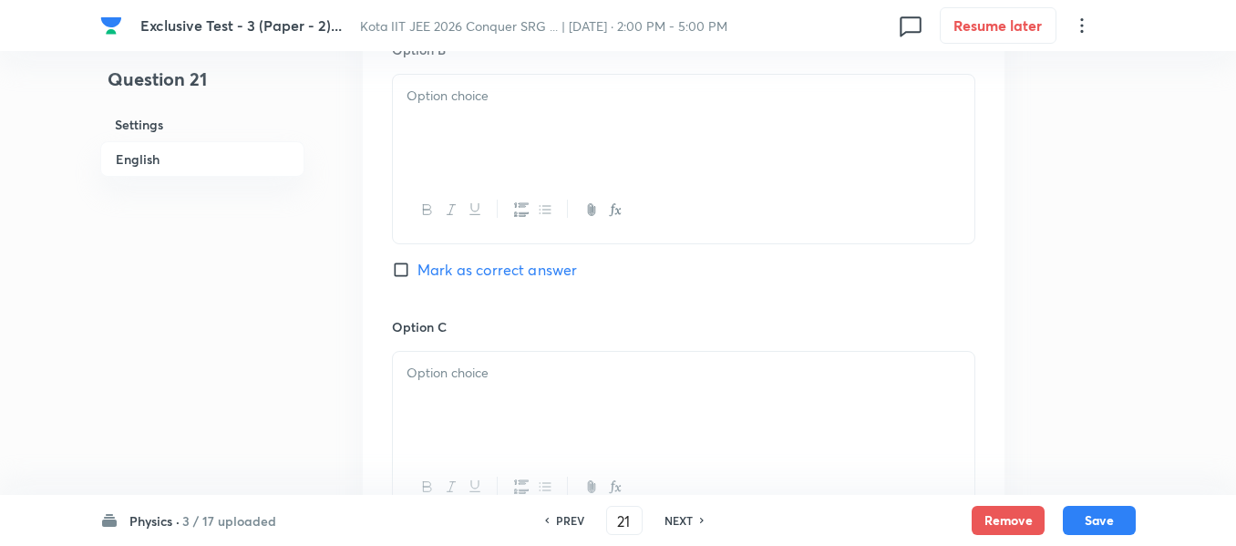
click at [467, 108] on div at bounding box center [684, 126] width 582 height 102
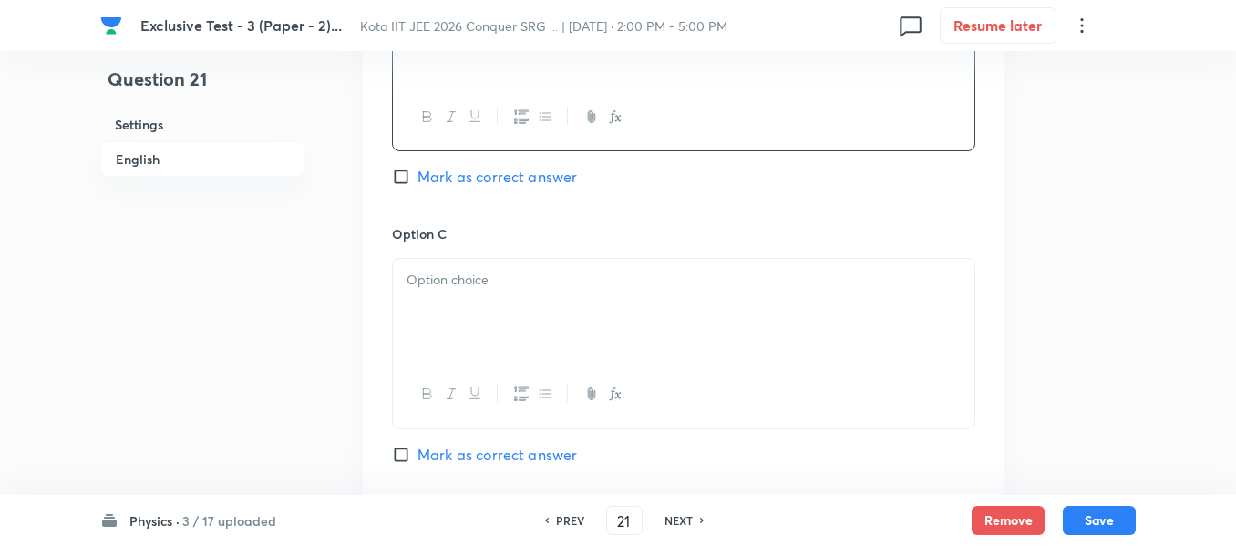
scroll to position [1550, 0]
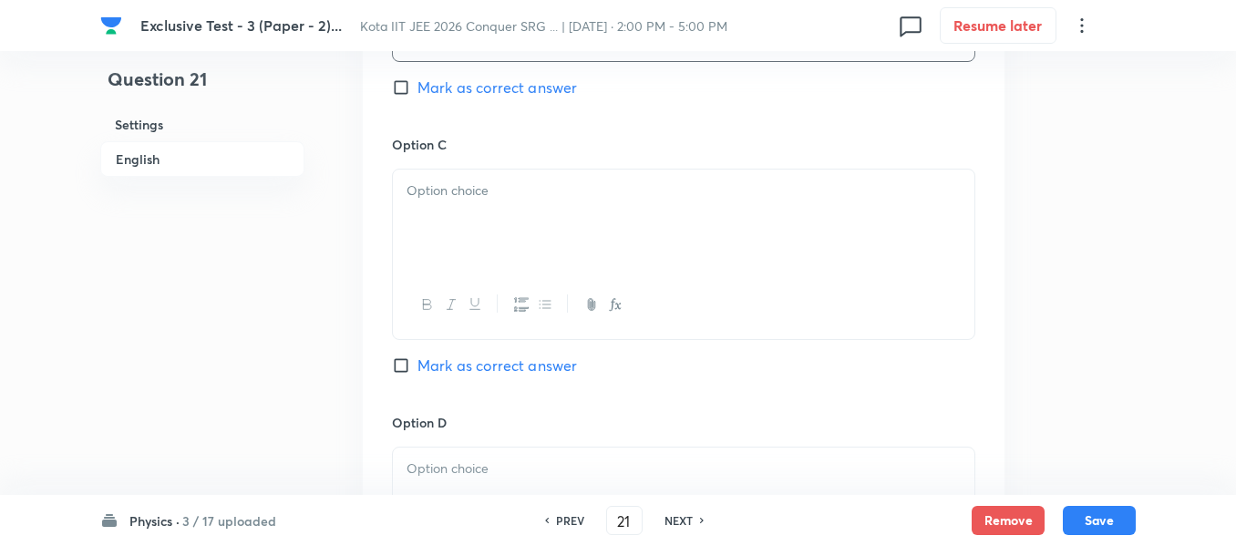
click at [467, 194] on p at bounding box center [684, 190] width 554 height 21
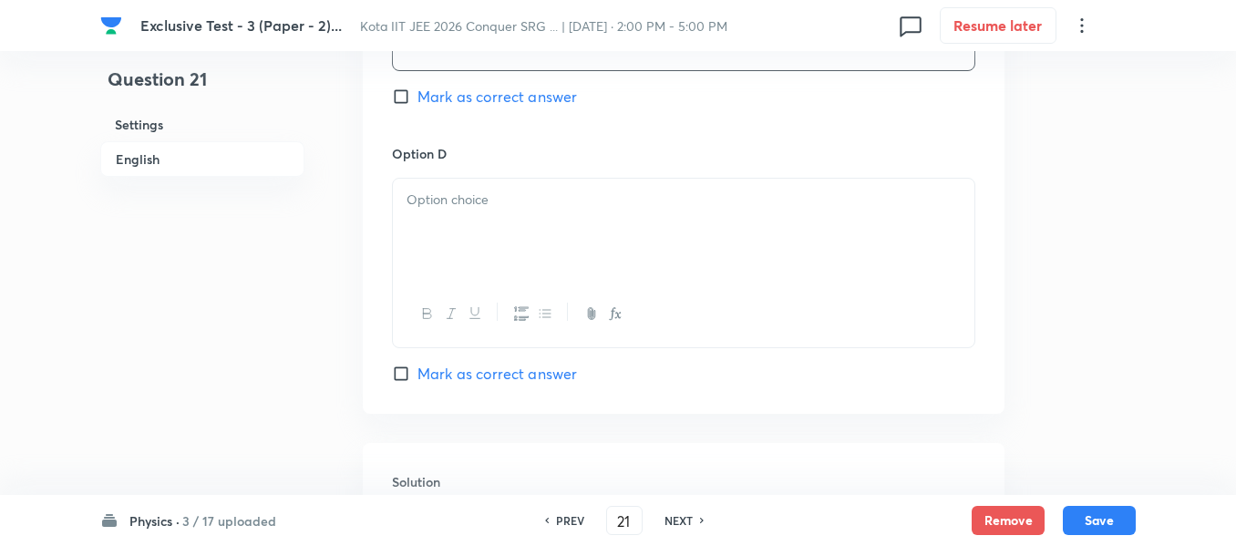
scroll to position [1823, 0]
click at [429, 208] on div at bounding box center [684, 225] width 582 height 102
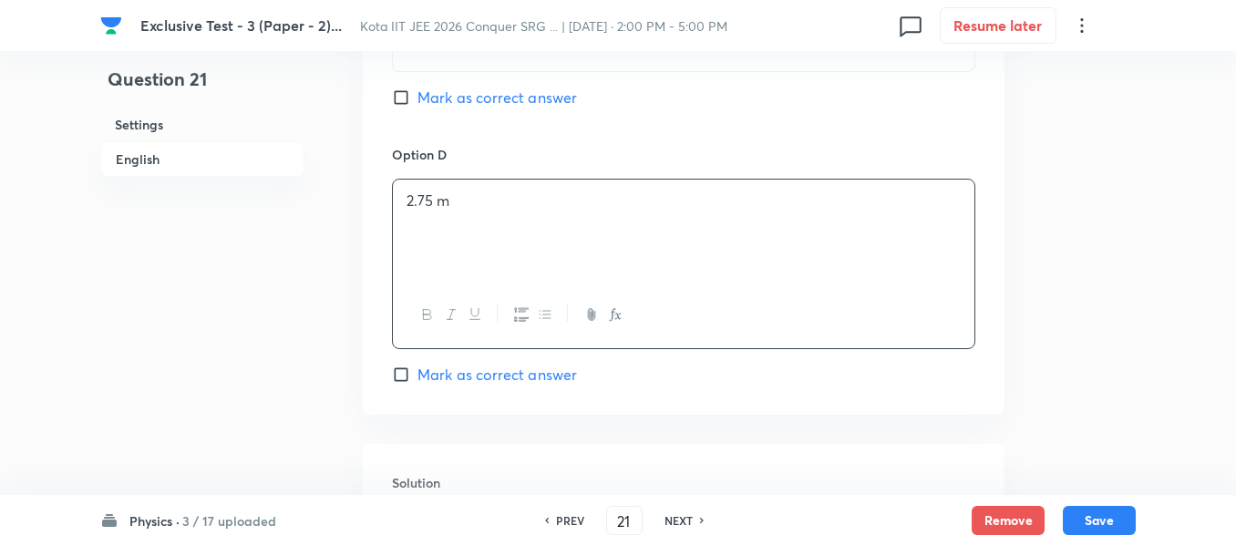
scroll to position [1732, 0]
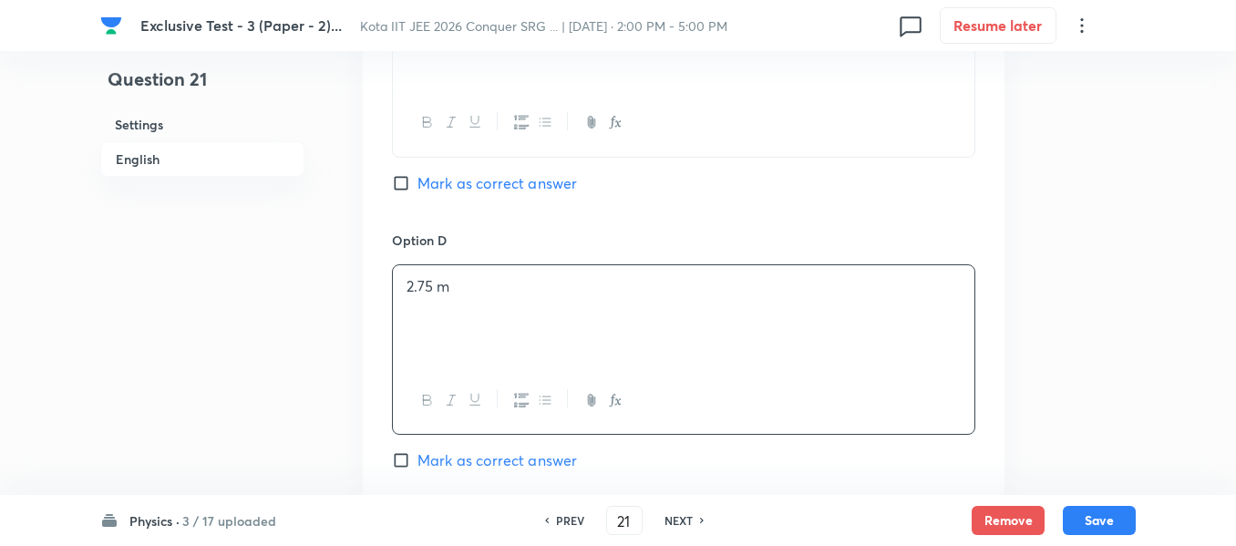
click at [397, 178] on input "Mark as correct answer" at bounding box center [405, 183] width 26 height 18
checkbox input "true"
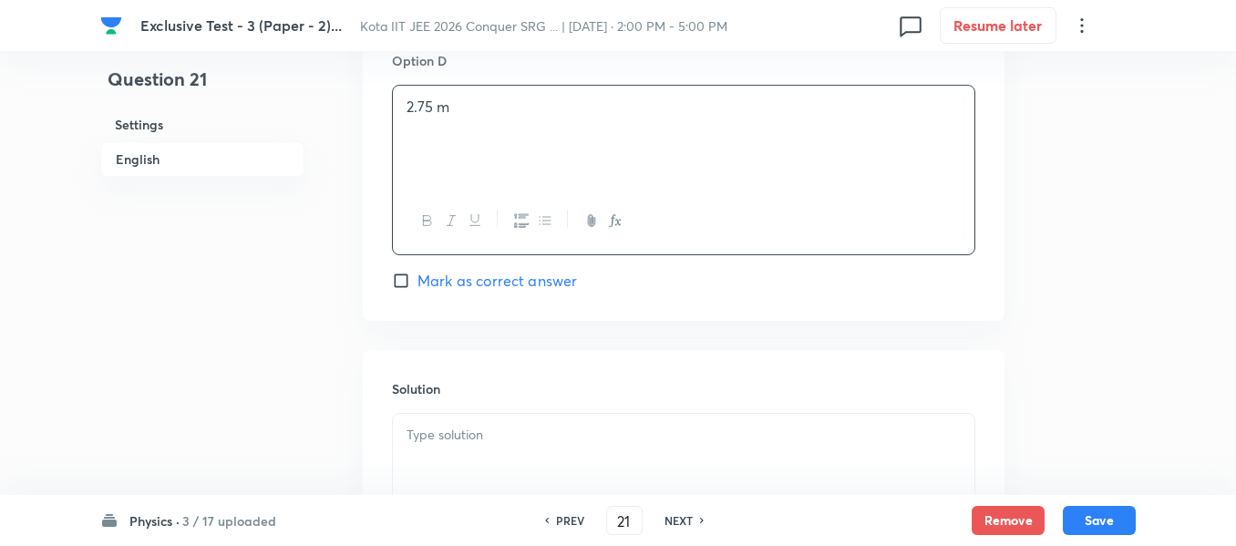
scroll to position [1914, 0]
click at [443, 449] on div at bounding box center [684, 462] width 582 height 102
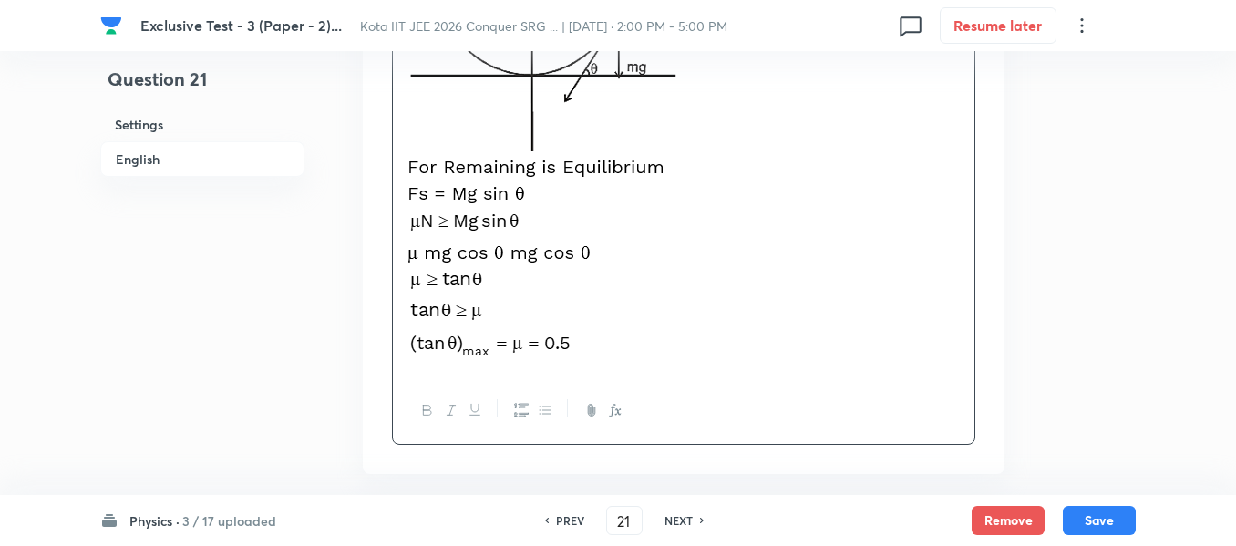
scroll to position [2370, 0]
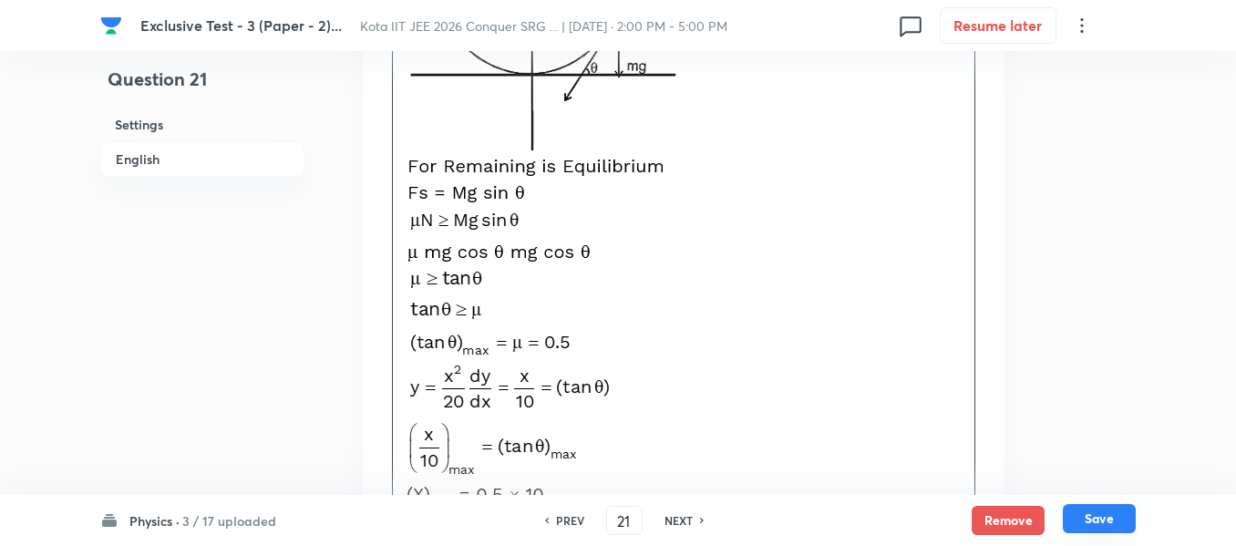
click at [1105, 520] on button "Save" at bounding box center [1099, 518] width 73 height 29
type input "22"
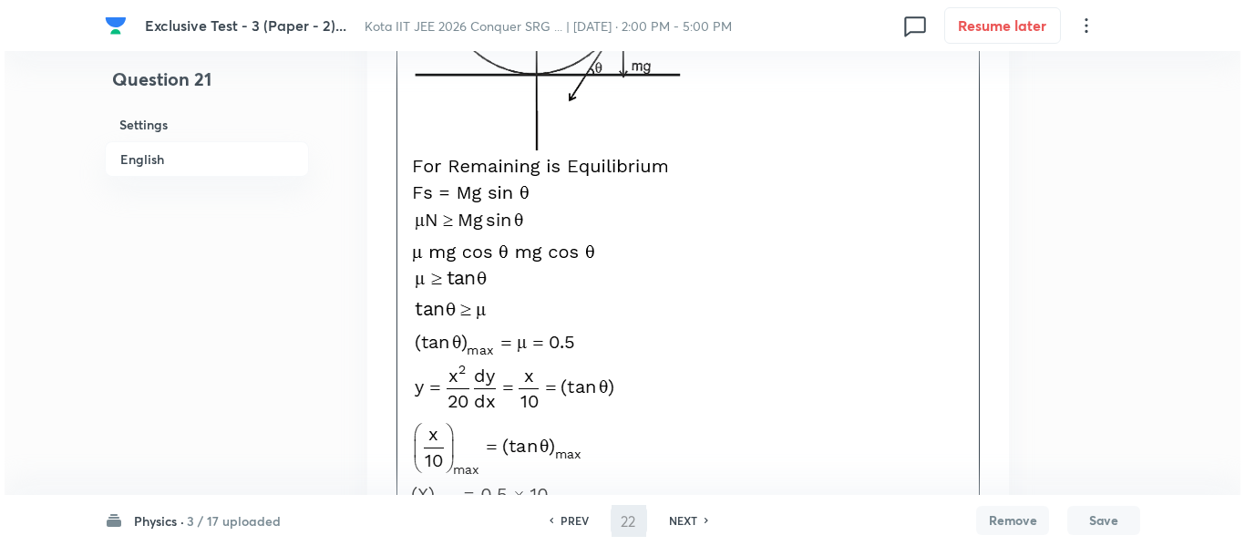
scroll to position [0, 0]
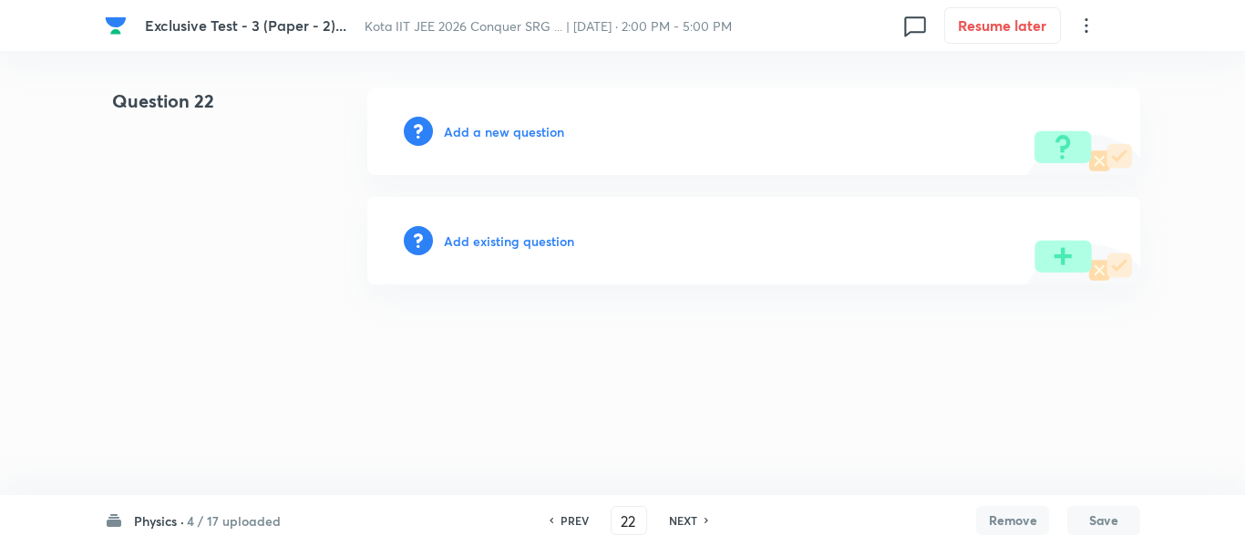
click at [527, 135] on h6 "Add a new question" at bounding box center [504, 131] width 120 height 19
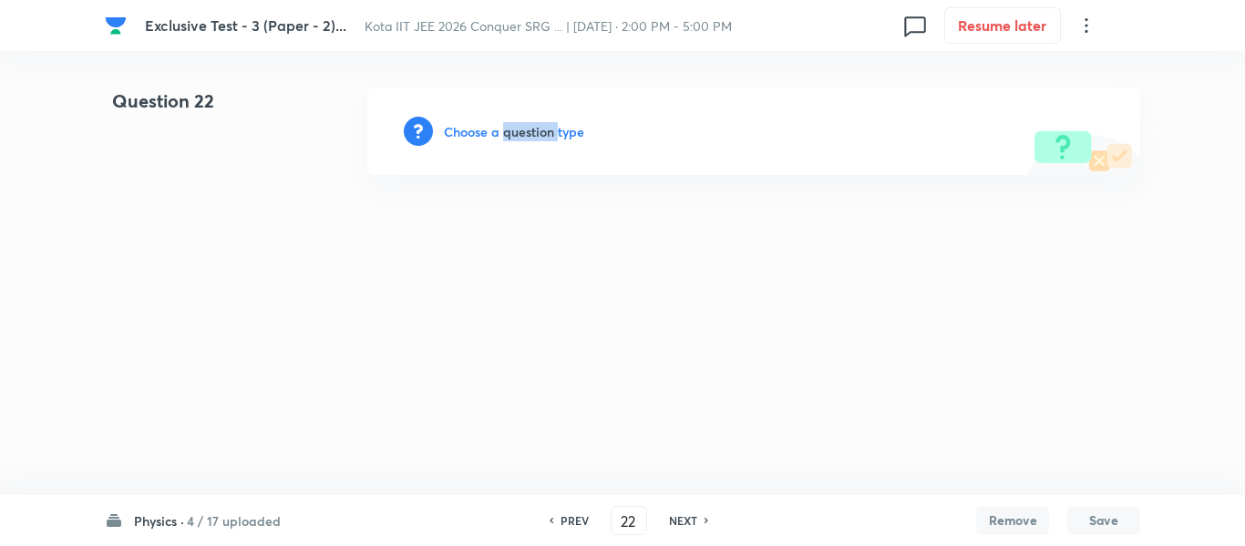
click at [527, 134] on h6 "Choose a question type" at bounding box center [514, 131] width 140 height 19
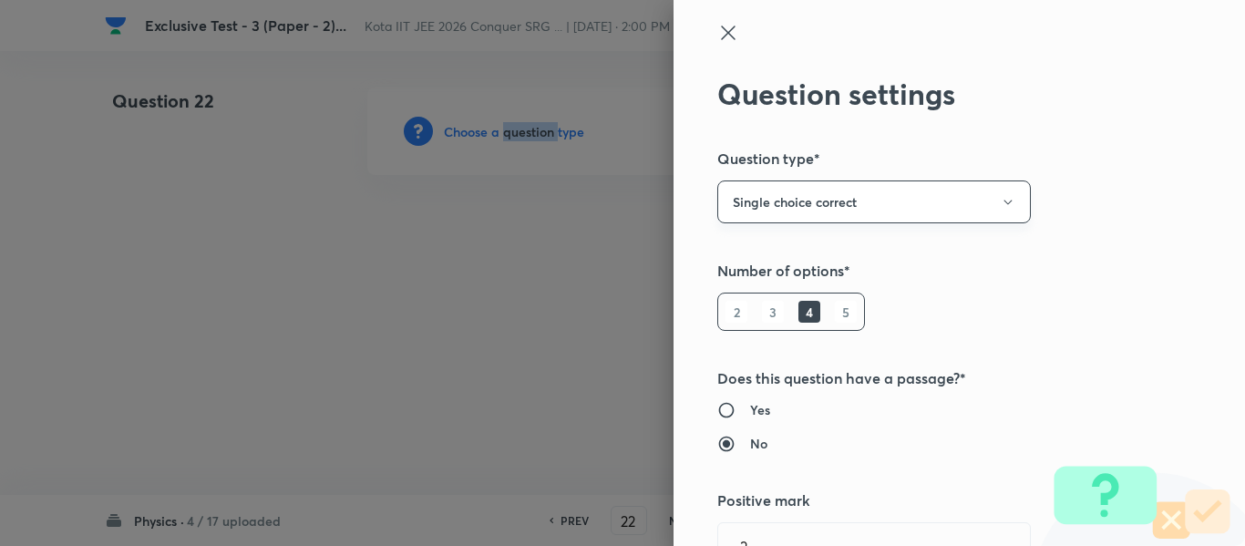
click at [845, 204] on button "Single choice correct" at bounding box center [874, 201] width 314 height 43
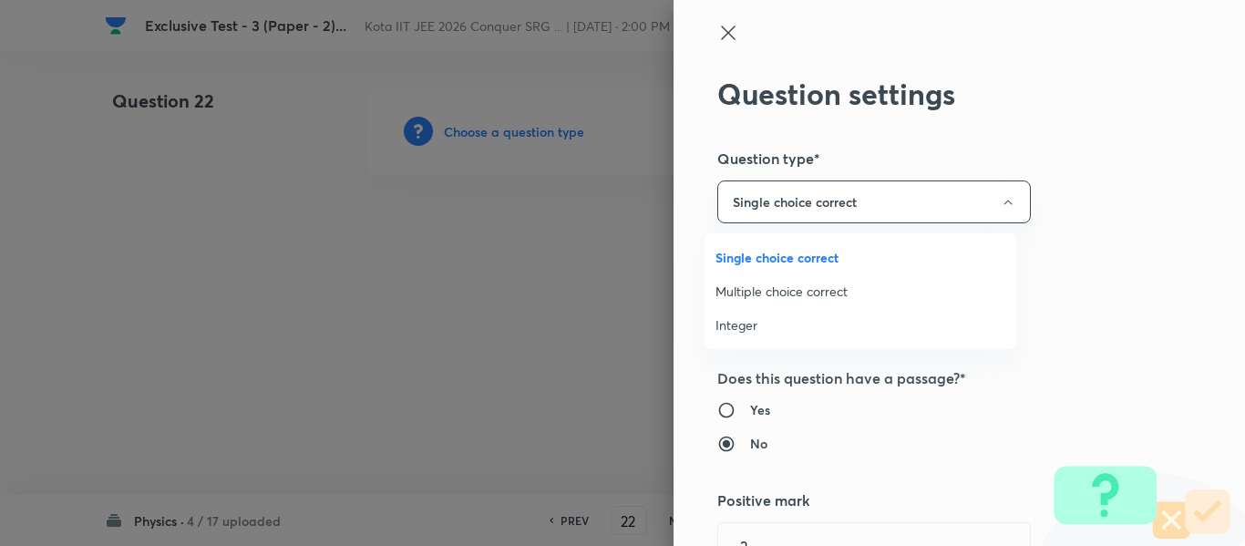
click at [779, 291] on span "Multiple choice correct" at bounding box center [861, 291] width 290 height 19
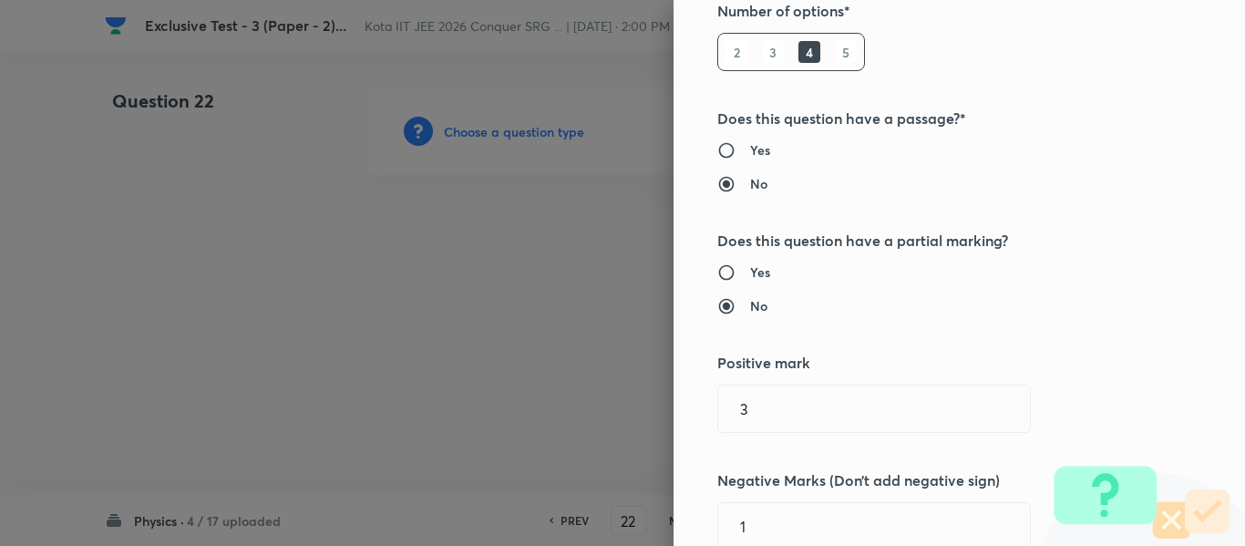
scroll to position [547, 0]
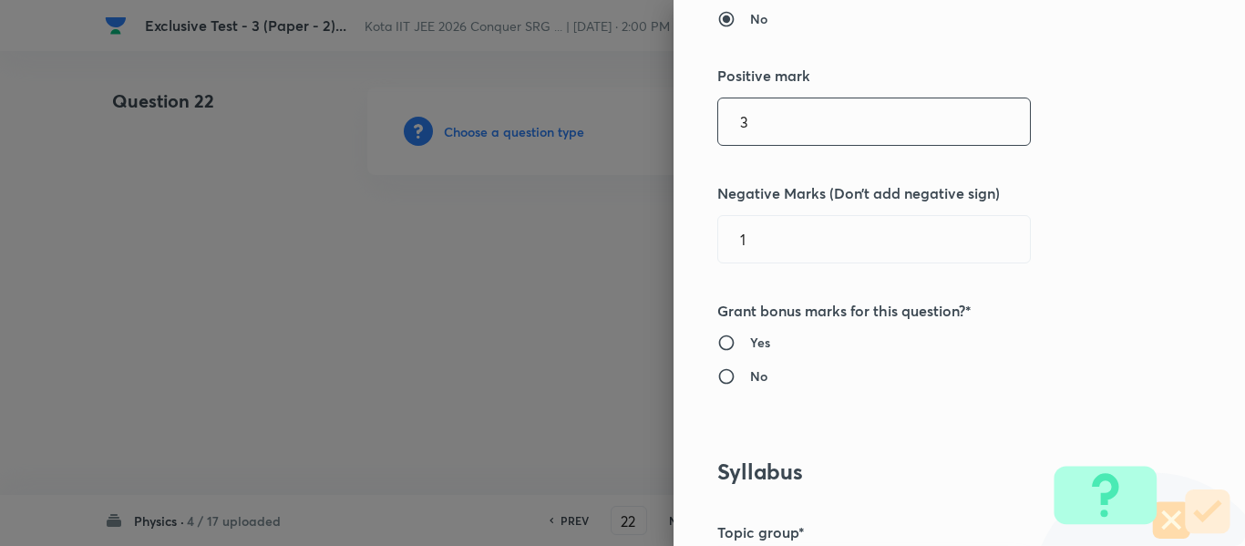
drag, startPoint x: 748, startPoint y: 121, endPoint x: 680, endPoint y: 124, distance: 68.4
click at [680, 124] on div "Question settings Question type* Multiple choice correct Number of options* 2 3…" at bounding box center [960, 273] width 572 height 546
type input "4"
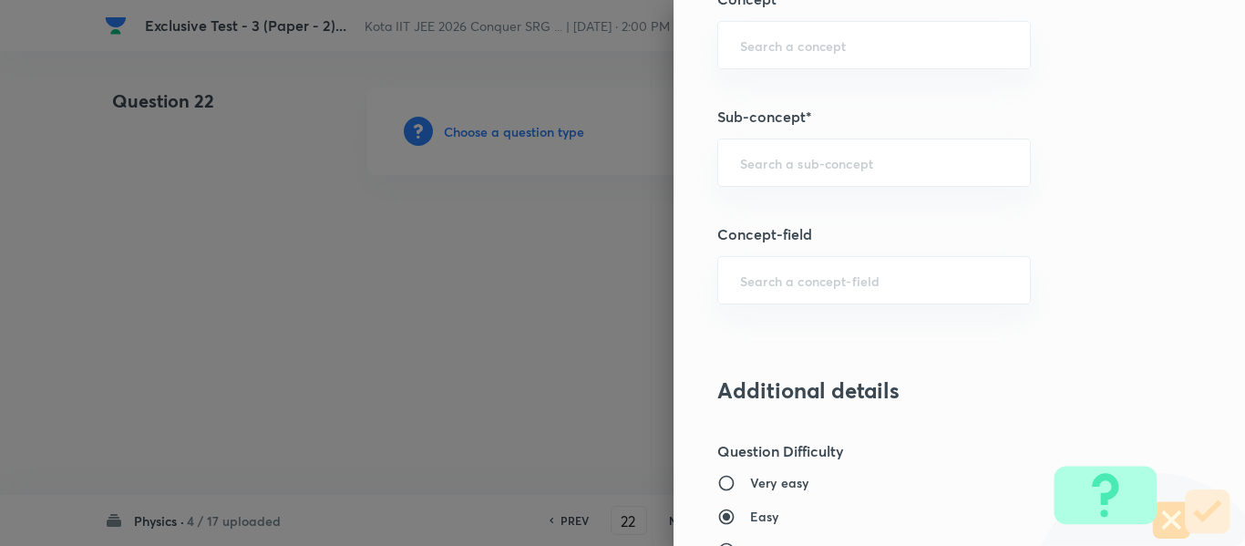
scroll to position [1276, 0]
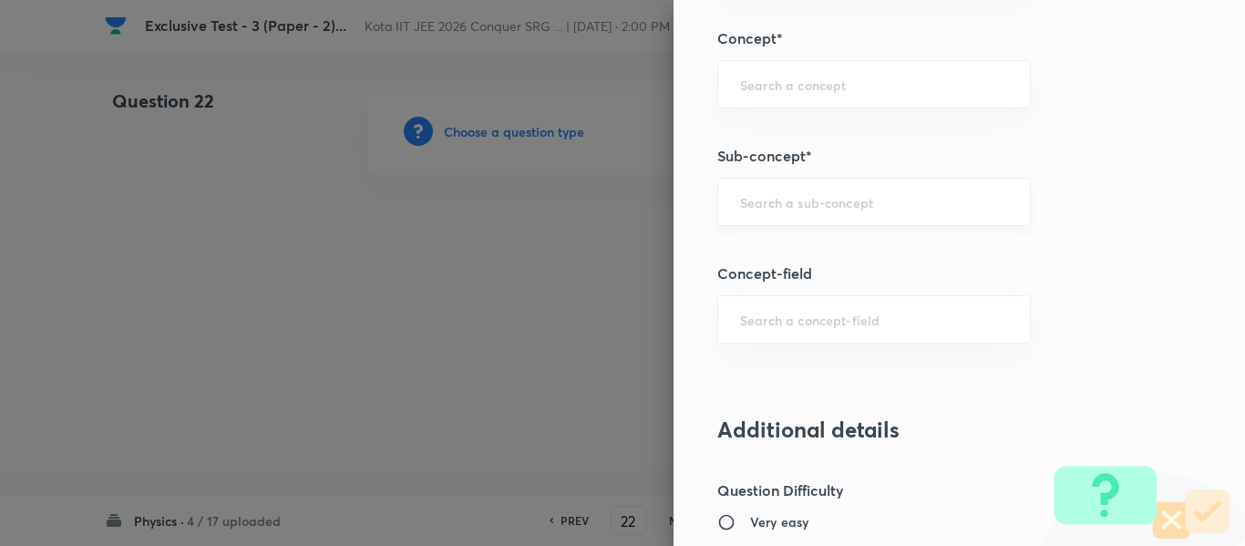
click at [760, 187] on div "​" at bounding box center [874, 202] width 314 height 48
type input "2"
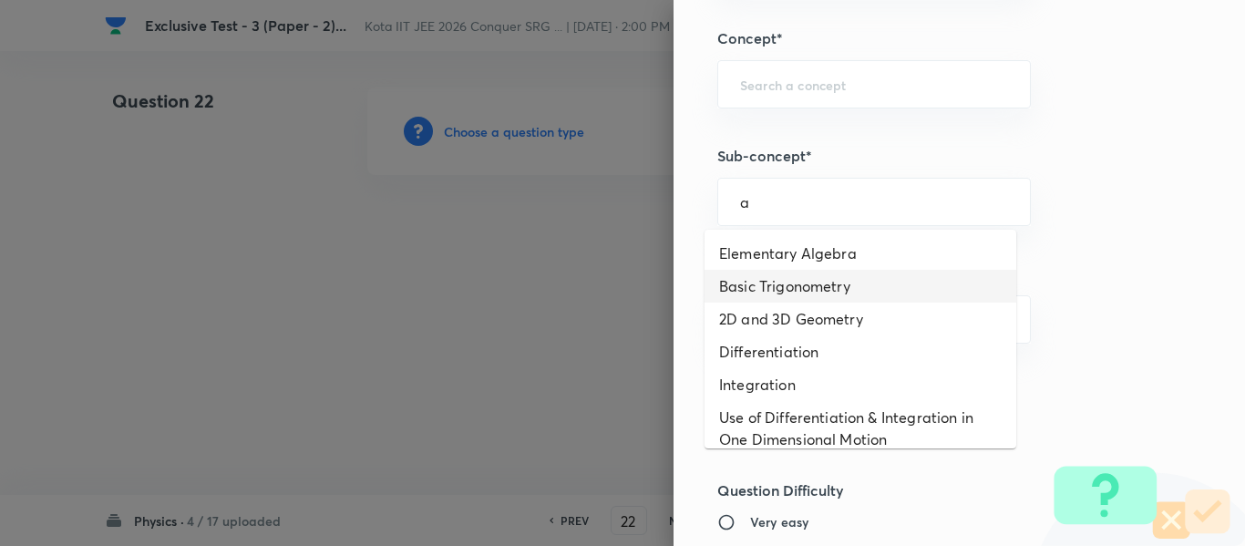
click at [776, 291] on li "Basic Trigonometry" at bounding box center [861, 286] width 312 height 33
type input "Basic Trigonometry"
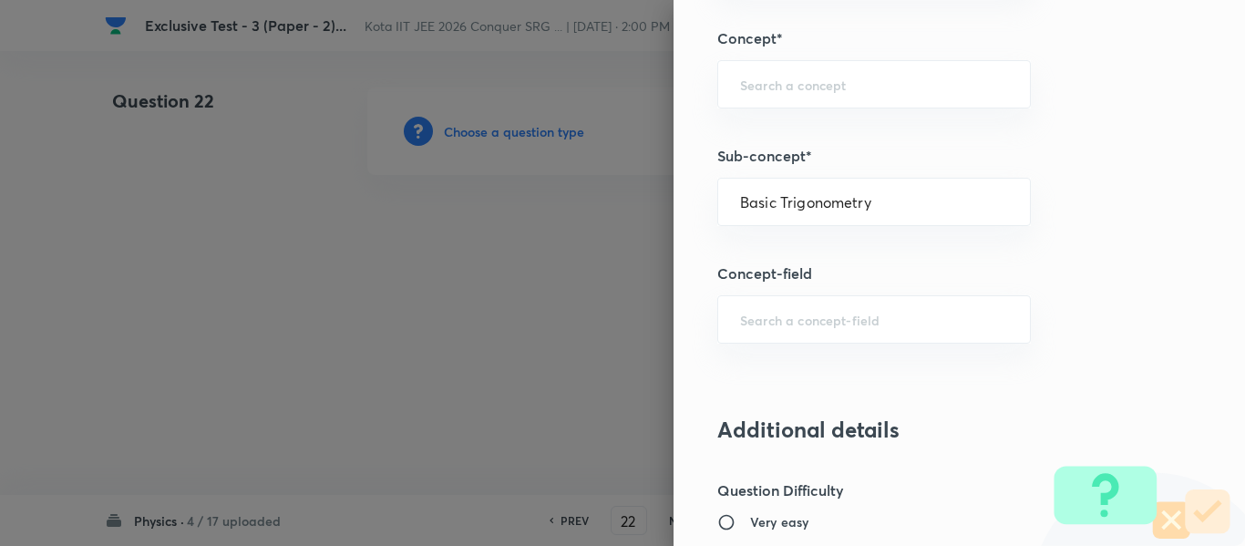
type input "Physics"
type input "Basics & Laboratory"
type input "Mathematical Tools"
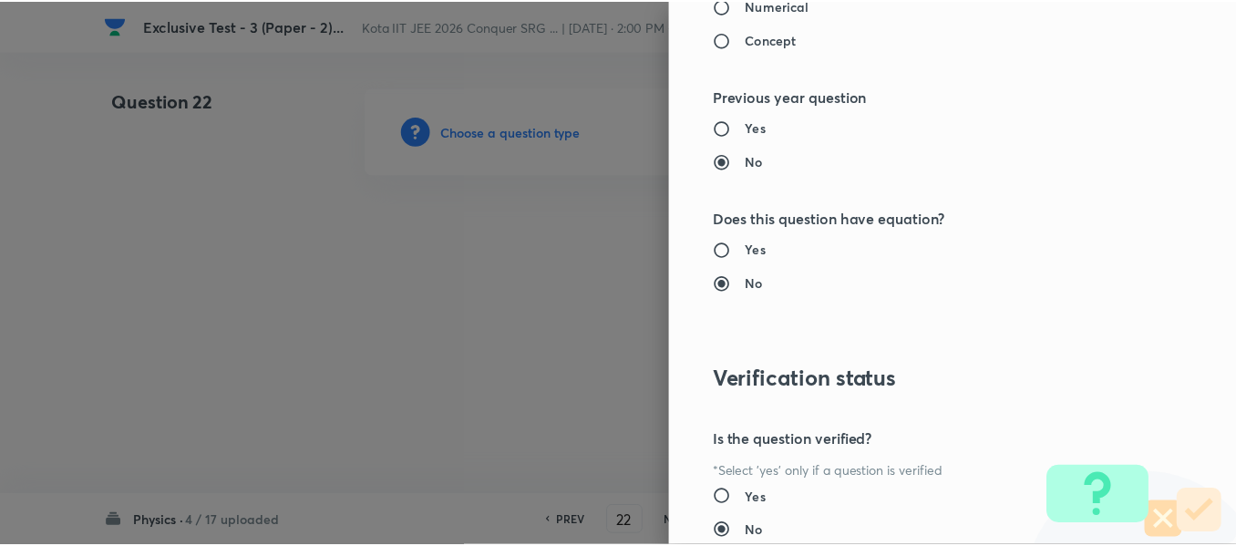
scroll to position [2183, 0]
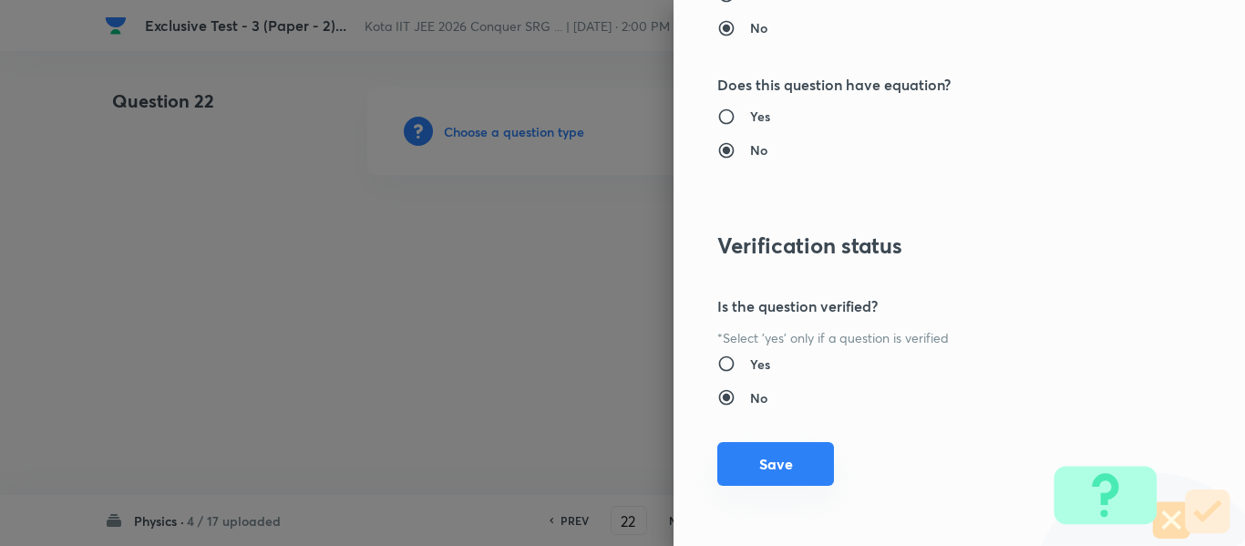
click at [755, 464] on button "Save" at bounding box center [775, 464] width 117 height 44
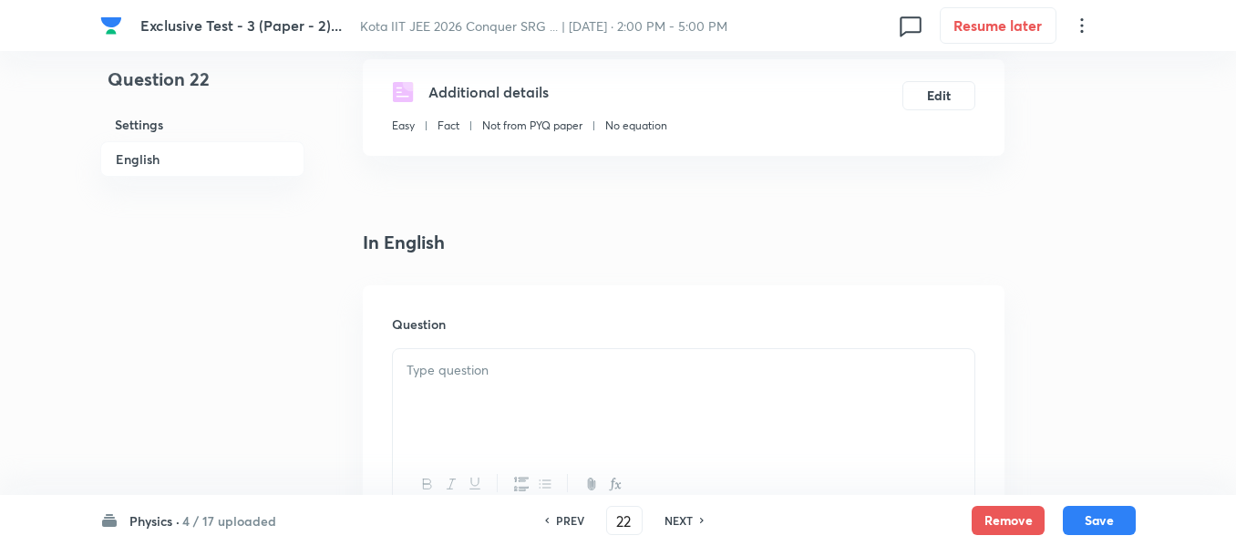
scroll to position [456, 0]
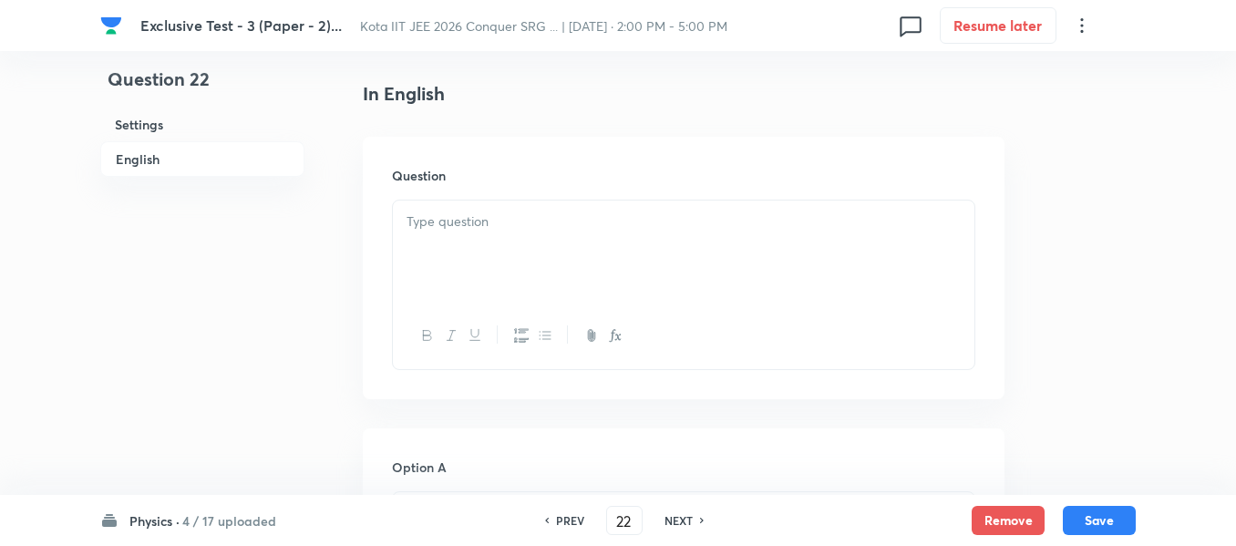
click at [528, 242] on div at bounding box center [684, 252] width 582 height 102
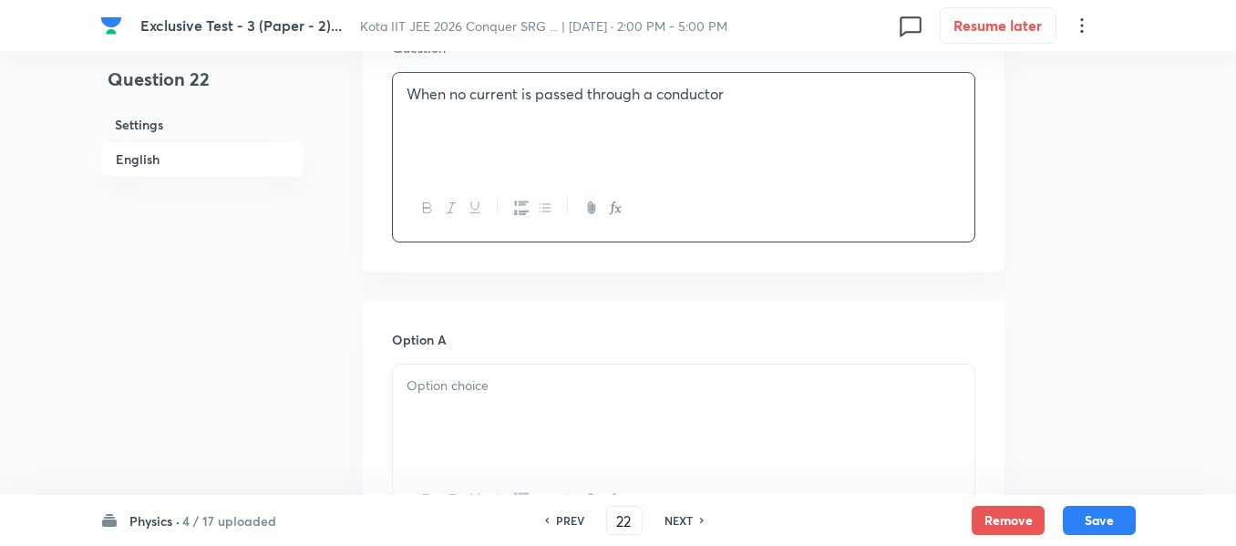
scroll to position [638, 0]
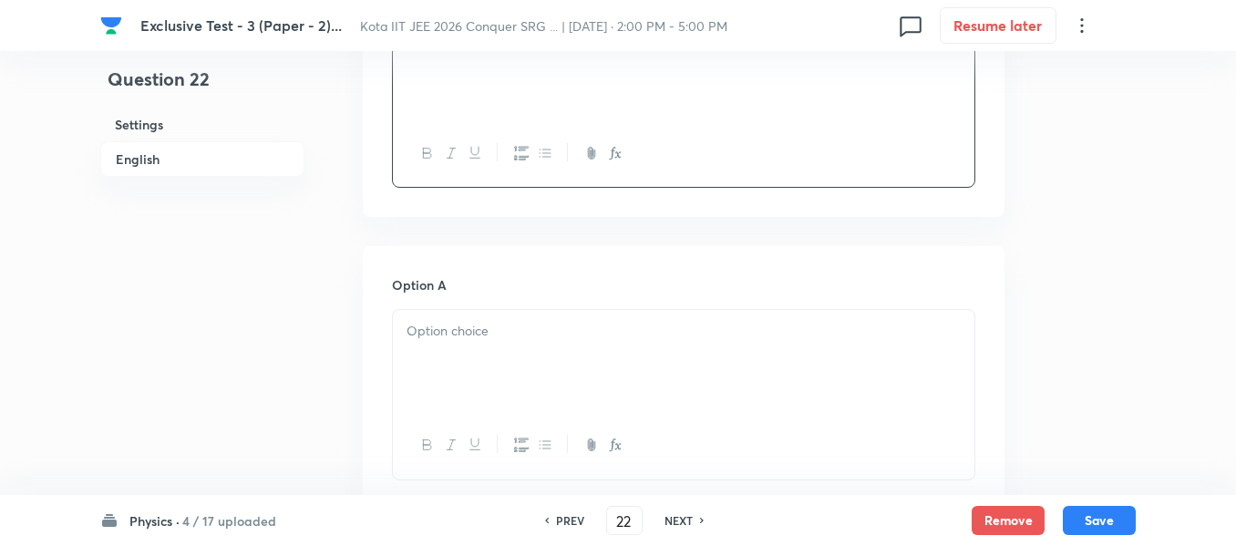
click at [444, 340] on p at bounding box center [684, 331] width 554 height 21
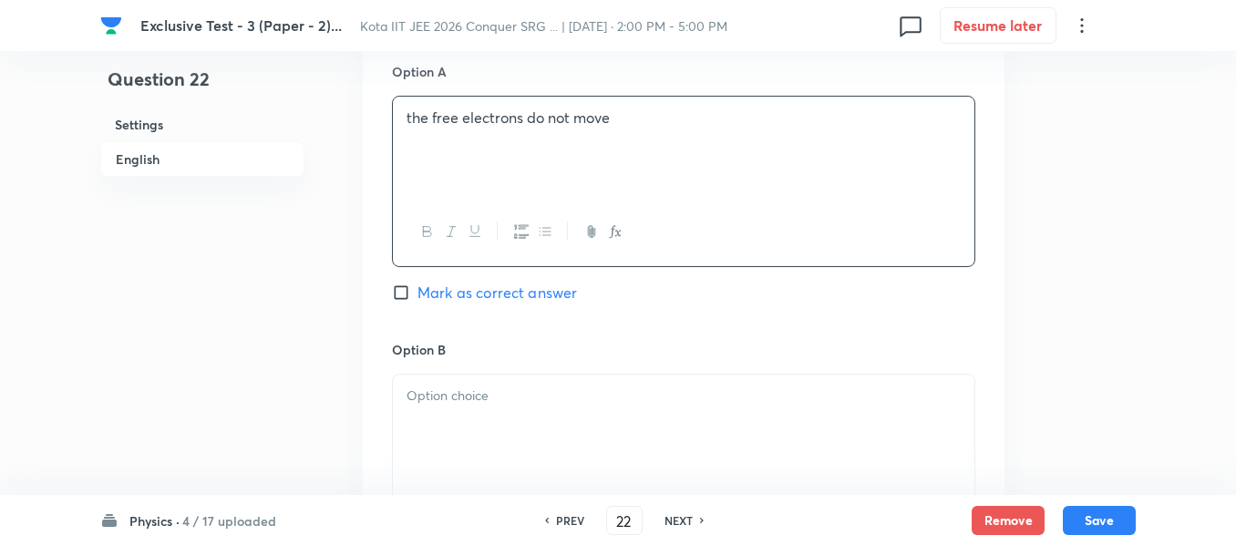
scroll to position [912, 0]
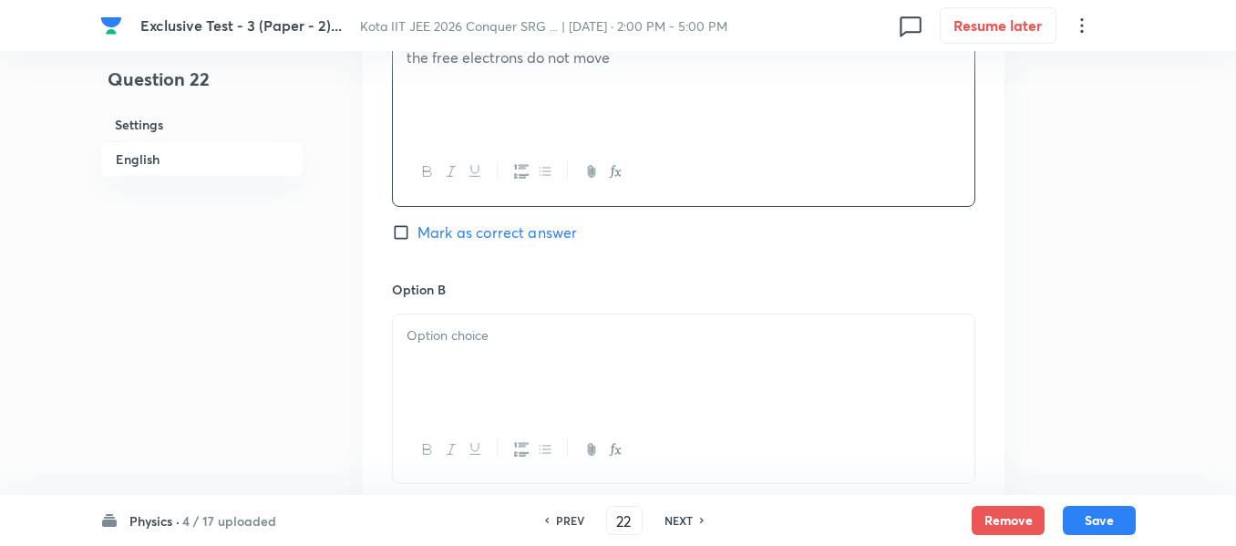
click at [501, 335] on p at bounding box center [684, 335] width 554 height 21
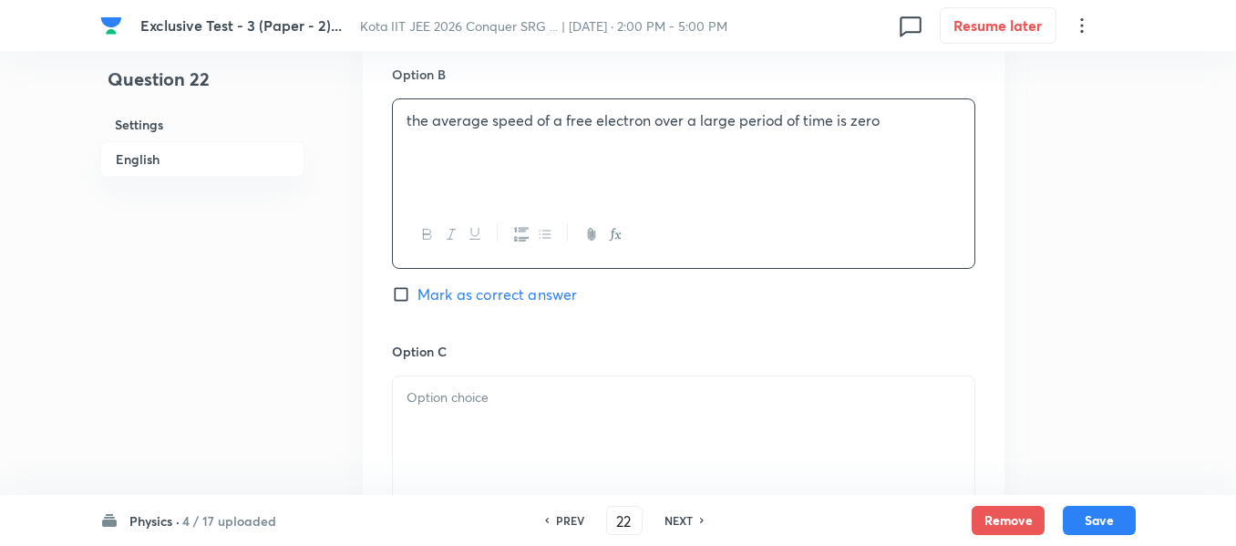
scroll to position [1185, 0]
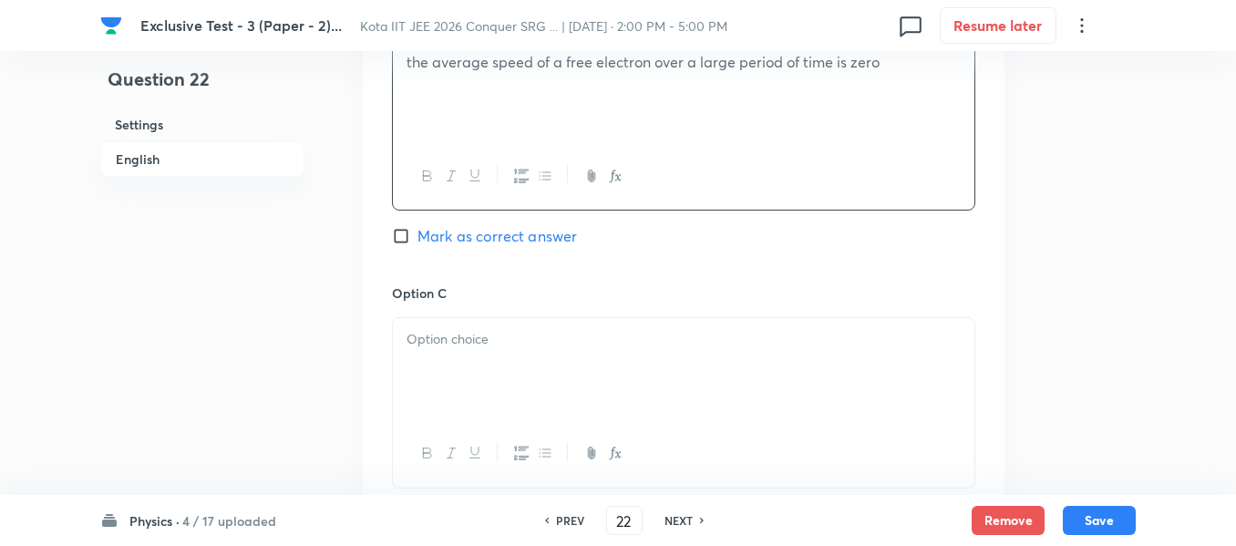
click at [464, 342] on p at bounding box center [684, 339] width 554 height 21
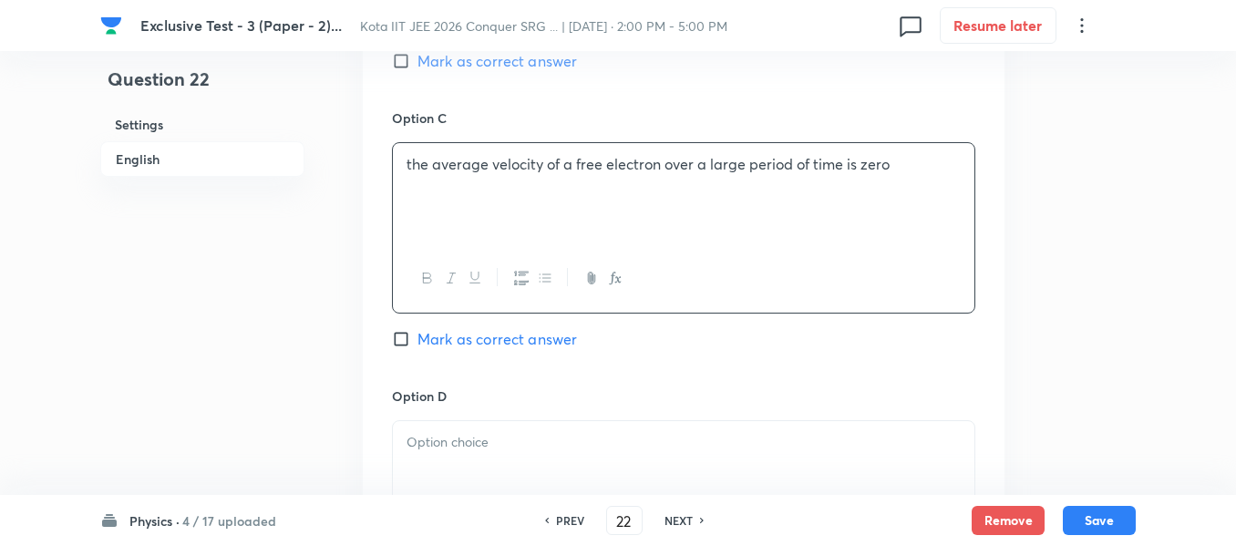
scroll to position [1367, 0]
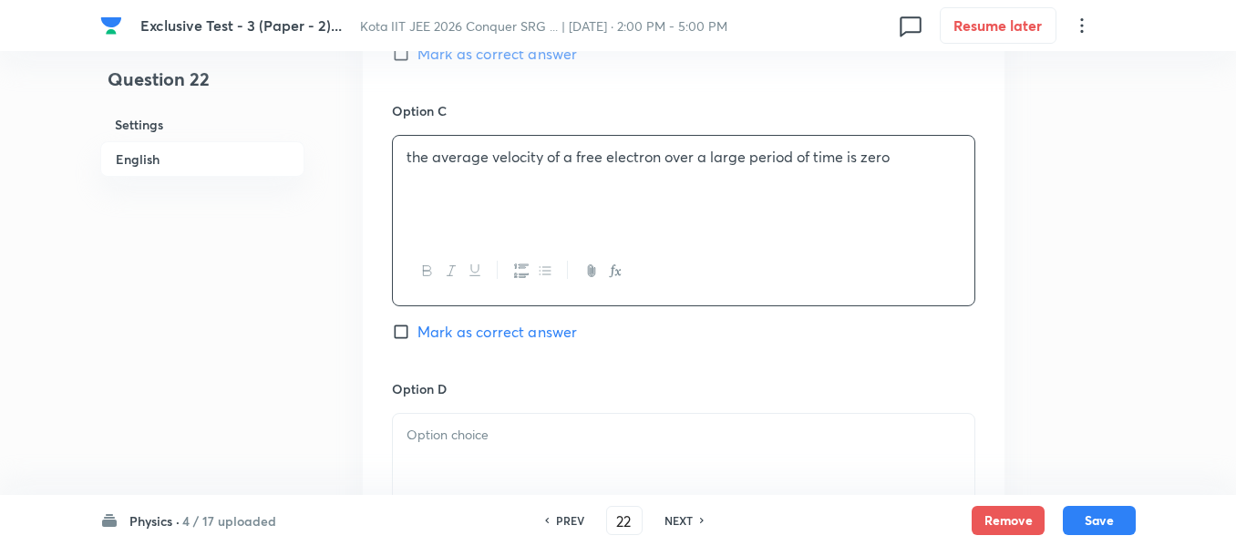
click at [436, 438] on p at bounding box center [684, 435] width 554 height 21
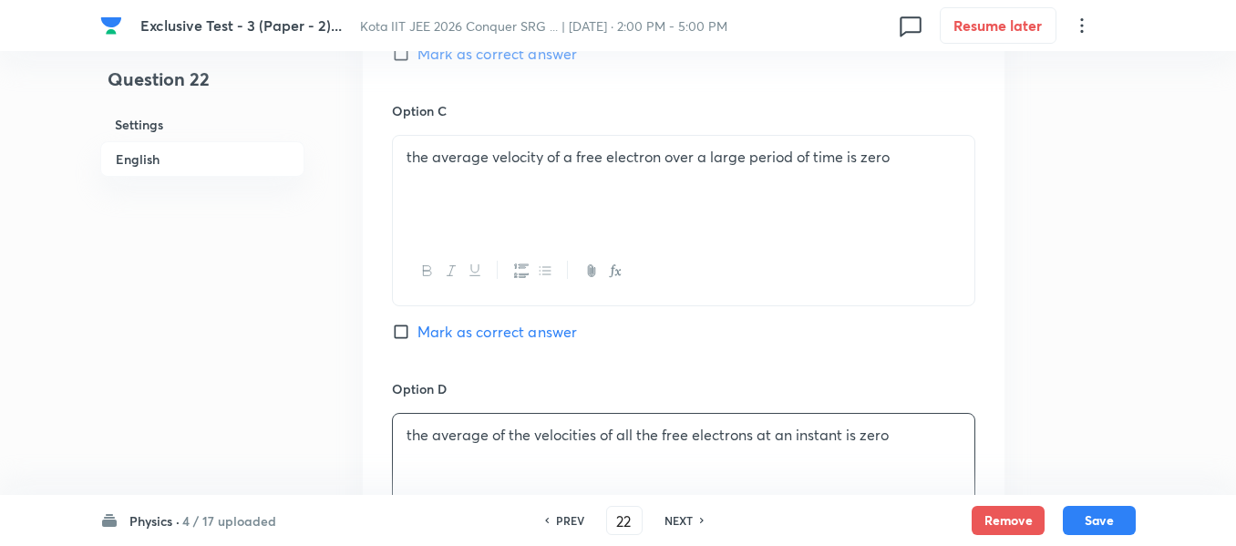
click at [402, 333] on input "Mark as correct answer" at bounding box center [405, 332] width 26 height 18
checkbox input "true"
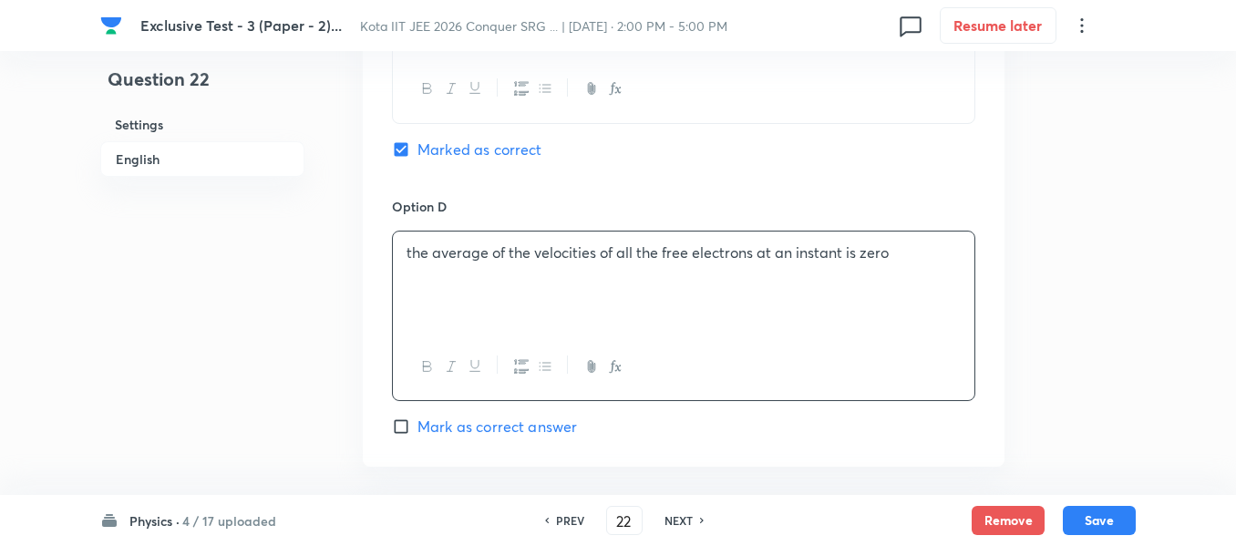
click at [400, 423] on input "Mark as correct answer" at bounding box center [405, 426] width 26 height 18
checkbox input "true"
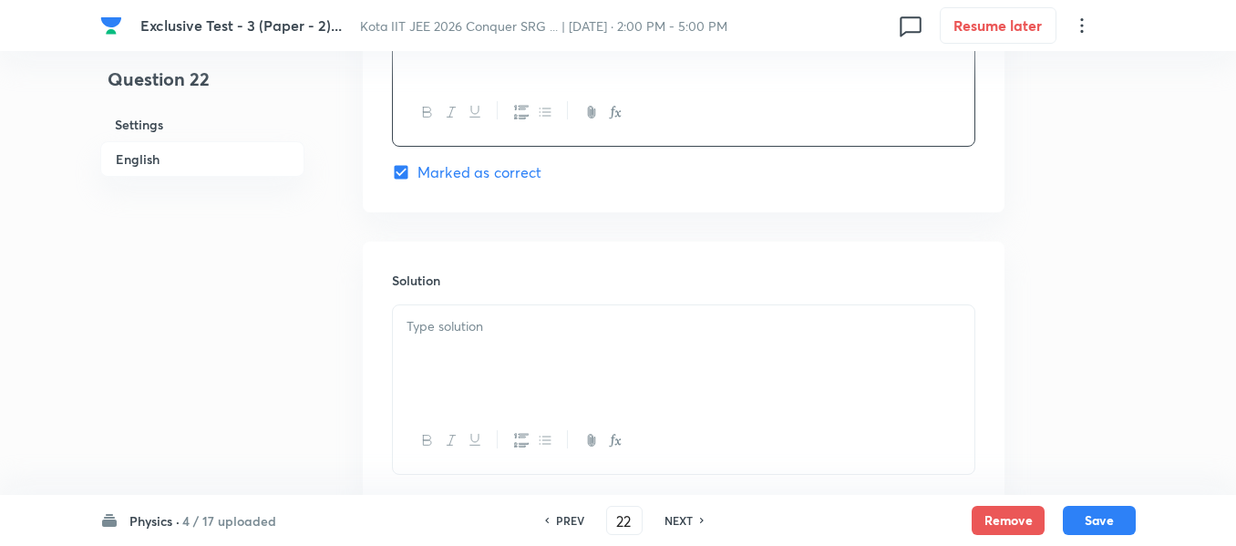
scroll to position [1914, 0]
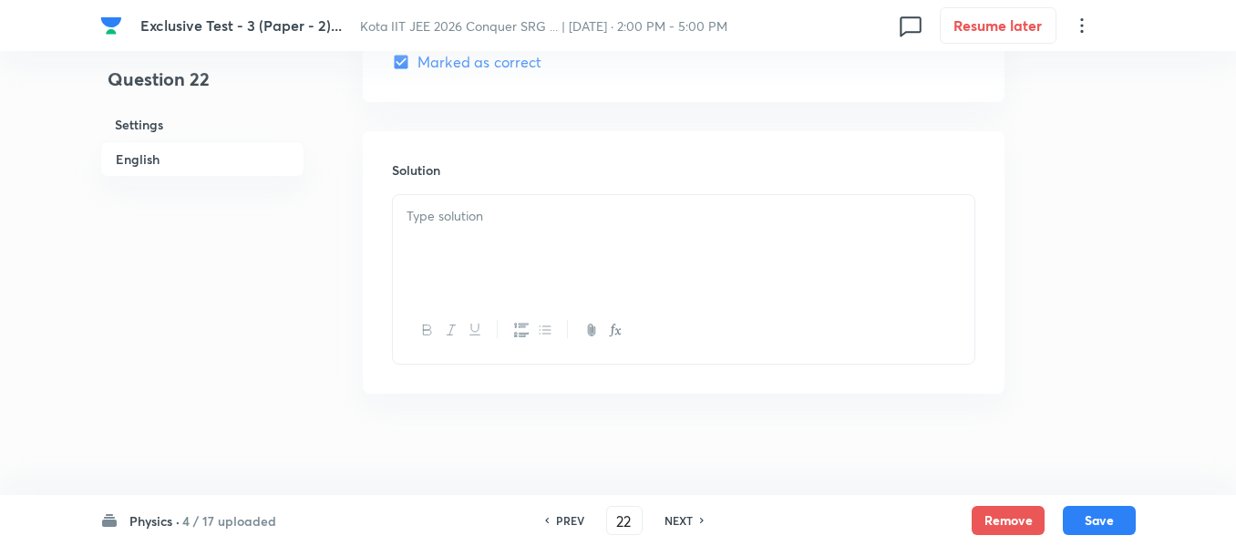
click at [469, 228] on div at bounding box center [684, 246] width 582 height 102
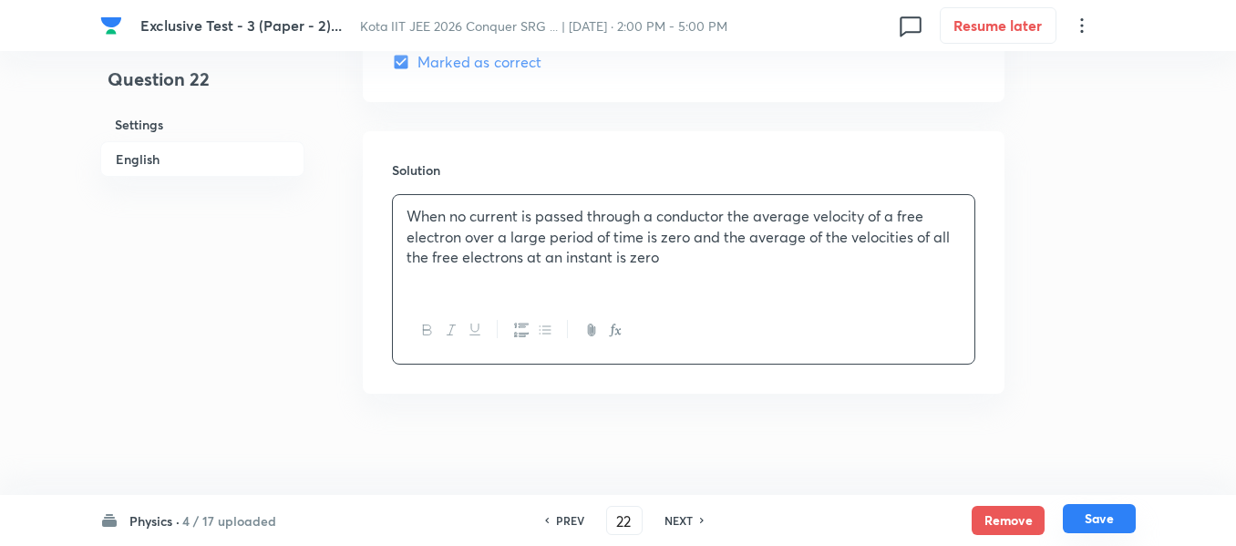
click at [1094, 519] on button "Save" at bounding box center [1099, 518] width 73 height 29
type input "23"
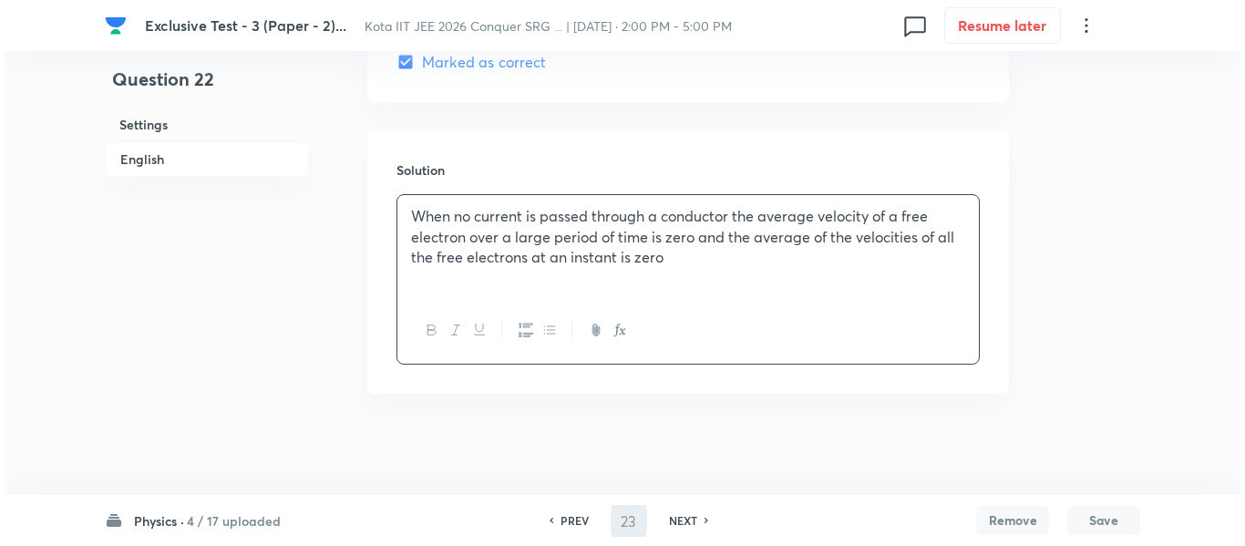
scroll to position [0, 0]
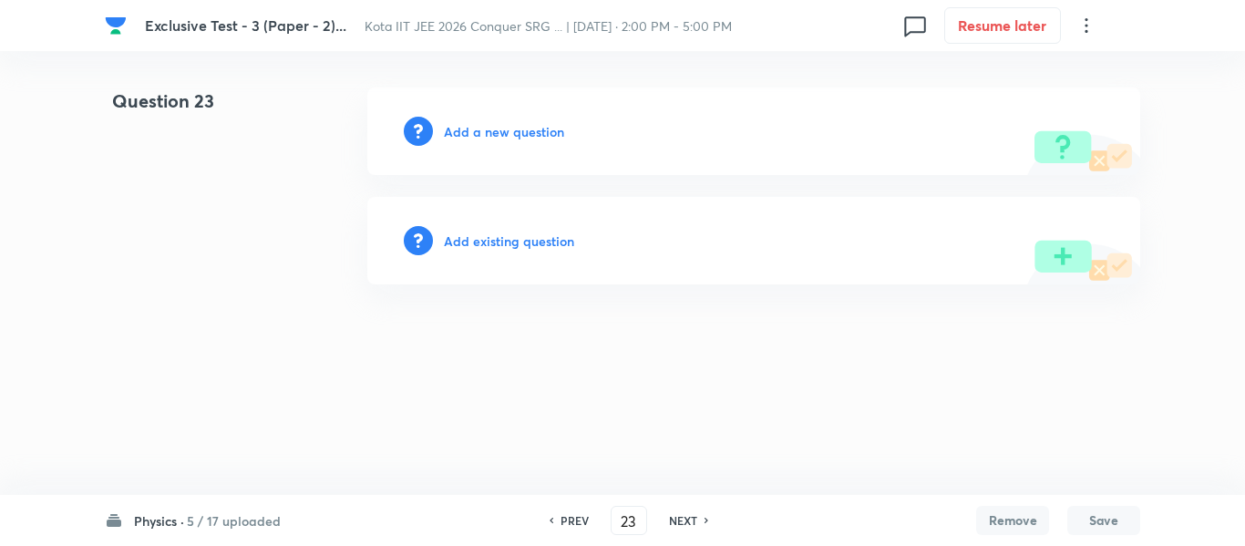
click at [538, 130] on h6 "Add a new question" at bounding box center [504, 131] width 120 height 19
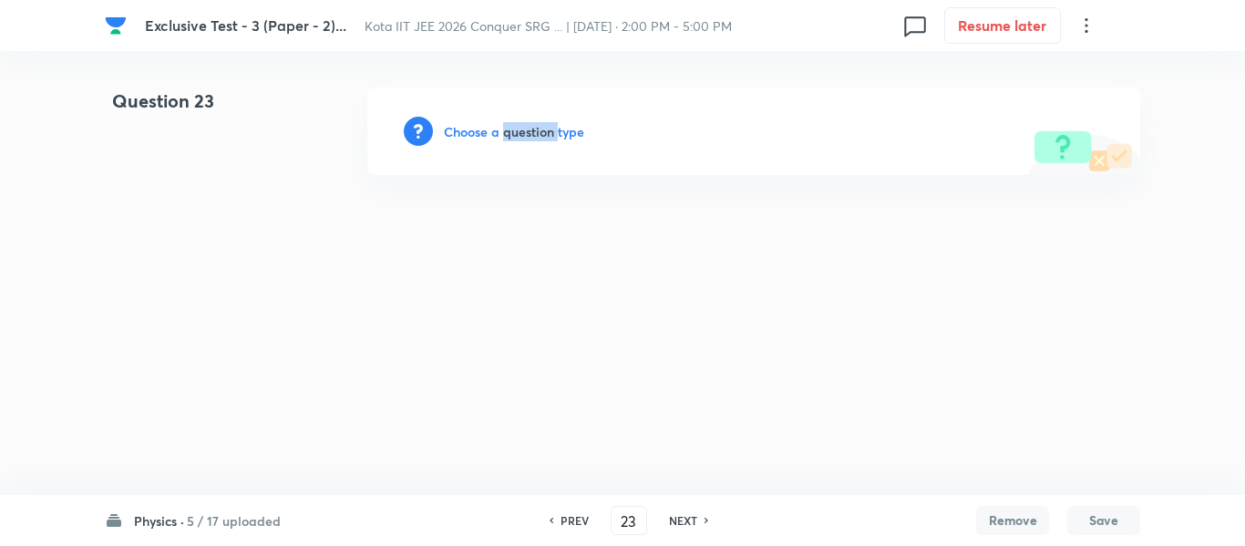
click at [538, 130] on h6 "Choose a question type" at bounding box center [514, 131] width 140 height 19
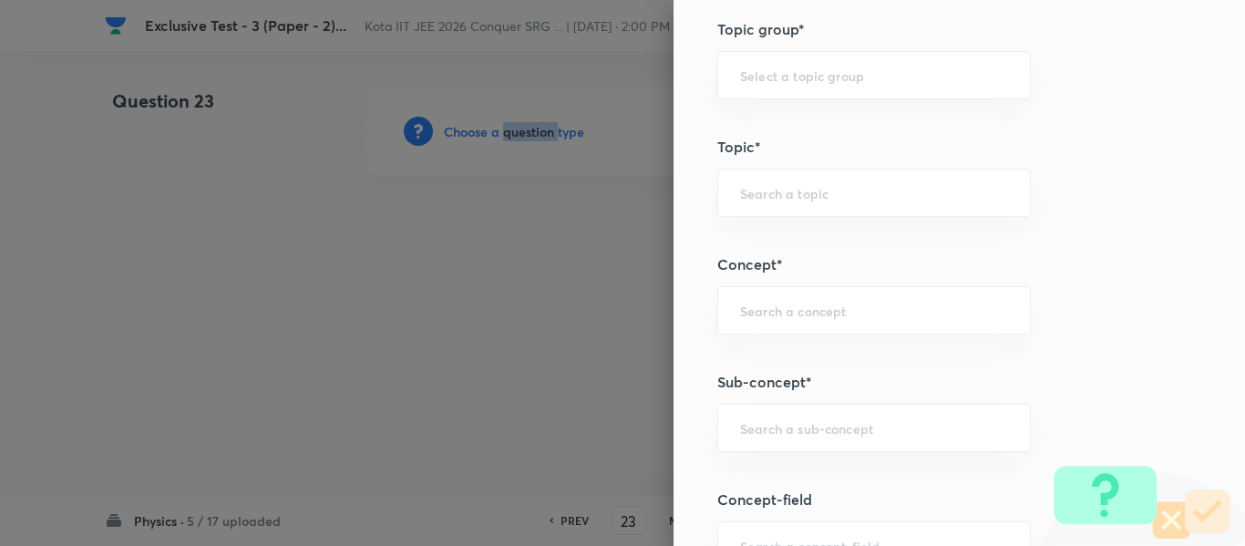
scroll to position [1094, 0]
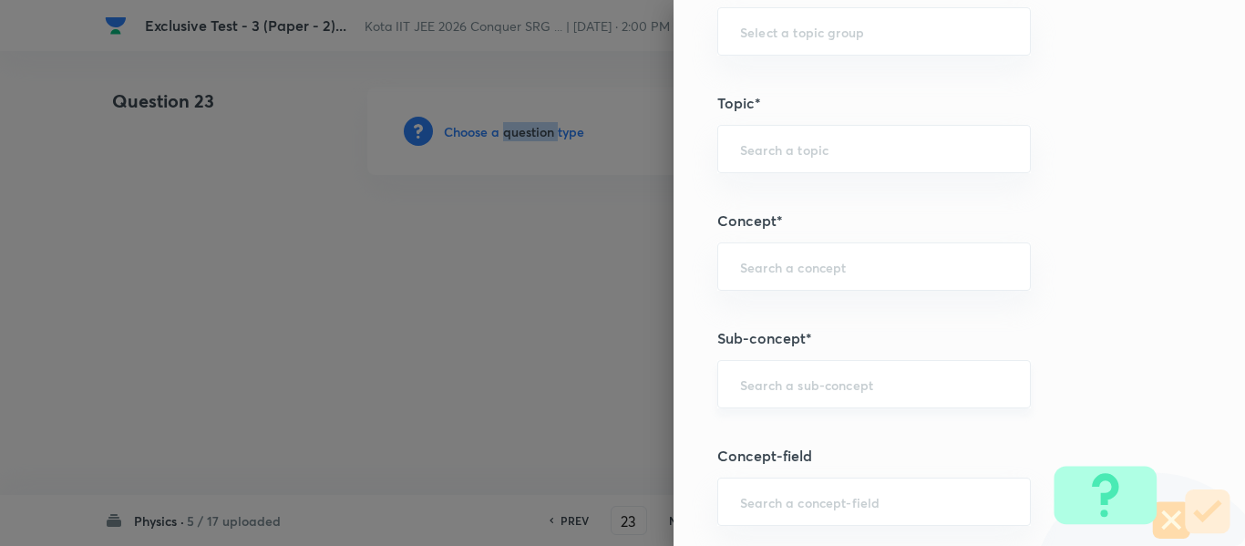
click at [785, 404] on div "​" at bounding box center [874, 384] width 314 height 48
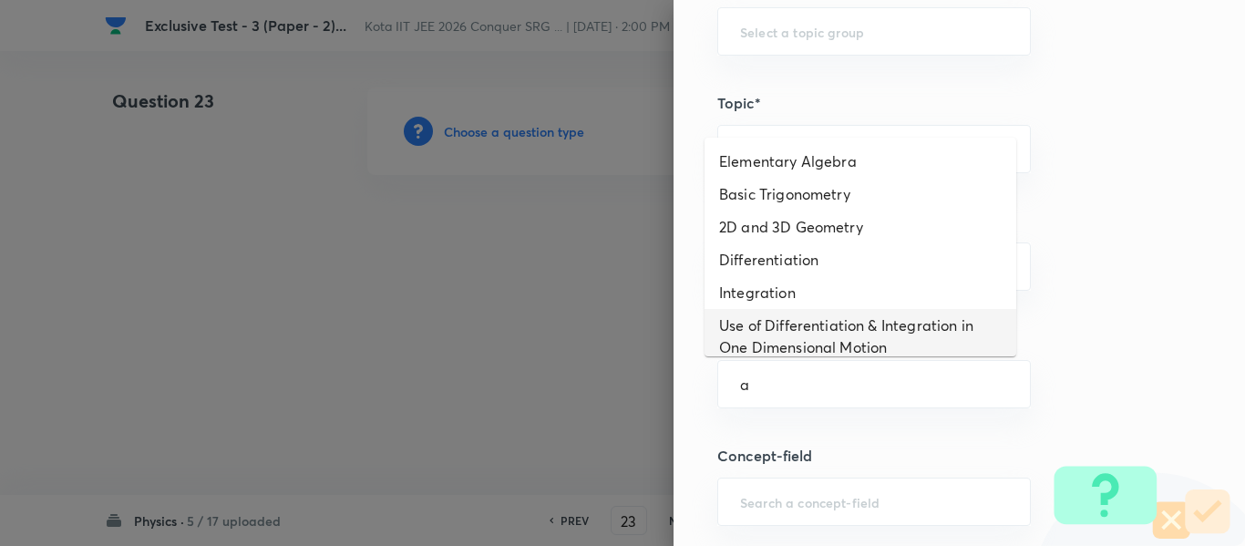
click at [774, 325] on li "Use of Differentiation & Integration in One Dimensional Motion" at bounding box center [861, 336] width 312 height 55
type input "Use of Differentiation & Integration in One Dimensional Motion"
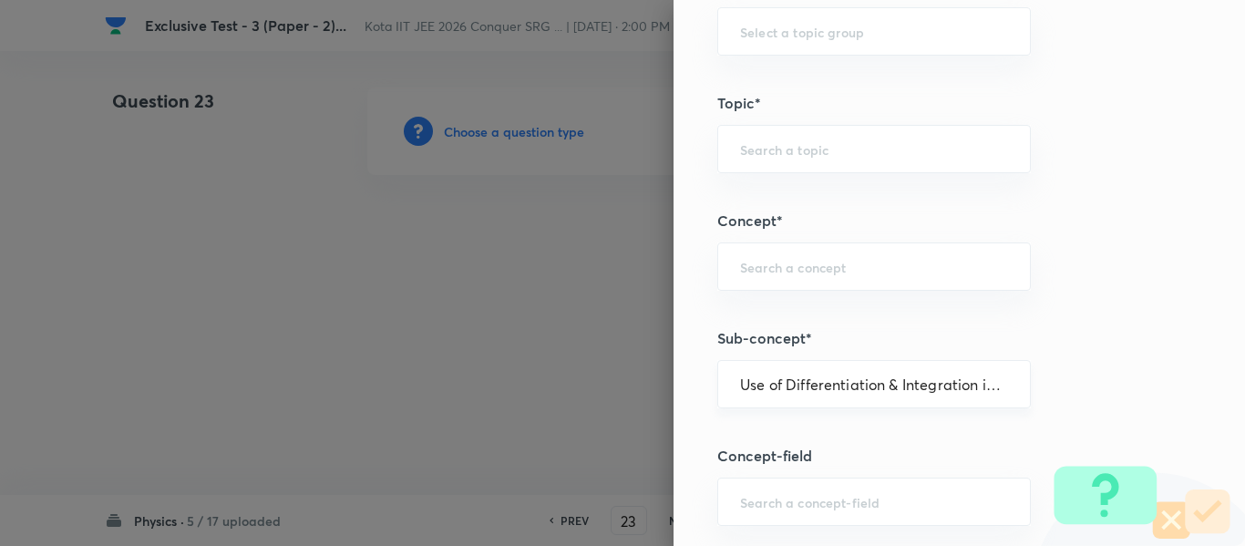
type input "Physics"
type input "Basics & Laboratory"
type input "Mathematical Tools"
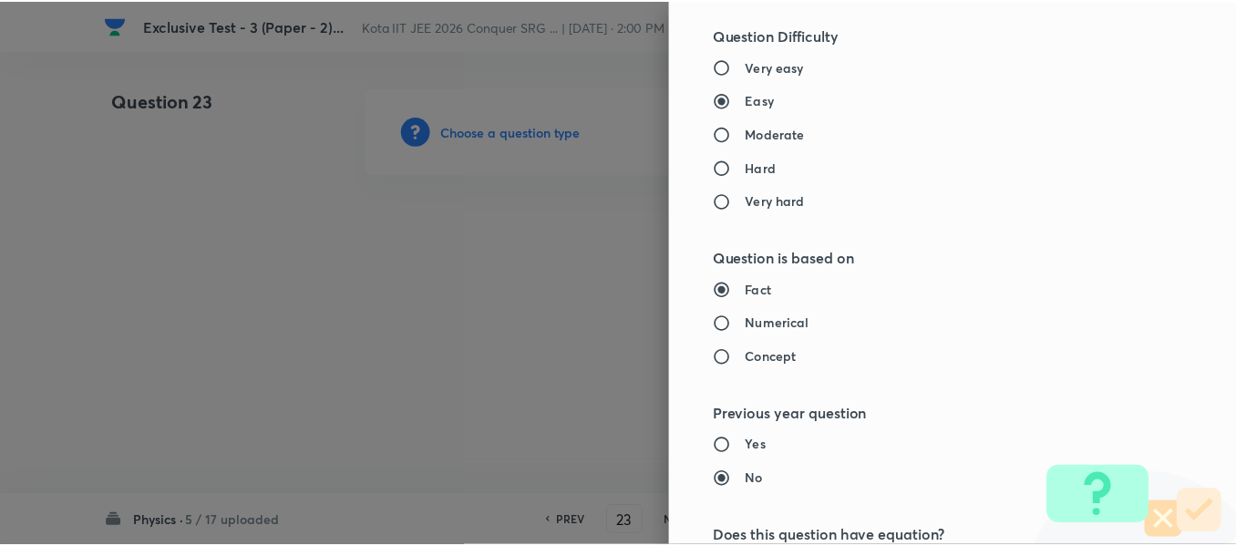
scroll to position [2183, 0]
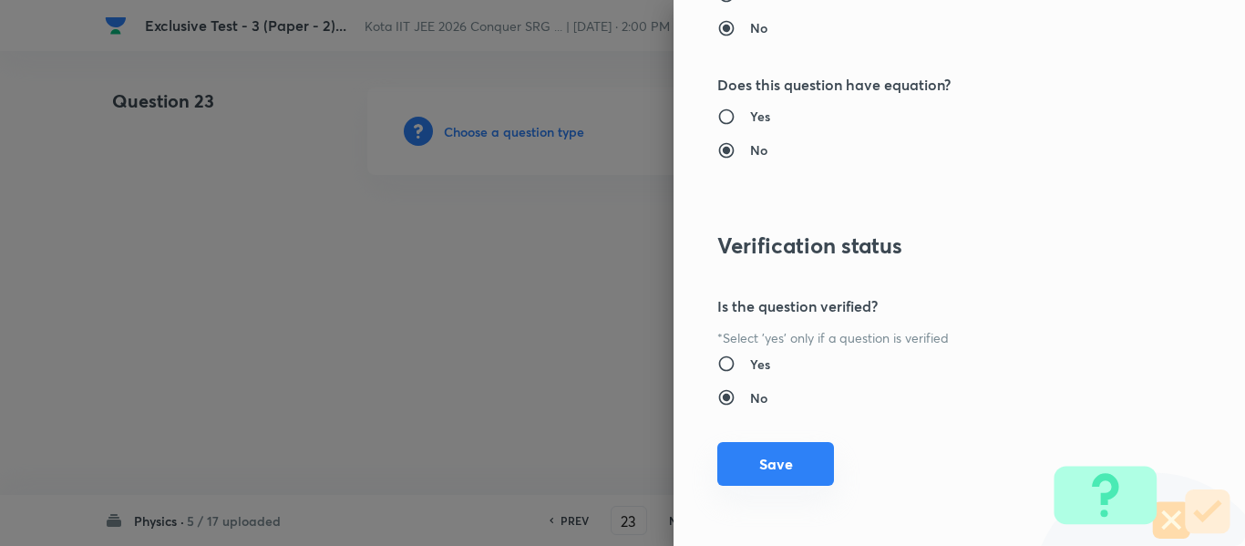
click at [781, 473] on button "Save" at bounding box center [775, 464] width 117 height 44
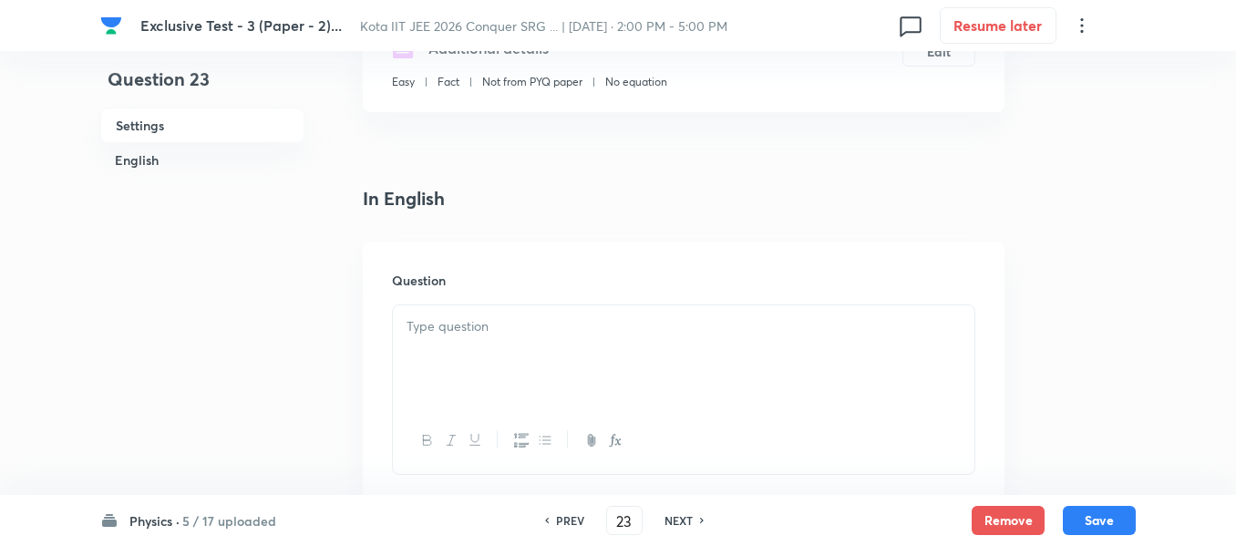
scroll to position [456, 0]
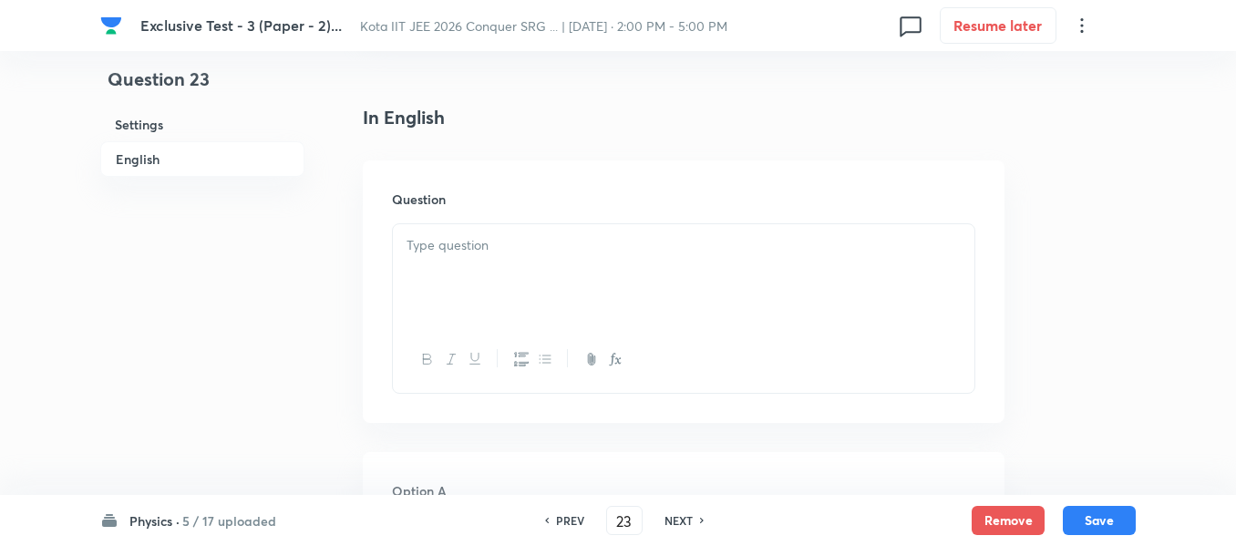
click at [480, 265] on div at bounding box center [684, 275] width 582 height 102
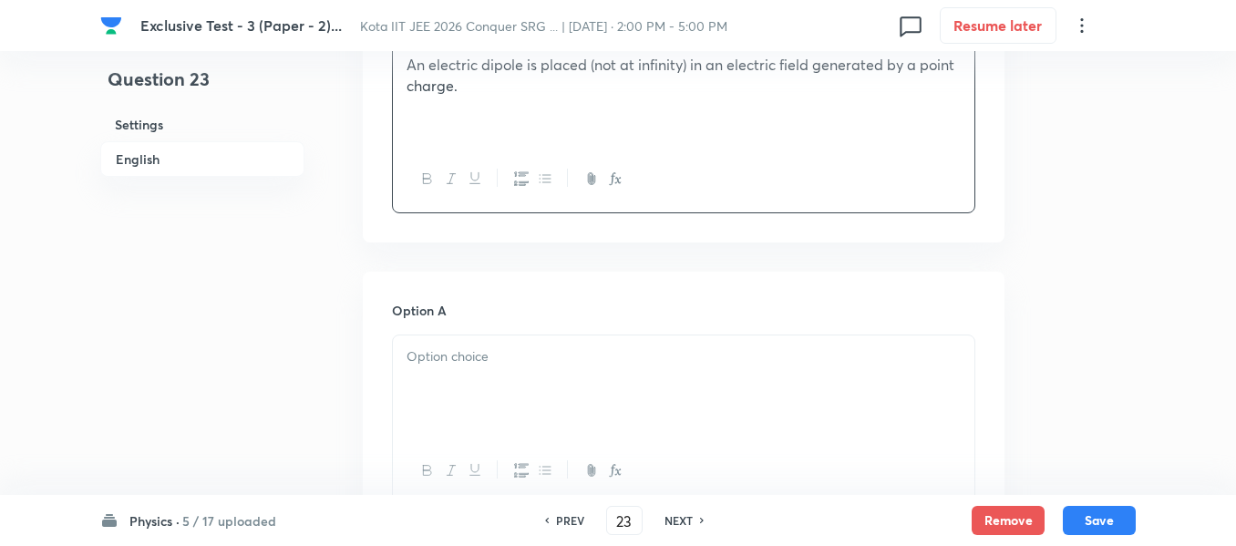
scroll to position [638, 0]
click at [442, 373] on div at bounding box center [684, 385] width 582 height 102
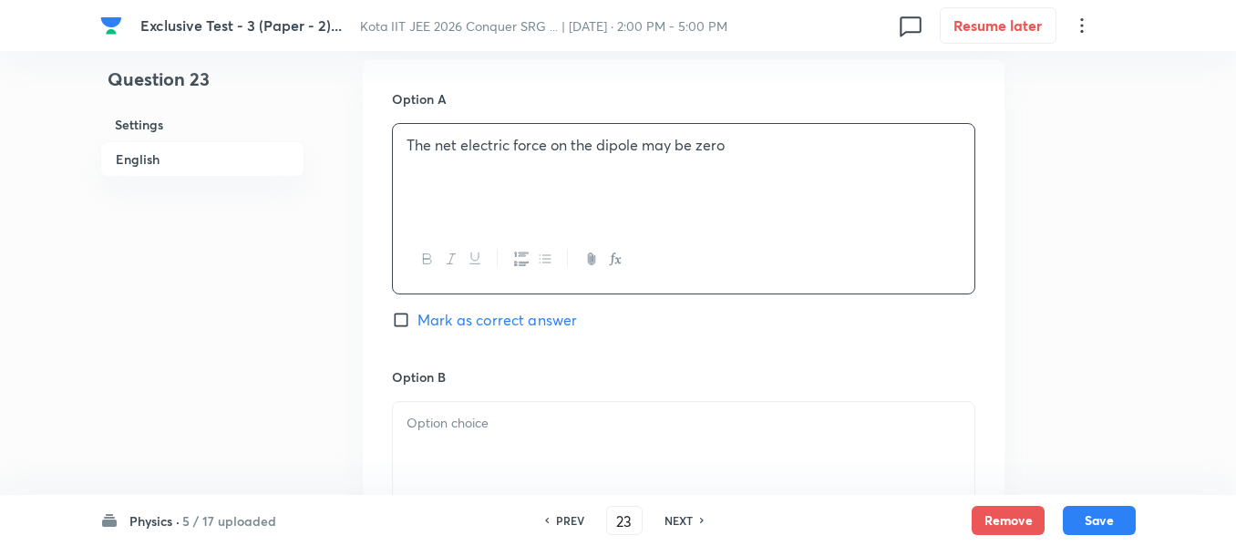
scroll to position [912, 0]
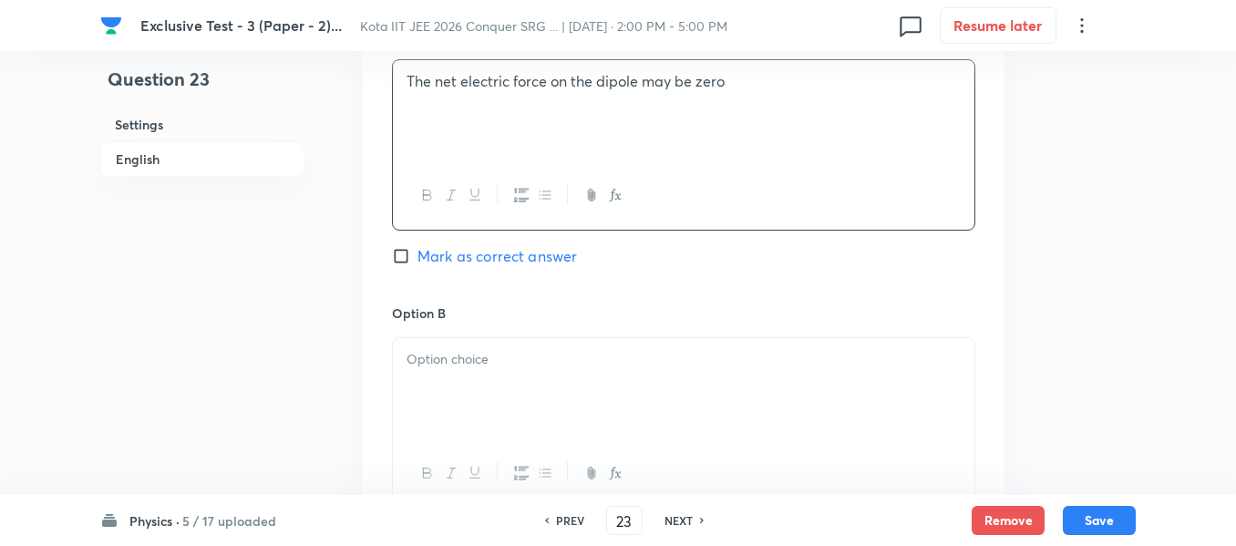
click at [446, 355] on p at bounding box center [684, 359] width 554 height 21
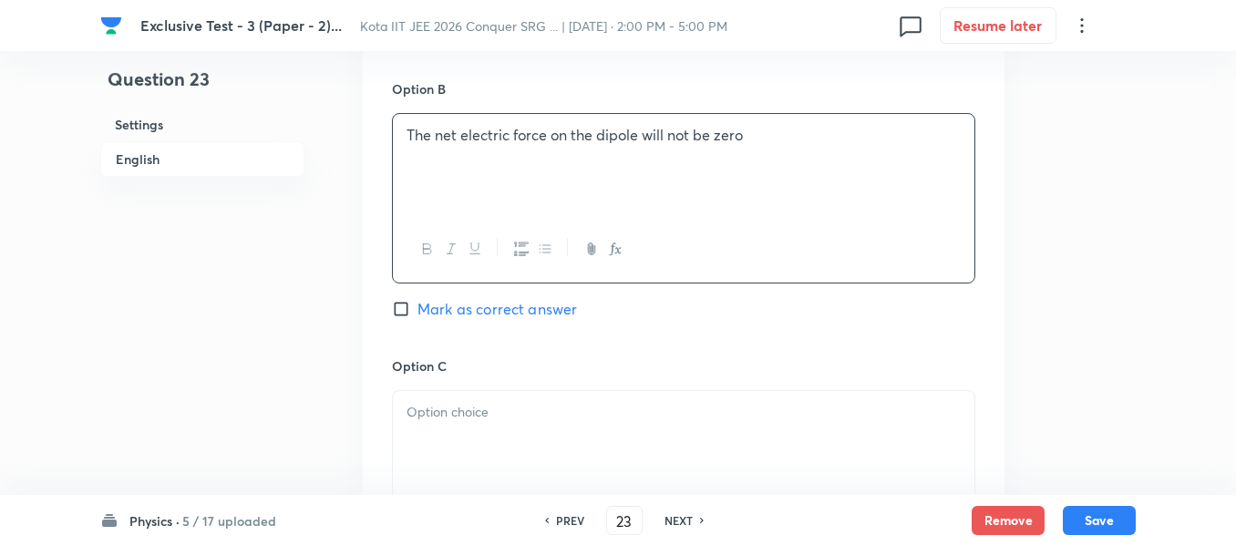
scroll to position [1185, 0]
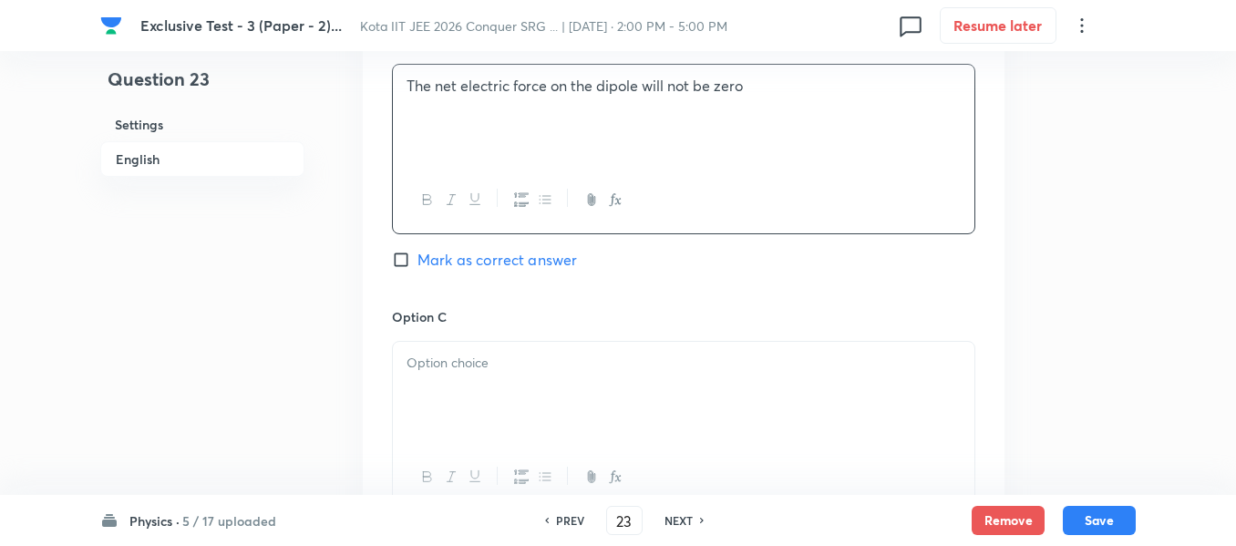
click at [443, 379] on div at bounding box center [684, 393] width 582 height 102
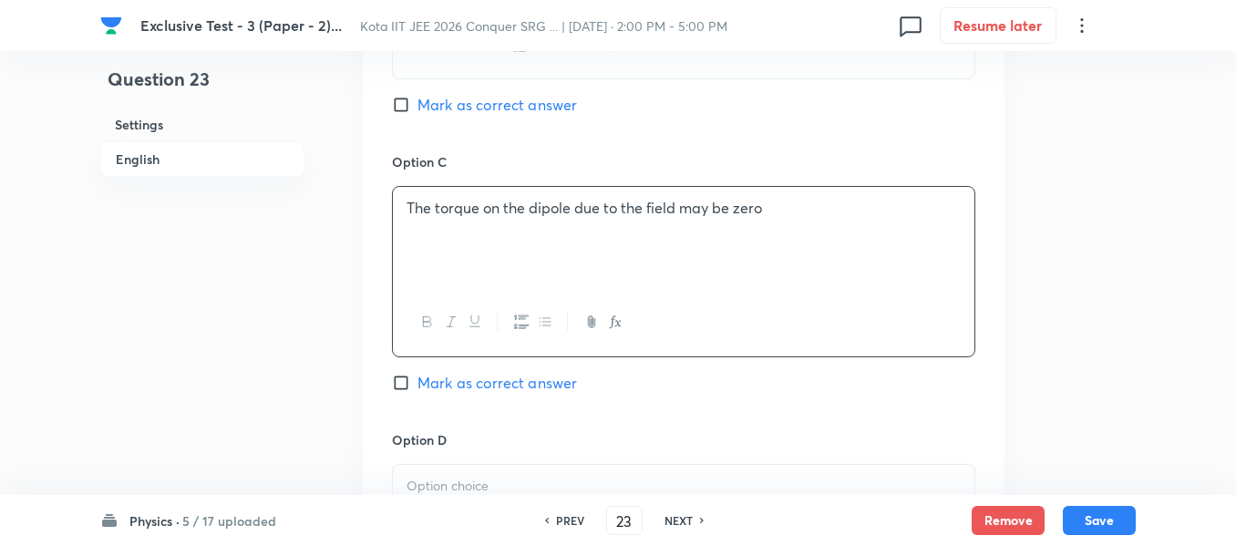
scroll to position [1459, 0]
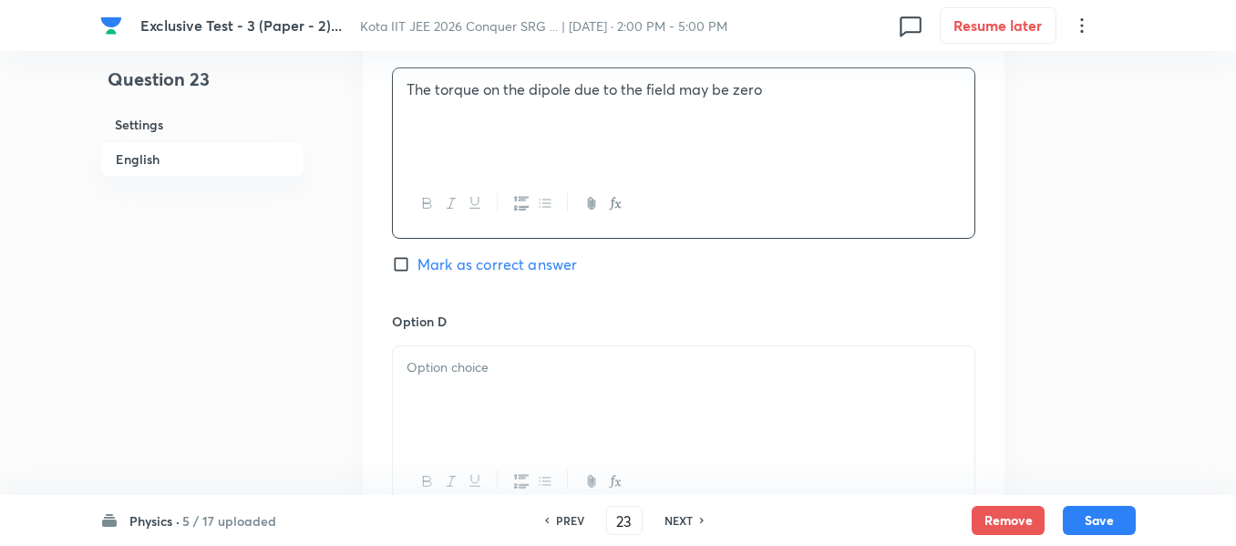
click at [470, 360] on p at bounding box center [684, 367] width 554 height 21
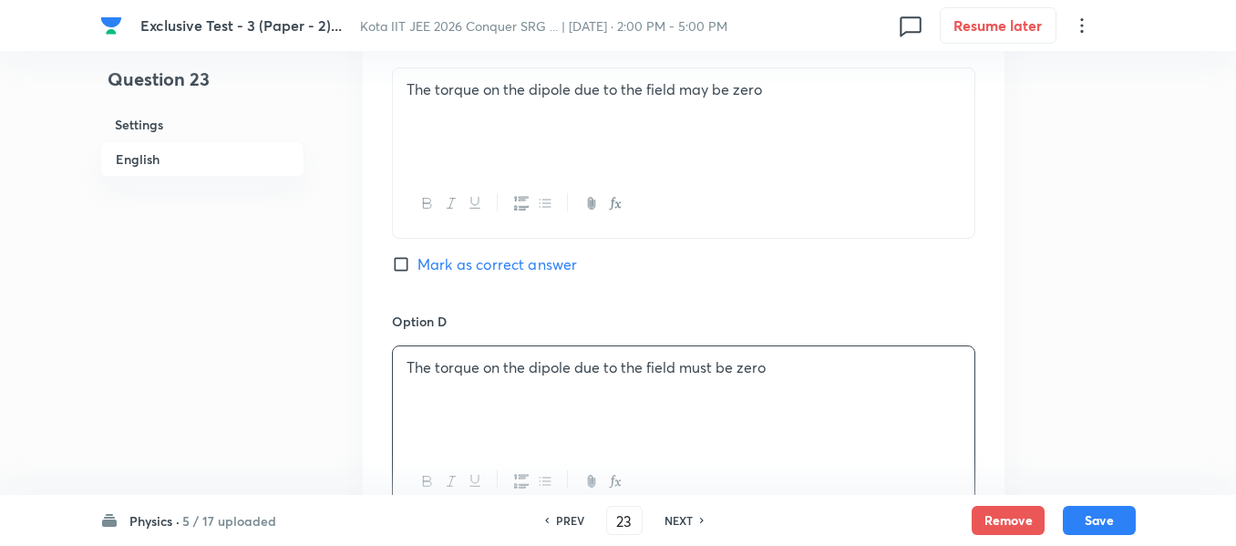
click at [402, 271] on input "Mark as correct answer" at bounding box center [405, 264] width 26 height 18
checkbox input "true"
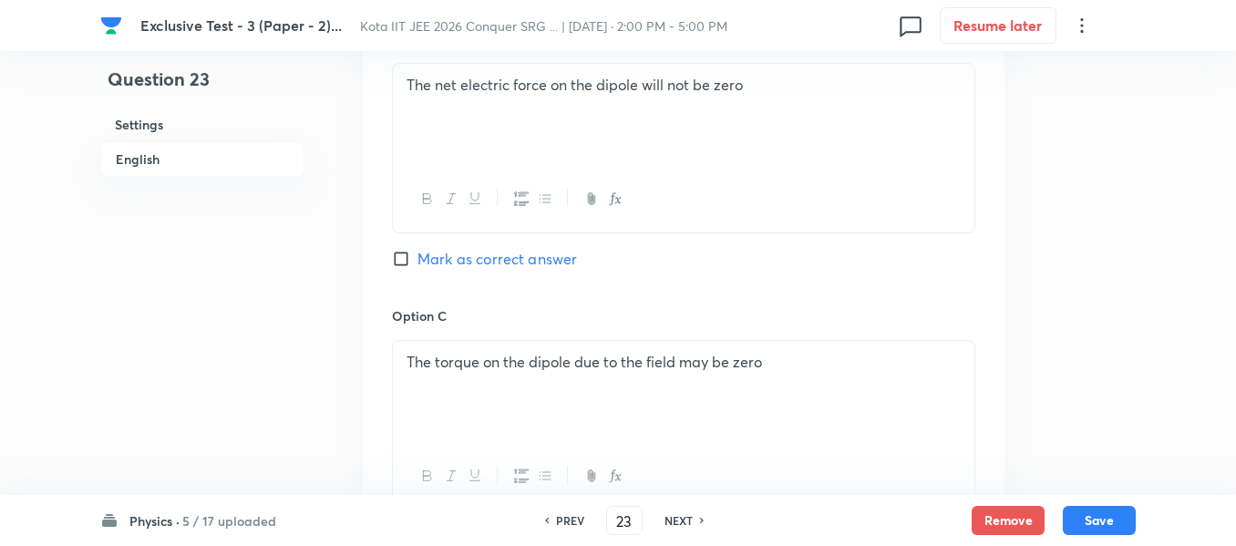
scroll to position [1185, 0]
click at [401, 264] on input "Mark as correct answer" at bounding box center [405, 260] width 26 height 18
checkbox input "true"
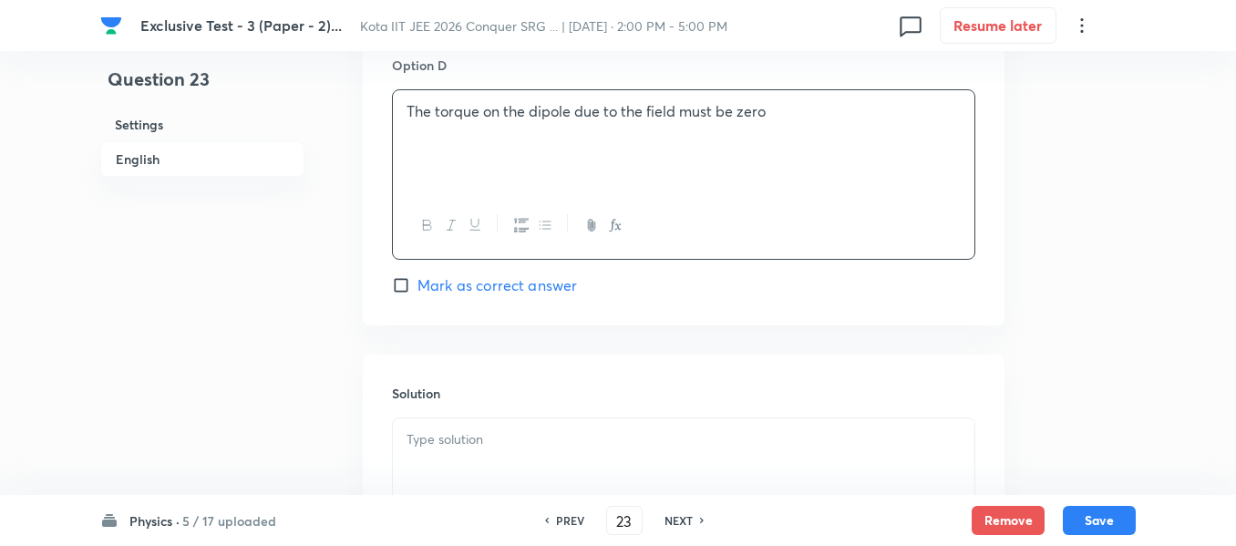
scroll to position [1914, 0]
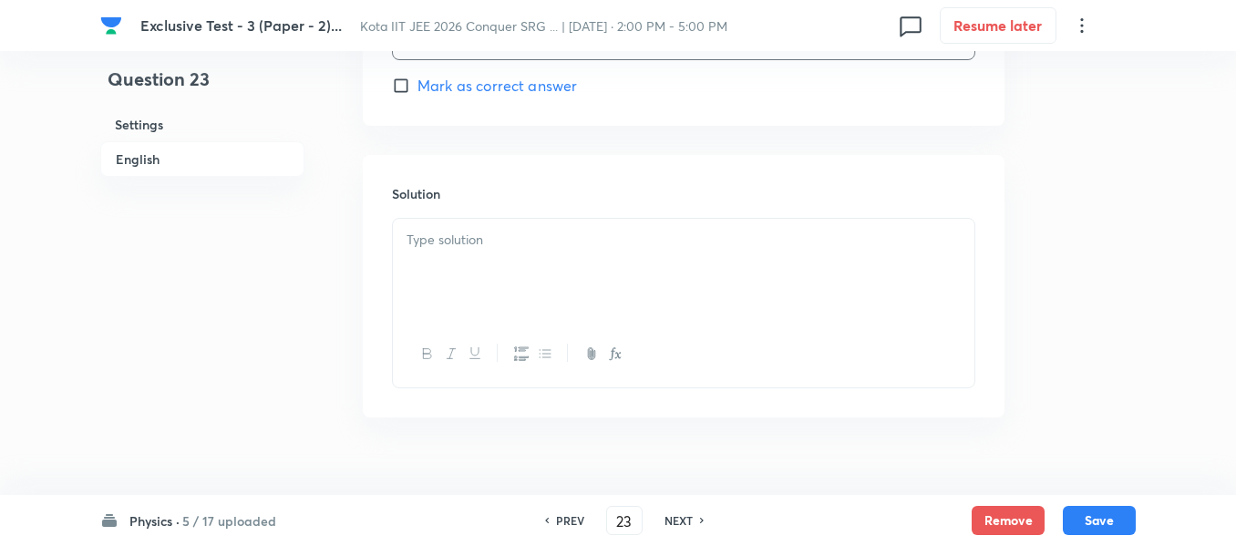
click at [451, 244] on p at bounding box center [684, 240] width 554 height 21
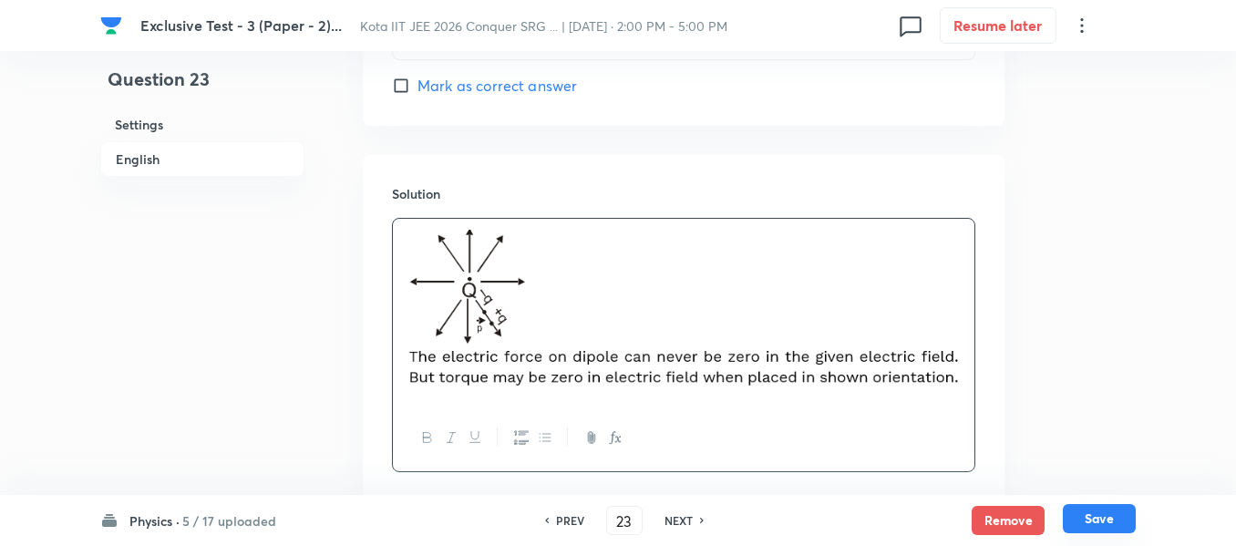
click at [1083, 516] on button "Save" at bounding box center [1099, 518] width 73 height 29
type input "24"
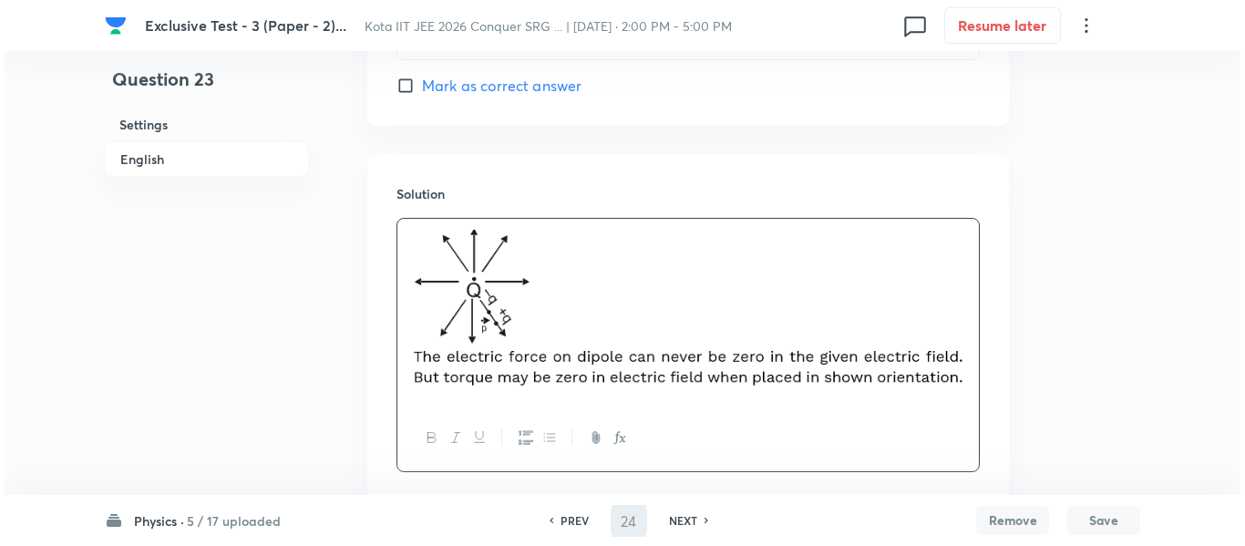
scroll to position [0, 0]
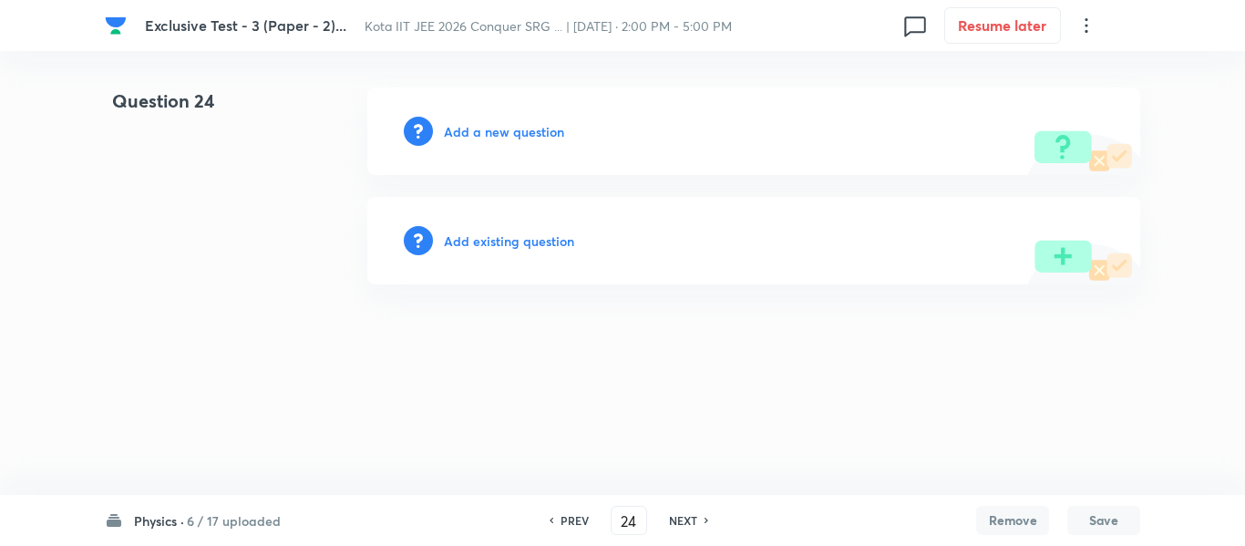
click at [515, 139] on h6 "Add a new question" at bounding box center [504, 131] width 120 height 19
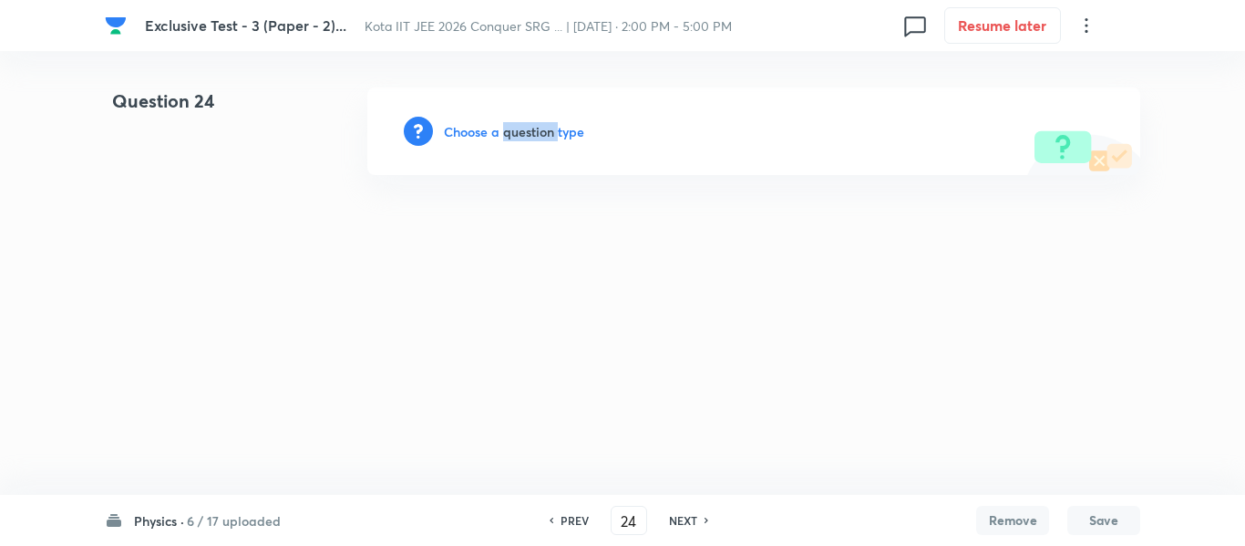
click at [515, 139] on h6 "Choose a question type" at bounding box center [514, 131] width 140 height 19
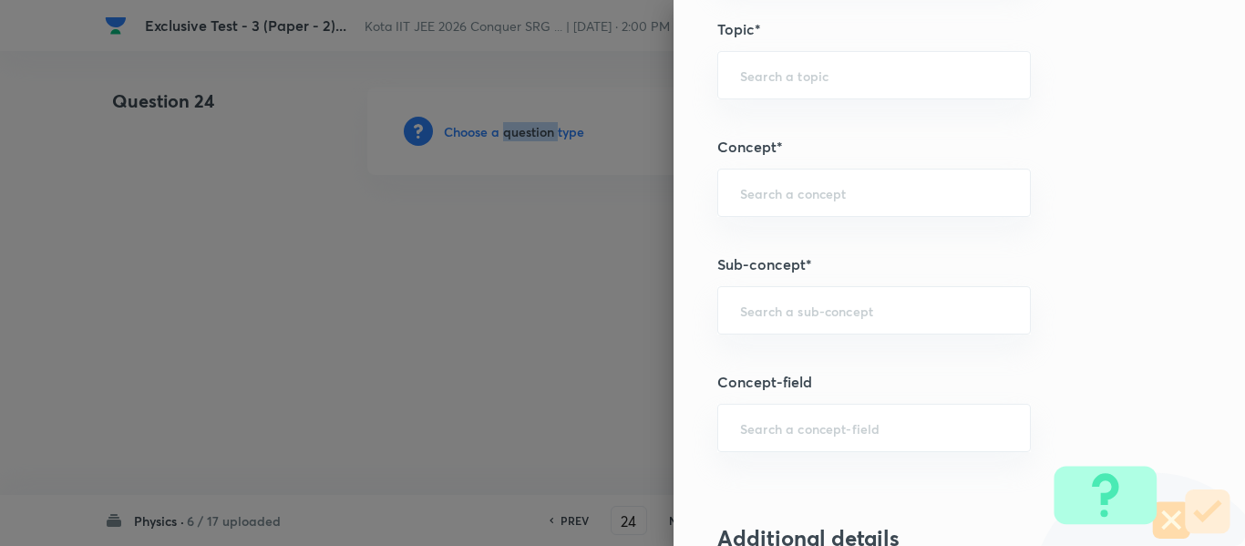
scroll to position [1185, 0]
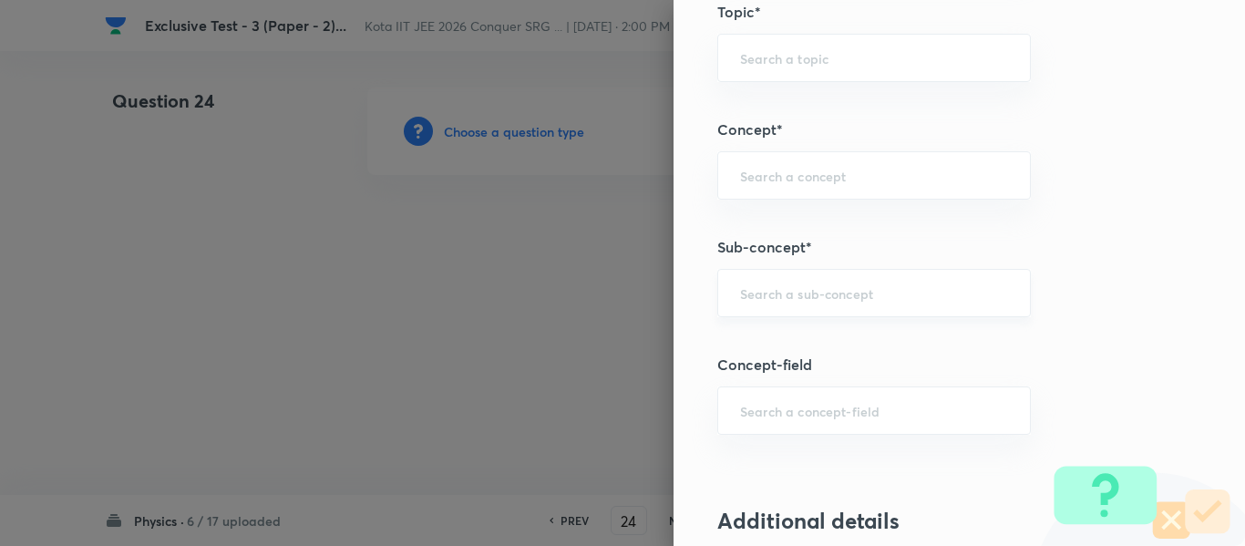
click at [745, 284] on input "text" at bounding box center [874, 292] width 268 height 17
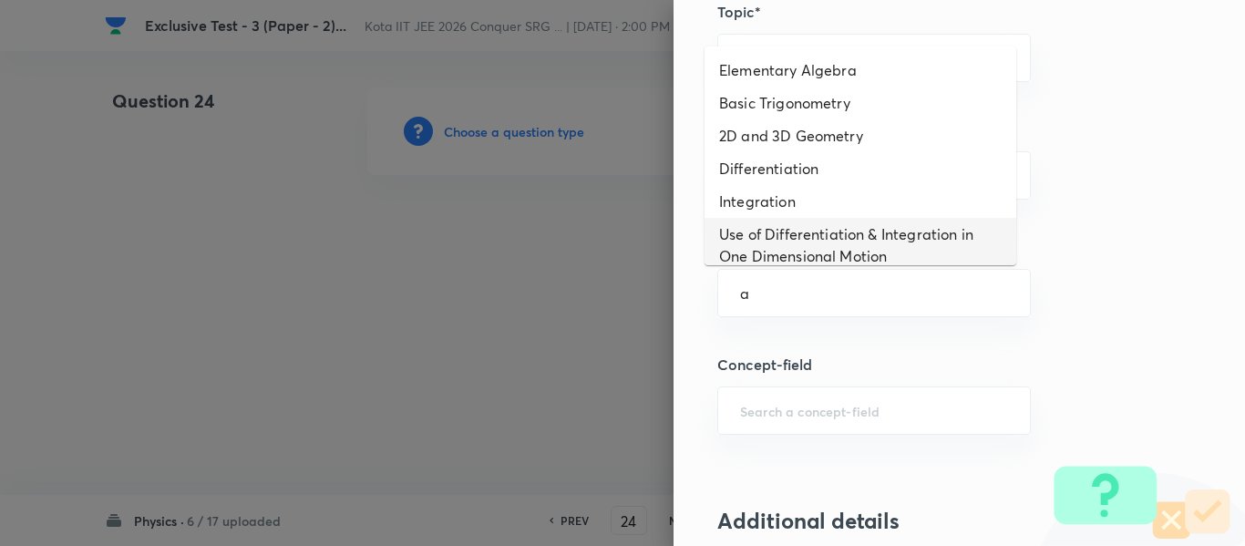
click at [766, 235] on li "Use of Differentiation & Integration in One Dimensional Motion" at bounding box center [861, 245] width 312 height 55
type input "Use of Differentiation & Integration in One Dimensional Motion"
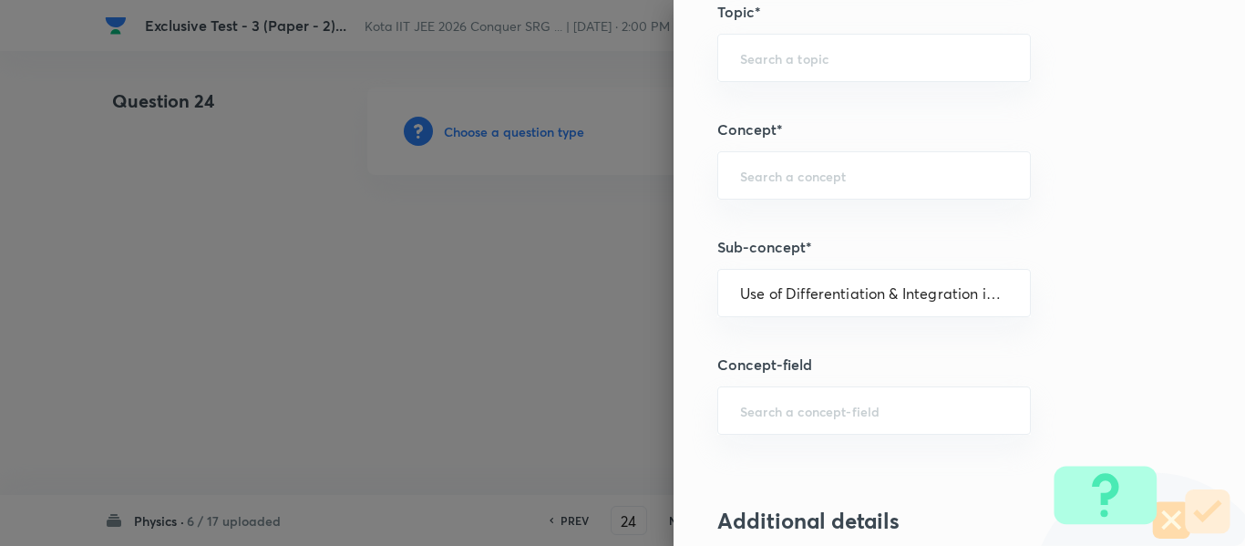
type input "Physics"
type input "Basics & Laboratory"
type input "Mathematical Tools"
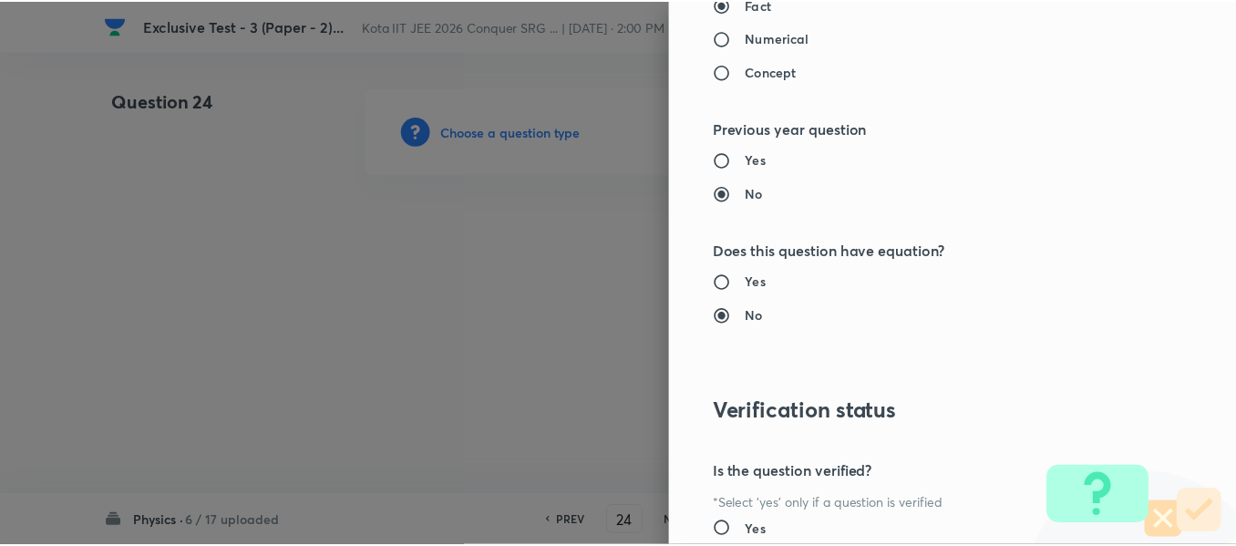
scroll to position [2183, 0]
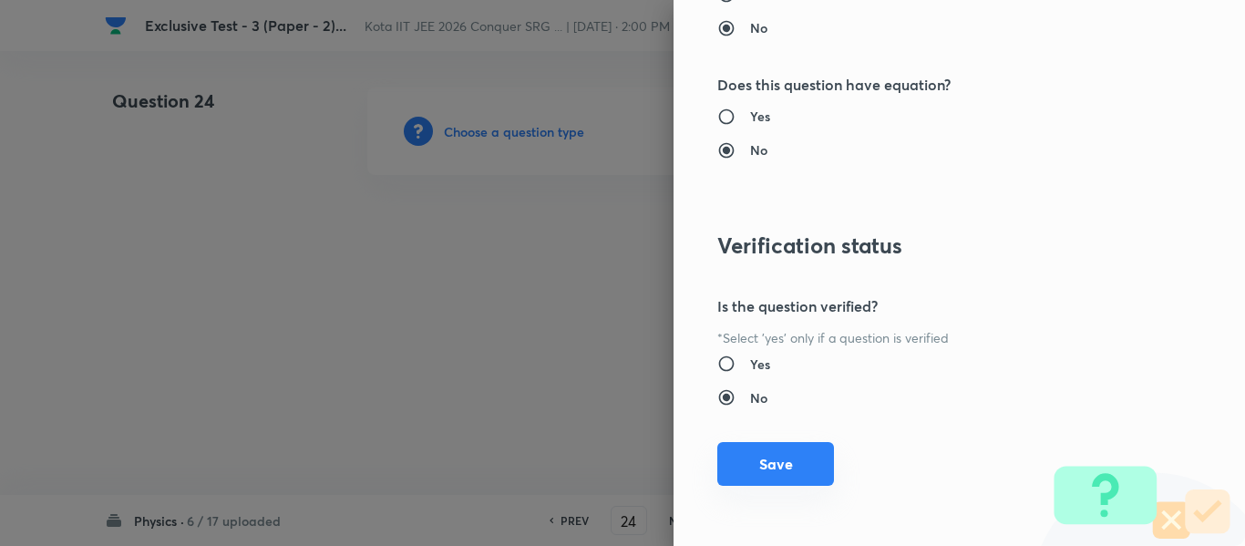
click at [769, 465] on button "Save" at bounding box center [775, 464] width 117 height 44
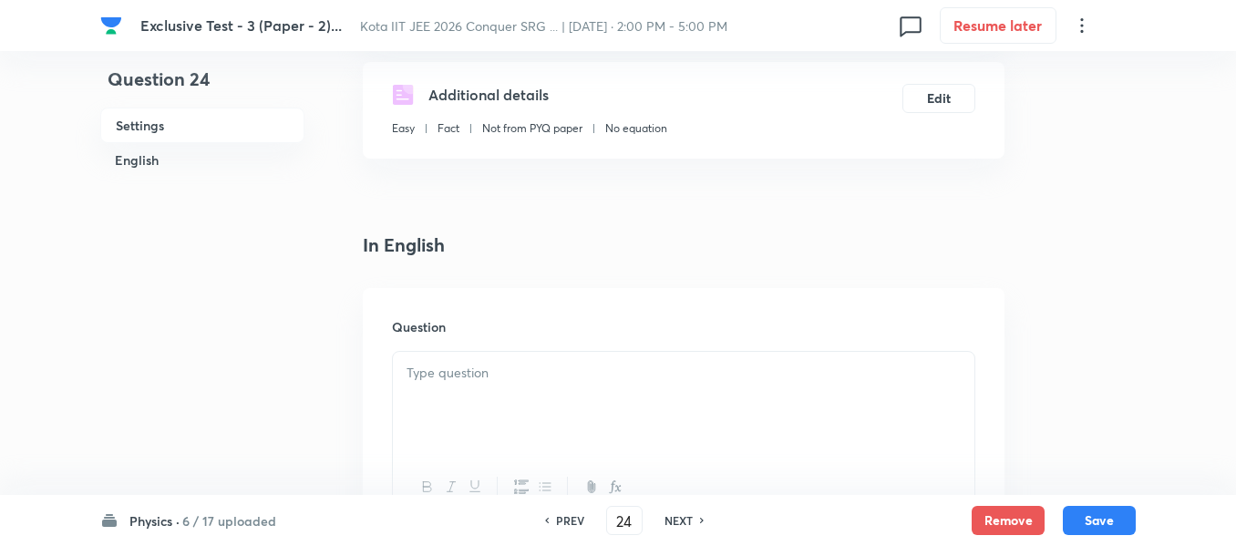
scroll to position [365, 0]
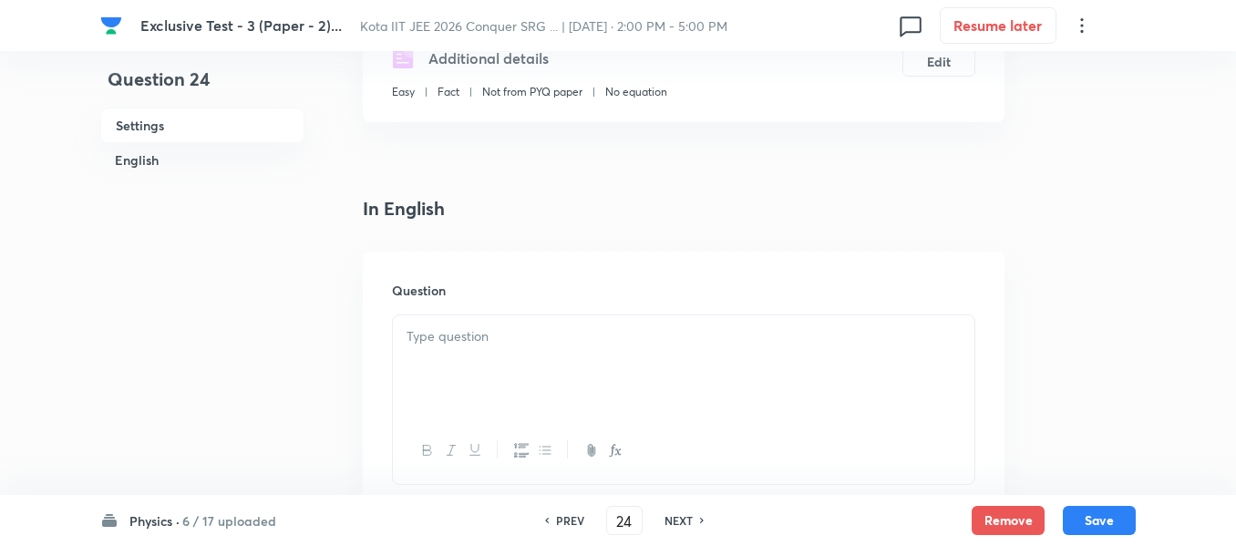
click at [473, 338] on p at bounding box center [684, 336] width 554 height 21
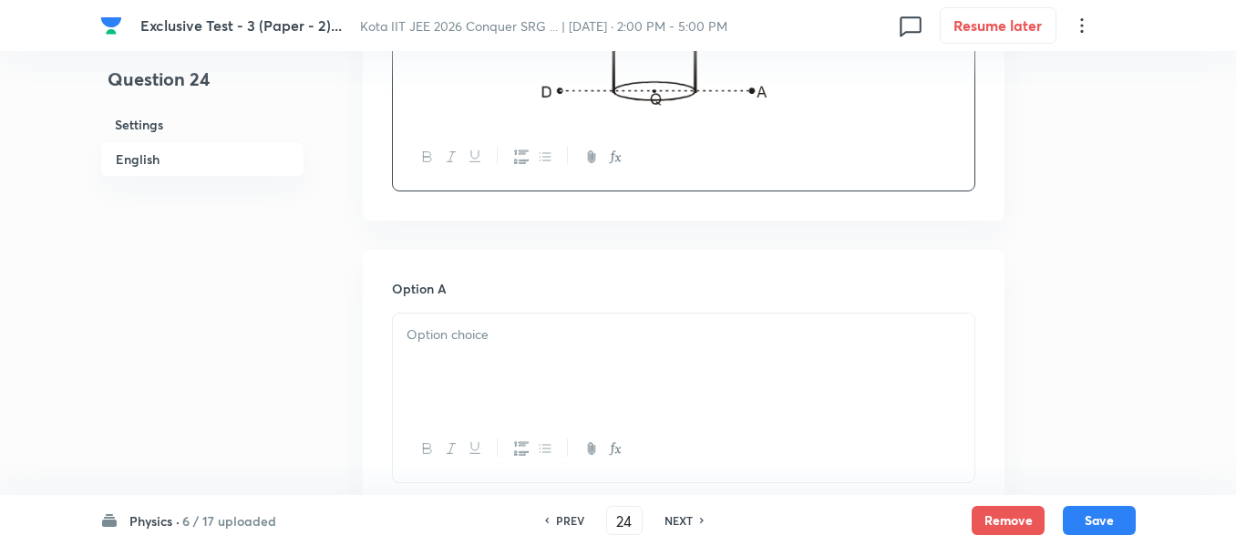
click at [512, 358] on div at bounding box center [684, 365] width 582 height 102
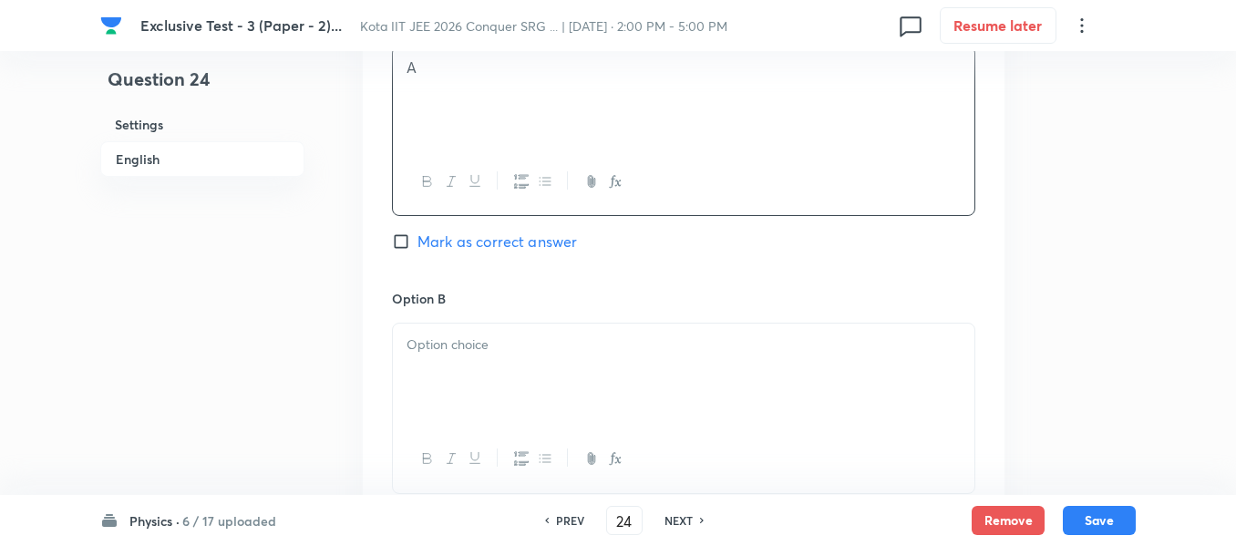
scroll to position [1185, 0]
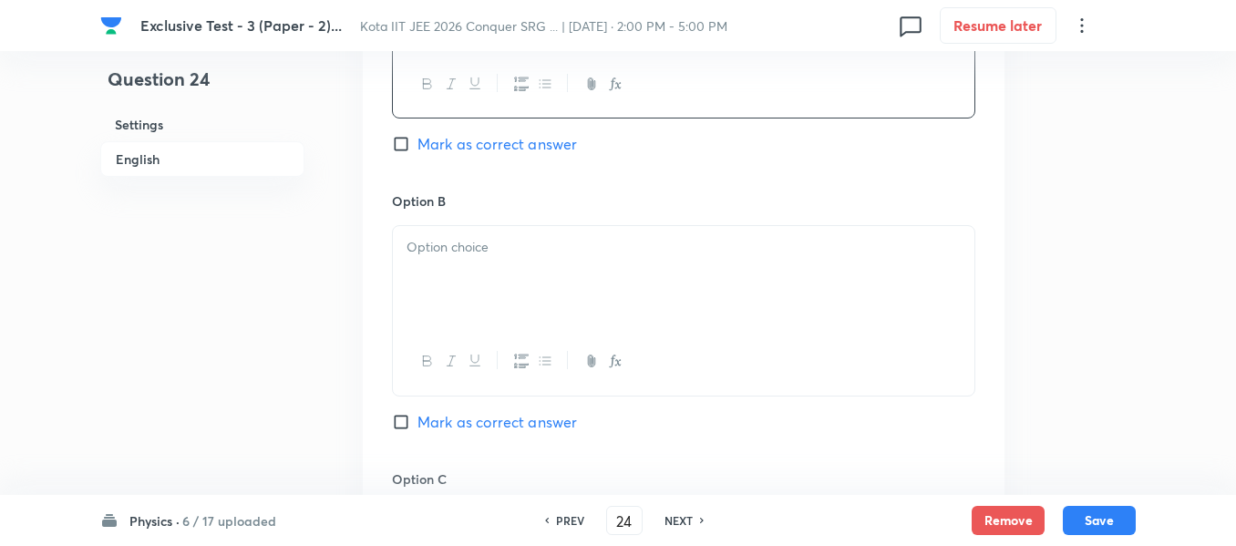
click at [481, 264] on div at bounding box center [684, 277] width 582 height 102
click at [479, 280] on div at bounding box center [684, 282] width 582 height 102
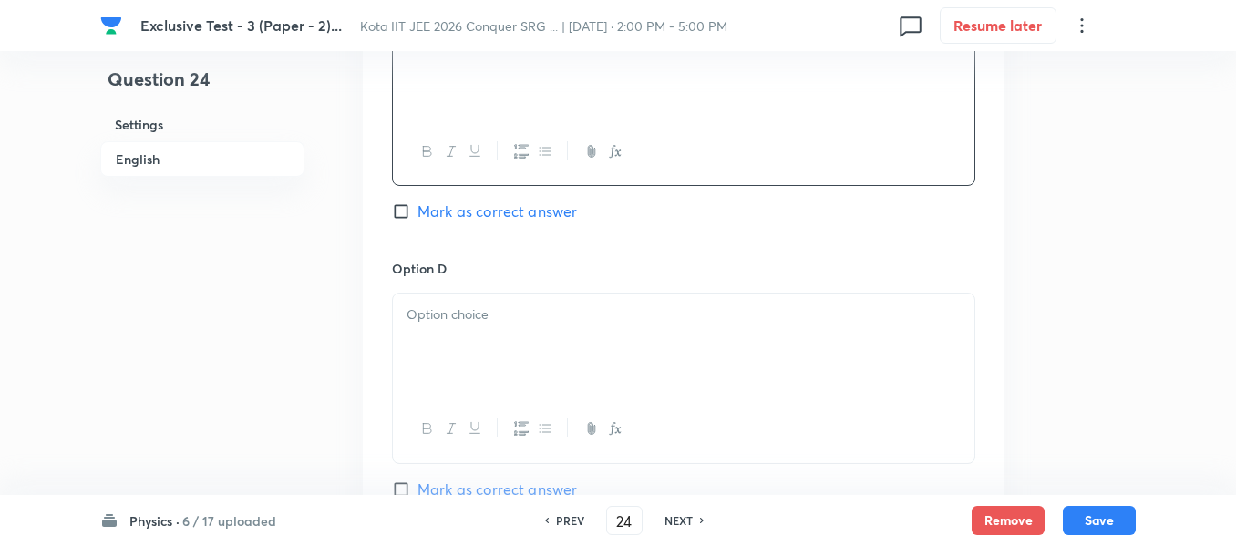
scroll to position [1732, 0]
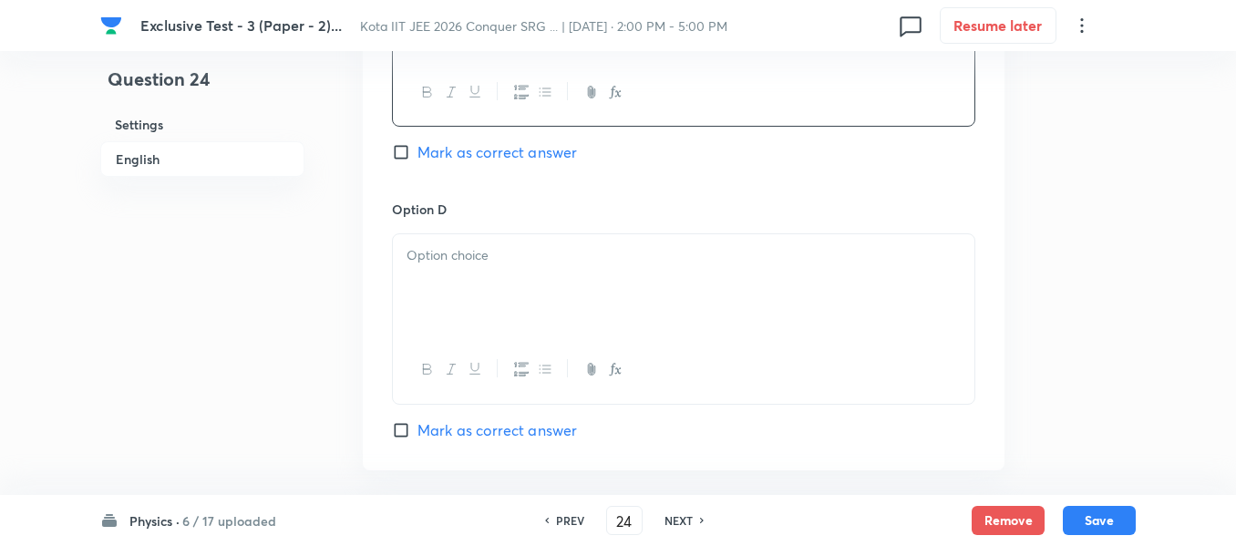
click at [477, 267] on div at bounding box center [684, 285] width 582 height 102
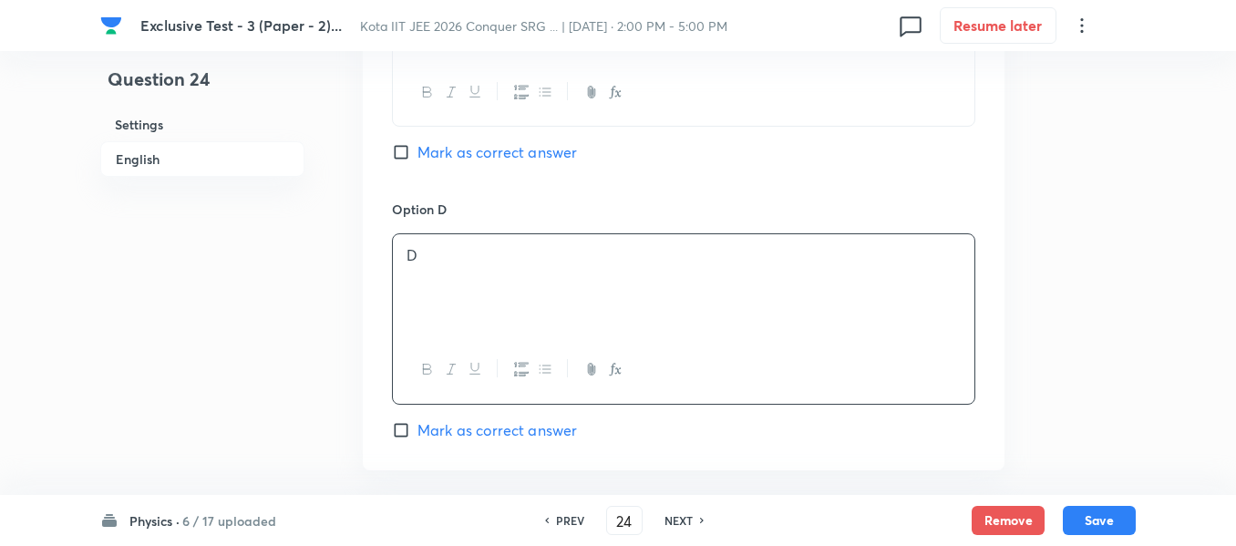
click at [404, 428] on input "Mark as correct answer" at bounding box center [405, 430] width 26 height 18
checkbox input "true"
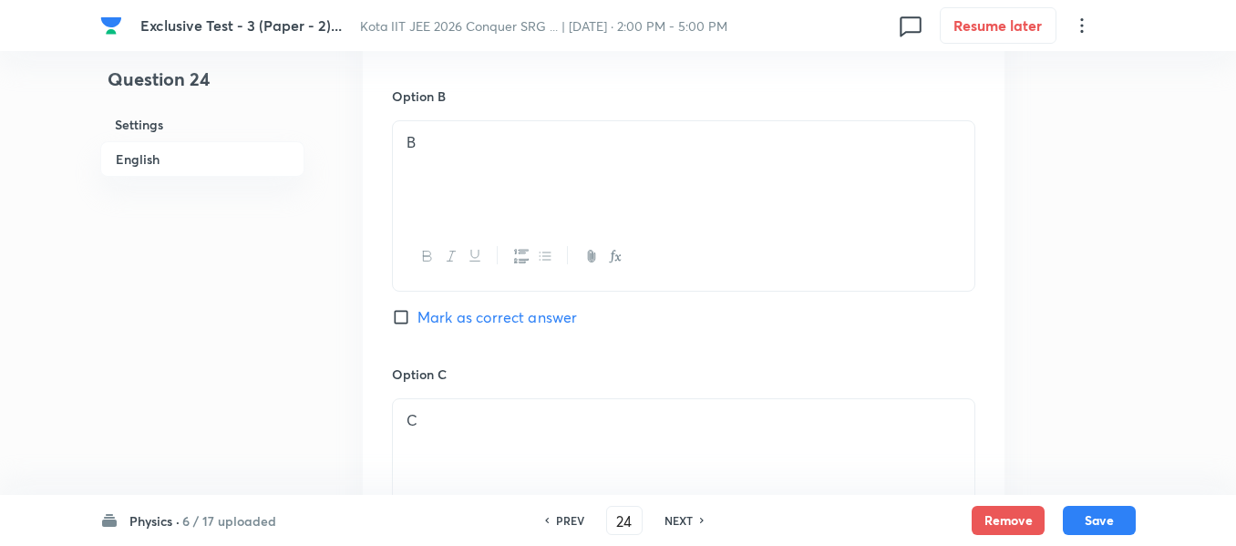
scroll to position [1276, 0]
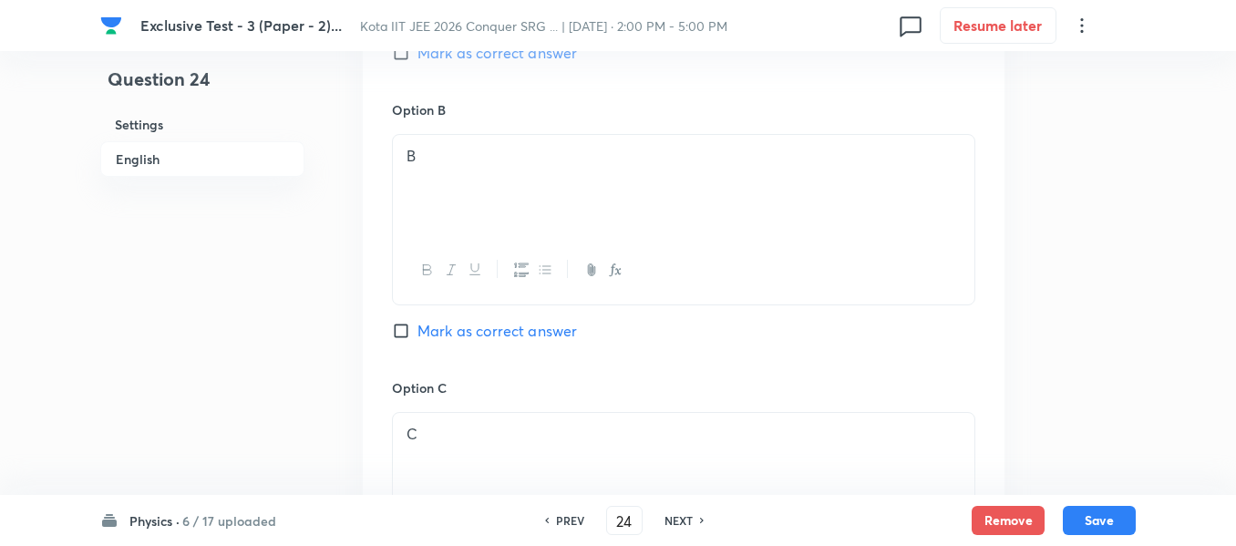
click at [402, 60] on input "Mark as correct answer" at bounding box center [405, 53] width 26 height 18
checkbox input "true"
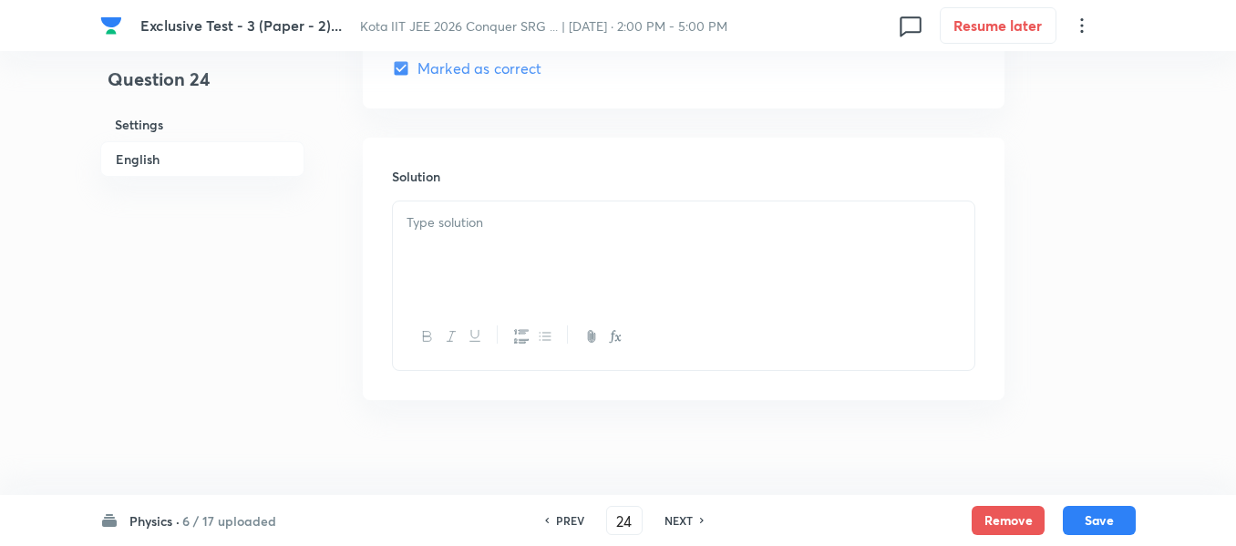
scroll to position [2097, 0]
click at [432, 228] on p at bounding box center [684, 220] width 554 height 21
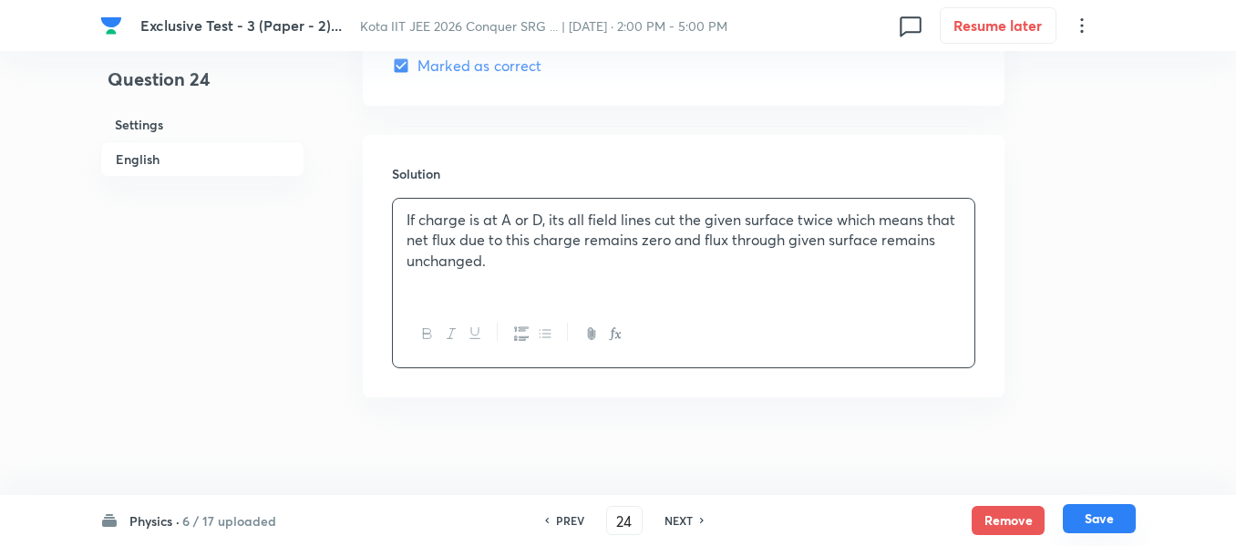
click at [1089, 515] on button "Save" at bounding box center [1099, 518] width 73 height 29
type input "25"
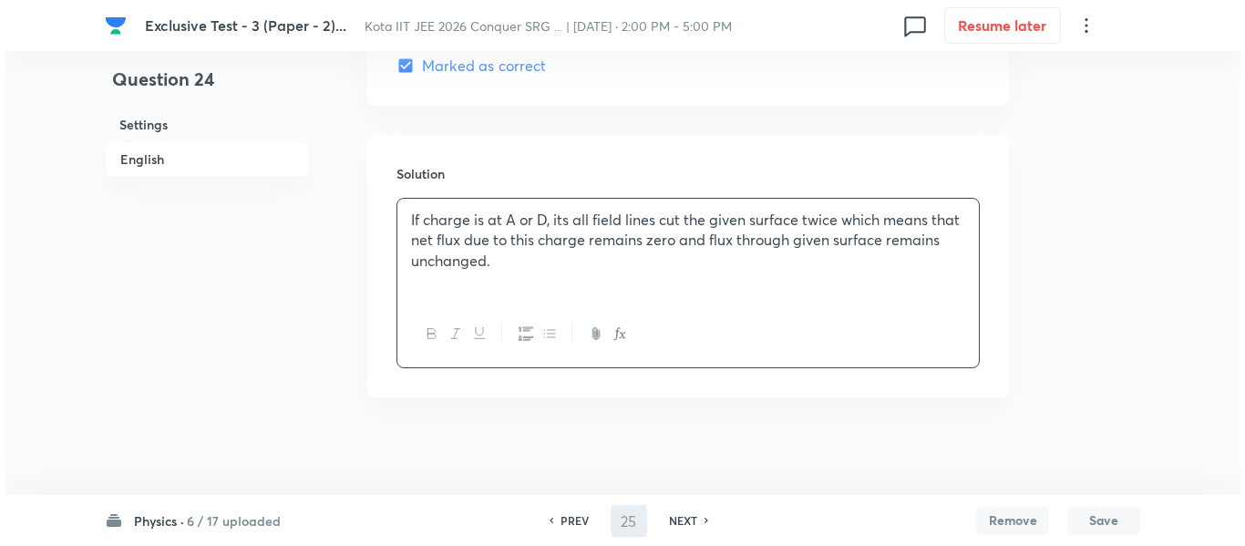
scroll to position [0, 0]
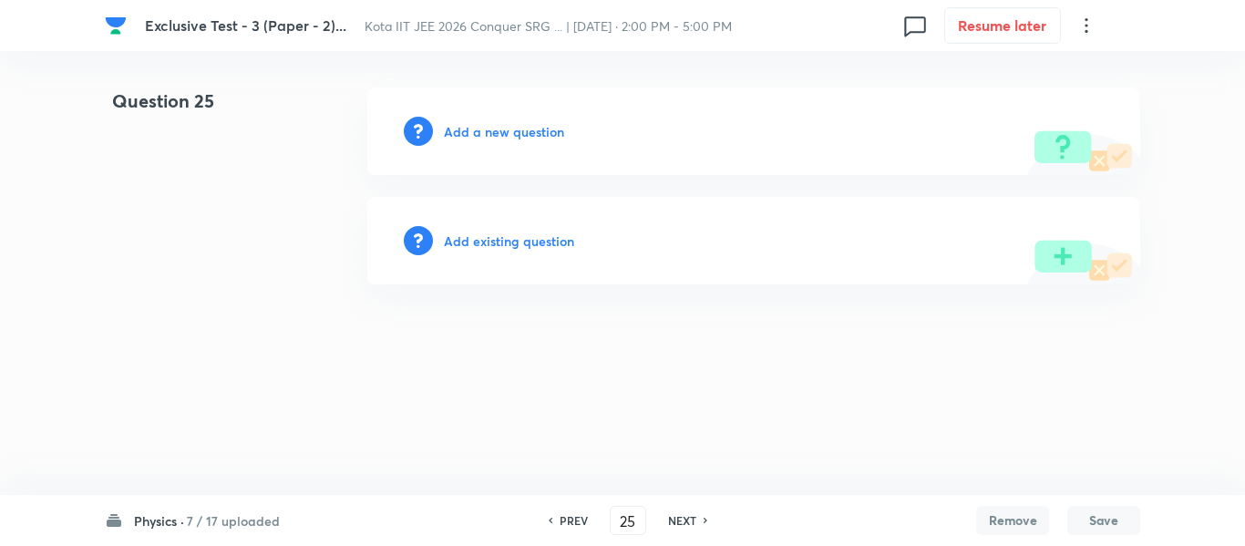
click at [510, 139] on h6 "Add a new question" at bounding box center [504, 131] width 120 height 19
click at [510, 139] on h6 "Choose a question type" at bounding box center [514, 131] width 140 height 19
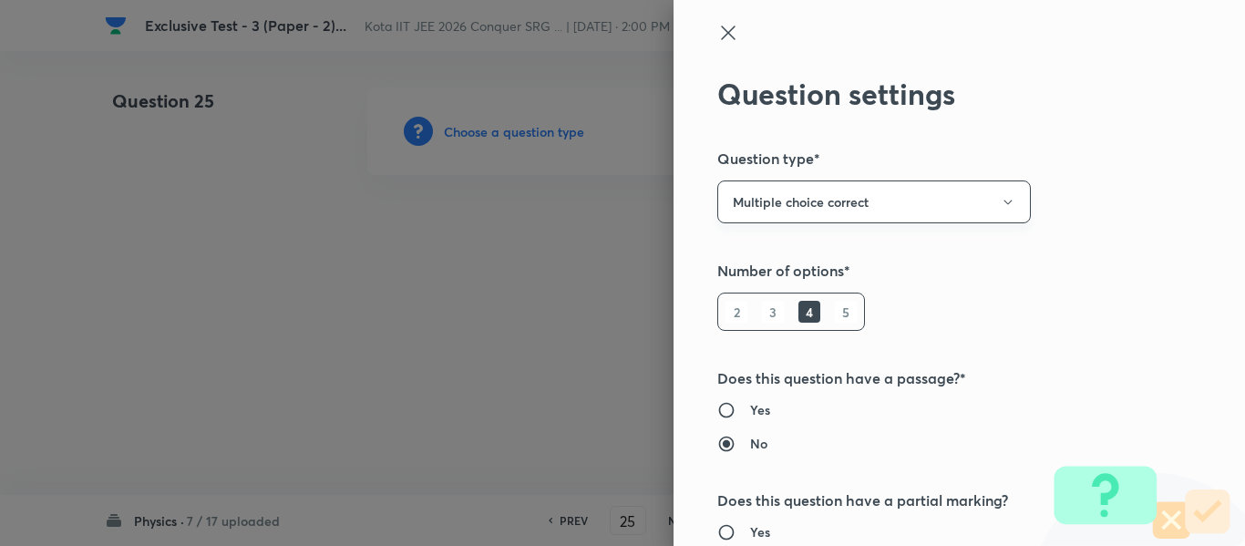
click at [862, 209] on button "Multiple choice correct" at bounding box center [874, 201] width 314 height 43
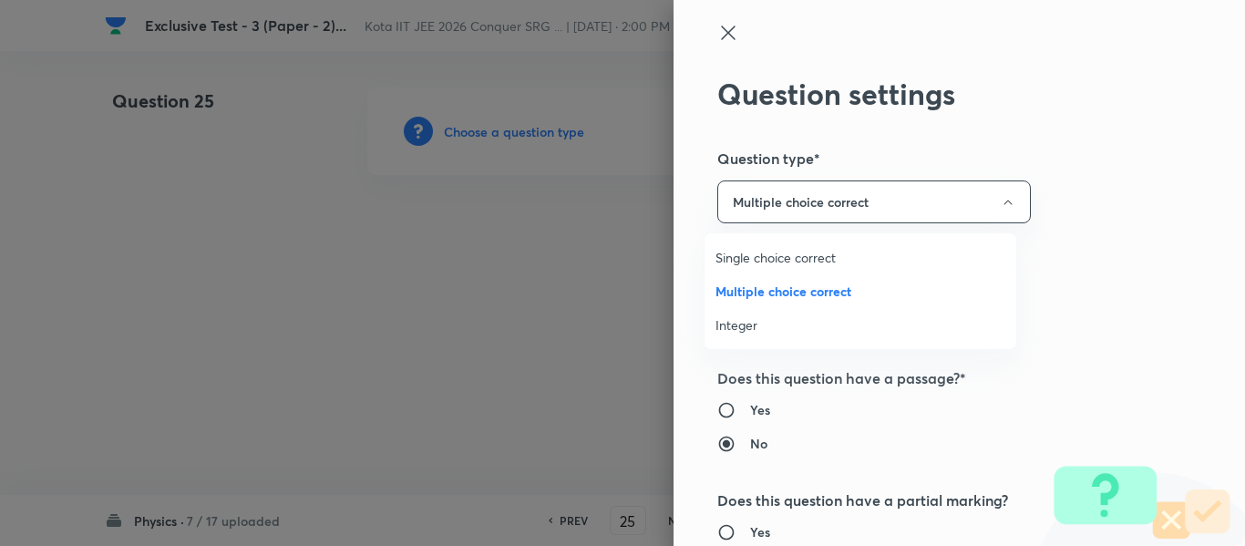
click at [733, 328] on span "Integer" at bounding box center [861, 324] width 290 height 19
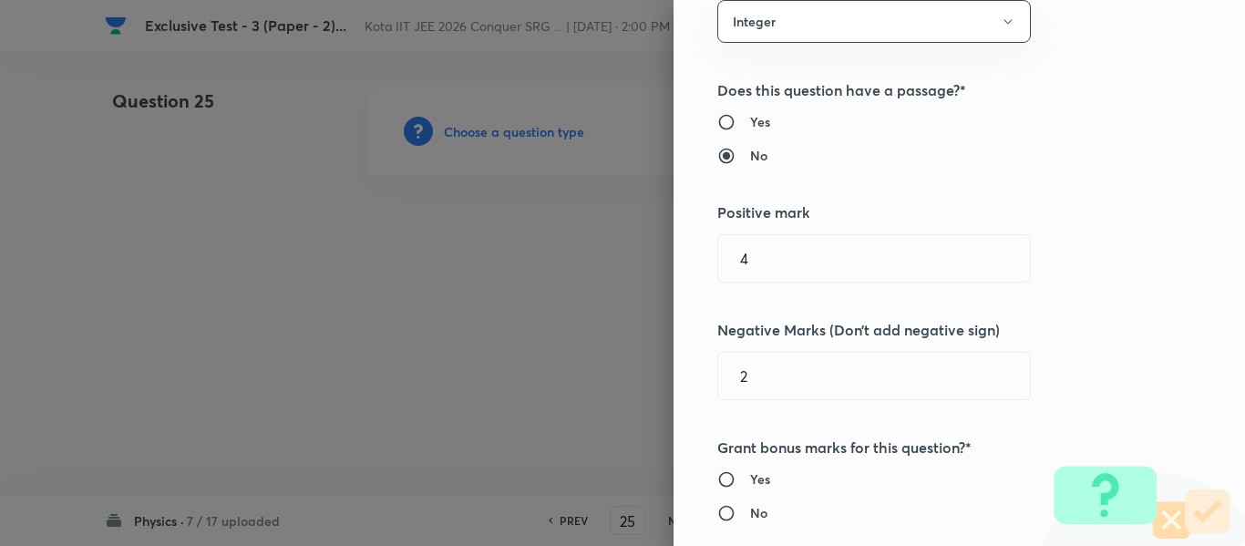
scroll to position [182, 0]
drag, startPoint x: 748, startPoint y: 369, endPoint x: 692, endPoint y: 376, distance: 56.9
click at [692, 376] on div "Question settings Question type* Integer Does this question have a passage?* Ye…" at bounding box center [960, 273] width 572 height 546
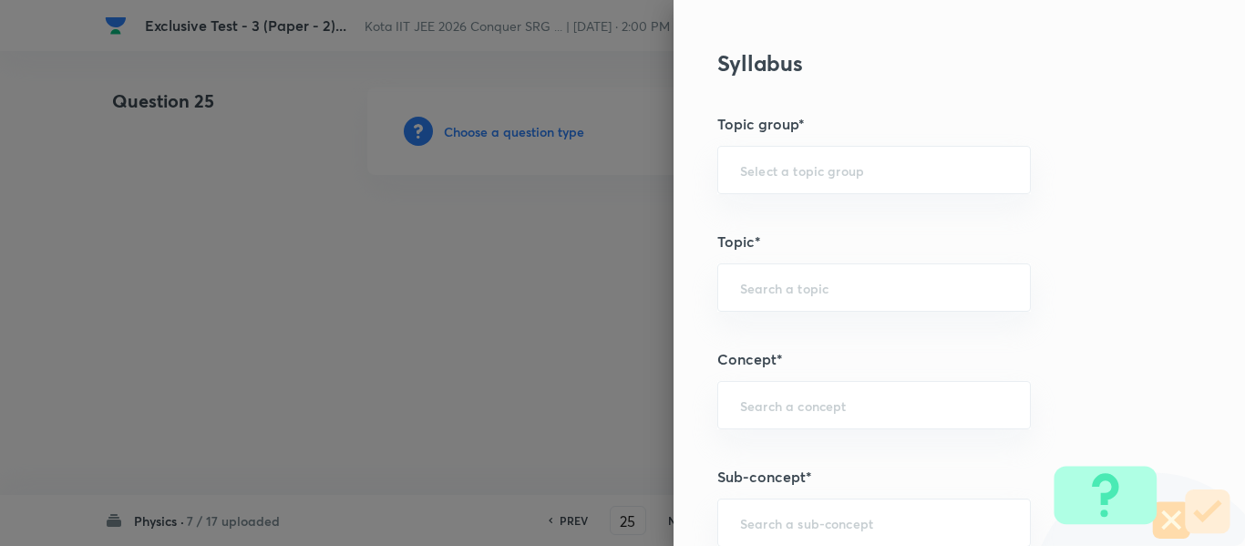
scroll to position [912, 0]
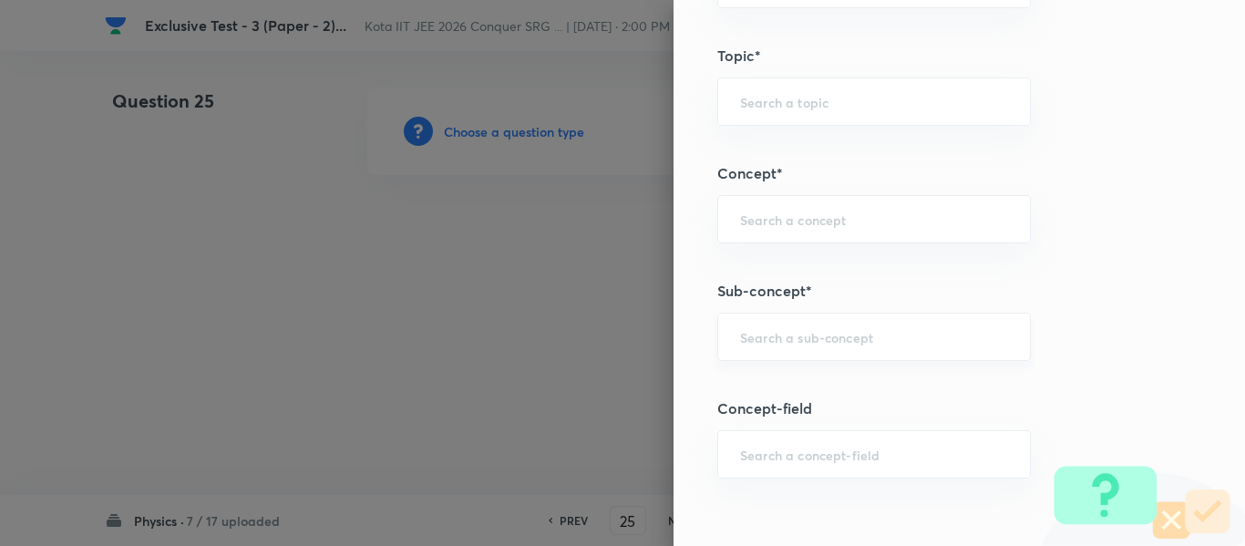
type input "0"
click at [796, 339] on input "text" at bounding box center [874, 336] width 268 height 17
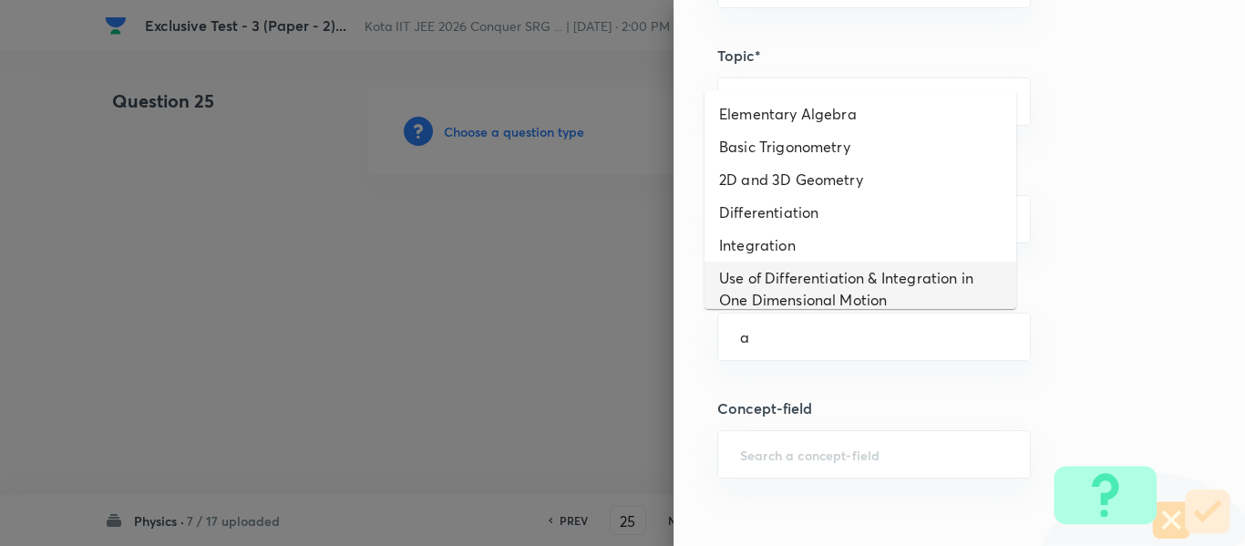
click at [786, 281] on li "Use of Differentiation & Integration in One Dimensional Motion" at bounding box center [861, 289] width 312 height 55
type input "Use of Differentiation & Integration in One Dimensional Motion"
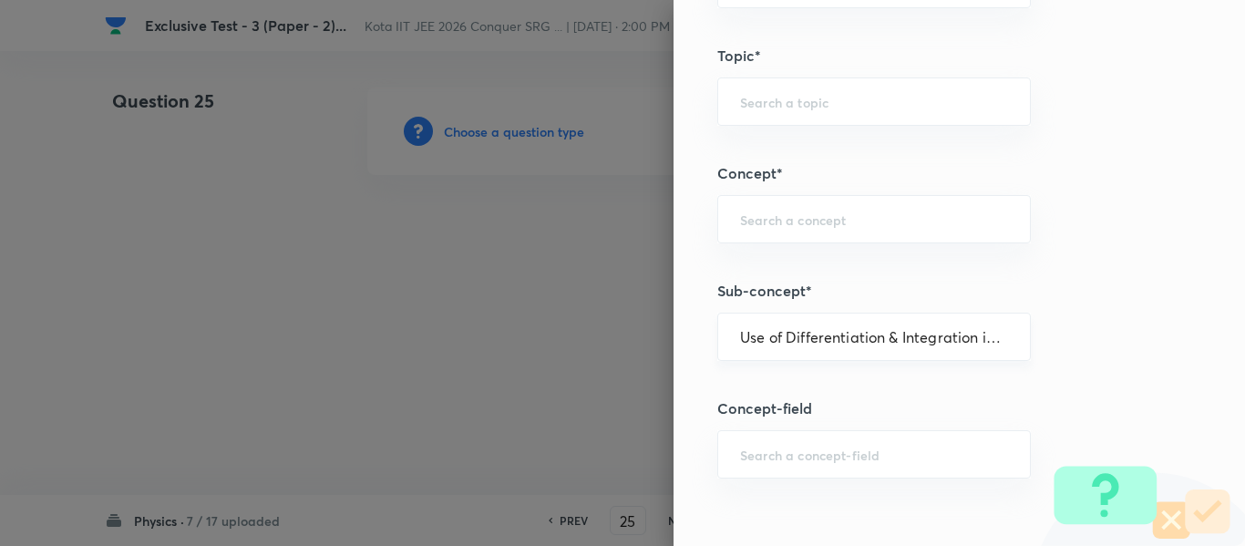
type input "Physics"
type input "Basics & Laboratory"
type input "Mathematical Tools"
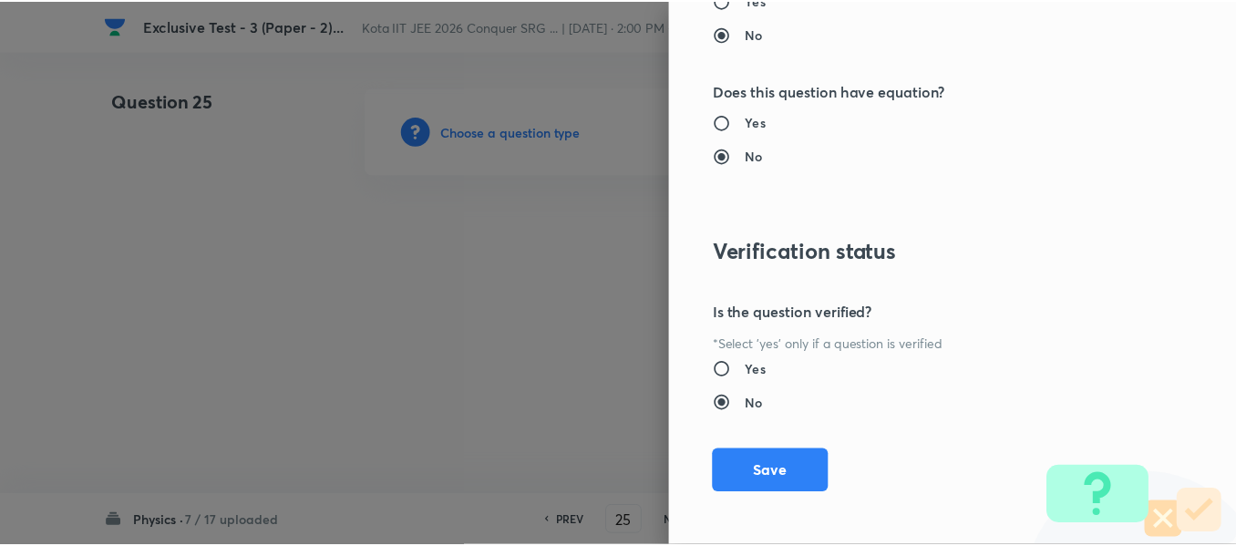
scroll to position [1953, 0]
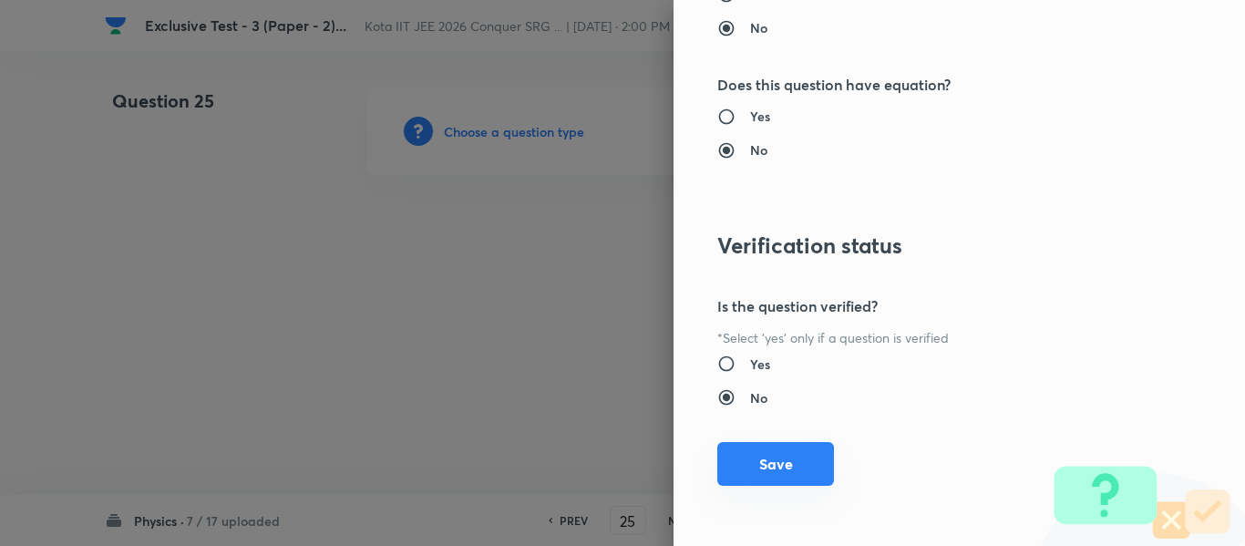
click at [750, 461] on button "Save" at bounding box center [775, 464] width 117 height 44
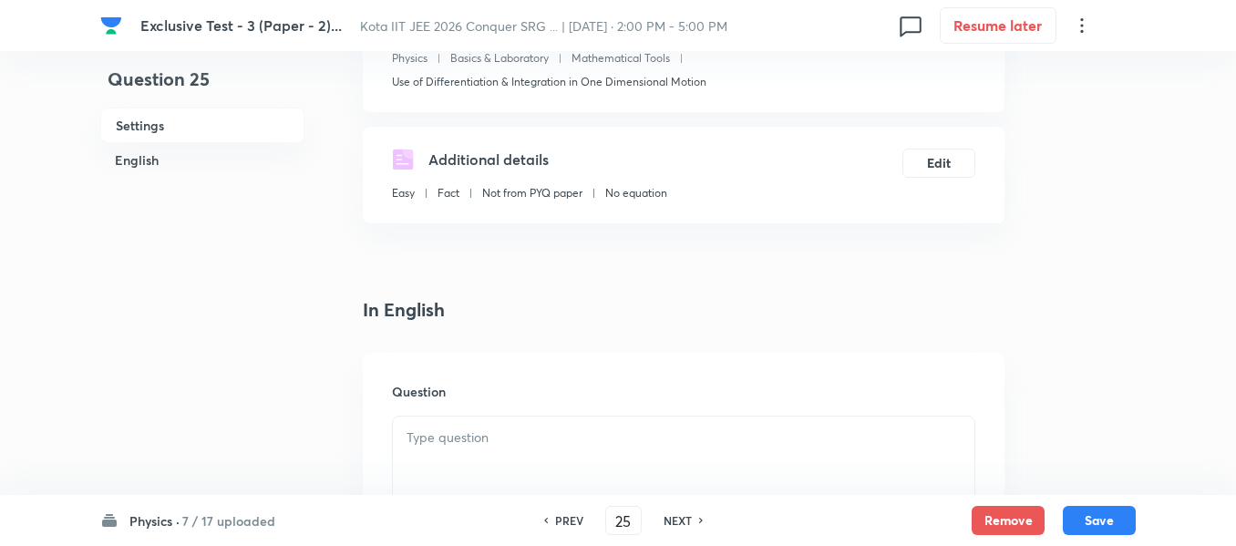
scroll to position [365, 0]
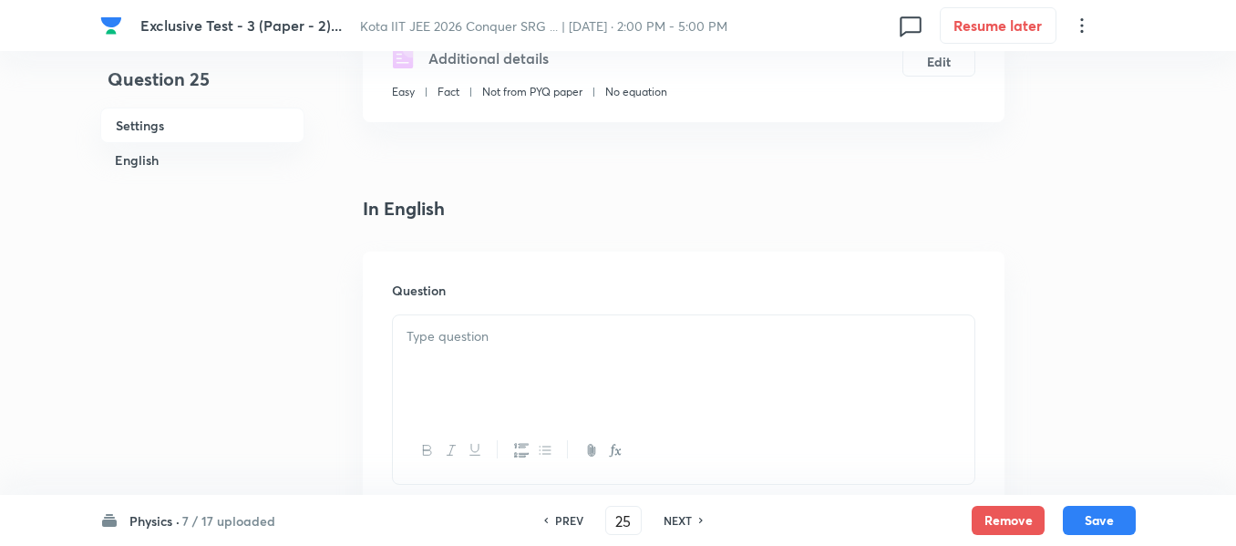
click at [498, 337] on p at bounding box center [684, 336] width 554 height 21
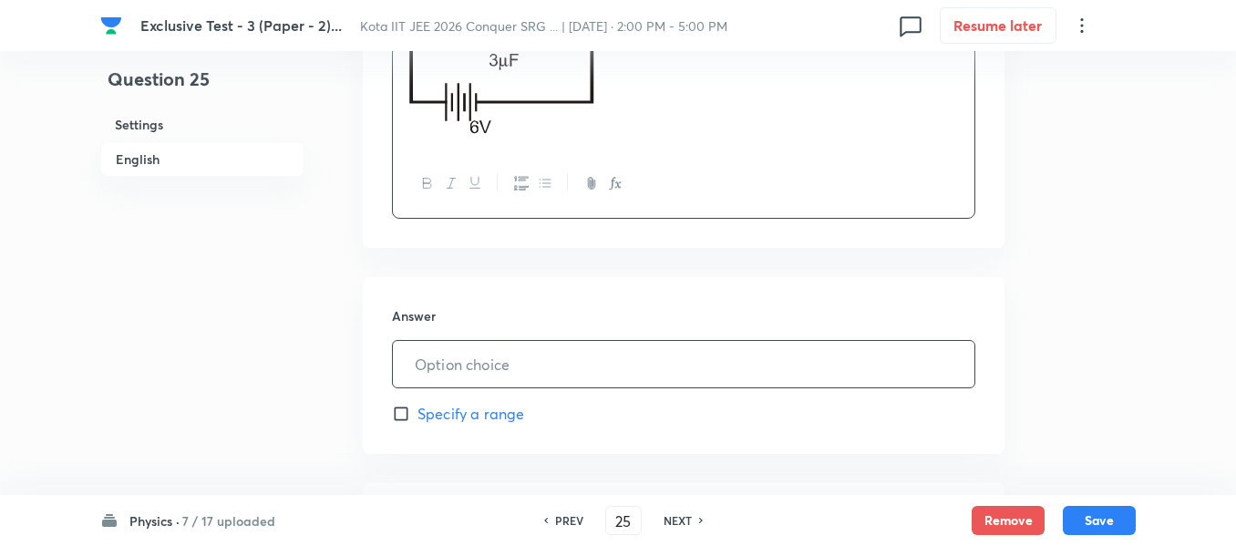
scroll to position [729, 0]
click at [441, 382] on input "text" at bounding box center [684, 362] width 582 height 46
type input "2"
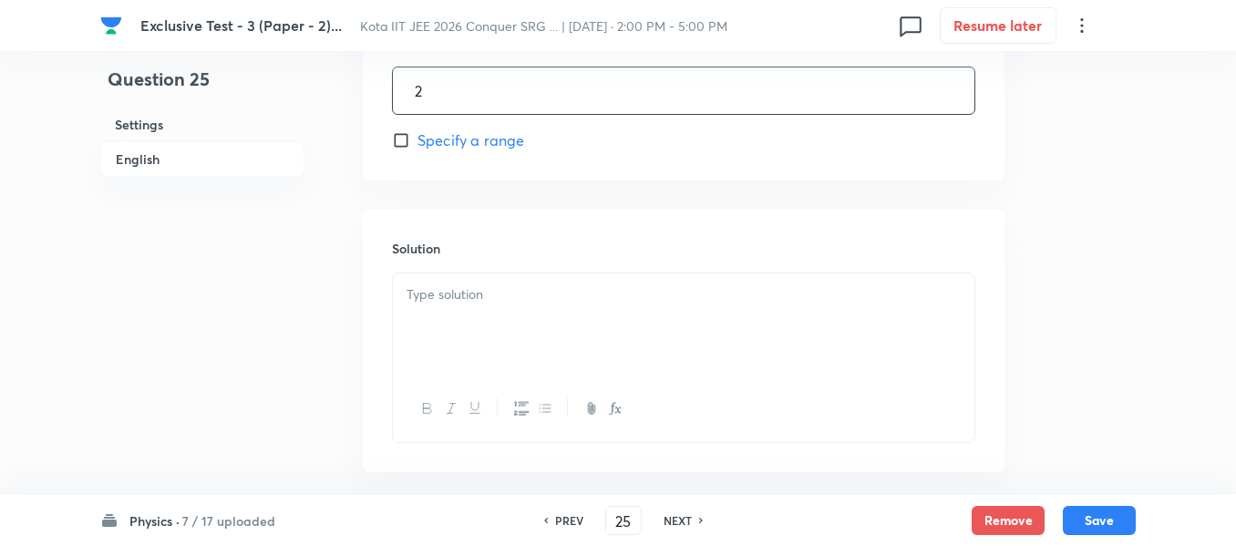
scroll to position [1003, 0]
click at [436, 314] on div at bounding box center [684, 323] width 582 height 102
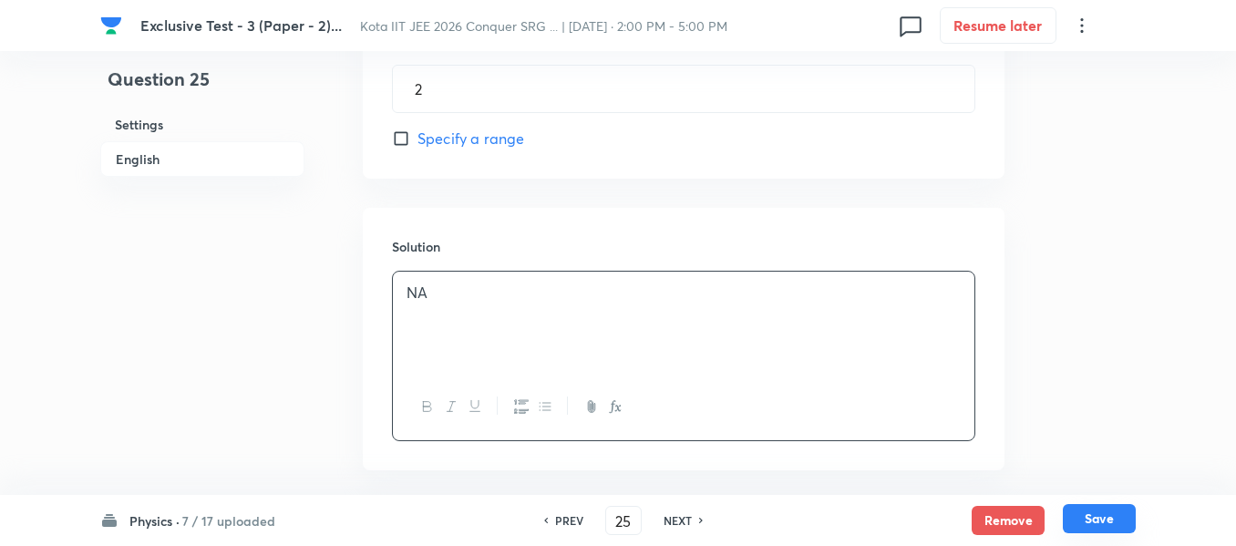
click at [1100, 516] on button "Save" at bounding box center [1099, 518] width 73 height 29
type input "26"
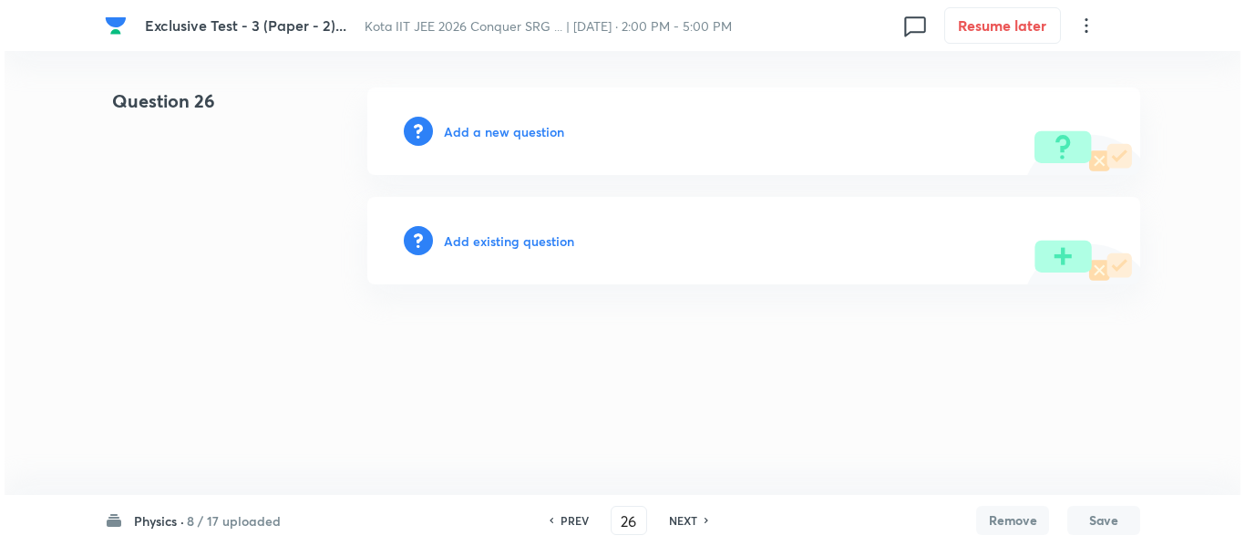
scroll to position [0, 0]
click at [502, 133] on h6 "Add a new question" at bounding box center [504, 131] width 120 height 19
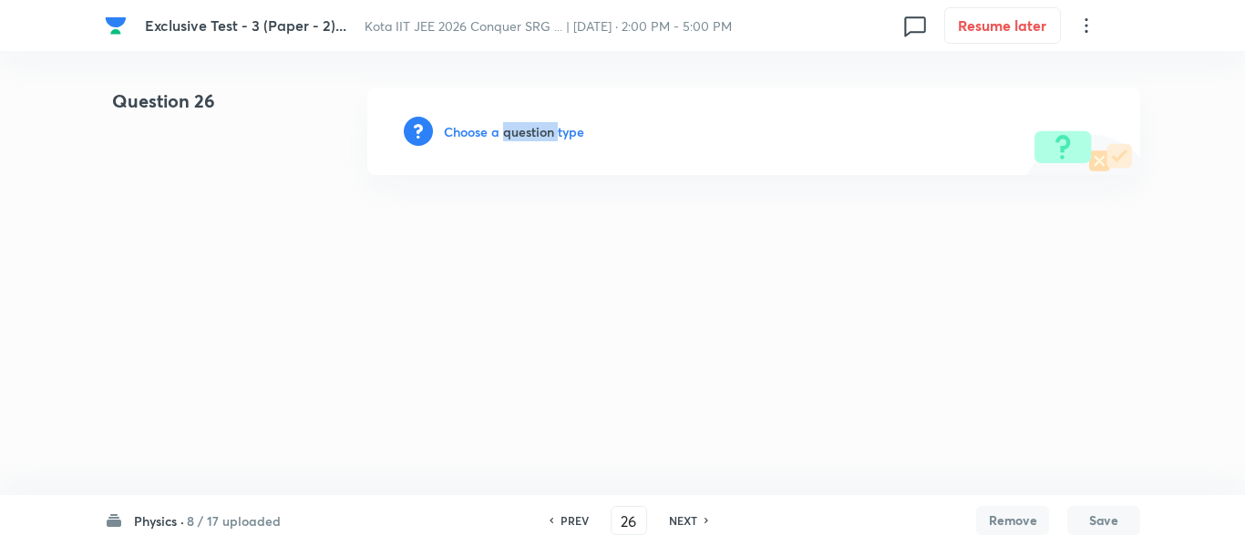
click at [502, 133] on h6 "Choose a question type" at bounding box center [514, 131] width 140 height 19
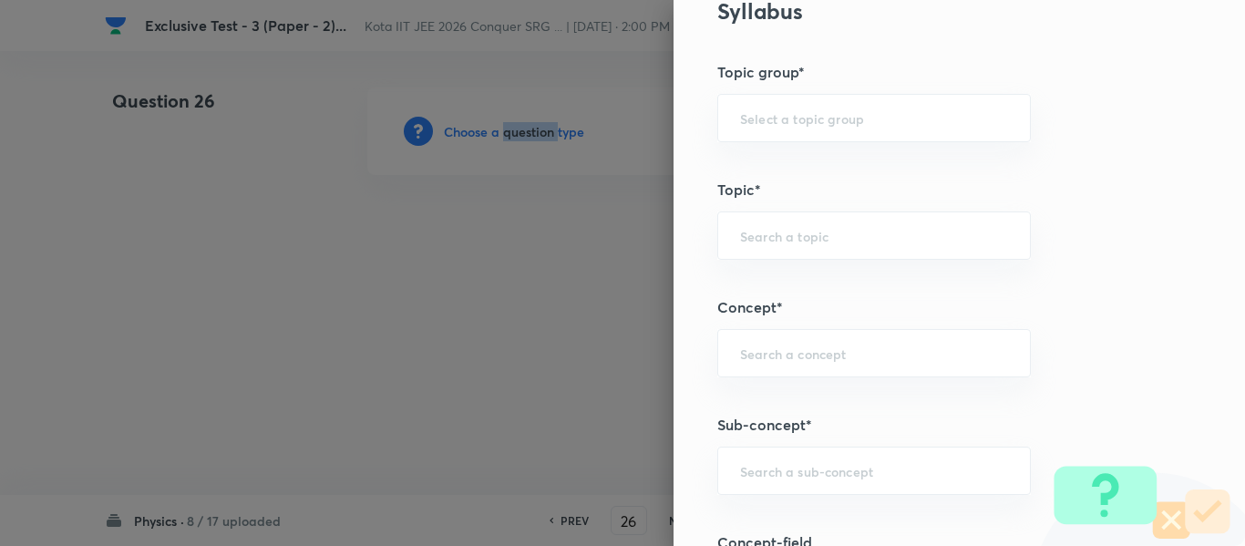
scroll to position [912, 0]
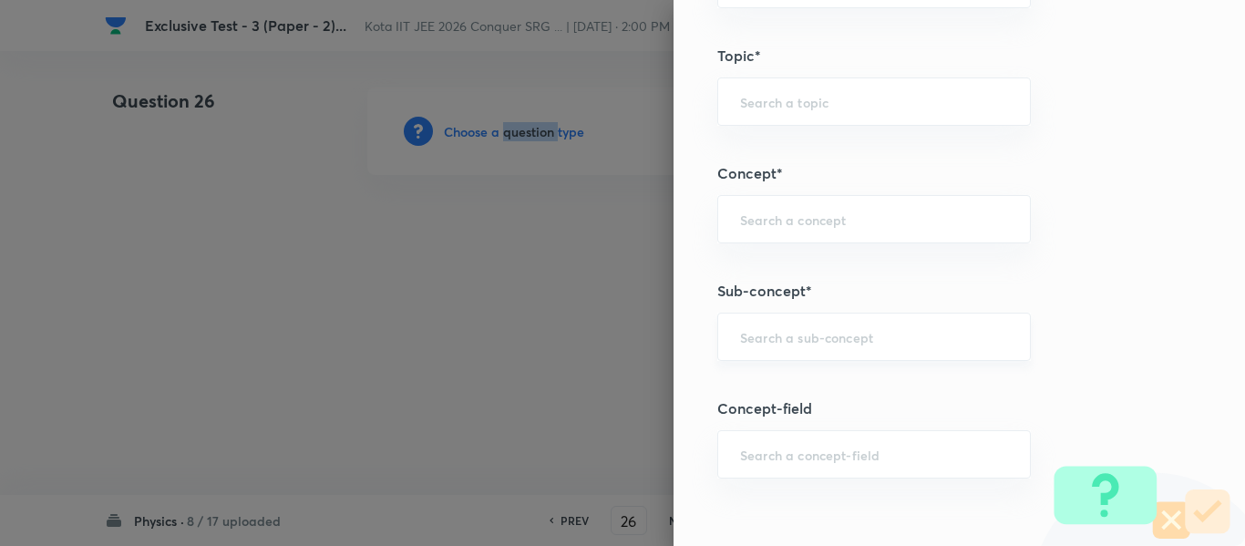
click at [761, 350] on div "​" at bounding box center [874, 337] width 314 height 48
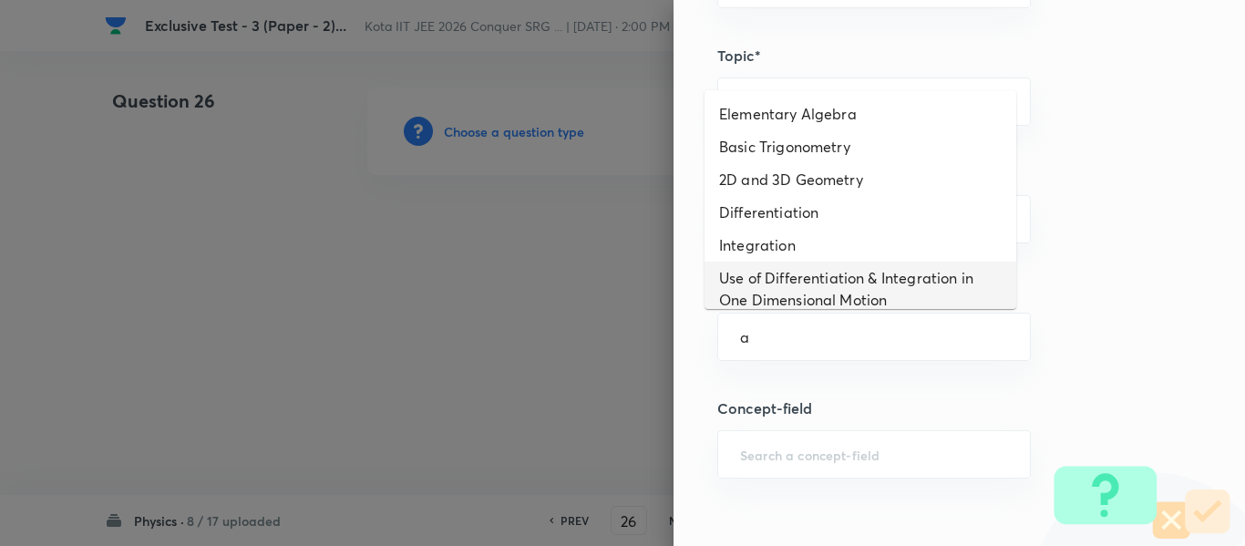
click at [756, 276] on li "Use of Differentiation & Integration in One Dimensional Motion" at bounding box center [861, 289] width 312 height 55
type input "Use of Differentiation & Integration in One Dimensional Motion"
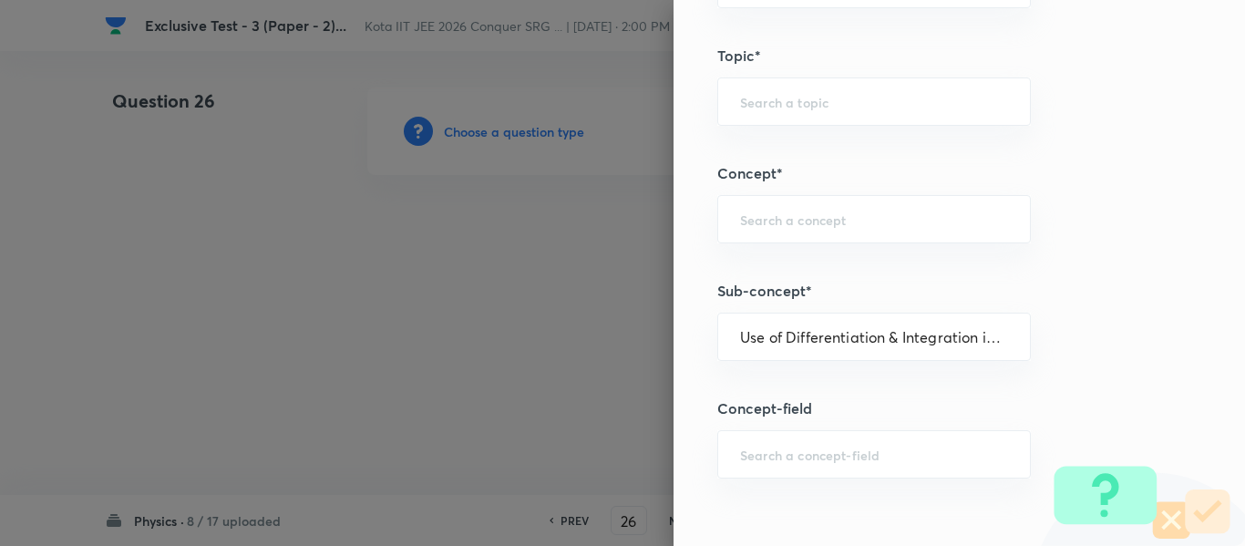
type input "Physics"
type input "Basics & Laboratory"
type input "Mathematical Tools"
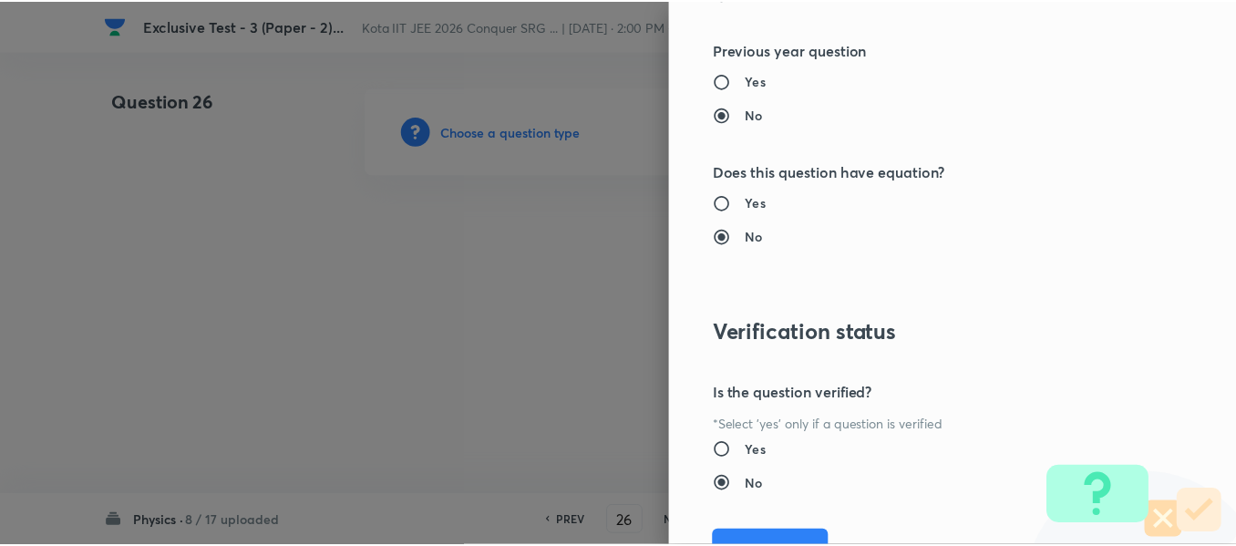
scroll to position [1953, 0]
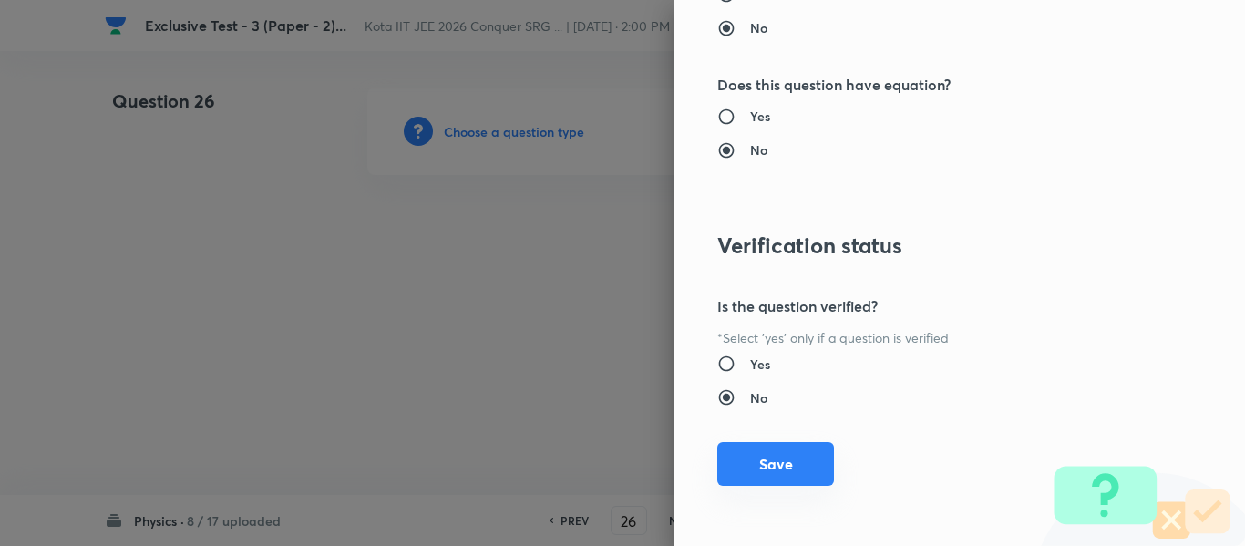
click at [767, 460] on button "Save" at bounding box center [775, 464] width 117 height 44
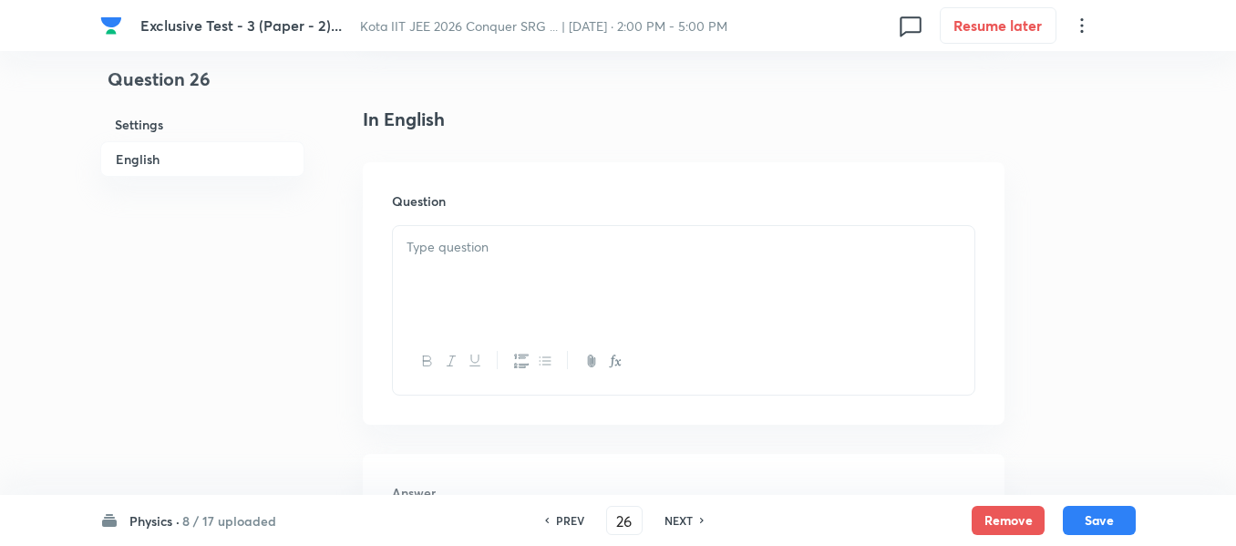
scroll to position [456, 0]
click at [495, 293] on div at bounding box center [684, 275] width 582 height 102
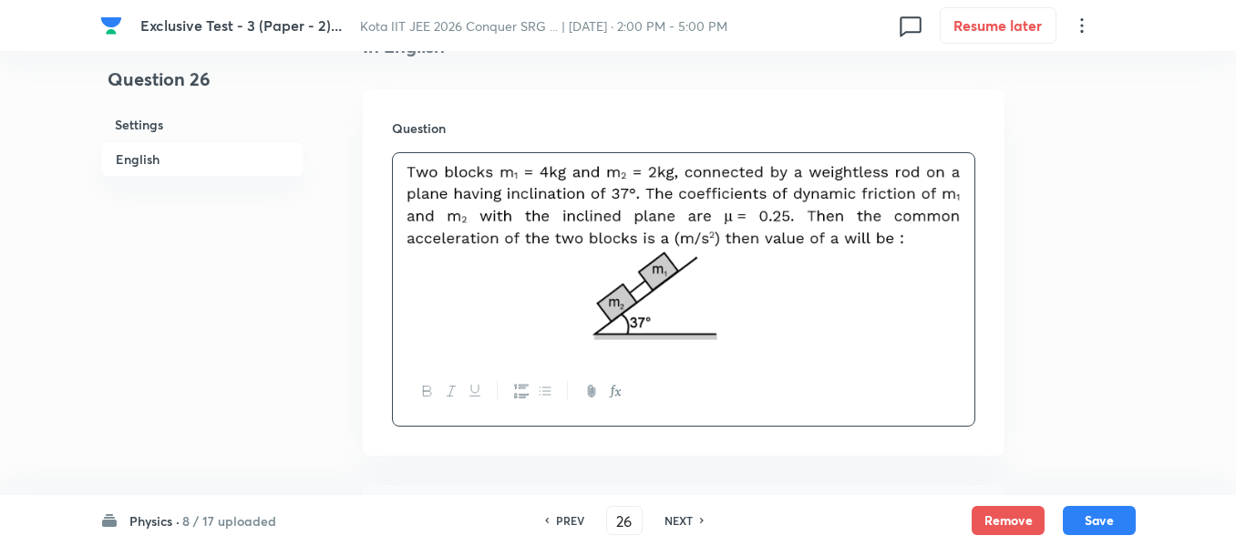
scroll to position [729, 0]
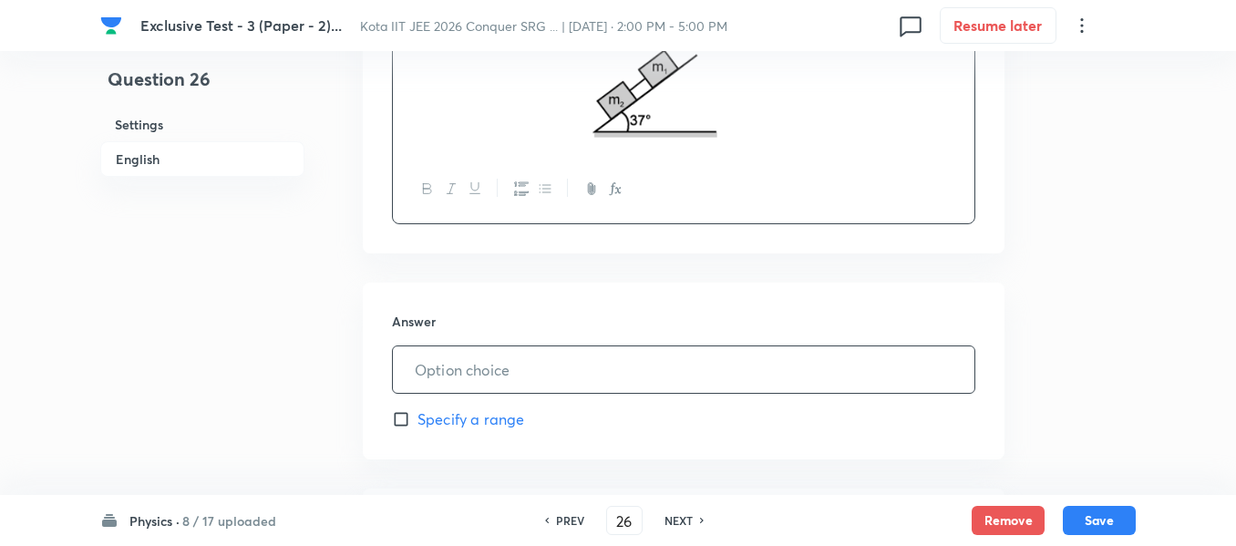
click at [435, 346] on input "text" at bounding box center [684, 369] width 582 height 46
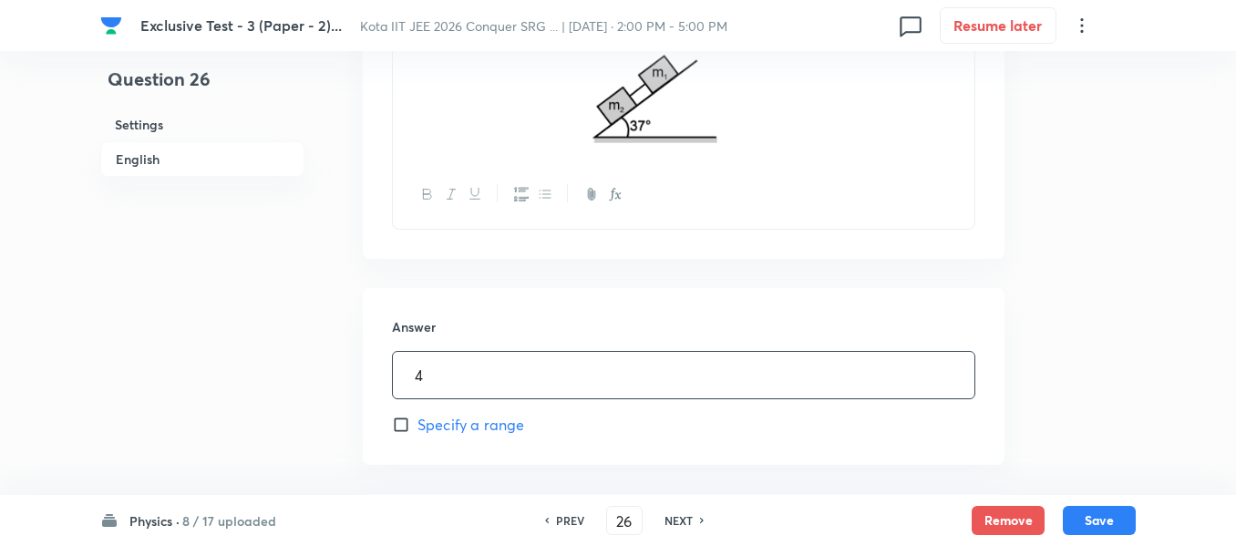
scroll to position [547, 0]
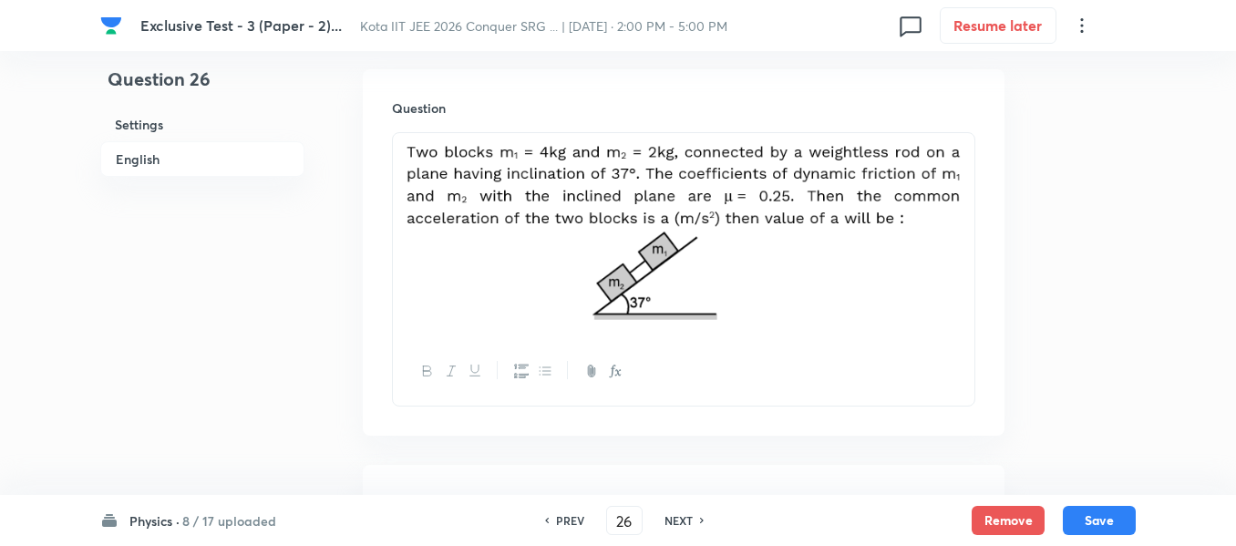
type input "4"
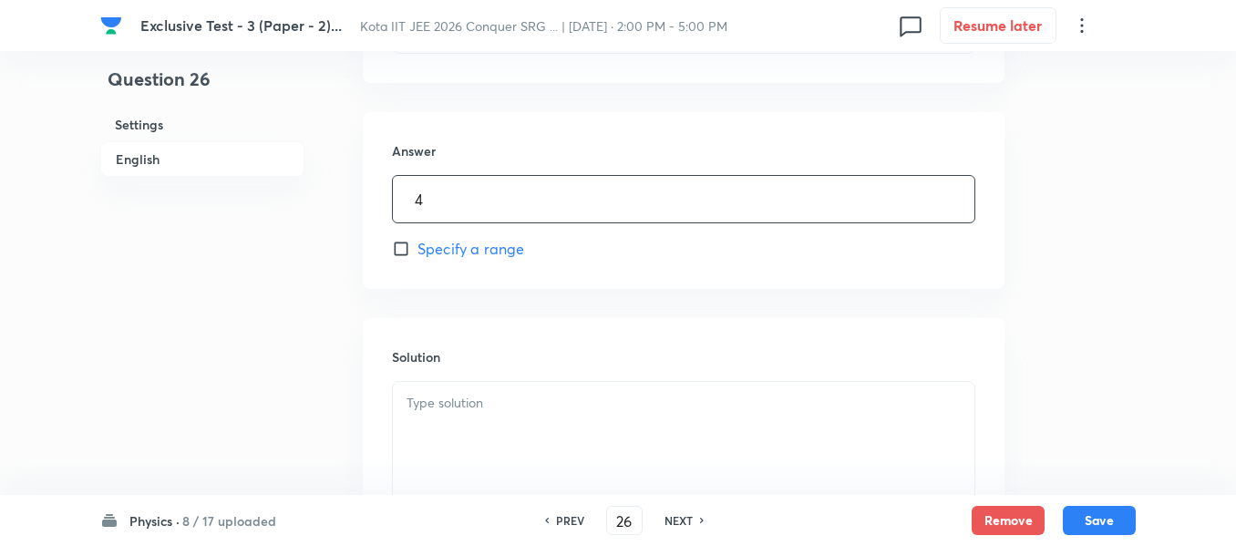
scroll to position [1003, 0]
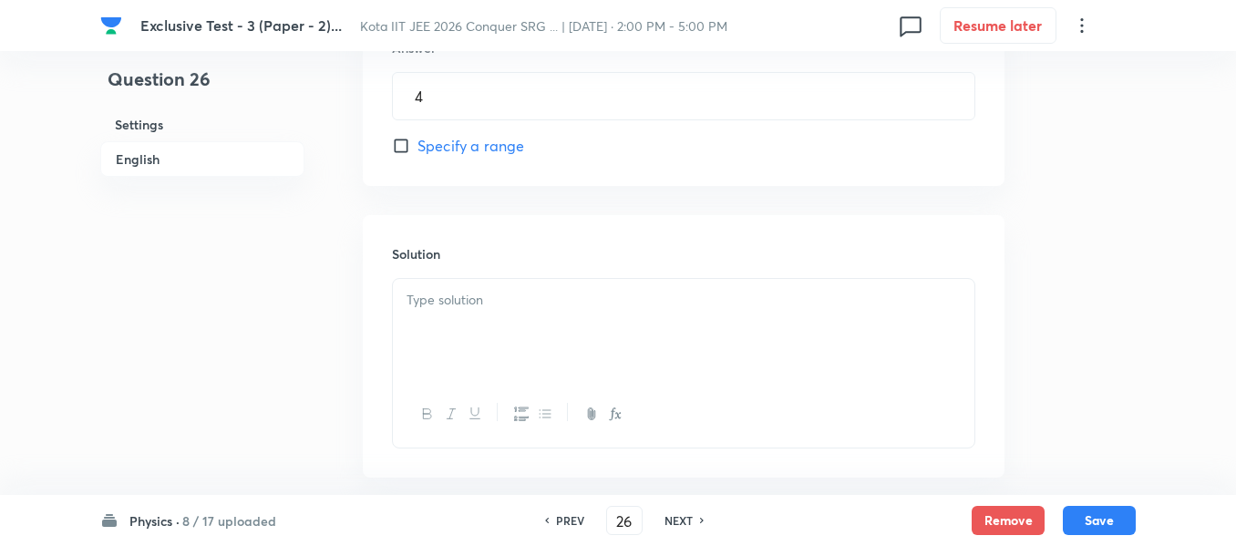
click at [436, 309] on p at bounding box center [684, 300] width 554 height 21
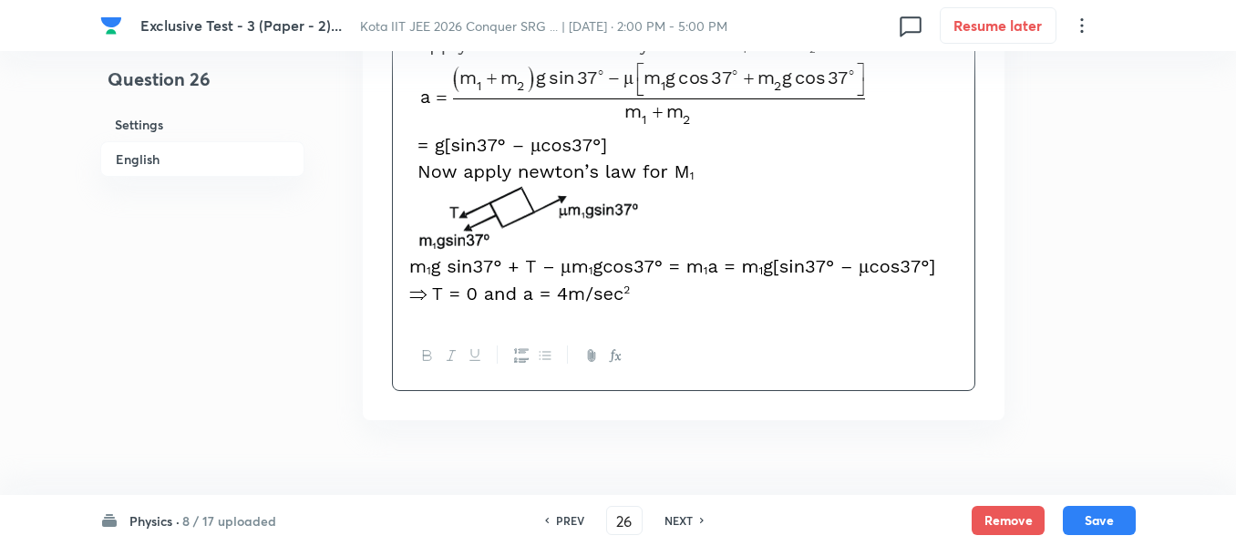
scroll to position [1367, 0]
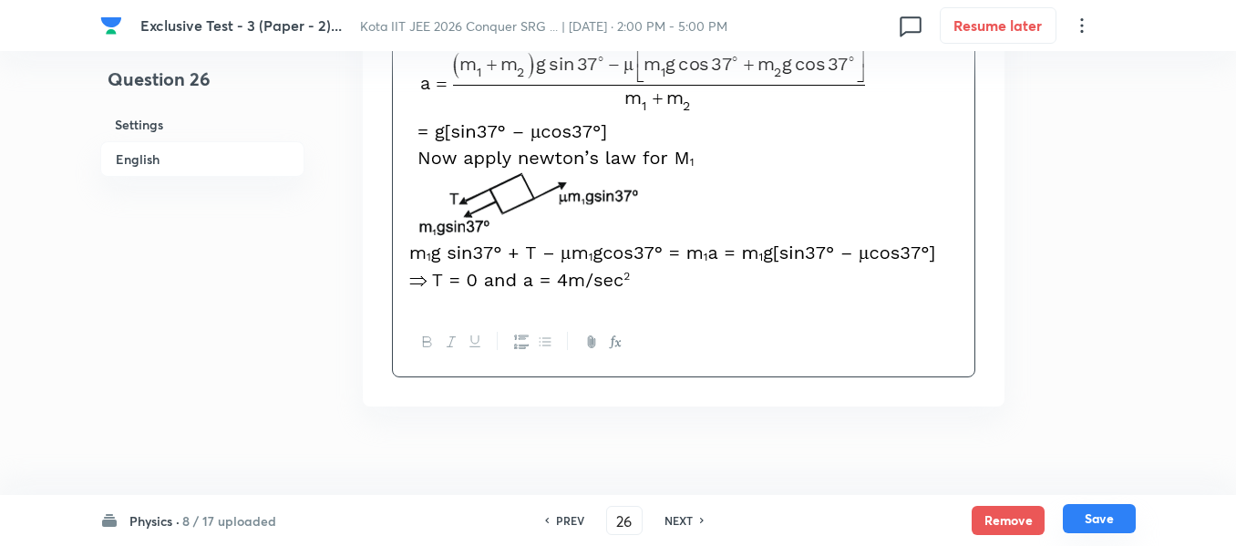
click at [1098, 521] on button "Save" at bounding box center [1099, 518] width 73 height 29
type input "27"
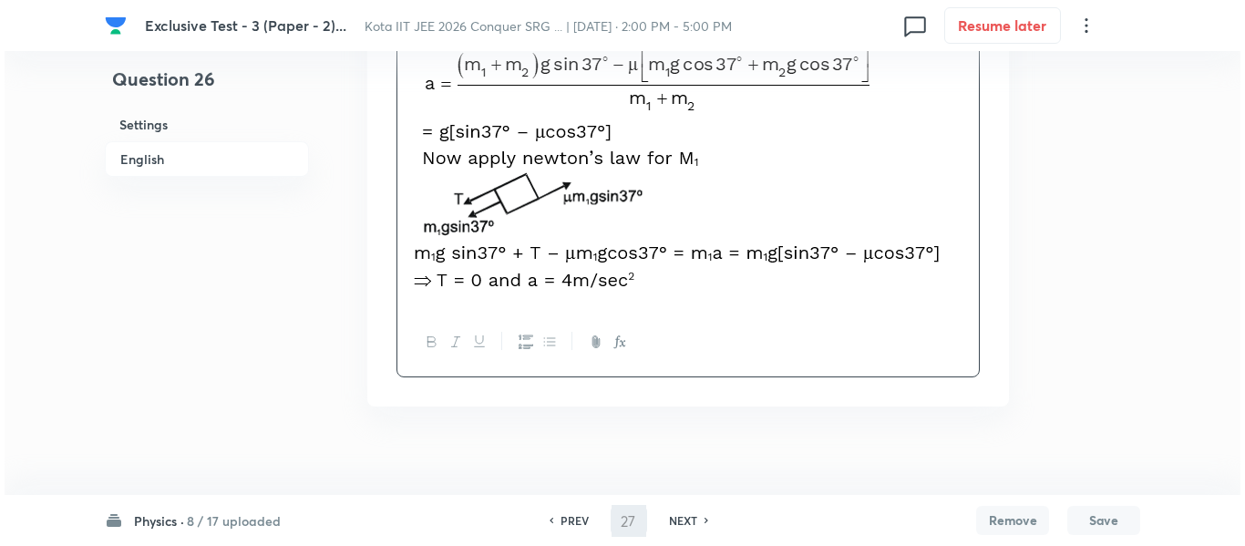
scroll to position [0, 0]
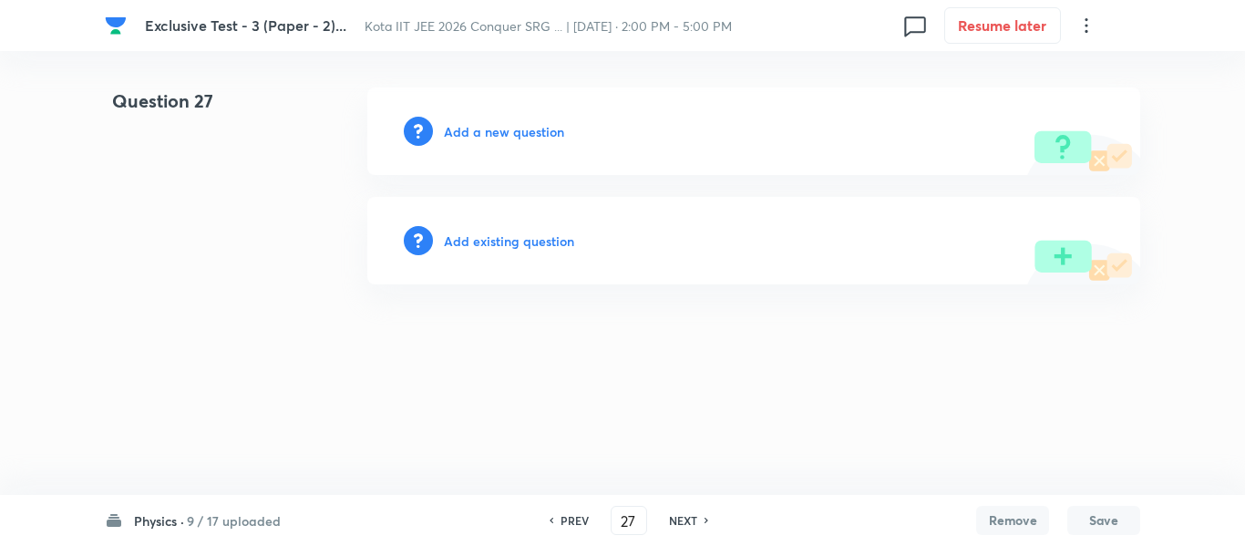
click at [469, 133] on h6 "Add a new question" at bounding box center [504, 131] width 120 height 19
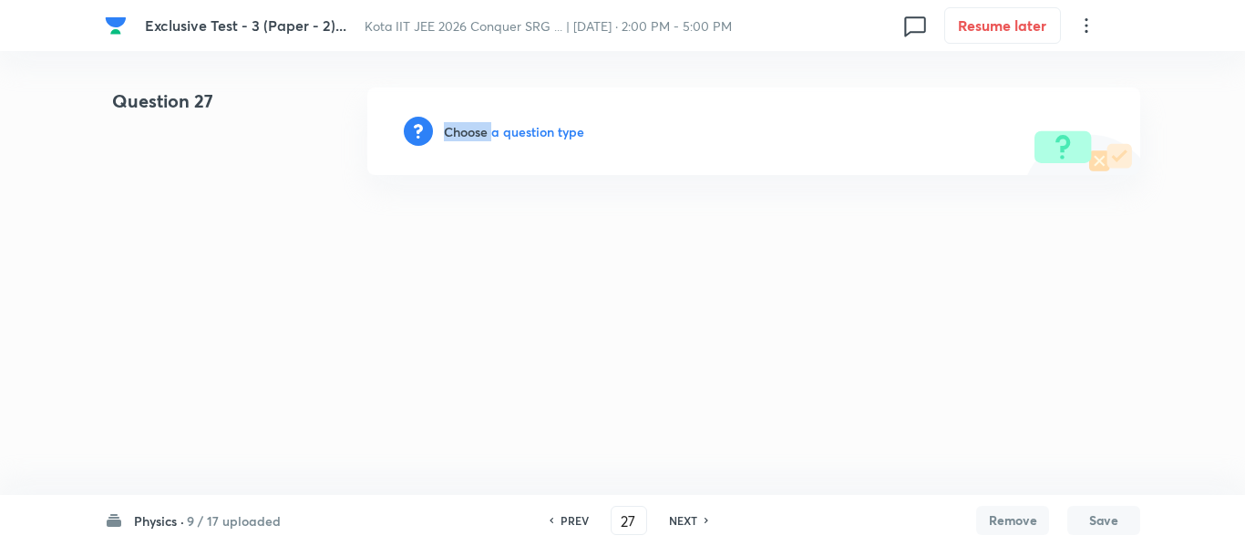
click at [469, 133] on h6 "Choose a question type" at bounding box center [514, 131] width 140 height 19
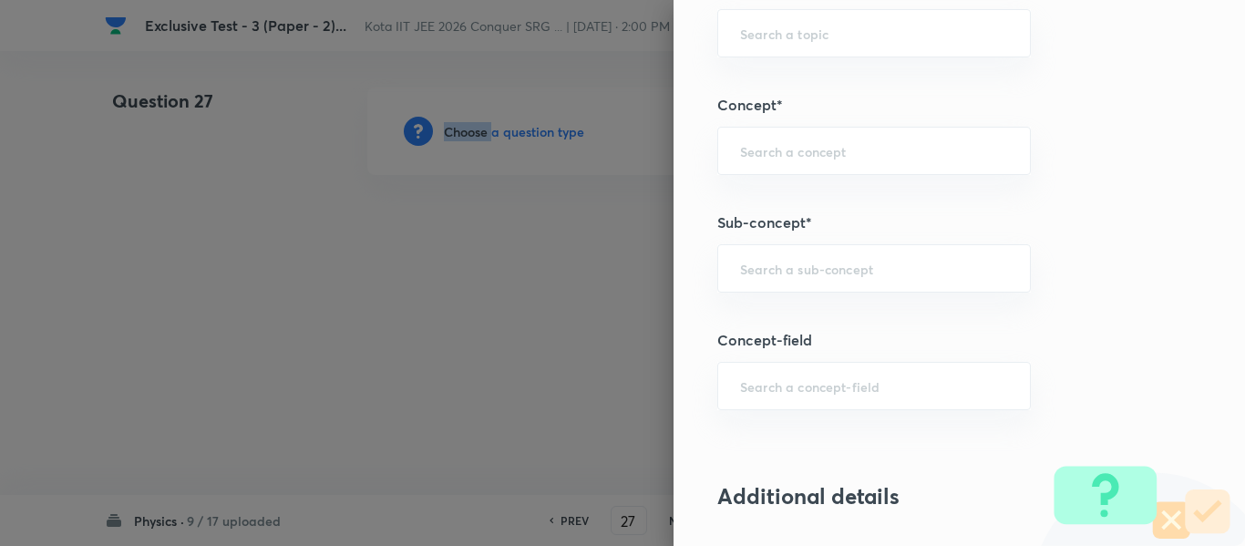
scroll to position [1003, 0]
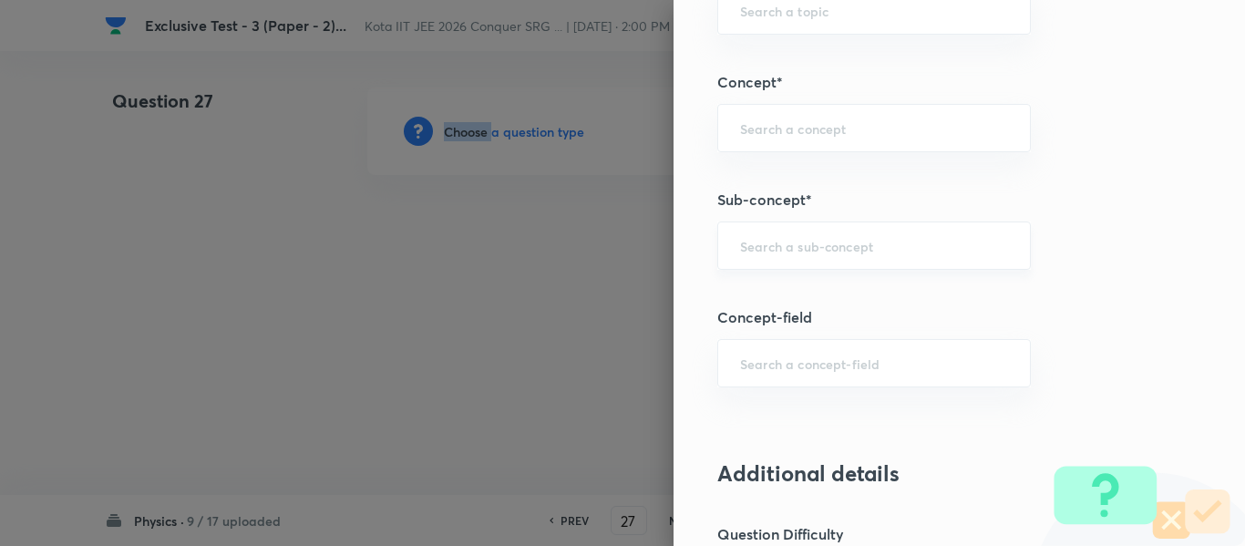
click at [749, 259] on div "​" at bounding box center [874, 246] width 314 height 48
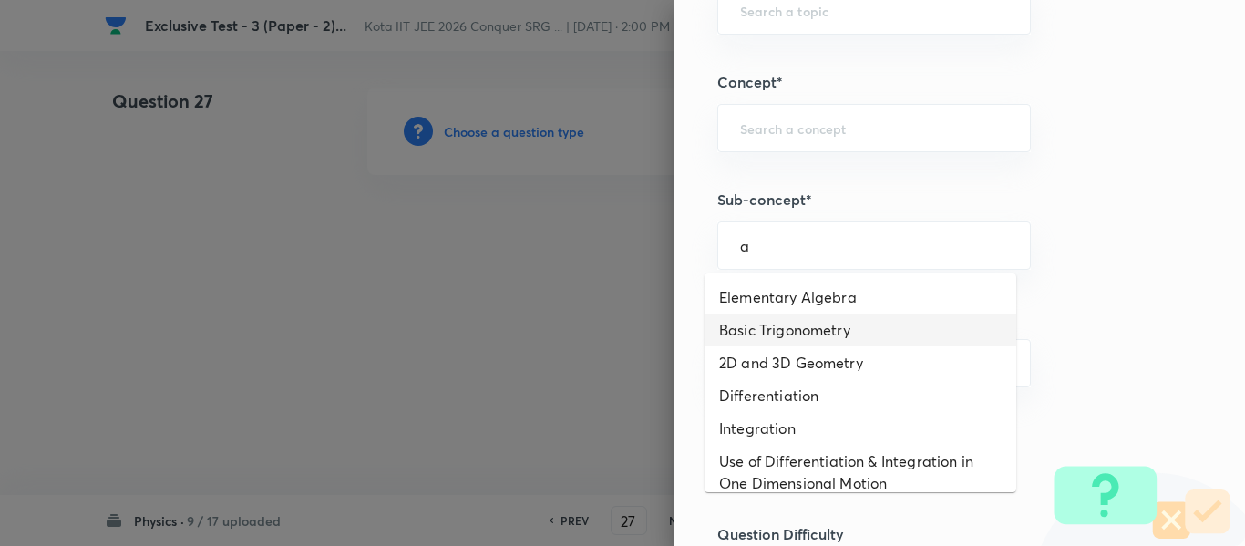
click at [768, 327] on li "Basic Trigonometry" at bounding box center [861, 330] width 312 height 33
type input "Basic Trigonometry"
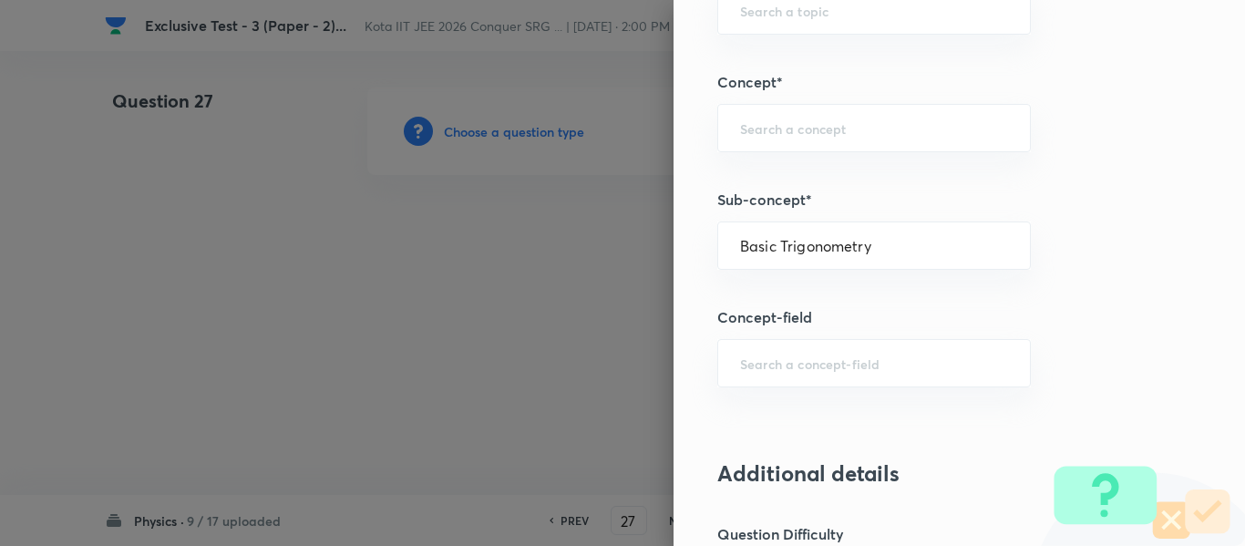
type input "Physics"
type input "Basics & Laboratory"
type input "Mathematical Tools"
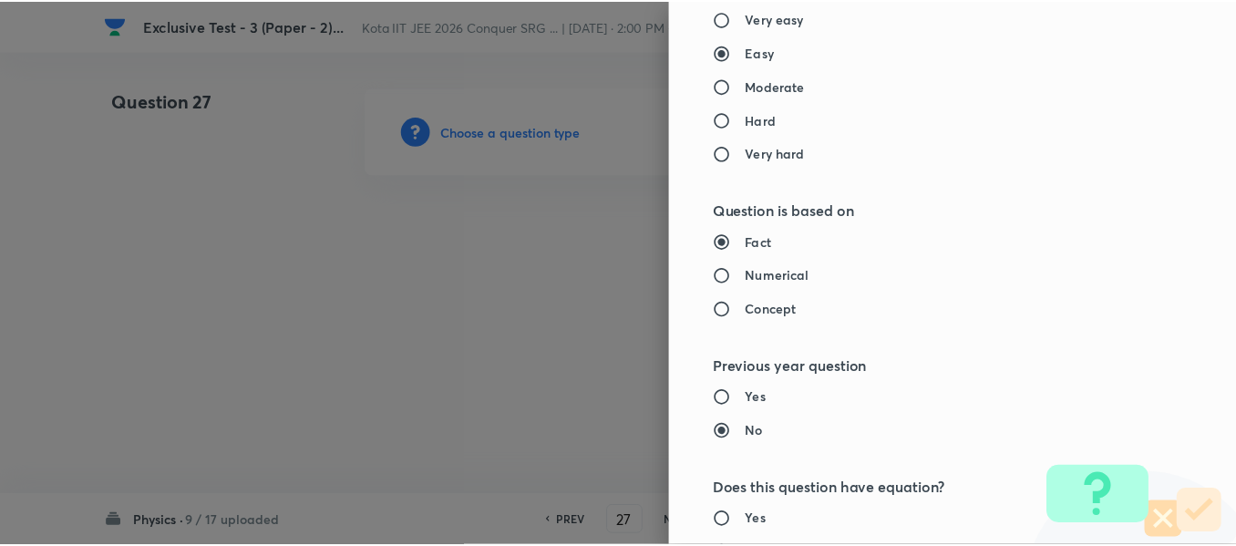
scroll to position [1953, 0]
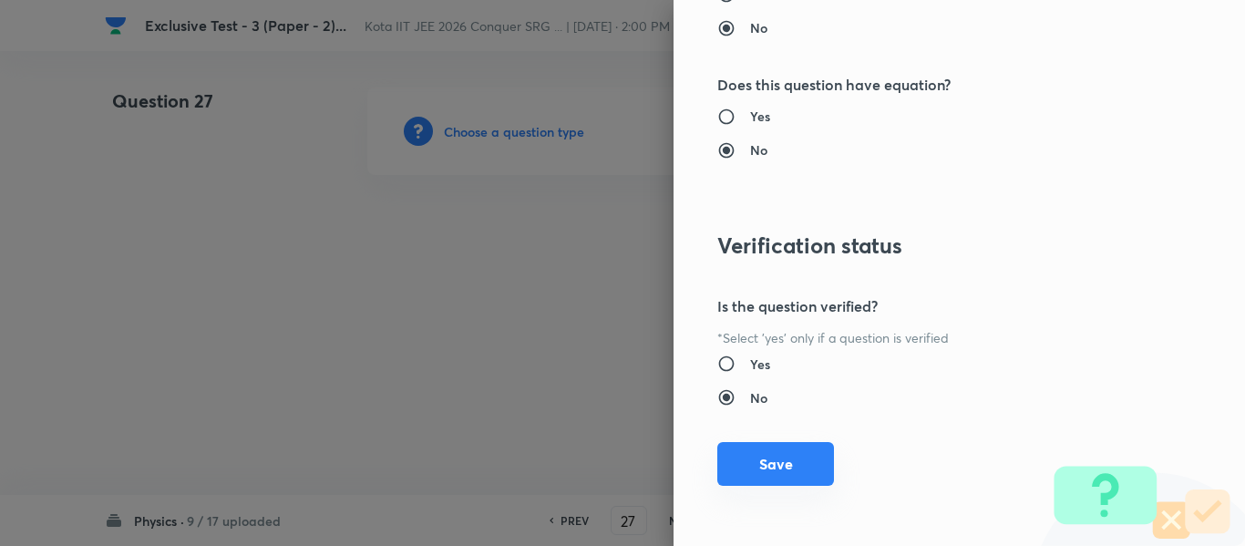
click at [760, 468] on button "Save" at bounding box center [775, 464] width 117 height 44
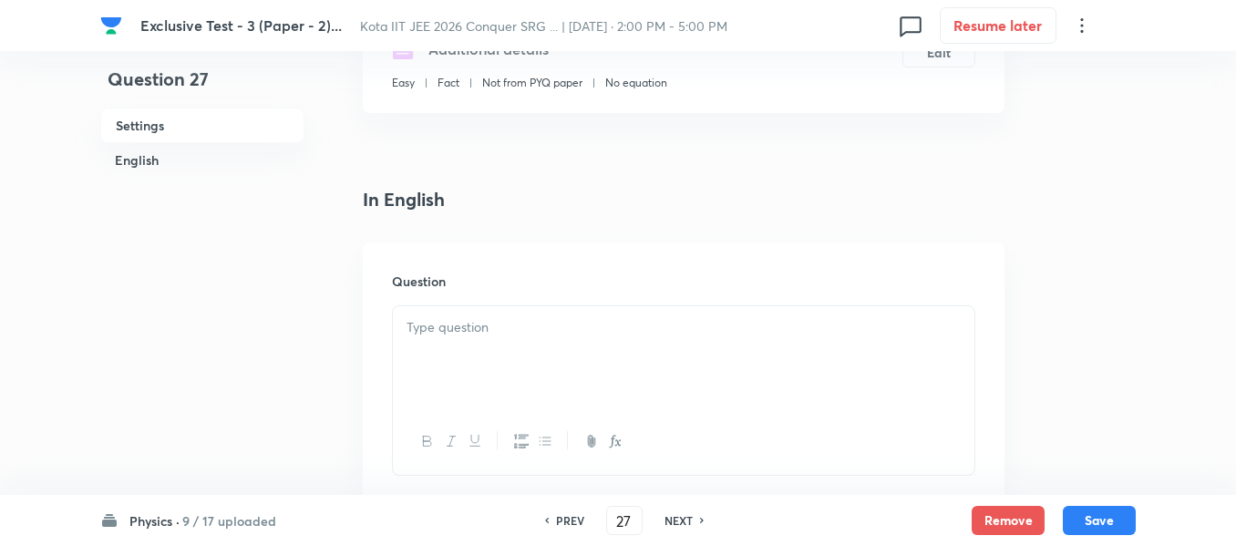
scroll to position [365, 0]
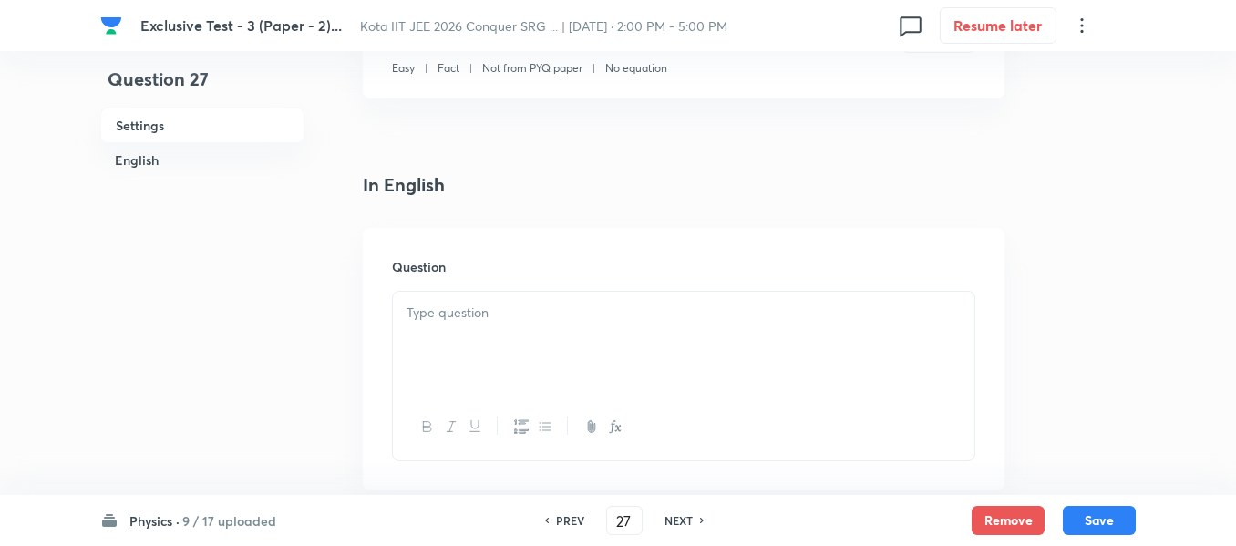
click at [510, 300] on div at bounding box center [684, 343] width 582 height 102
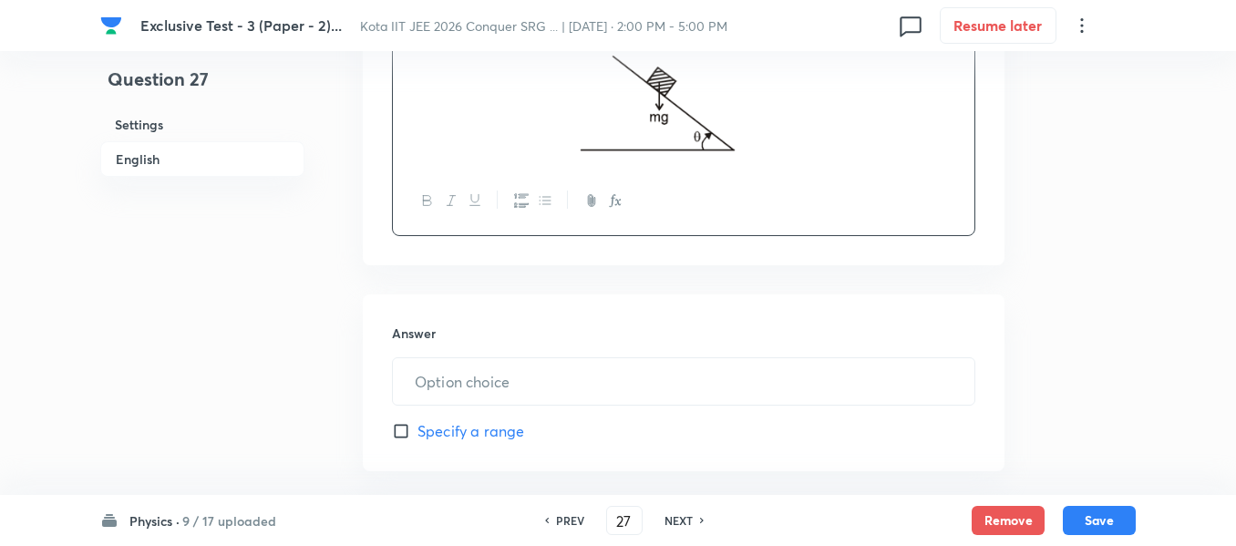
scroll to position [729, 0]
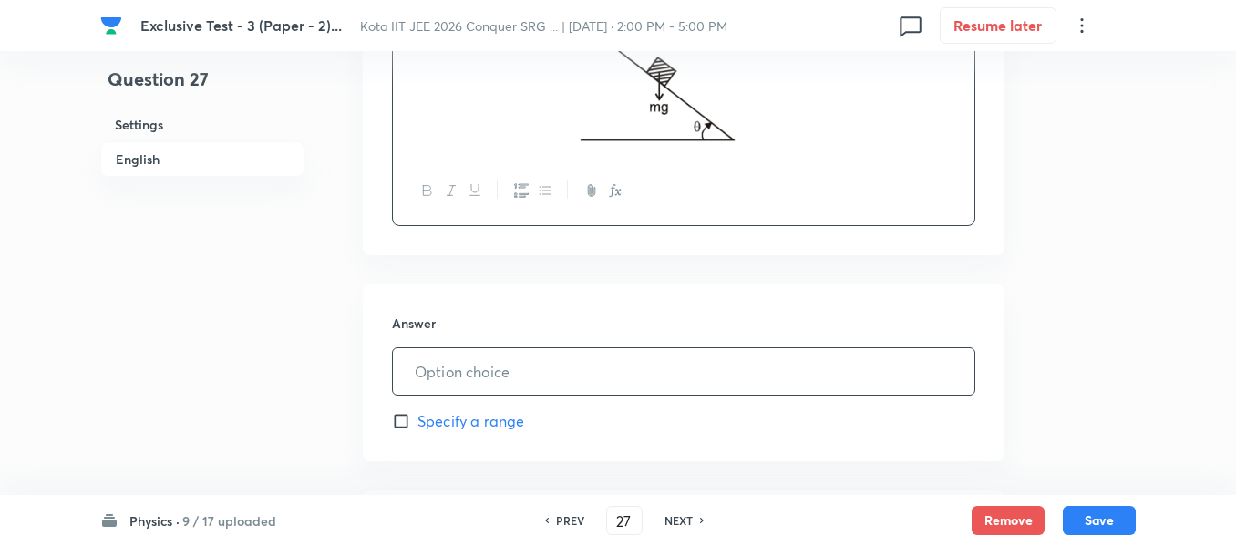
click at [465, 366] on input "text" at bounding box center [684, 371] width 582 height 46
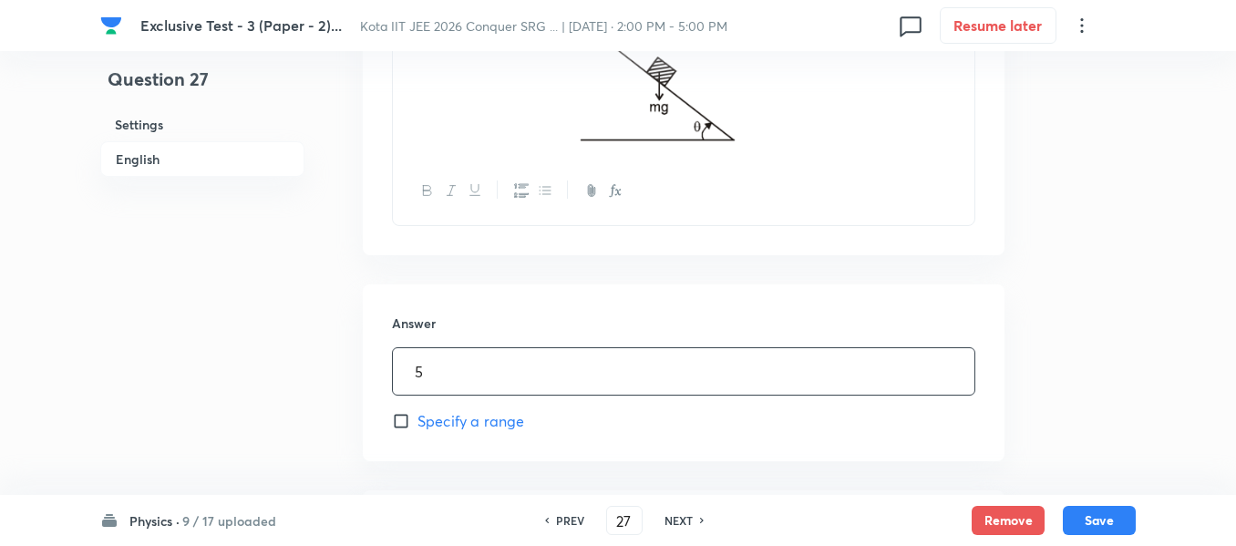
type input "5"
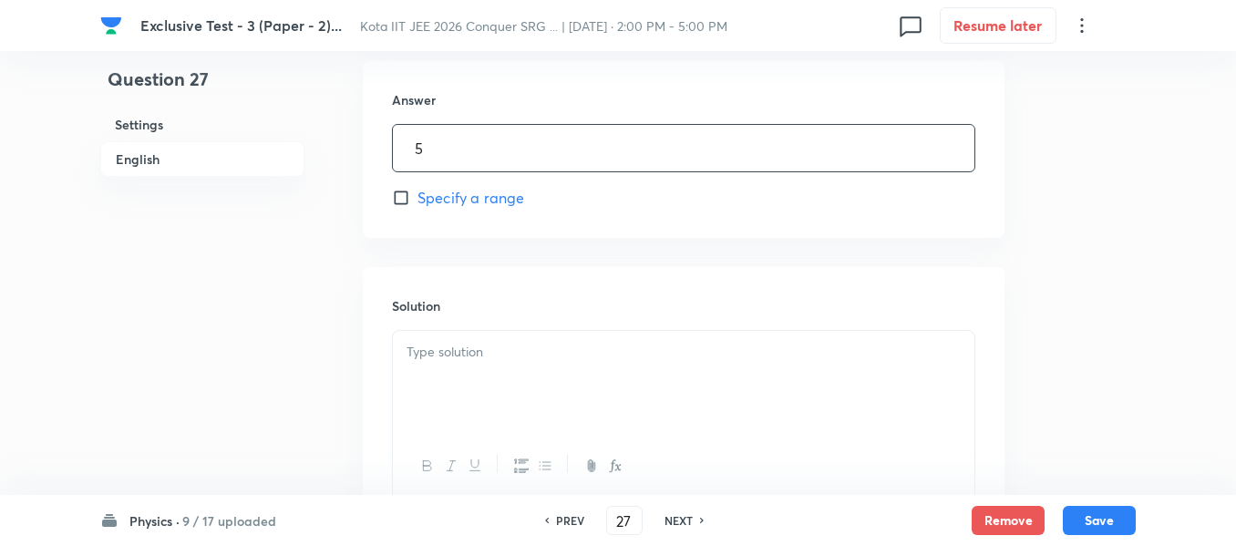
scroll to position [1003, 0]
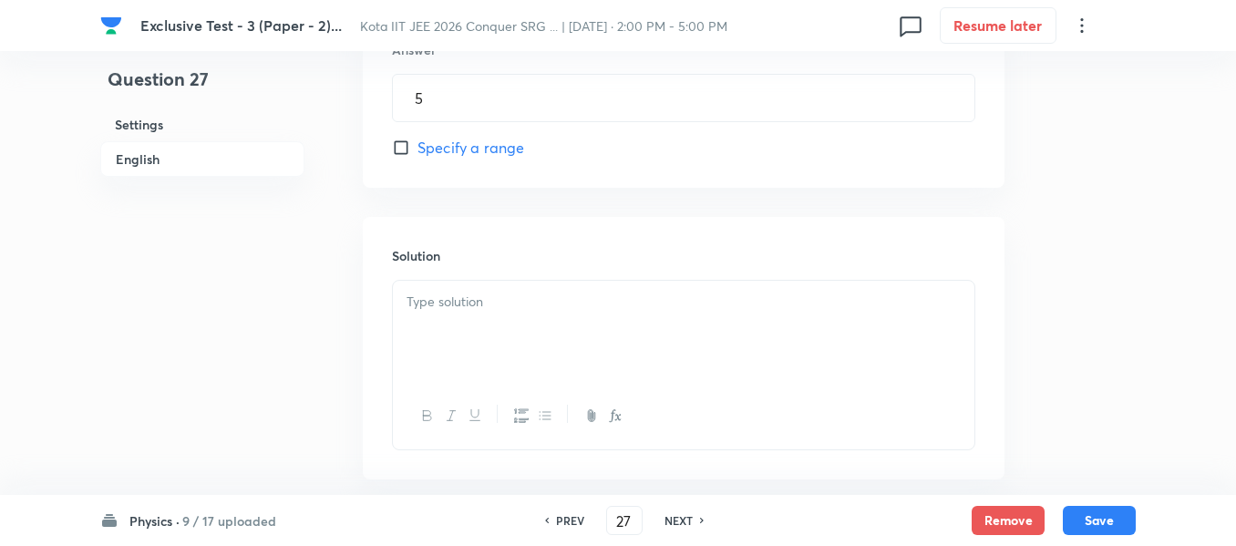
click at [437, 320] on div at bounding box center [684, 332] width 582 height 102
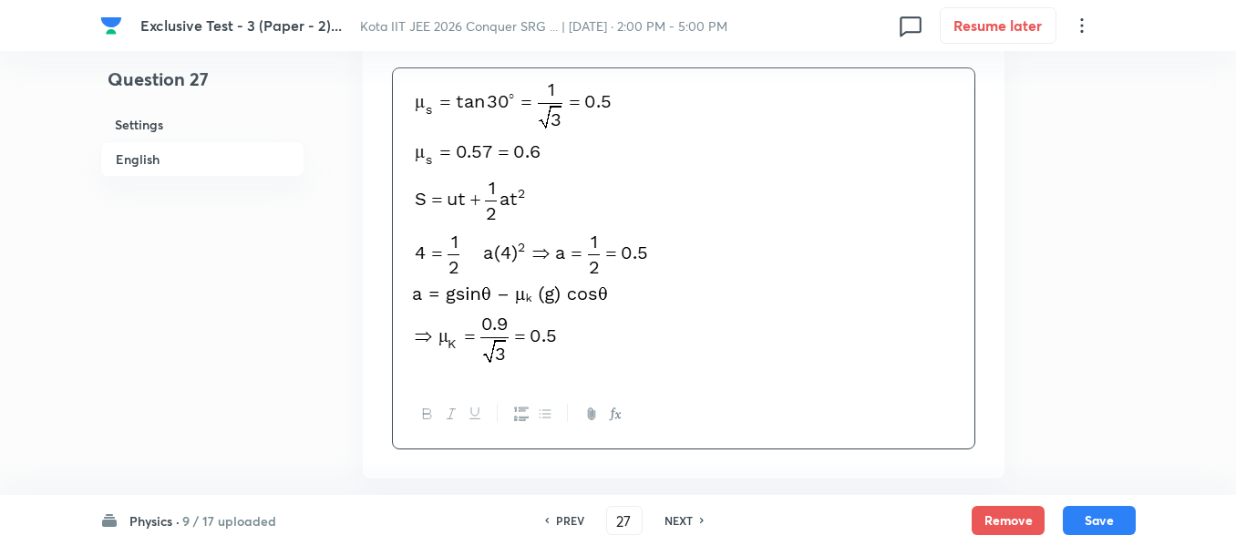
scroll to position [1276, 0]
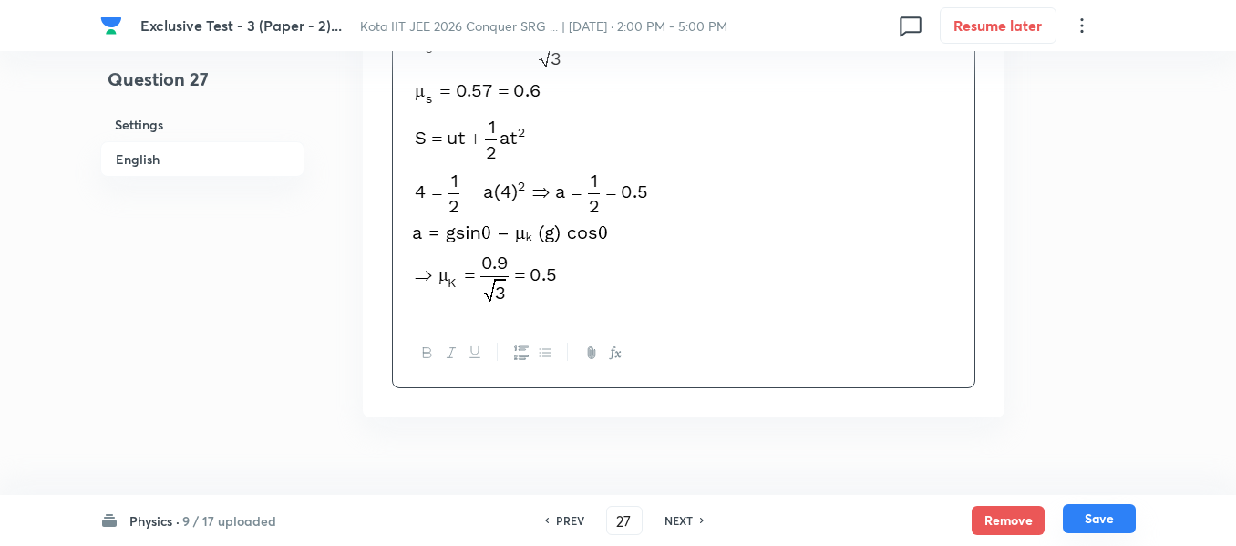
click at [1088, 515] on button "Save" at bounding box center [1099, 518] width 73 height 29
type input "28"
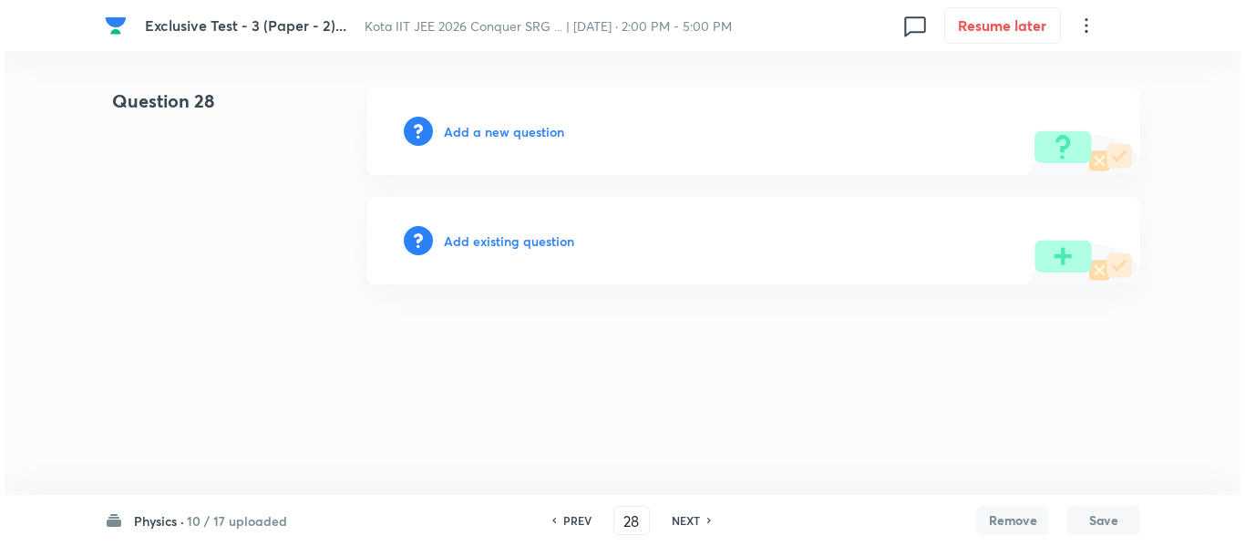
scroll to position [0, 0]
click at [500, 132] on h6 "Add a new question" at bounding box center [504, 131] width 120 height 19
click at [500, 132] on h6 "Choose a question type" at bounding box center [514, 131] width 140 height 19
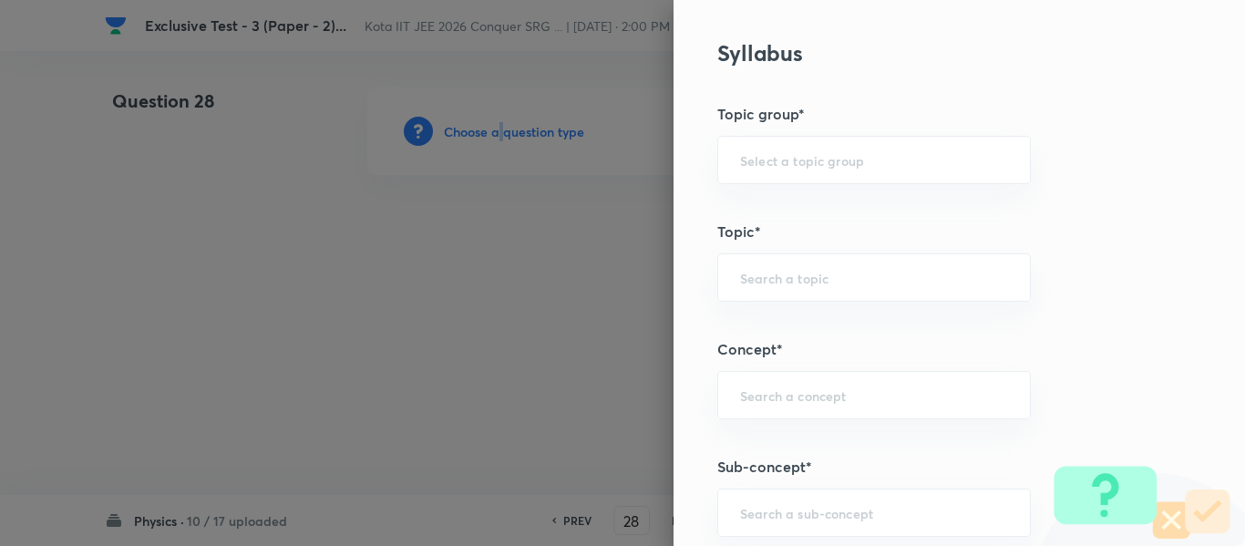
scroll to position [912, 0]
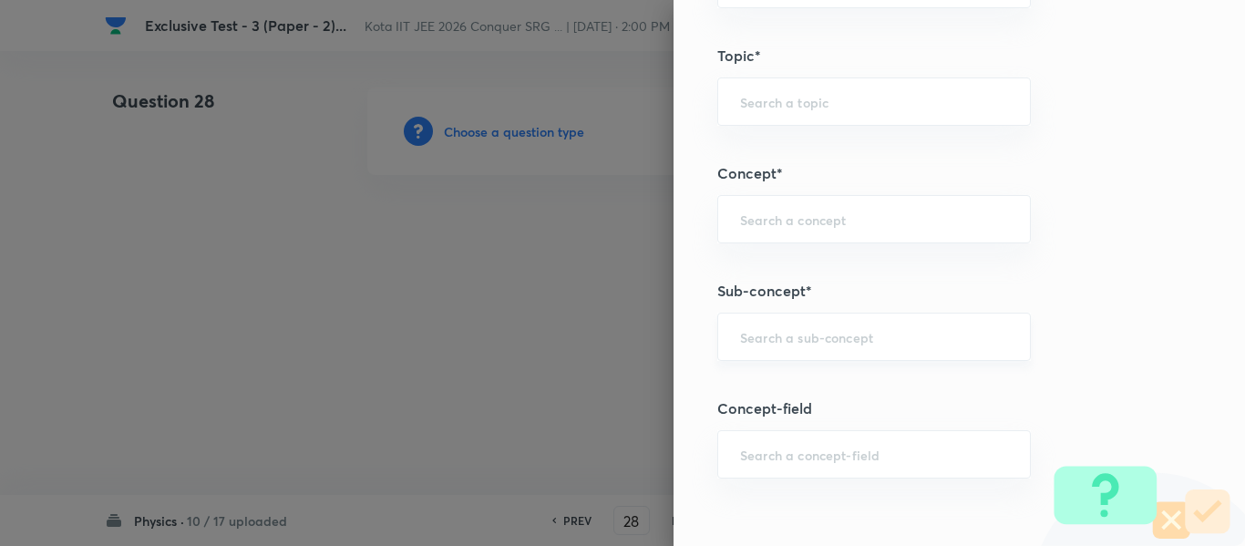
click at [784, 344] on input "text" at bounding box center [874, 336] width 268 height 17
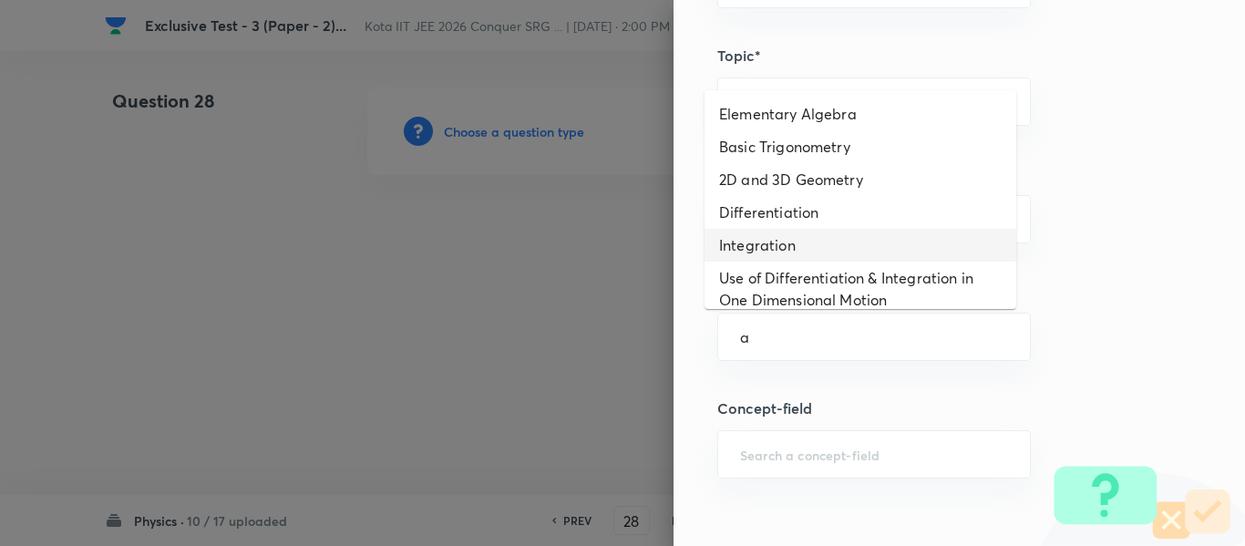
click at [762, 248] on li "Integration" at bounding box center [861, 245] width 312 height 33
type input "Integration"
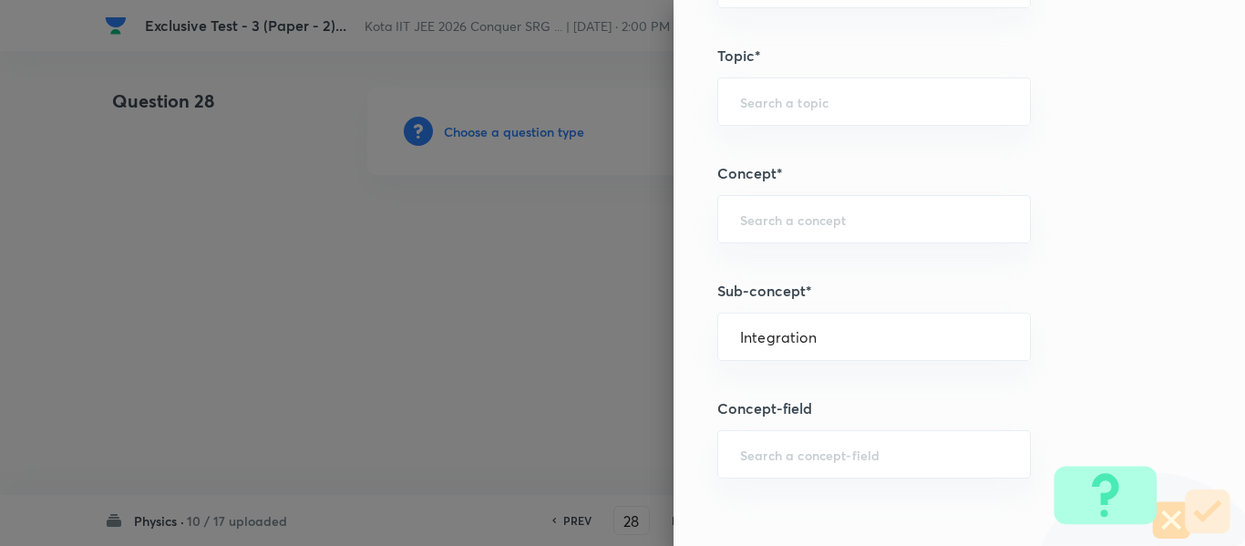
type input "Physics"
type input "Basics & Laboratory"
type input "Mathematical Tools"
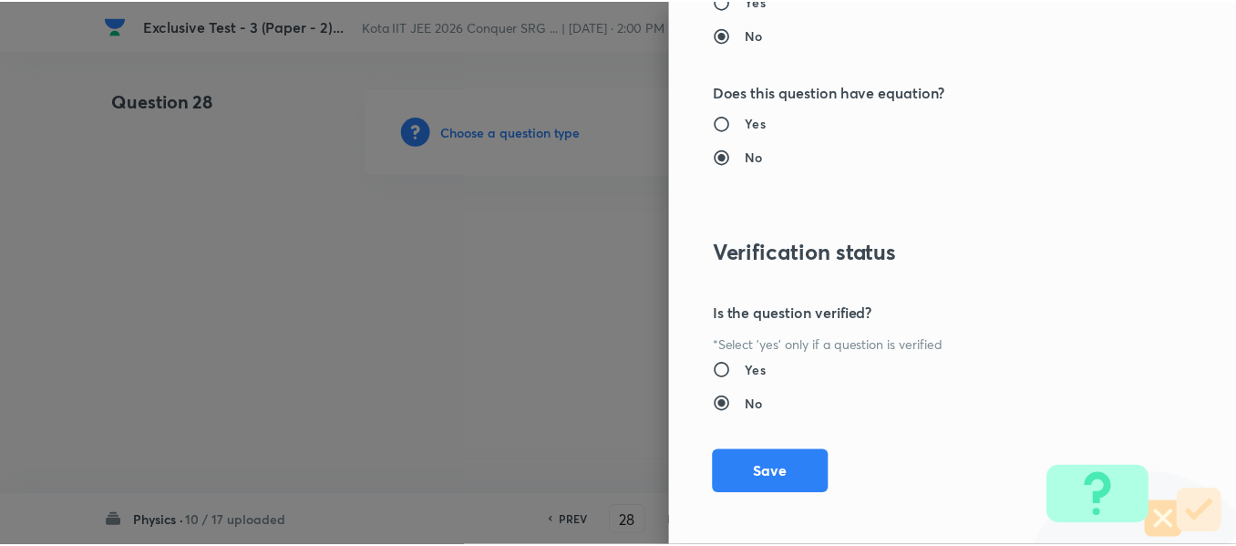
scroll to position [1953, 0]
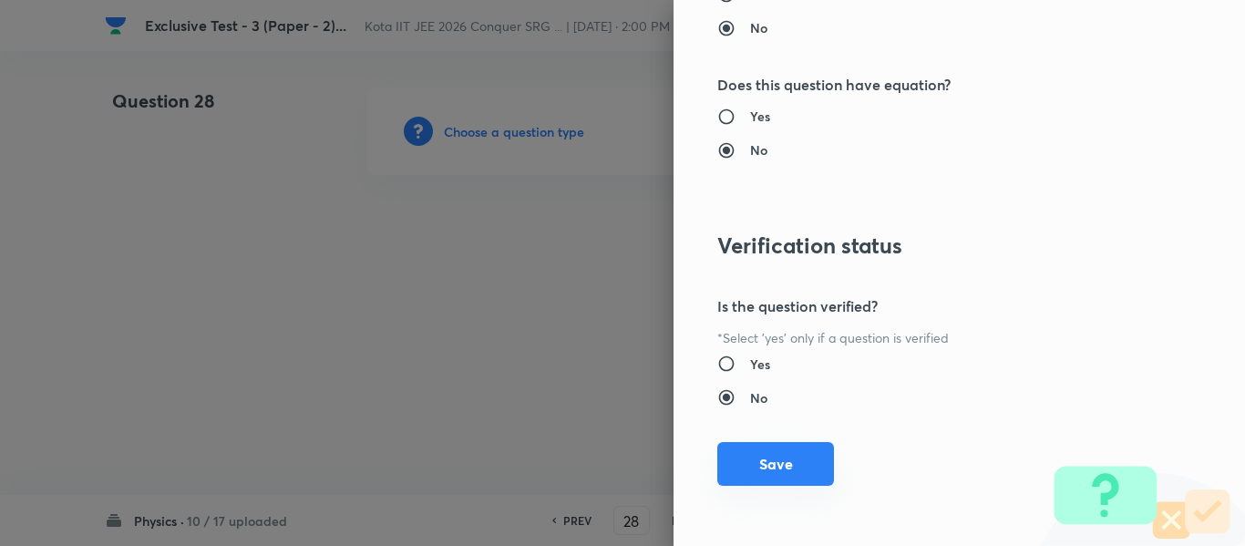
click at [762, 465] on button "Save" at bounding box center [775, 464] width 117 height 44
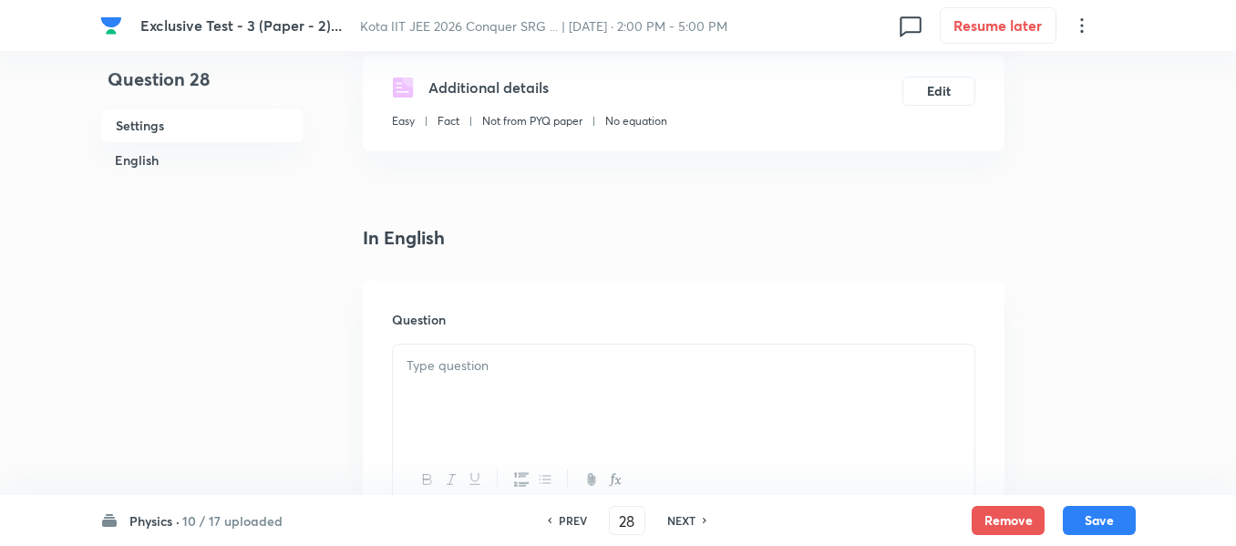
scroll to position [365, 0]
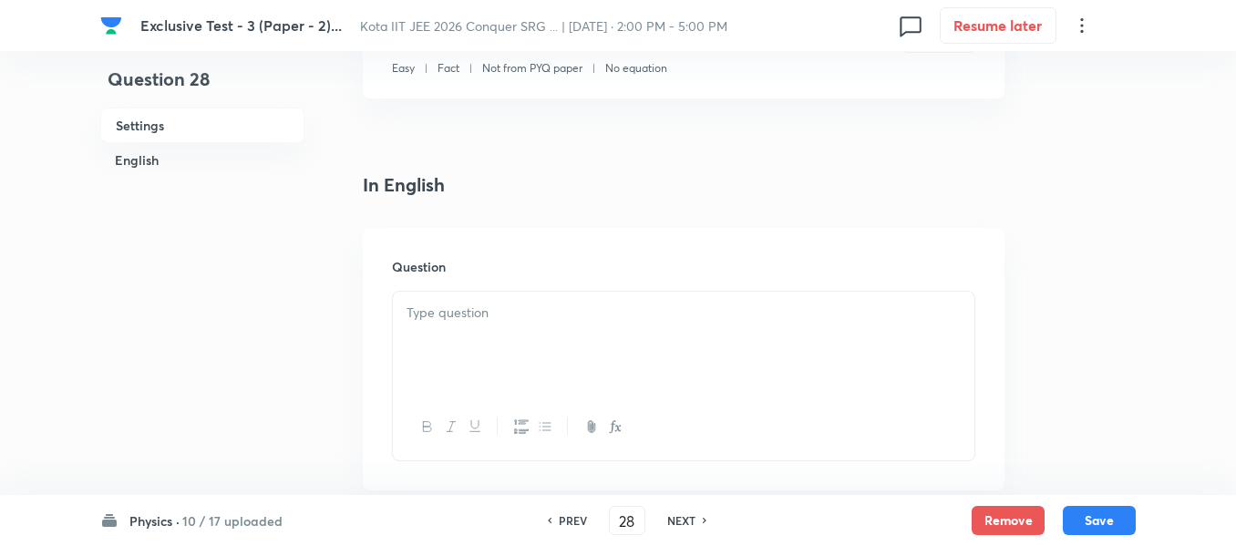
click at [465, 319] on p at bounding box center [684, 313] width 554 height 21
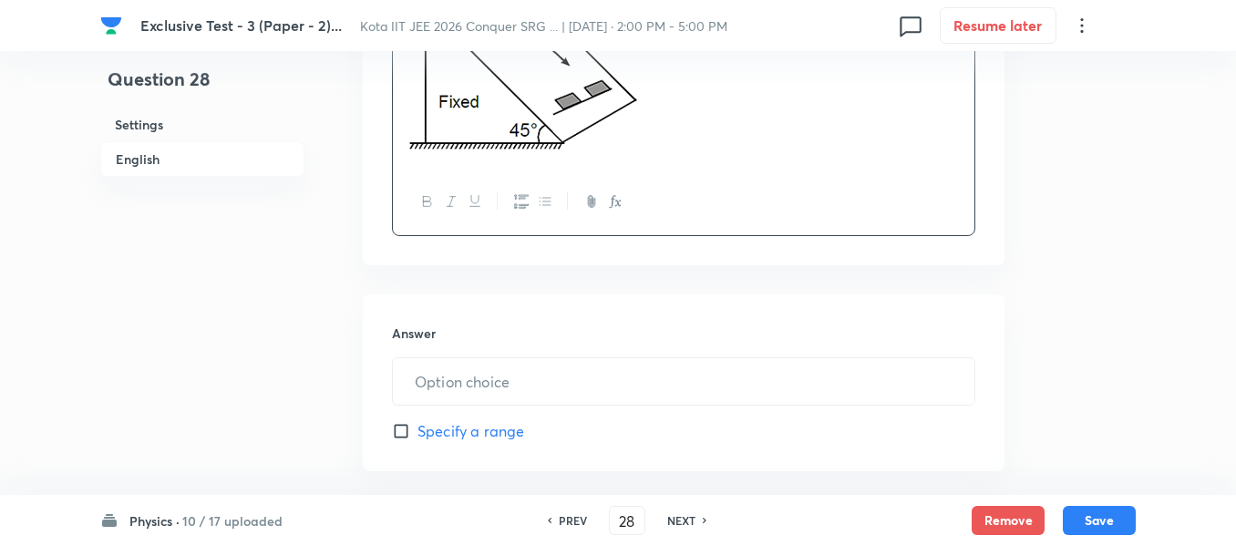
scroll to position [912, 0]
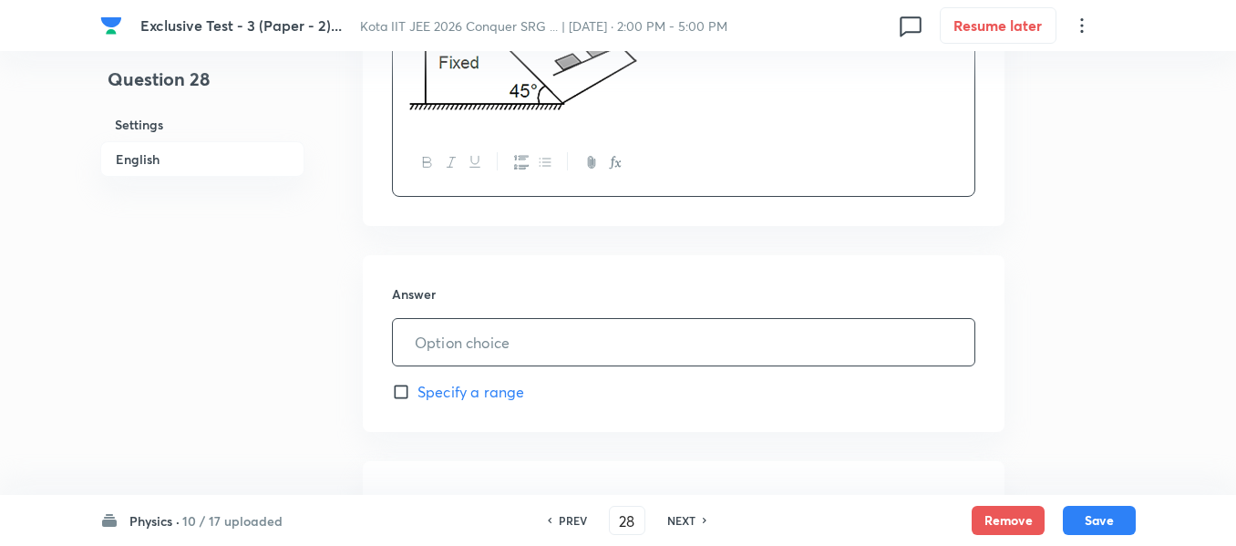
click at [439, 343] on input "text" at bounding box center [684, 342] width 582 height 46
type input "2"
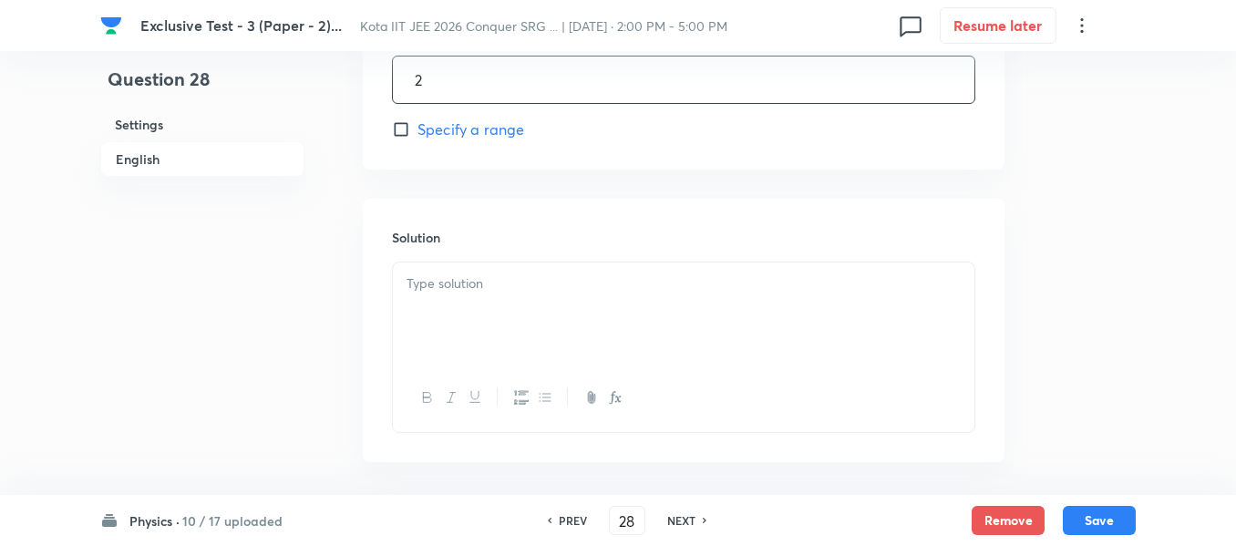
scroll to position [1185, 0]
click at [428, 285] on div at bounding box center [684, 303] width 582 height 102
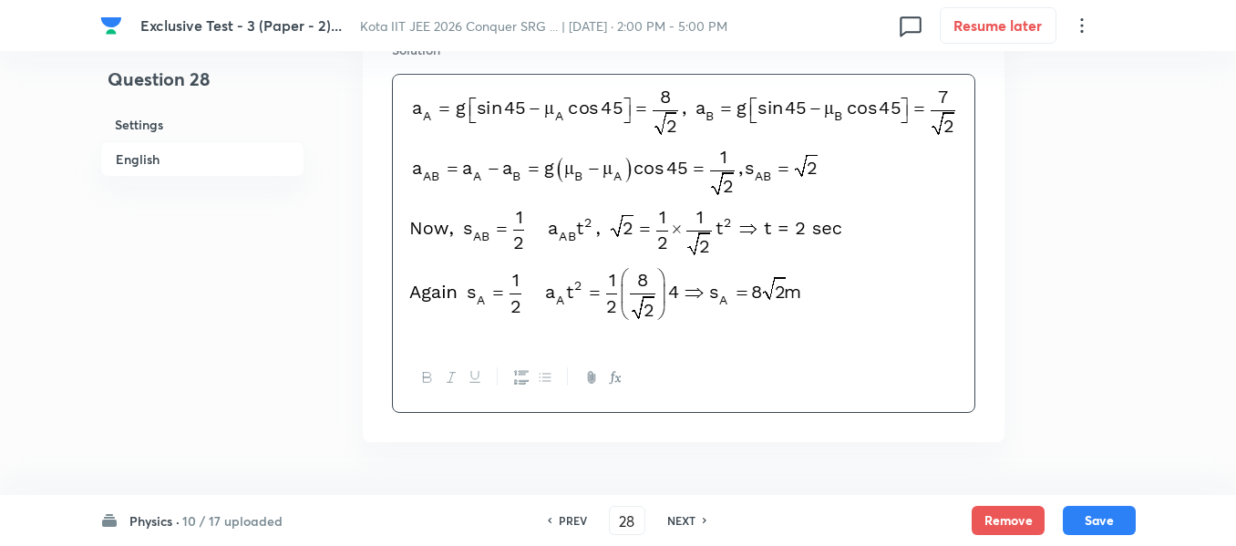
scroll to position [1367, 0]
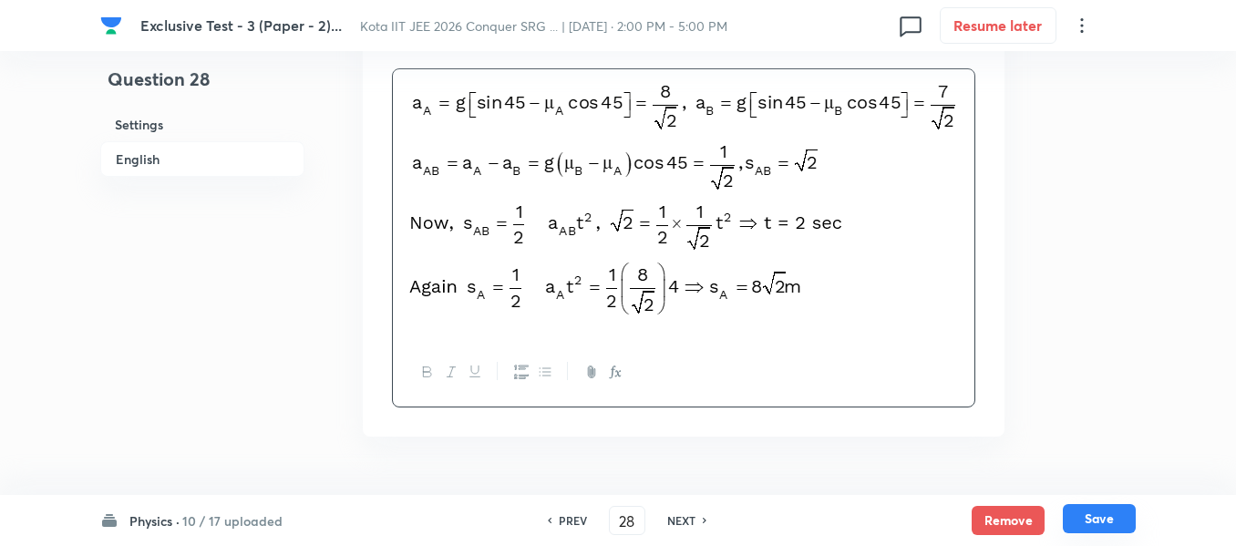
click at [1095, 521] on button "Save" at bounding box center [1099, 518] width 73 height 29
type input "29"
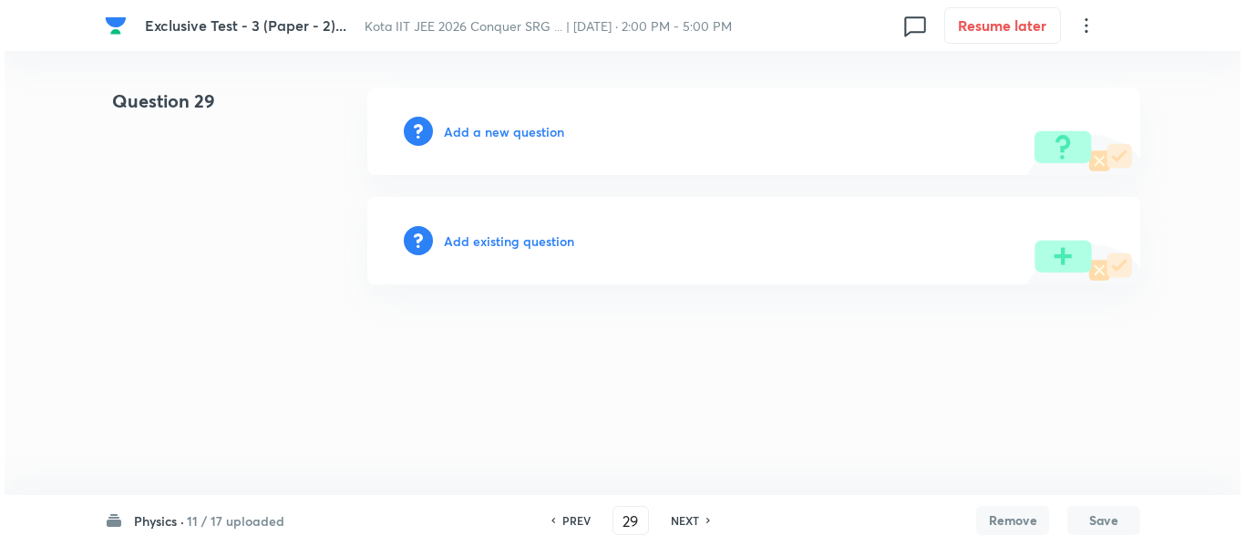
scroll to position [0, 0]
click at [524, 131] on h6 "Add a new question" at bounding box center [504, 131] width 120 height 19
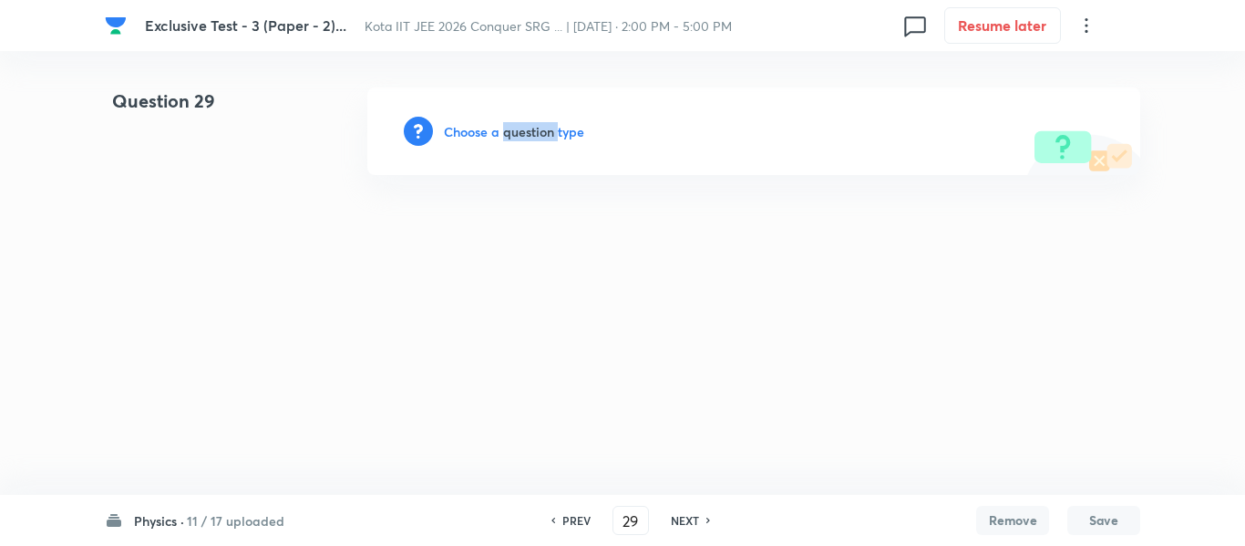
click at [524, 131] on h6 "Choose a question type" at bounding box center [514, 131] width 140 height 19
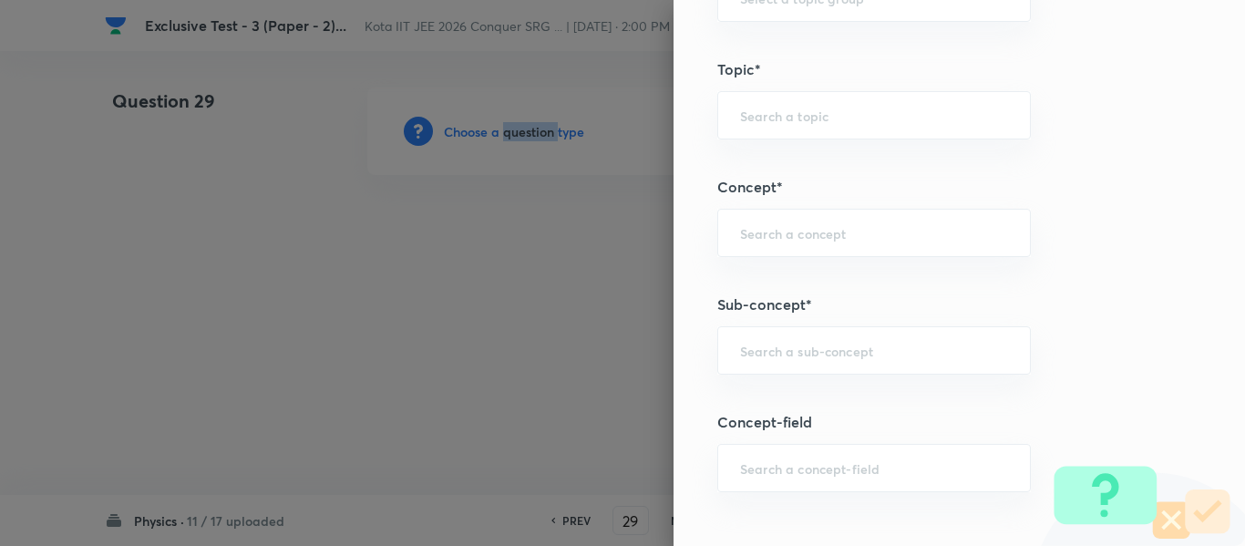
scroll to position [912, 0]
click at [809, 352] on div "​" at bounding box center [874, 337] width 314 height 48
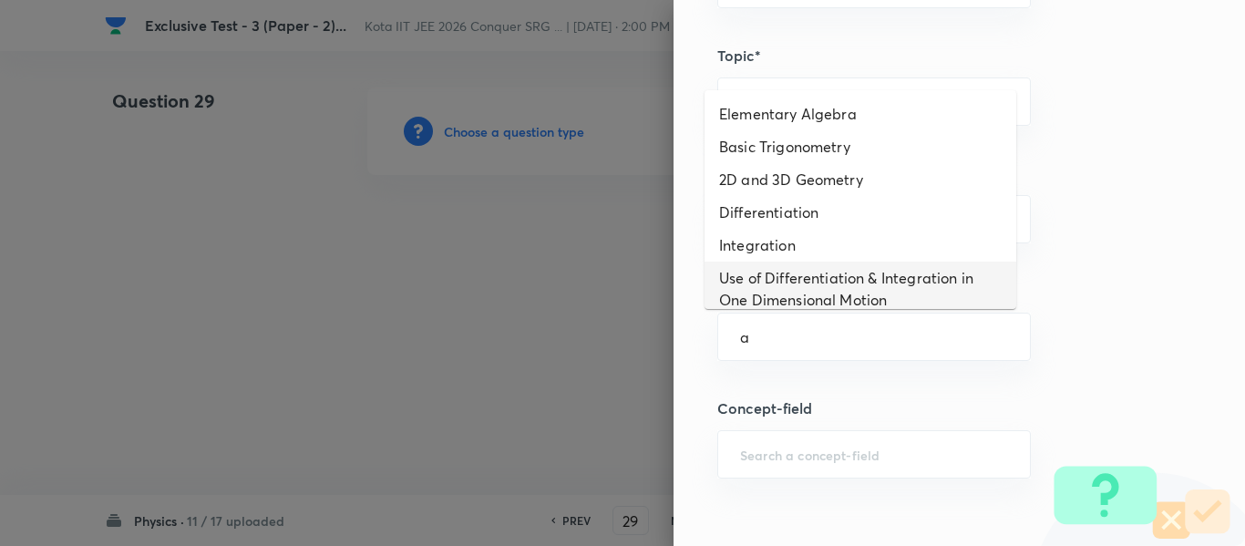
click at [789, 293] on li "Use of Differentiation & Integration in One Dimensional Motion" at bounding box center [861, 289] width 312 height 55
type input "Use of Differentiation & Integration in One Dimensional Motion"
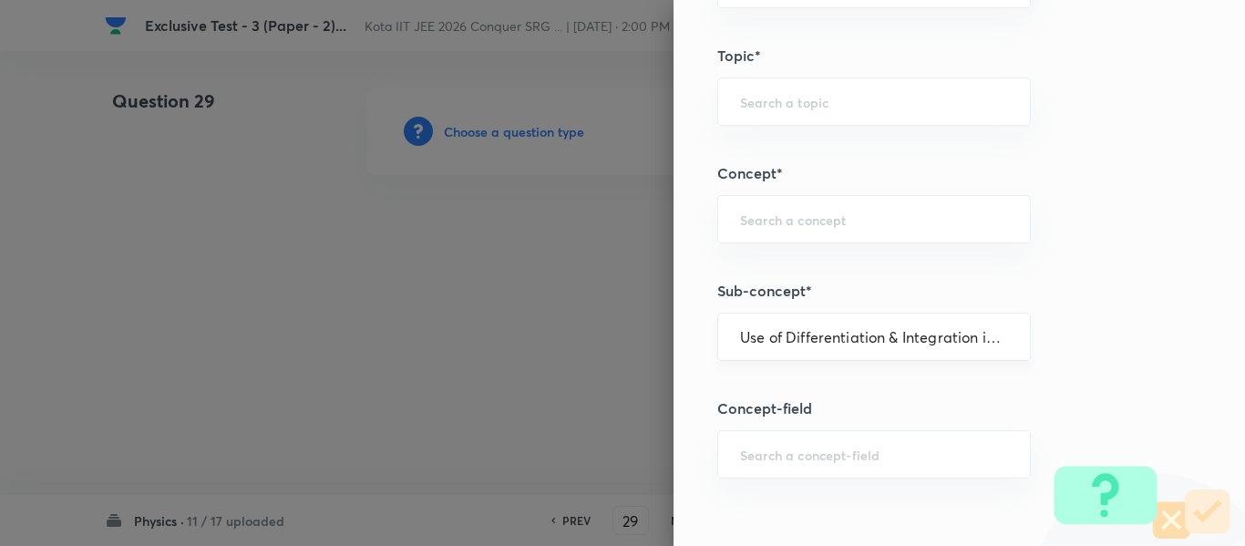
type input "Physics"
type input "Basics & Laboratory"
type input "Mathematical Tools"
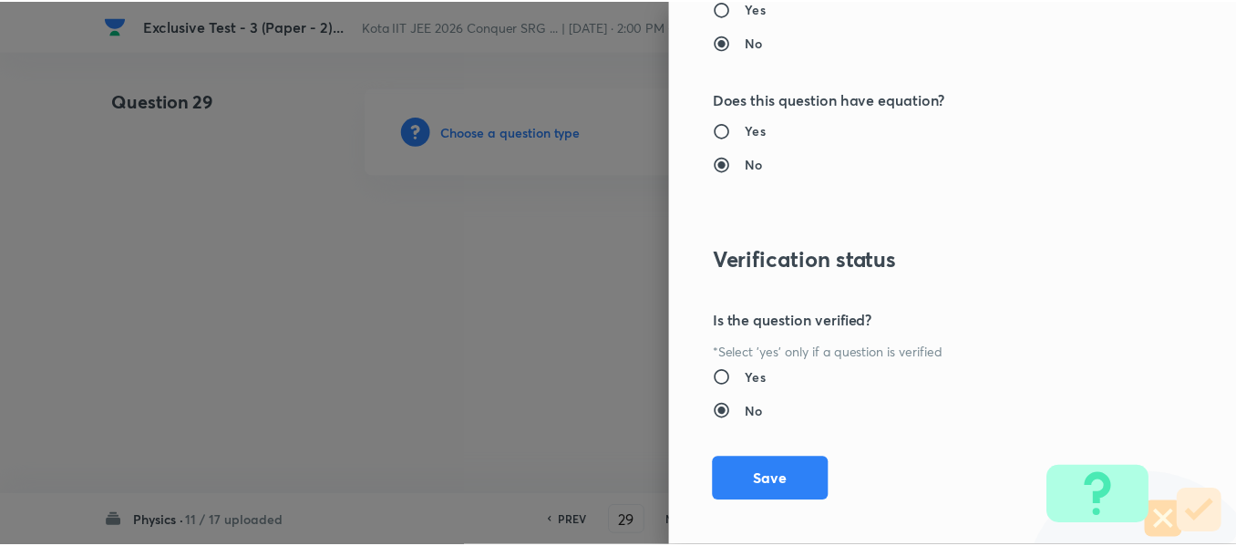
scroll to position [1953, 0]
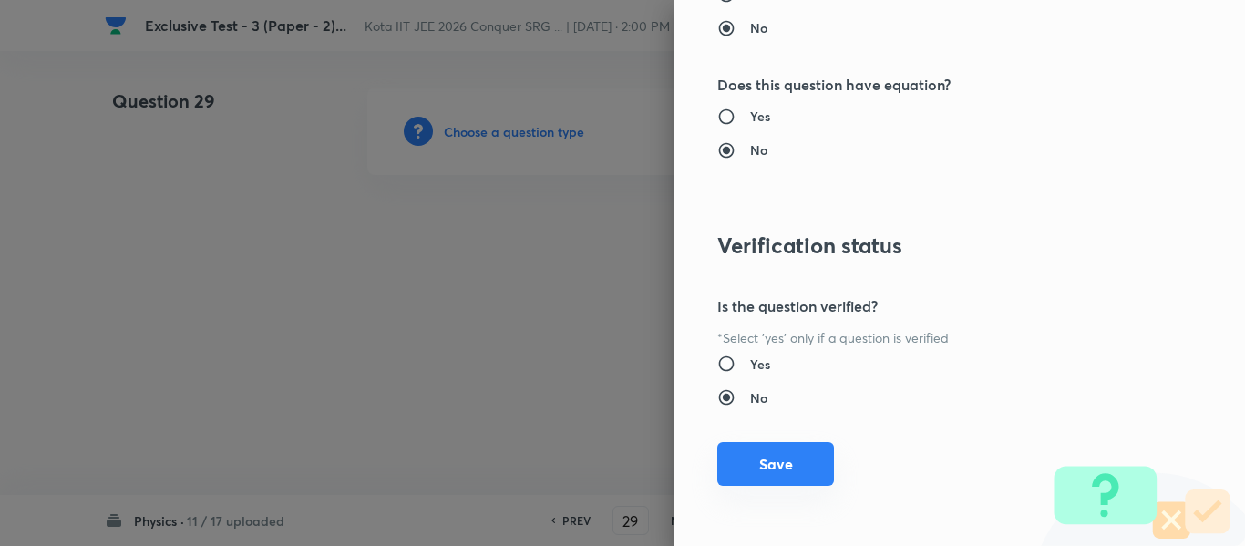
click at [766, 454] on button "Save" at bounding box center [775, 464] width 117 height 44
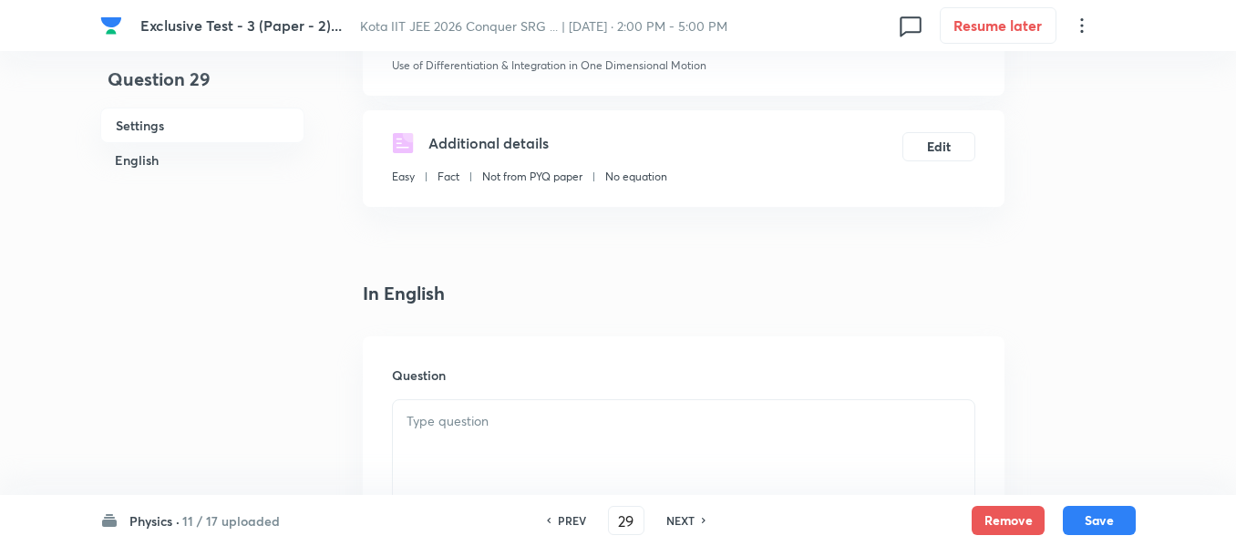
scroll to position [365, 0]
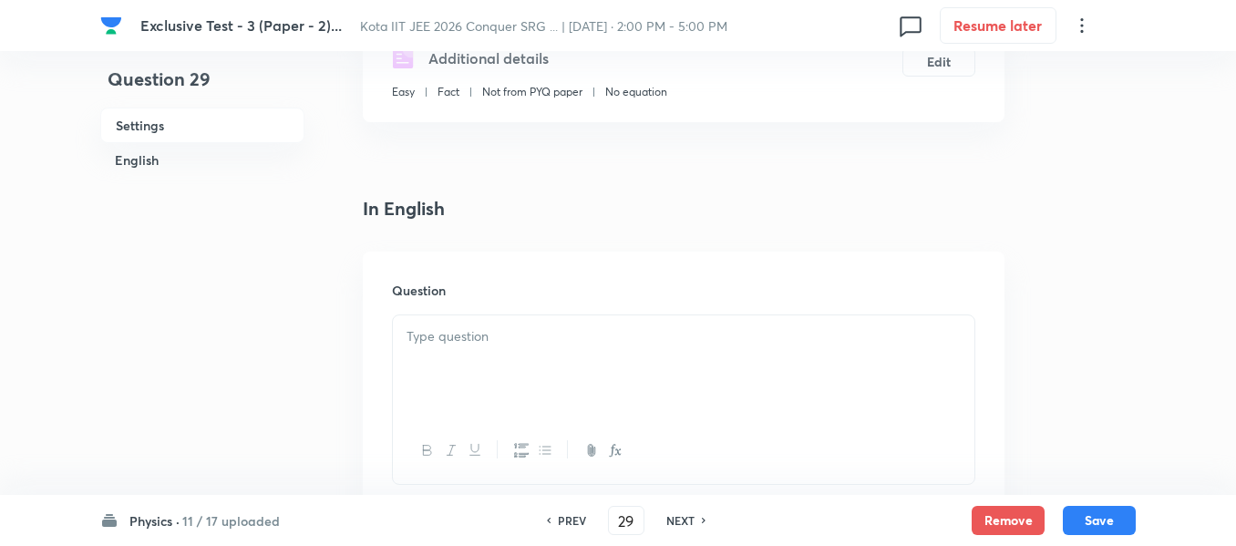
click at [482, 345] on p at bounding box center [684, 336] width 554 height 21
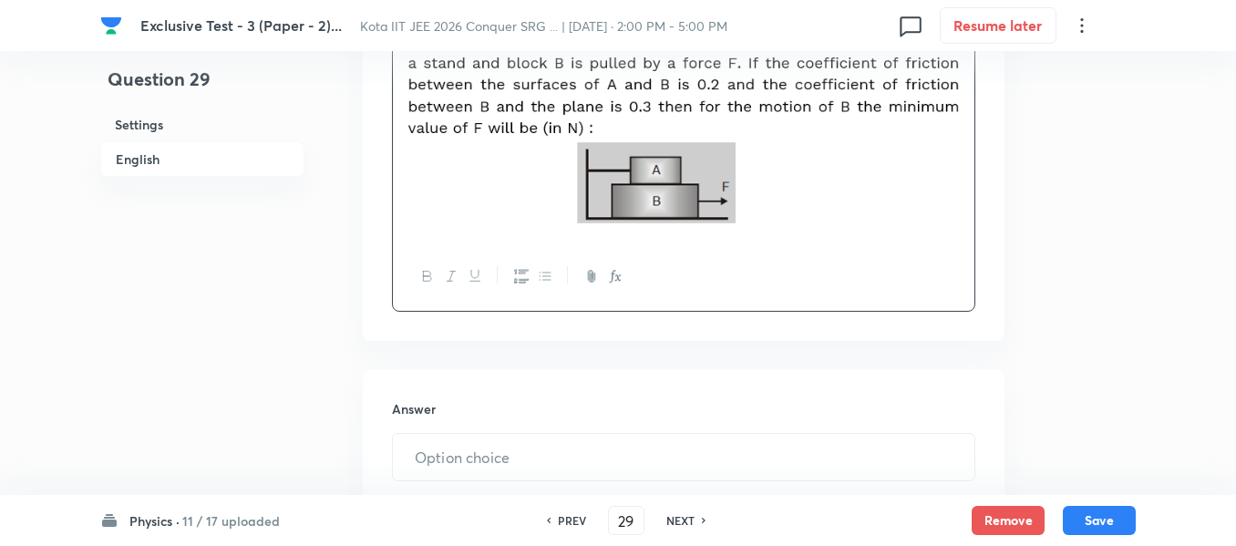
scroll to position [729, 0]
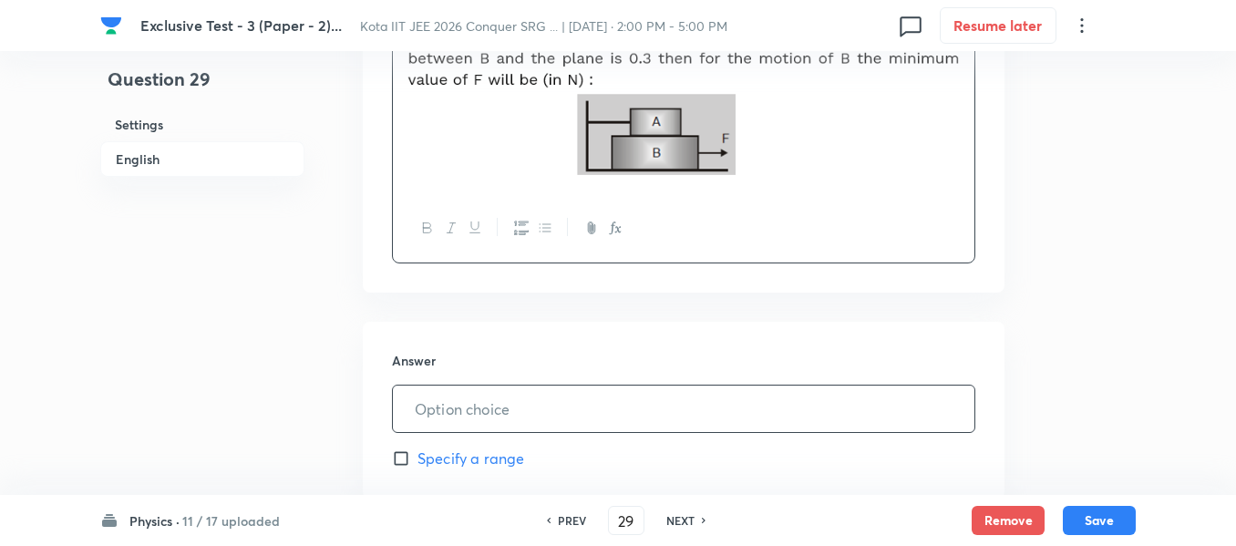
click at [459, 411] on input "text" at bounding box center [684, 409] width 582 height 46
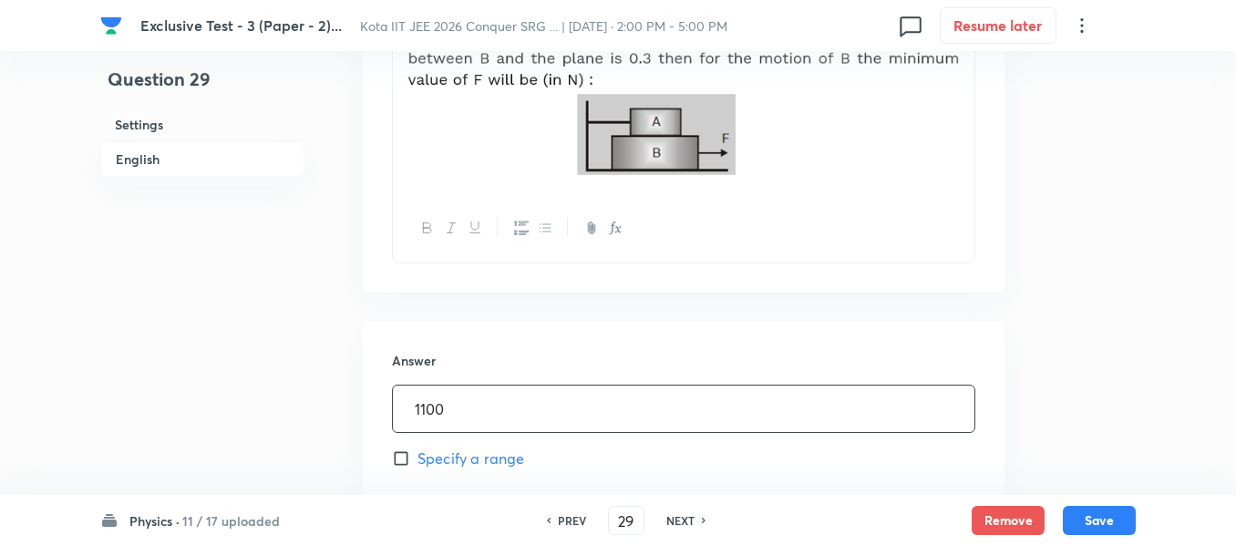
type input "1100"
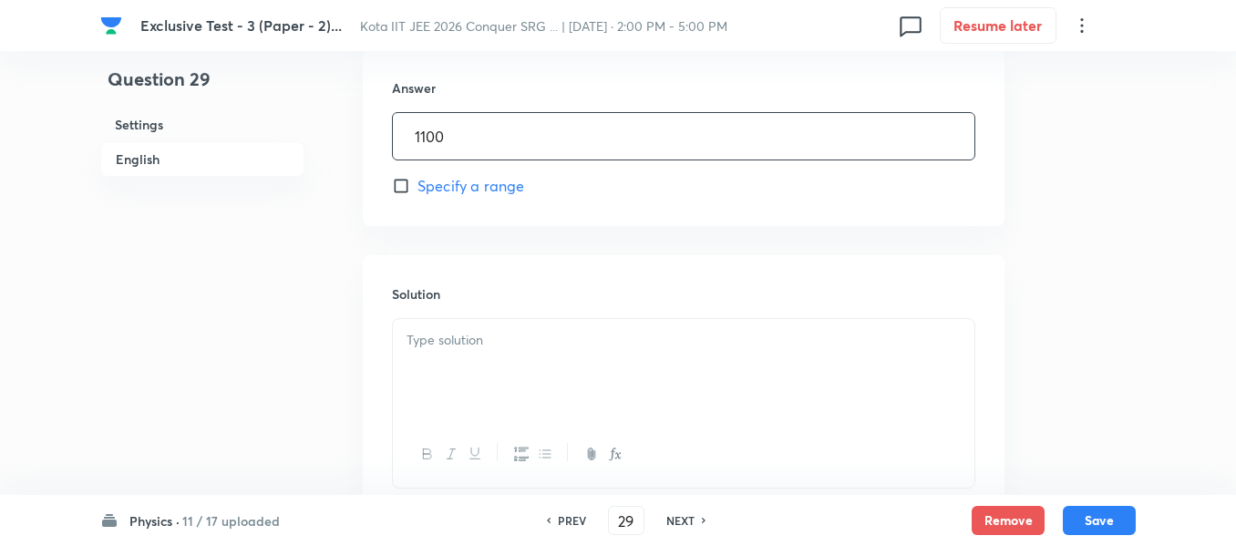
scroll to position [1003, 0]
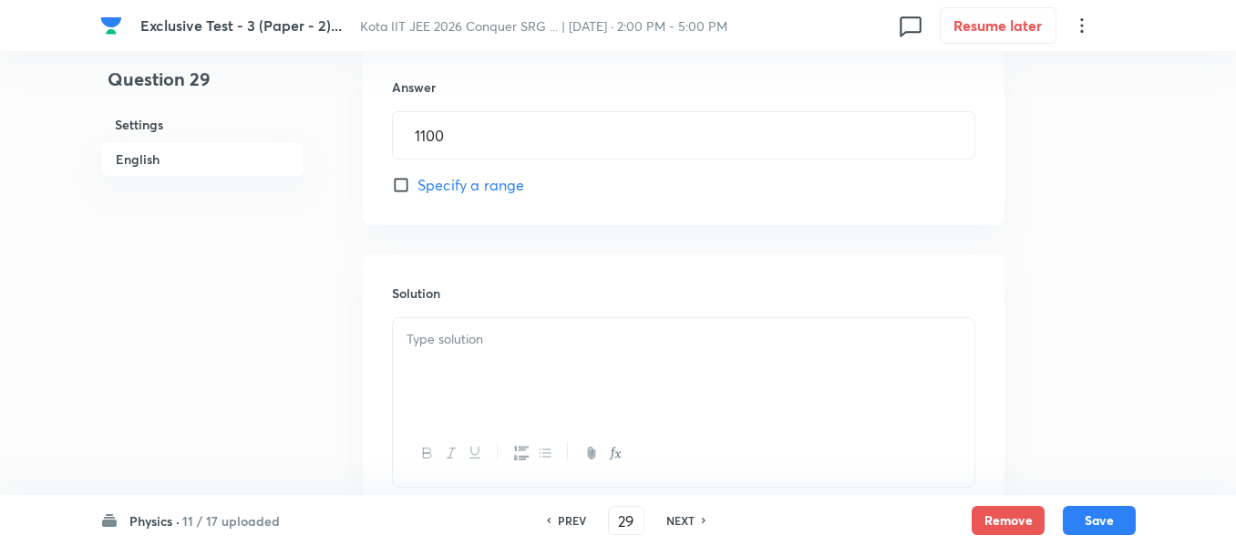
click at [479, 353] on div at bounding box center [684, 369] width 582 height 102
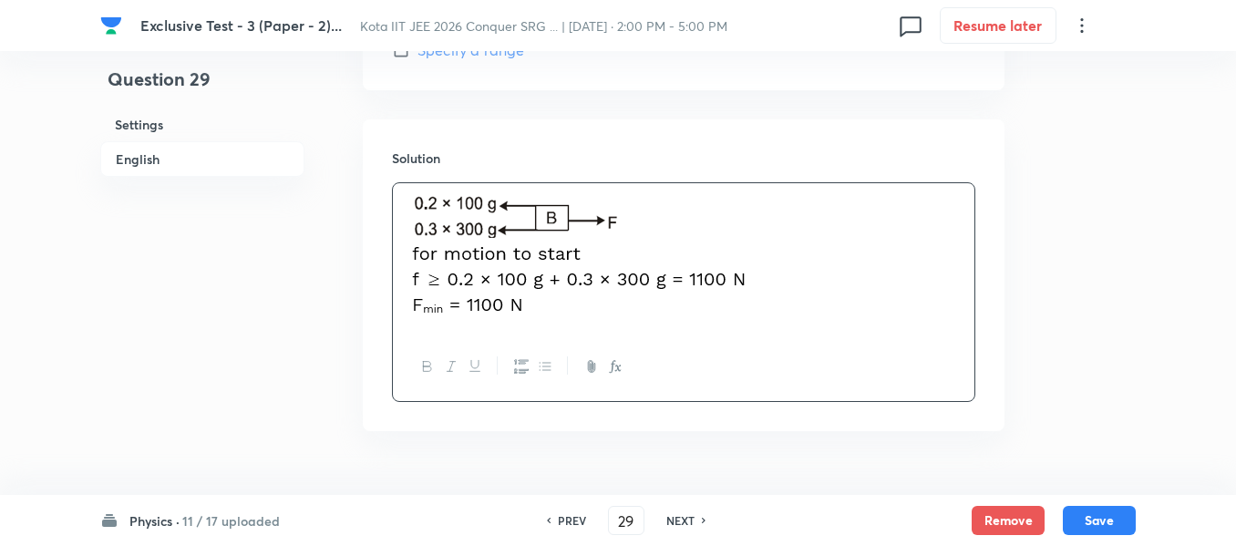
scroll to position [1183, 0]
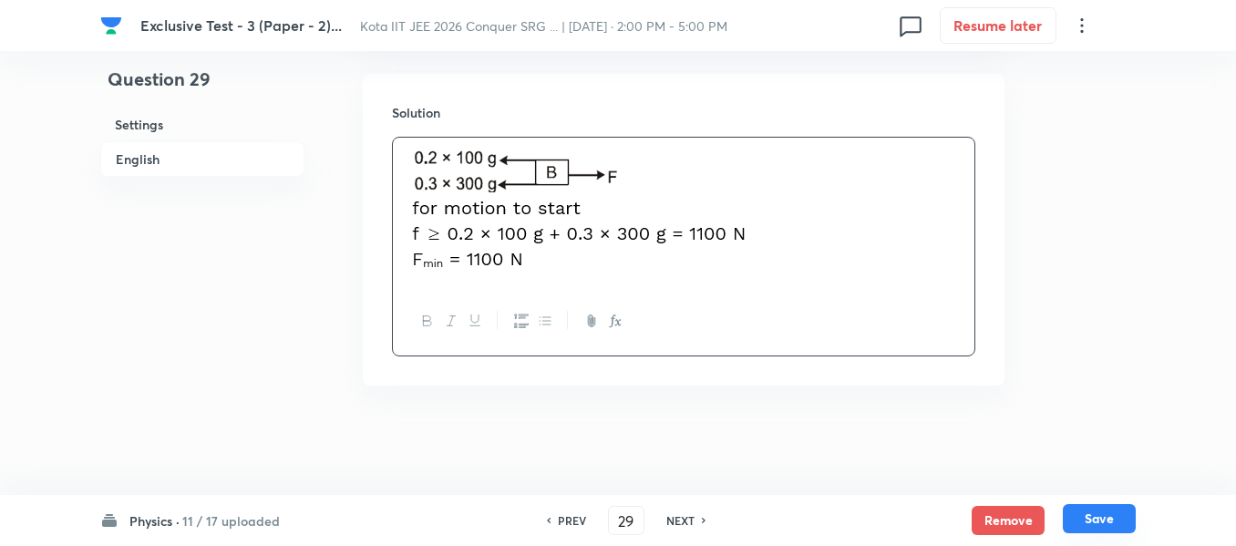
click at [1103, 521] on button "Save" at bounding box center [1099, 518] width 73 height 29
type input "30"
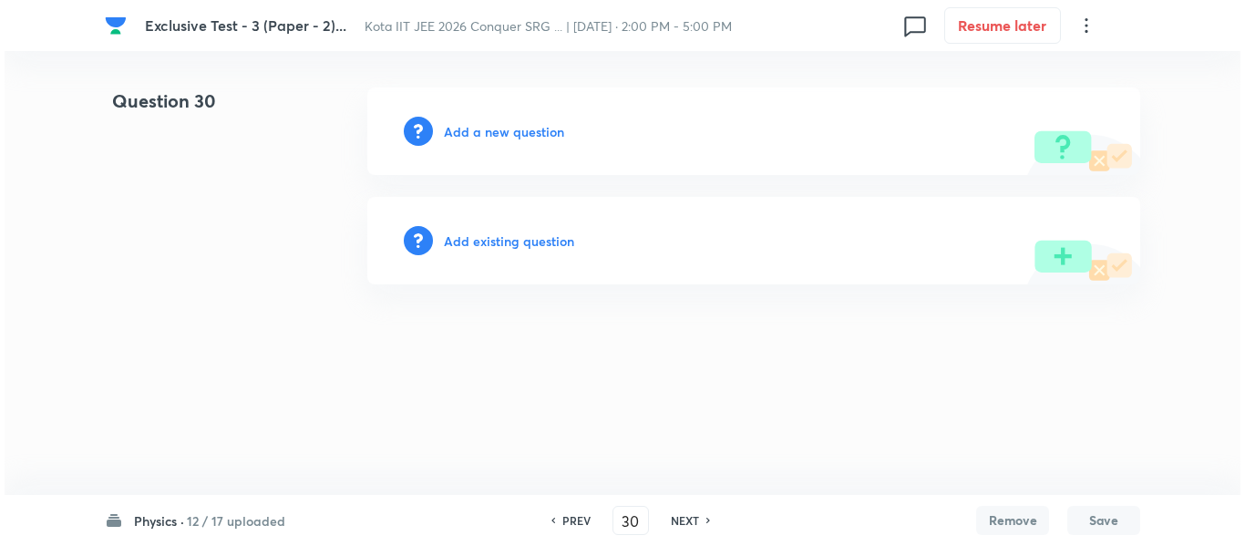
scroll to position [0, 0]
click at [488, 130] on h6 "Add a new question" at bounding box center [504, 131] width 120 height 19
click at [488, 130] on h6 "Choose a question type" at bounding box center [514, 131] width 140 height 19
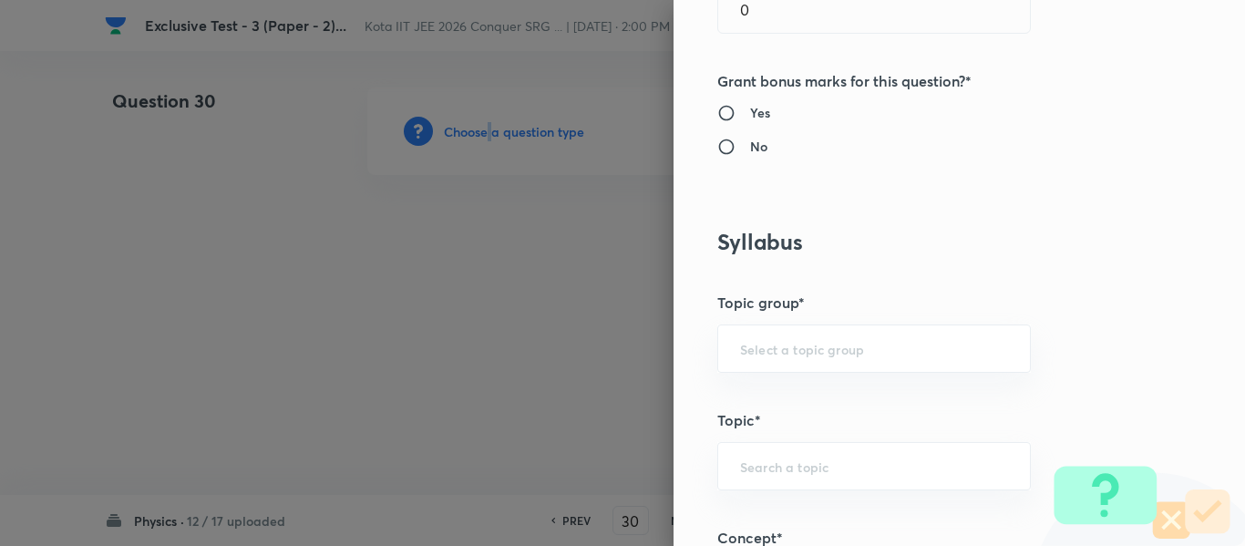
scroll to position [912, 0]
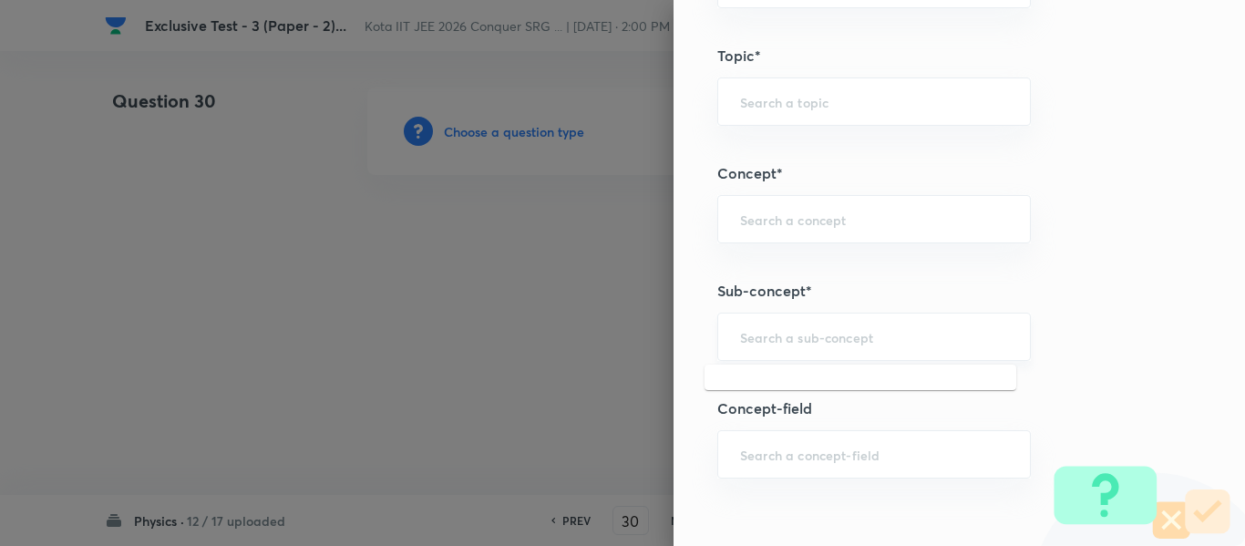
click at [775, 334] on input "text" at bounding box center [874, 336] width 268 height 17
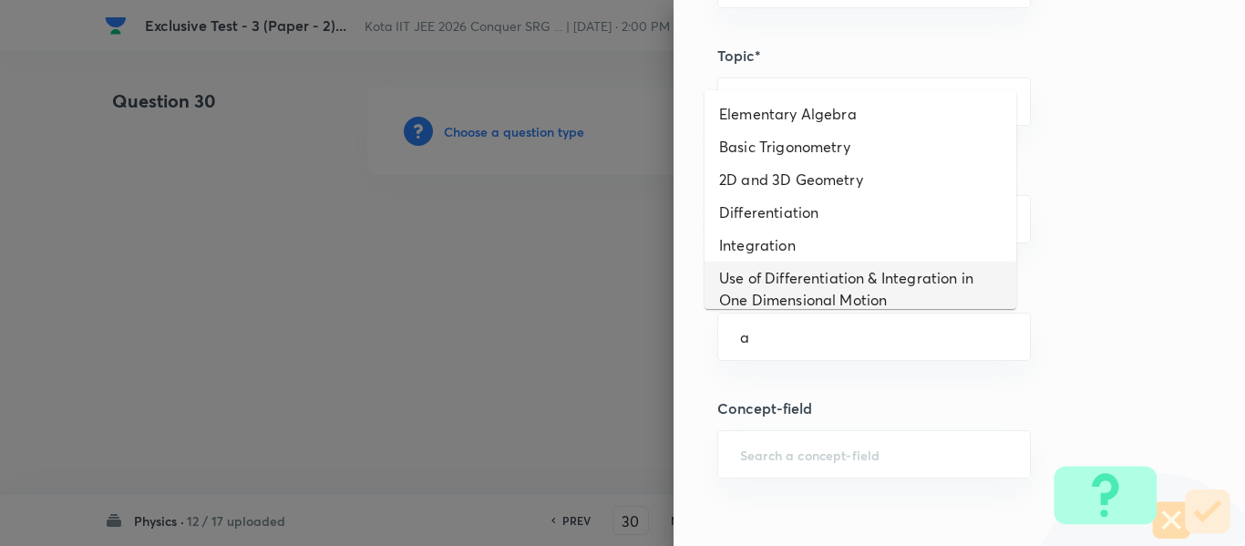
click at [783, 285] on li "Use of Differentiation & Integration in One Dimensional Motion" at bounding box center [861, 289] width 312 height 55
type input "Use of Differentiation & Integration in One Dimensional Motion"
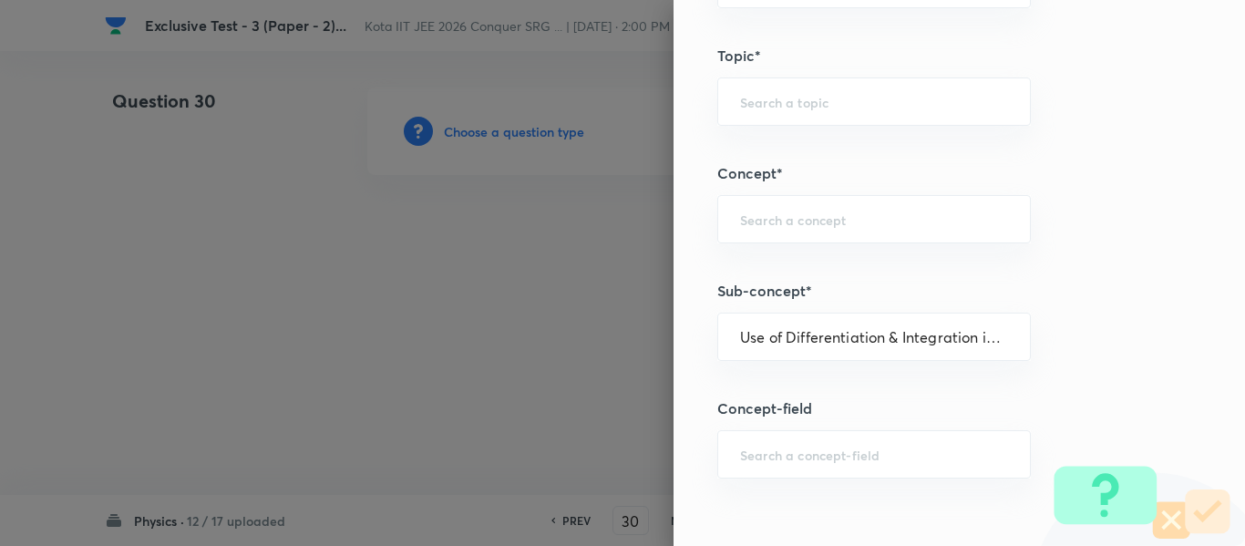
type input "Physics"
type input "Basics & Laboratory"
type input "Mathematical Tools"
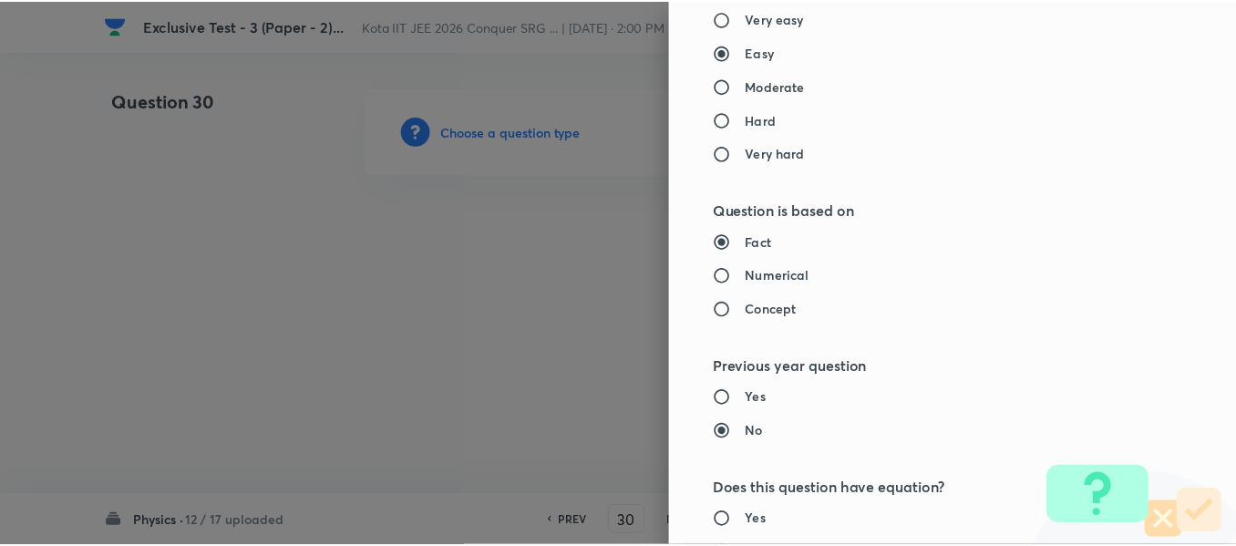
scroll to position [1953, 0]
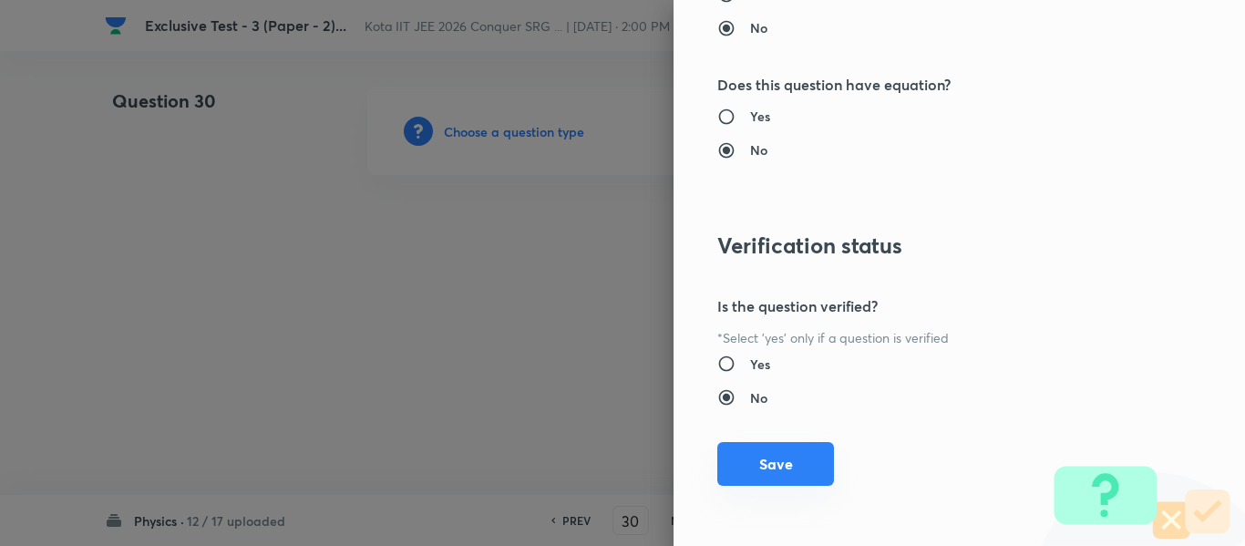
click at [752, 469] on button "Save" at bounding box center [775, 464] width 117 height 44
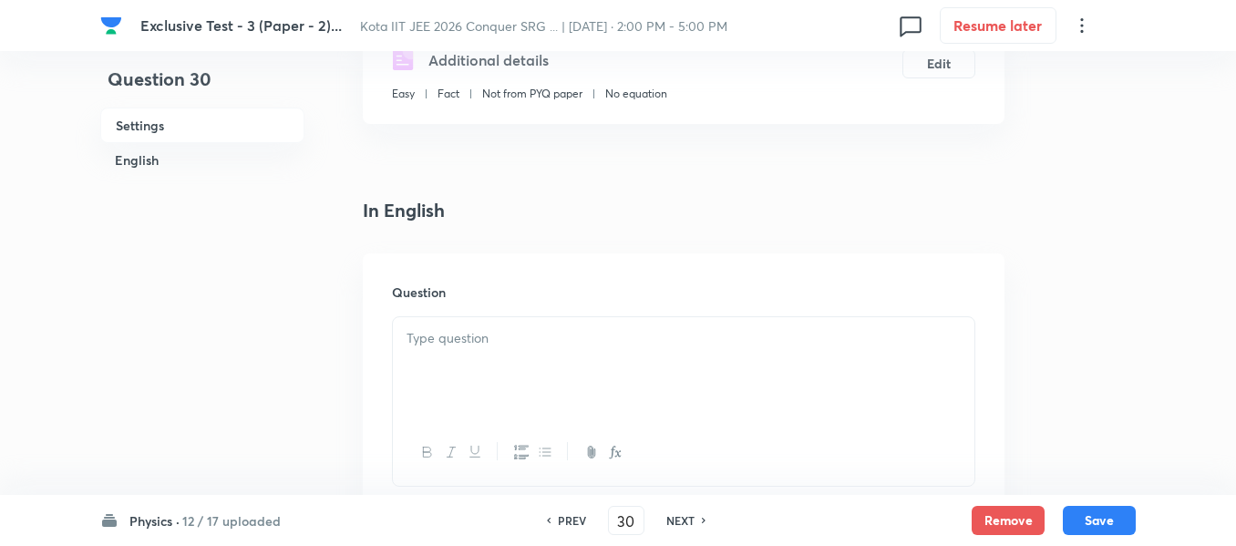
scroll to position [365, 0]
click at [447, 346] on p at bounding box center [684, 336] width 554 height 21
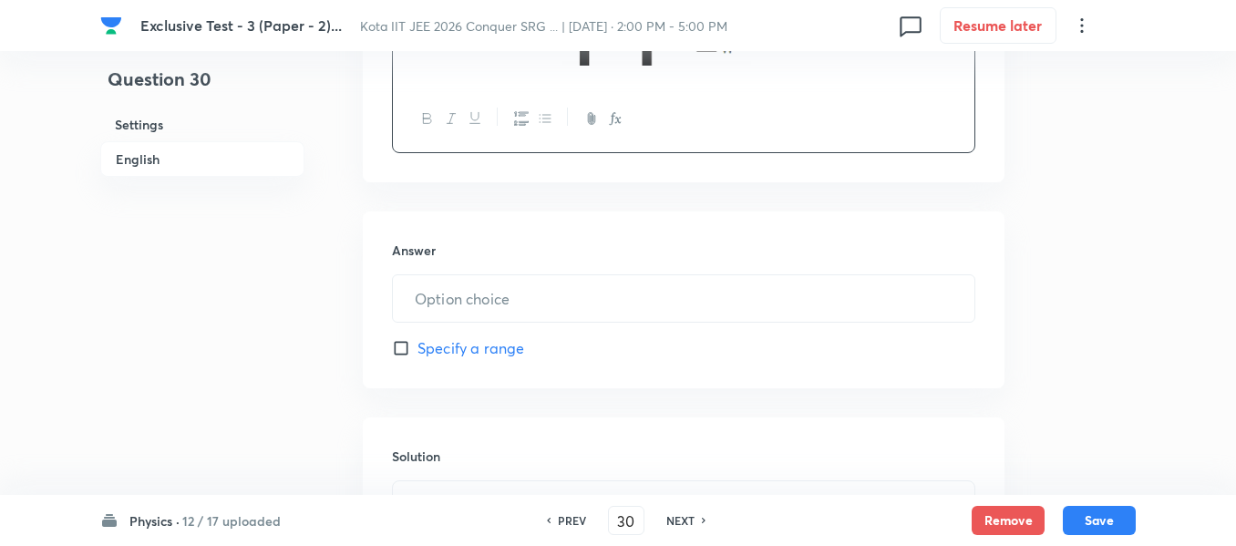
scroll to position [820, 0]
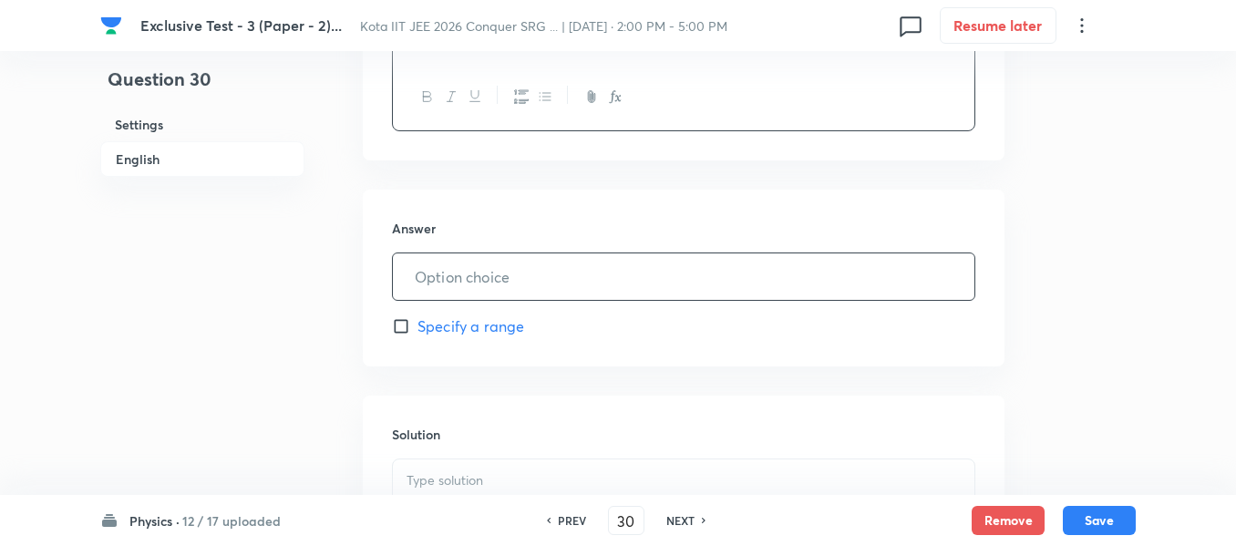
click at [449, 287] on input "text" at bounding box center [684, 276] width 582 height 46
type input "450"
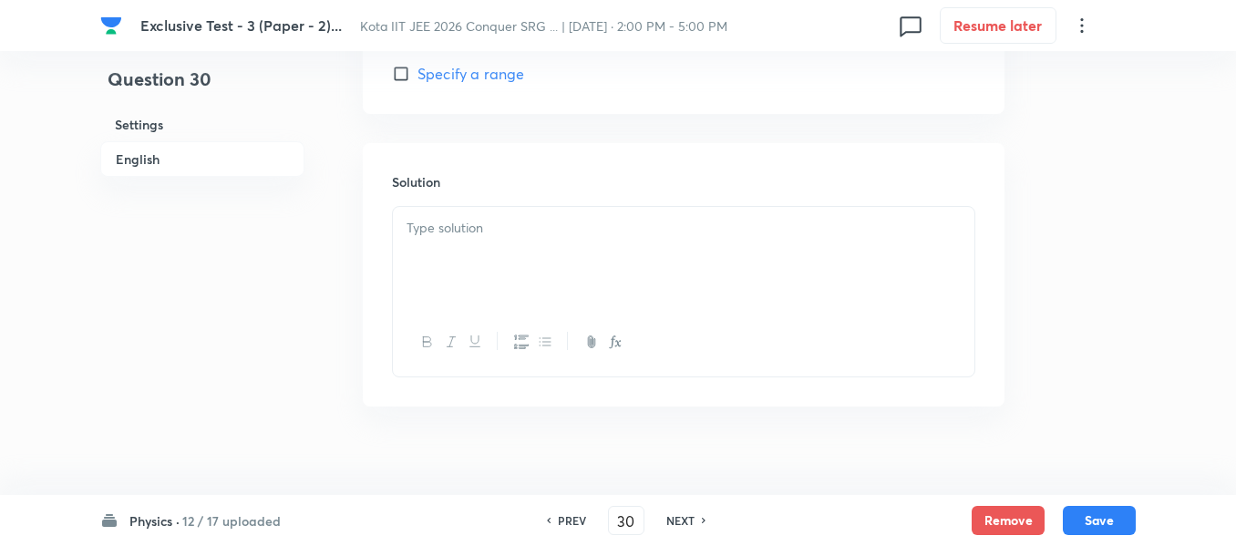
scroll to position [1094, 0]
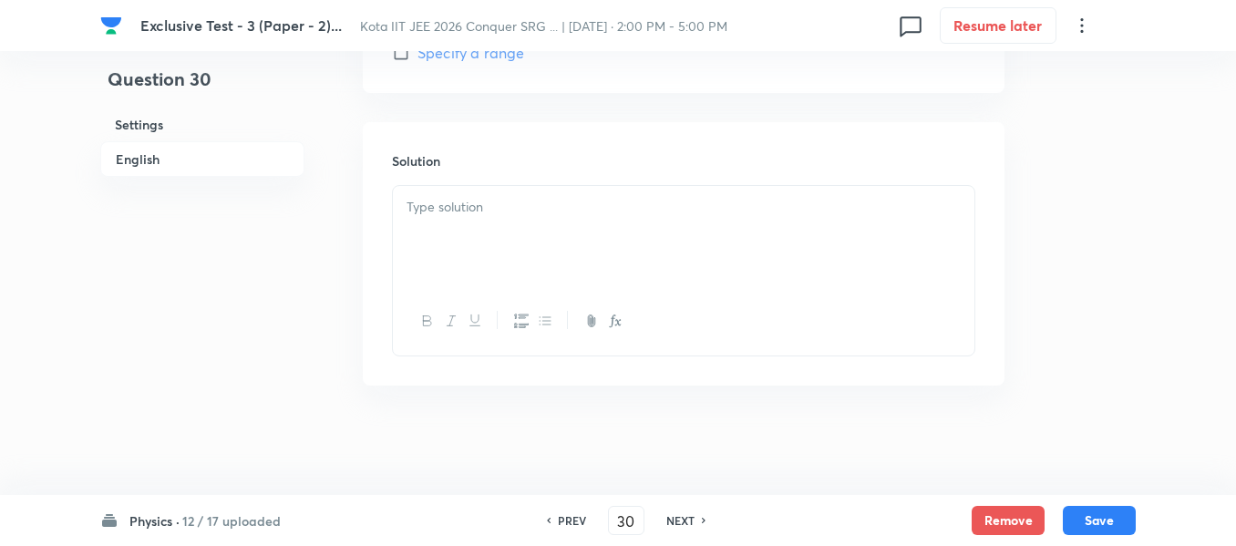
click at [432, 213] on p at bounding box center [684, 207] width 554 height 21
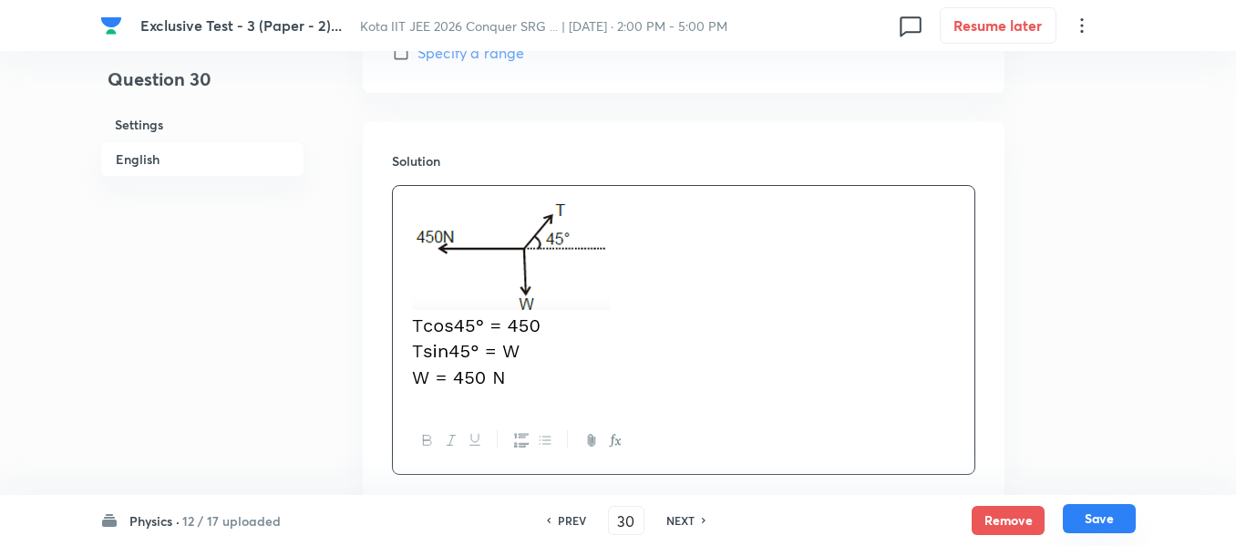
click at [1088, 515] on button "Save" at bounding box center [1099, 518] width 73 height 29
type input "31"
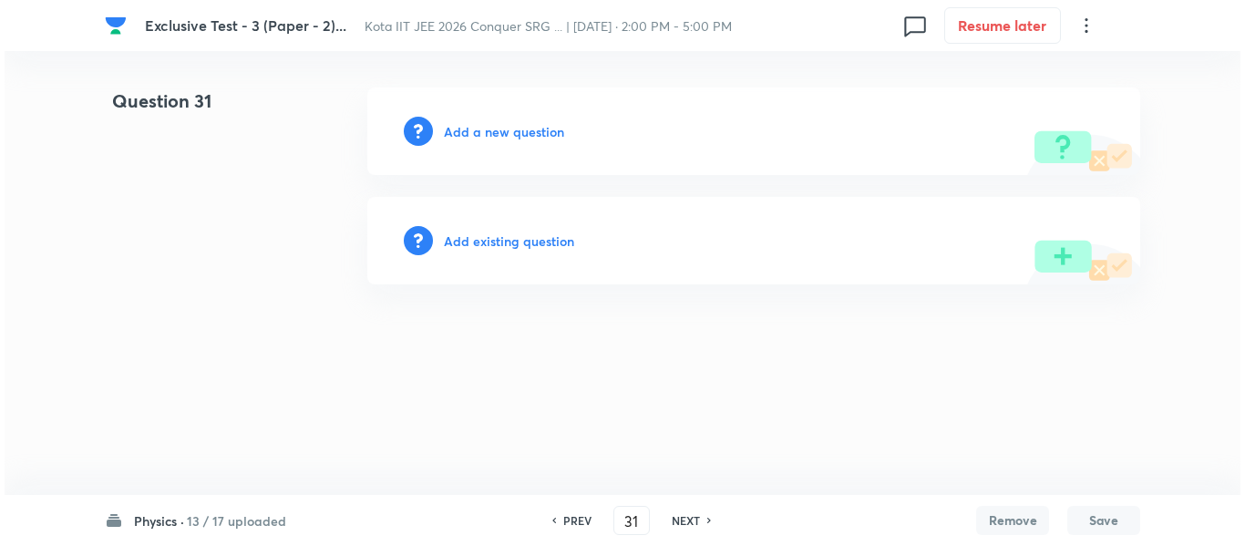
scroll to position [0, 0]
click at [515, 137] on h6 "Add a new question" at bounding box center [504, 131] width 120 height 19
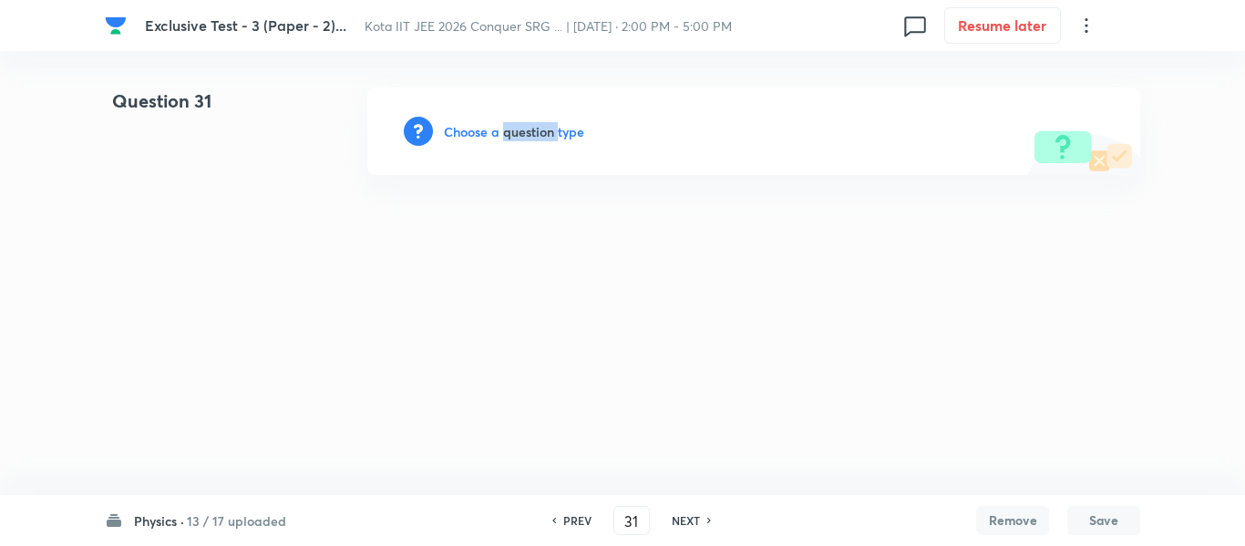
click at [515, 137] on h6 "Choose a question type" at bounding box center [514, 131] width 140 height 19
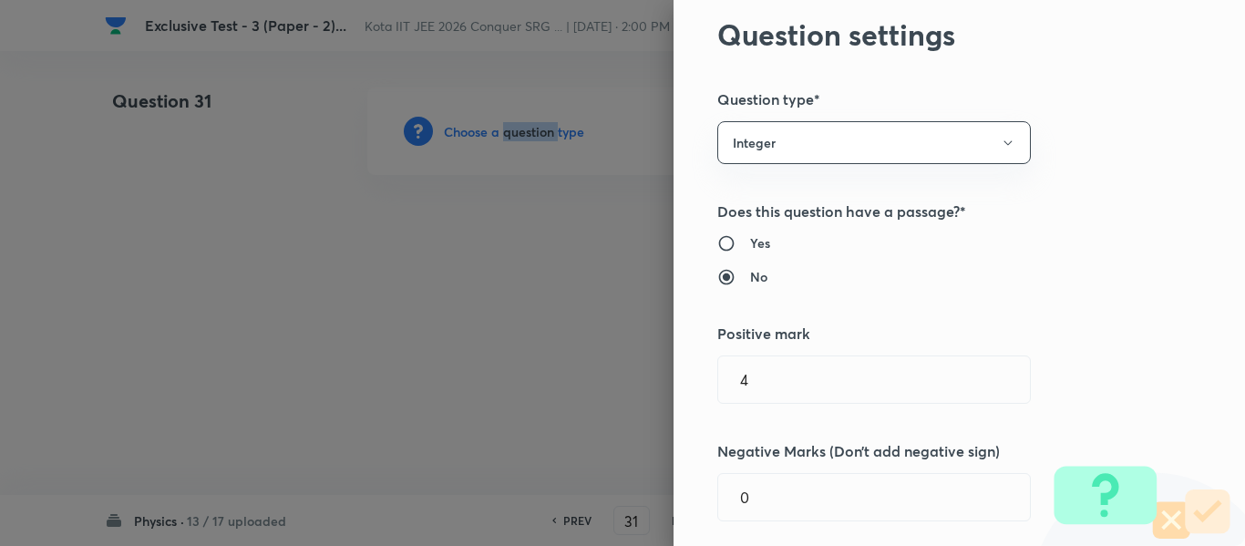
scroll to position [91, 0]
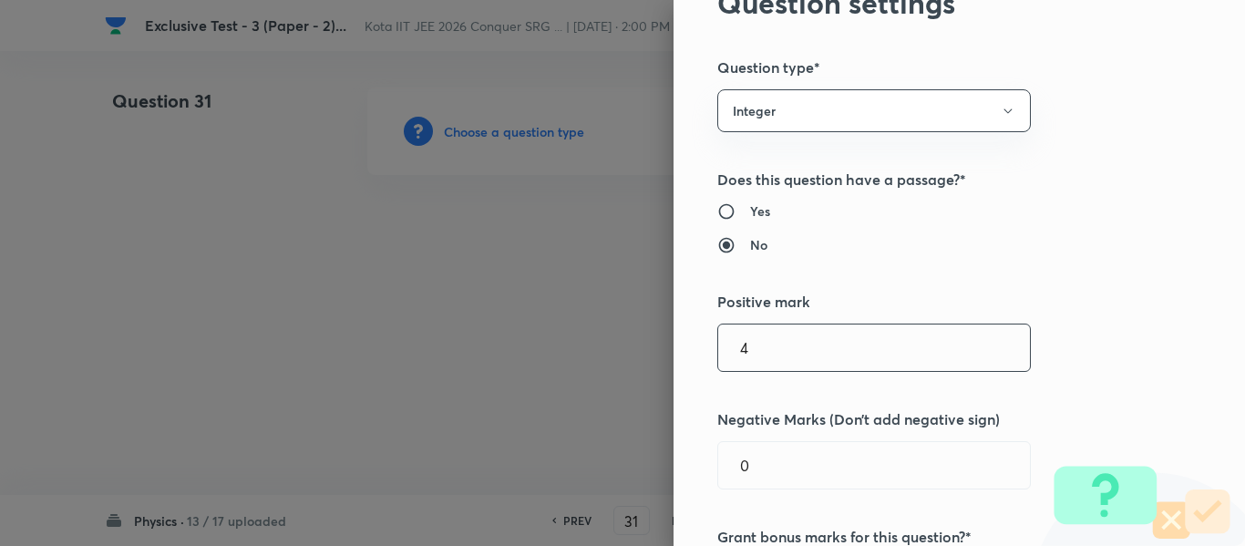
drag, startPoint x: 712, startPoint y: 353, endPoint x: 691, endPoint y: 353, distance: 21.0
click at [691, 353] on div "Question settings Question type* Integer Does this question have a passage?* Ye…" at bounding box center [960, 273] width 572 height 546
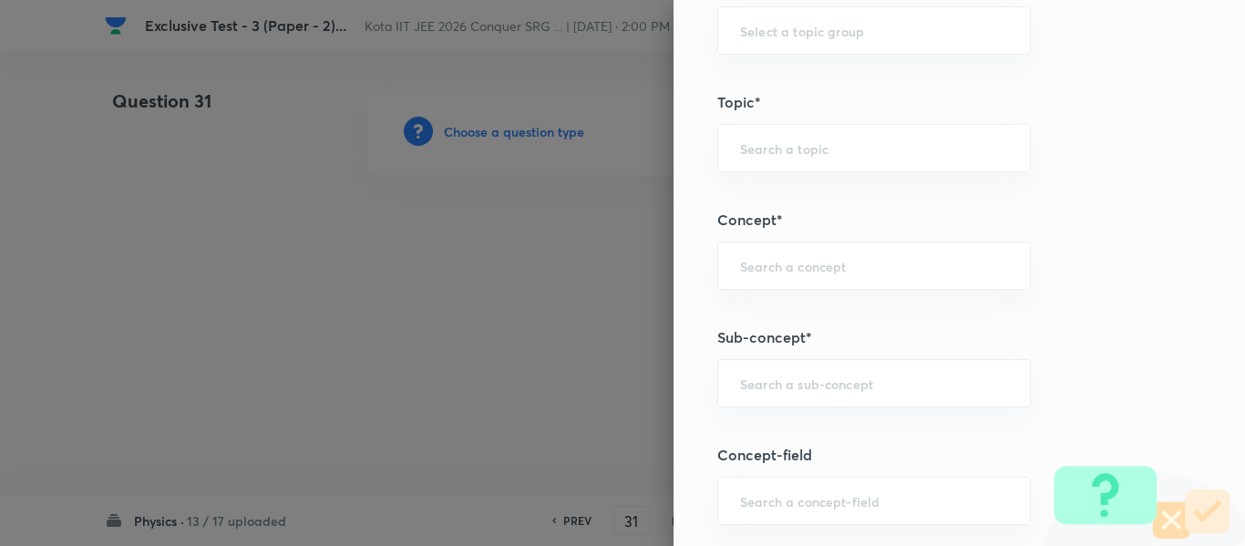
scroll to position [820, 0]
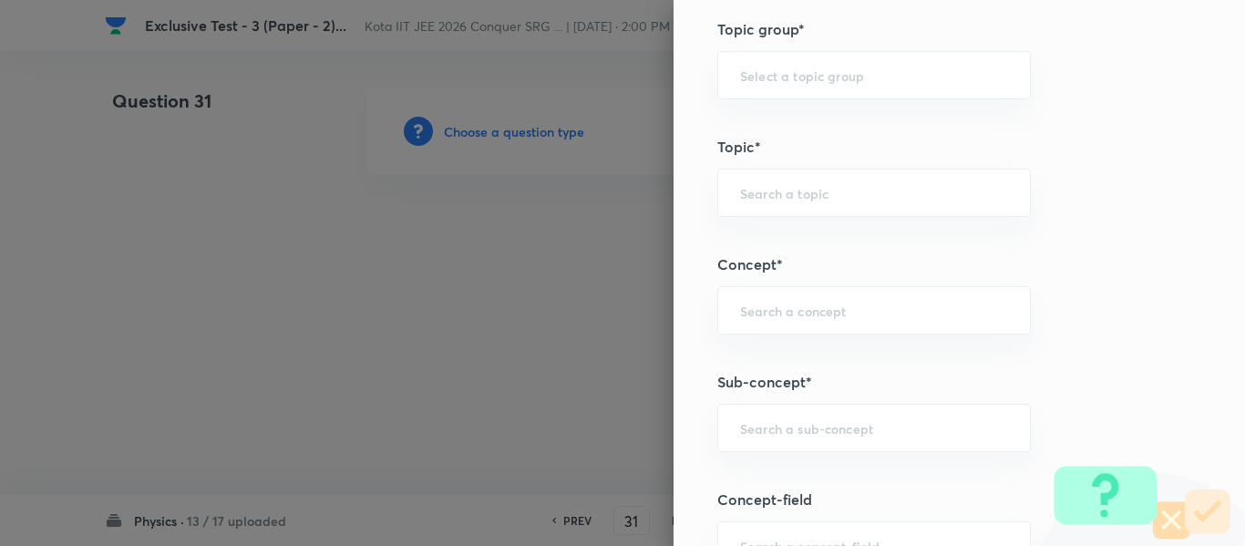
type input "3"
drag, startPoint x: 777, startPoint y: 399, endPoint x: 773, endPoint y: 412, distance: 13.3
click at [777, 401] on div "Question settings Question type* Integer Does this question have a passage?* Ye…" at bounding box center [960, 273] width 572 height 546
click at [769, 425] on input "text" at bounding box center [874, 427] width 268 height 17
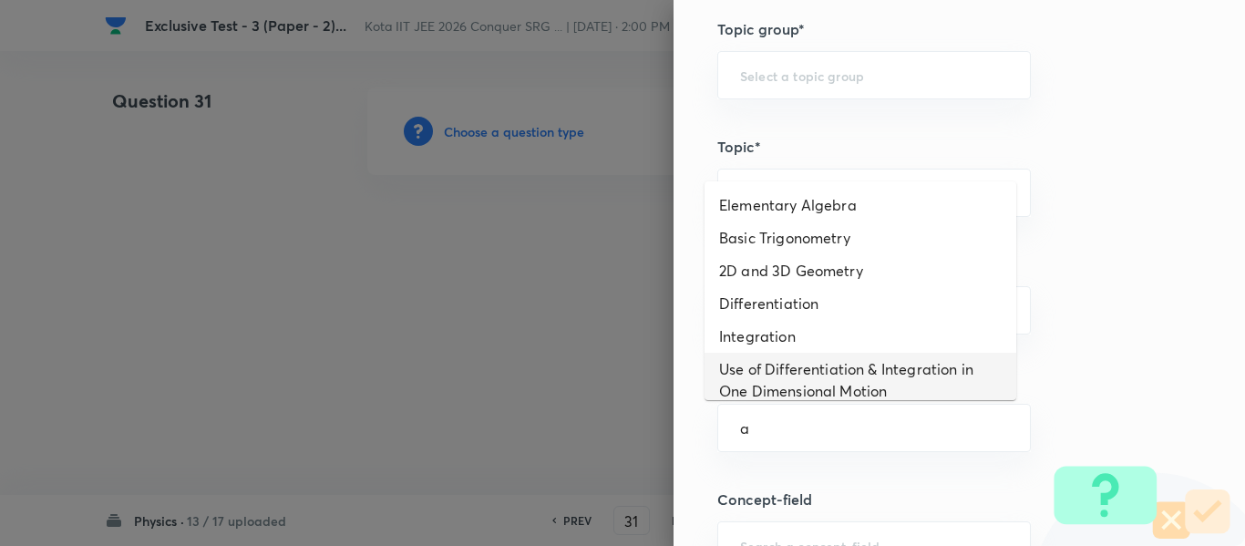
click at [775, 388] on li "Use of Differentiation & Integration in One Dimensional Motion" at bounding box center [861, 380] width 312 height 55
type input "Use of Differentiation & Integration in One Dimensional Motion"
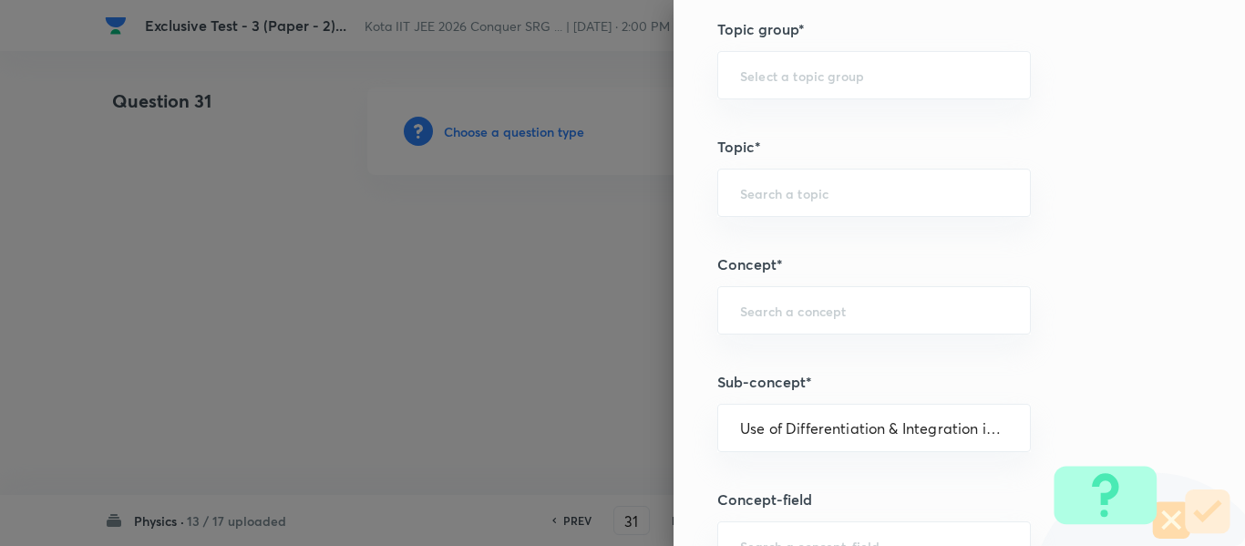
type input "Physics"
type input "Basics & Laboratory"
type input "Mathematical Tools"
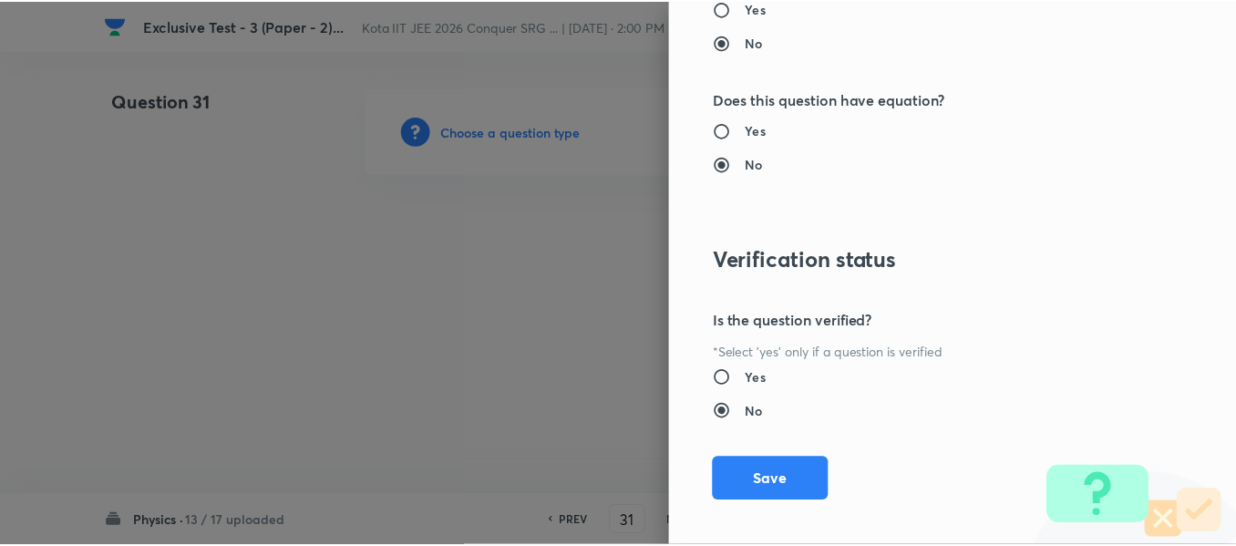
scroll to position [1953, 0]
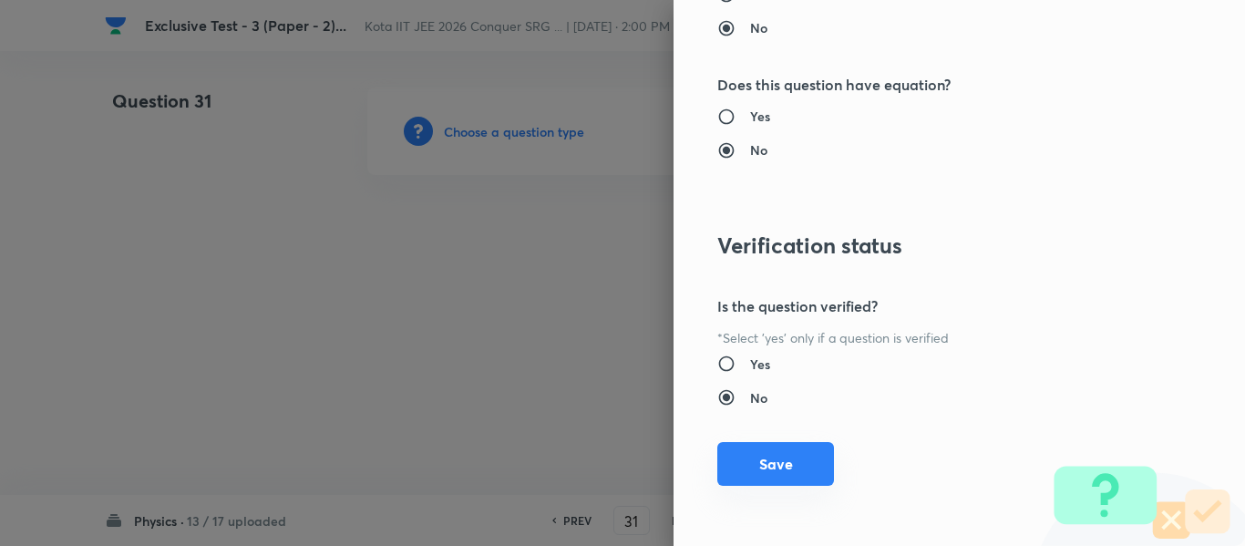
click at [783, 469] on button "Save" at bounding box center [775, 464] width 117 height 44
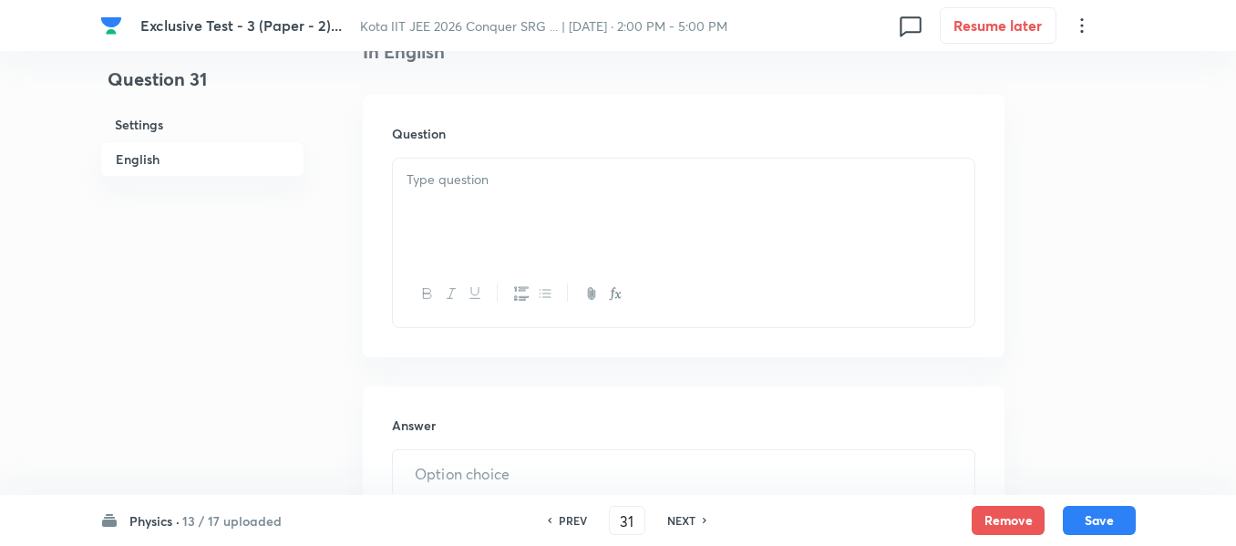
scroll to position [547, 0]
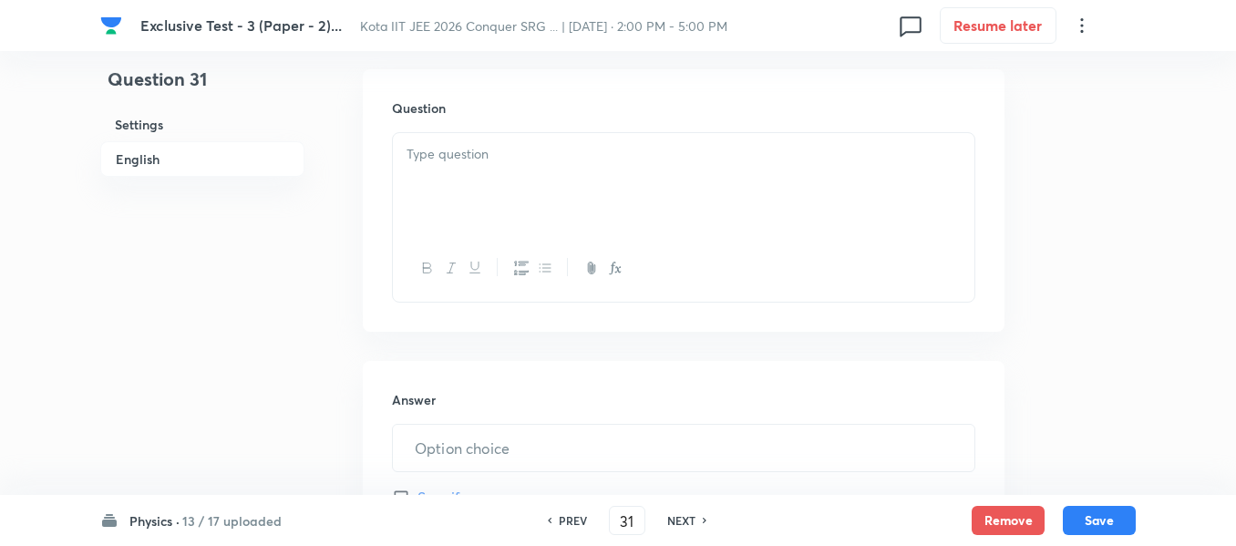
click at [429, 167] on div at bounding box center [684, 184] width 582 height 102
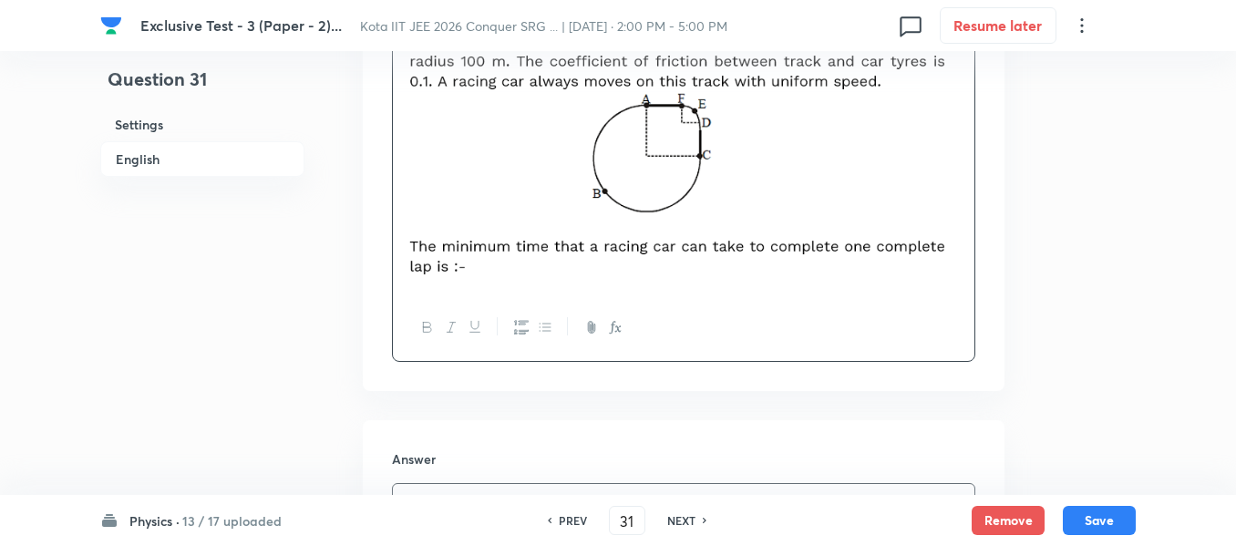
scroll to position [820, 0]
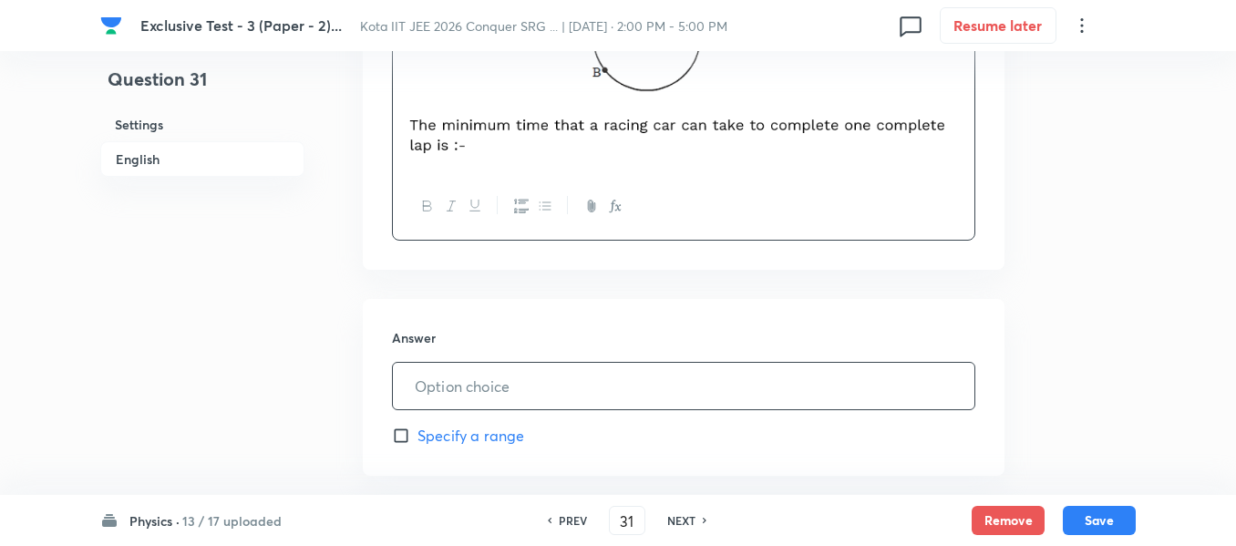
click at [469, 382] on input "text" at bounding box center [684, 386] width 582 height 46
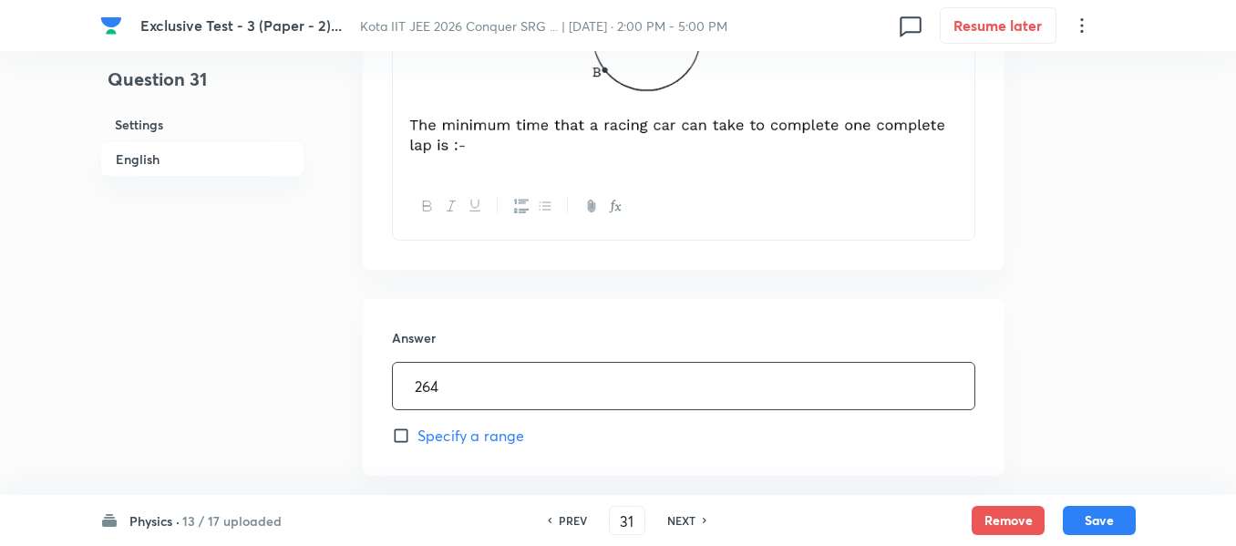
type input "264"
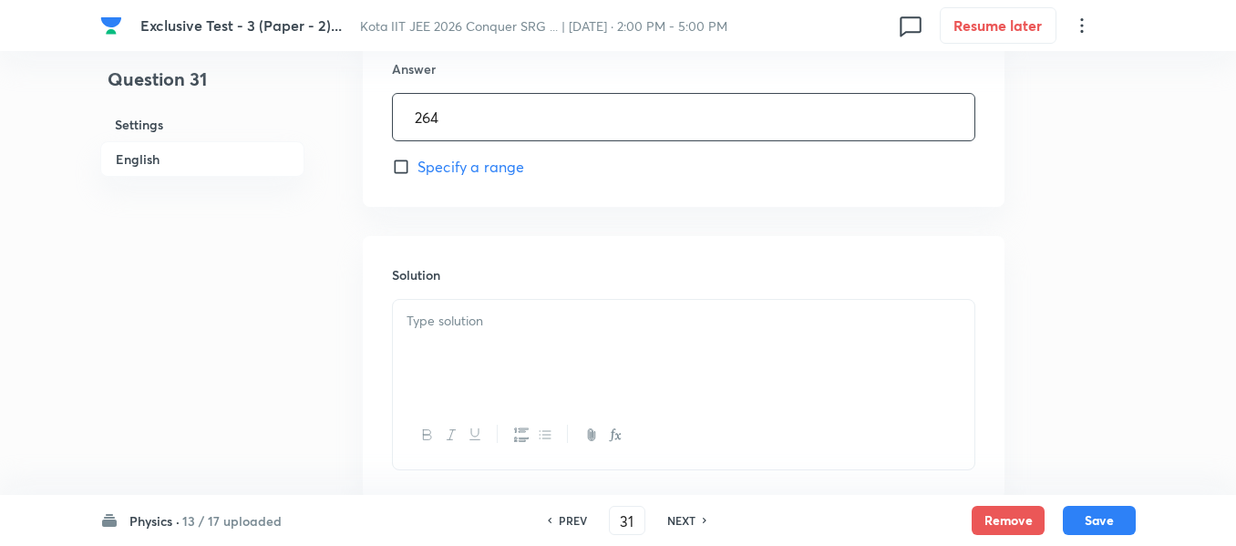
scroll to position [1094, 0]
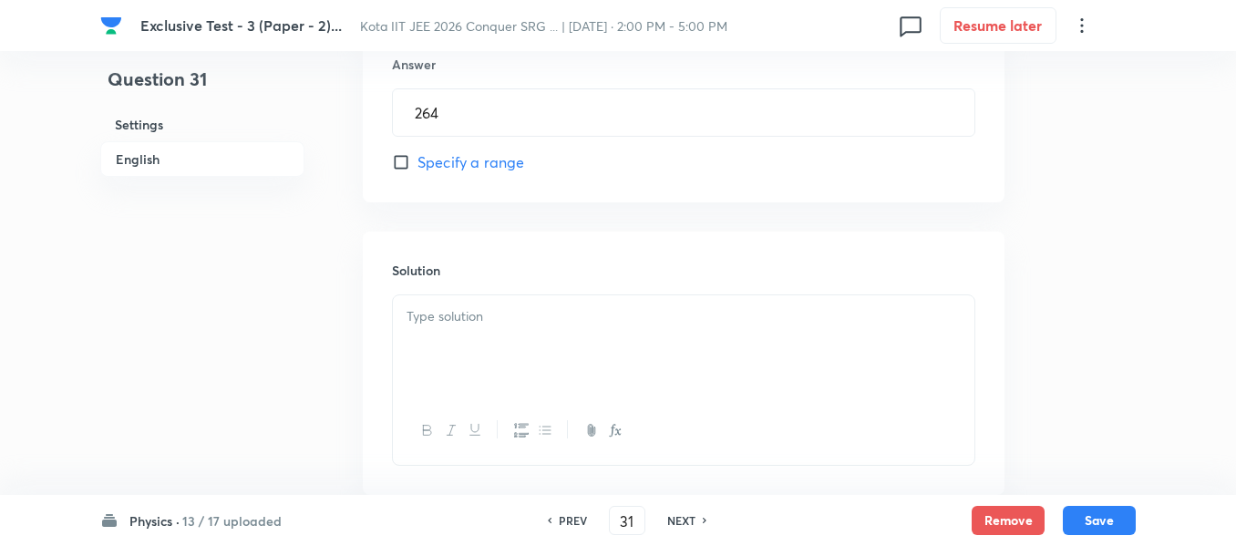
click at [490, 348] on div at bounding box center [684, 346] width 582 height 102
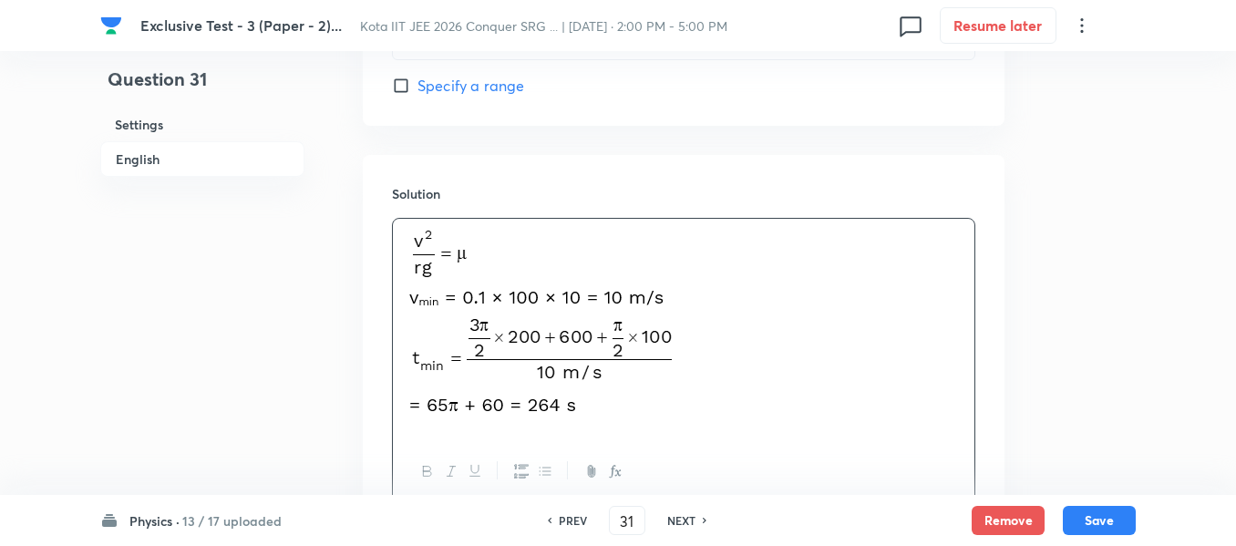
scroll to position [1320, 0]
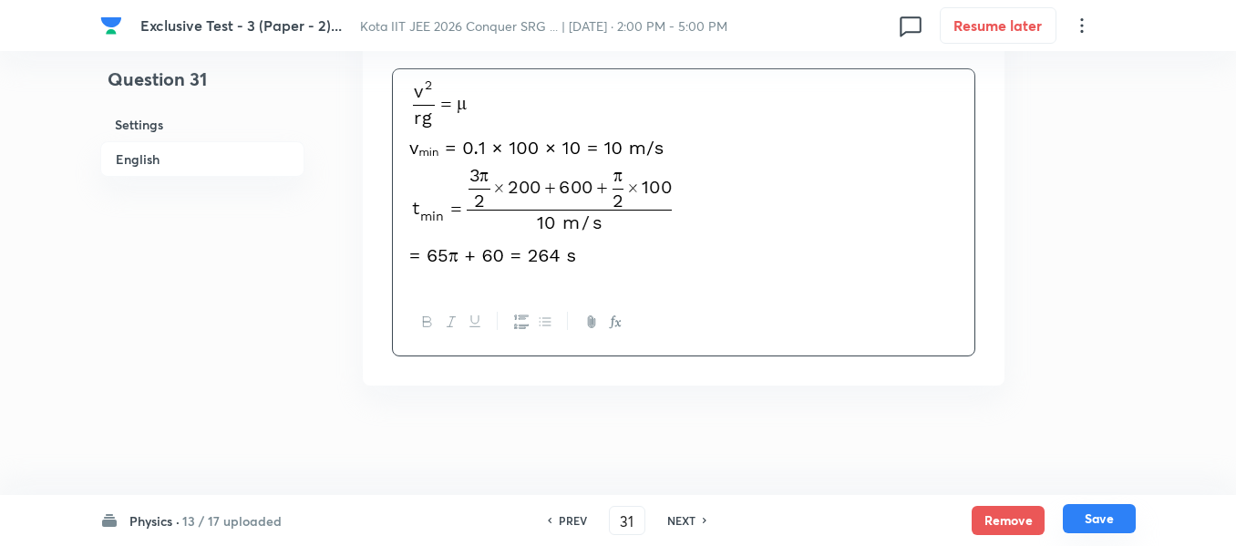
click at [1091, 521] on button "Save" at bounding box center [1099, 518] width 73 height 29
type input "32"
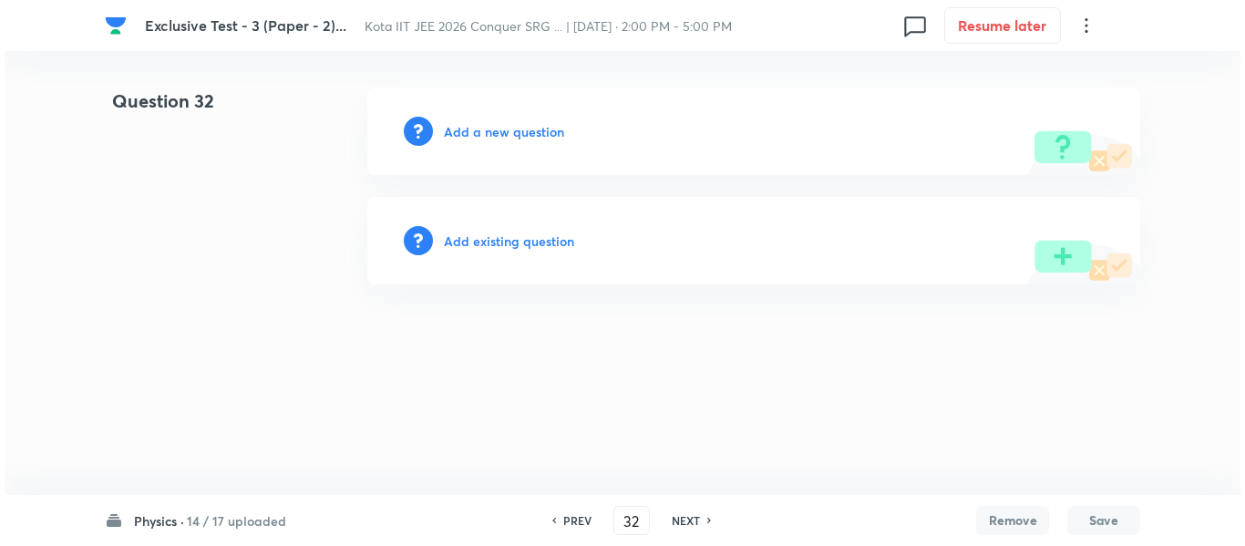
scroll to position [0, 0]
click at [514, 136] on h6 "Add a new question" at bounding box center [504, 131] width 120 height 19
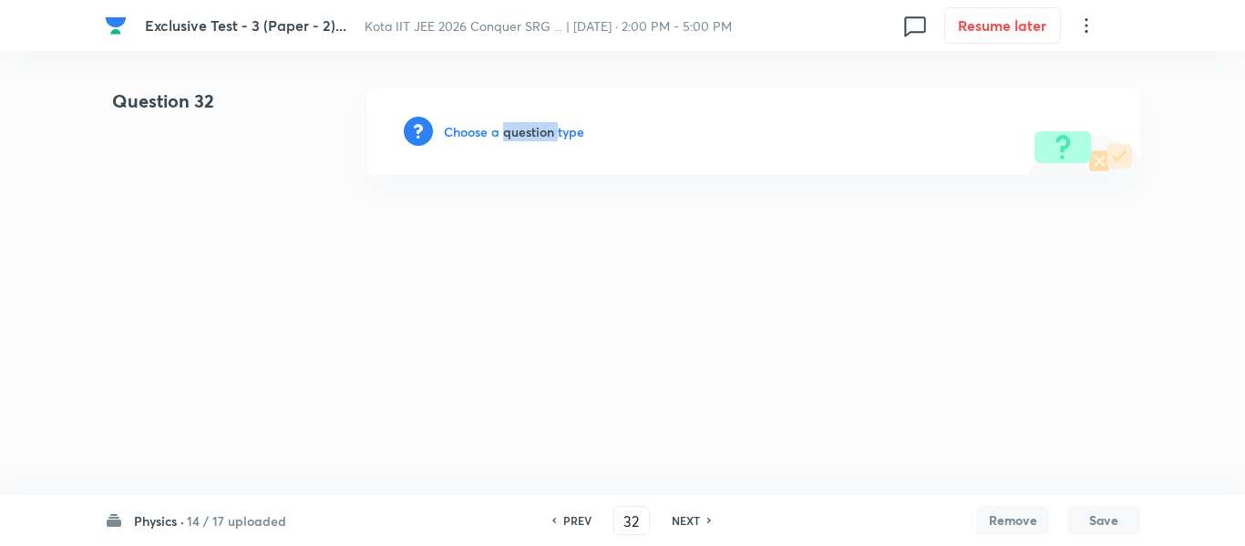
click at [514, 136] on h6 "Choose a question type" at bounding box center [514, 131] width 140 height 19
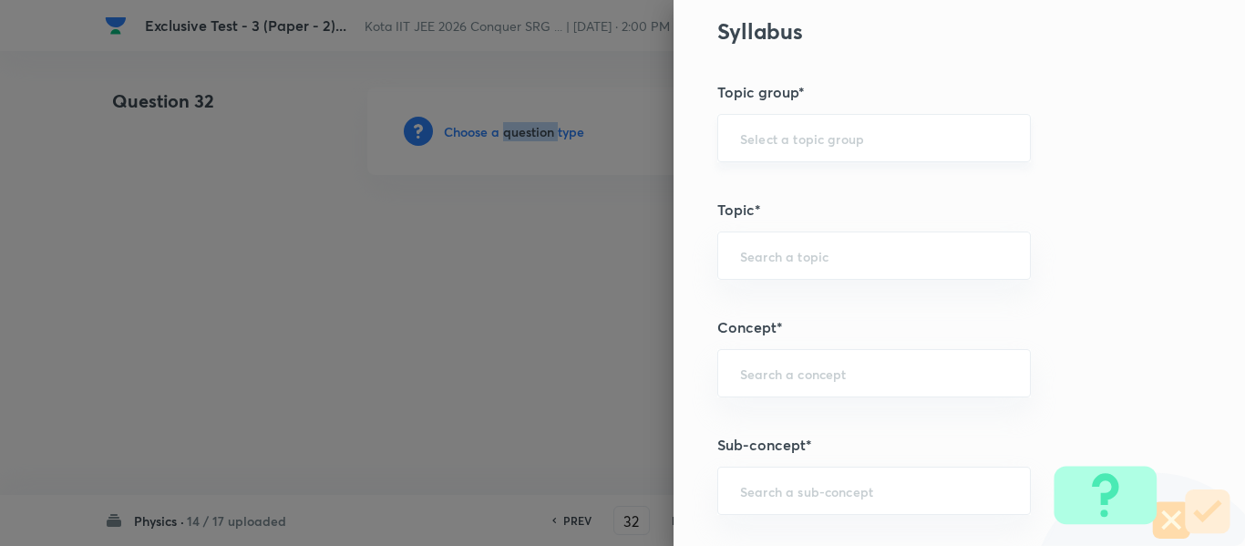
scroll to position [1003, 0]
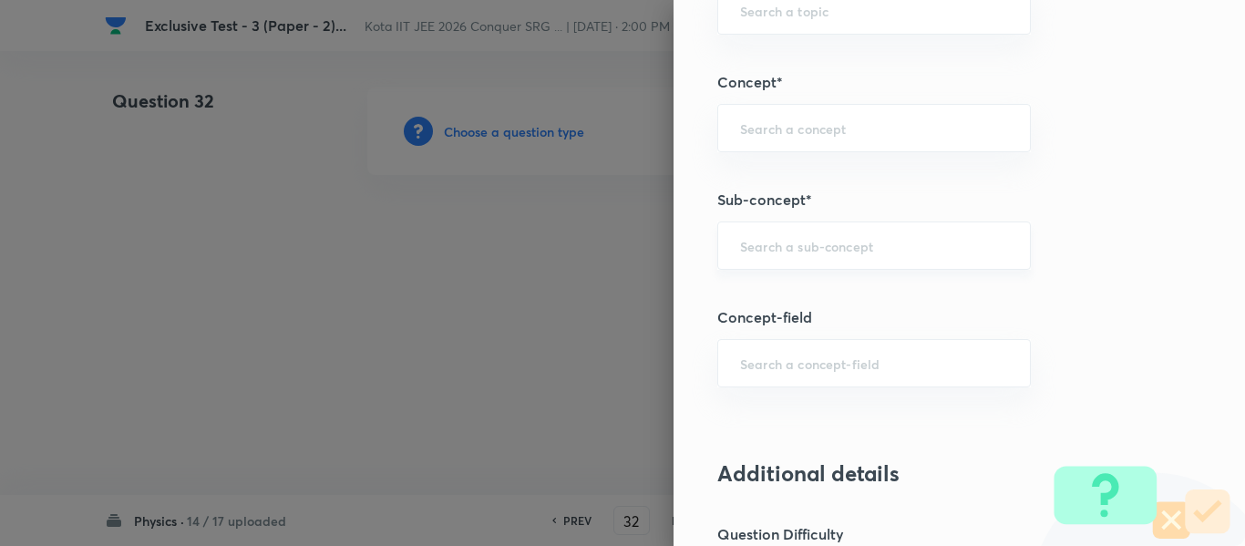
click at [803, 250] on input "text" at bounding box center [874, 245] width 268 height 17
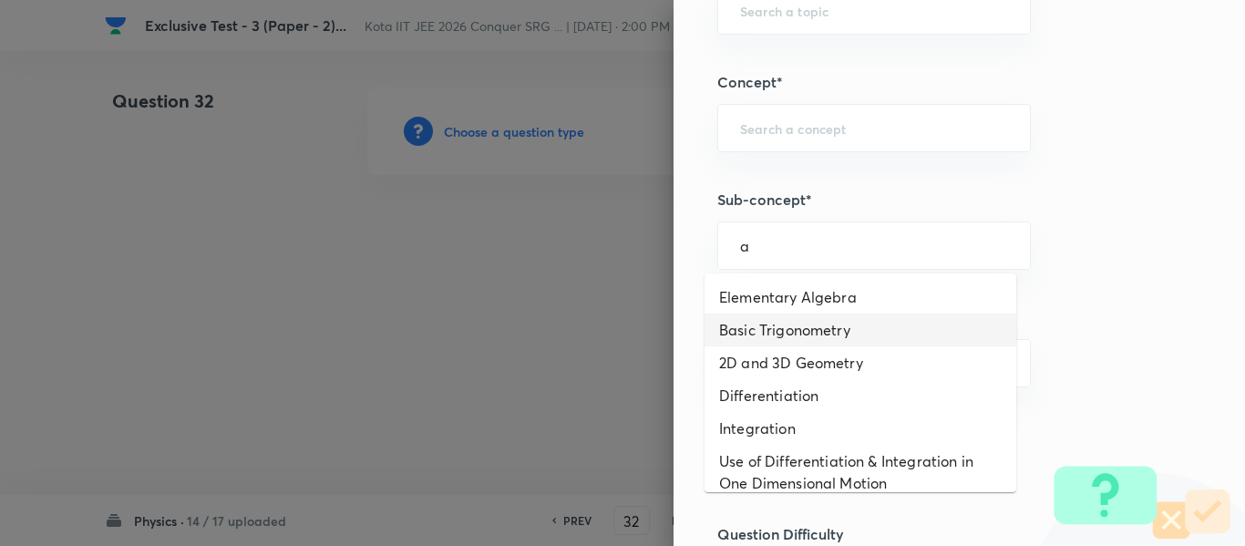
click at [779, 326] on li "Basic Trigonometry" at bounding box center [861, 330] width 312 height 33
type input "Basic Trigonometry"
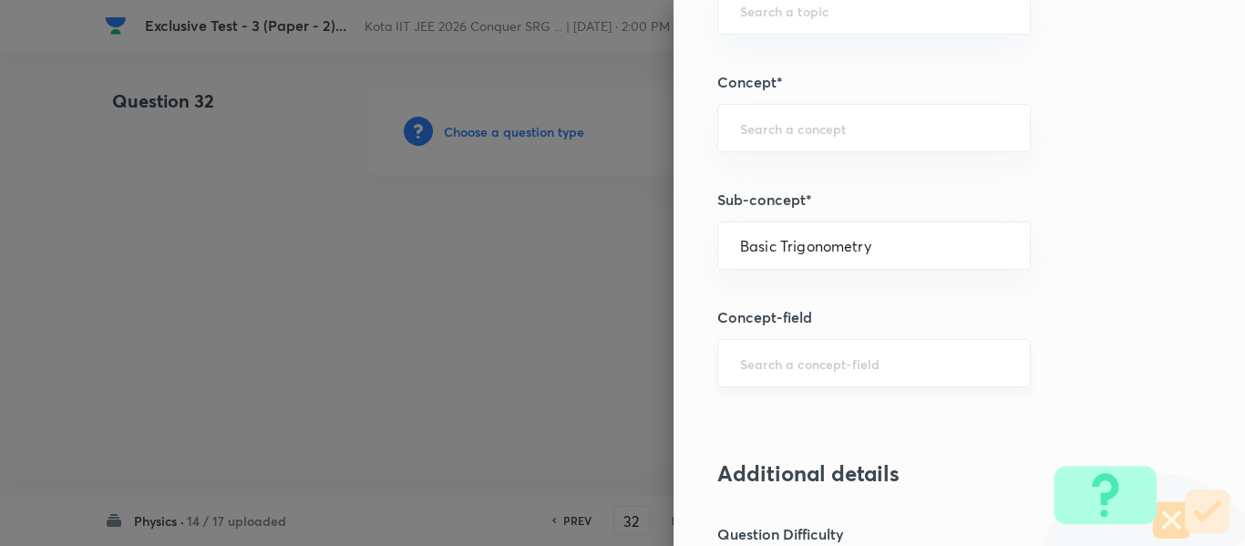
type input "Physics"
type input "Basics & Laboratory"
type input "Mathematical Tools"
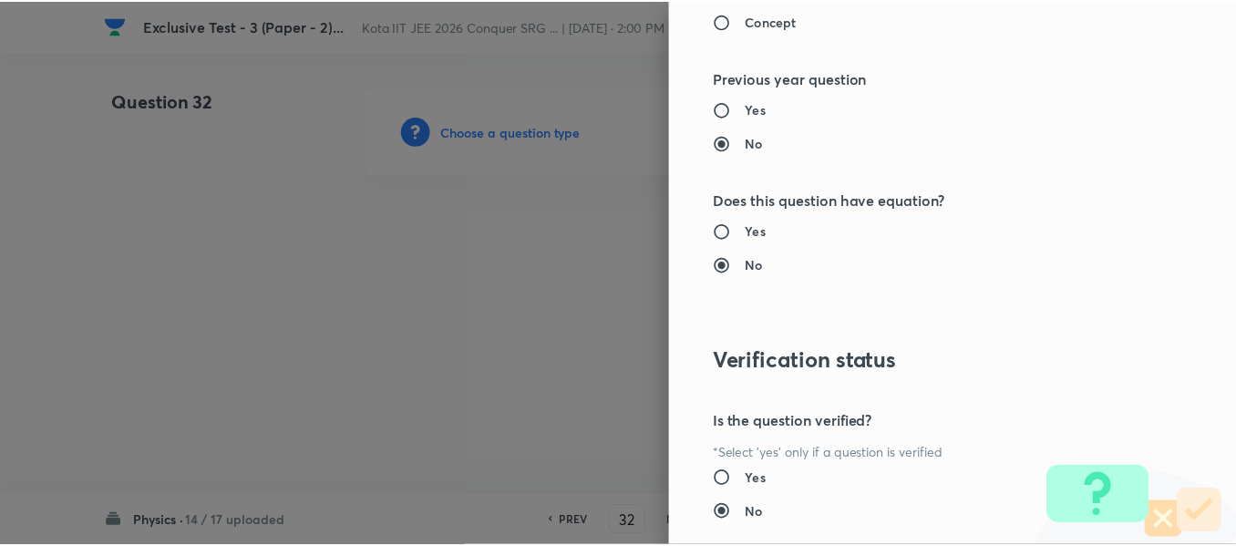
scroll to position [1953, 0]
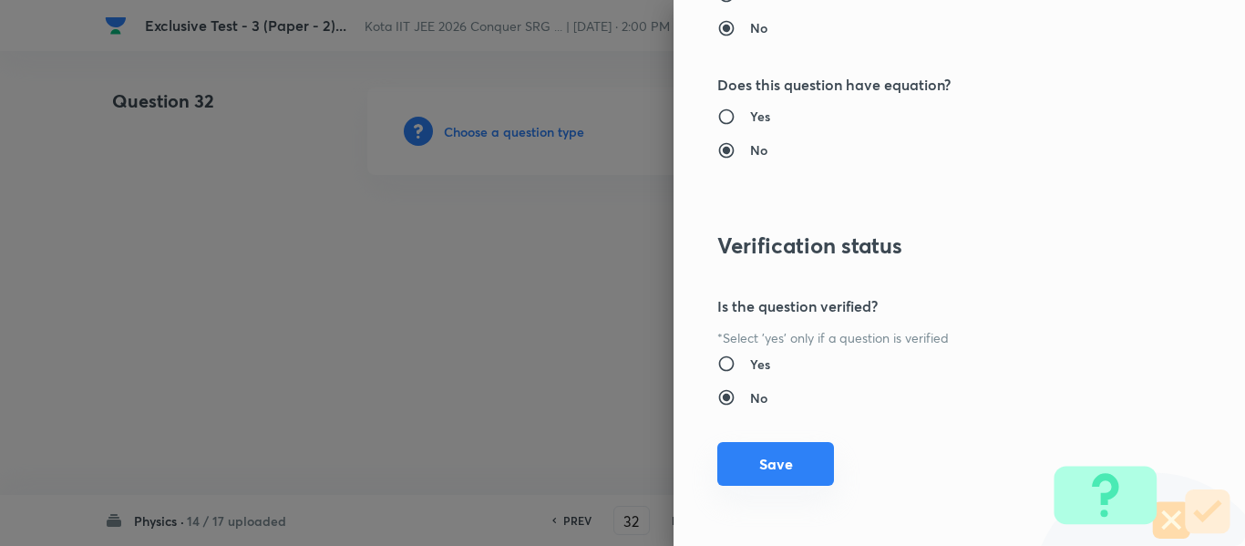
click at [767, 462] on button "Save" at bounding box center [775, 464] width 117 height 44
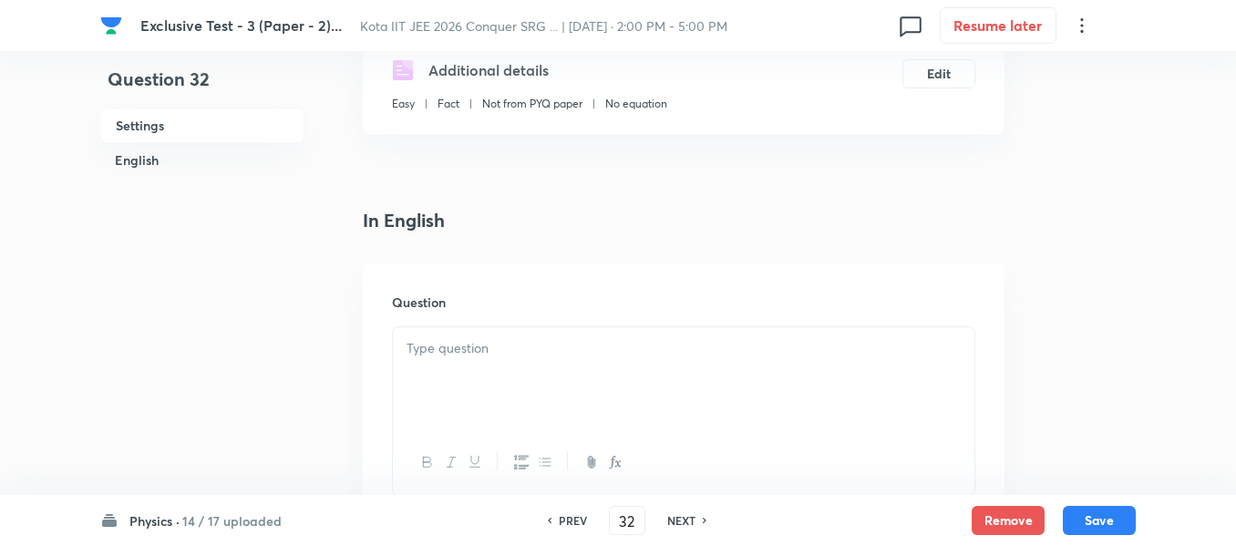
scroll to position [365, 0]
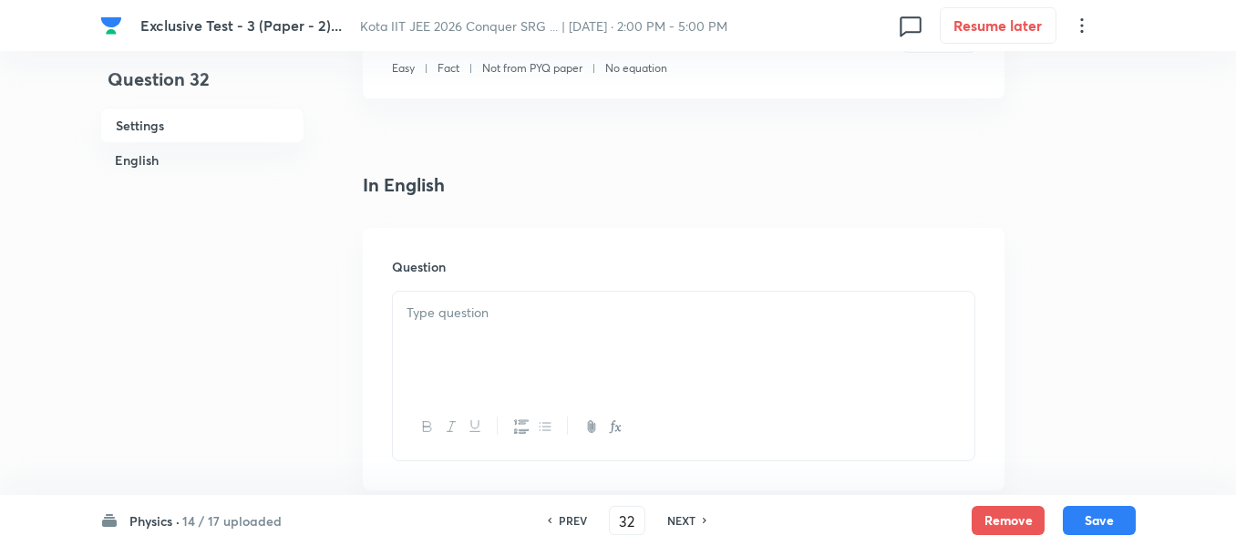
click at [485, 315] on p at bounding box center [684, 313] width 554 height 21
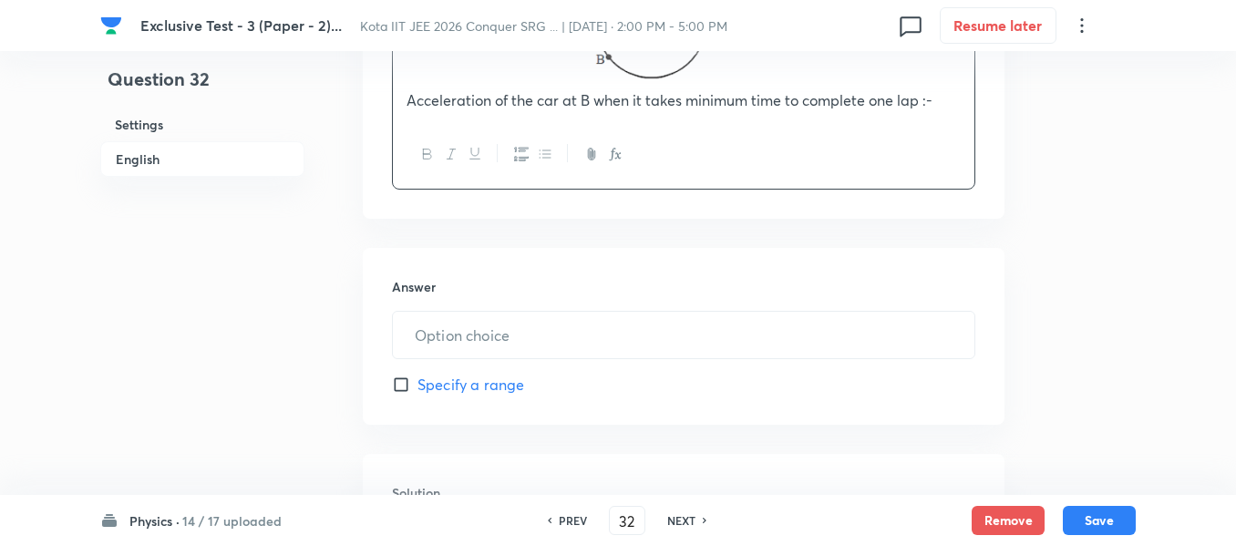
scroll to position [820, 0]
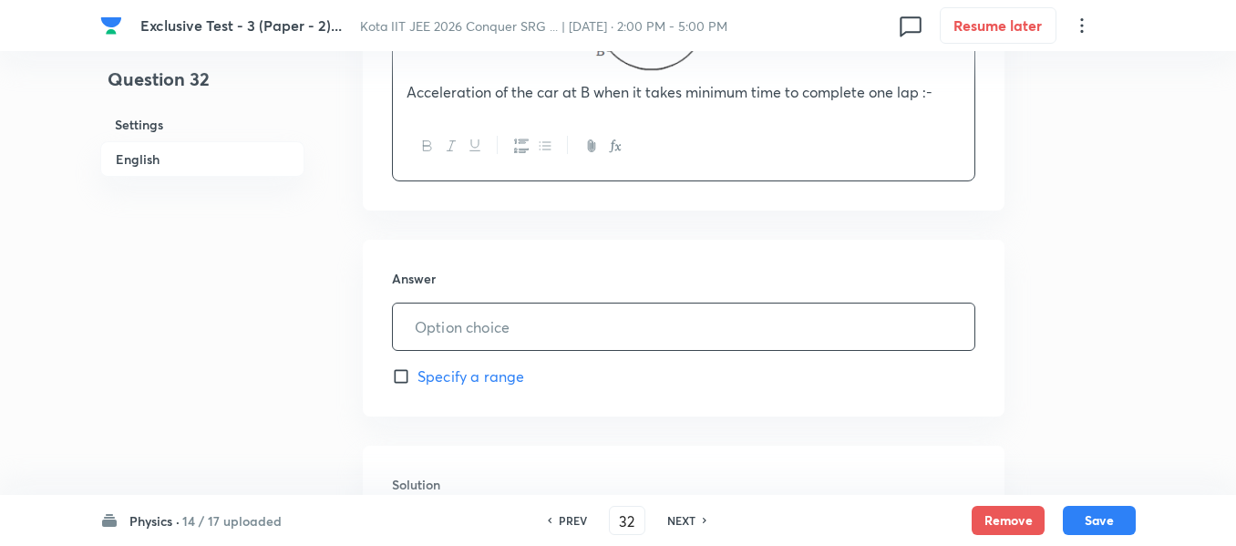
click at [492, 335] on input "text" at bounding box center [684, 327] width 582 height 46
type input "0.25"
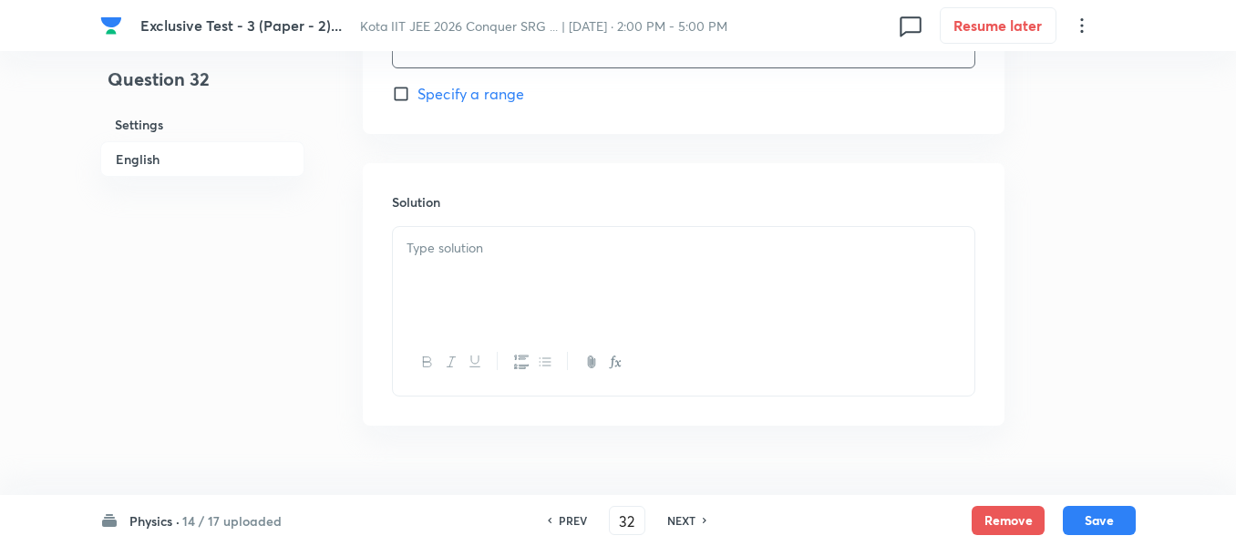
scroll to position [1052, 0]
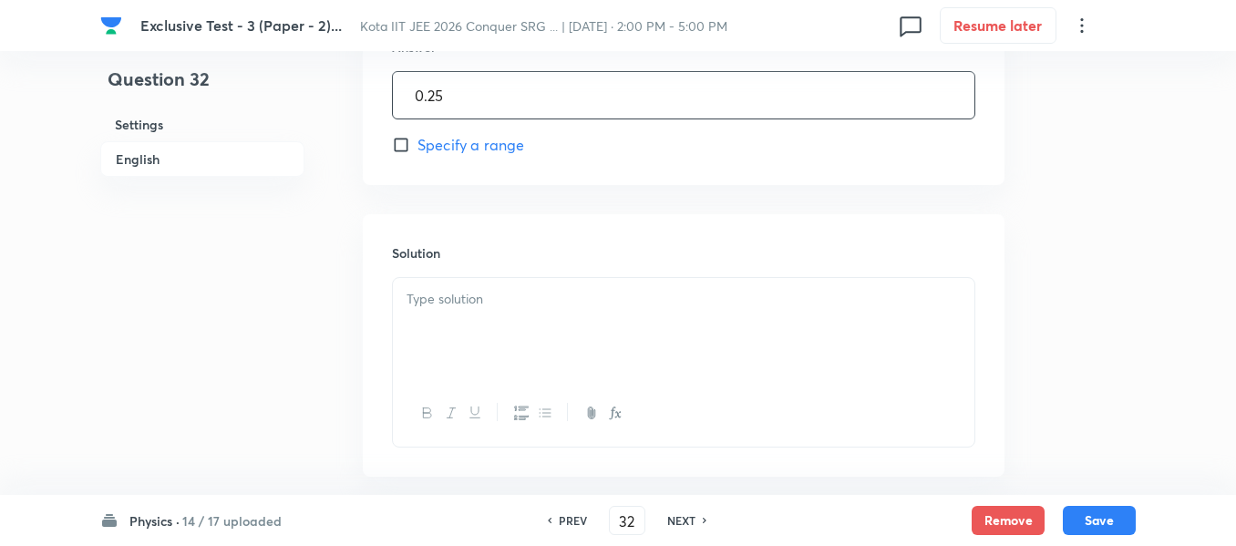
click at [450, 312] on div at bounding box center [684, 329] width 582 height 102
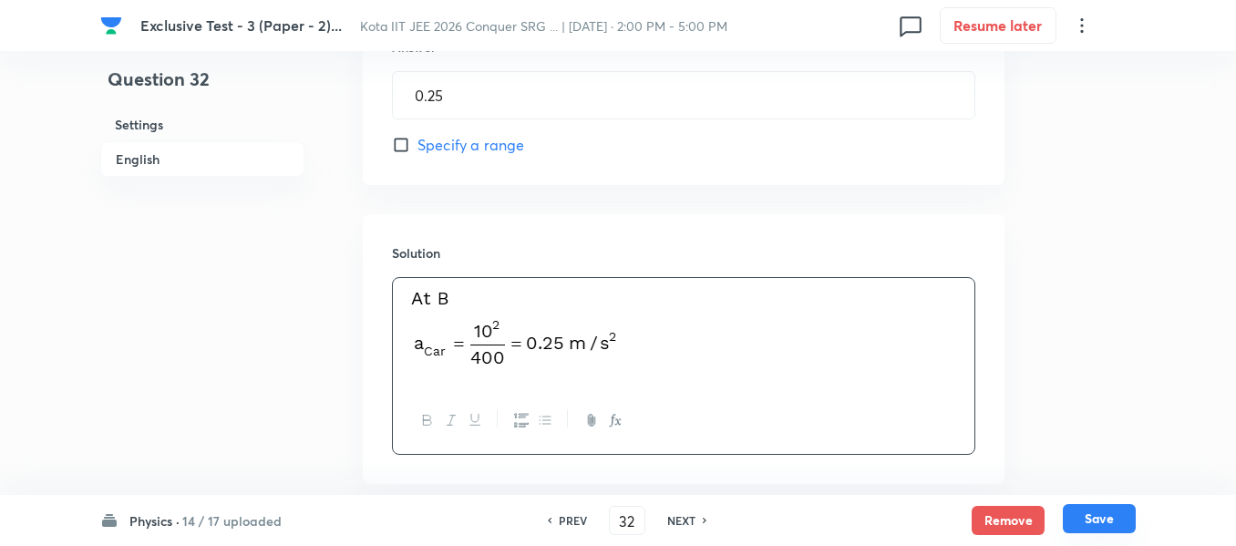
click at [1098, 527] on button "Save" at bounding box center [1099, 518] width 73 height 29
type input "33"
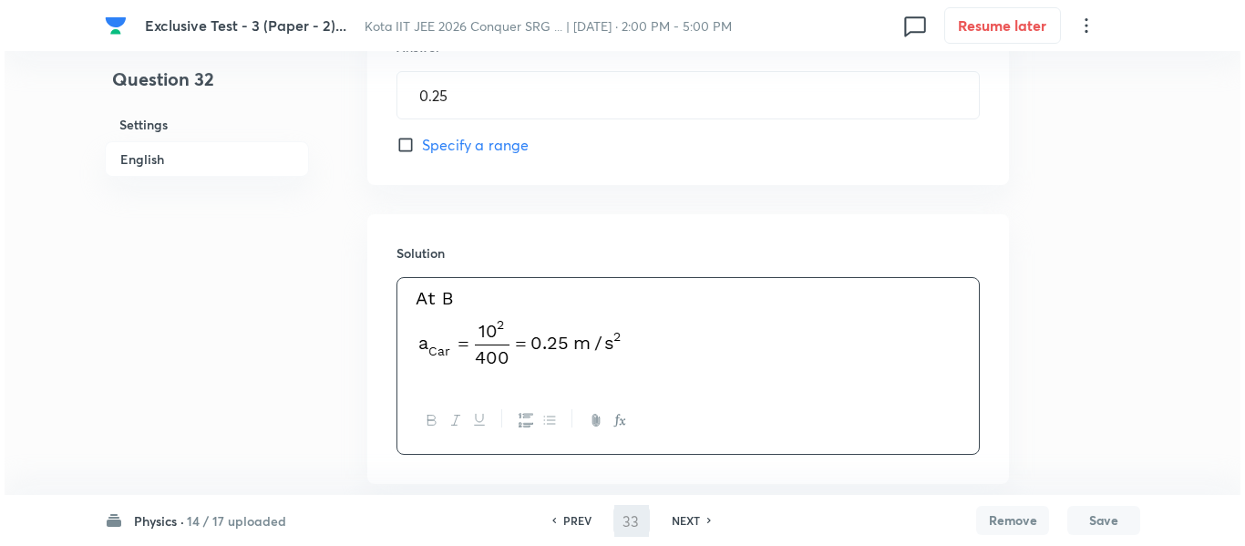
scroll to position [0, 0]
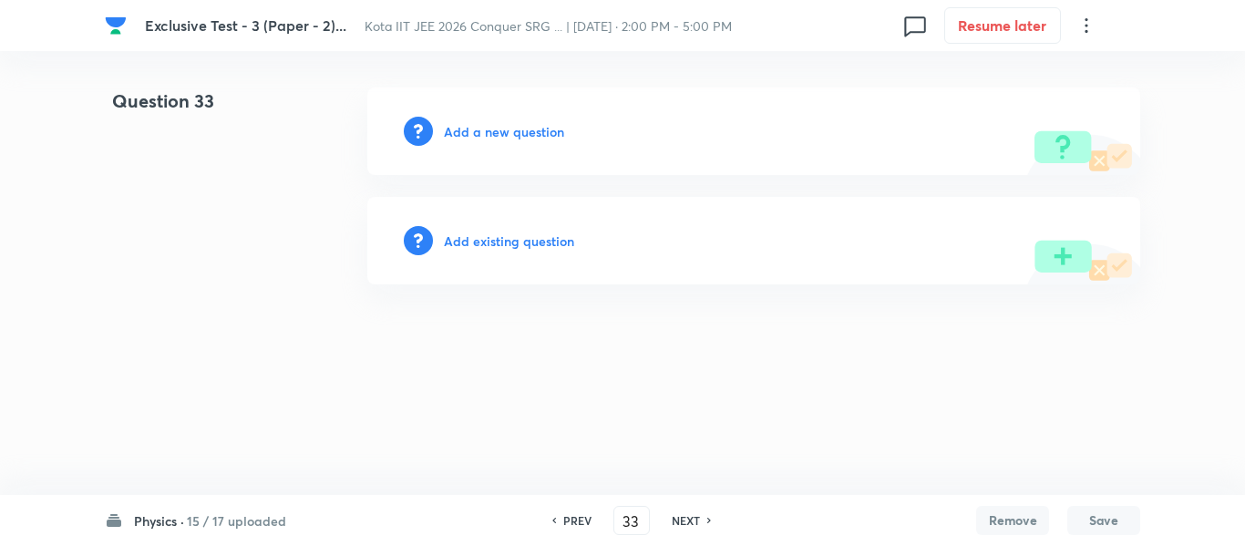
click at [534, 129] on h6 "Add a new question" at bounding box center [504, 131] width 120 height 19
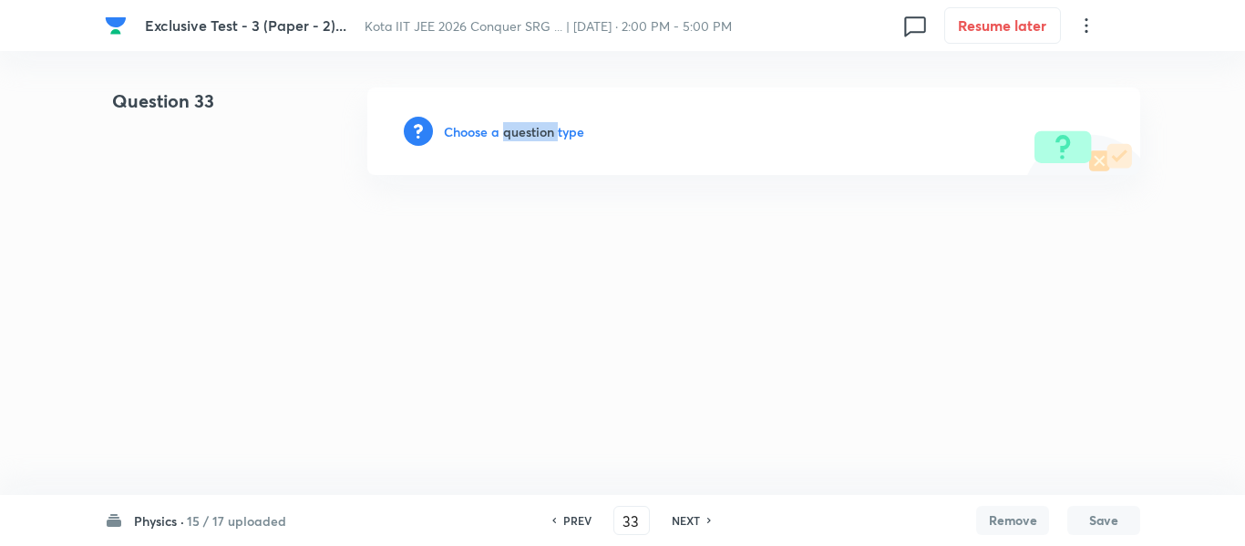
click at [534, 129] on h6 "Choose a question type" at bounding box center [514, 131] width 140 height 19
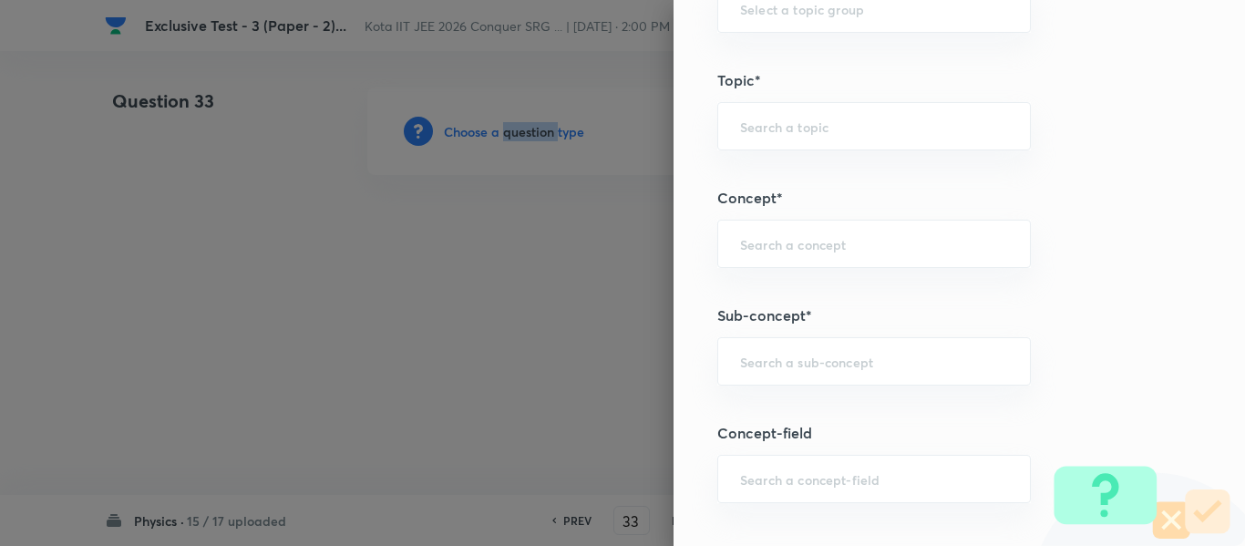
scroll to position [912, 0]
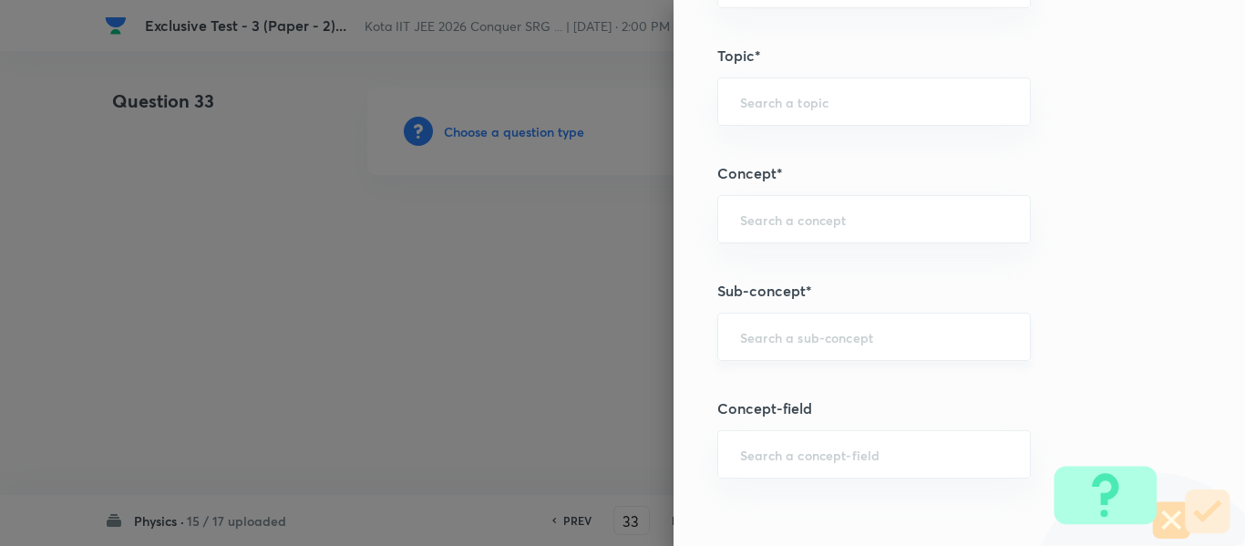
click at [767, 335] on input "text" at bounding box center [874, 336] width 268 height 17
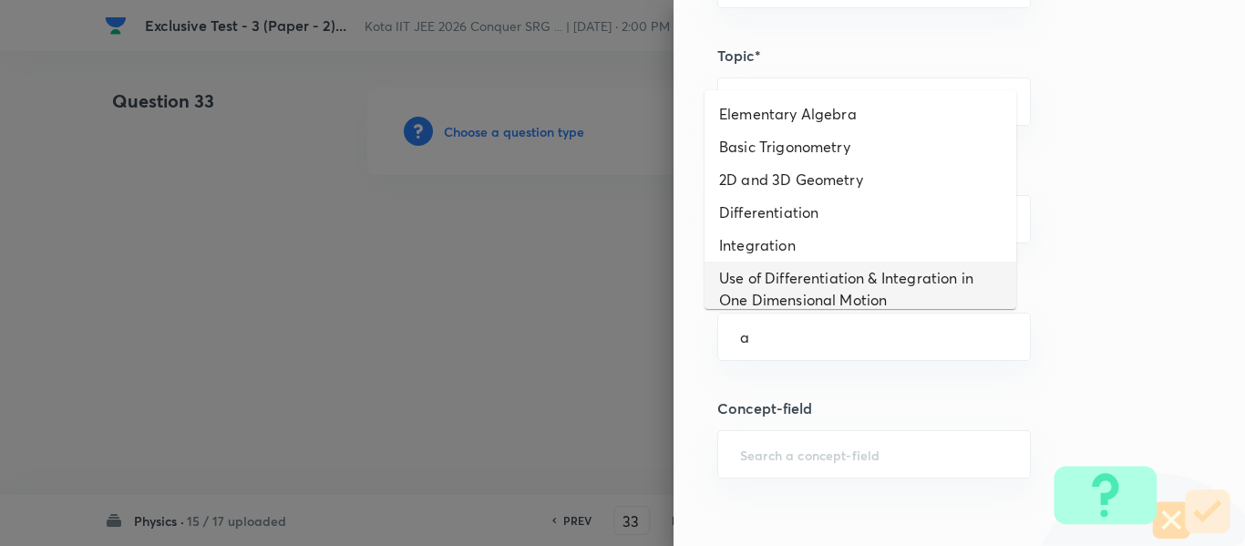
click at [775, 304] on li "Use of Differentiation & Integration in One Dimensional Motion" at bounding box center [861, 289] width 312 height 55
type input "Use of Differentiation & Integration in One Dimensional Motion"
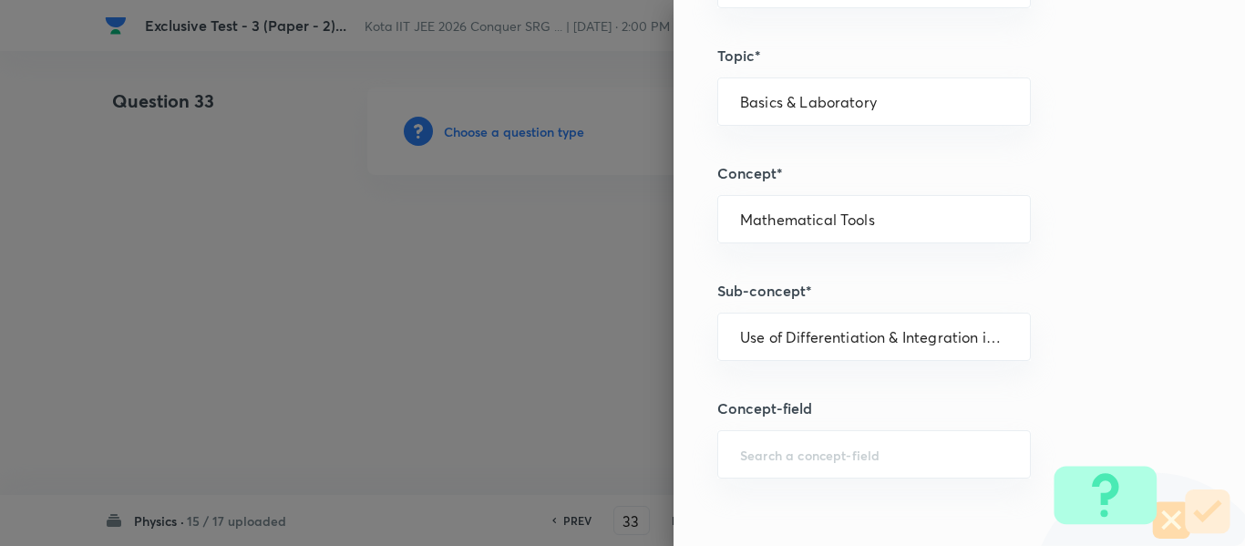
type input "Physics"
type input "Basics & Laboratory"
type input "Mathematical Tools"
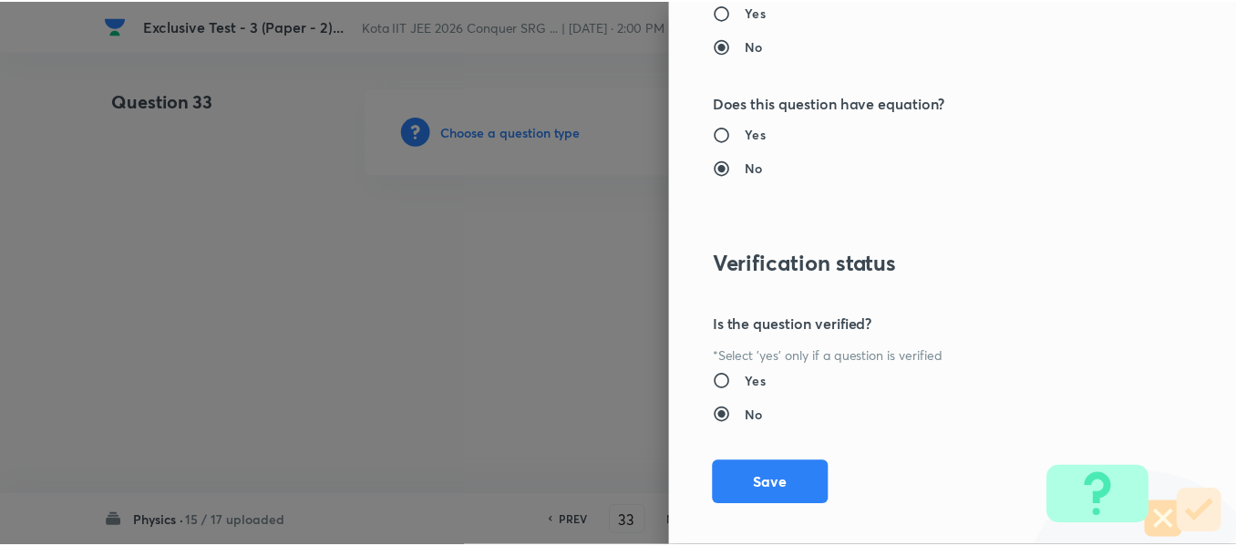
scroll to position [1953, 0]
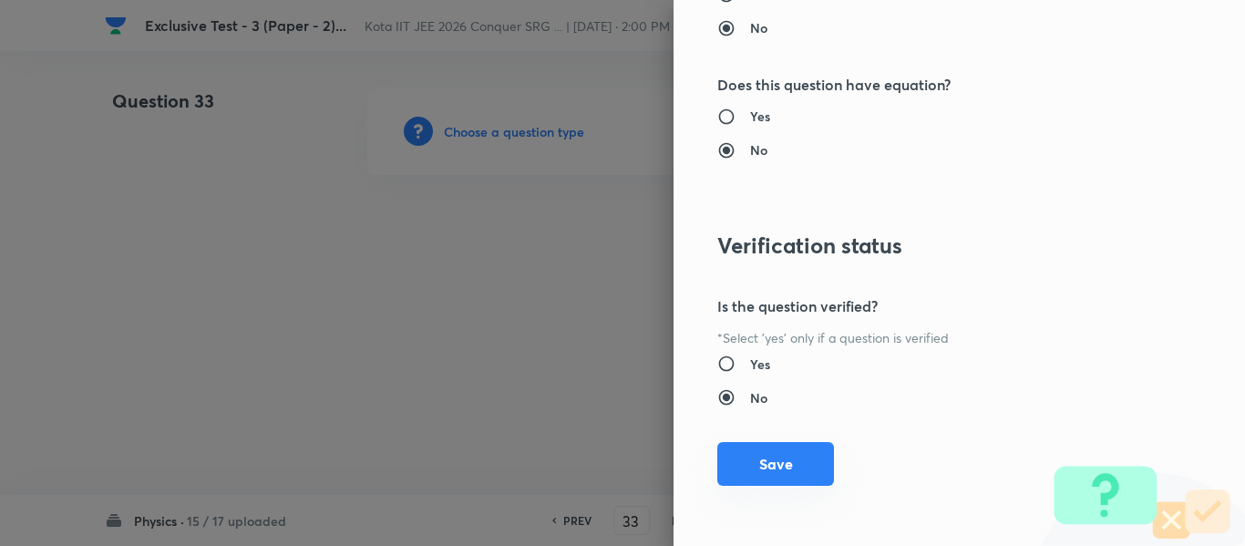
click at [762, 465] on button "Save" at bounding box center [775, 464] width 117 height 44
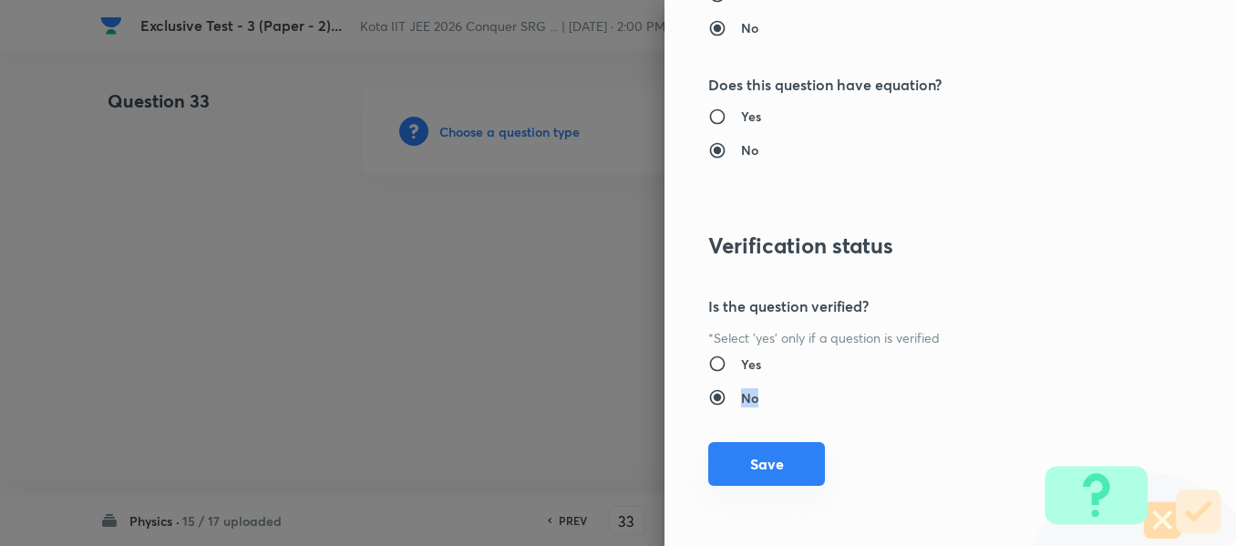
click at [762, 465] on div "Question settings Question type* Integer Does this question have a passage?* Ye…" at bounding box center [618, 273] width 1236 height 546
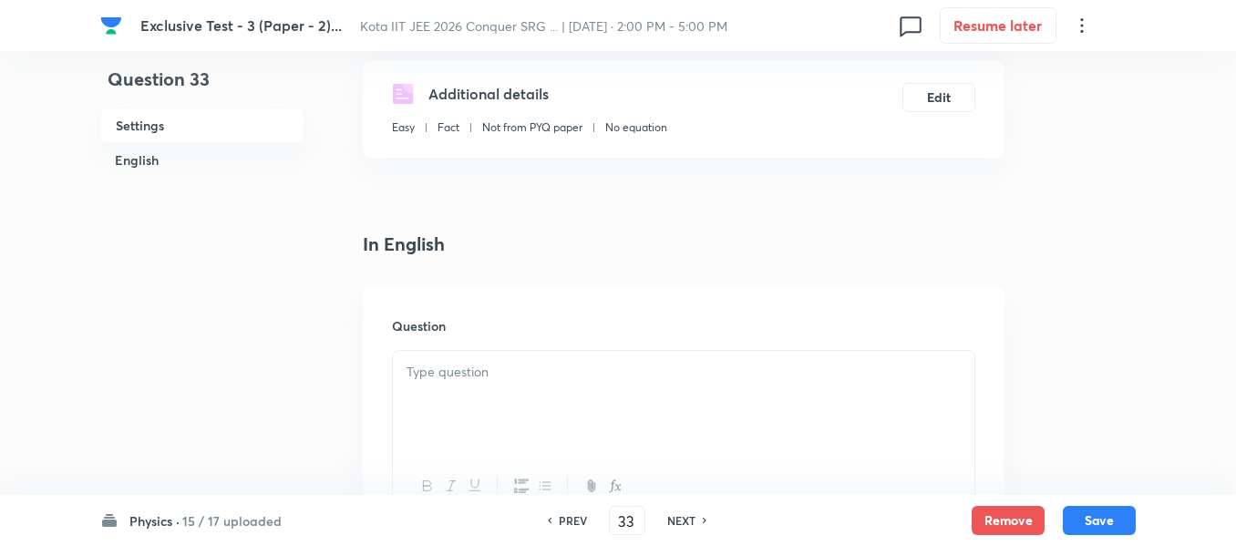
scroll to position [365, 0]
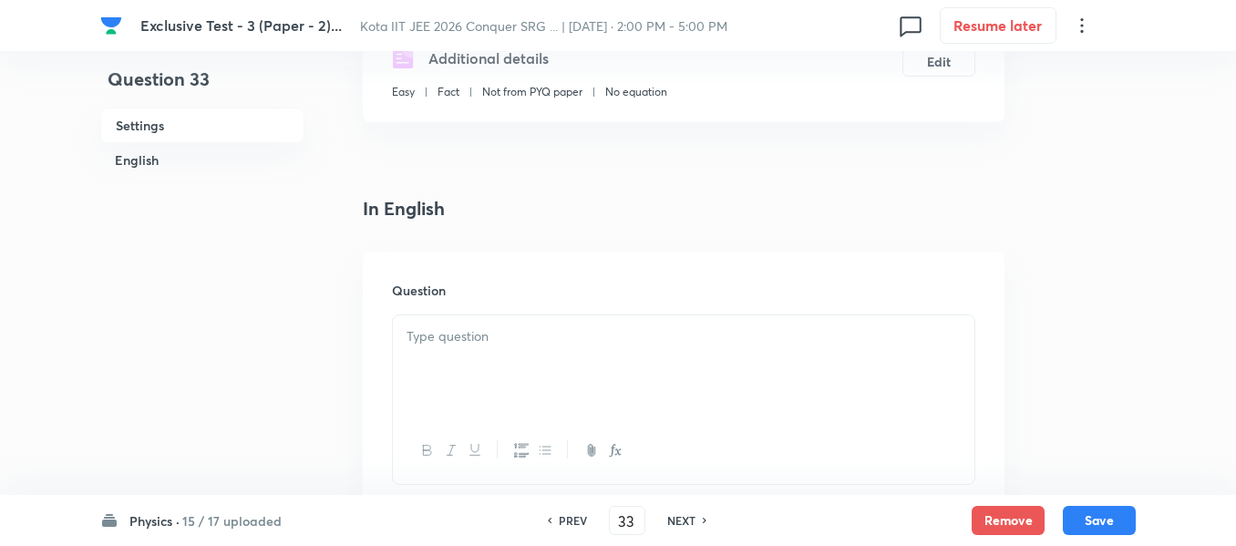
click at [505, 325] on div at bounding box center [684, 366] width 582 height 102
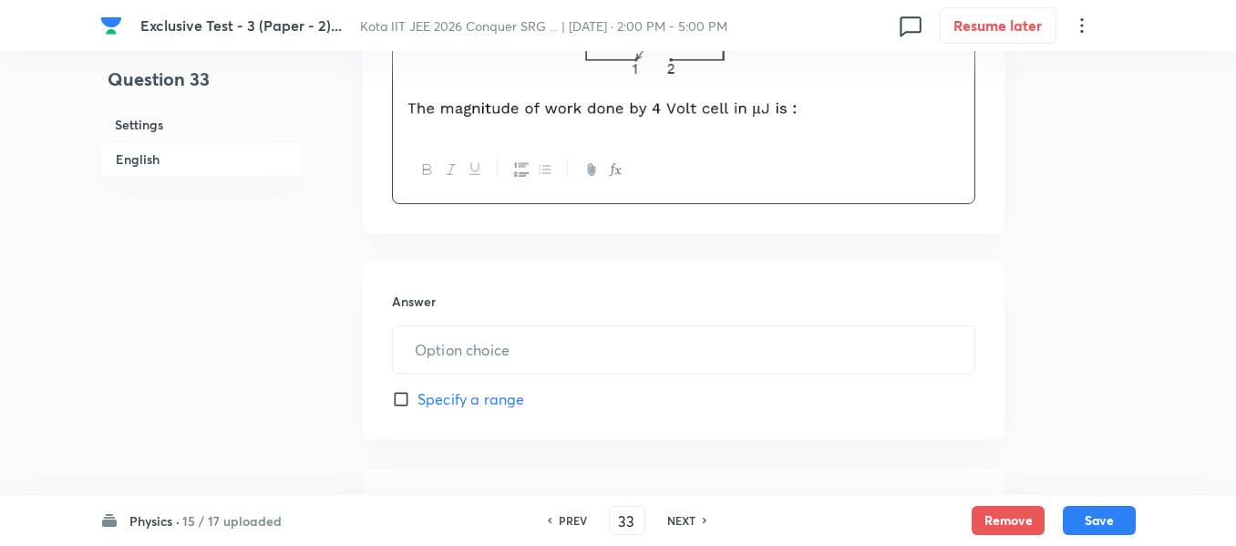
scroll to position [820, 0]
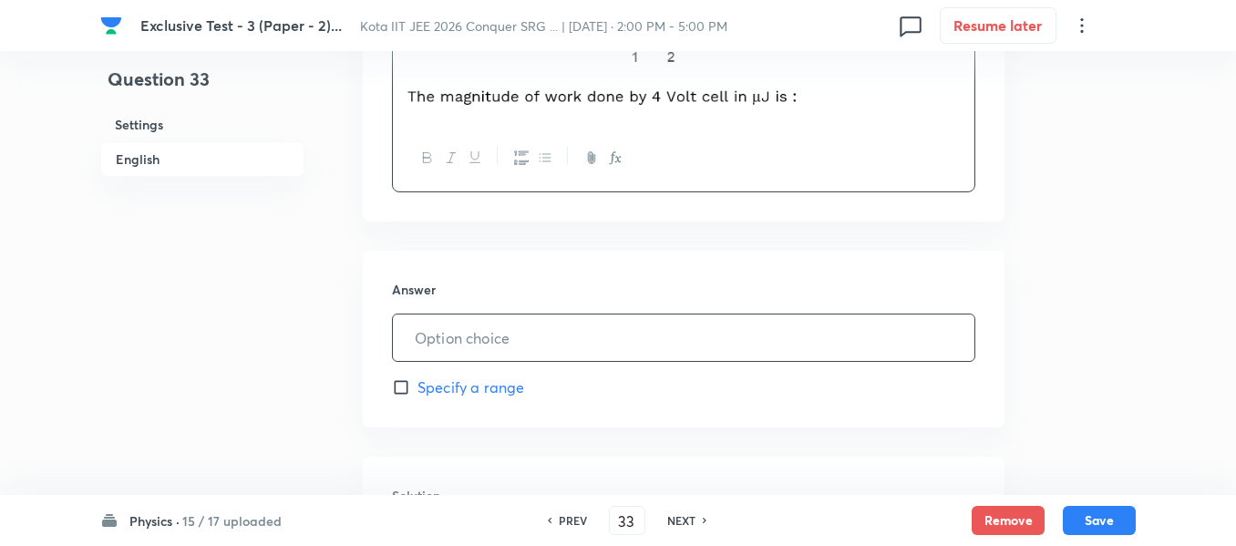
click at [479, 351] on input "text" at bounding box center [684, 337] width 582 height 46
type input "8"
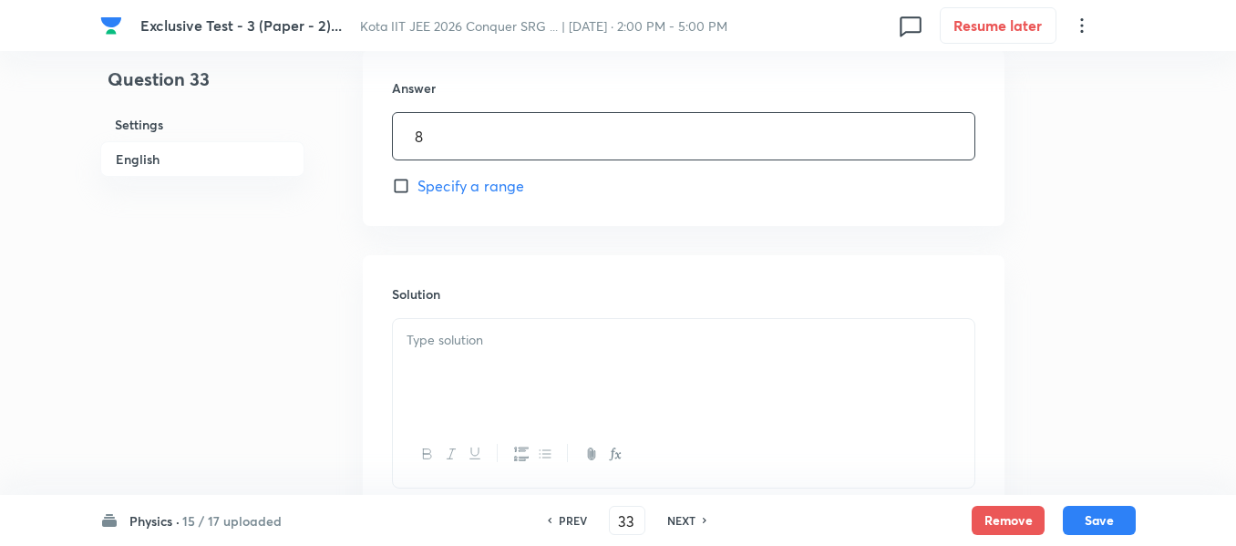
scroll to position [1094, 0]
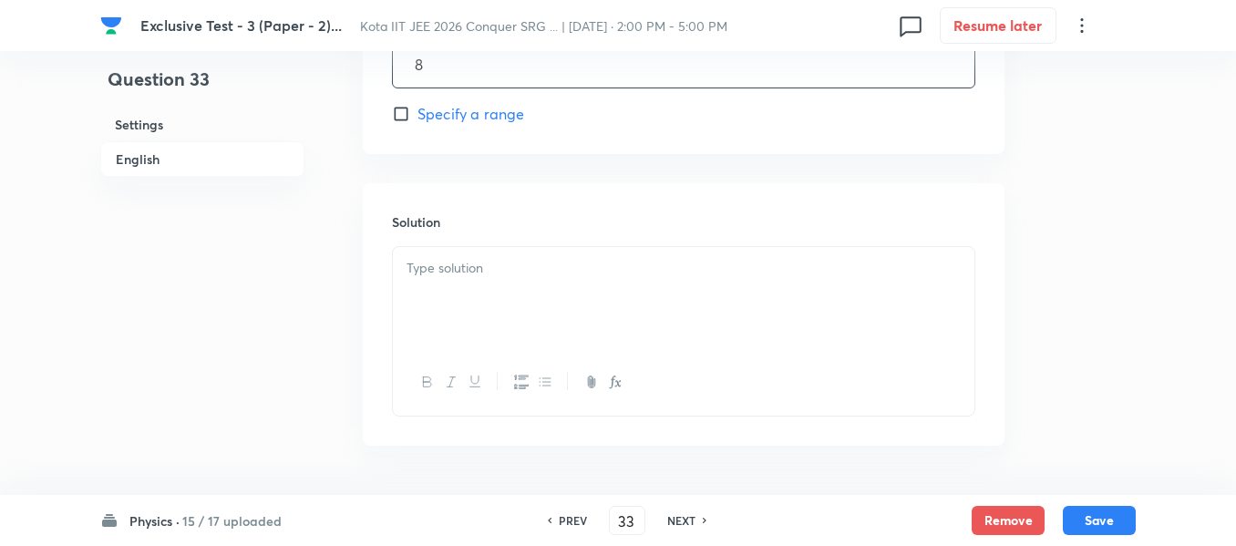
click at [479, 279] on div at bounding box center [684, 298] width 582 height 102
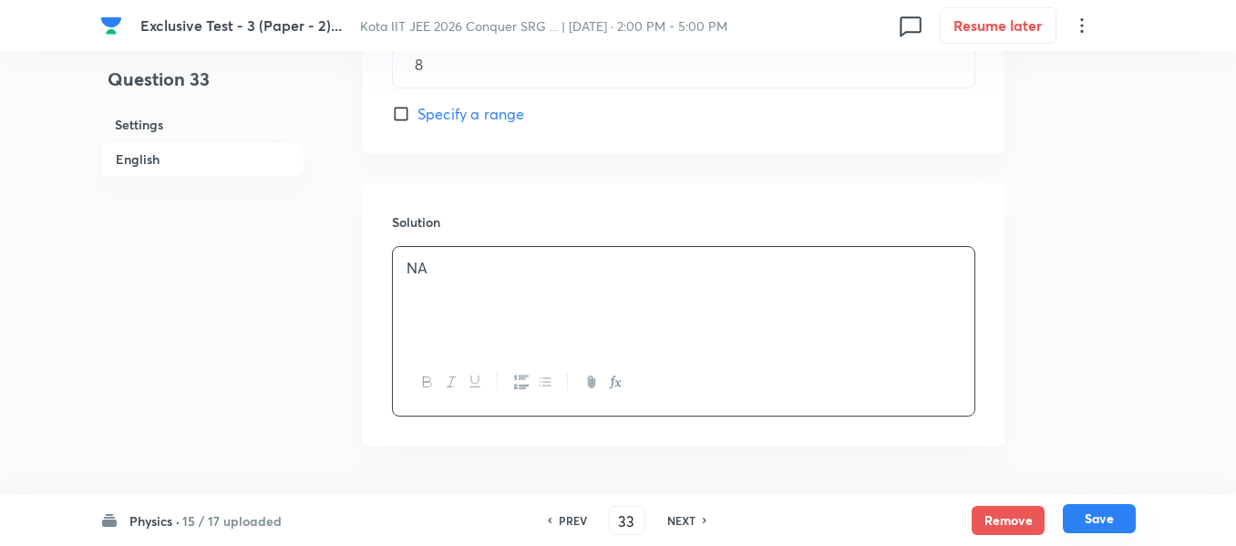
click at [1105, 523] on button "Save" at bounding box center [1099, 518] width 73 height 29
type input "34"
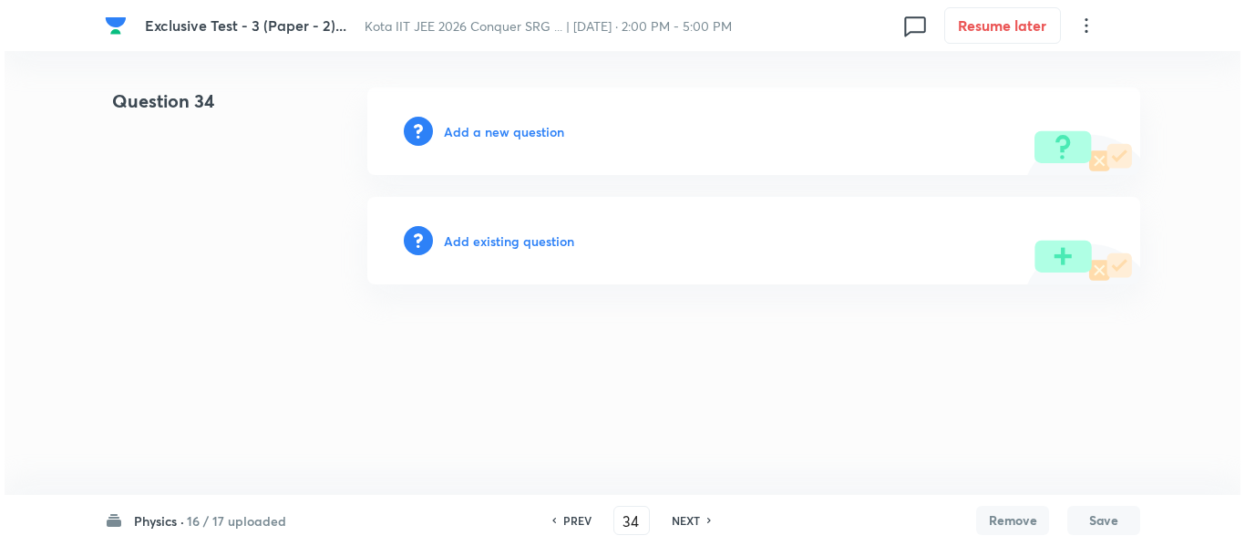
scroll to position [0, 0]
click at [492, 127] on h6 "Add a new question" at bounding box center [504, 131] width 120 height 19
click at [492, 127] on h6 "Choose a question type" at bounding box center [514, 131] width 140 height 19
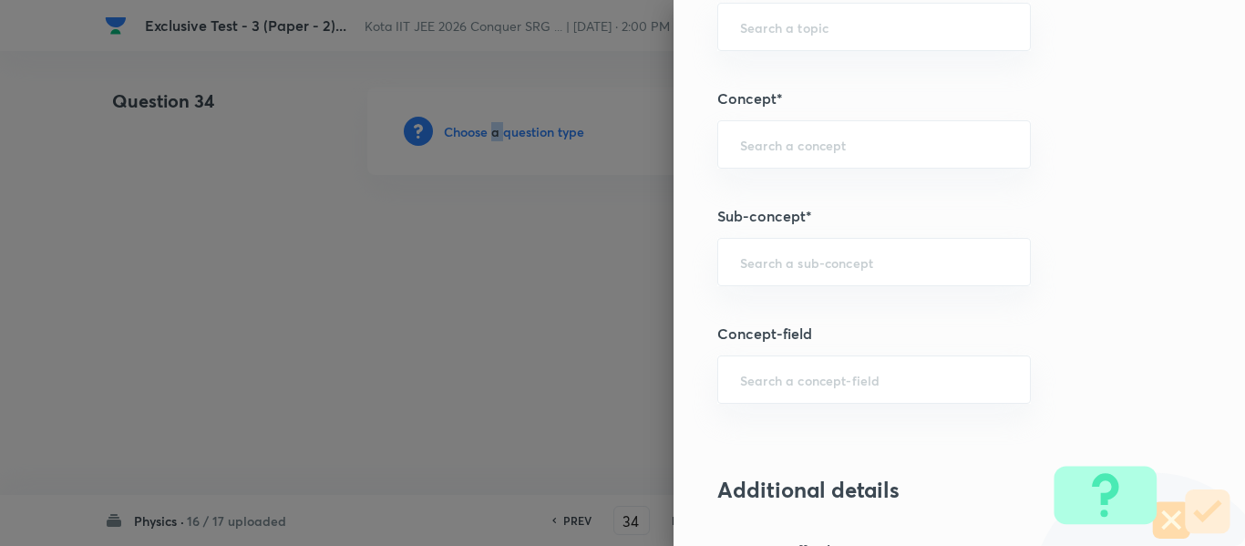
scroll to position [1003, 0]
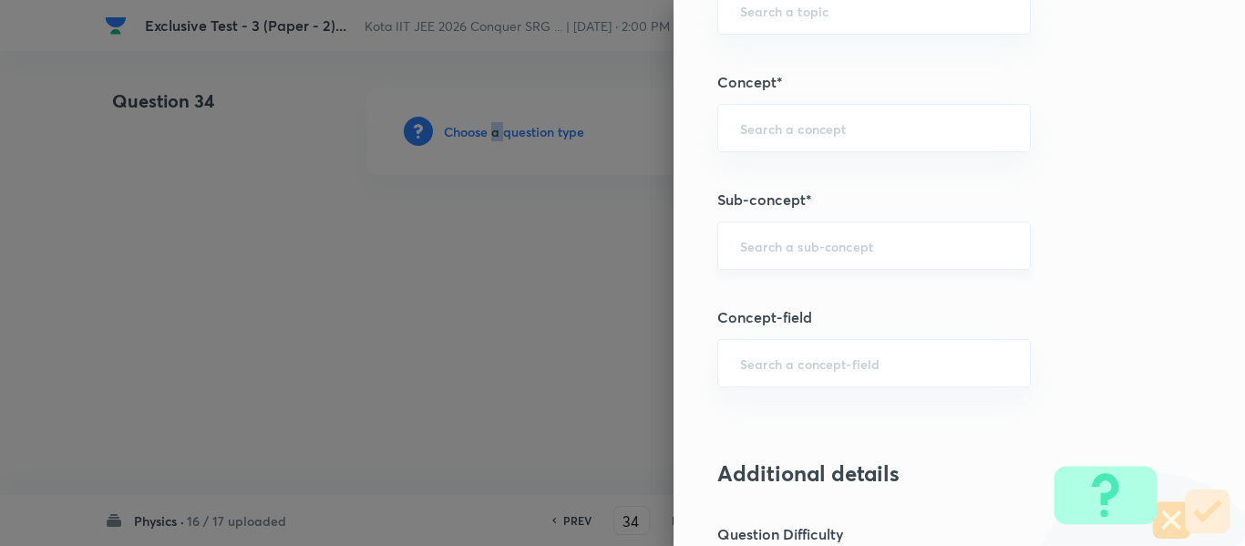
click at [773, 258] on div "​" at bounding box center [874, 246] width 314 height 48
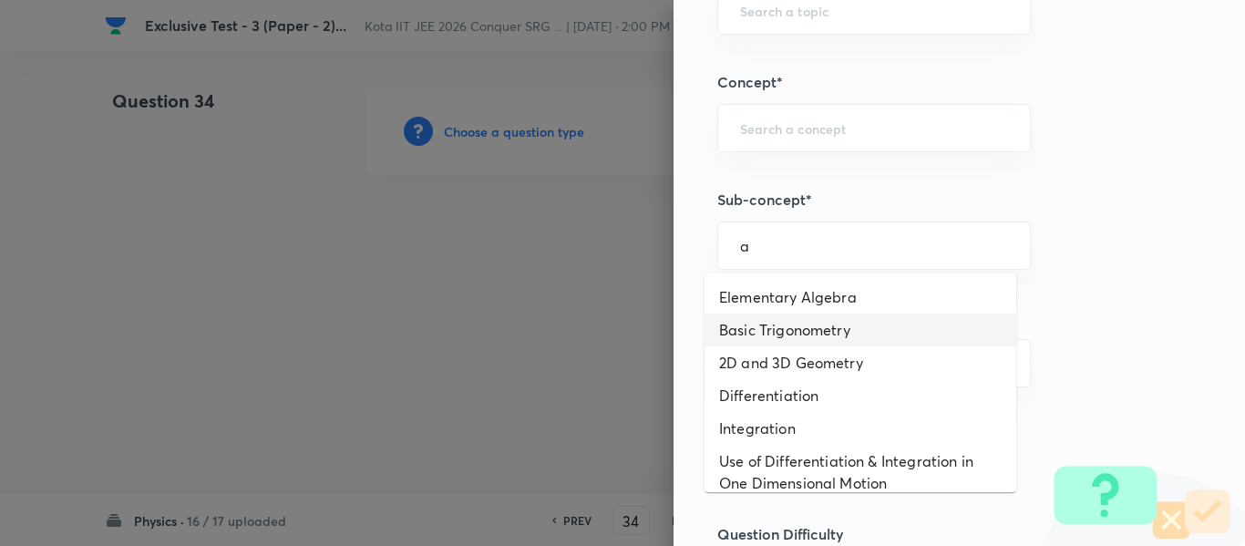
click at [776, 323] on li "Basic Trigonometry" at bounding box center [861, 330] width 312 height 33
type input "Basic Trigonometry"
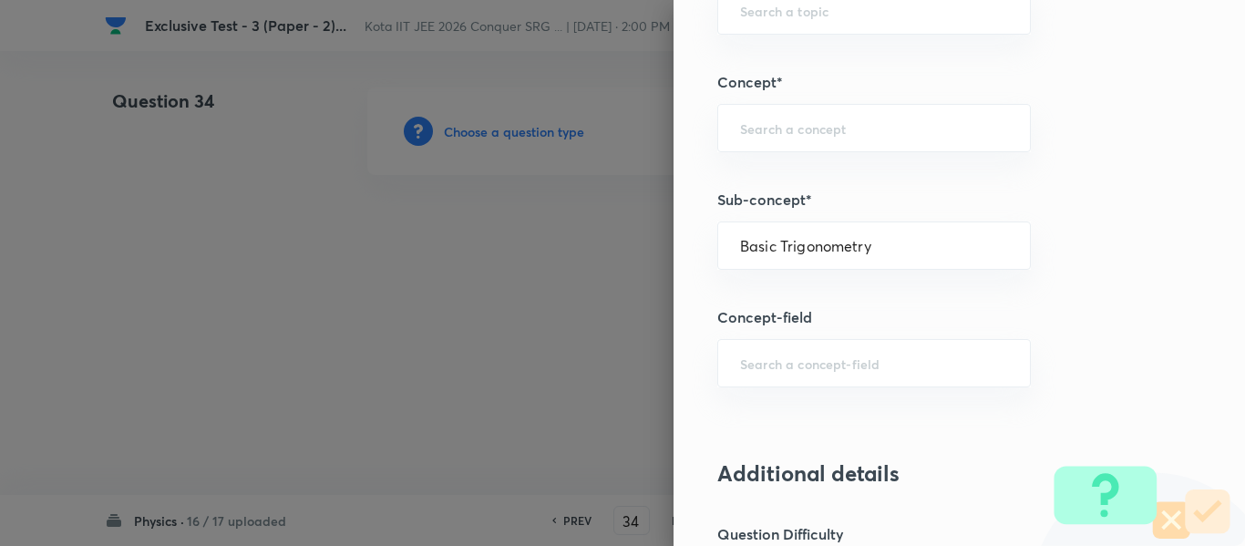
type input "Physics"
type input "Basics & Laboratory"
type input "Mathematical Tools"
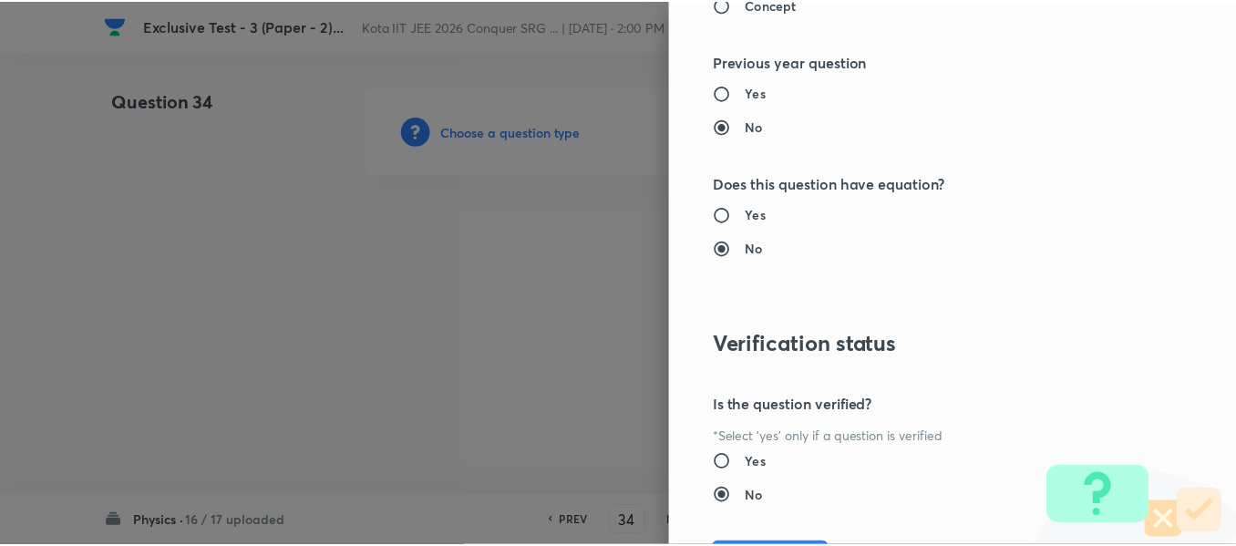
scroll to position [1953, 0]
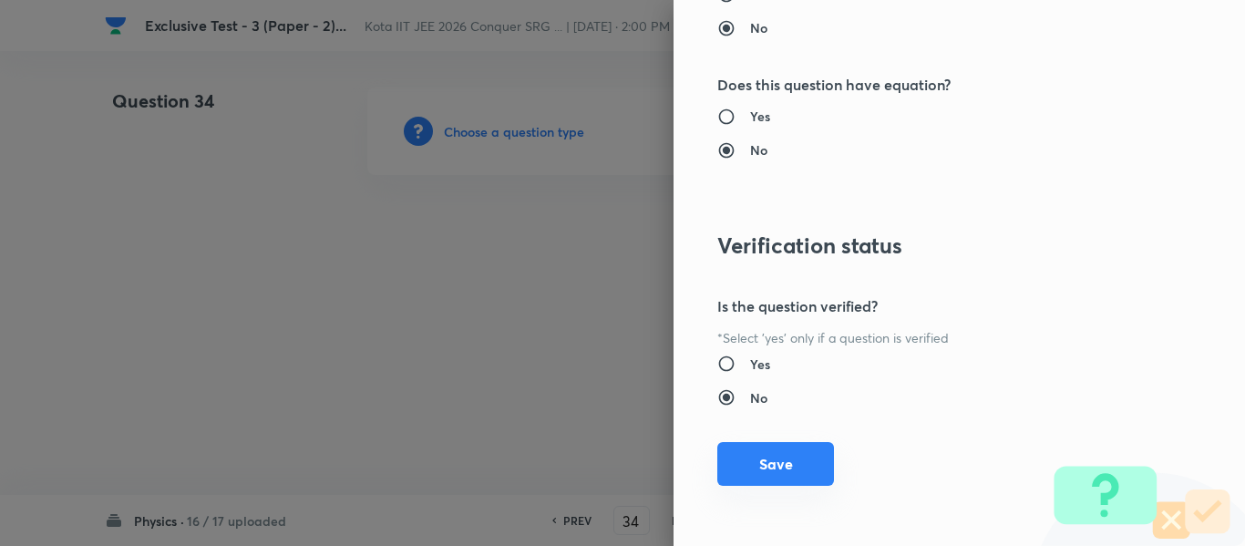
click at [762, 469] on button "Save" at bounding box center [775, 464] width 117 height 44
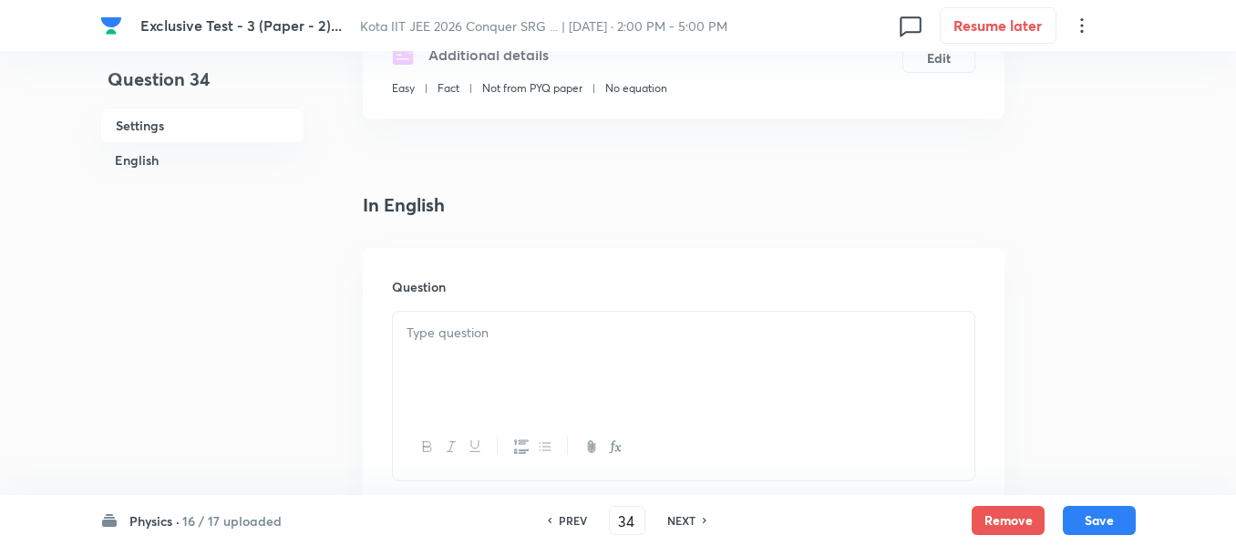
scroll to position [365, 0]
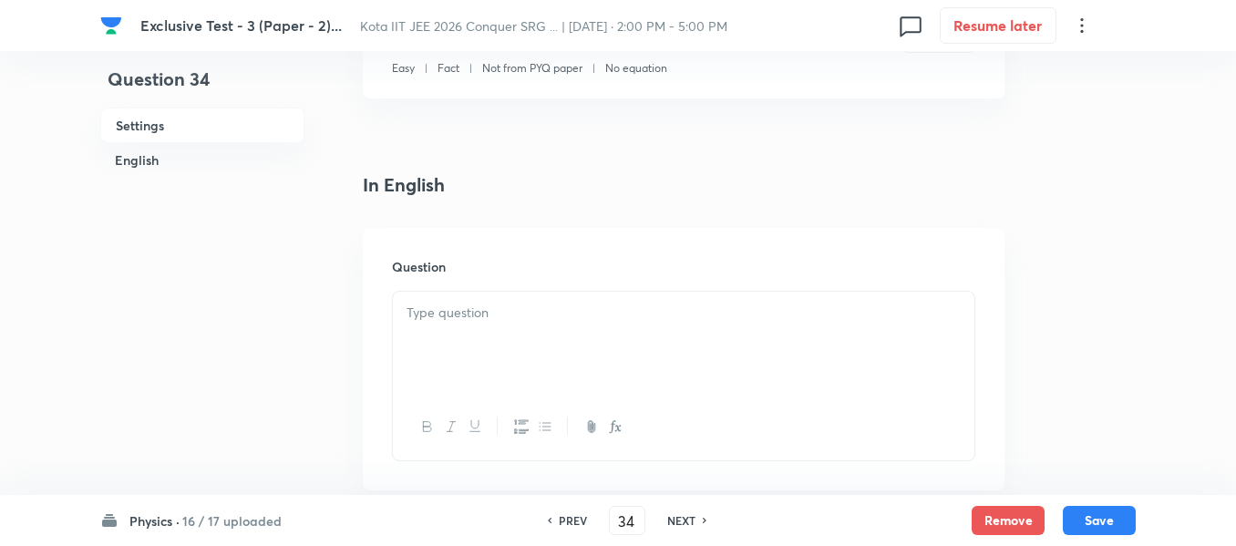
click at [491, 330] on div at bounding box center [684, 343] width 582 height 102
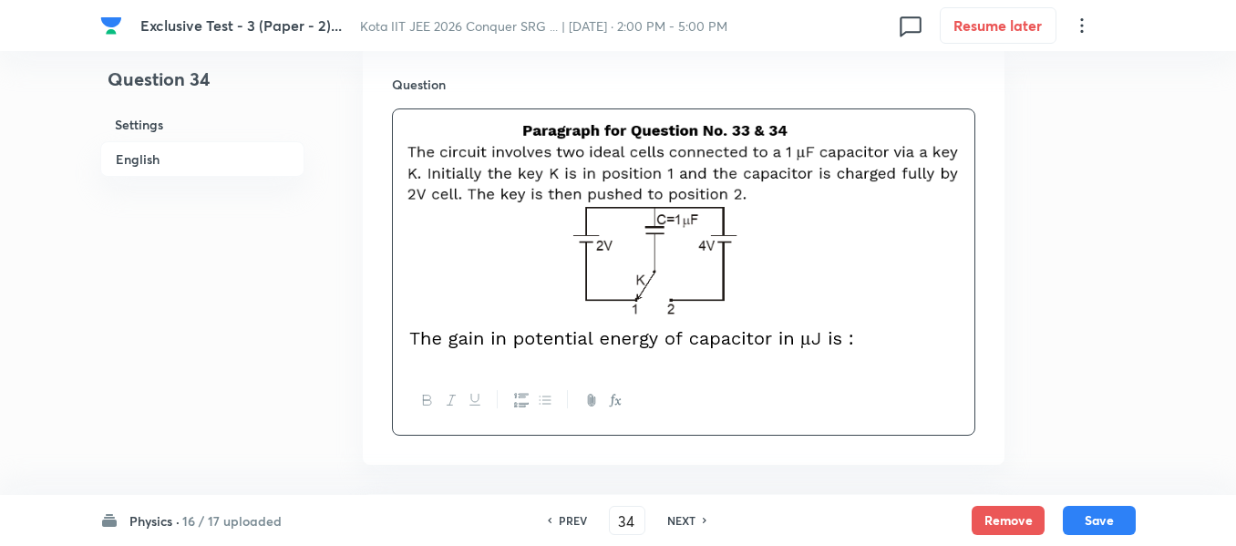
scroll to position [729, 0]
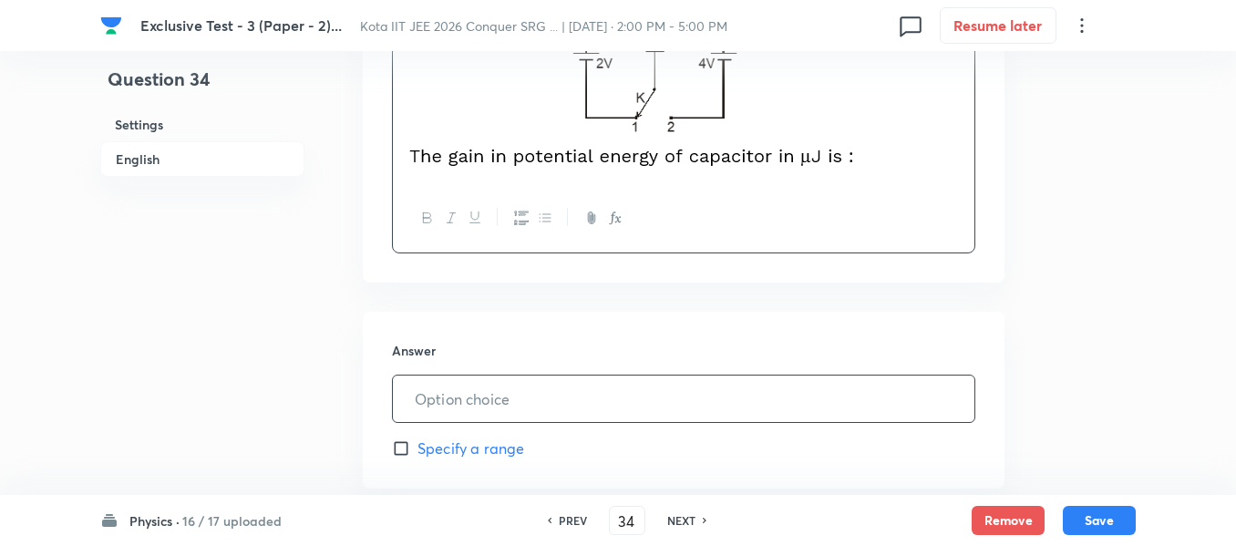
click at [487, 405] on input "text" at bounding box center [684, 399] width 582 height 46
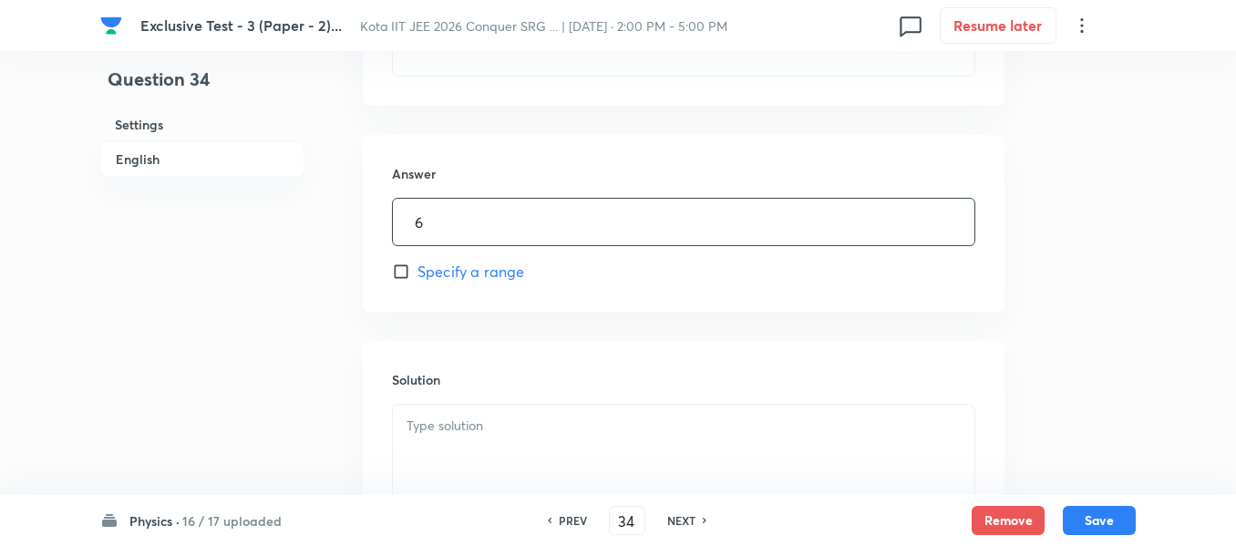
scroll to position [912, 0]
type input "6"
click at [481, 417] on p at bounding box center [684, 420] width 554 height 21
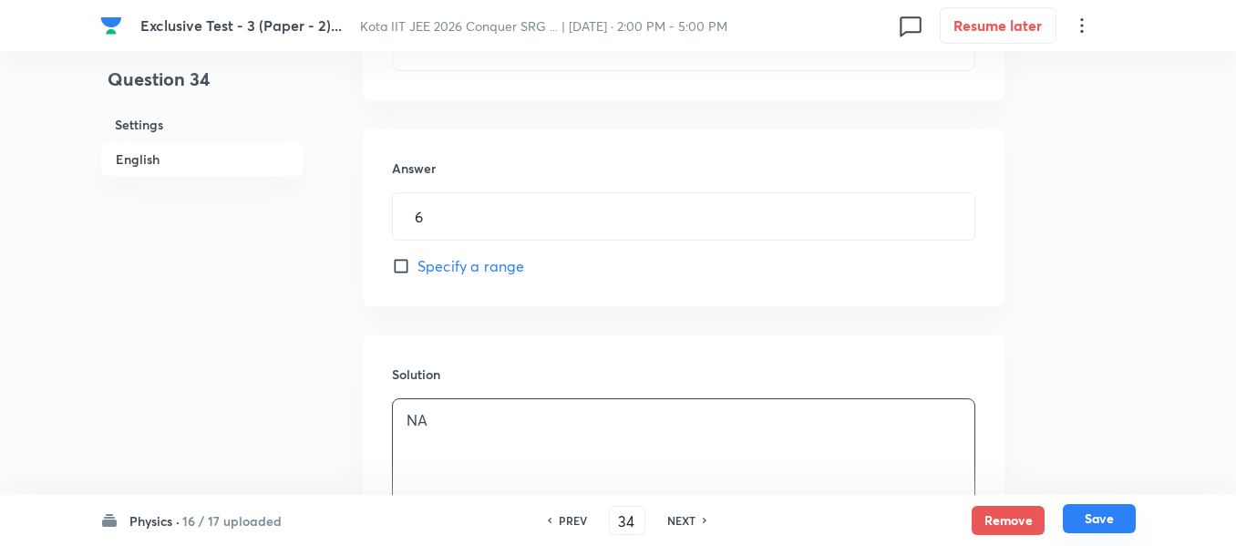
click at [1100, 514] on button "Save" at bounding box center [1099, 518] width 73 height 29
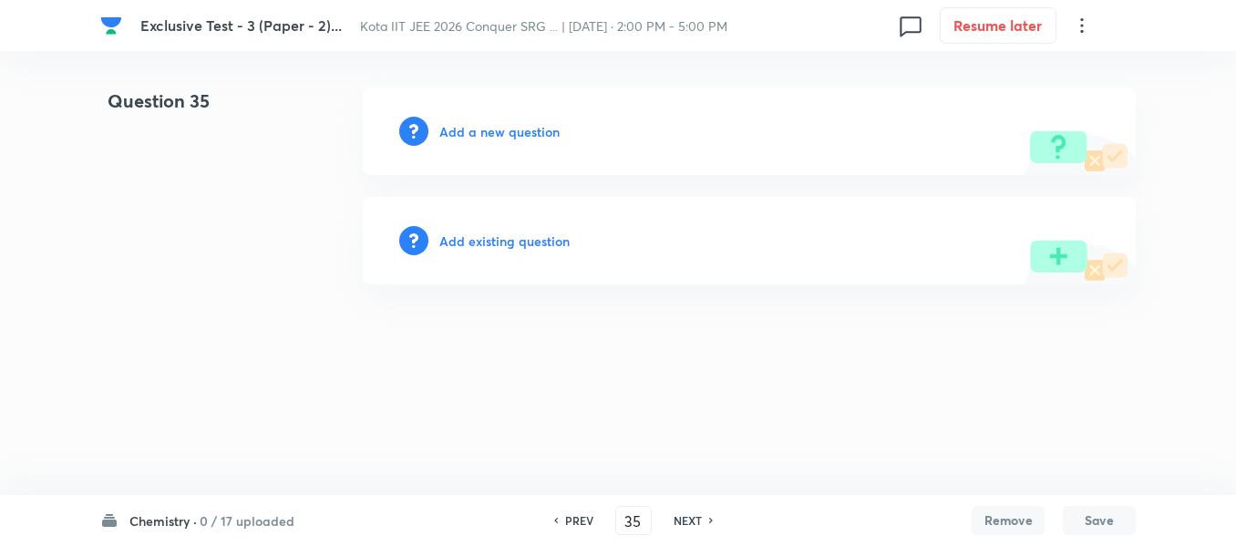
scroll to position [0, 0]
click at [572, 512] on h6 "PREV" at bounding box center [584, 520] width 28 height 16
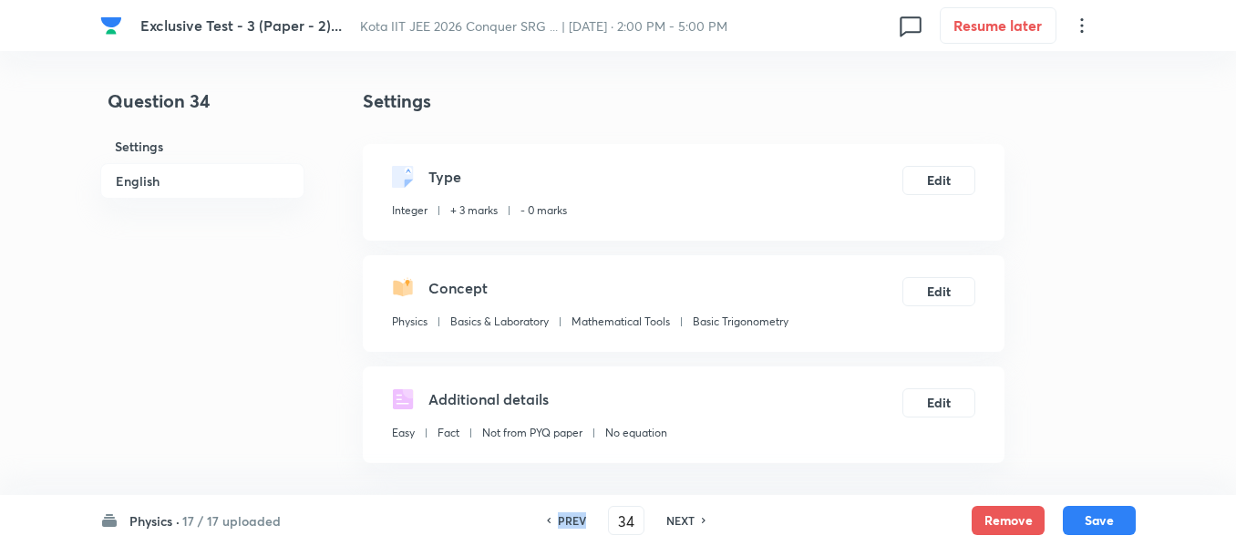
click at [572, 513] on h6 "PREV" at bounding box center [572, 520] width 28 height 16
type input "33"
type input "8"
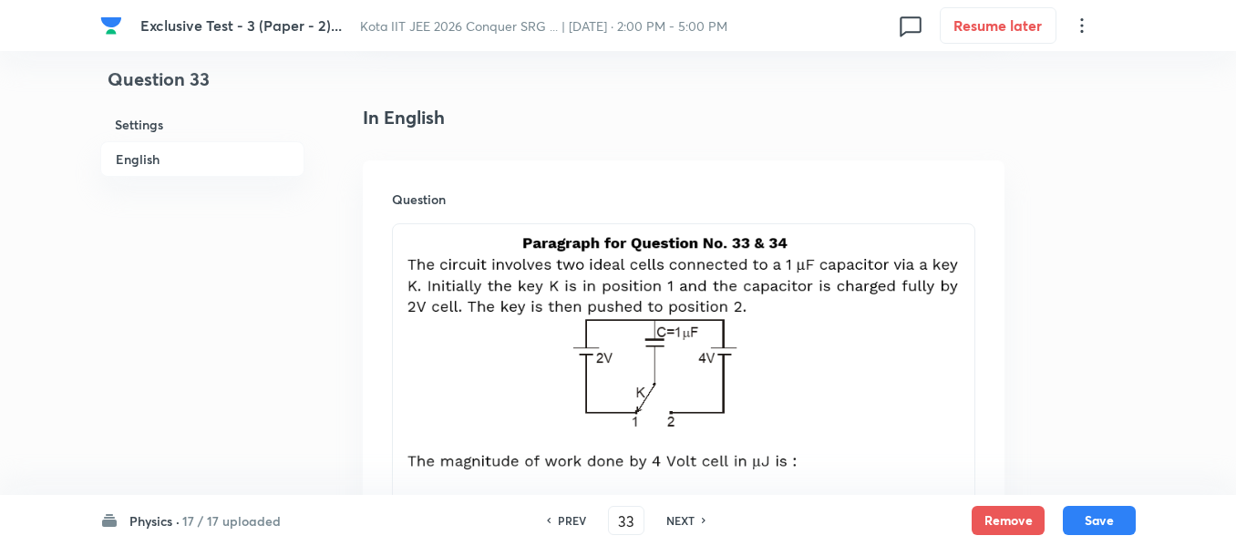
scroll to position [547, 0]
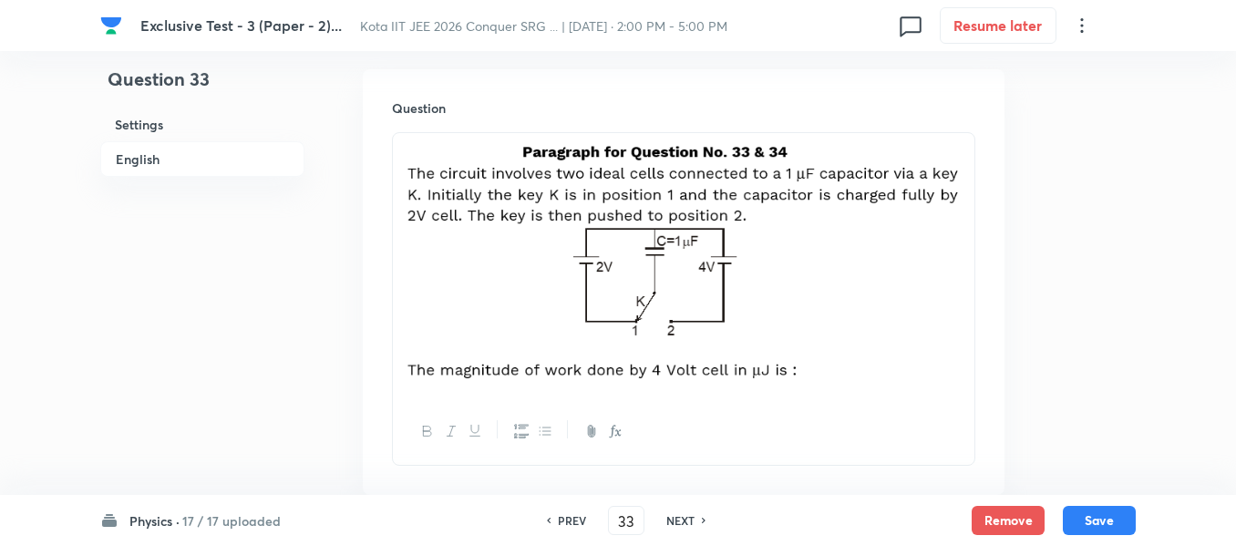
click at [623, 380] on img at bounding box center [684, 263] width 554 height 238
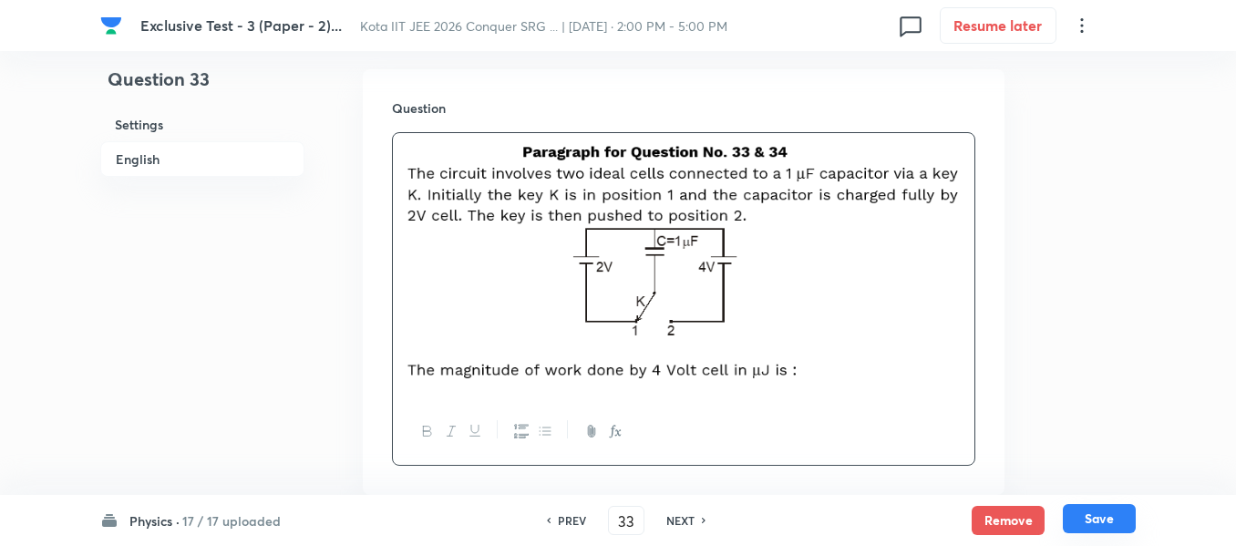
click at [1084, 520] on button "Save" at bounding box center [1099, 518] width 73 height 29
type input "34"
type input "6"
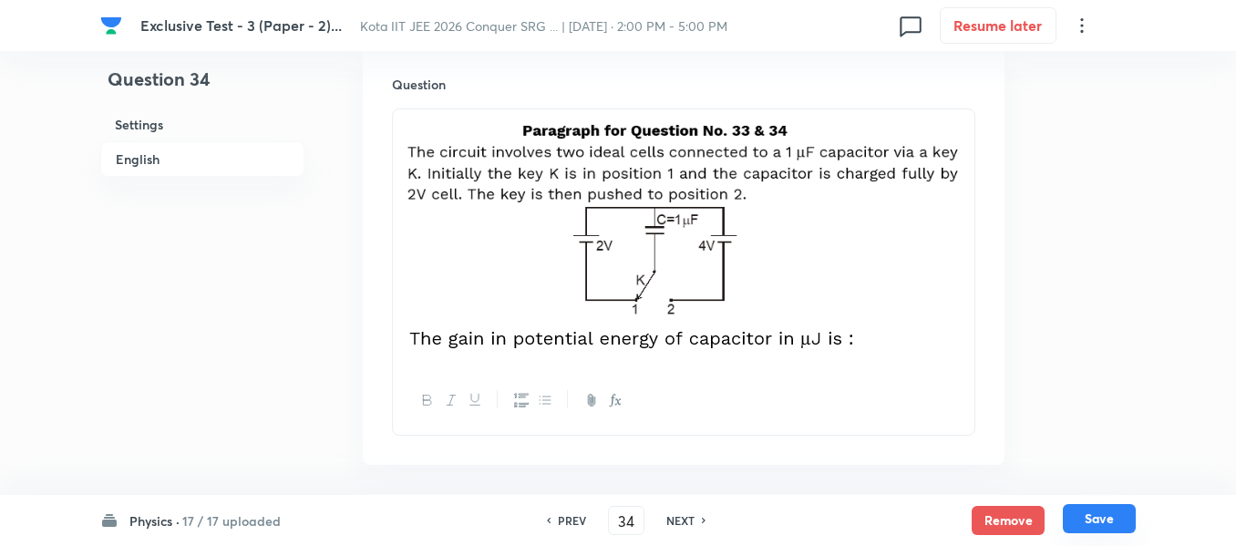
click at [1084, 520] on button "Save" at bounding box center [1099, 518] width 73 height 29
type input "35"
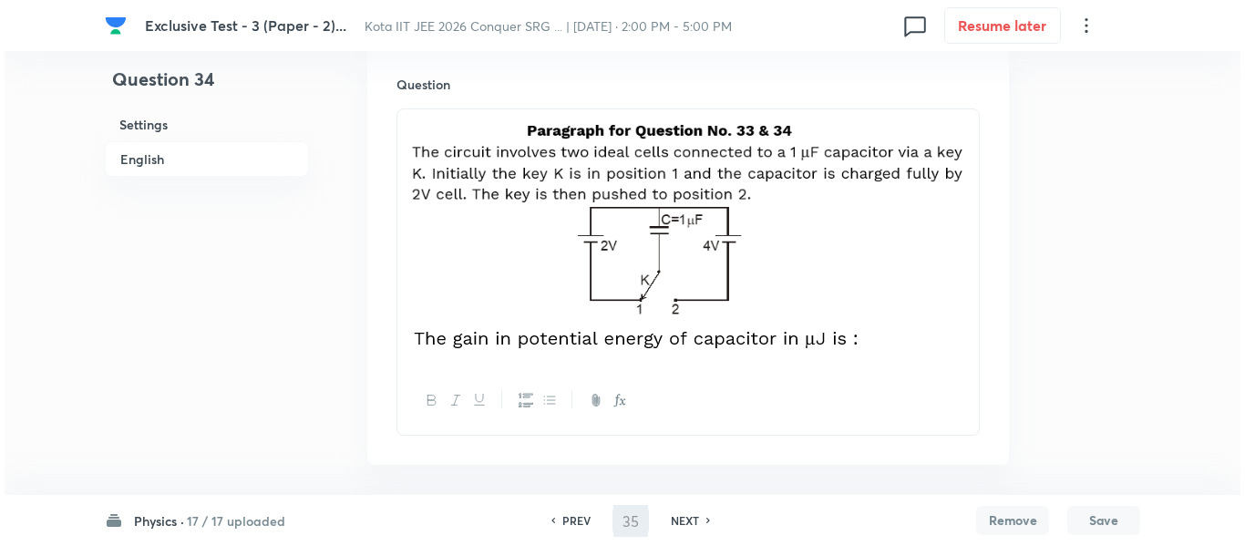
scroll to position [0, 0]
